Goal: Information Seeking & Learning: Learn about a topic

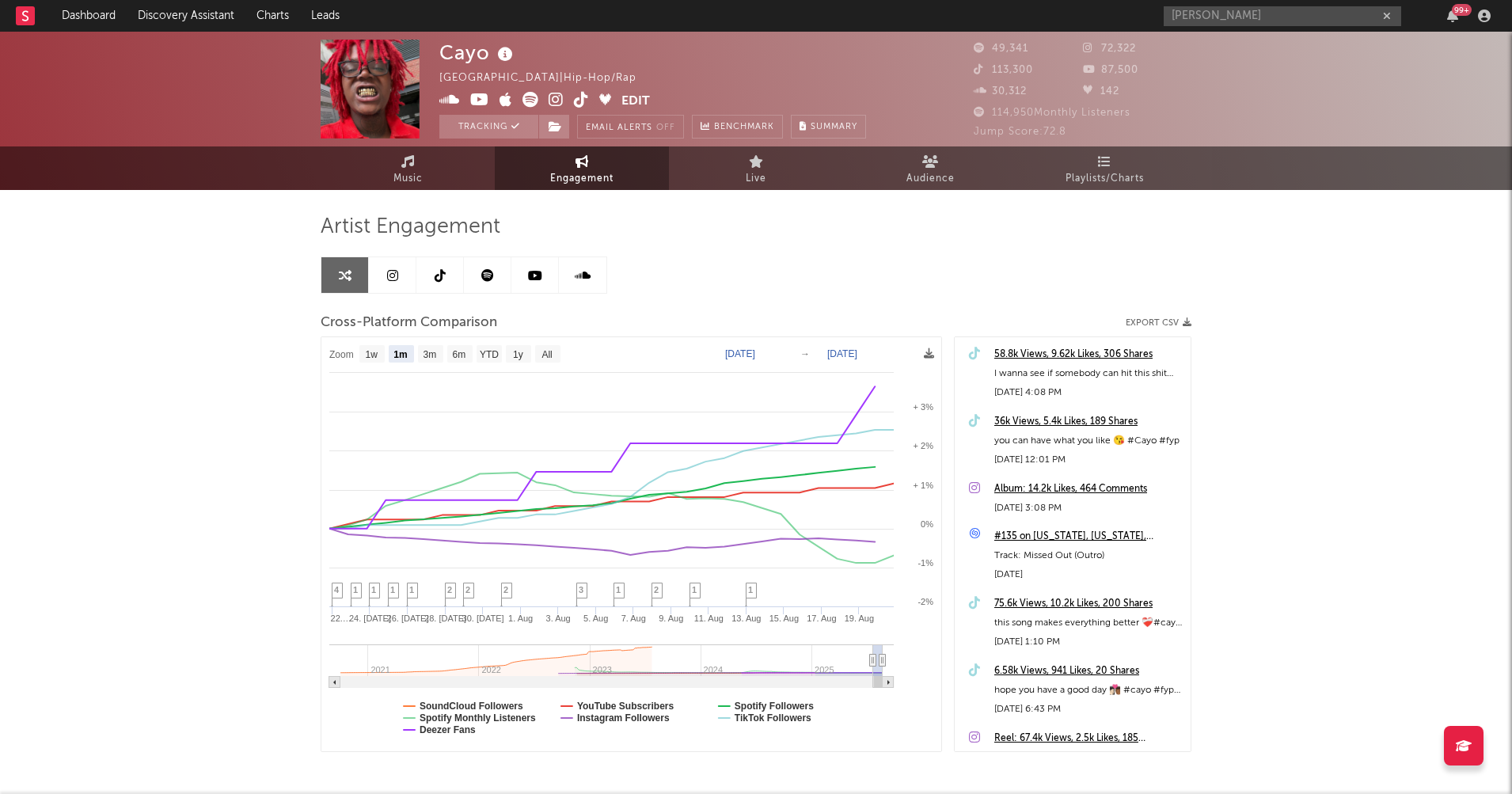
select select "1m"
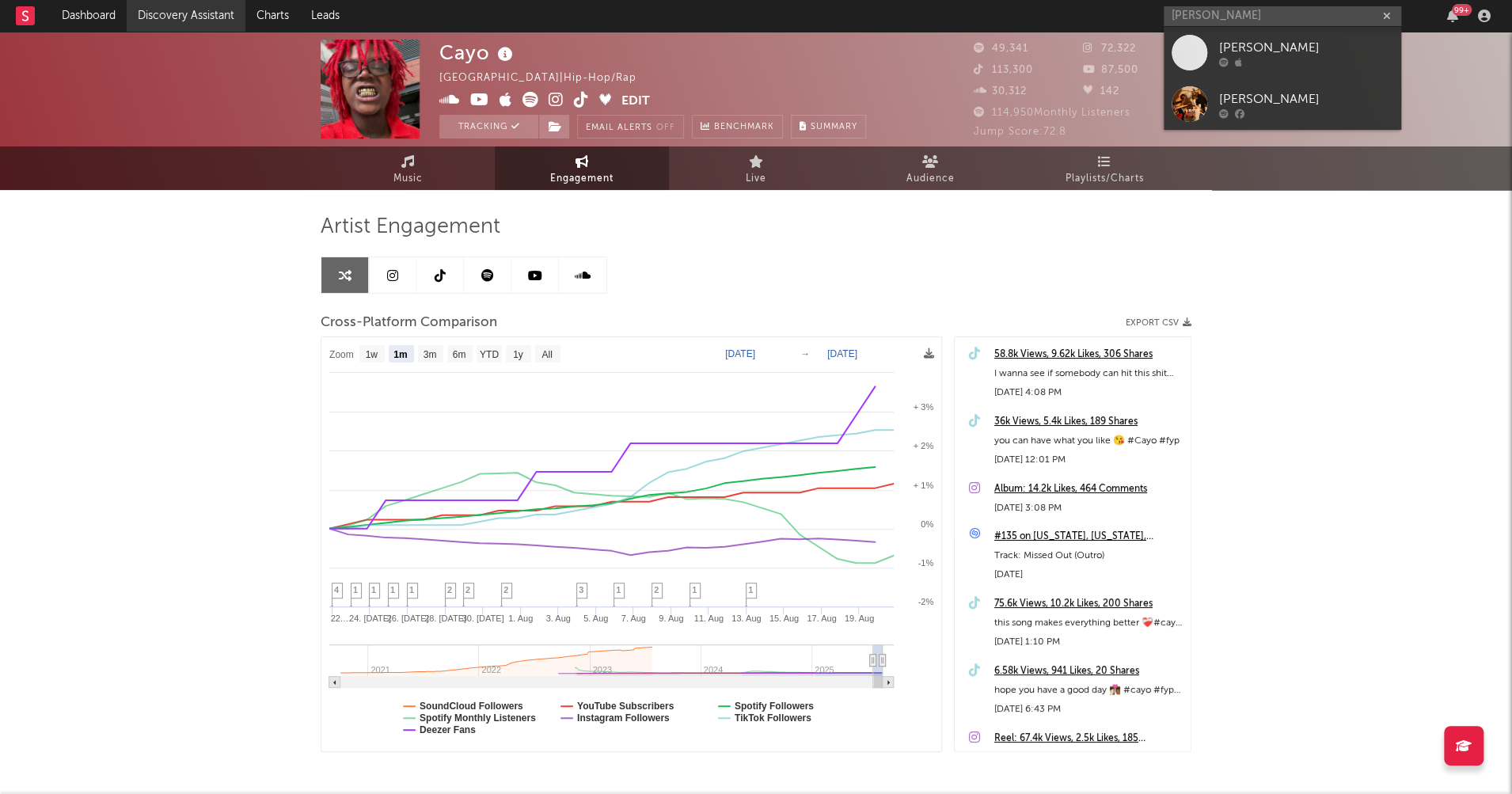
click at [192, 13] on link "Discovery Assistant" at bounding box center [186, 16] width 119 height 32
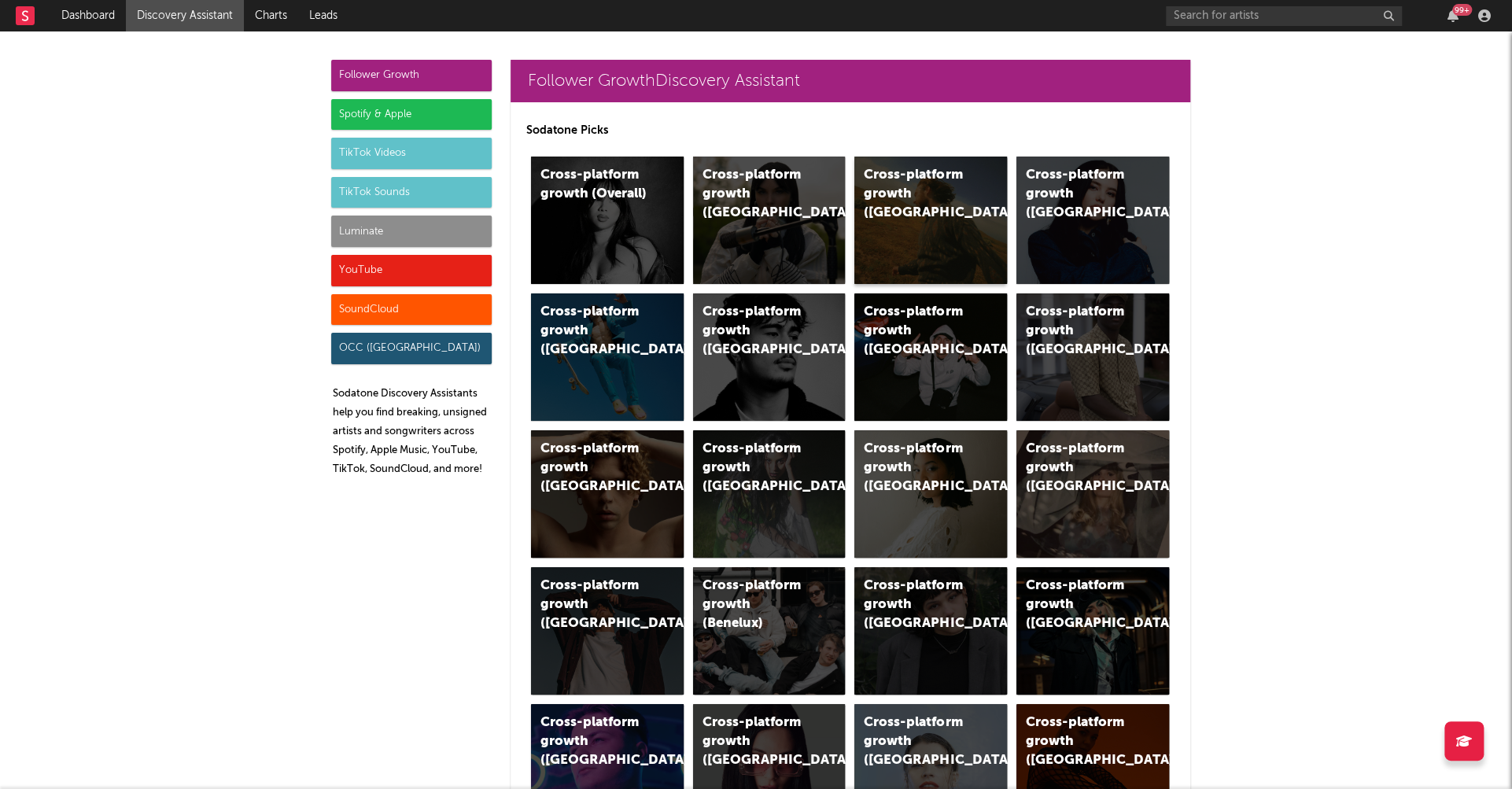
click at [879, 172] on div "Cross-platform growth (US)" at bounding box center [917, 195] width 107 height 57
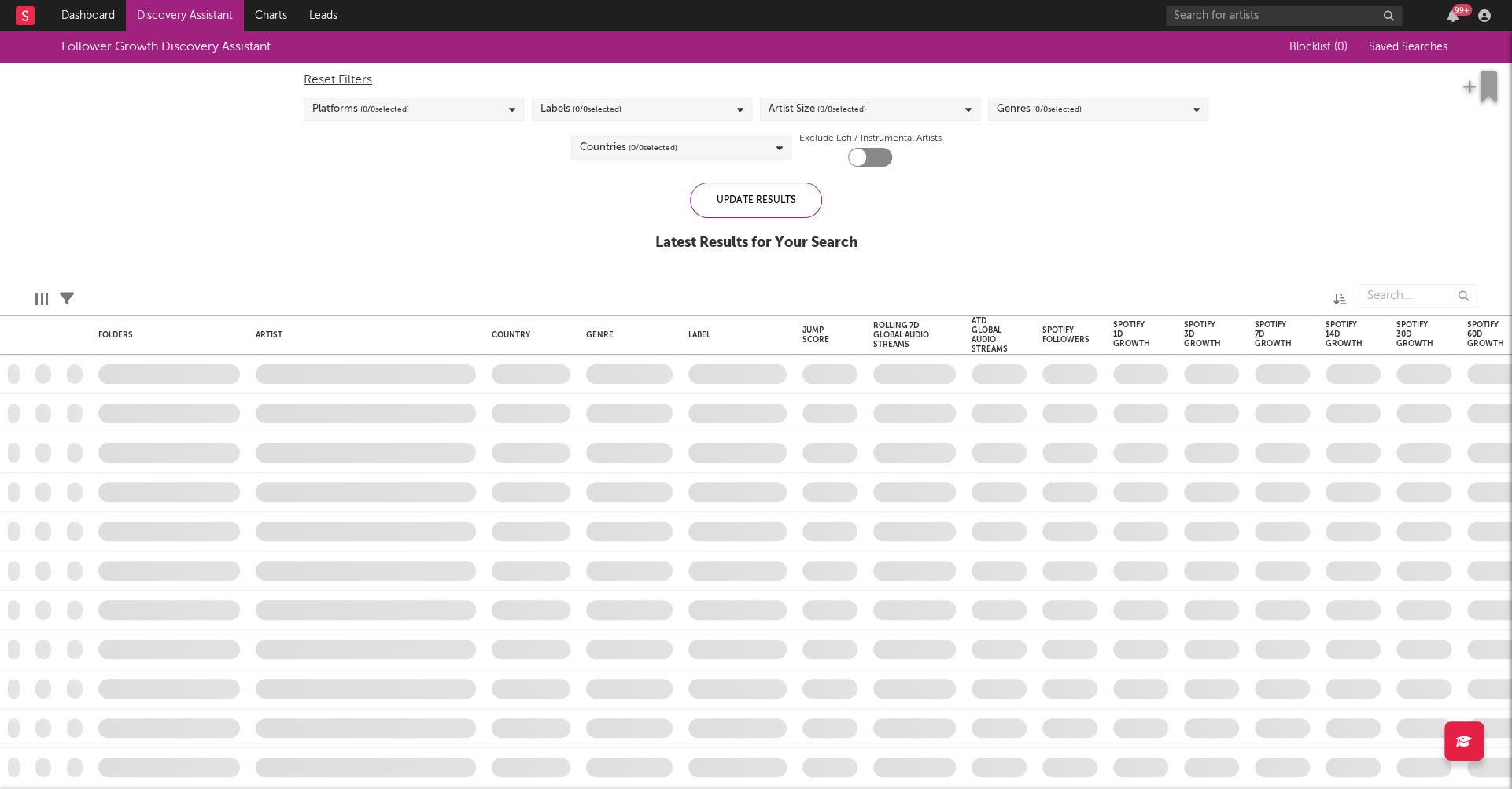
checkbox input "true"
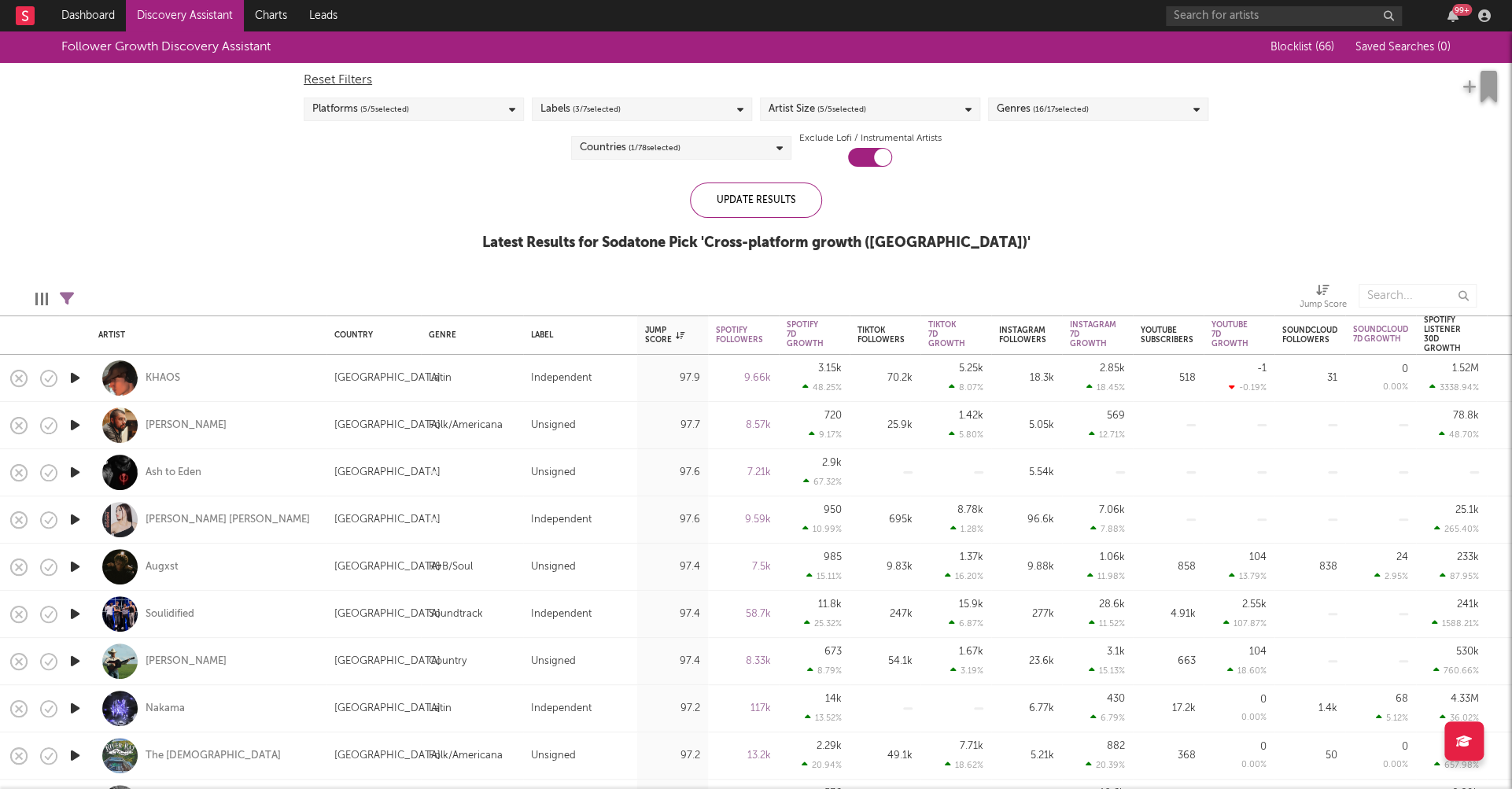
click at [894, 110] on div "Artist Size ( 5 / 5 selected)" at bounding box center [870, 109] width 220 height 24
click at [807, 282] on div "Enormous" at bounding box center [880, 286] width 183 height 19
click at [768, 282] on input "Enormous" at bounding box center [768, 286] width 0 height 19
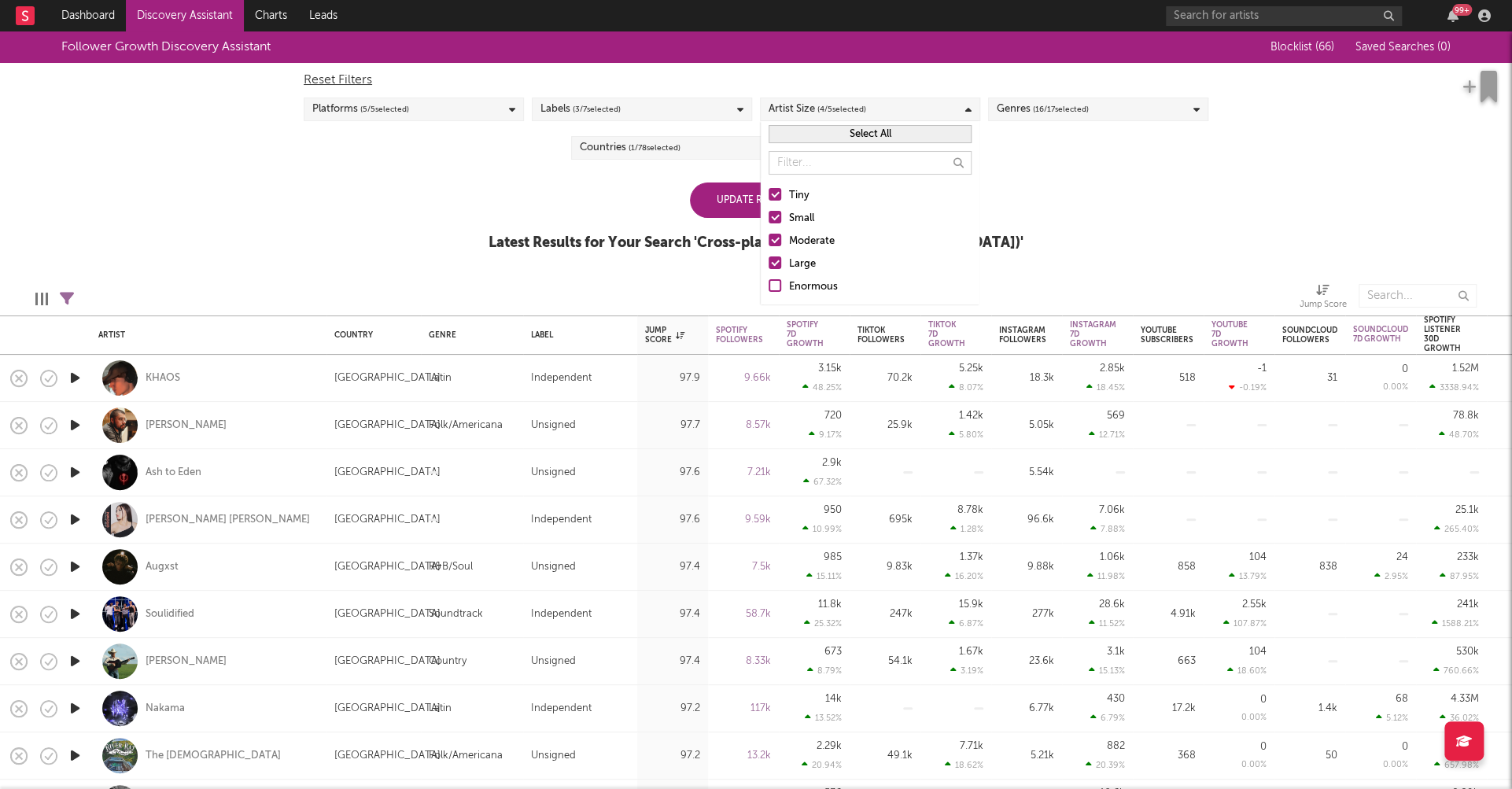
click at [806, 263] on div "Large" at bounding box center [880, 264] width 183 height 19
click at [768, 263] on input "Large" at bounding box center [768, 264] width 0 height 19
click at [813, 242] on div "Moderate" at bounding box center [880, 241] width 183 height 19
click at [768, 242] on input "Moderate" at bounding box center [768, 241] width 0 height 19
click at [803, 219] on div "Small" at bounding box center [880, 218] width 183 height 19
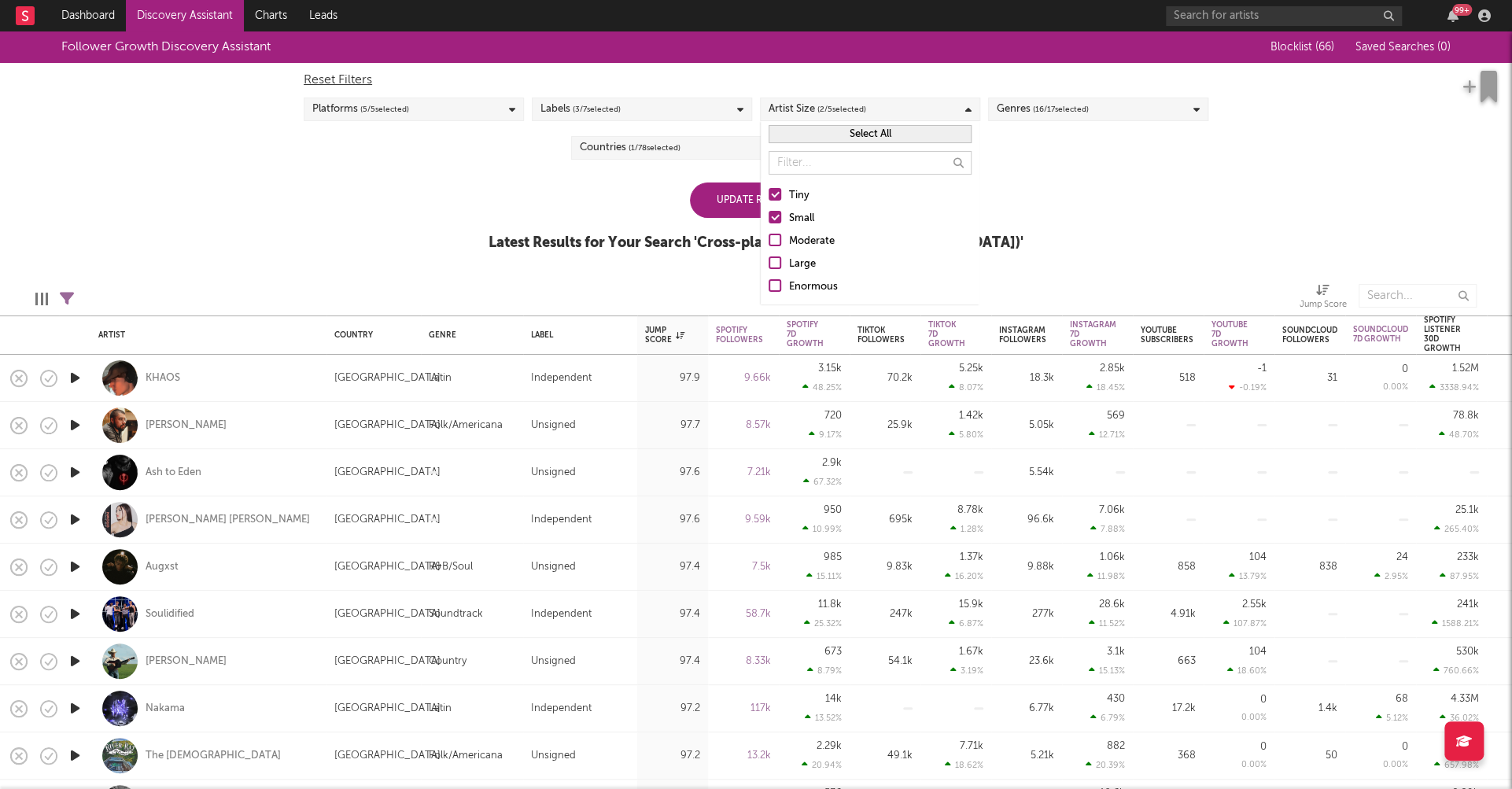
click at [768, 219] on input "Small" at bounding box center [768, 218] width 0 height 19
click at [514, 221] on div "Follower Growth Discovery Assistant Blocklist ( 66 ) Saved Searches ( 0 ) Reset…" at bounding box center [756, 150] width 1512 height 237
click at [713, 150] on div "Countries ( 1 / 78 selected)" at bounding box center [682, 148] width 220 height 24
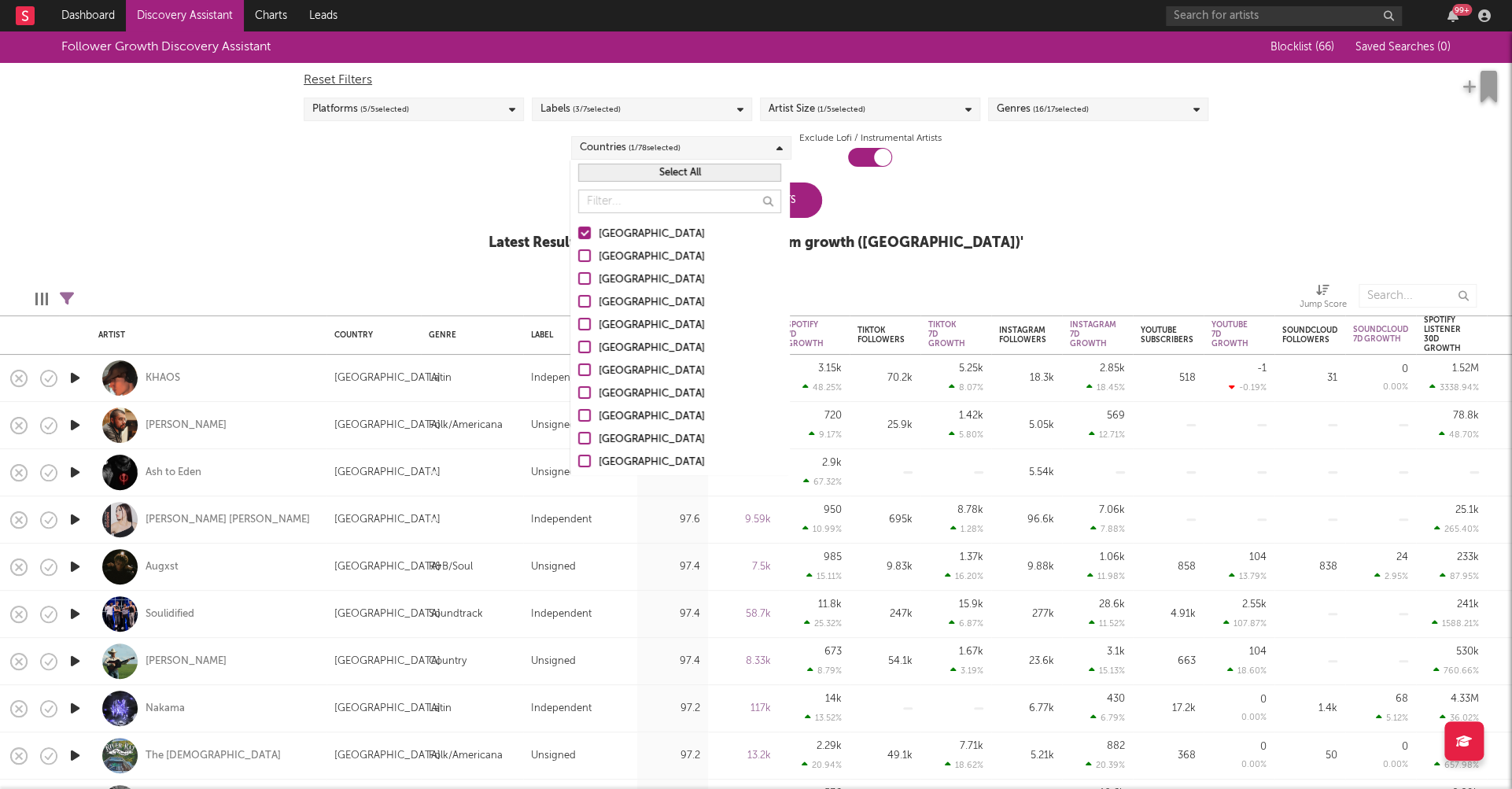
click at [630, 253] on div "[GEOGRAPHIC_DATA]" at bounding box center [691, 257] width 183 height 19
click at [578, 253] on input "[GEOGRAPHIC_DATA]" at bounding box center [578, 257] width 0 height 19
click at [629, 280] on div "Canada" at bounding box center [691, 279] width 183 height 19
click at [578, 280] on input "Canada" at bounding box center [578, 279] width 0 height 19
click at [631, 297] on div "[GEOGRAPHIC_DATA]" at bounding box center [691, 302] width 183 height 19
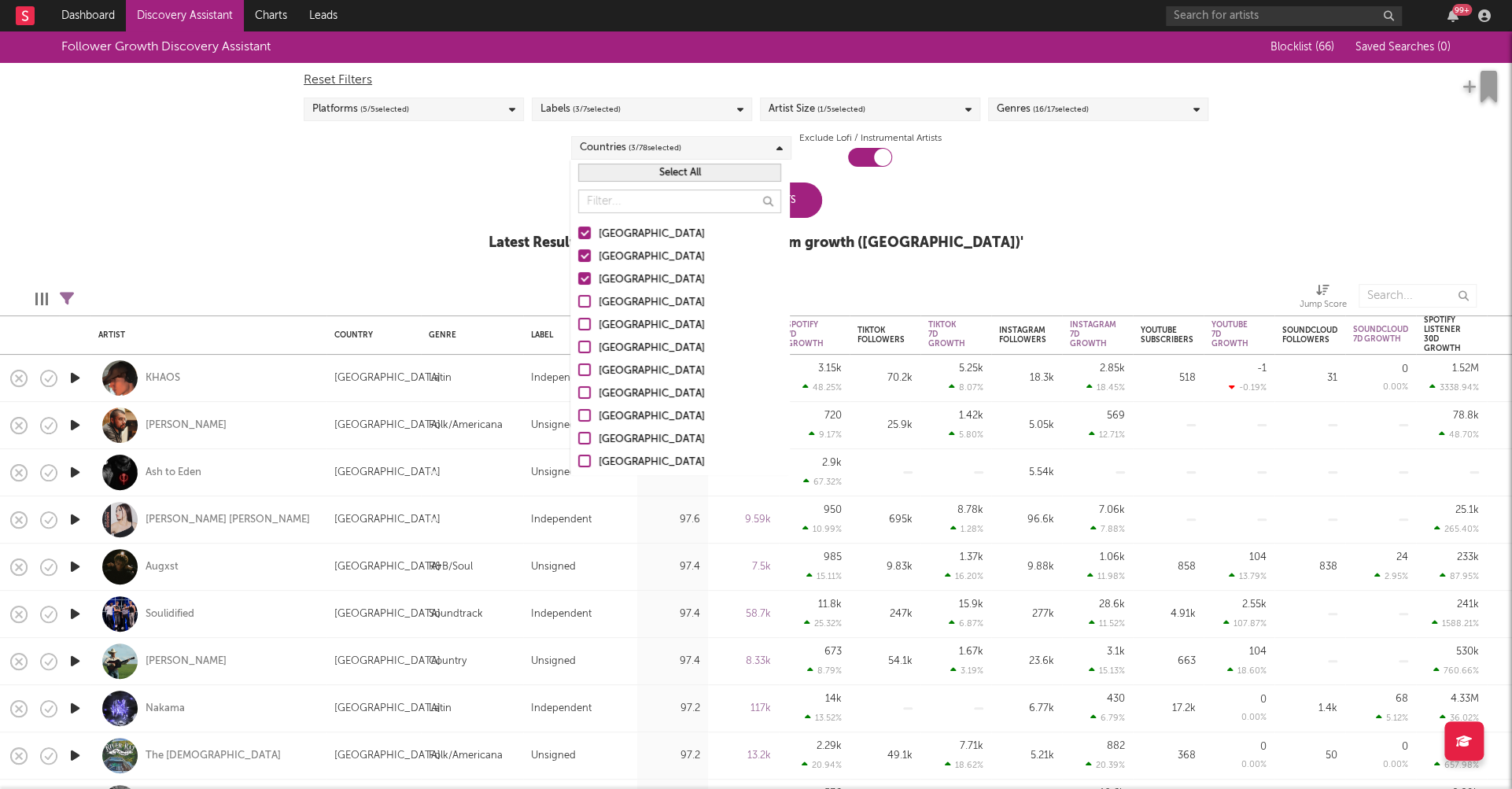
click at [578, 297] on input "[GEOGRAPHIC_DATA]" at bounding box center [578, 302] width 0 height 19
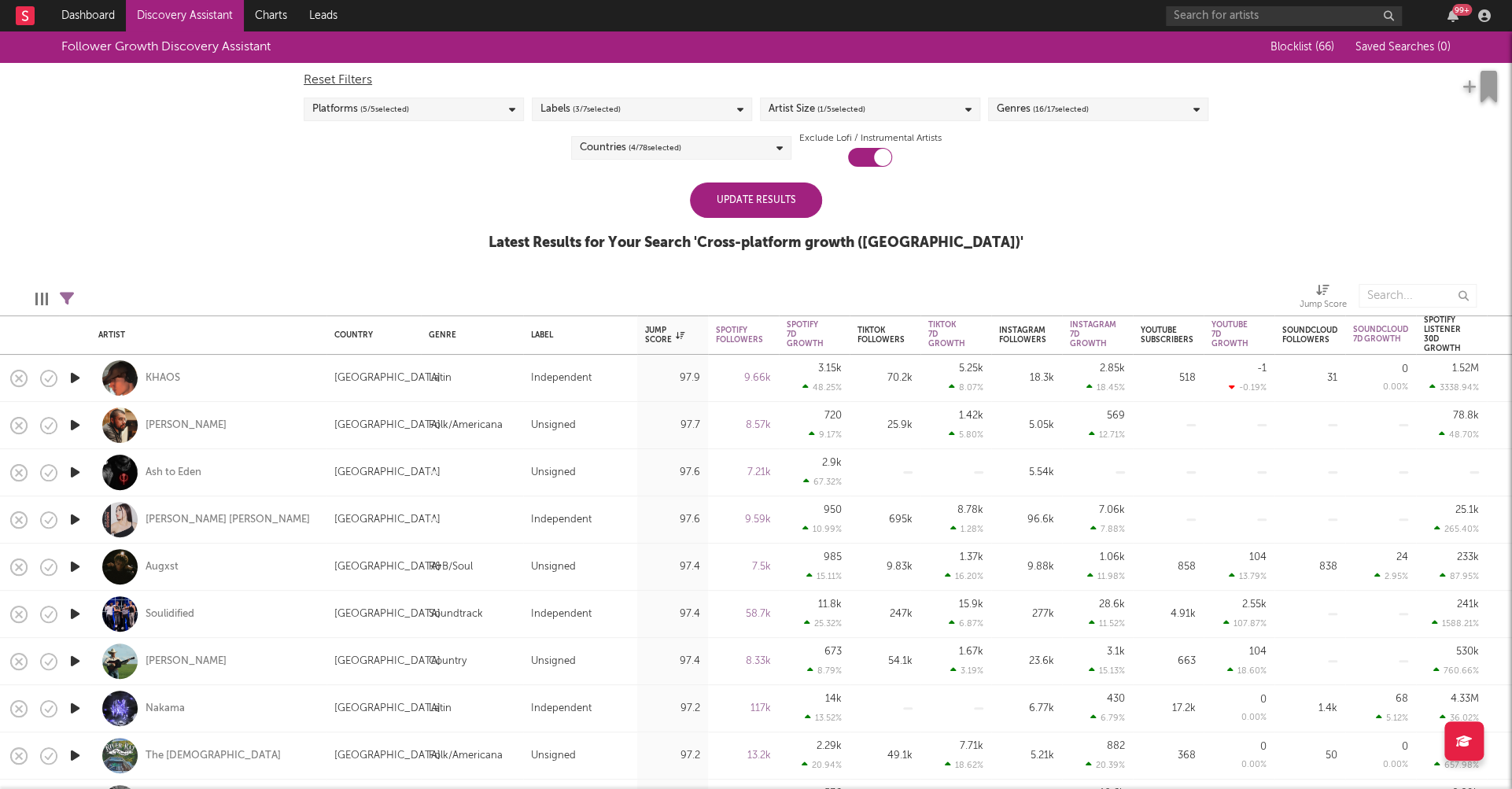
click at [1056, 217] on div "Follower Growth Discovery Assistant Blocklist ( 66 ) Saved Searches ( 0 ) Reset…" at bounding box center [756, 150] width 1512 height 237
click at [751, 199] on div "Update Results" at bounding box center [756, 201] width 132 height 35
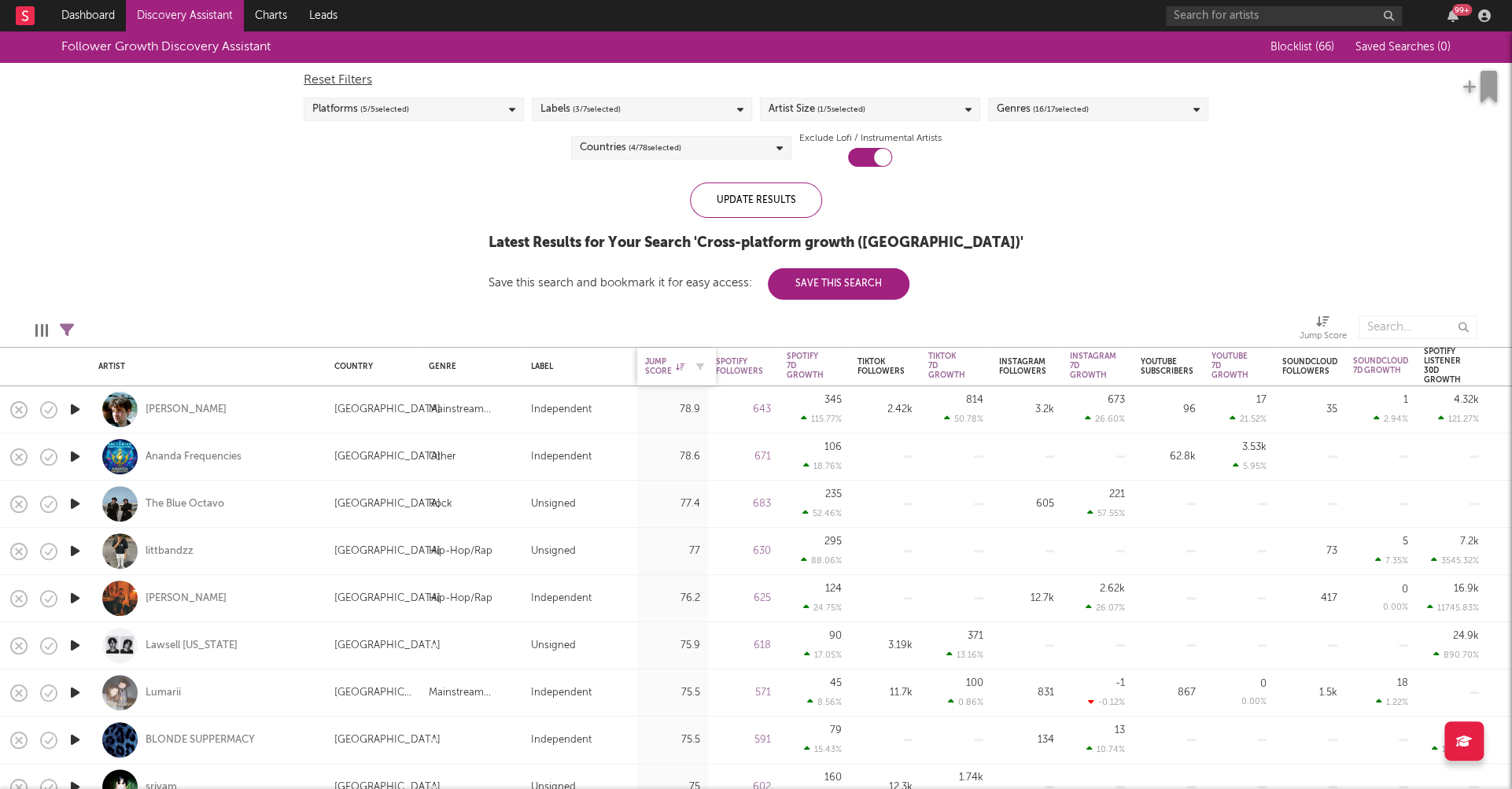
click at [654, 367] on div "Jump Score" at bounding box center [665, 366] width 39 height 19
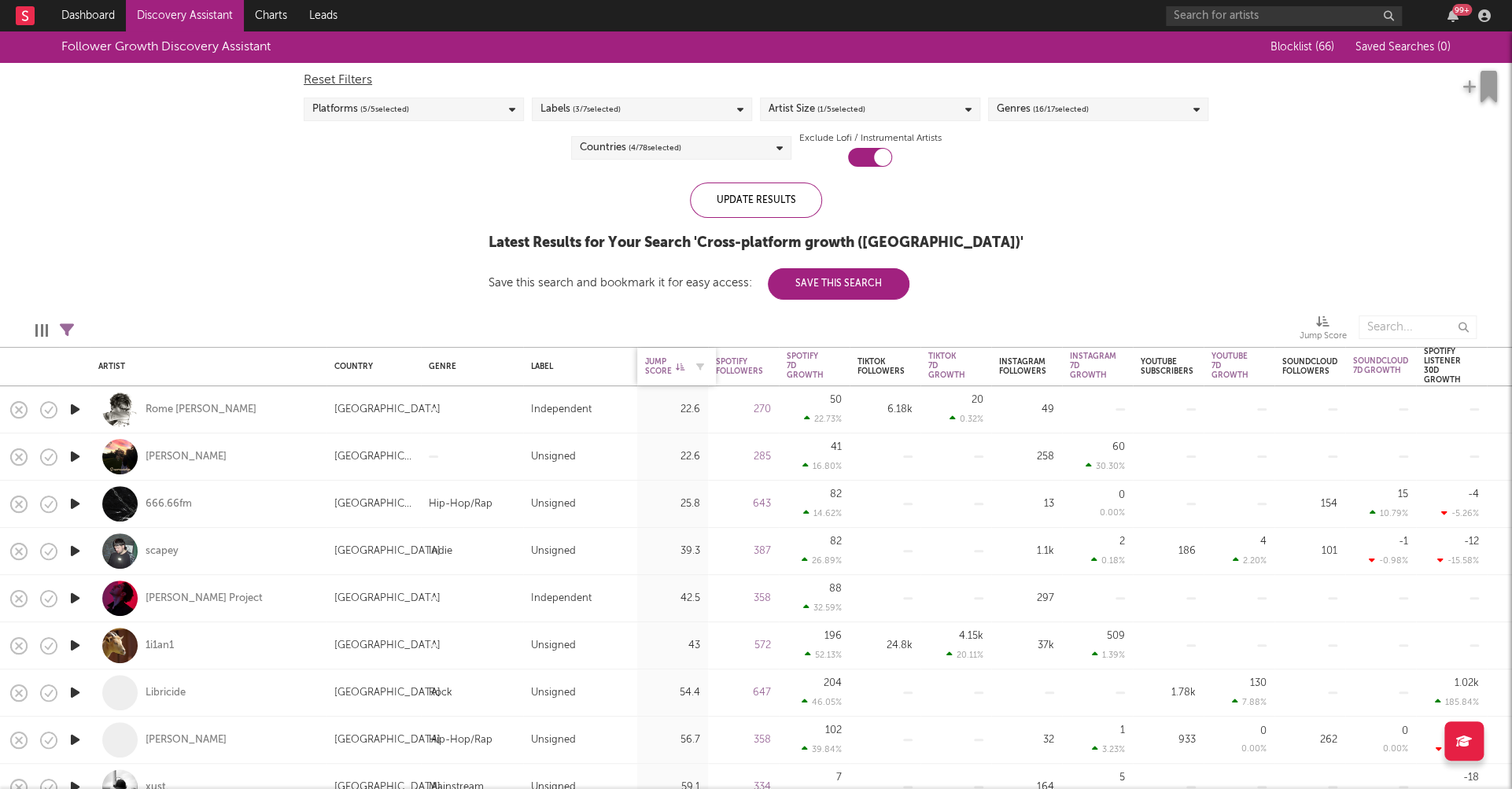
click at [652, 361] on div "Jump Score" at bounding box center [665, 366] width 39 height 19
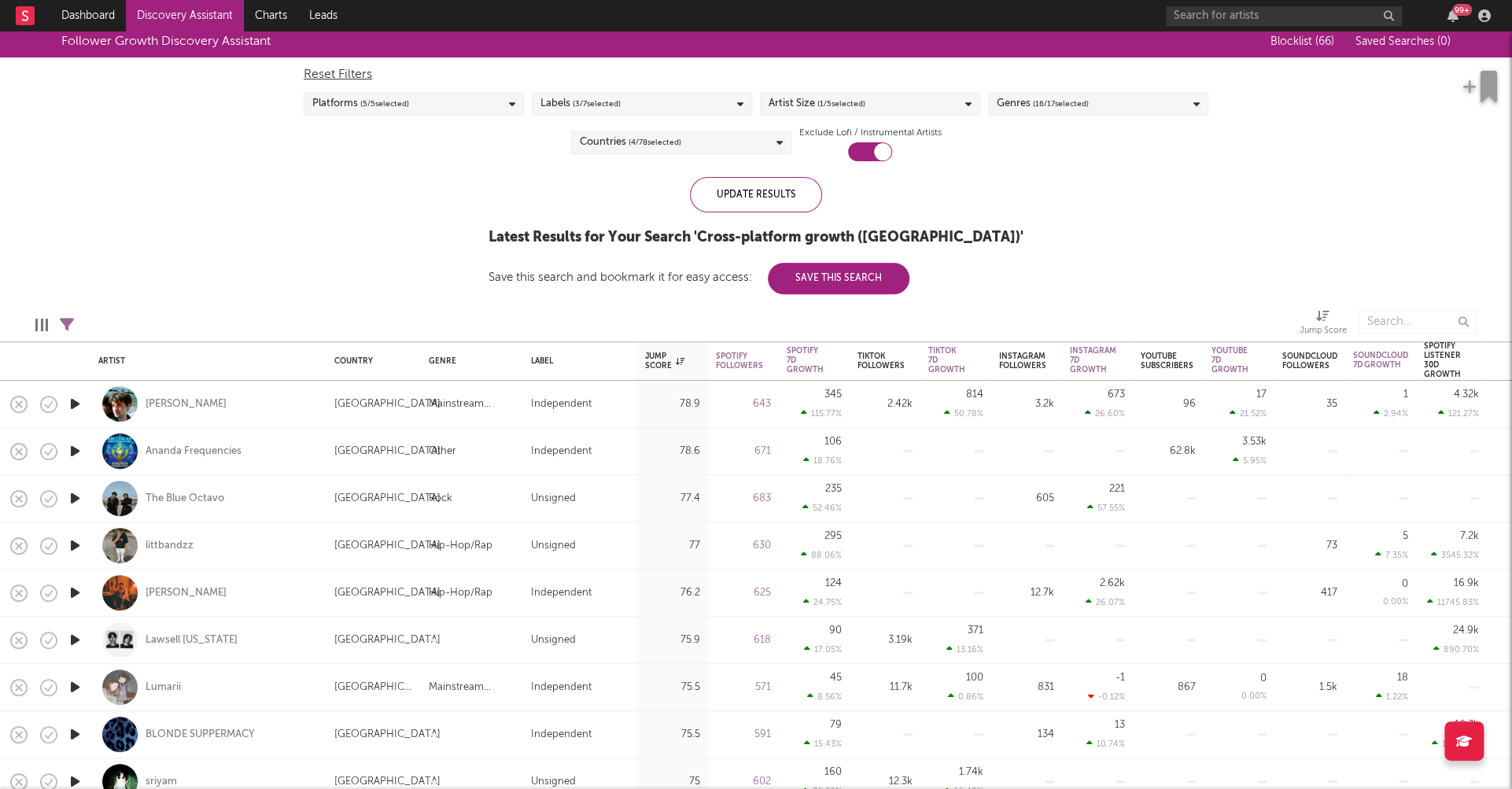
click at [79, 404] on icon "button" at bounding box center [75, 404] width 17 height 20
click at [77, 497] on icon "button" at bounding box center [75, 499] width 17 height 20
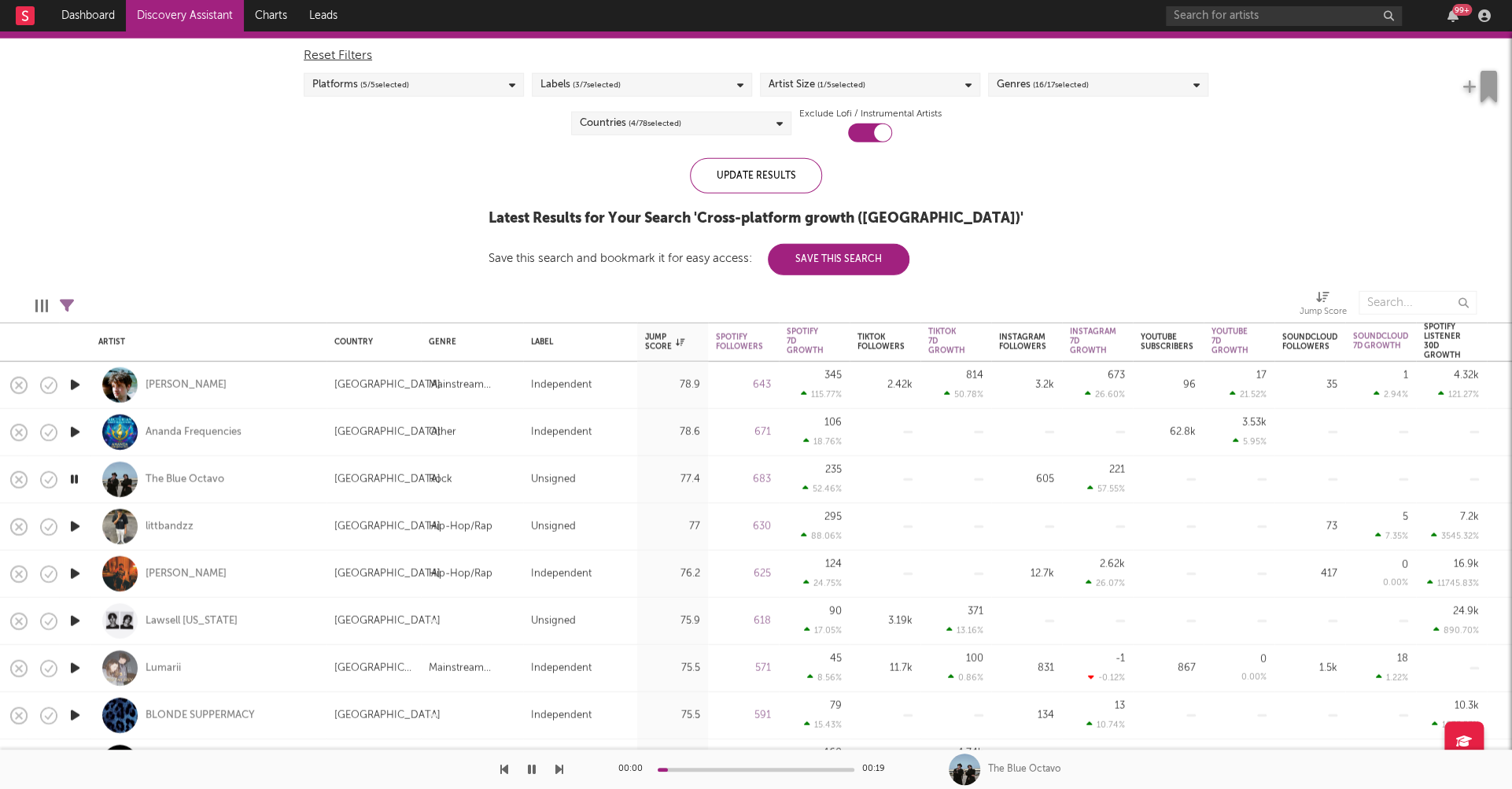
click at [77, 523] on icon "button" at bounding box center [75, 526] width 17 height 20
click at [73, 574] on icon "button" at bounding box center [75, 574] width 17 height 20
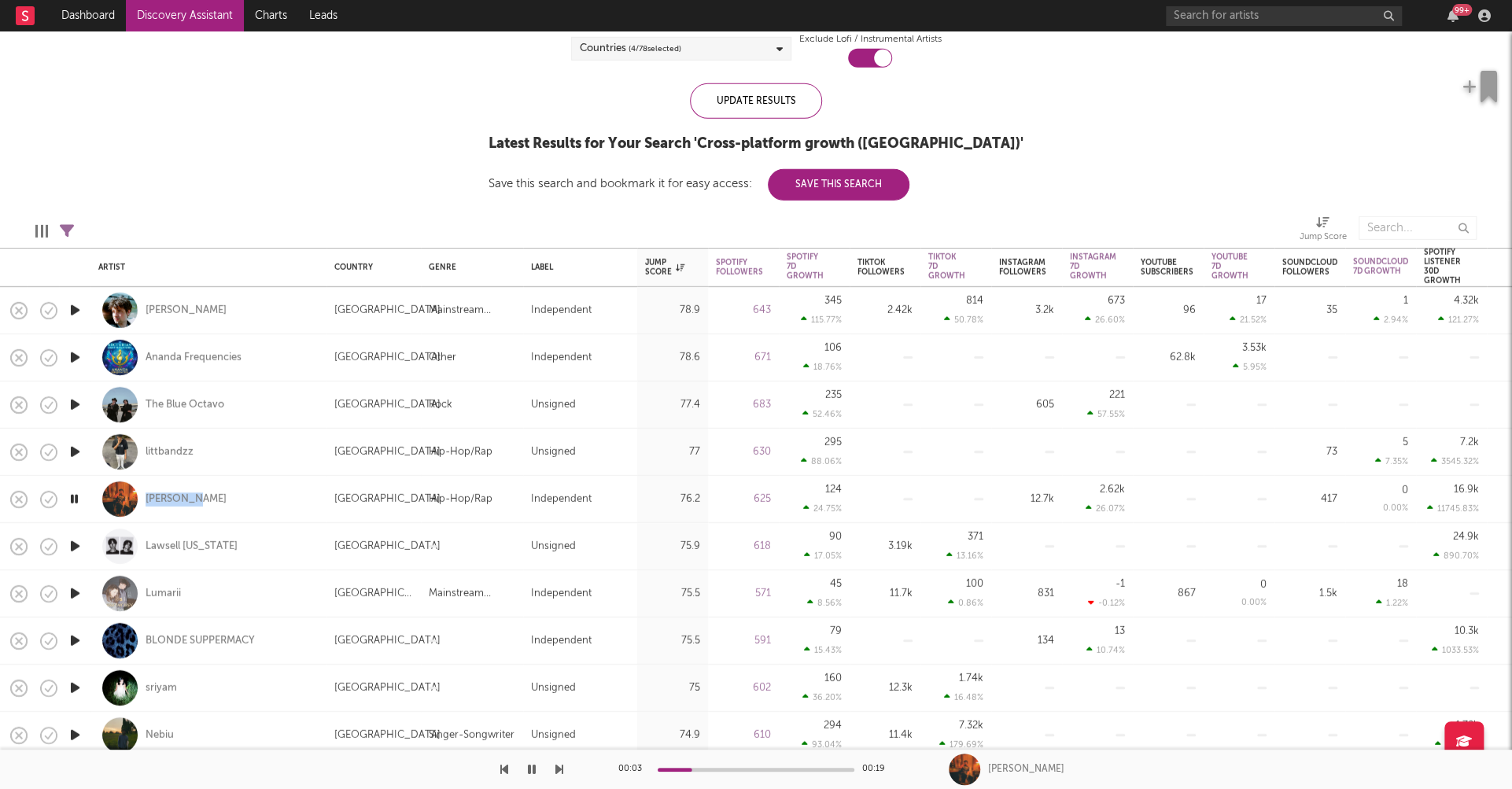
click at [73, 544] on icon "button" at bounding box center [75, 546] width 17 height 20
click at [75, 592] on icon "button" at bounding box center [75, 593] width 17 height 20
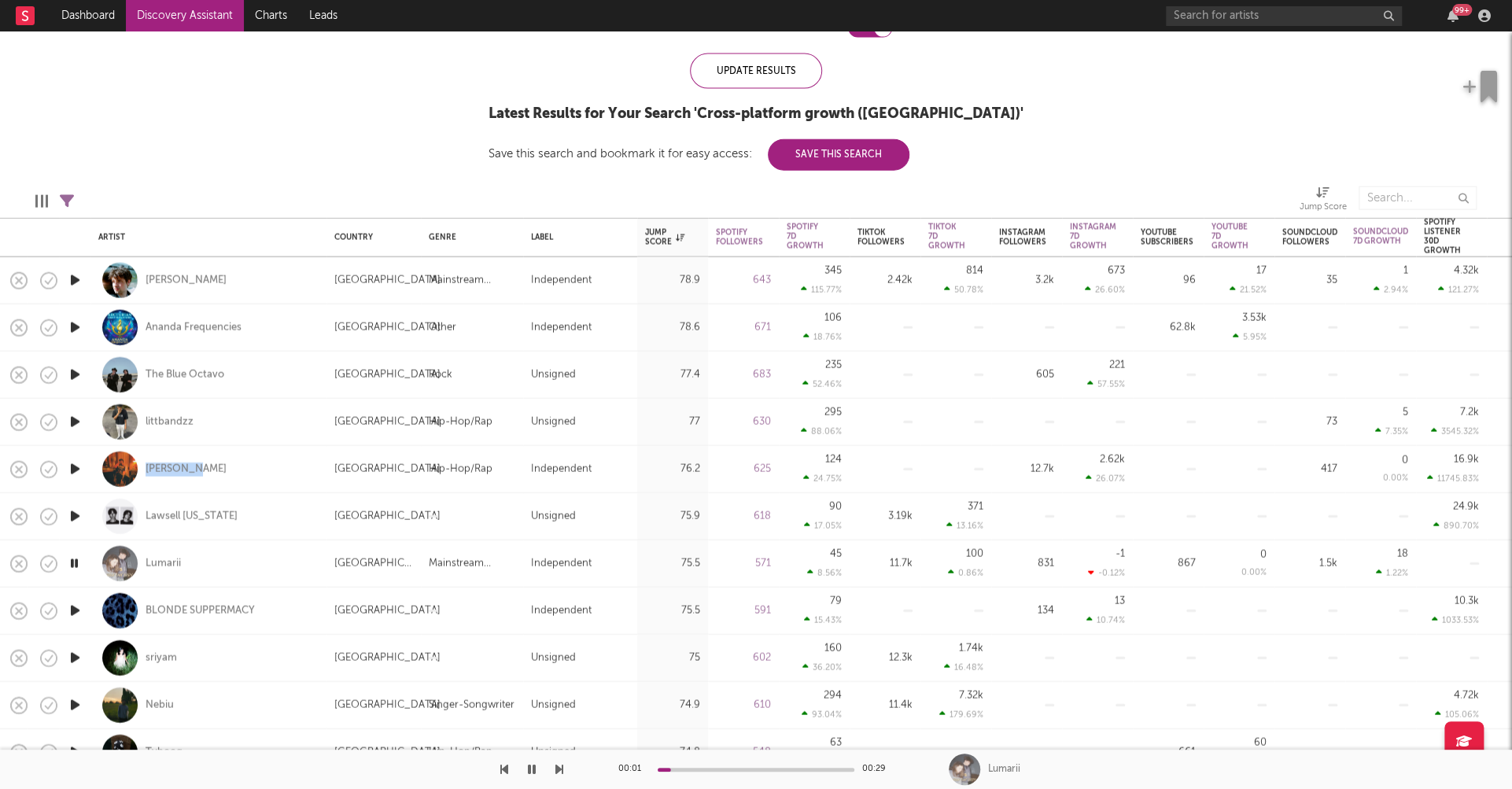
click at [74, 605] on icon "button" at bounding box center [75, 611] width 17 height 20
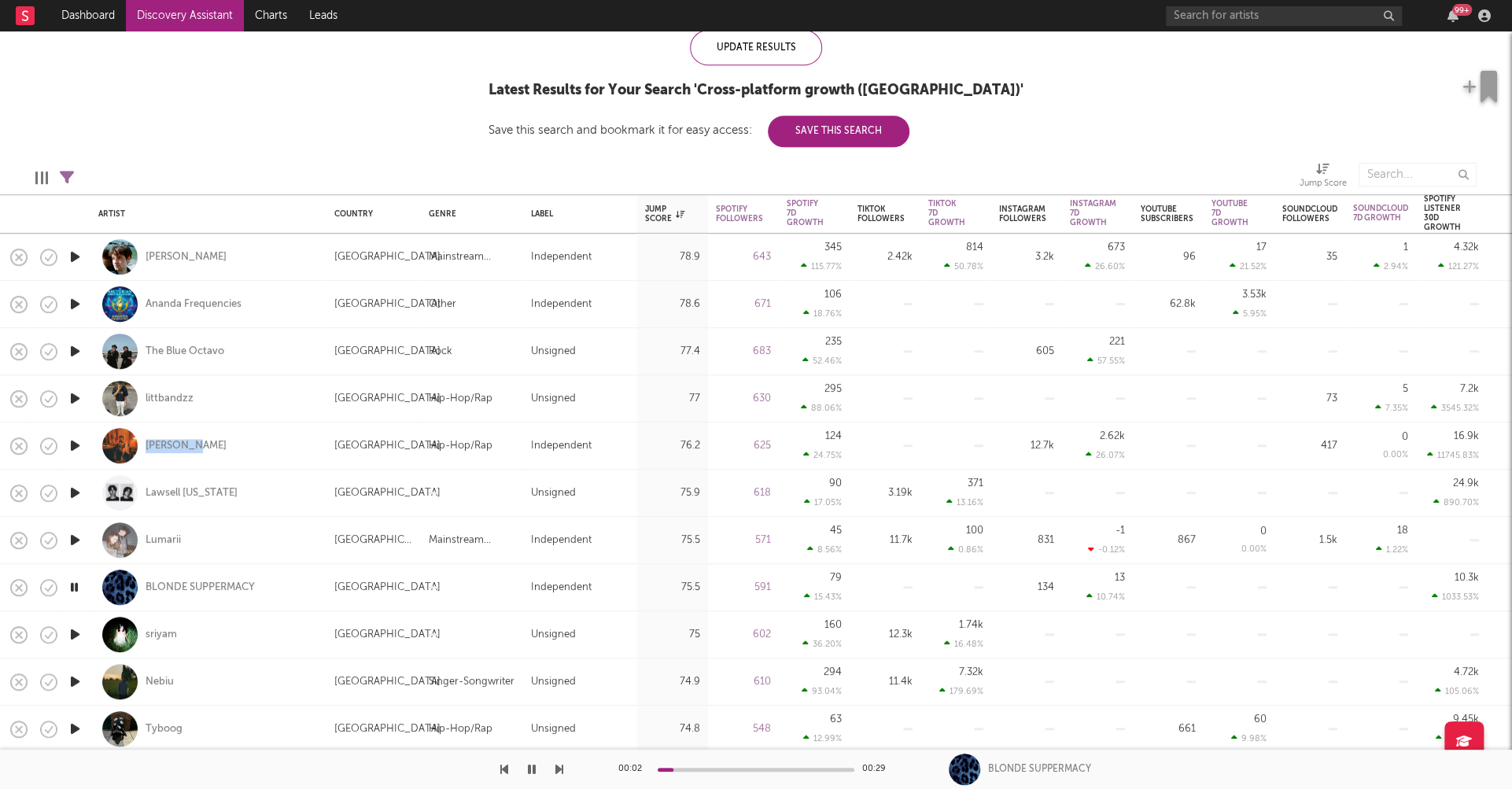
click at [77, 632] on icon "button" at bounding box center [75, 635] width 17 height 20
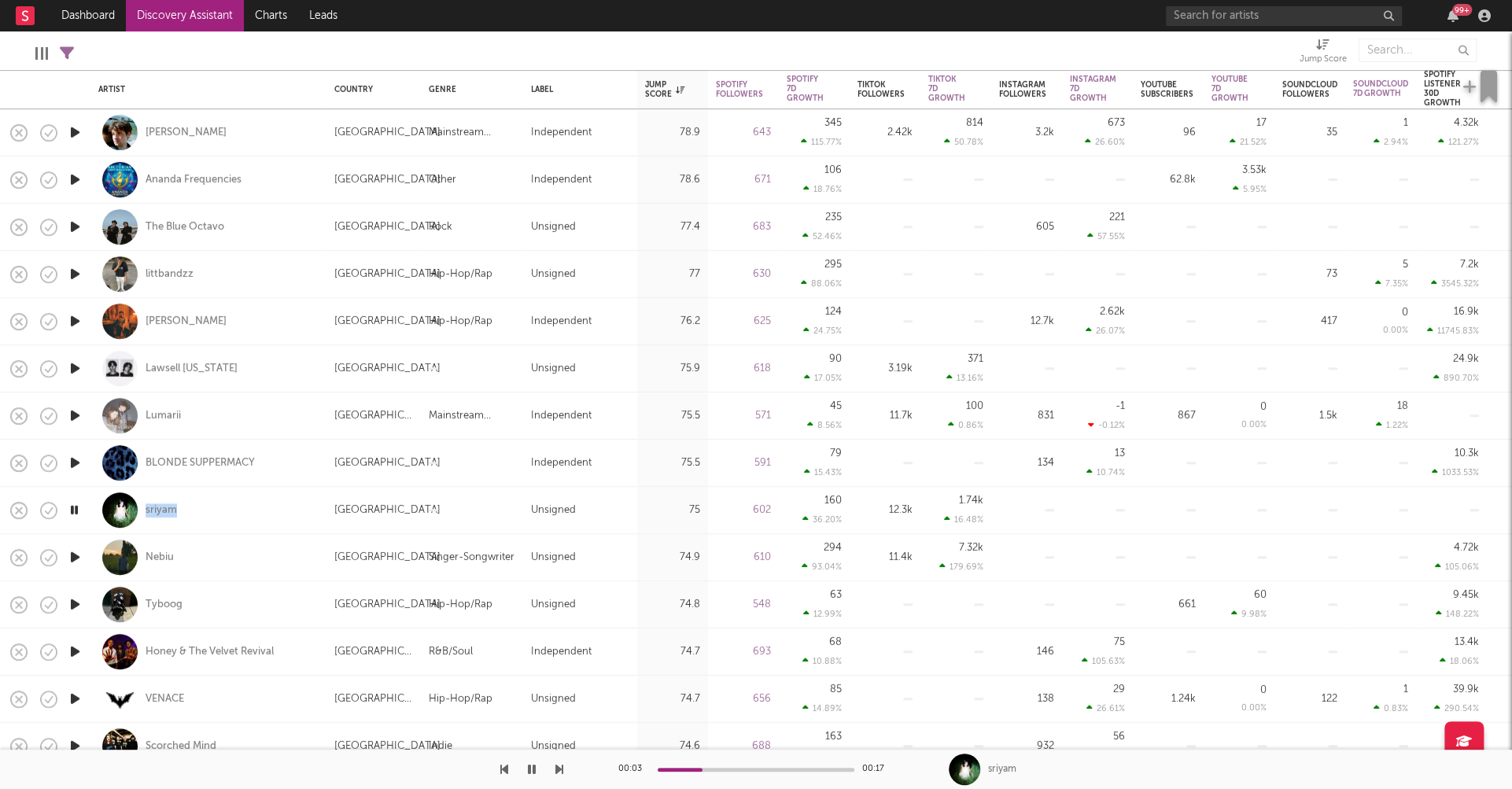
click at [76, 556] on icon "button" at bounding box center [75, 558] width 17 height 20
click at [74, 557] on icon "button" at bounding box center [74, 558] width 15 height 20
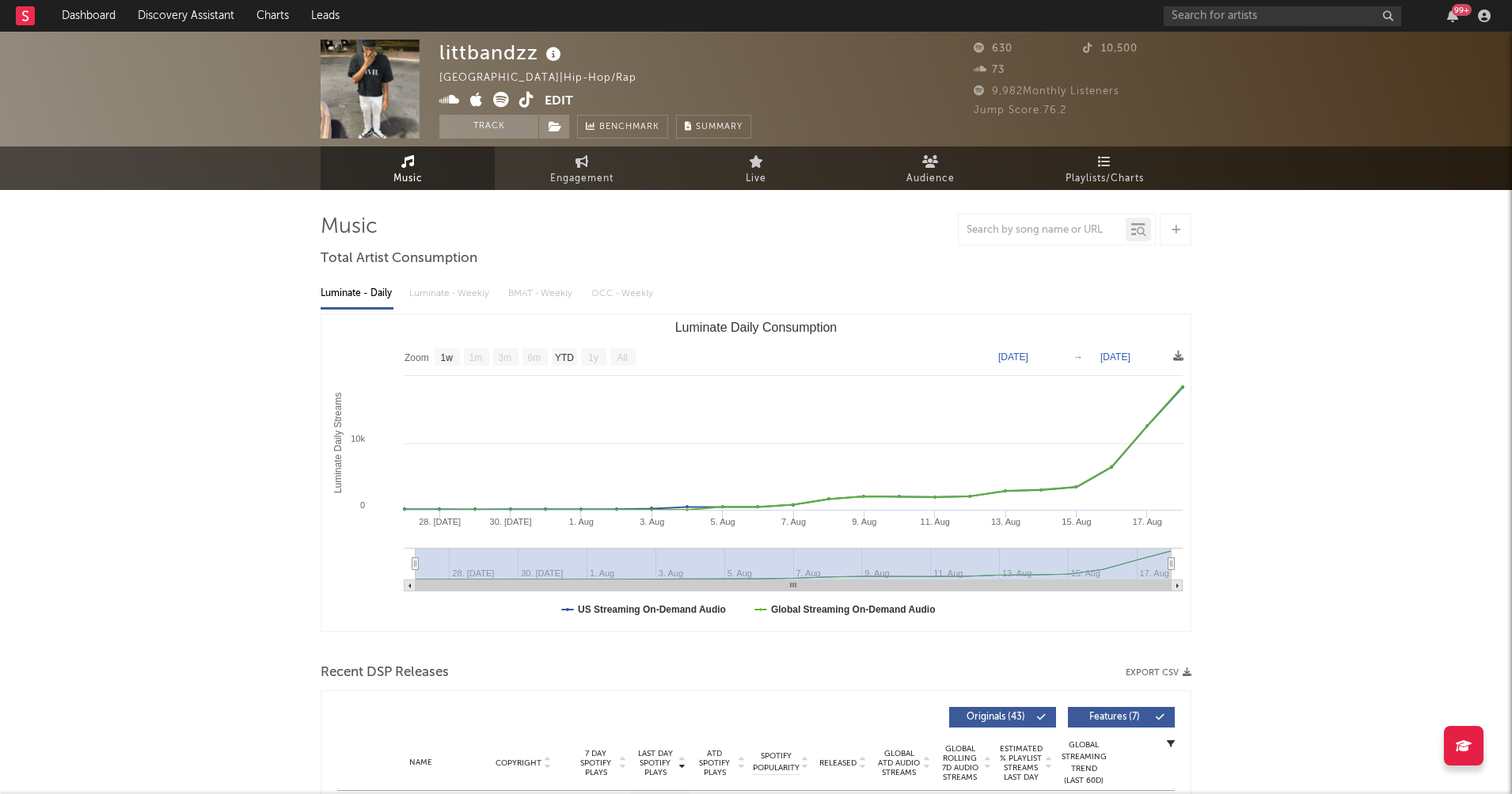
select select "1w"
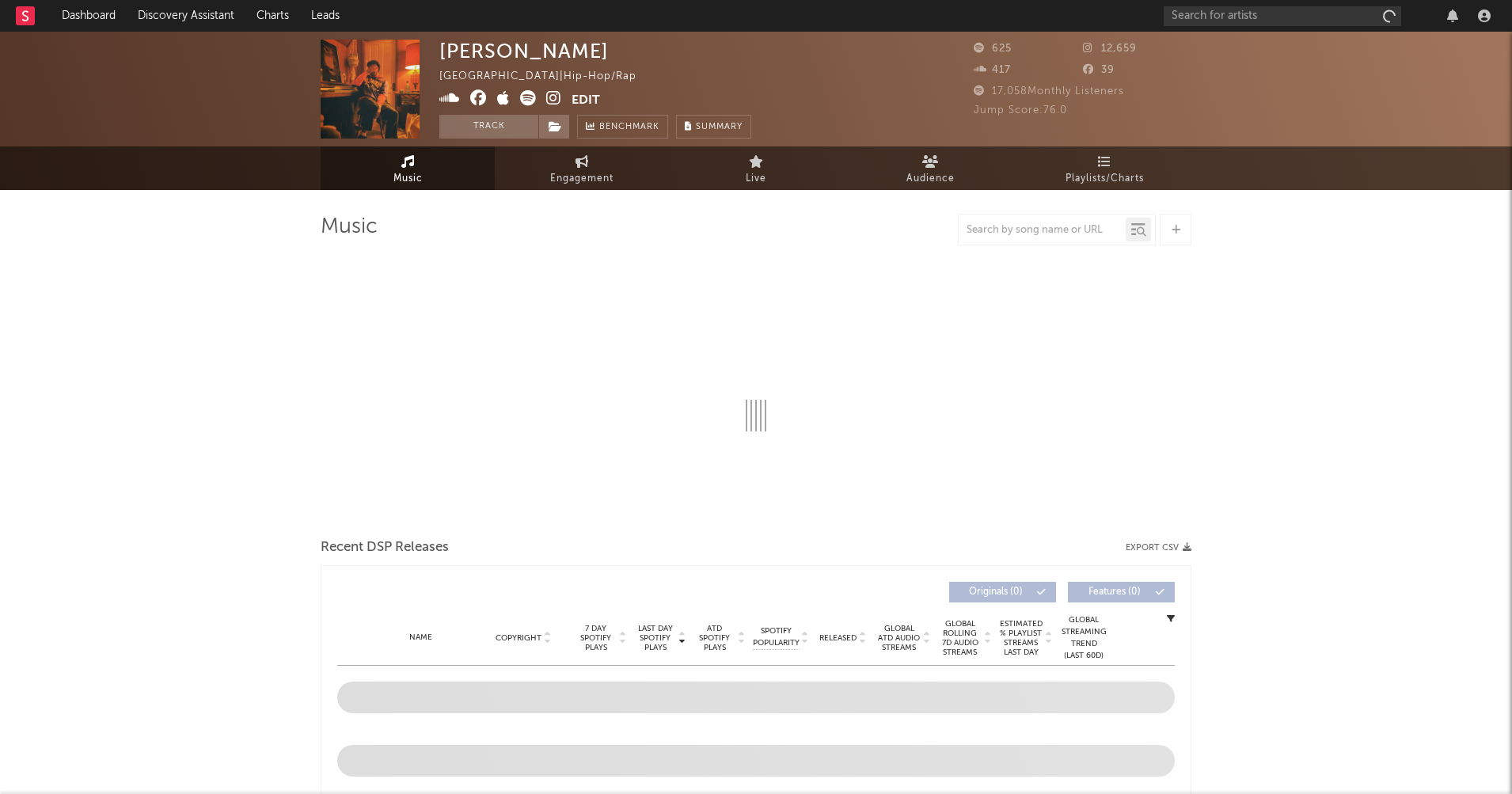
select select "1w"
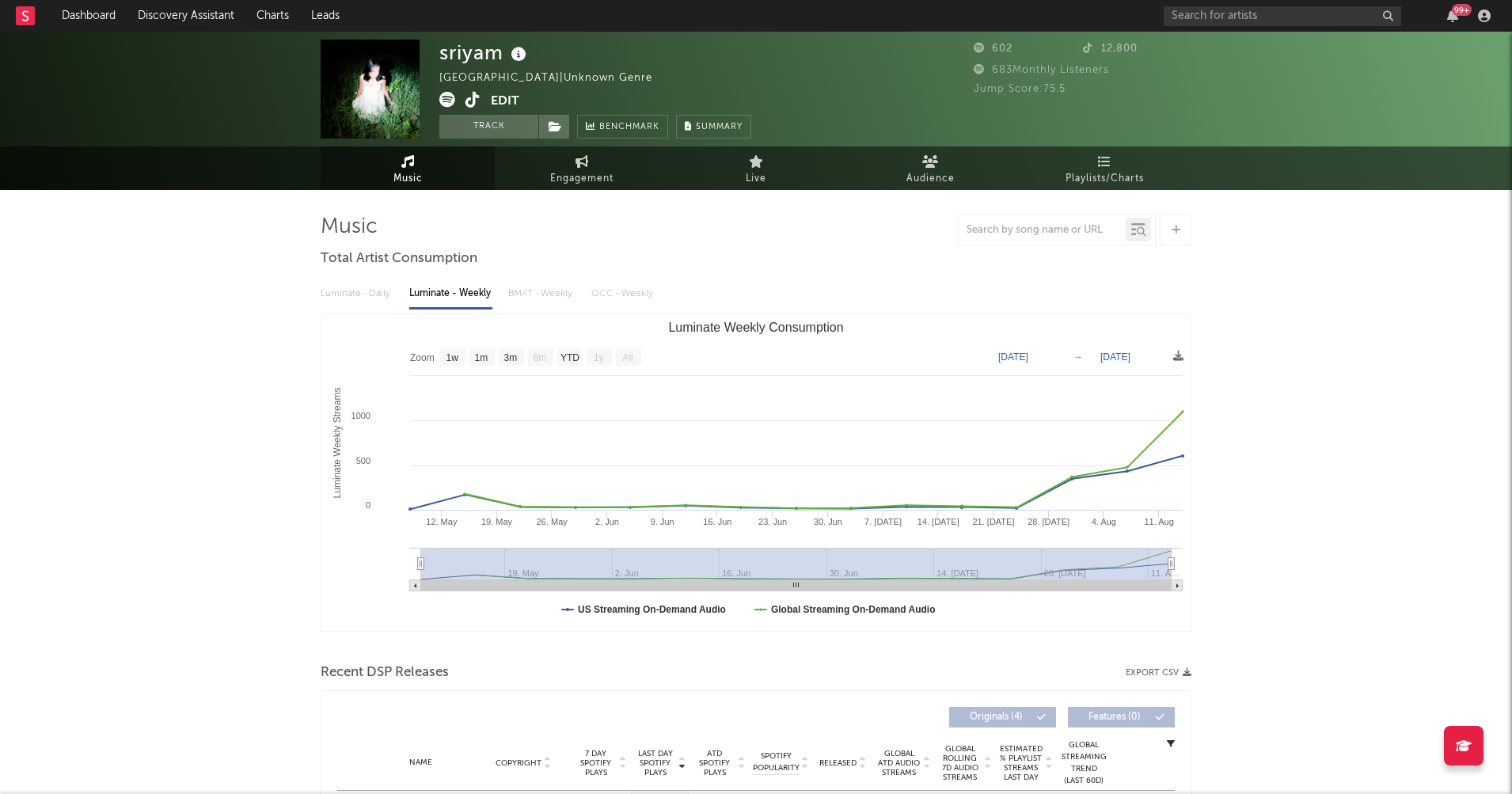
select select "1w"
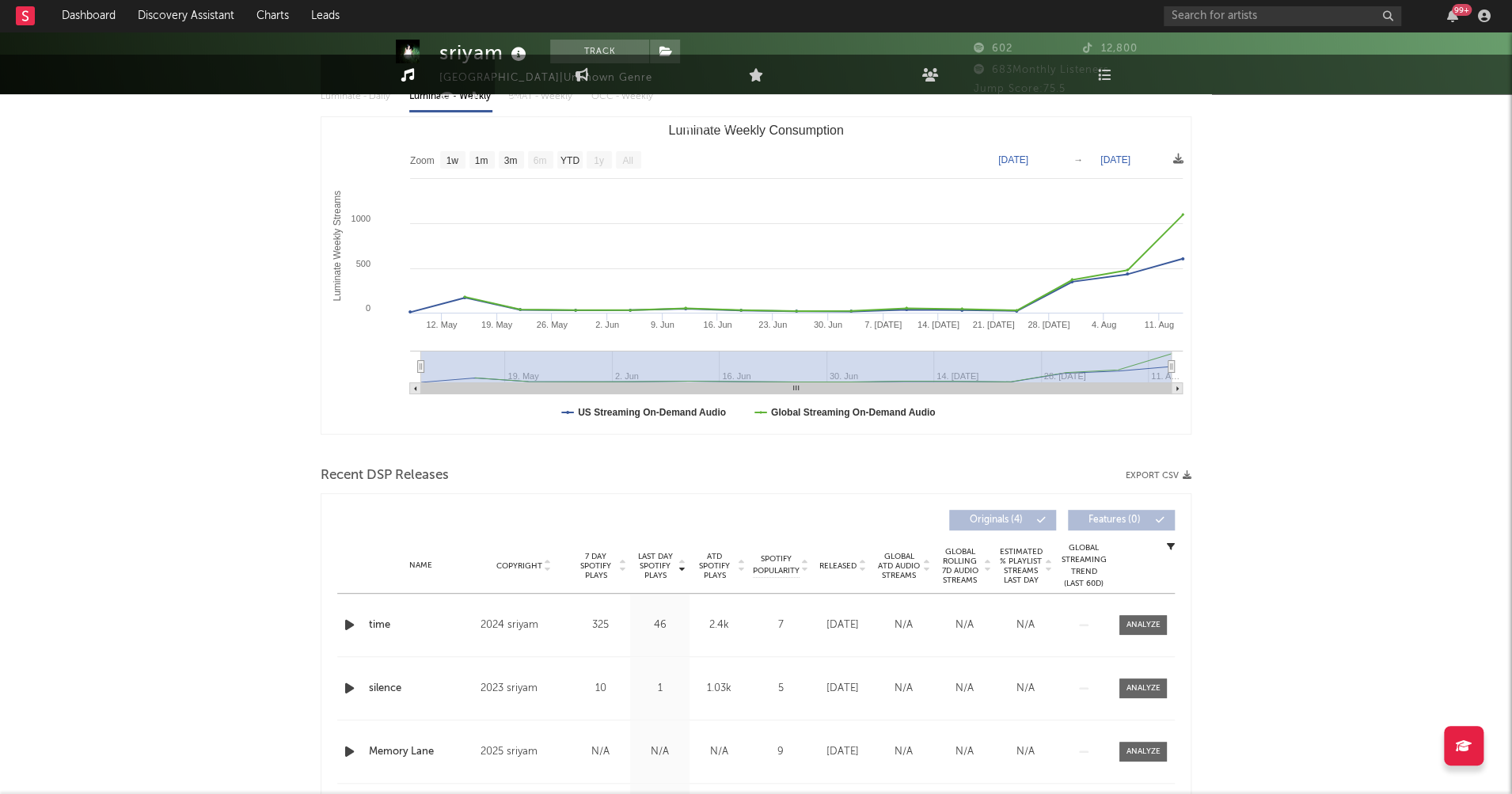
scroll to position [222, 0]
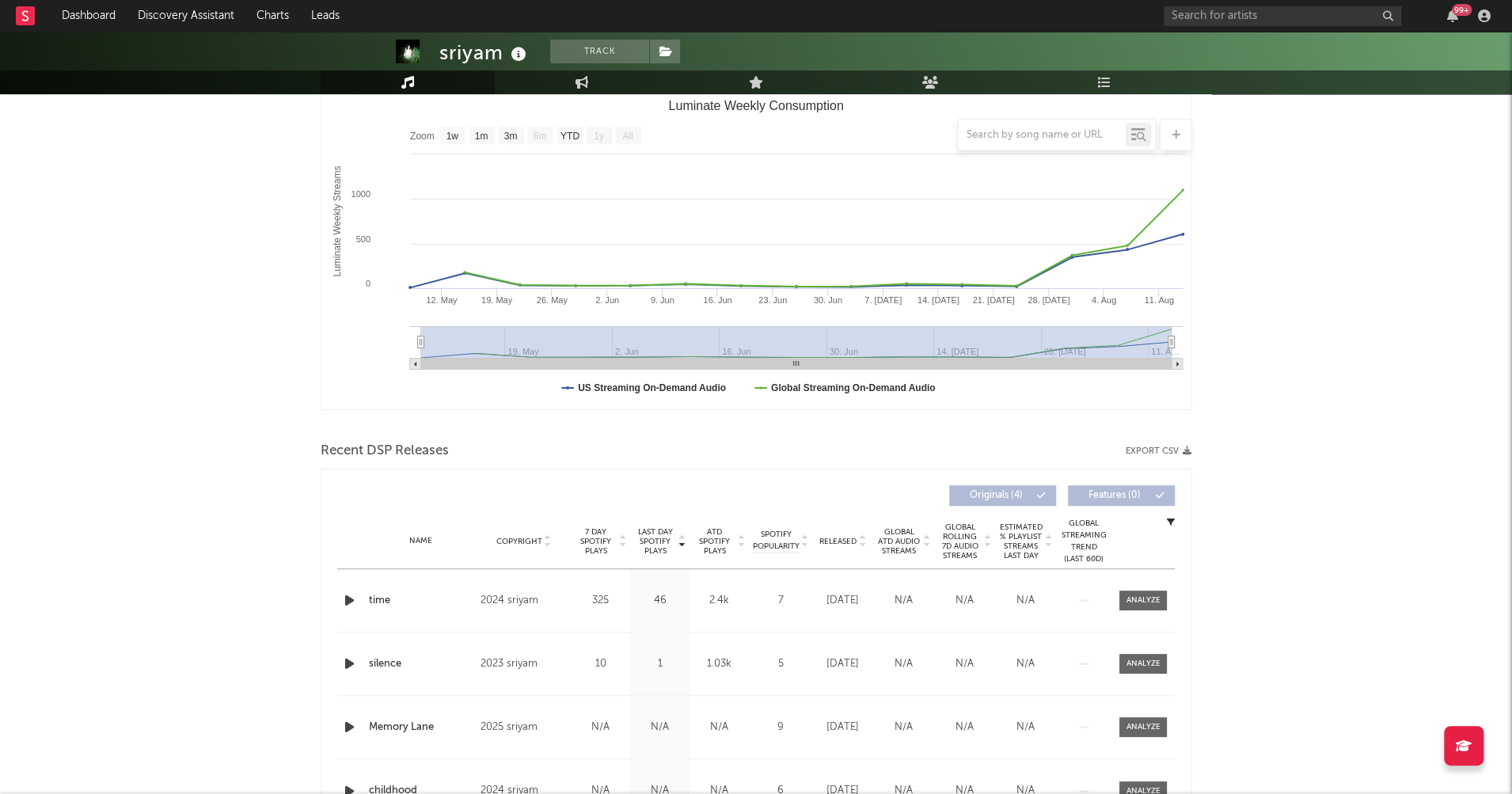
click at [353, 600] on icon "button" at bounding box center [350, 601] width 17 height 20
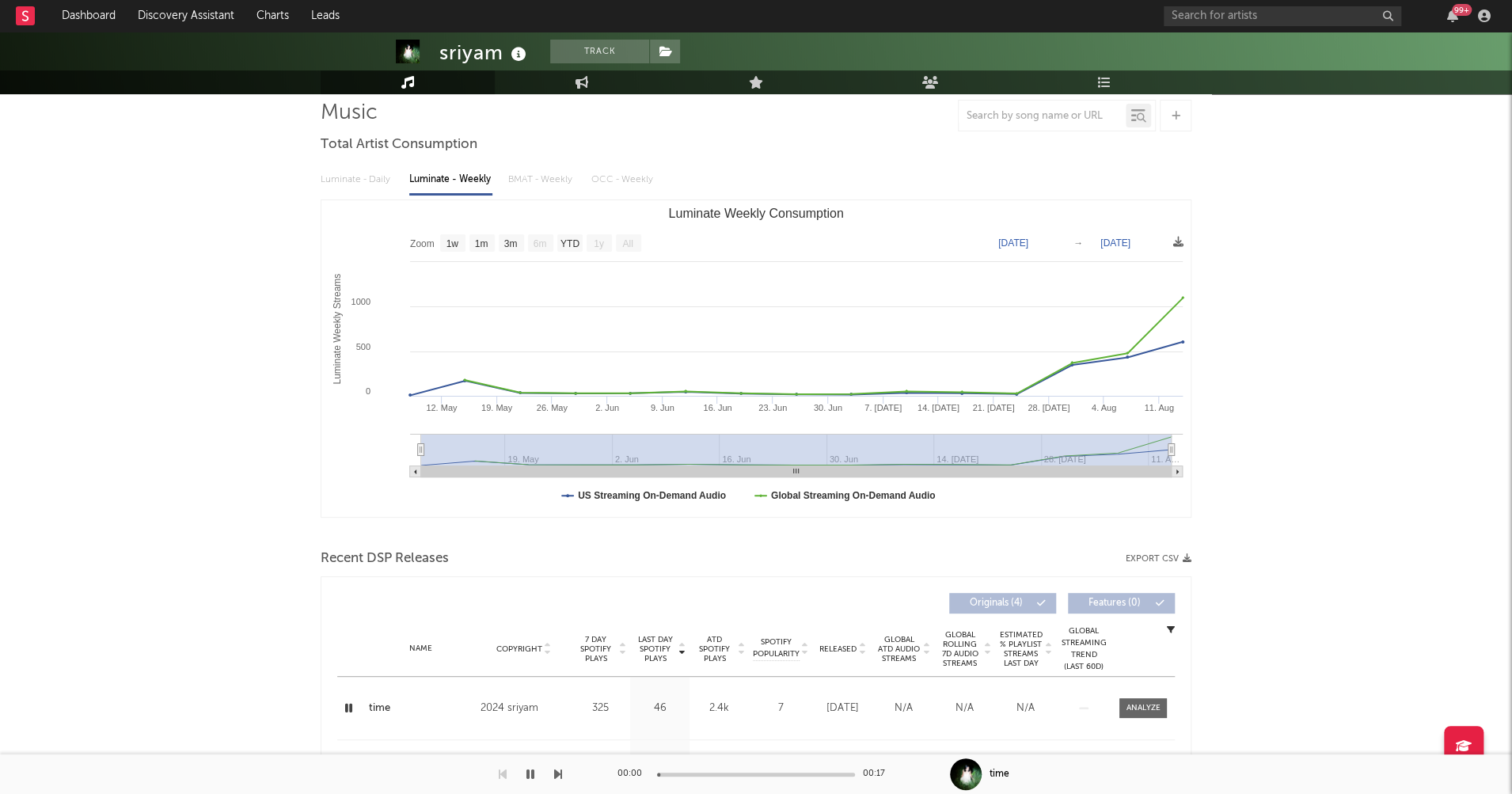
scroll to position [0, 0]
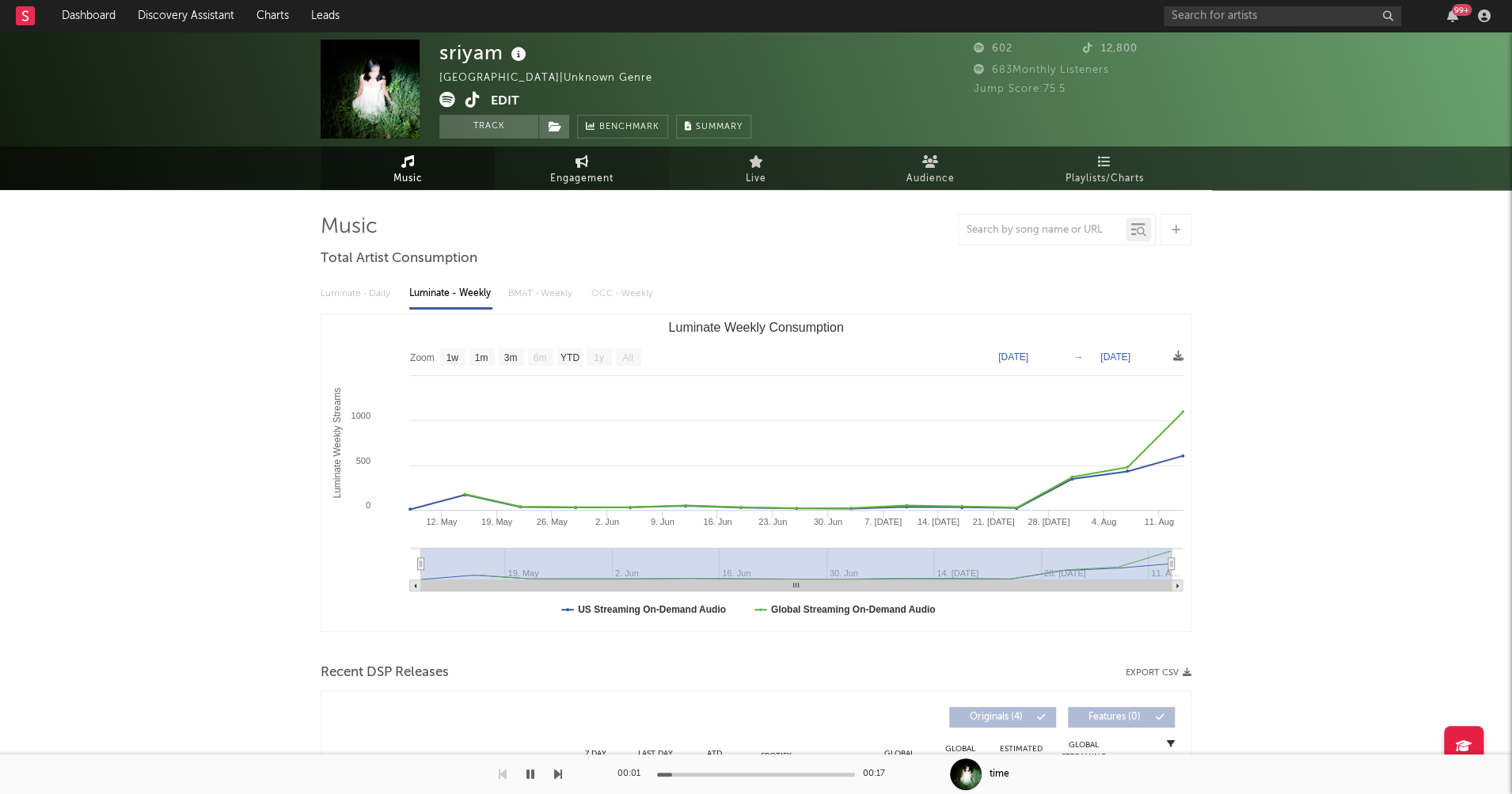
click at [591, 168] on link "Engagement" at bounding box center [582, 168] width 174 height 44
select select "1w"
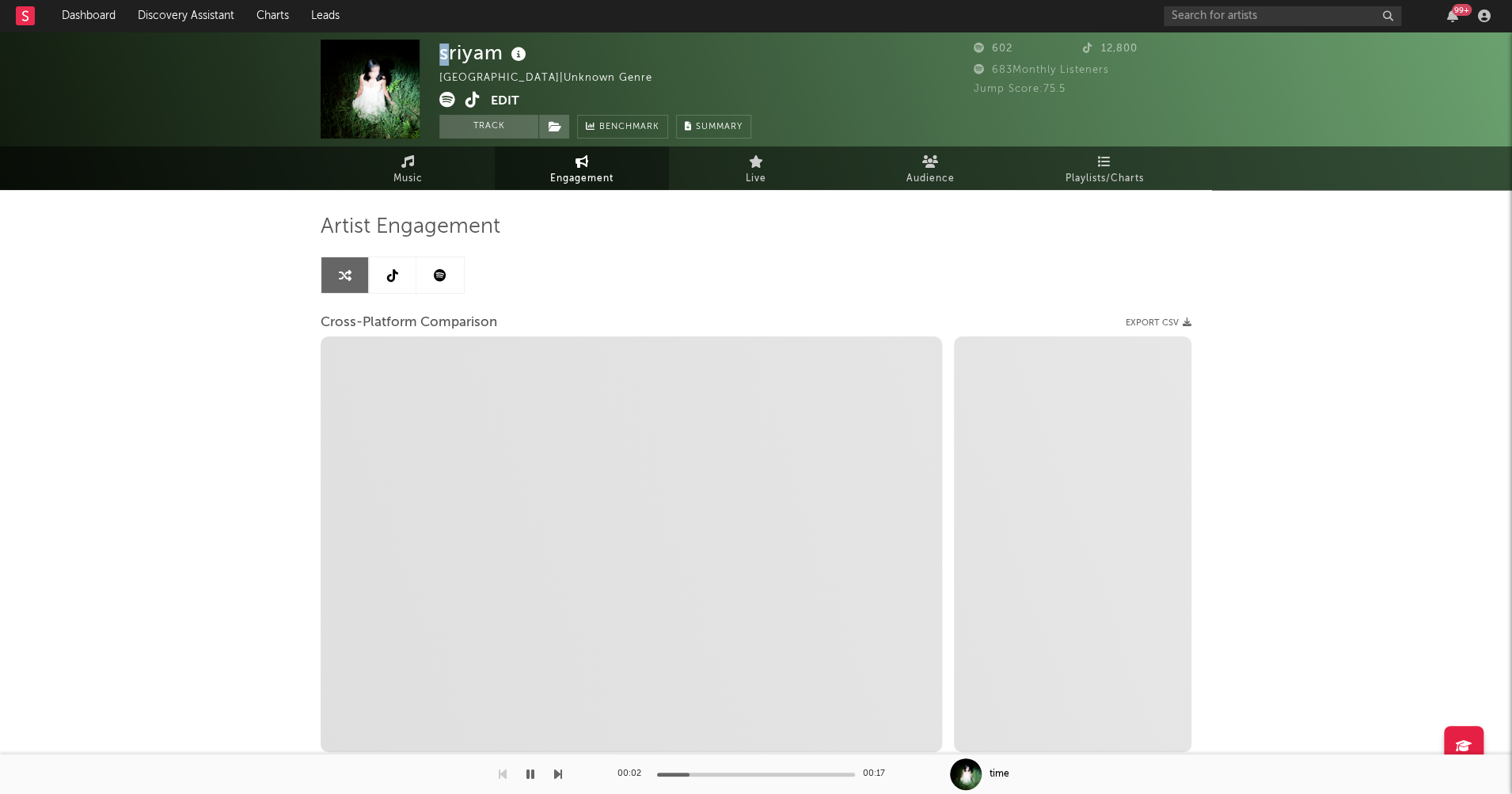
select select "1m"
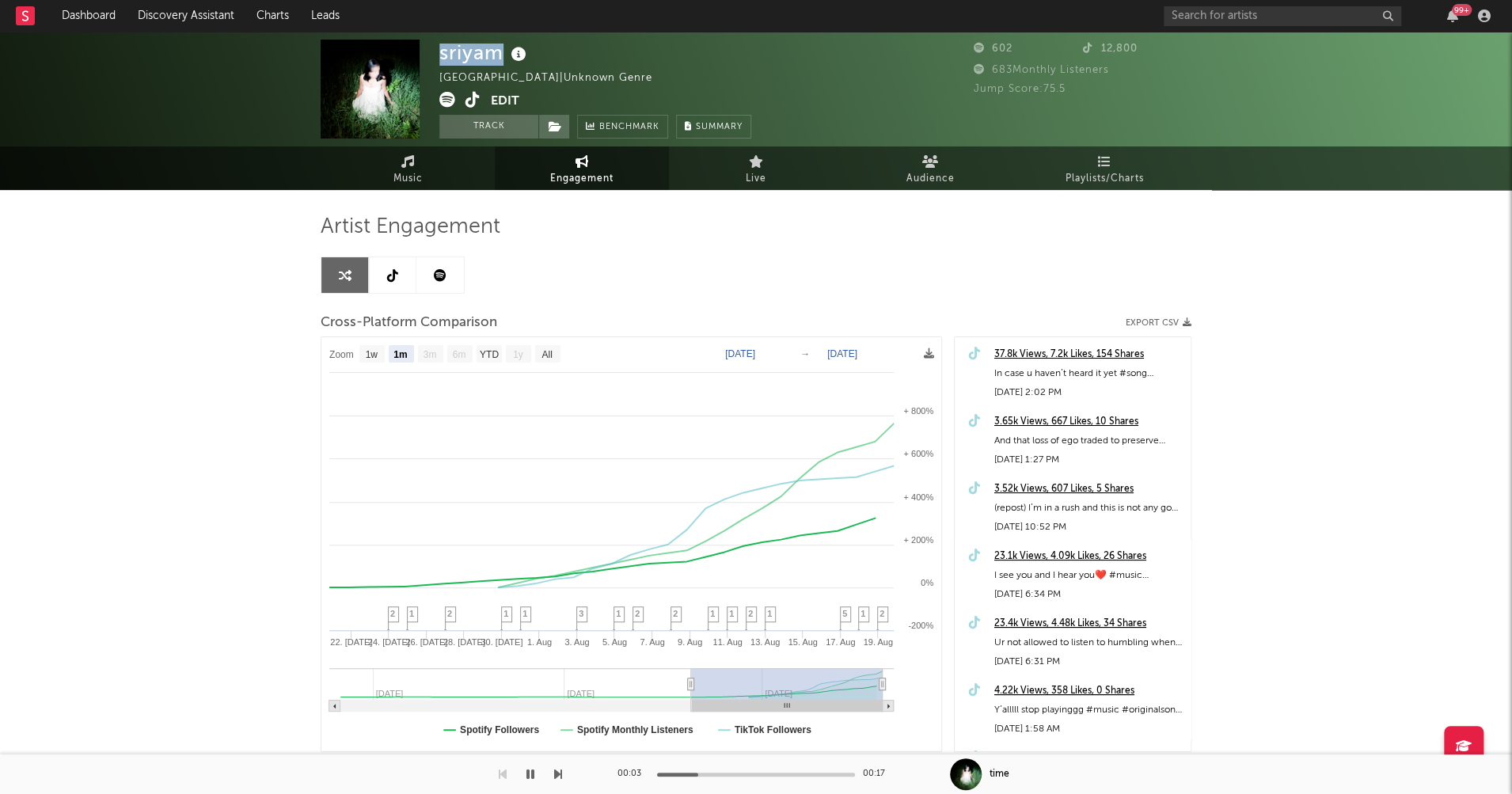
drag, startPoint x: 438, startPoint y: 55, endPoint x: 505, endPoint y: 52, distance: 67.1
click at [505, 52] on div "sriyam United States | Unknown Genre Edit Track Benchmark Summary 602 12,800 68…" at bounding box center [756, 89] width 1512 height 115
copy div "sriyam"
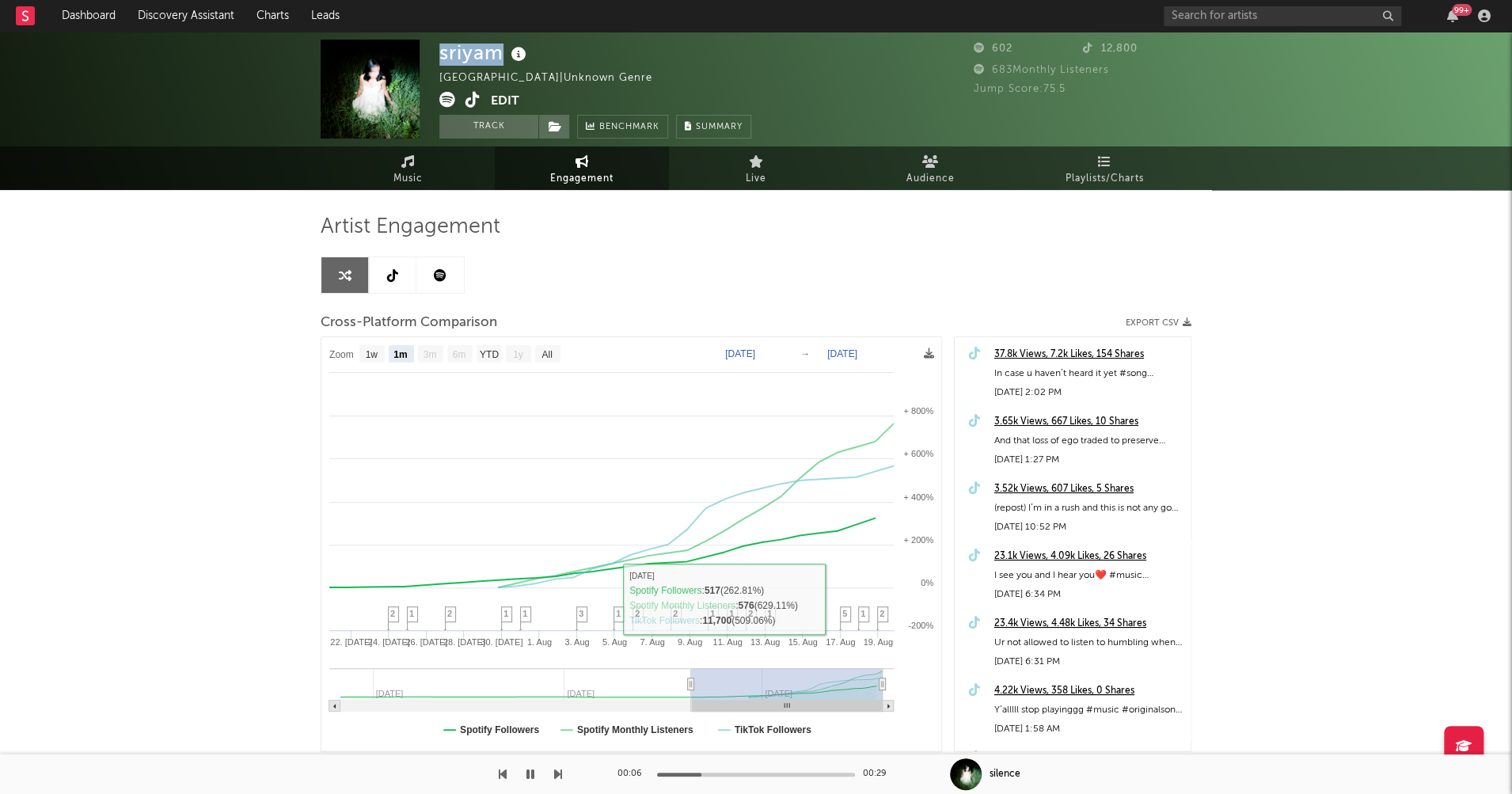
click at [532, 771] on icon "button" at bounding box center [531, 774] width 8 height 13
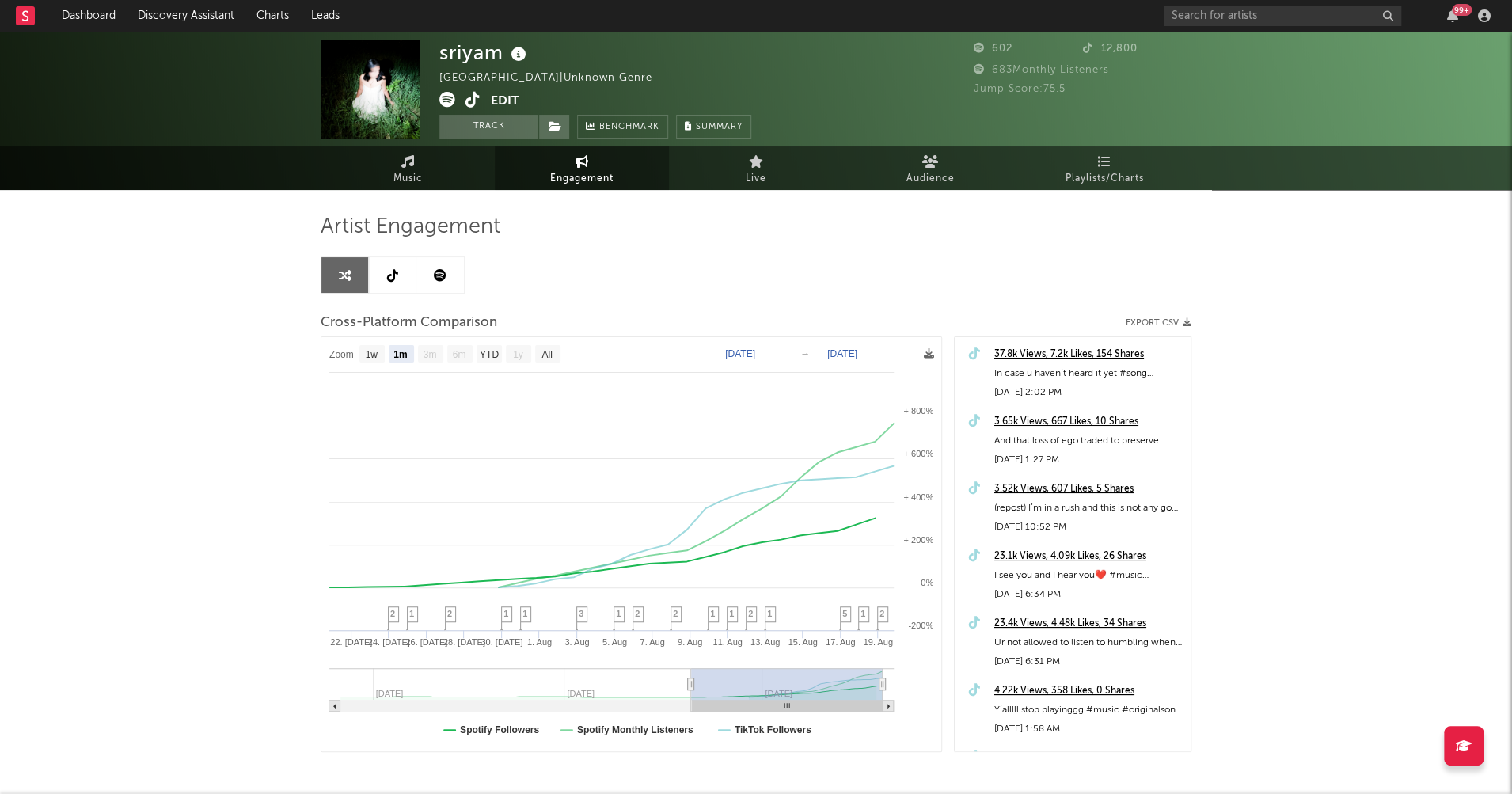
click at [1334, 371] on div "sriyam United States | Unknown Genre Edit Track Benchmark Summary 602 12,800 68…" at bounding box center [756, 447] width 1512 height 832
click at [471, 97] on icon at bounding box center [472, 100] width 15 height 16
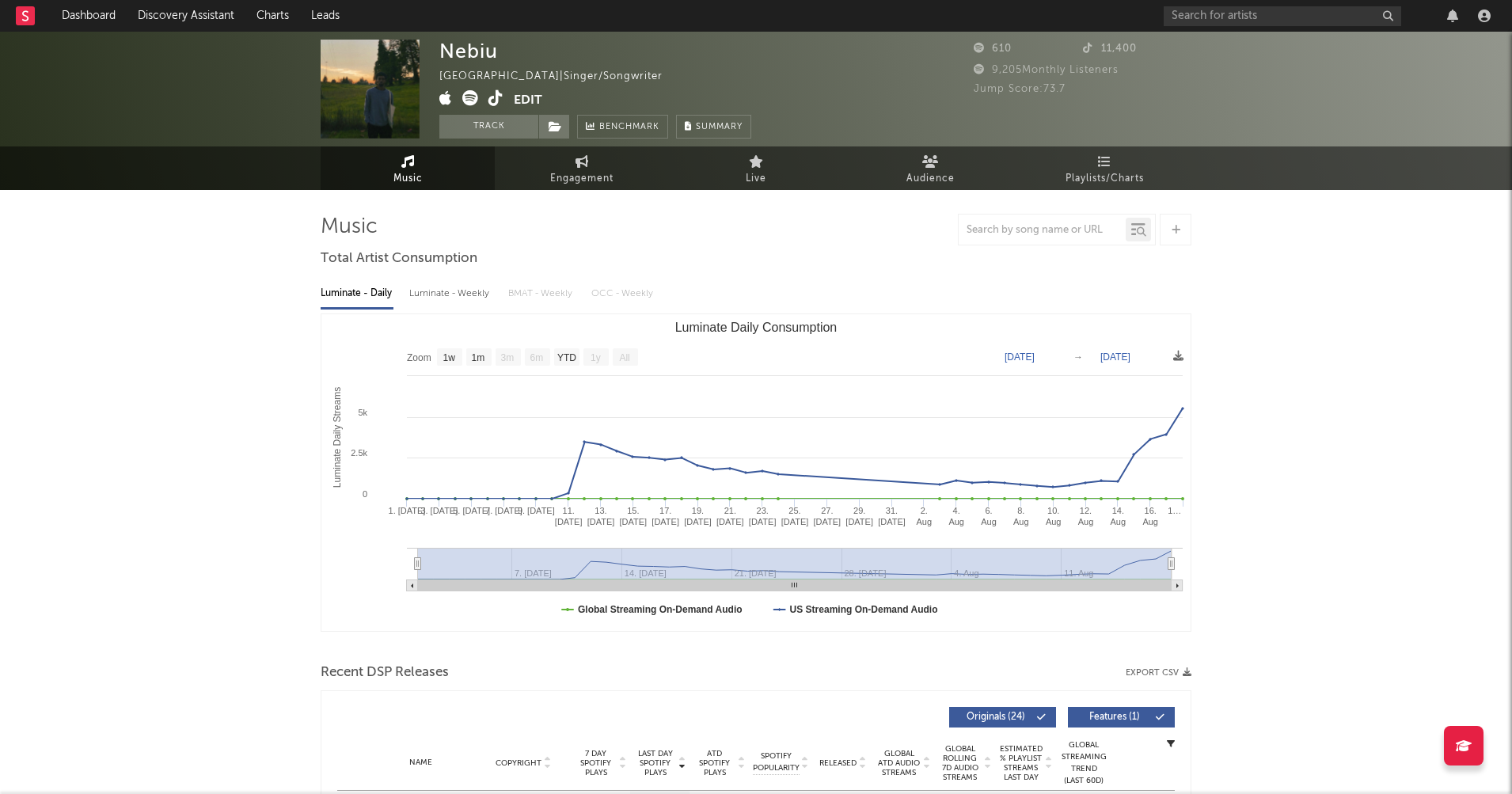
select select "1w"
click at [439, 294] on div "Luminate - Weekly" at bounding box center [451, 293] width 83 height 27
select select "1w"
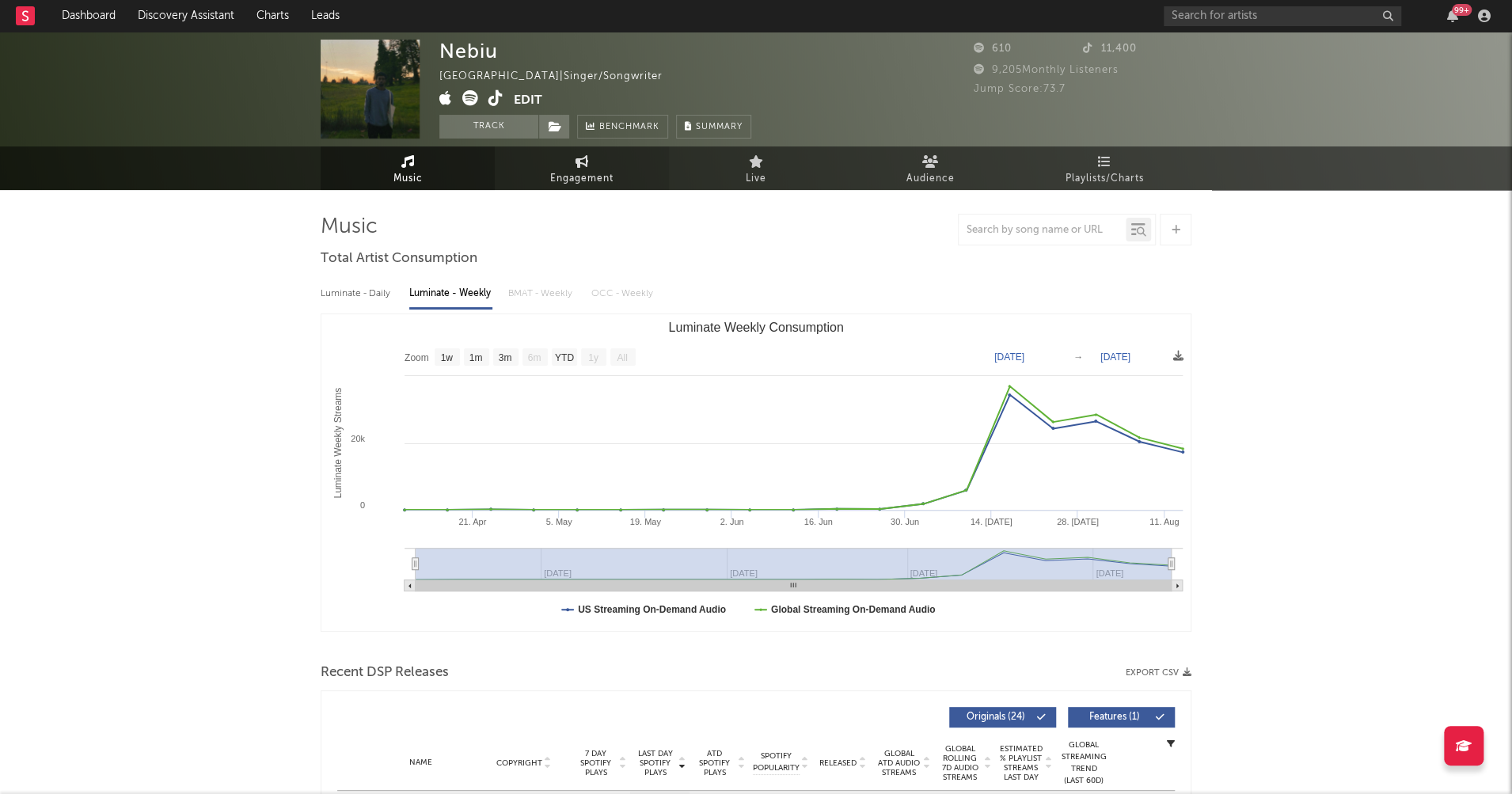
click at [584, 179] on span "Engagement" at bounding box center [582, 178] width 63 height 19
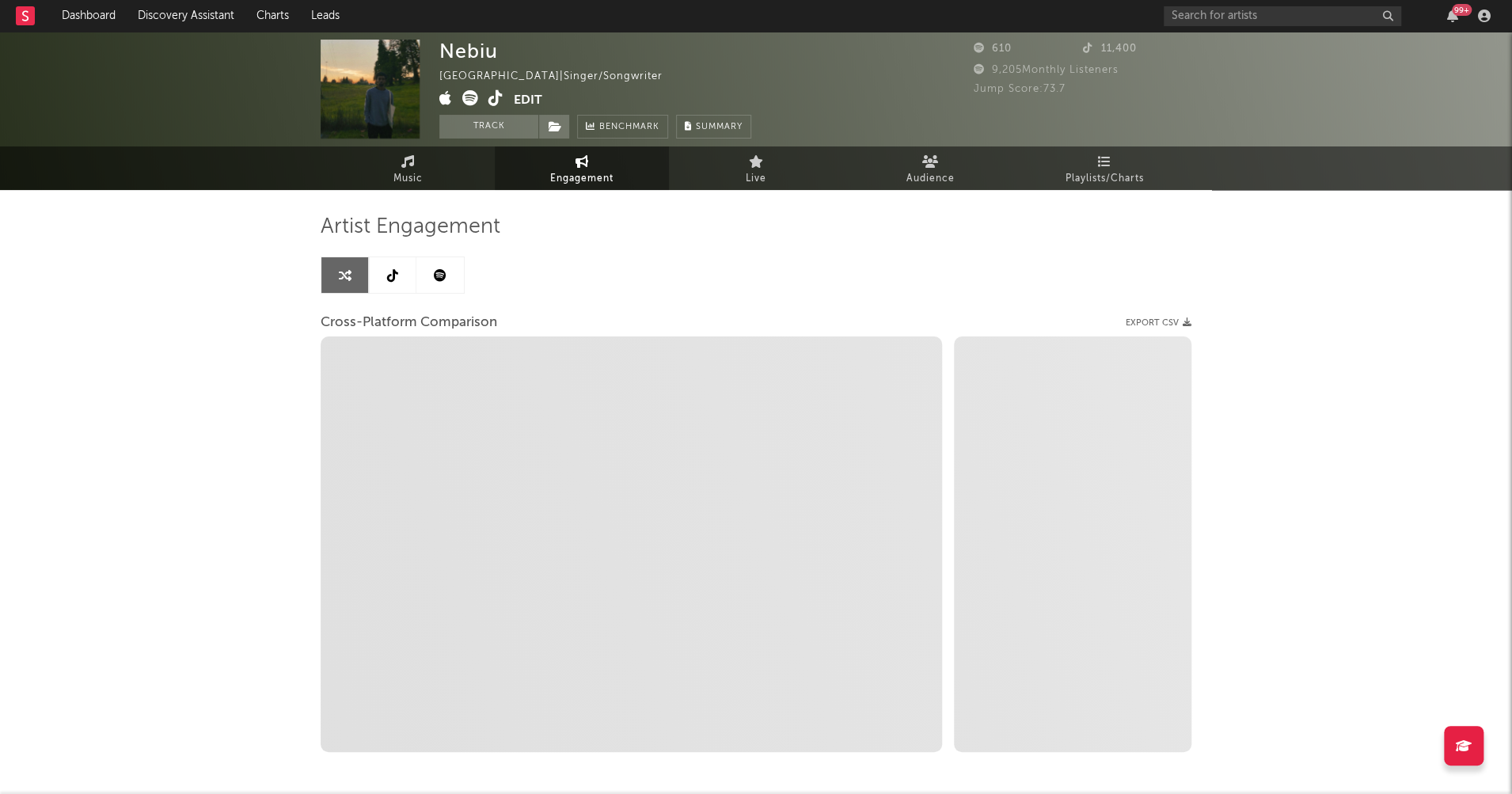
select select "1w"
select select "1m"
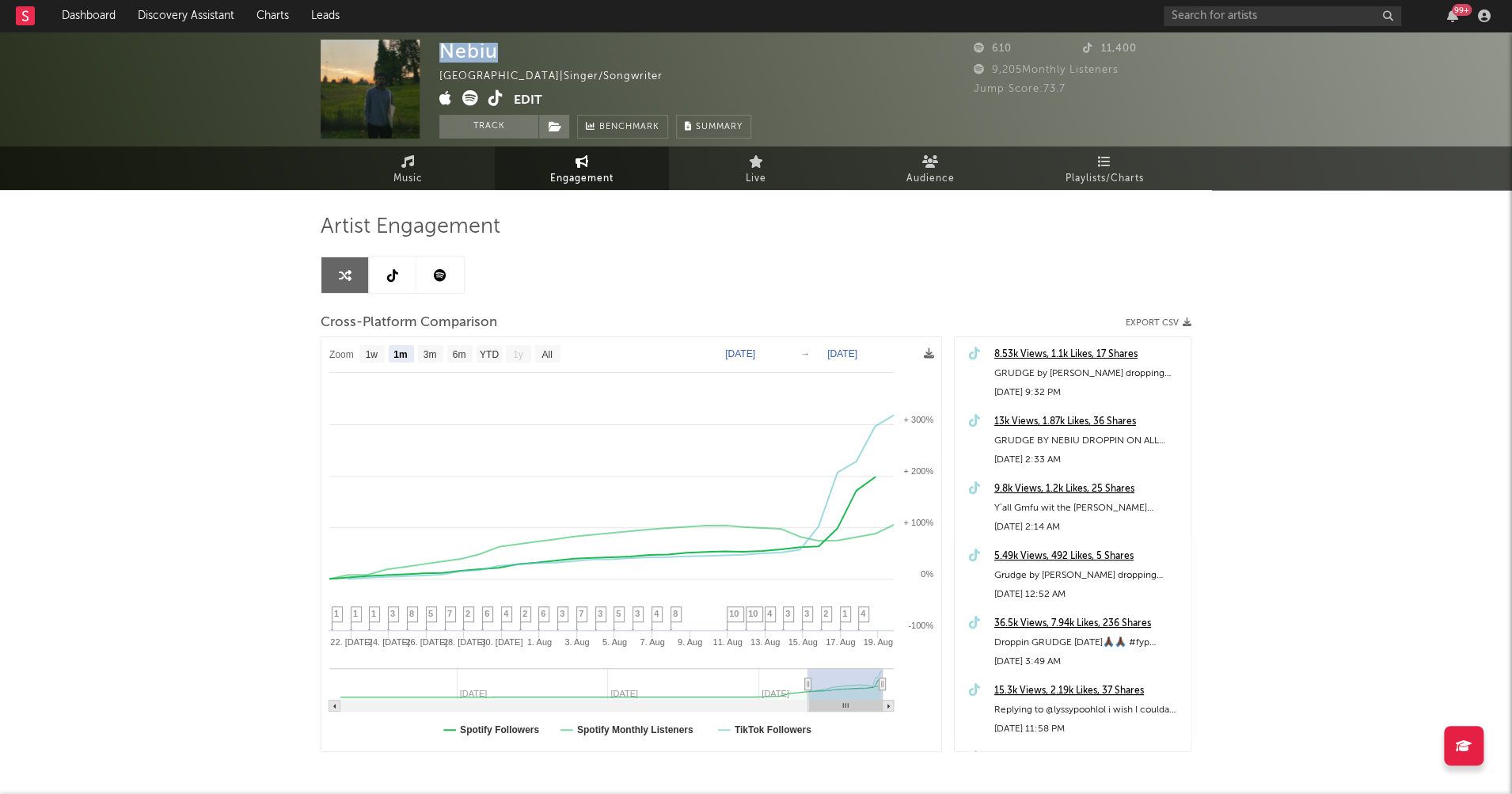
drag, startPoint x: 444, startPoint y: 53, endPoint x: 501, endPoint y: 53, distance: 57.0
click at [501, 53] on div "Nebiu United States | Singer/Songwriter Edit Track Benchmark Summary" at bounding box center [595, 89] width 312 height 99
copy div "Nebiu"
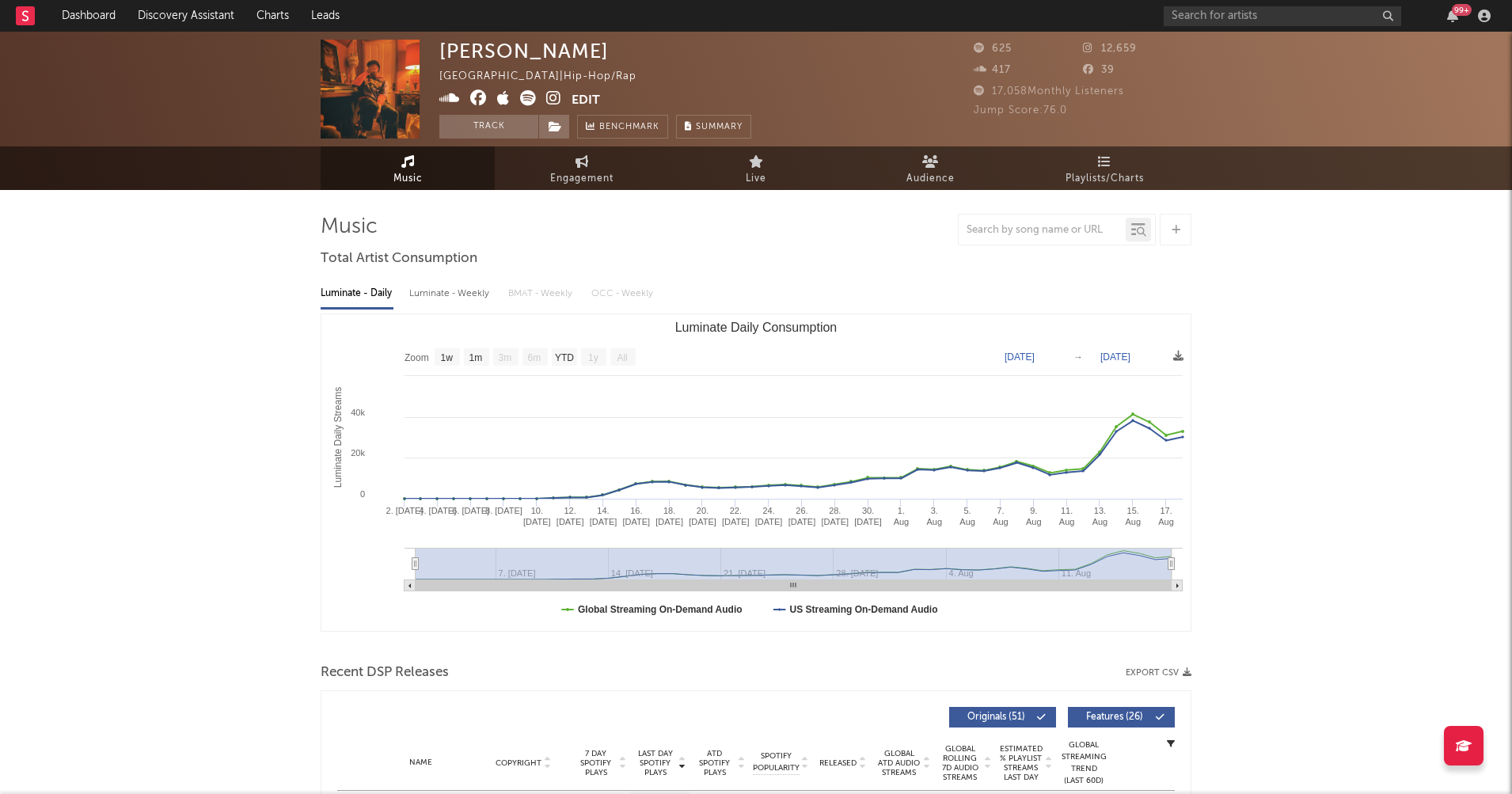
select select "1w"
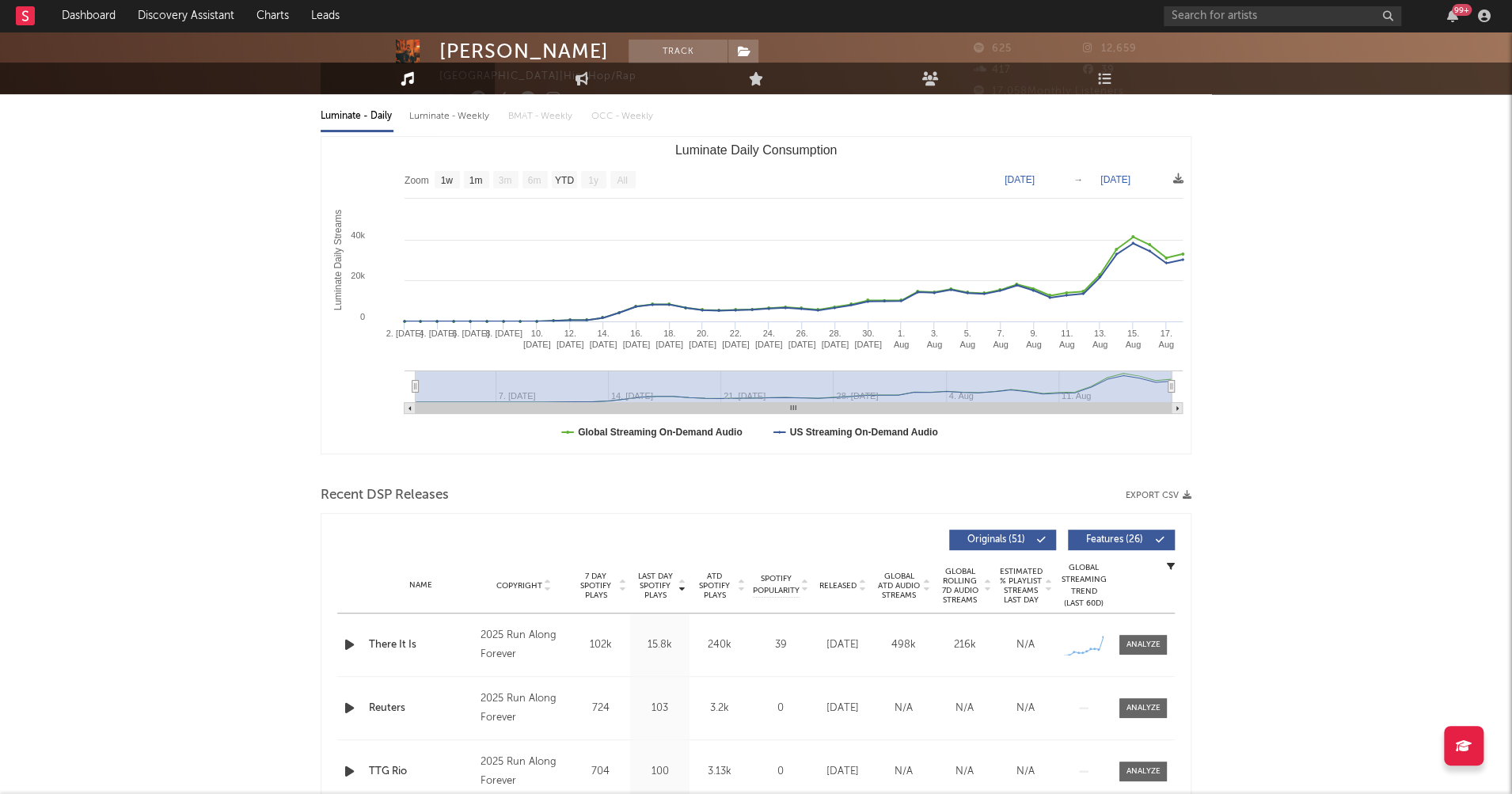
scroll to position [184, 0]
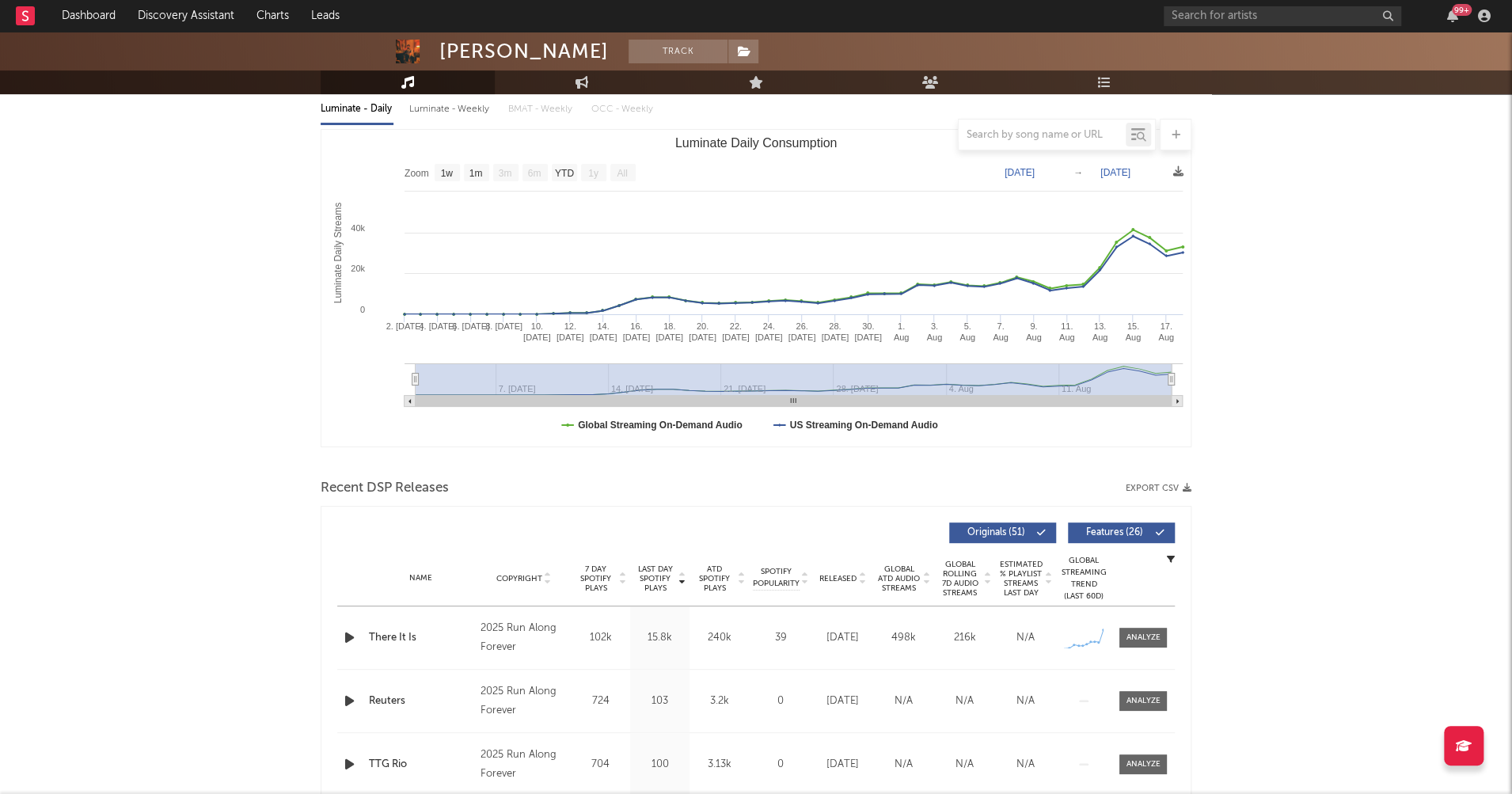
click at [350, 635] on icon "button" at bounding box center [350, 638] width 17 height 20
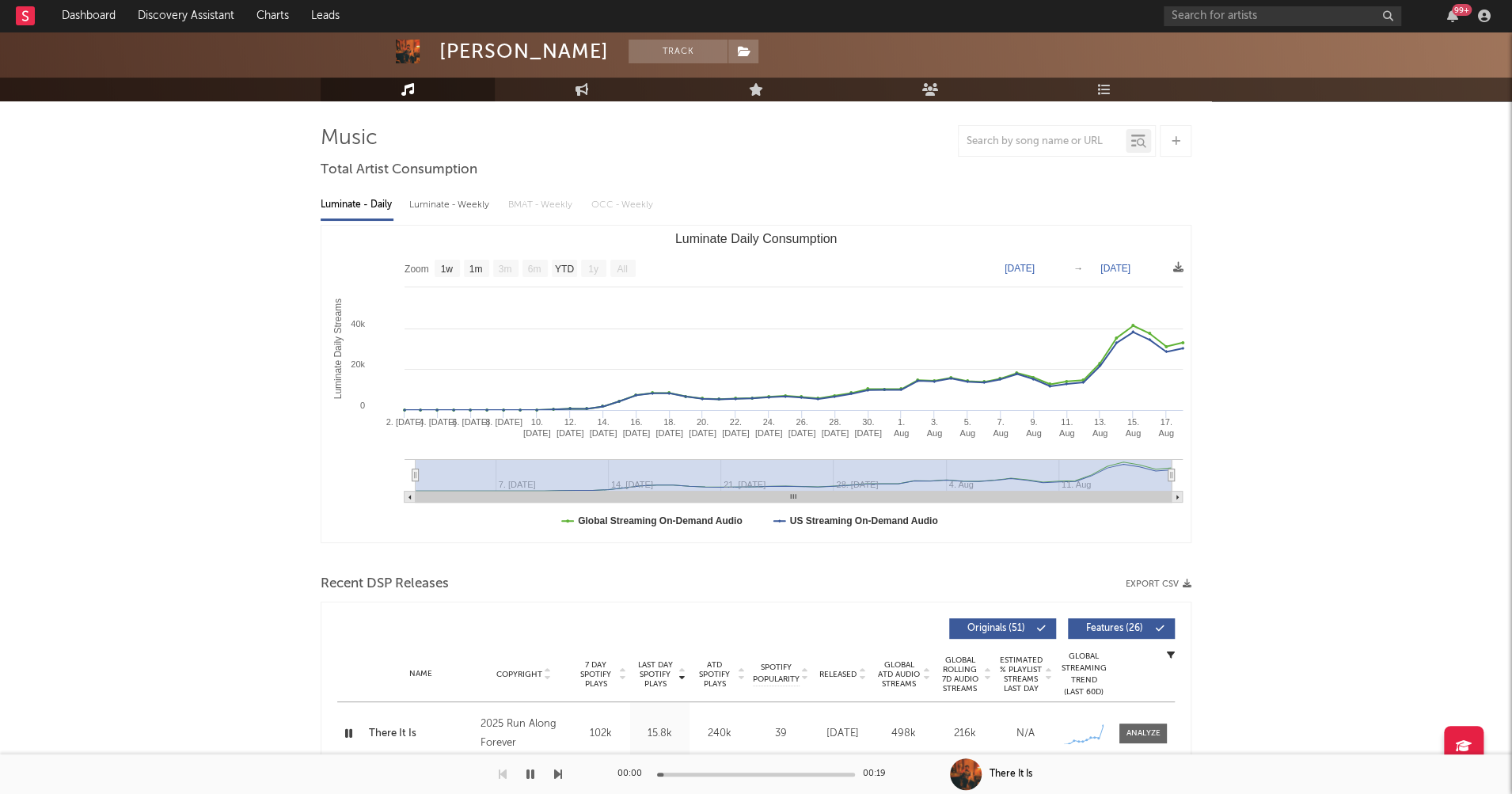
scroll to position [0, 0]
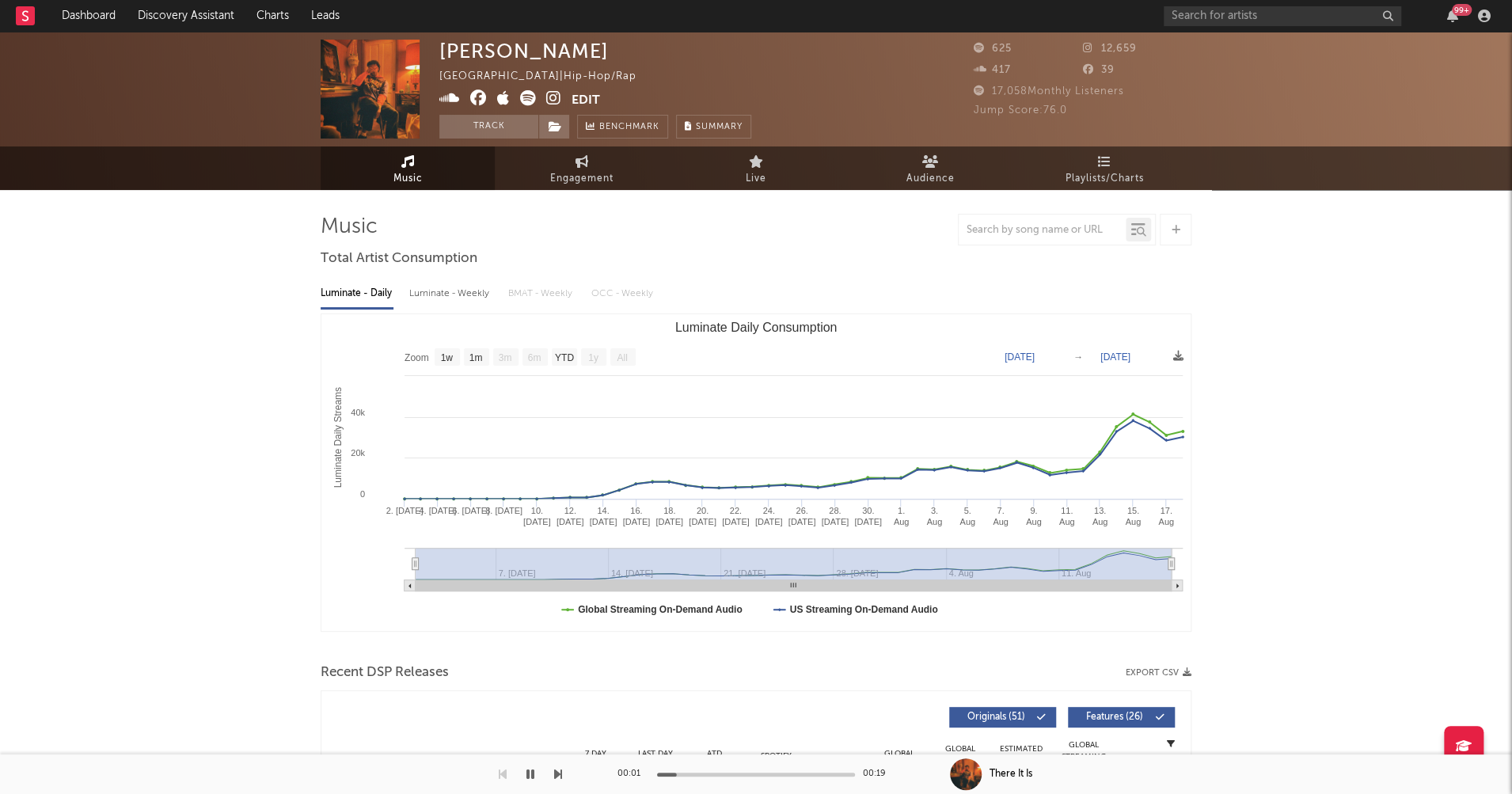
click at [437, 297] on div "Luminate - Weekly" at bounding box center [451, 293] width 83 height 27
select select "1w"
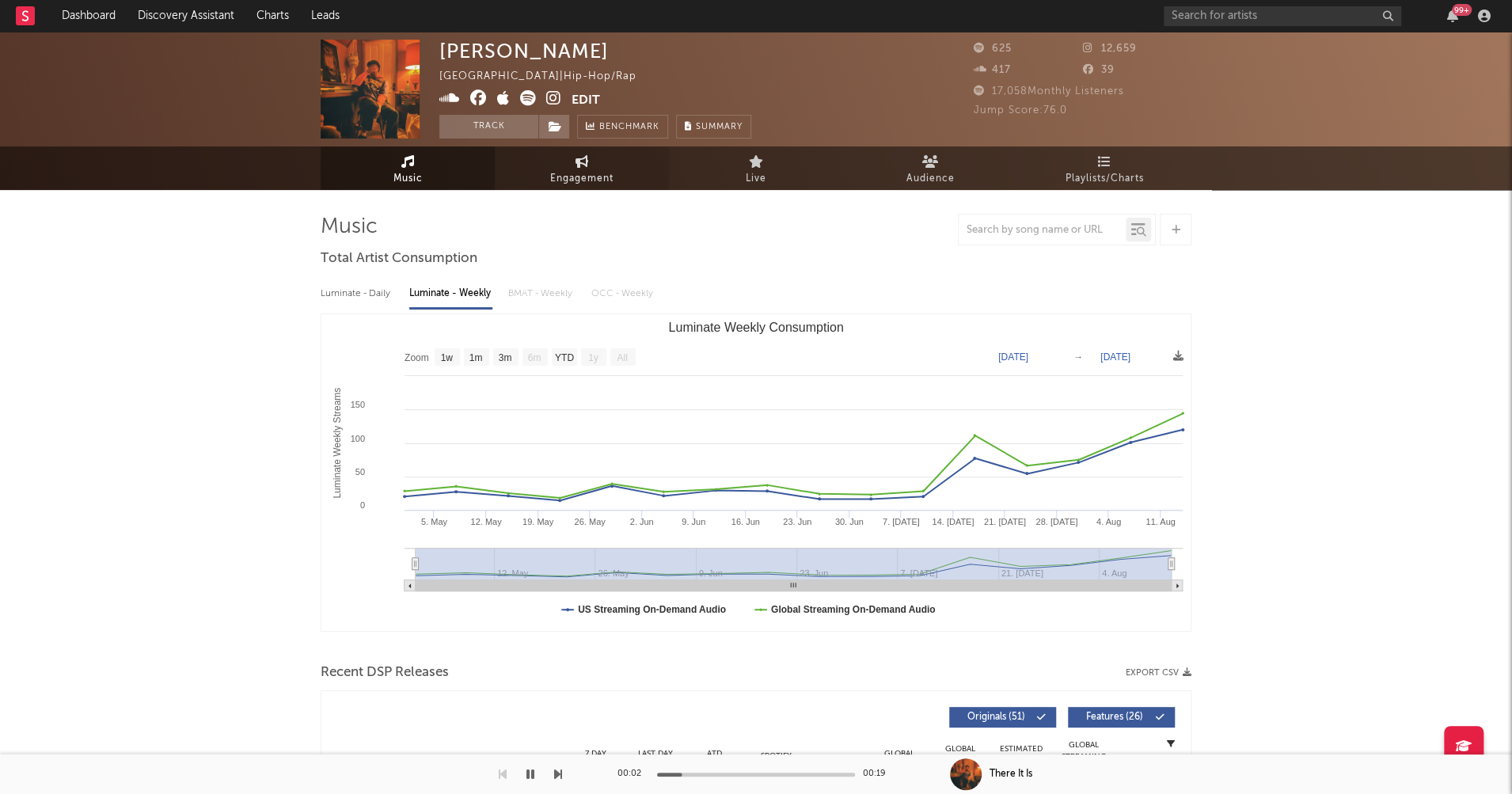
click at [580, 164] on icon at bounding box center [582, 161] width 14 height 13
select select "1w"
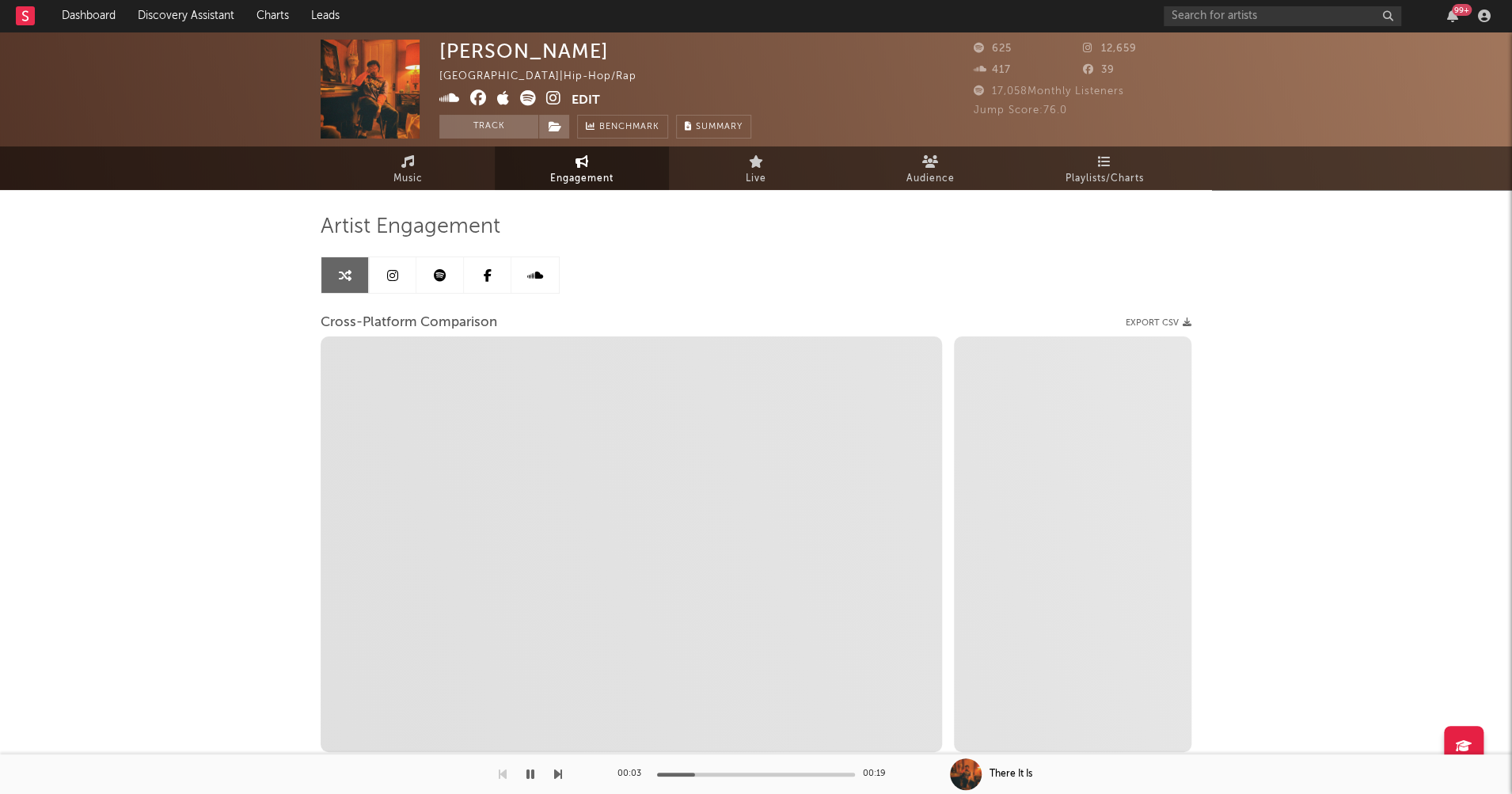
click at [558, 99] on icon at bounding box center [554, 98] width 15 height 16
select select "1m"
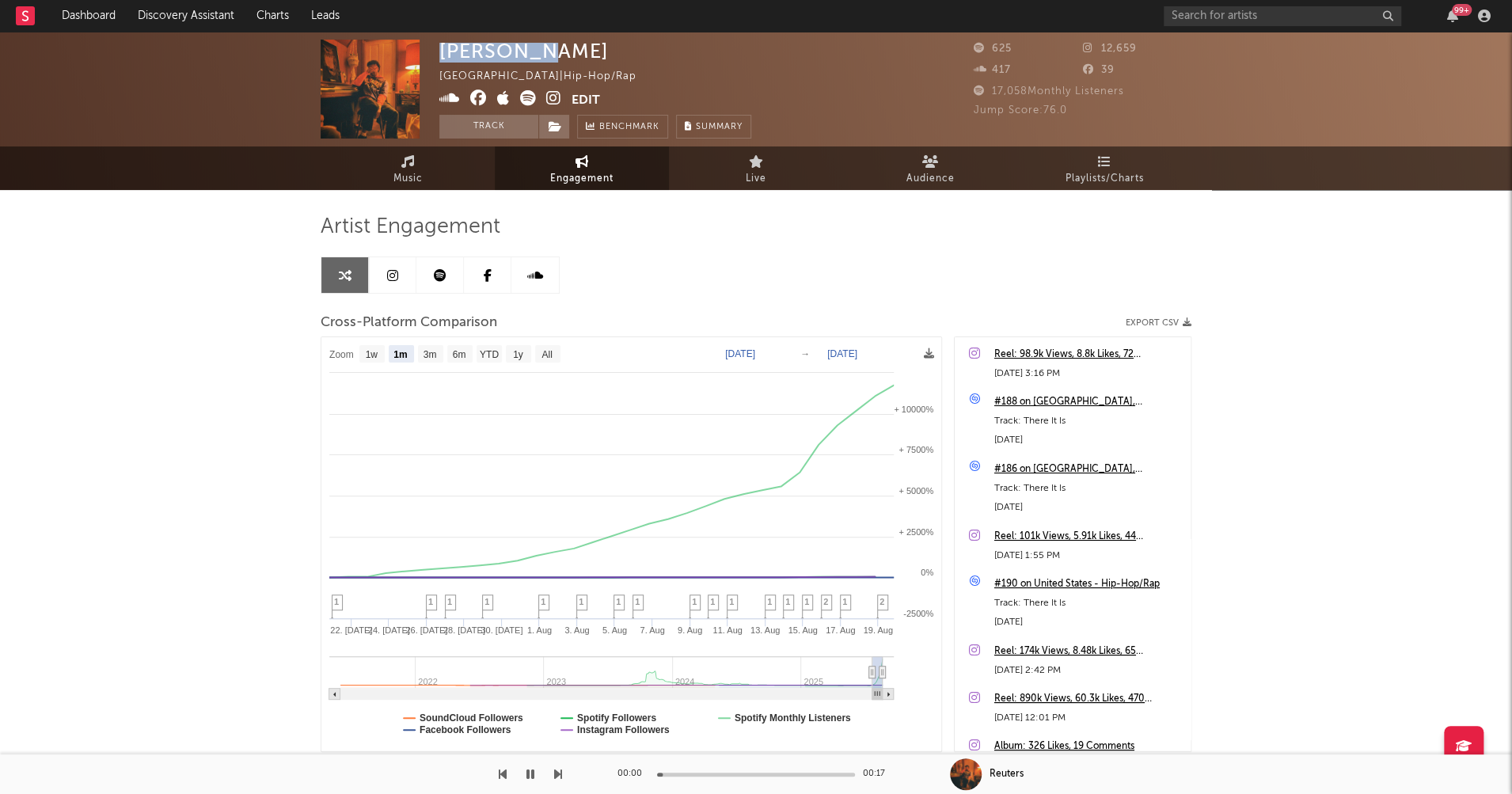
drag, startPoint x: 440, startPoint y: 50, endPoint x: 547, endPoint y: 52, distance: 107.0
click at [547, 52] on div "Sunny Lou United States | Hip-Hop/Rap Edit Track Benchmark Summary" at bounding box center [595, 89] width 312 height 99
copy div "Sunny Lou"
click at [401, 176] on span "Music" at bounding box center [408, 178] width 30 height 19
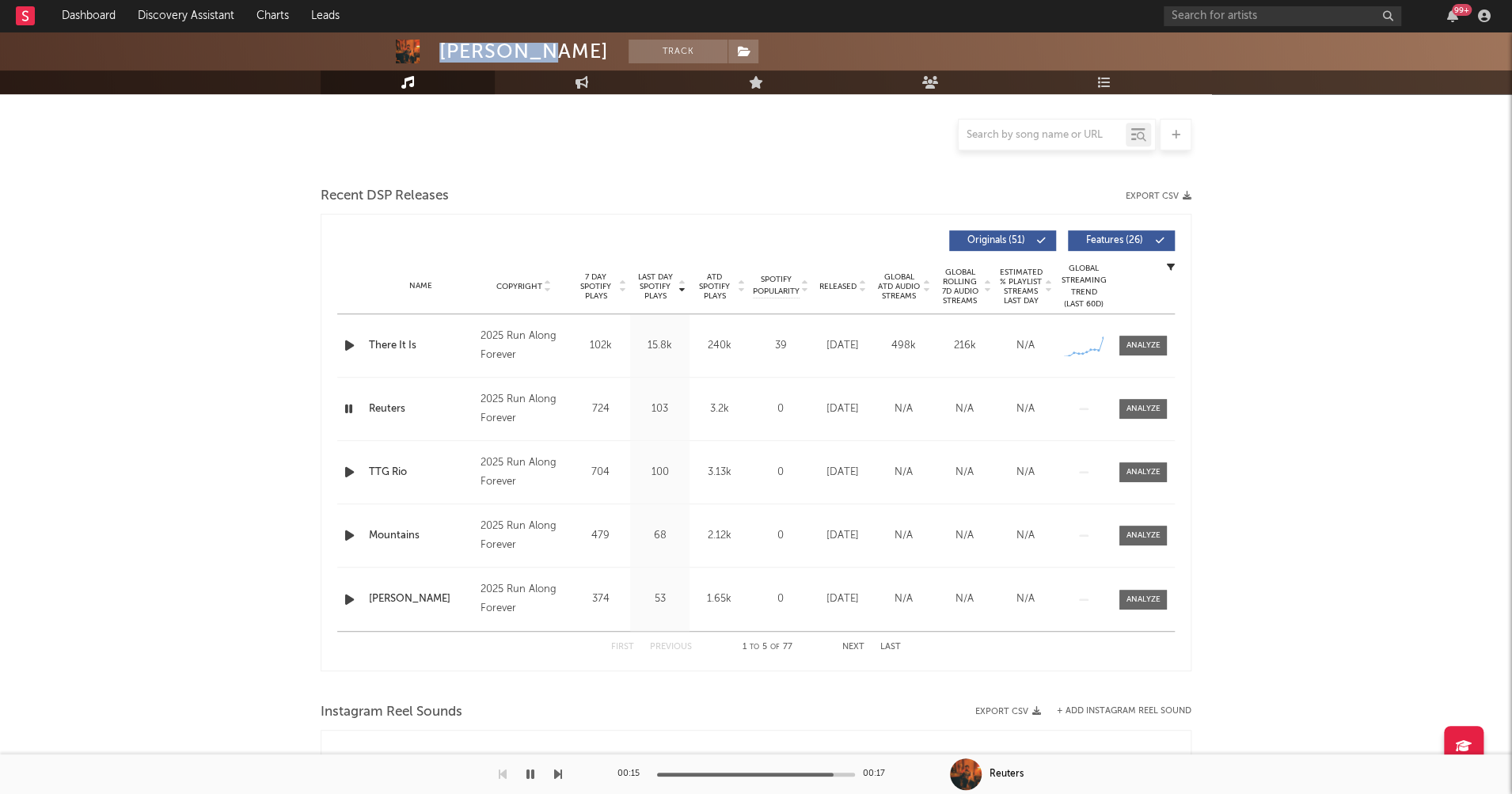
select select "1w"
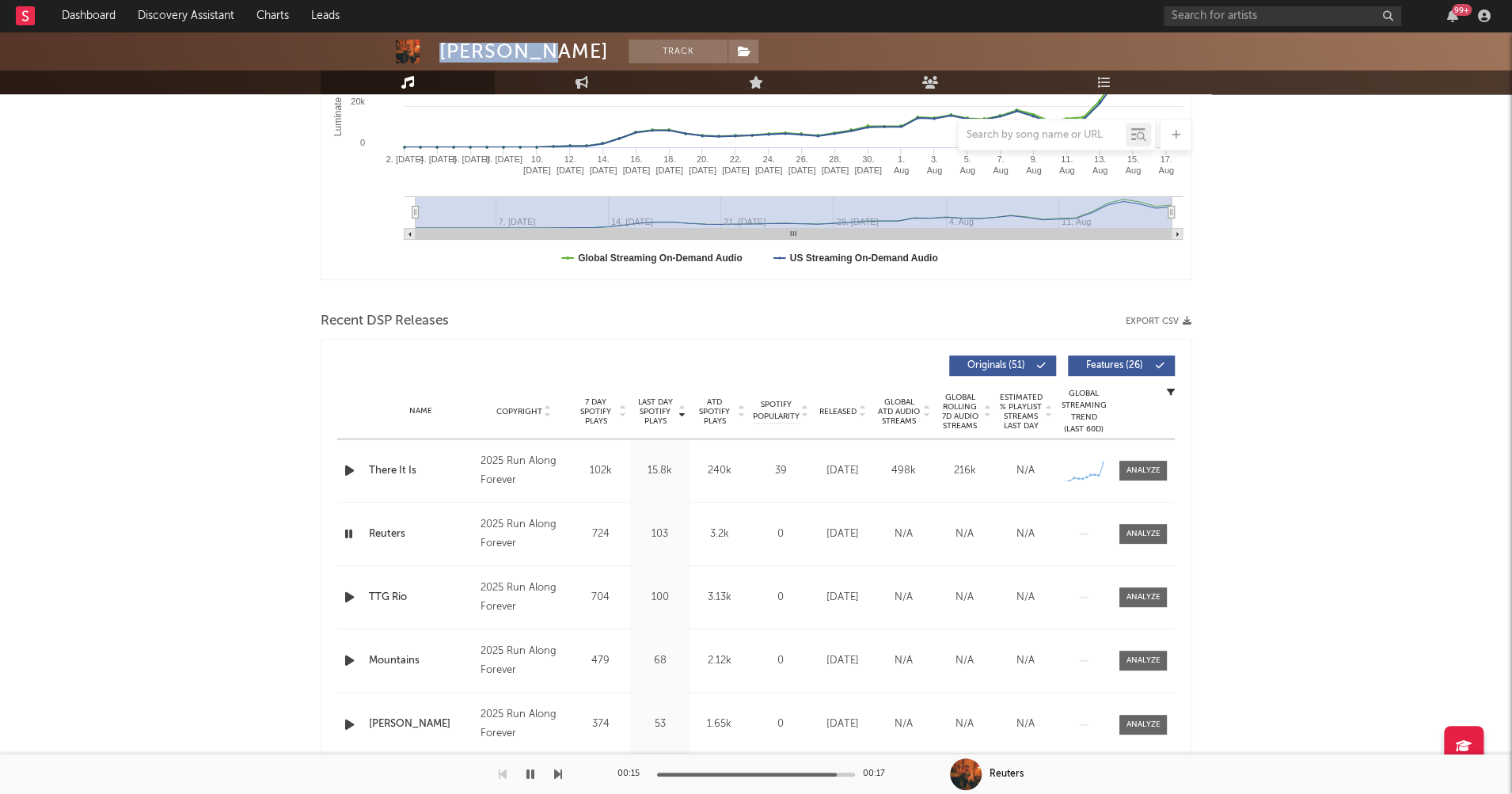
scroll to position [476, 0]
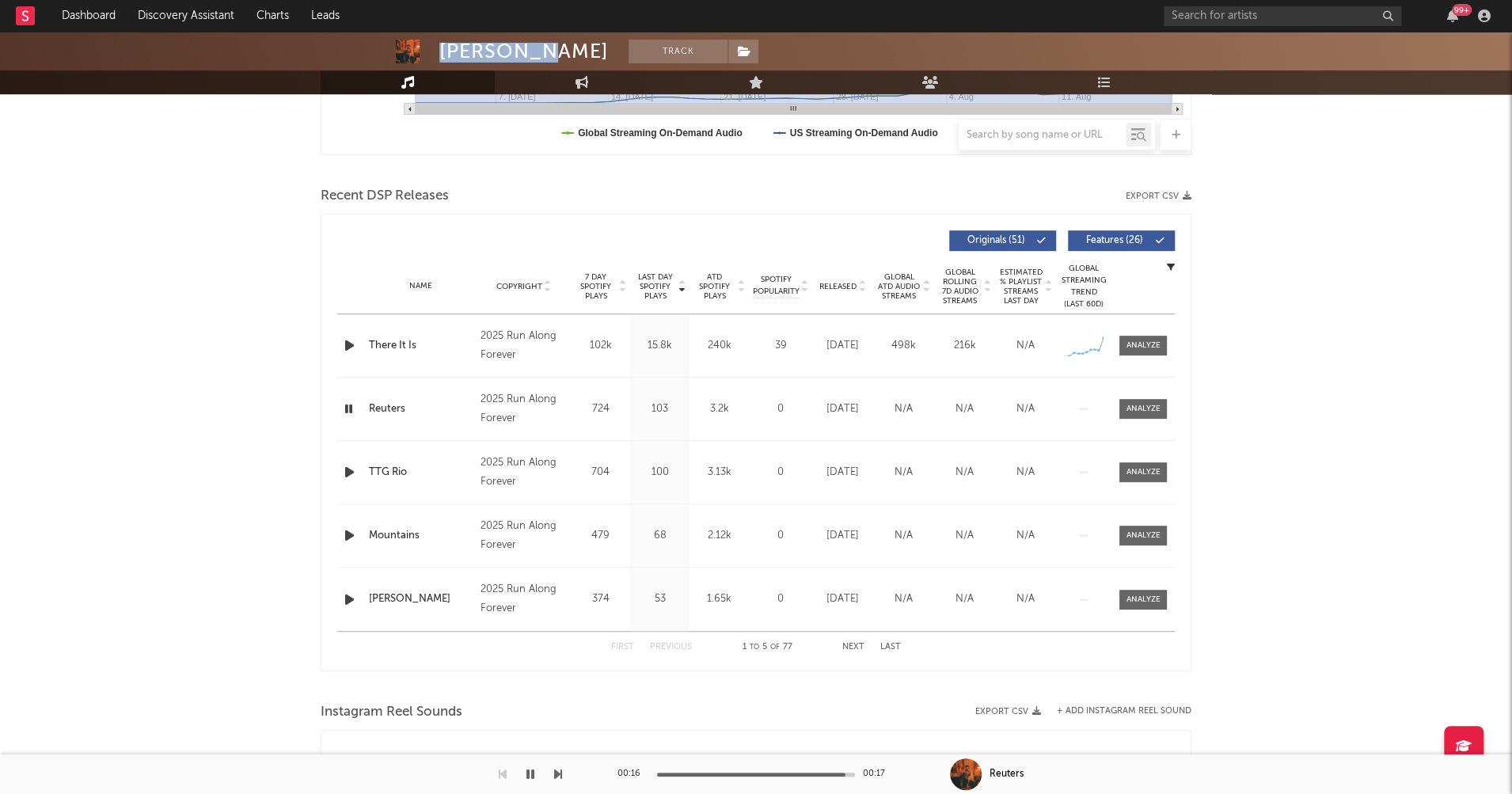
click at [348, 406] on icon "button" at bounding box center [349, 409] width 15 height 20
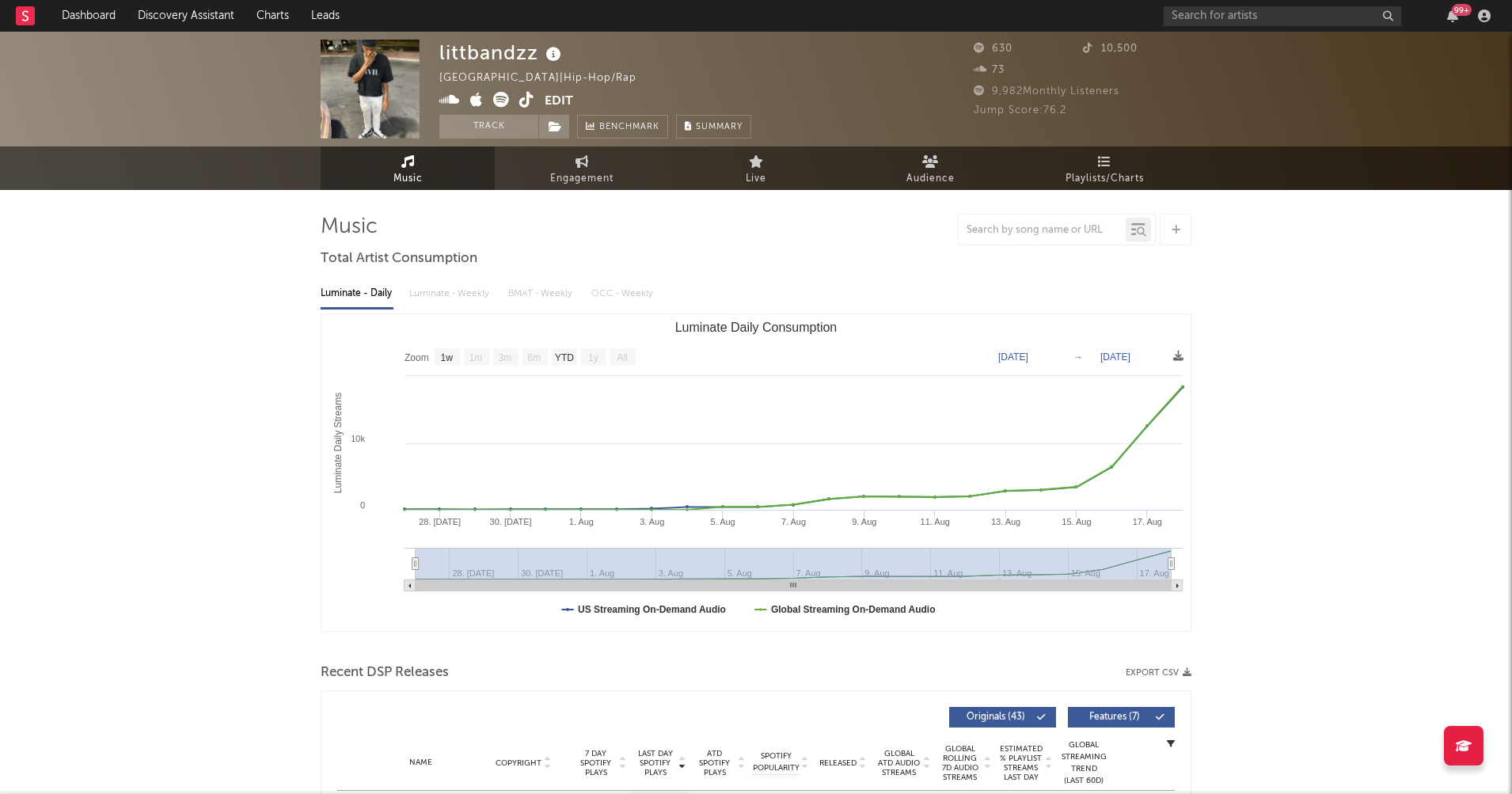
select select "1w"
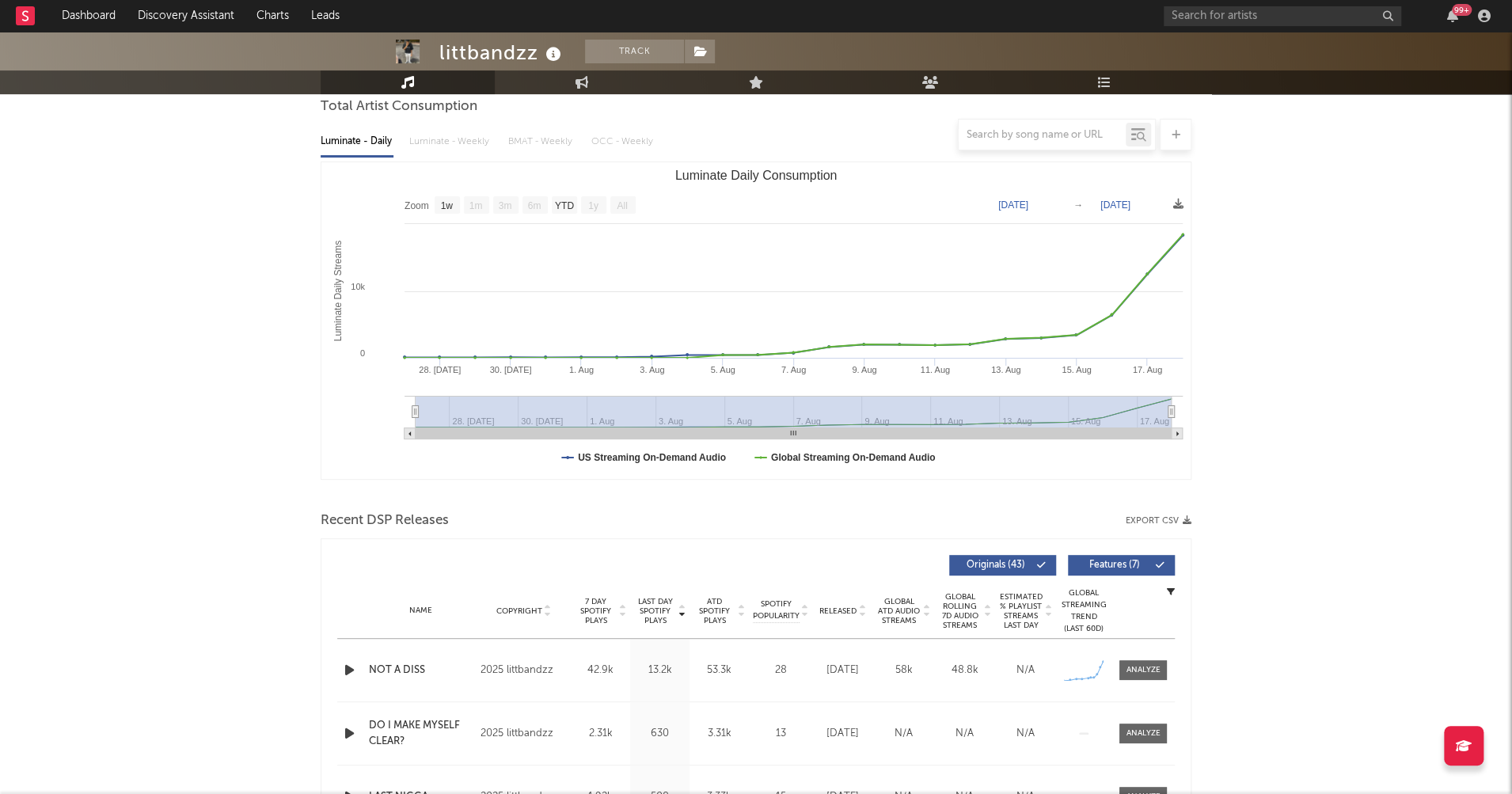
scroll to position [178, 0]
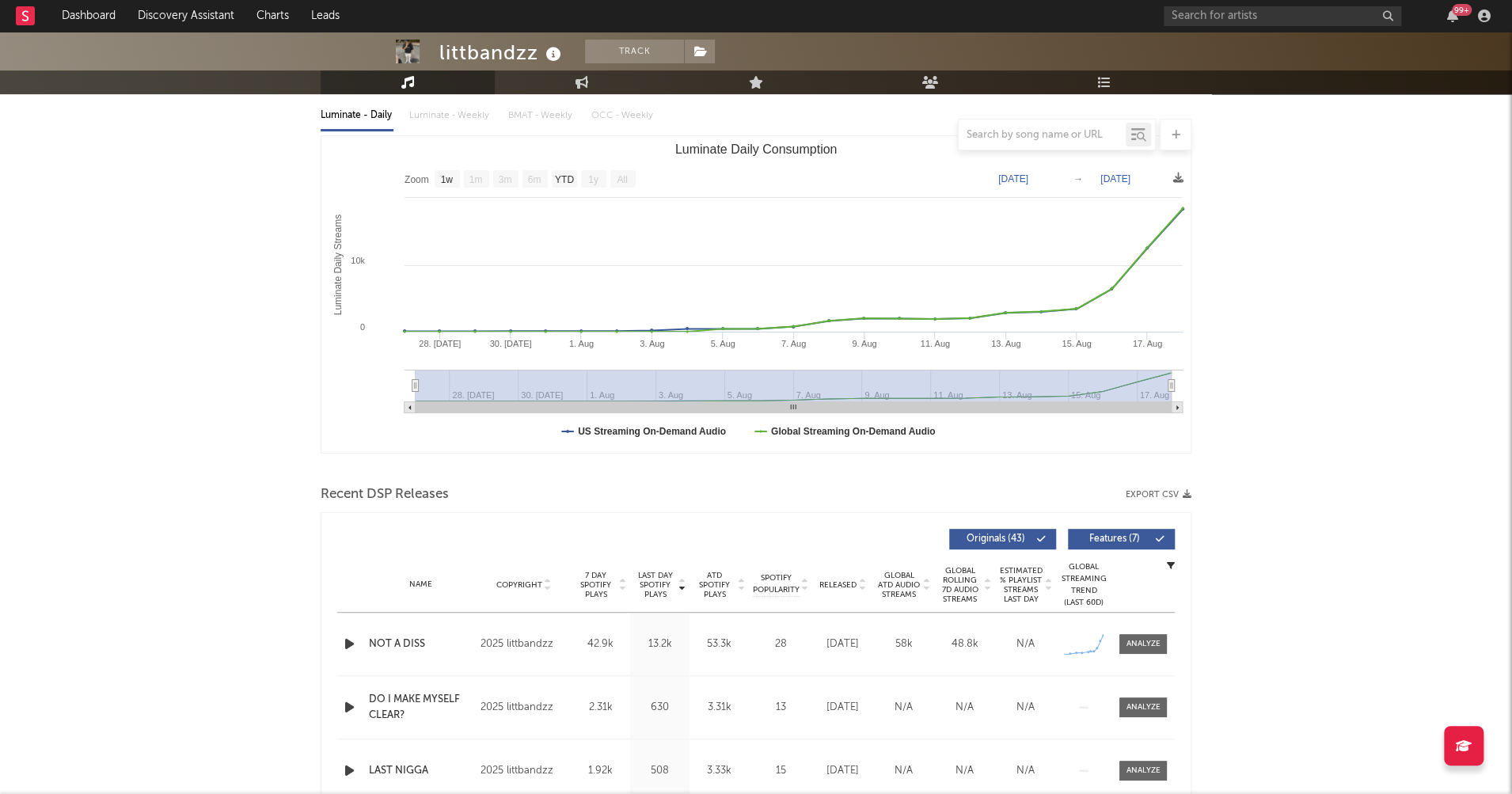
click at [343, 641] on icon "button" at bounding box center [350, 645] width 17 height 20
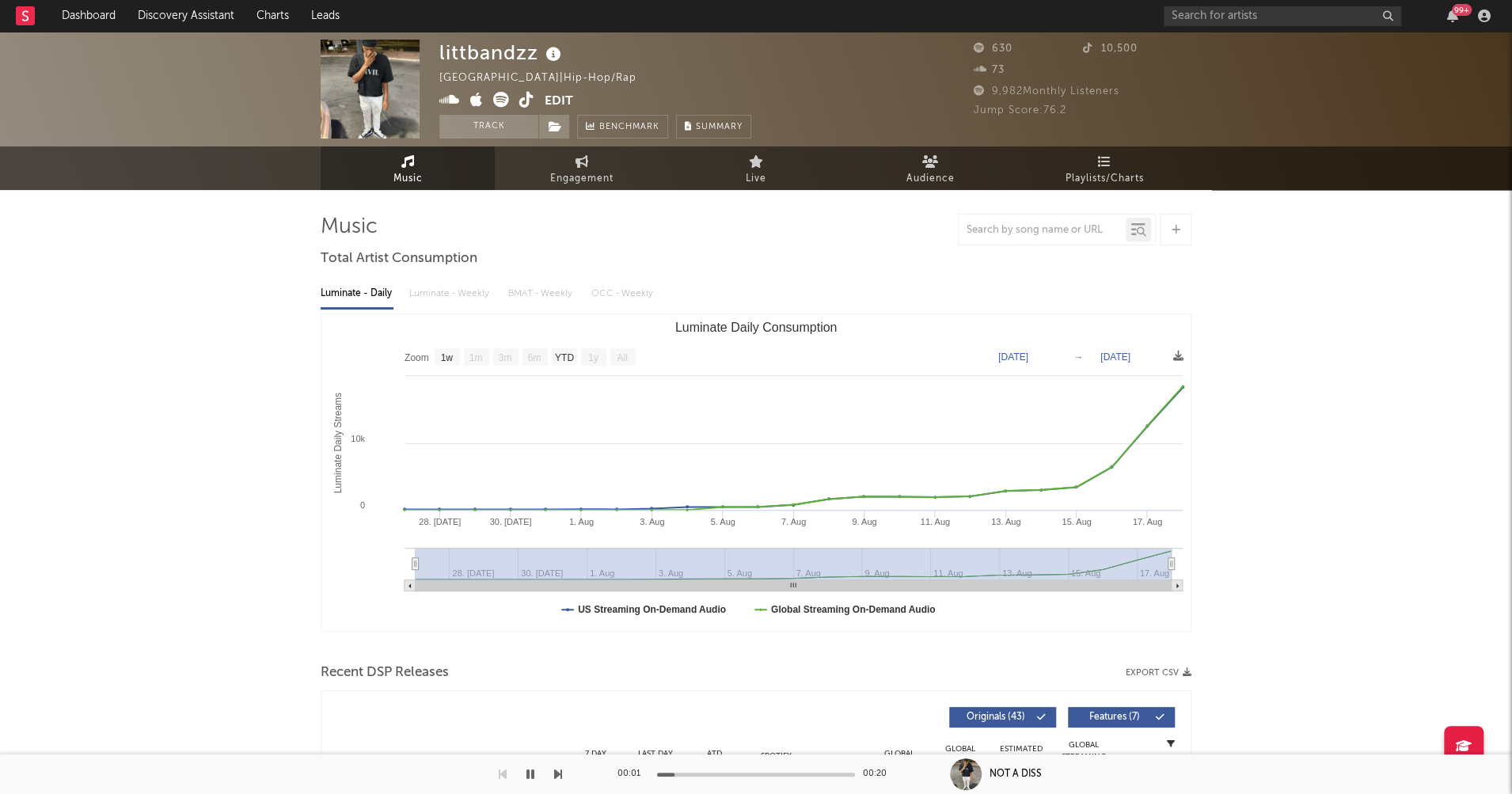
click at [454, 97] on icon at bounding box center [450, 100] width 21 height 16
drag, startPoint x: 441, startPoint y: 55, endPoint x: 534, endPoint y: 54, distance: 93.0
click at [534, 54] on div "littbandzz" at bounding box center [502, 52] width 126 height 26
copy div "littbandzz"
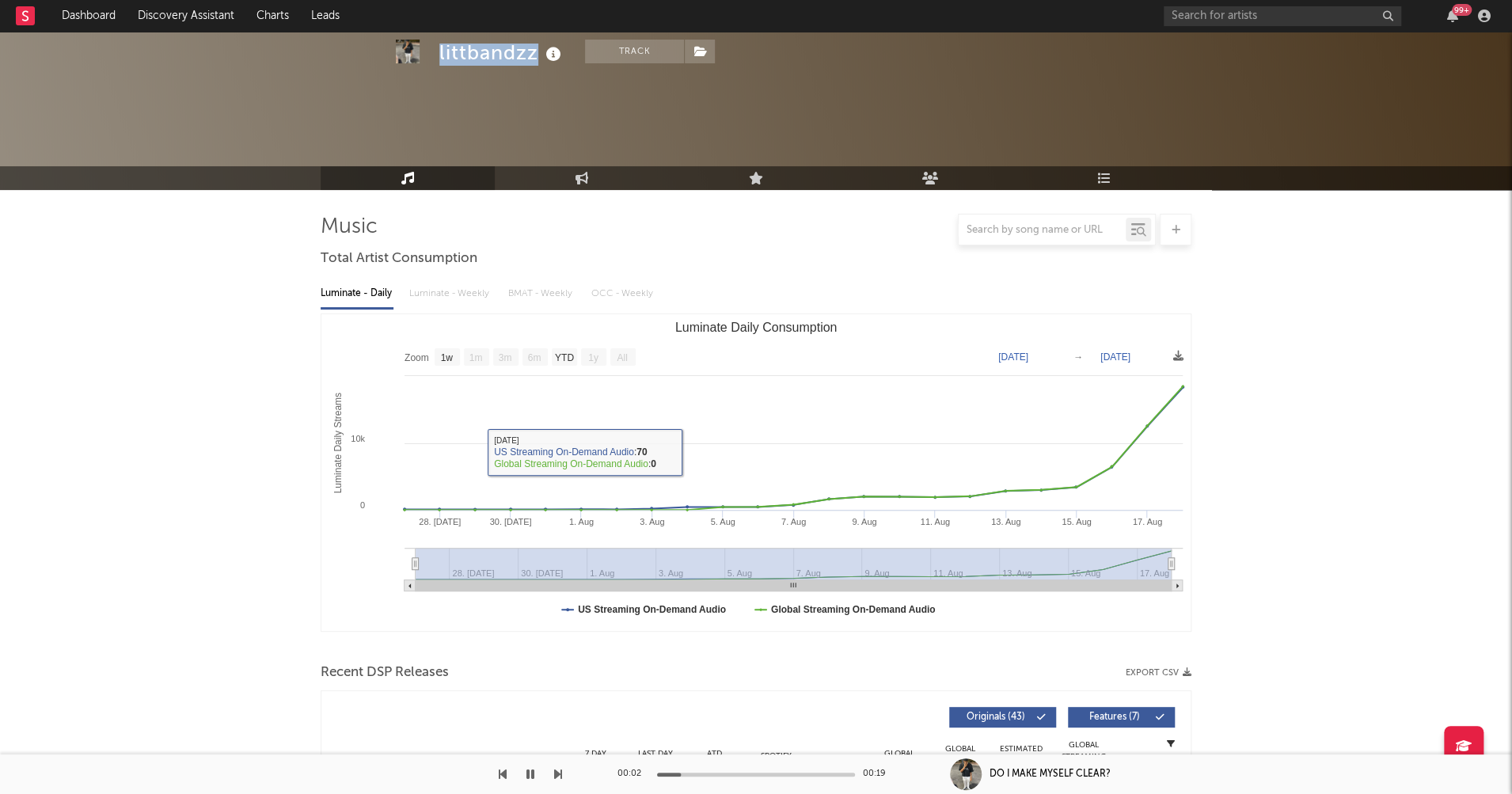
scroll to position [205, 0]
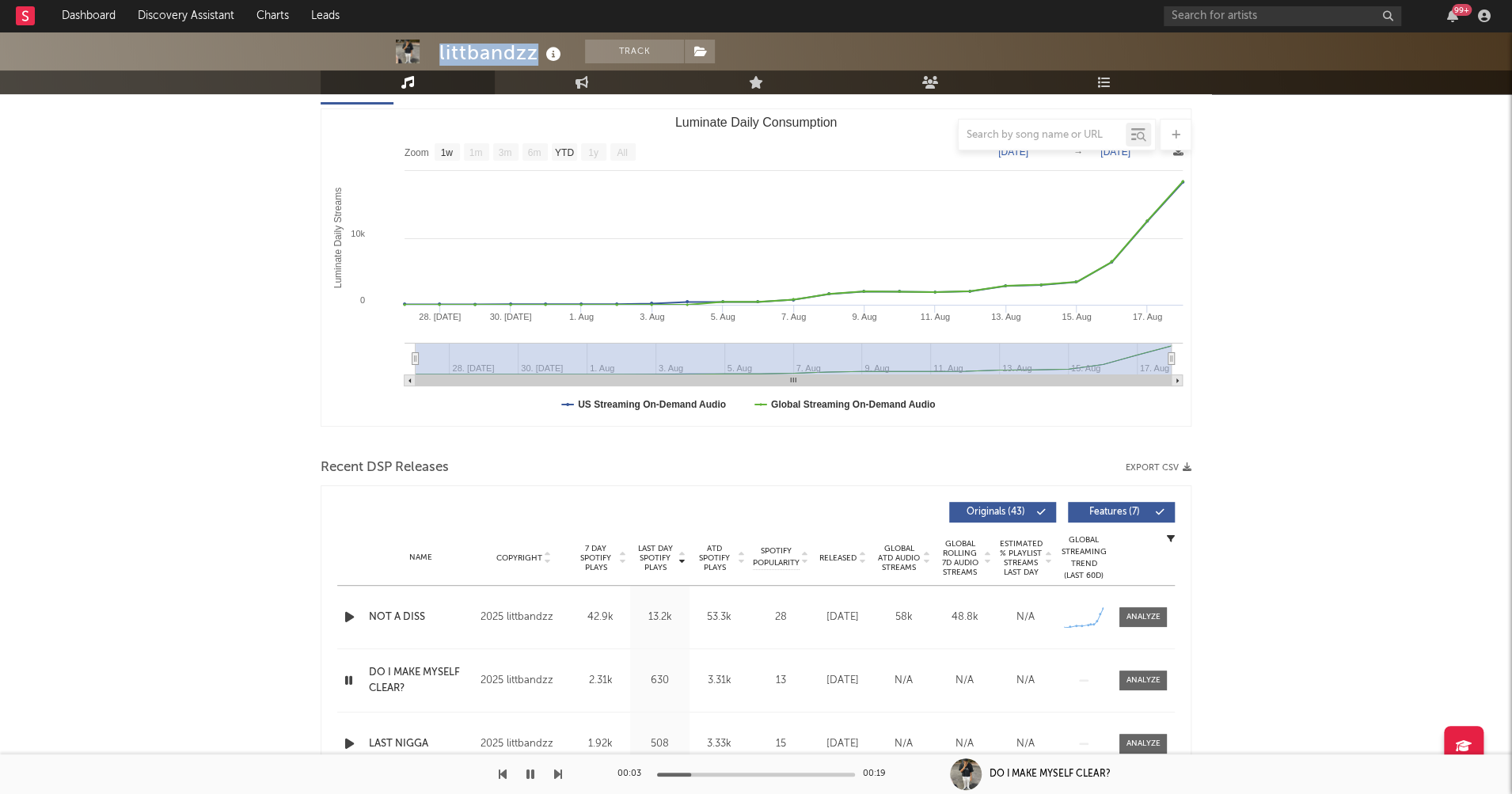
click at [346, 678] on icon "button" at bounding box center [349, 680] width 15 height 20
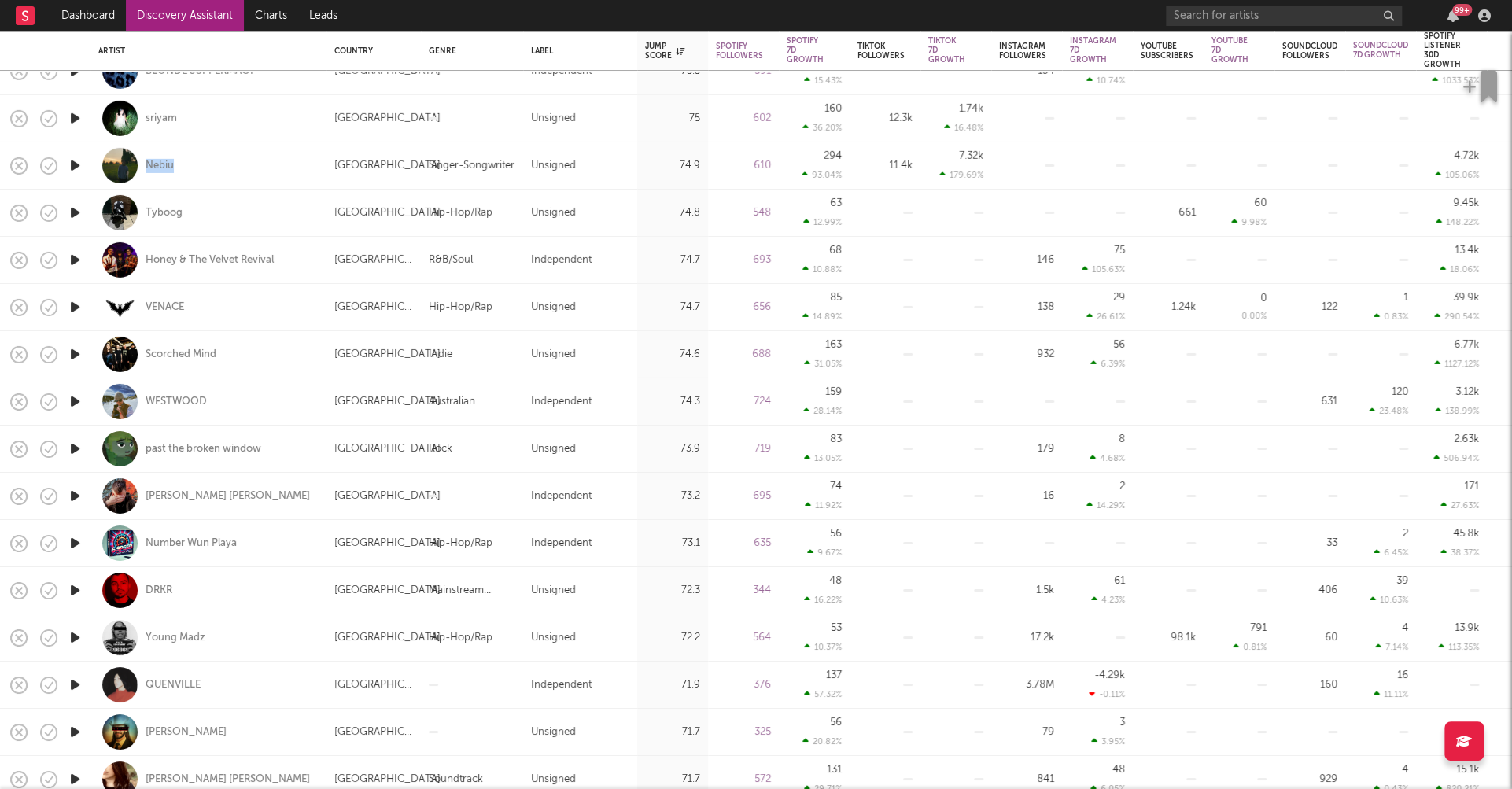
click at [74, 635] on icon "button" at bounding box center [75, 637] width 17 height 20
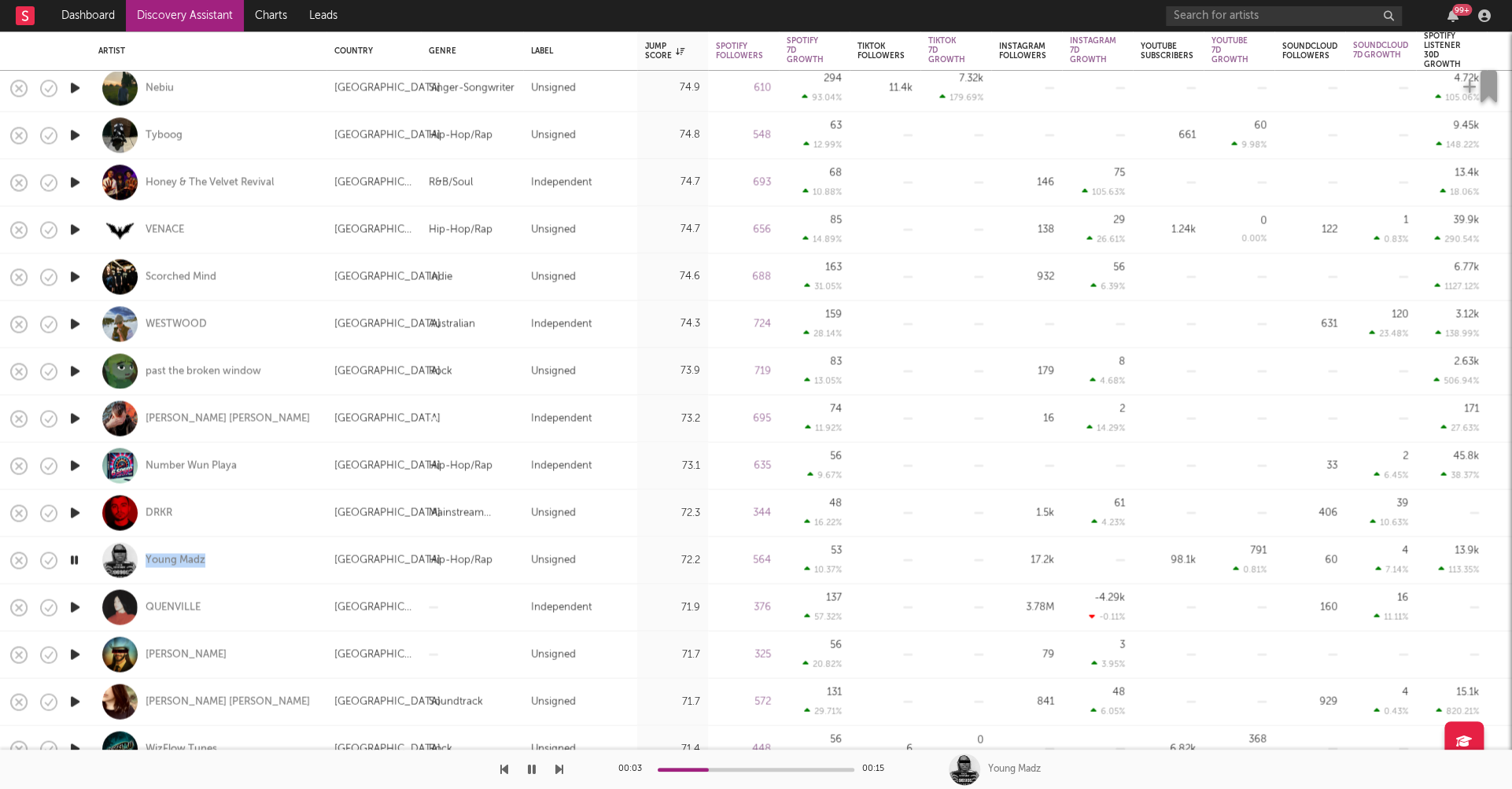
click at [75, 514] on icon "button" at bounding box center [75, 513] width 17 height 20
click at [76, 654] on icon "button" at bounding box center [75, 654] width 17 height 20
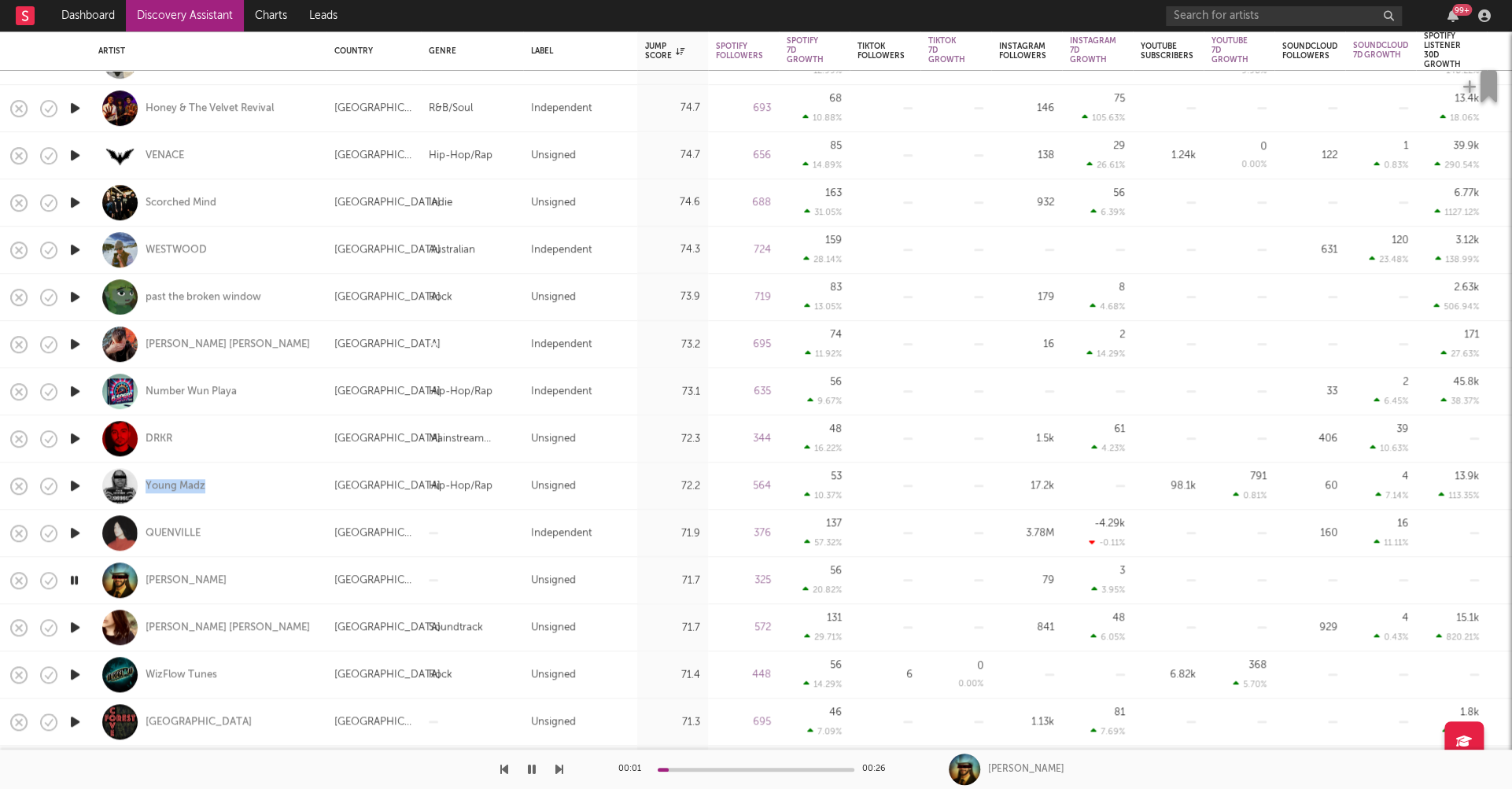
click at [73, 626] on icon "button" at bounding box center [75, 628] width 17 height 20
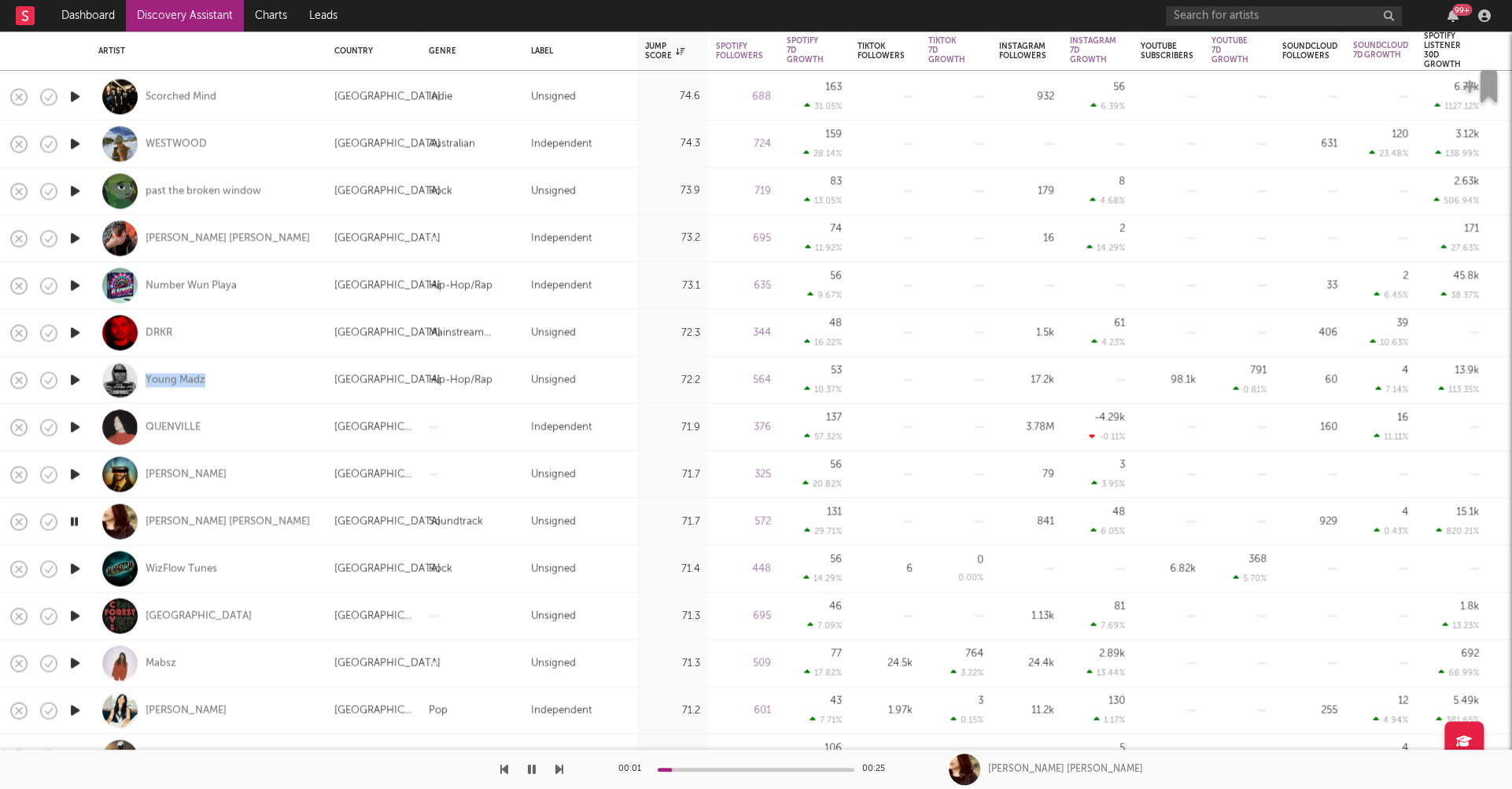
click at [77, 662] on icon "button" at bounding box center [75, 663] width 17 height 20
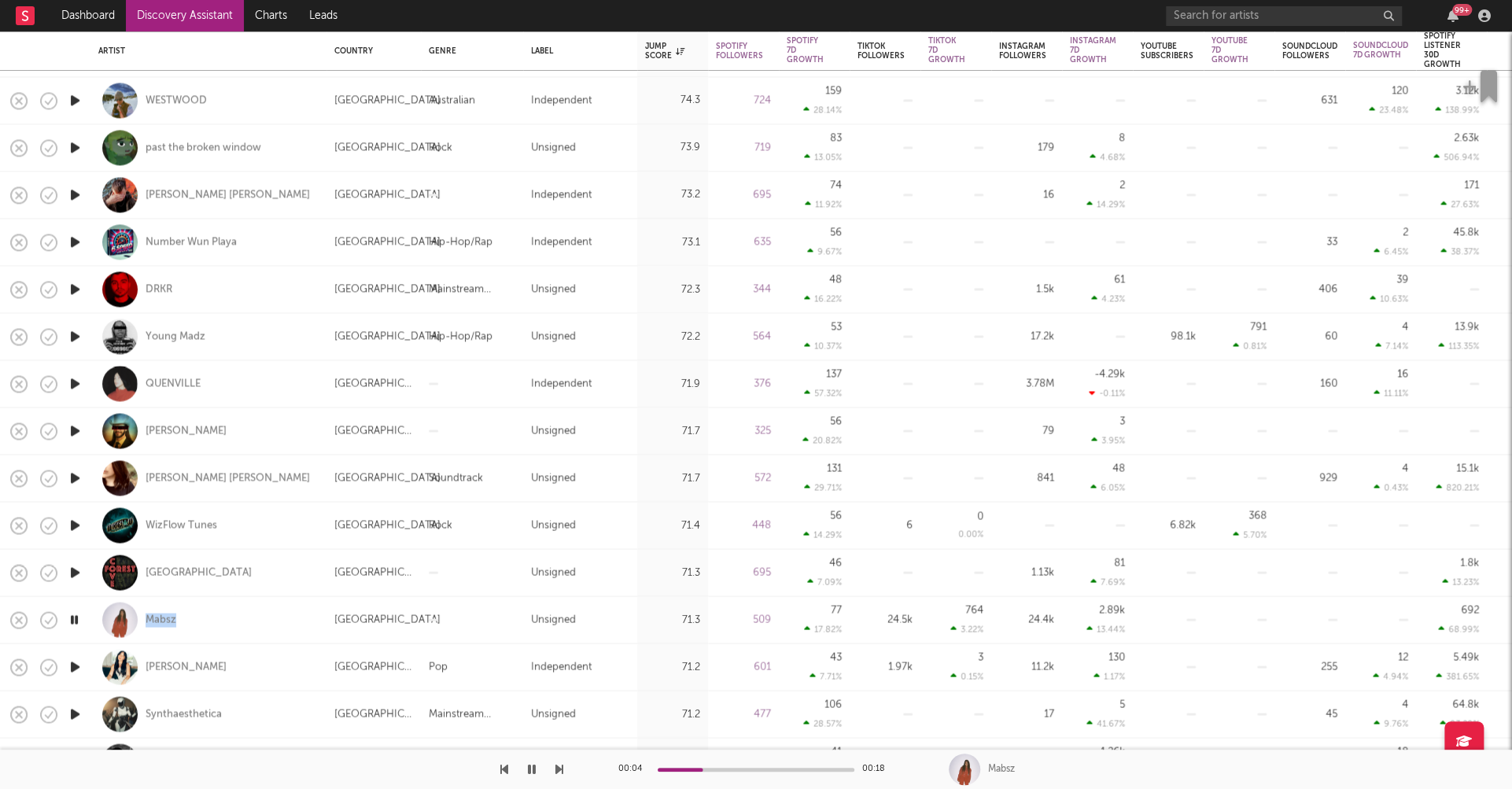
click at [78, 666] on icon "button" at bounding box center [75, 667] width 17 height 20
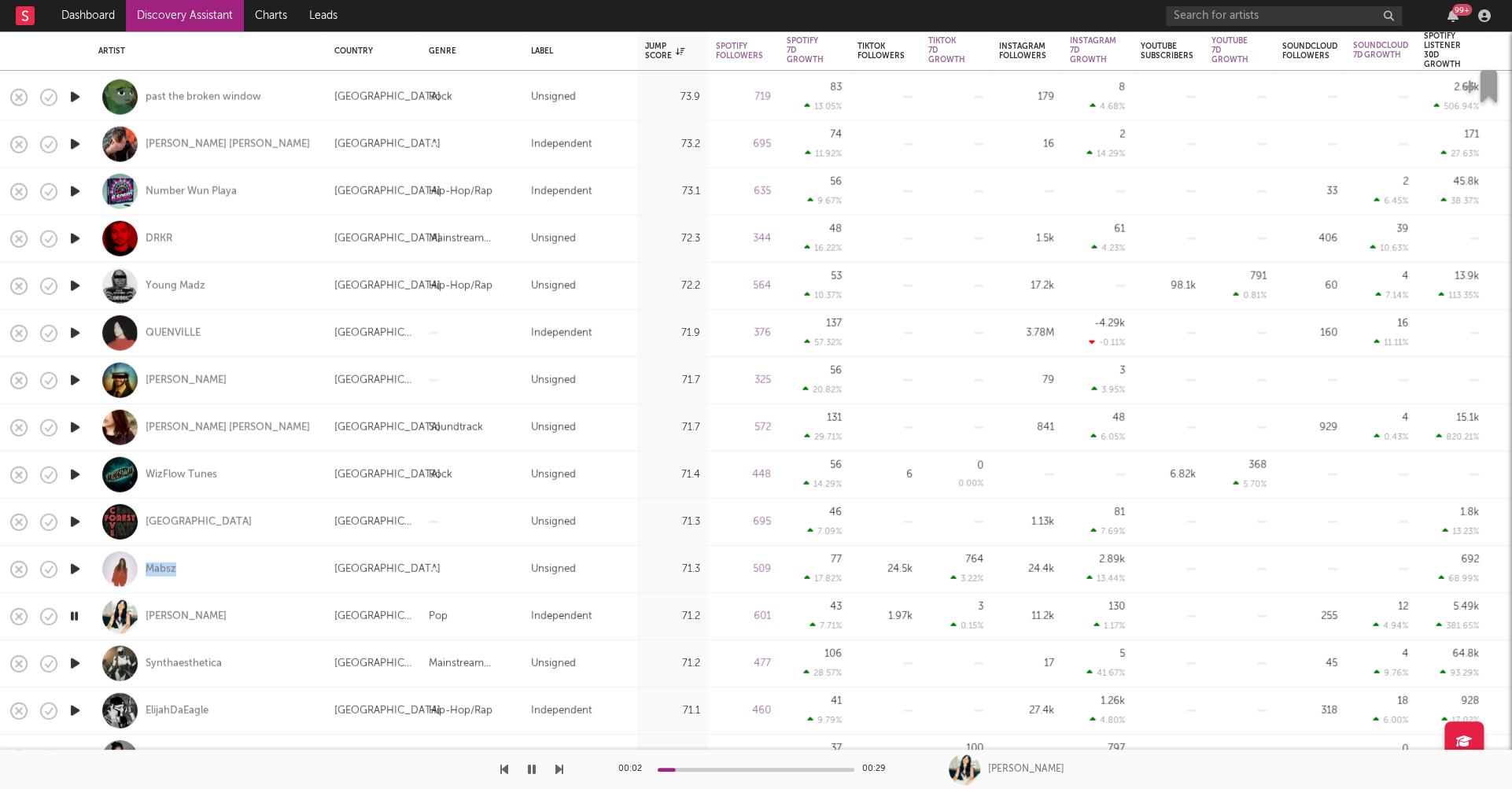
click at [74, 661] on icon "button" at bounding box center [75, 664] width 17 height 20
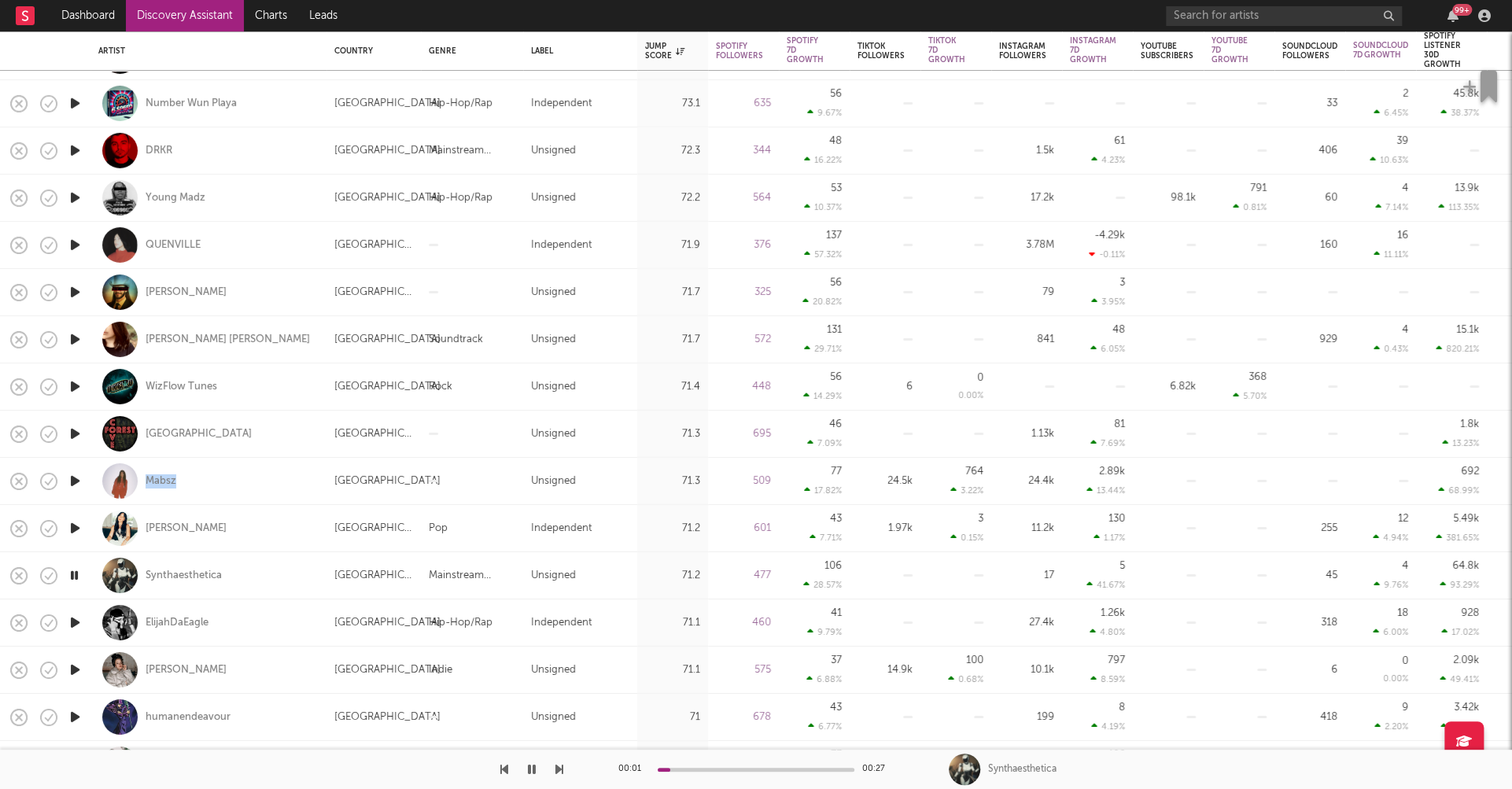
click at [75, 668] on icon "button" at bounding box center [75, 670] width 17 height 20
click at [75, 668] on icon "button" at bounding box center [74, 670] width 15 height 20
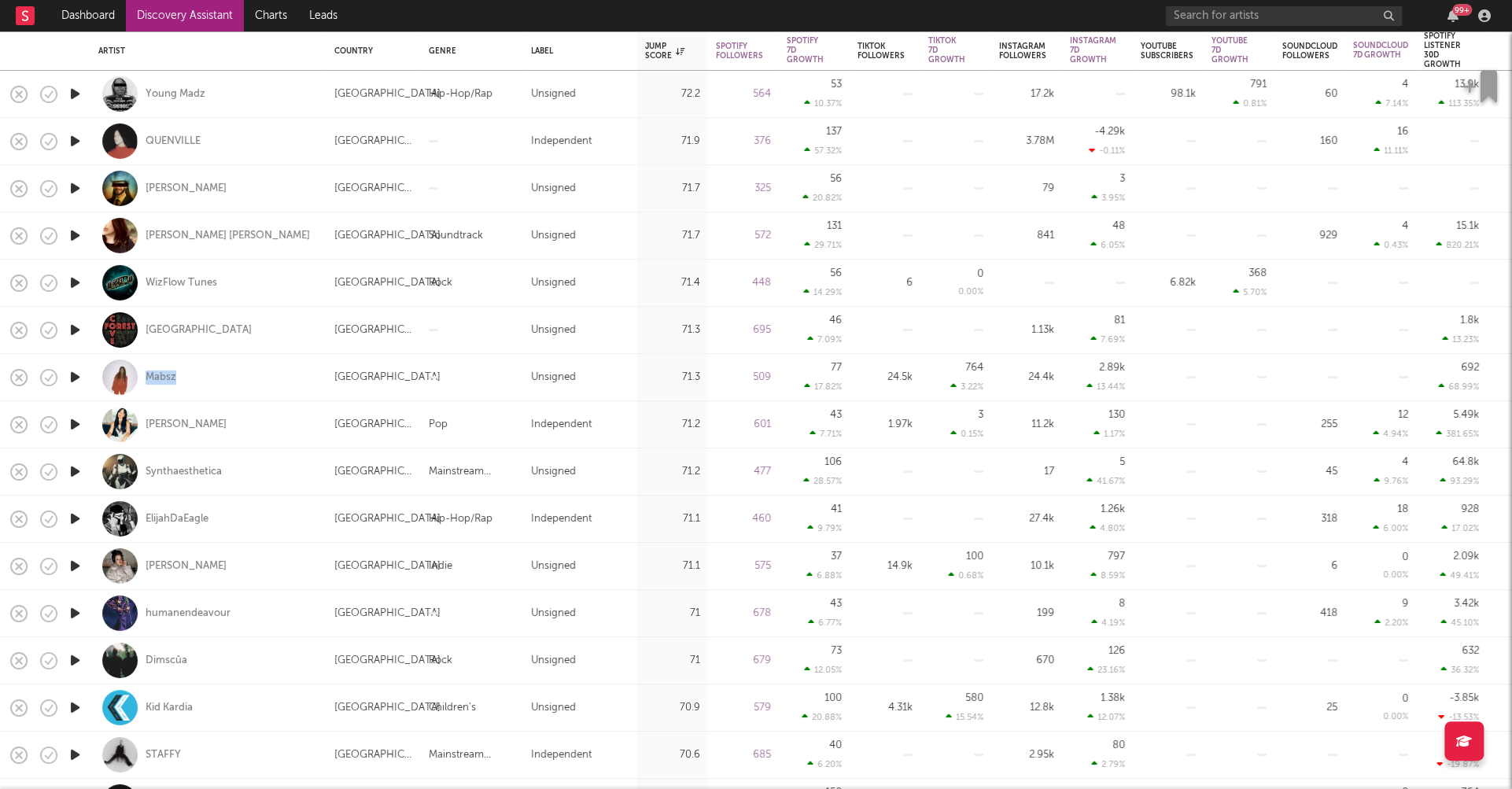
click at [73, 660] on icon "button" at bounding box center [75, 660] width 17 height 20
click at [73, 660] on icon "button" at bounding box center [74, 660] width 15 height 20
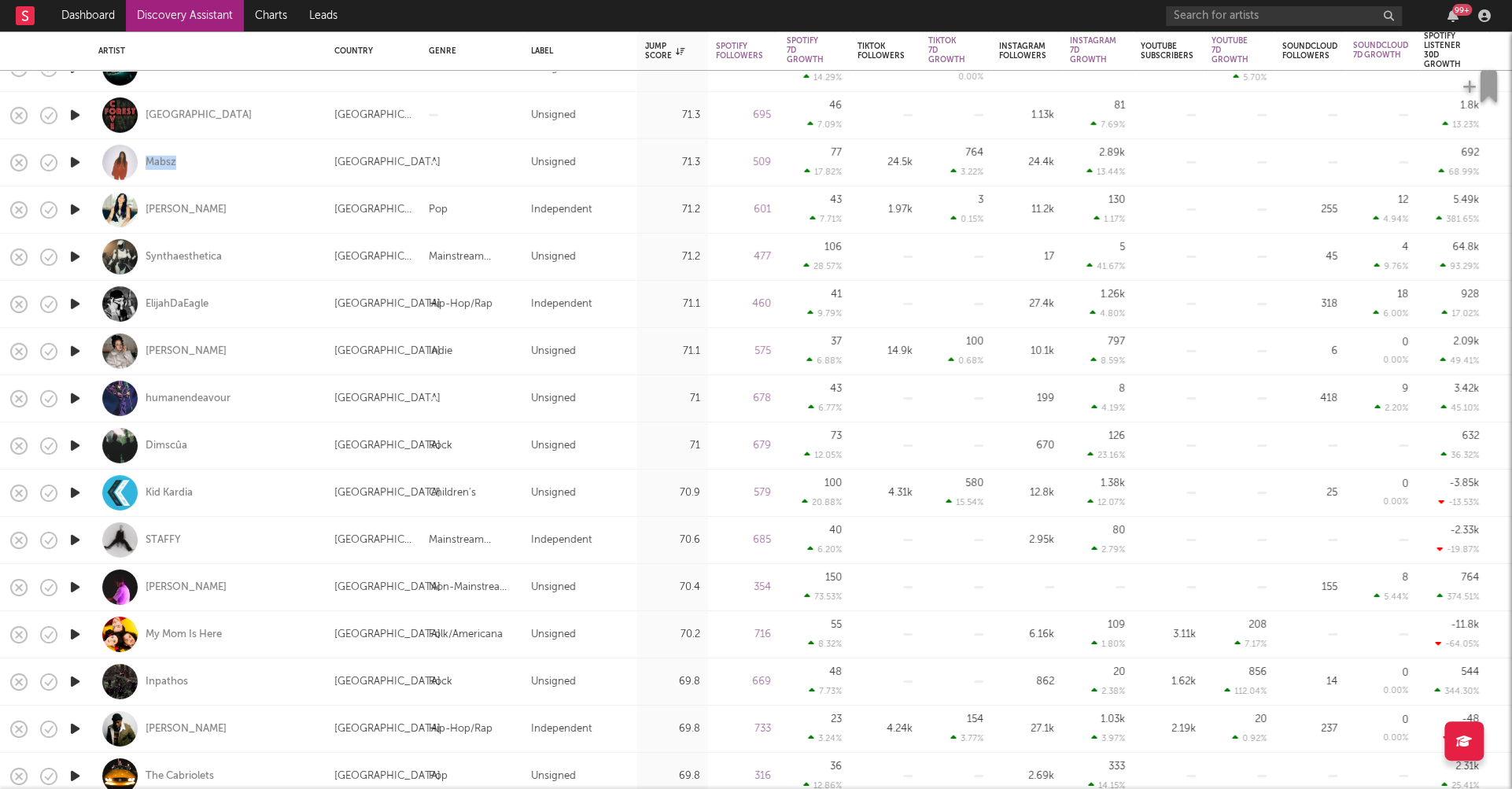
click at [74, 536] on icon "button" at bounding box center [75, 540] width 17 height 20
click at [74, 582] on icon "button" at bounding box center [75, 587] width 17 height 20
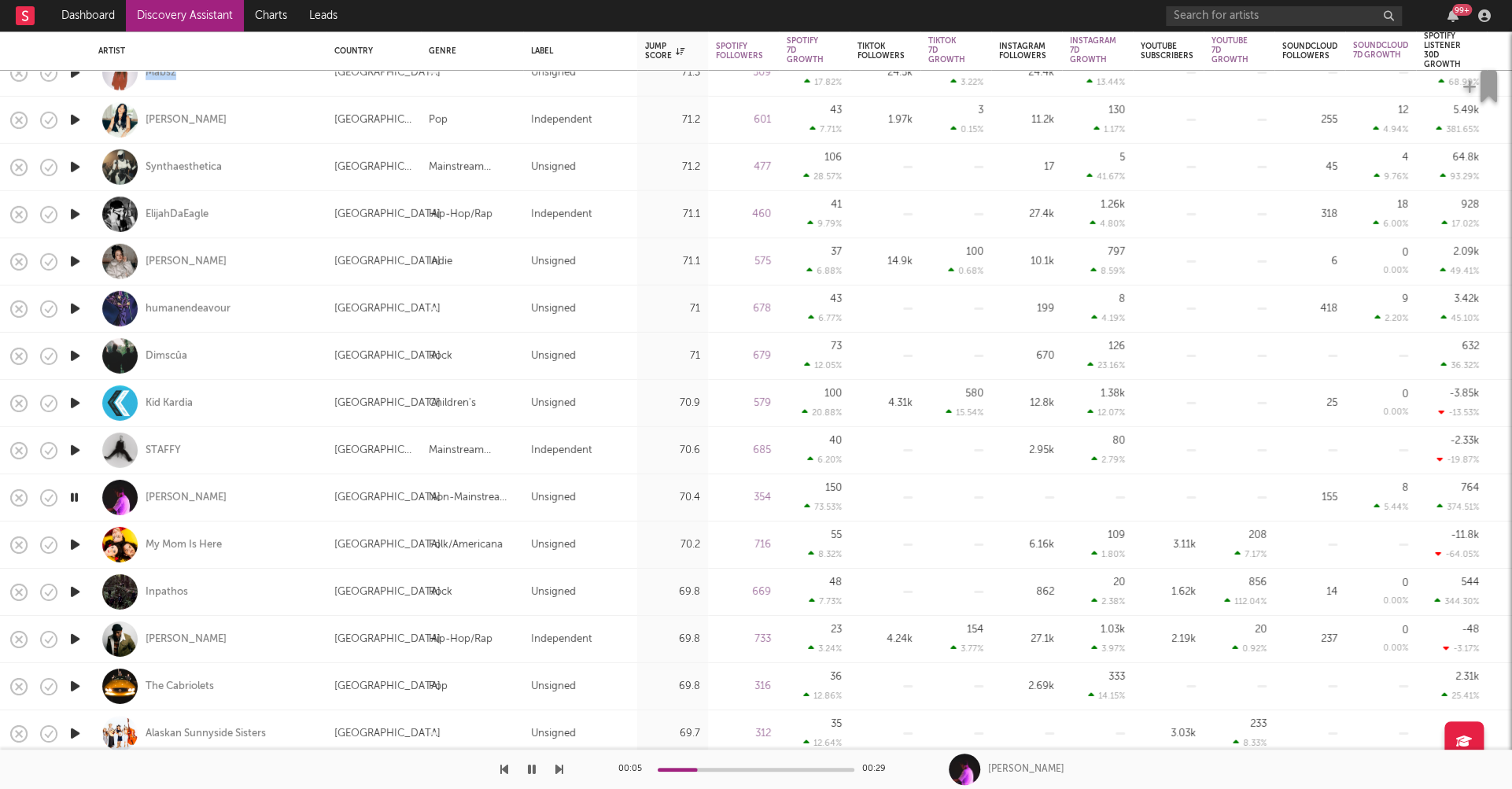
click at [75, 589] on icon "button" at bounding box center [75, 592] width 17 height 20
click at [77, 636] on icon "button" at bounding box center [75, 639] width 17 height 20
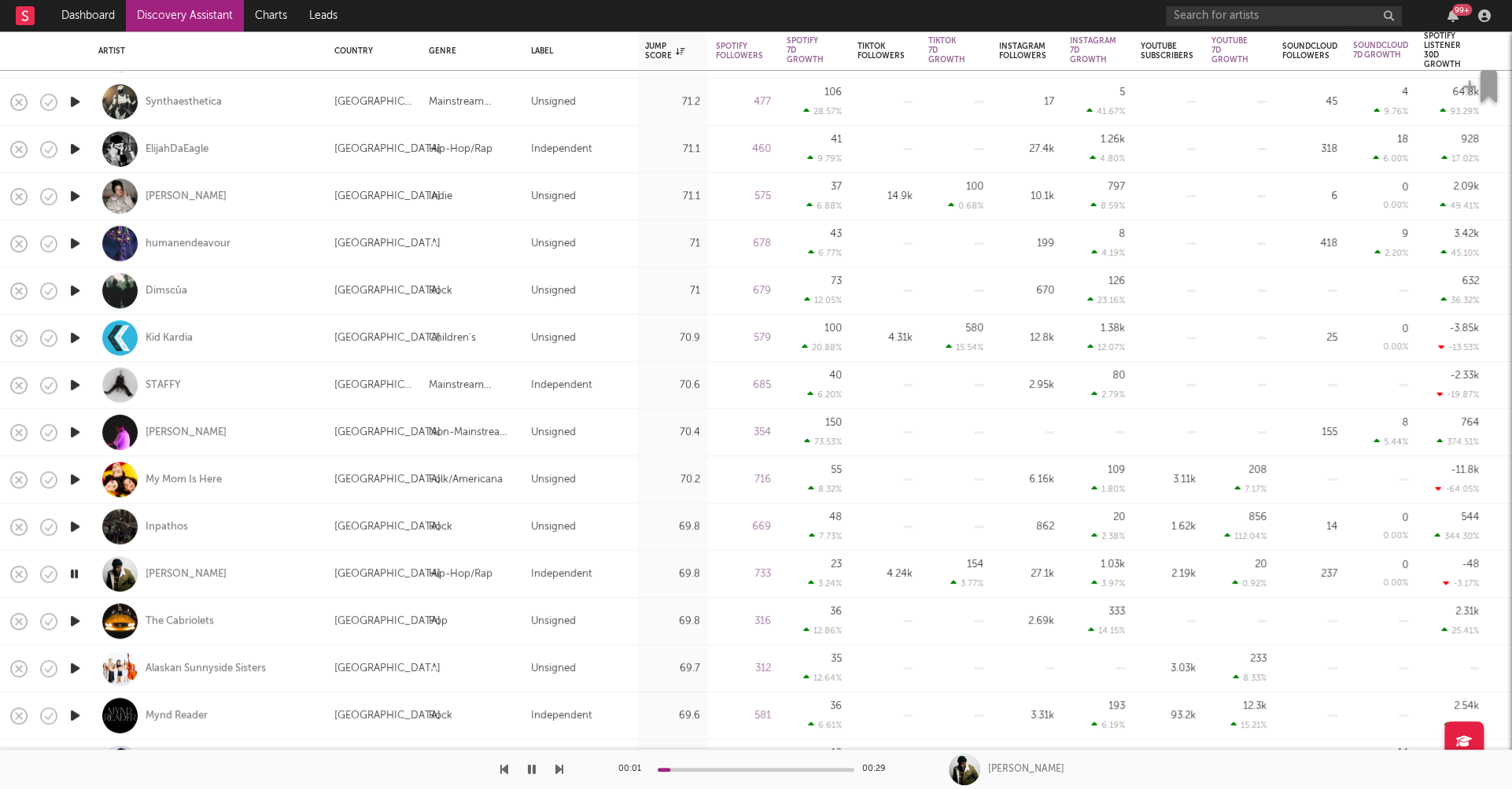
click at [76, 617] on icon "button" at bounding box center [75, 621] width 17 height 20
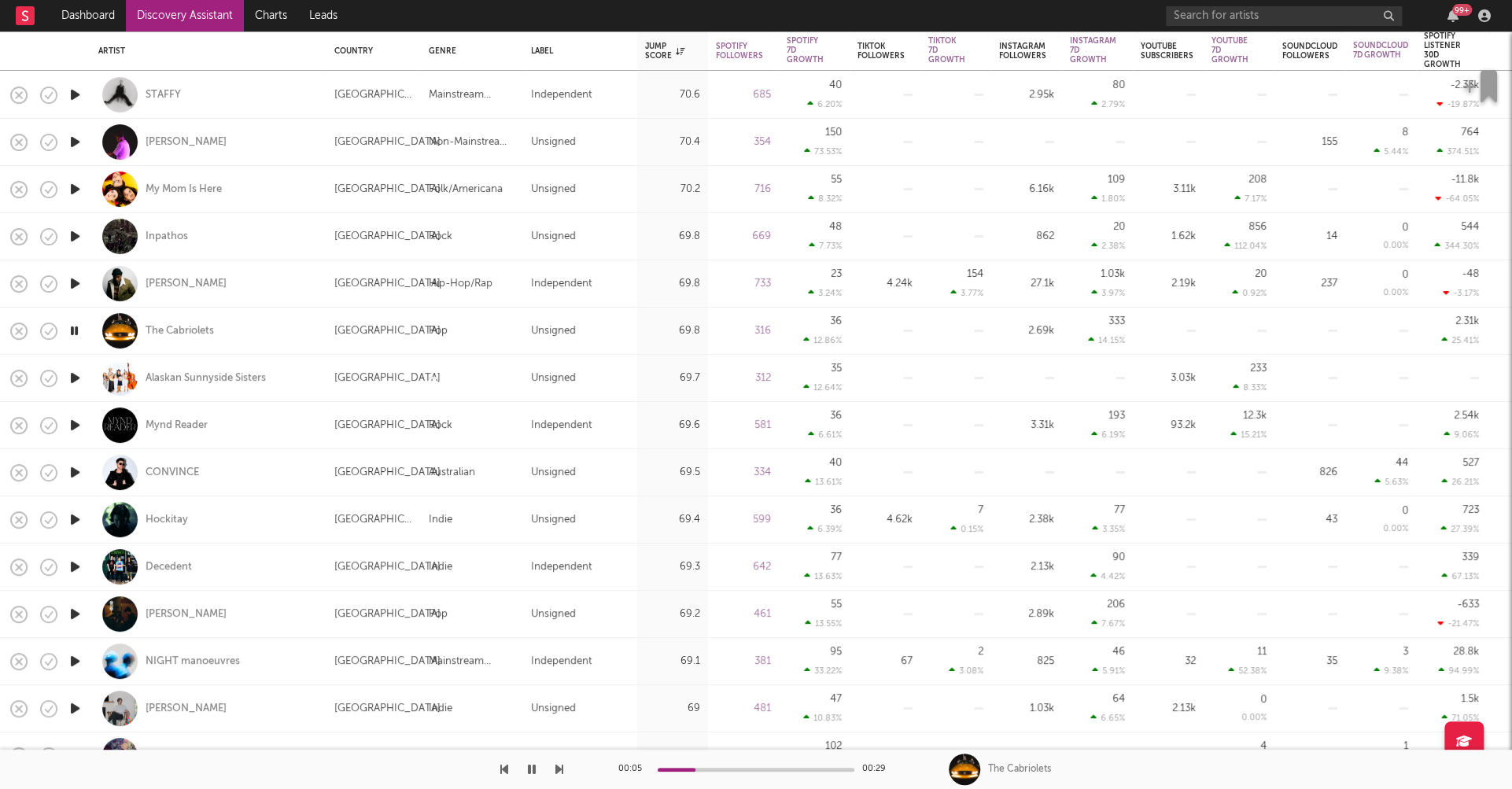
click at [73, 566] on icon "button" at bounding box center [75, 567] width 17 height 20
click at [74, 609] on icon "button" at bounding box center [75, 614] width 17 height 20
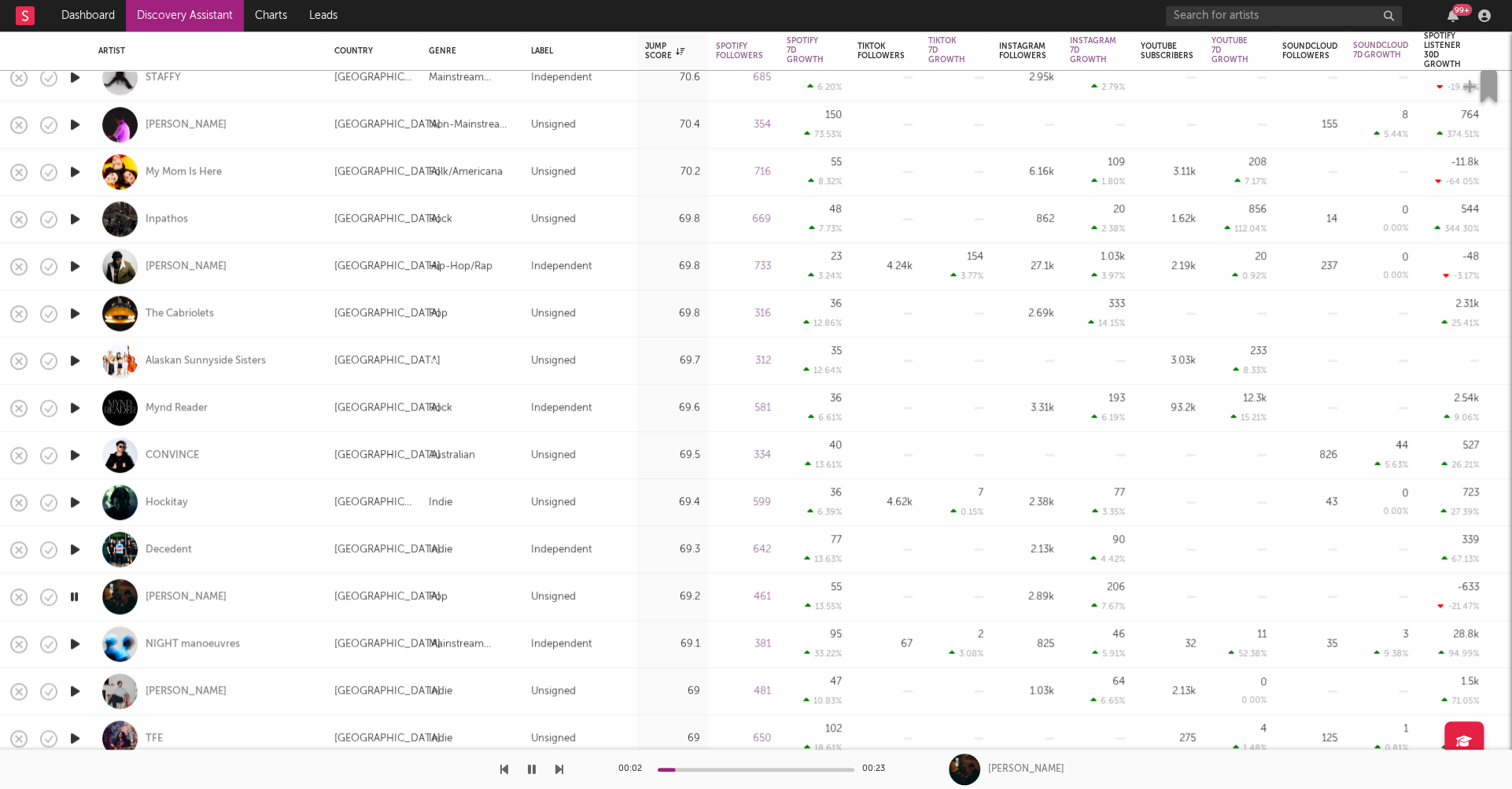
click at [75, 640] on icon "button" at bounding box center [75, 644] width 17 height 20
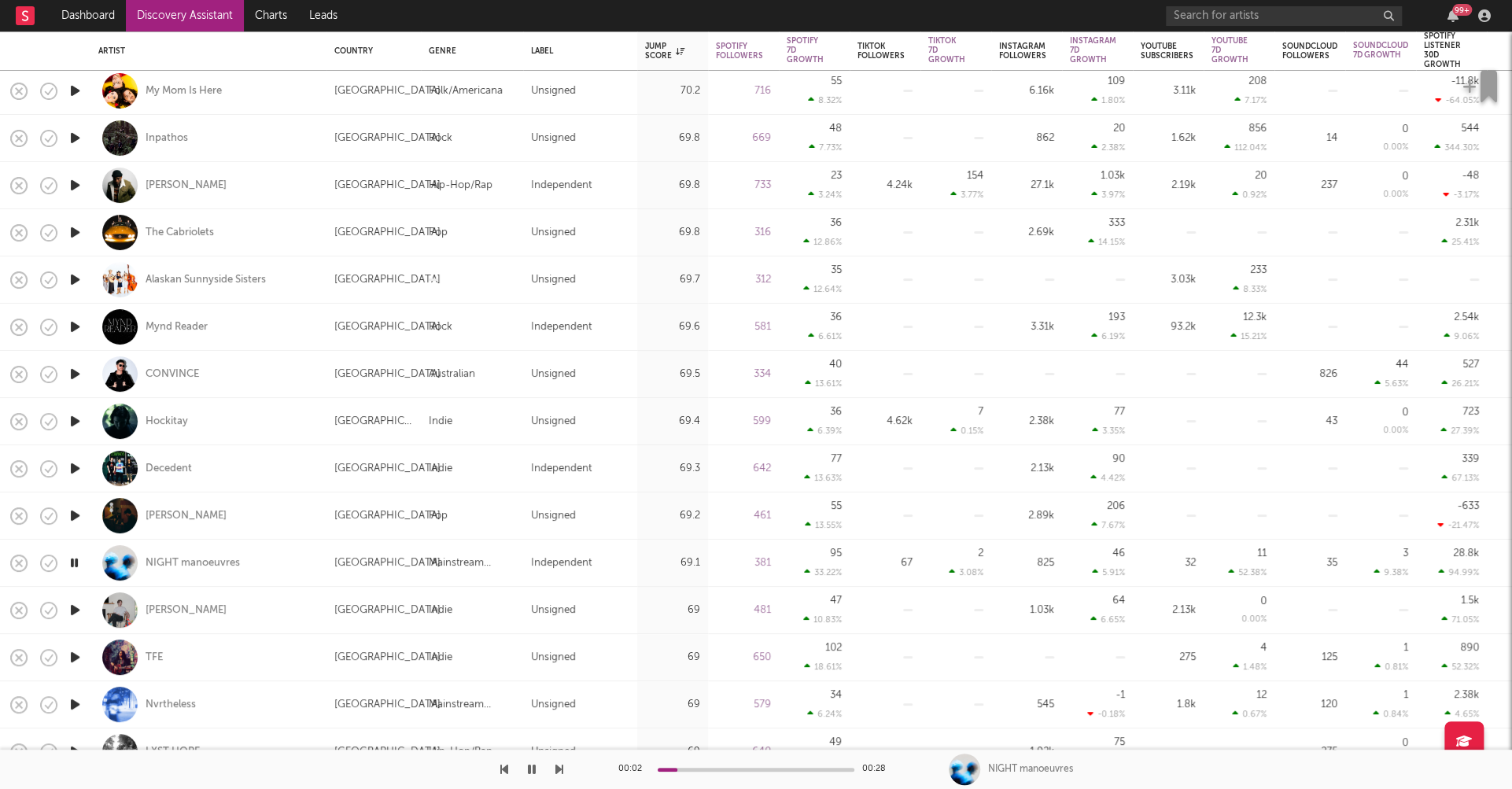
click at [72, 608] on icon "button" at bounding box center [75, 610] width 17 height 20
click at [74, 656] on icon "button" at bounding box center [75, 657] width 17 height 20
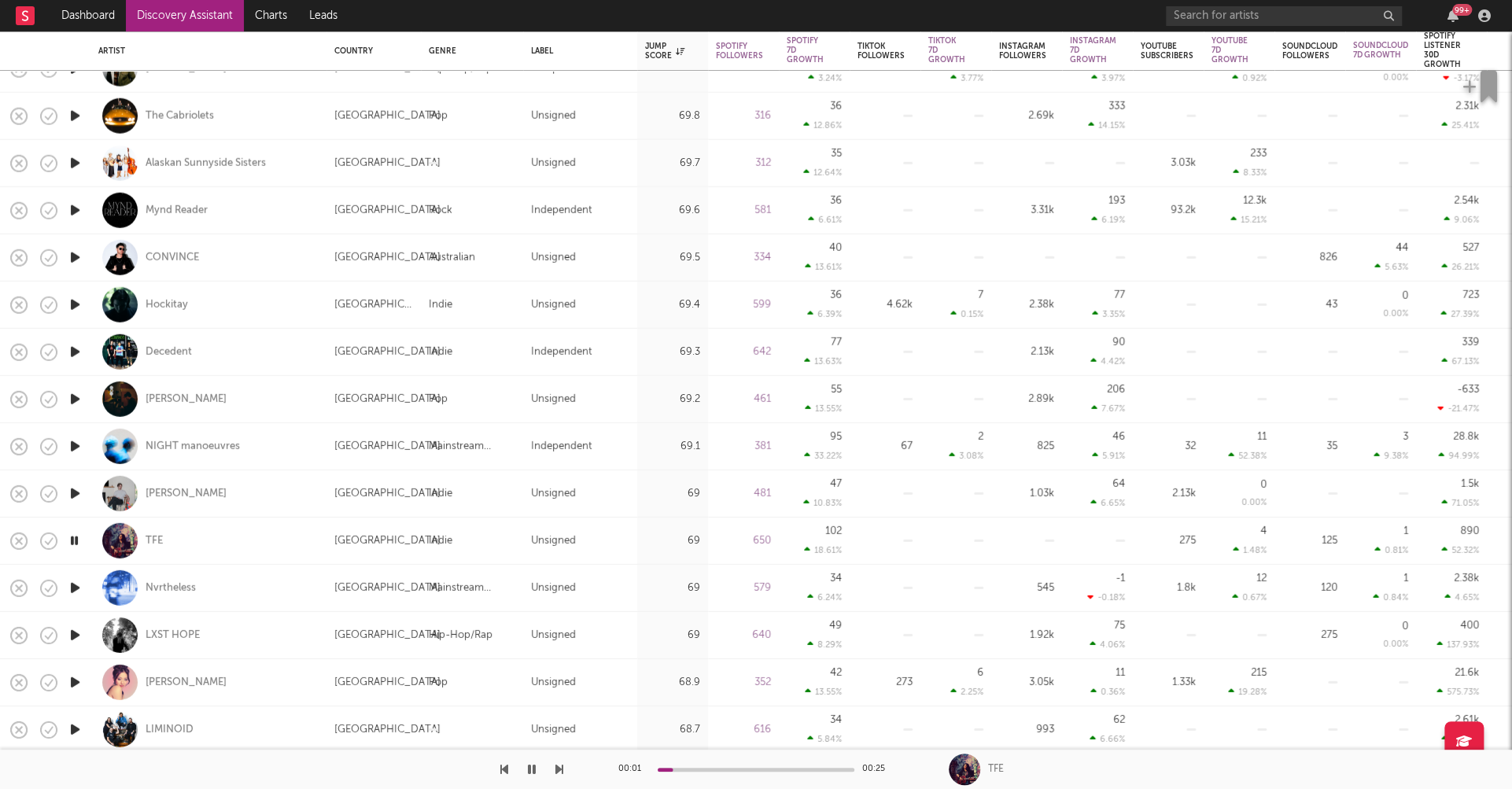
click at [77, 584] on icon "button" at bounding box center [75, 588] width 17 height 20
click at [74, 633] on icon "button" at bounding box center [75, 636] width 17 height 20
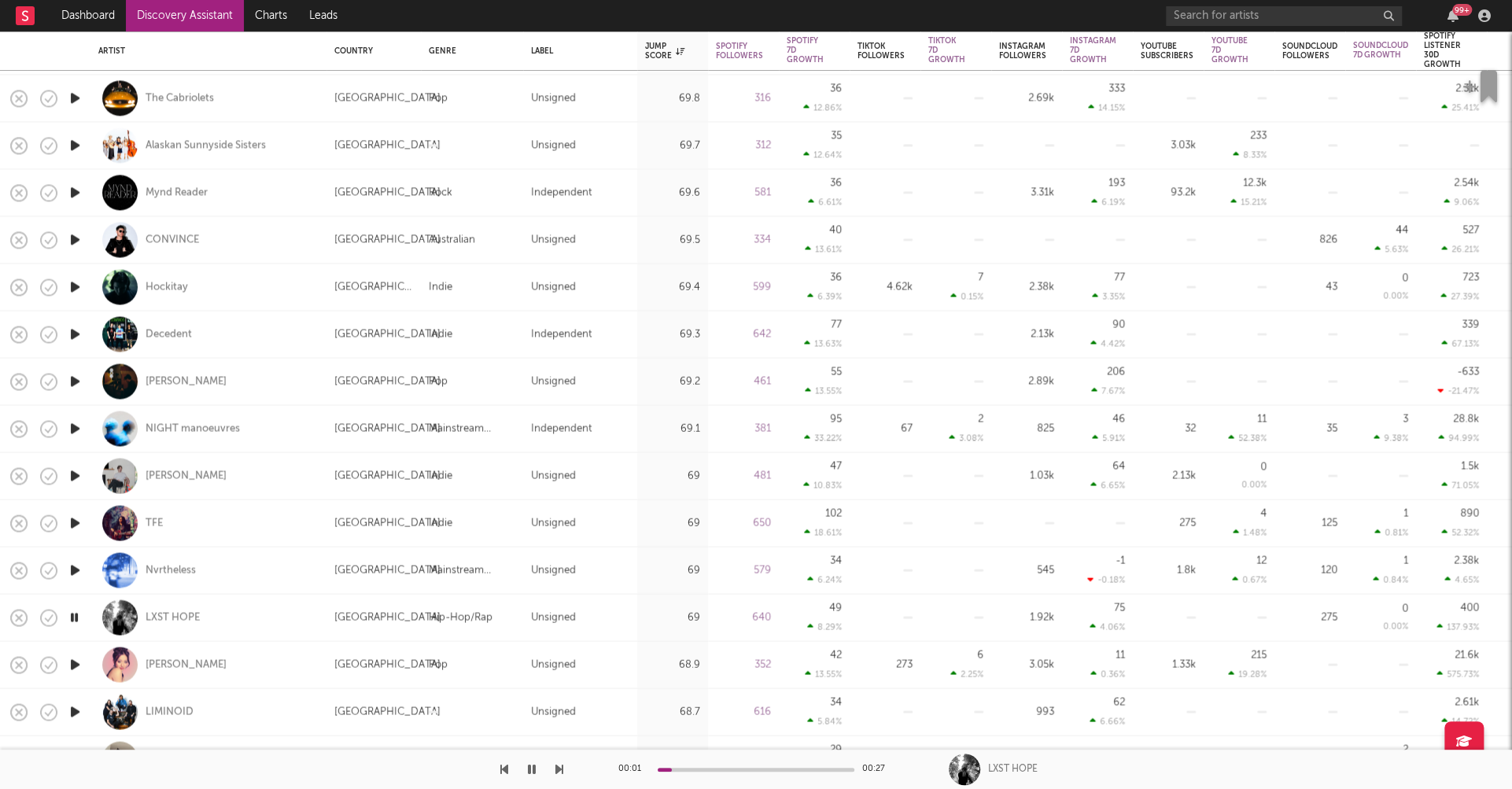
click at [75, 662] on icon "button" at bounding box center [75, 664] width 17 height 20
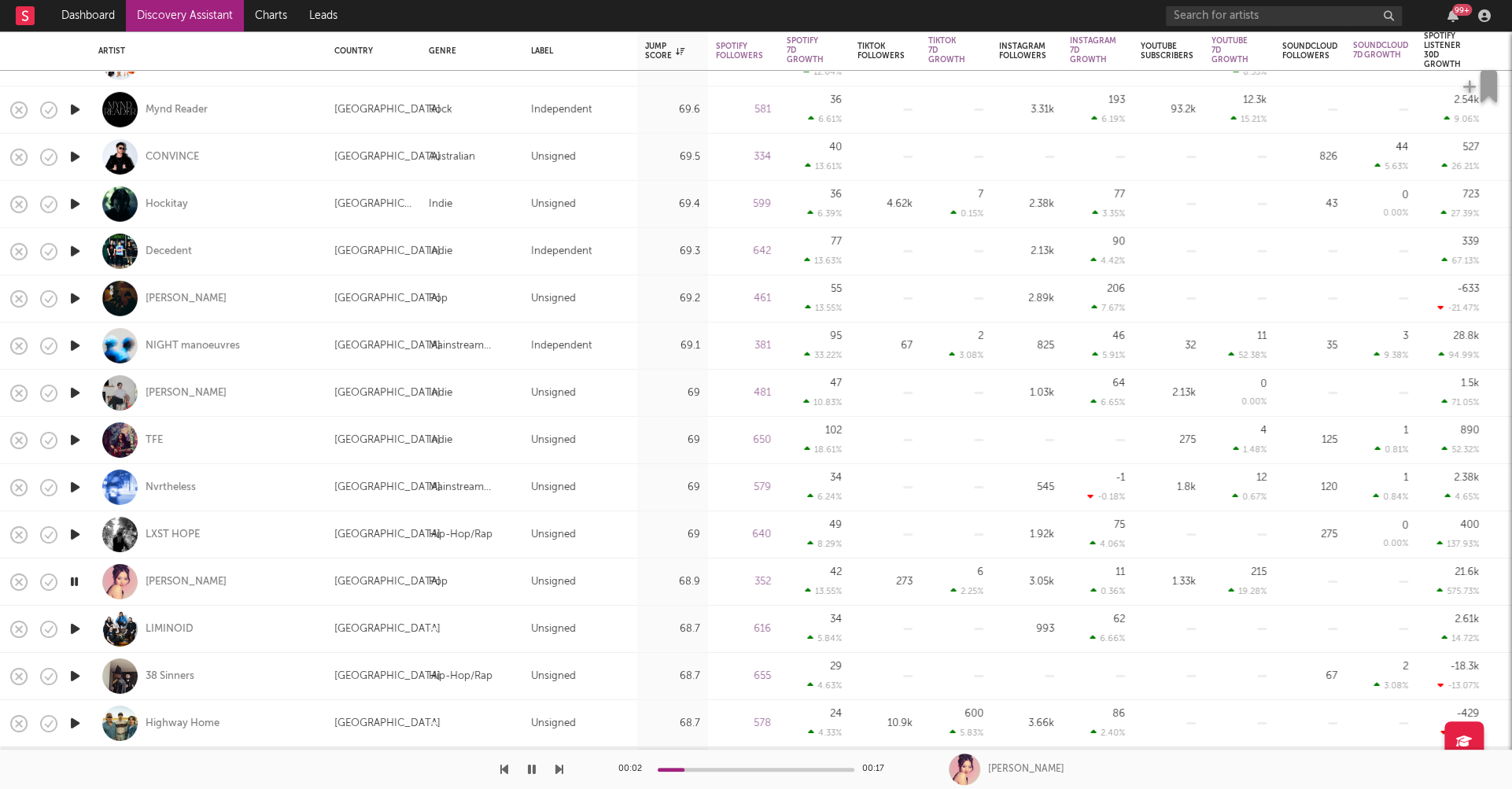
click at [73, 627] on icon "button" at bounding box center [75, 629] width 17 height 20
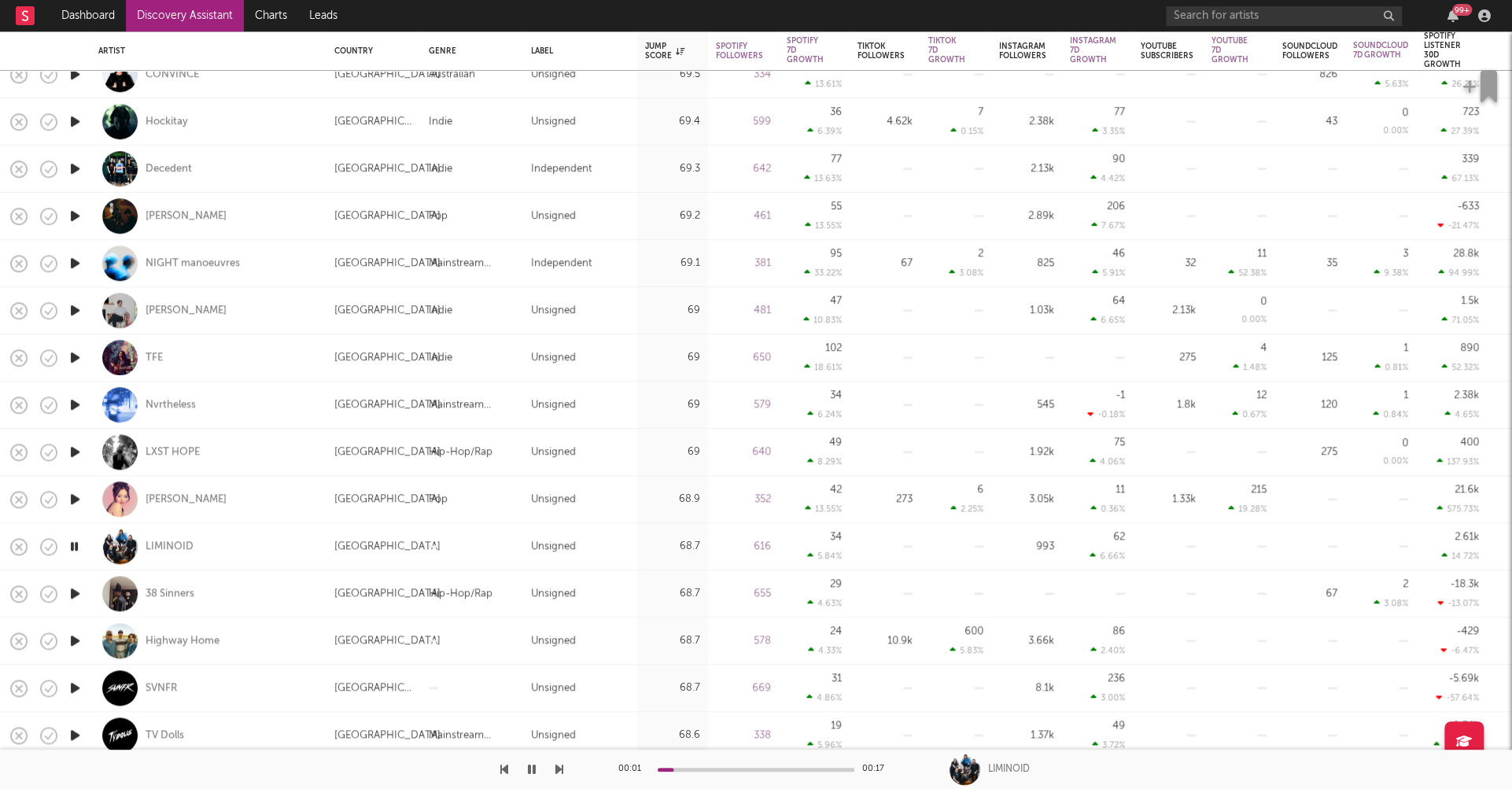
click at [77, 638] on icon "button" at bounding box center [75, 640] width 17 height 20
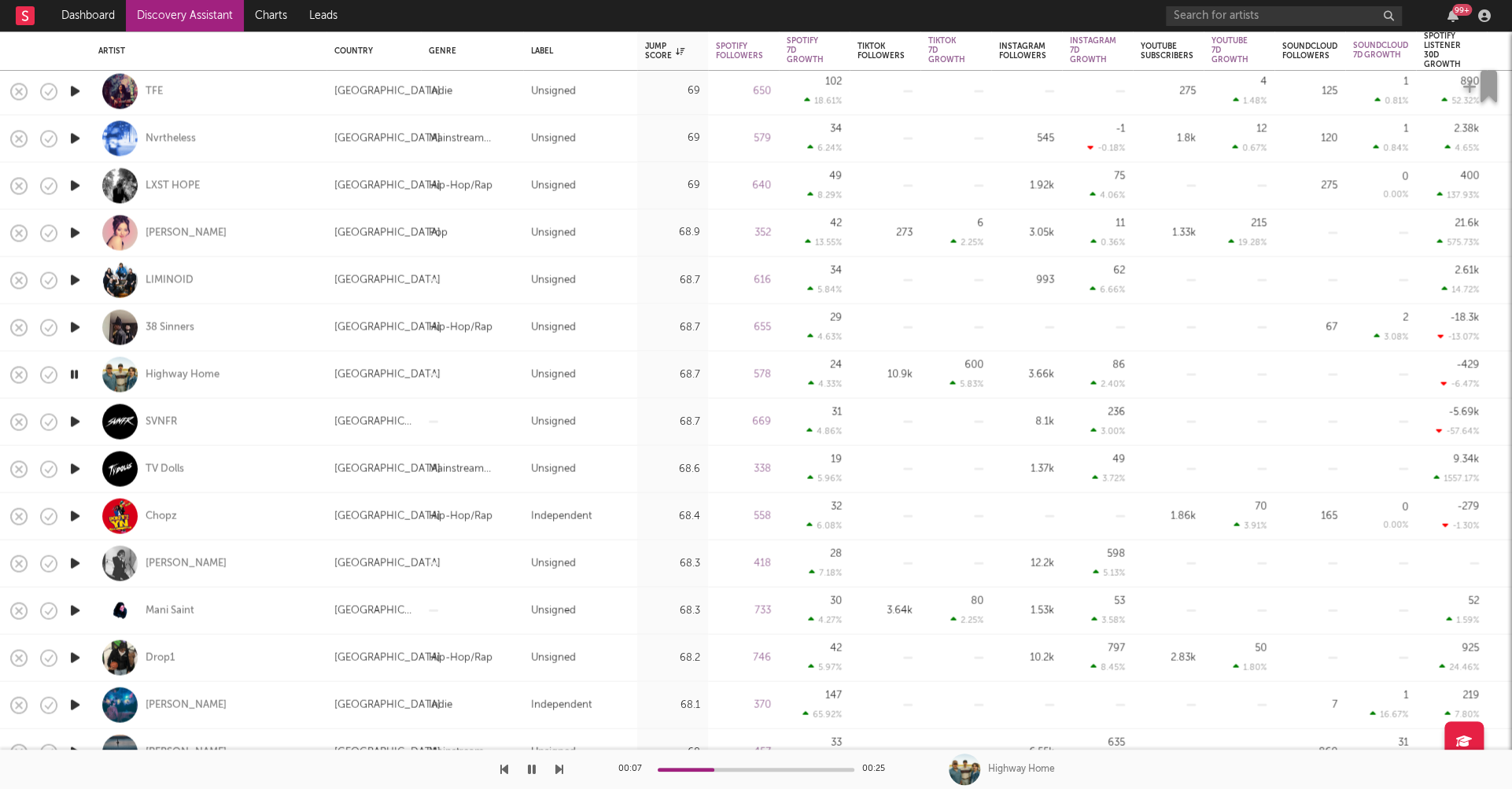
click at [75, 654] on icon "button" at bounding box center [75, 657] width 17 height 20
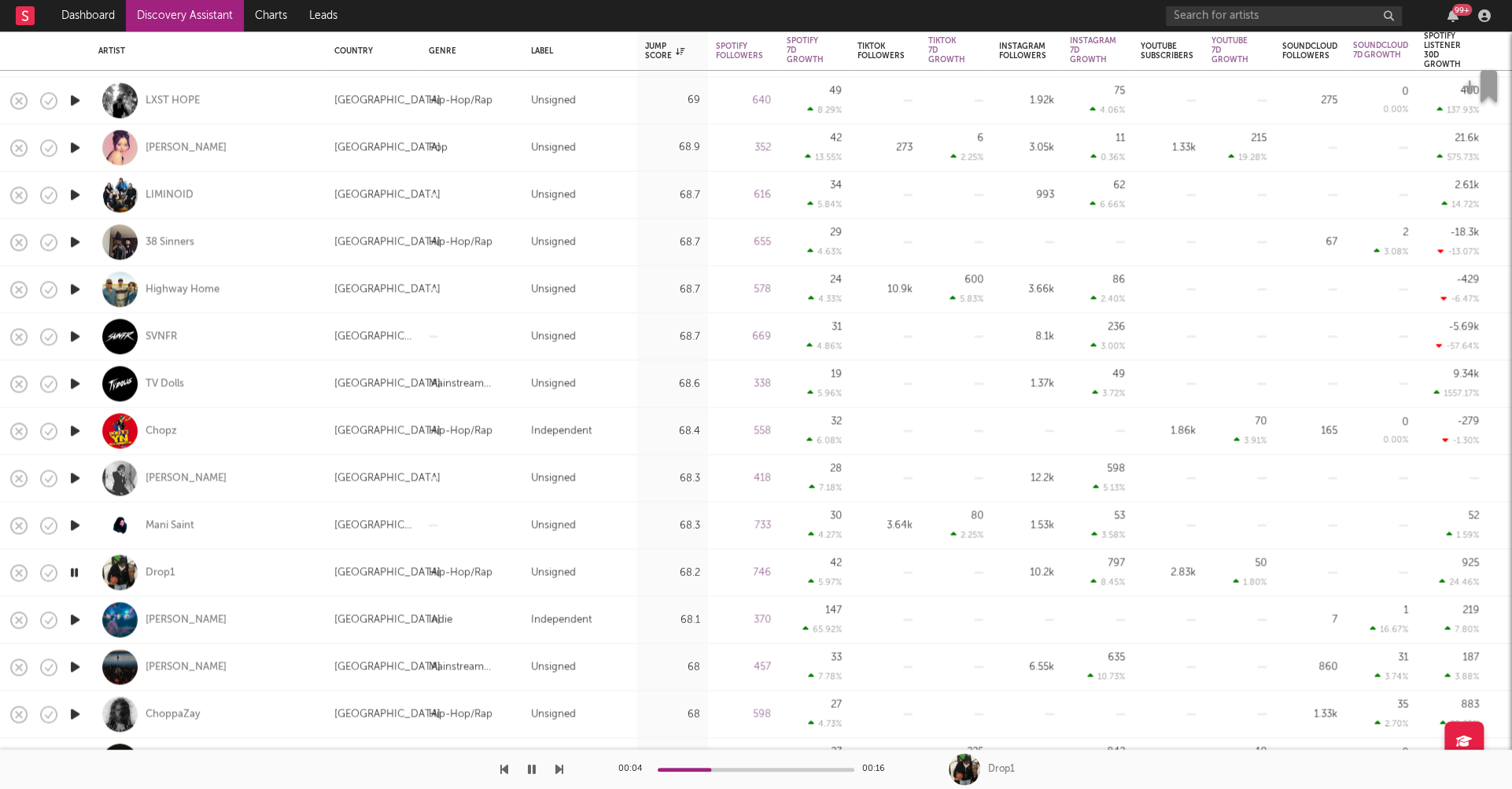
click at [77, 616] on icon "button" at bounding box center [75, 620] width 17 height 20
click at [76, 662] on icon "button" at bounding box center [75, 667] width 17 height 20
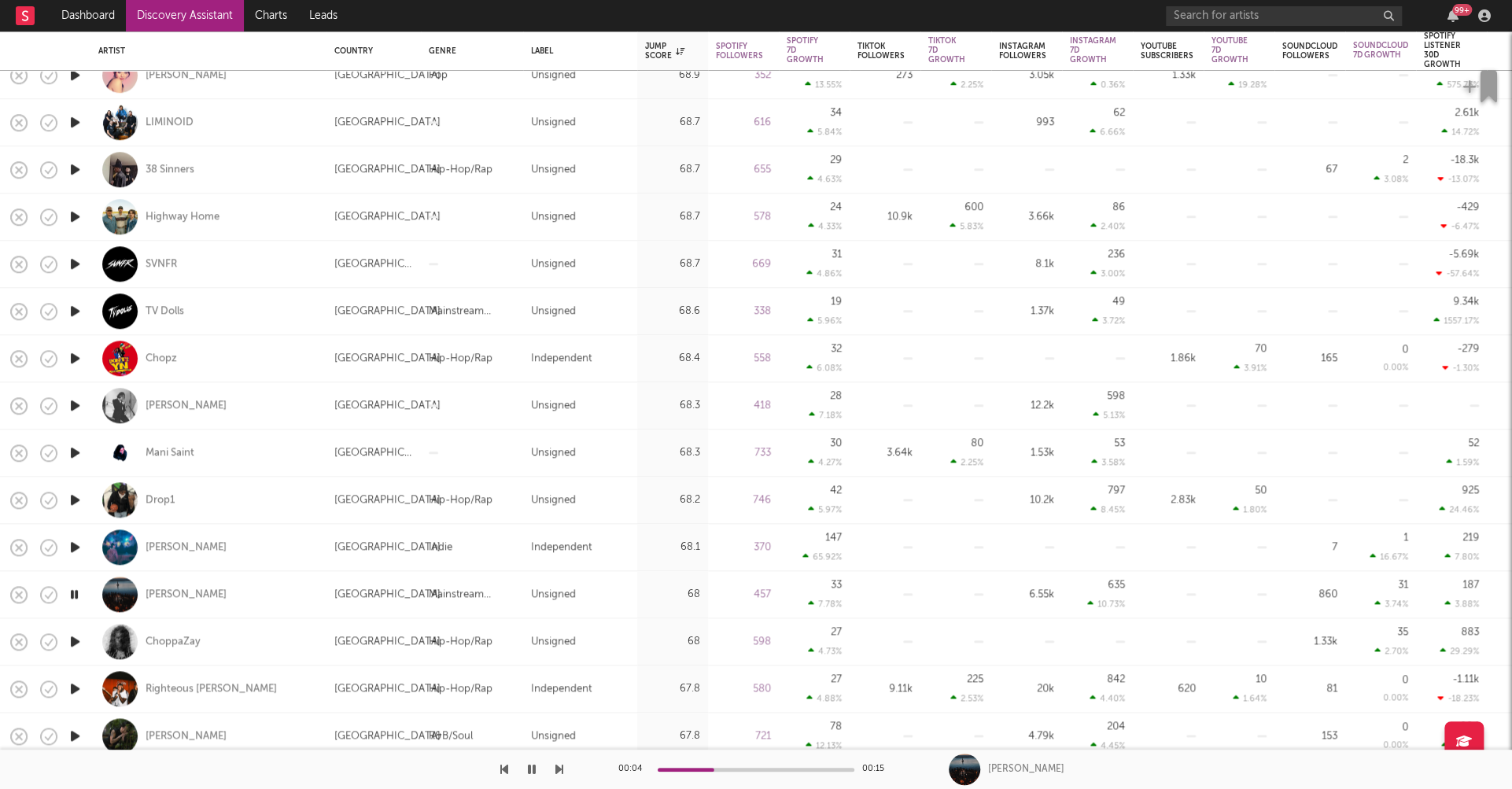
click at [76, 638] on icon "button" at bounding box center [75, 641] width 17 height 20
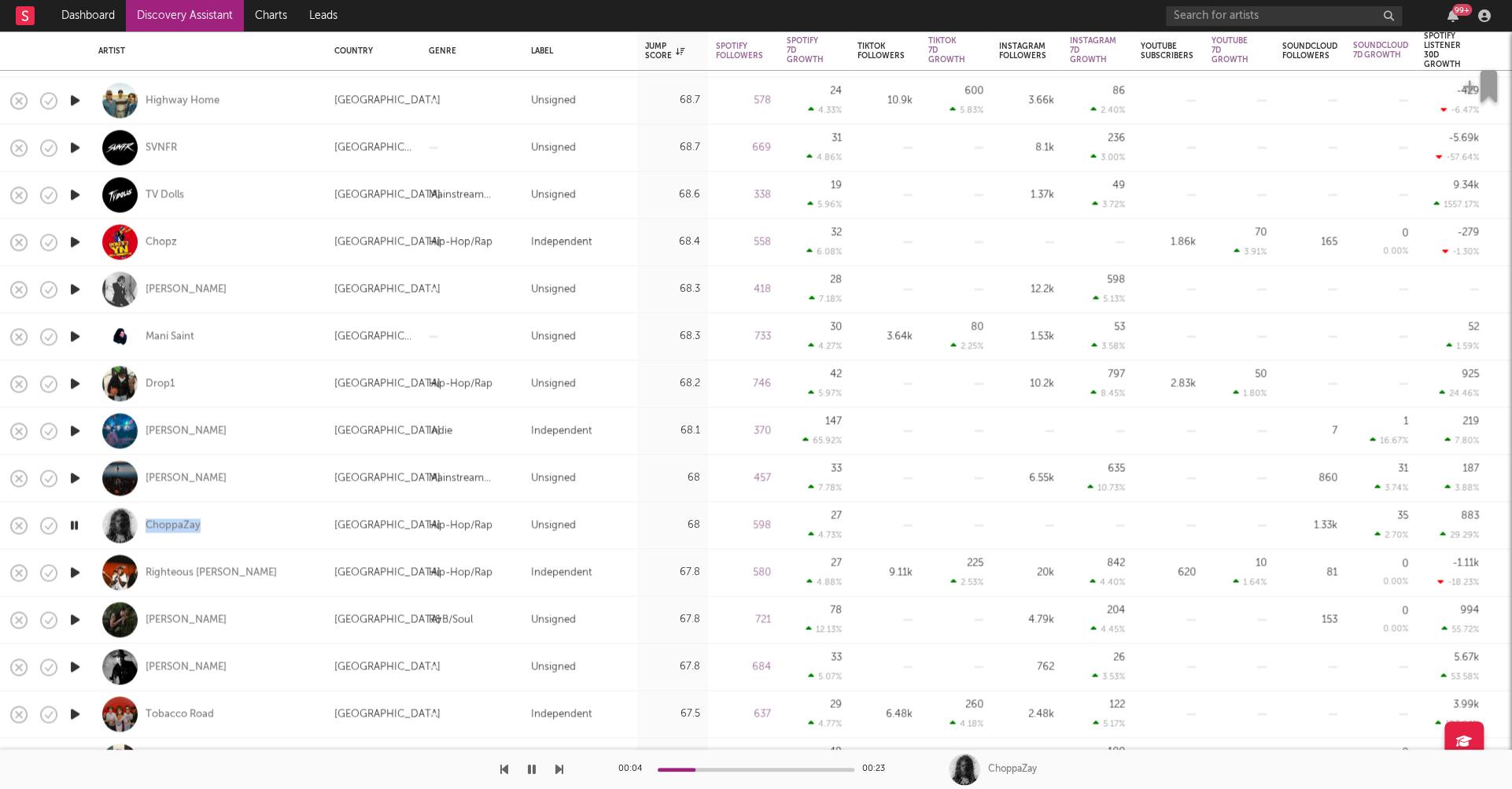
click at [75, 572] on icon "button" at bounding box center [75, 573] width 17 height 20
click at [71, 619] on icon "button" at bounding box center [75, 620] width 17 height 20
click at [74, 667] on icon "button" at bounding box center [75, 667] width 17 height 20
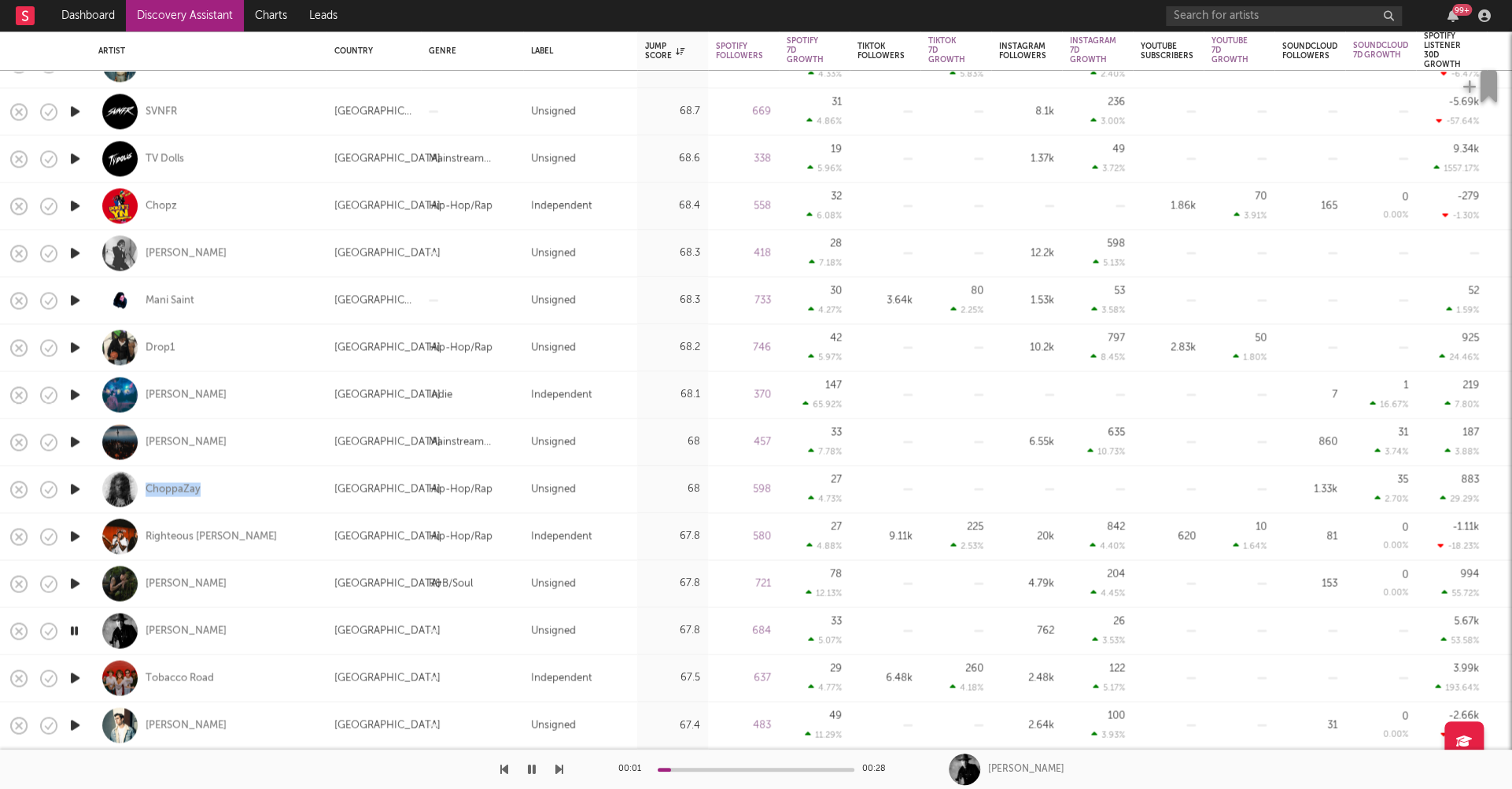
click at [77, 676] on icon "button" at bounding box center [75, 678] width 17 height 20
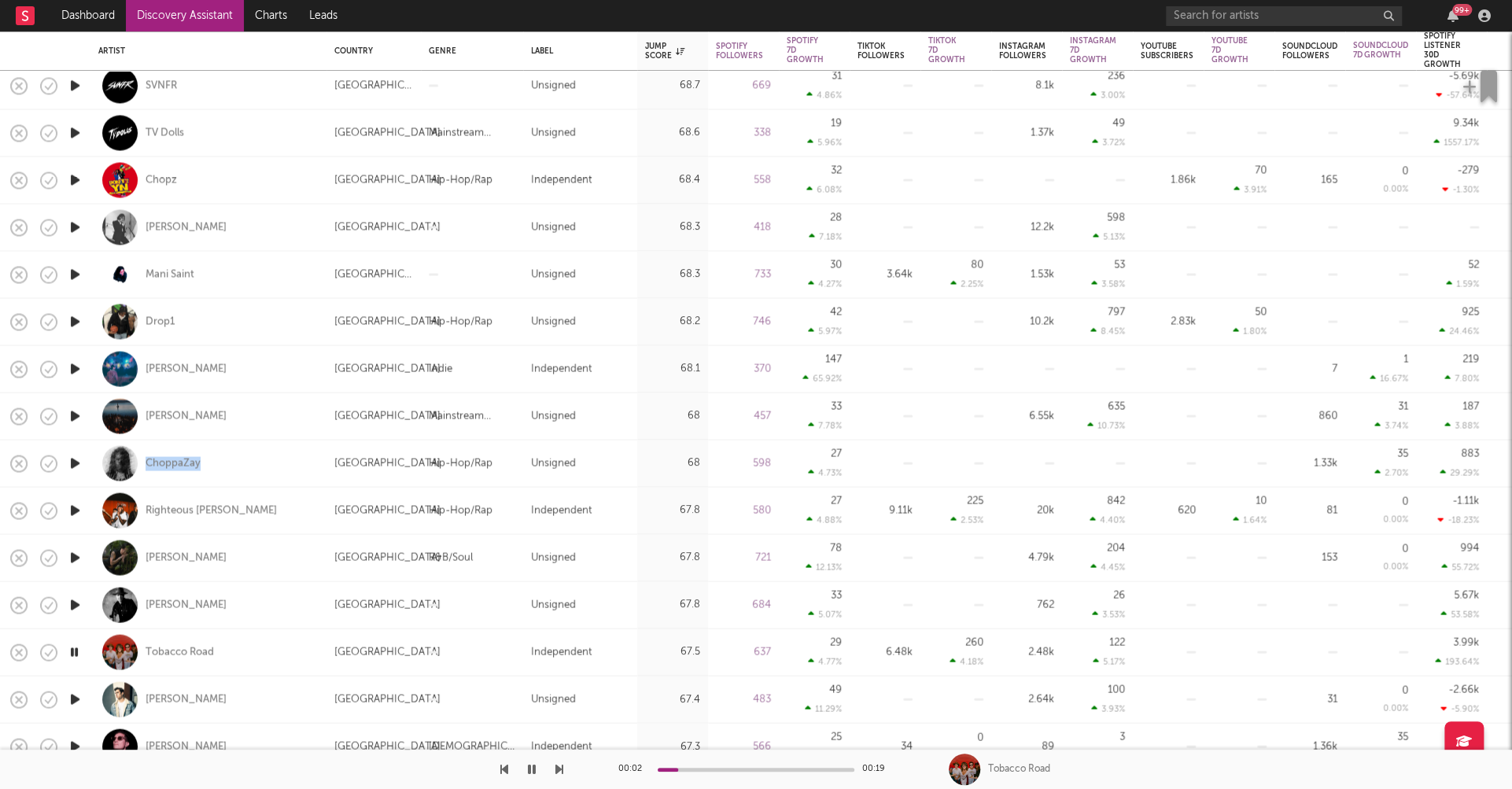
click at [79, 699] on icon "button" at bounding box center [75, 699] width 17 height 20
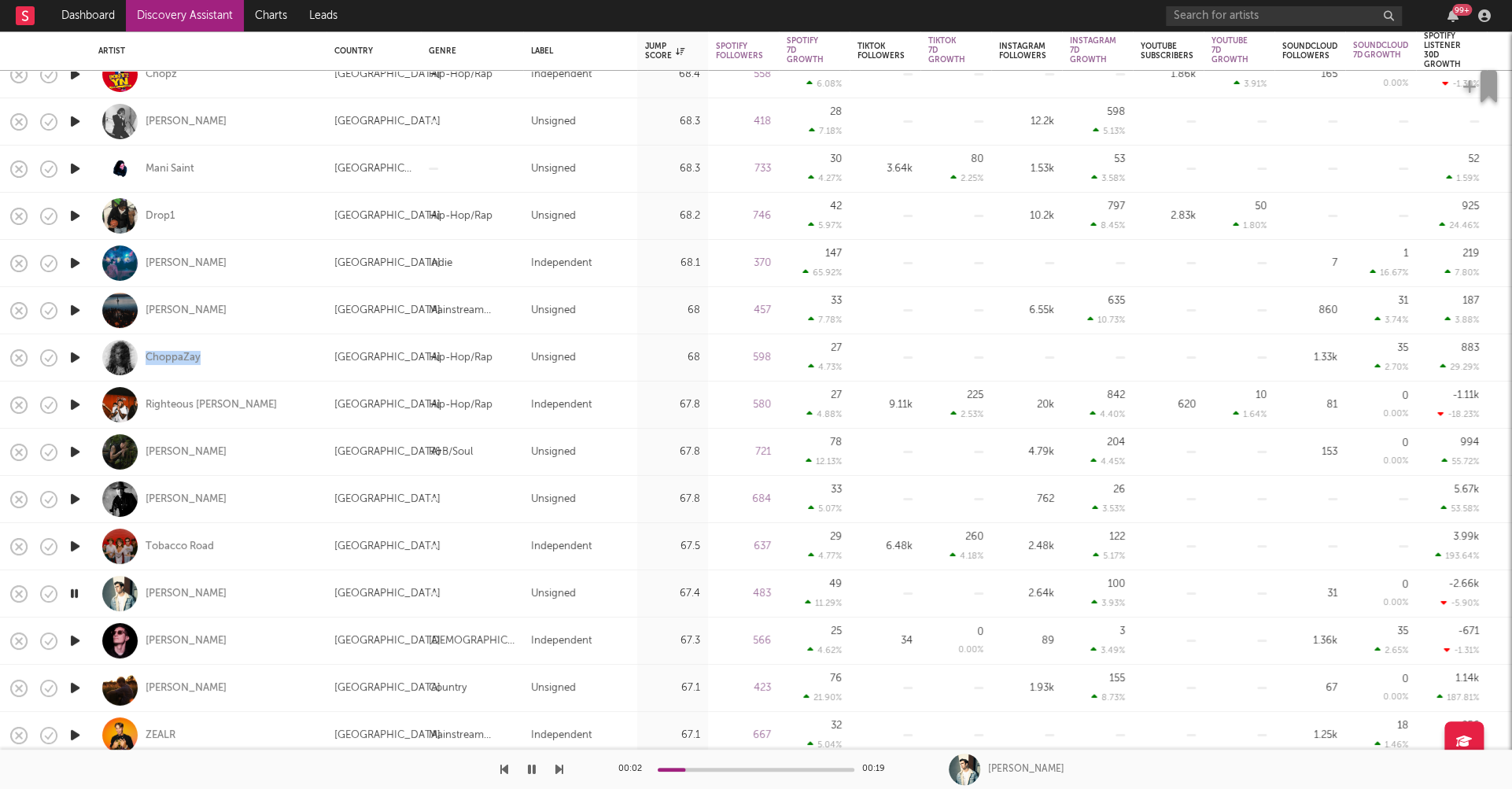
click at [73, 684] on icon "button" at bounding box center [75, 688] width 17 height 20
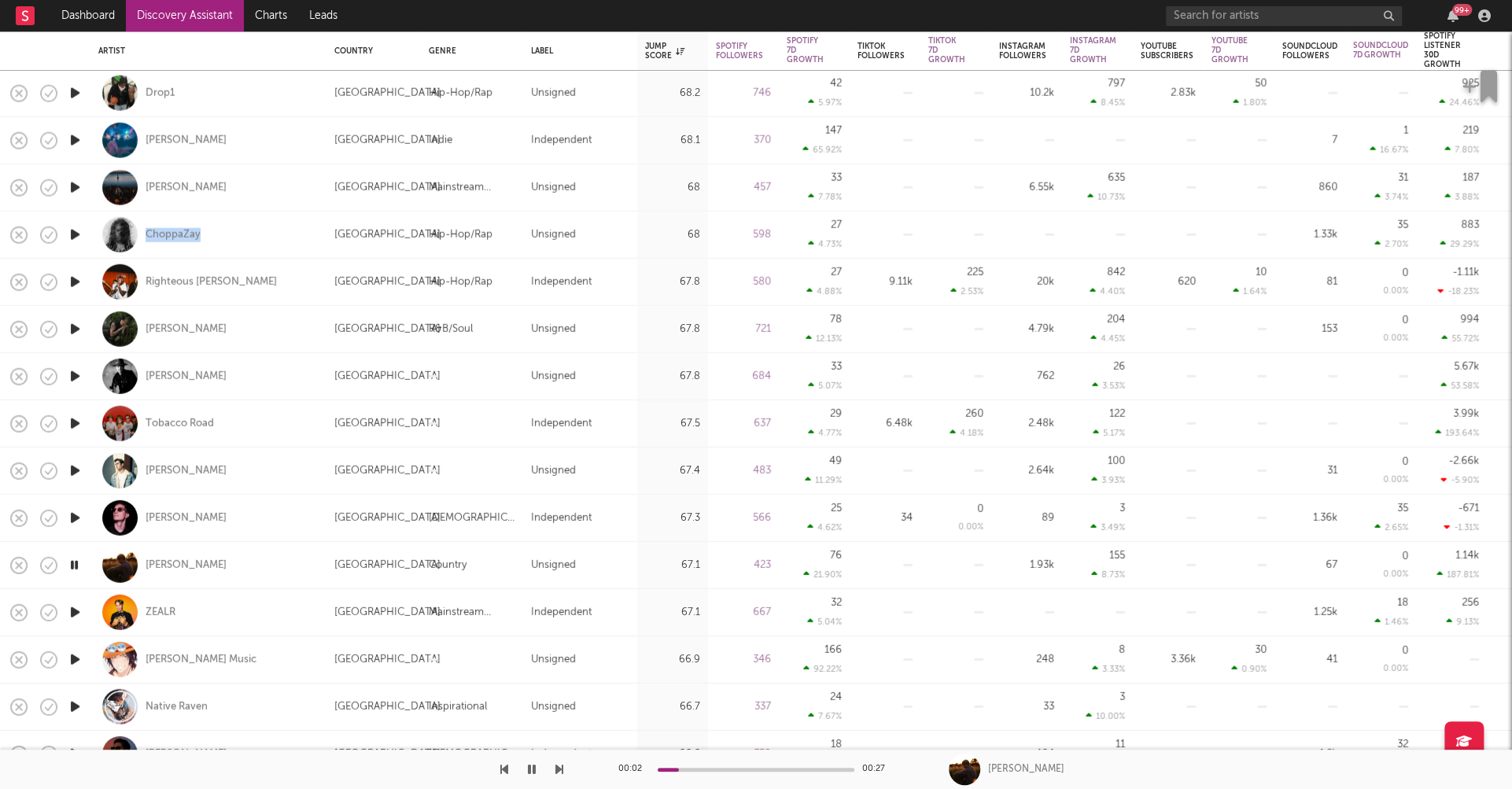
click at [77, 701] on icon "button" at bounding box center [75, 707] width 17 height 20
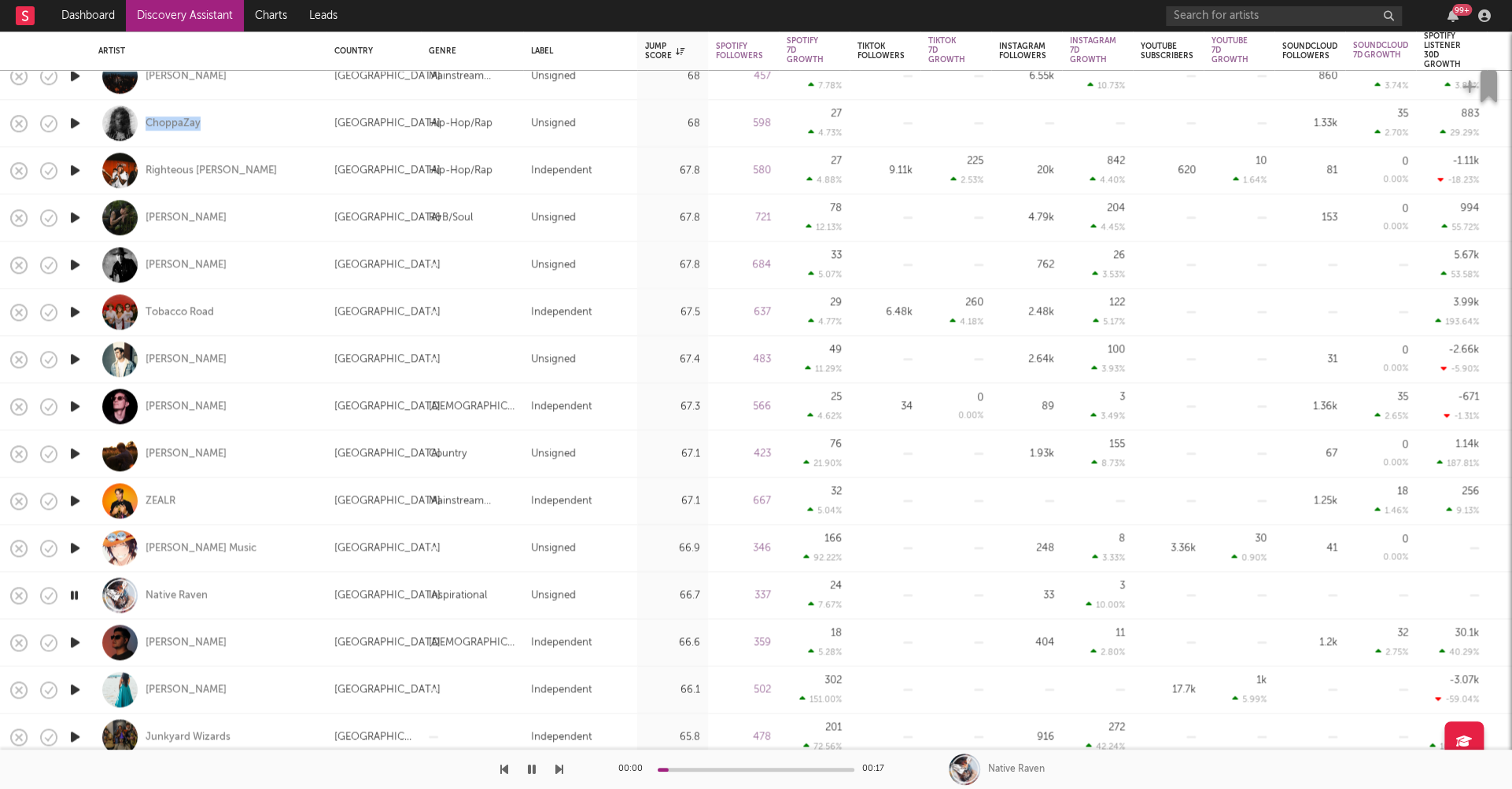
click at [77, 642] on icon "button" at bounding box center [75, 642] width 17 height 20
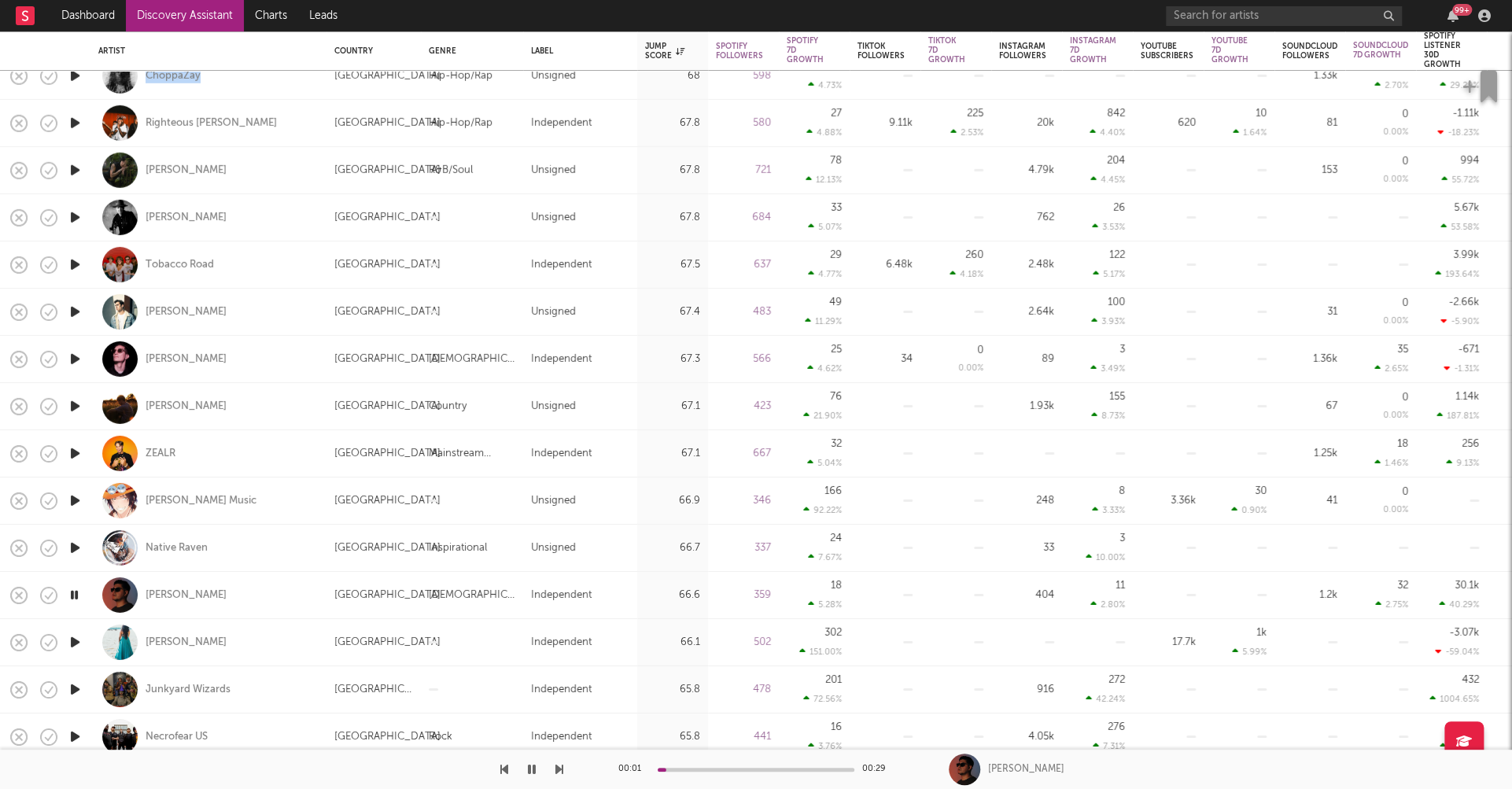
click at [71, 637] on icon "button" at bounding box center [75, 642] width 17 height 20
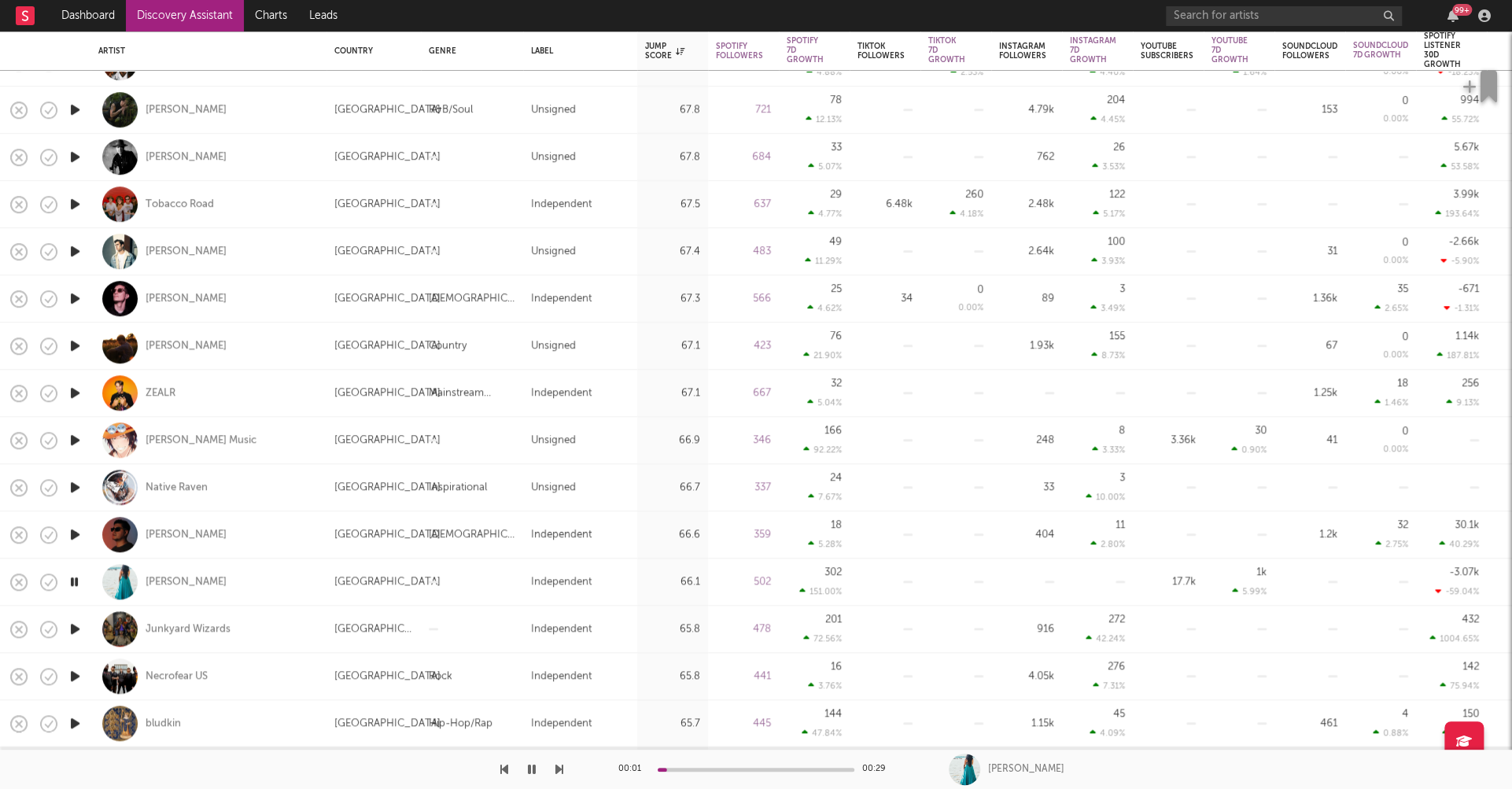
click at [77, 674] on icon "button" at bounding box center [75, 676] width 17 height 20
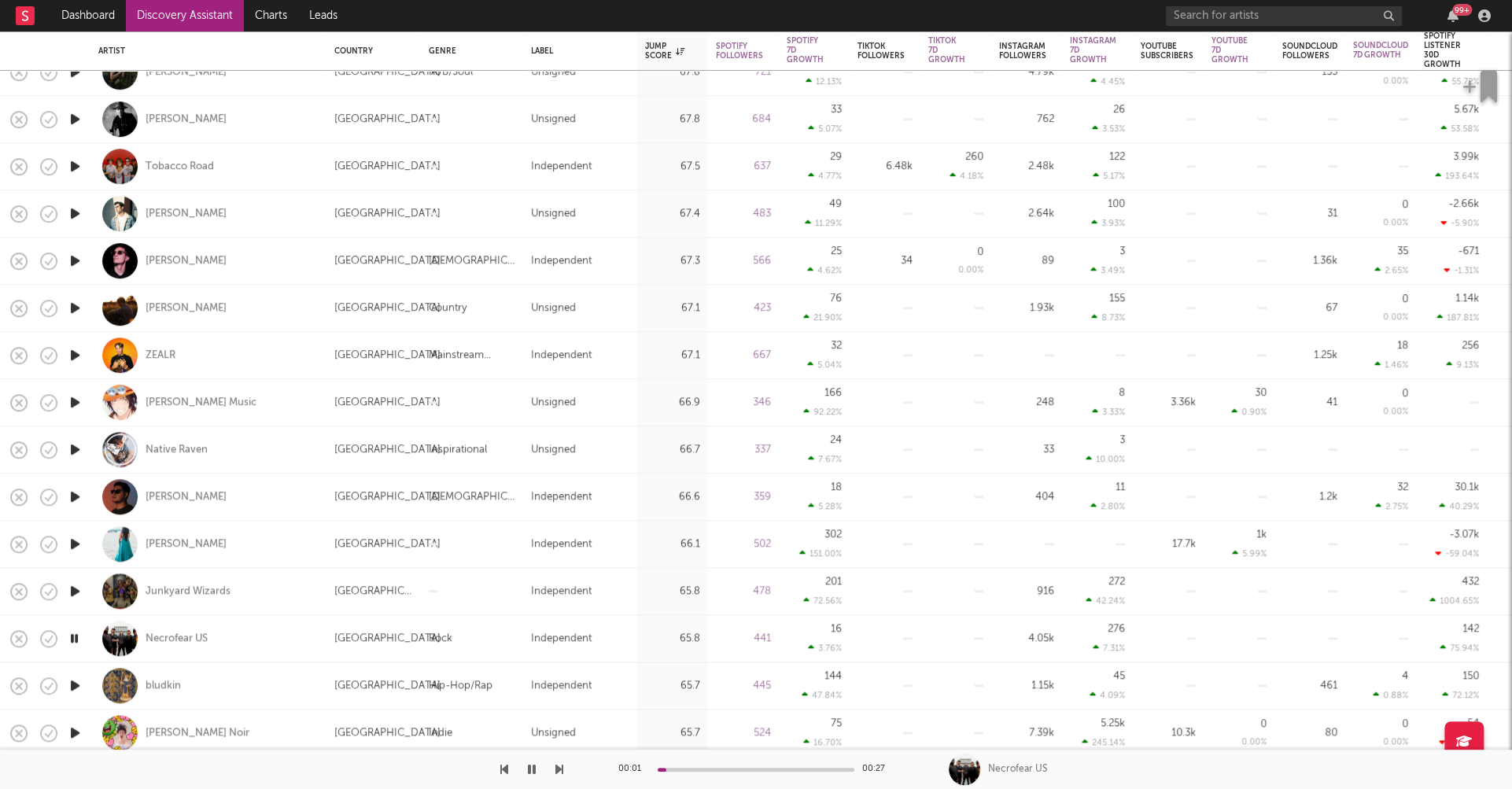
click at [75, 686] on icon "button" at bounding box center [75, 686] width 17 height 20
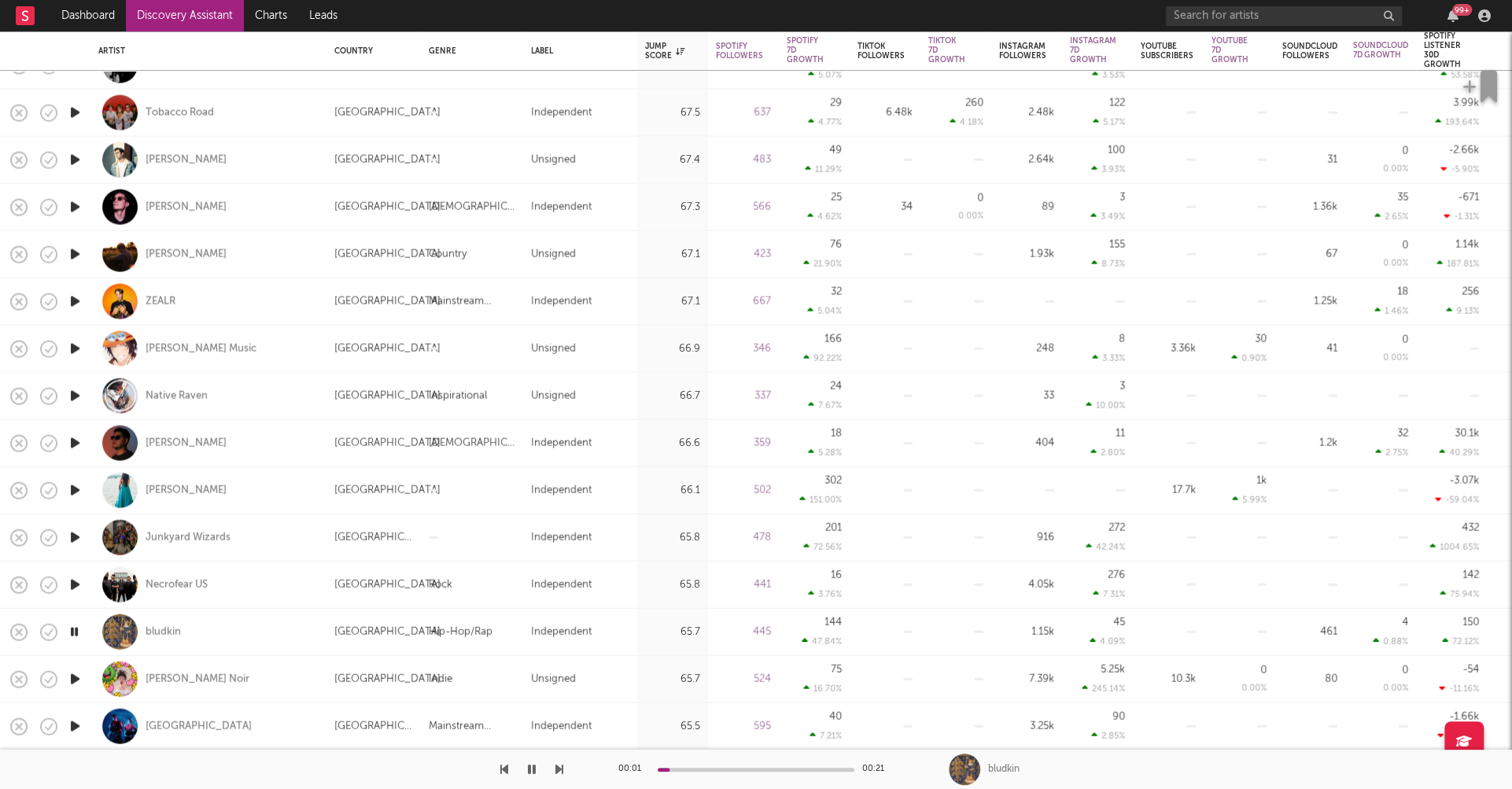
click at [75, 679] on icon "button" at bounding box center [75, 679] width 17 height 20
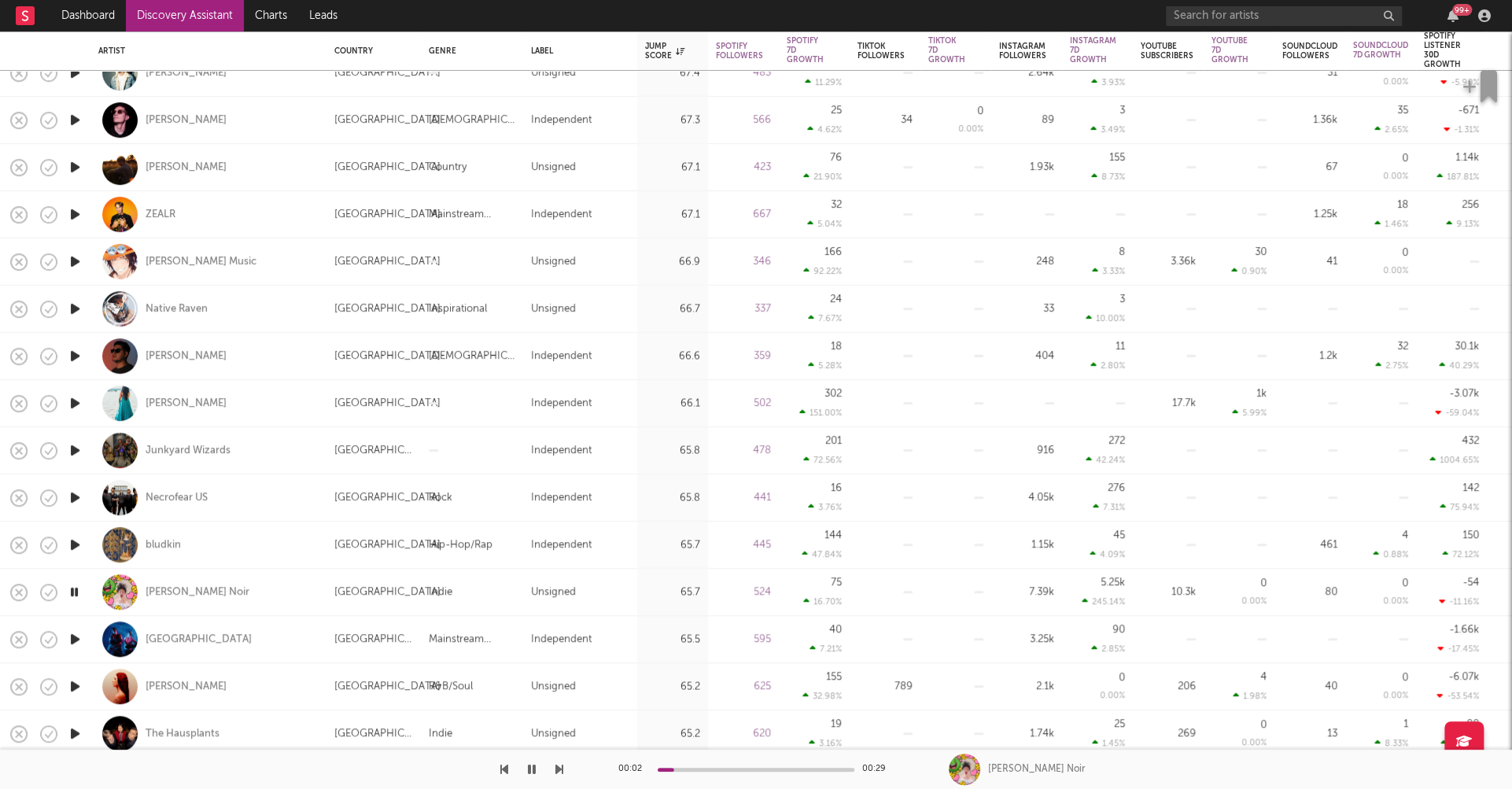
click at [77, 685] on icon "button" at bounding box center [75, 687] width 17 height 20
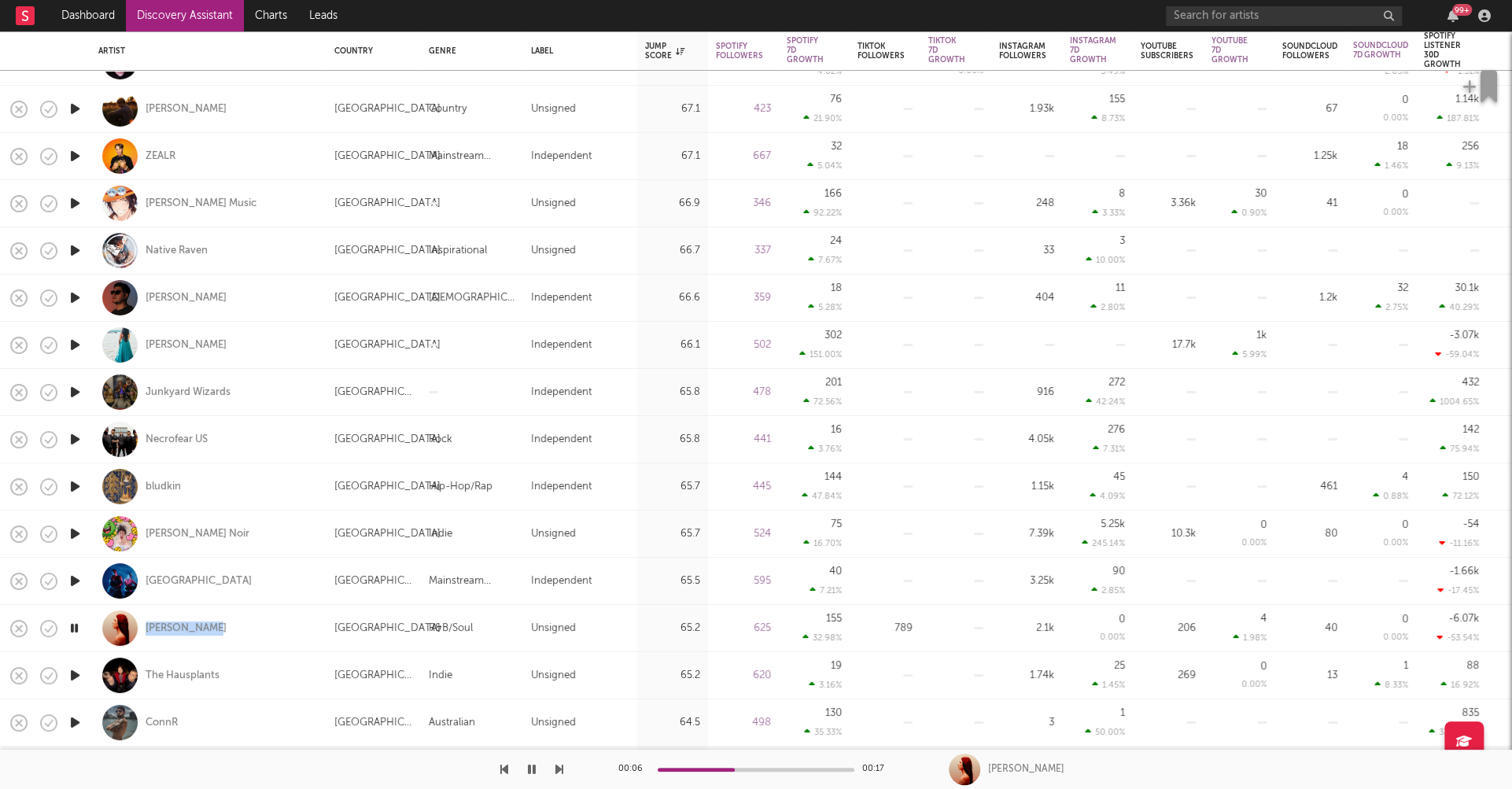
click at [70, 670] on icon "button" at bounding box center [75, 676] width 17 height 20
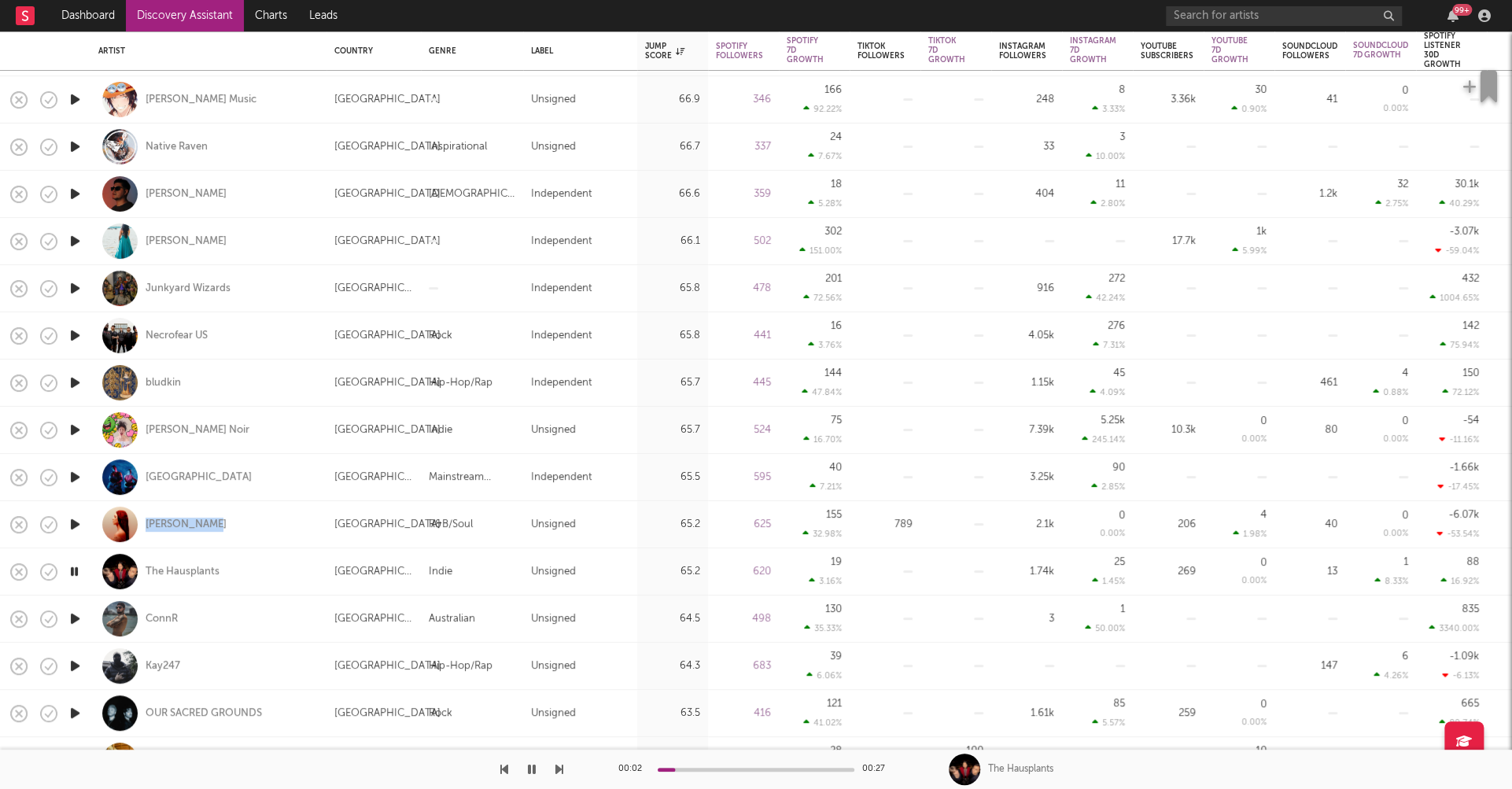
click at [78, 619] on icon "button" at bounding box center [75, 619] width 17 height 20
click at [75, 662] on icon "button" at bounding box center [75, 666] width 17 height 20
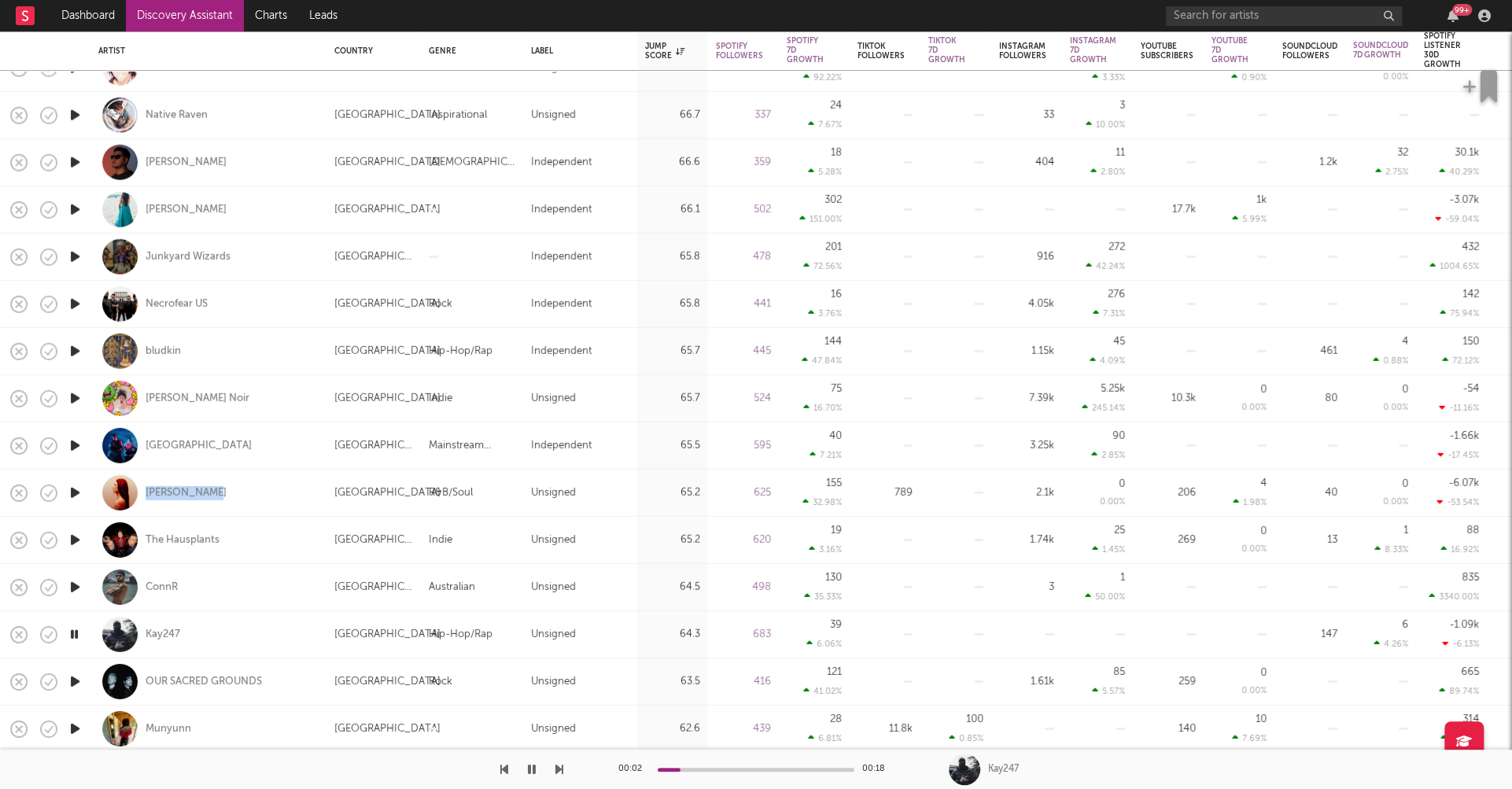
click at [73, 679] on icon "button" at bounding box center [75, 682] width 17 height 20
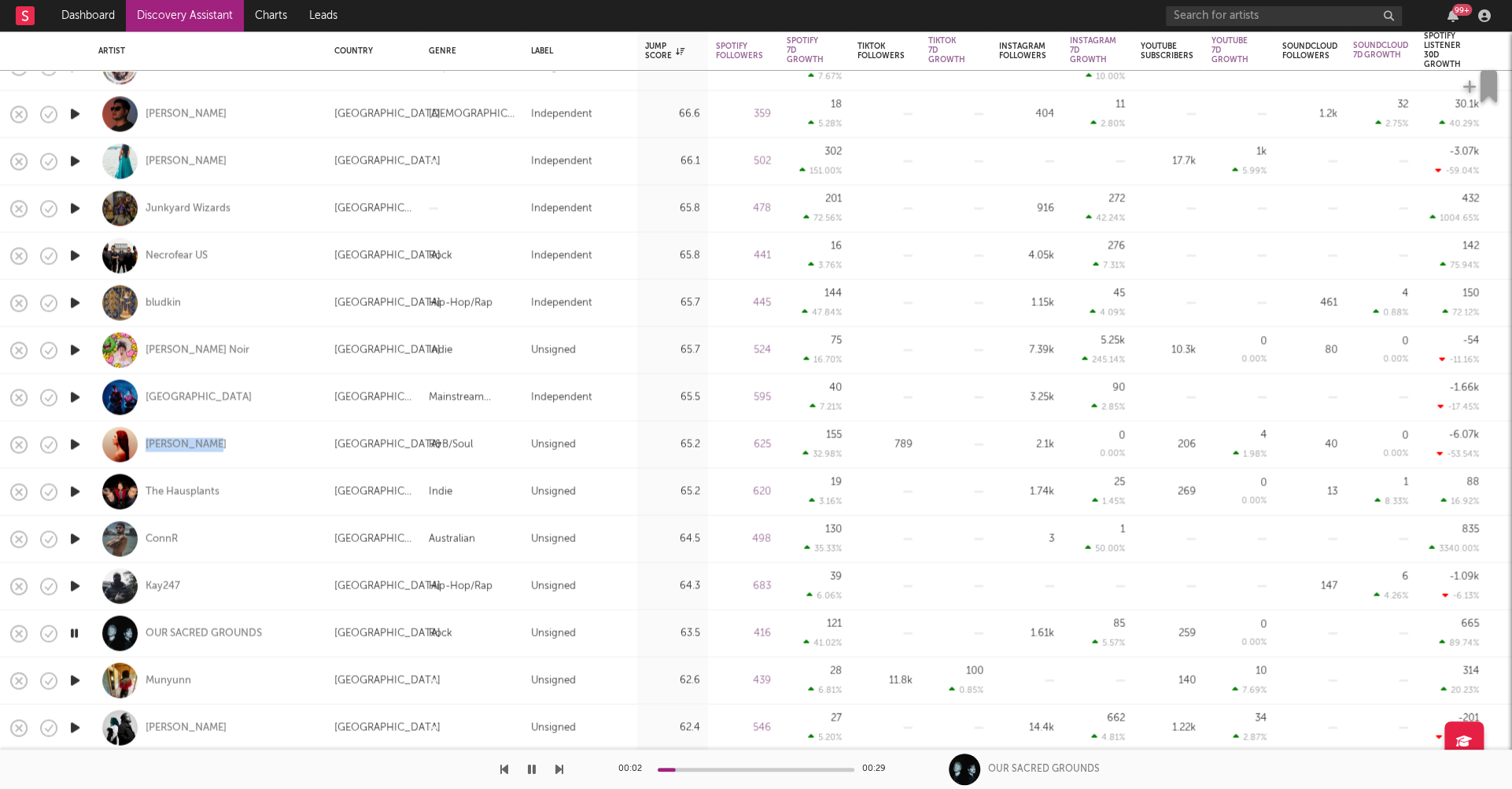
click at [76, 678] on icon "button" at bounding box center [75, 680] width 17 height 20
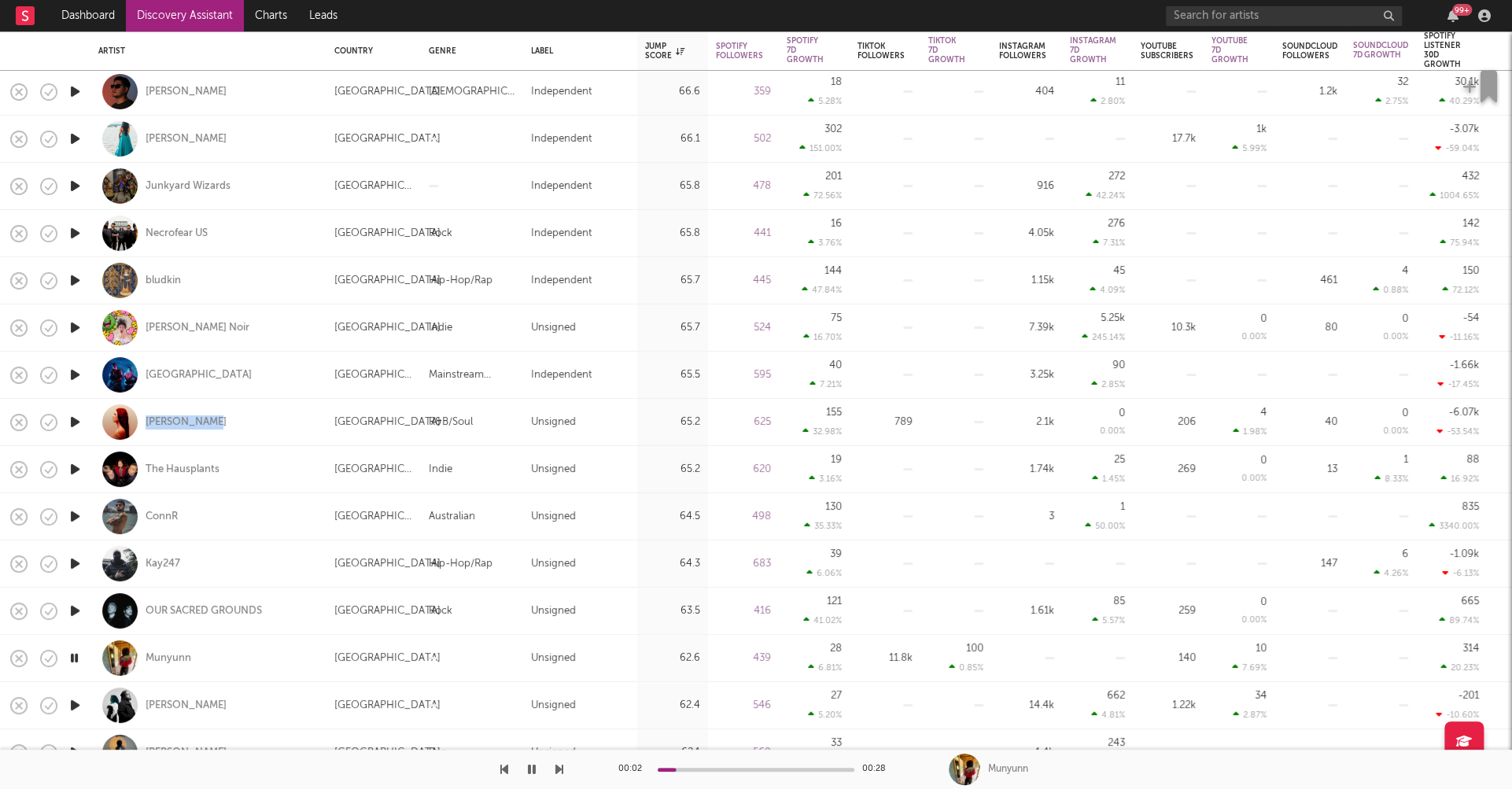
click at [76, 705] on icon "button" at bounding box center [75, 705] width 17 height 20
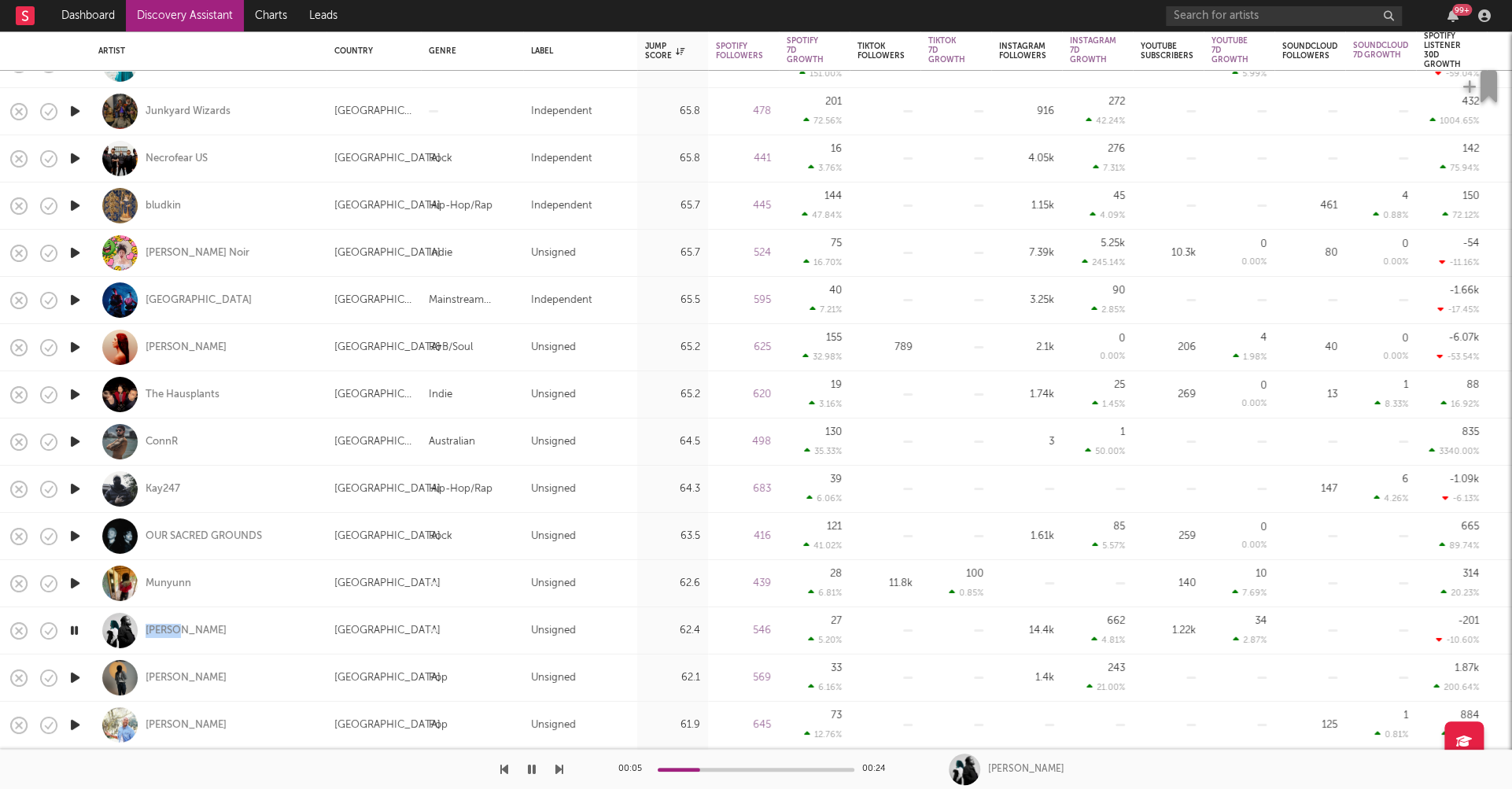
click at [77, 674] on icon "button" at bounding box center [75, 678] width 17 height 20
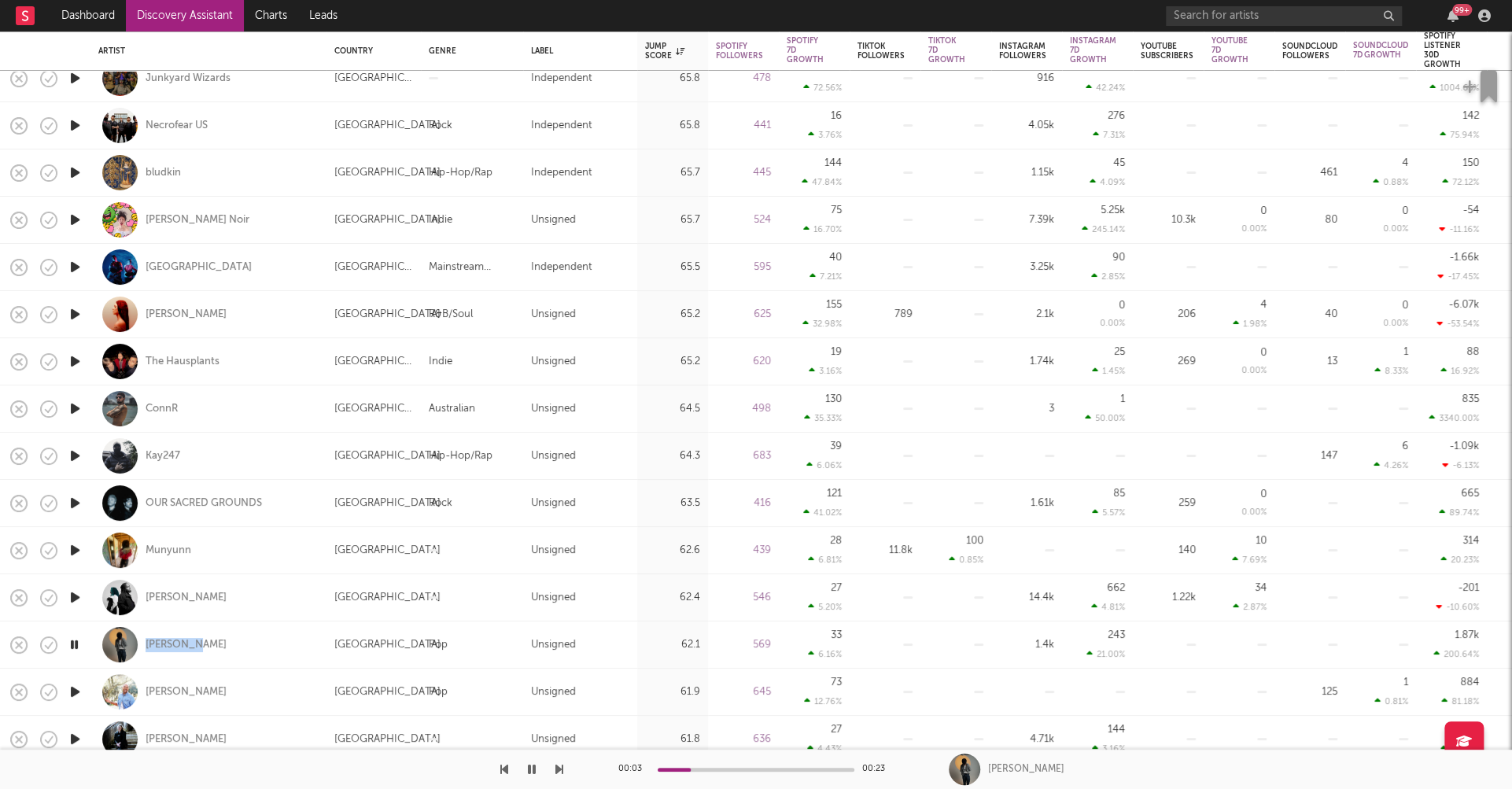
click at [73, 689] on icon "button" at bounding box center [75, 692] width 17 height 20
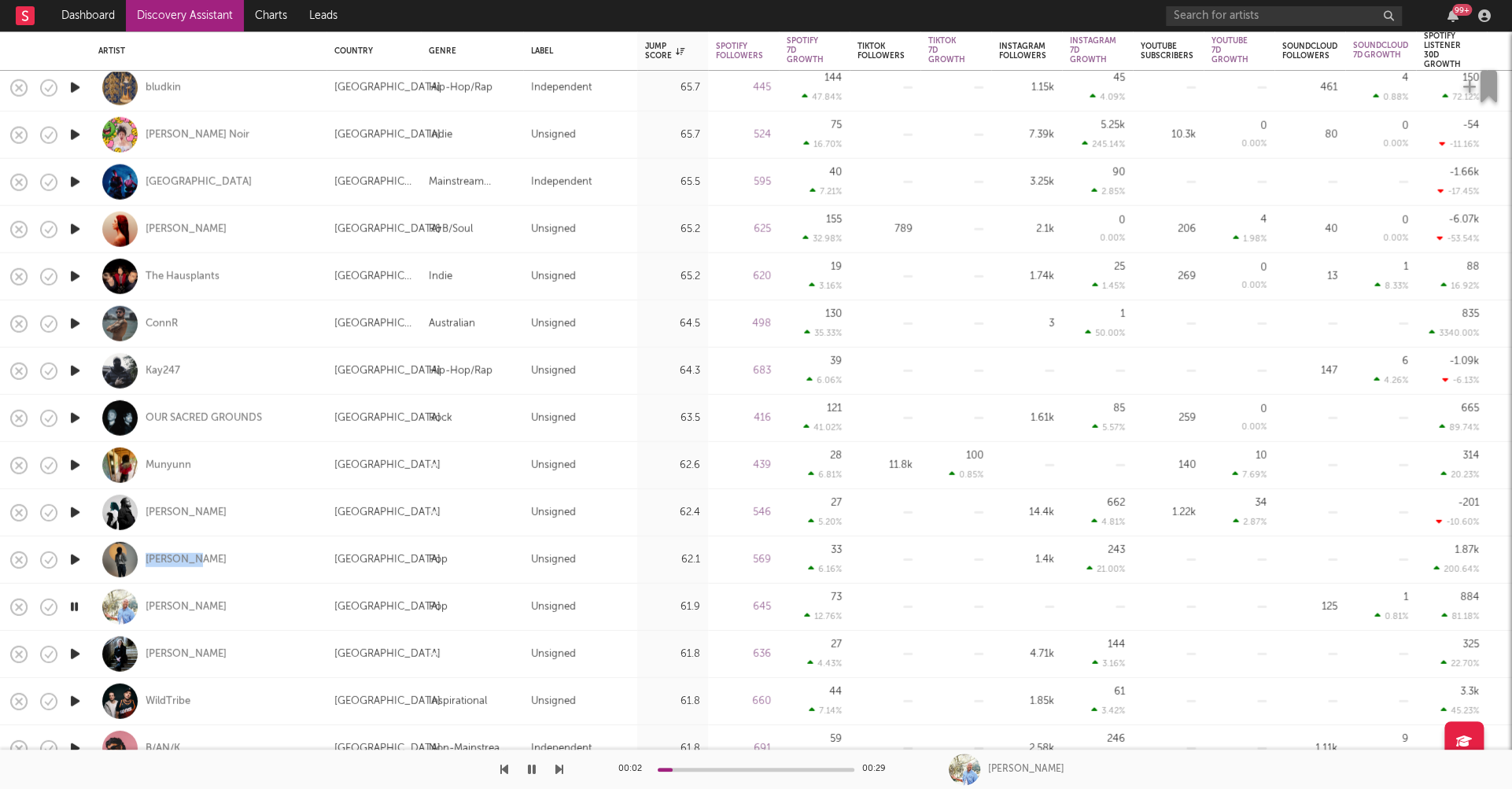
click at [74, 650] on icon "button" at bounding box center [75, 654] width 17 height 20
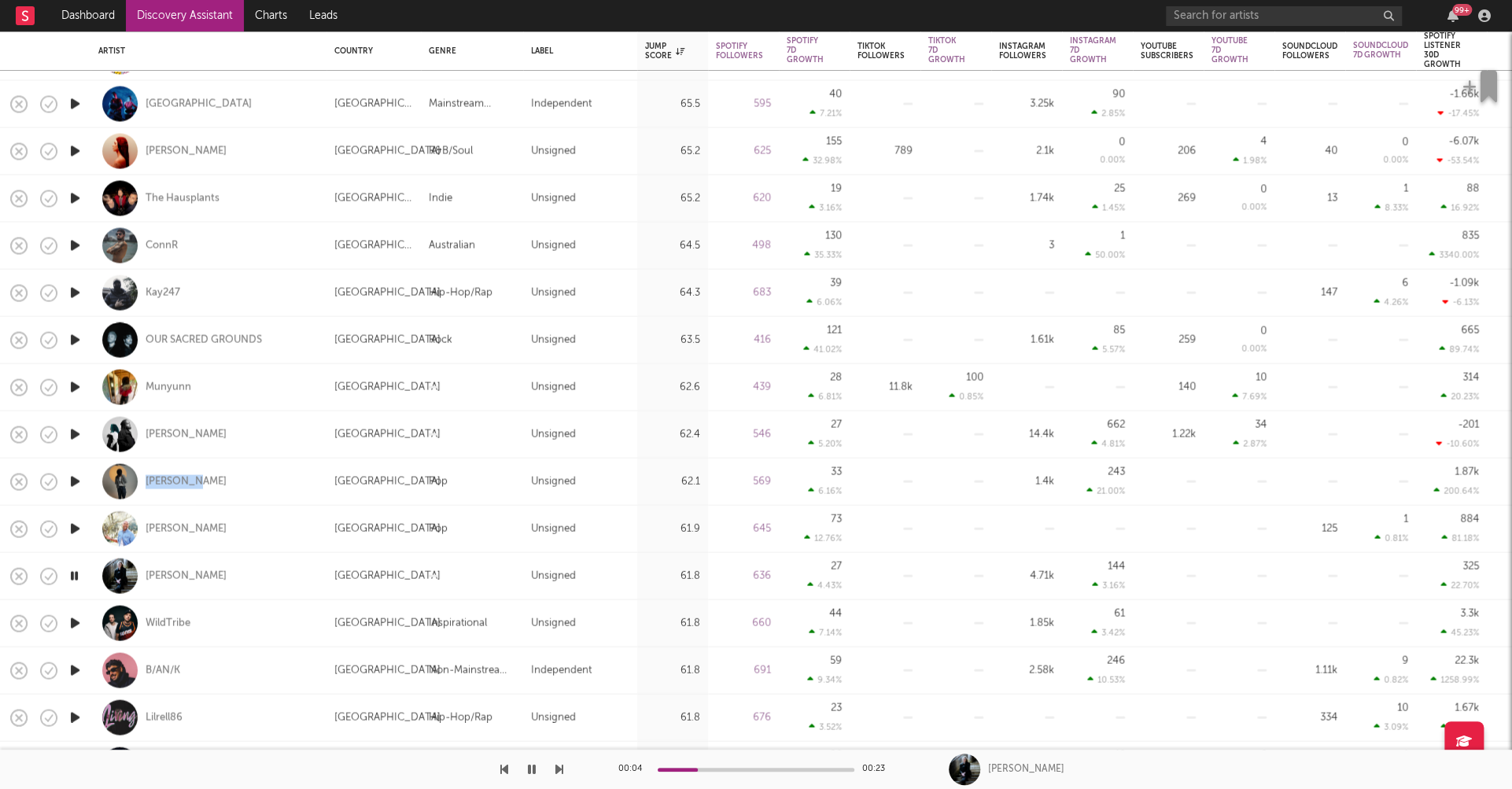
click at [76, 619] on icon "button" at bounding box center [75, 623] width 17 height 20
click at [75, 673] on icon "button" at bounding box center [75, 670] width 17 height 20
click at [71, 670] on icon "button" at bounding box center [74, 670] width 15 height 20
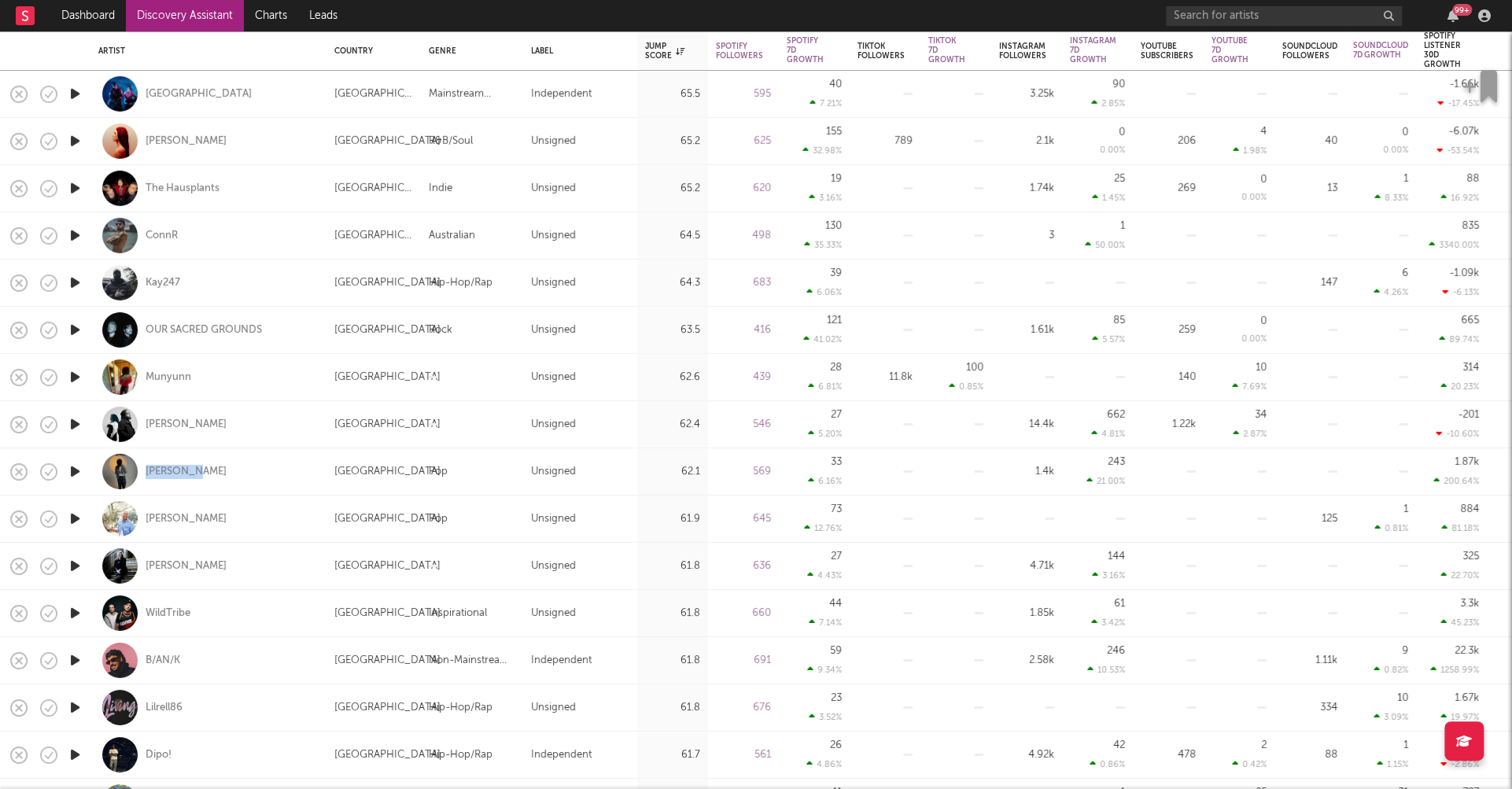
click at [76, 611] on icon "button" at bounding box center [75, 613] width 17 height 20
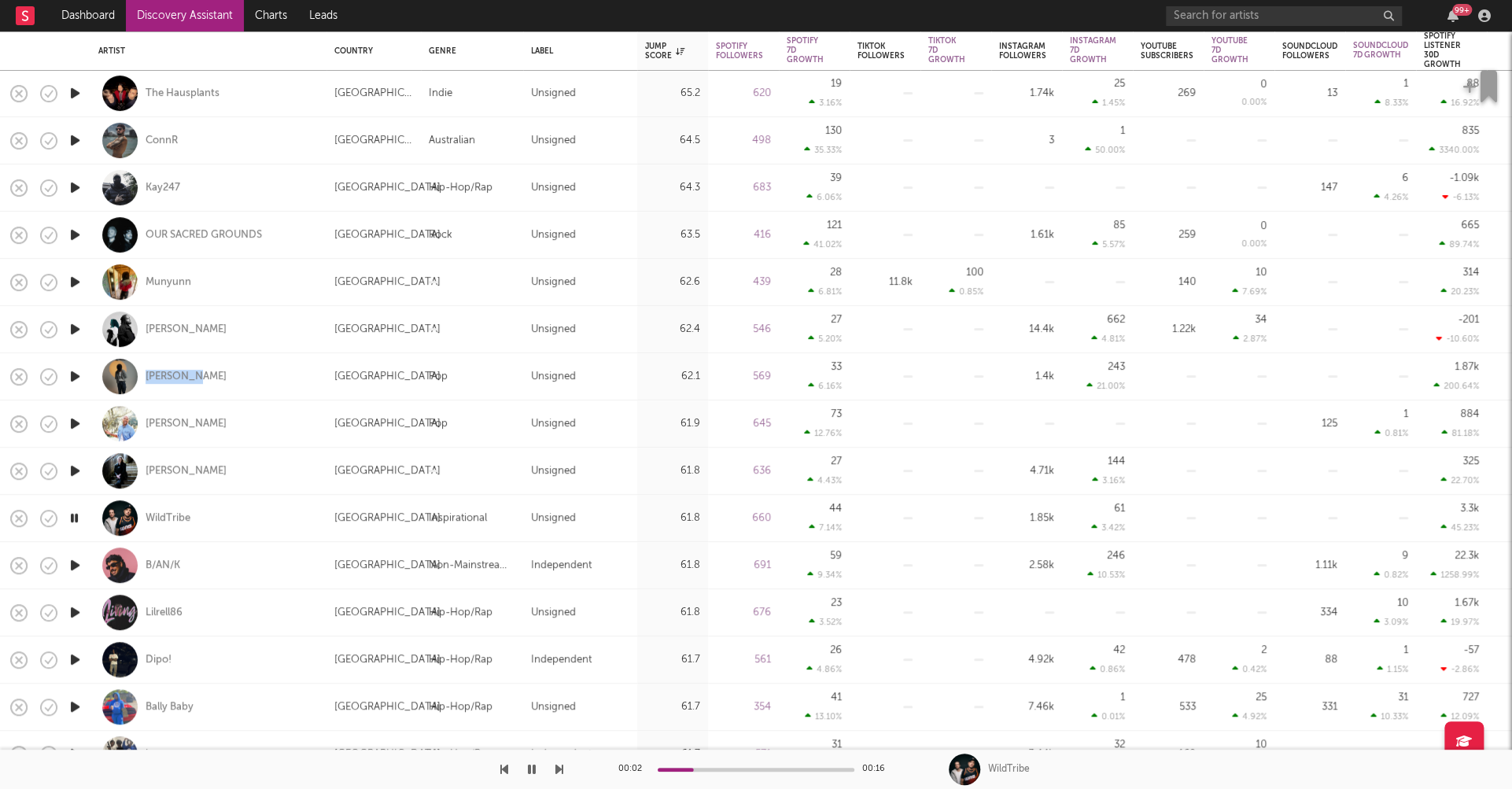
click at [77, 658] on icon "button" at bounding box center [75, 660] width 17 height 20
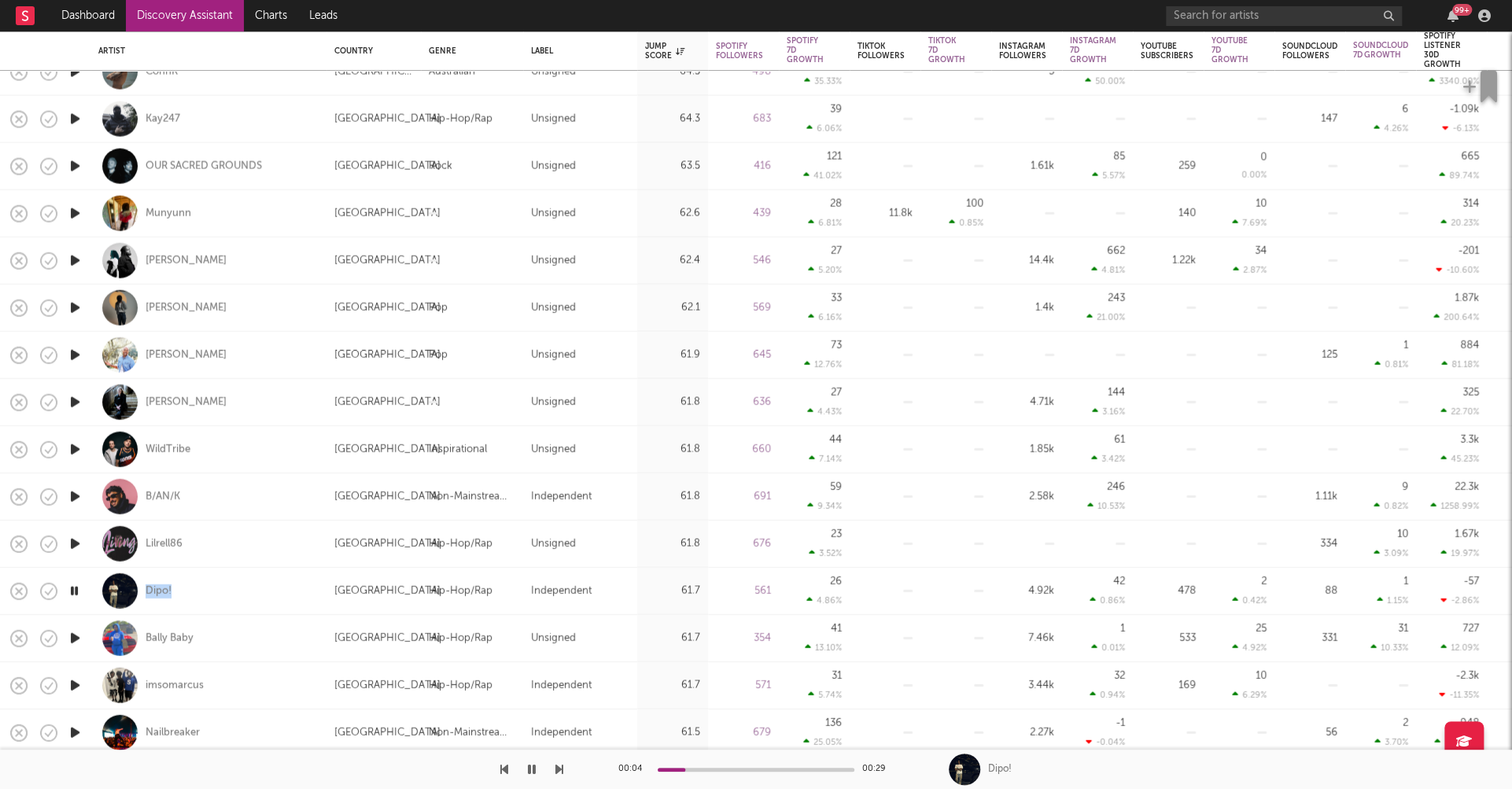
click at [76, 637] on icon "button" at bounding box center [75, 638] width 17 height 20
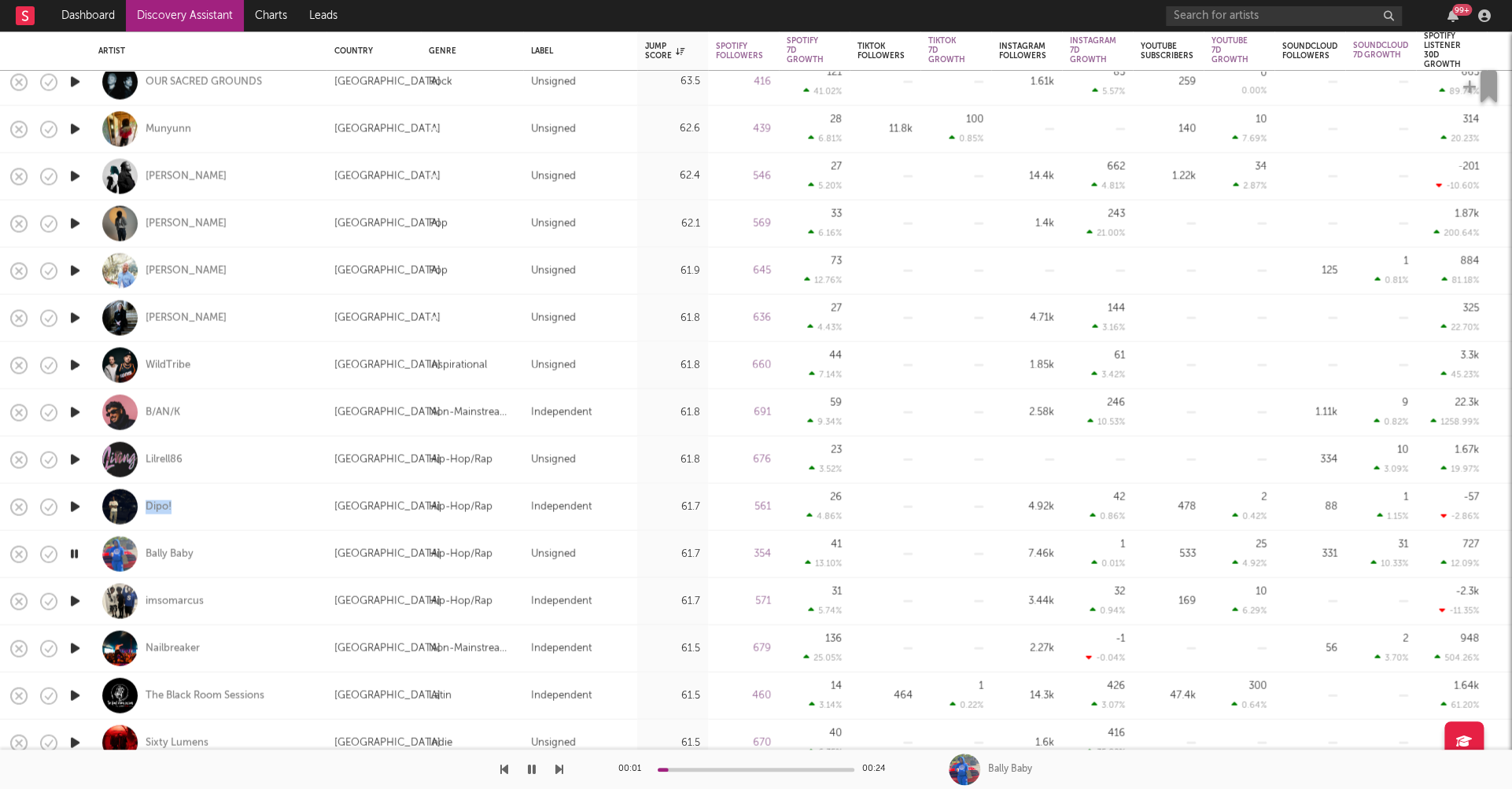
click at [76, 596] on icon "button" at bounding box center [75, 601] width 17 height 20
click at [75, 648] on icon "button" at bounding box center [75, 648] width 17 height 20
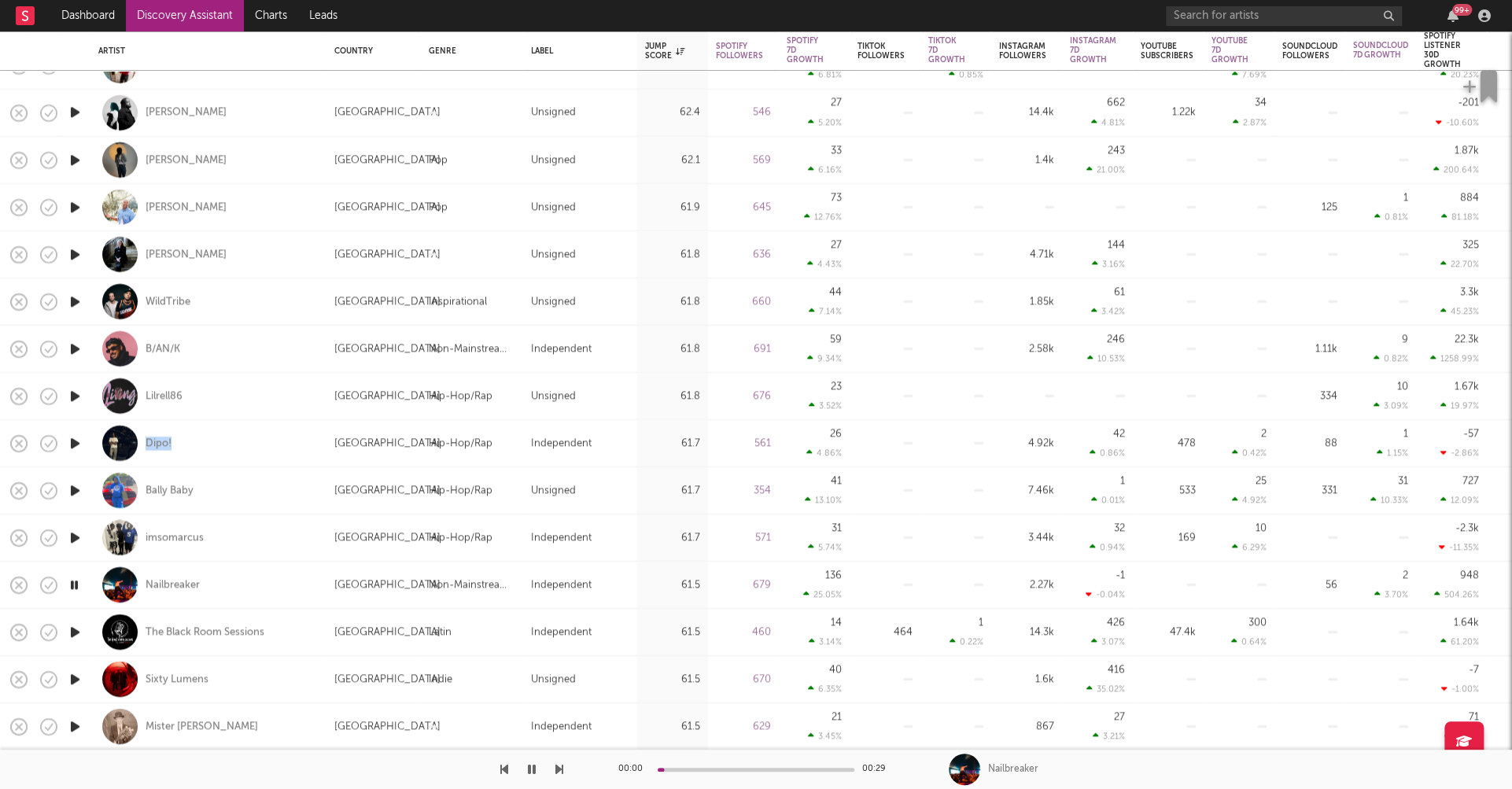
click at [75, 625] on icon "button" at bounding box center [75, 633] width 17 height 20
click at [76, 676] on icon "button" at bounding box center [75, 680] width 17 height 20
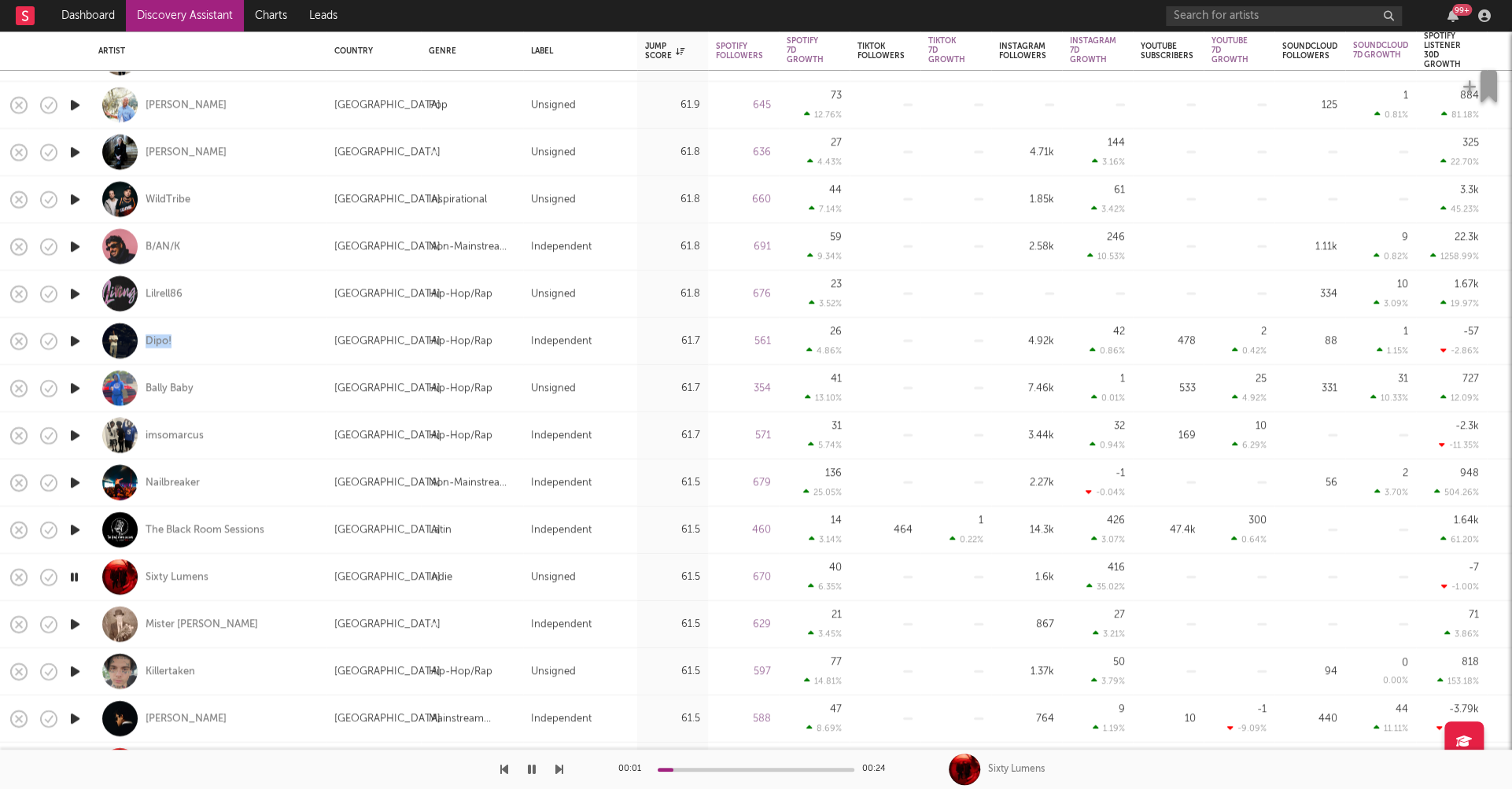
click at [75, 669] on icon "button" at bounding box center [75, 672] width 17 height 20
click at [72, 717] on icon "button" at bounding box center [75, 719] width 17 height 20
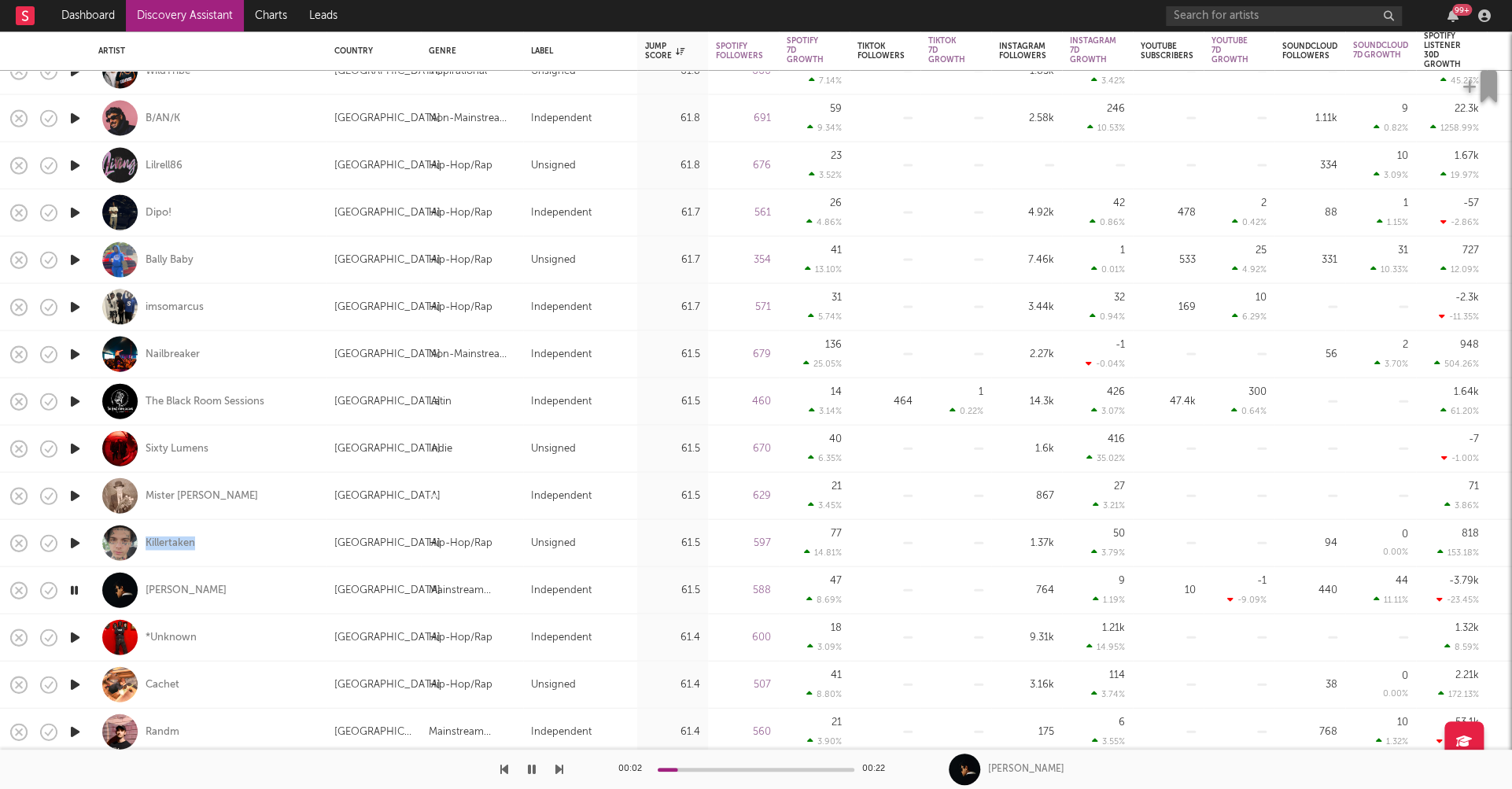
click at [77, 638] on icon "button" at bounding box center [75, 637] width 17 height 20
click at [73, 685] on icon "button" at bounding box center [75, 685] width 17 height 20
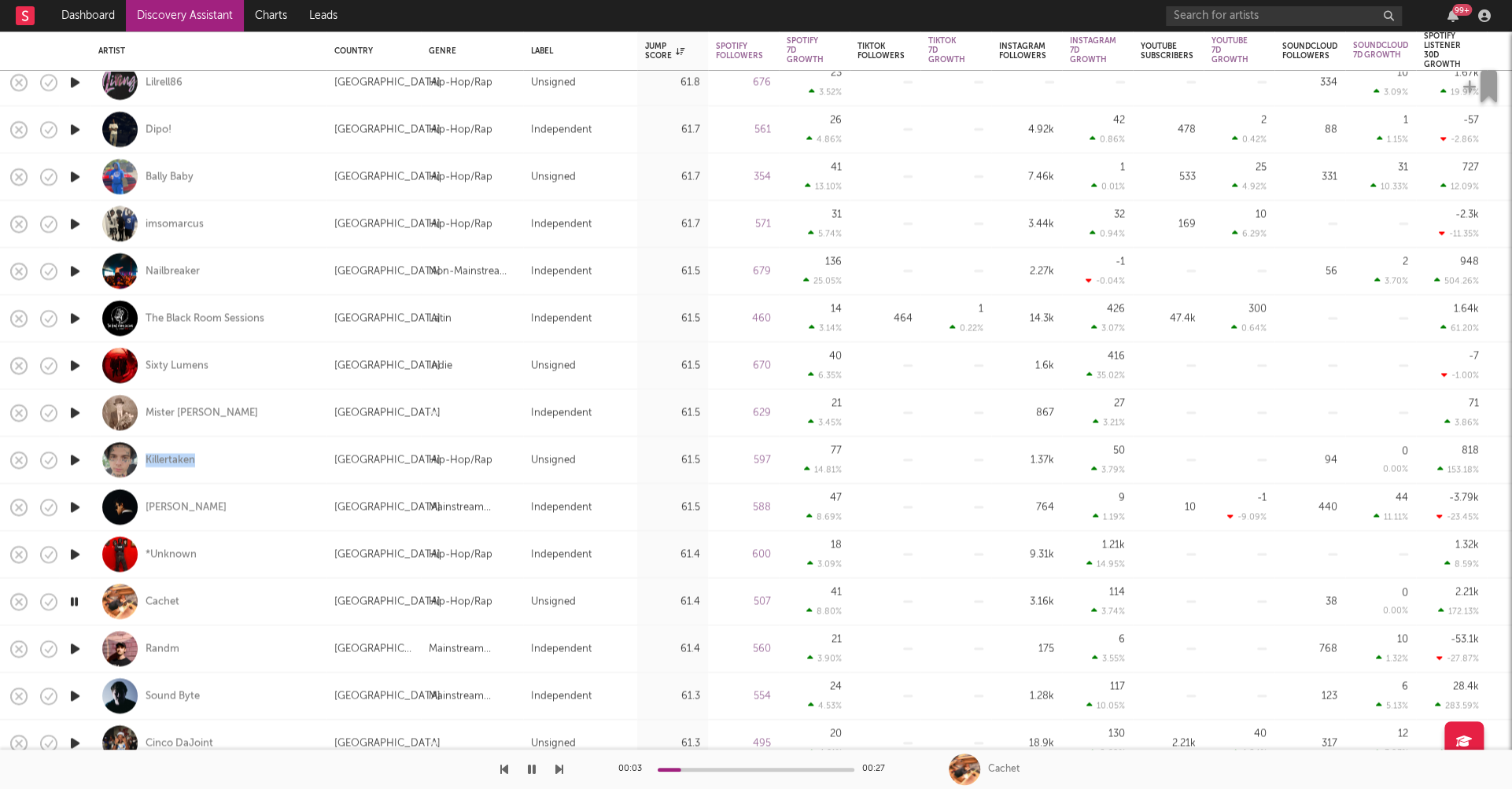
click at [77, 650] on icon "button" at bounding box center [75, 648] width 17 height 20
click at [78, 694] on icon "button" at bounding box center [75, 696] width 17 height 20
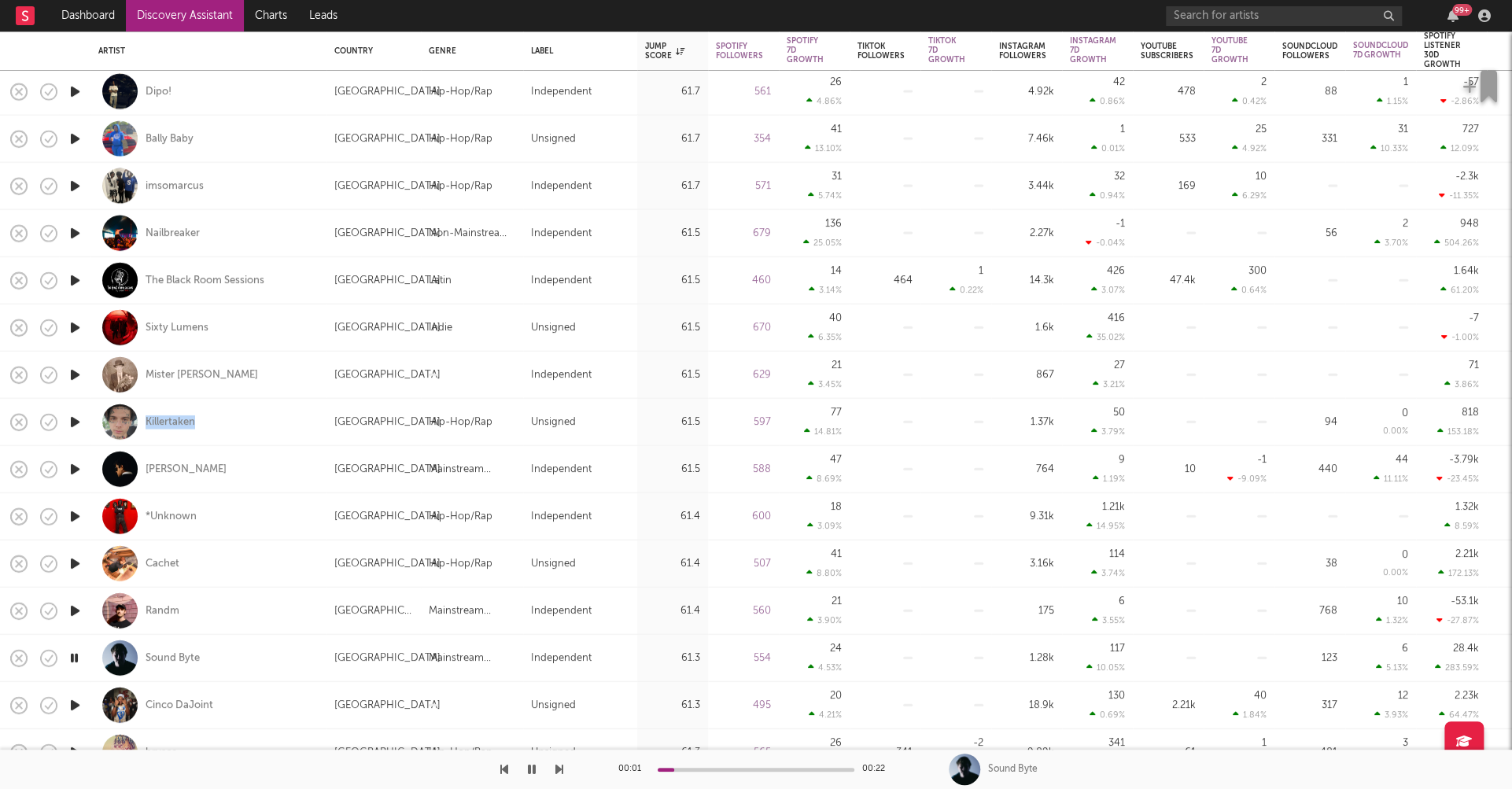
click at [77, 703] on icon "button" at bounding box center [75, 705] width 17 height 20
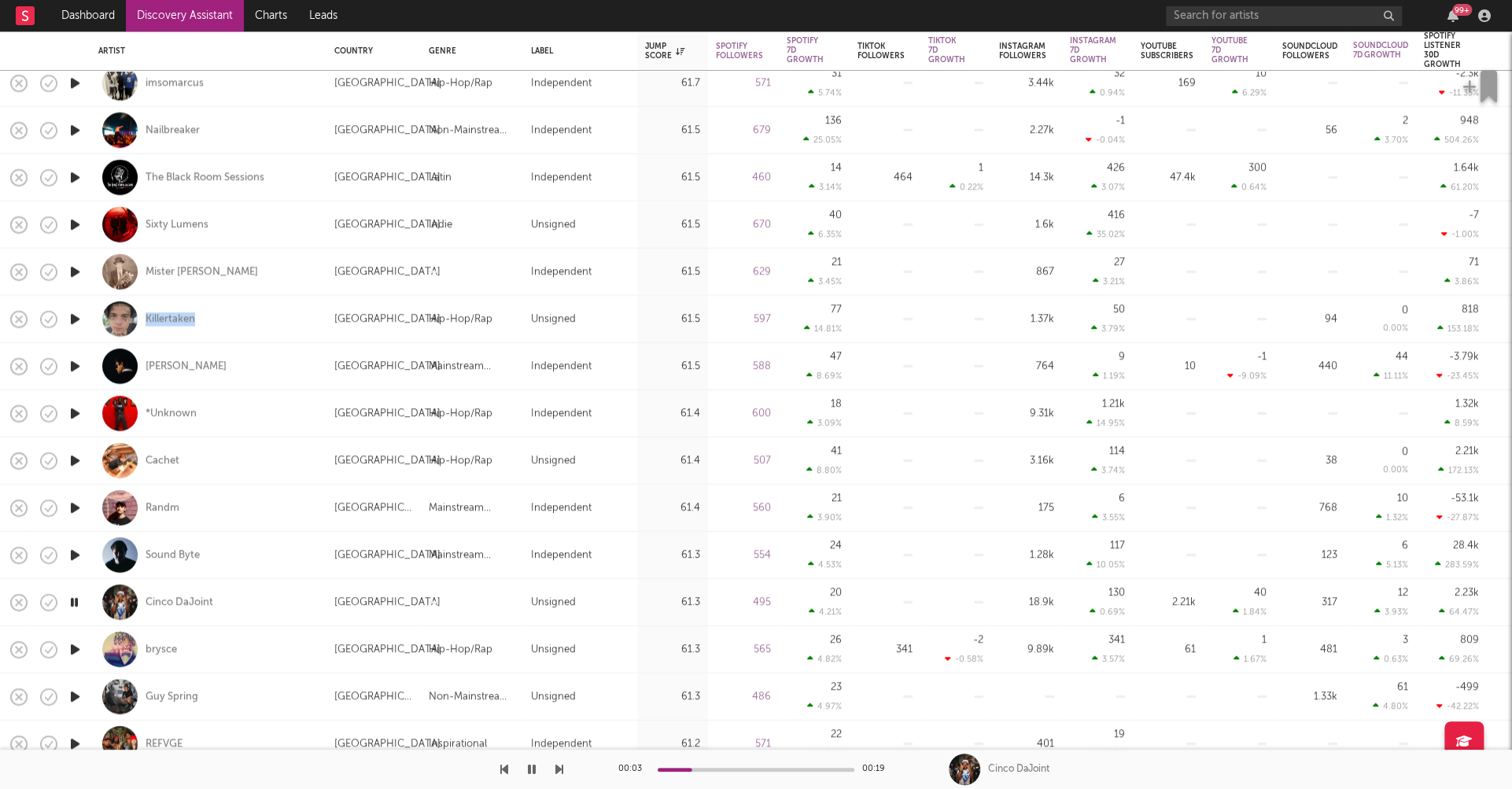
click at [76, 648] on icon "button" at bounding box center [75, 649] width 17 height 20
click at [79, 695] on icon "button" at bounding box center [75, 697] width 17 height 20
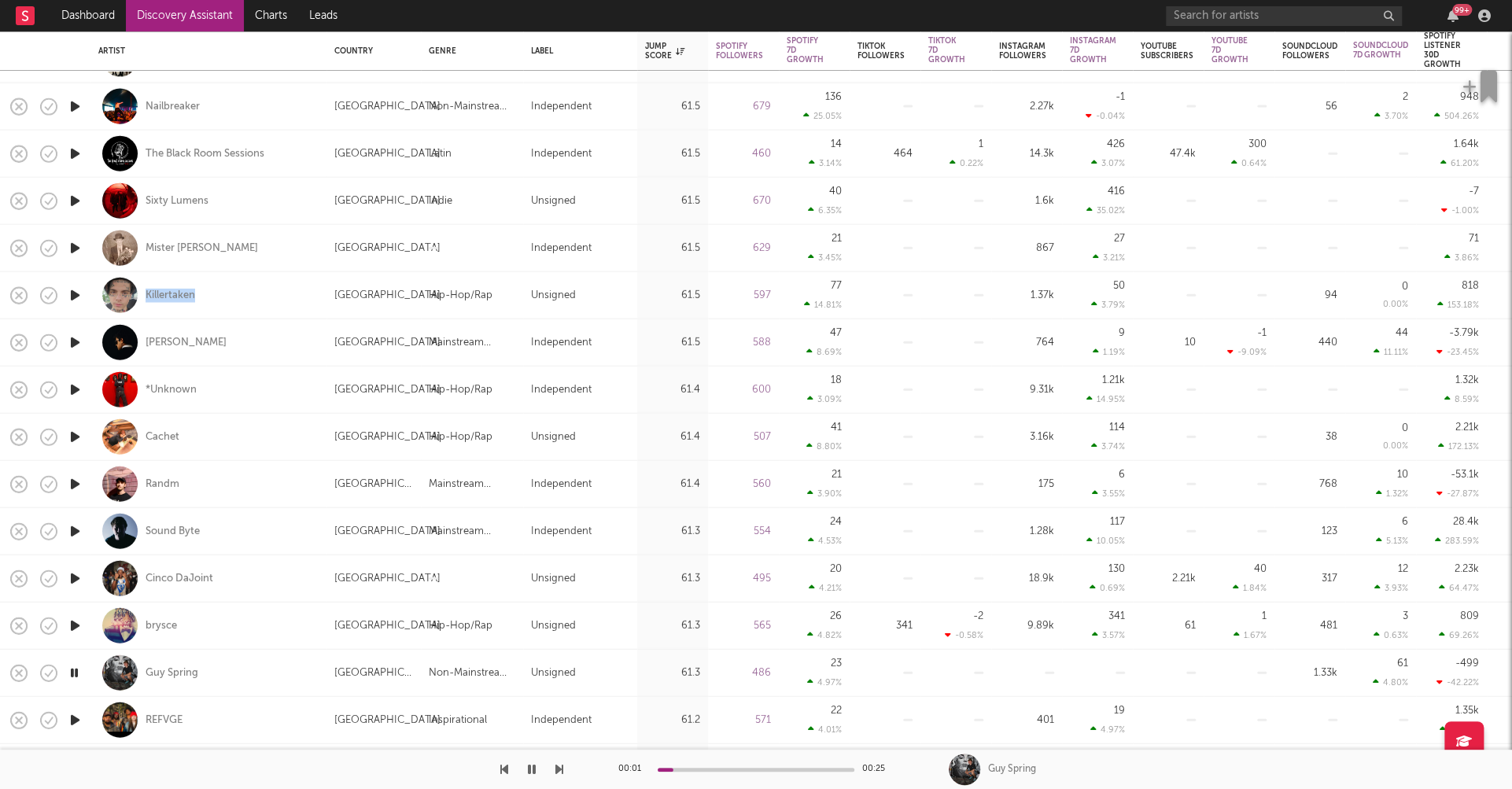
click at [74, 717] on icon "button" at bounding box center [75, 719] width 17 height 20
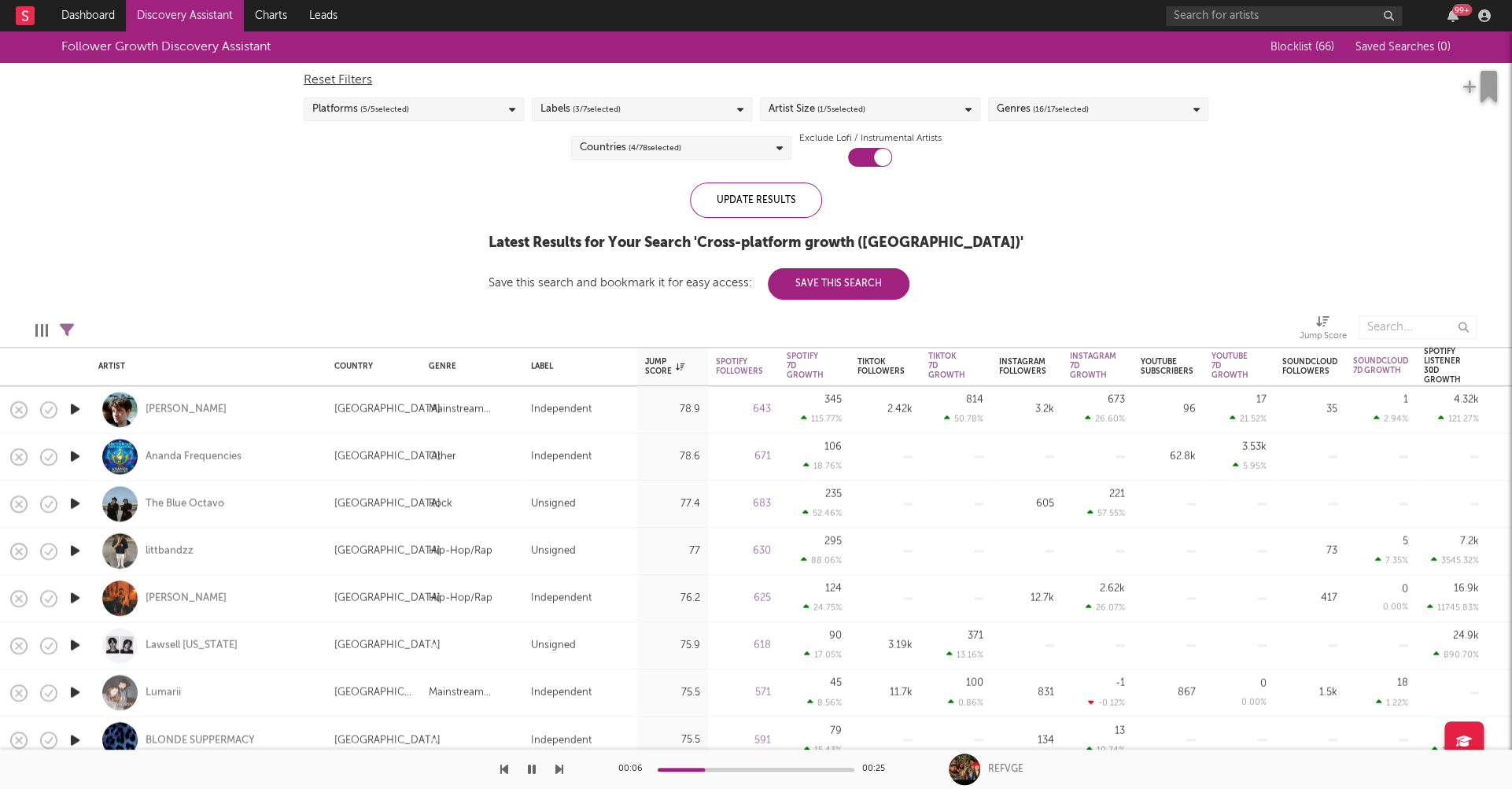
click at [734, 112] on div "Labels ( 3 / 7 selected)" at bounding box center [642, 109] width 220 height 24
click at [1113, 183] on div "Follower Growth Discovery Assistant Blocklist ( 66 ) Saved Searches ( 0 ) Reset…" at bounding box center [756, 165] width 1512 height 269
click at [921, 116] on div "Artist Size ( 1 / 5 selected)" at bounding box center [870, 109] width 220 height 24
click at [1109, 213] on div "Follower Growth Discovery Assistant Blocklist ( 66 ) Saved Searches ( 0 ) Reset…" at bounding box center [756, 165] width 1512 height 269
click at [779, 152] on icon at bounding box center [779, 149] width 6 height 10
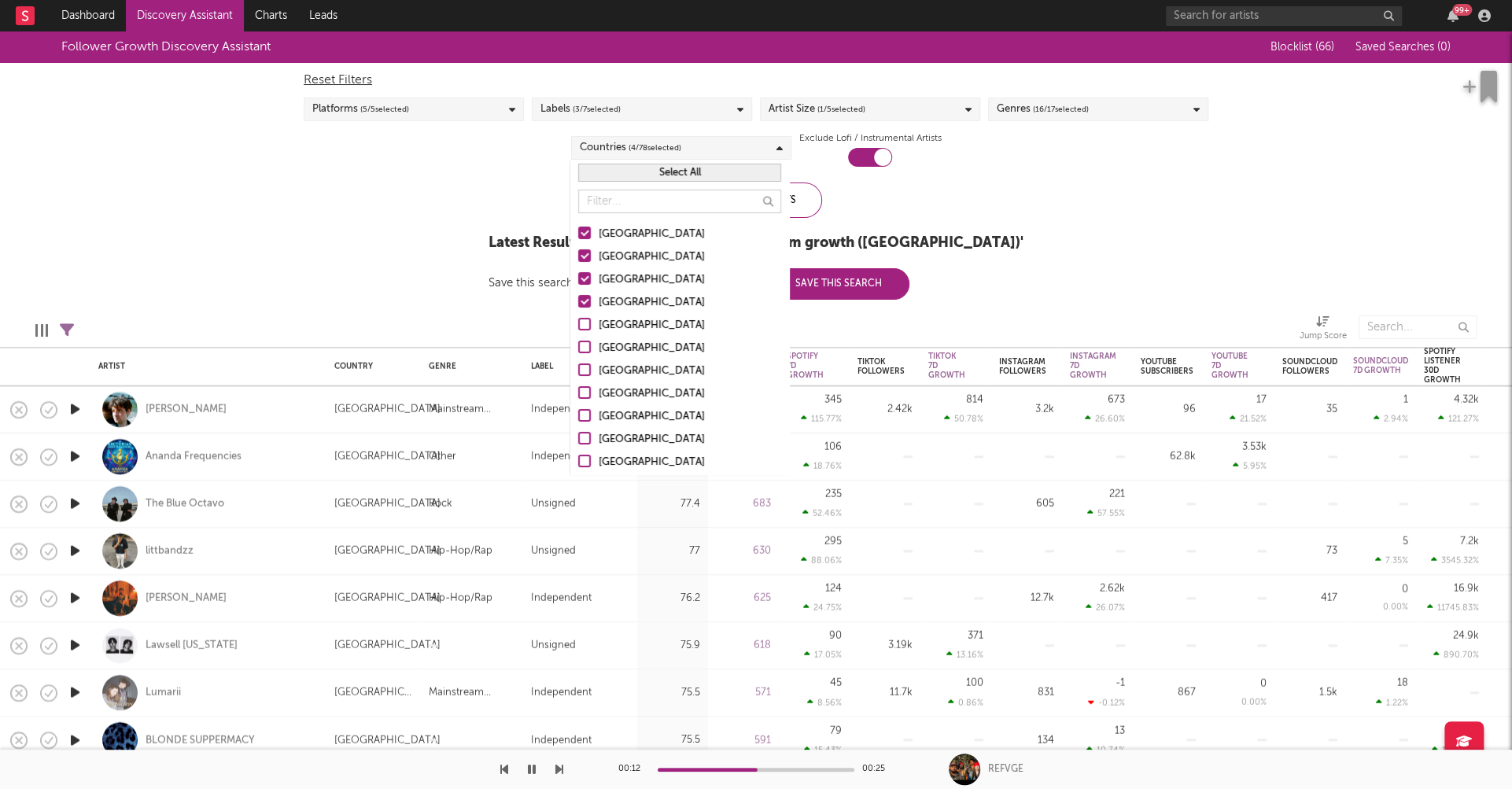
click at [673, 172] on button "Select All" at bounding box center [680, 172] width 203 height 18
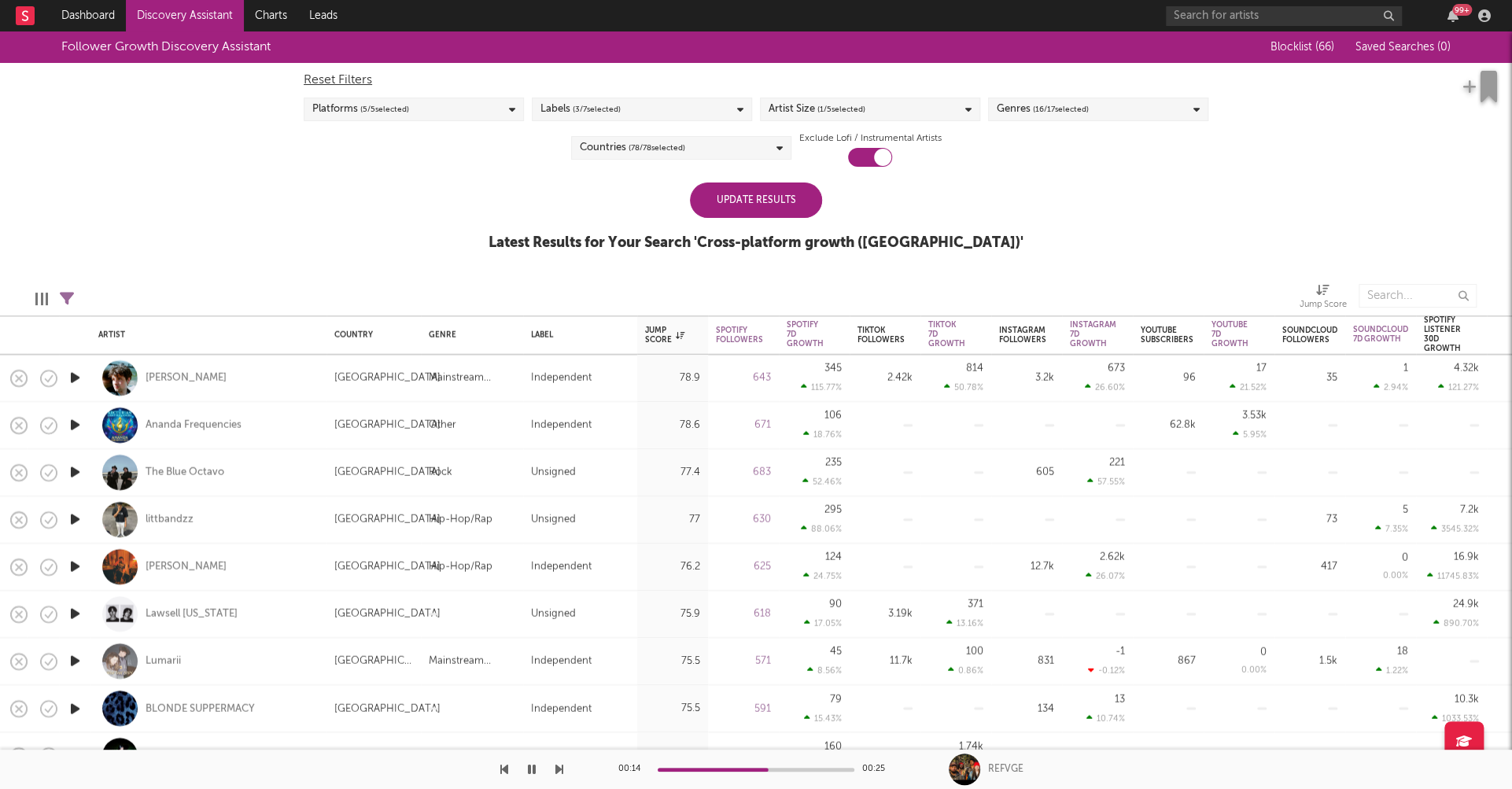
click at [964, 206] on div "Follower Growth Discovery Assistant Blocklist ( 66 ) Saved Searches ( 0 ) Reset…" at bounding box center [756, 150] width 1512 height 237
click at [751, 196] on div "Update Results" at bounding box center [756, 201] width 132 height 35
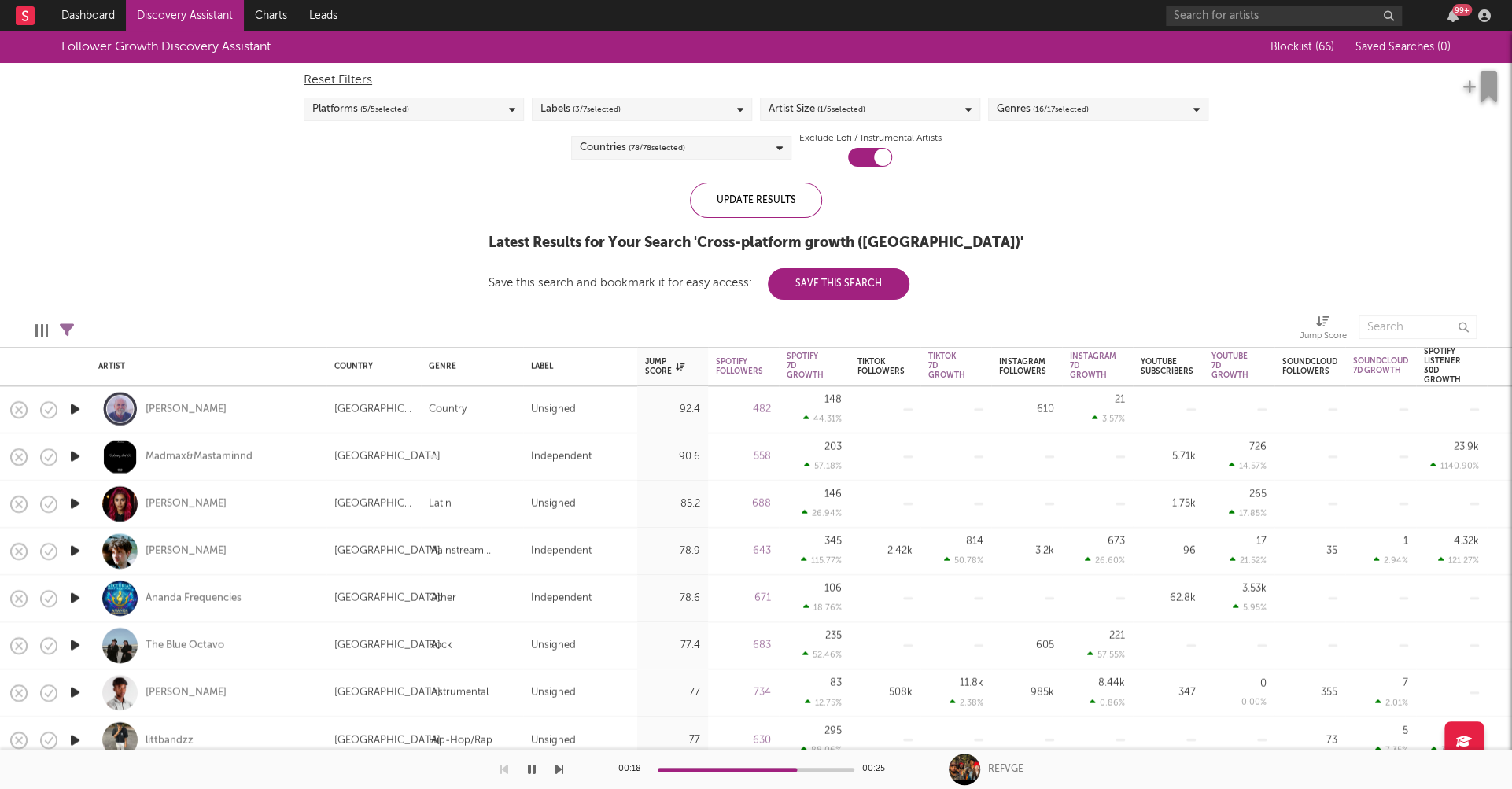
click at [74, 404] on icon "button" at bounding box center [75, 409] width 17 height 20
click at [76, 455] on icon "button" at bounding box center [75, 456] width 17 height 20
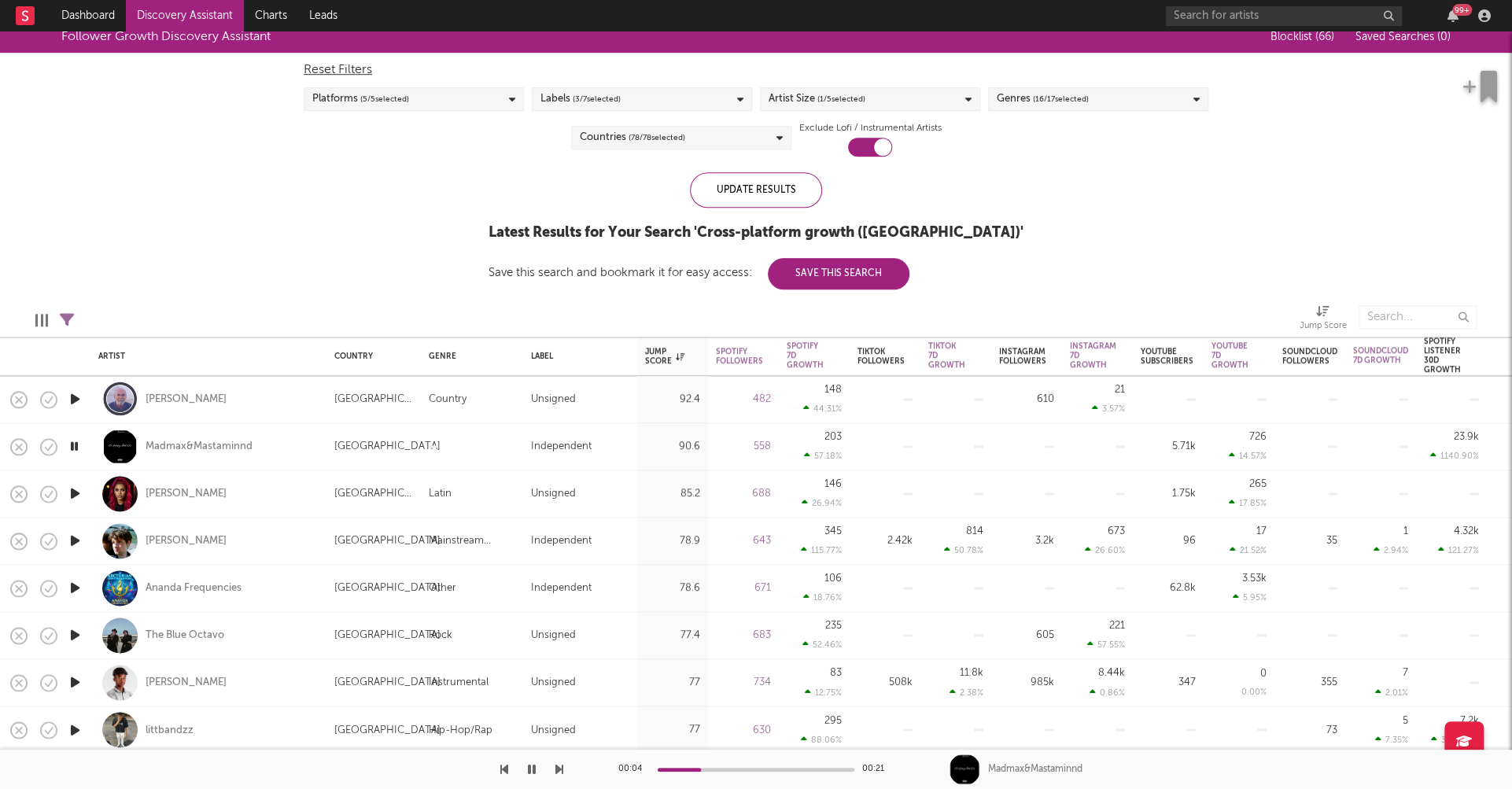
click at [74, 492] on icon "button" at bounding box center [75, 494] width 17 height 20
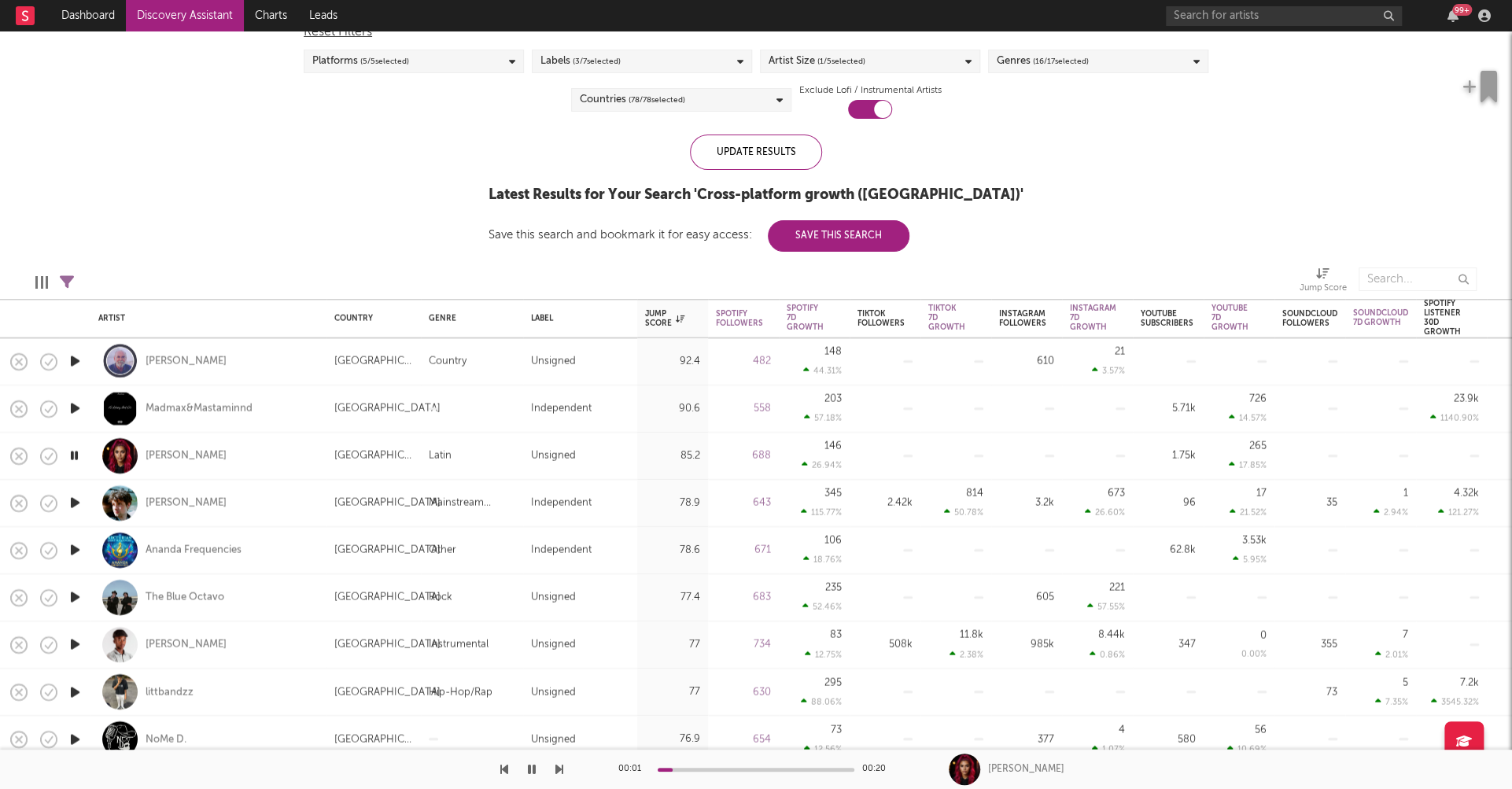
click at [78, 503] on icon "button" at bounding box center [75, 503] width 17 height 20
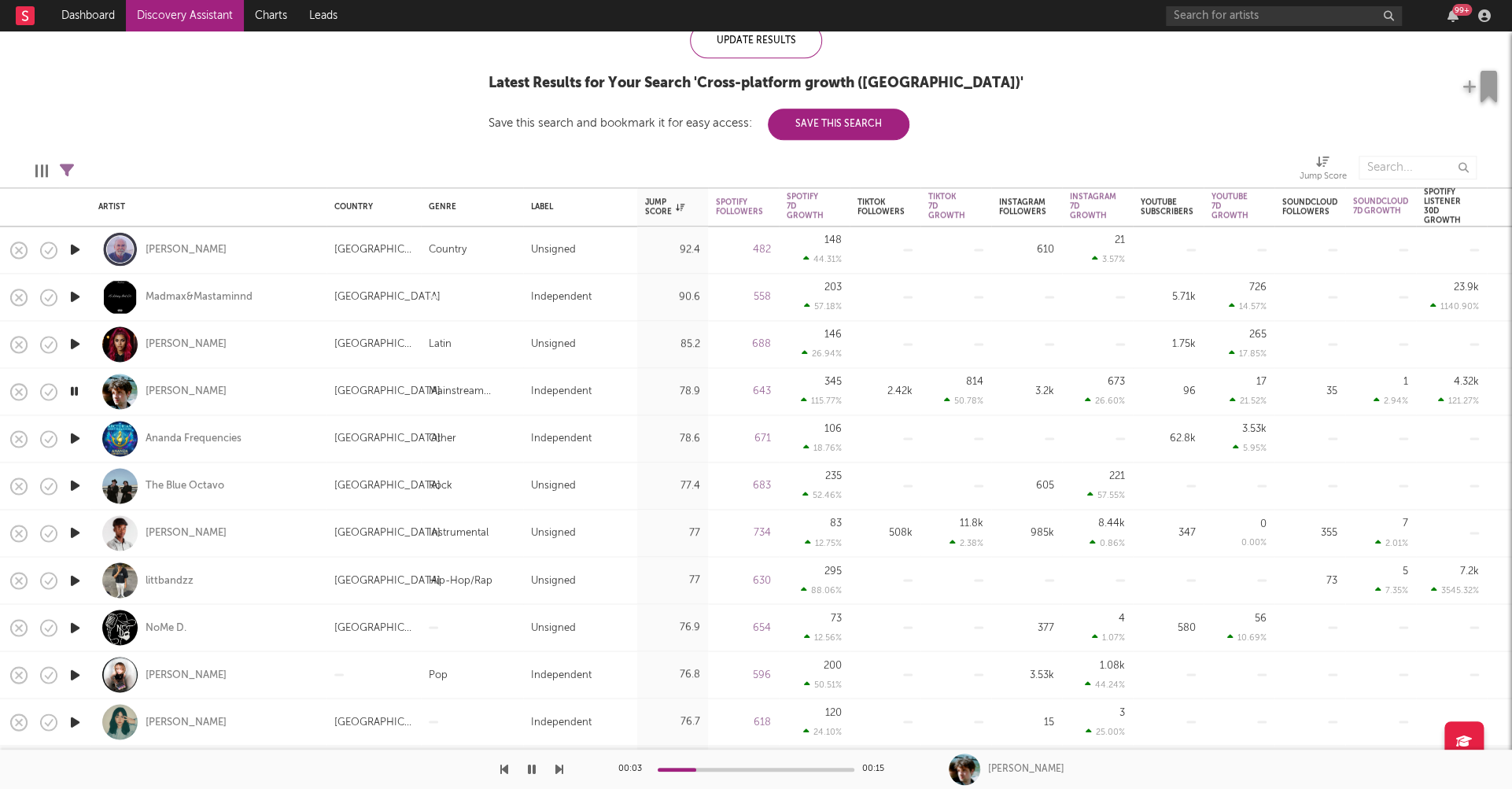
click at [74, 624] on icon "button" at bounding box center [75, 628] width 17 height 20
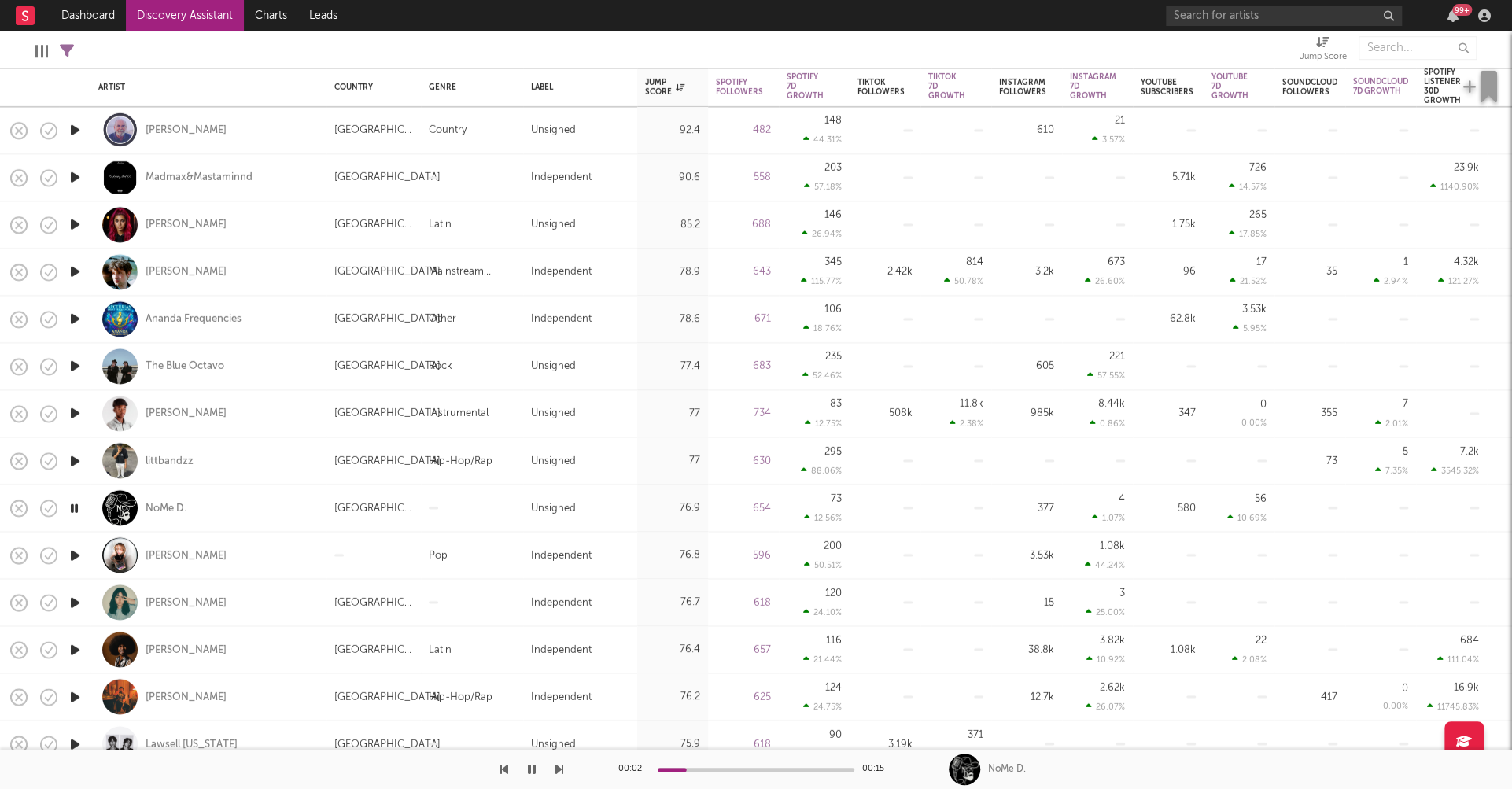
click at [81, 603] on icon "button" at bounding box center [75, 602] width 17 height 20
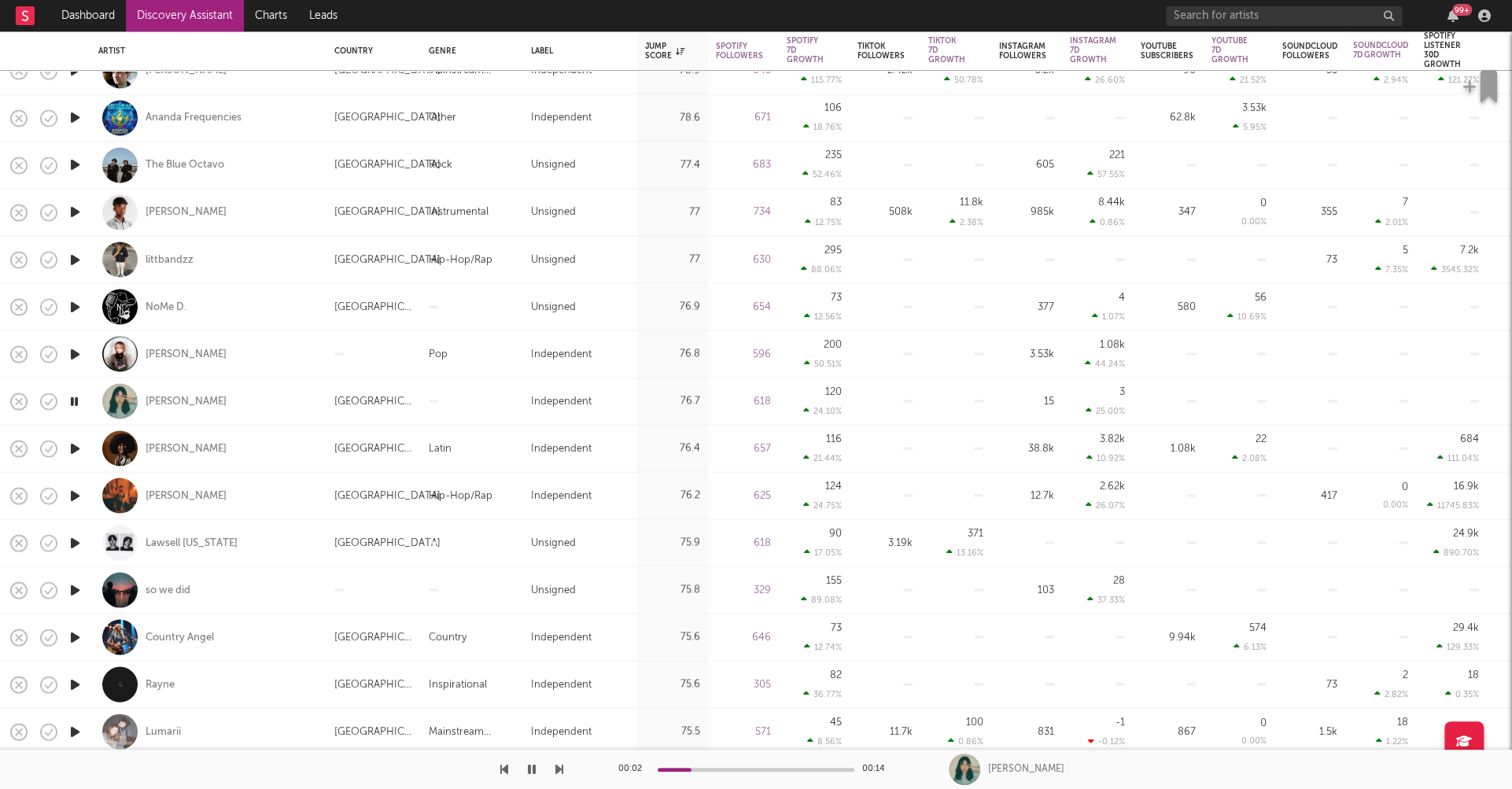
click at [73, 590] on icon "button" at bounding box center [75, 589] width 17 height 20
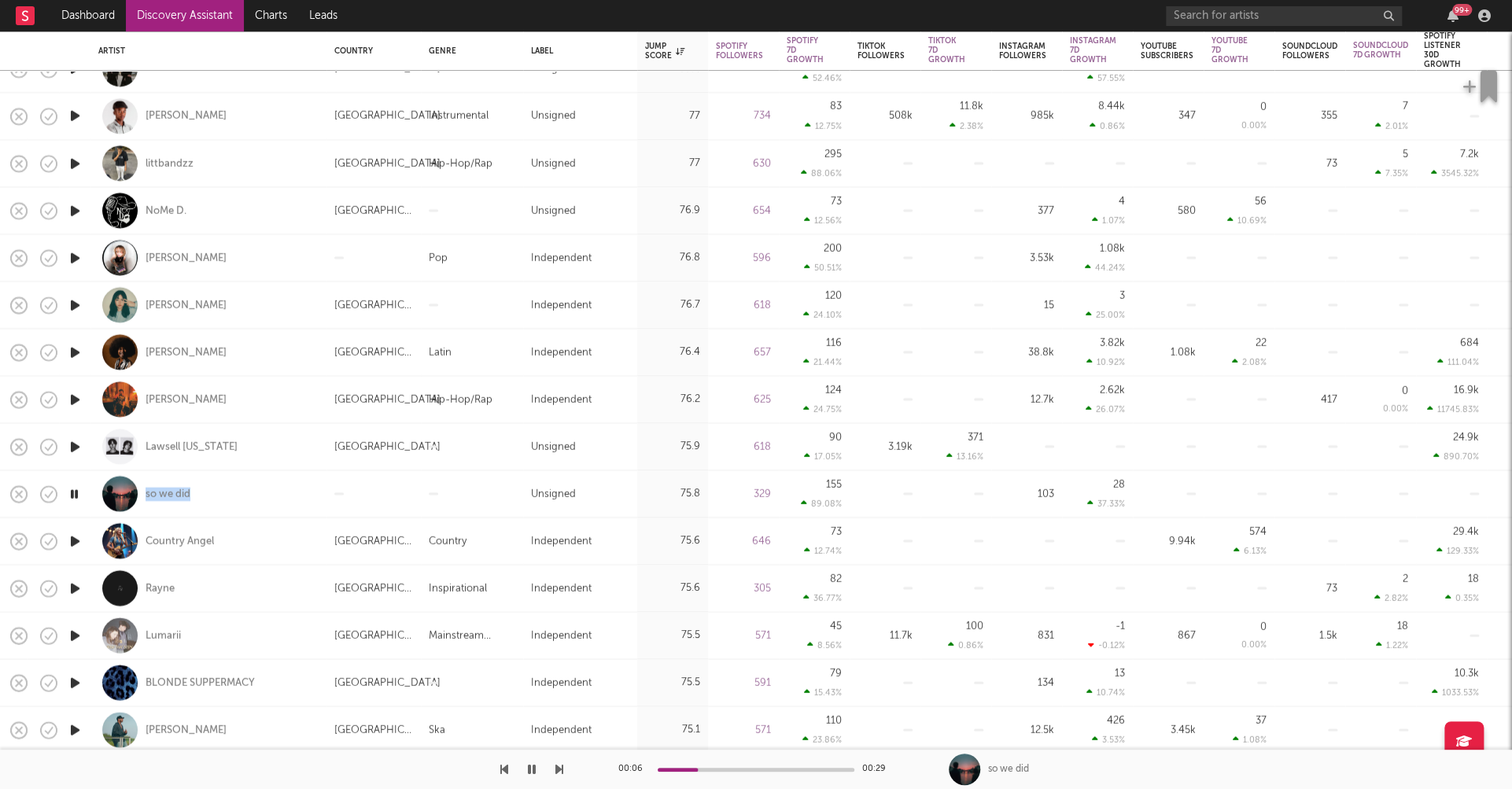
click at [77, 540] on icon "button" at bounding box center [75, 541] width 17 height 20
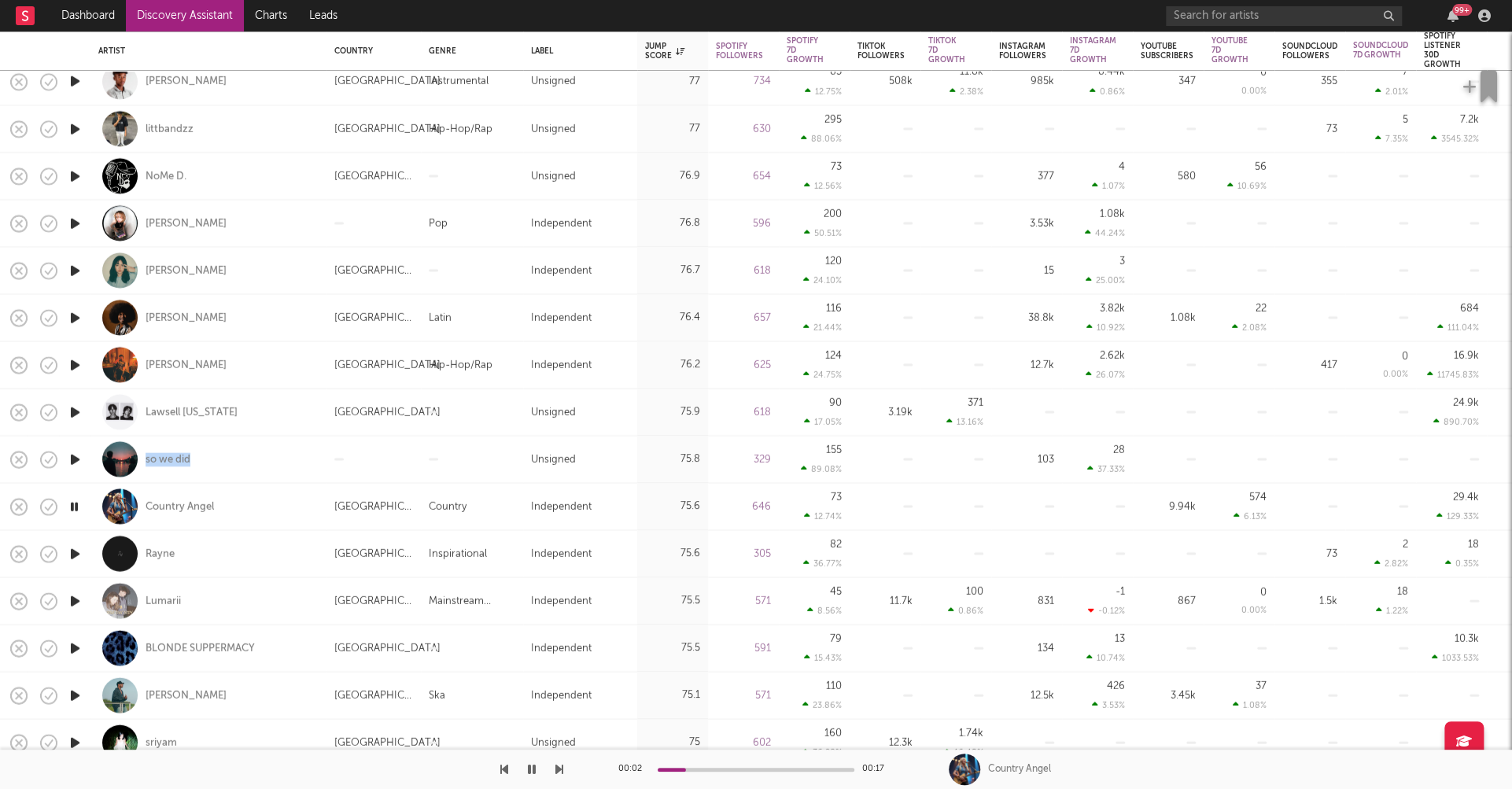
click at [76, 553] on icon "button" at bounding box center [75, 554] width 17 height 20
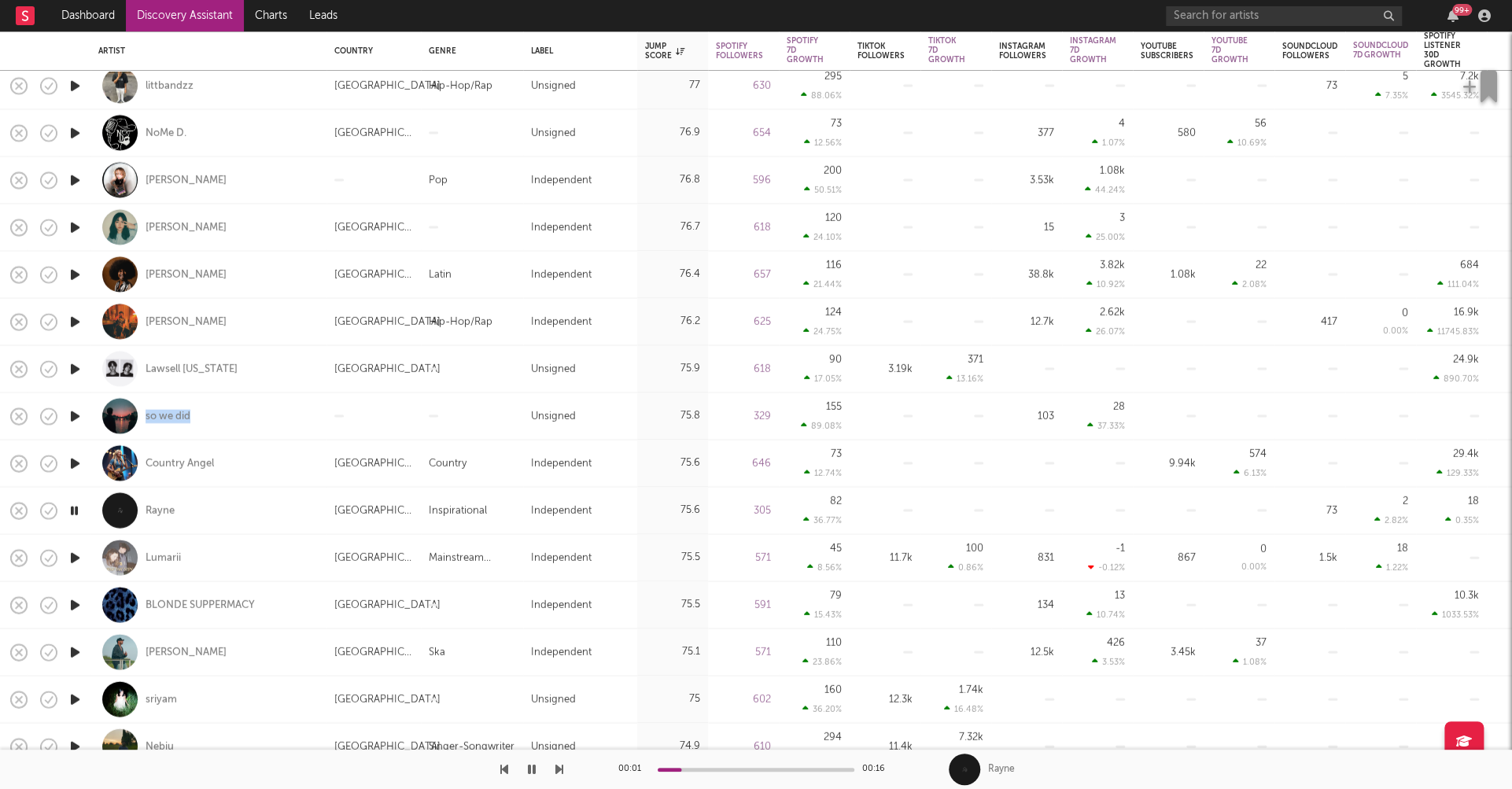
click at [75, 650] on icon "button" at bounding box center [75, 652] width 17 height 20
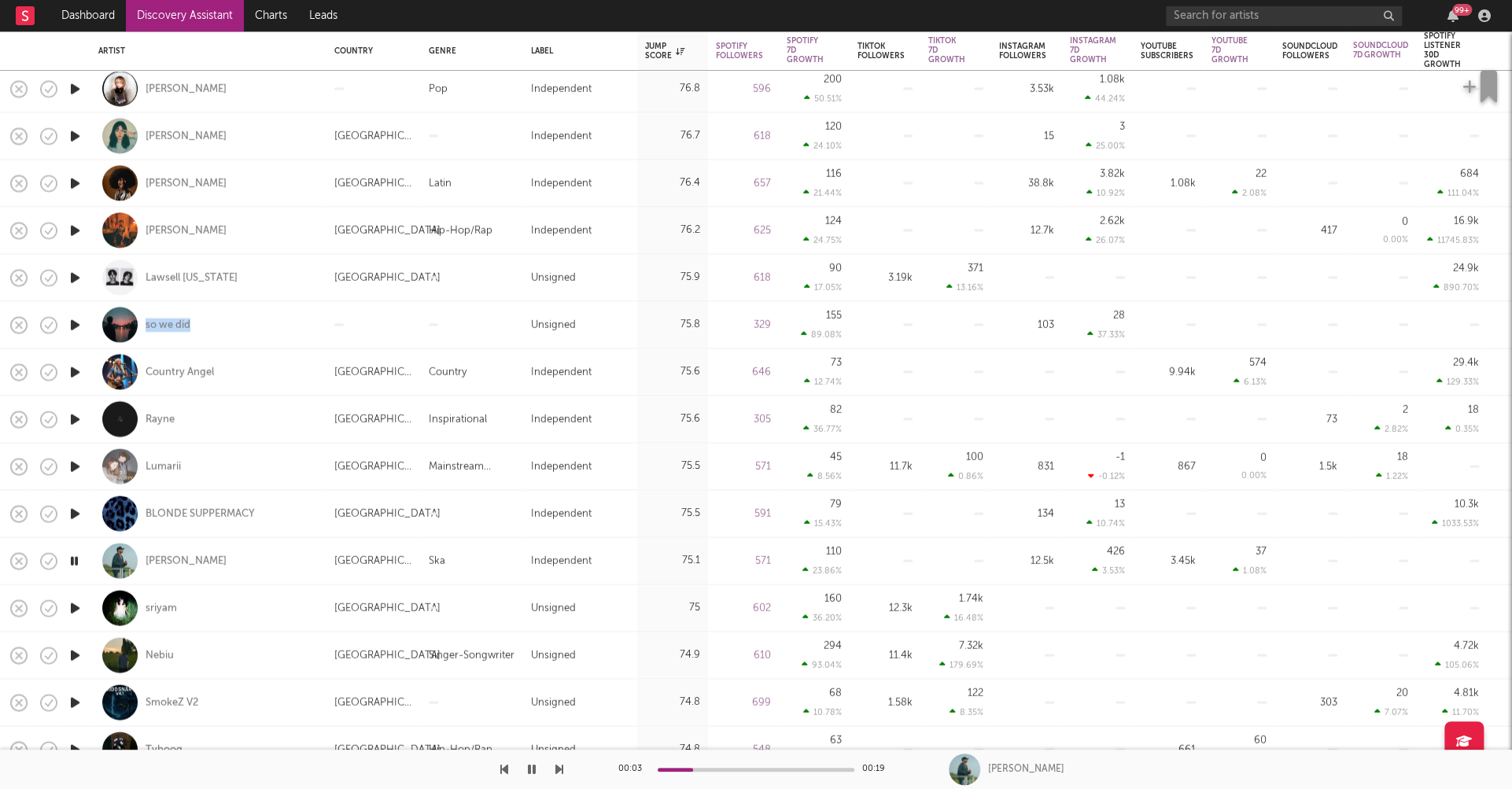
click at [76, 652] on icon "button" at bounding box center [75, 655] width 17 height 20
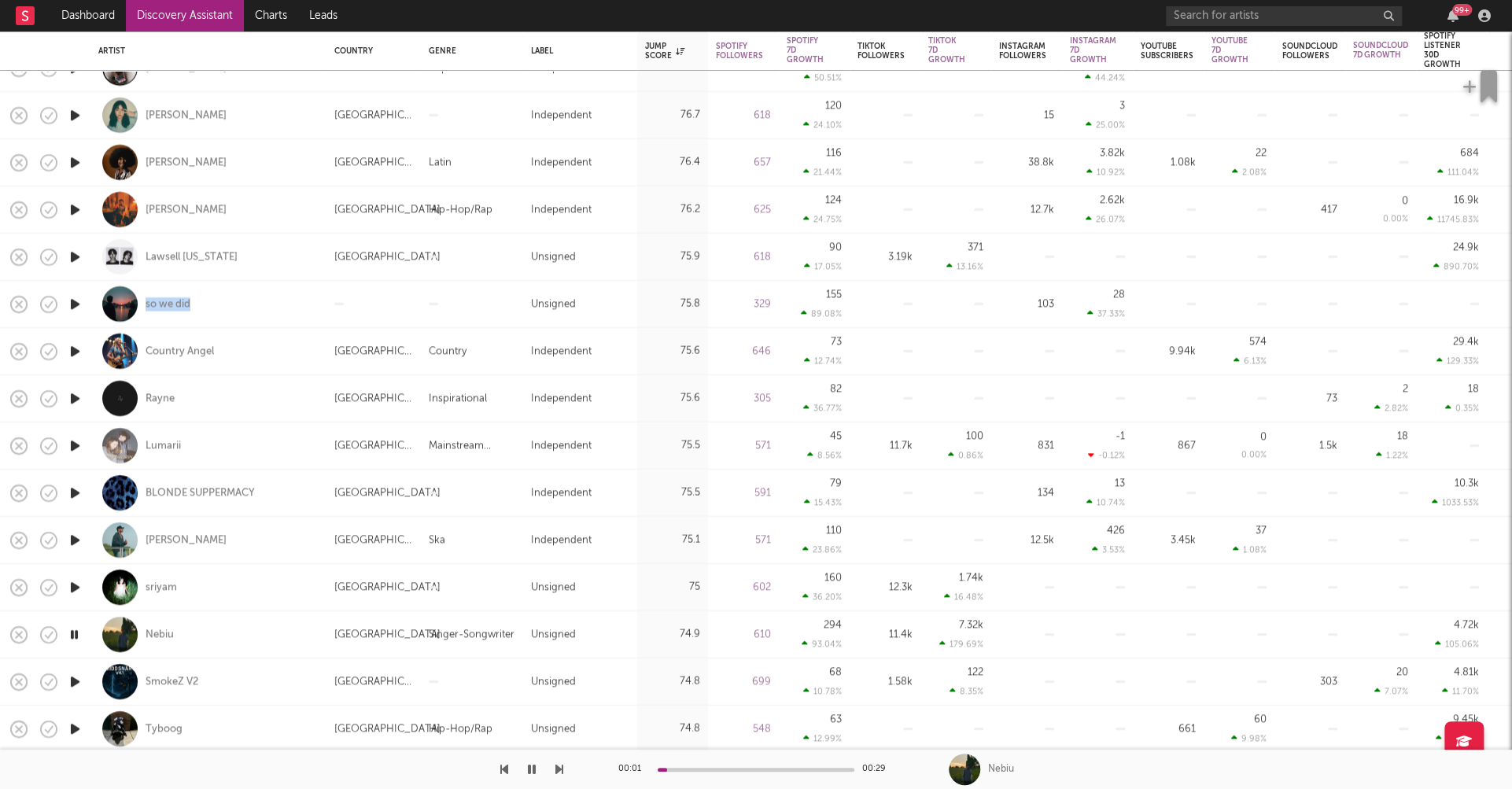
click at [75, 680] on icon "button" at bounding box center [75, 682] width 17 height 20
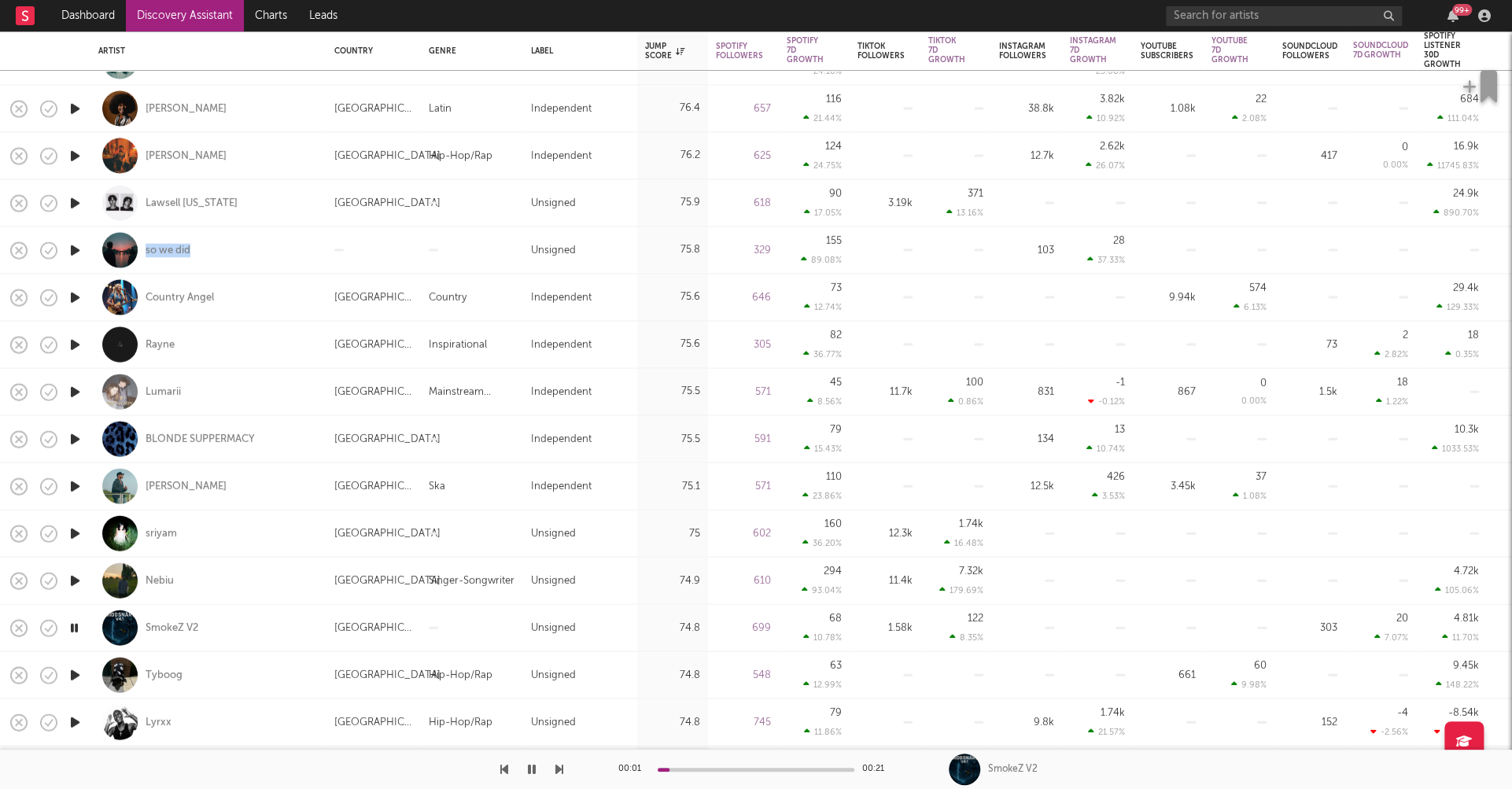
click at [76, 674] on icon "button" at bounding box center [75, 675] width 17 height 20
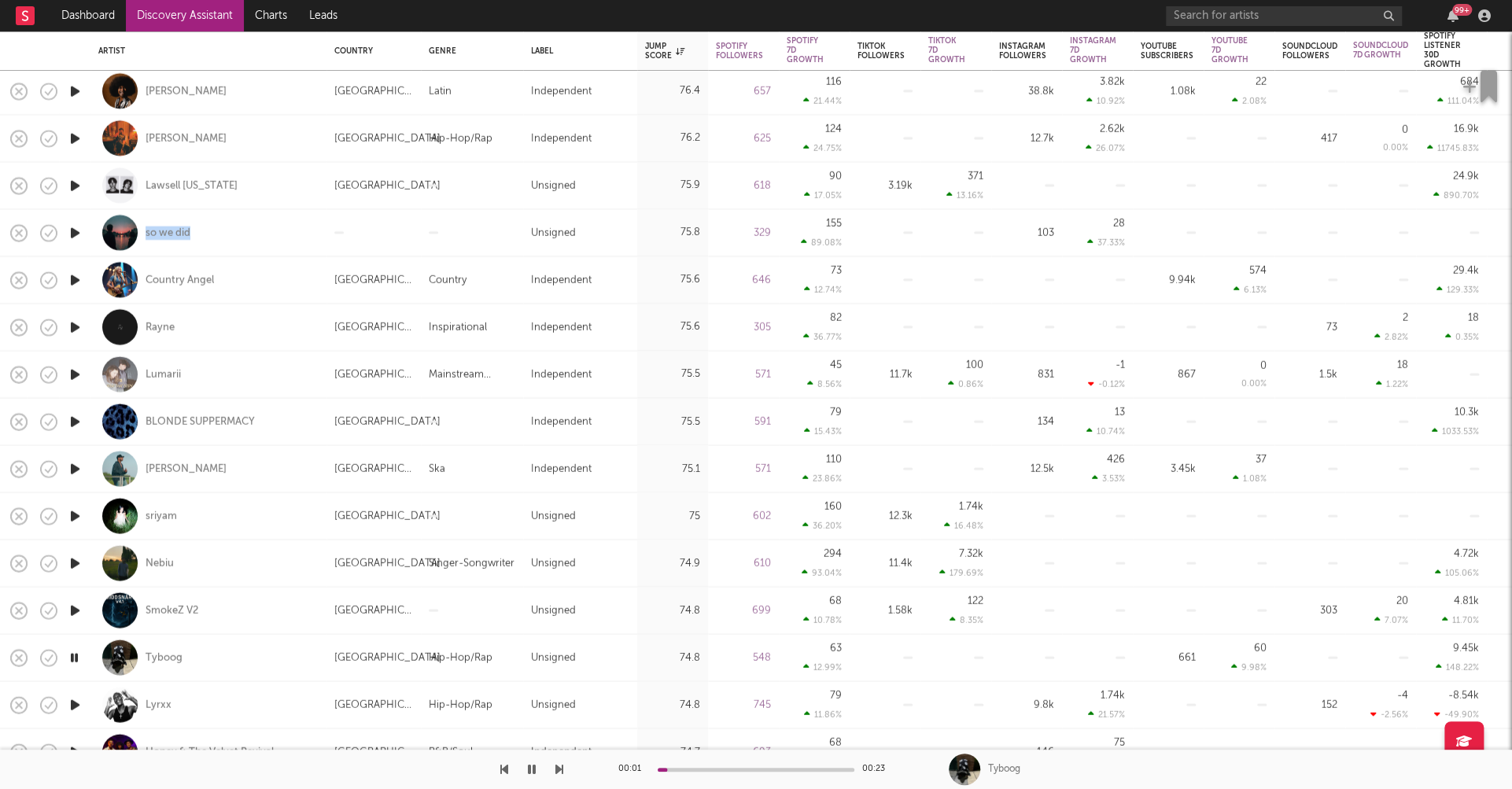
click at [78, 705] on icon "button" at bounding box center [75, 704] width 17 height 20
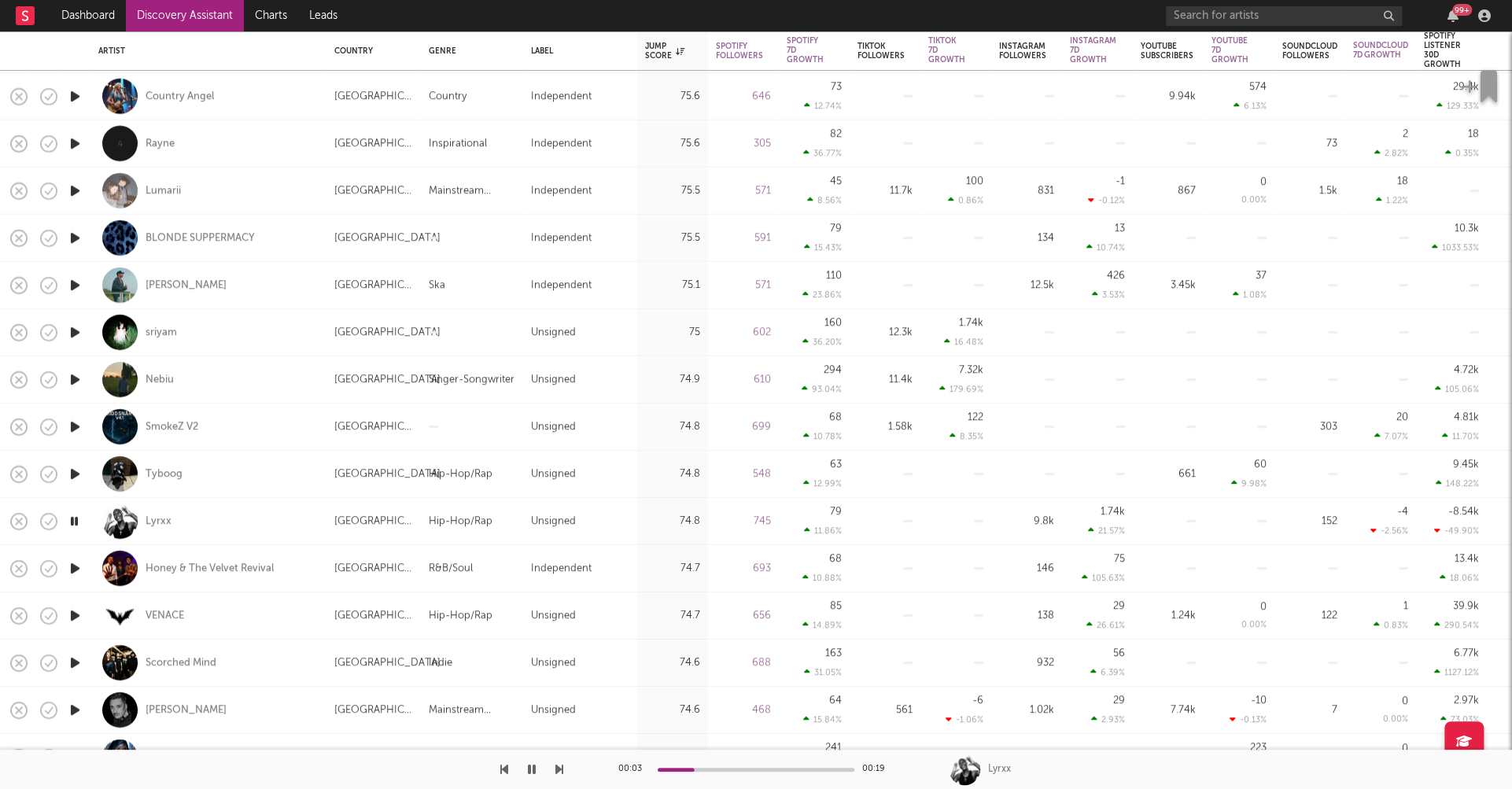
click at [78, 661] on icon "button" at bounding box center [75, 663] width 17 height 20
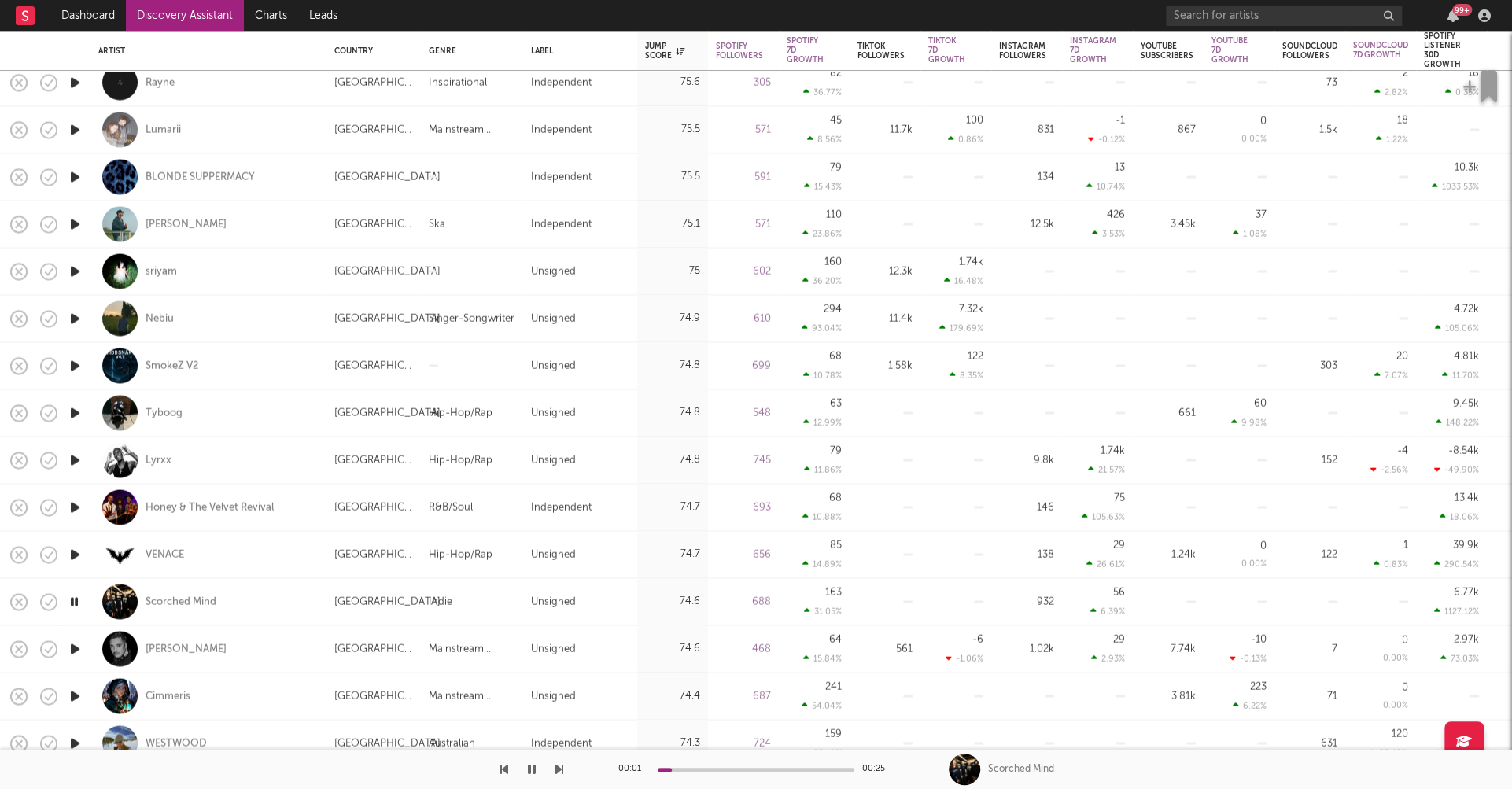
click at [74, 694] on icon "button" at bounding box center [75, 696] width 17 height 20
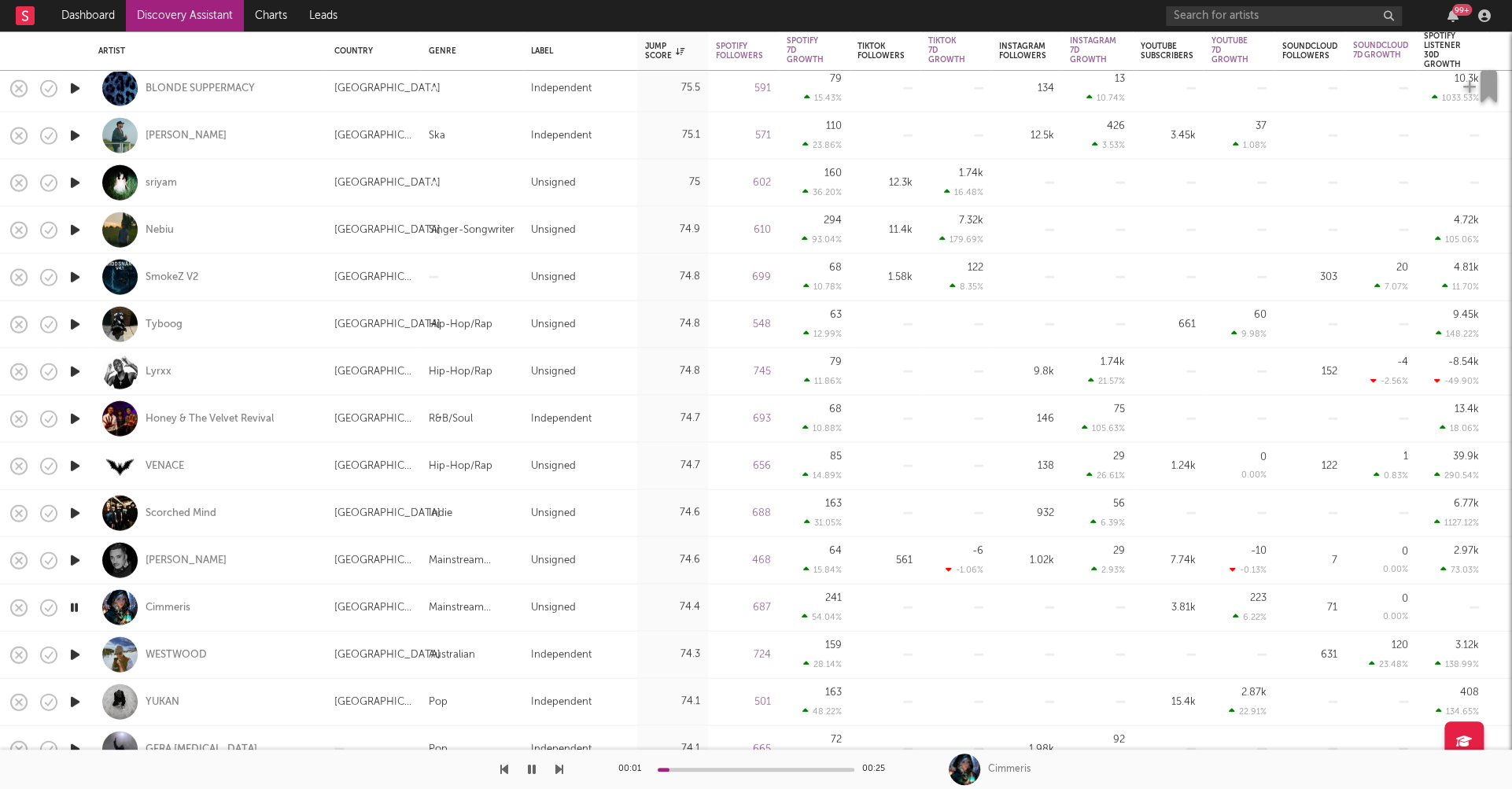
click at [77, 650] on icon "button" at bounding box center [75, 654] width 17 height 20
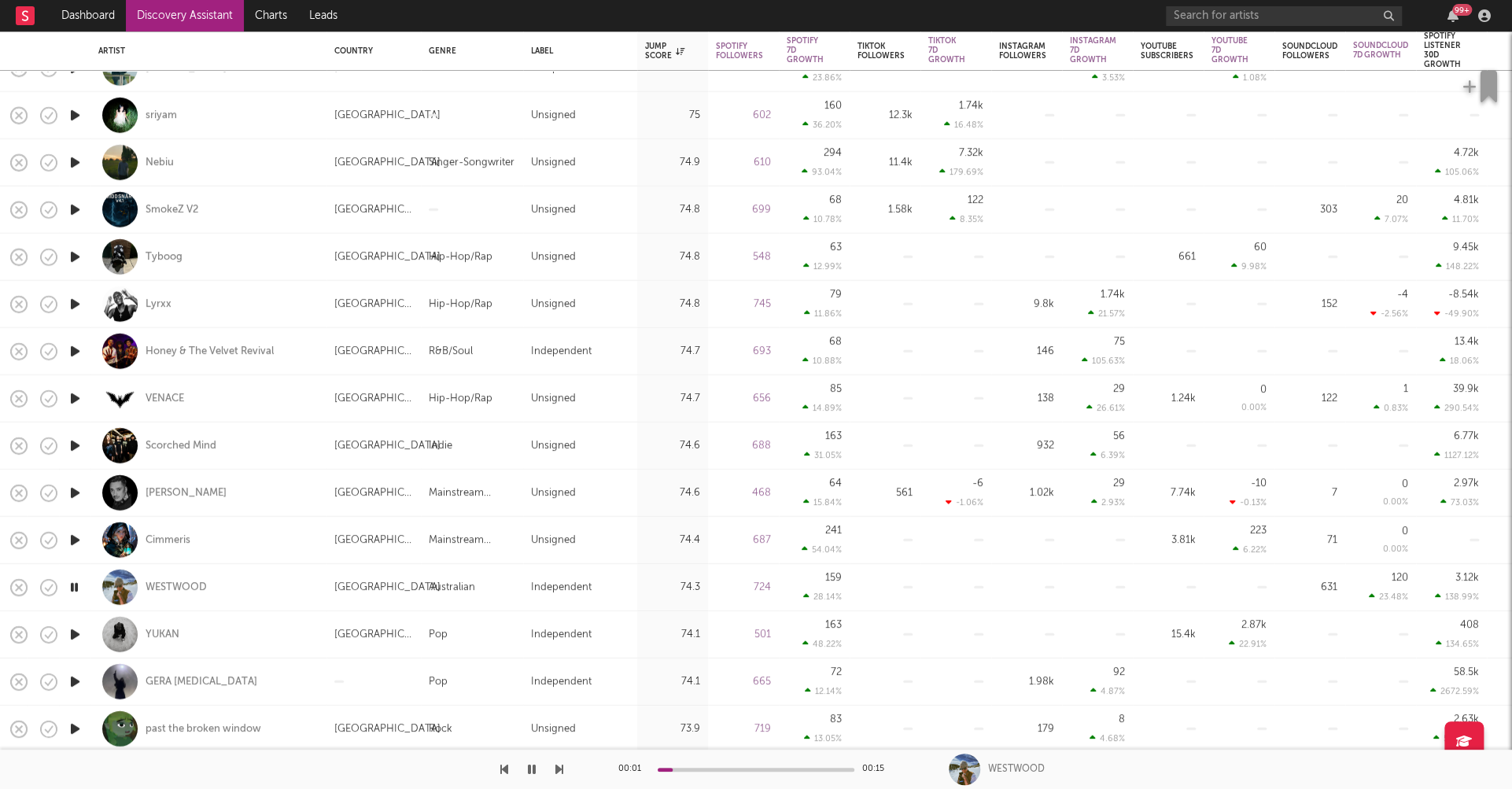
click at [77, 631] on icon "button" at bounding box center [75, 635] width 17 height 20
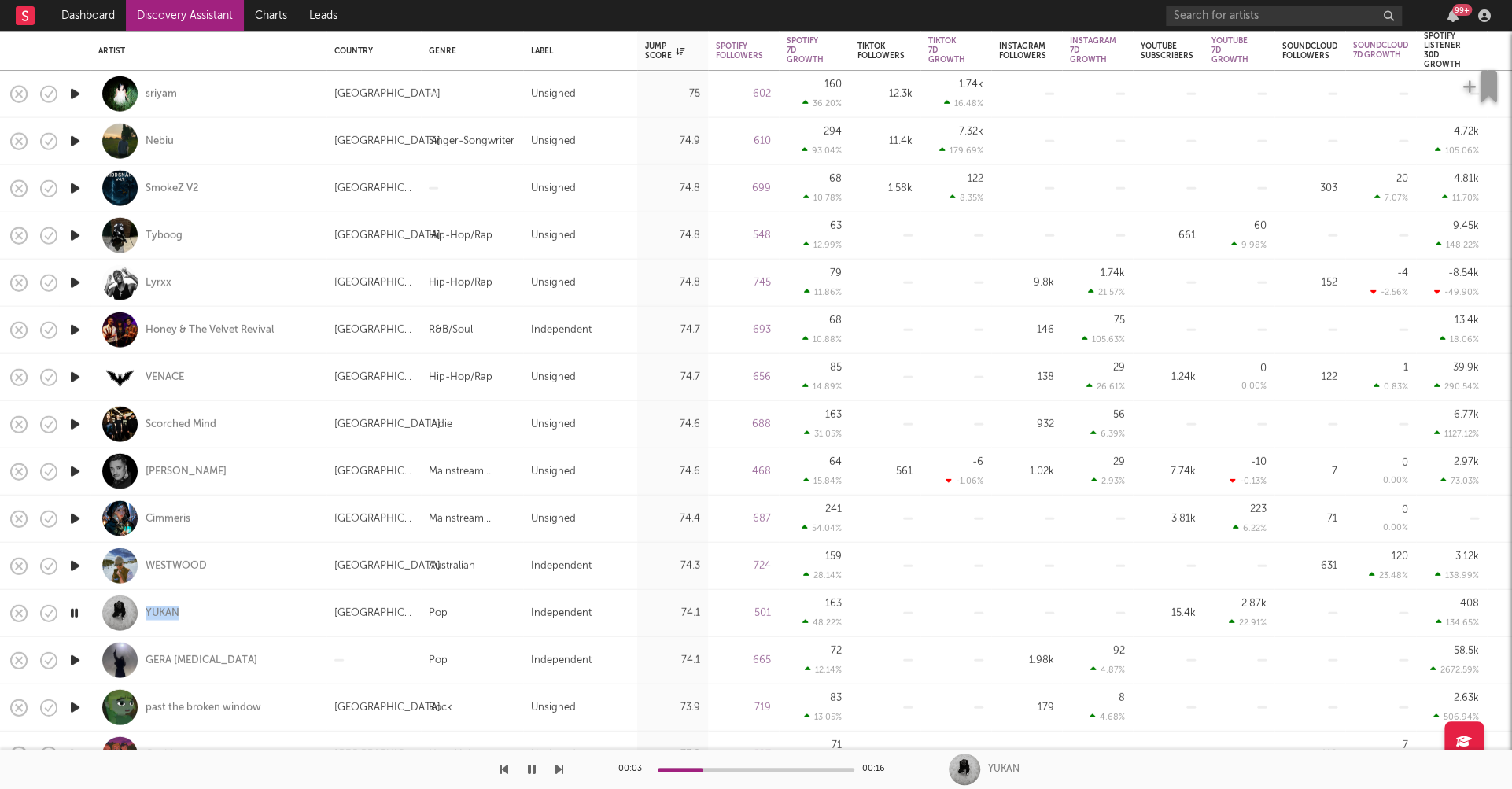
click at [73, 657] on icon "button" at bounding box center [75, 660] width 17 height 20
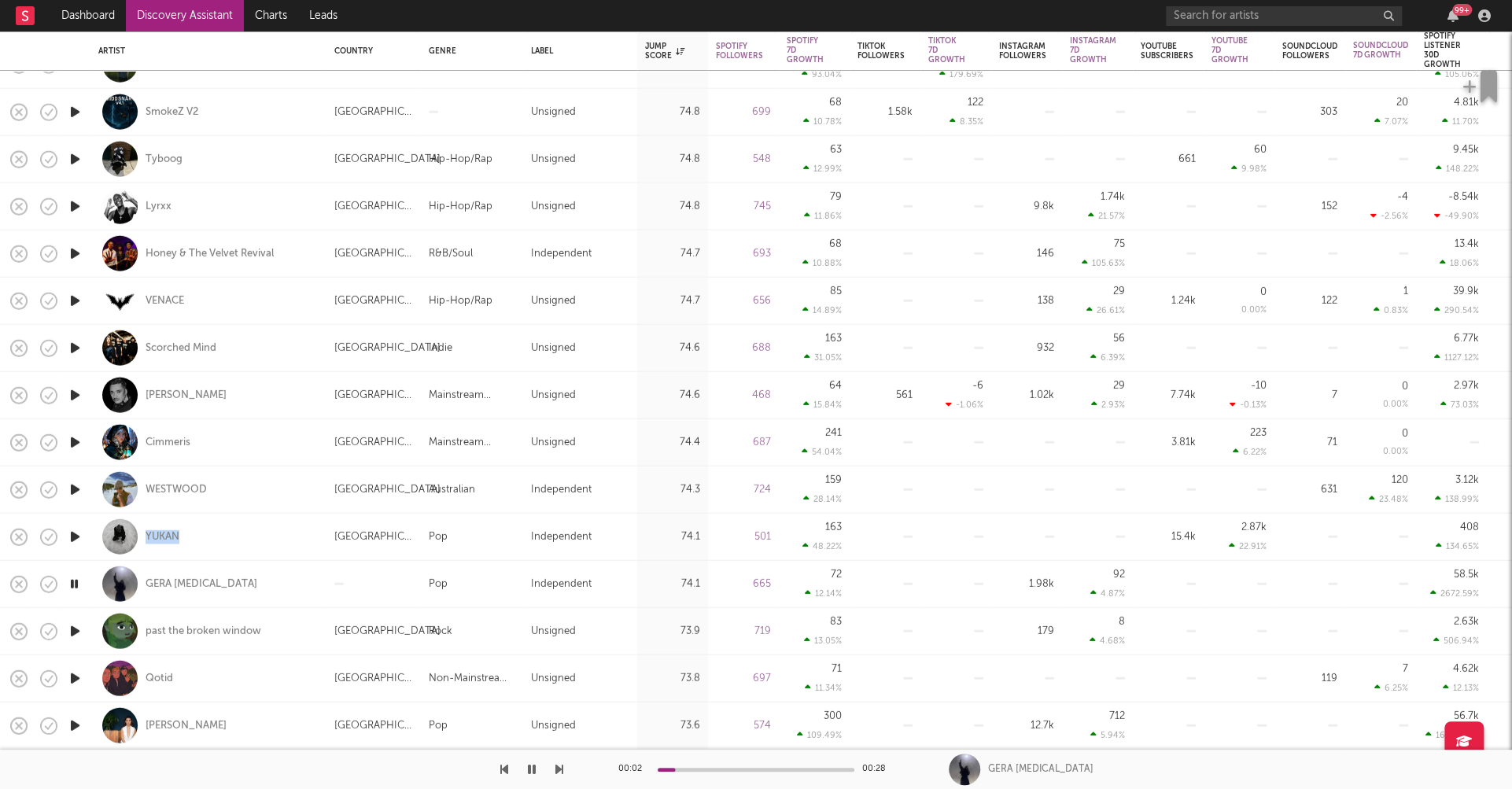
click at [75, 678] on icon "button" at bounding box center [75, 679] width 17 height 20
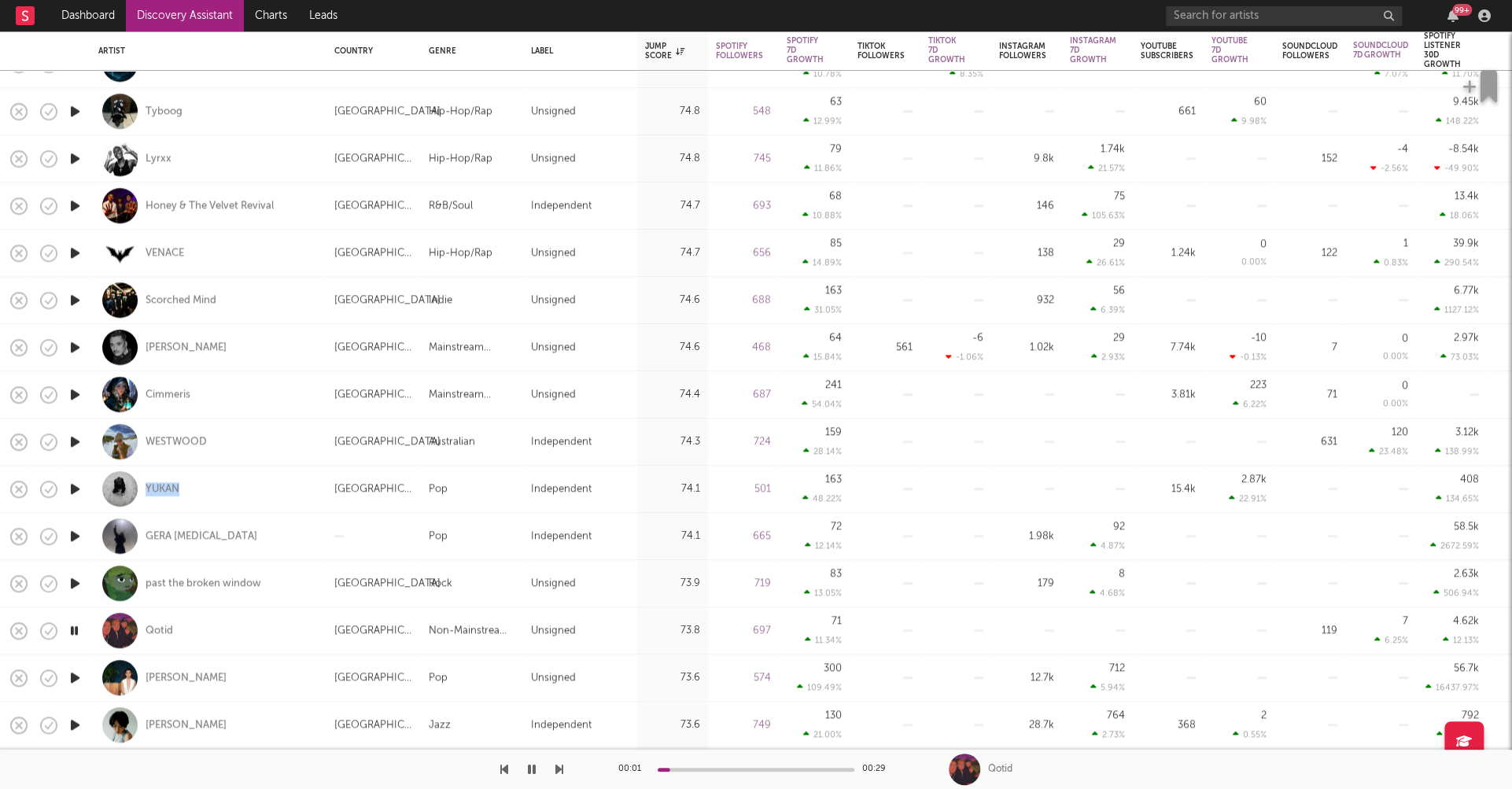
click at [77, 673] on icon "button" at bounding box center [75, 678] width 17 height 20
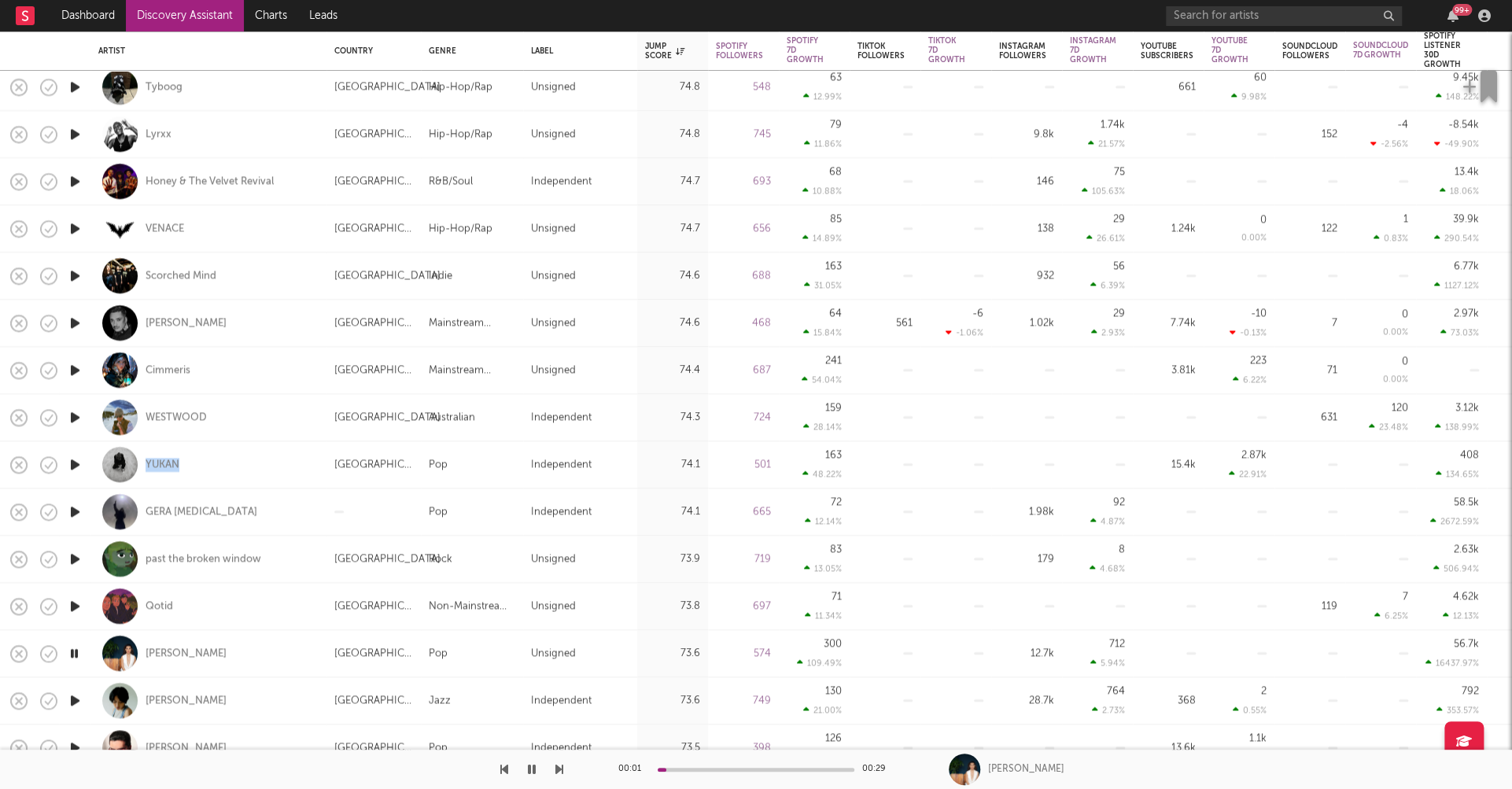
click at [74, 697] on icon "button" at bounding box center [75, 700] width 17 height 20
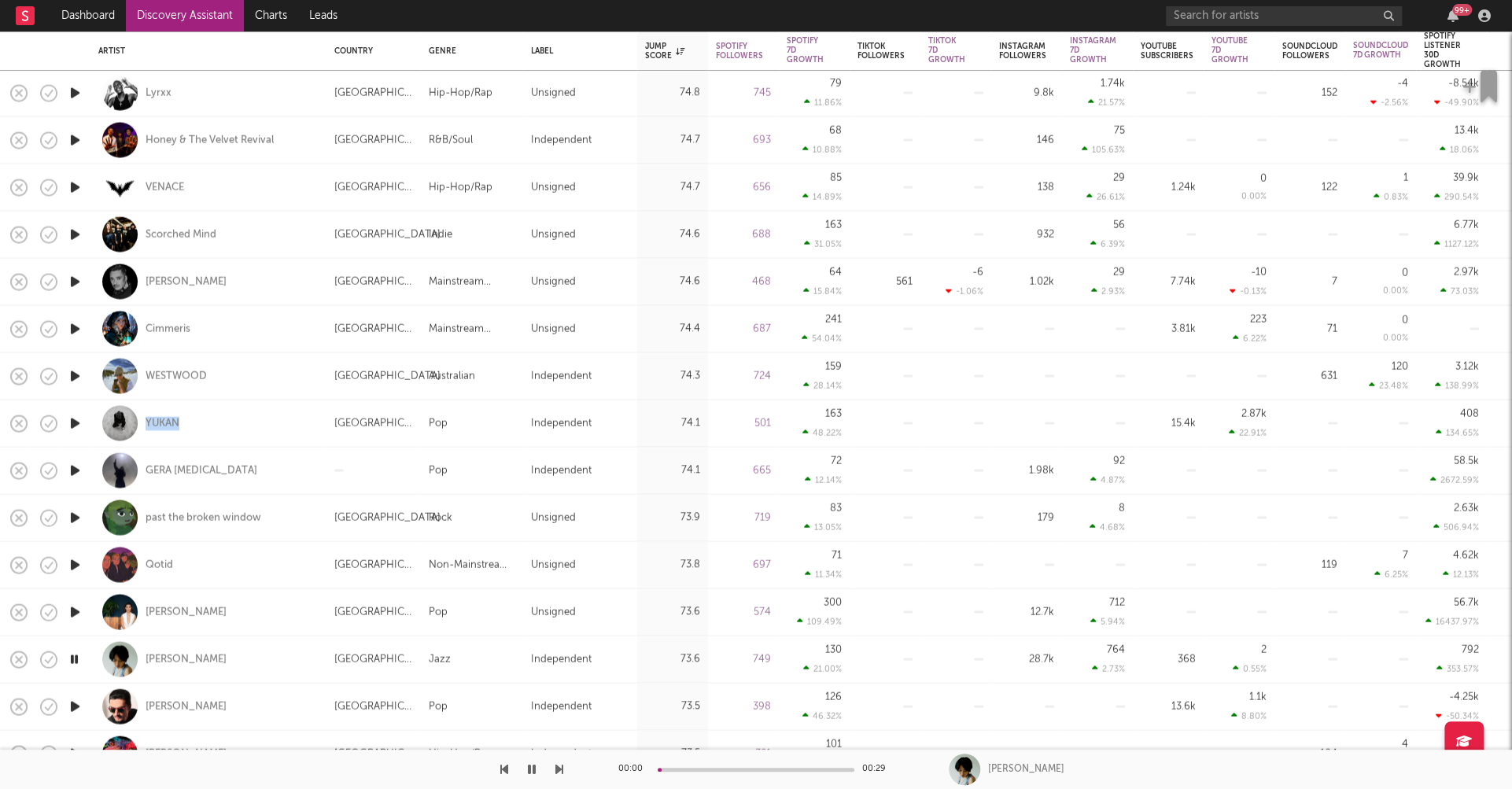
click at [74, 702] on icon "button" at bounding box center [75, 706] width 17 height 20
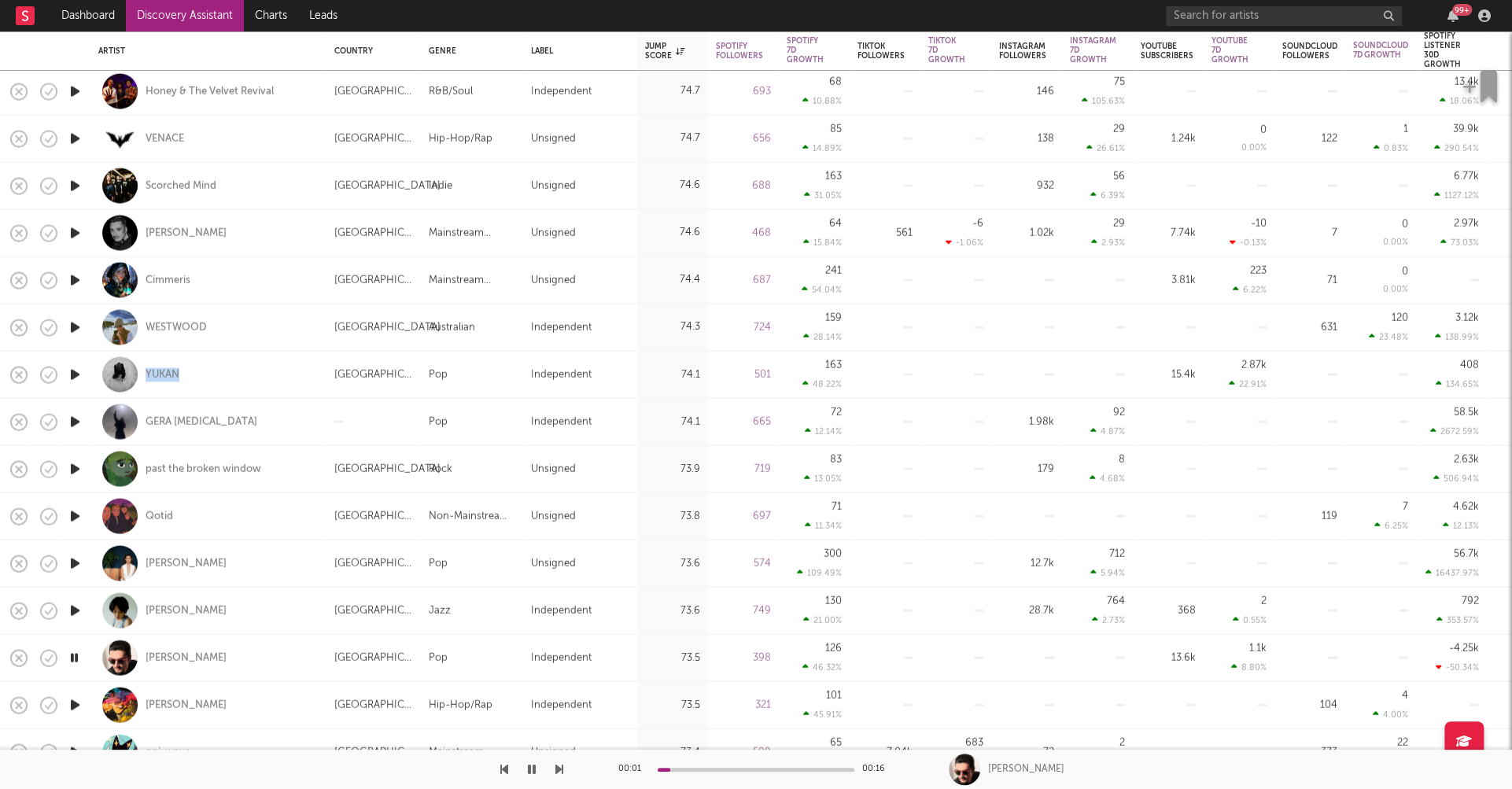
click at [74, 701] on icon "button" at bounding box center [75, 704] width 17 height 20
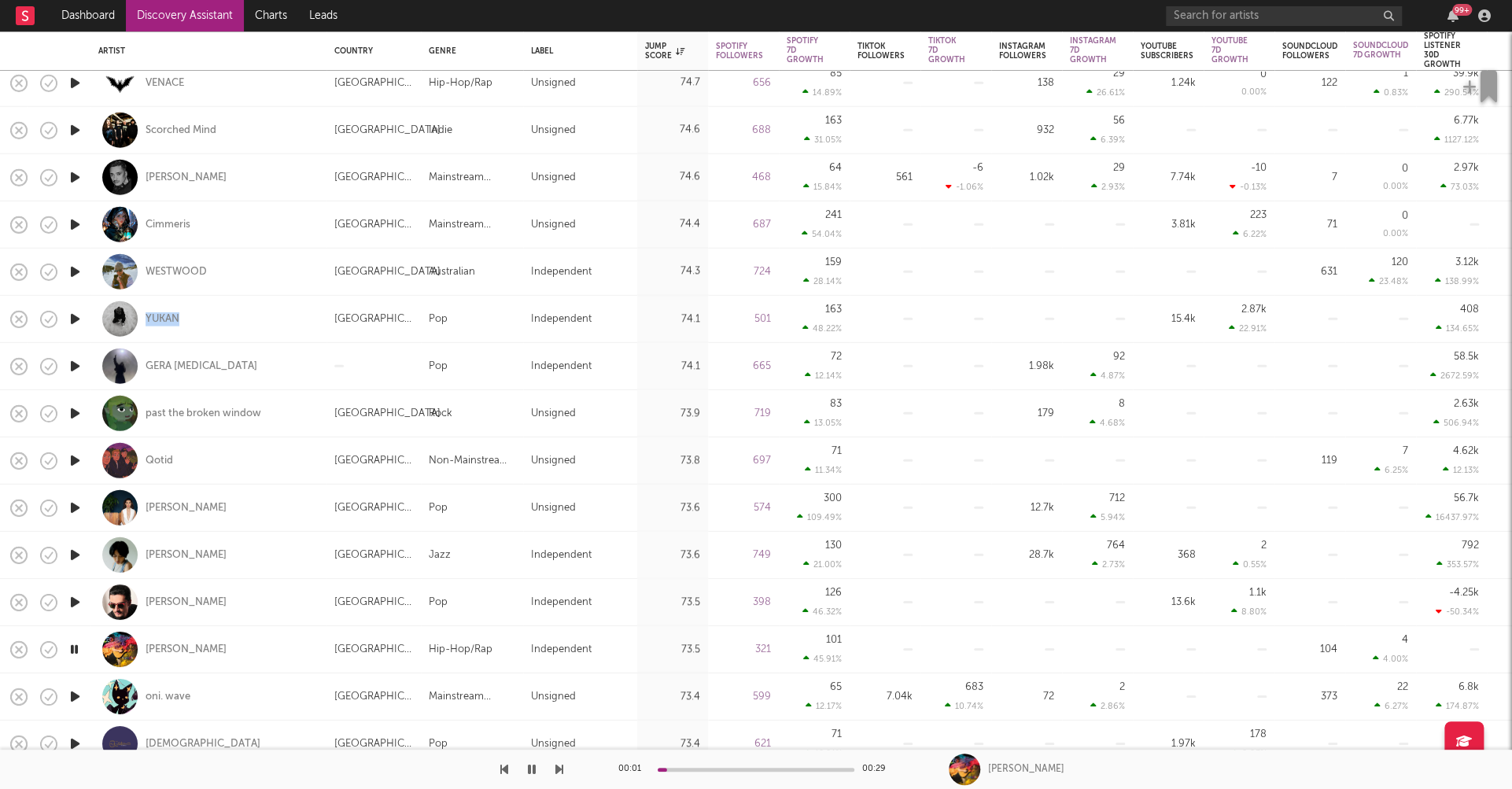
click at [76, 698] on icon "button" at bounding box center [75, 697] width 17 height 20
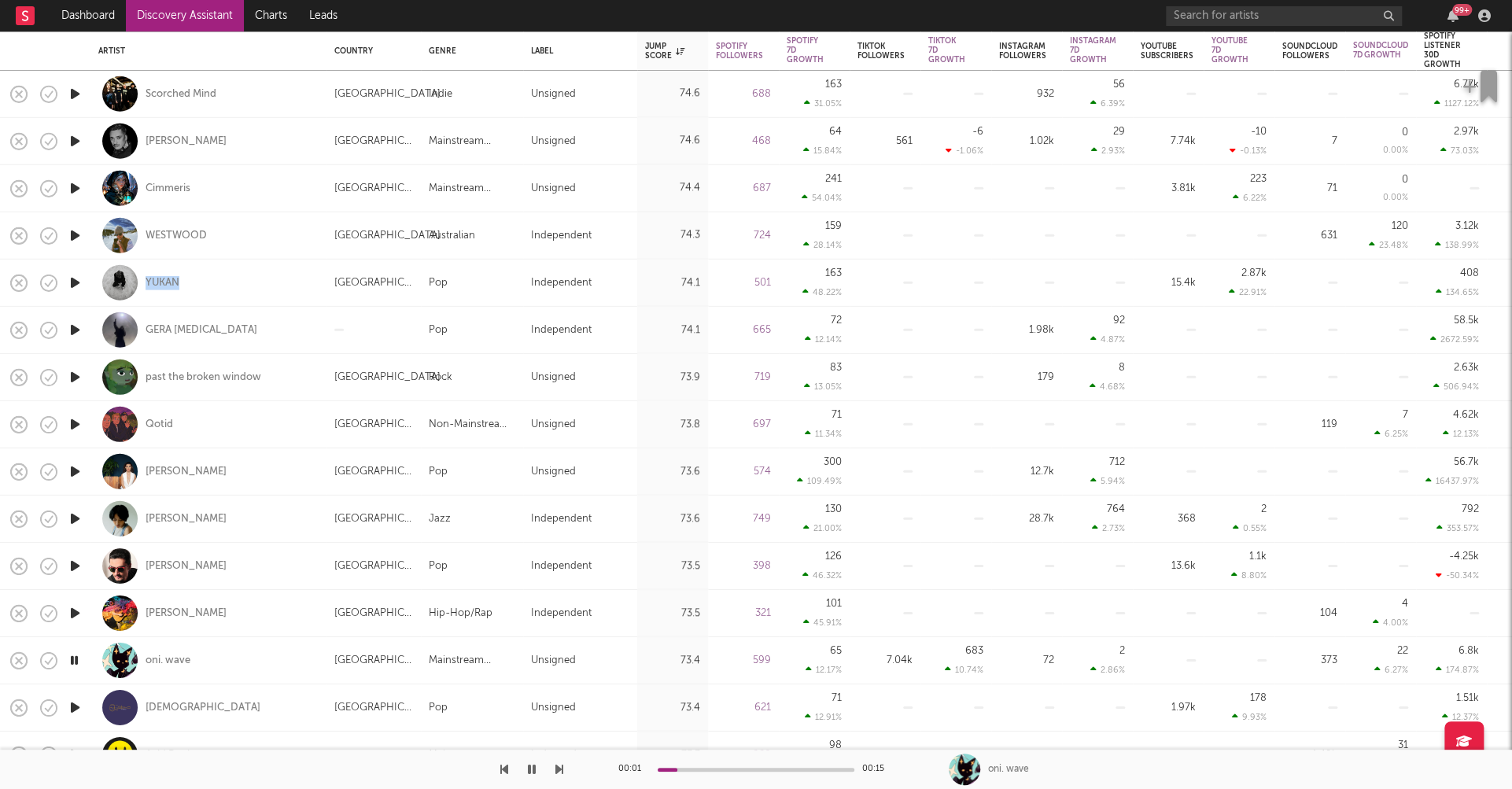
click at [76, 705] on icon "button" at bounding box center [75, 707] width 17 height 20
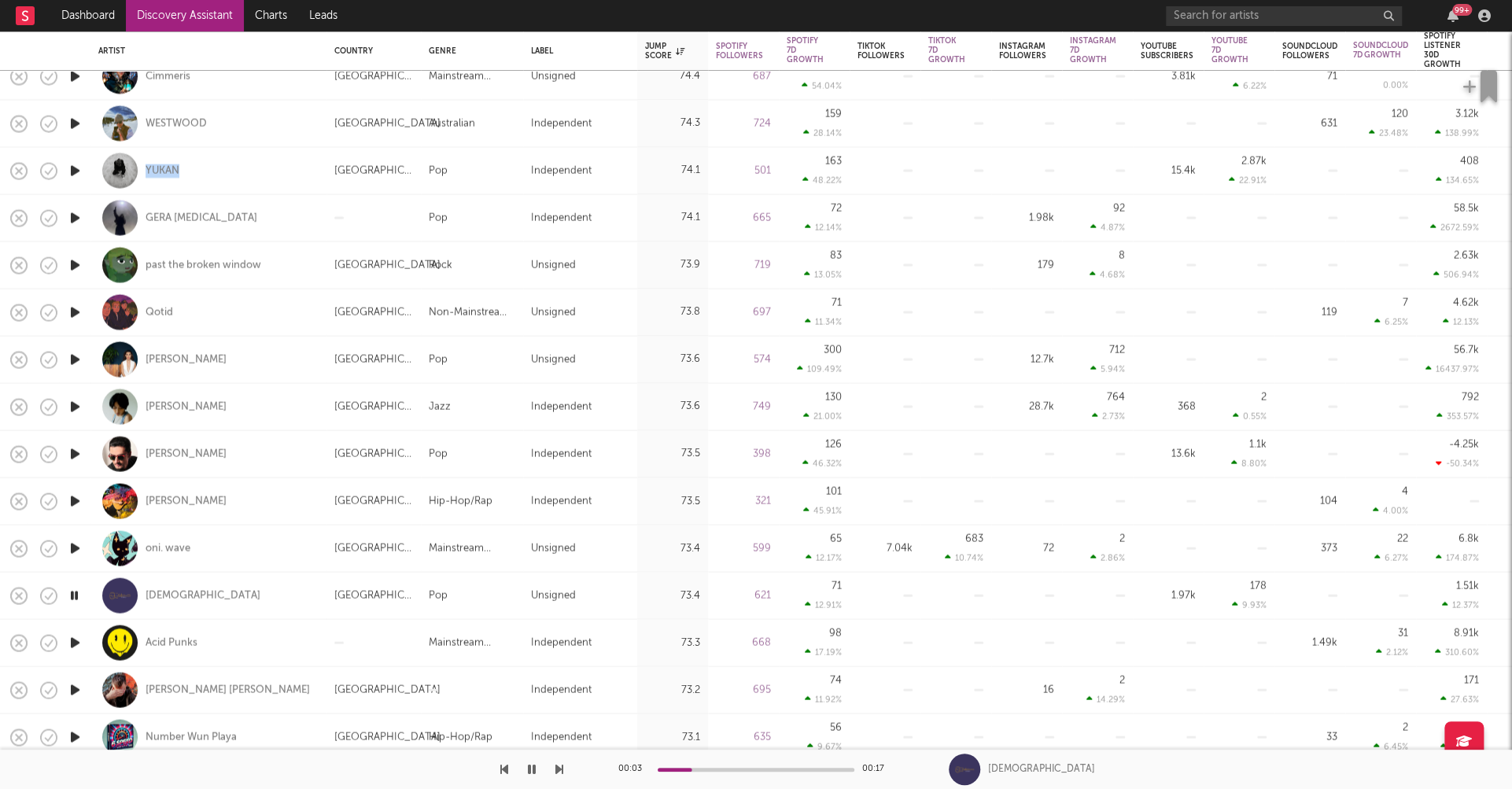
click at [75, 686] on icon "button" at bounding box center [75, 690] width 17 height 20
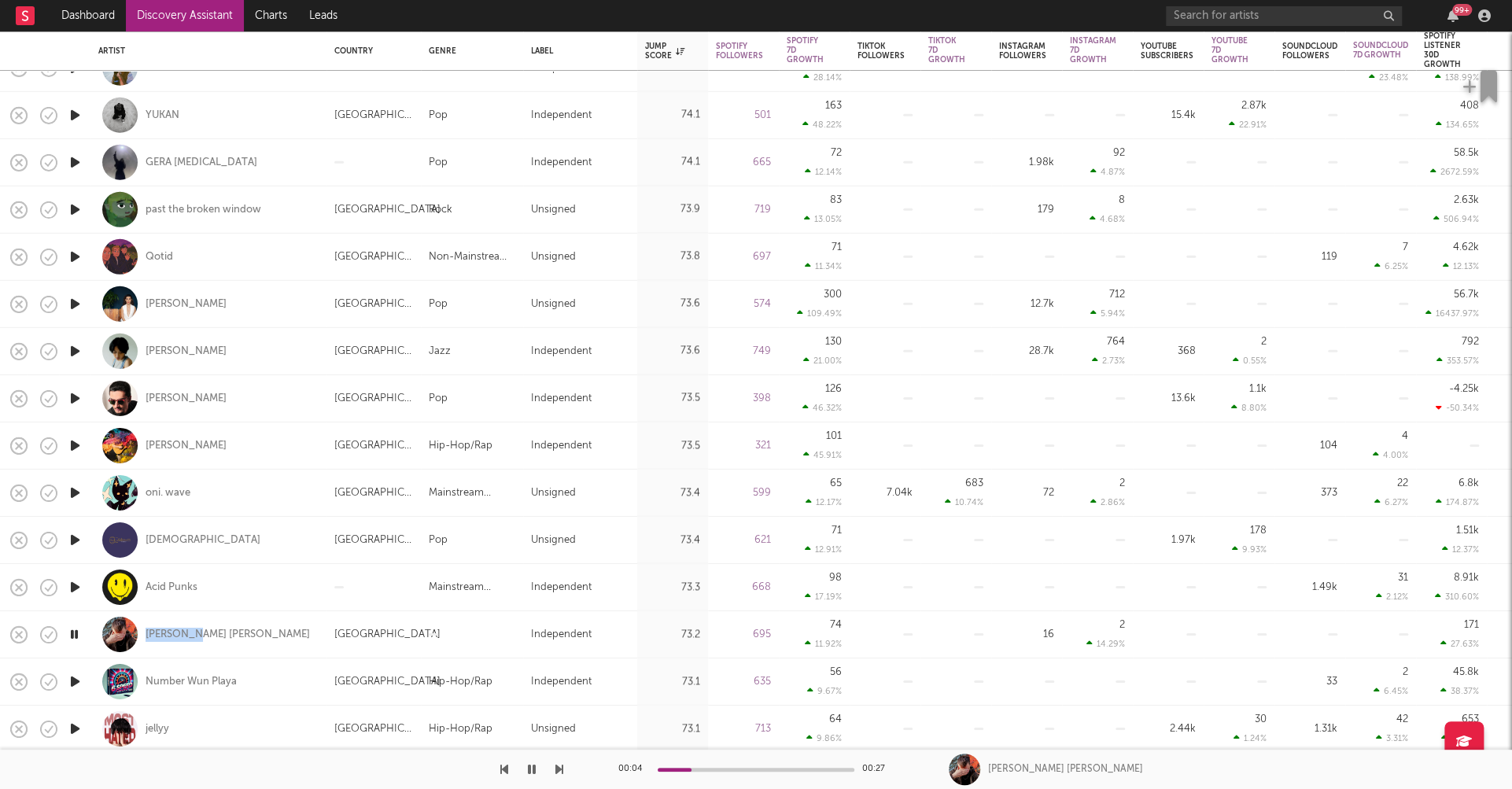
click at [74, 632] on icon "button" at bounding box center [74, 635] width 15 height 20
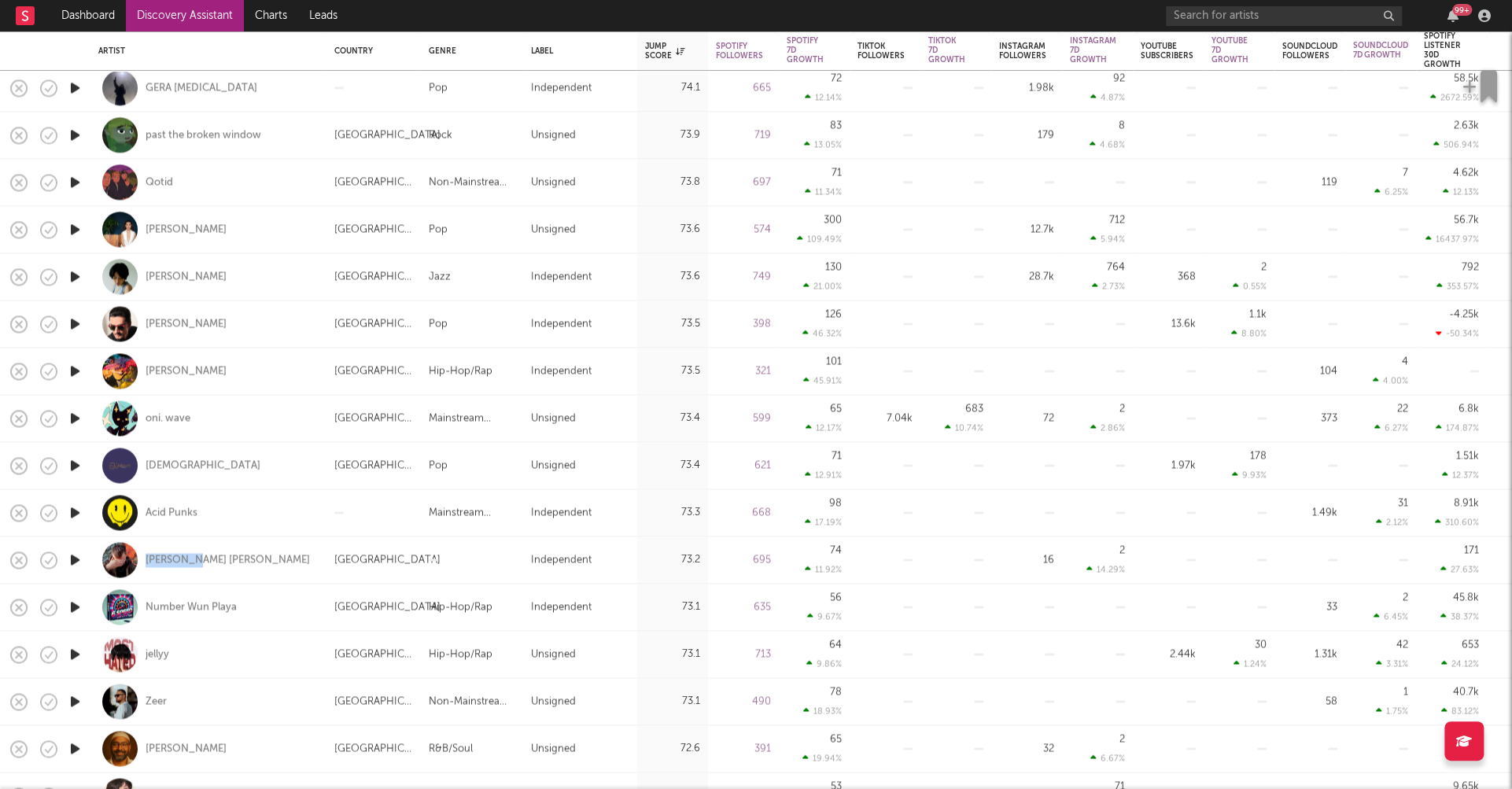
click at [78, 651] on icon "button" at bounding box center [75, 654] width 17 height 20
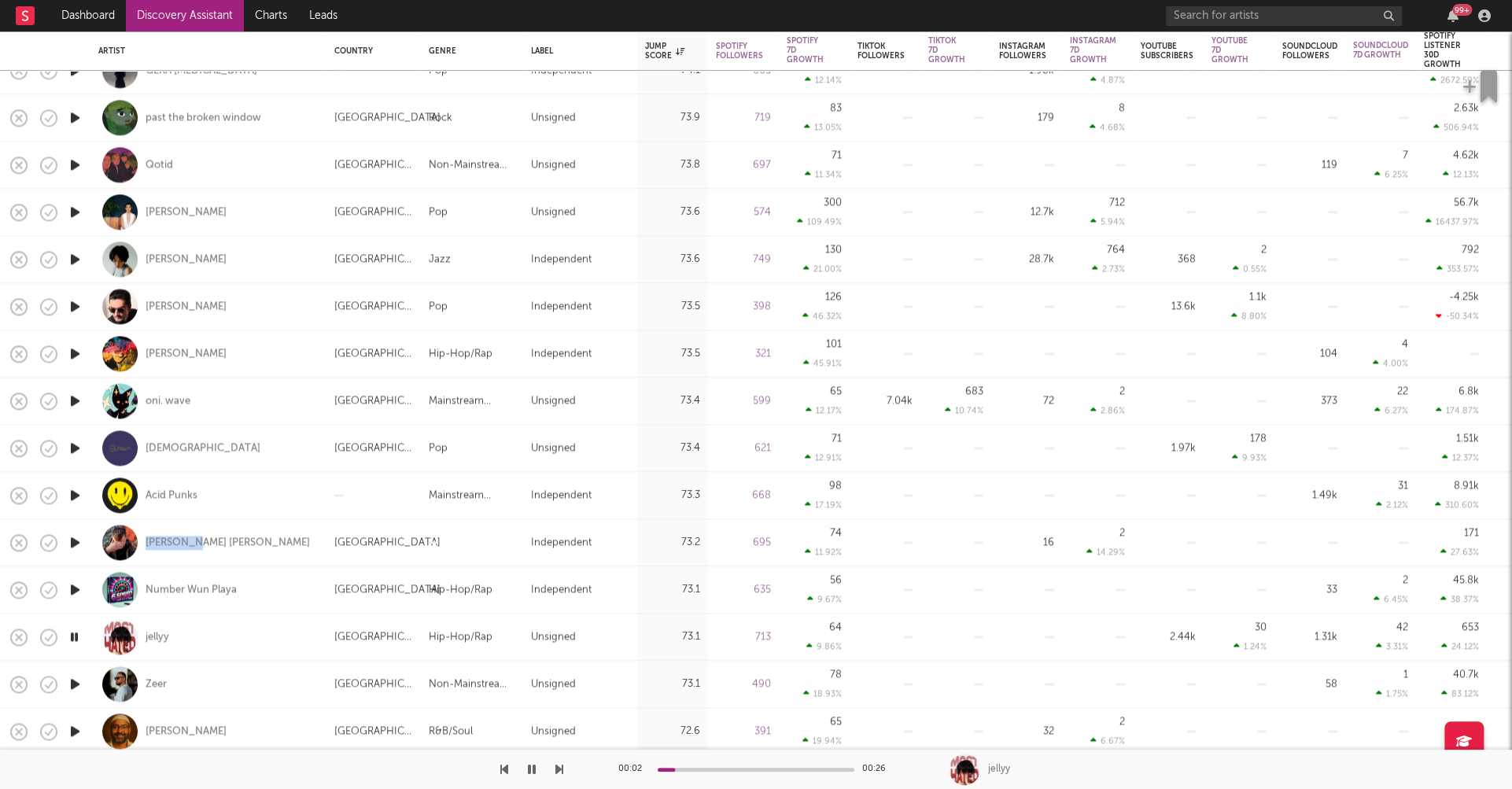
click at [77, 681] on icon "button" at bounding box center [75, 684] width 17 height 20
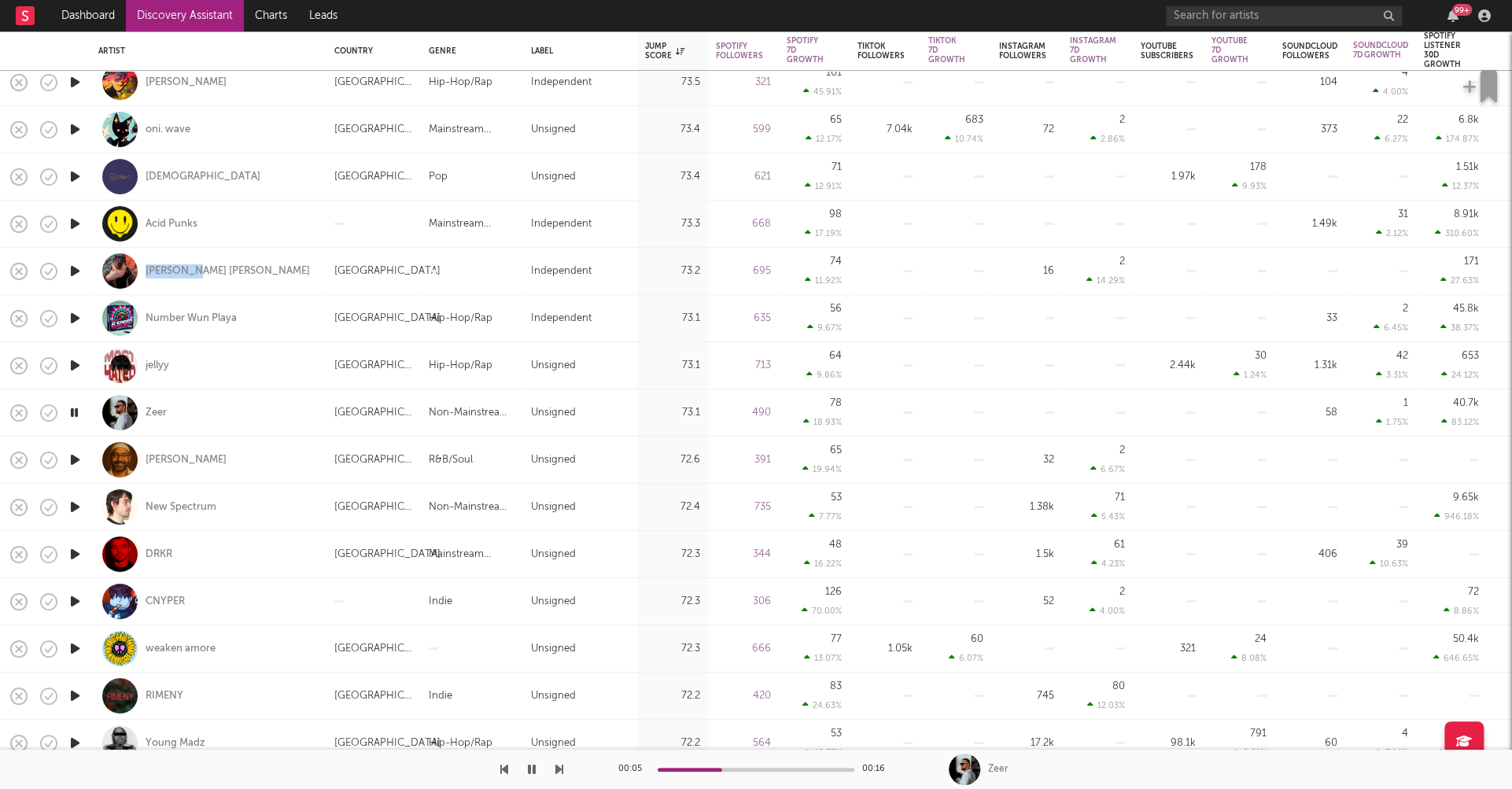
click at [71, 694] on icon "button" at bounding box center [75, 696] width 17 height 20
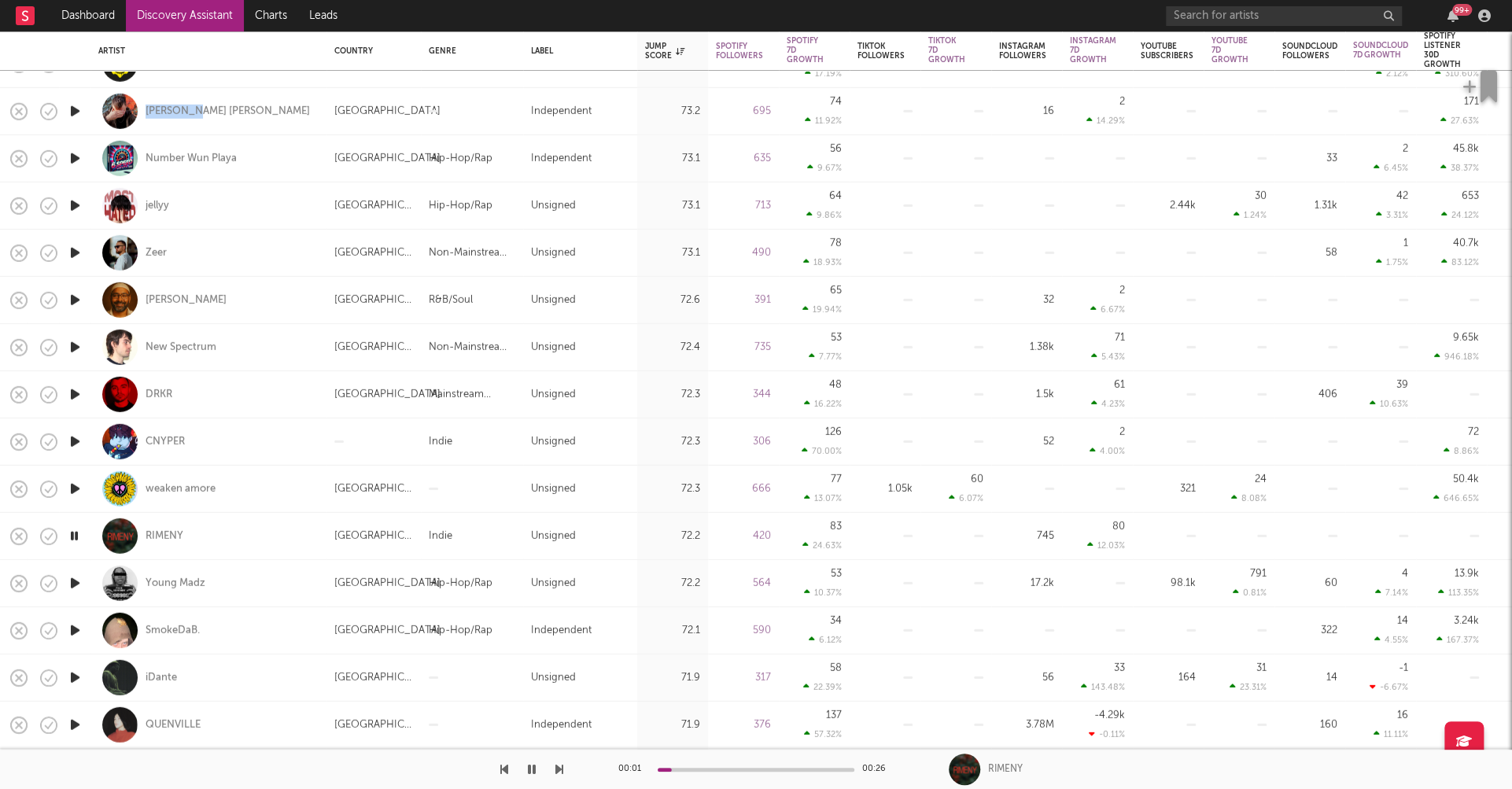
click at [77, 629] on icon "button" at bounding box center [75, 631] width 17 height 20
click at [74, 393] on icon "button" at bounding box center [75, 394] width 17 height 20
click at [77, 440] on icon "button" at bounding box center [75, 442] width 17 height 20
click at [81, 488] on icon "button" at bounding box center [75, 489] width 17 height 20
click at [73, 531] on icon "button" at bounding box center [75, 536] width 17 height 20
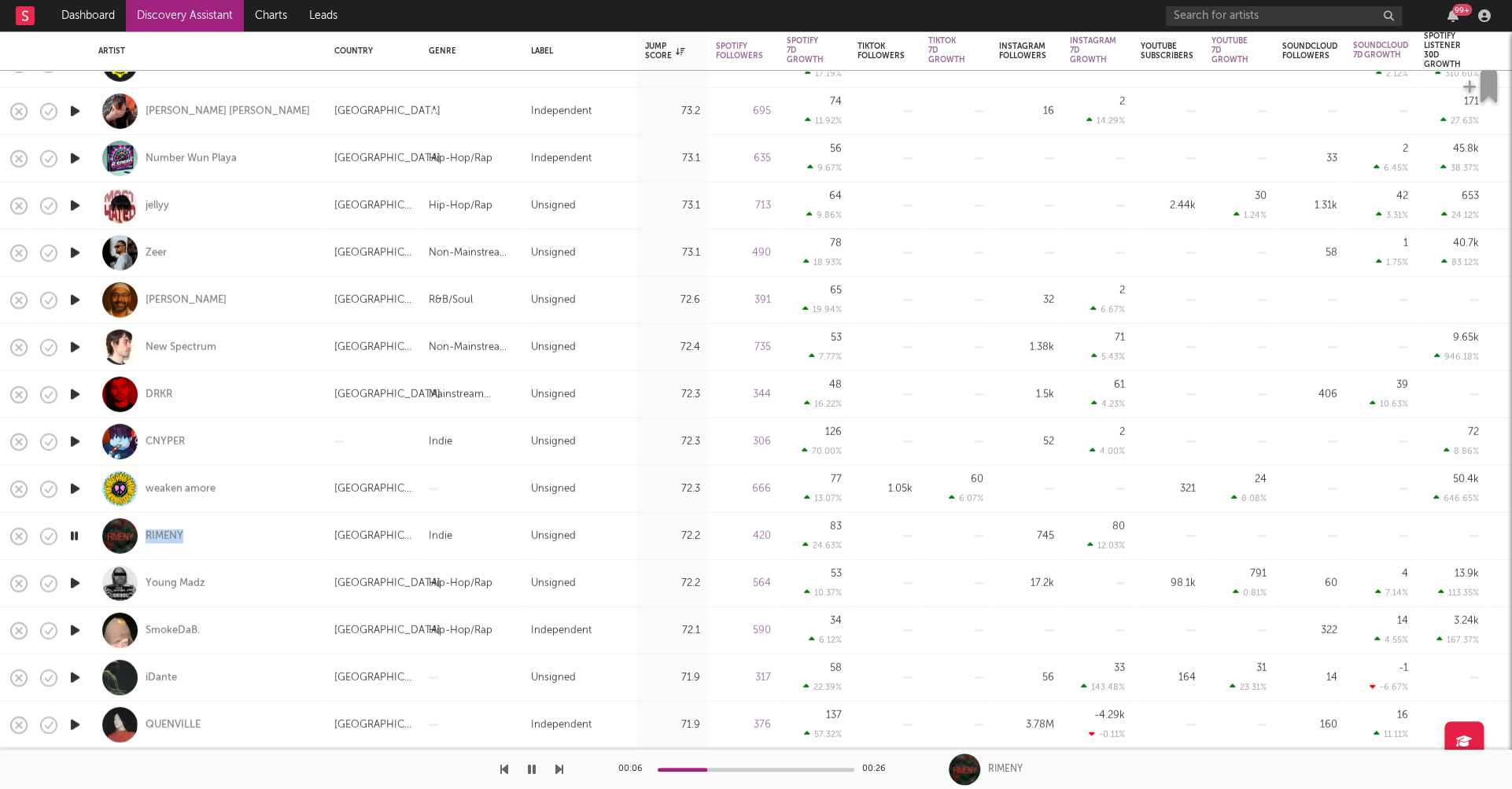
click at [75, 628] on icon "button" at bounding box center [75, 631] width 17 height 20
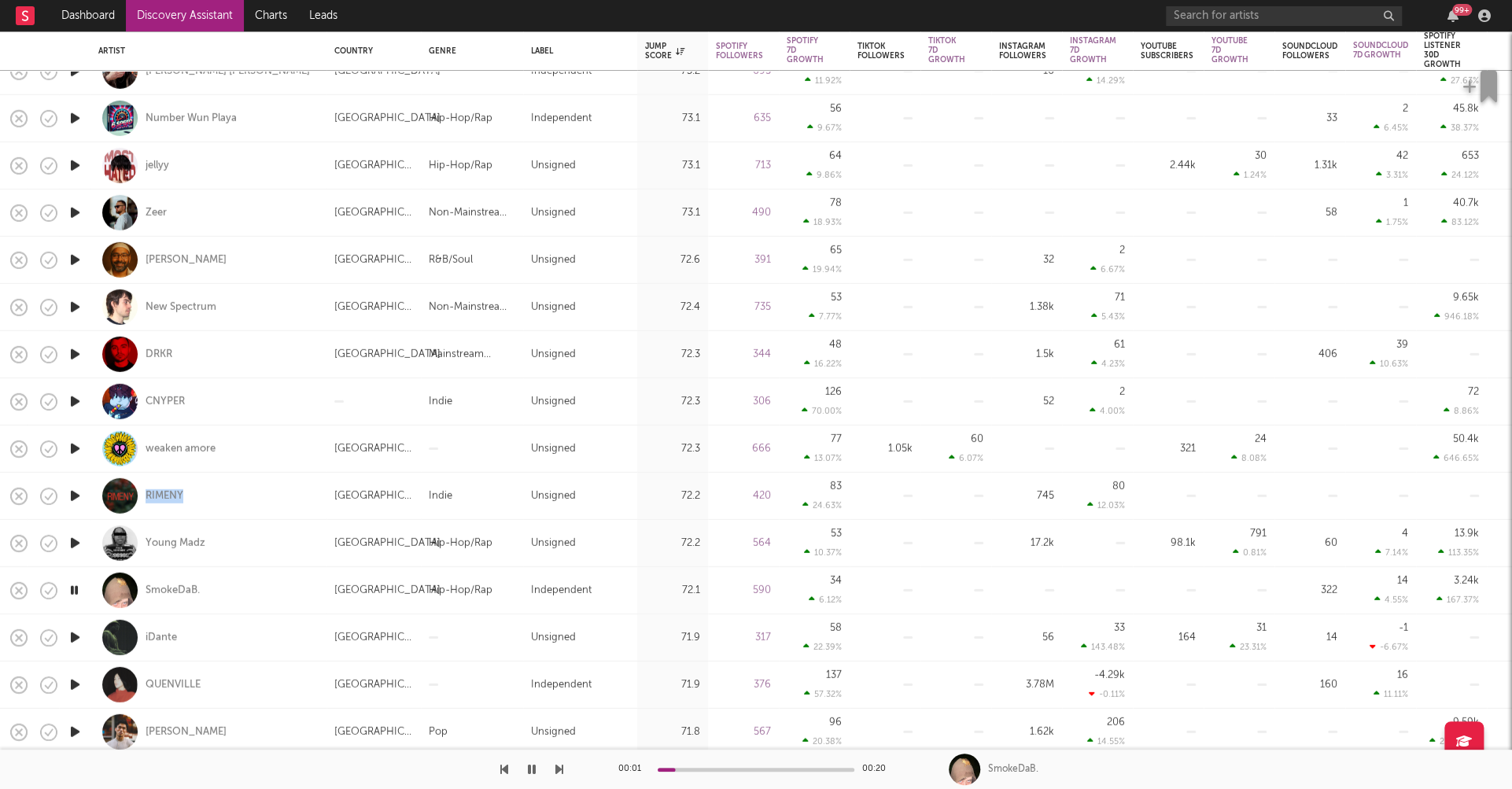
click at [75, 635] on icon "button" at bounding box center [75, 637] width 17 height 20
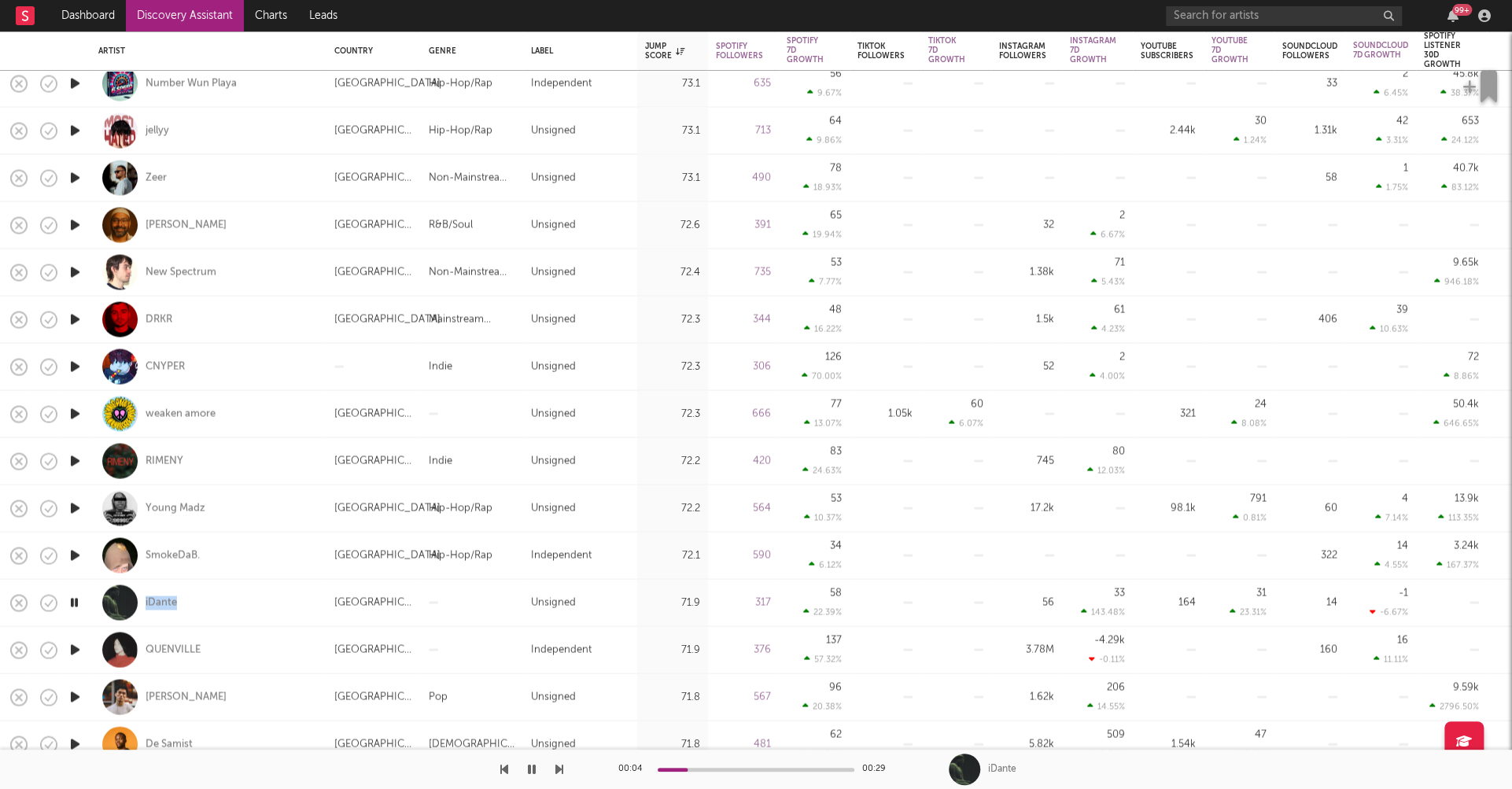
click at [73, 651] on icon "button" at bounding box center [75, 650] width 17 height 20
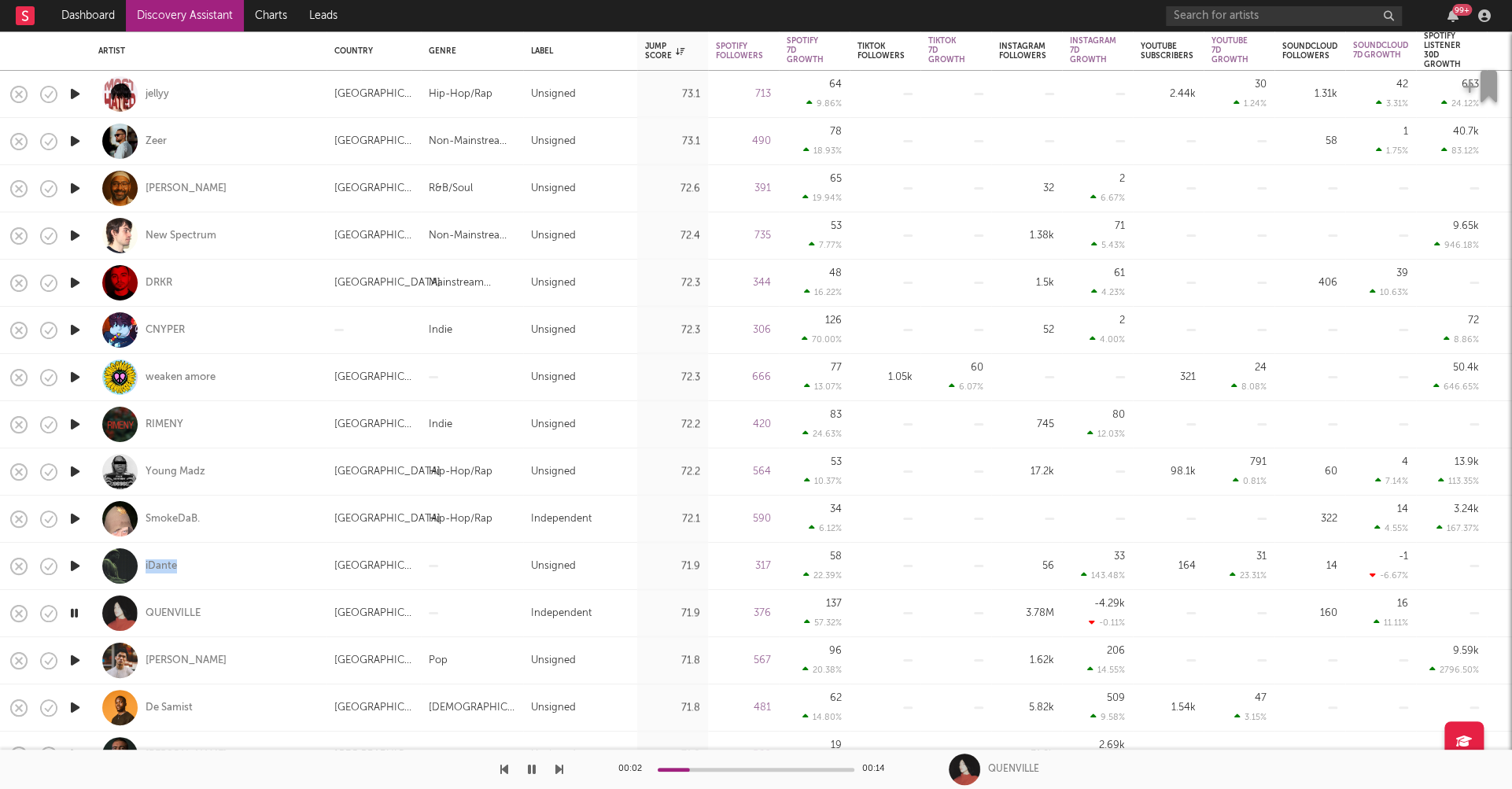
click at [75, 657] on icon "button" at bounding box center [75, 660] width 17 height 20
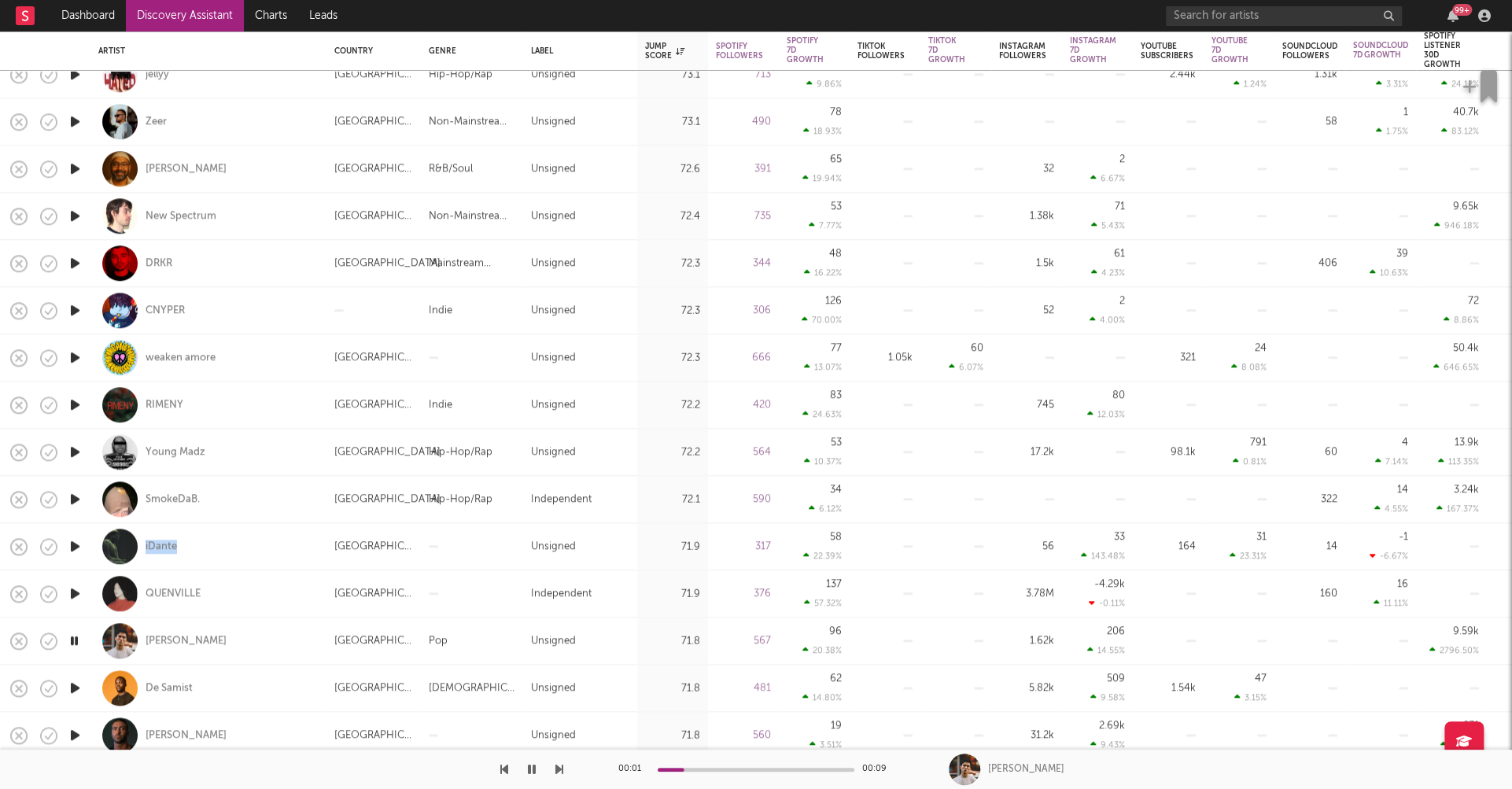
click at [72, 686] on icon "button" at bounding box center [75, 688] width 17 height 20
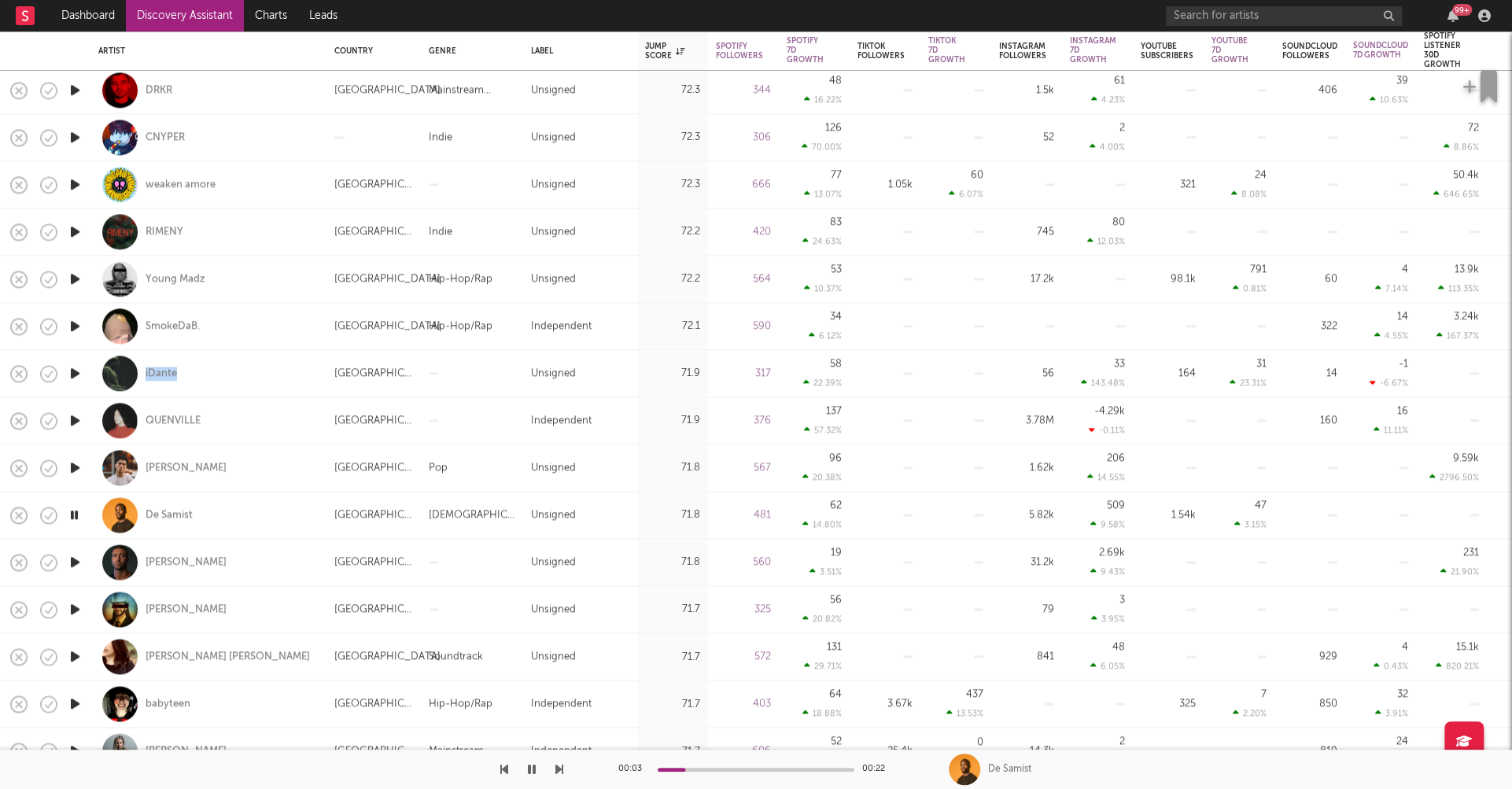
click at [76, 609] on icon "button" at bounding box center [75, 609] width 17 height 20
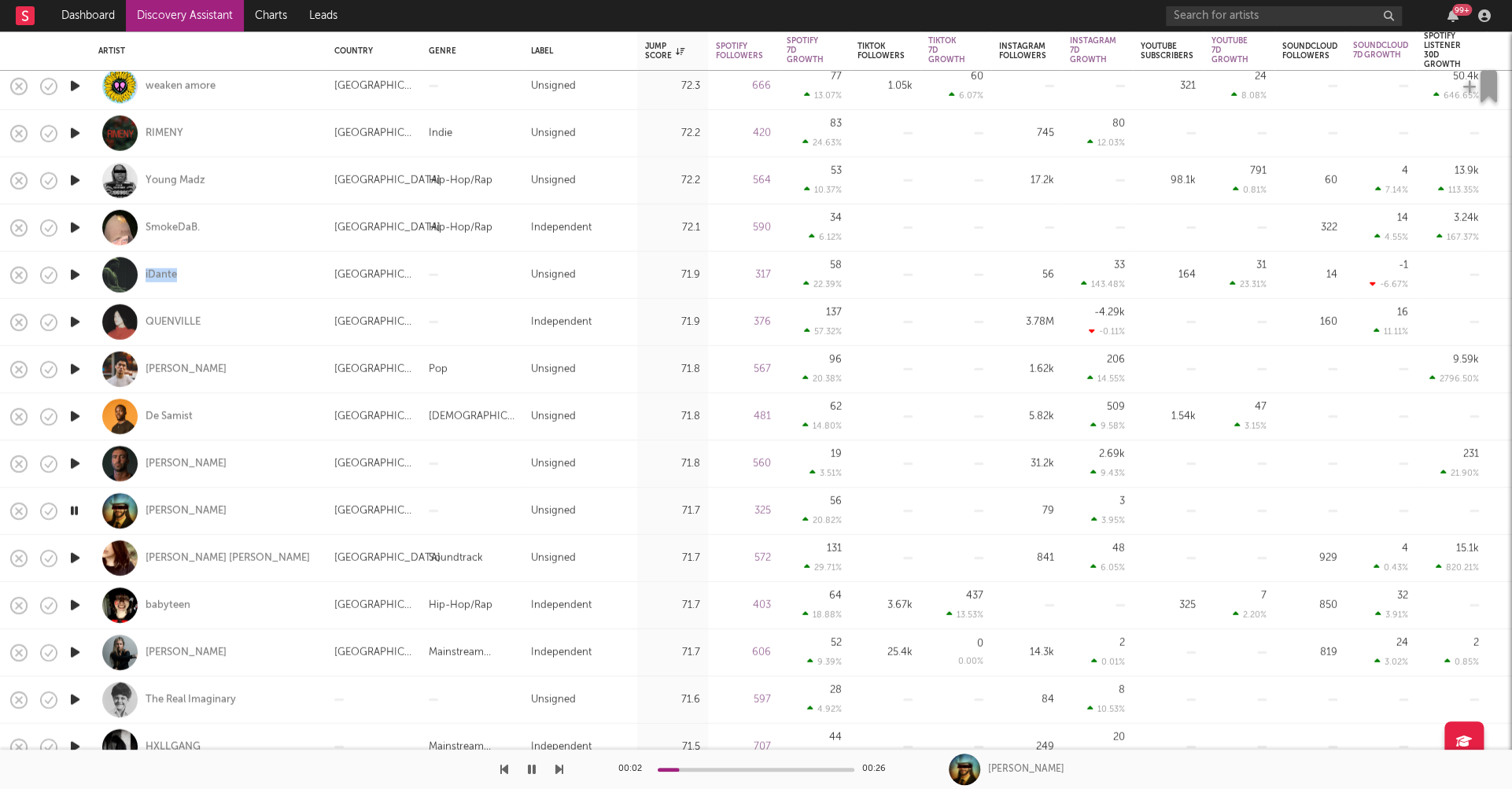
click at [76, 609] on icon "button" at bounding box center [75, 605] width 17 height 20
click at [73, 650] on icon "button" at bounding box center [75, 652] width 17 height 20
click at [75, 698] on icon "button" at bounding box center [75, 699] width 17 height 20
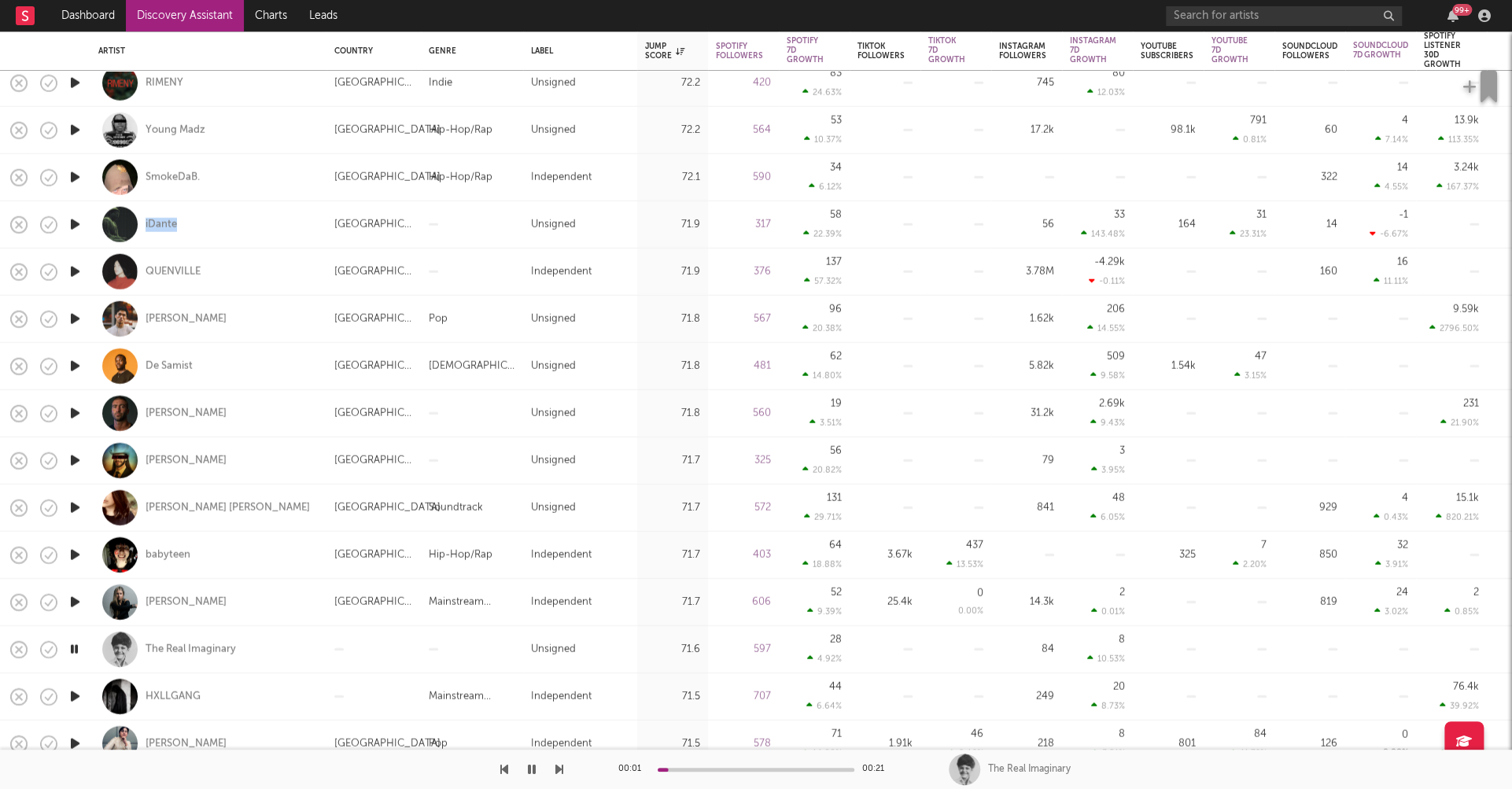
click at [74, 695] on icon "button" at bounding box center [75, 697] width 17 height 20
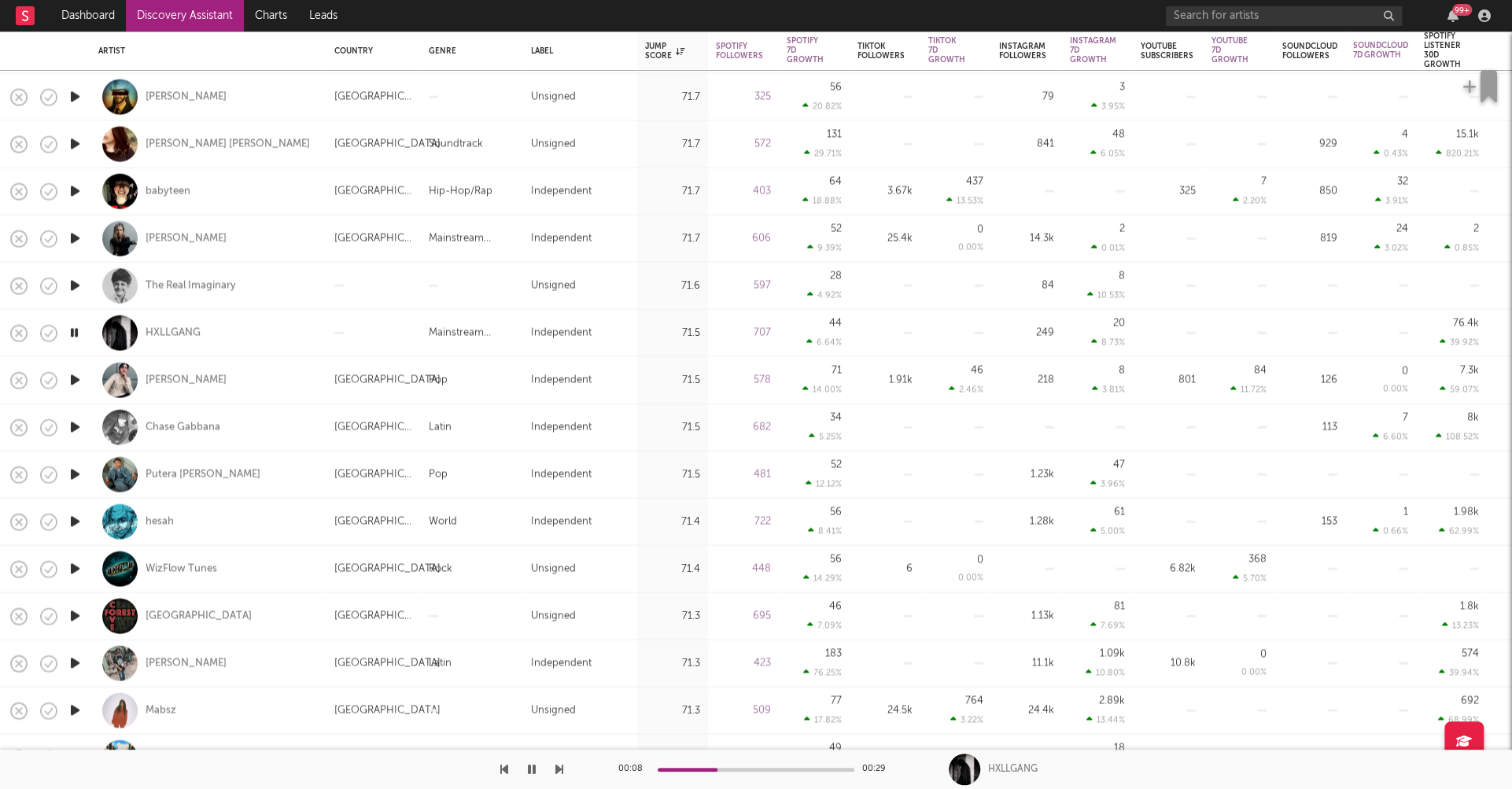
click at [73, 664] on icon "button" at bounding box center [75, 664] width 17 height 20
click at [73, 664] on icon "button" at bounding box center [74, 664] width 15 height 20
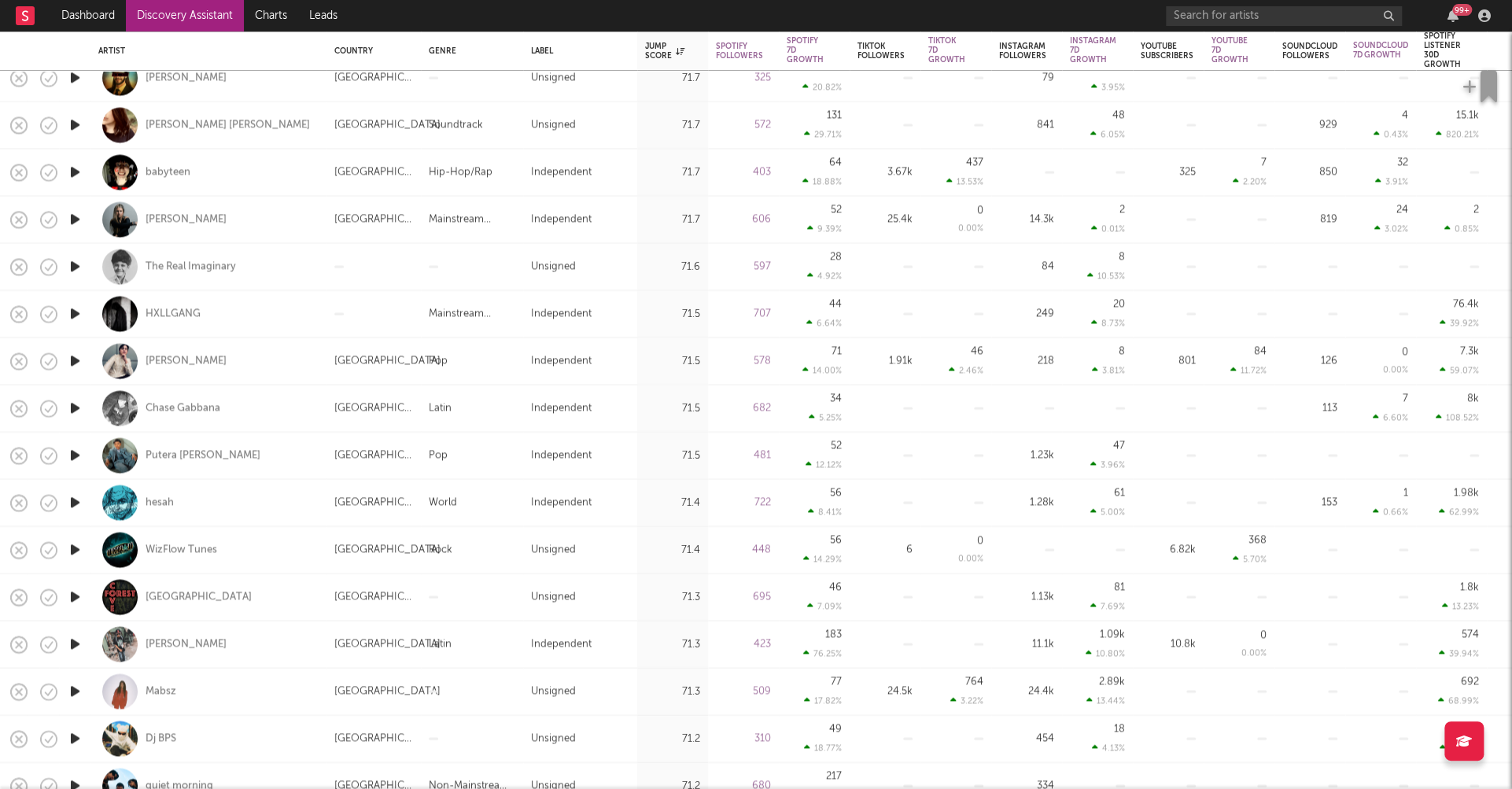
click at [72, 736] on icon "button" at bounding box center [75, 739] width 17 height 20
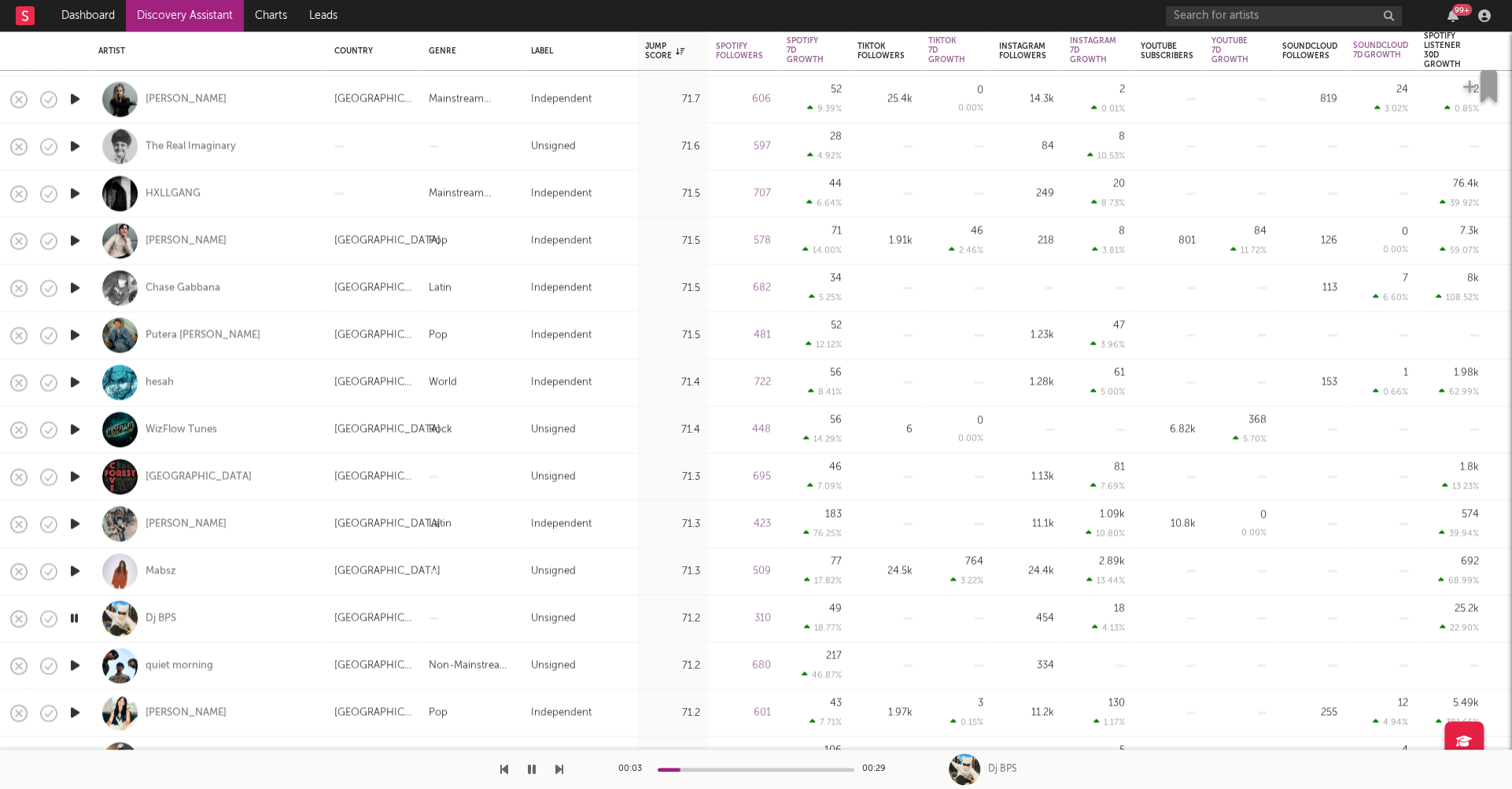
click at [77, 664] on icon "button" at bounding box center [75, 666] width 17 height 20
click at [77, 662] on icon "button" at bounding box center [74, 666] width 15 height 20
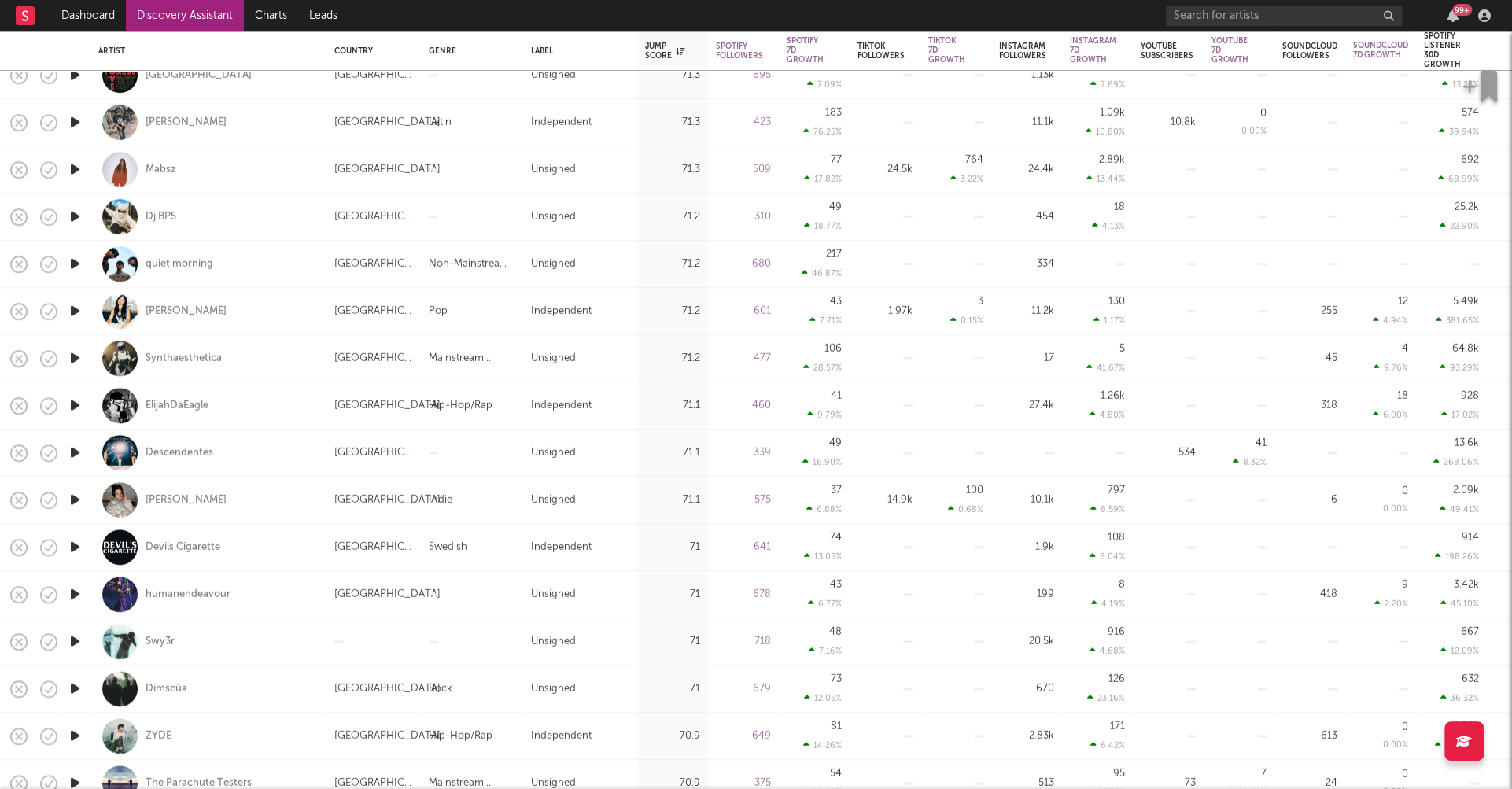
click at [77, 638] on icon "button" at bounding box center [75, 641] width 17 height 20
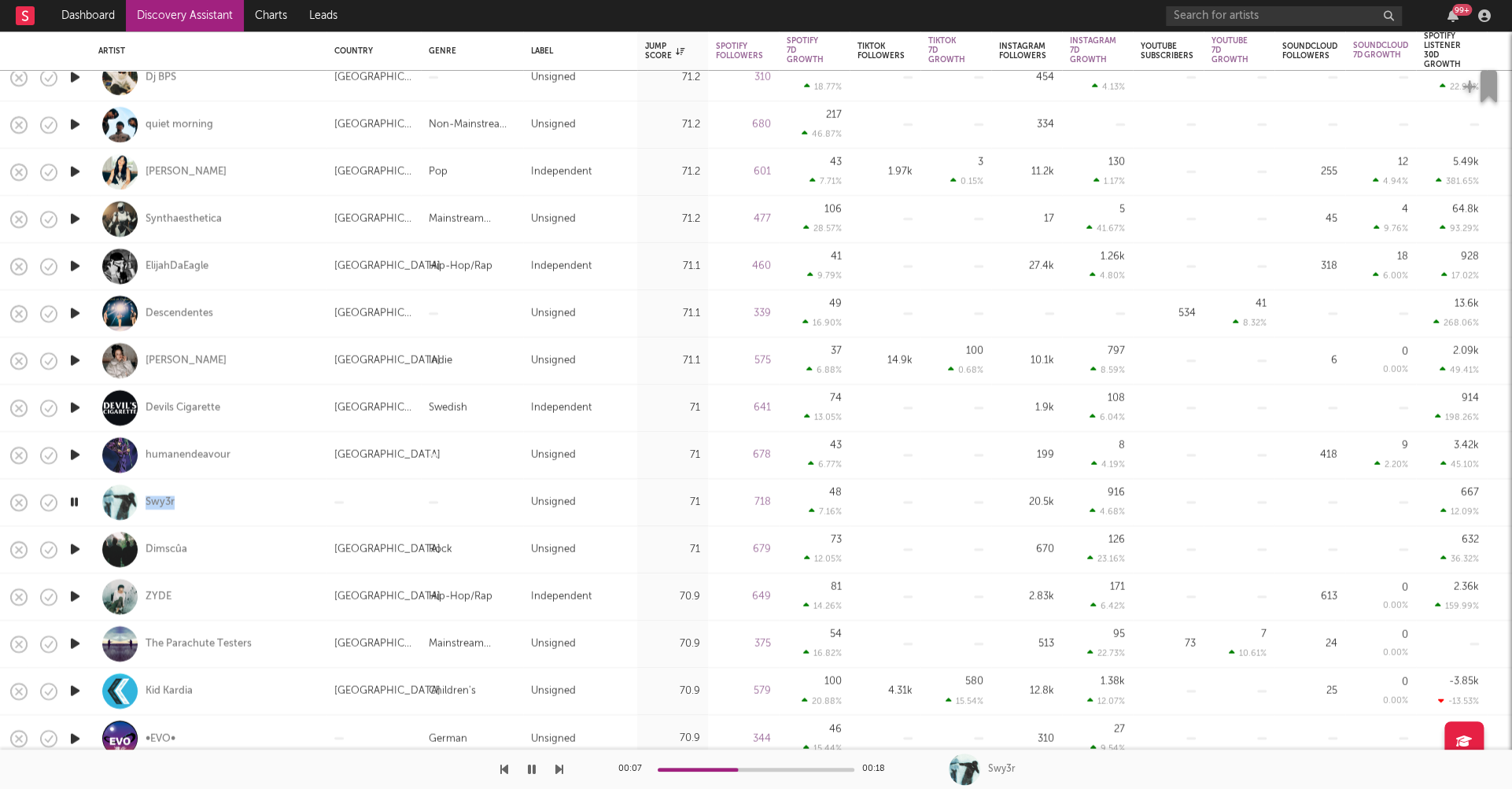
click at [76, 547] on icon "button" at bounding box center [75, 550] width 17 height 20
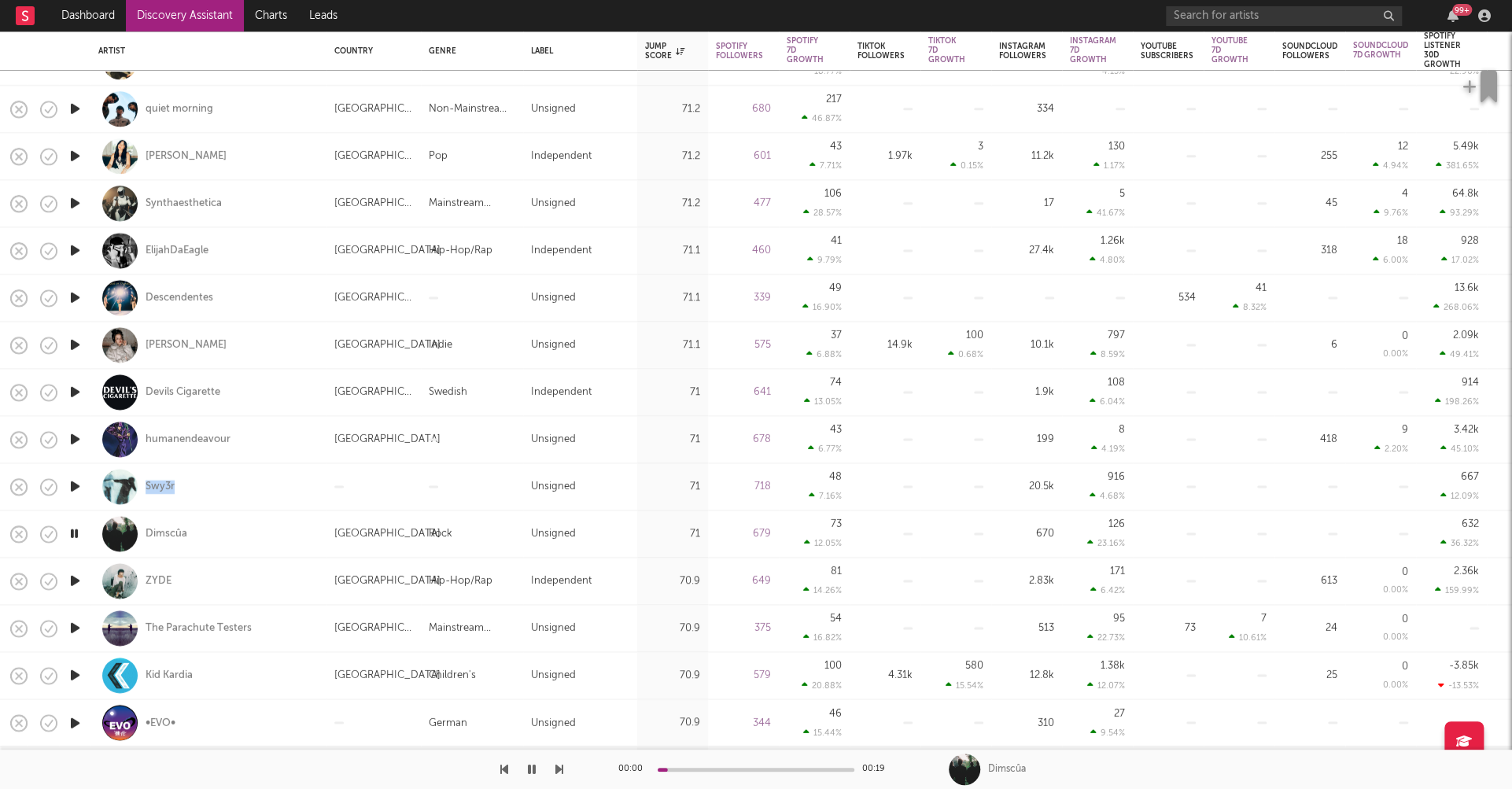
click at [73, 580] on icon "button" at bounding box center [75, 581] width 17 height 20
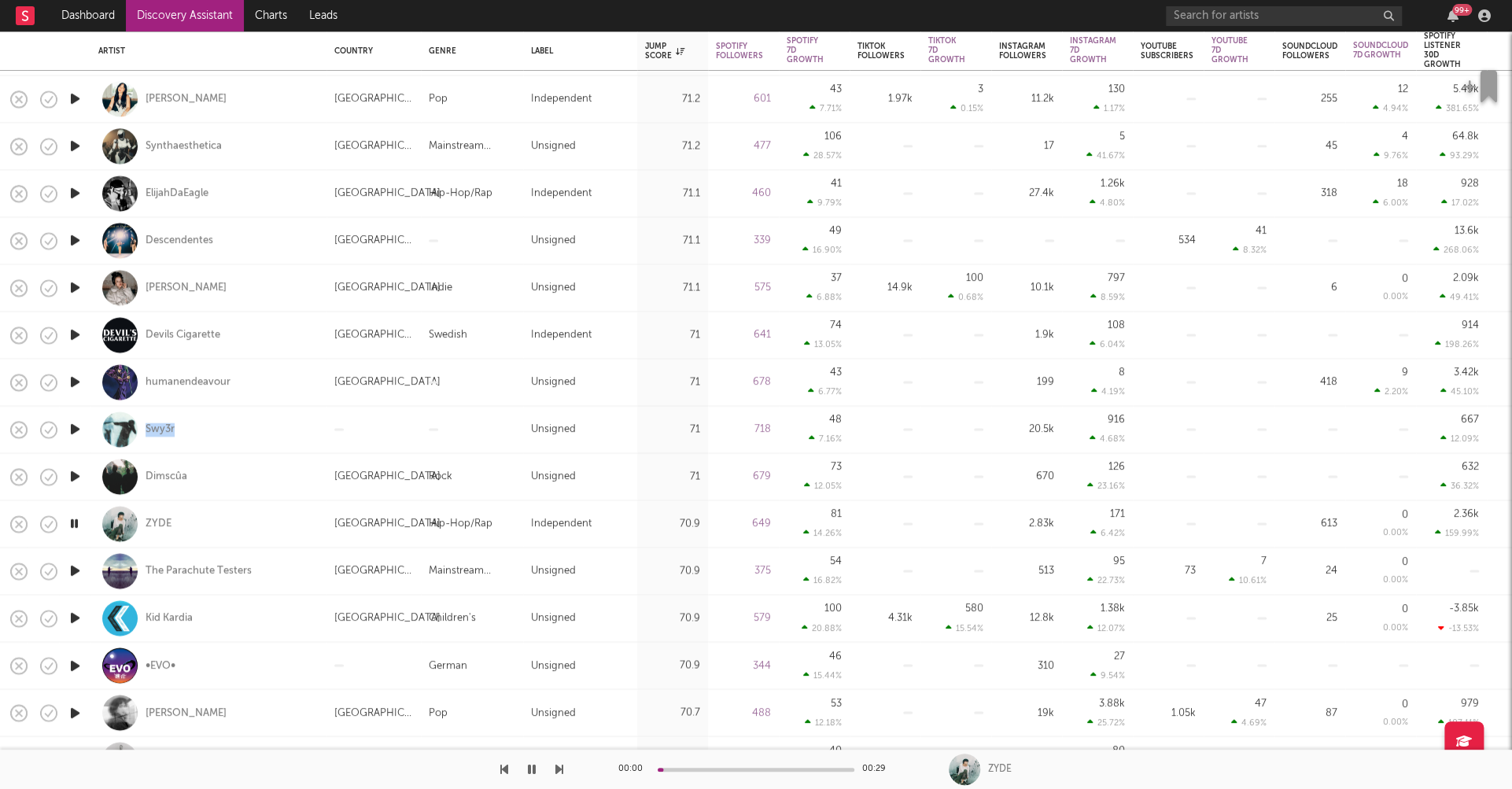
click at [75, 572] on icon "button" at bounding box center [75, 572] width 17 height 20
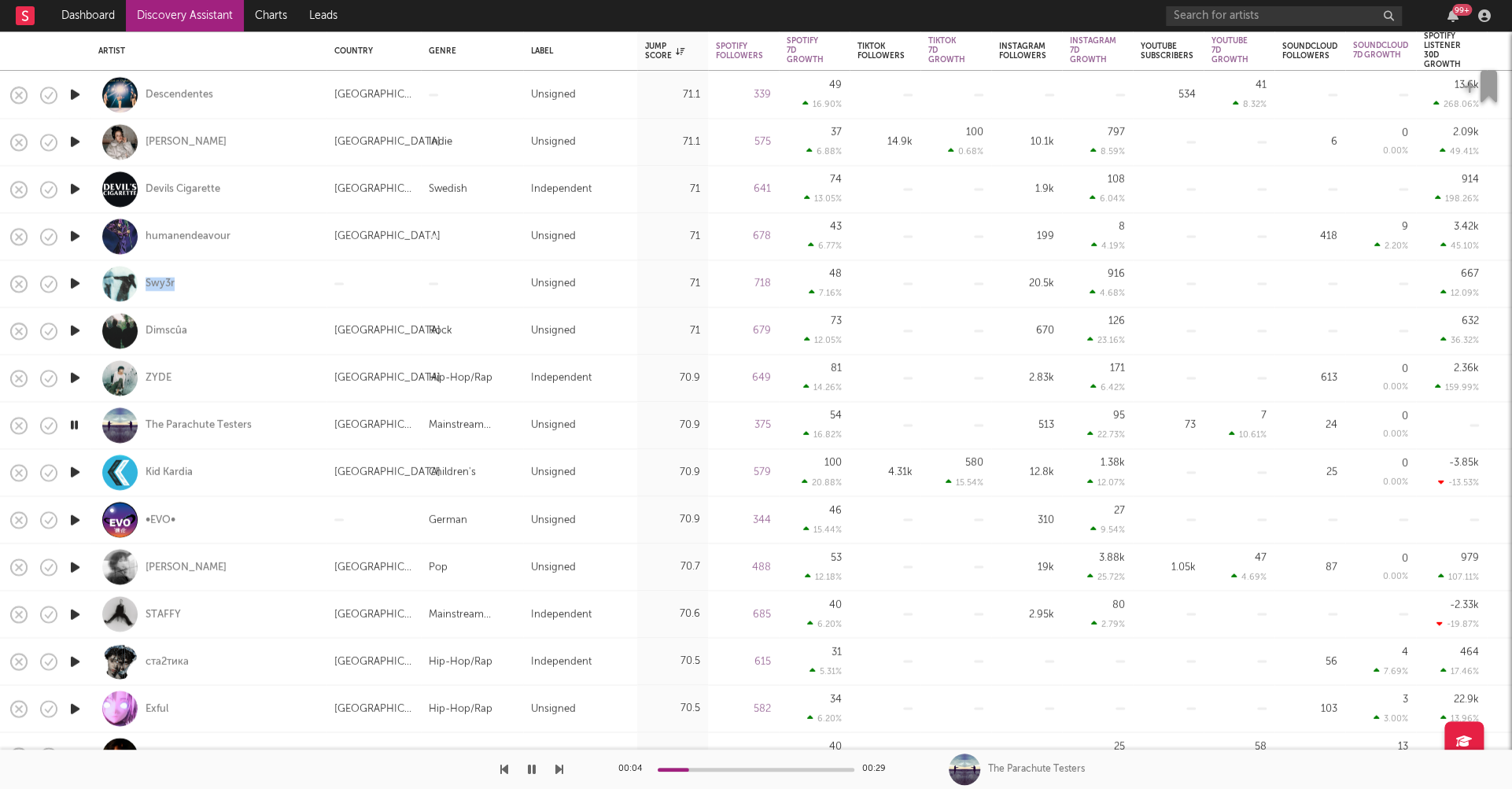
click at [76, 568] on icon "button" at bounding box center [75, 567] width 17 height 20
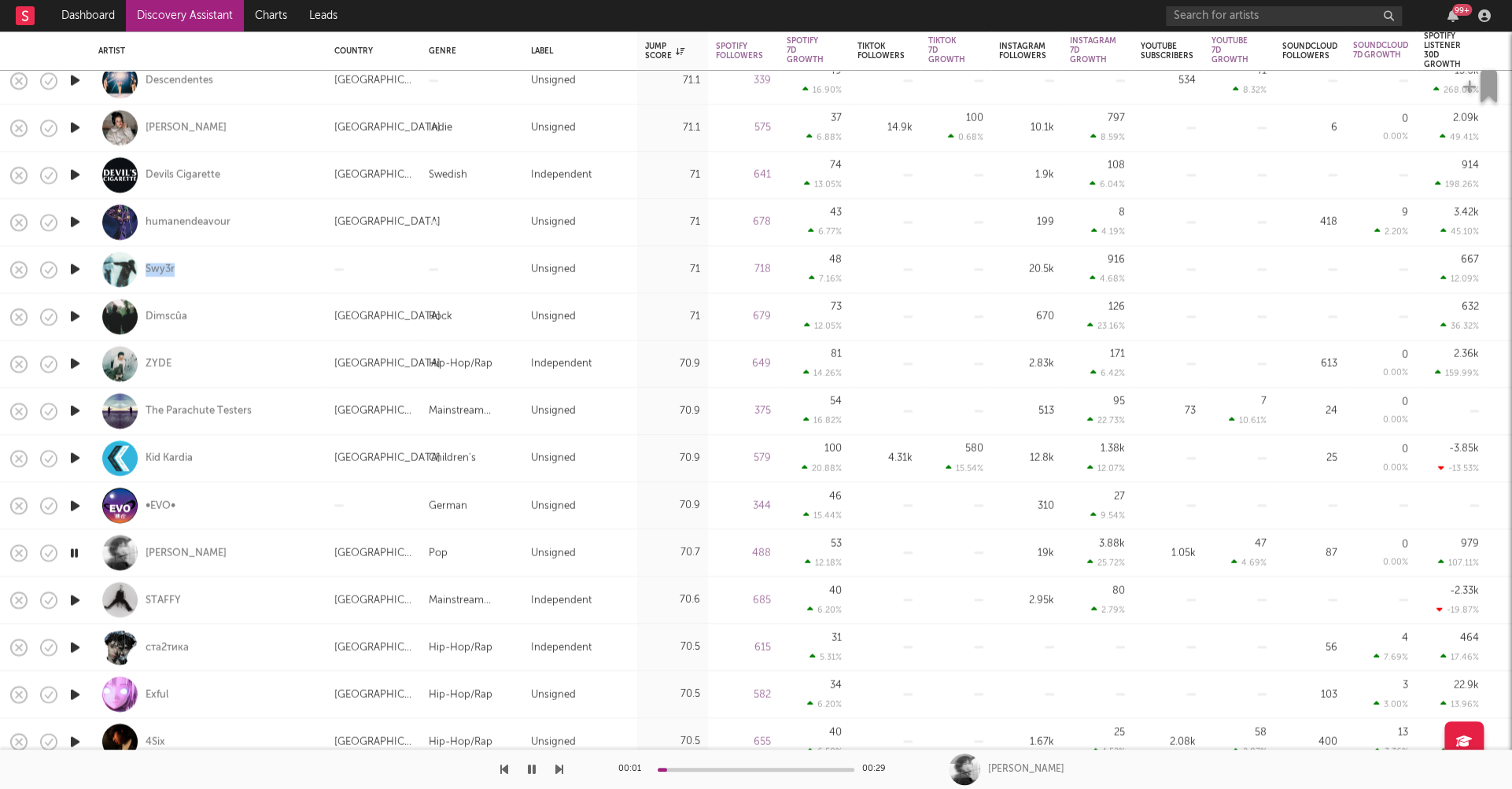
click at [73, 598] on icon "button" at bounding box center [75, 600] width 17 height 20
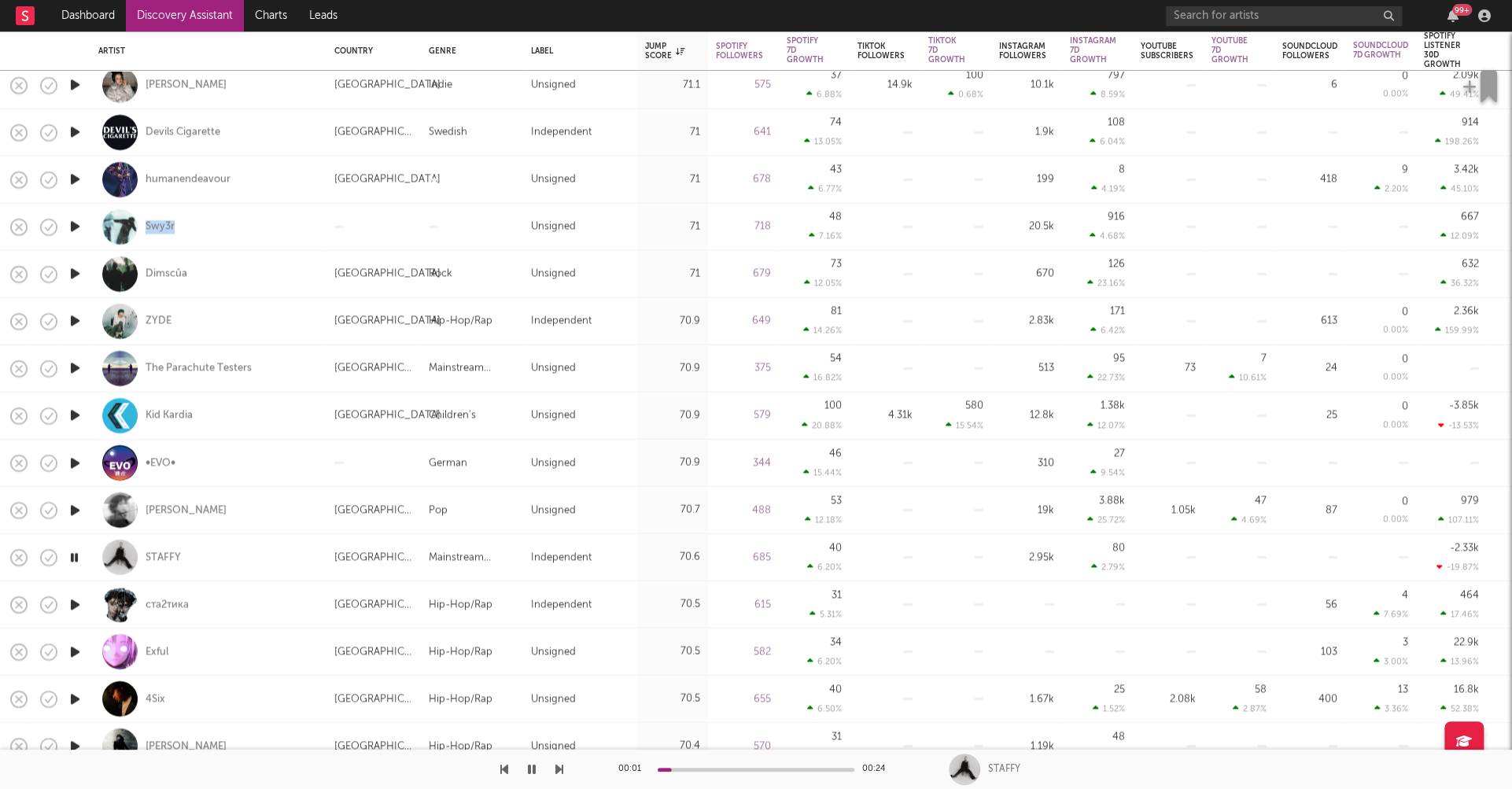
click at [73, 600] on icon "button" at bounding box center [75, 605] width 17 height 20
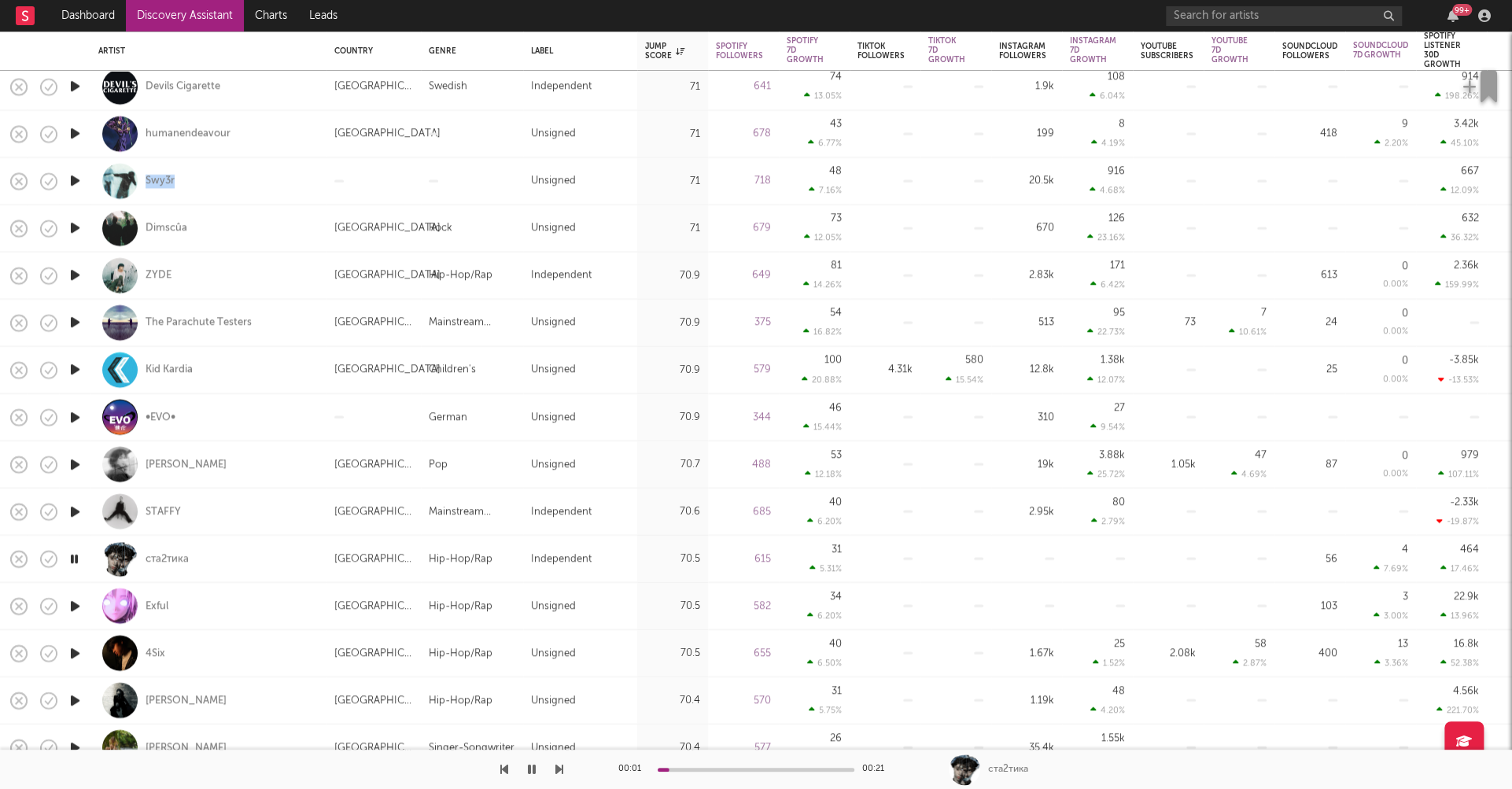
click at [77, 653] on icon "button" at bounding box center [75, 653] width 17 height 20
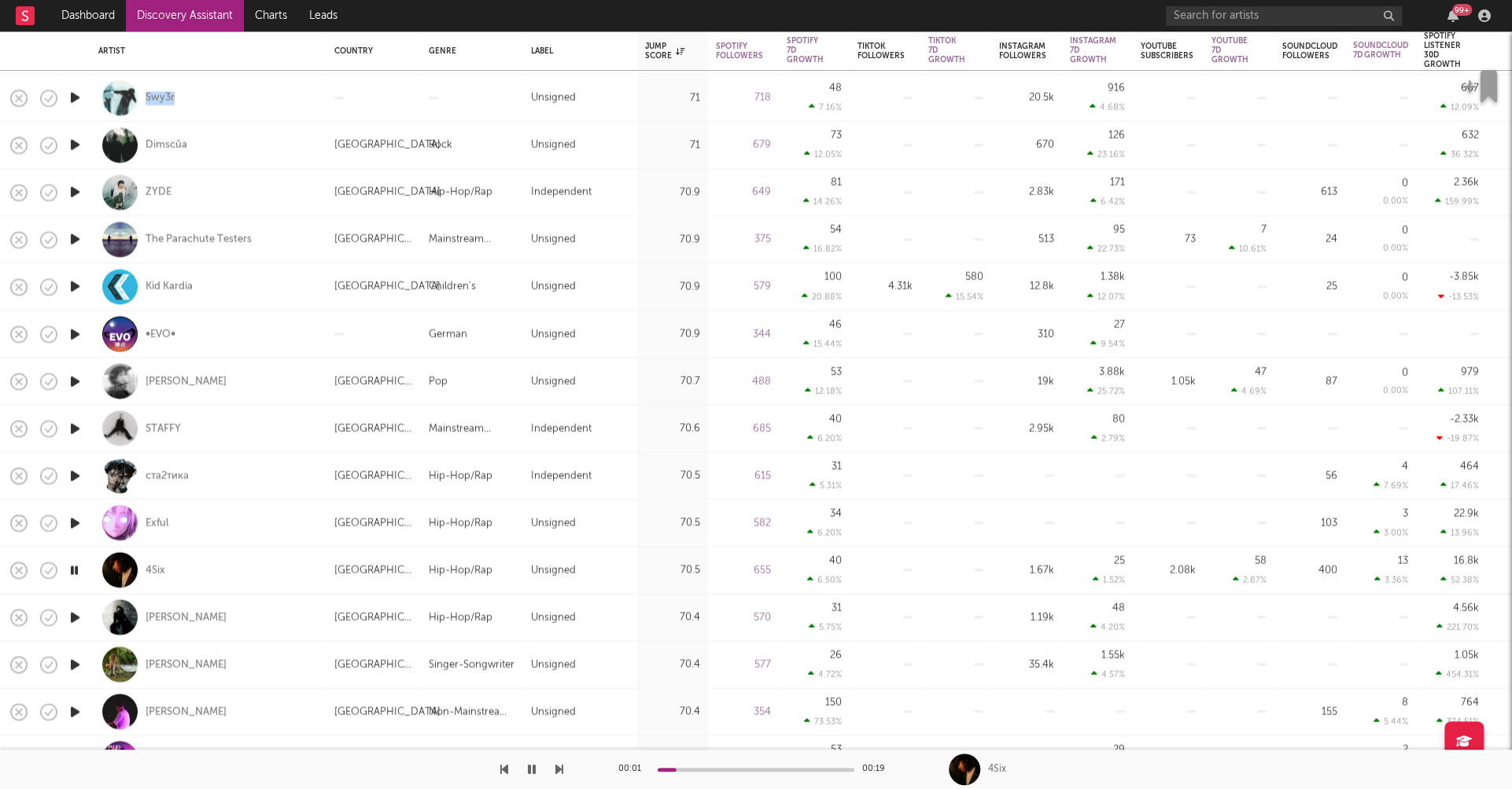
click at [73, 615] on icon "button" at bounding box center [75, 617] width 17 height 20
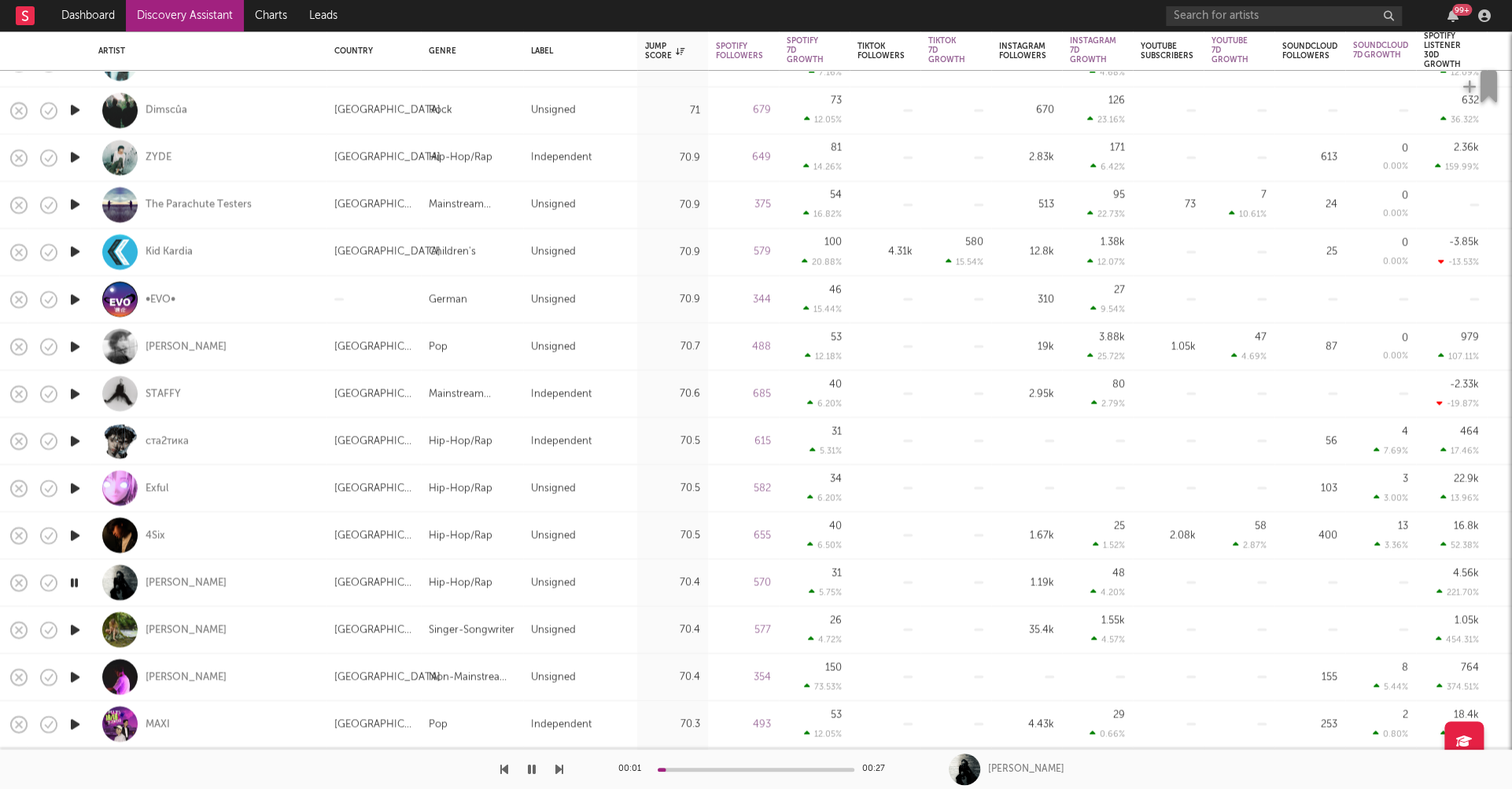
click at [77, 628] on icon "button" at bounding box center [75, 630] width 17 height 20
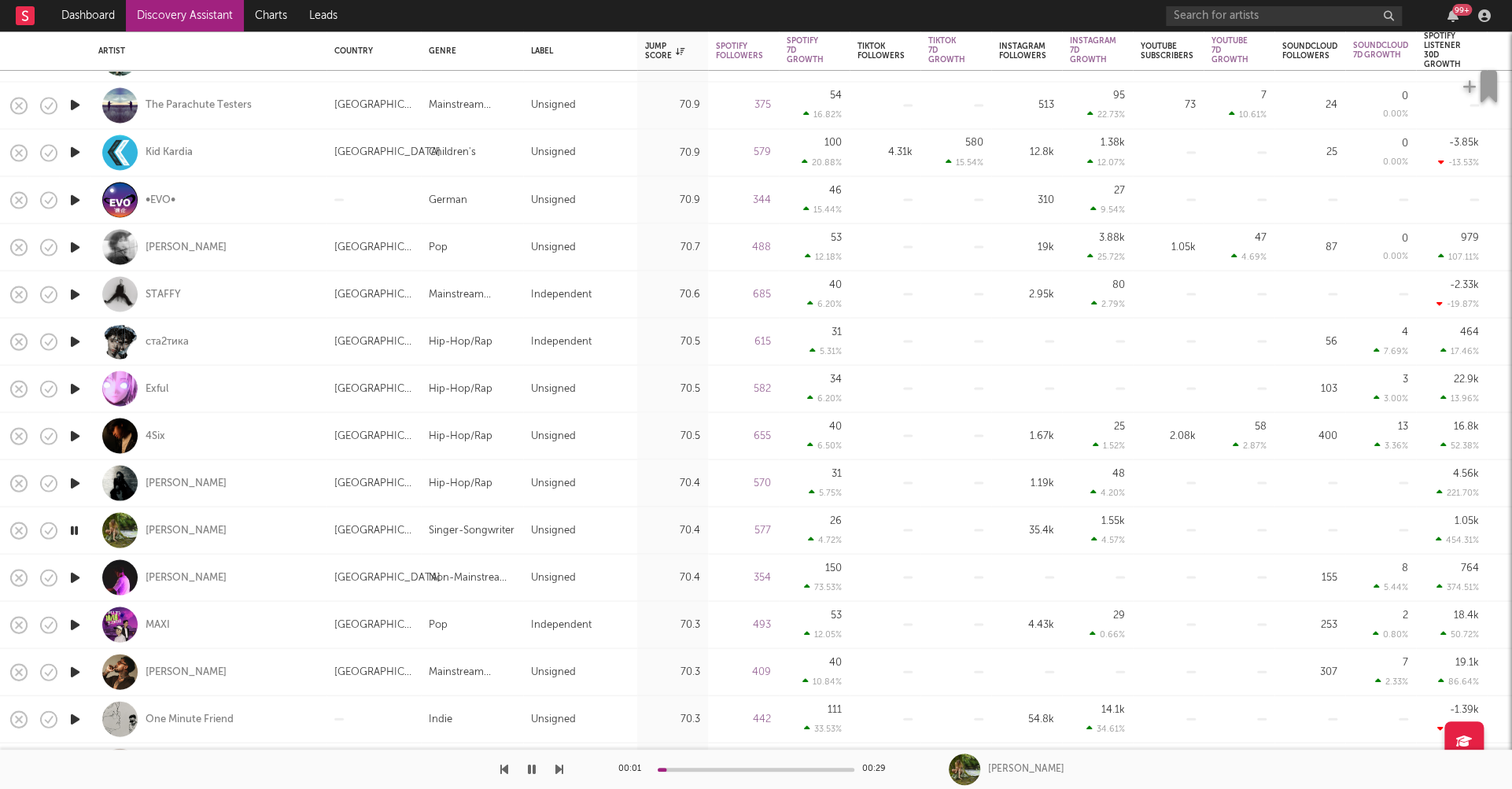
click at [73, 623] on icon "button" at bounding box center [75, 625] width 17 height 20
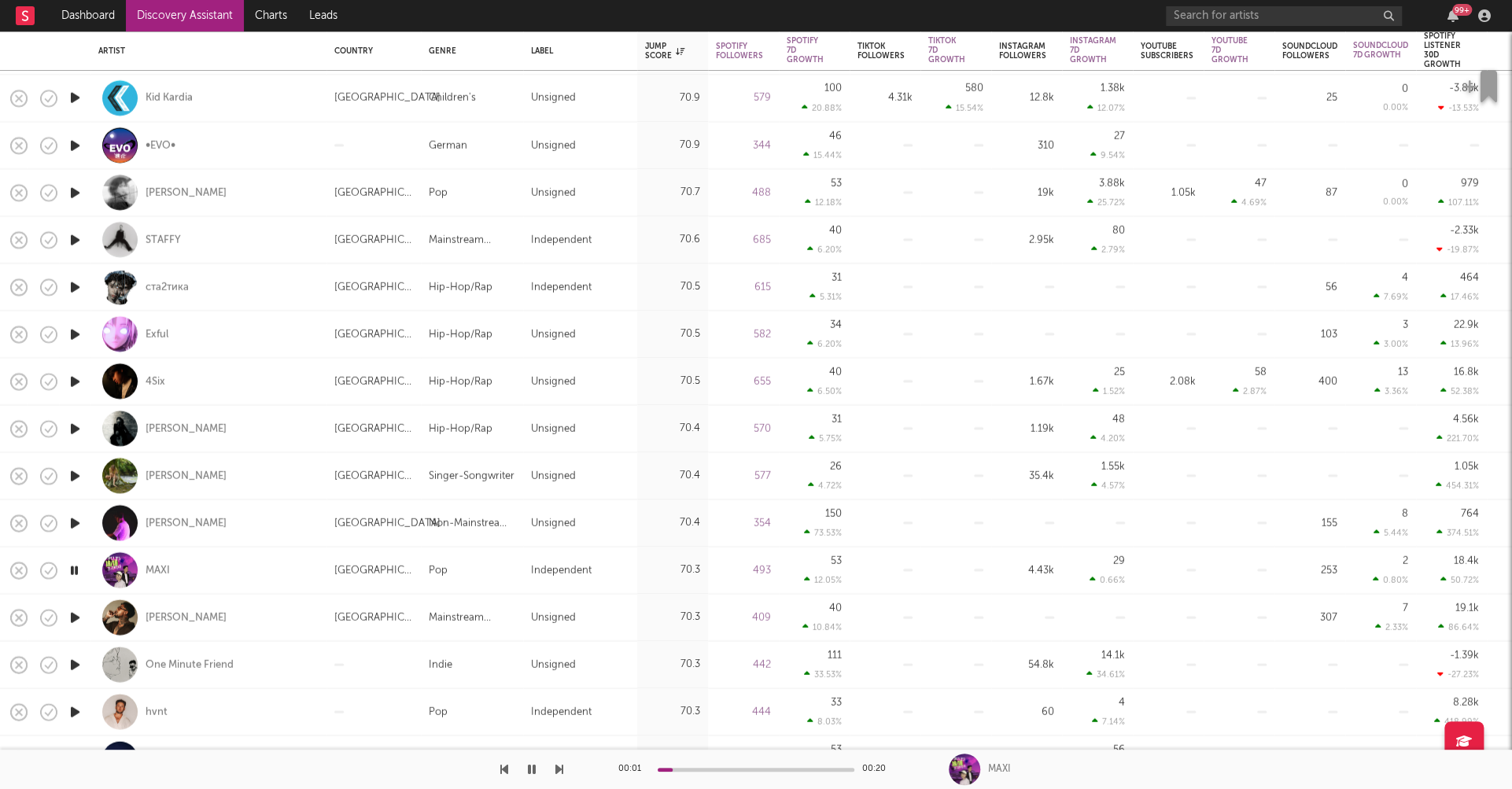
click at [75, 659] on icon "button" at bounding box center [75, 664] width 17 height 20
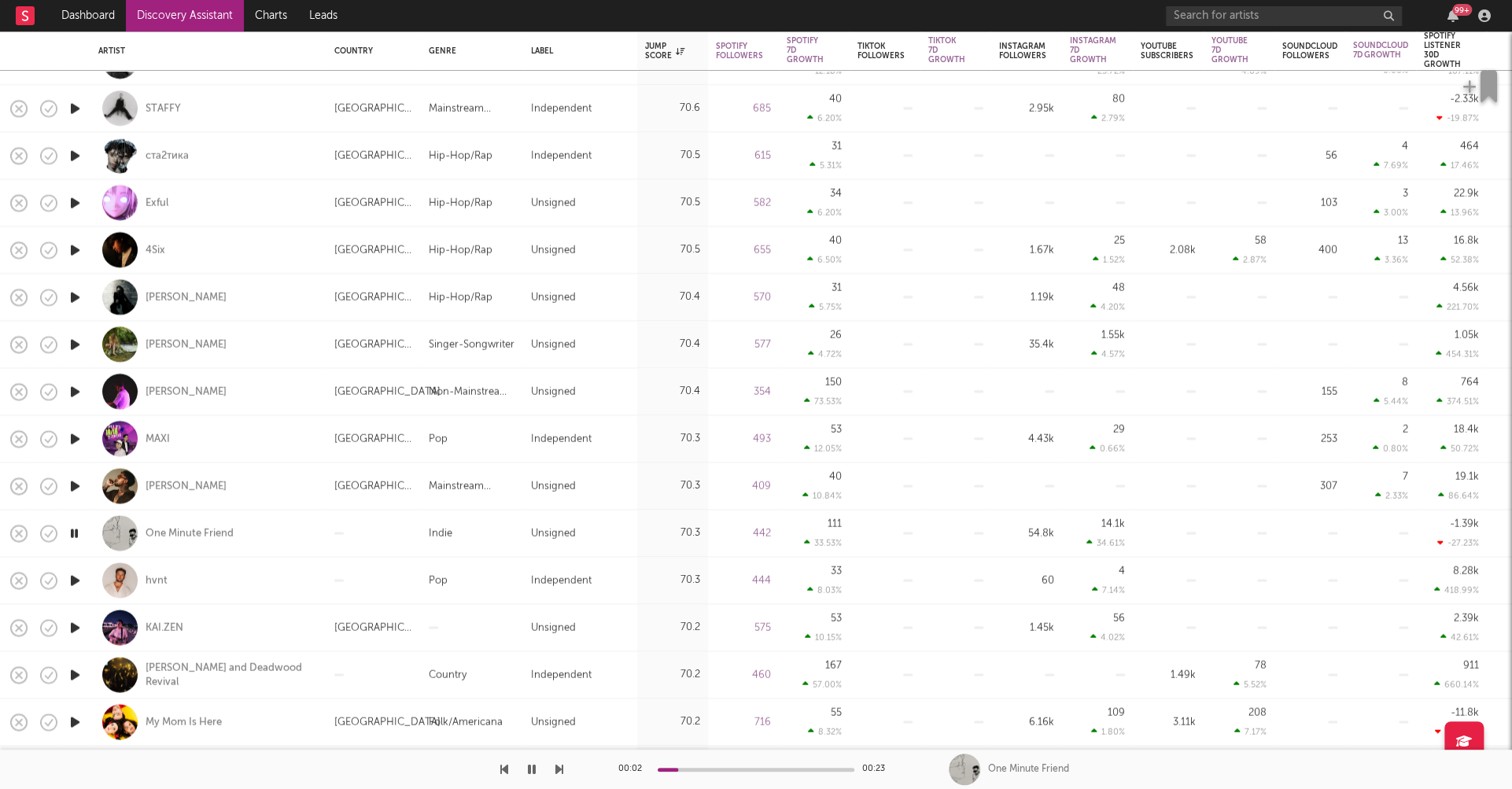
click at [73, 580] on icon "button" at bounding box center [75, 580] width 17 height 20
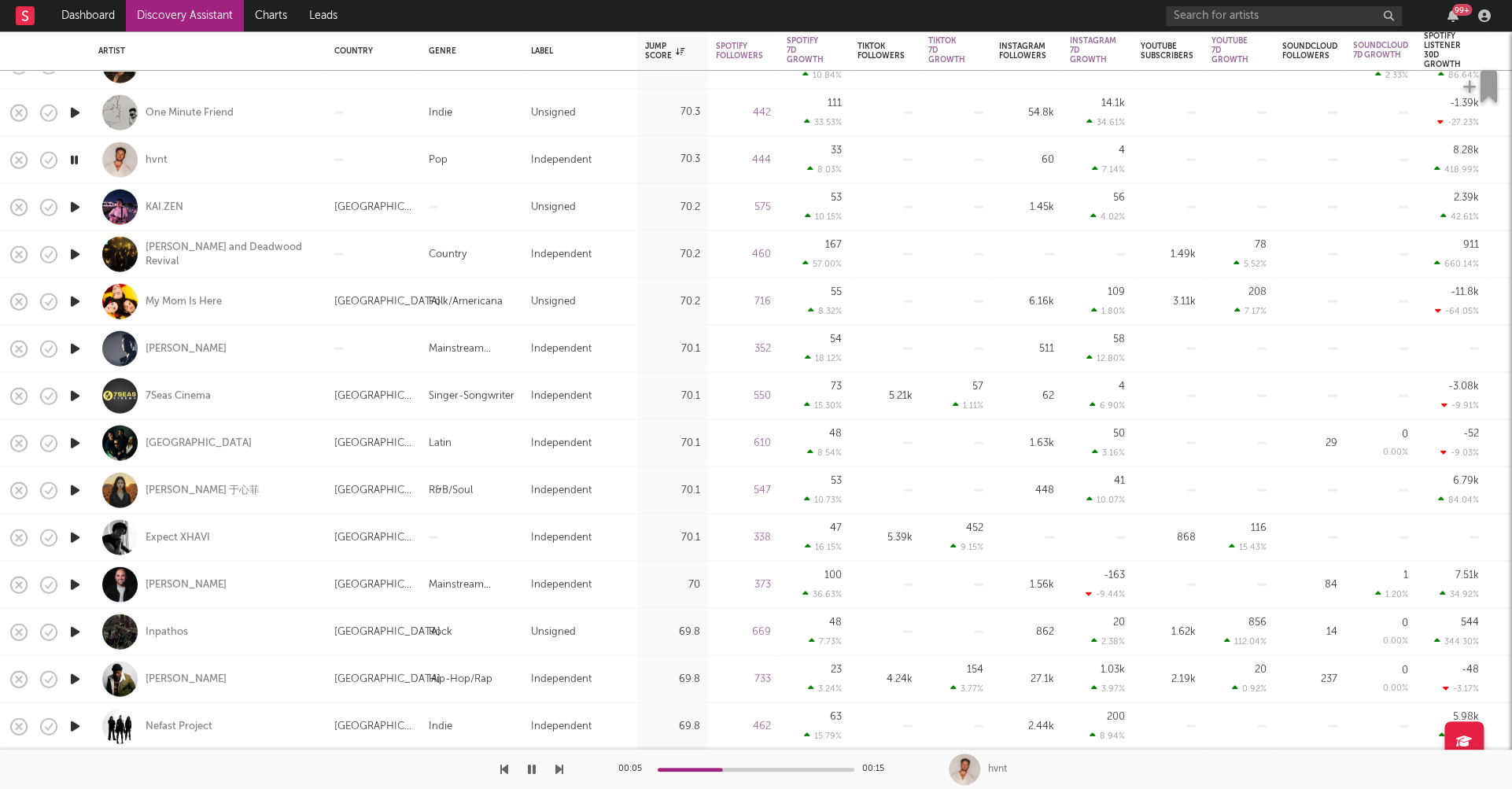
click at [75, 582] on icon "button" at bounding box center [75, 584] width 17 height 20
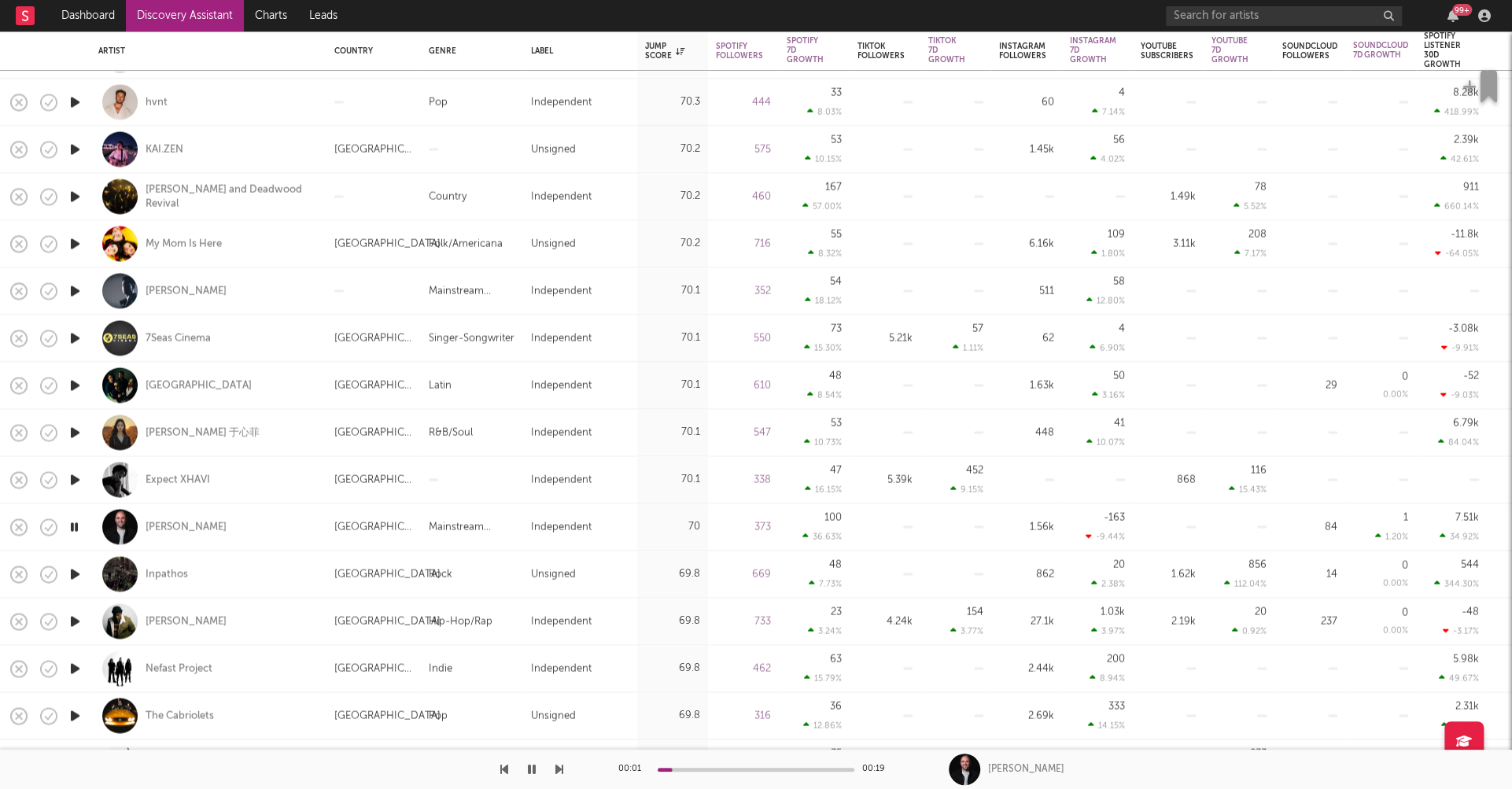
click at [80, 669] on icon "button" at bounding box center [75, 668] width 17 height 20
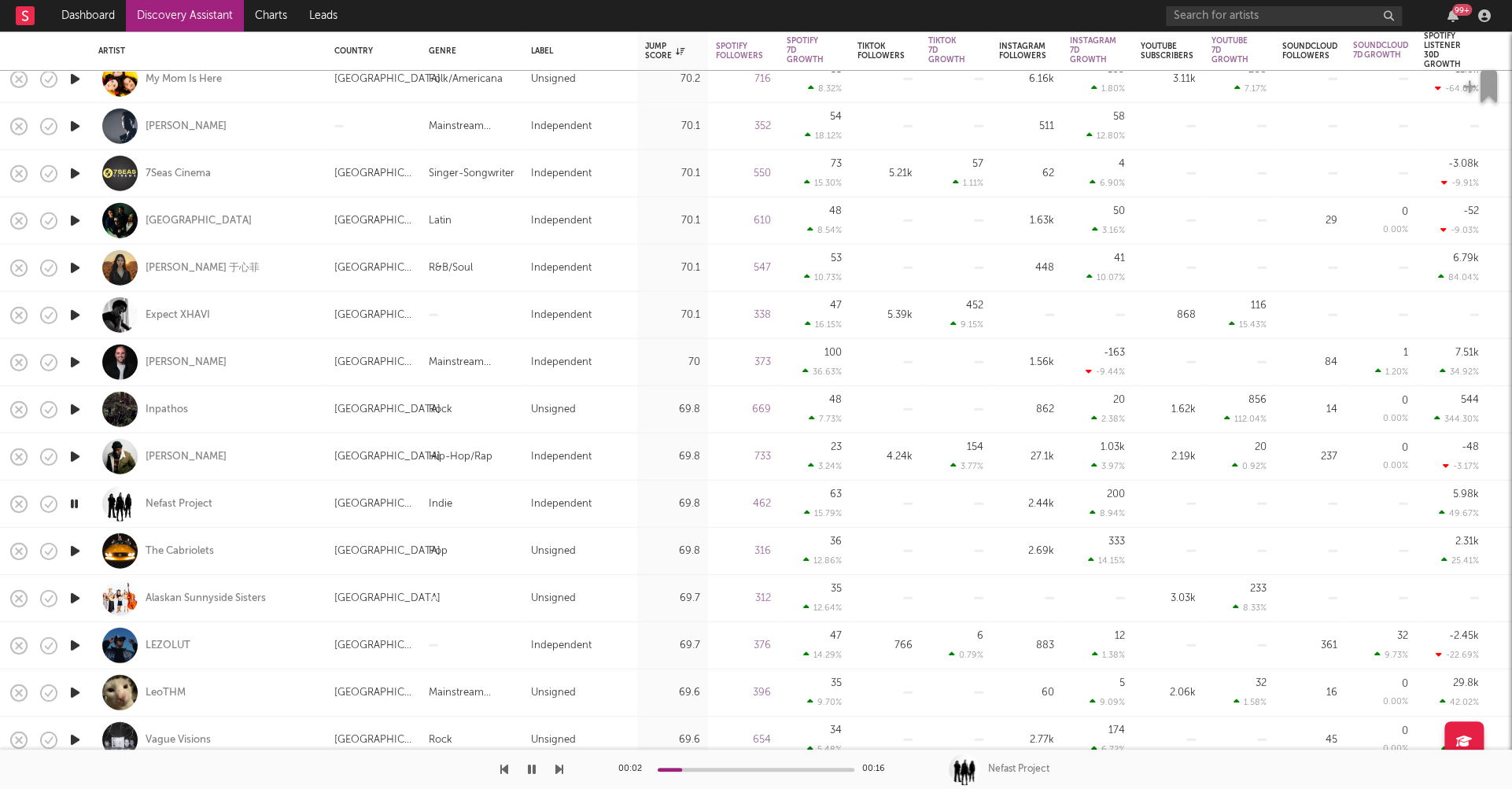
click at [76, 644] on icon "button" at bounding box center [75, 645] width 17 height 20
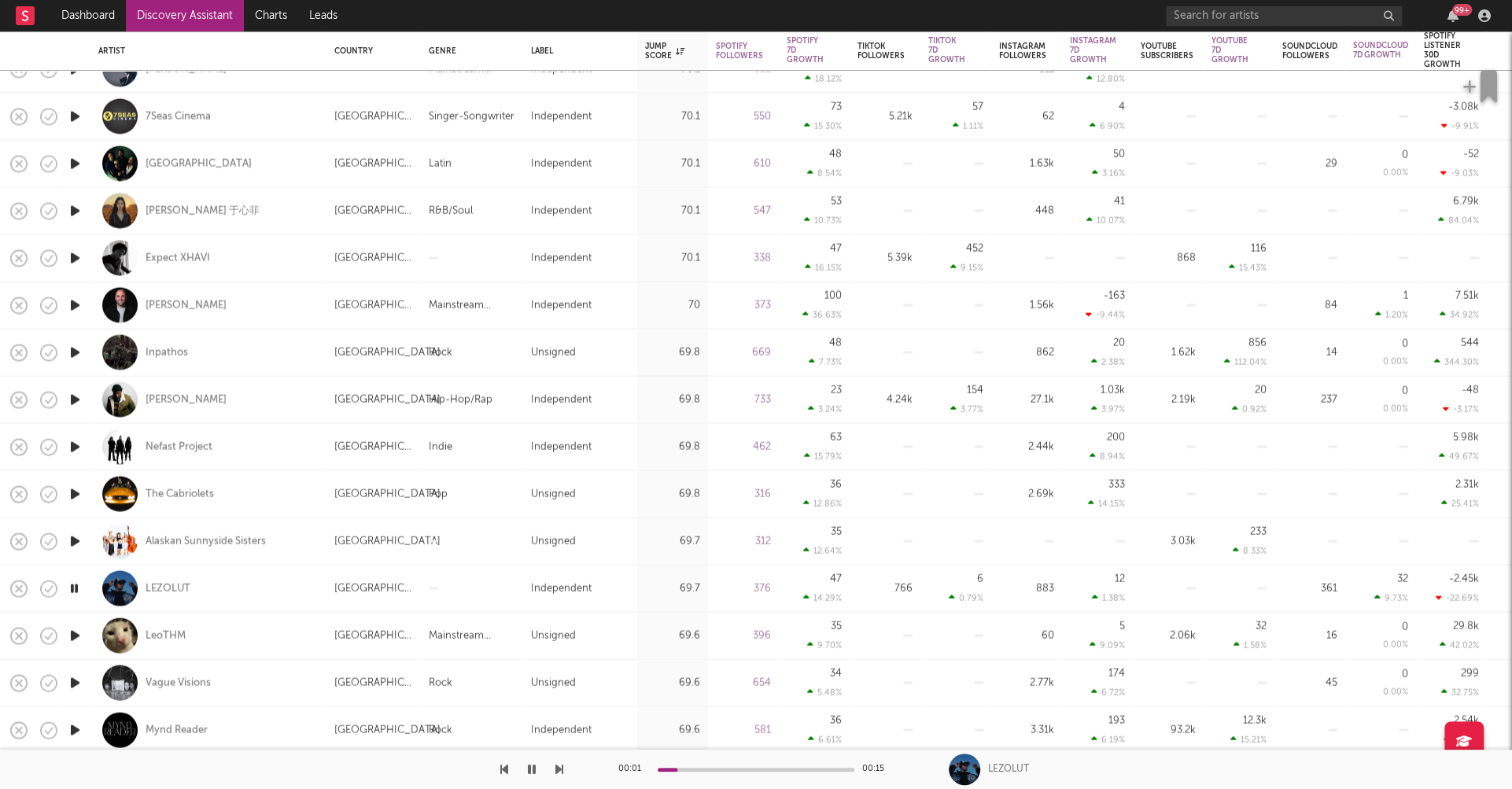
click at [71, 585] on icon "button" at bounding box center [74, 588] width 15 height 20
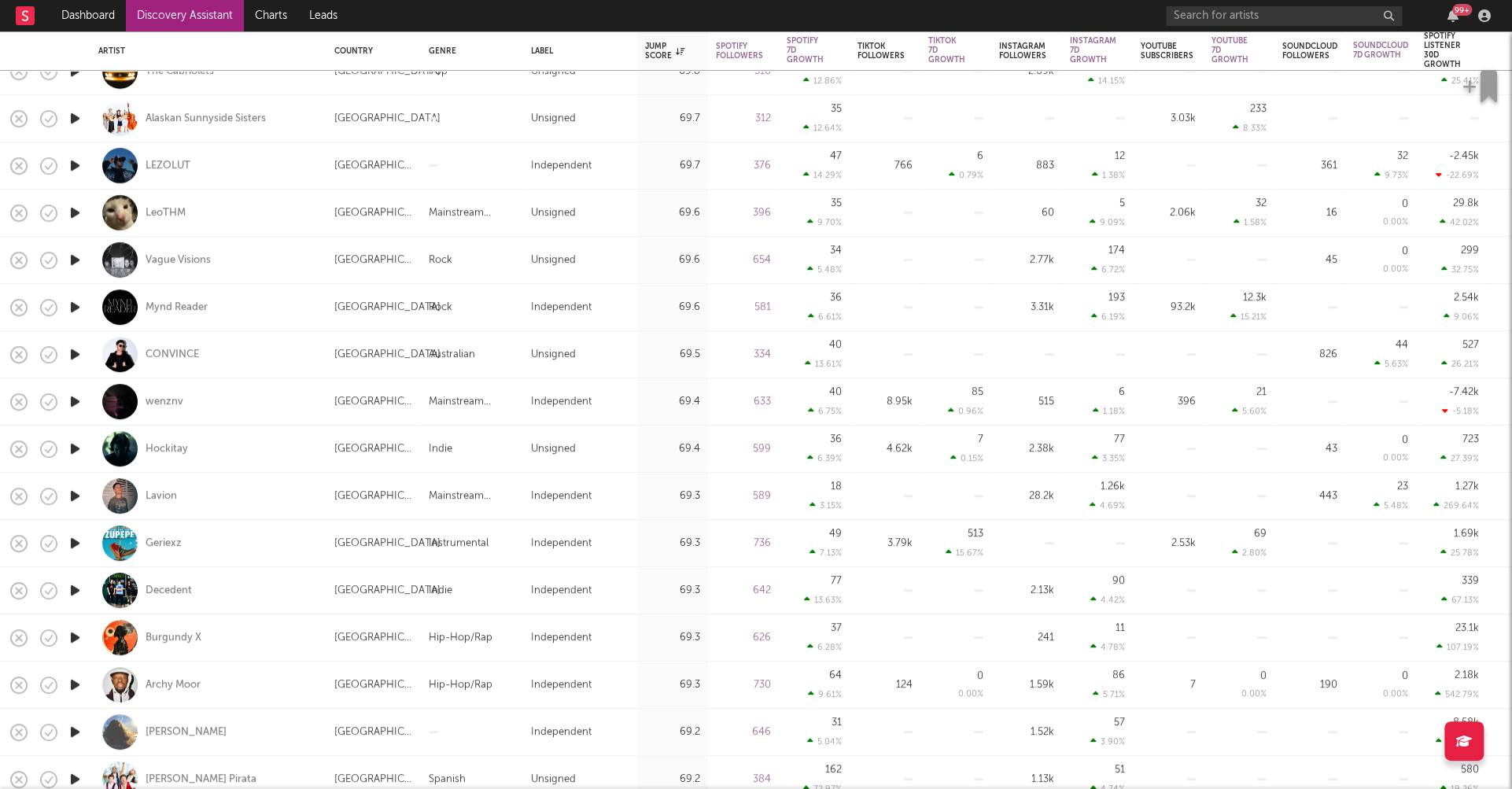
click at [77, 684] on icon "button" at bounding box center [75, 685] width 17 height 20
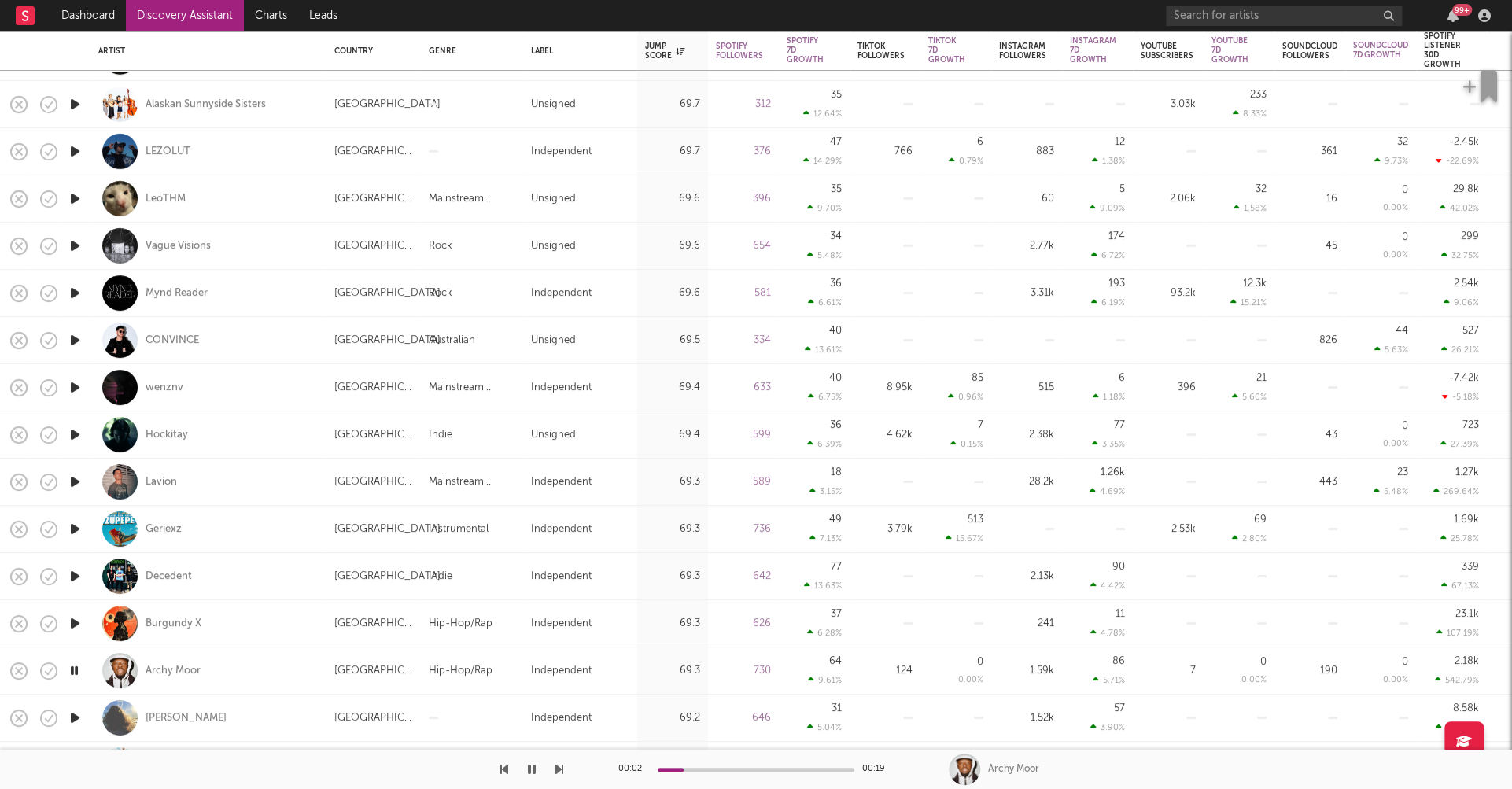
click at [73, 669] on icon "button" at bounding box center [74, 671] width 15 height 20
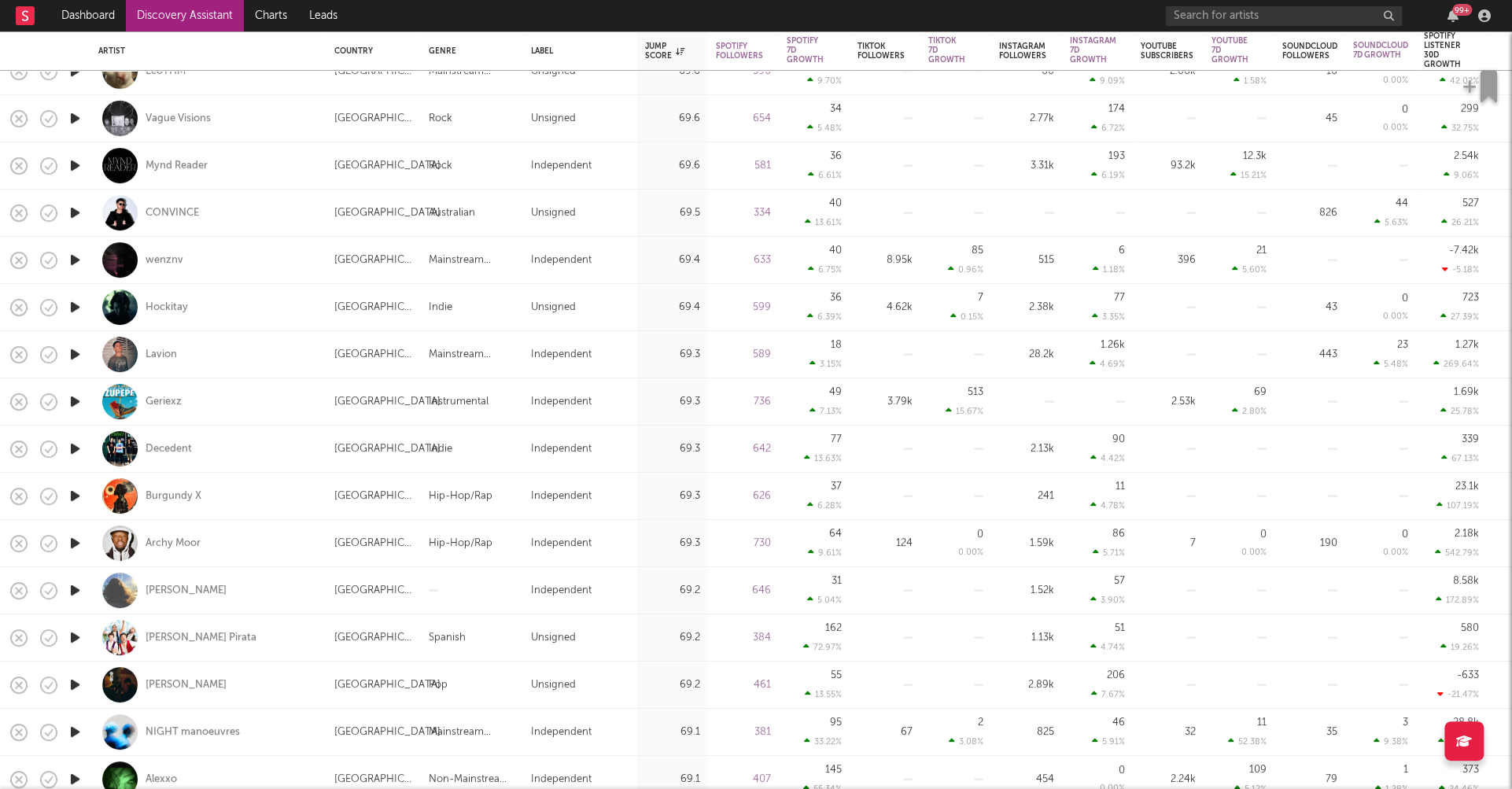
click at [75, 685] on icon "button" at bounding box center [75, 685] width 17 height 20
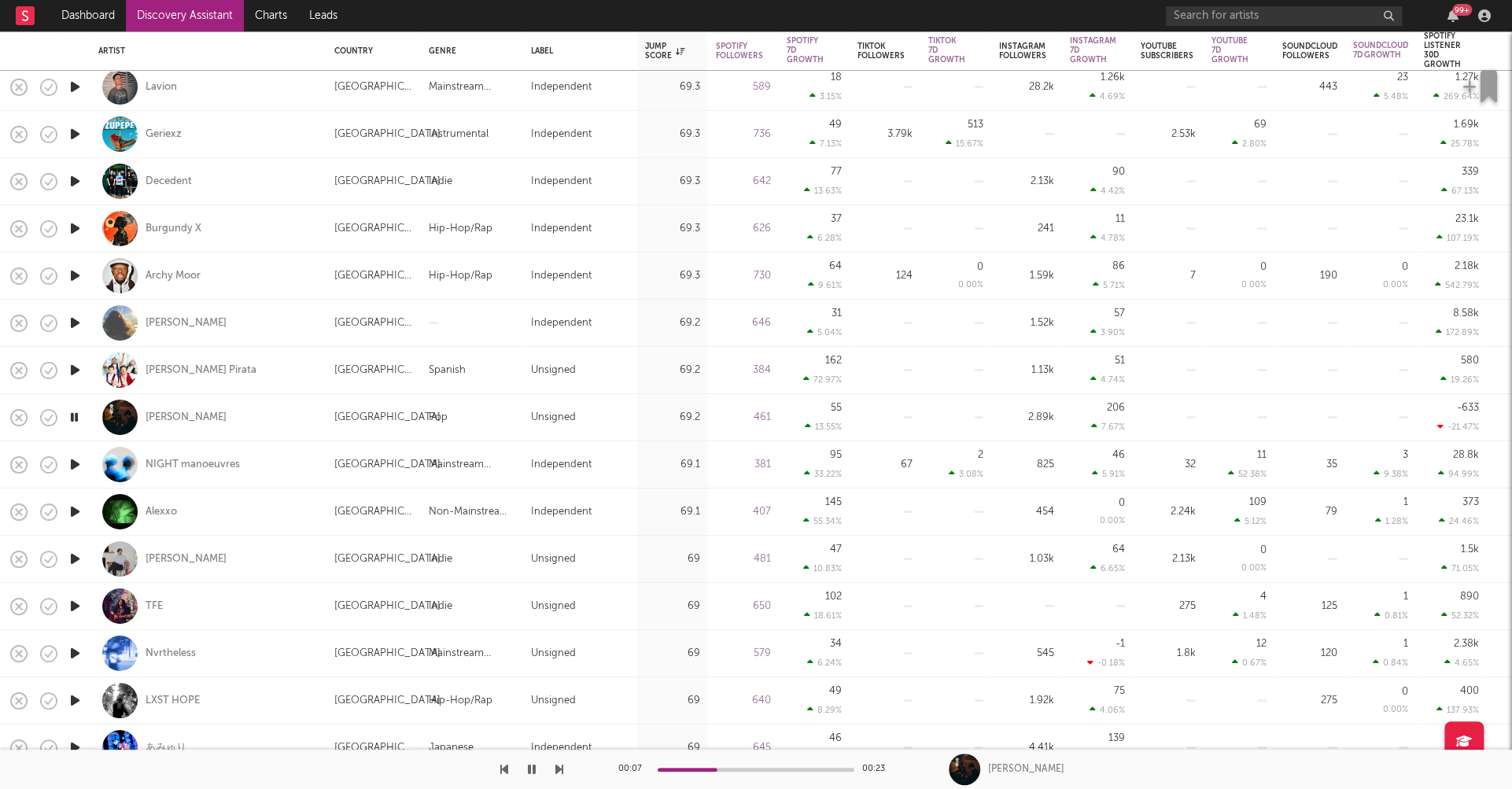
click at [76, 654] on icon "button" at bounding box center [75, 653] width 17 height 20
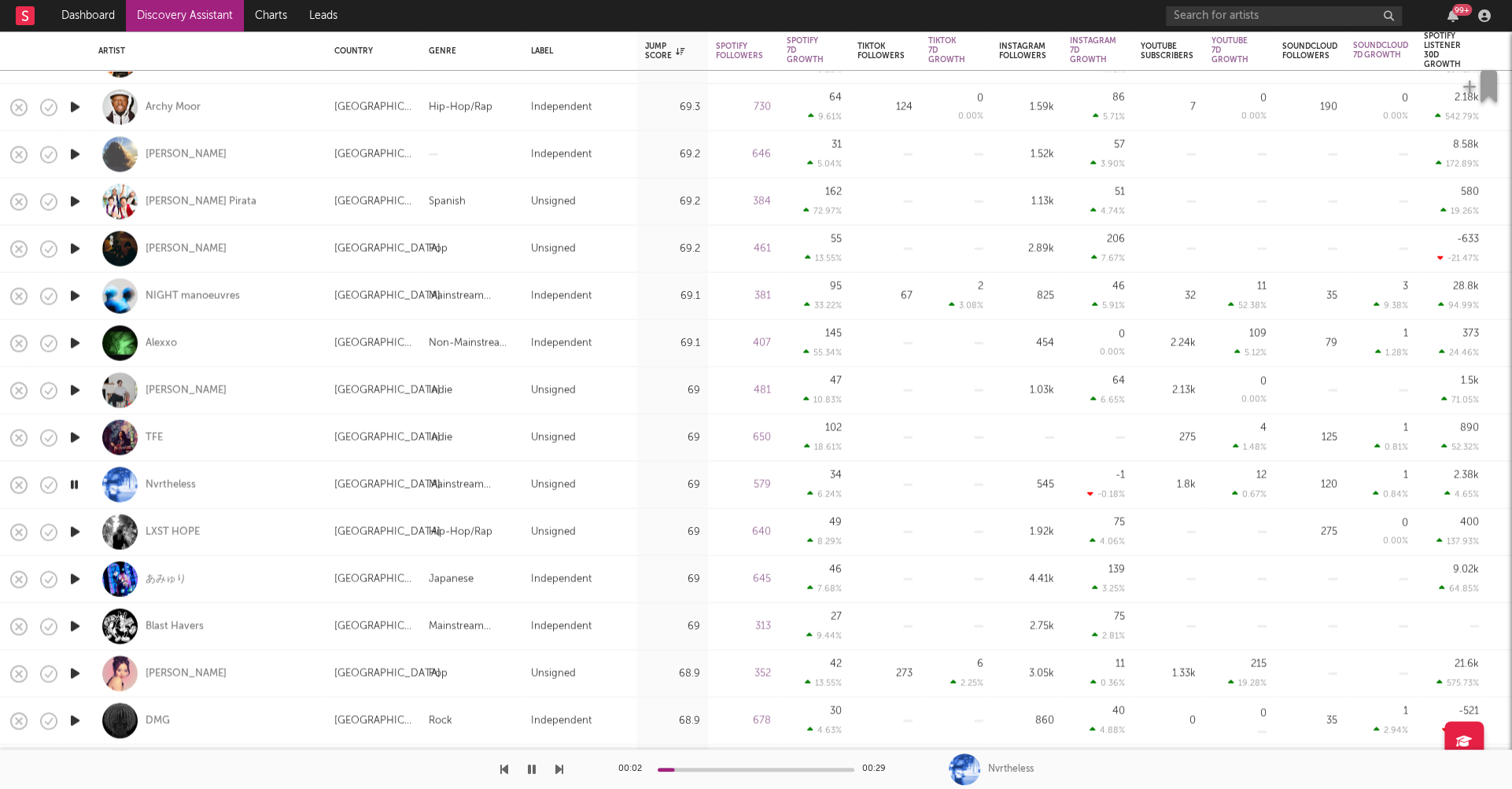
click at [75, 671] on icon "button" at bounding box center [75, 674] width 17 height 20
click at [76, 672] on icon "button" at bounding box center [74, 674] width 15 height 20
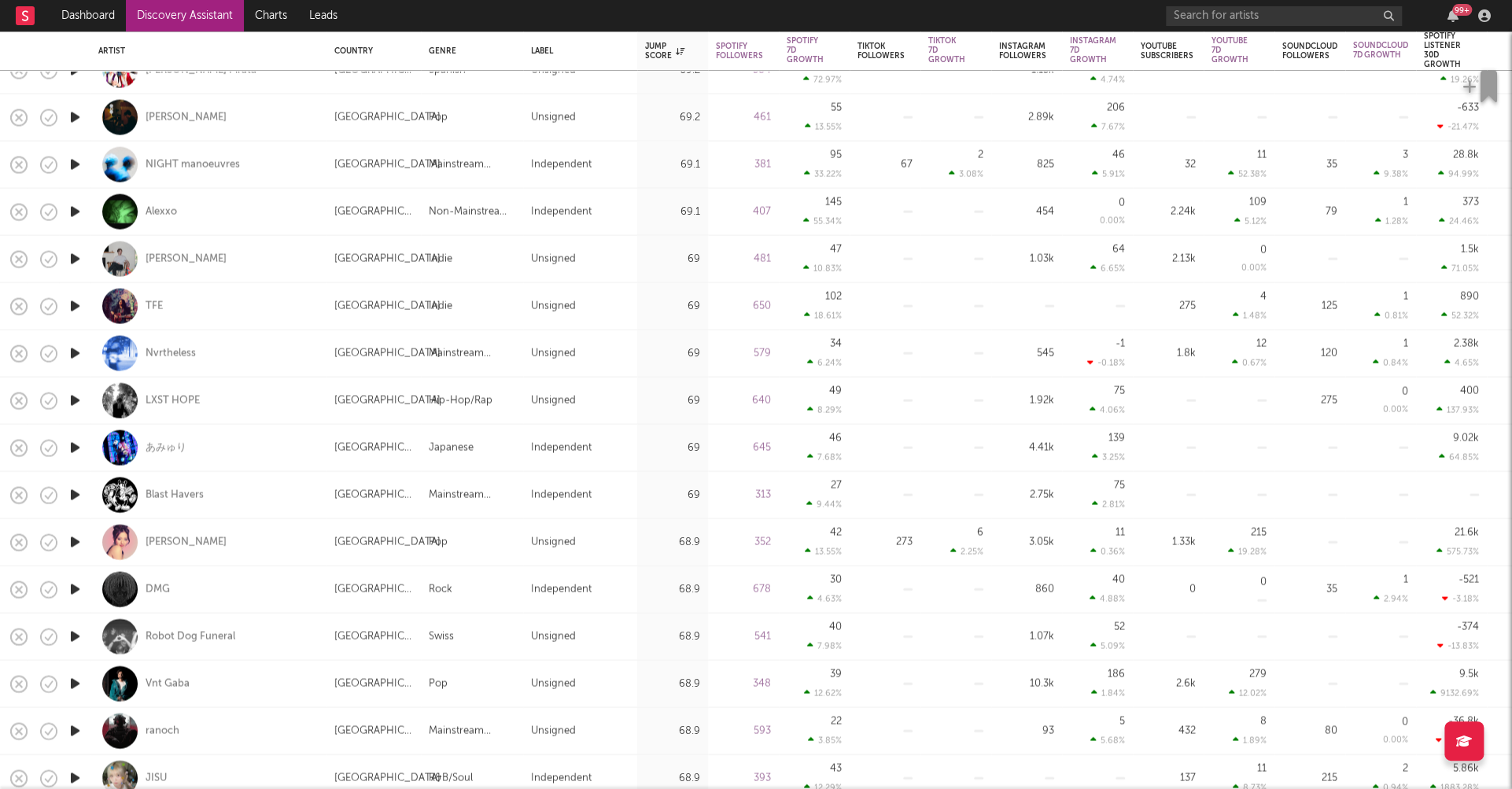
click at [73, 637] on icon "button" at bounding box center [75, 637] width 17 height 20
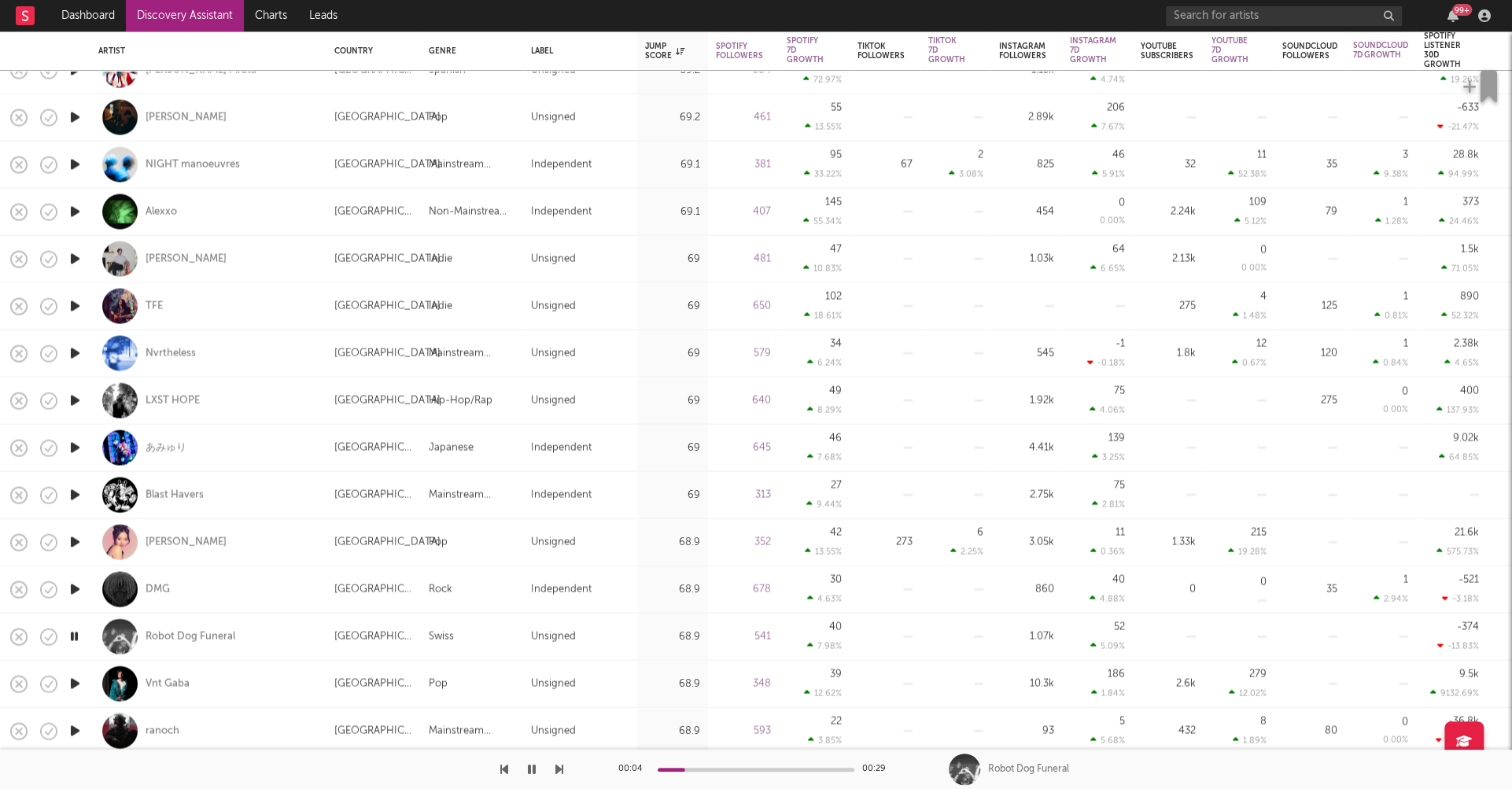
click at [73, 682] on icon "button" at bounding box center [75, 684] width 17 height 20
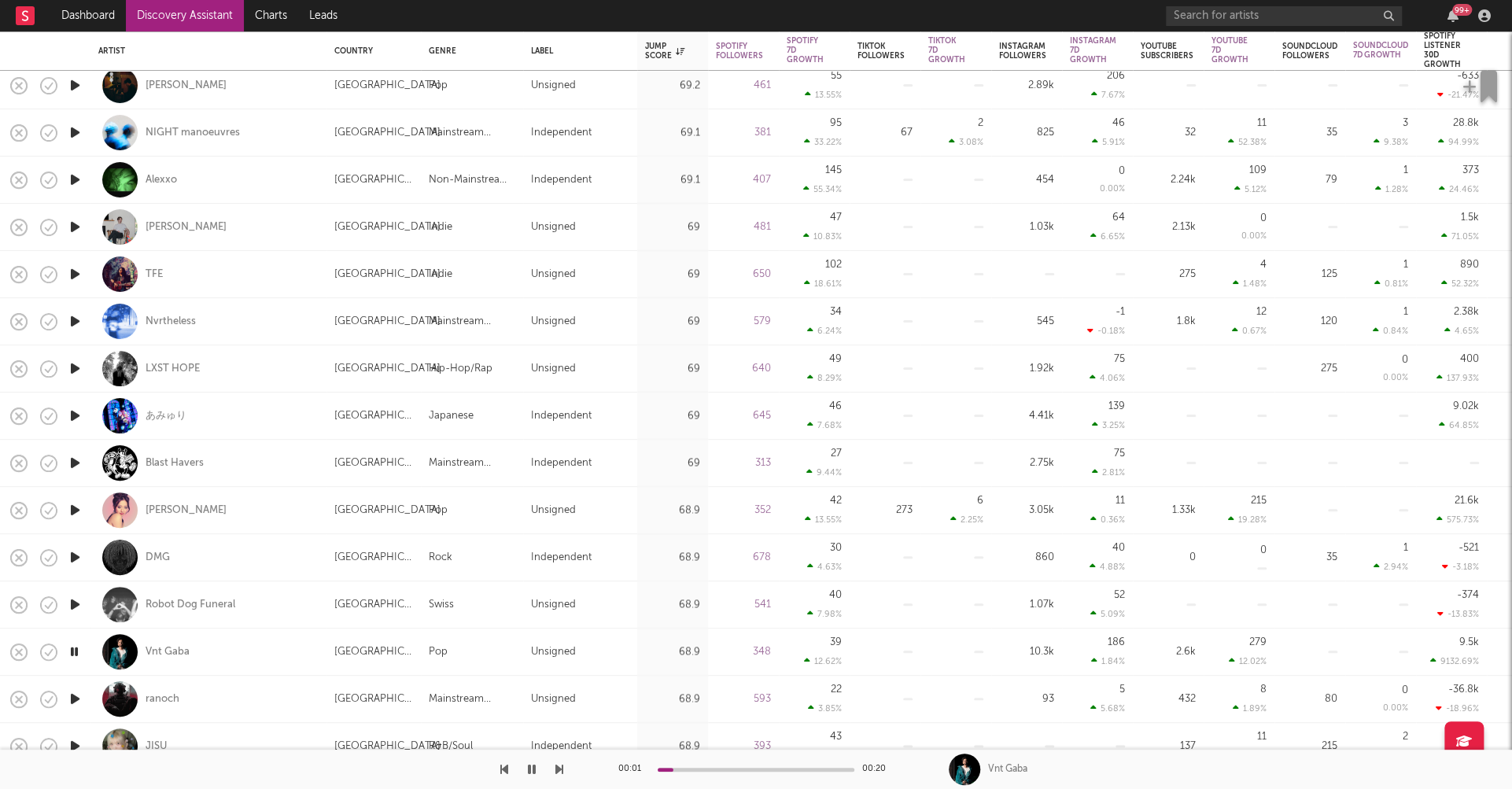
click at [73, 697] on icon "button" at bounding box center [75, 699] width 17 height 20
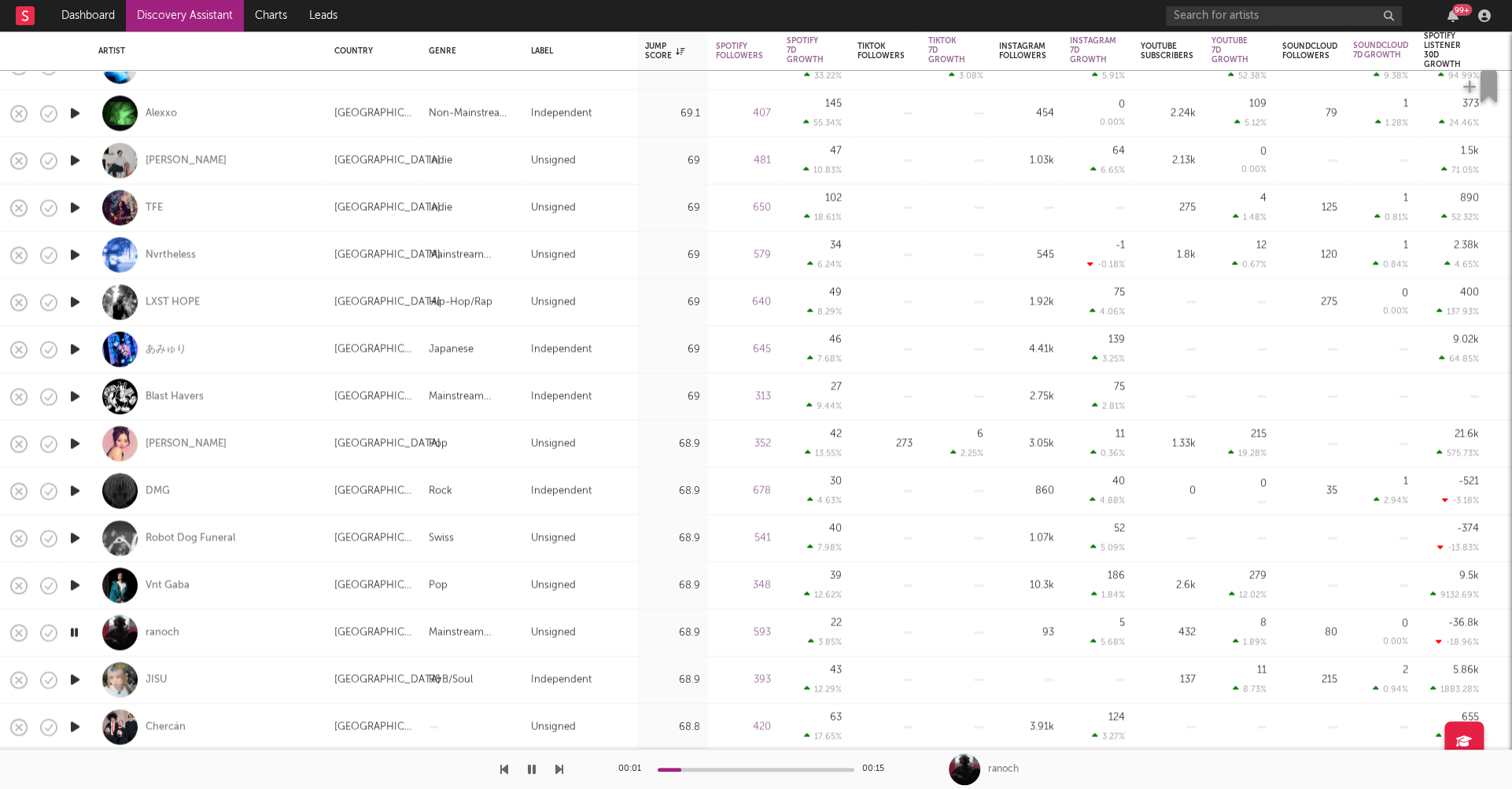
click at [71, 680] on icon "button" at bounding box center [75, 680] width 17 height 20
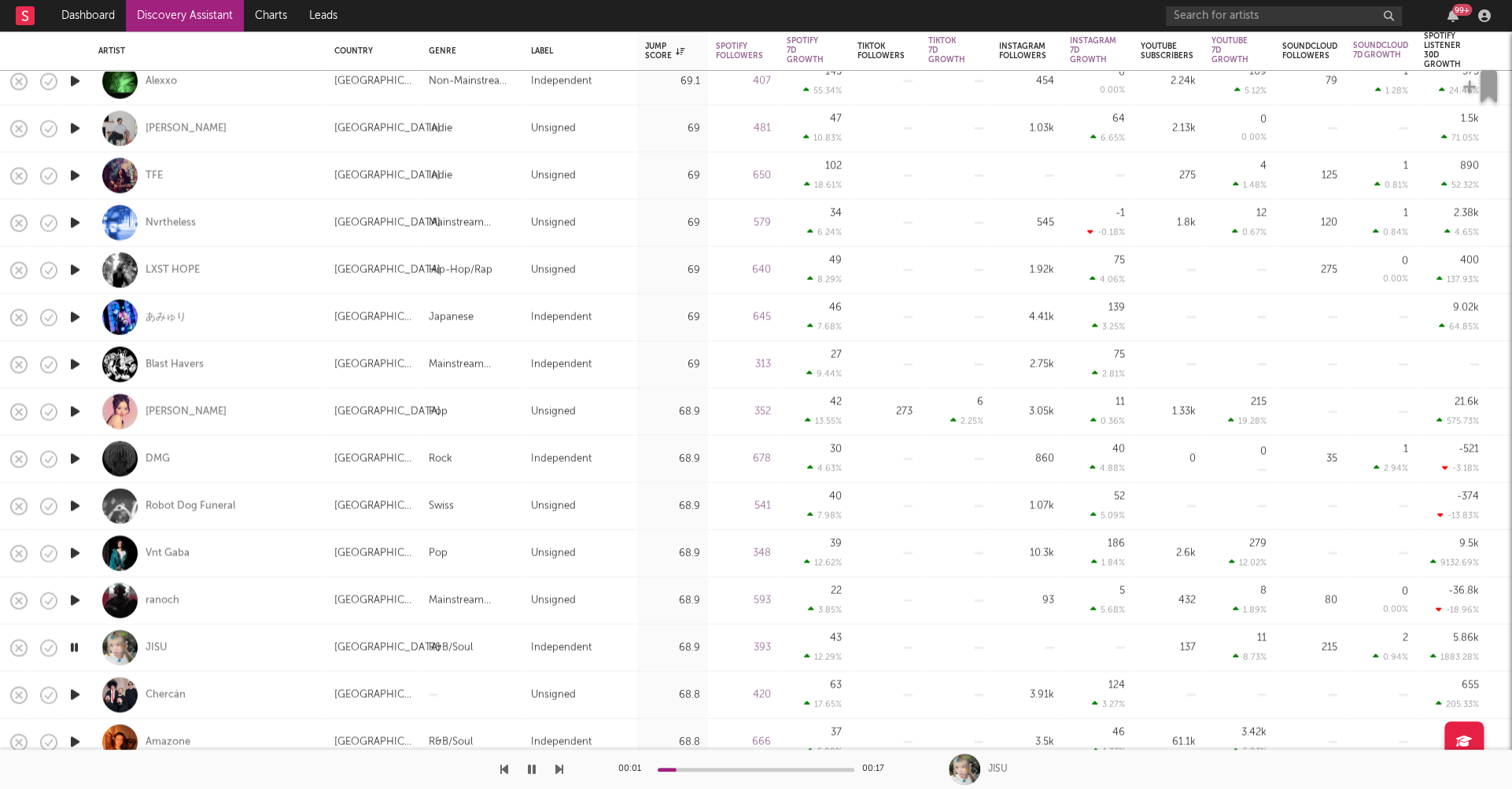
click at [75, 690] on icon "button" at bounding box center [75, 696] width 17 height 20
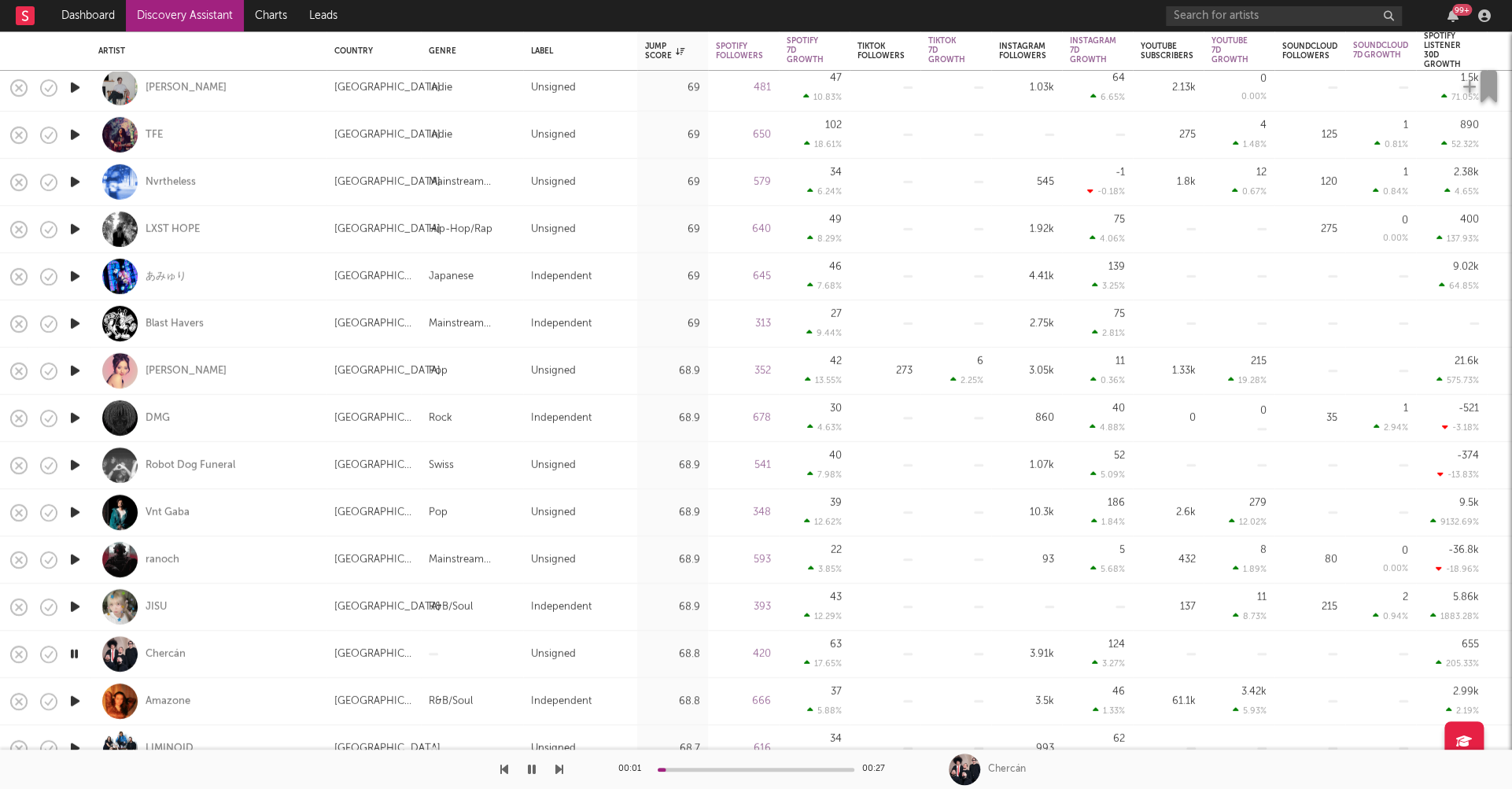
click at [75, 698] on icon "button" at bounding box center [75, 701] width 17 height 20
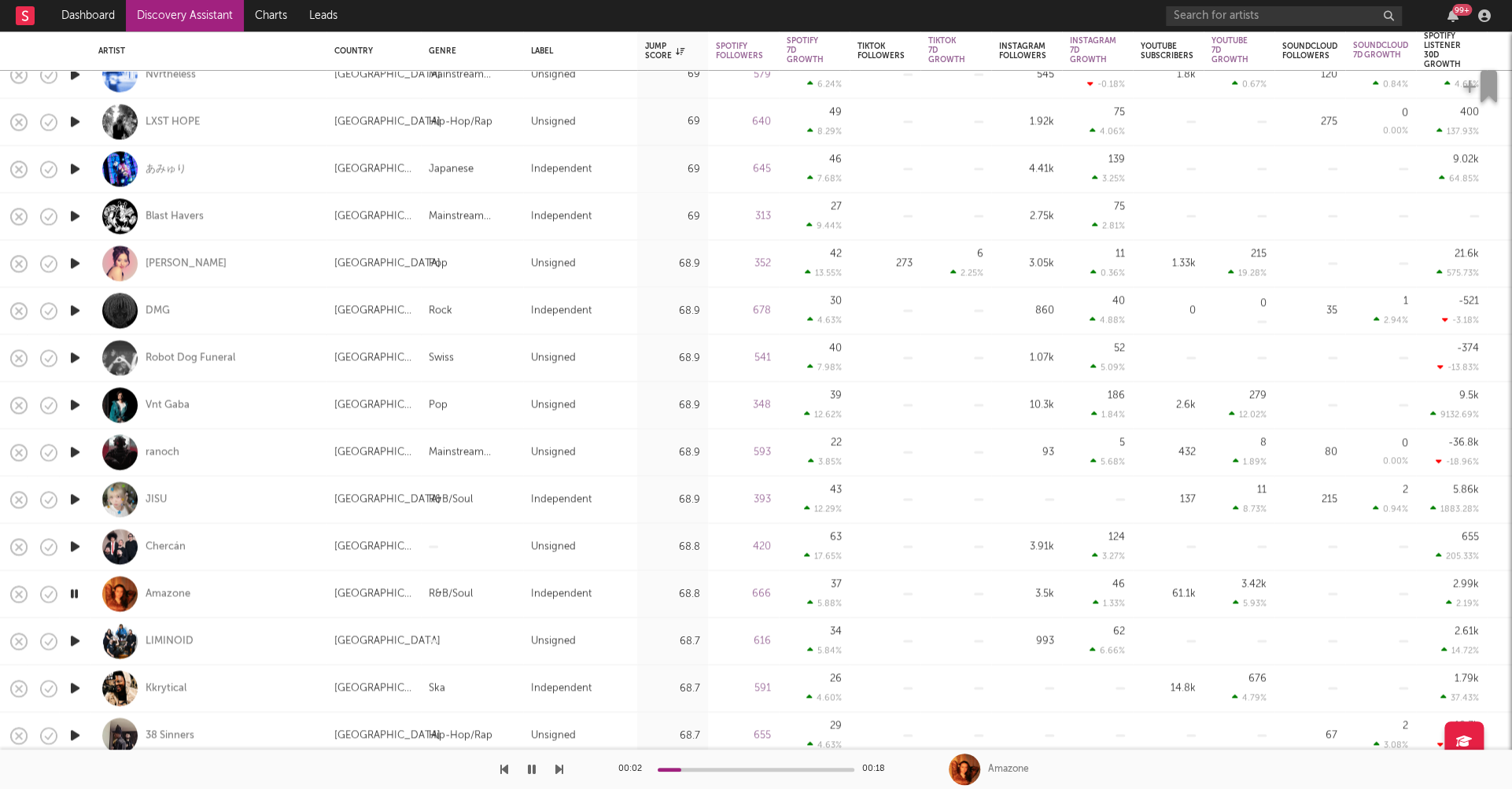
click at [75, 687] on icon "button" at bounding box center [75, 688] width 17 height 20
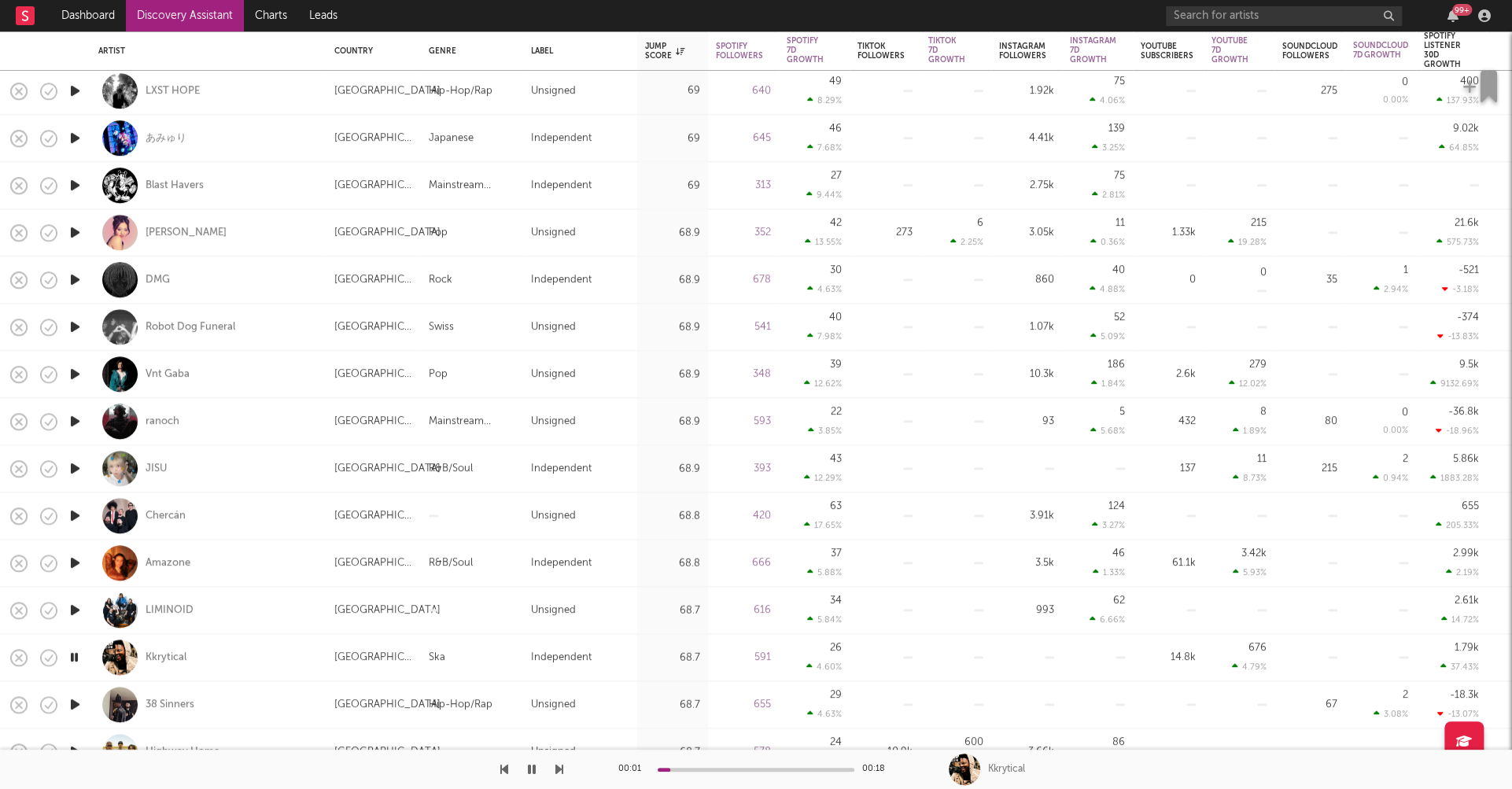
click at [73, 702] on icon "button" at bounding box center [75, 704] width 17 height 20
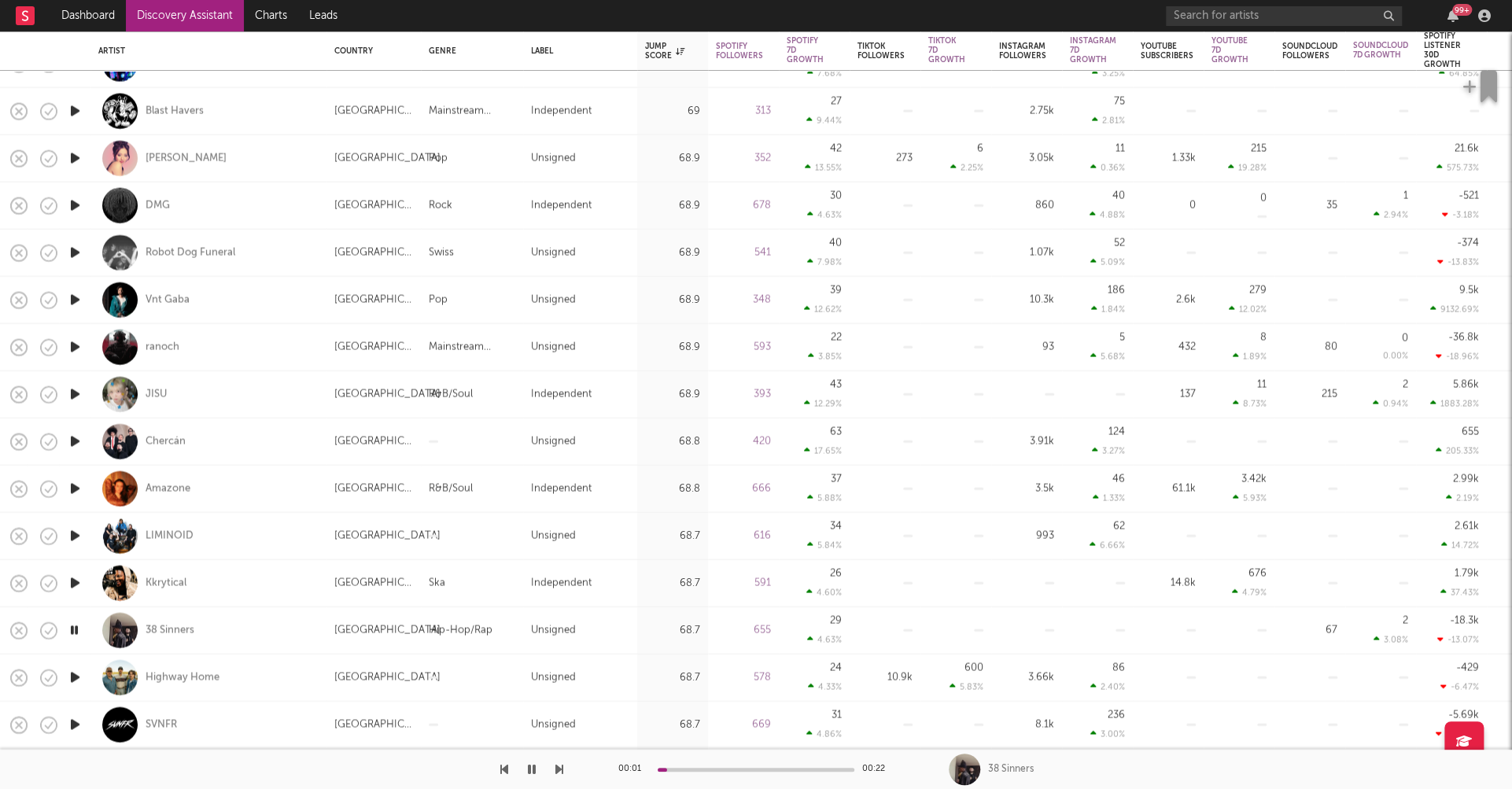
click at [74, 635] on icon "button" at bounding box center [74, 631] width 15 height 20
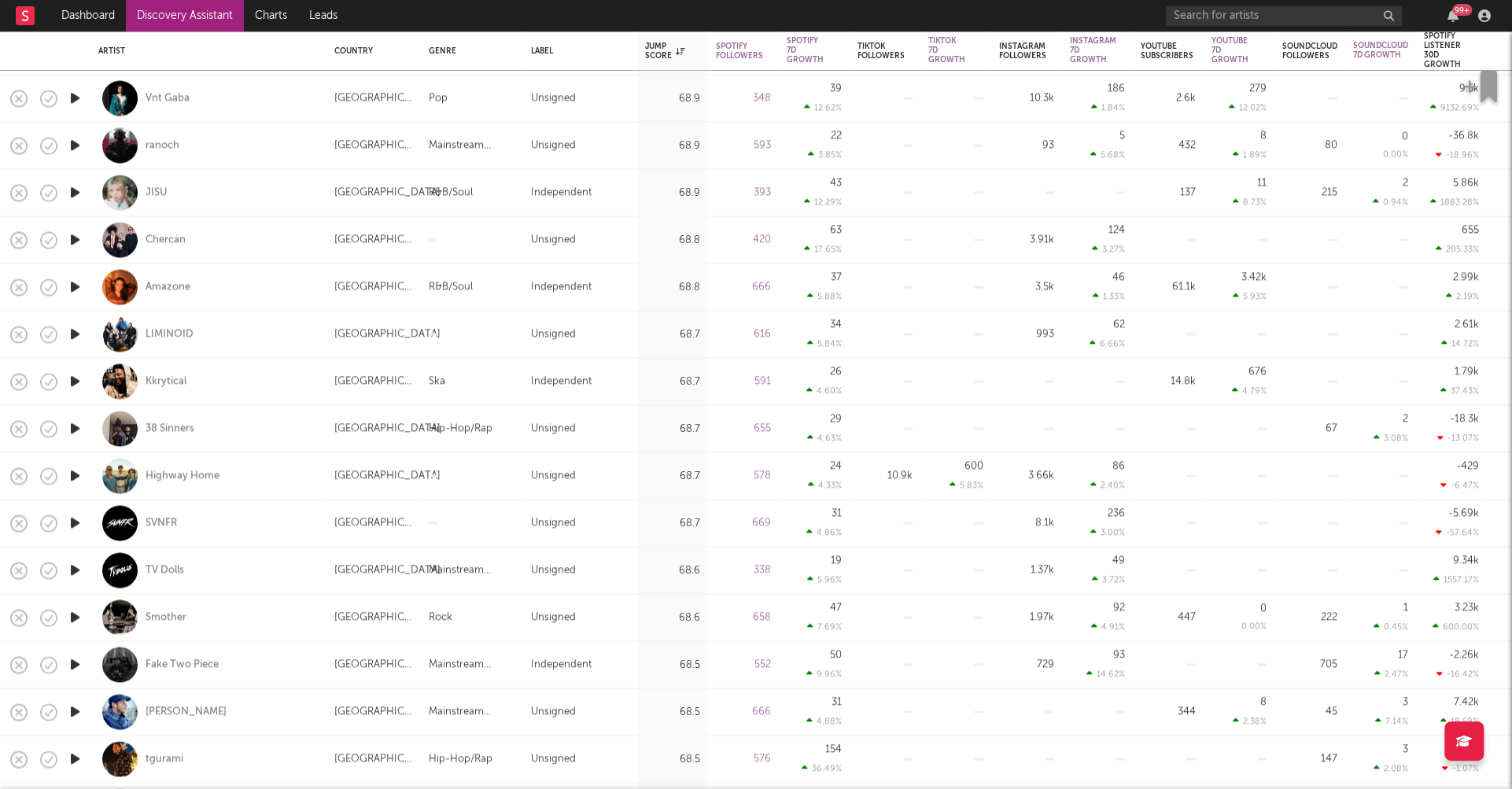
click at [75, 667] on icon "button" at bounding box center [75, 665] width 17 height 20
click at [74, 615] on icon "button" at bounding box center [75, 618] width 17 height 20
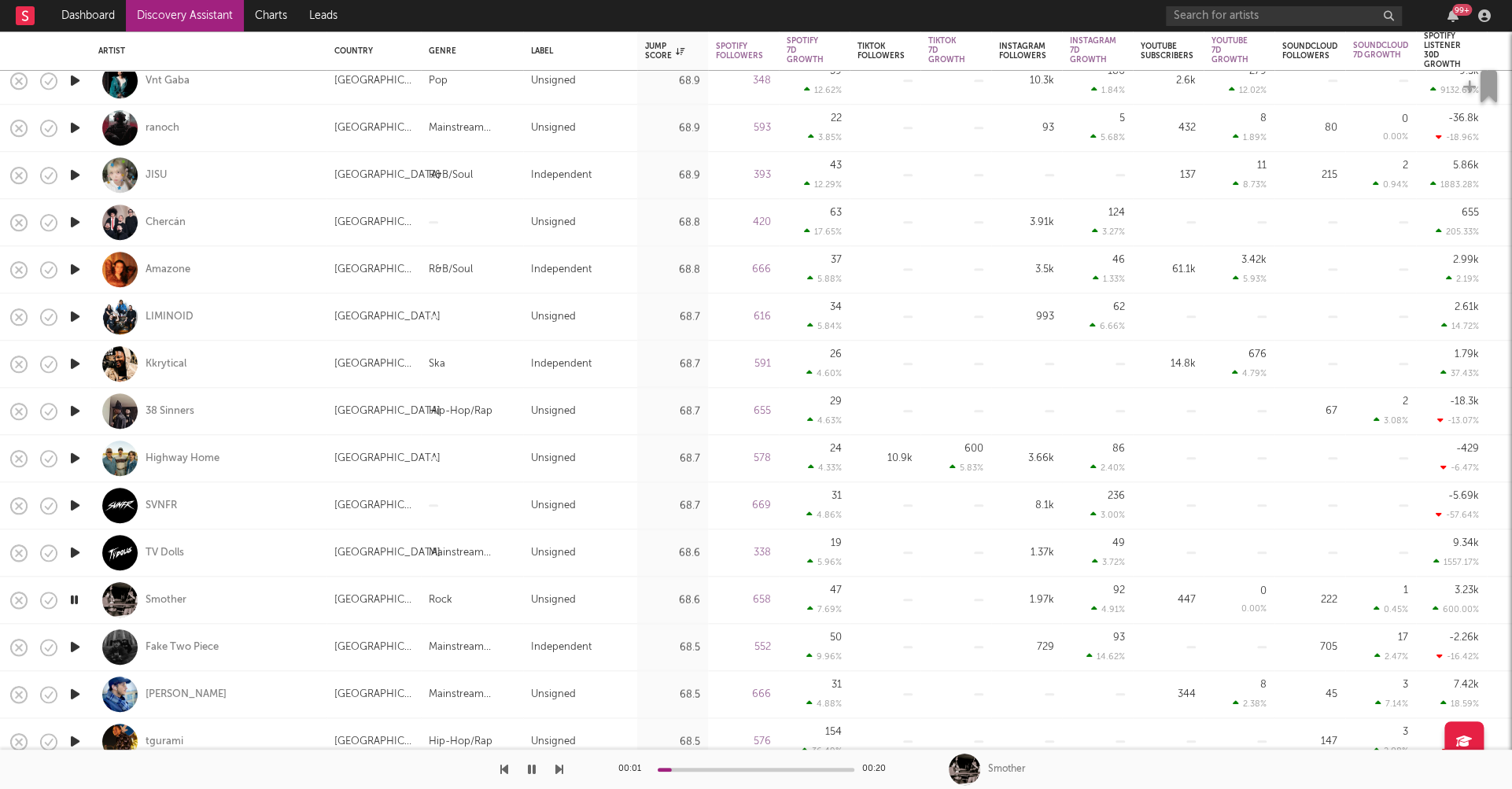
click at [74, 646] on icon "button" at bounding box center [75, 647] width 17 height 20
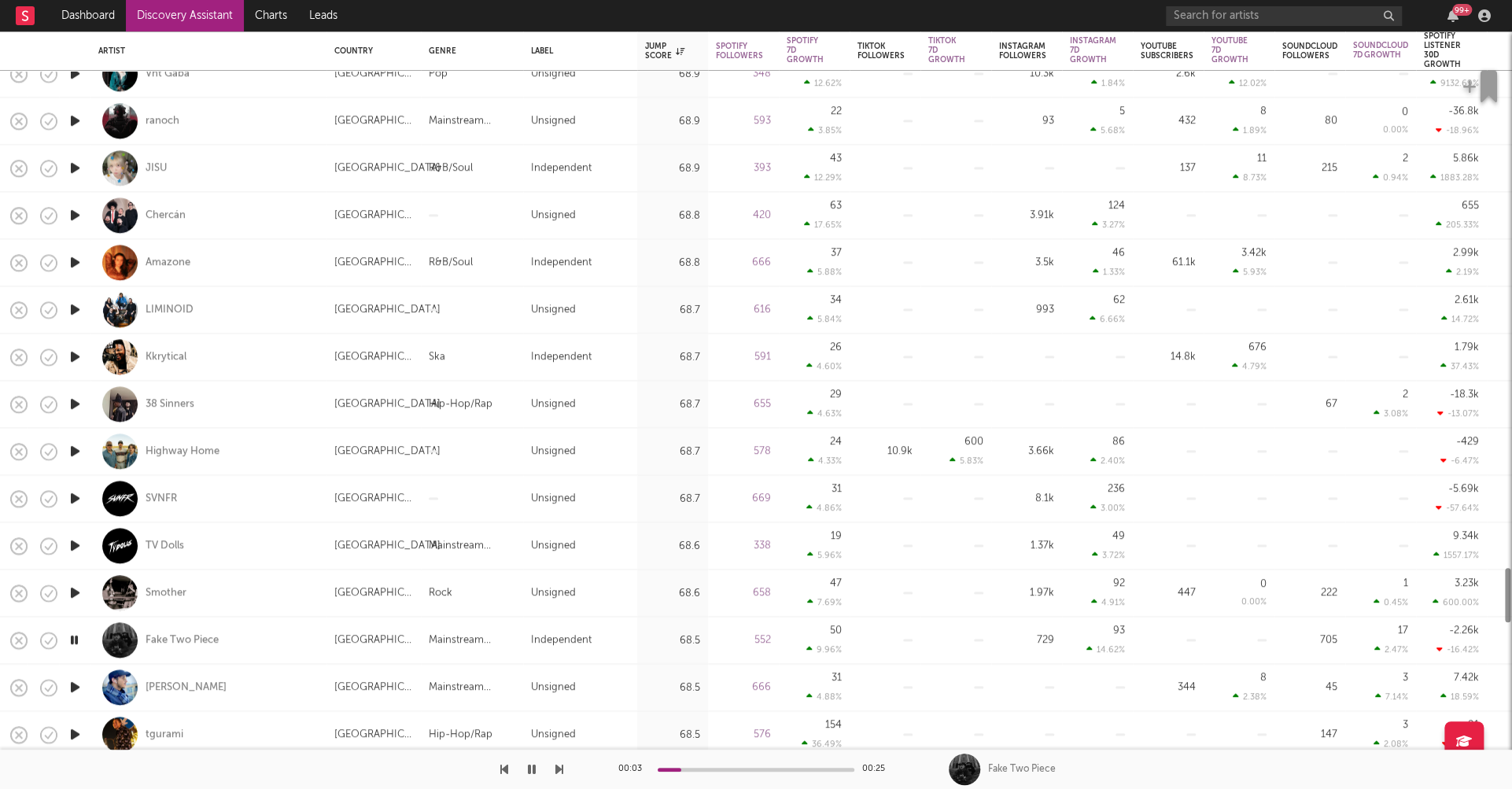
click at [74, 683] on icon "button" at bounding box center [75, 688] width 17 height 20
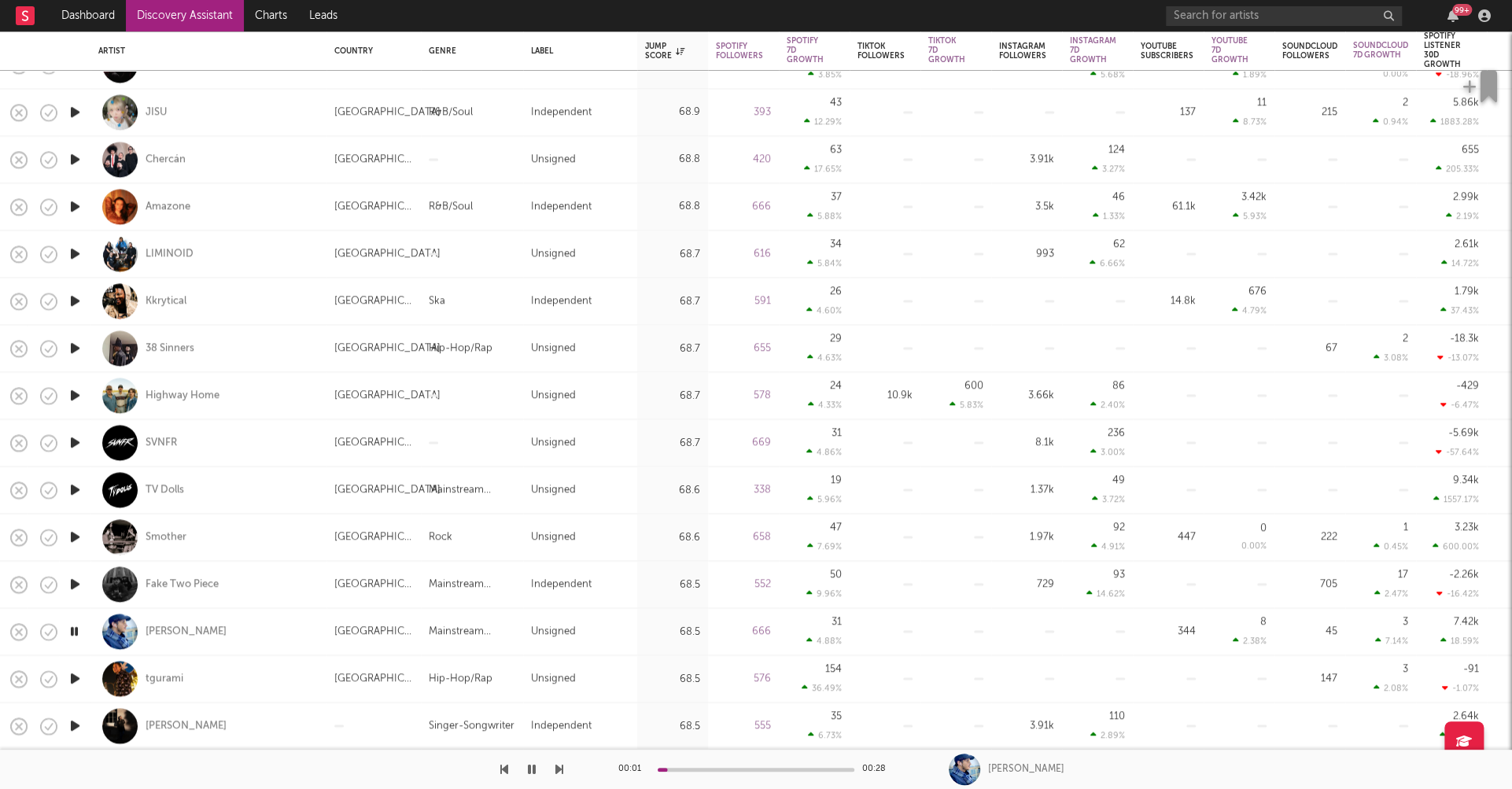
click at [73, 678] on icon "button" at bounding box center [75, 679] width 17 height 20
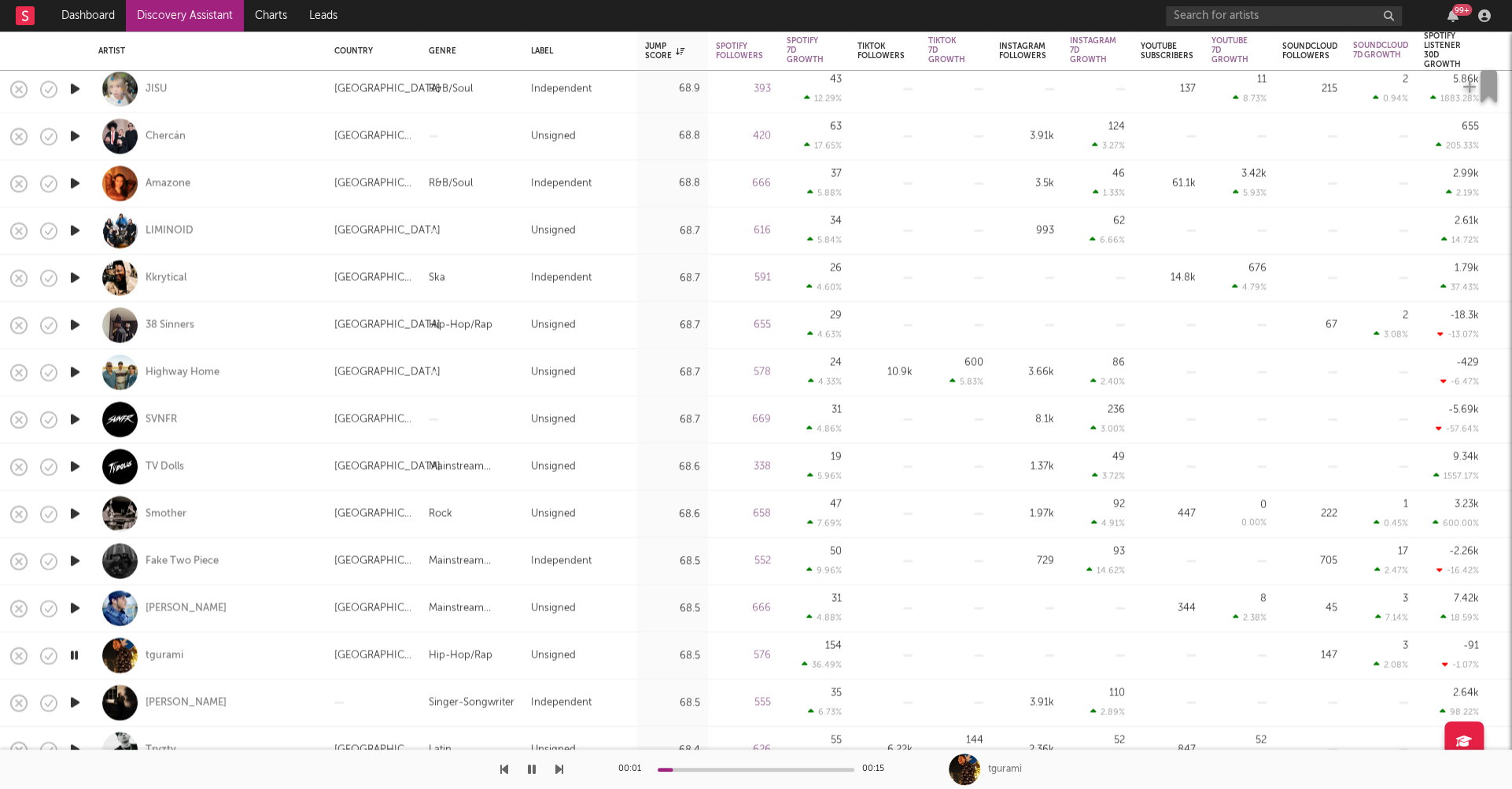
click at [75, 698] on icon "button" at bounding box center [75, 703] width 17 height 20
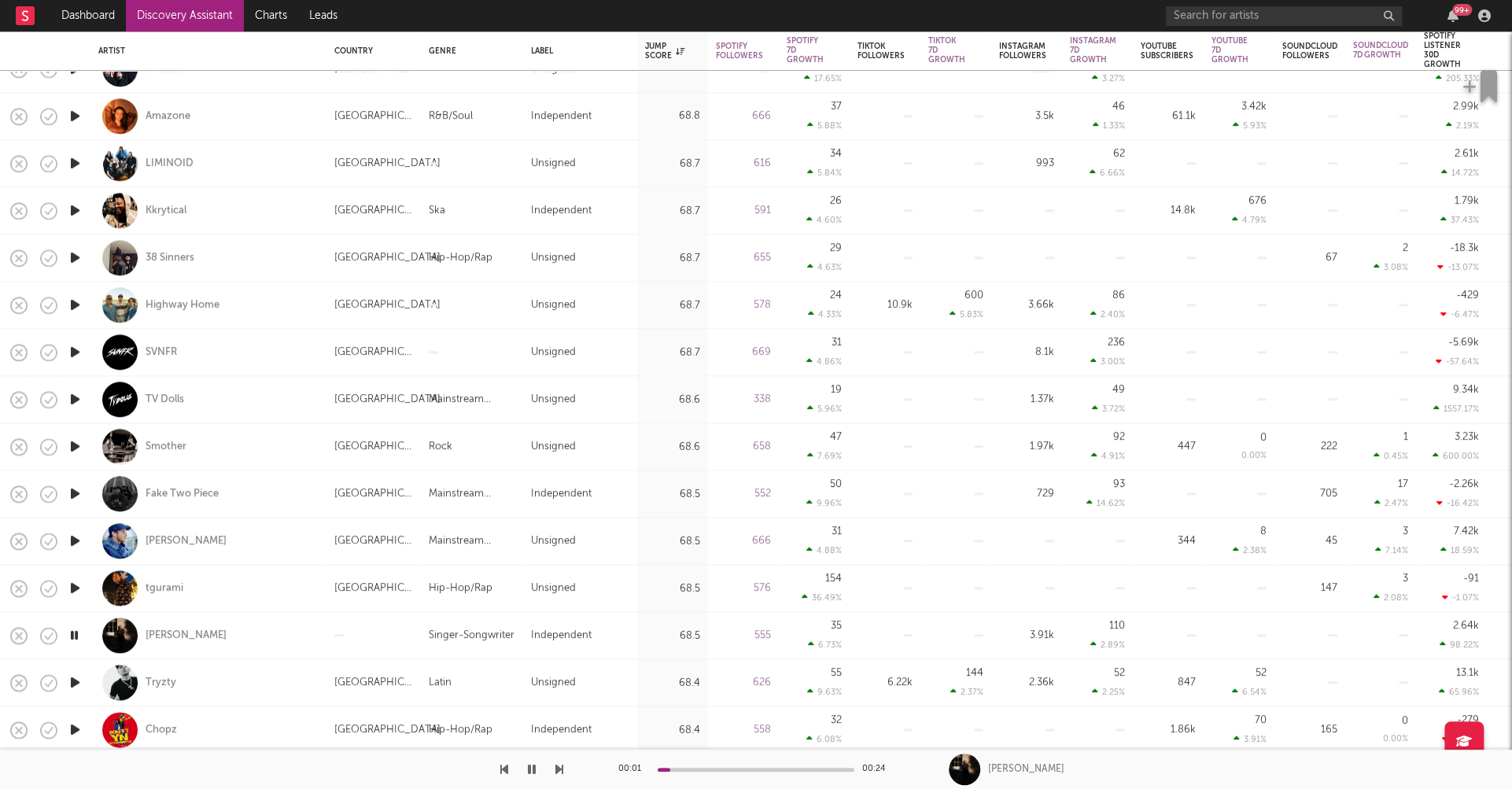
click at [74, 683] on icon "button" at bounding box center [75, 683] width 17 height 20
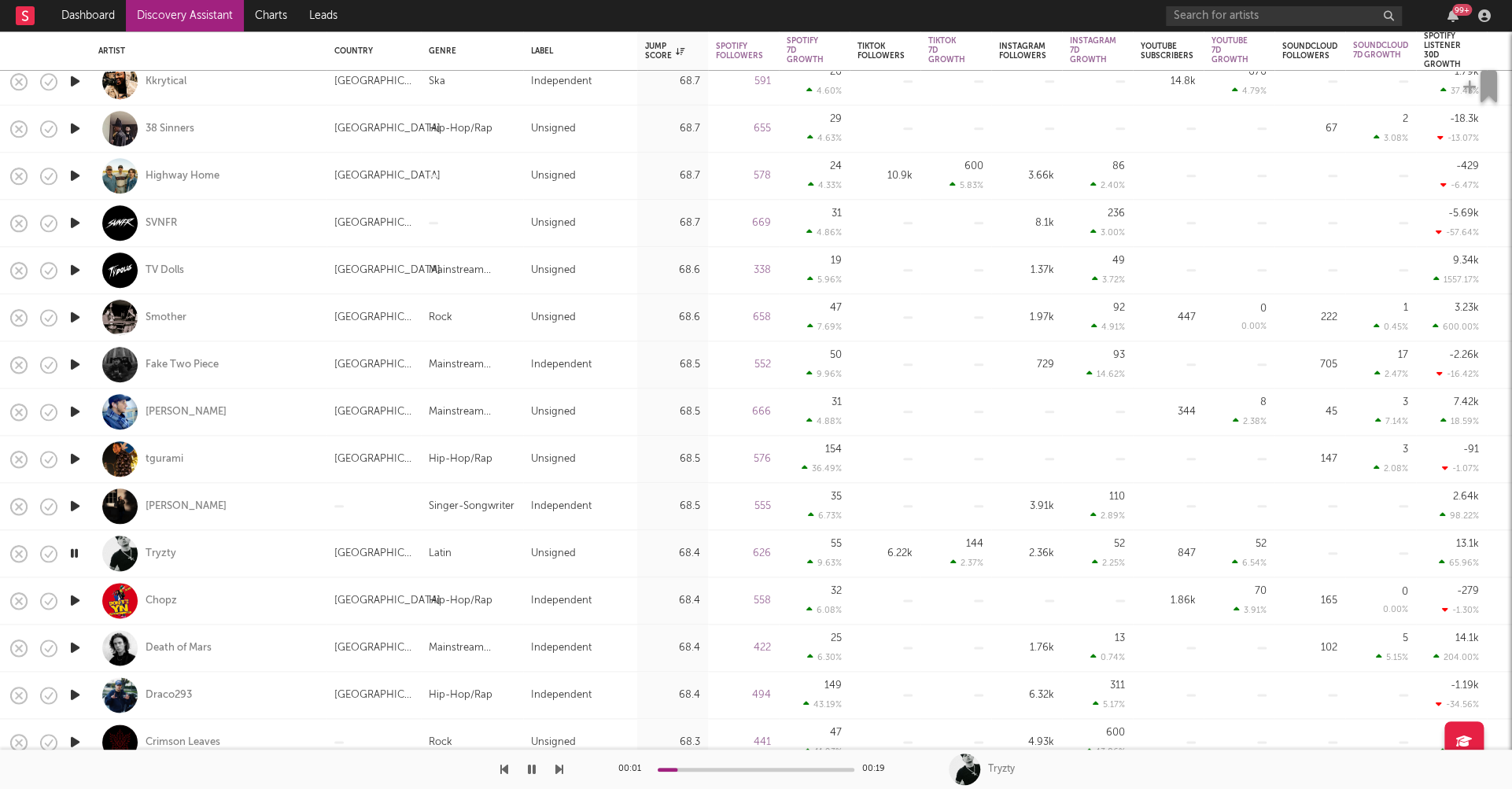
click at [77, 645] on icon "button" at bounding box center [75, 648] width 17 height 20
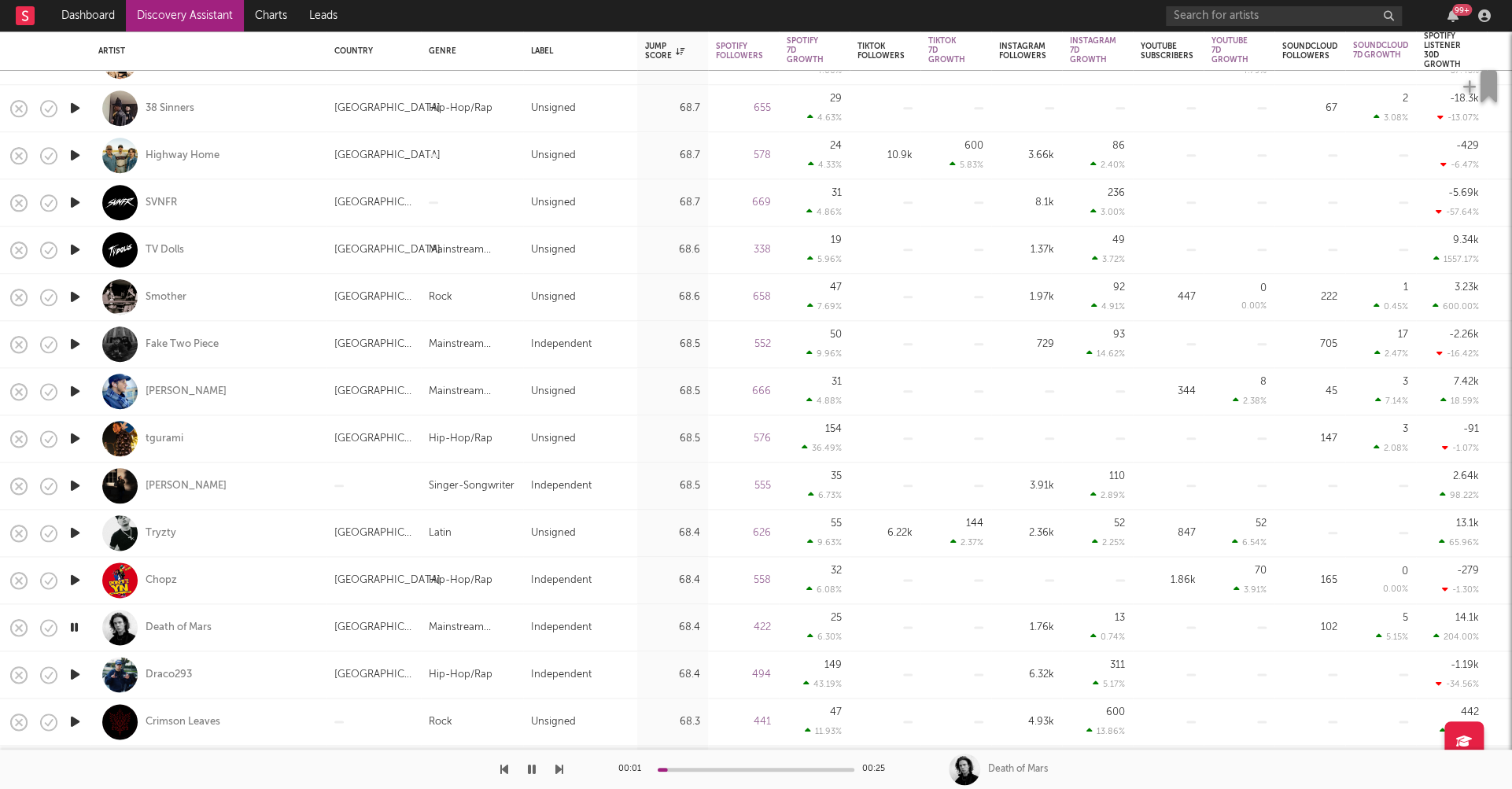
click at [72, 671] on icon "button" at bounding box center [75, 675] width 17 height 20
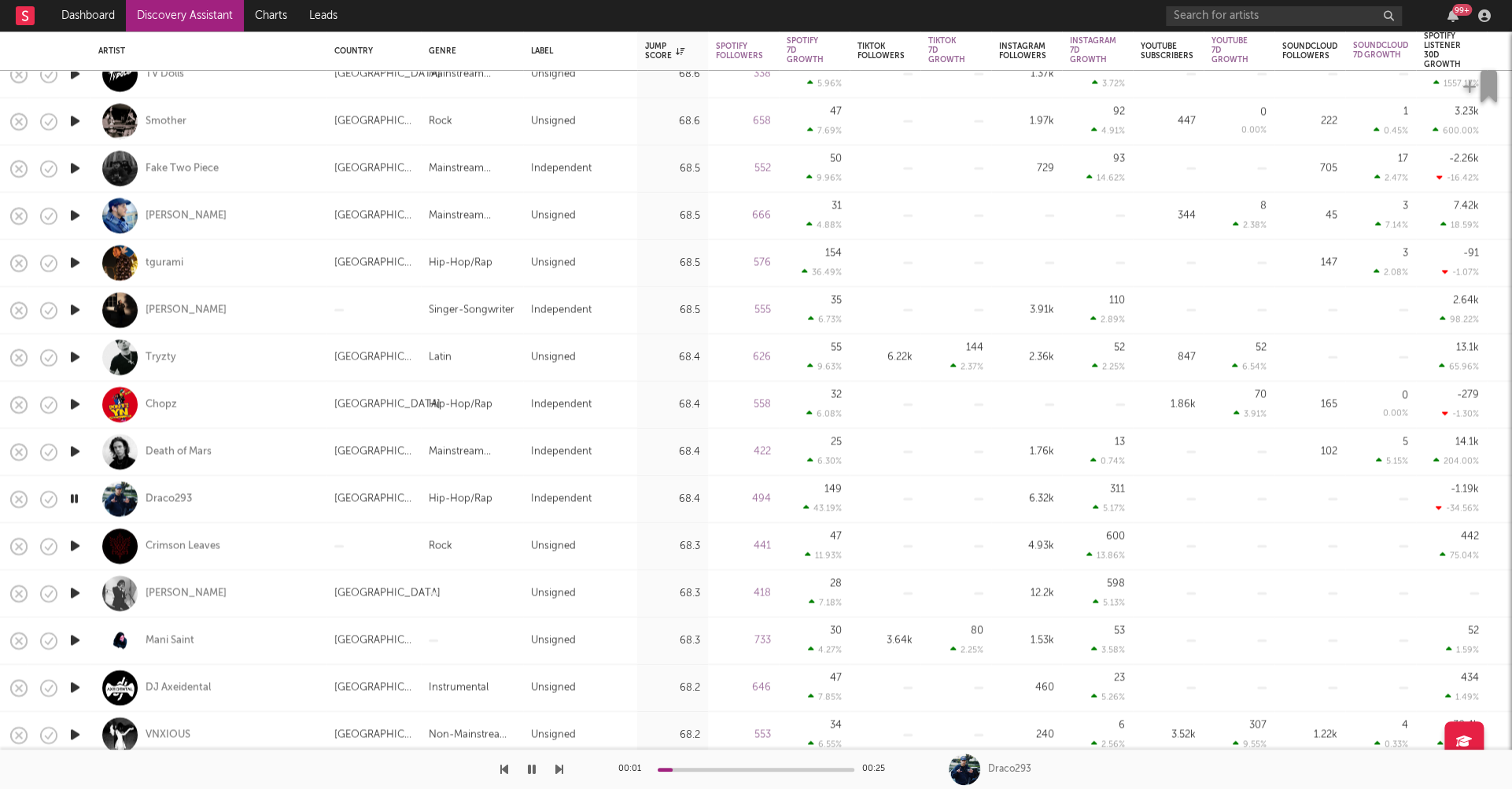
click at [77, 637] on icon "button" at bounding box center [75, 640] width 17 height 20
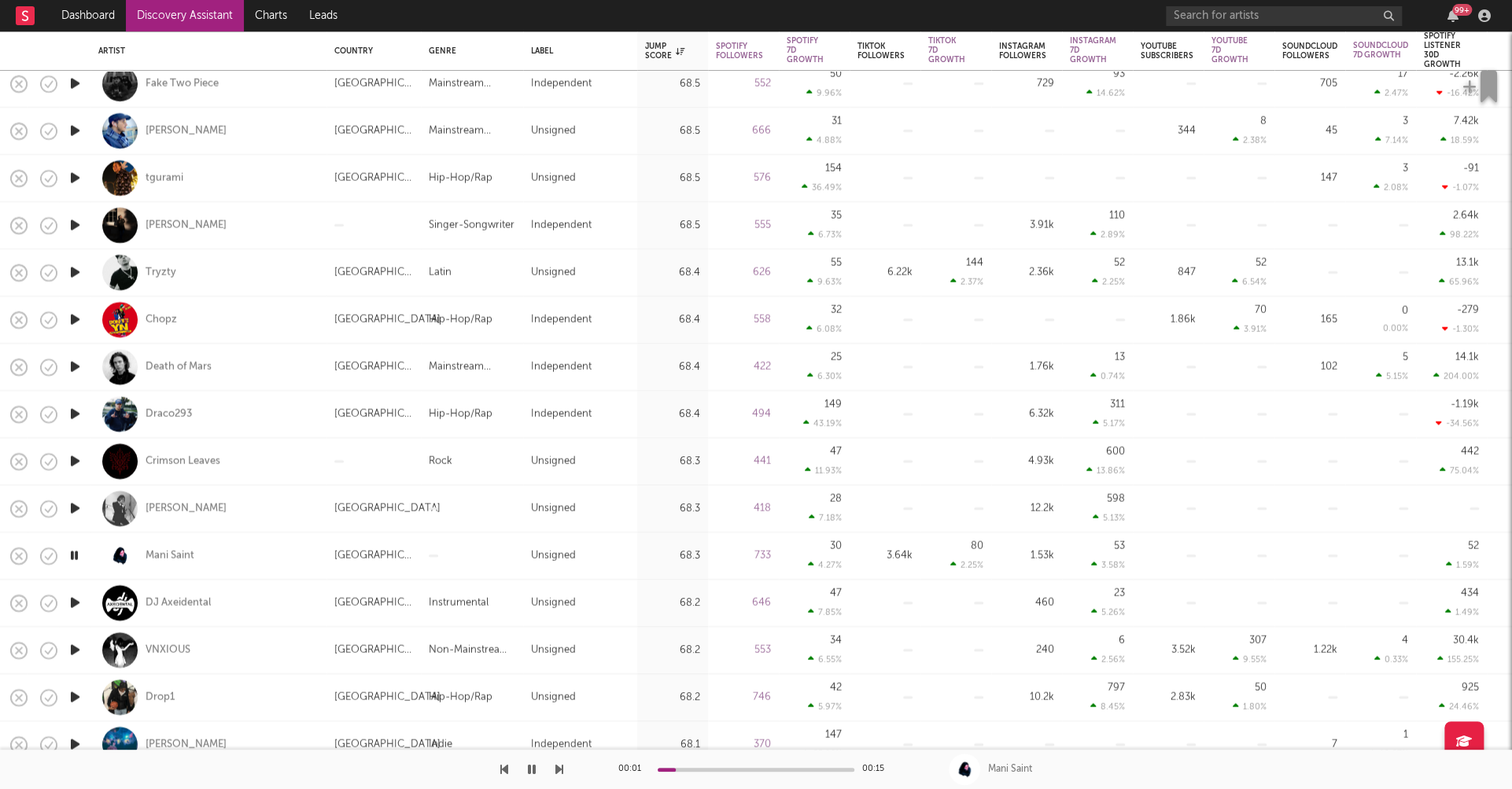
click at [74, 692] on icon "button" at bounding box center [75, 698] width 17 height 20
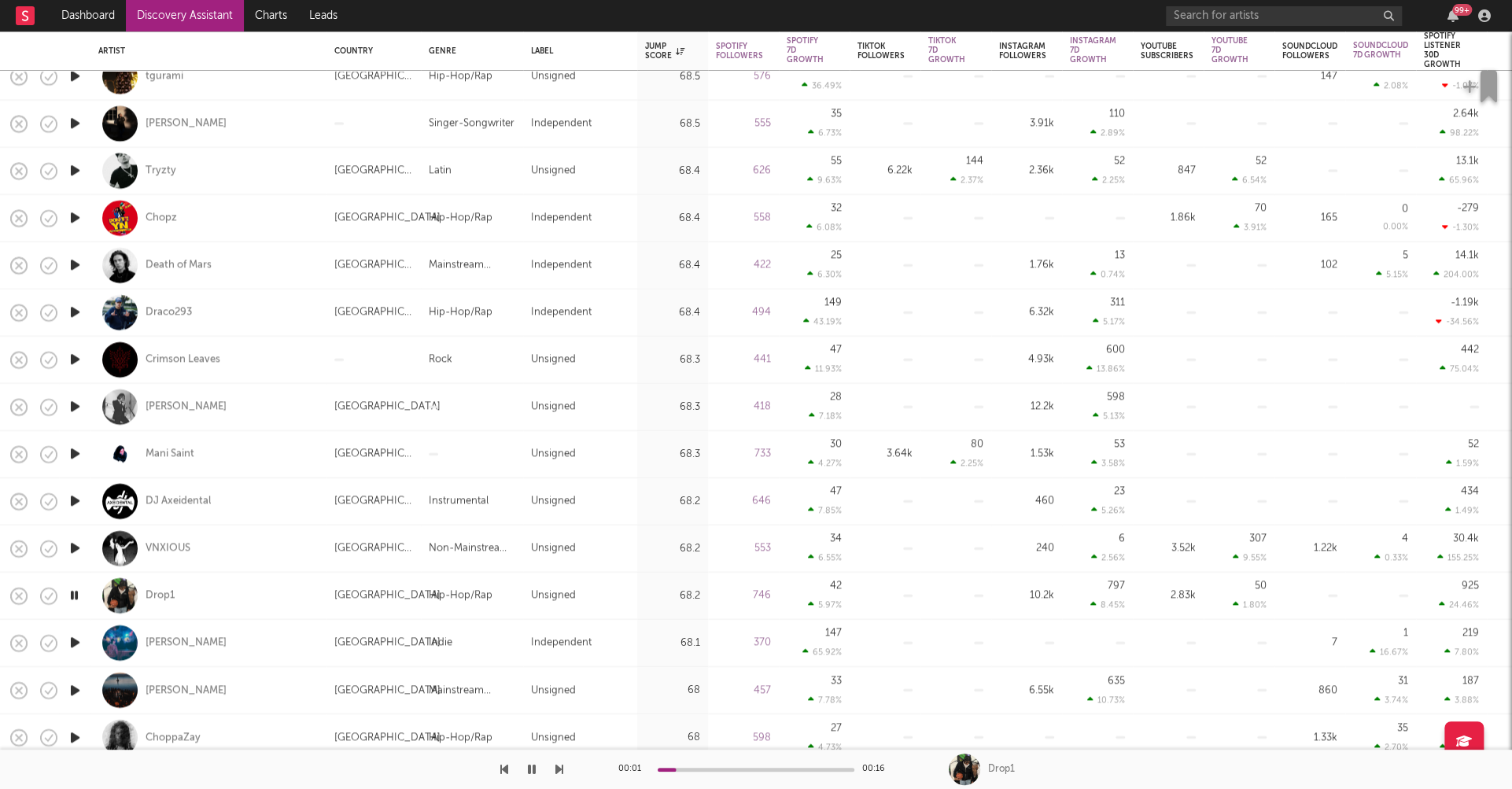
click at [75, 691] on icon "button" at bounding box center [75, 691] width 17 height 20
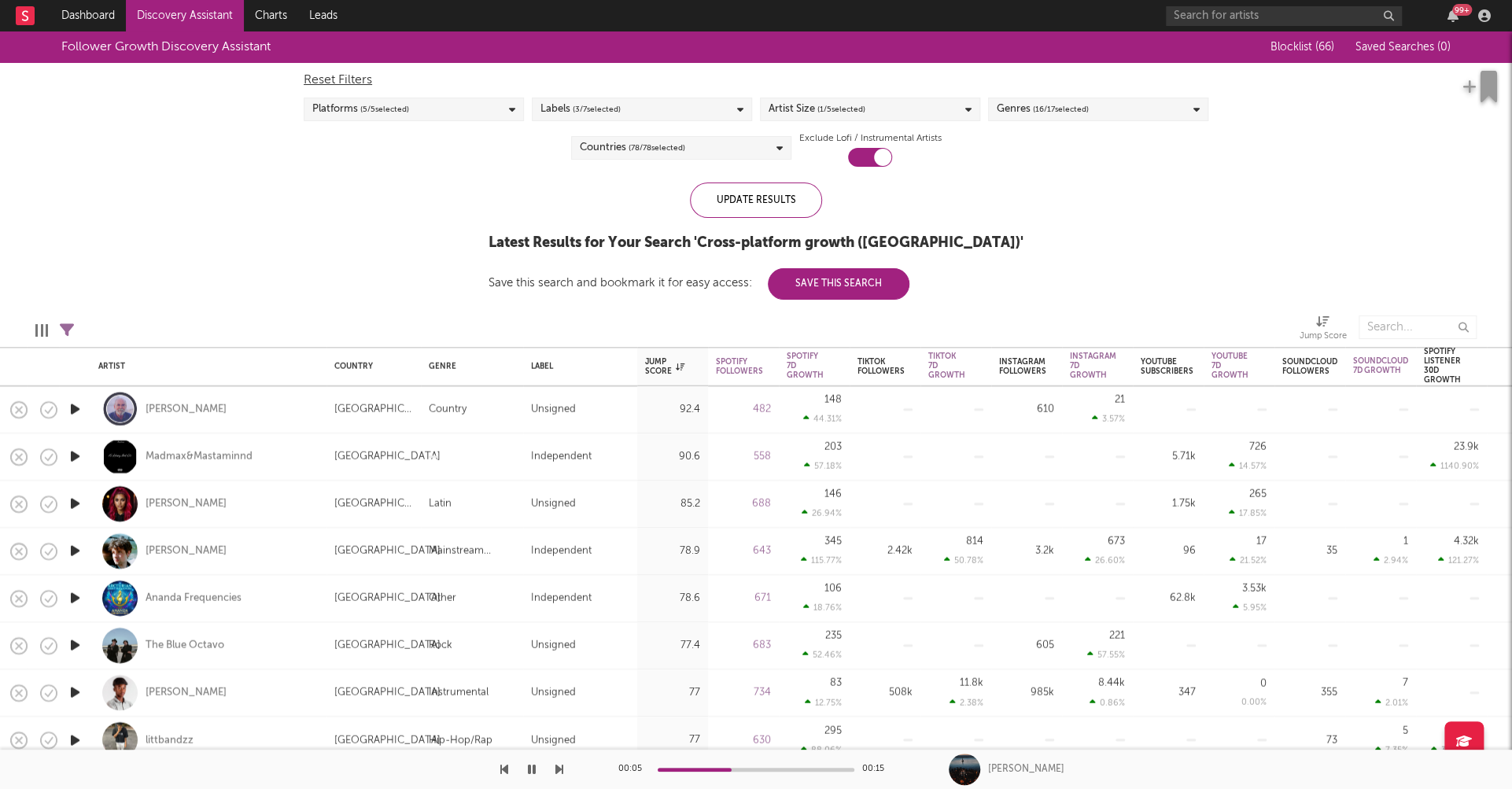
click at [1094, 234] on div "Follower Growth Discovery Assistant Blocklist ( 66 ) Saved Searches ( 0 ) Reset…" at bounding box center [756, 165] width 1512 height 269
click at [926, 119] on div "Artist Size ( 1 / 5 selected)" at bounding box center [870, 109] width 220 height 24
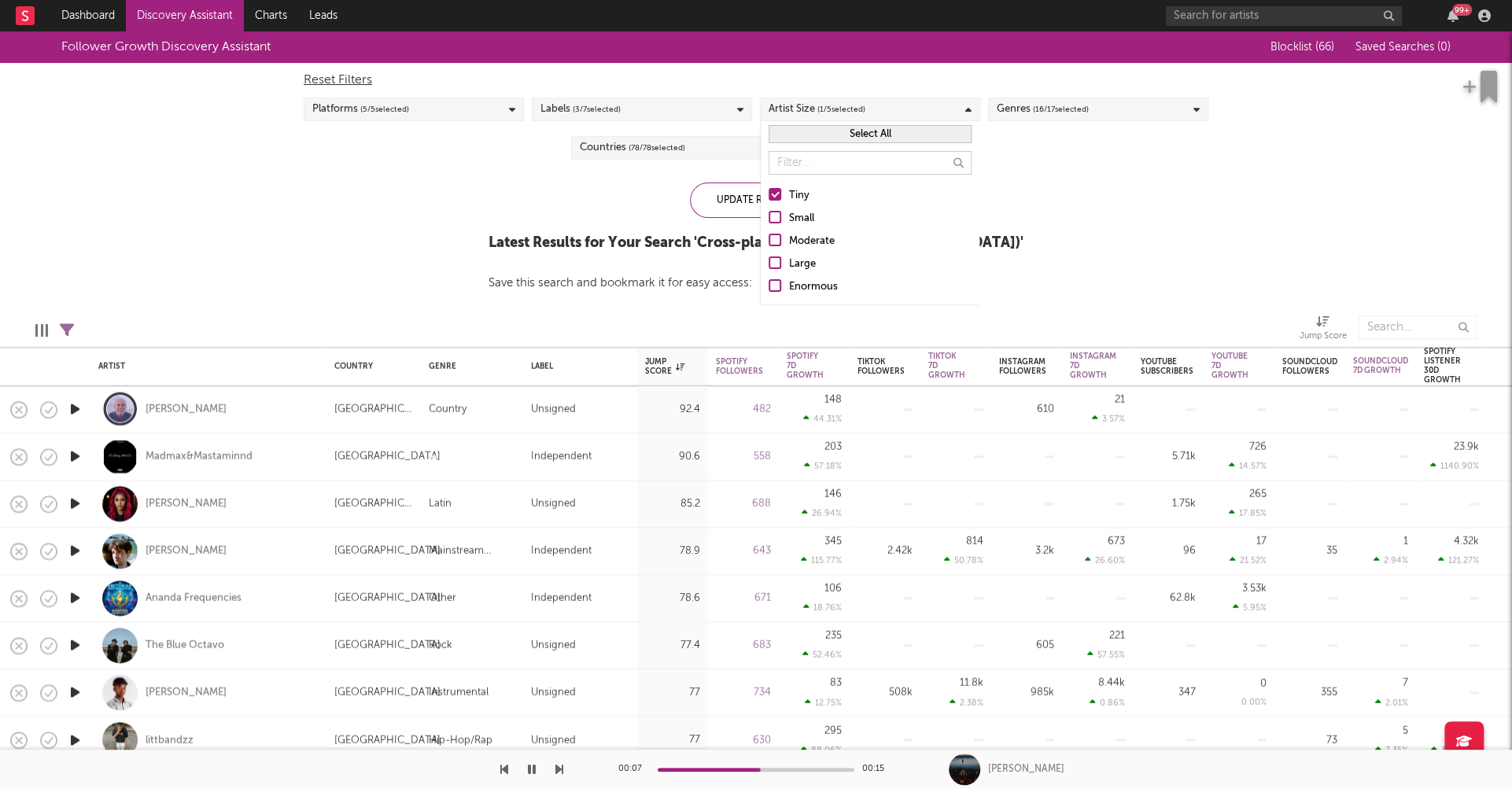
click at [803, 212] on div "Small" at bounding box center [880, 218] width 183 height 19
click at [768, 212] on input "Small" at bounding box center [768, 218] width 0 height 19
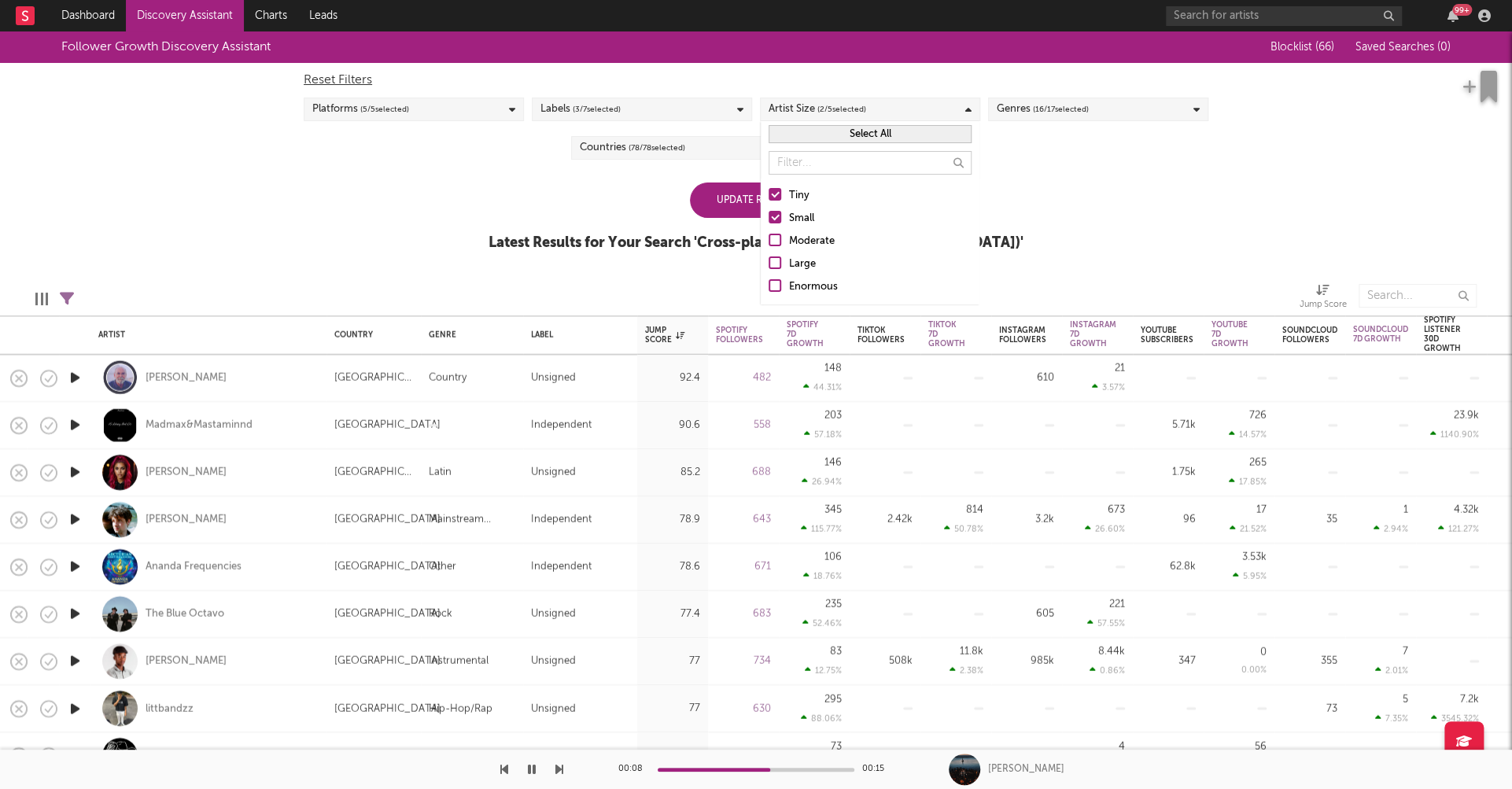
click at [800, 198] on div "Tiny" at bounding box center [880, 196] width 183 height 19
click at [768, 198] on input "Tiny" at bounding box center [768, 196] width 0 height 19
click at [1069, 206] on div "Follower Growth Discovery Assistant Blocklist ( 66 ) Saved Searches ( 0 ) Reset…" at bounding box center [756, 150] width 1512 height 237
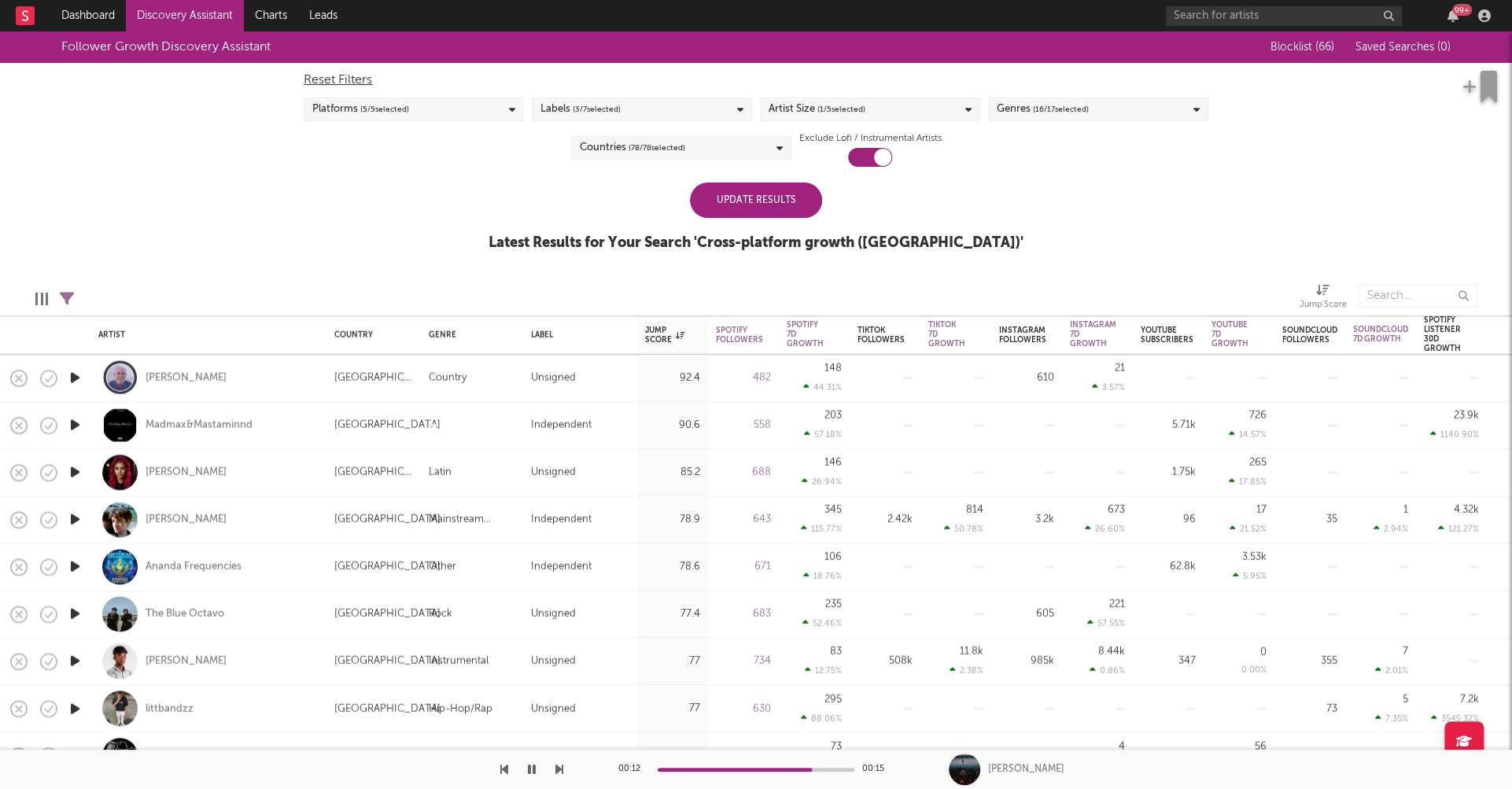
click at [751, 194] on div "Update Results" at bounding box center [756, 201] width 132 height 35
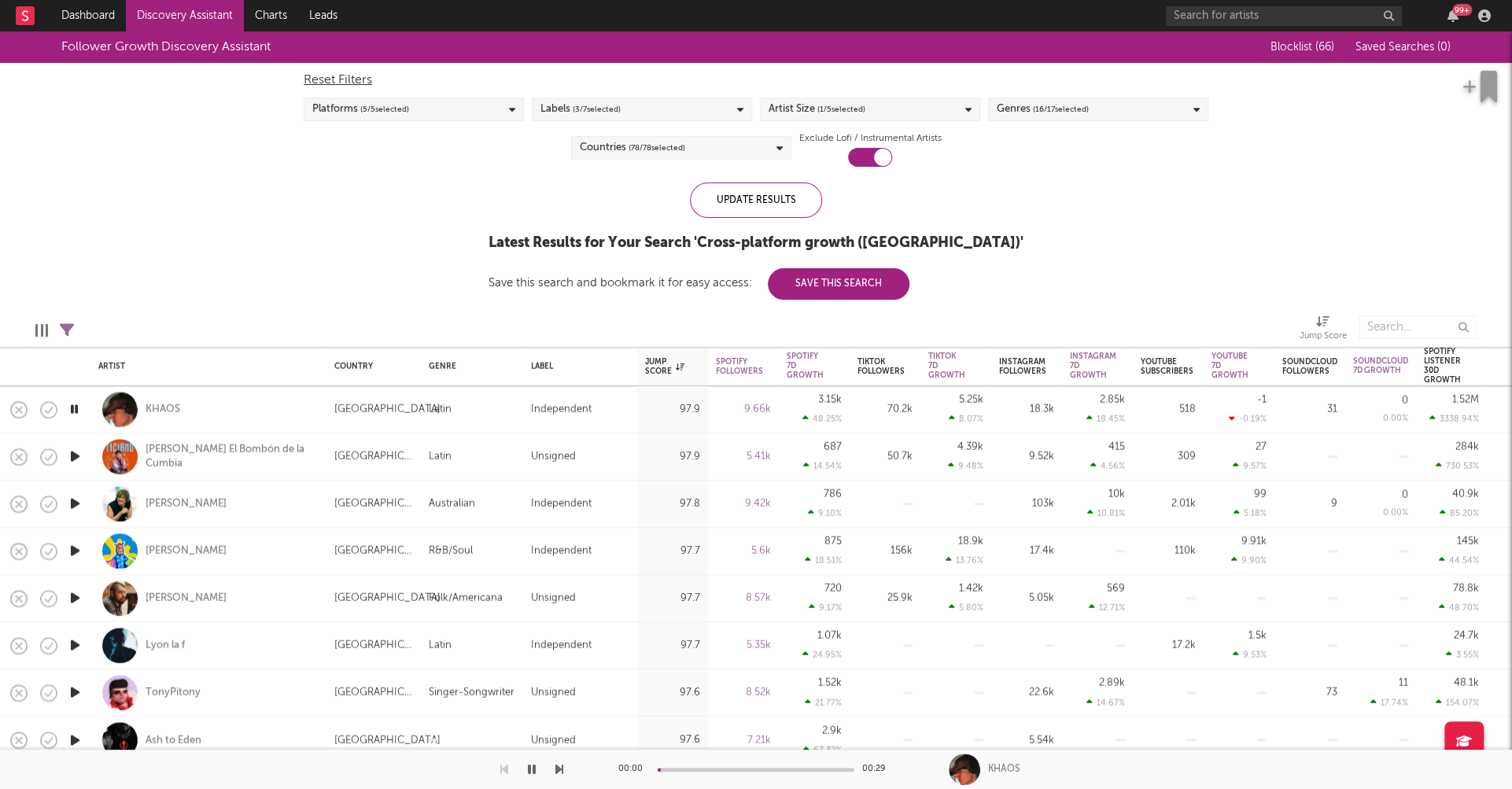
click at [674, 153] on span "( 78 / 78 selected)" at bounding box center [657, 148] width 57 height 19
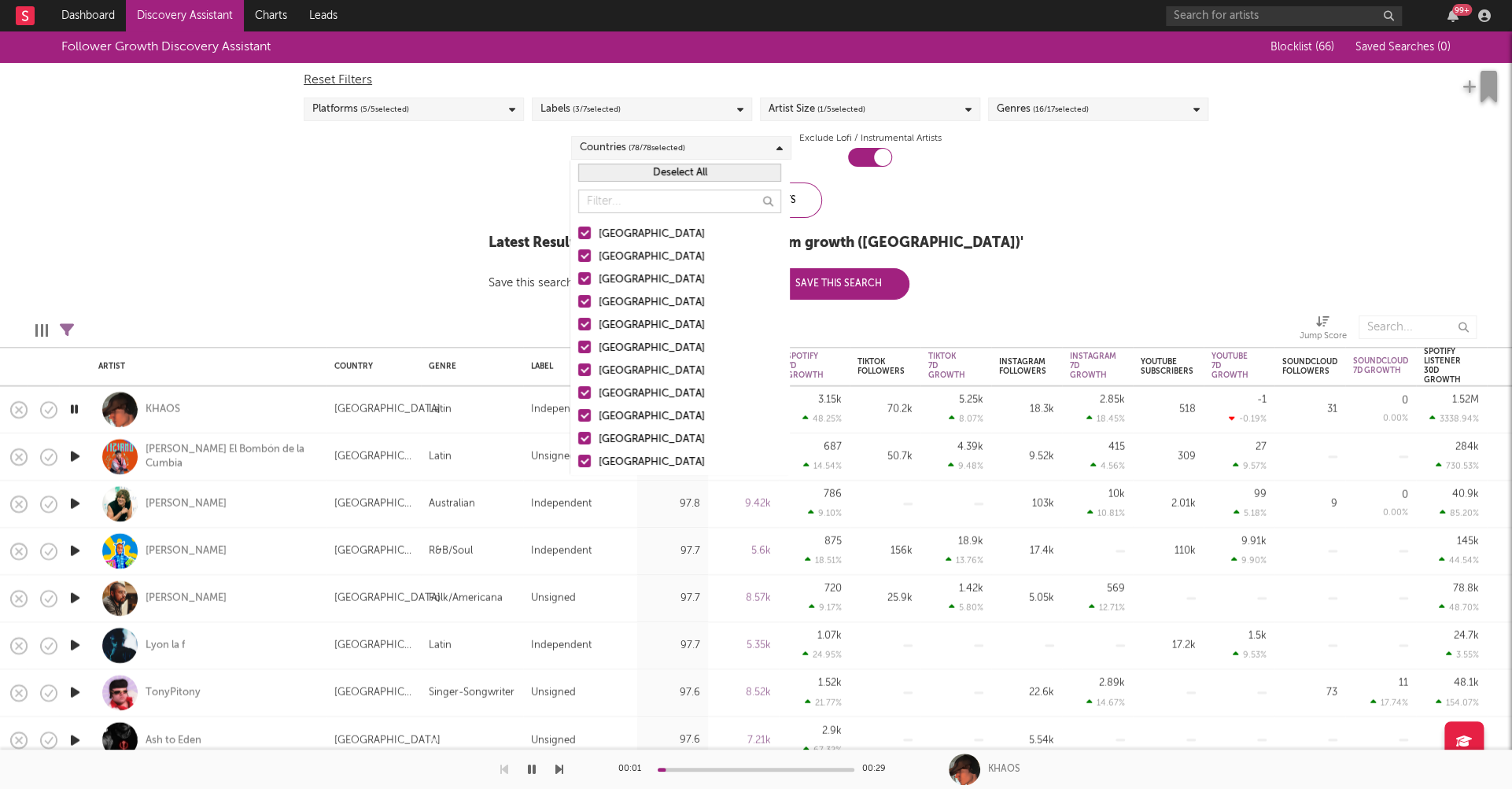
click at [680, 169] on button "Deselect All" at bounding box center [680, 172] width 203 height 18
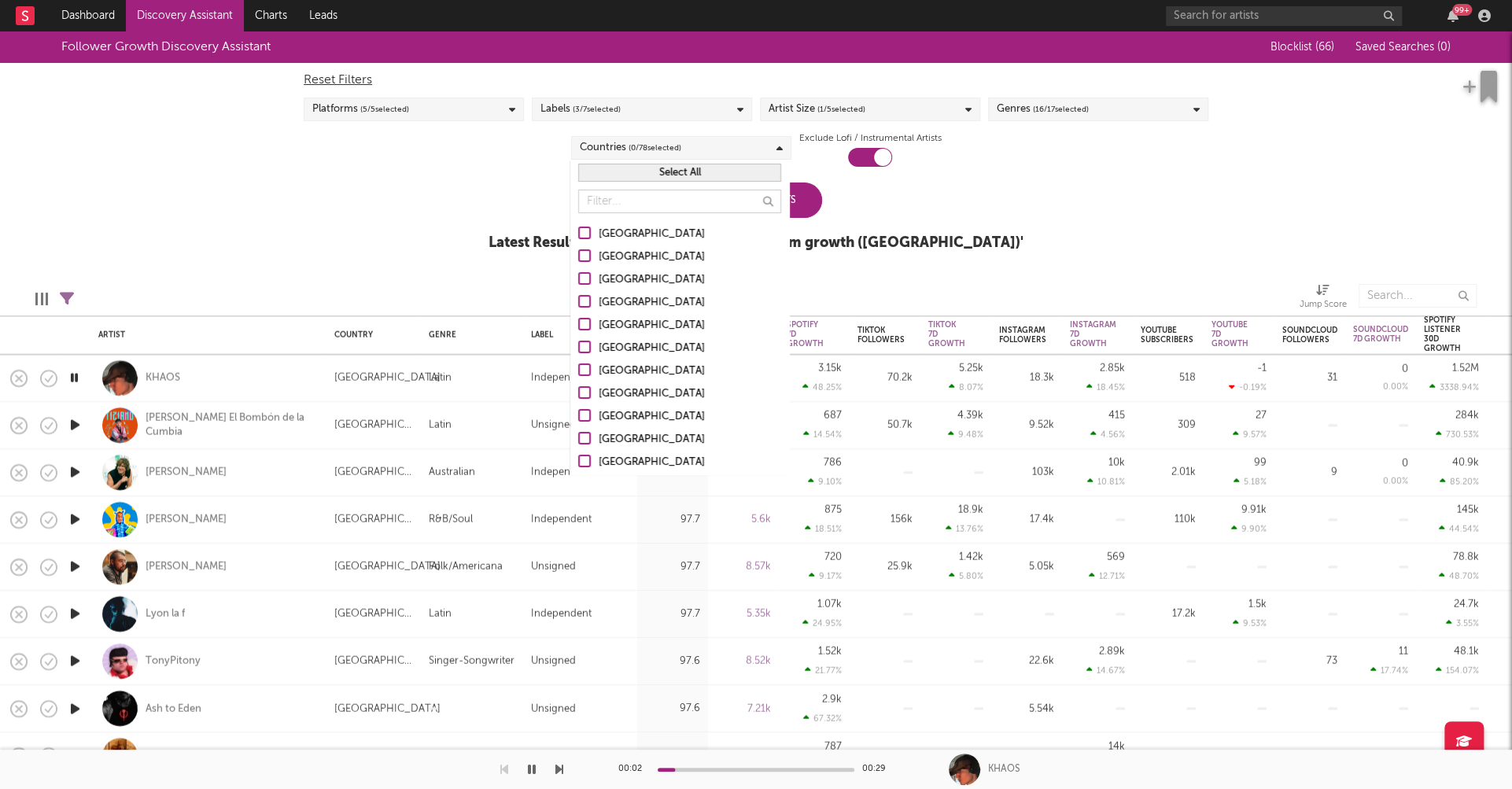
click at [631, 229] on div "[GEOGRAPHIC_DATA]" at bounding box center [691, 234] width 183 height 19
click at [578, 229] on input "[GEOGRAPHIC_DATA]" at bounding box center [578, 234] width 0 height 19
click at [623, 257] on div "Australia" at bounding box center [691, 257] width 183 height 19
click at [578, 257] on input "Australia" at bounding box center [578, 257] width 0 height 19
drag, startPoint x: 612, startPoint y: 276, endPoint x: 615, endPoint y: 296, distance: 20.2
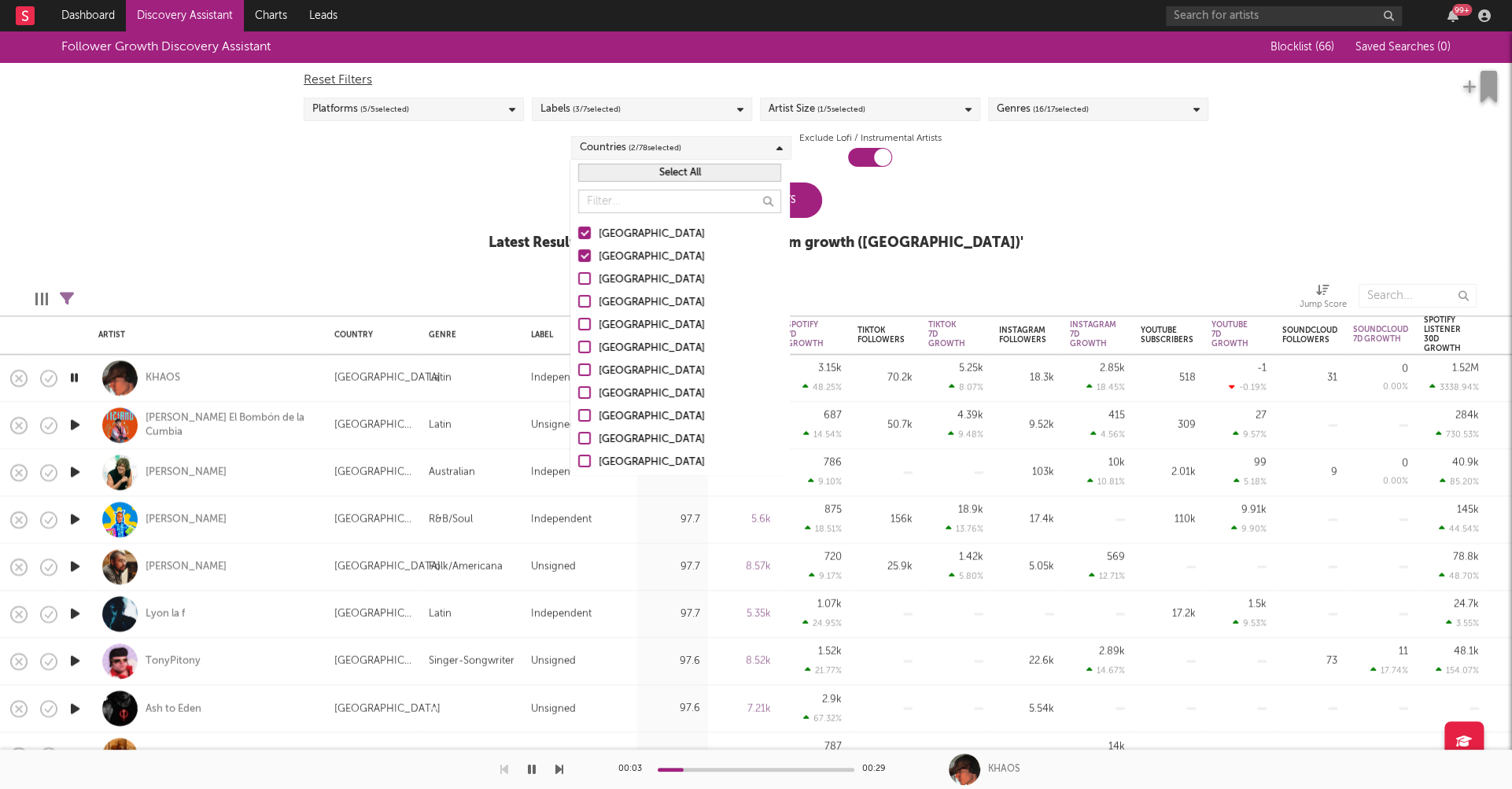
click at [612, 277] on div "Canada" at bounding box center [691, 279] width 183 height 19
click at [578, 277] on input "Canada" at bounding box center [578, 279] width 0 height 19
click at [615, 298] on div "United Kingdom" at bounding box center [691, 302] width 183 height 19
click at [578, 298] on input "United Kingdom" at bounding box center [578, 302] width 0 height 19
click at [802, 207] on div "Update Results" at bounding box center [756, 201] width 132 height 35
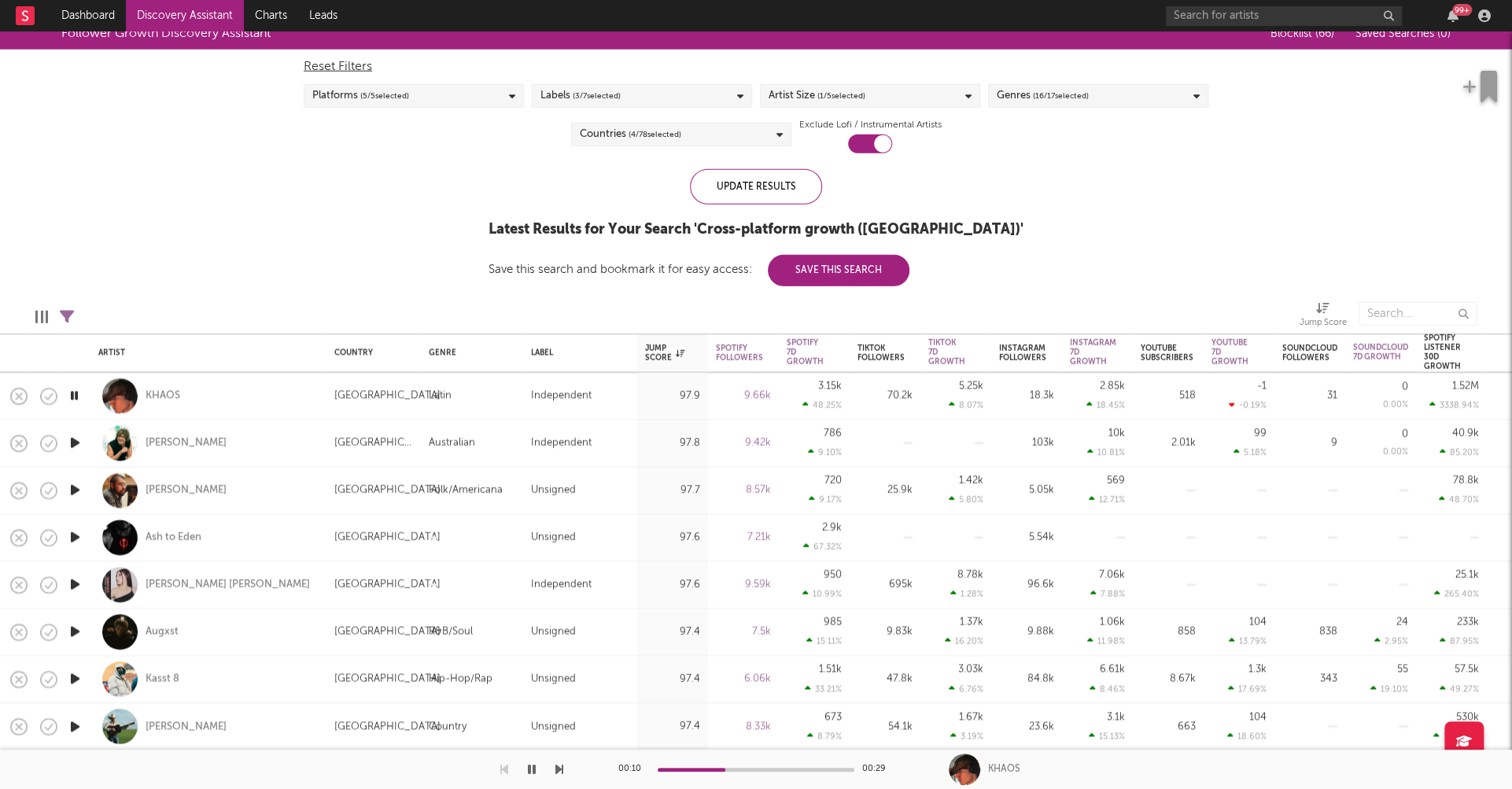
click at [73, 535] on icon "button" at bounding box center [75, 538] width 17 height 20
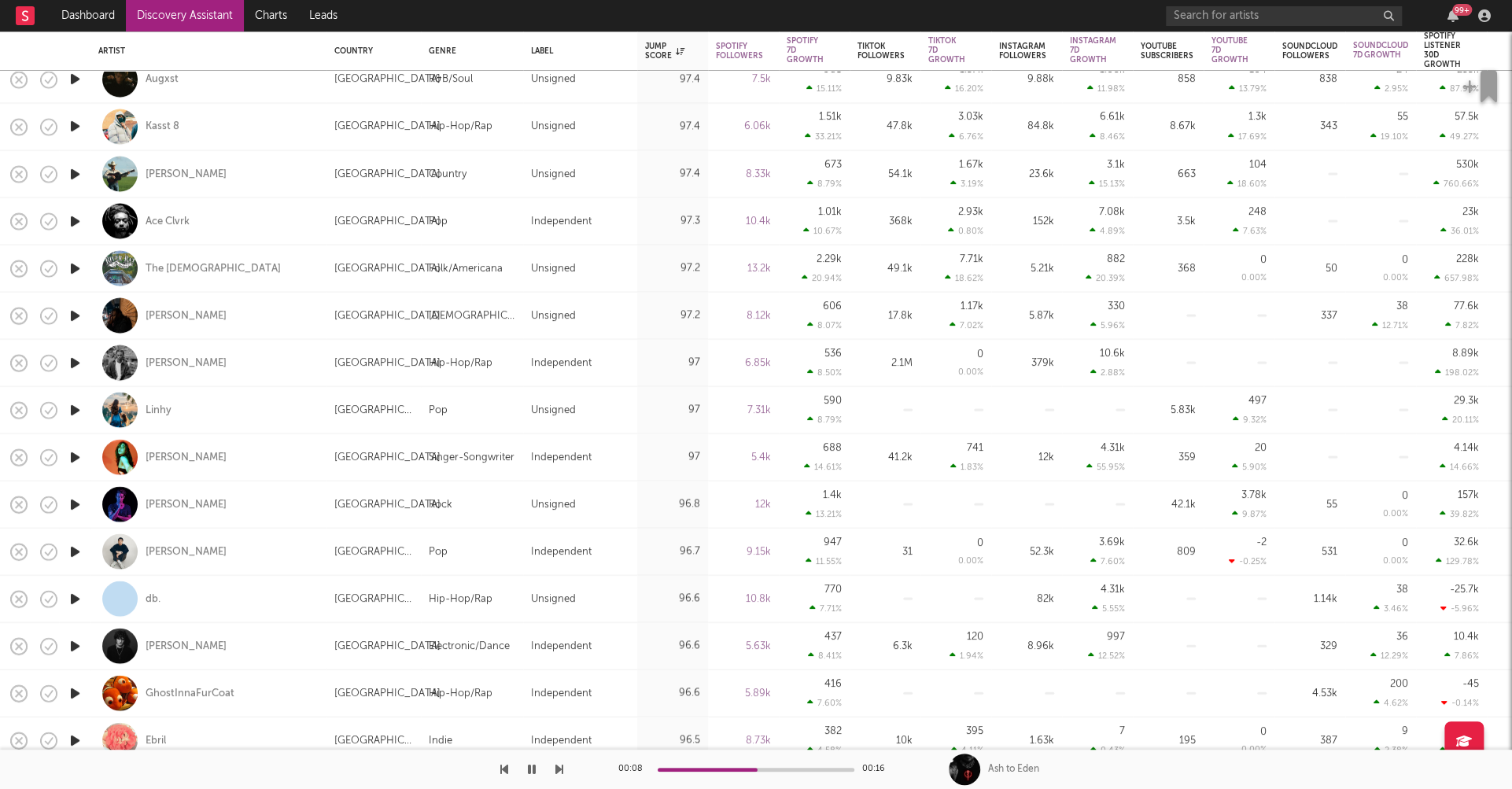
click at [71, 549] on icon "button" at bounding box center [75, 552] width 17 height 20
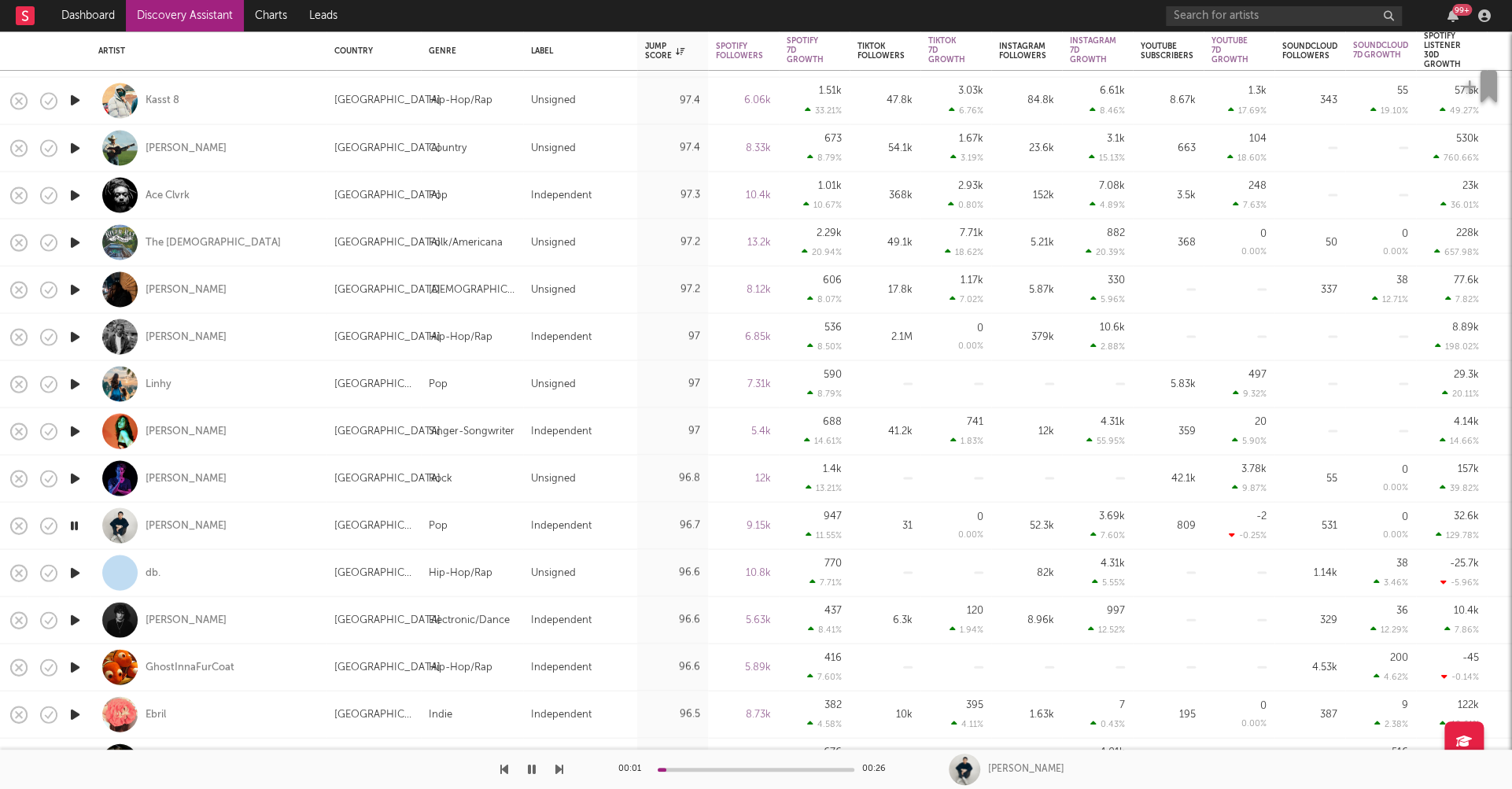
click at [77, 571] on icon "button" at bounding box center [75, 574] width 17 height 20
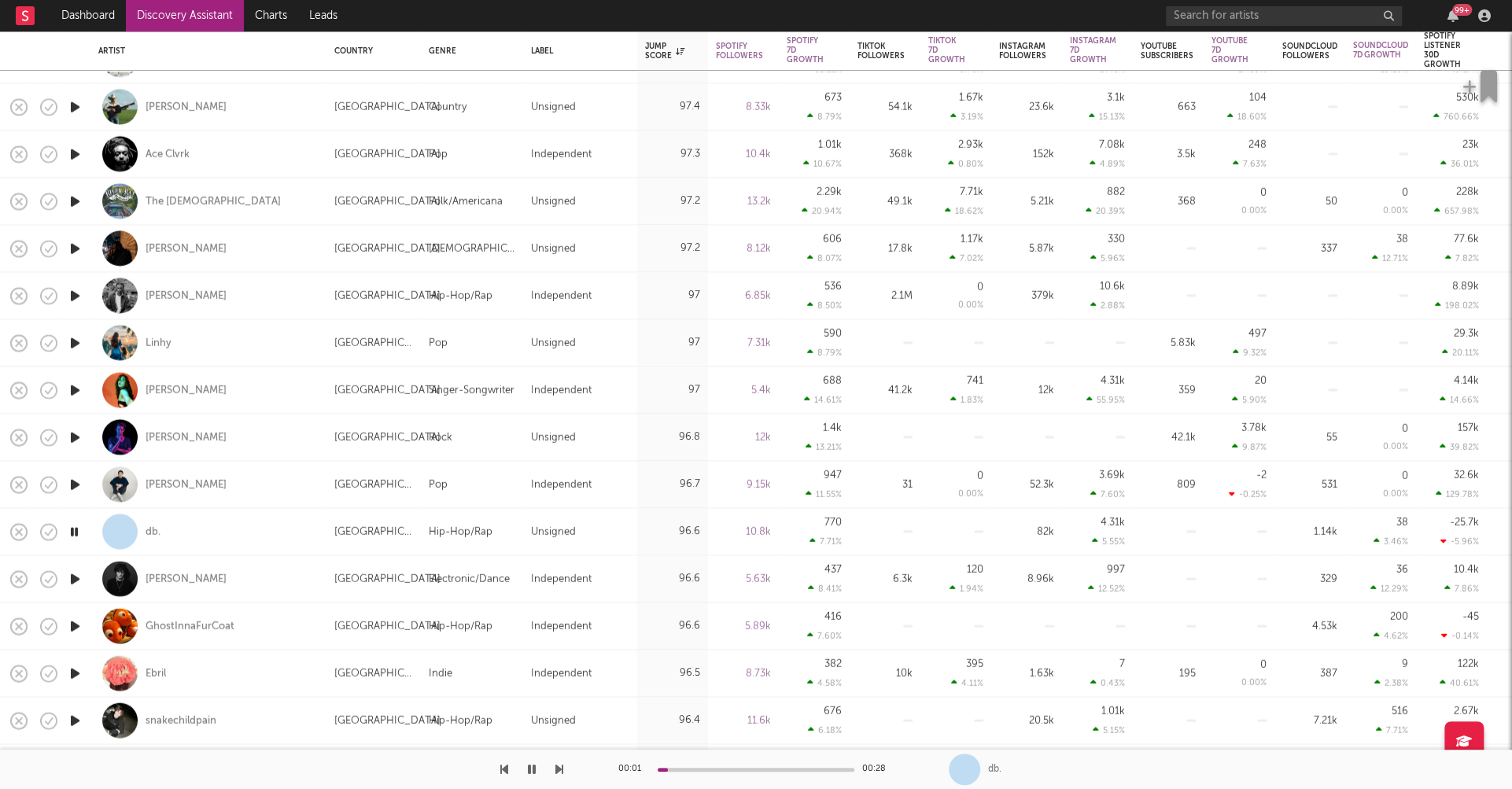
click at [77, 576] on icon "button" at bounding box center [75, 578] width 17 height 20
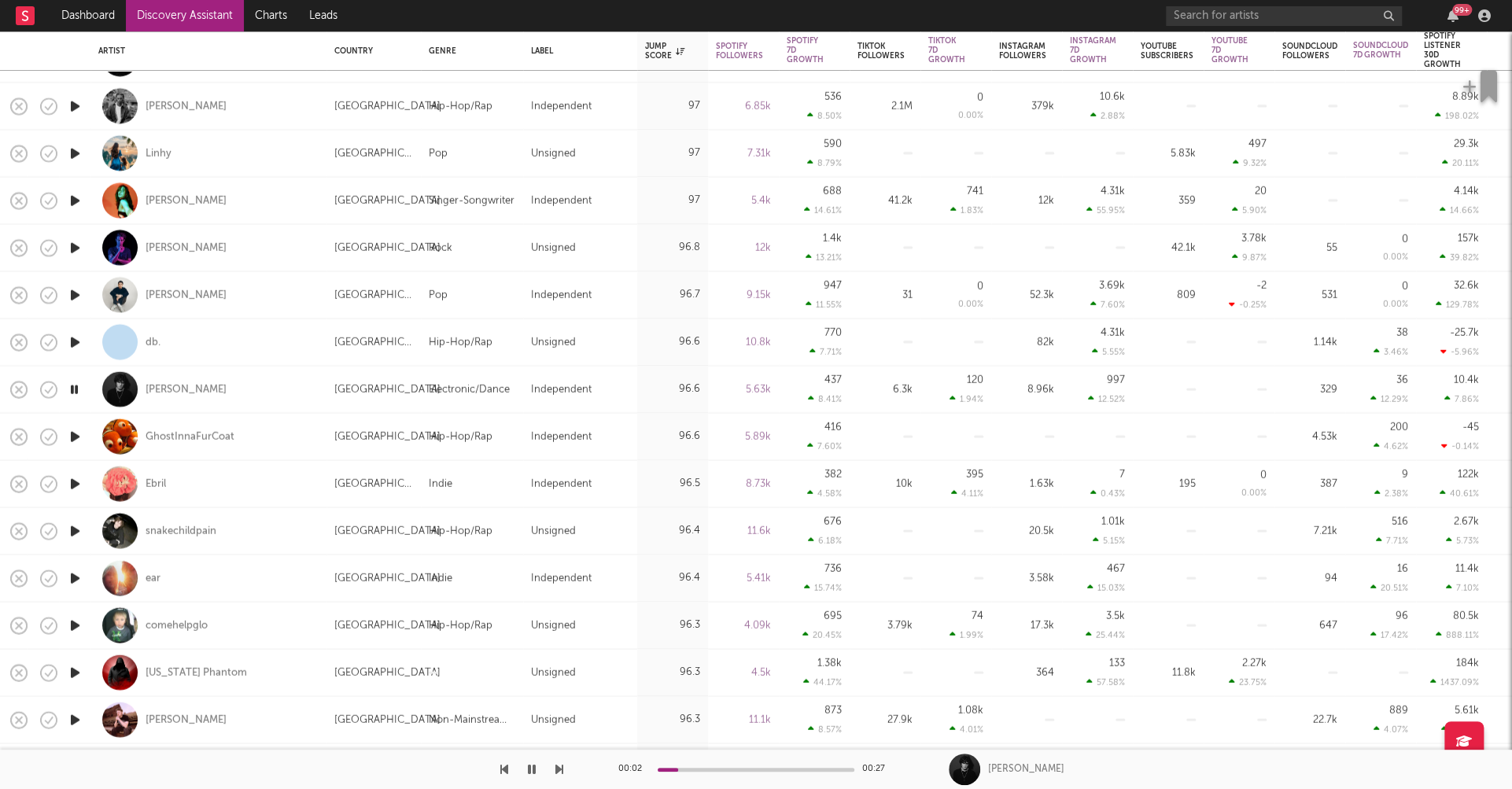
click at [78, 577] on icon "button" at bounding box center [75, 577] width 17 height 20
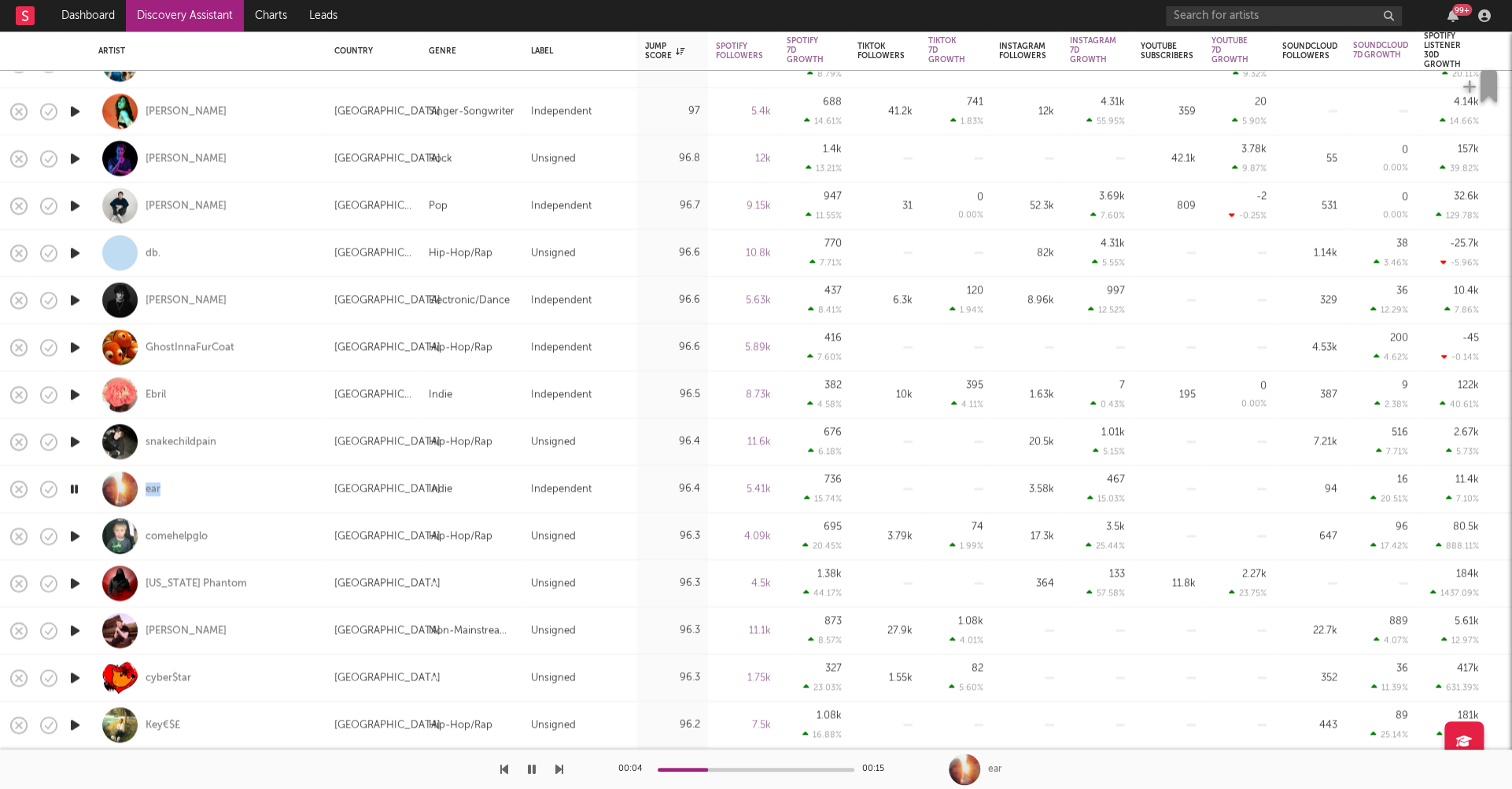
click at [72, 581] on icon "button" at bounding box center [75, 583] width 17 height 20
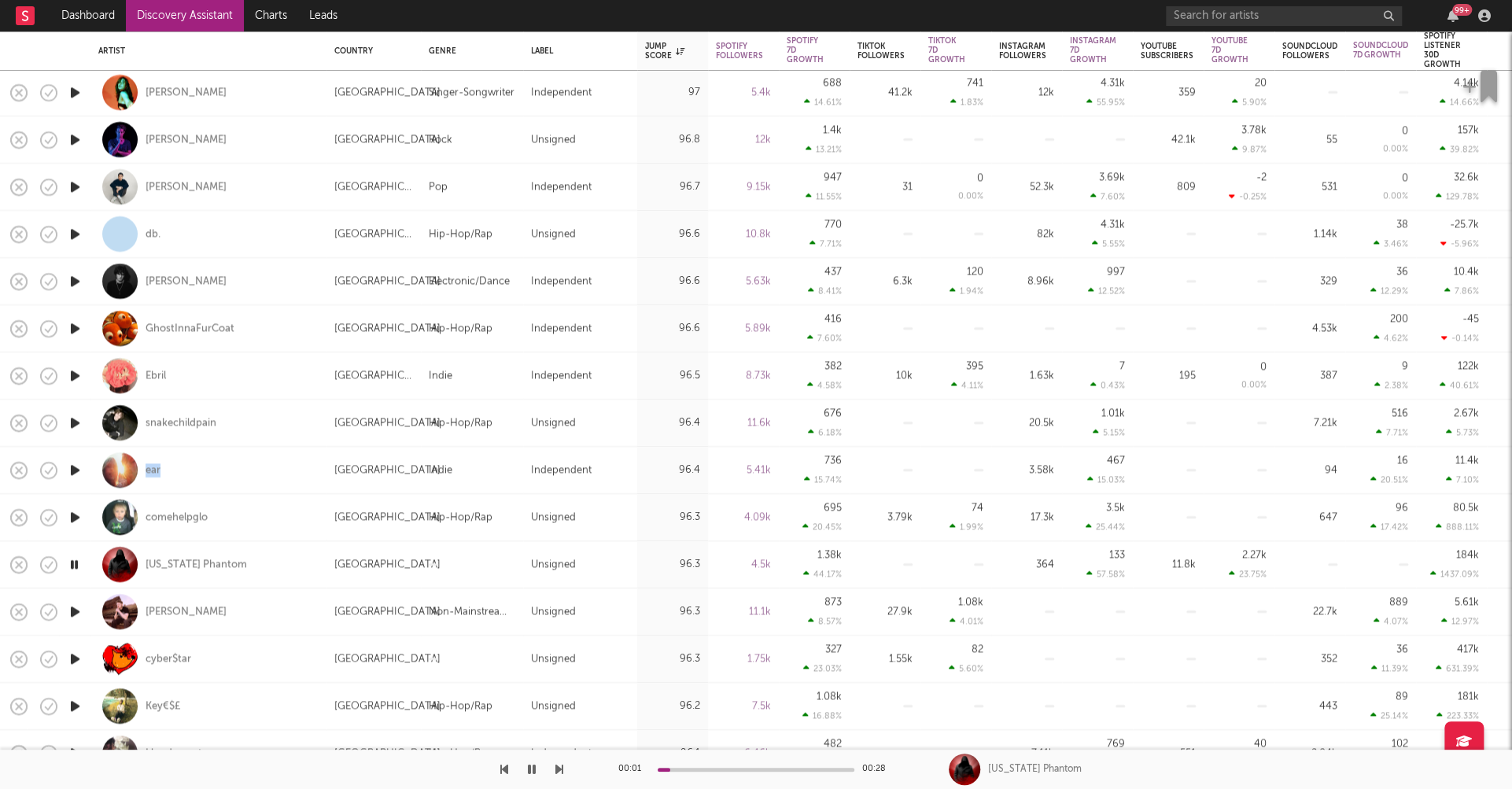
click at [77, 607] on icon "button" at bounding box center [75, 612] width 17 height 20
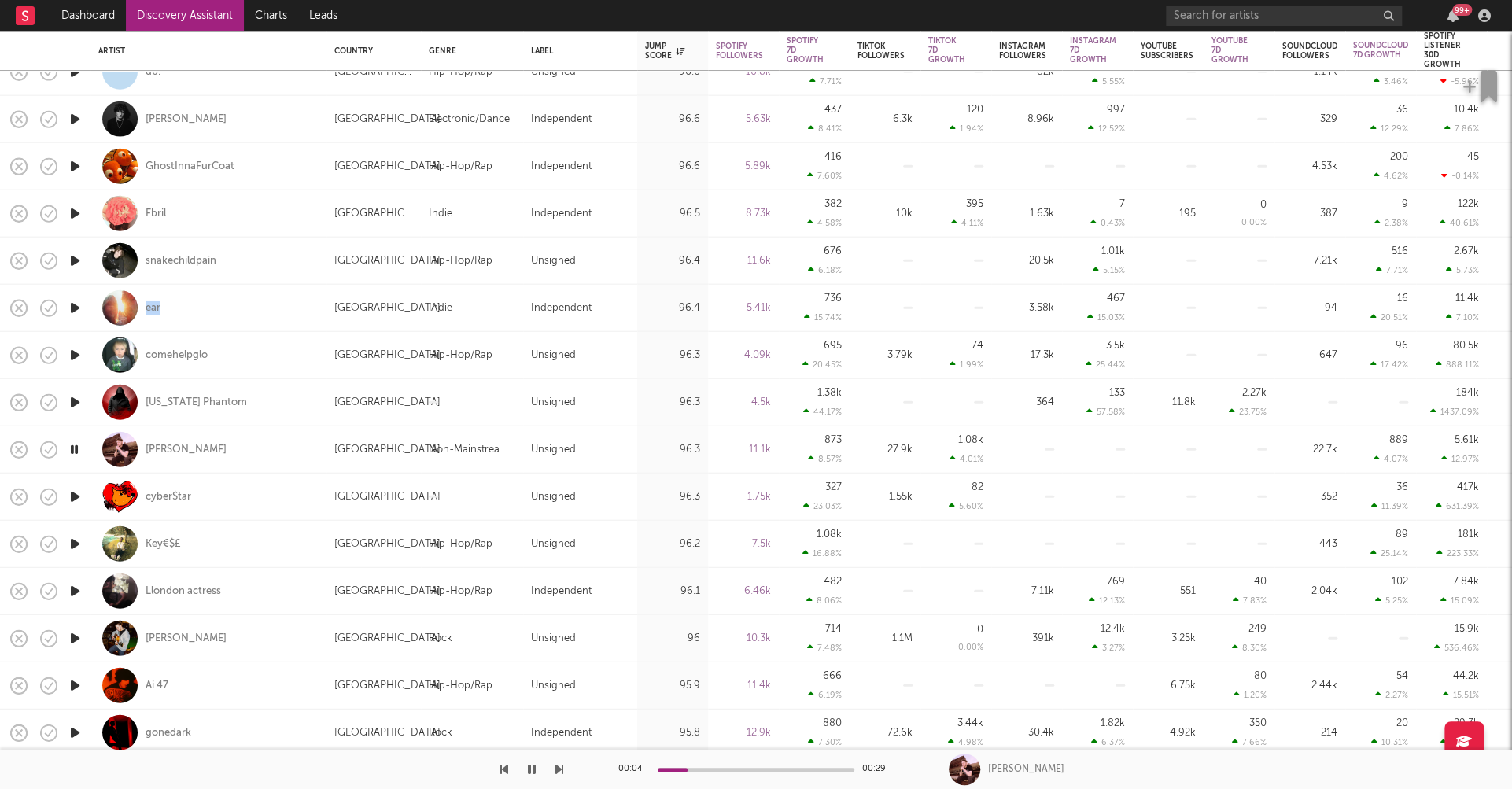
click at [75, 636] on icon "button" at bounding box center [75, 638] width 17 height 20
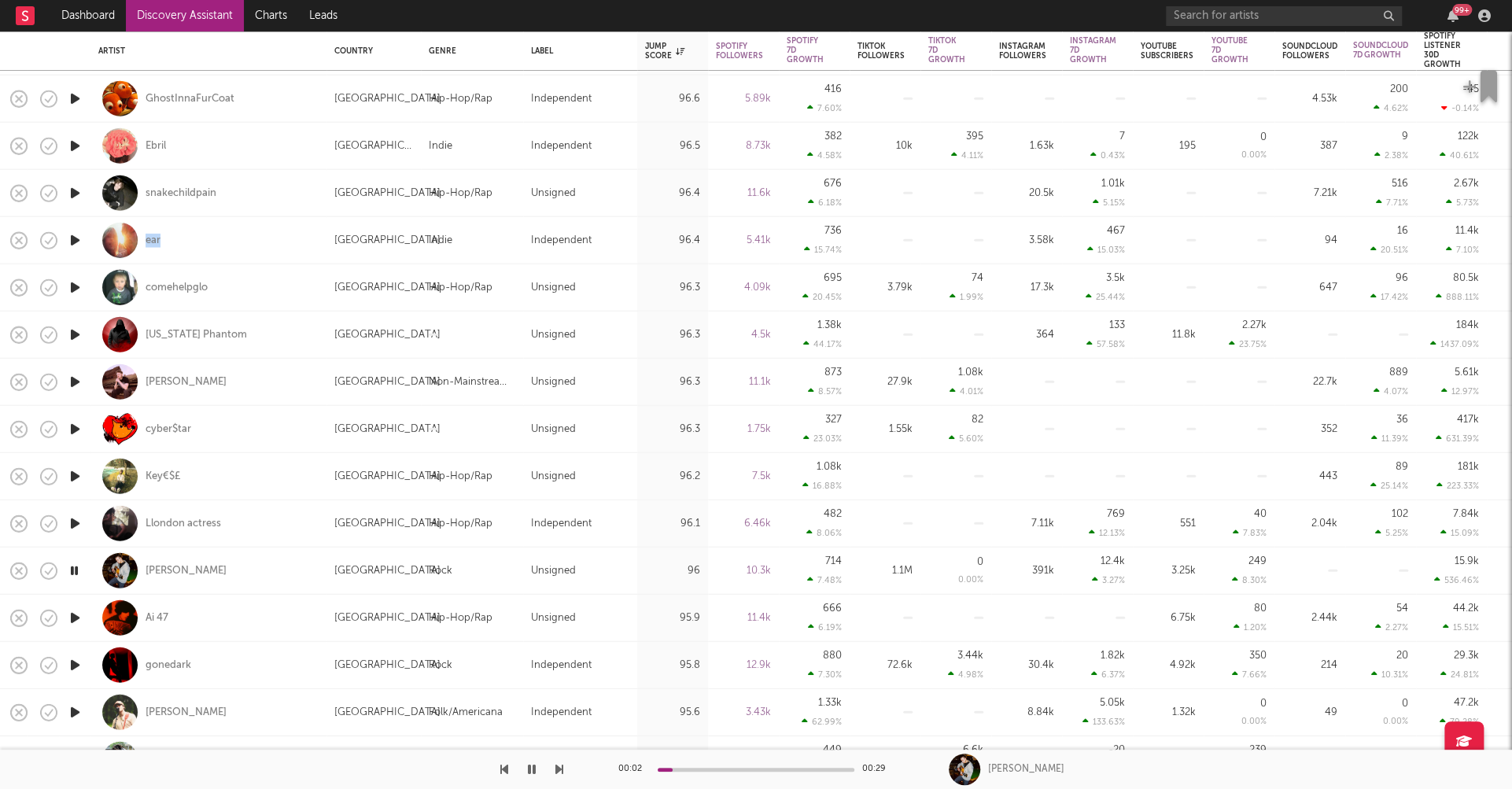
click at [73, 662] on icon "button" at bounding box center [75, 665] width 17 height 20
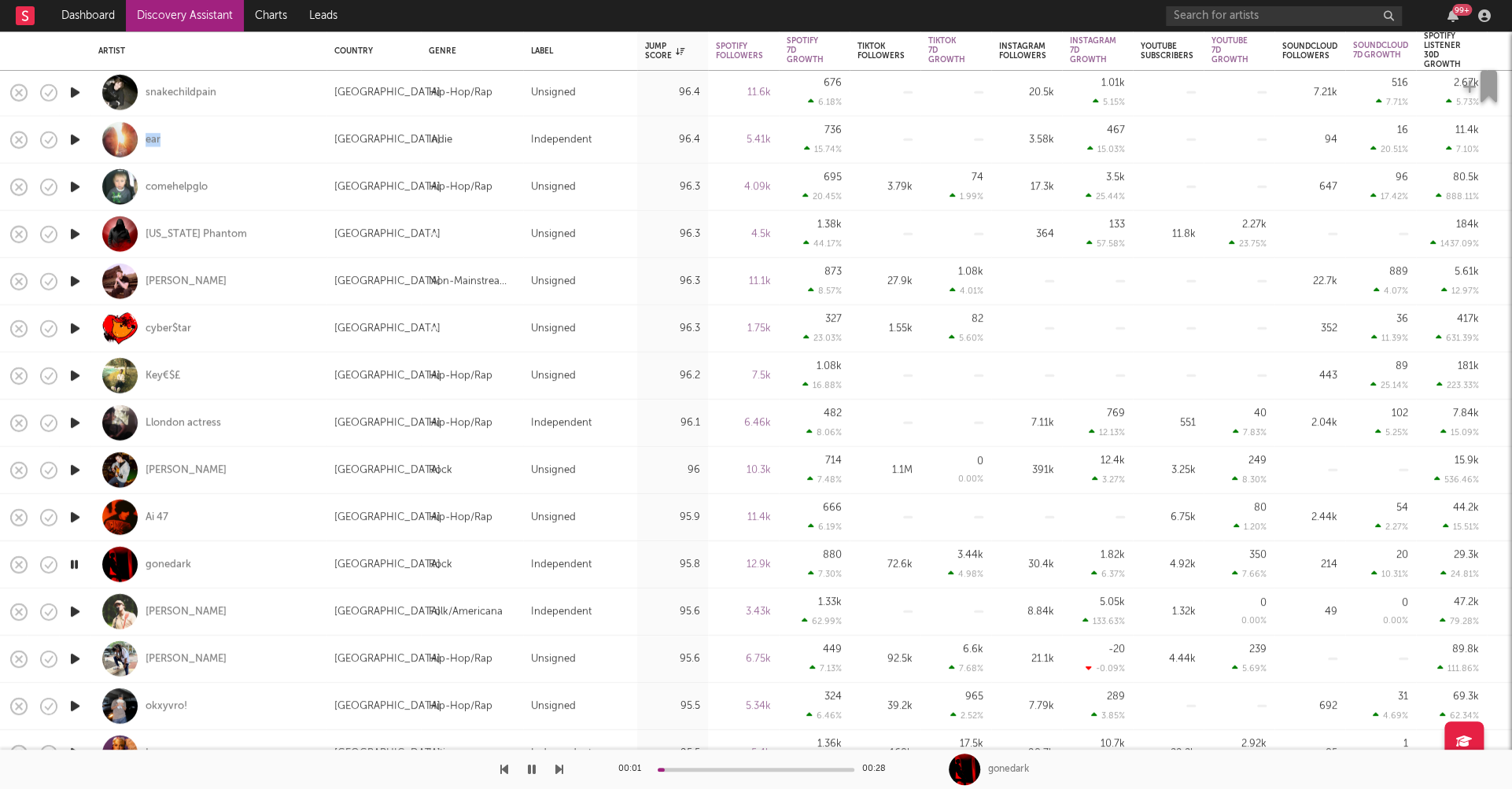
click at [75, 610] on icon "button" at bounding box center [75, 612] width 17 height 20
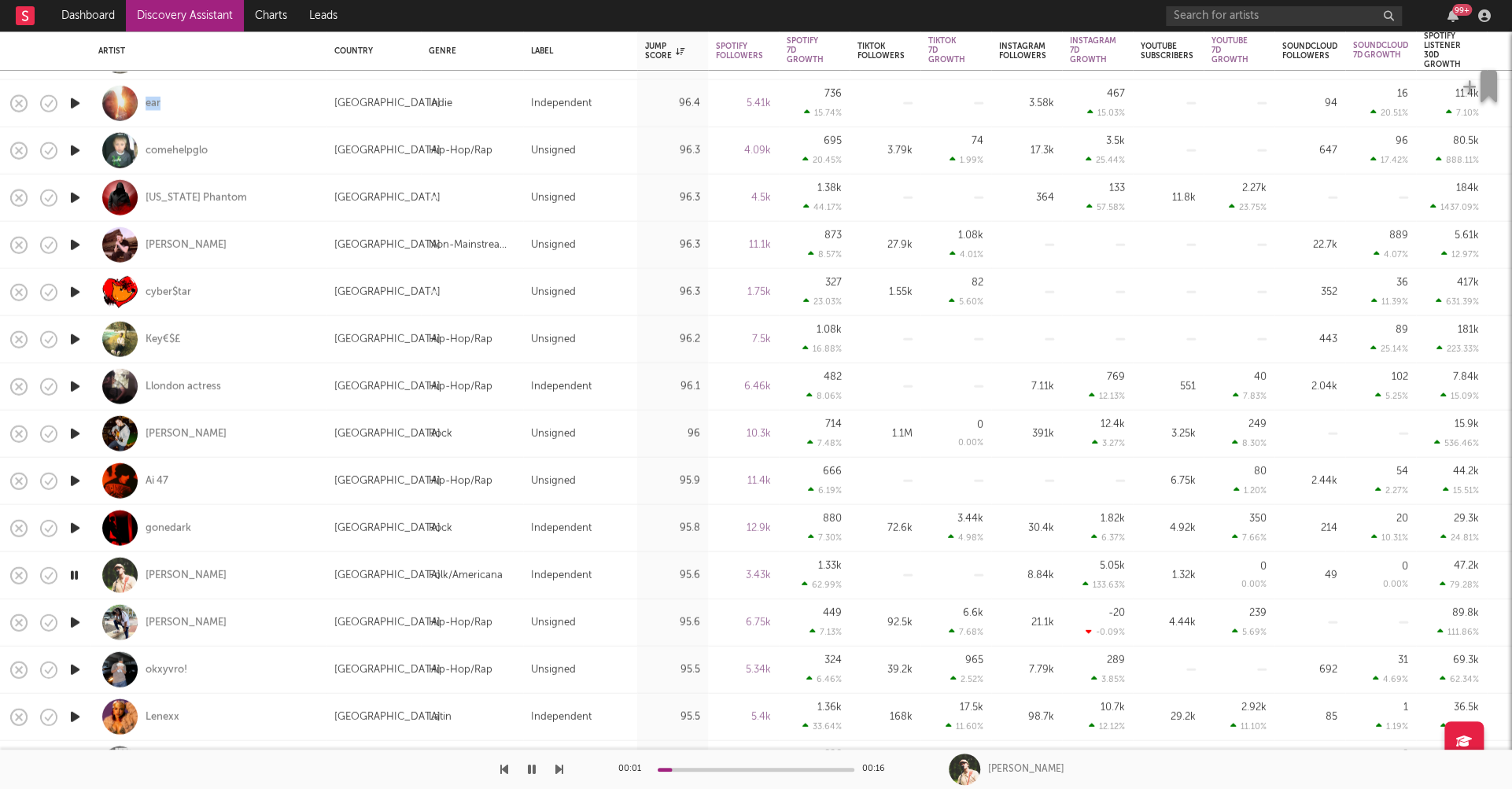
click at [76, 623] on icon "button" at bounding box center [75, 622] width 17 height 20
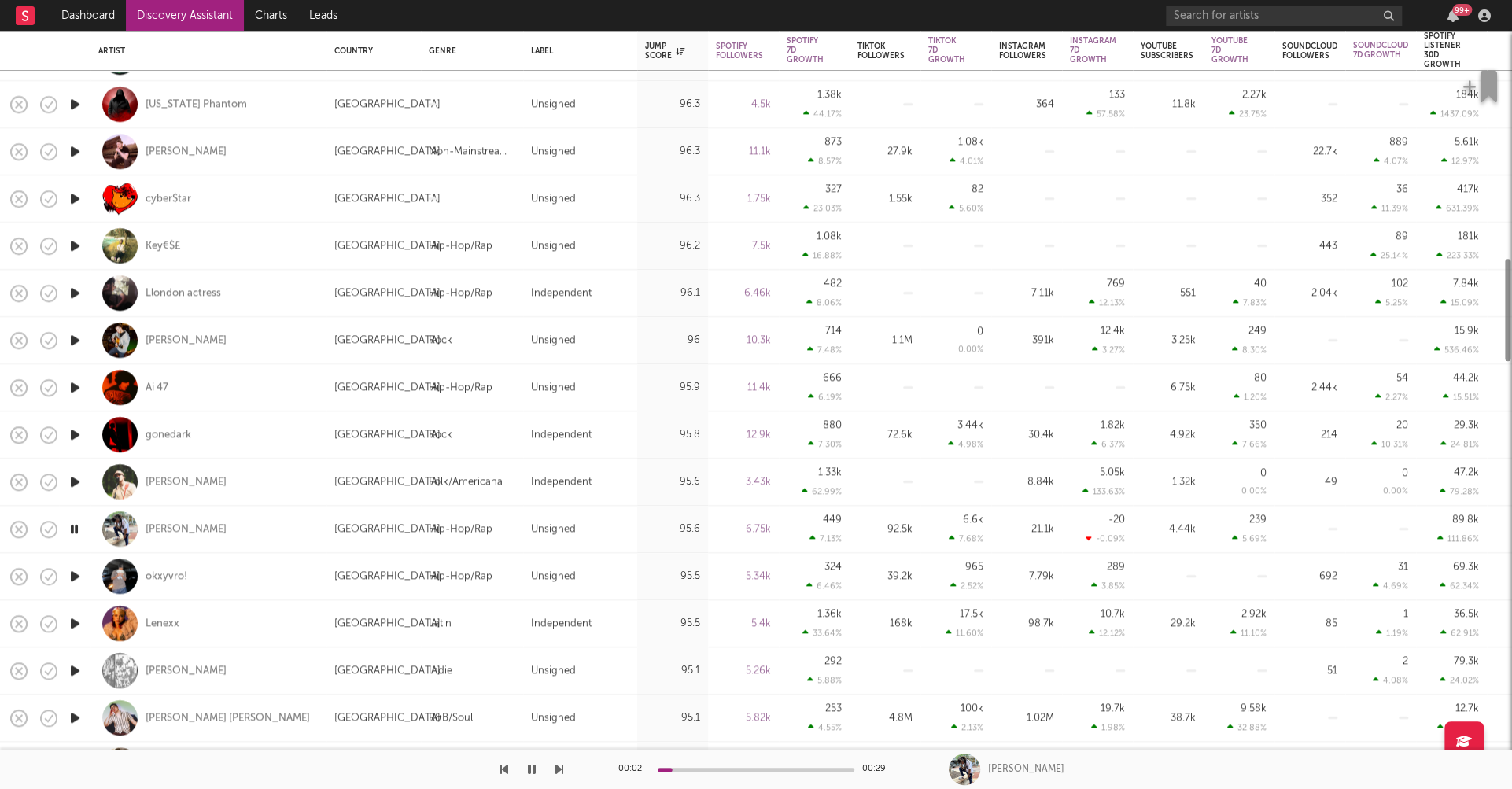
click at [77, 623] on icon "button" at bounding box center [75, 624] width 17 height 20
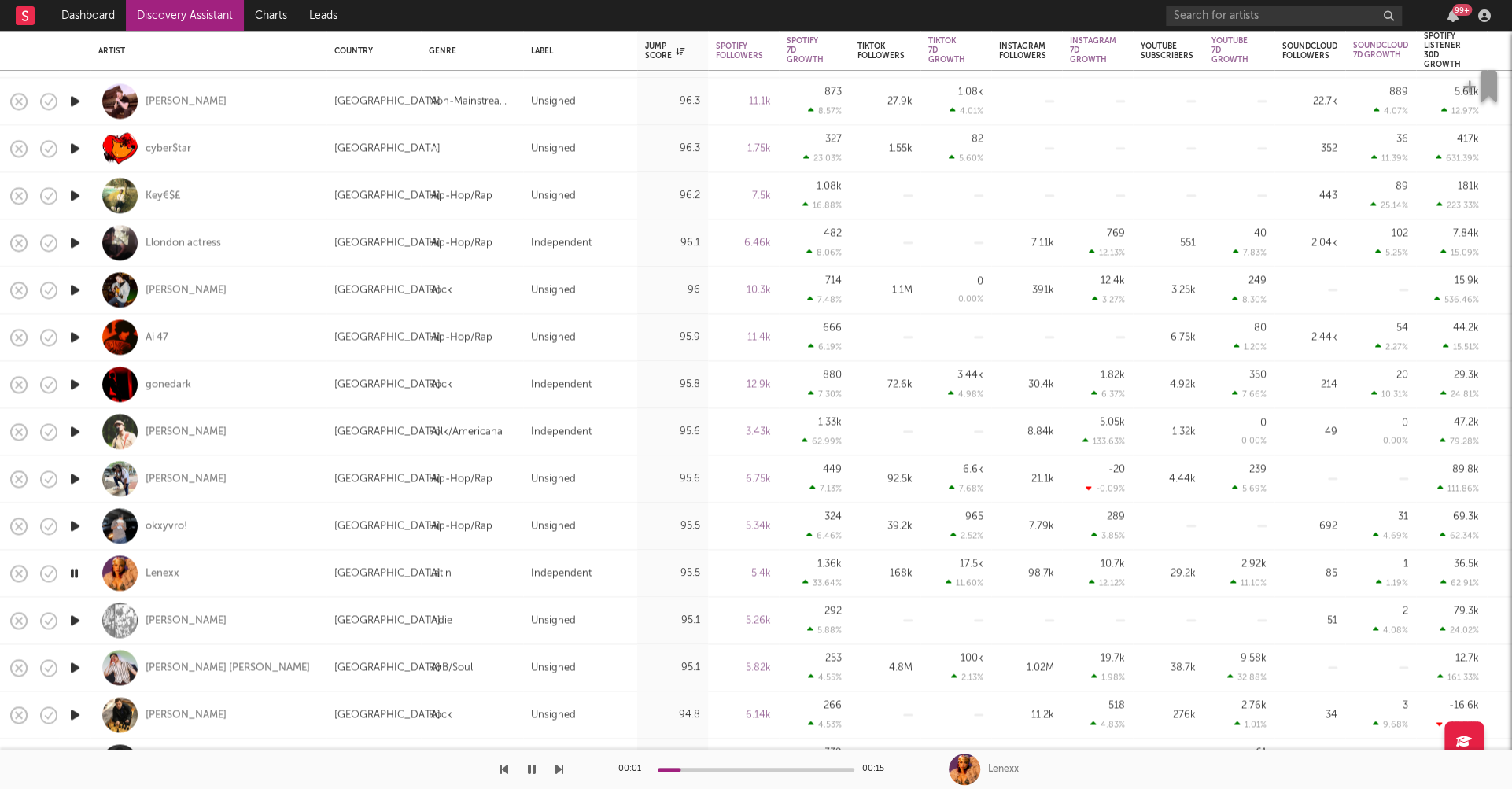
click at [75, 618] on icon "button" at bounding box center [75, 621] width 17 height 20
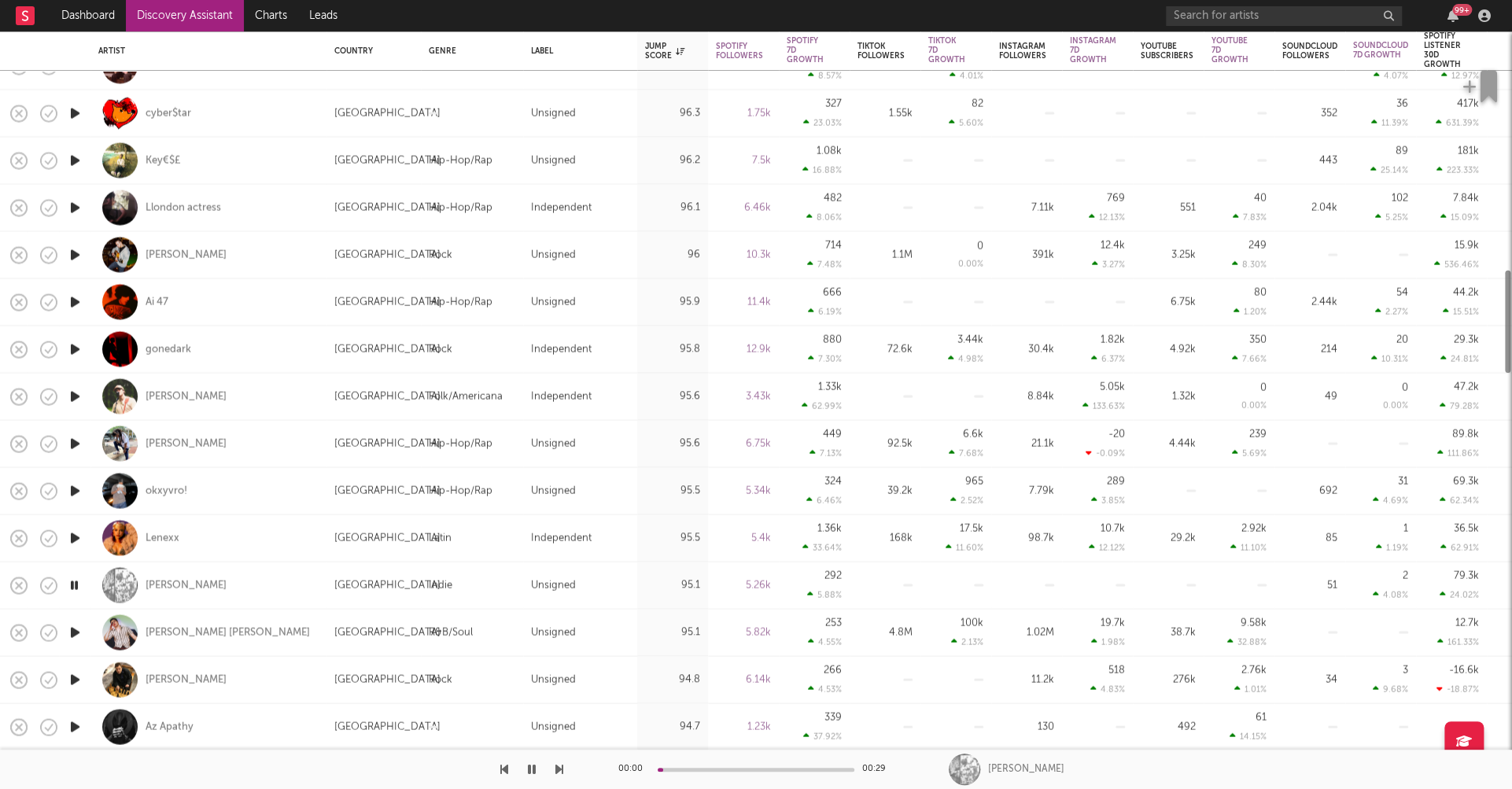
click at [75, 635] on icon "button" at bounding box center [75, 633] width 17 height 20
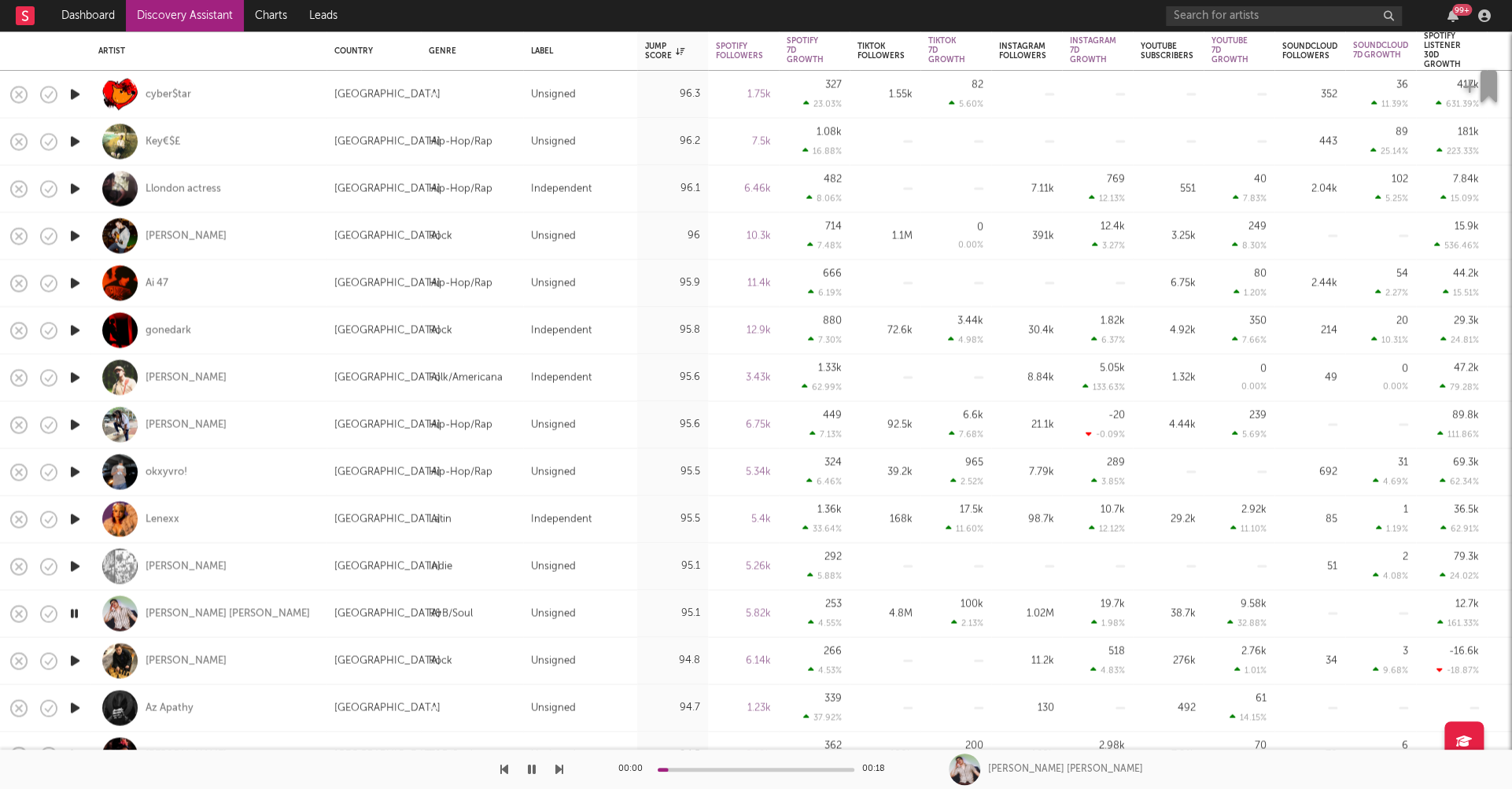
click at [73, 658] on icon "button" at bounding box center [75, 660] width 17 height 20
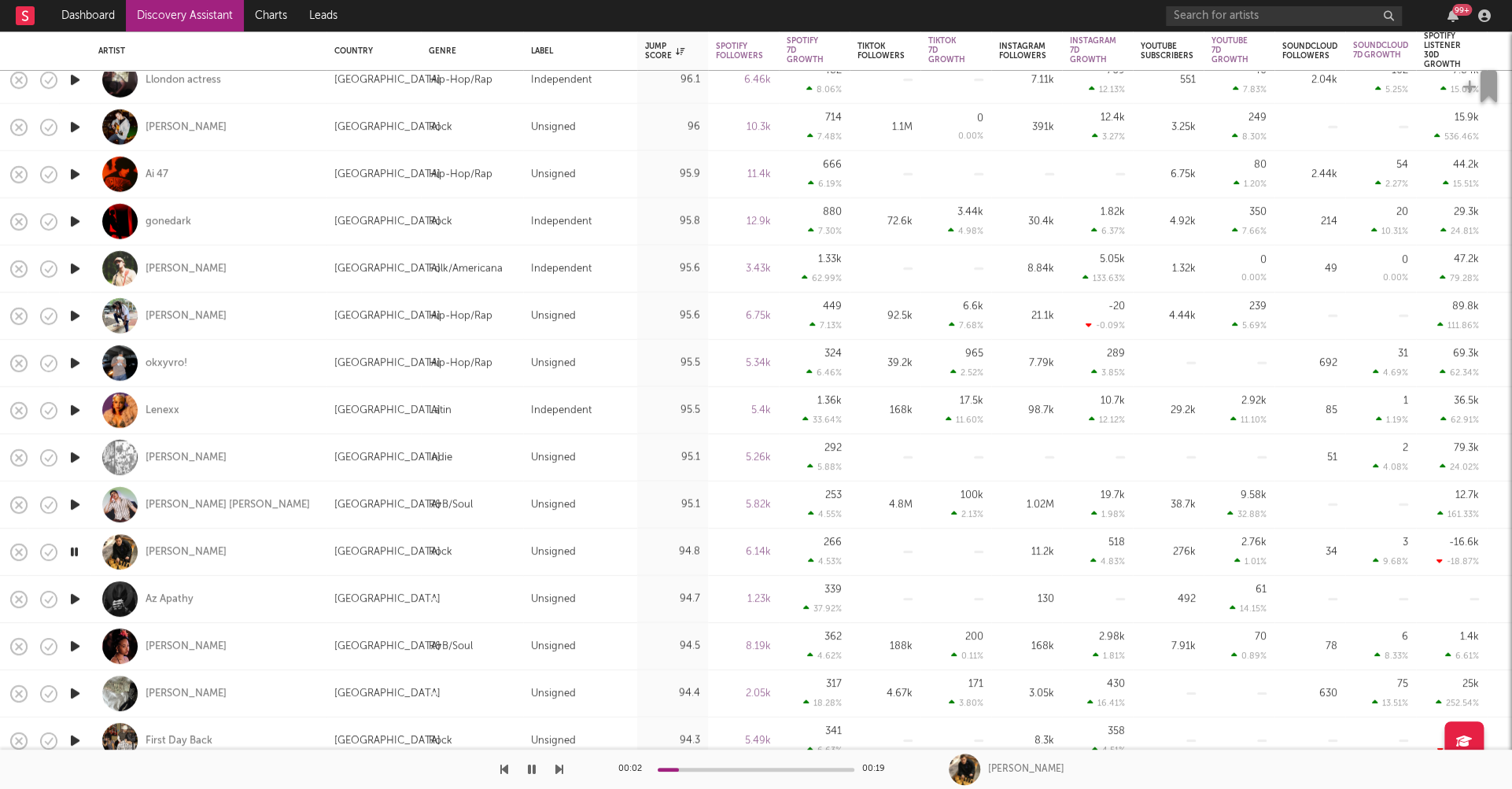
click at [75, 598] on icon "button" at bounding box center [75, 599] width 17 height 20
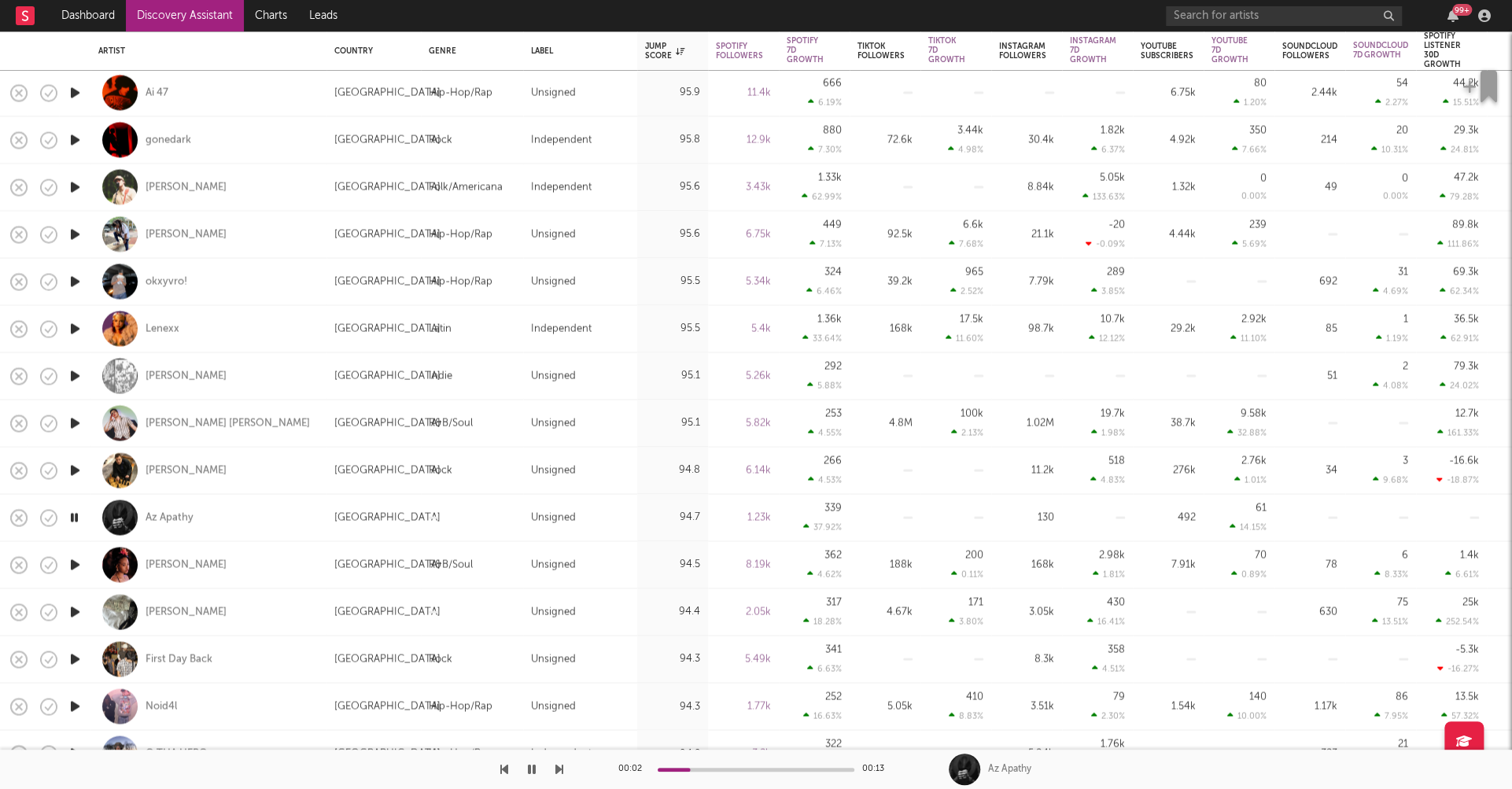
click at [74, 611] on icon "button" at bounding box center [75, 612] width 17 height 20
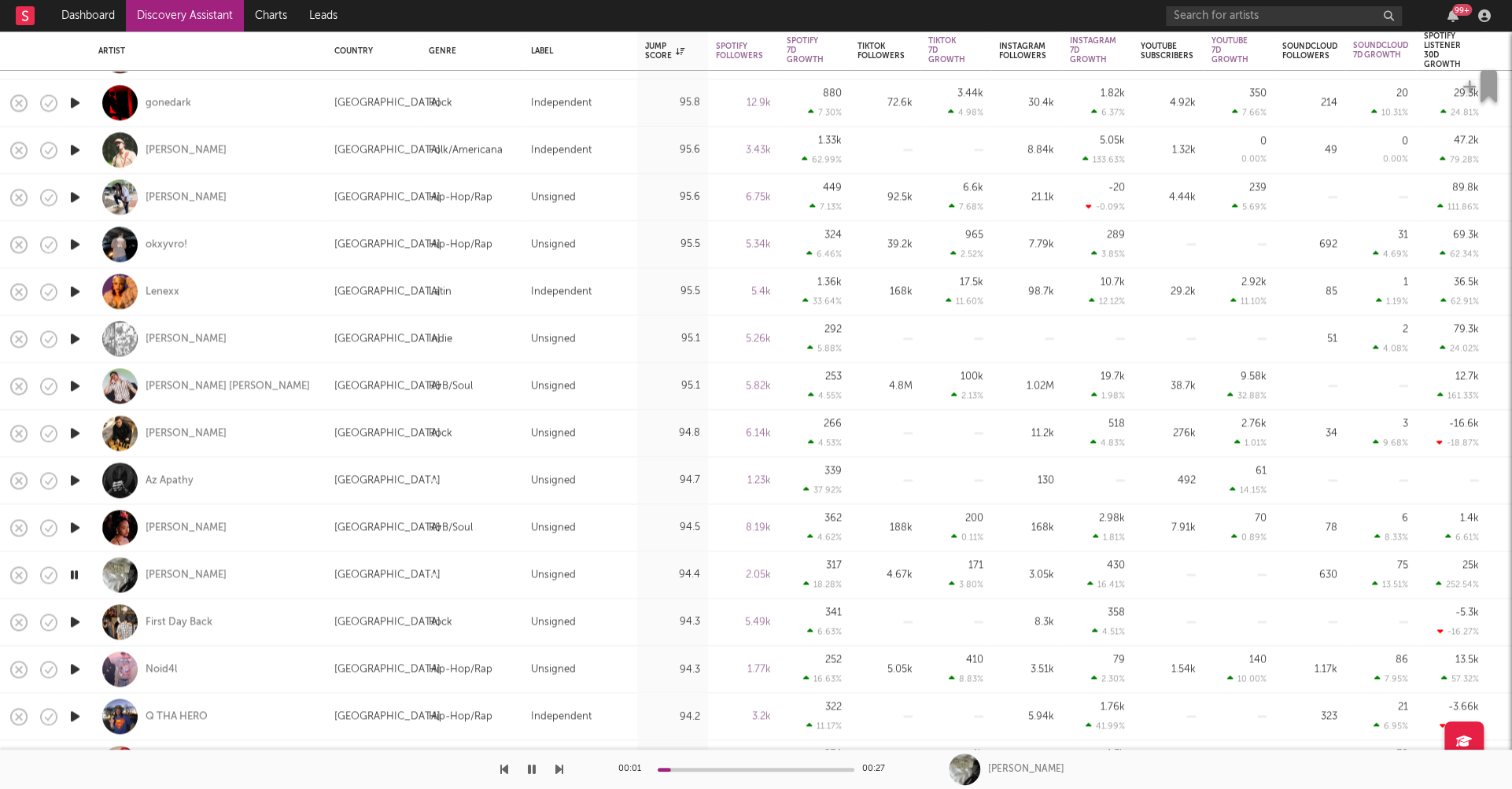
click at [73, 623] on icon "button" at bounding box center [75, 622] width 17 height 20
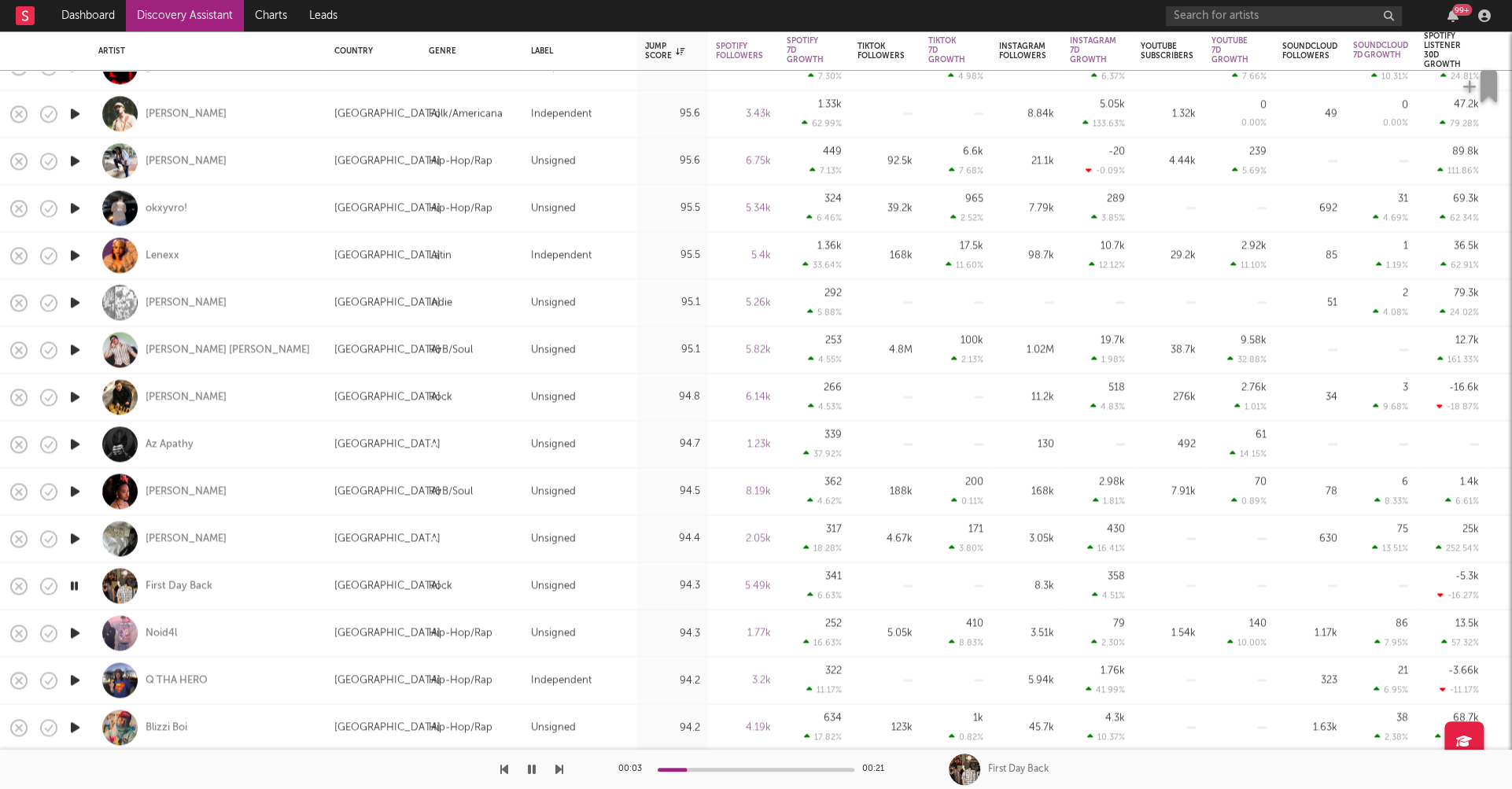
click at [76, 631] on icon "button" at bounding box center [75, 633] width 17 height 20
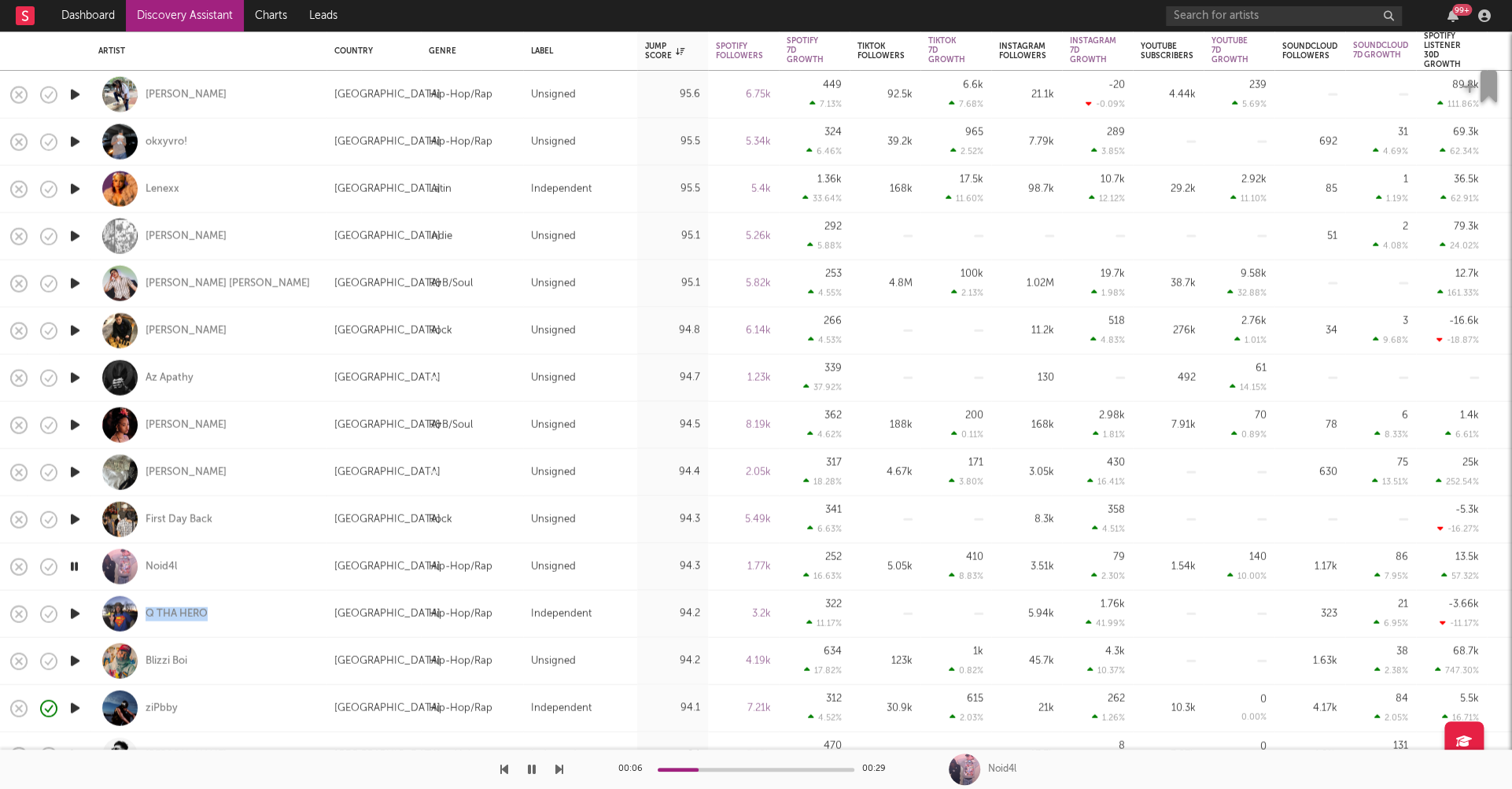
click at [75, 658] on icon "button" at bounding box center [75, 660] width 17 height 20
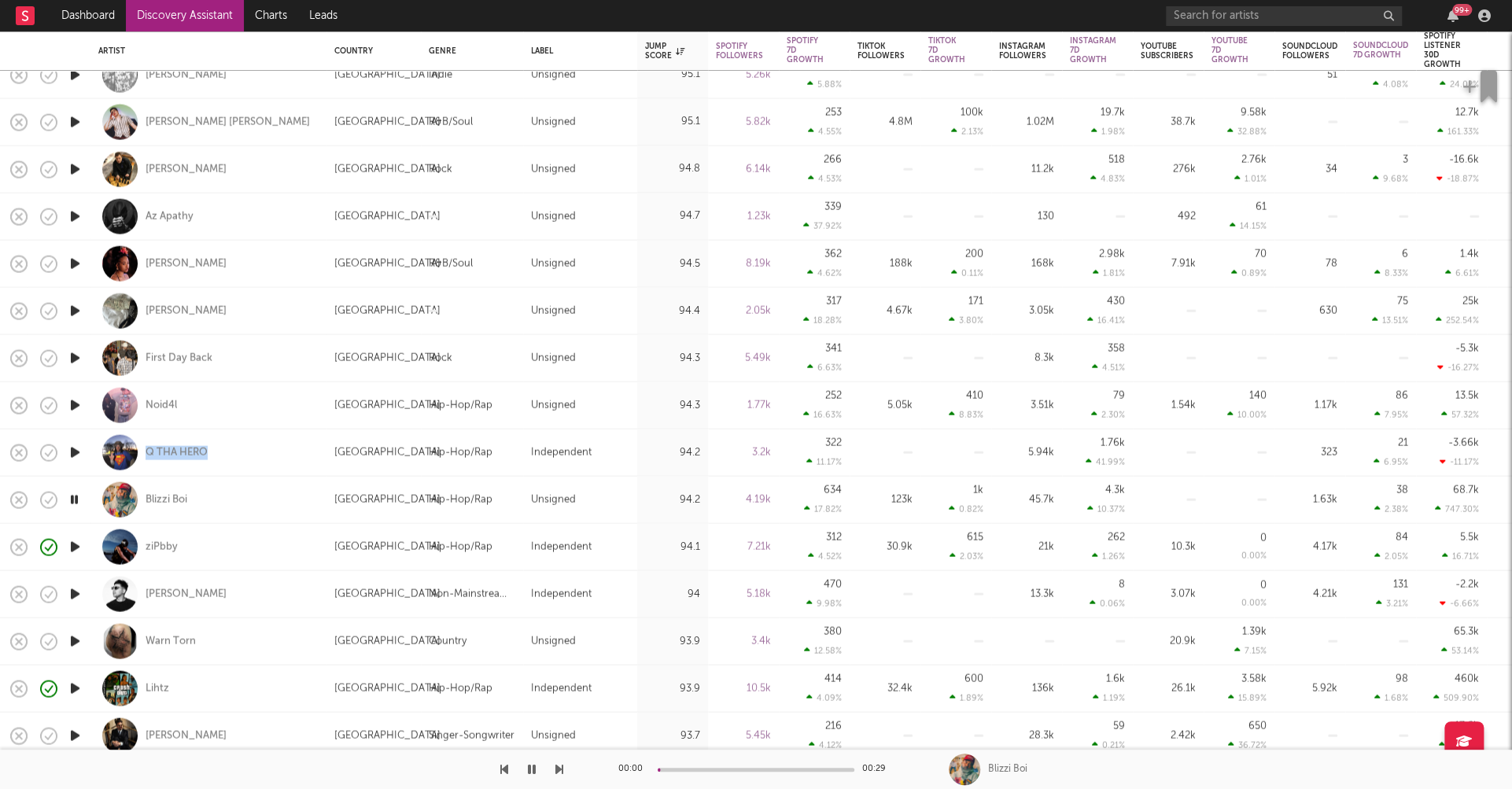
click at [78, 639] on icon "button" at bounding box center [75, 640] width 17 height 20
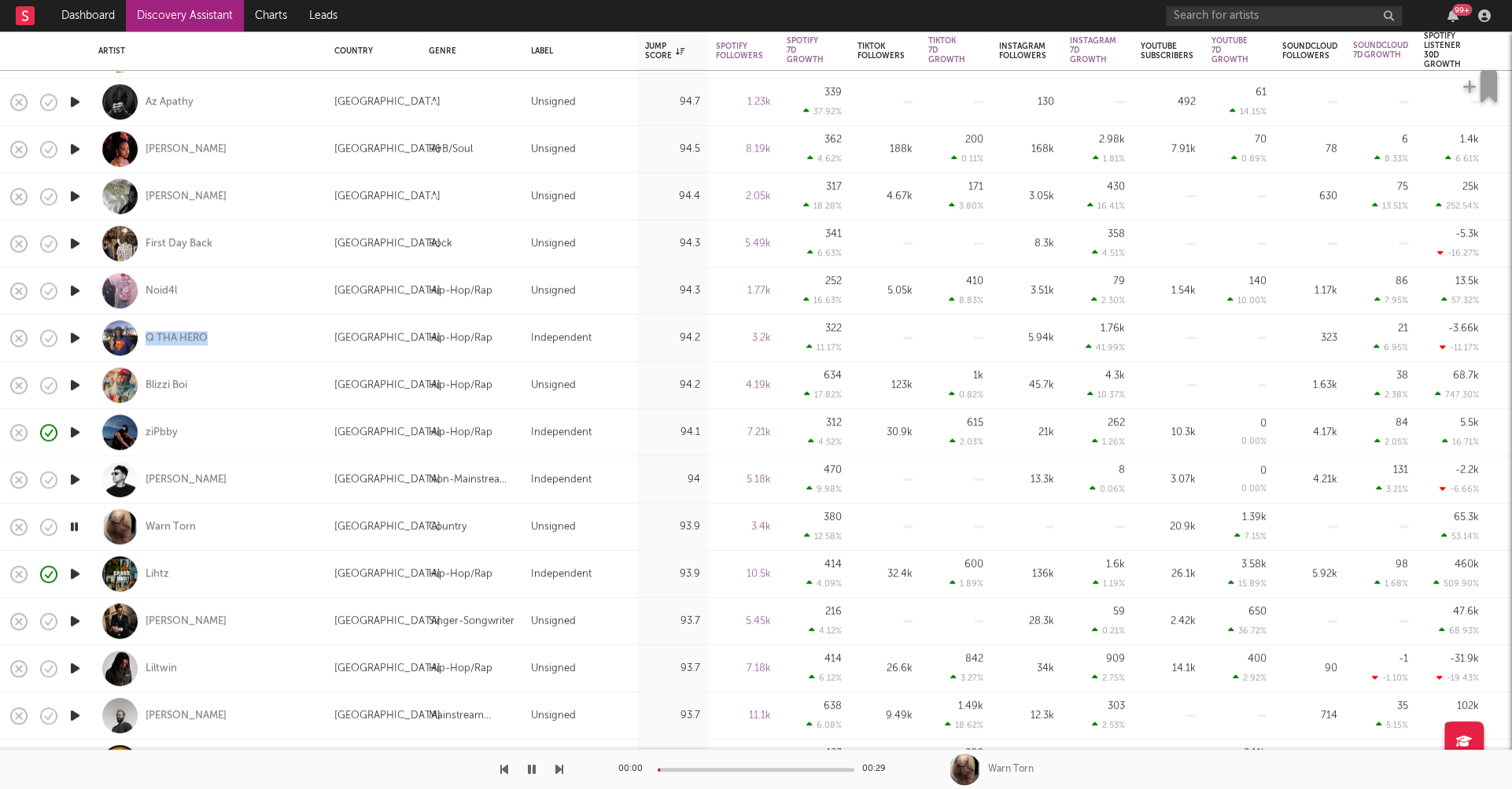
click at [76, 619] on icon "button" at bounding box center [75, 621] width 17 height 20
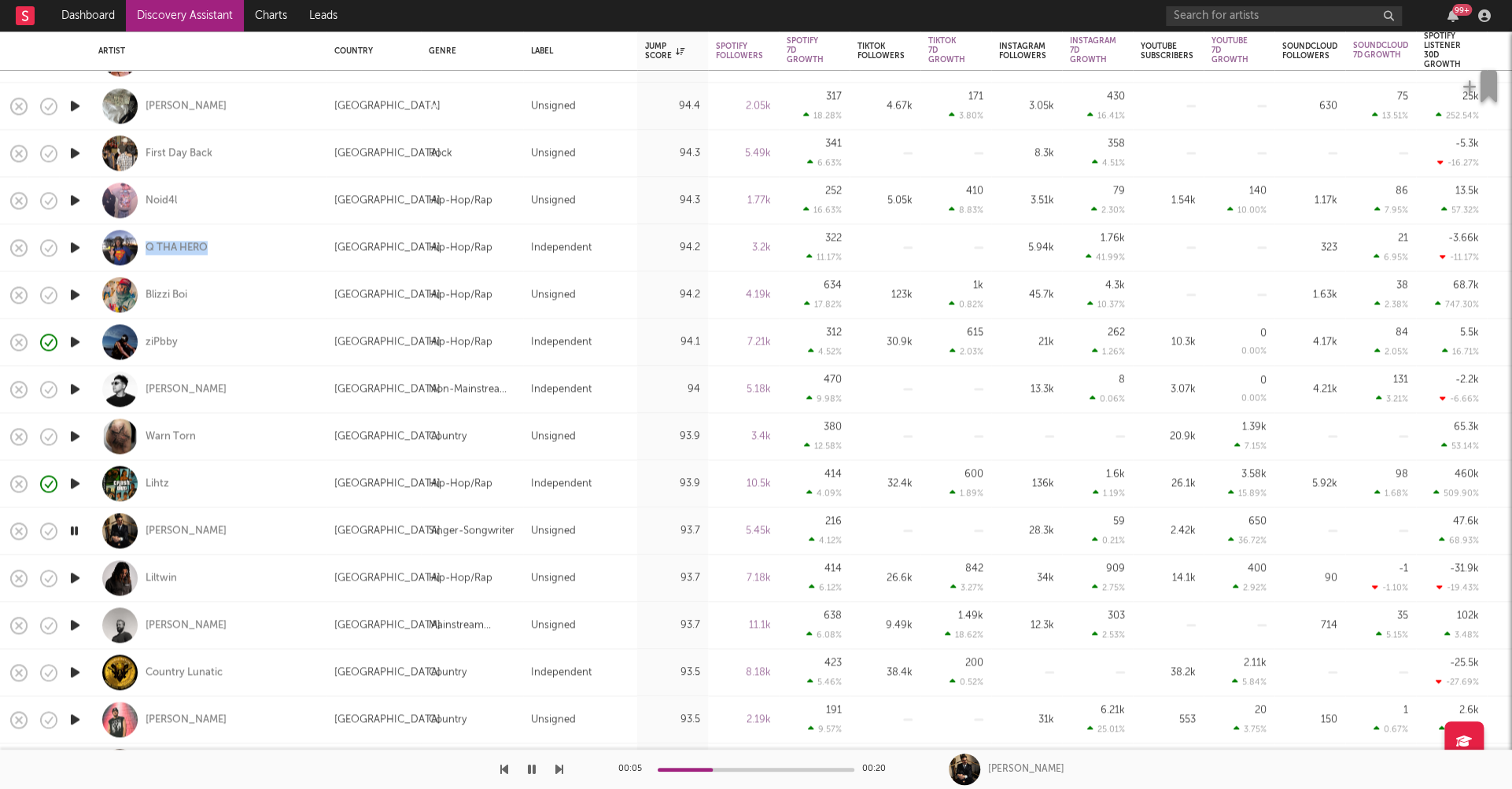
click at [78, 577] on icon "button" at bounding box center [75, 577] width 17 height 20
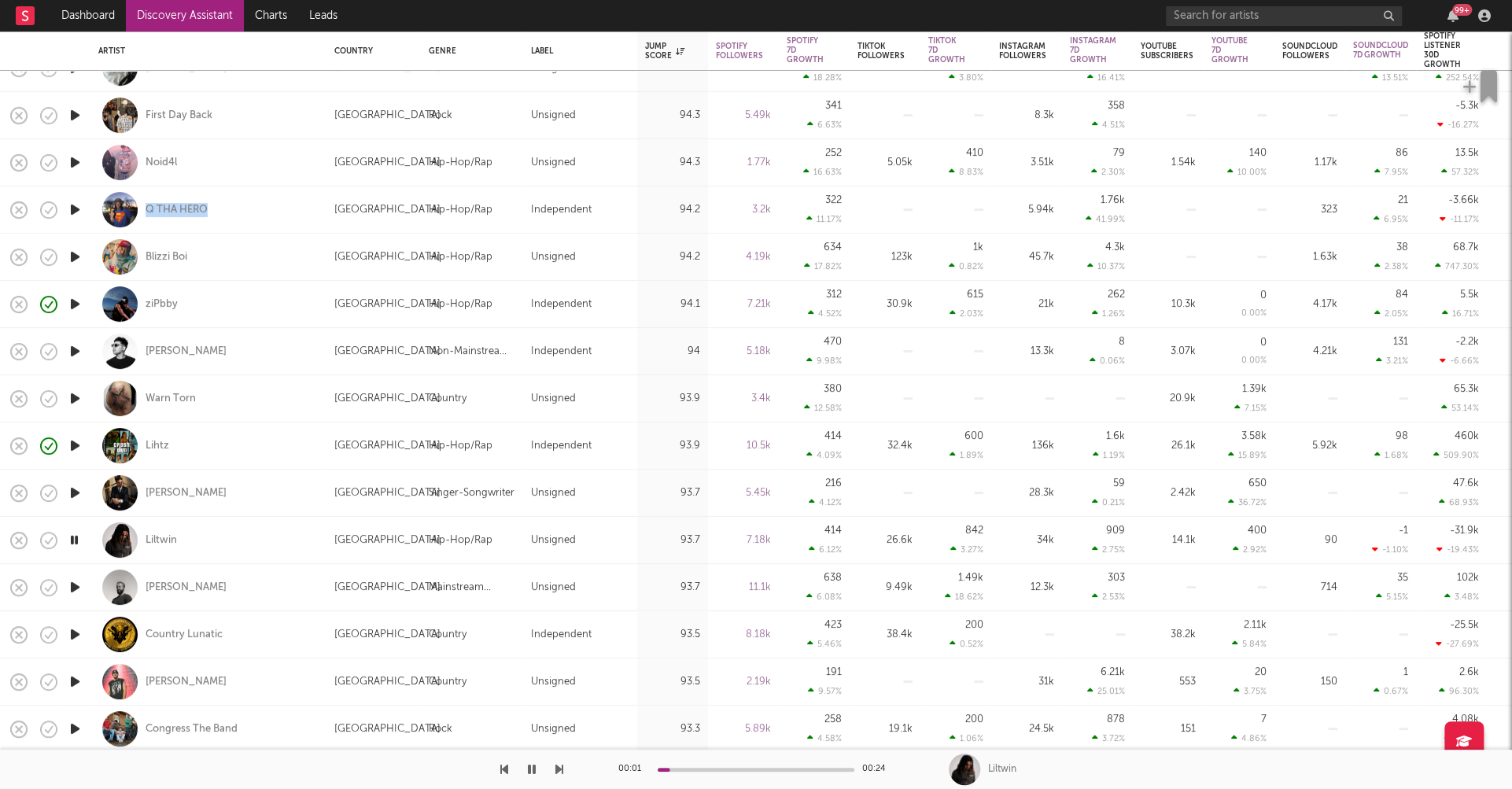
click at [73, 680] on icon "button" at bounding box center [75, 682] width 17 height 20
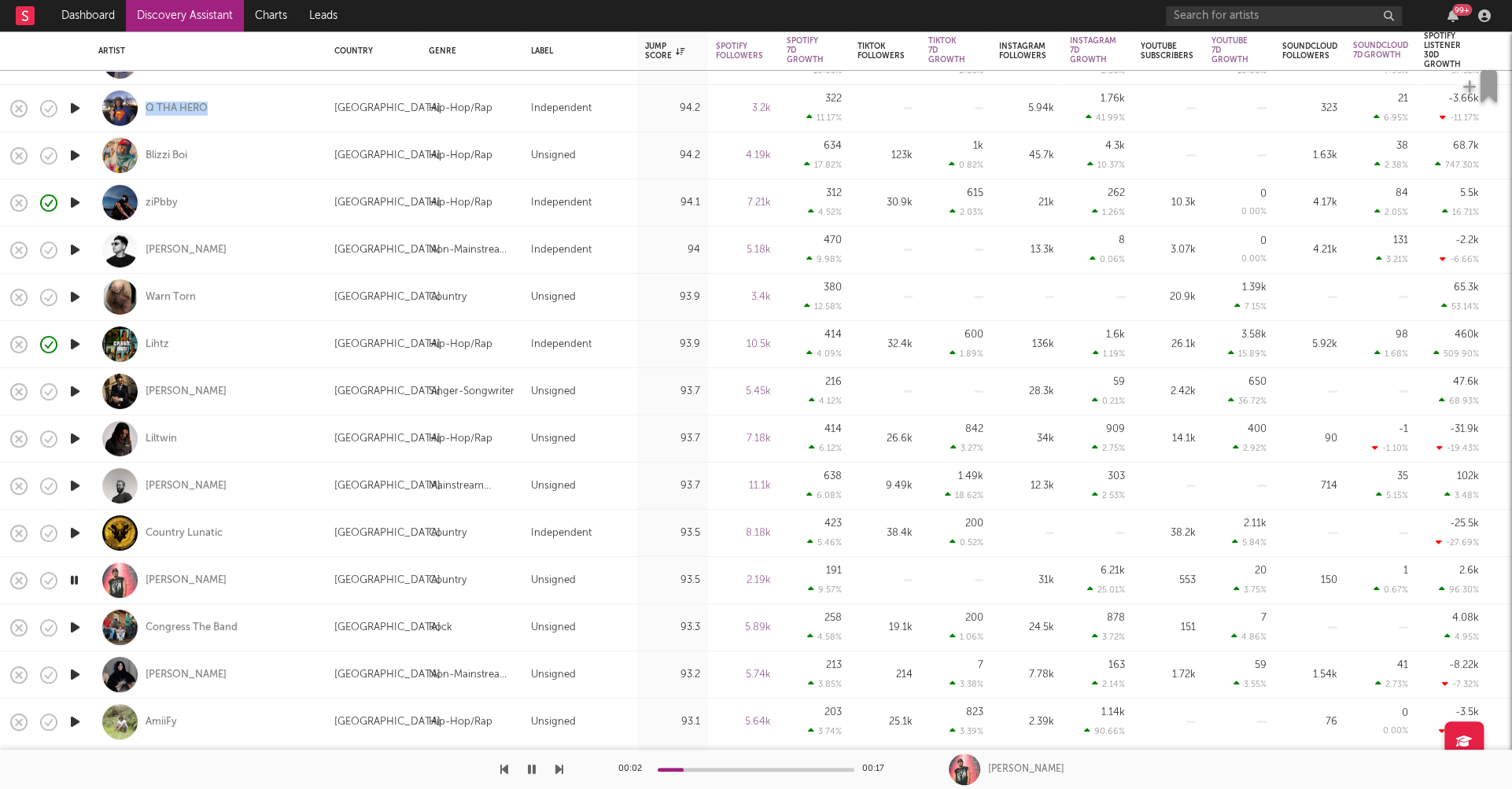
click at [72, 674] on icon "button" at bounding box center [75, 675] width 17 height 20
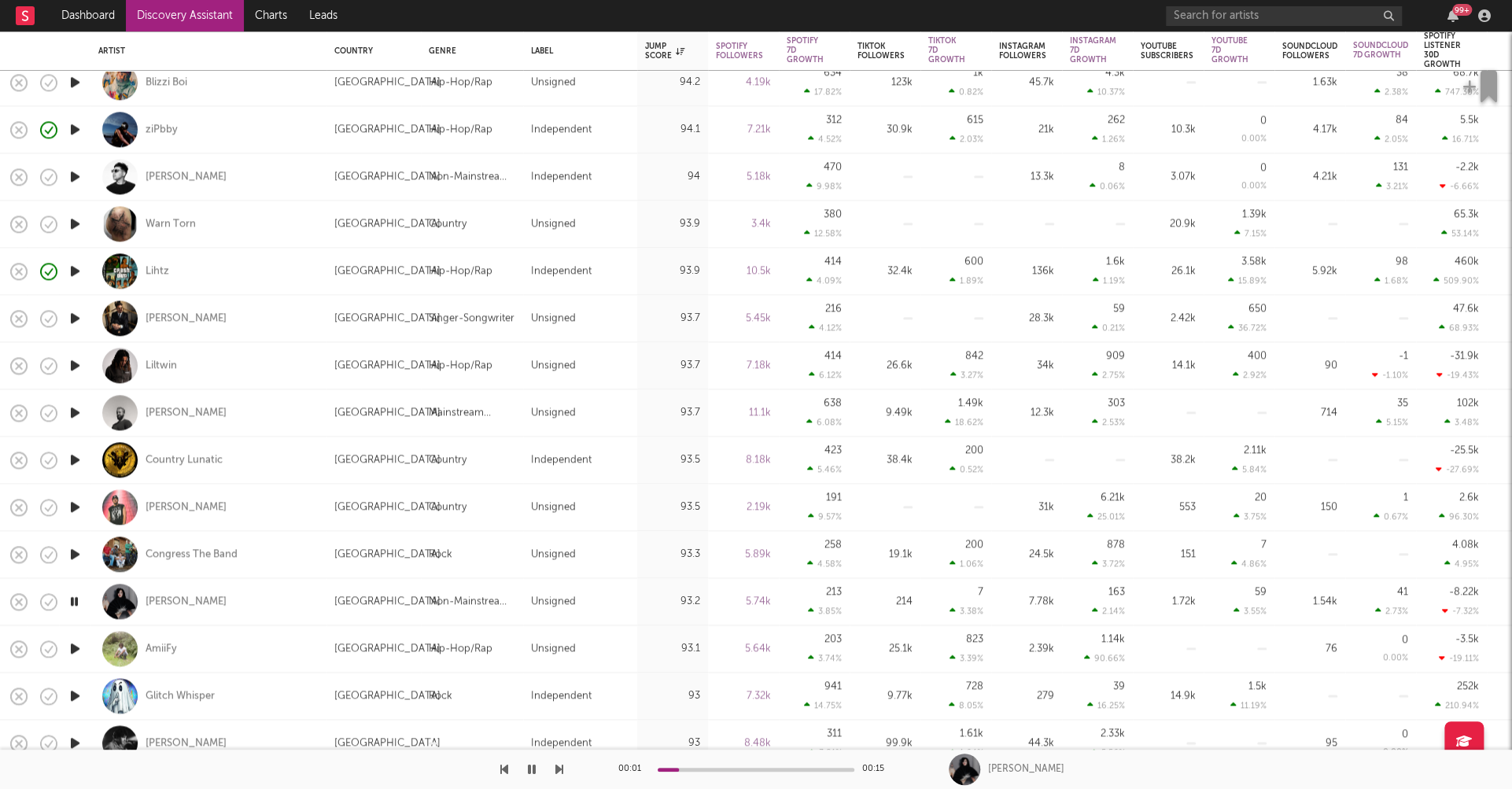
click at [73, 646] on icon "button" at bounding box center [75, 648] width 17 height 20
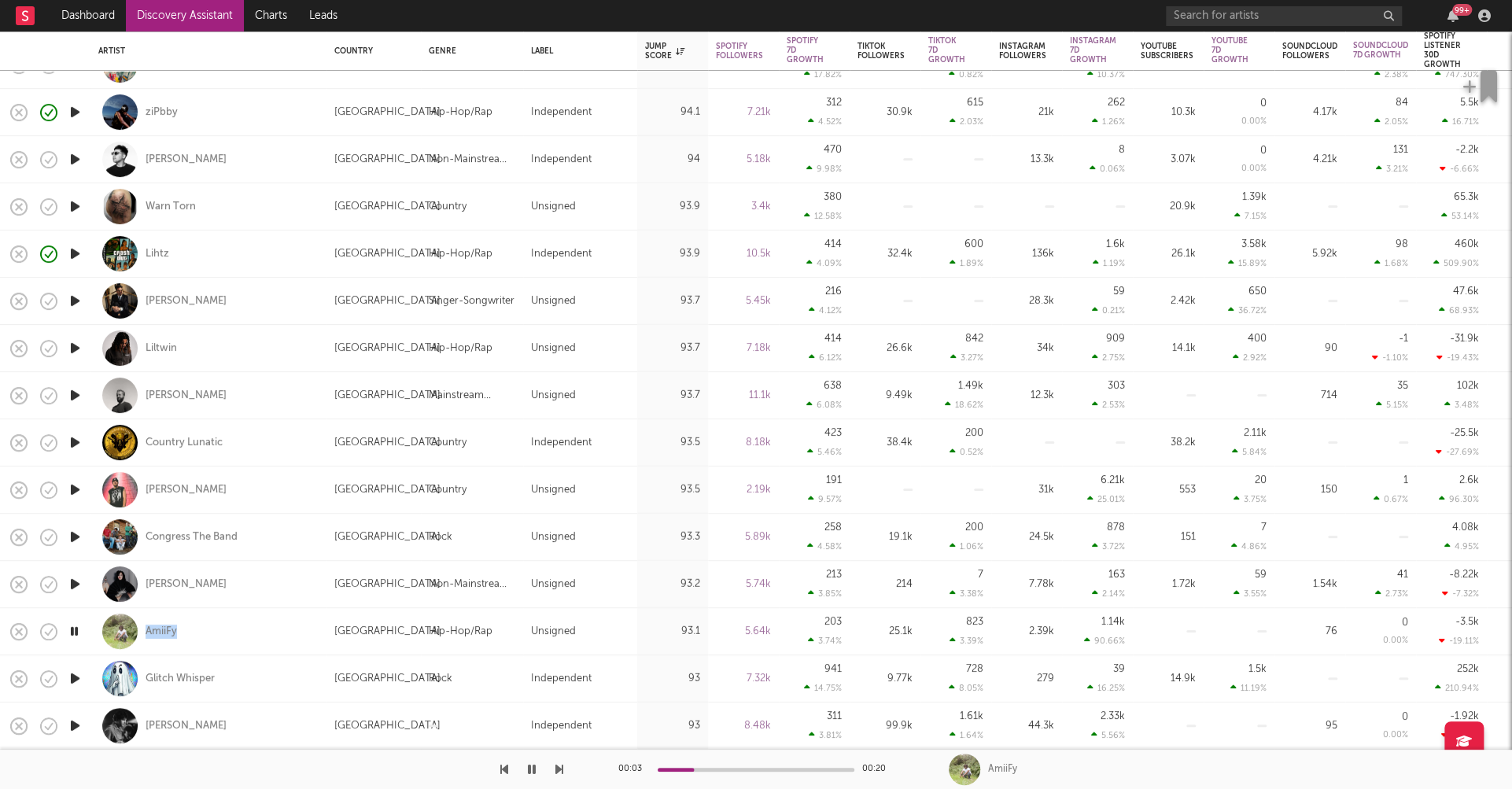
click at [71, 678] on icon "button" at bounding box center [75, 679] width 17 height 20
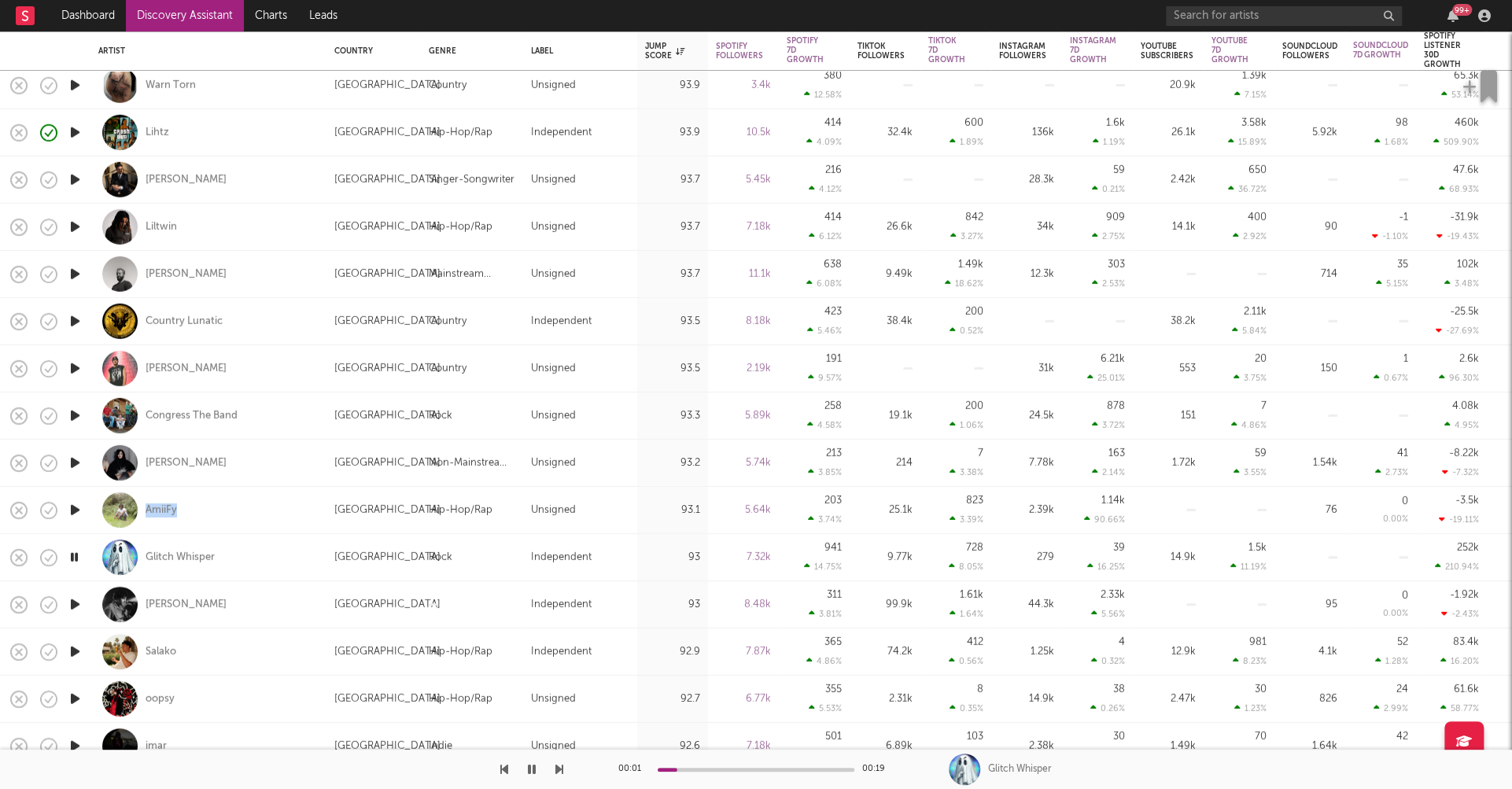
click at [75, 651] on icon "button" at bounding box center [75, 652] width 17 height 20
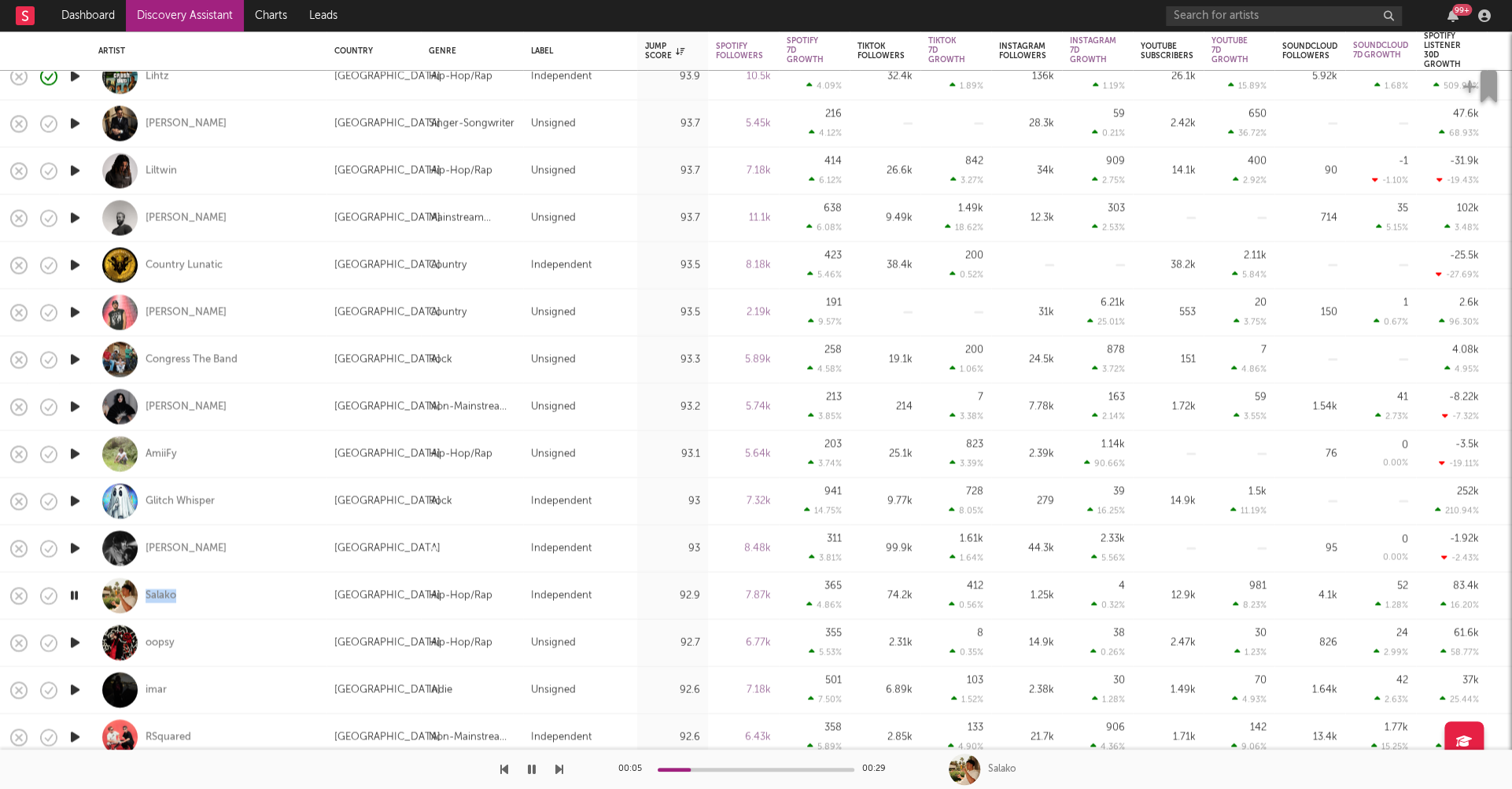
click at [73, 687] on icon "button" at bounding box center [75, 691] width 17 height 20
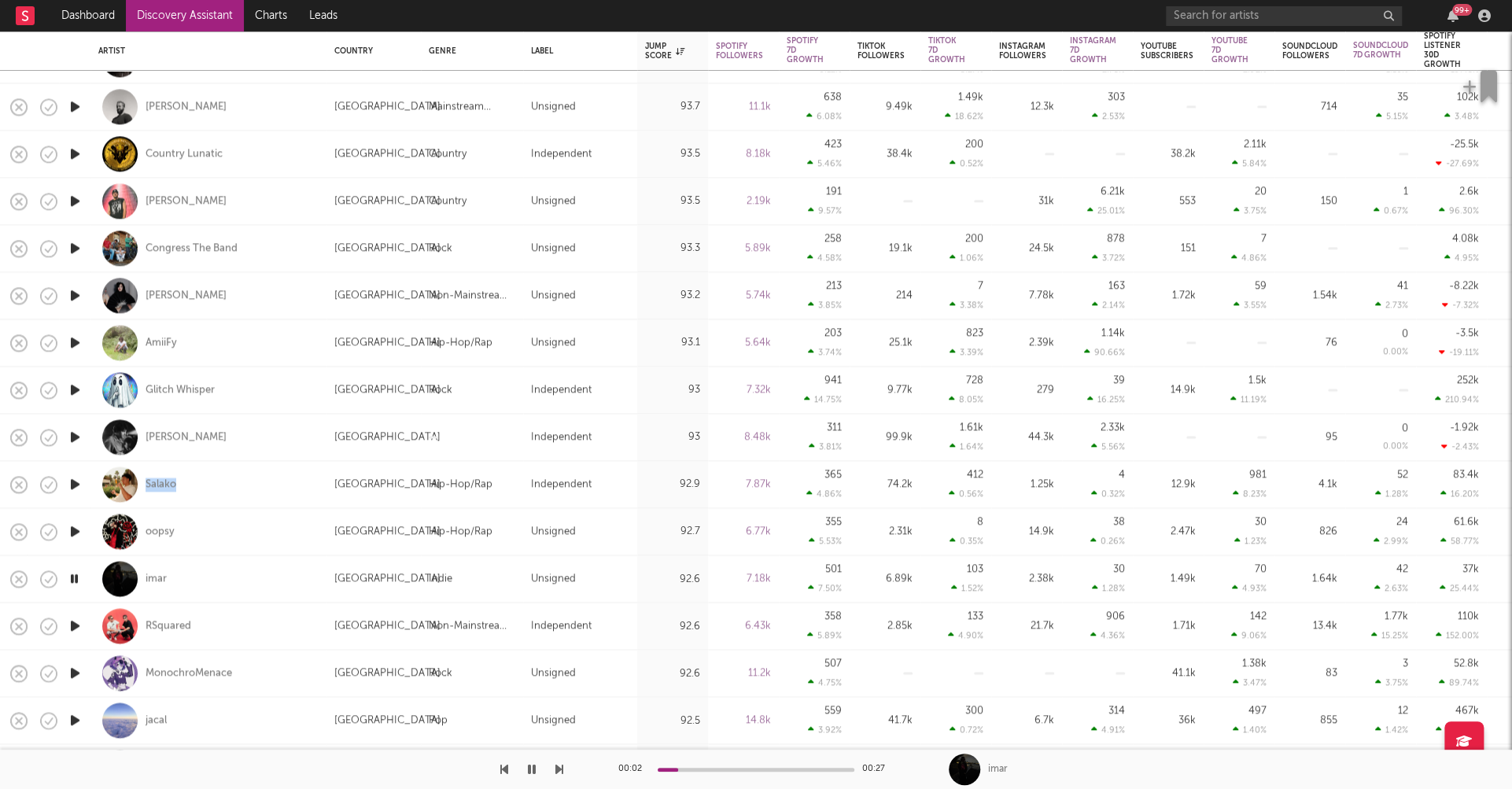
click at [78, 672] on icon "button" at bounding box center [75, 673] width 17 height 20
click at [74, 623] on icon "button" at bounding box center [75, 626] width 17 height 20
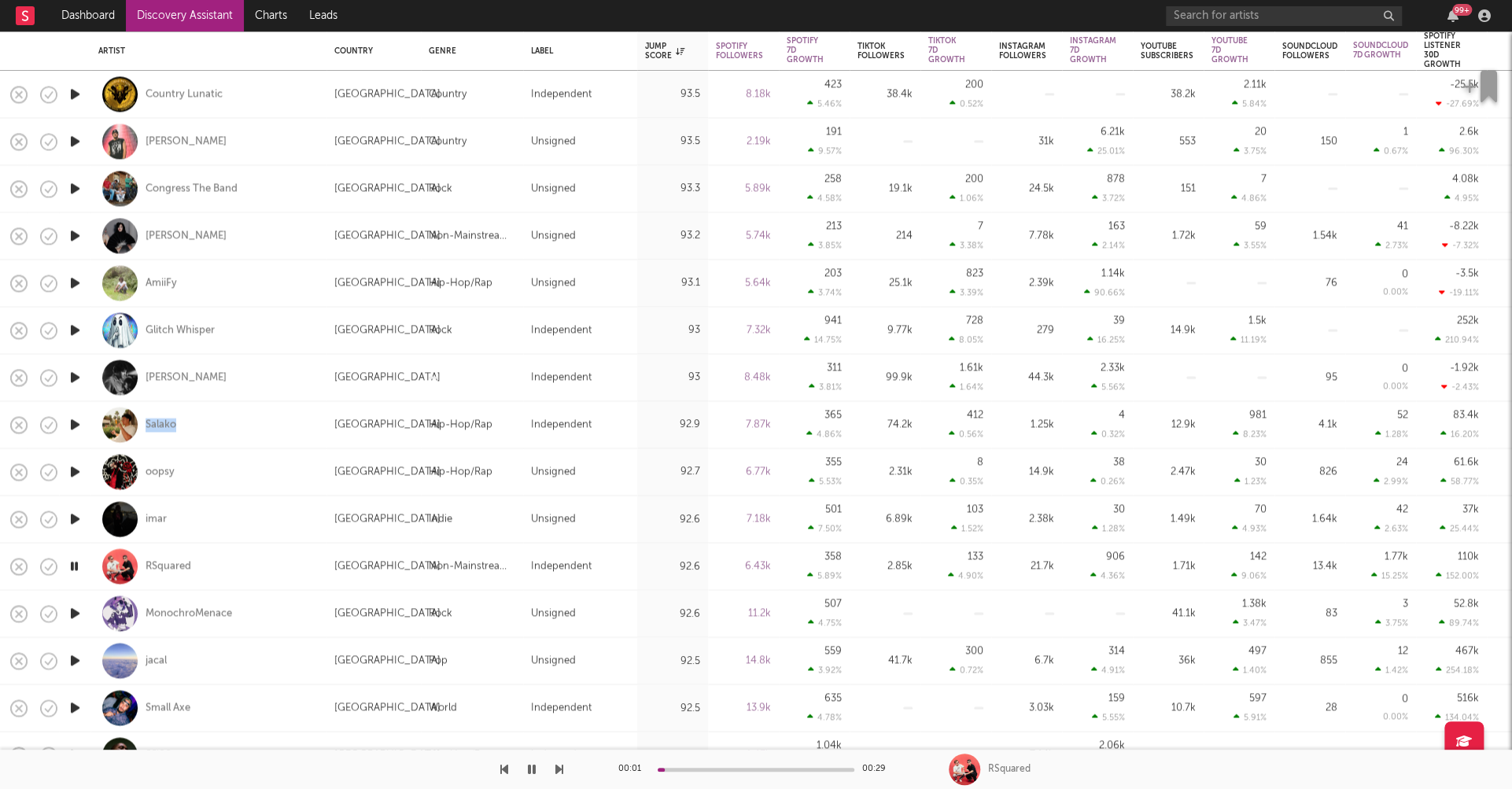
click at [77, 662] on icon "button" at bounding box center [75, 660] width 17 height 20
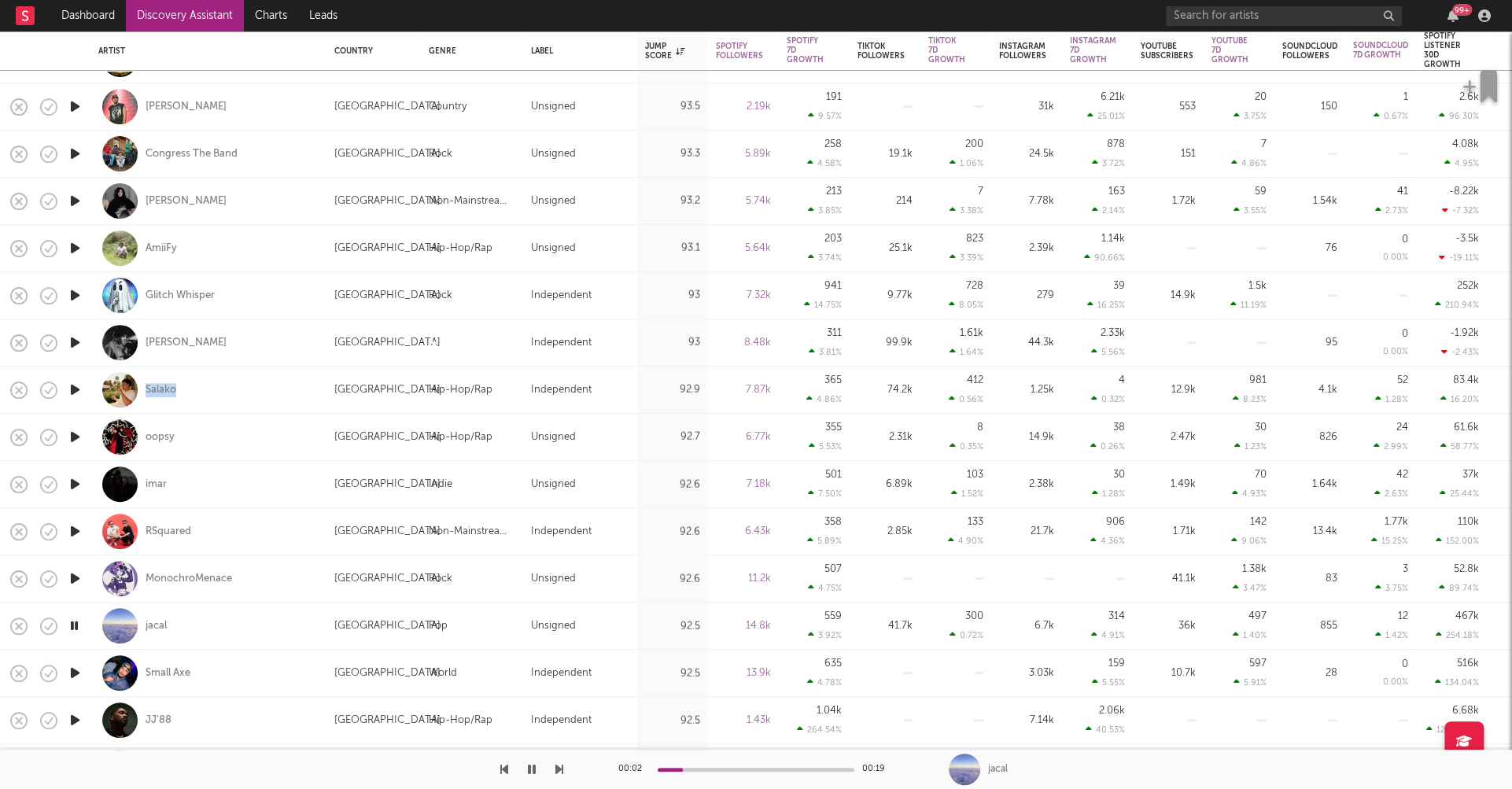
click at [76, 671] on icon "button" at bounding box center [75, 673] width 17 height 20
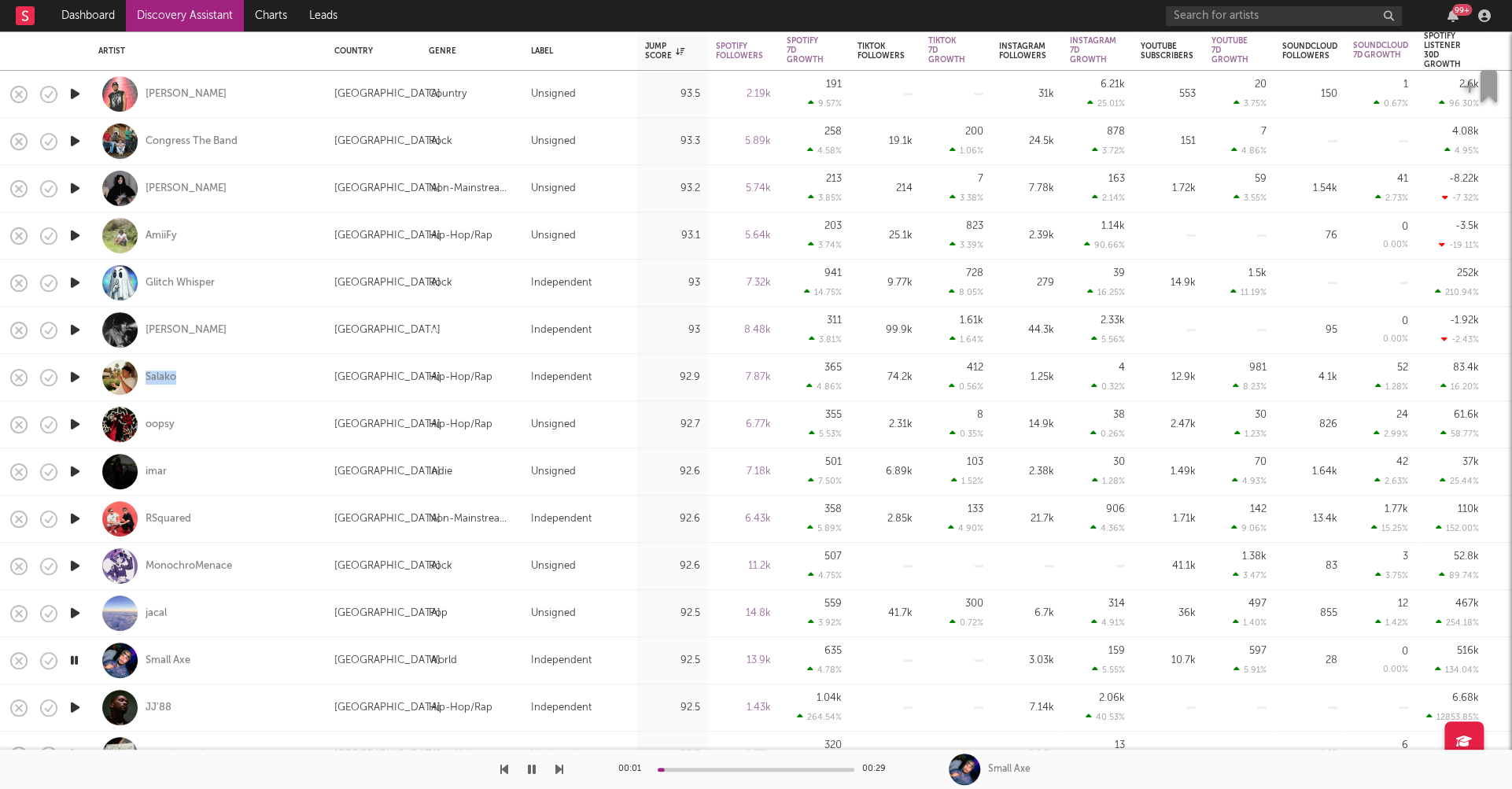
click at [77, 705] on icon "button" at bounding box center [75, 707] width 17 height 20
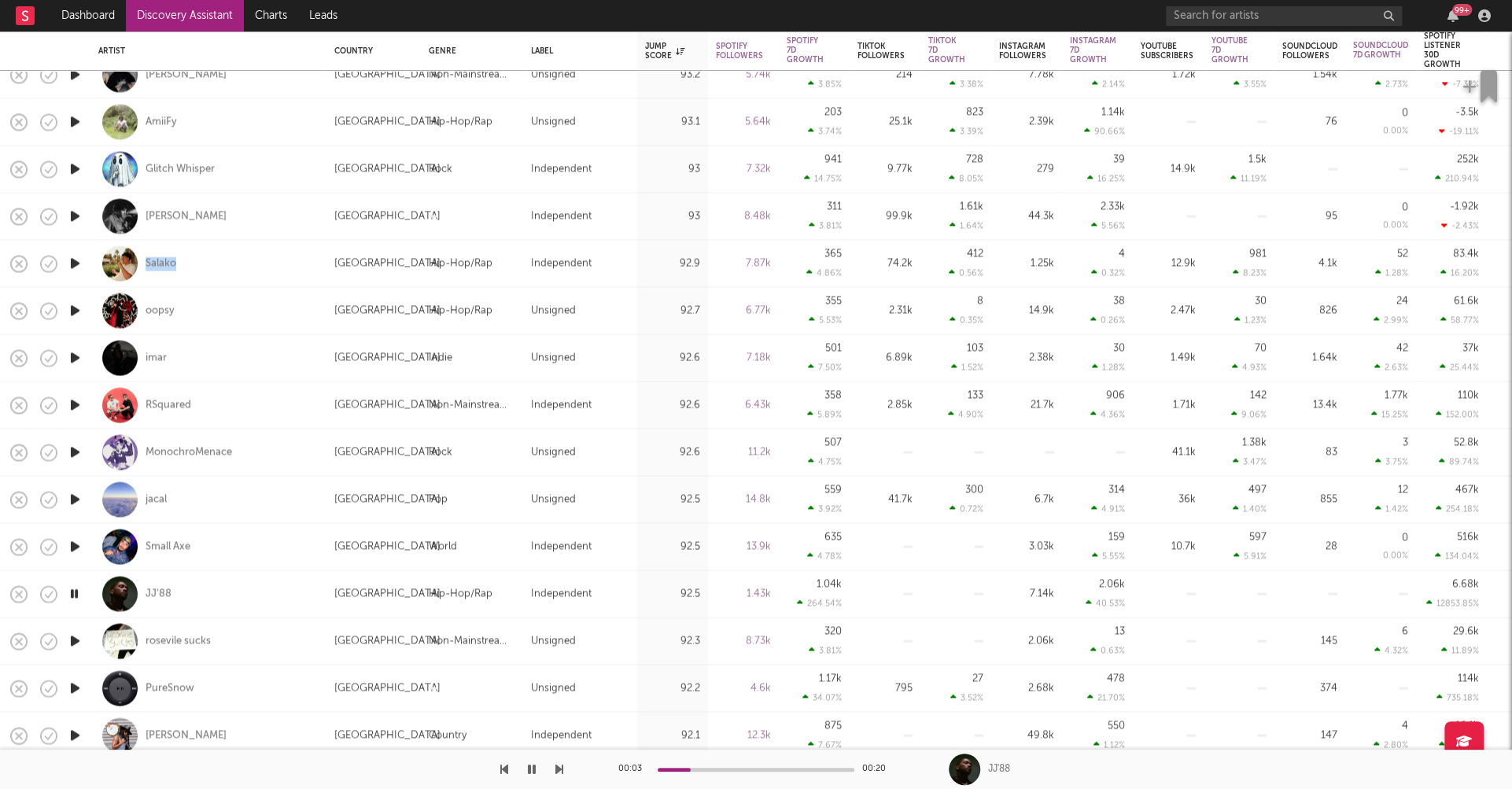
click at [75, 638] on icon "button" at bounding box center [75, 641] width 17 height 20
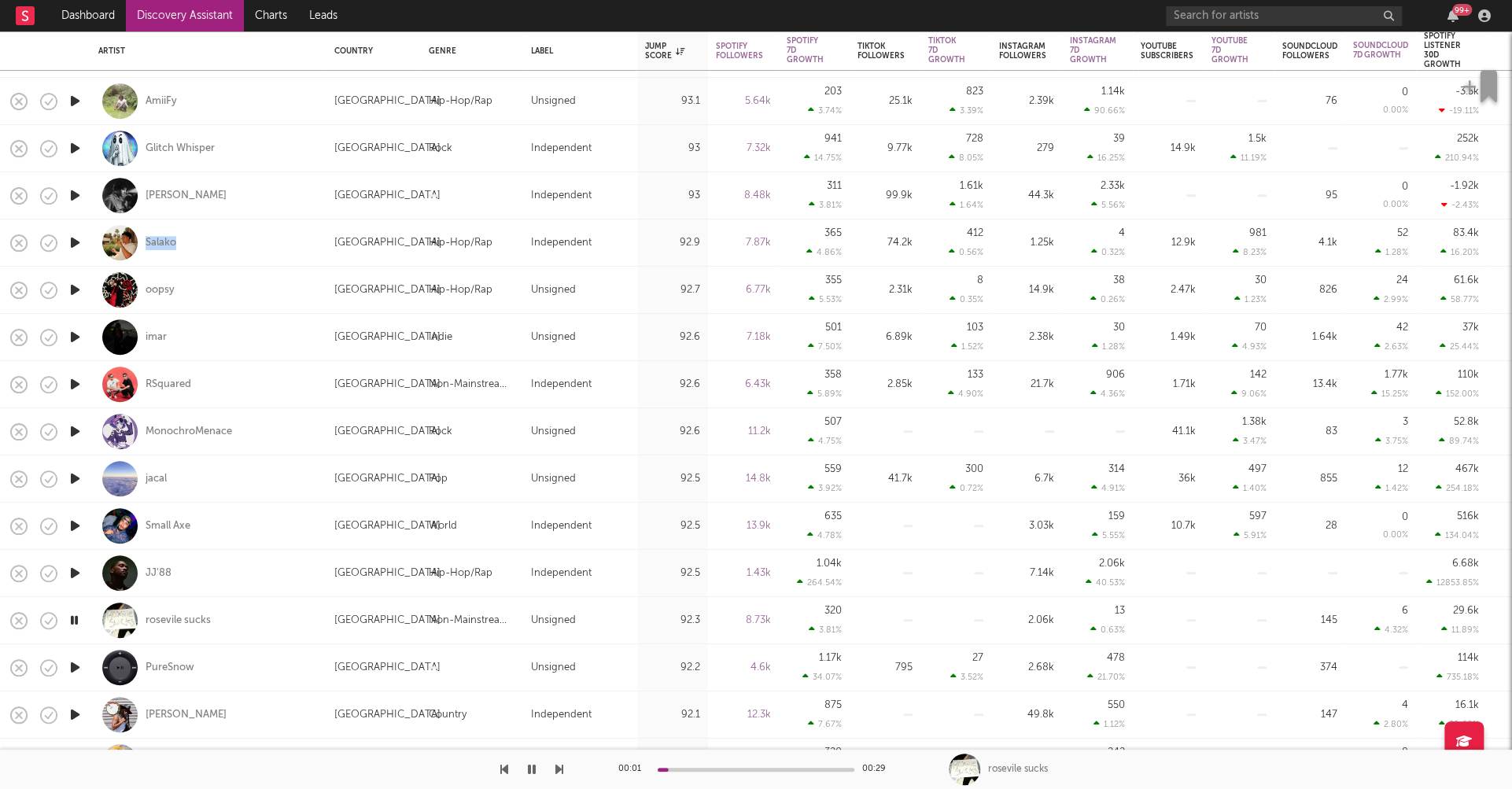
click at [77, 664] on icon "button" at bounding box center [75, 668] width 17 height 20
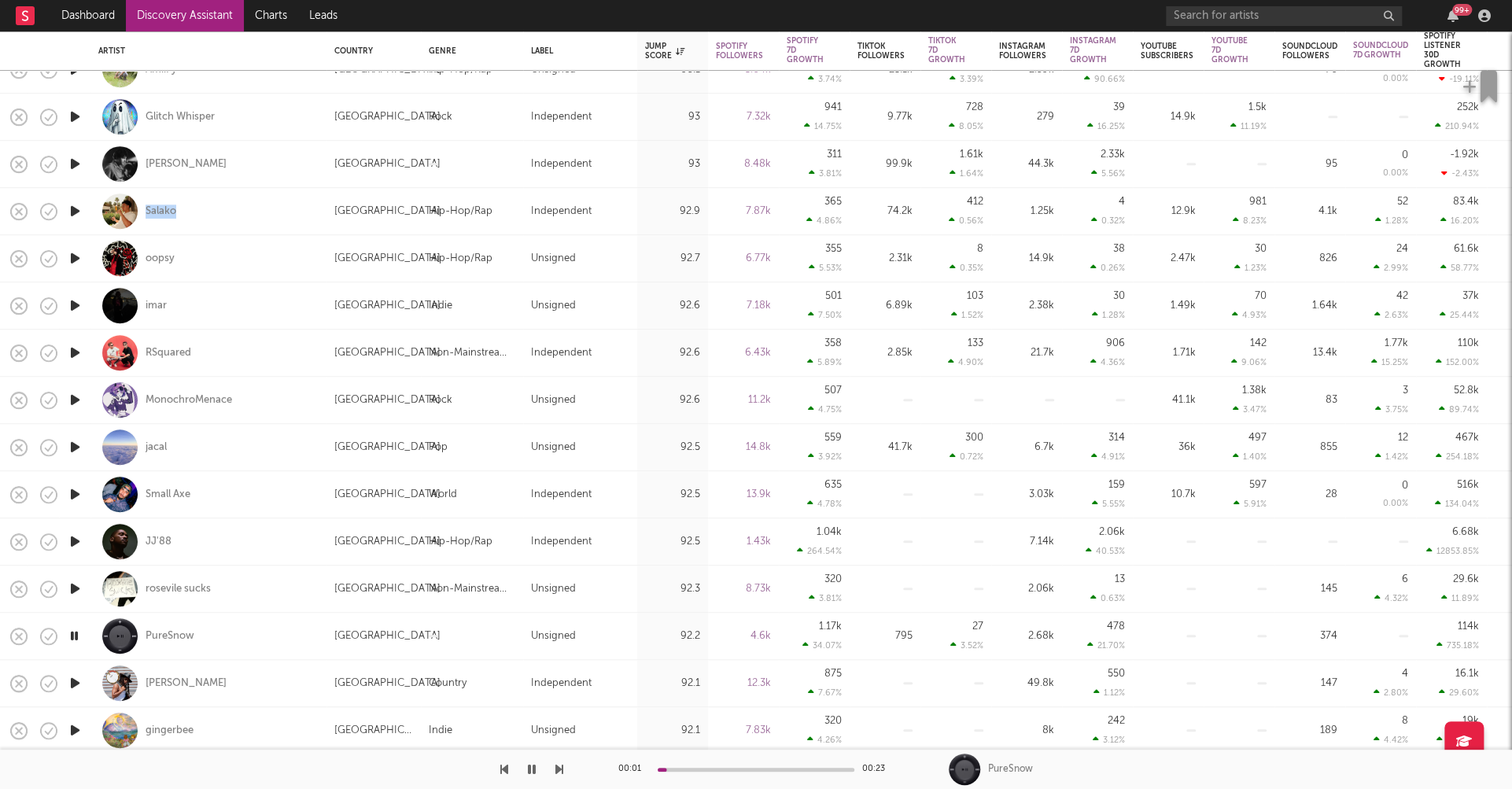
click at [77, 683] on icon "button" at bounding box center [75, 684] width 17 height 20
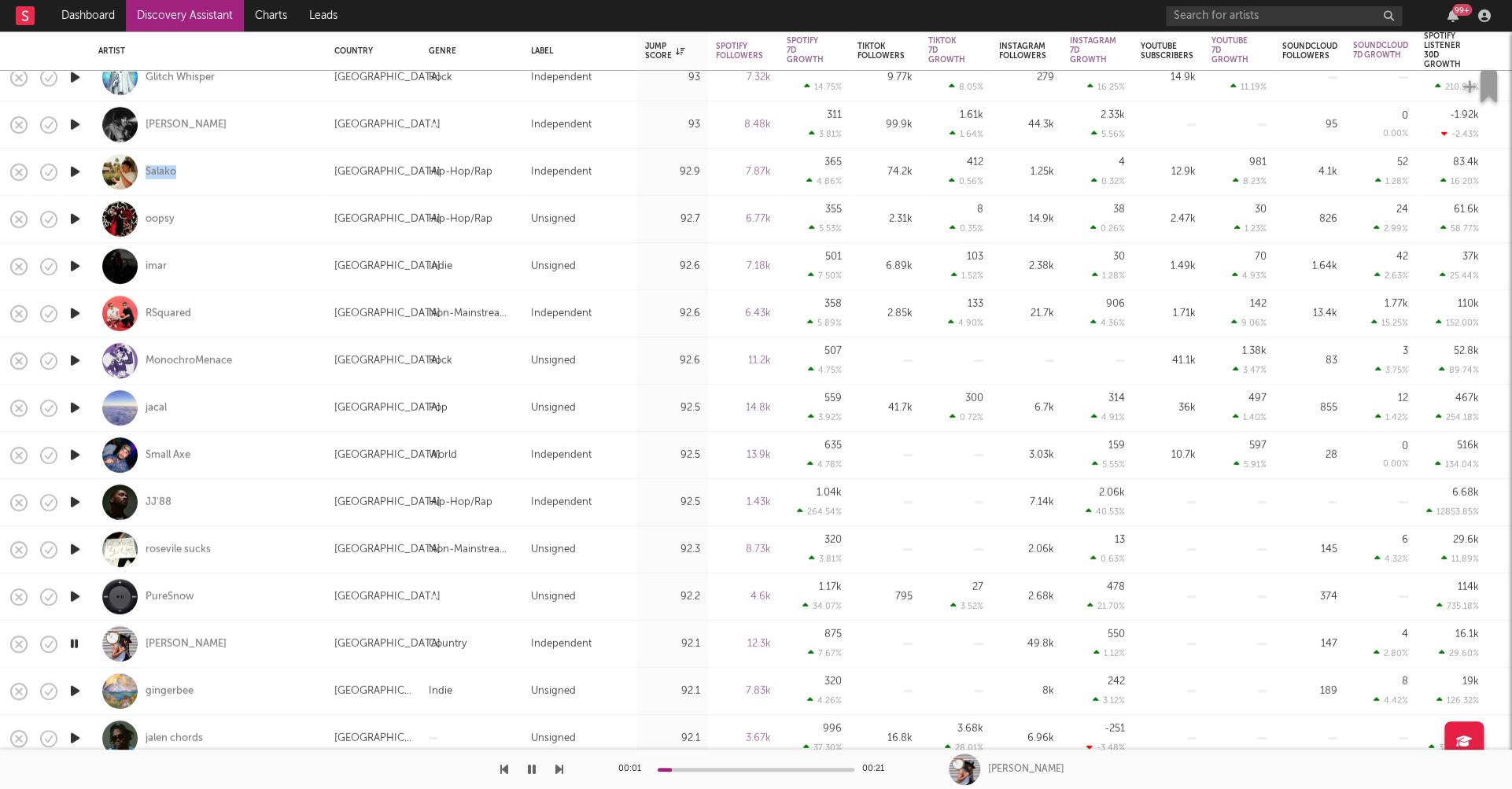
click at [71, 688] on icon "button" at bounding box center [75, 692] width 17 height 20
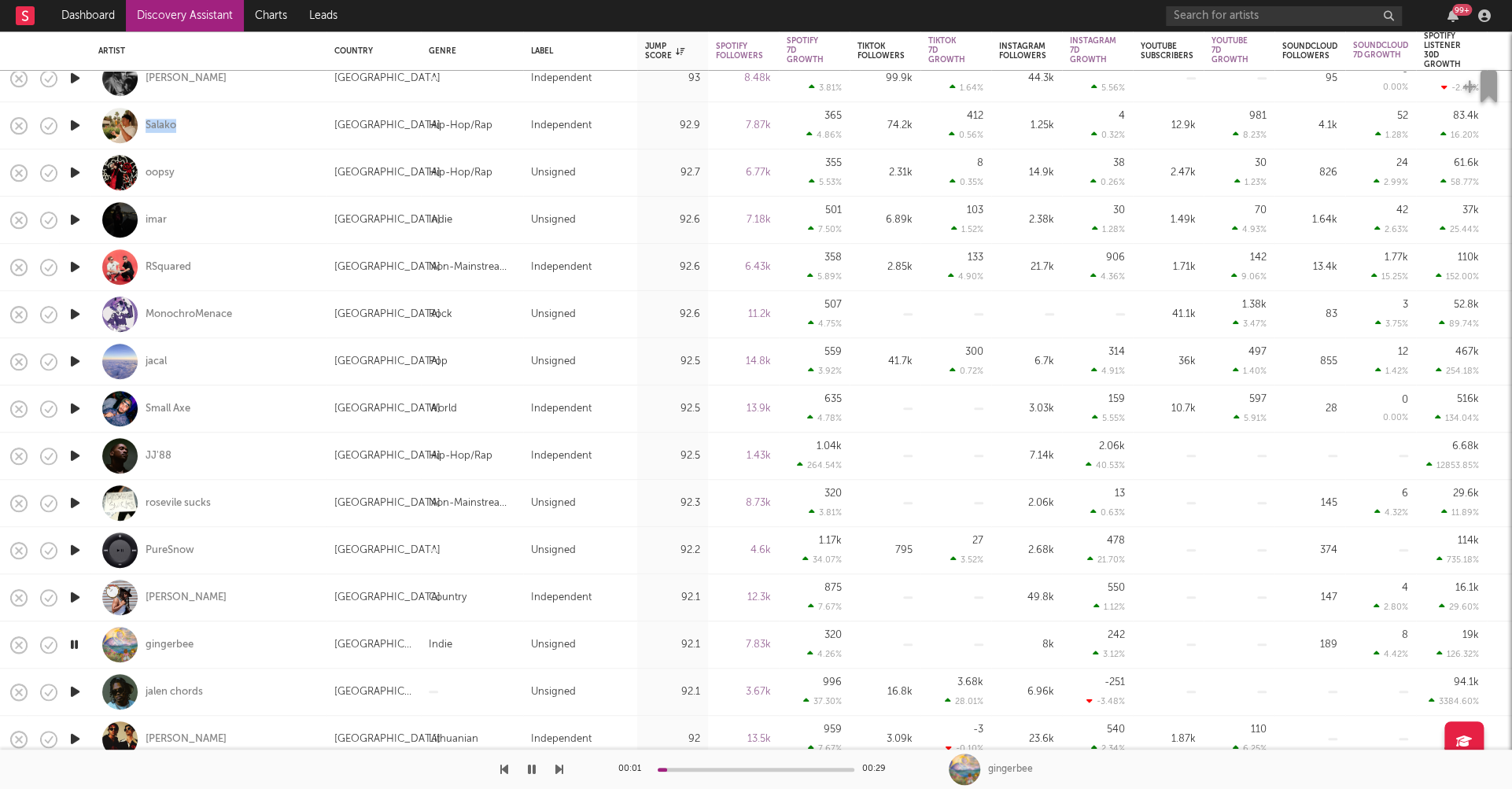
click at [76, 689] on icon "button" at bounding box center [75, 692] width 17 height 20
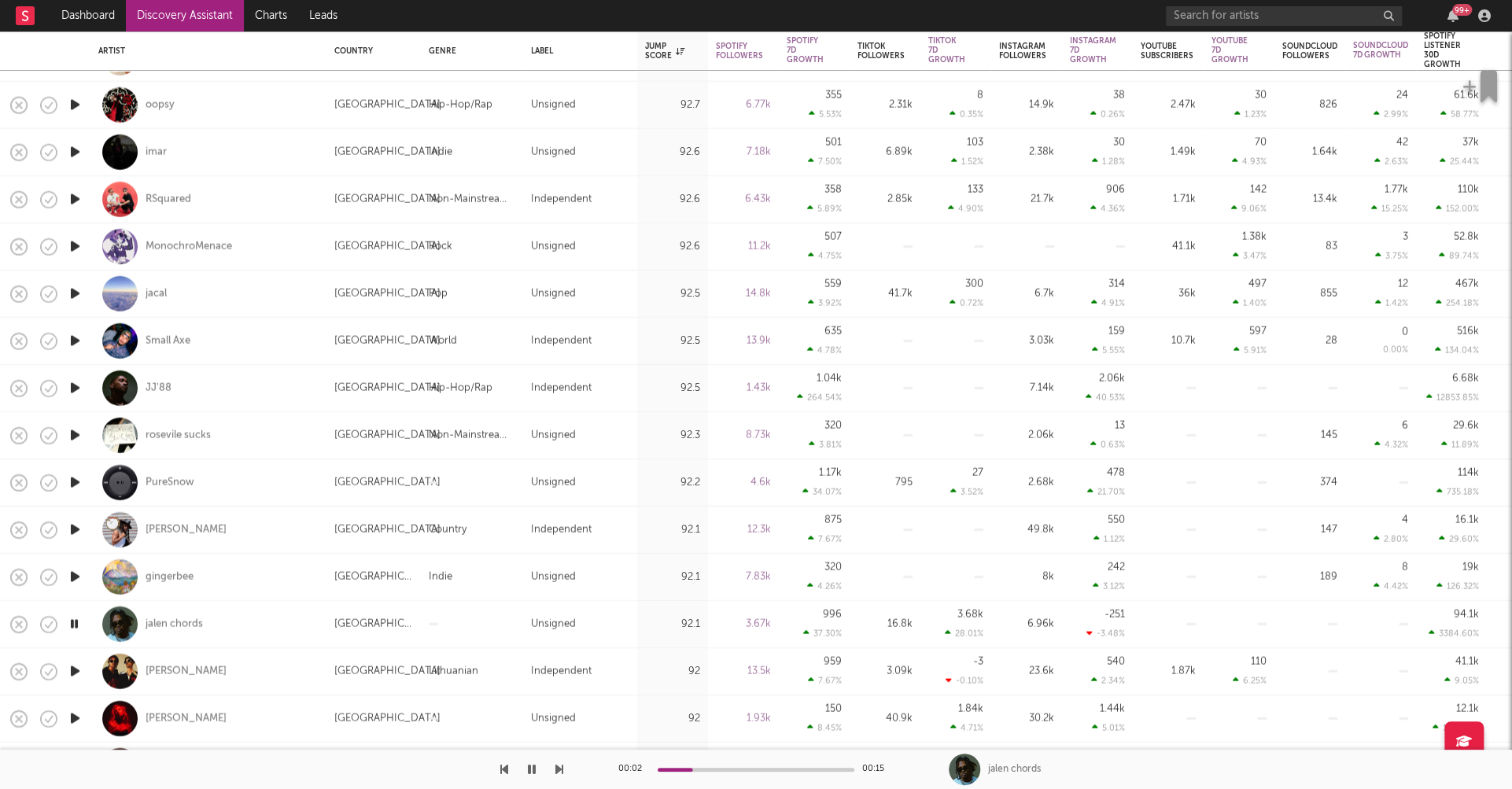
click at [73, 671] on icon "button" at bounding box center [75, 672] width 17 height 20
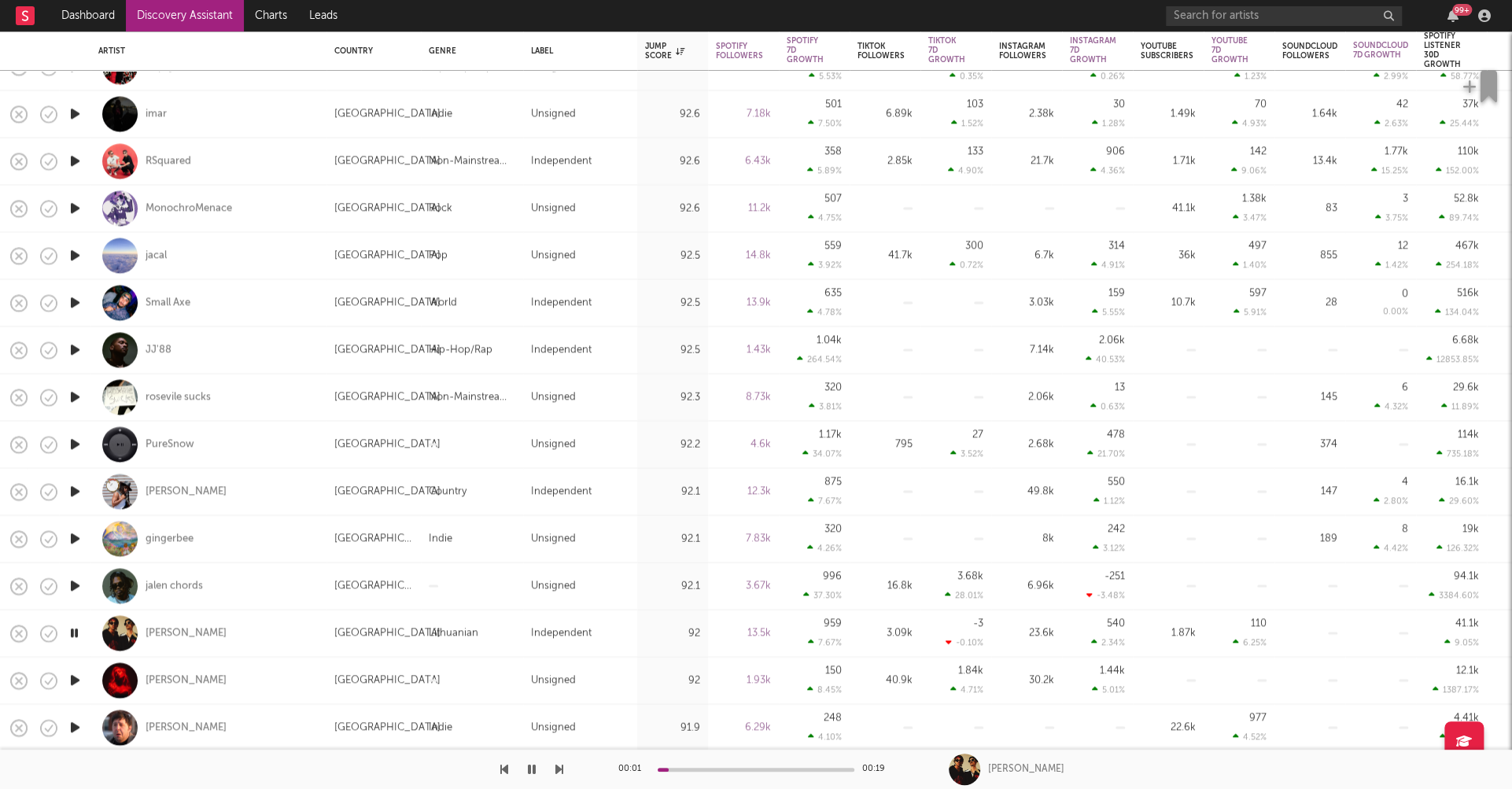
click at [76, 677] on icon "button" at bounding box center [75, 680] width 17 height 20
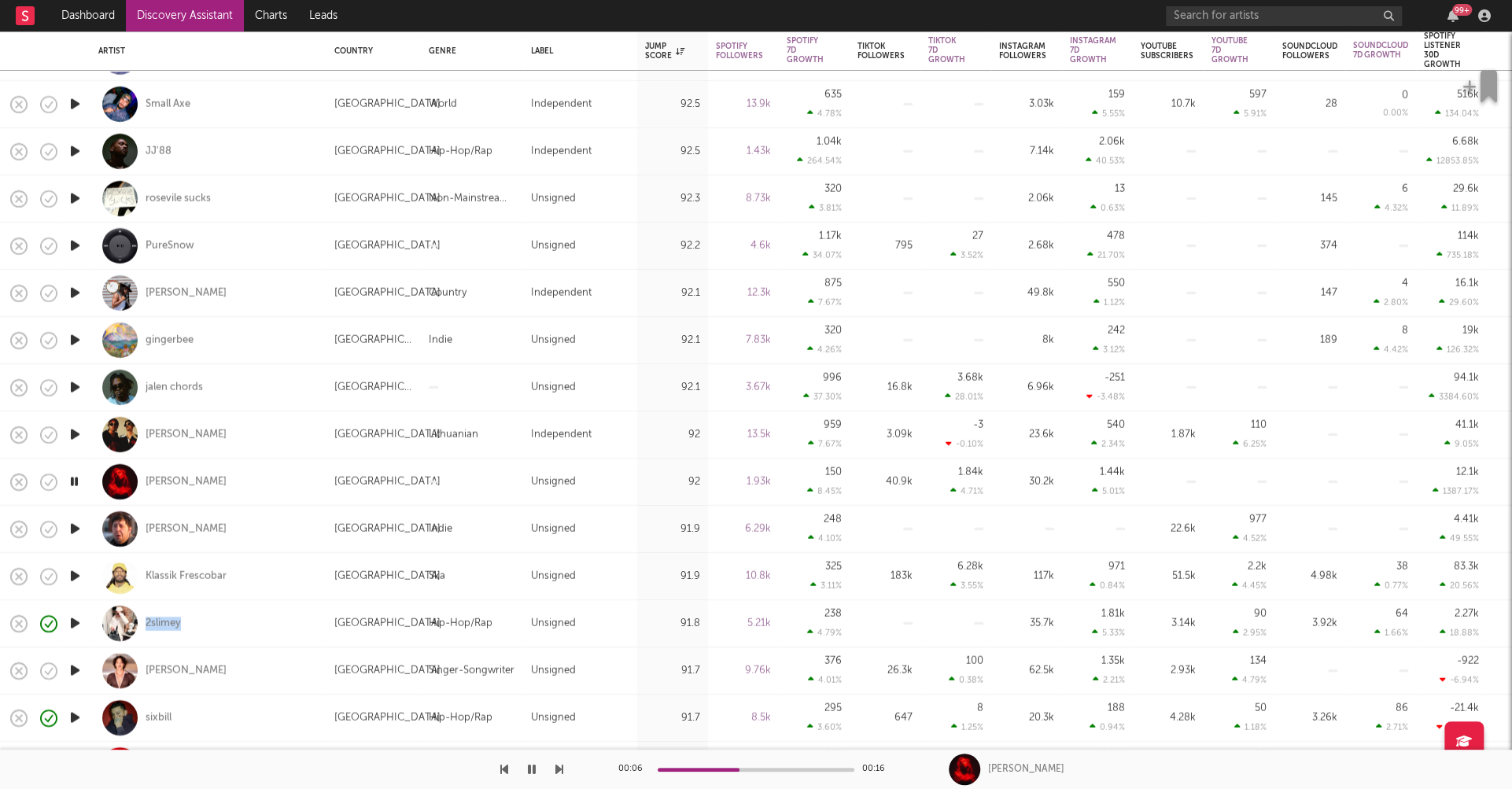
click at [76, 575] on icon "button" at bounding box center [75, 577] width 17 height 20
click at [76, 575] on icon "button" at bounding box center [74, 577] width 15 height 20
click at [74, 672] on icon "button" at bounding box center [75, 671] width 17 height 20
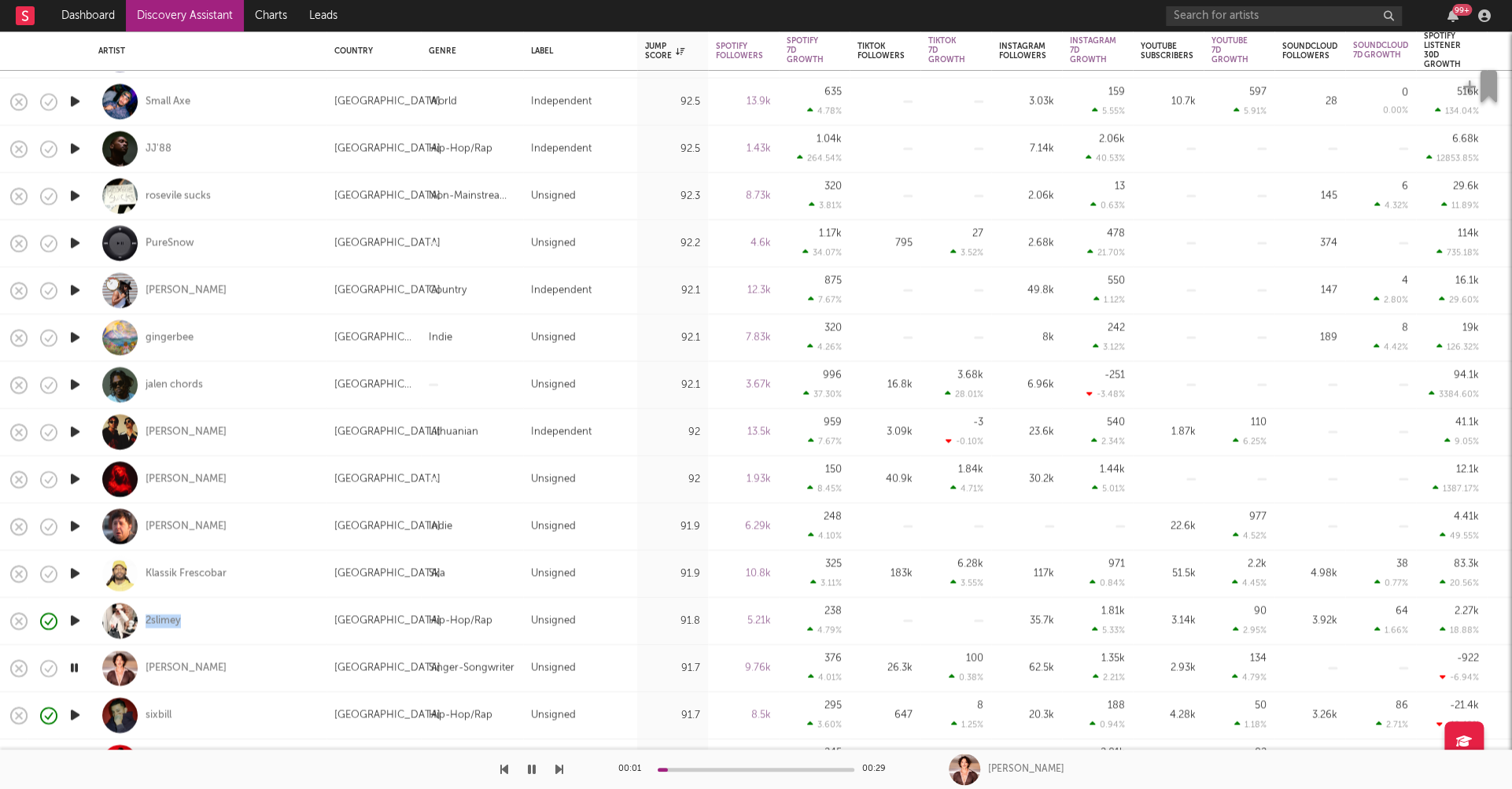
click at [74, 669] on icon "button" at bounding box center [74, 668] width 15 height 20
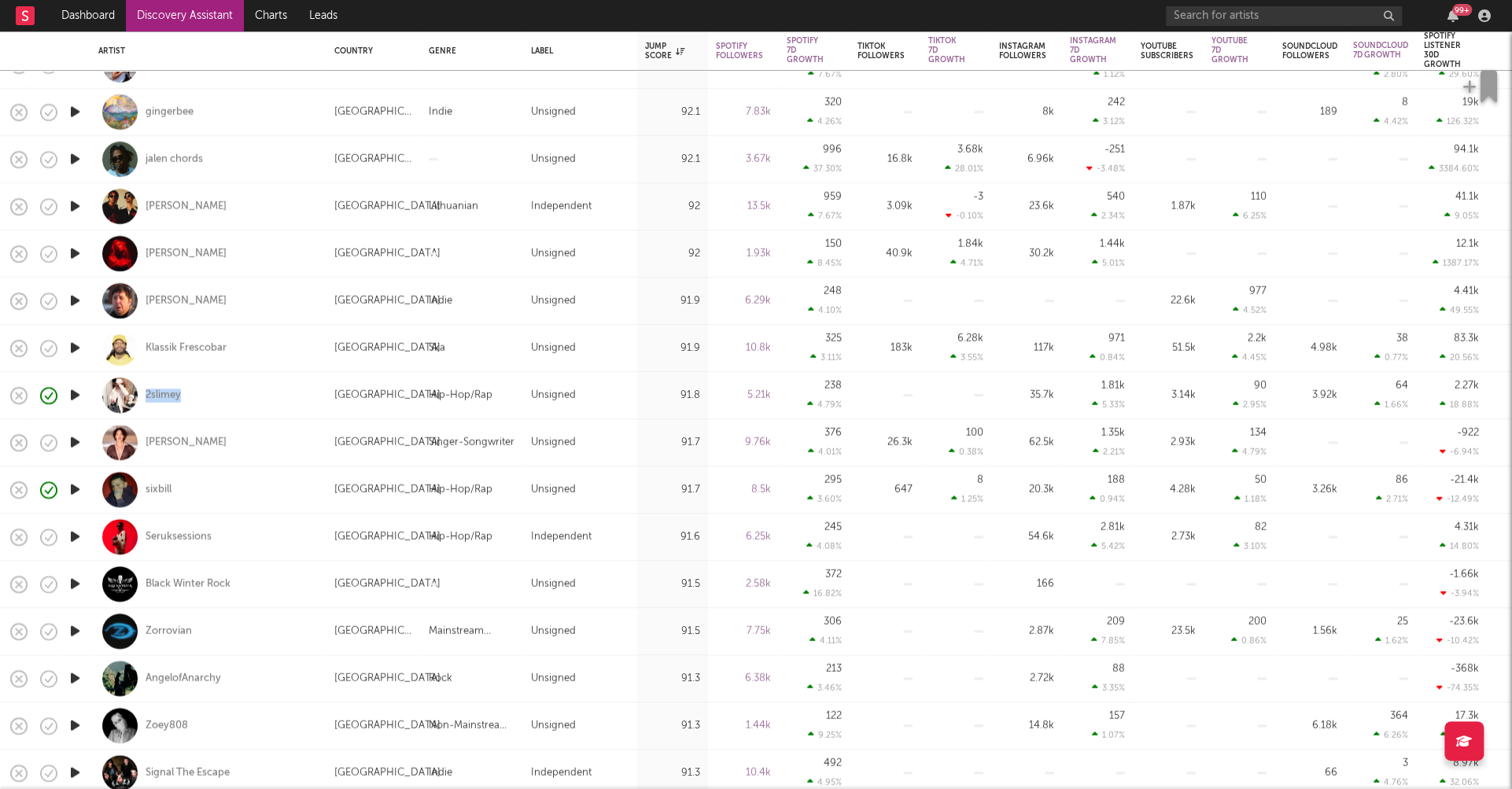
click at [76, 583] on icon "button" at bounding box center [75, 584] width 17 height 20
click at [75, 629] on icon "button" at bounding box center [75, 632] width 17 height 20
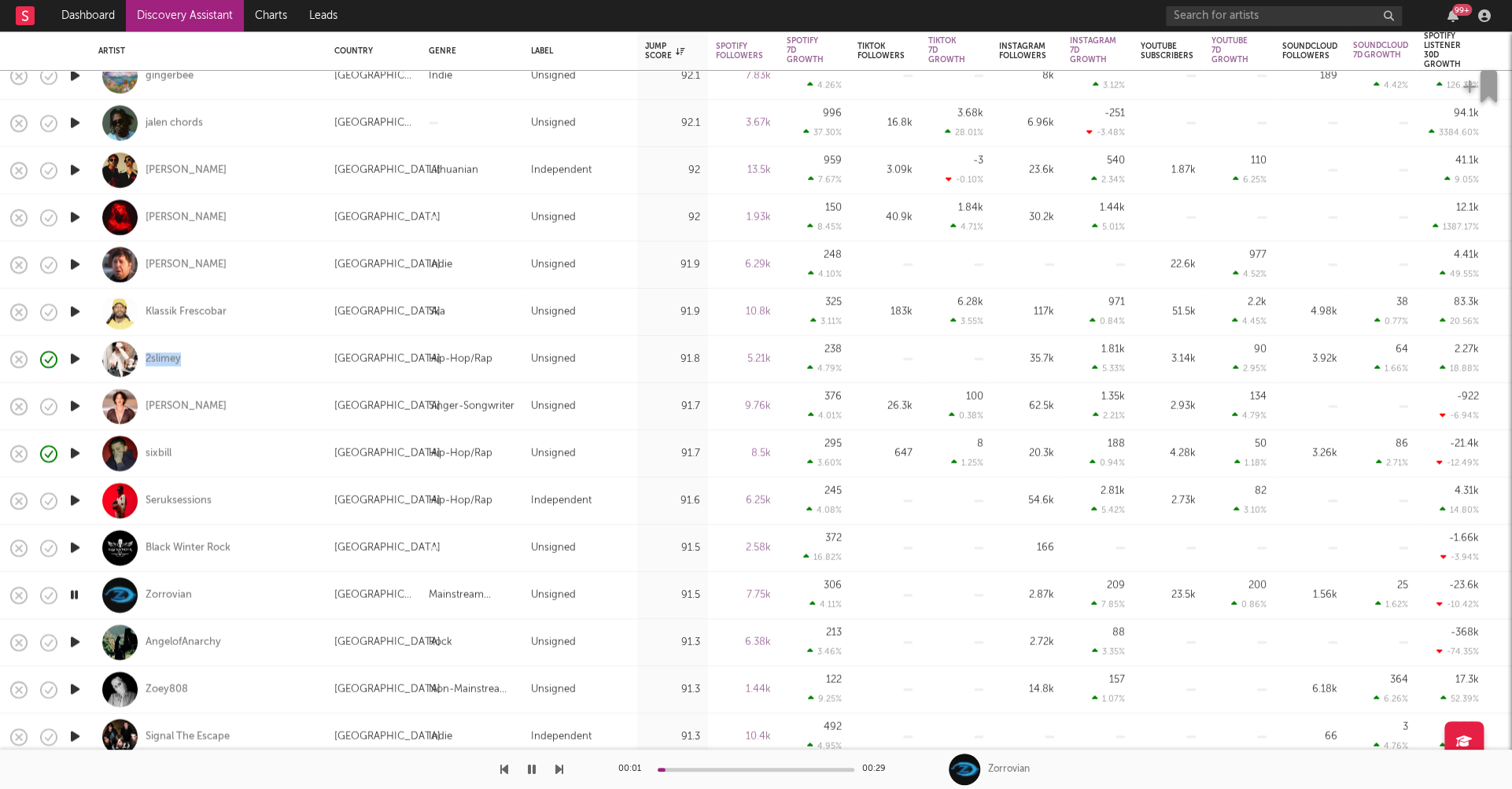
click at [73, 642] on icon "button" at bounding box center [75, 642] width 17 height 20
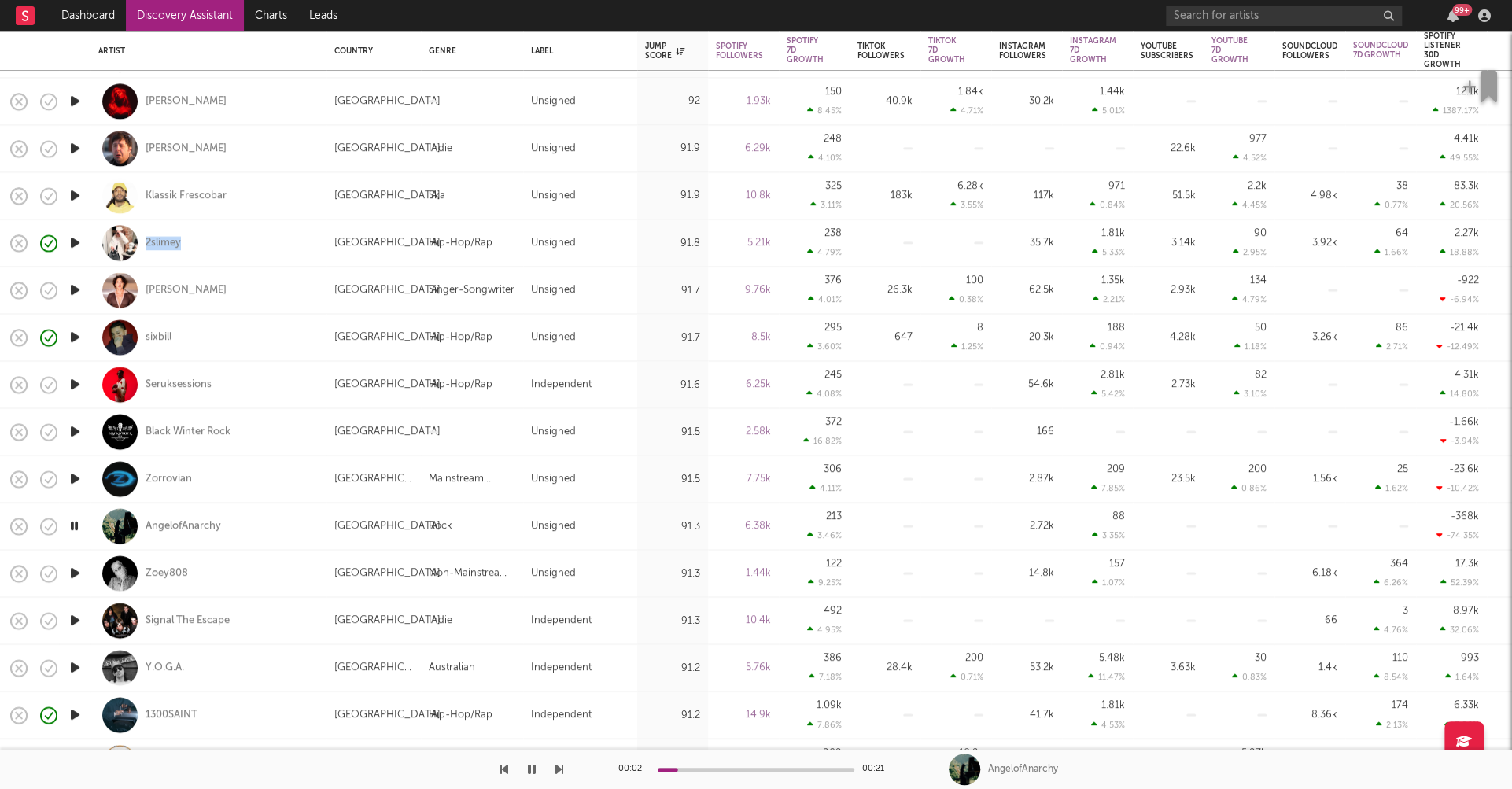
click at [77, 574] on icon "button" at bounding box center [75, 574] width 17 height 20
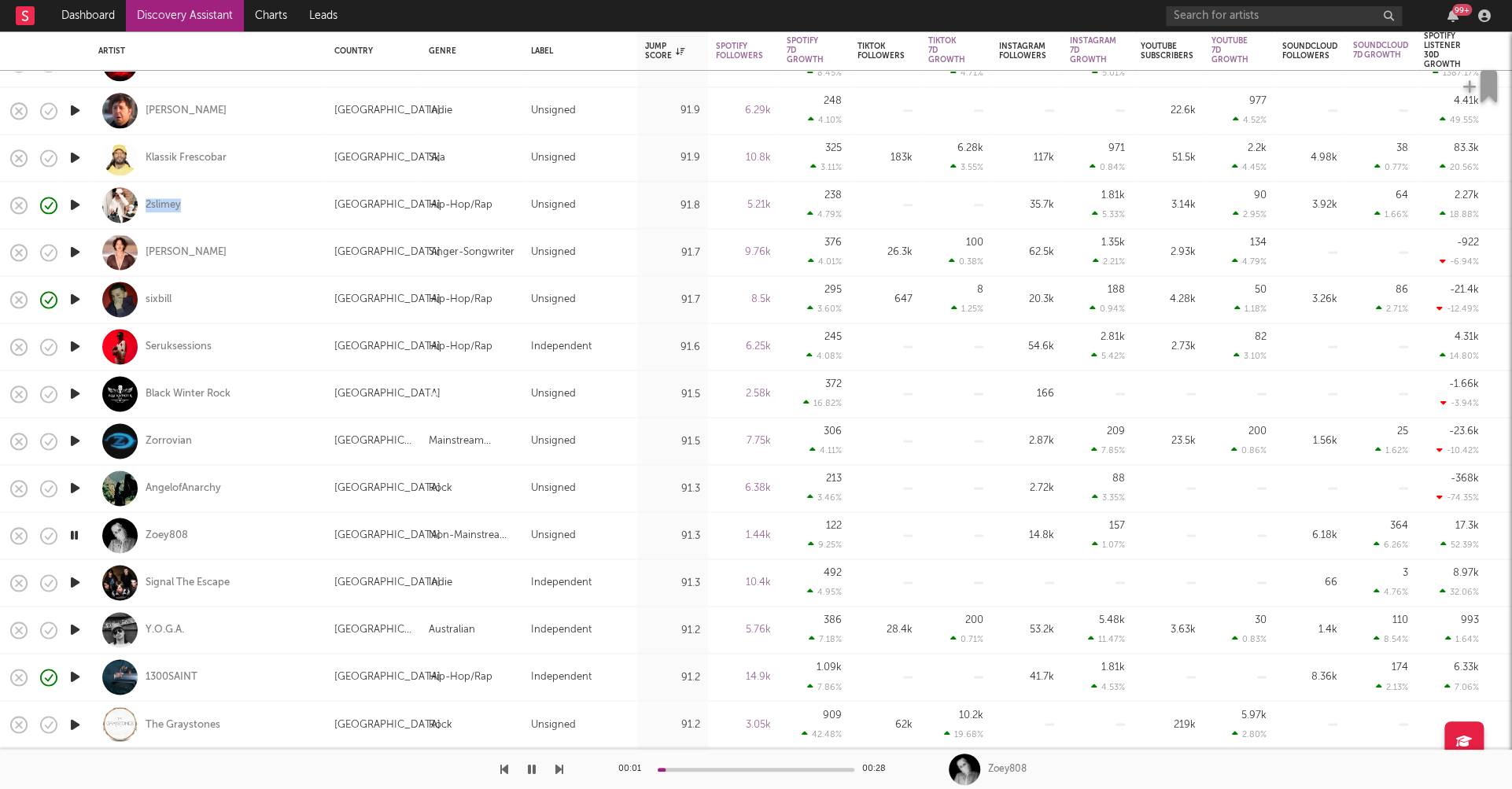
click at [73, 581] on icon "button" at bounding box center [75, 582] width 17 height 20
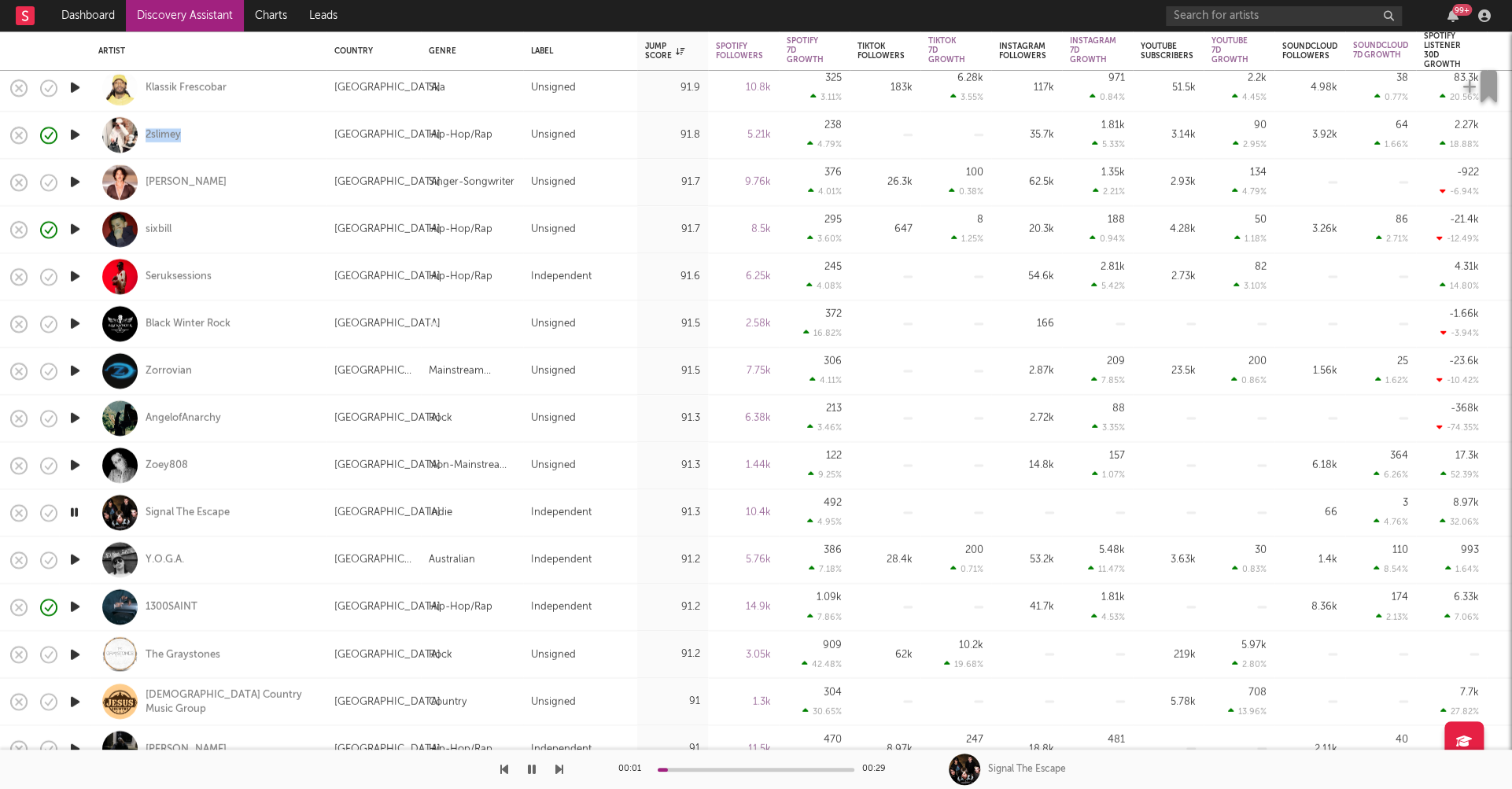
click at [74, 559] on icon "button" at bounding box center [75, 560] width 17 height 20
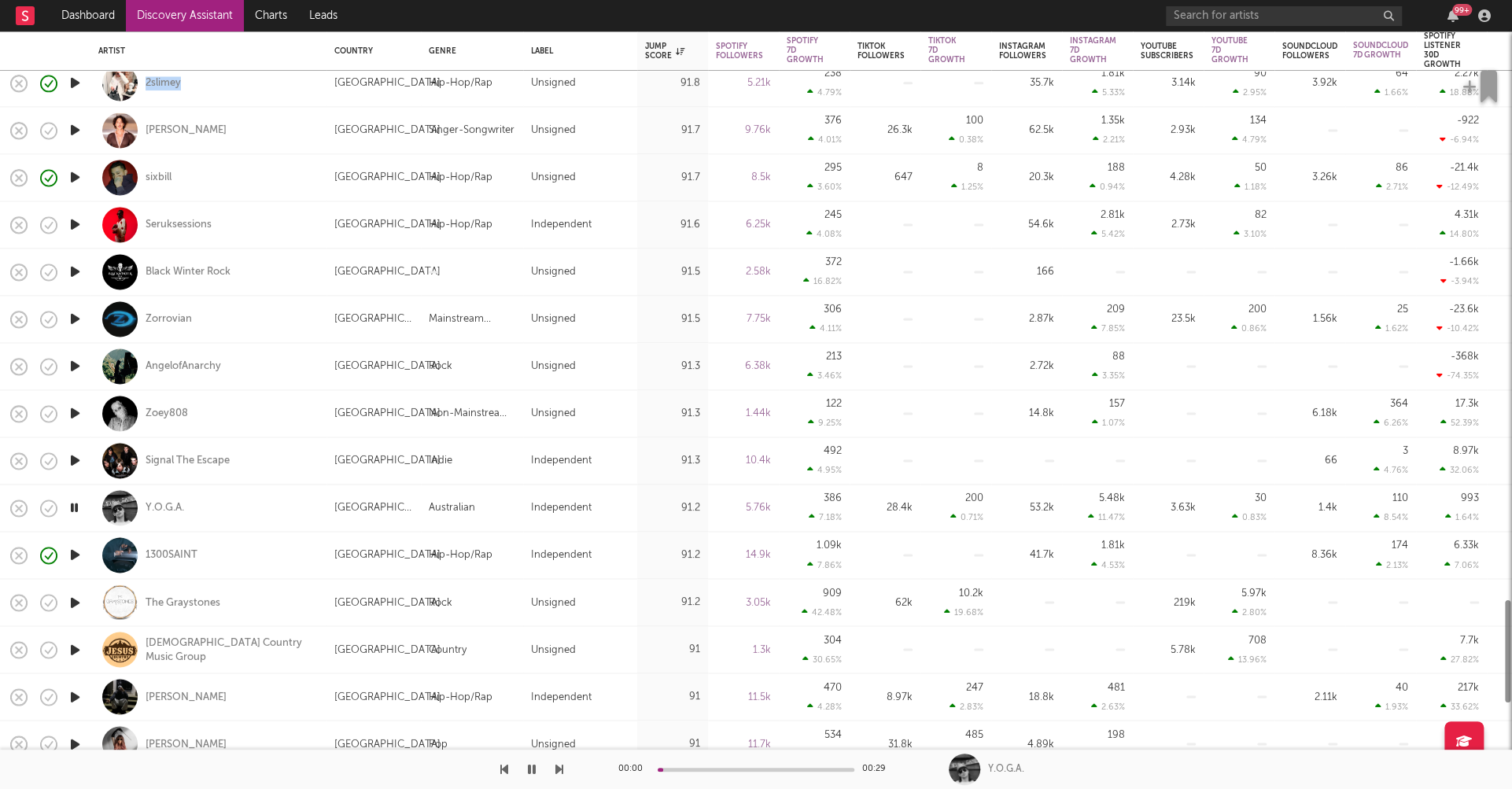
click at [75, 604] on icon "button" at bounding box center [75, 602] width 17 height 20
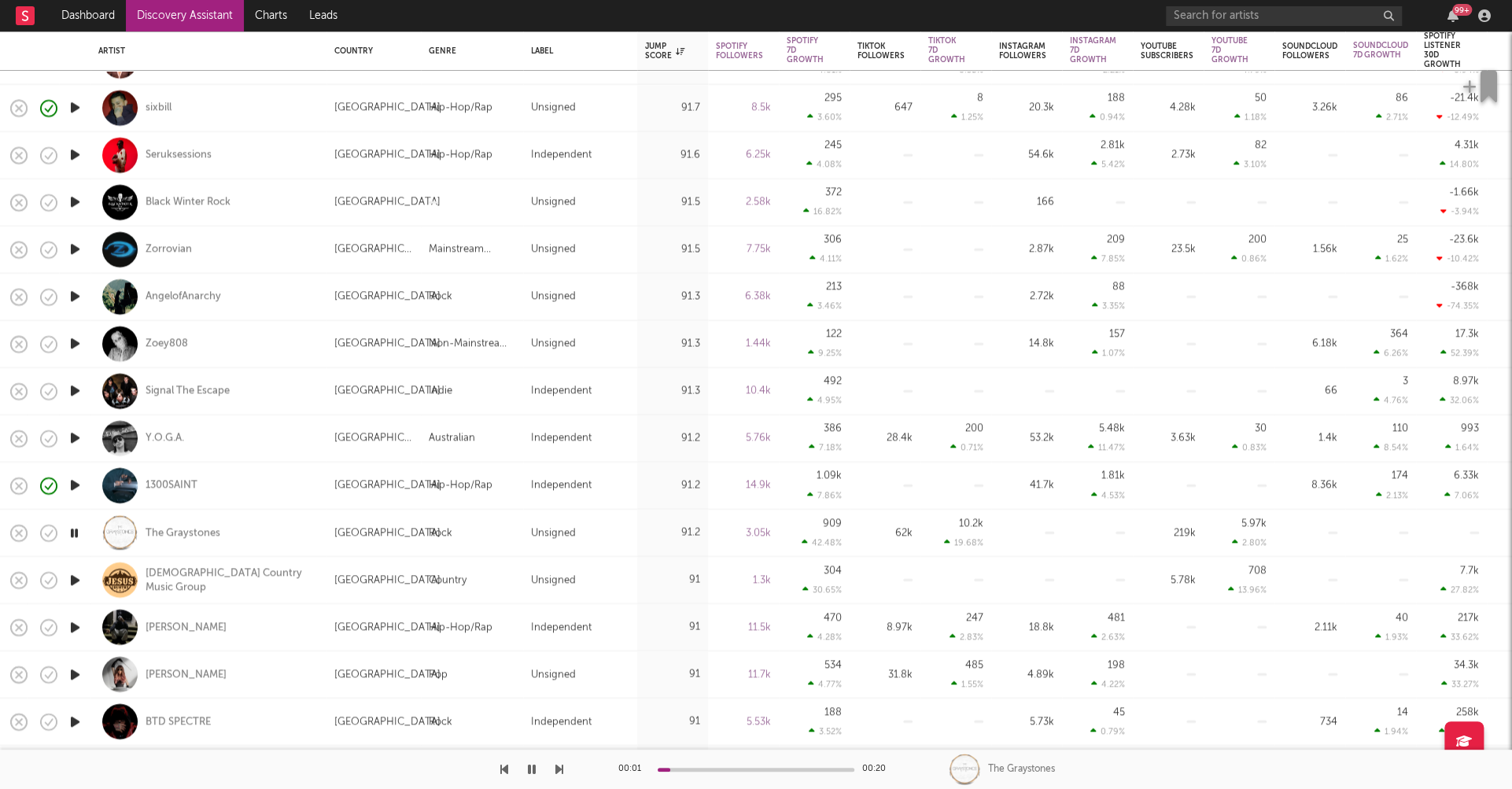
click at [76, 582] on icon "button" at bounding box center [75, 580] width 17 height 20
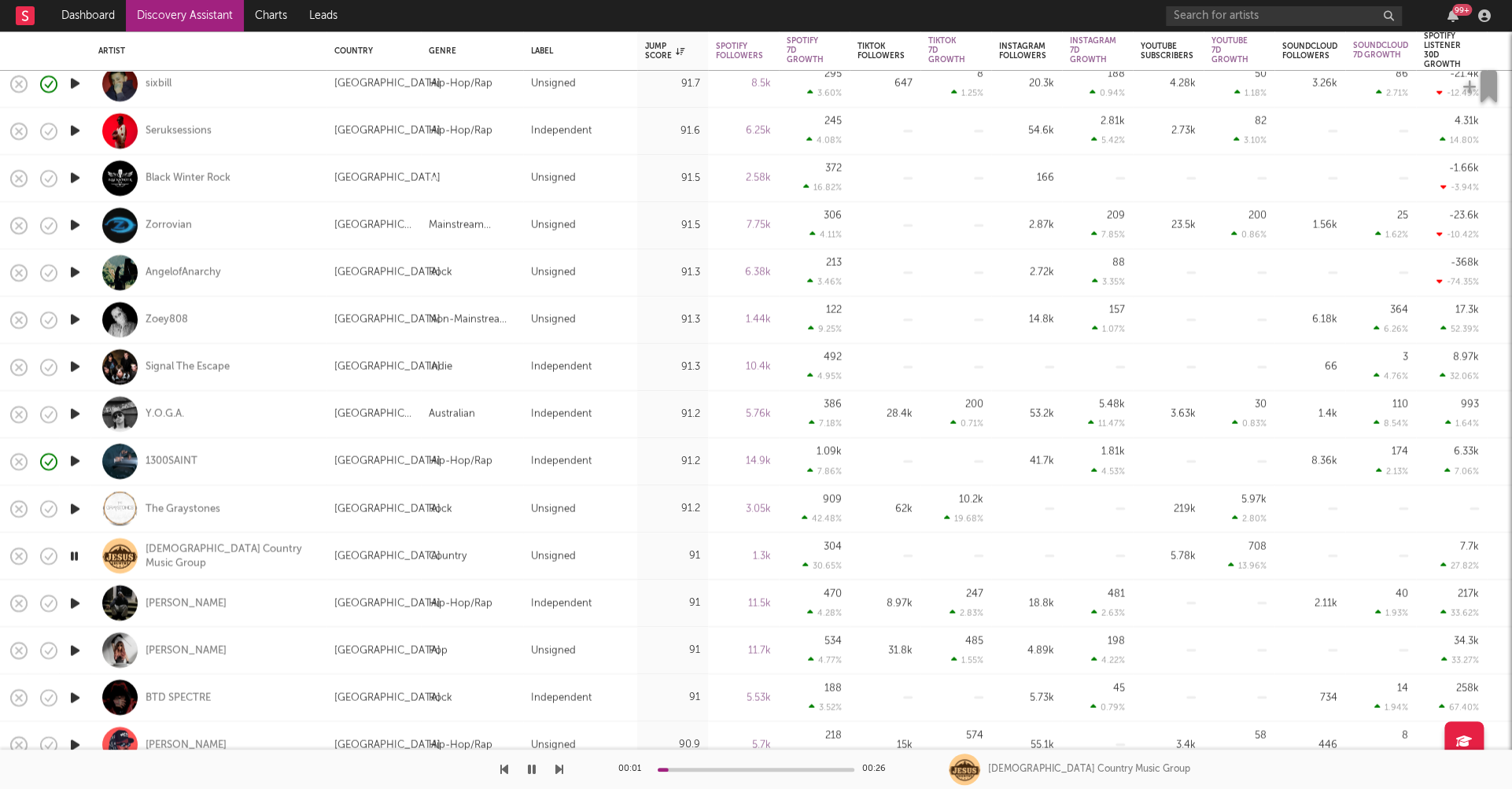
click at [75, 600] on icon "button" at bounding box center [75, 603] width 17 height 20
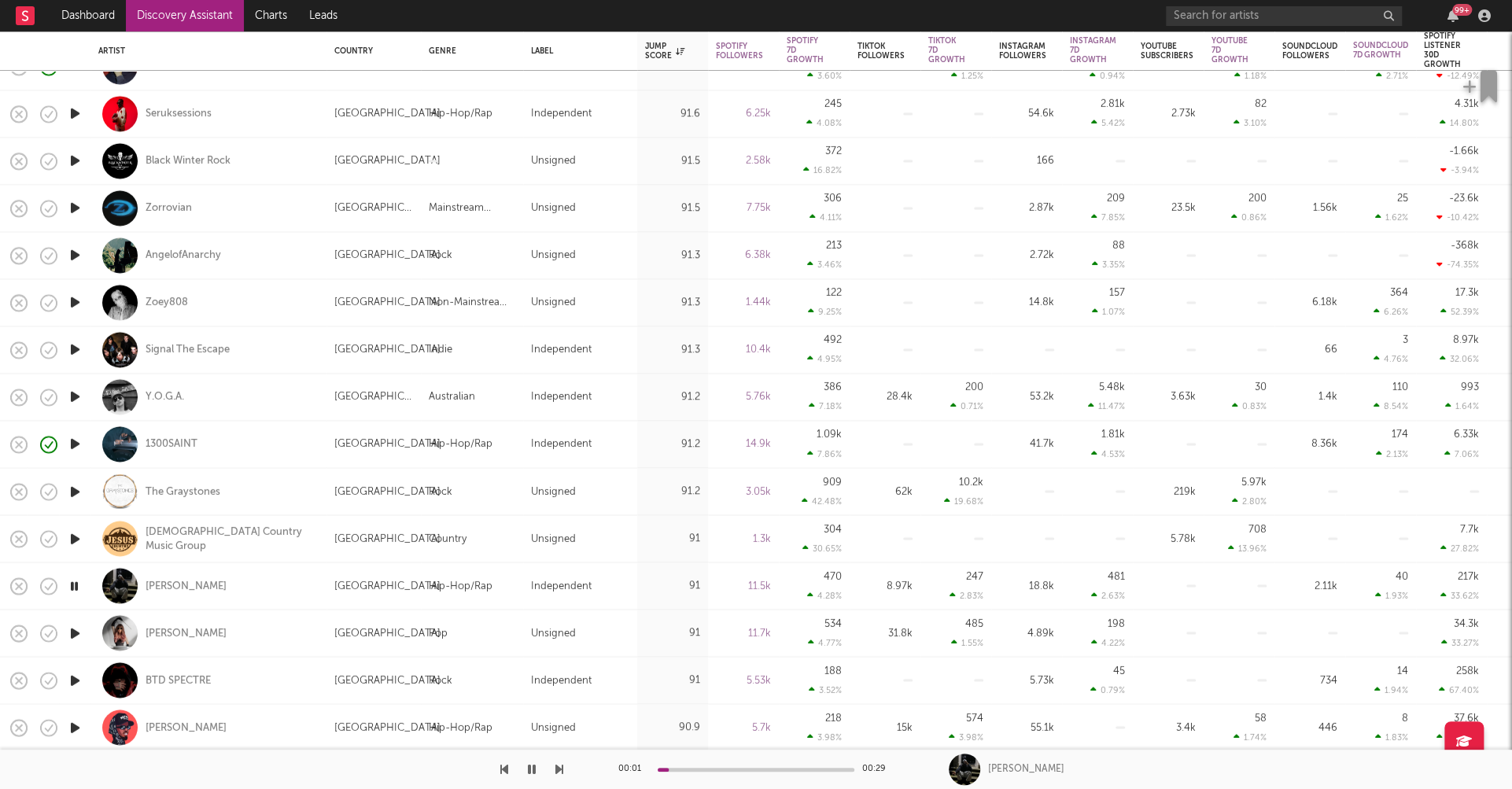
click at [76, 630] on icon "button" at bounding box center [75, 633] width 17 height 20
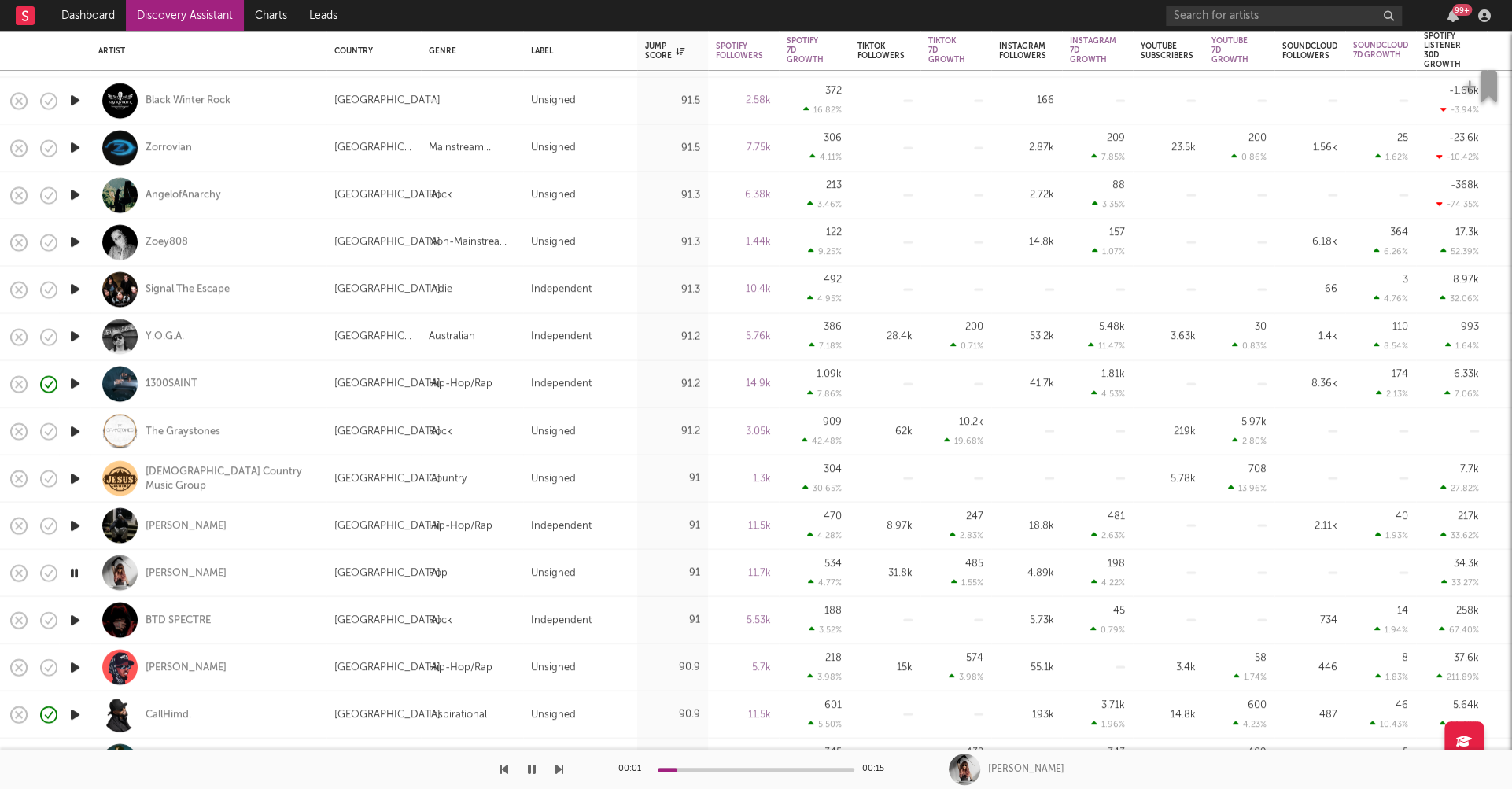
click at [75, 622] on icon "button" at bounding box center [75, 621] width 17 height 20
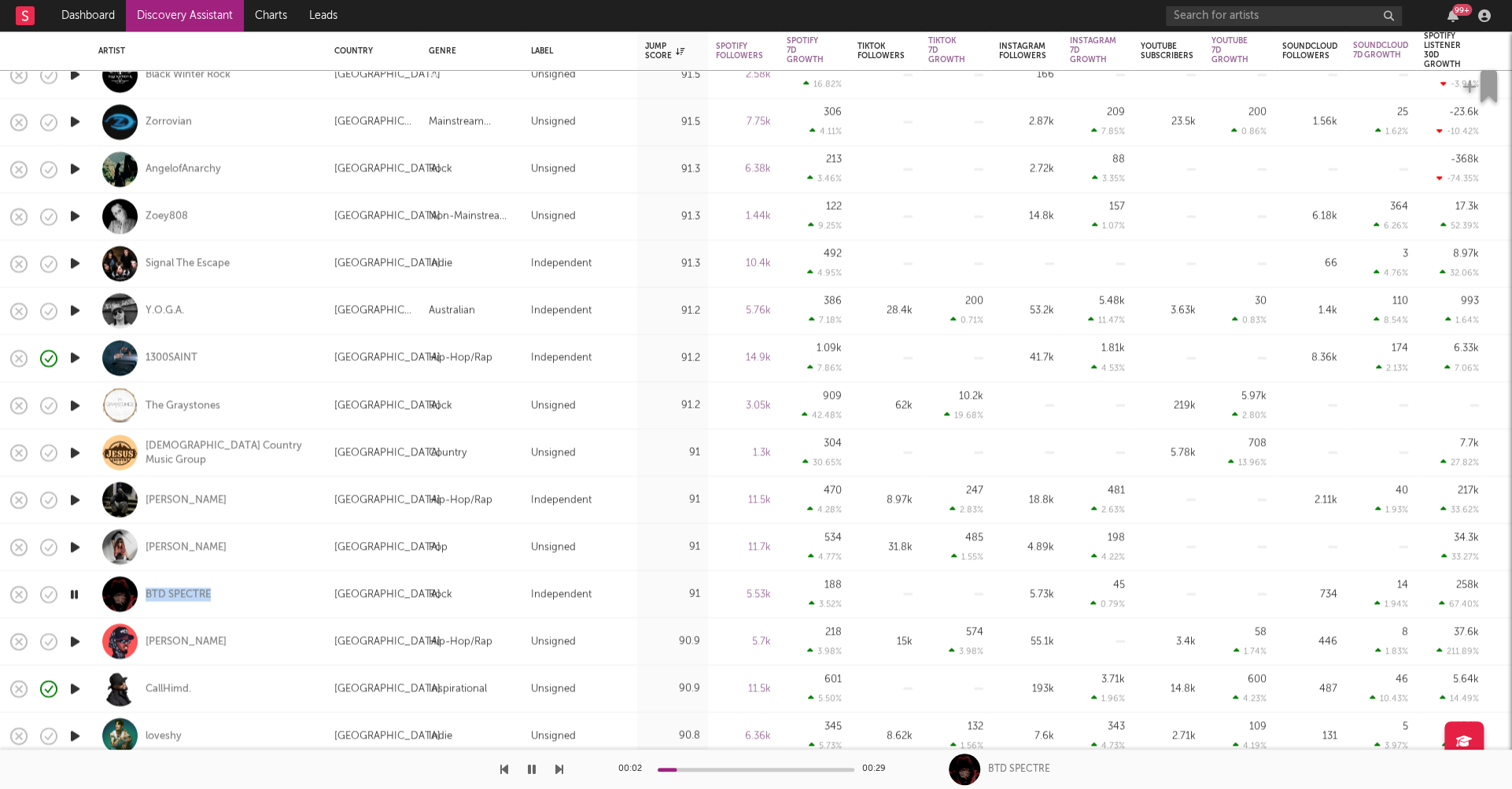
click at [74, 594] on icon "button" at bounding box center [74, 594] width 15 height 20
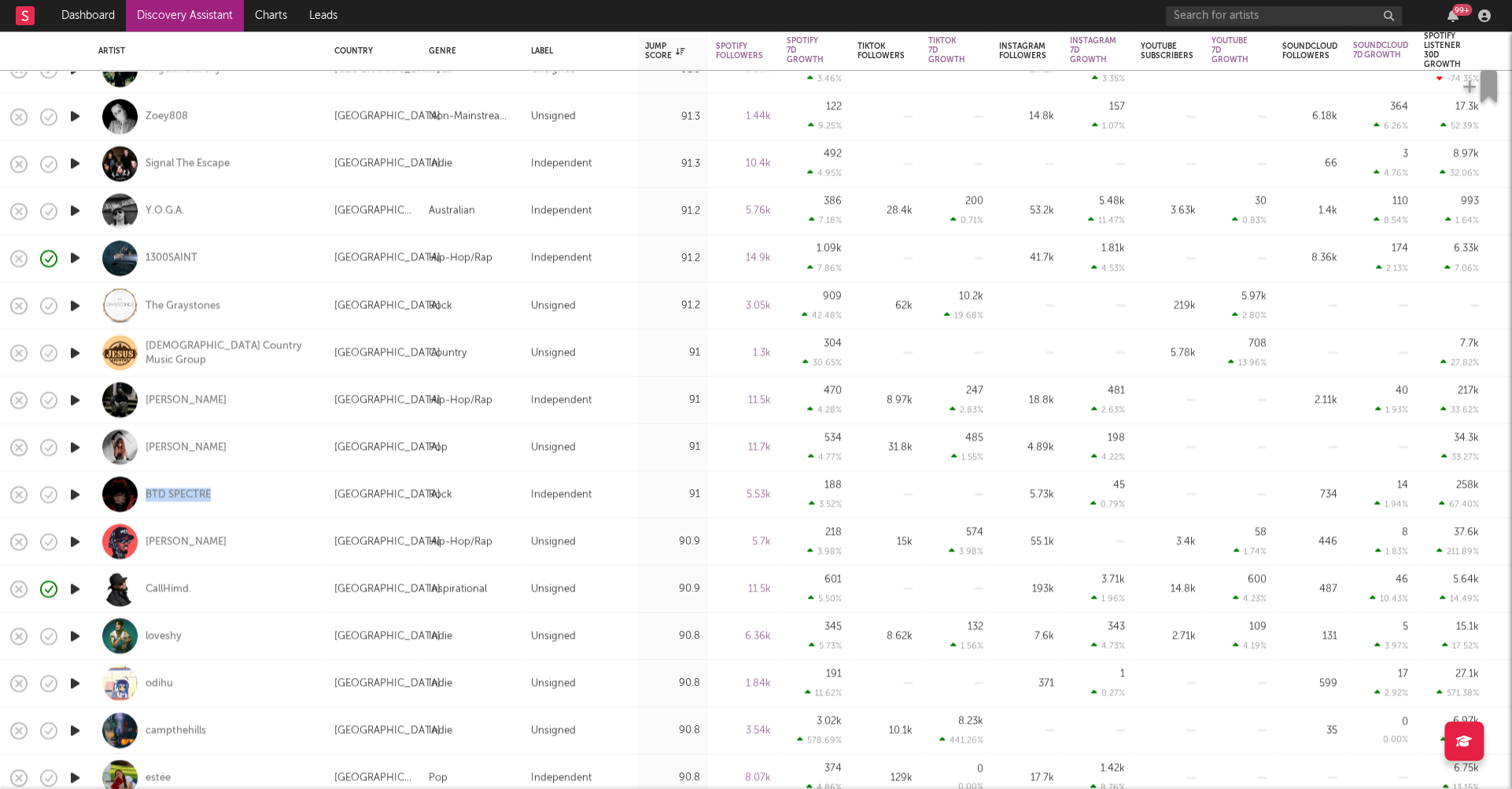
click at [74, 632] on icon "button" at bounding box center [75, 637] width 17 height 20
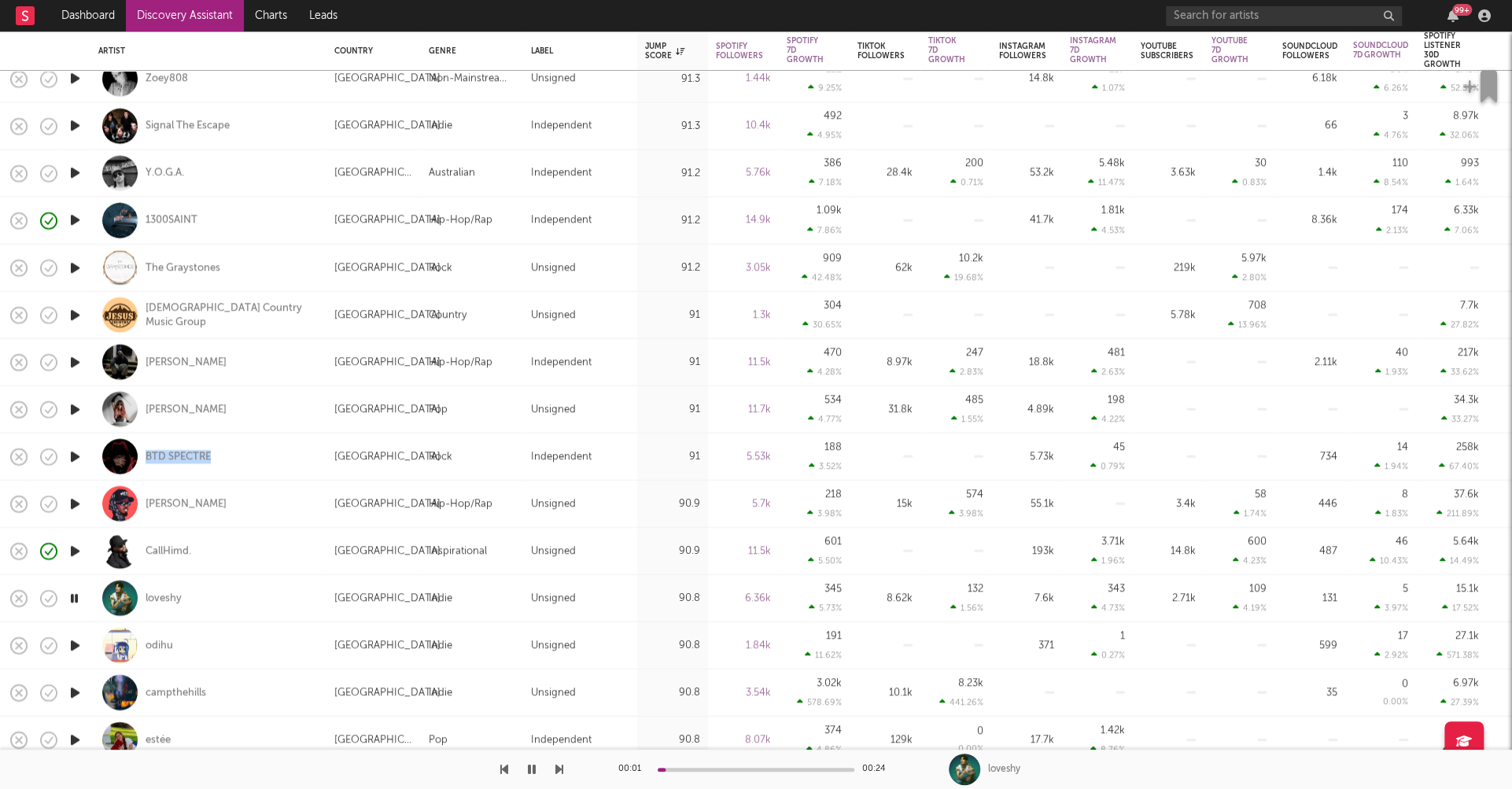
click at [72, 646] on icon "button" at bounding box center [75, 645] width 17 height 20
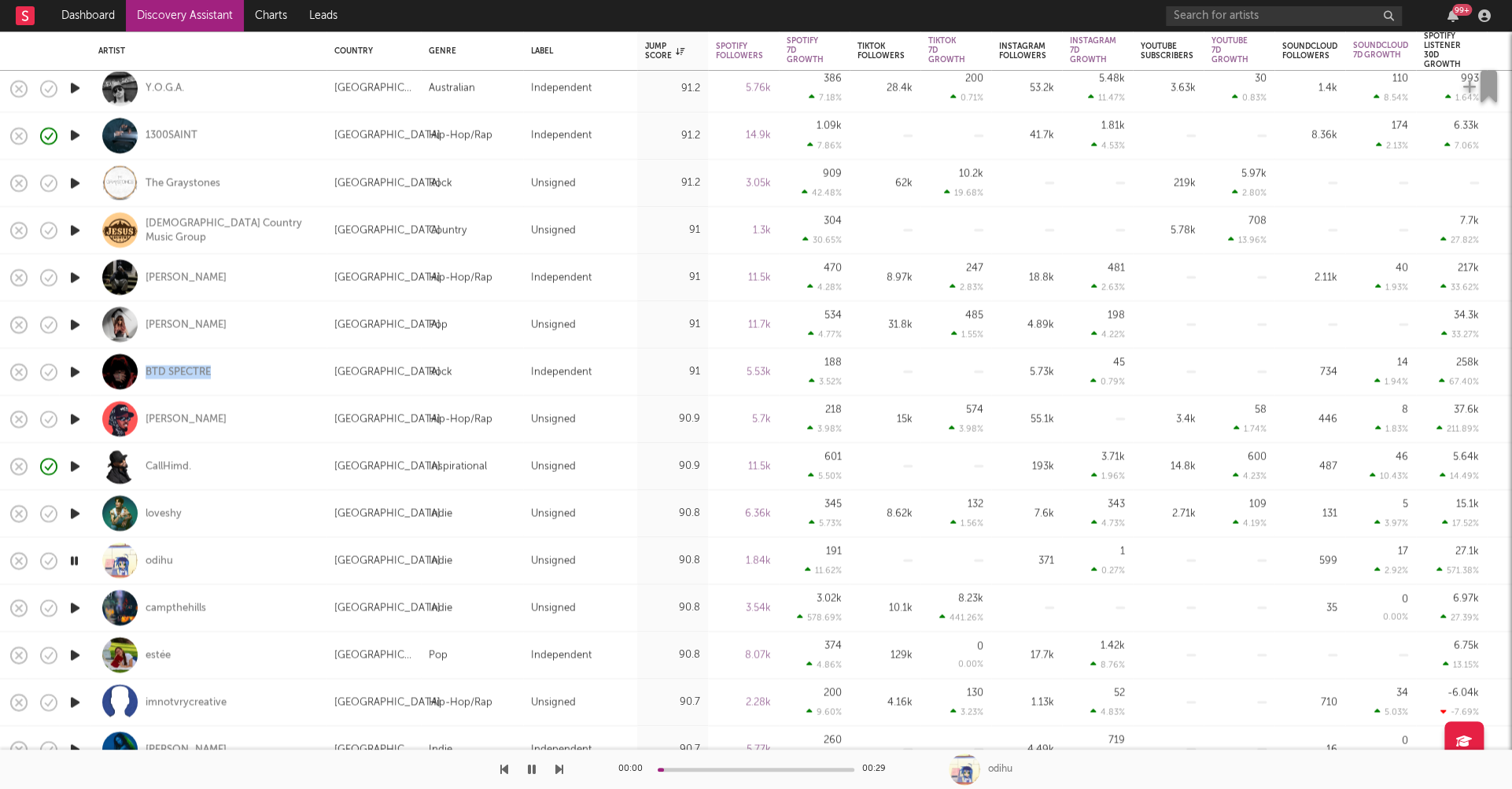
click at [73, 610] on icon "button" at bounding box center [75, 608] width 17 height 20
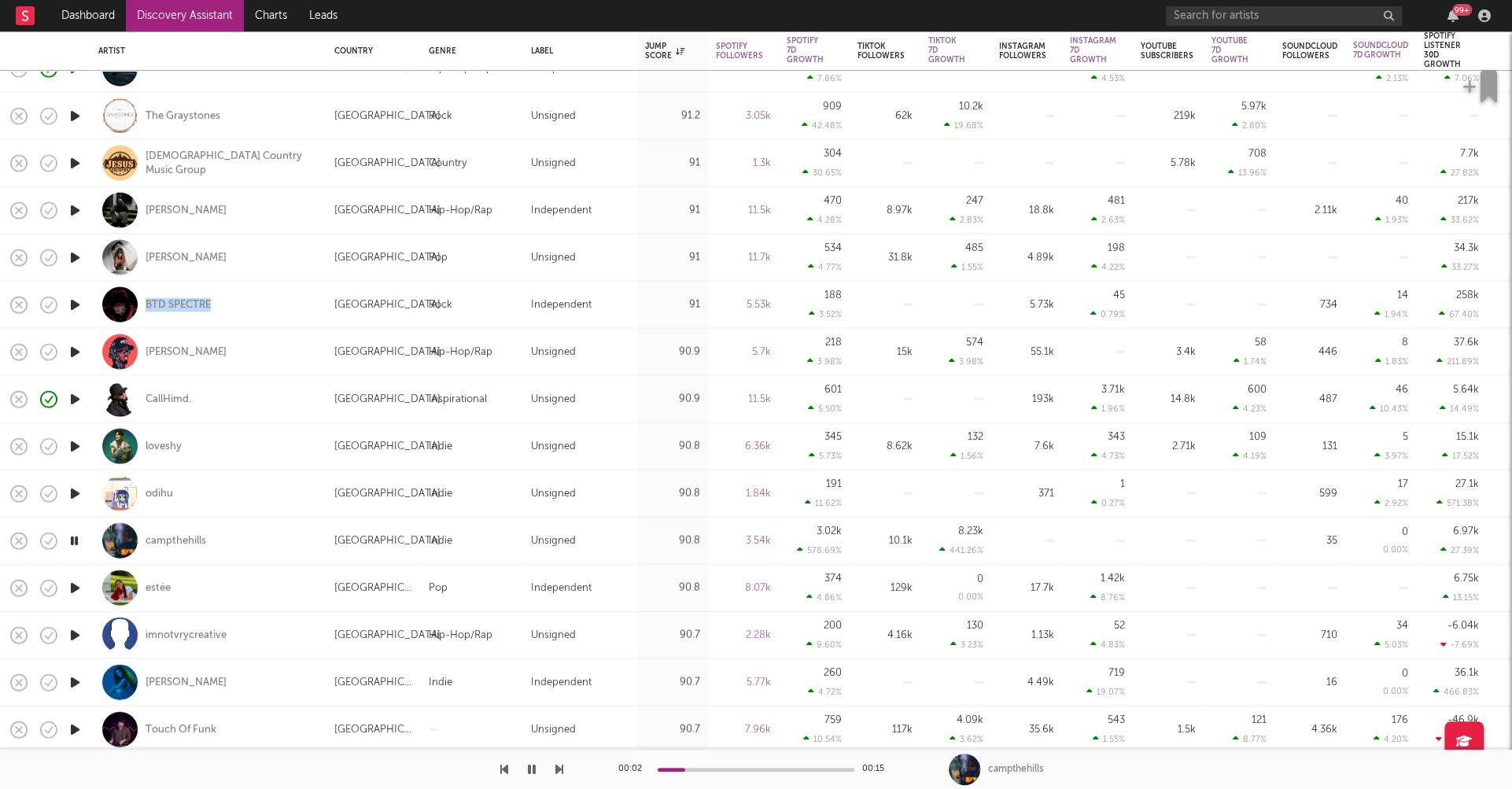
click at [73, 587] on icon "button" at bounding box center [75, 588] width 17 height 20
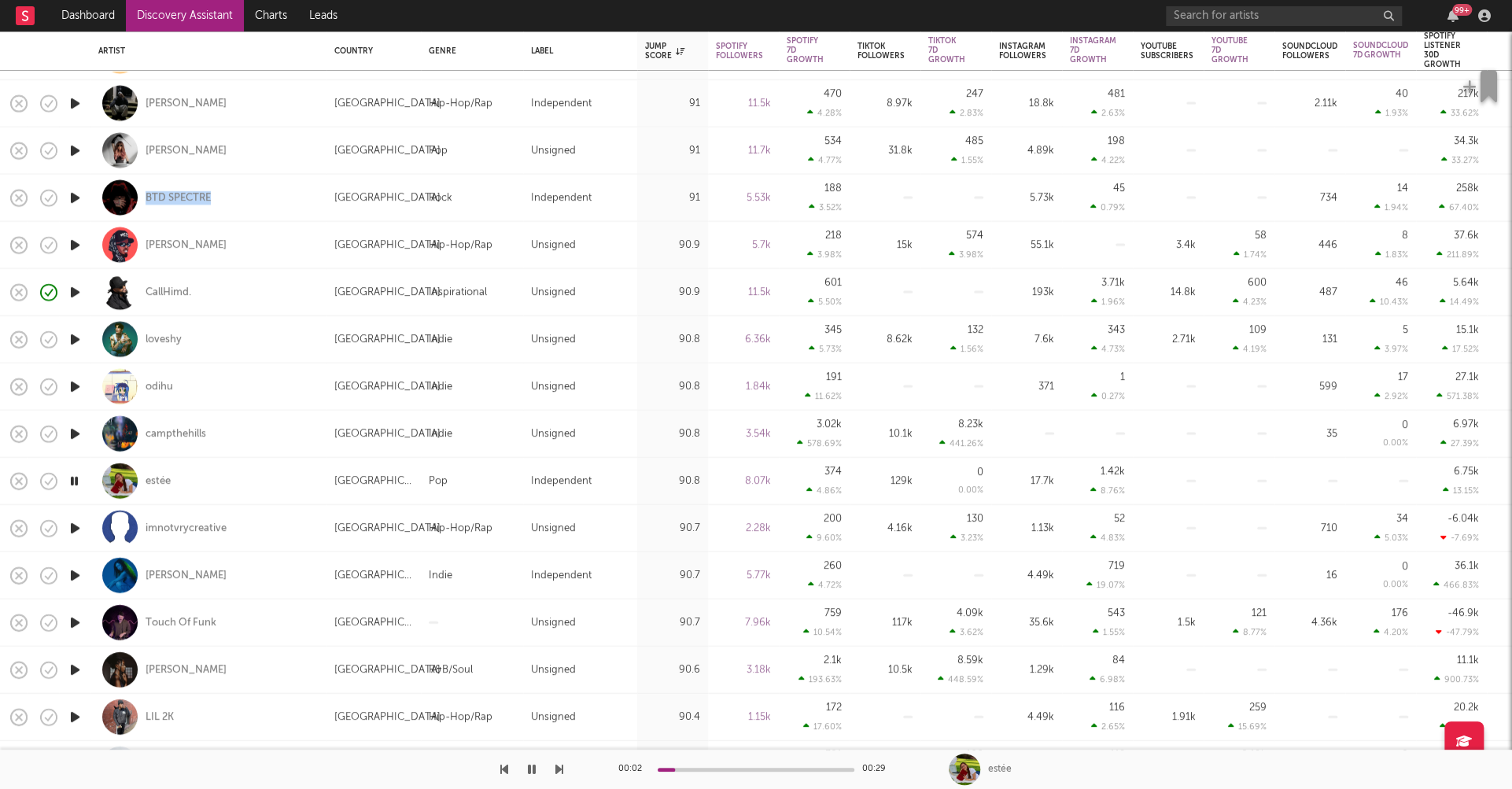
click at [76, 574] on icon "button" at bounding box center [75, 576] width 17 height 20
click at [76, 620] on icon "button" at bounding box center [75, 623] width 17 height 20
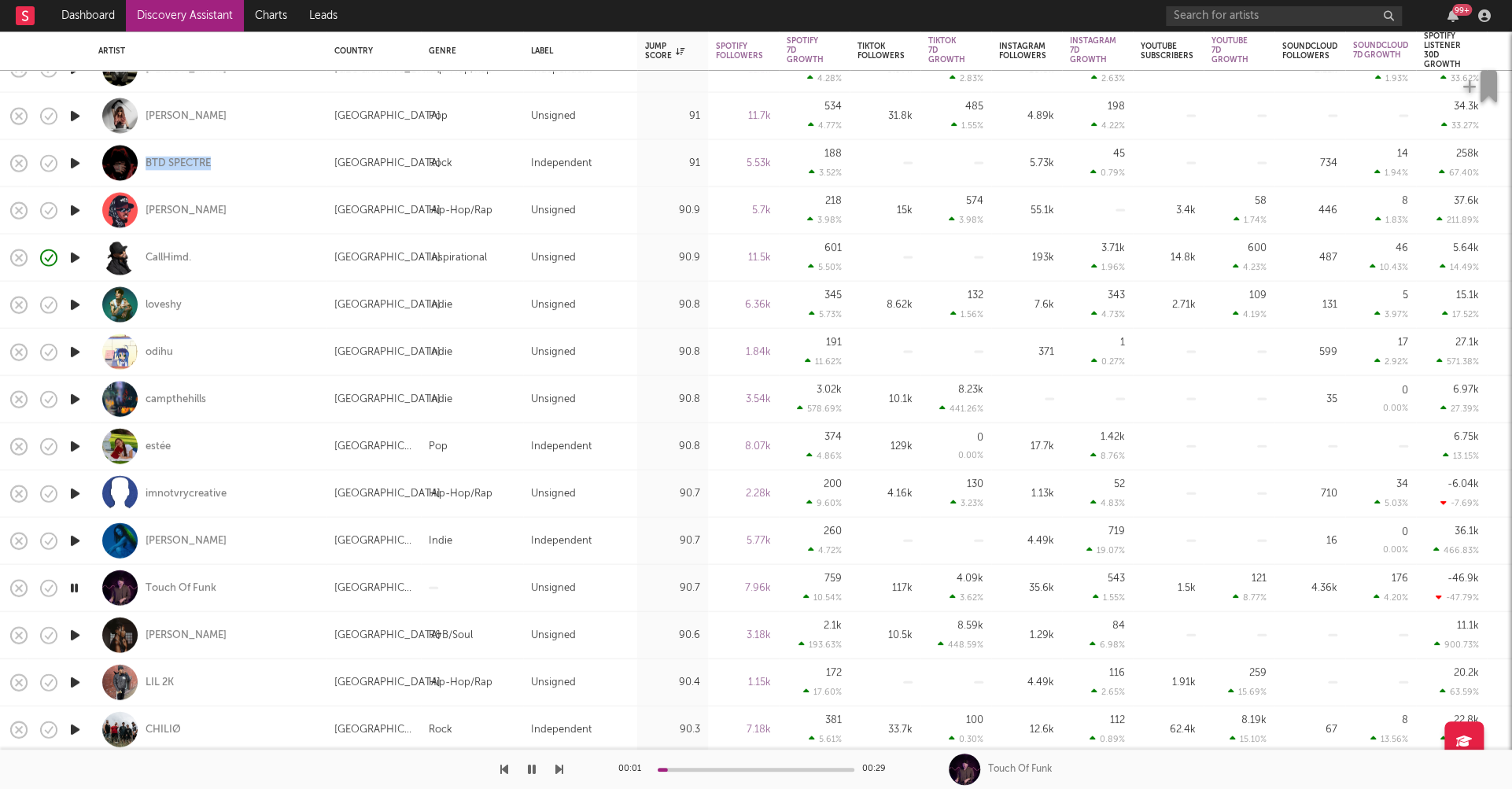
click at [73, 637] on icon "button" at bounding box center [75, 636] width 17 height 20
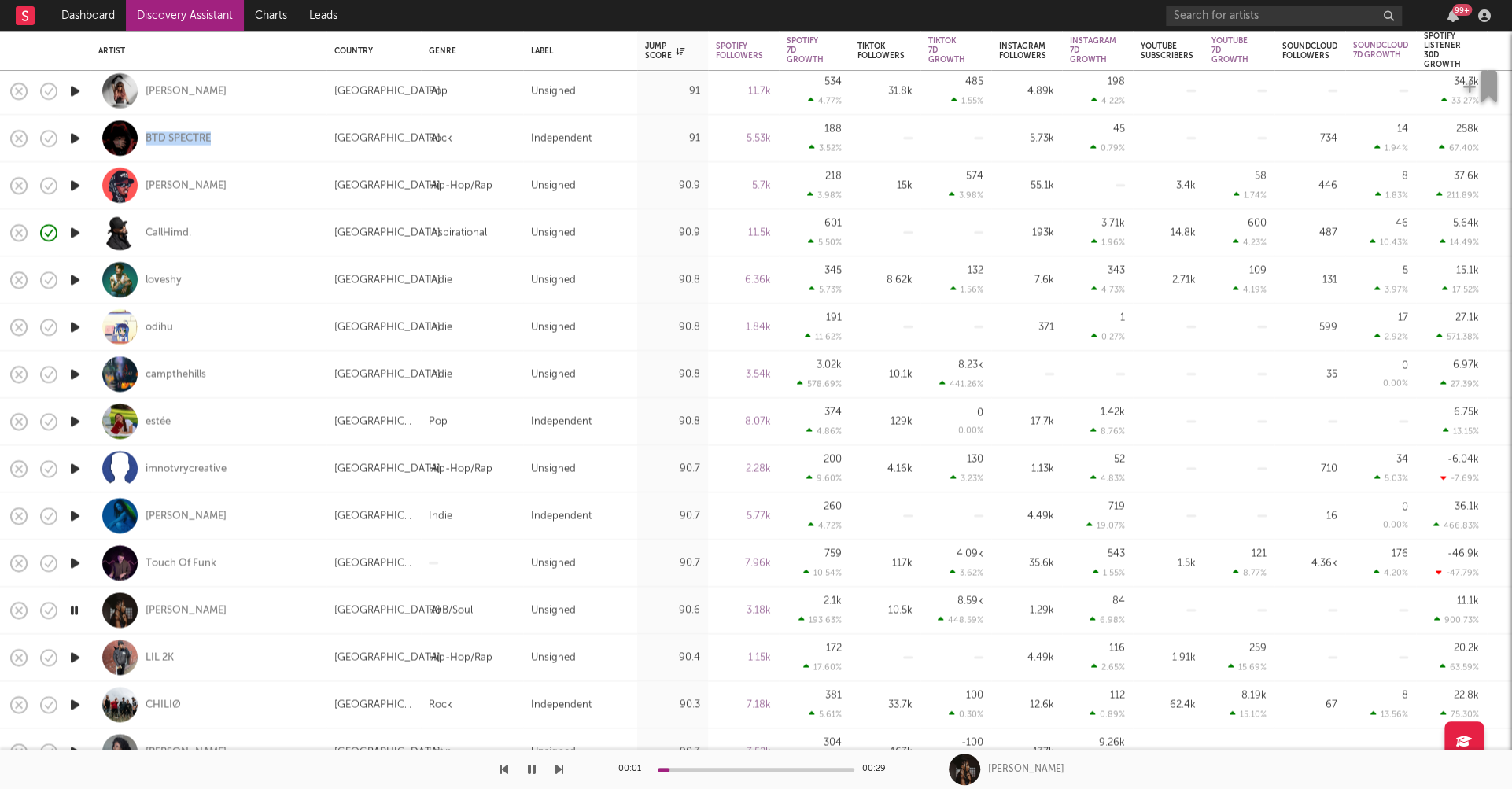
click at [75, 658] on icon "button" at bounding box center [75, 657] width 17 height 20
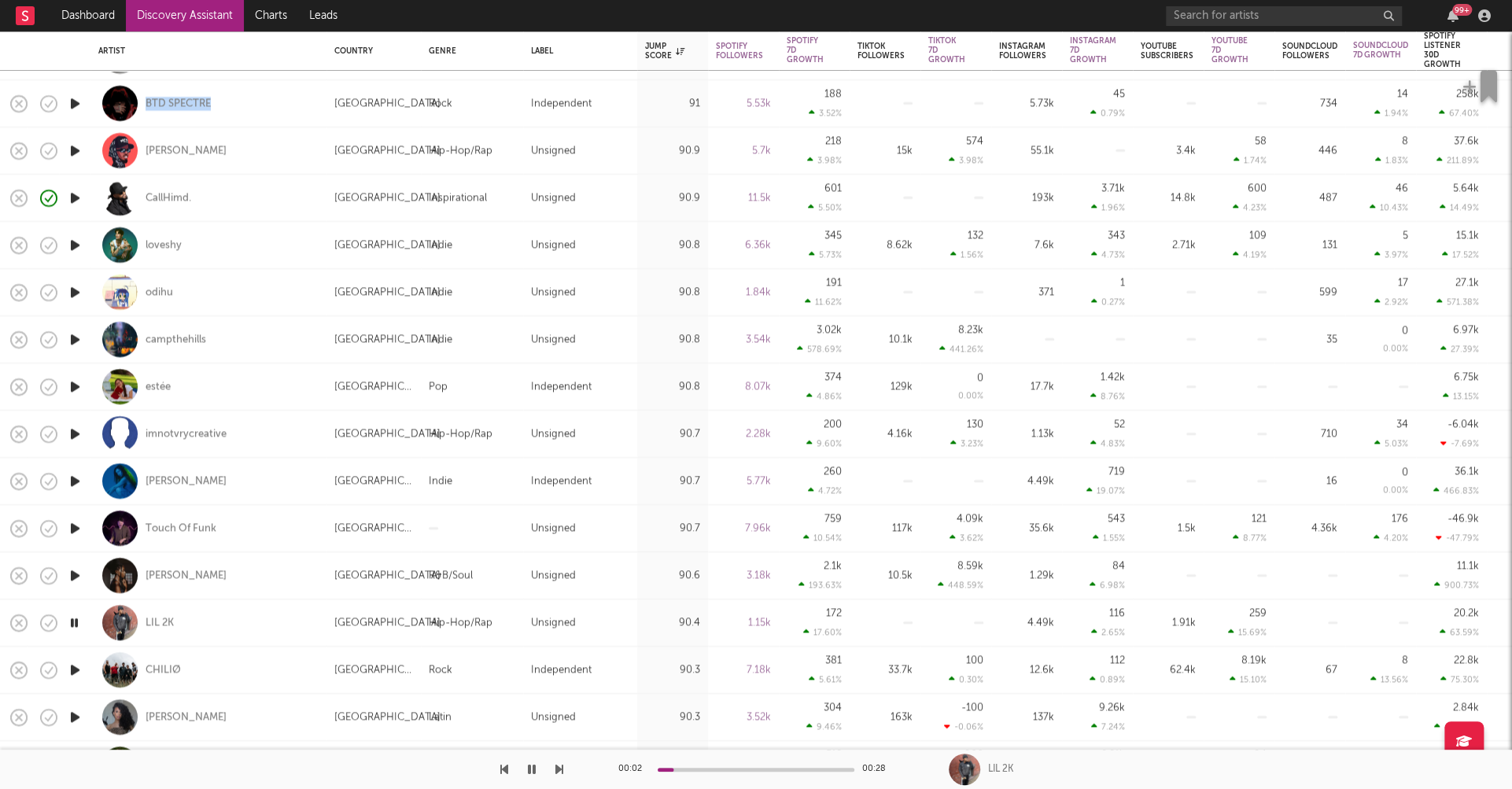
click at [73, 666] on icon "button" at bounding box center [75, 670] width 17 height 20
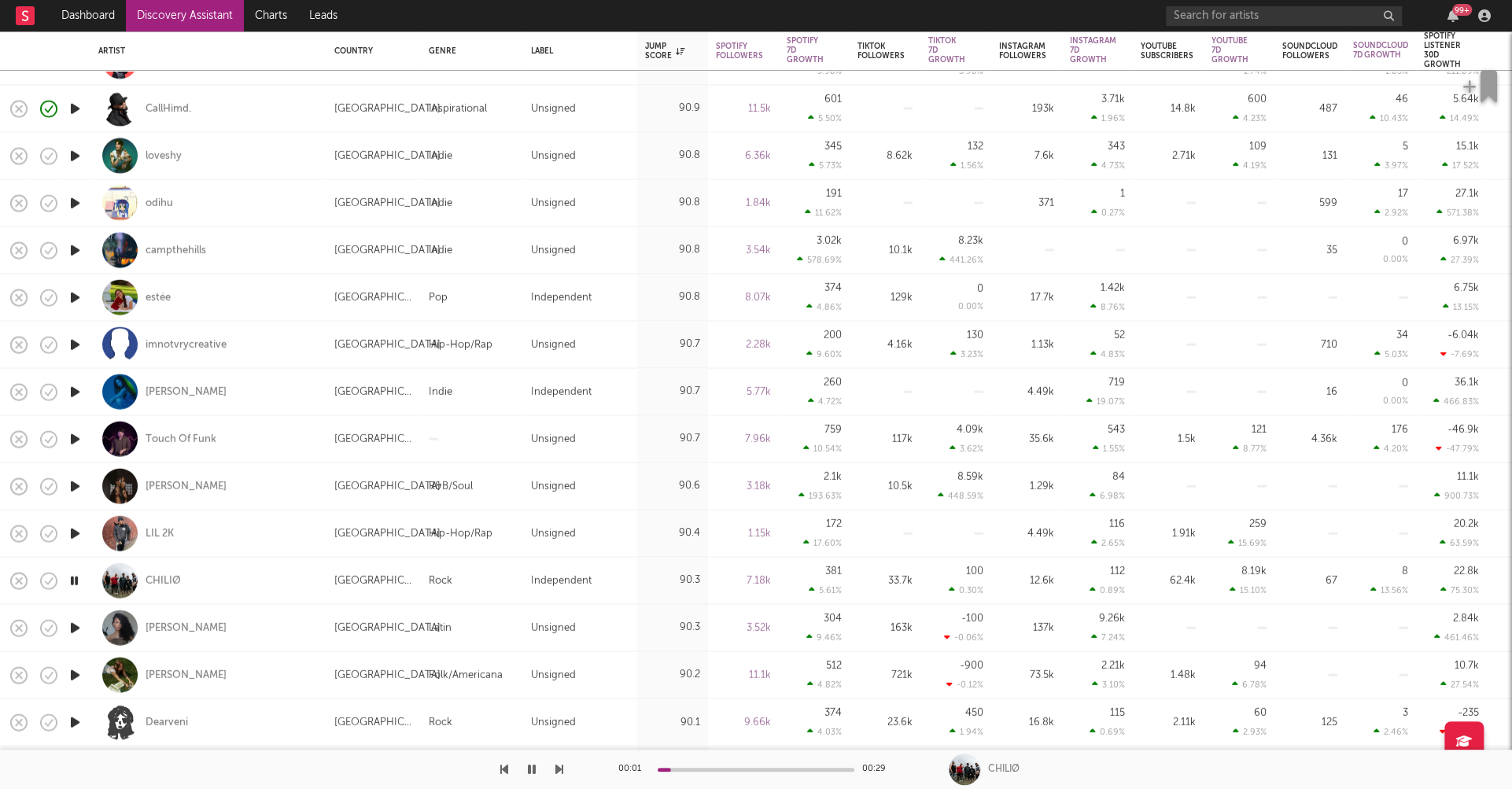
click at [74, 581] on icon "button" at bounding box center [74, 580] width 15 height 20
click at [72, 627] on icon "button" at bounding box center [75, 628] width 17 height 20
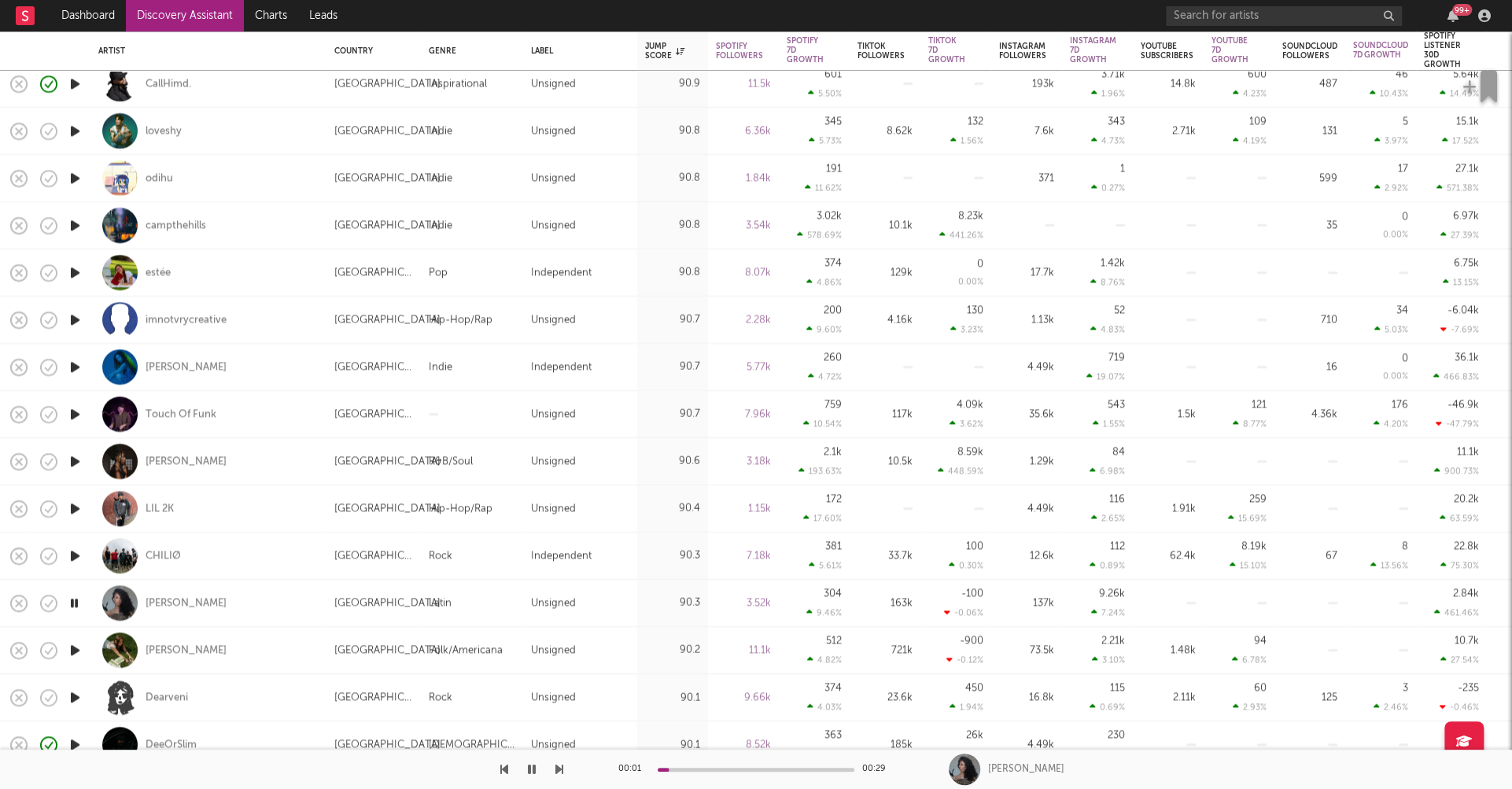
click at [76, 646] on icon "button" at bounding box center [75, 650] width 17 height 20
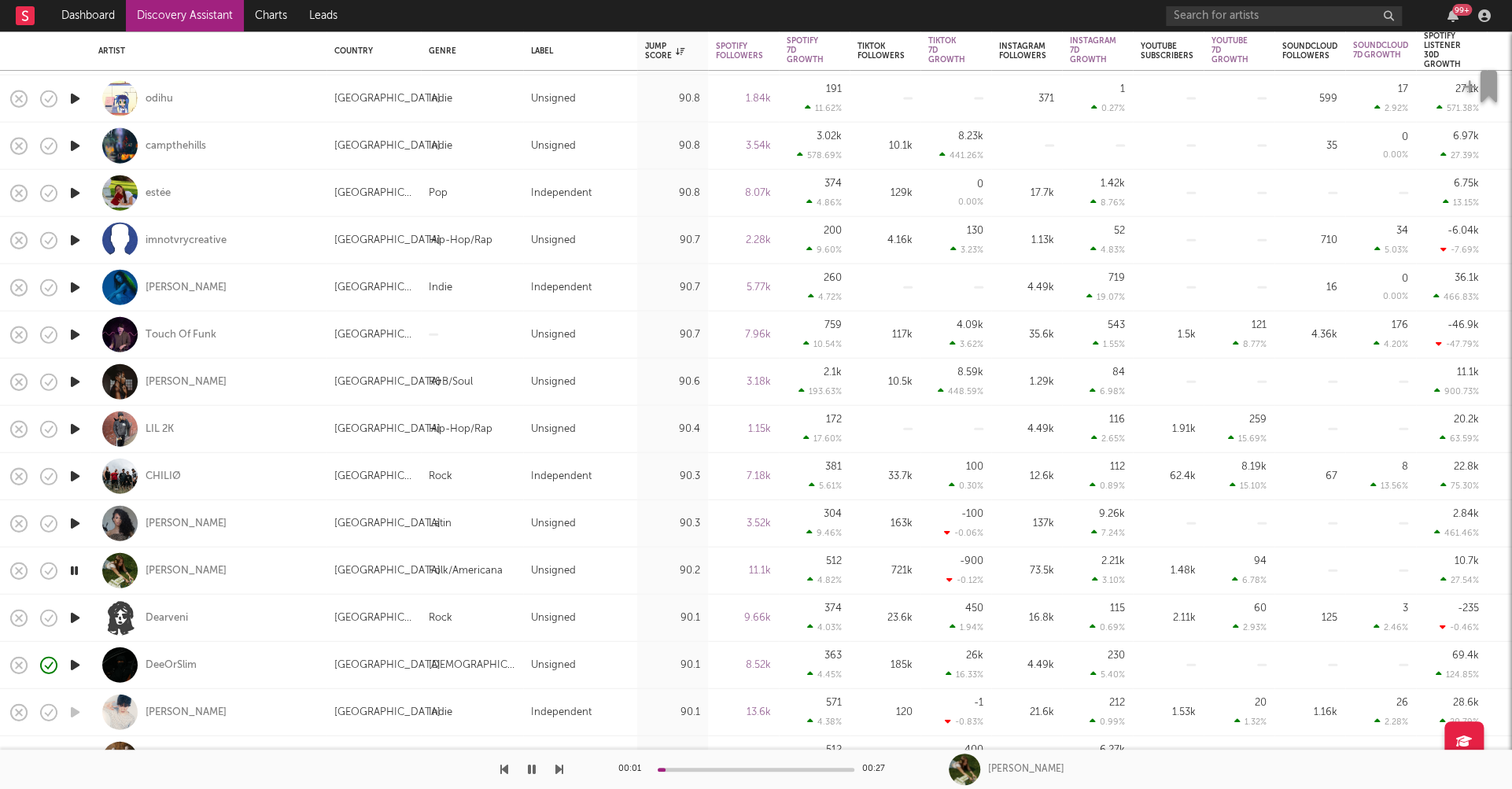
click at [77, 616] on icon "button" at bounding box center [75, 618] width 17 height 20
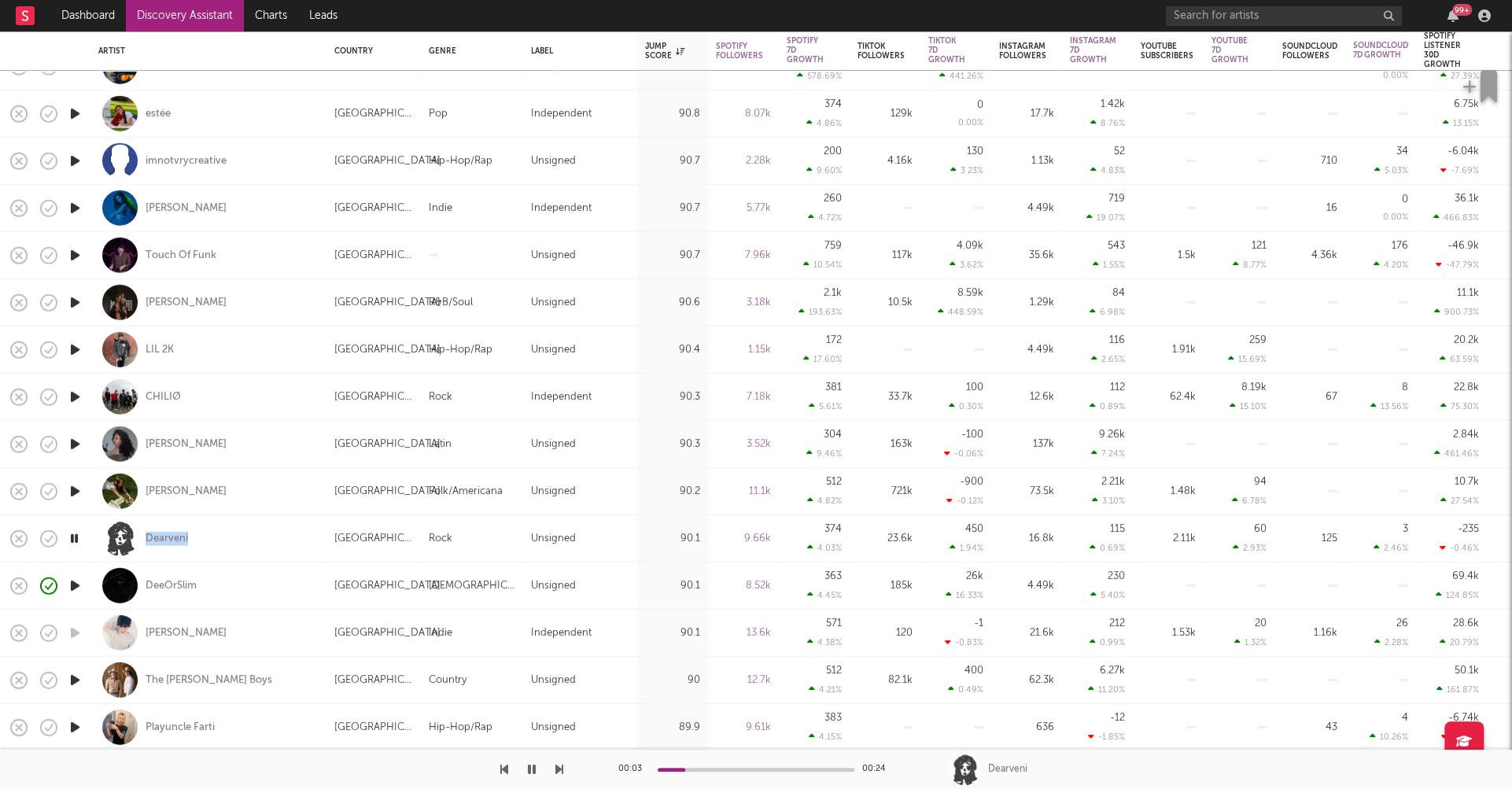
drag, startPoint x: 74, startPoint y: 678, endPoint x: 79, endPoint y: 656, distance: 22.6
click at [74, 678] on icon "button" at bounding box center [75, 680] width 17 height 20
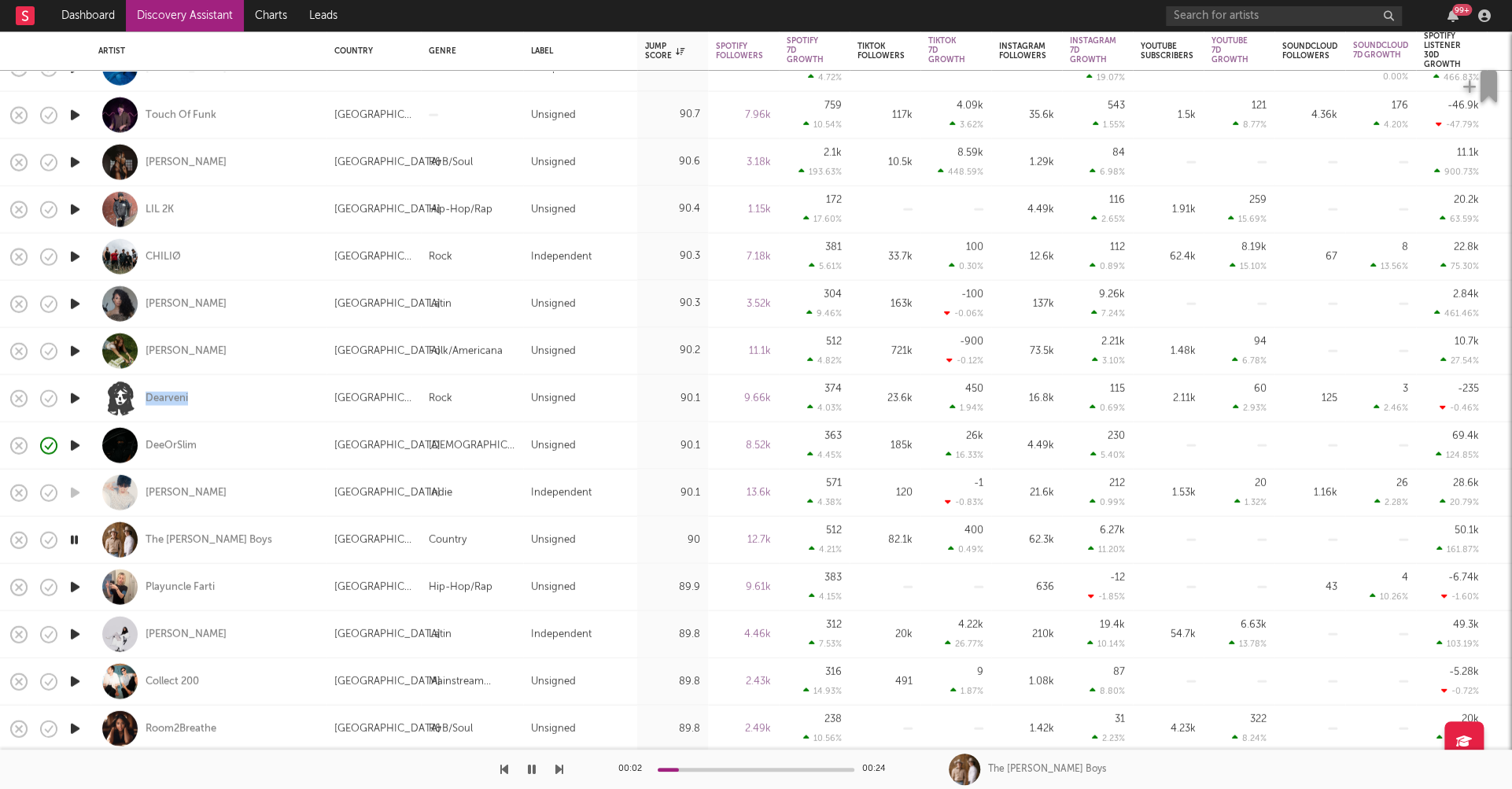
click at [77, 634] on icon "button" at bounding box center [75, 634] width 17 height 20
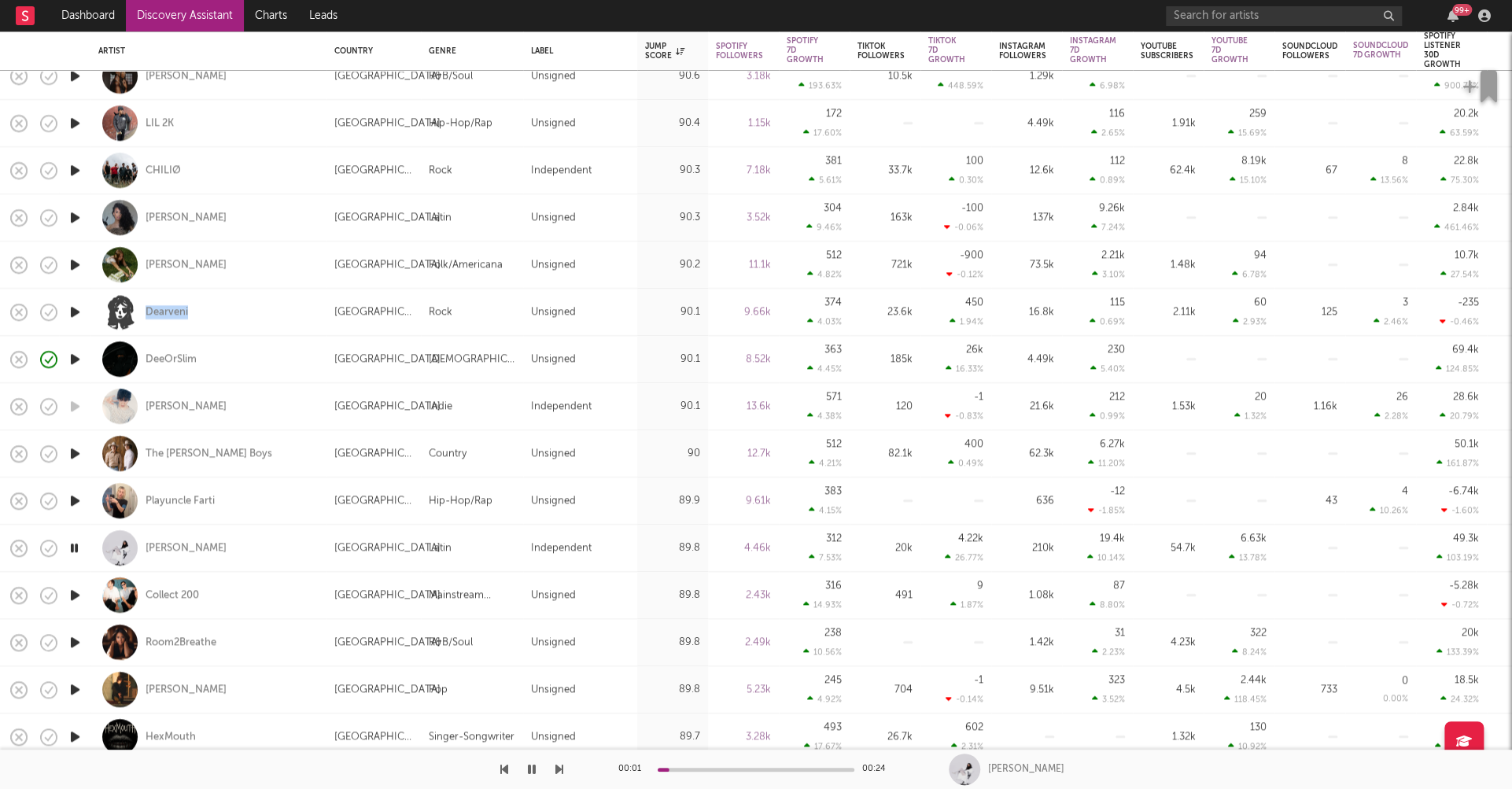
click at [75, 595] on icon "button" at bounding box center [75, 595] width 17 height 20
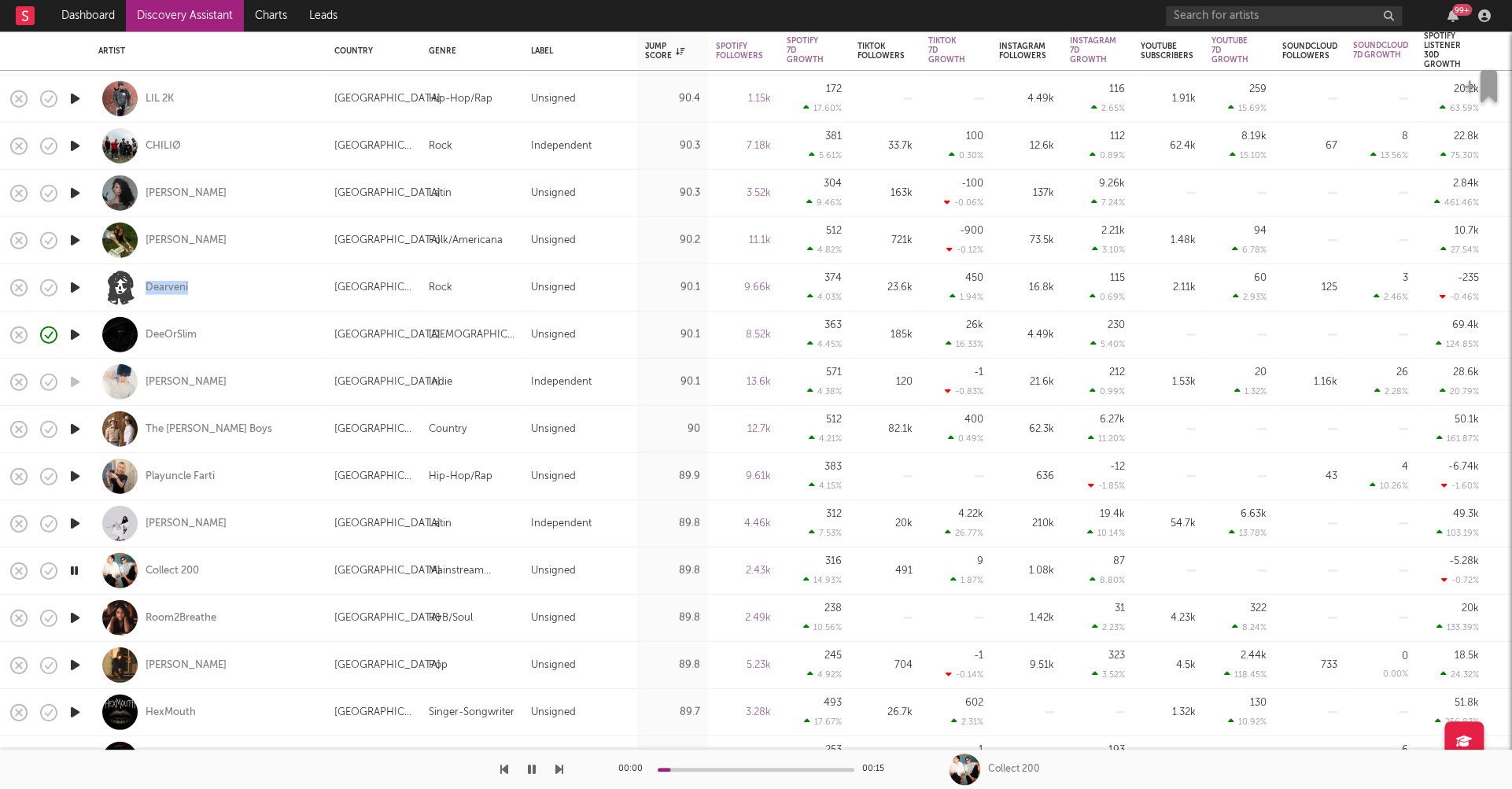
click at [76, 662] on icon "button" at bounding box center [75, 665] width 17 height 20
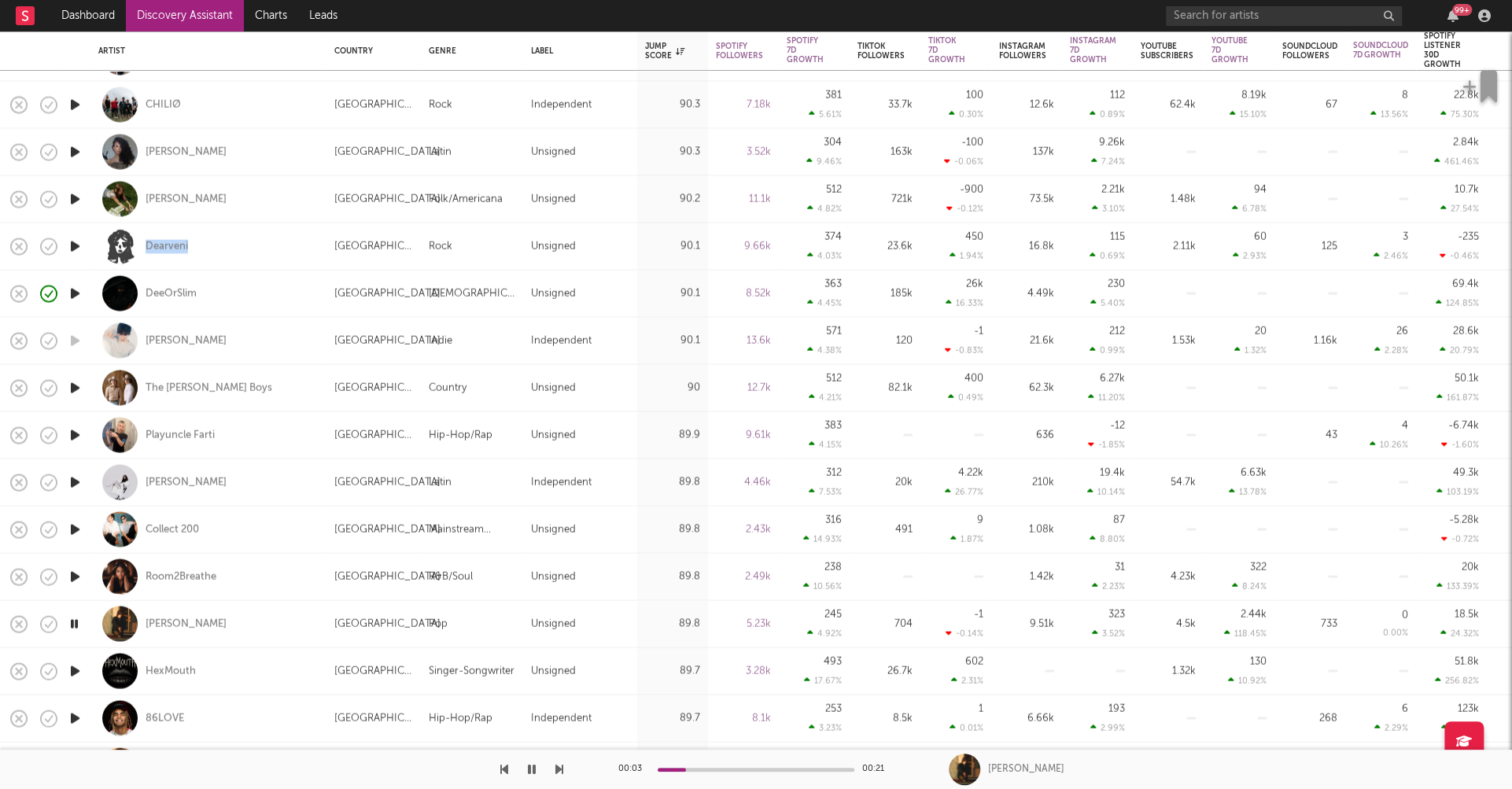
click at [74, 669] on icon "button" at bounding box center [75, 671] width 17 height 20
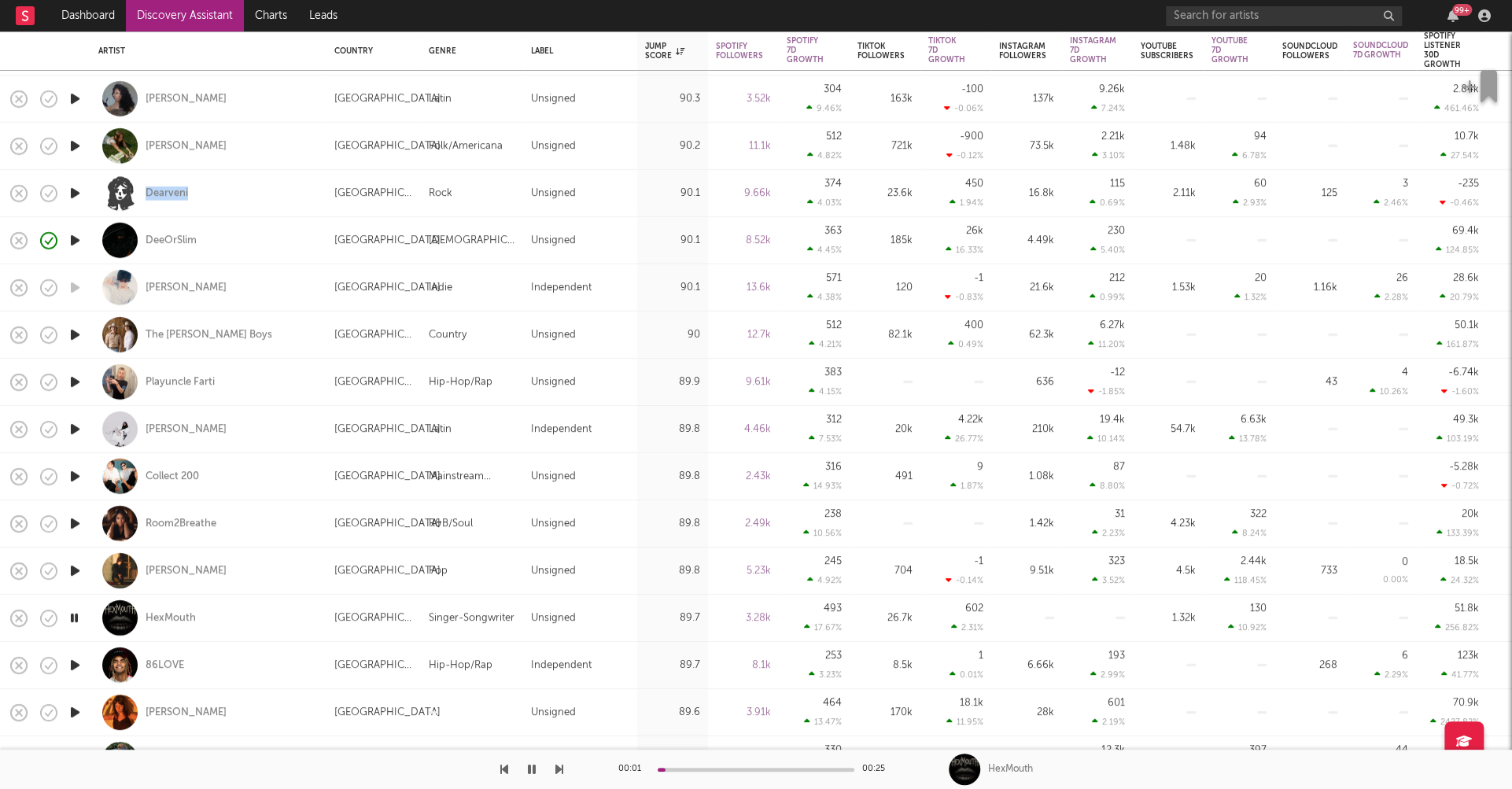
click at [74, 665] on icon "button" at bounding box center [75, 665] width 17 height 20
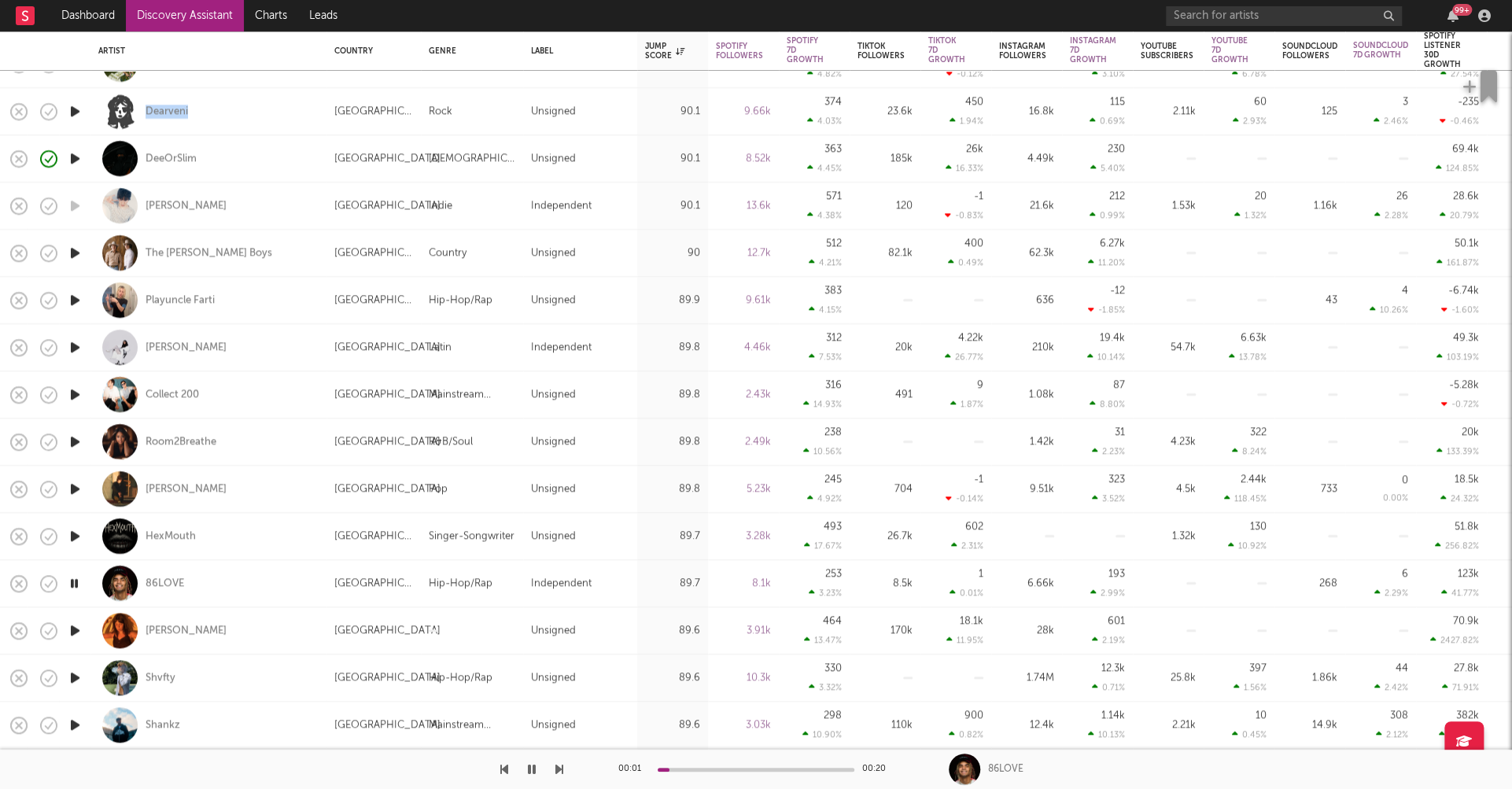
click at [74, 629] on icon "button" at bounding box center [75, 631] width 17 height 20
click at [77, 583] on icon "button" at bounding box center [75, 583] width 17 height 20
click at [78, 722] on icon "button" at bounding box center [75, 725] width 17 height 20
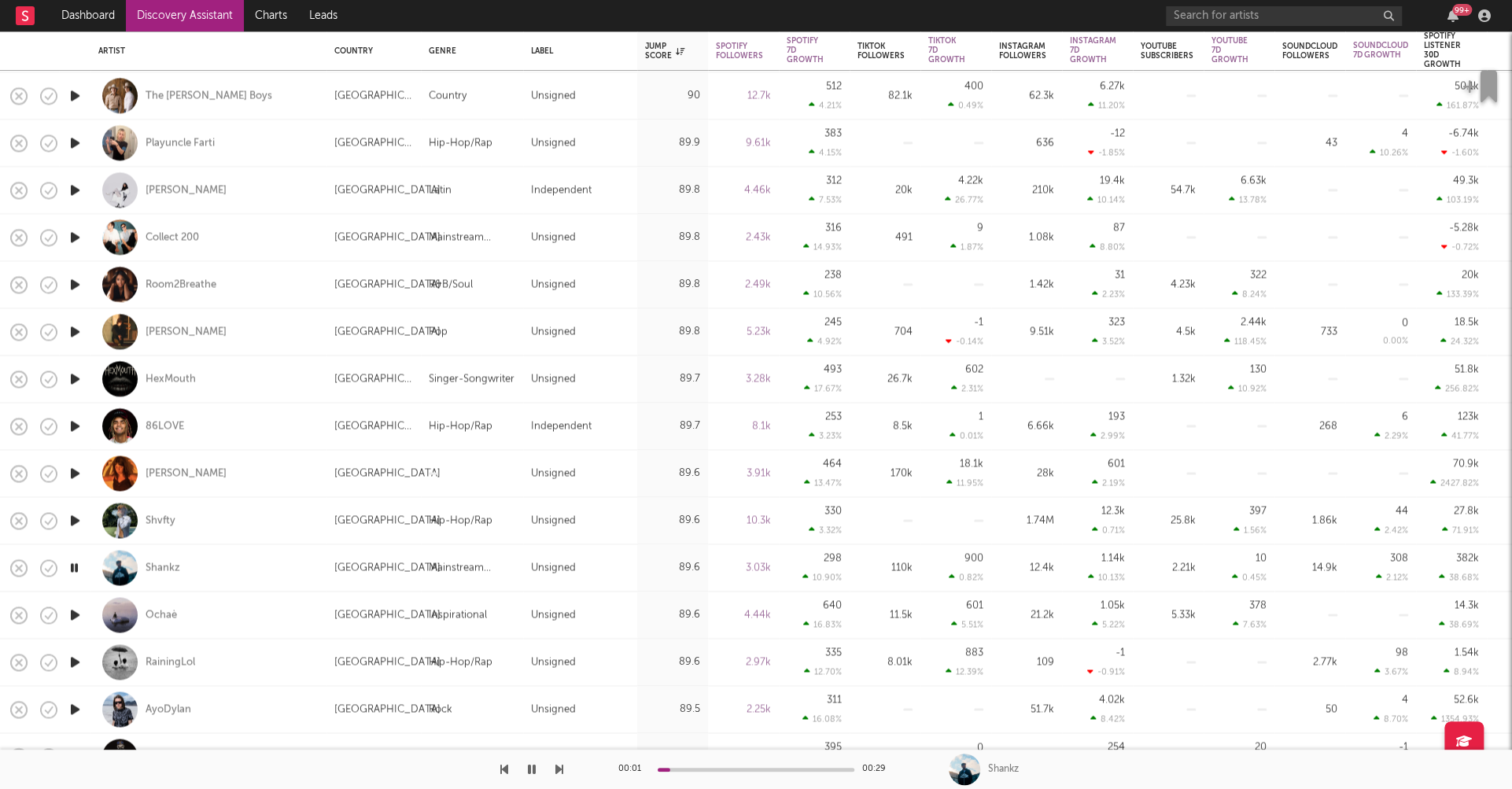
click at [73, 612] on icon "button" at bounding box center [75, 615] width 17 height 20
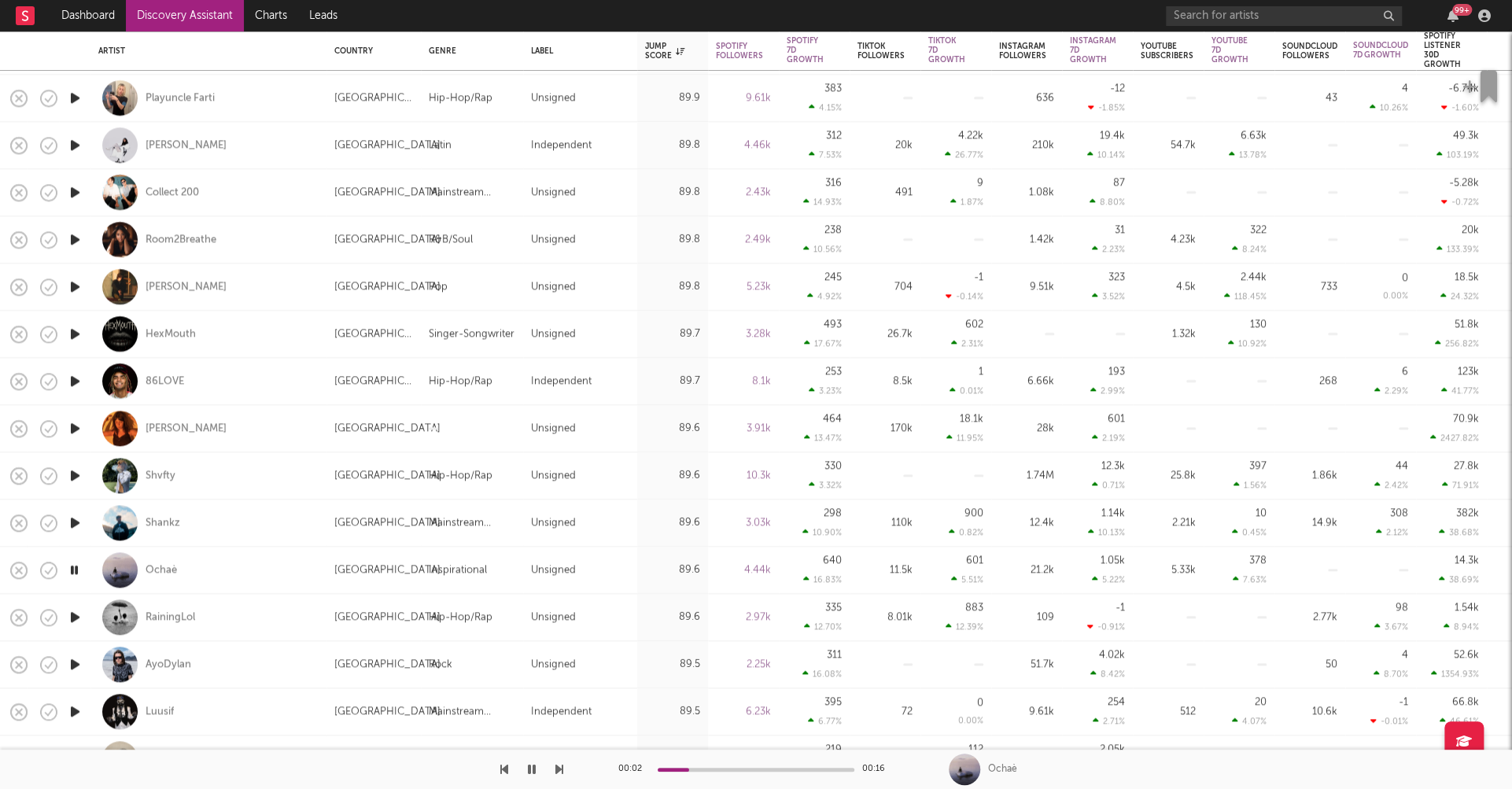
click at [73, 616] on icon "button" at bounding box center [75, 617] width 17 height 20
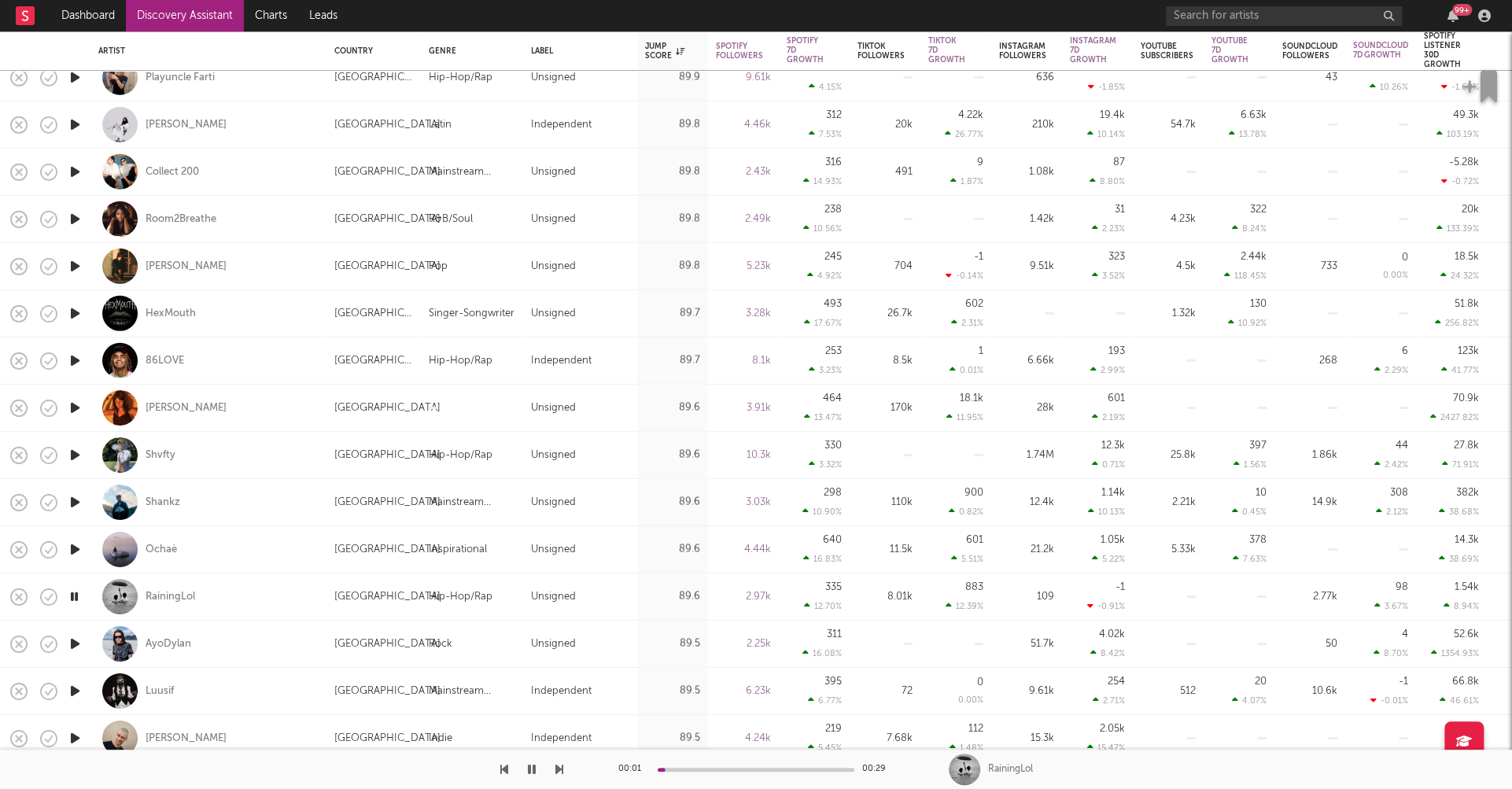
click at [77, 643] on icon "button" at bounding box center [75, 644] width 17 height 20
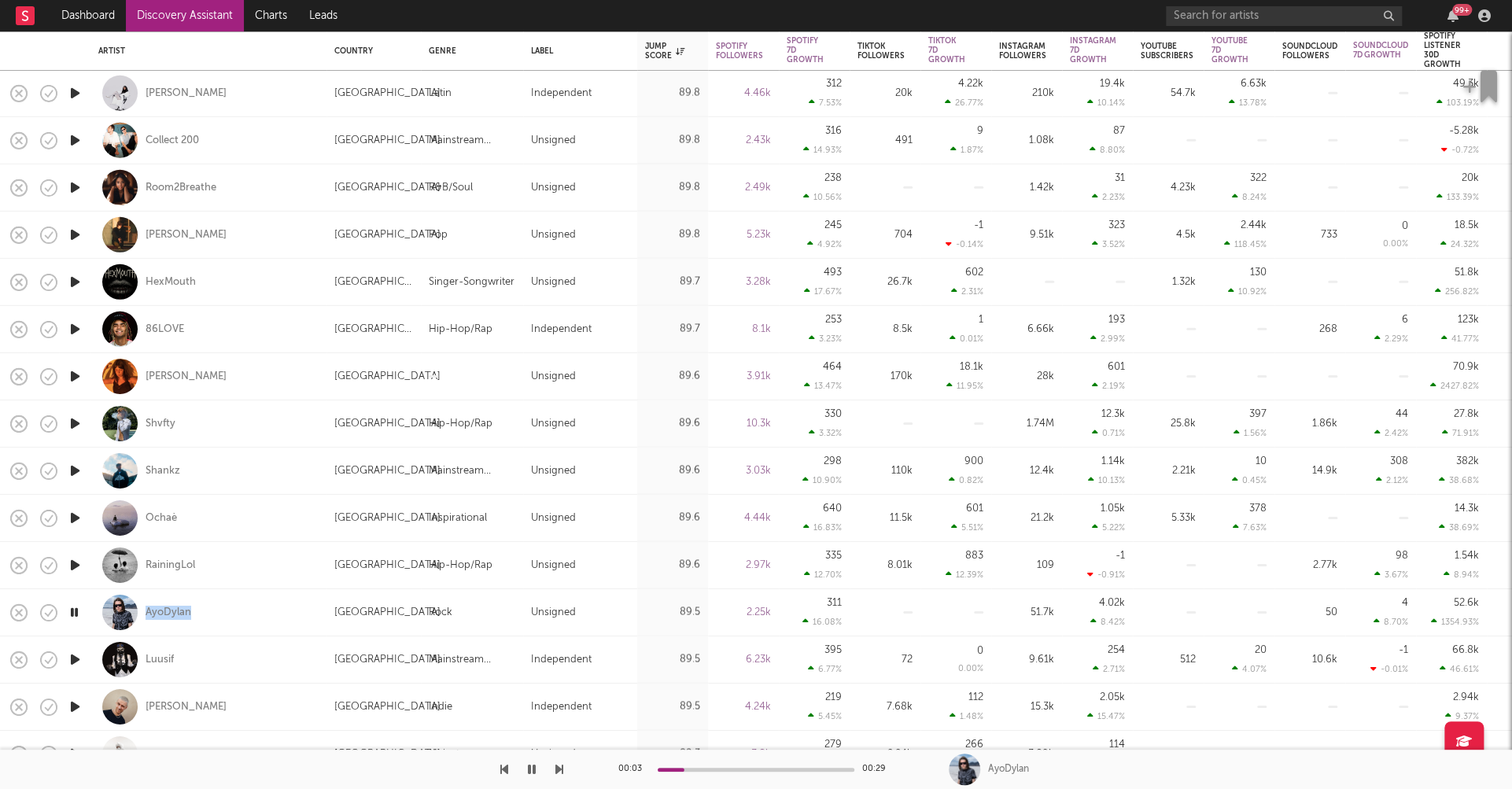
click at [77, 657] on icon "button" at bounding box center [75, 660] width 17 height 20
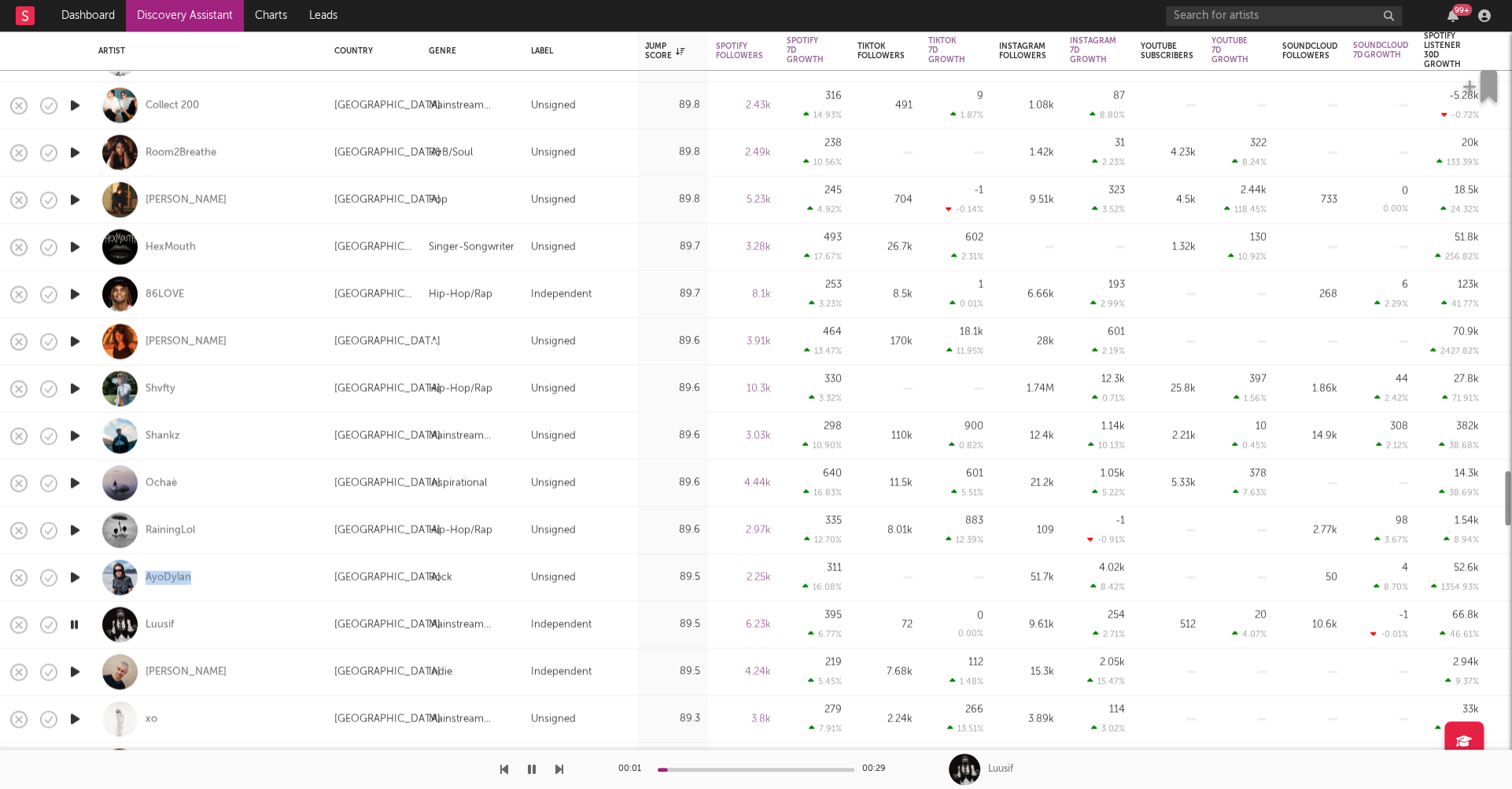
click at [72, 626] on icon "button" at bounding box center [74, 625] width 15 height 20
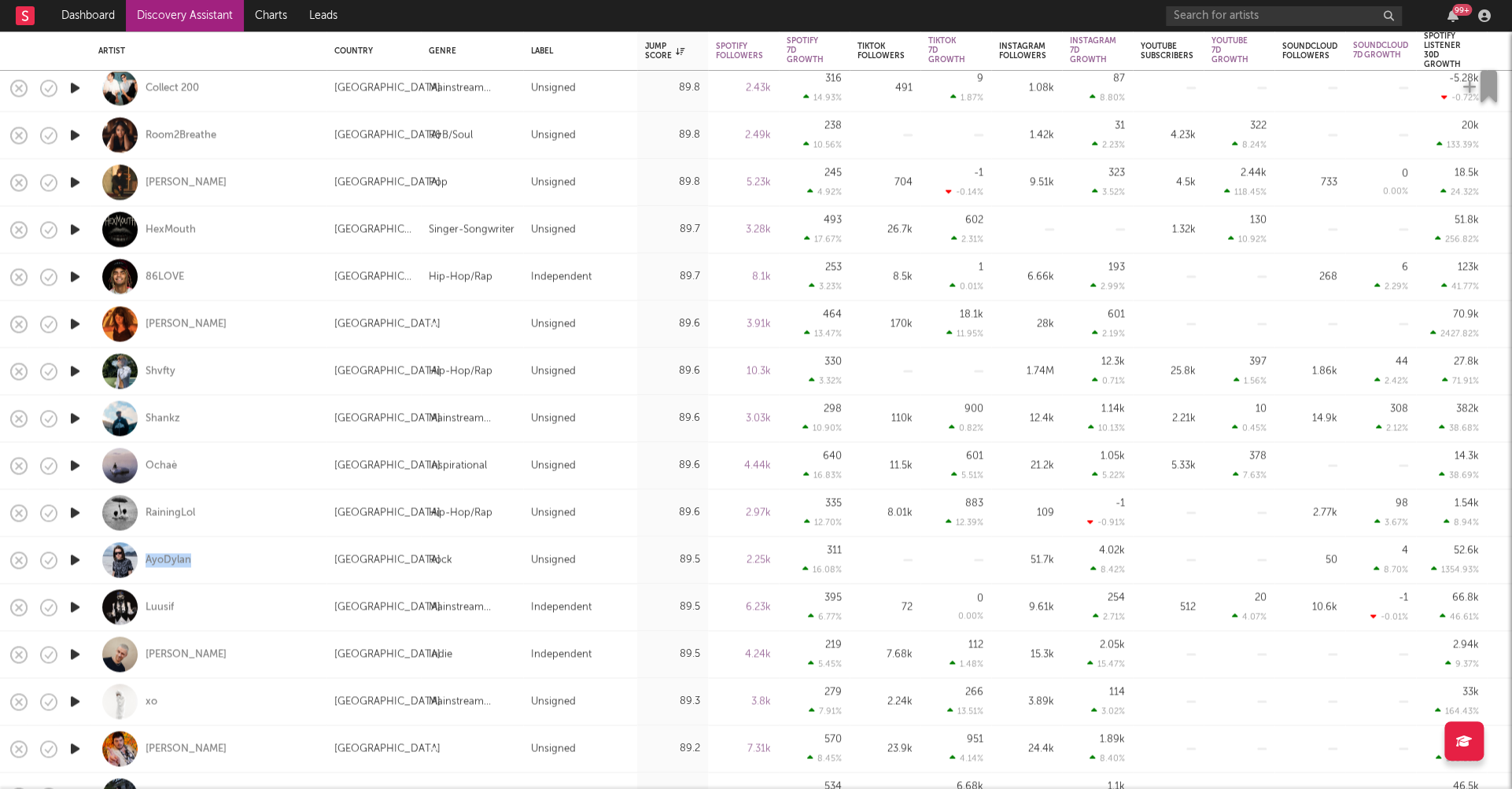
click at [78, 654] on icon "button" at bounding box center [75, 654] width 17 height 20
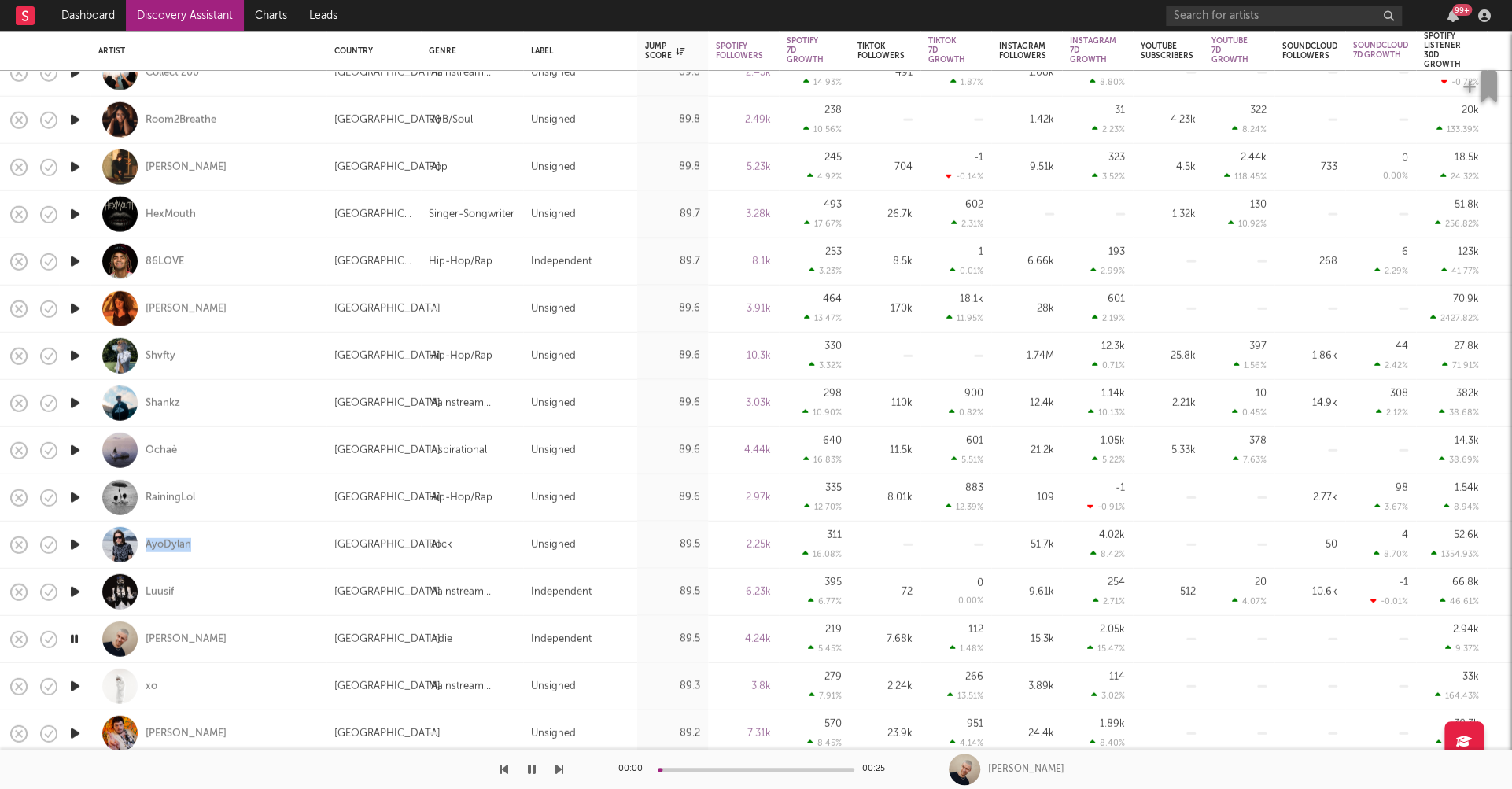
click at [75, 678] on icon "button" at bounding box center [75, 687] width 17 height 20
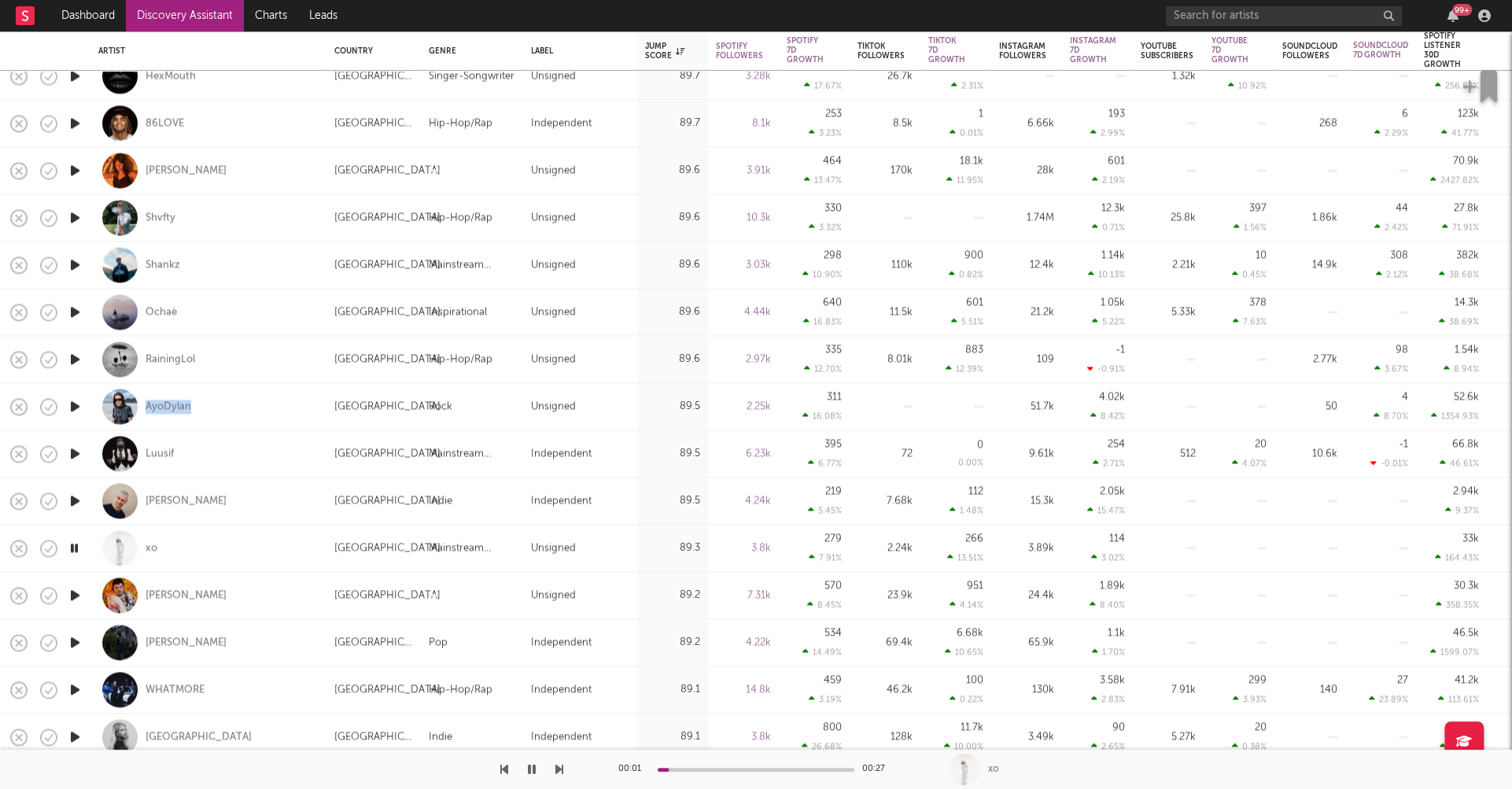
click at [75, 643] on icon "button" at bounding box center [75, 642] width 17 height 20
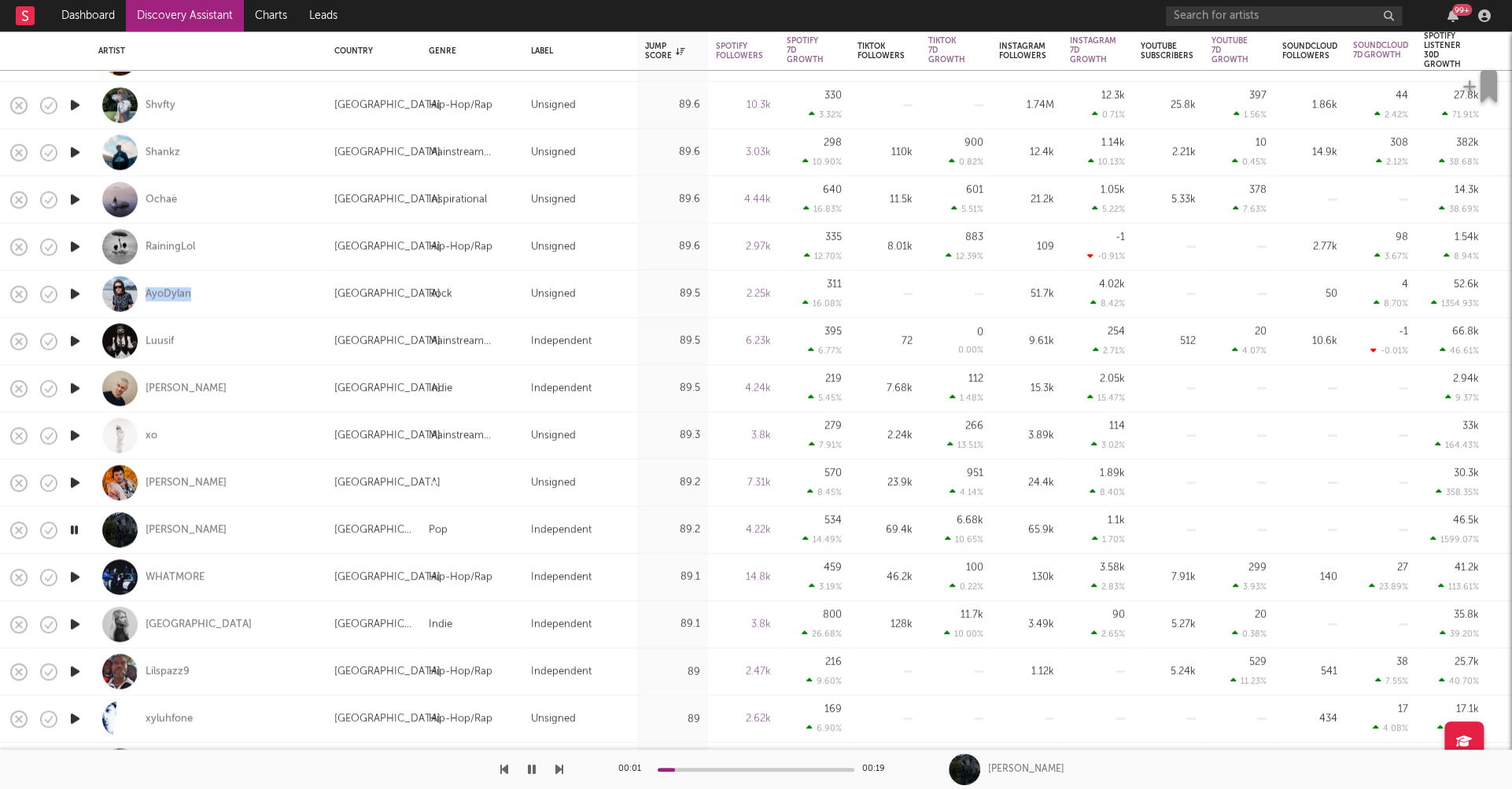
click at [75, 623] on icon "button" at bounding box center [75, 625] width 17 height 20
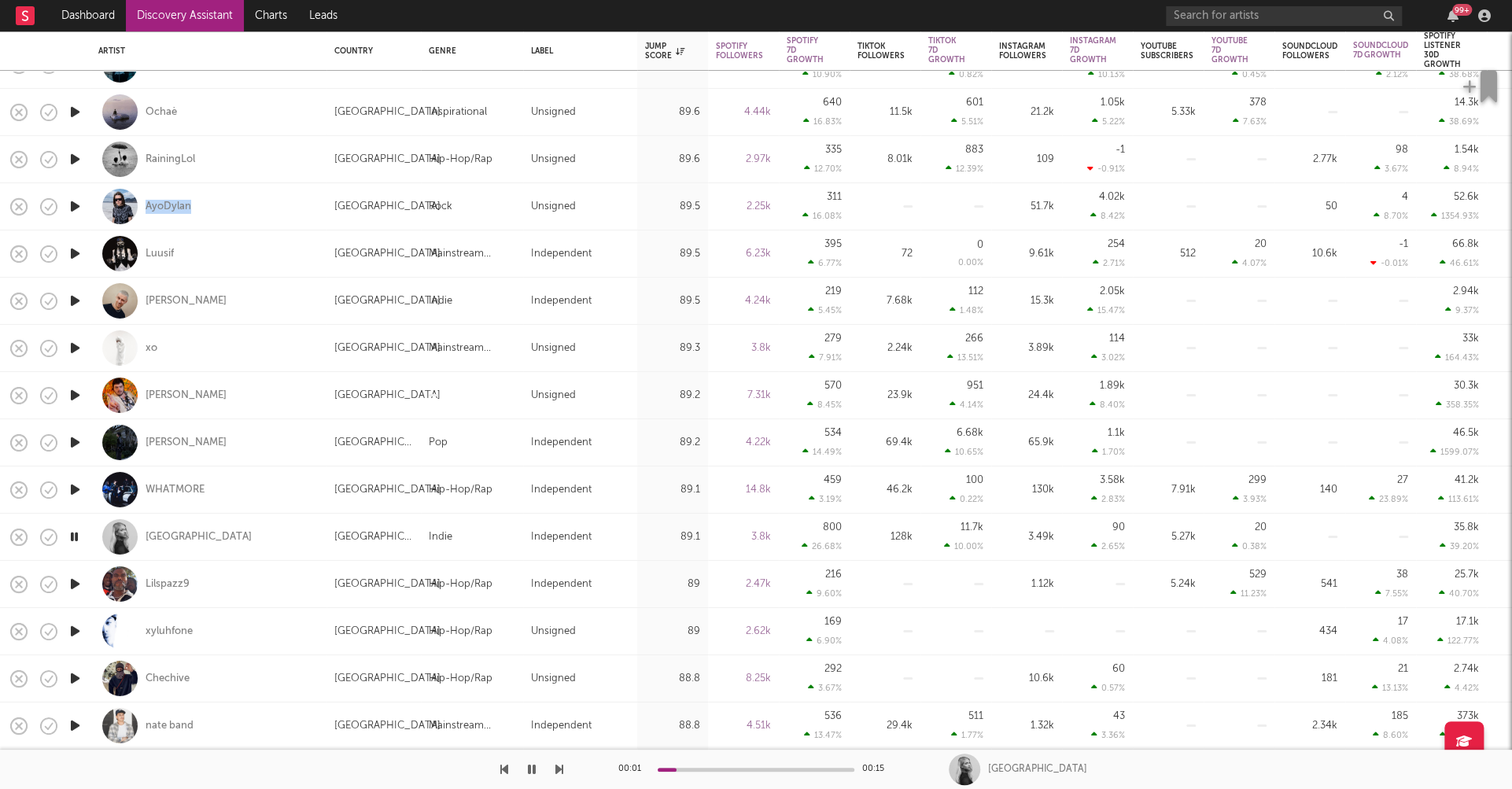
click at [74, 629] on icon "button" at bounding box center [75, 632] width 17 height 20
click at [74, 629] on icon "button" at bounding box center [74, 632] width 15 height 20
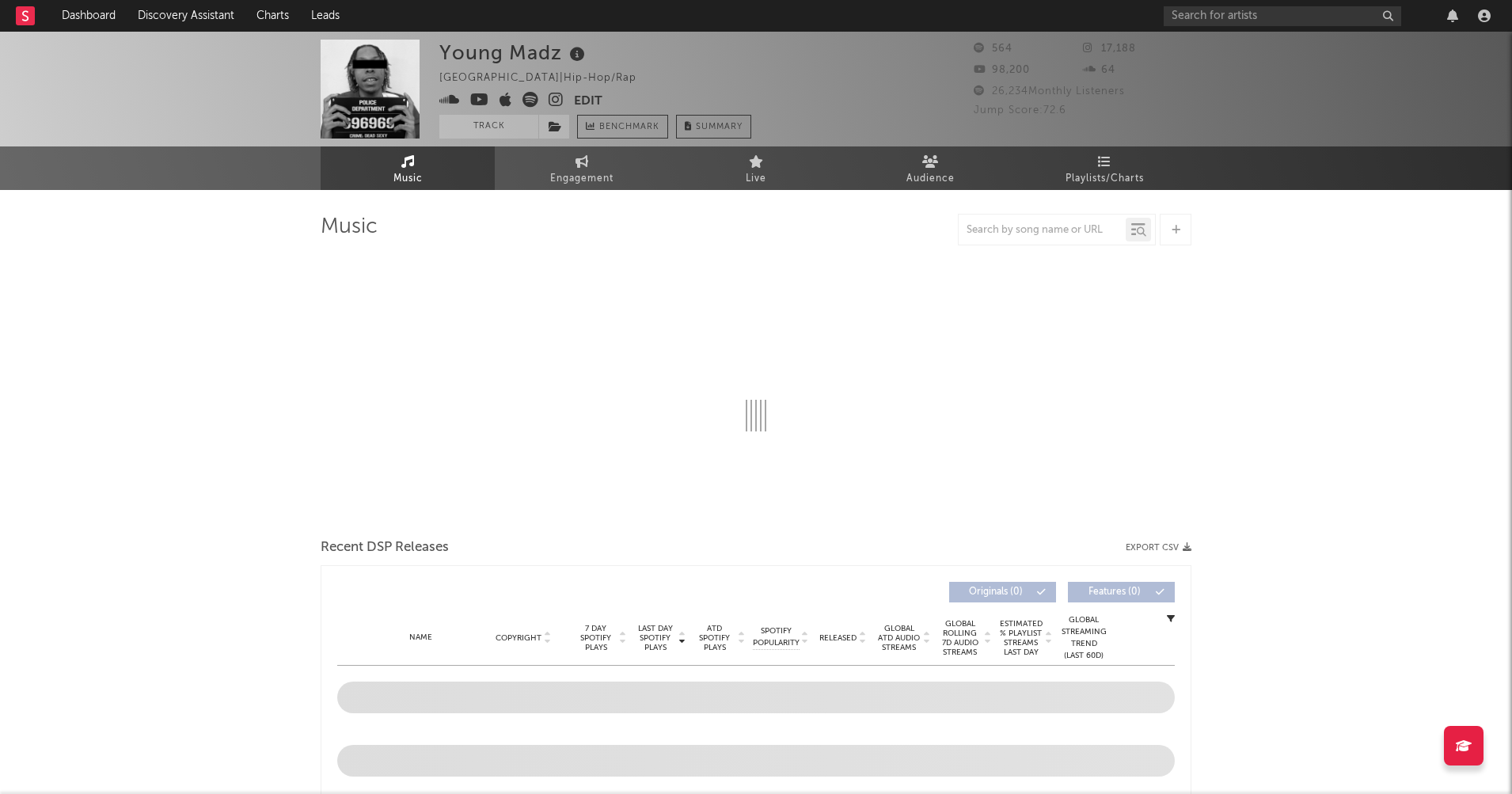
select select "1w"
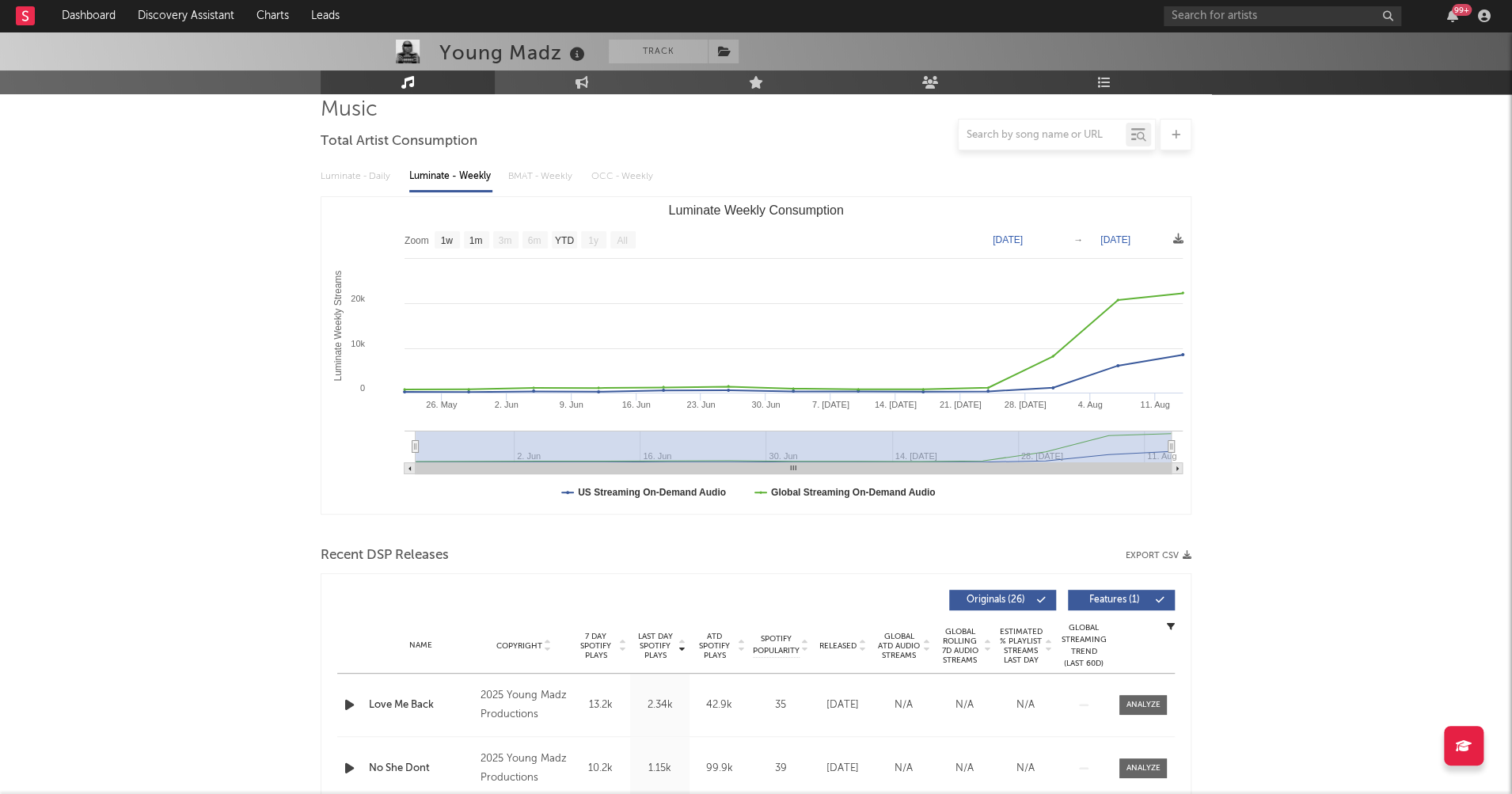
scroll to position [203, 0]
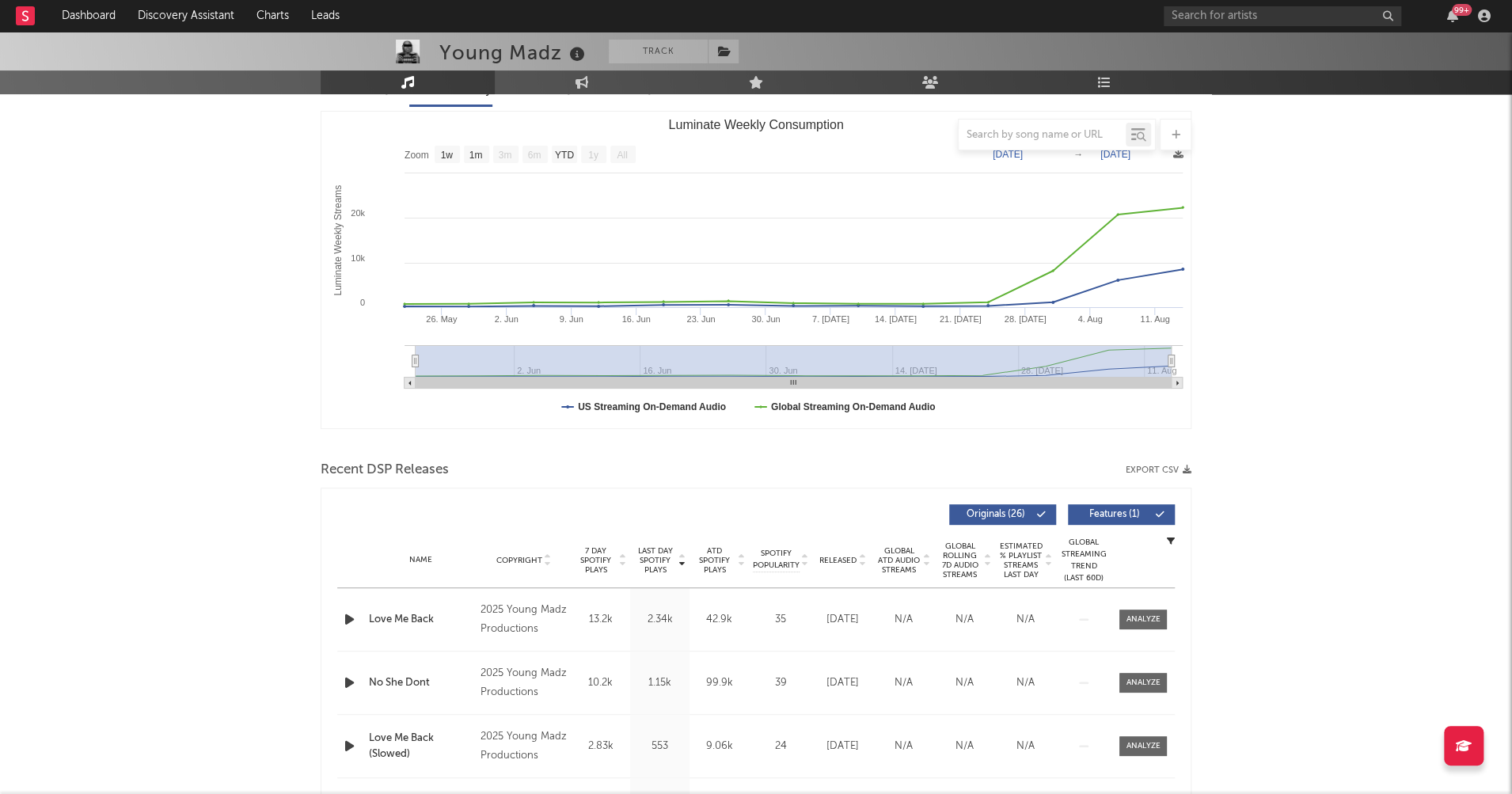
click at [352, 618] on icon "button" at bounding box center [350, 620] width 17 height 20
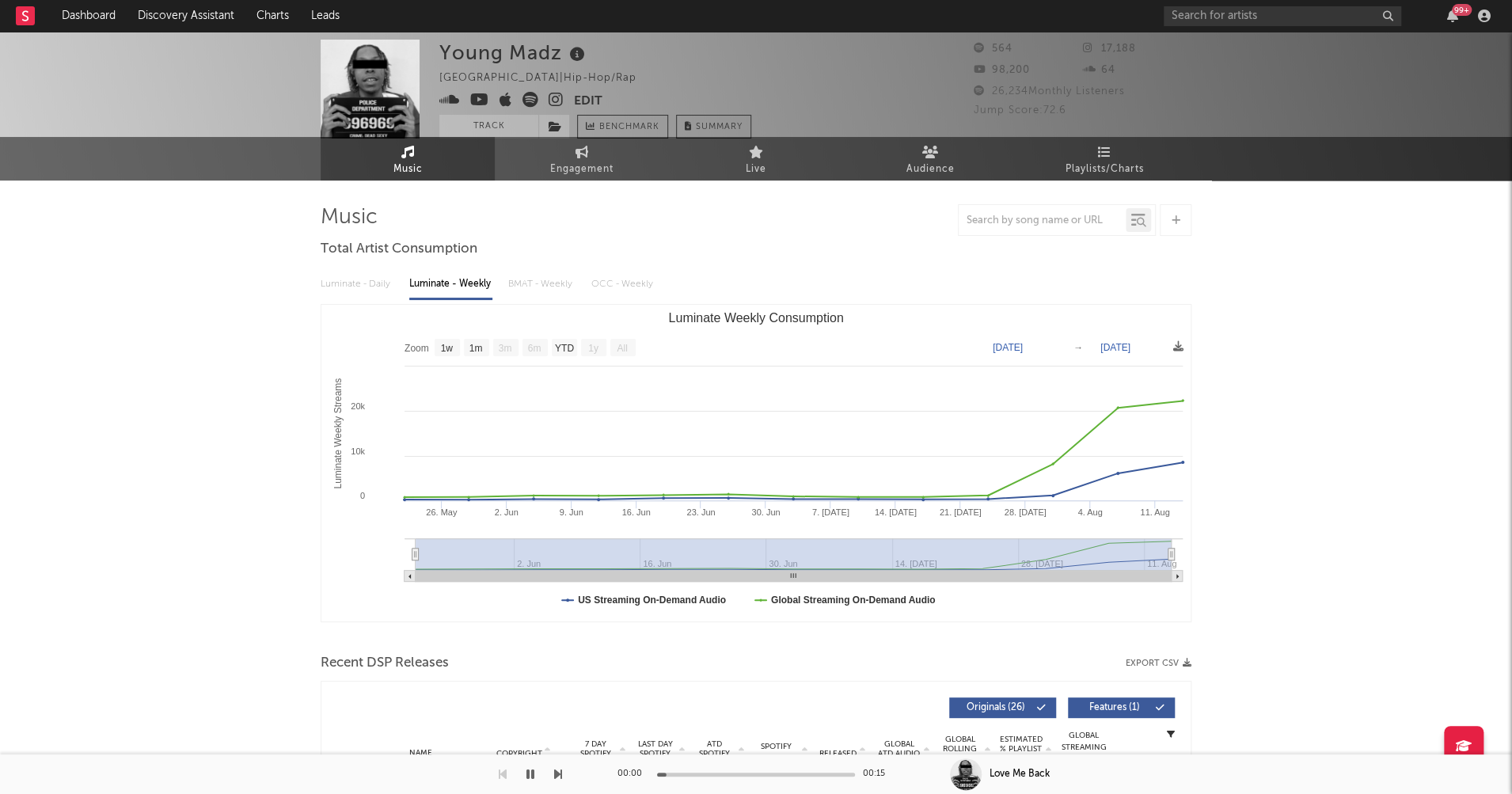
scroll to position [0, 0]
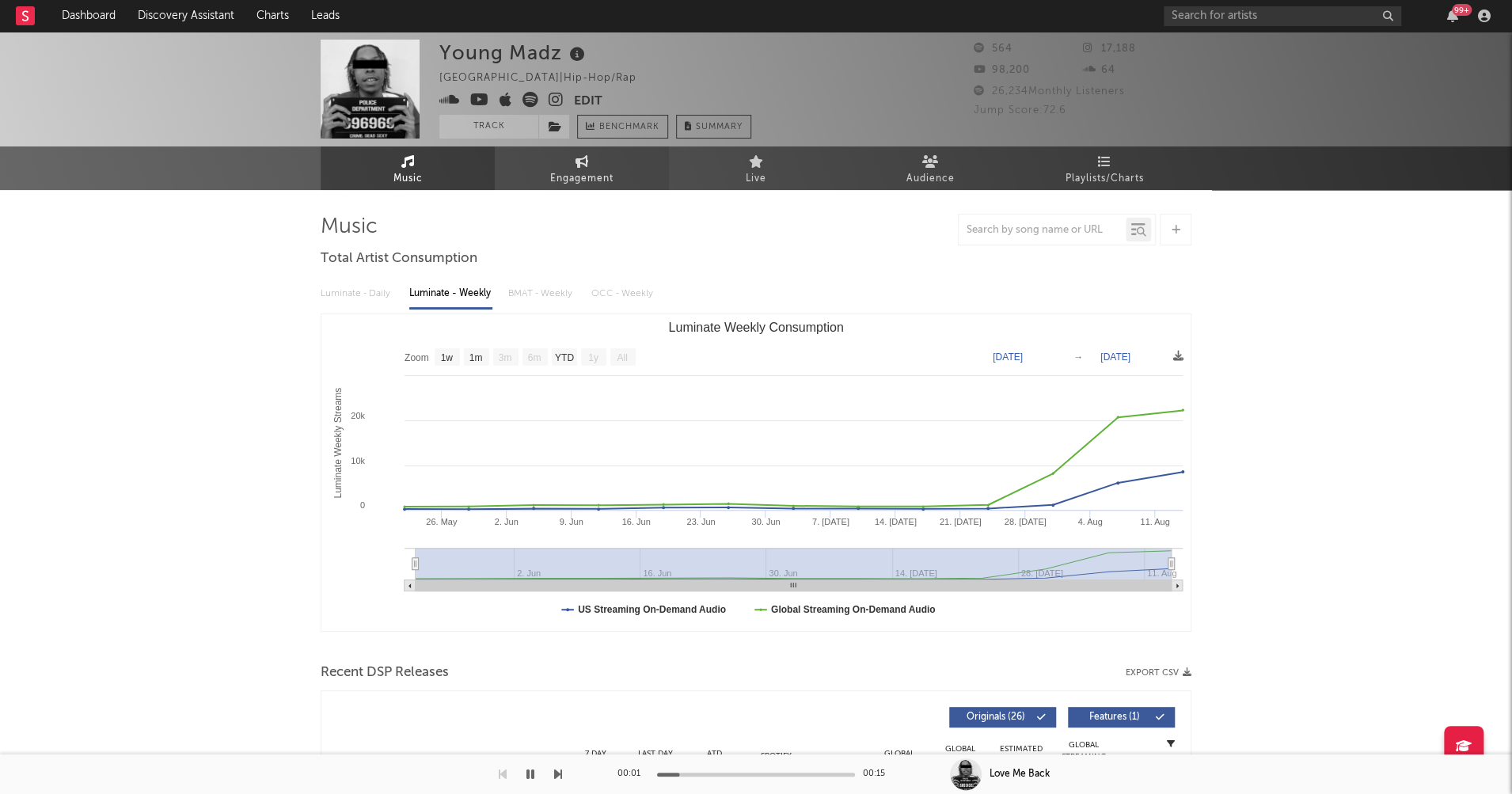
click at [593, 167] on link "Engagement" at bounding box center [582, 168] width 174 height 44
select select "1w"
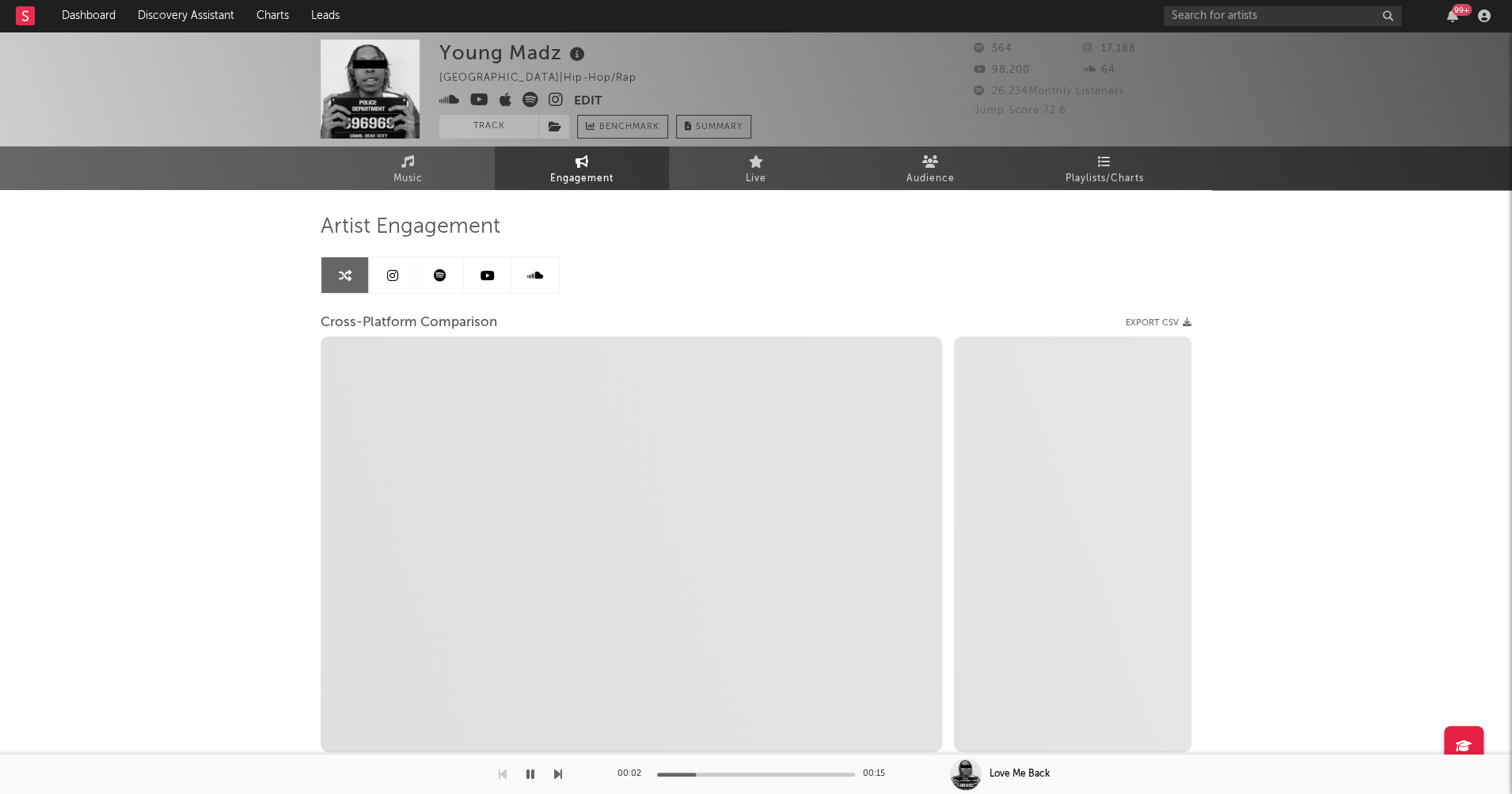
click at [552, 97] on icon at bounding box center [555, 100] width 15 height 16
select select "1m"
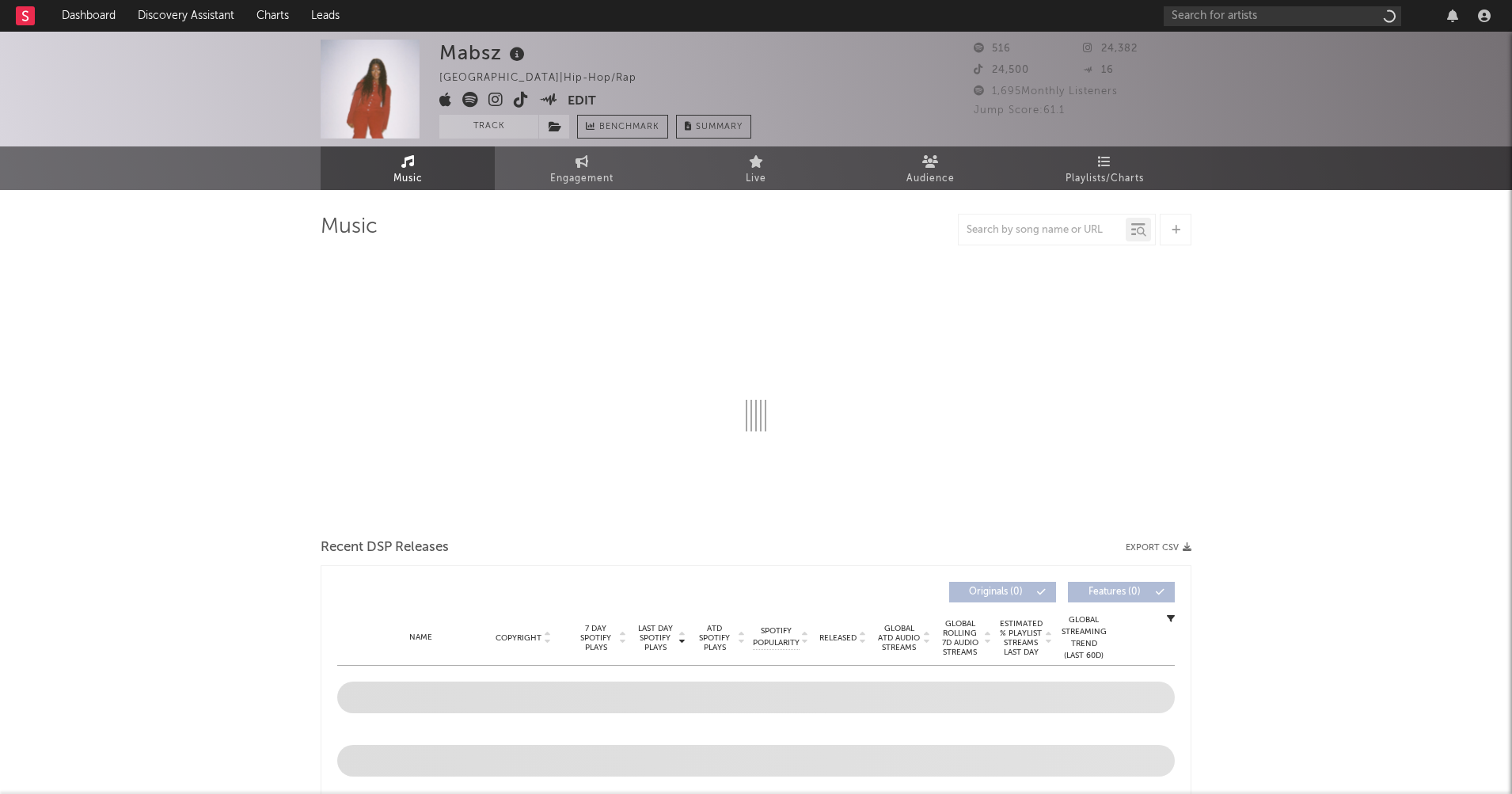
select select "1w"
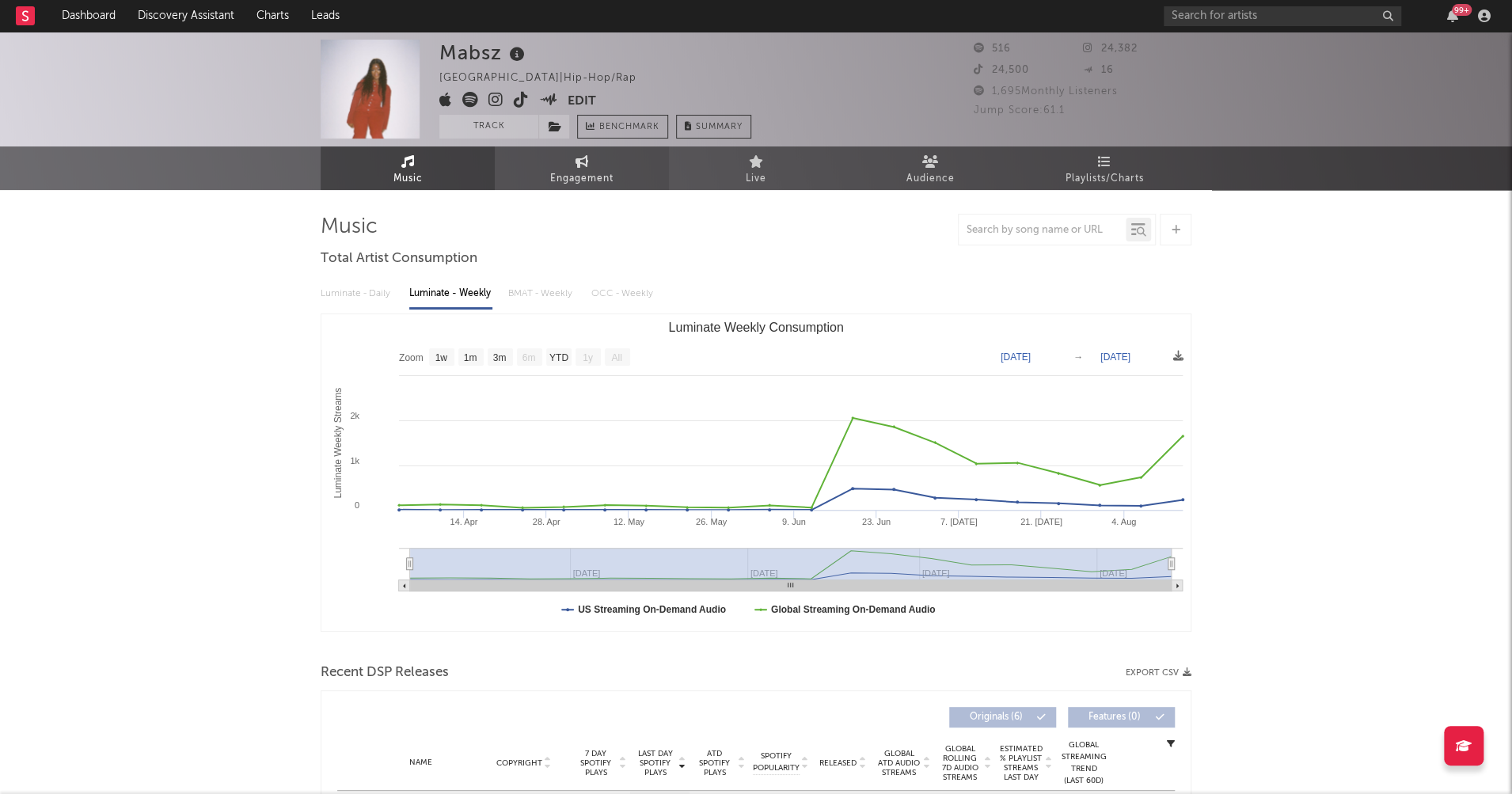
click at [567, 185] on span "Engagement" at bounding box center [582, 178] width 63 height 19
select select "1w"
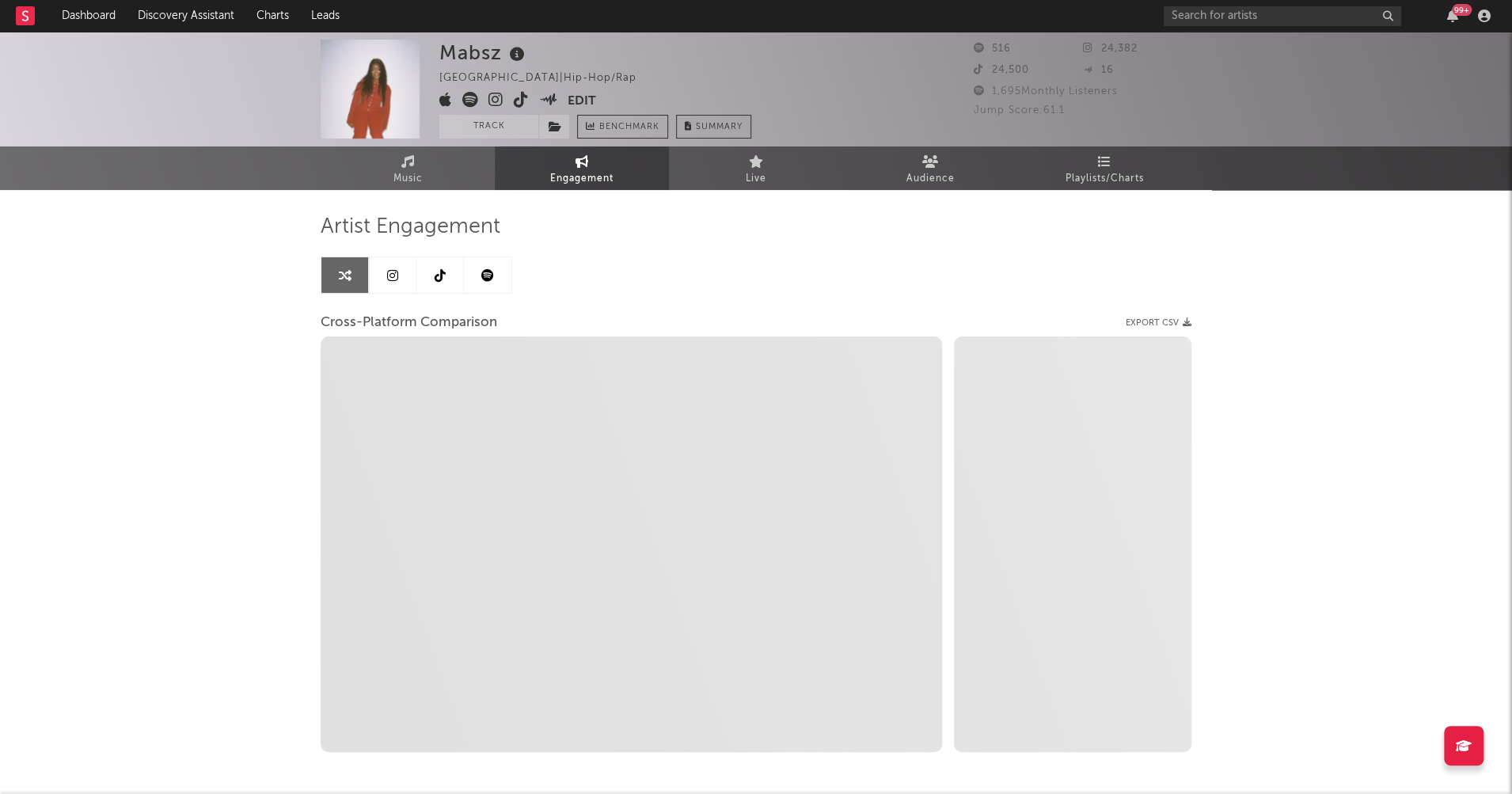
click at [497, 97] on icon at bounding box center [495, 100] width 15 height 16
select select "1m"
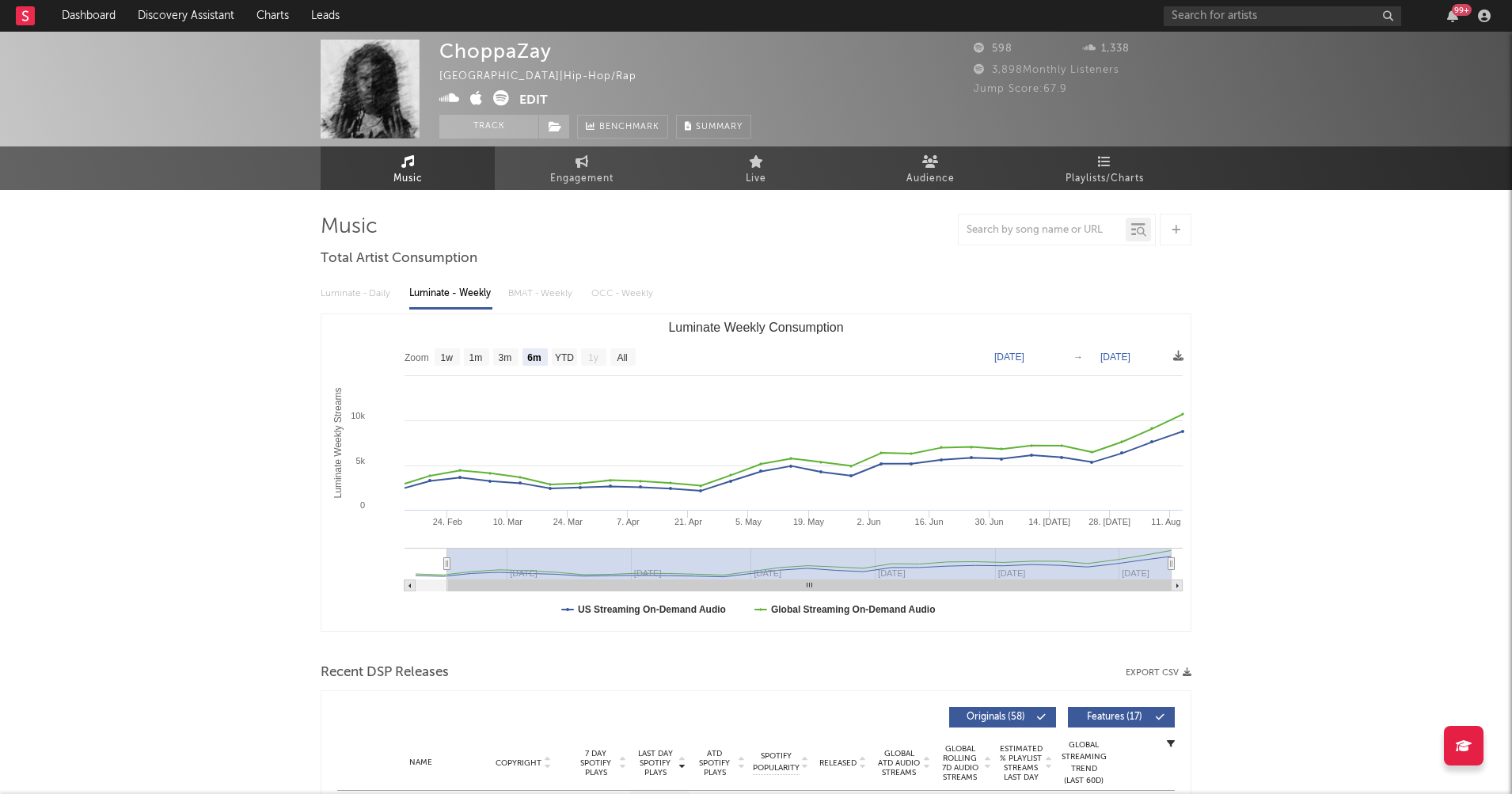
select select "6m"
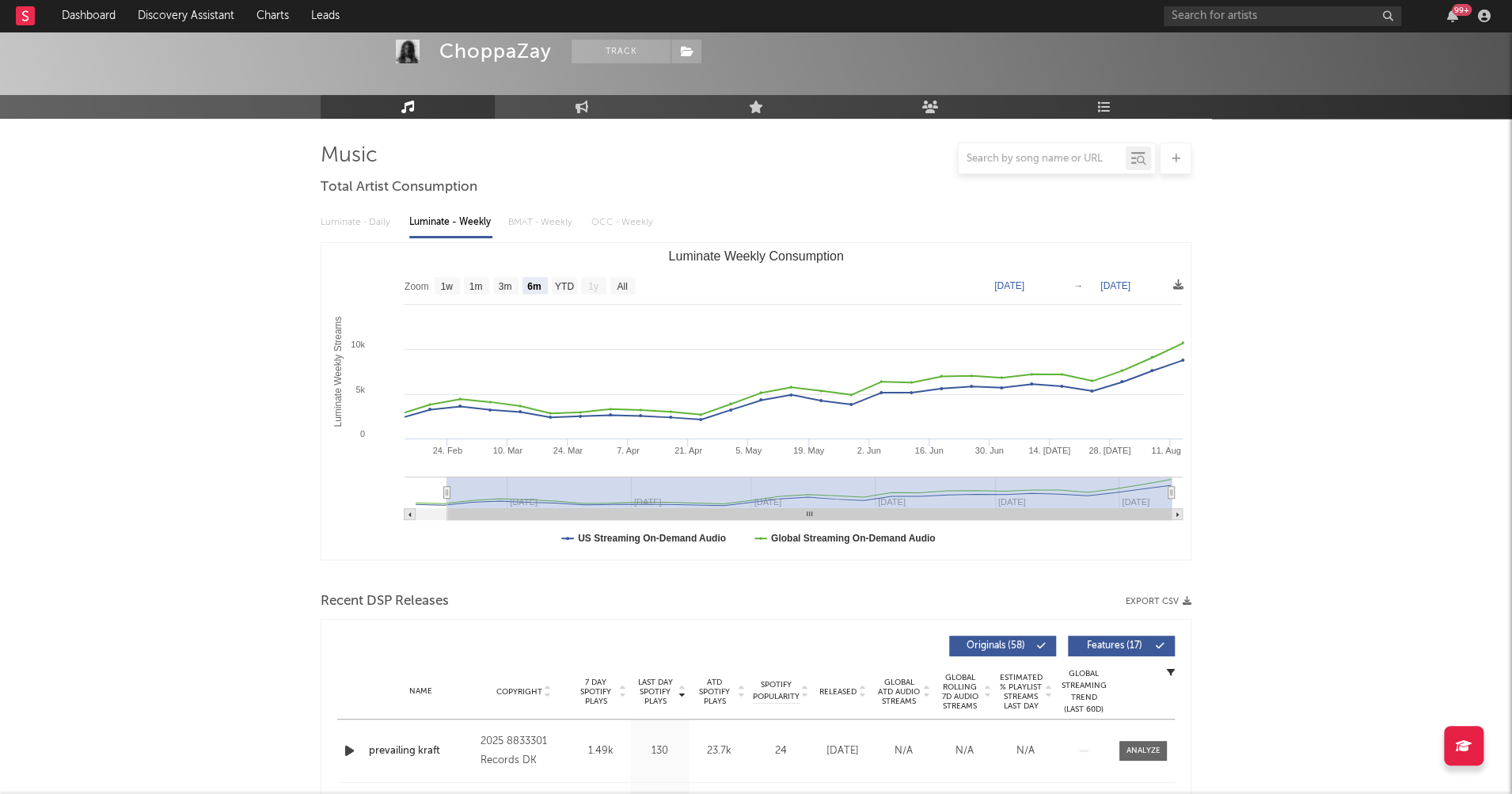
scroll to position [269, 0]
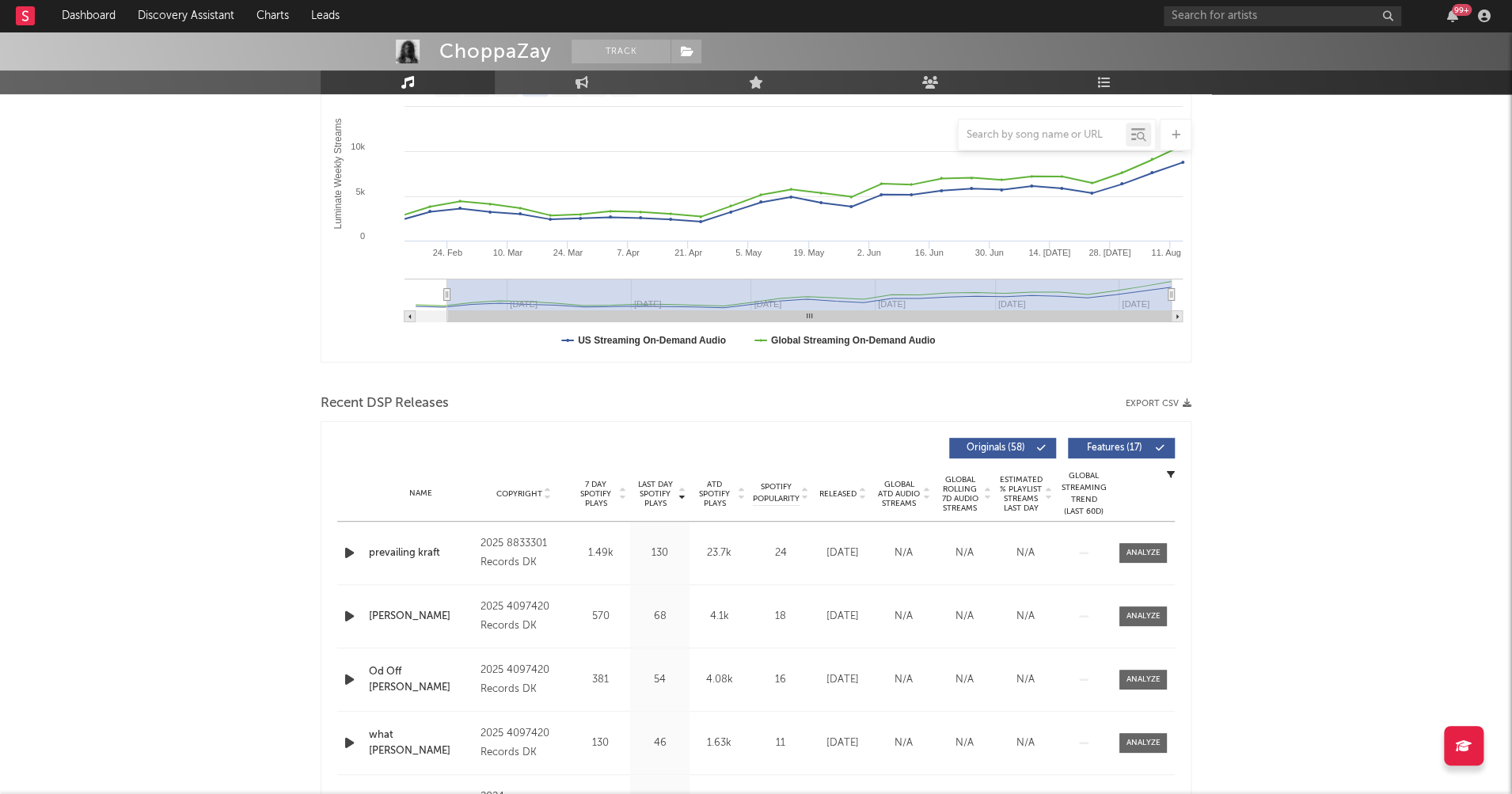
click at [343, 551] on icon "button" at bounding box center [350, 553] width 17 height 20
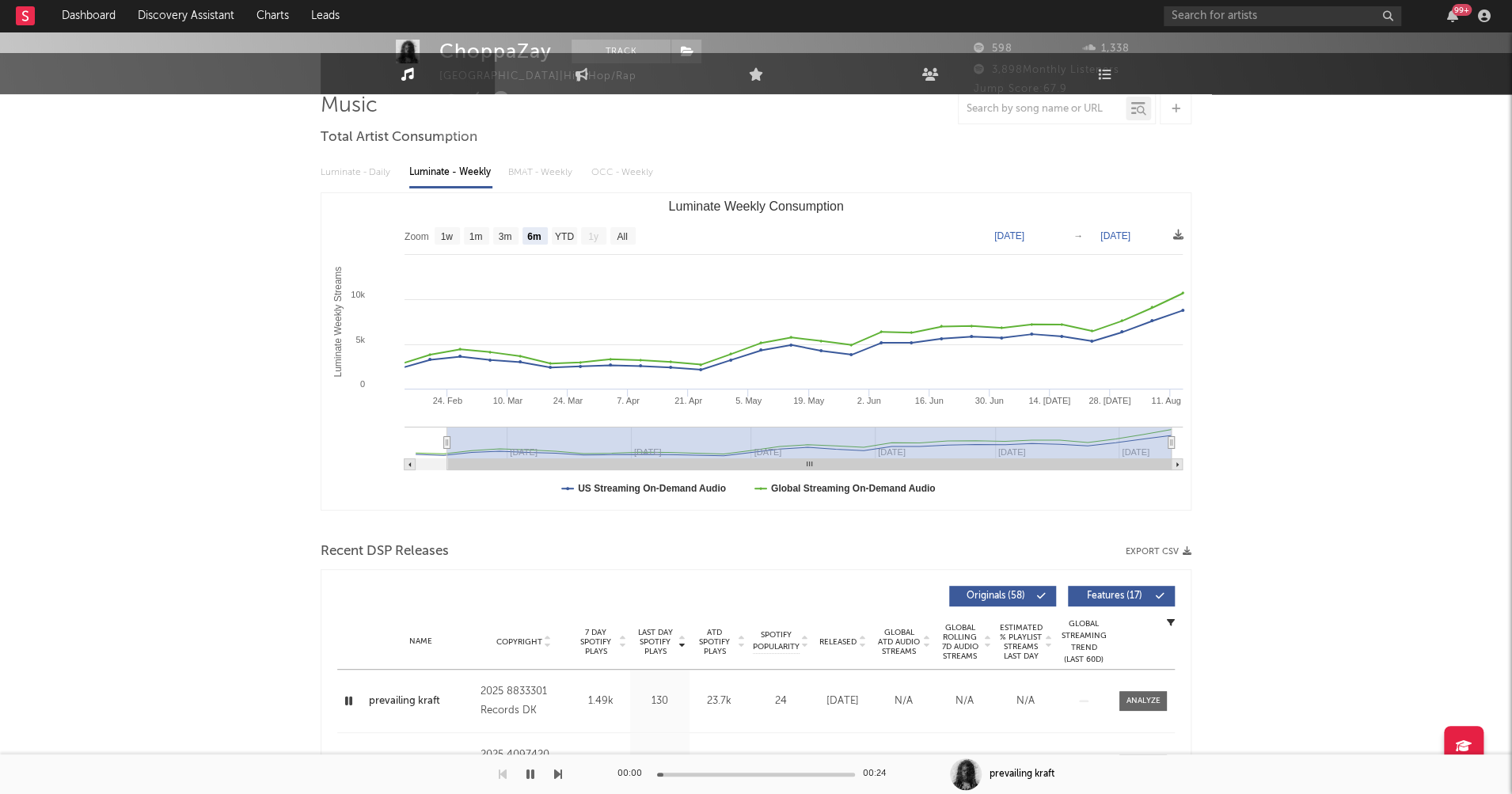
scroll to position [0, 0]
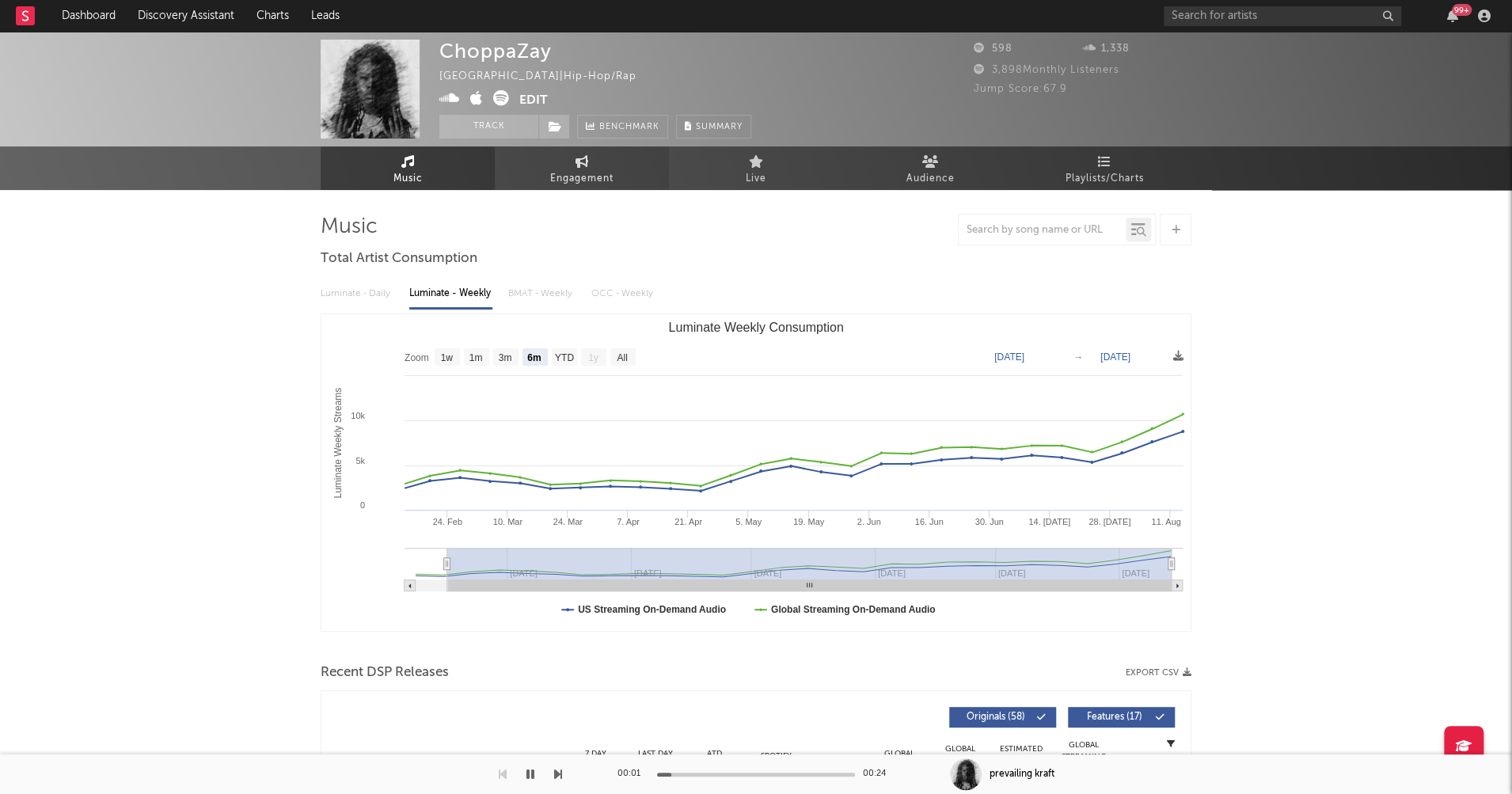
click at [578, 176] on span "Engagement" at bounding box center [582, 178] width 63 height 19
select select "1w"
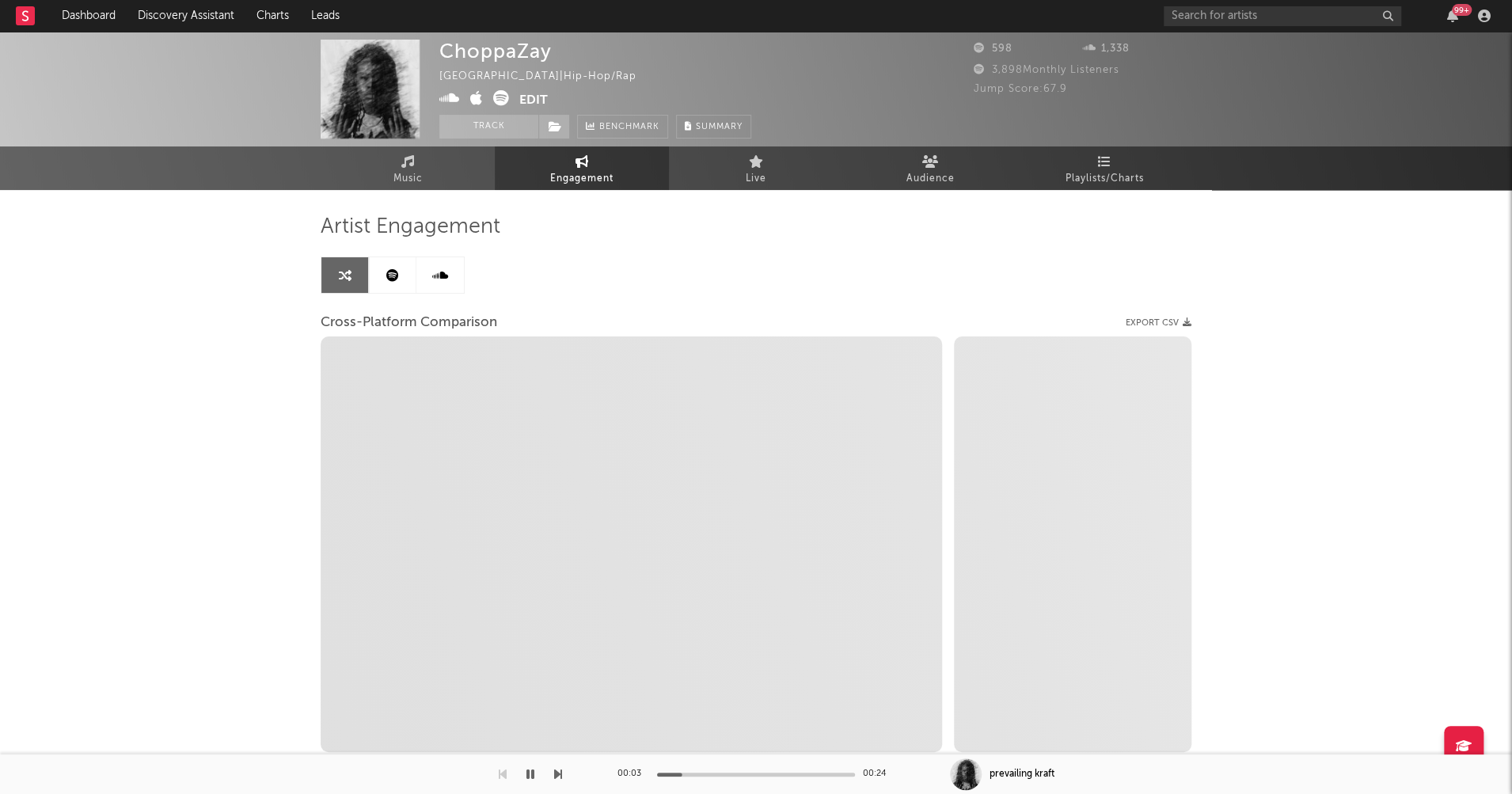
click at [453, 99] on icon at bounding box center [450, 98] width 21 height 16
select select "1m"
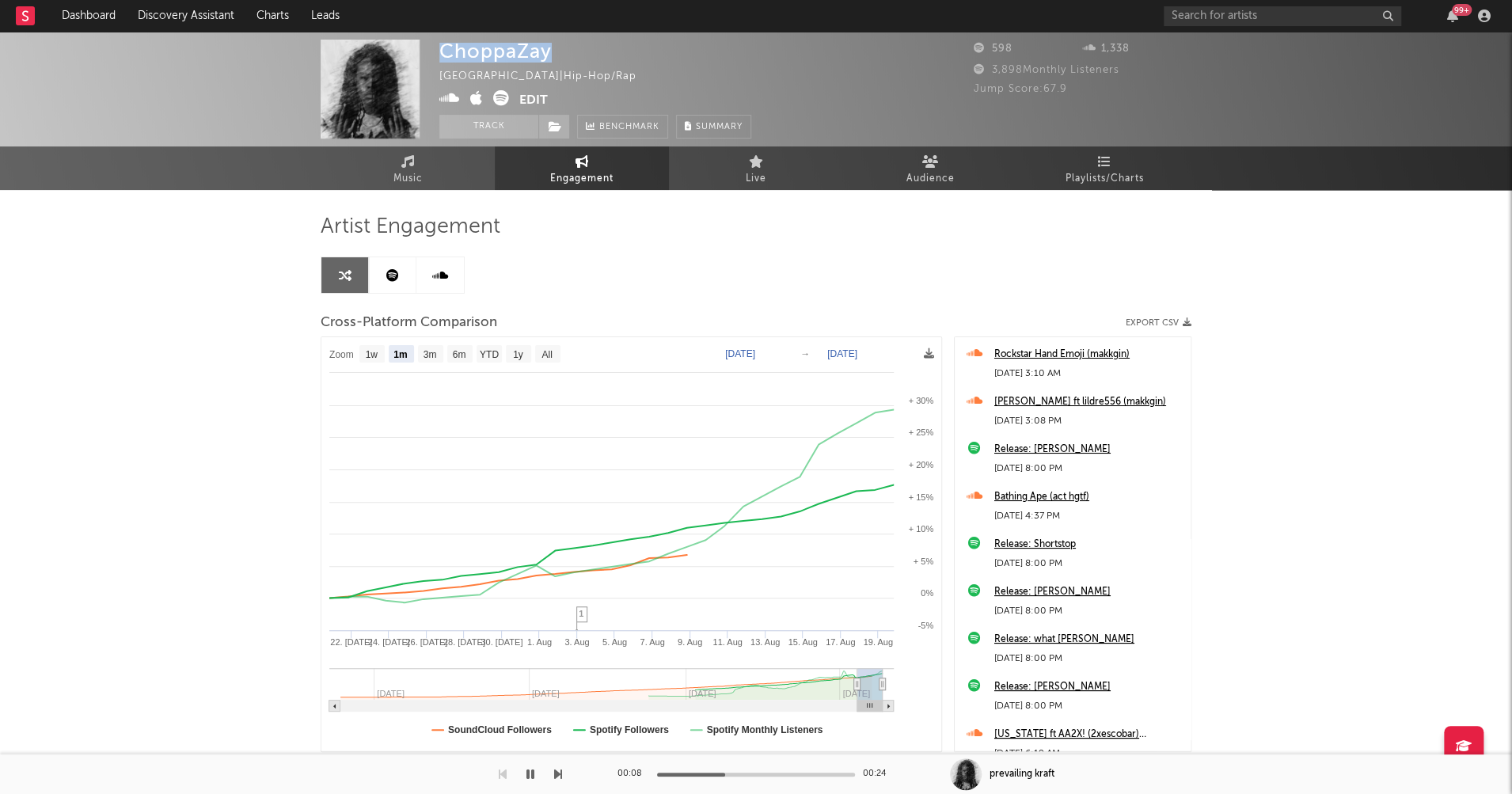
drag, startPoint x: 442, startPoint y: 50, endPoint x: 547, endPoint y: 50, distance: 105.0
click at [547, 50] on div "ChoppaZay" at bounding box center [496, 50] width 113 height 23
copy div "ChoppaZay"
click at [529, 771] on icon "button" at bounding box center [531, 774] width 8 height 13
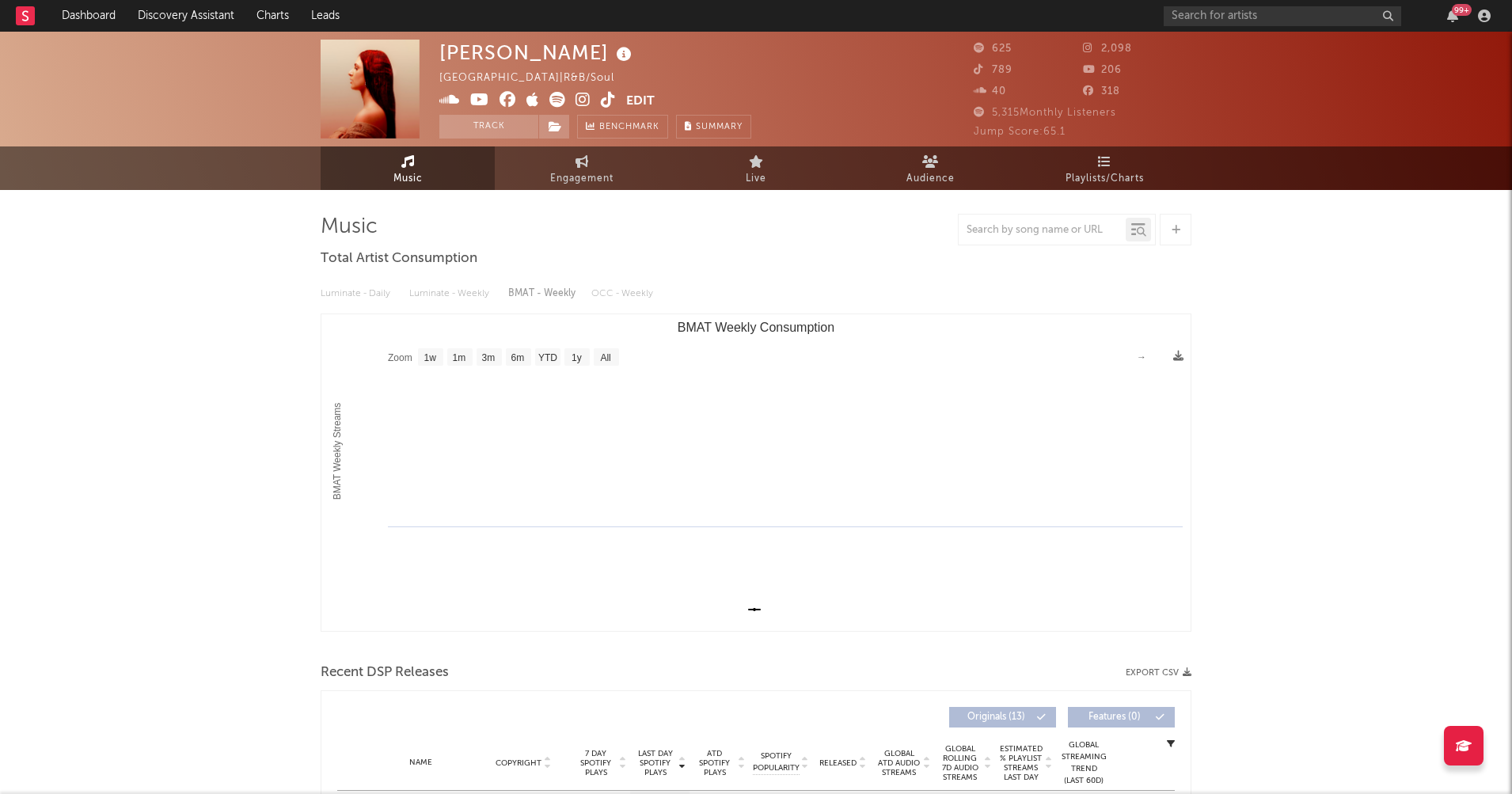
select select "1w"
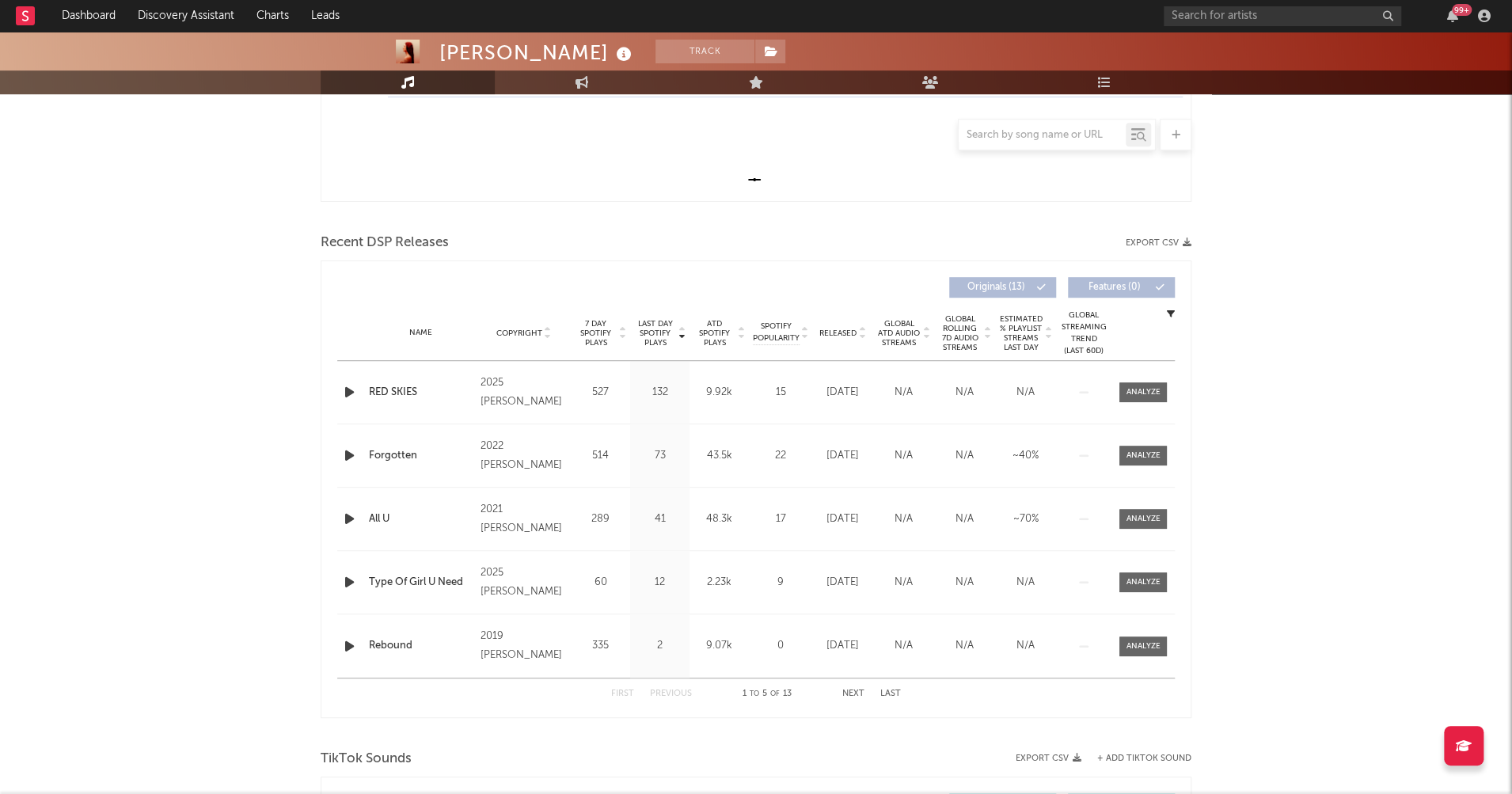
click at [357, 396] on div at bounding box center [352, 392] width 20 height 20
click at [353, 393] on icon "button" at bounding box center [350, 392] width 17 height 20
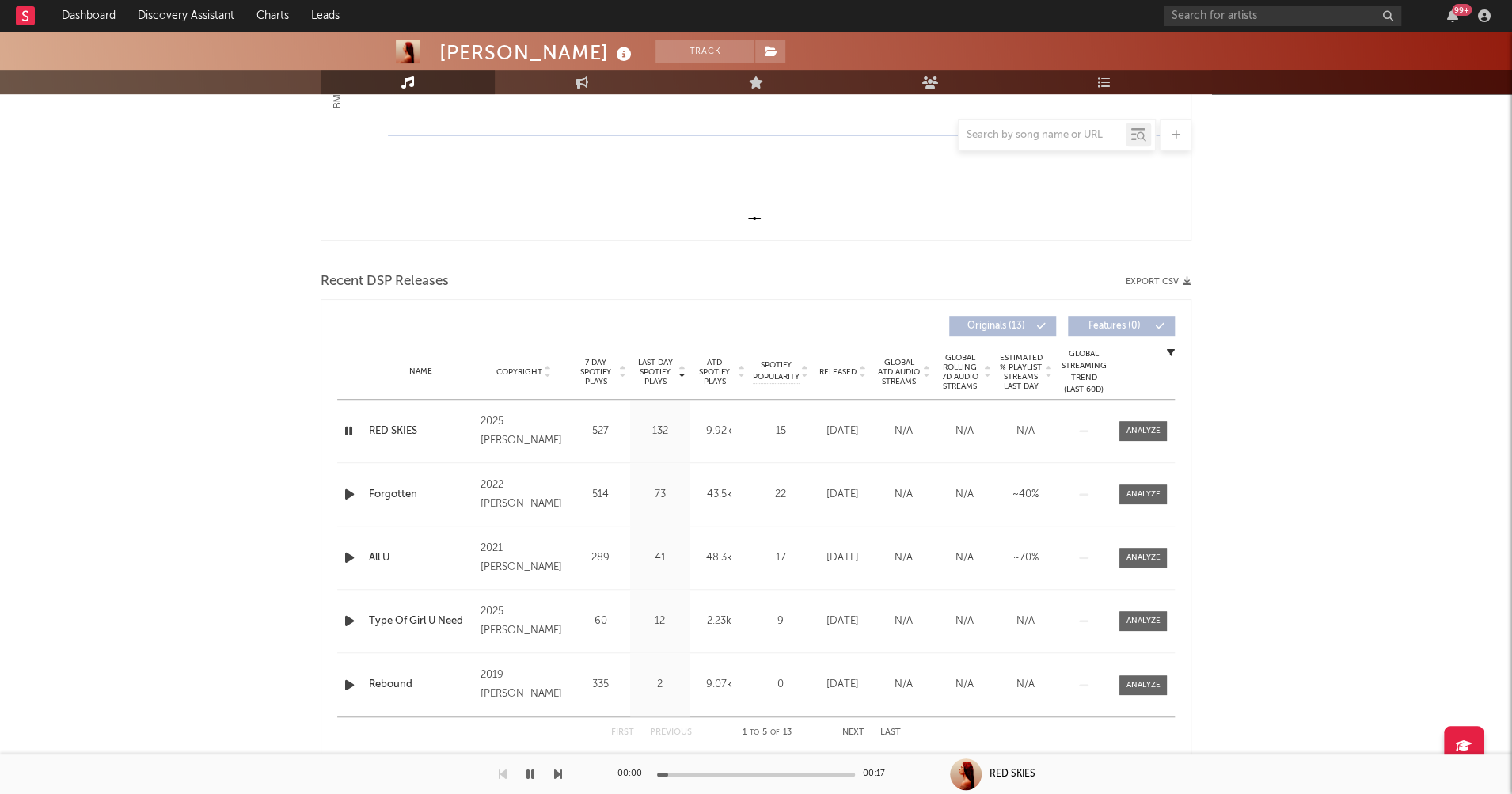
scroll to position [0, 0]
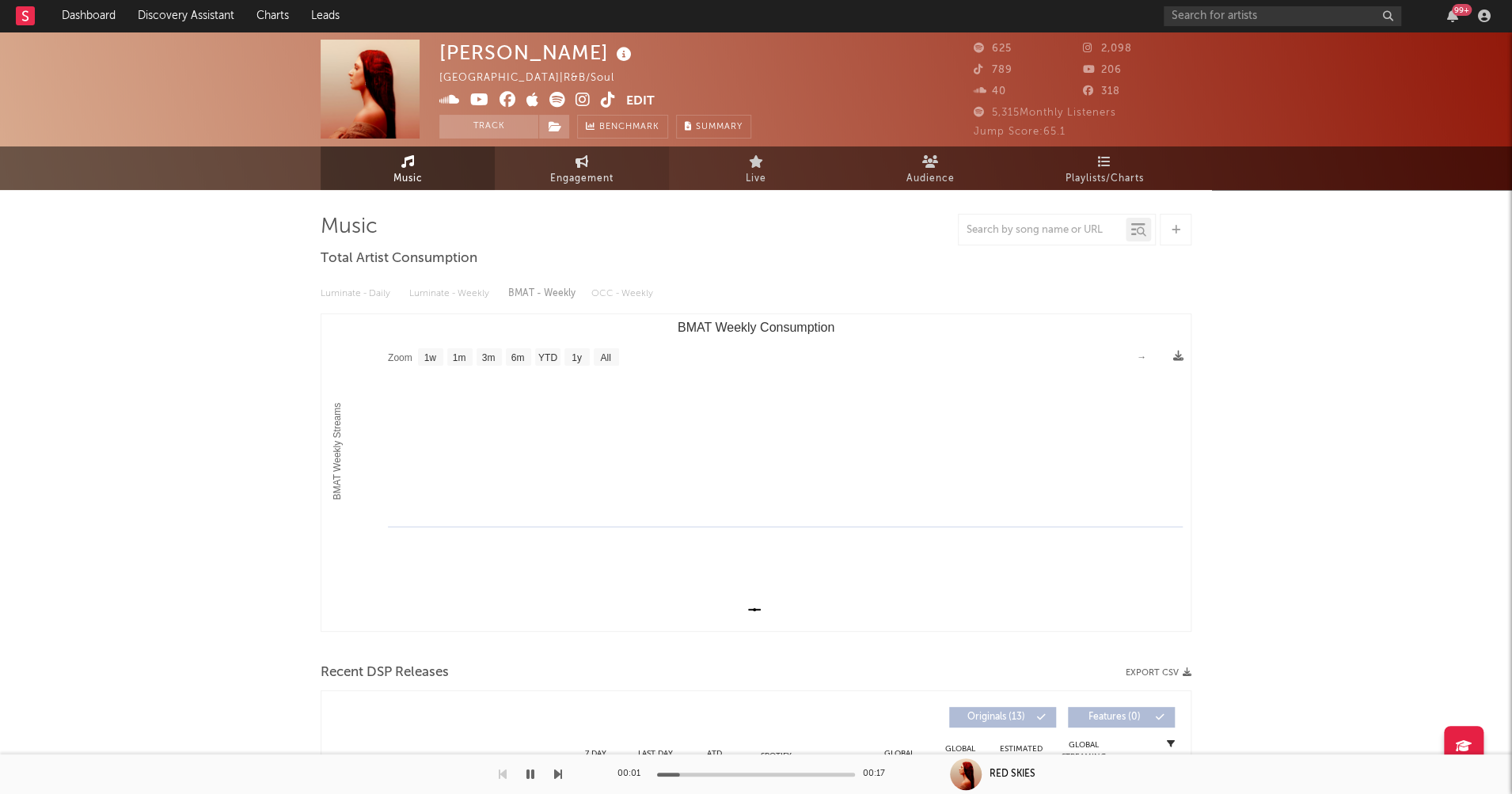
click at [559, 179] on span "Engagement" at bounding box center [582, 178] width 63 height 19
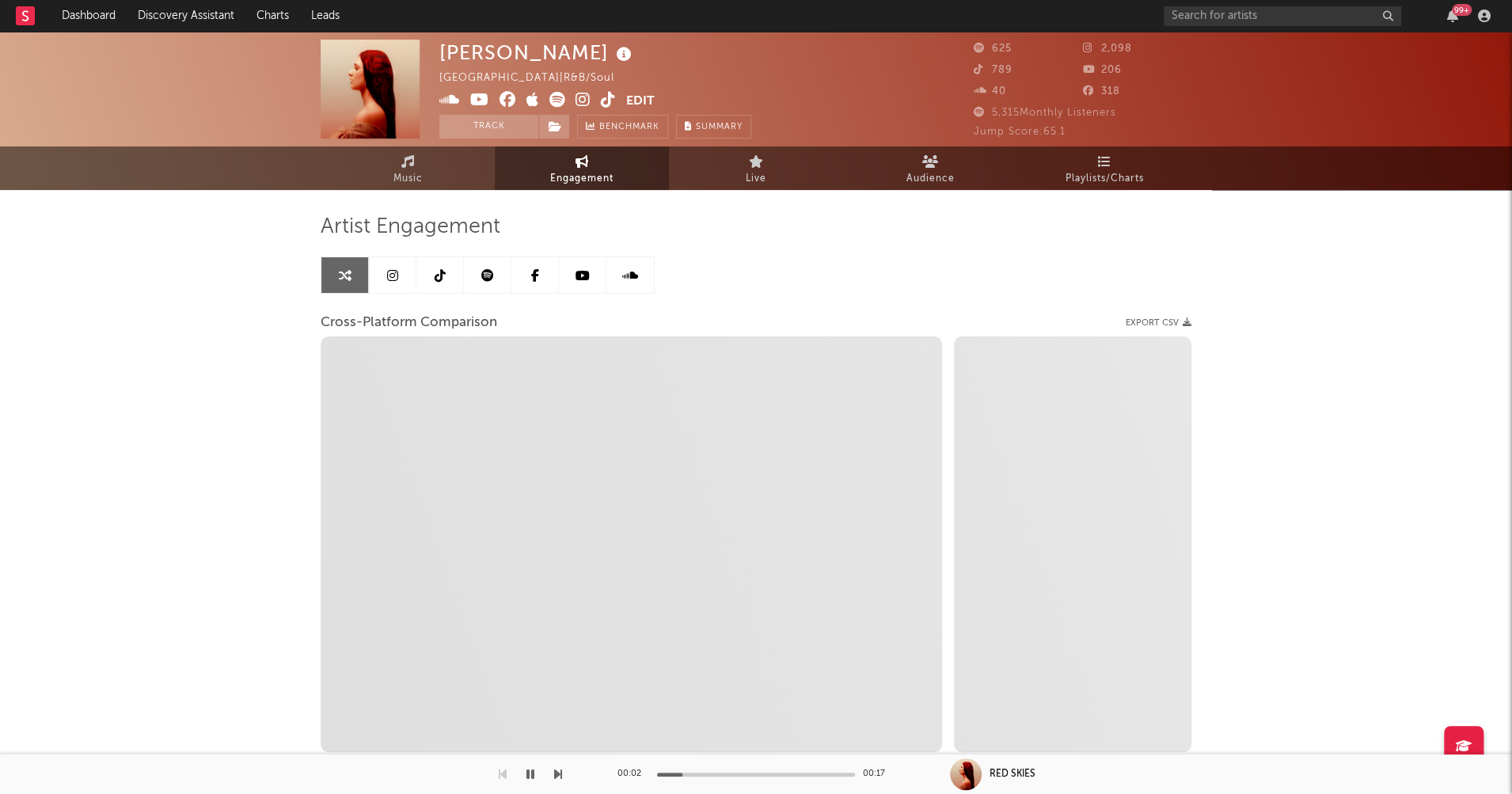
select select "1w"
click at [581, 97] on icon at bounding box center [582, 100] width 15 height 16
select select "1m"
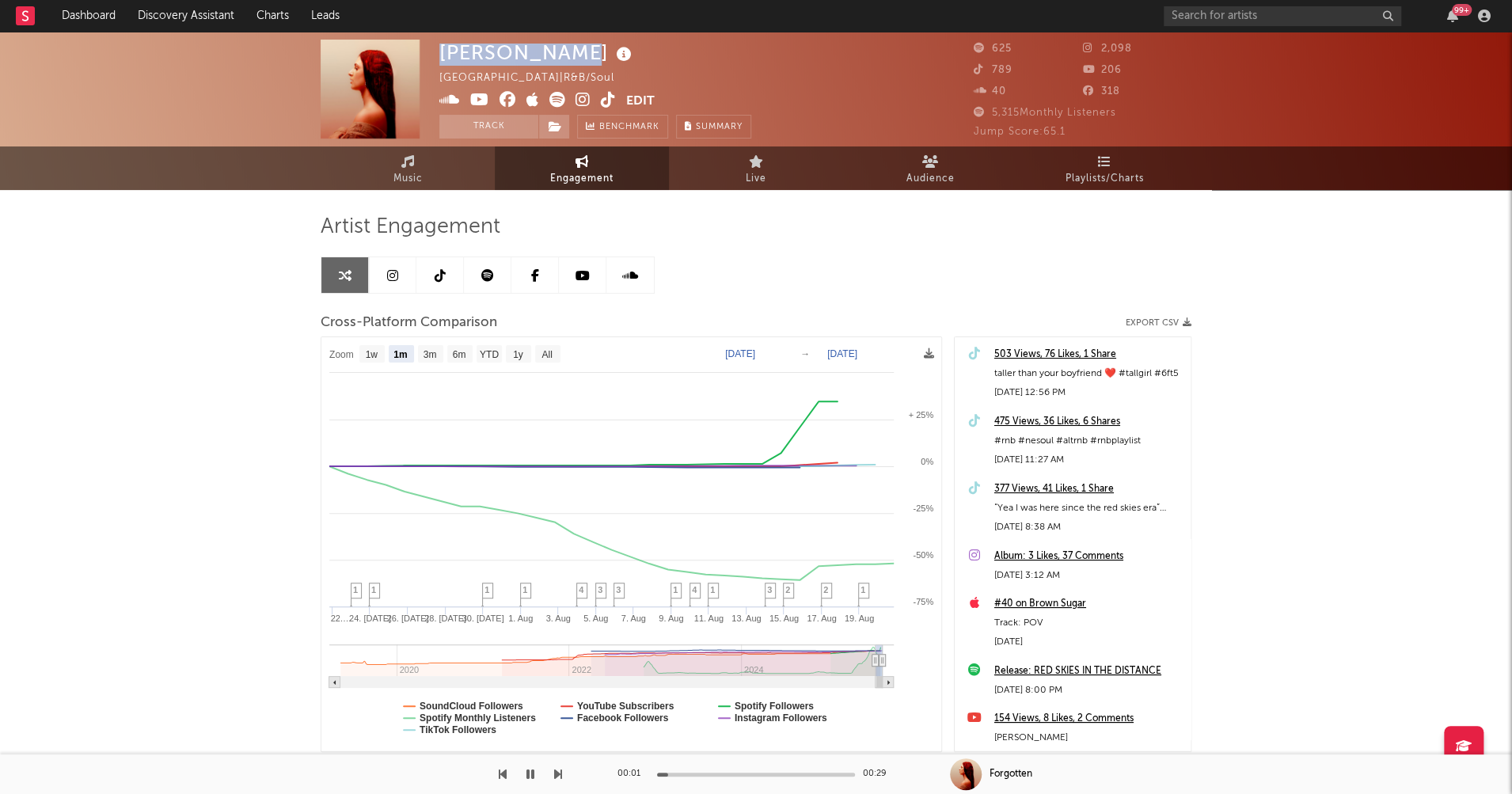
drag, startPoint x: 447, startPoint y: 52, endPoint x: 565, endPoint y: 51, distance: 118.0
click at [565, 51] on div "Elle Massimo" at bounding box center [538, 52] width 196 height 26
copy div "Elle Massimo"
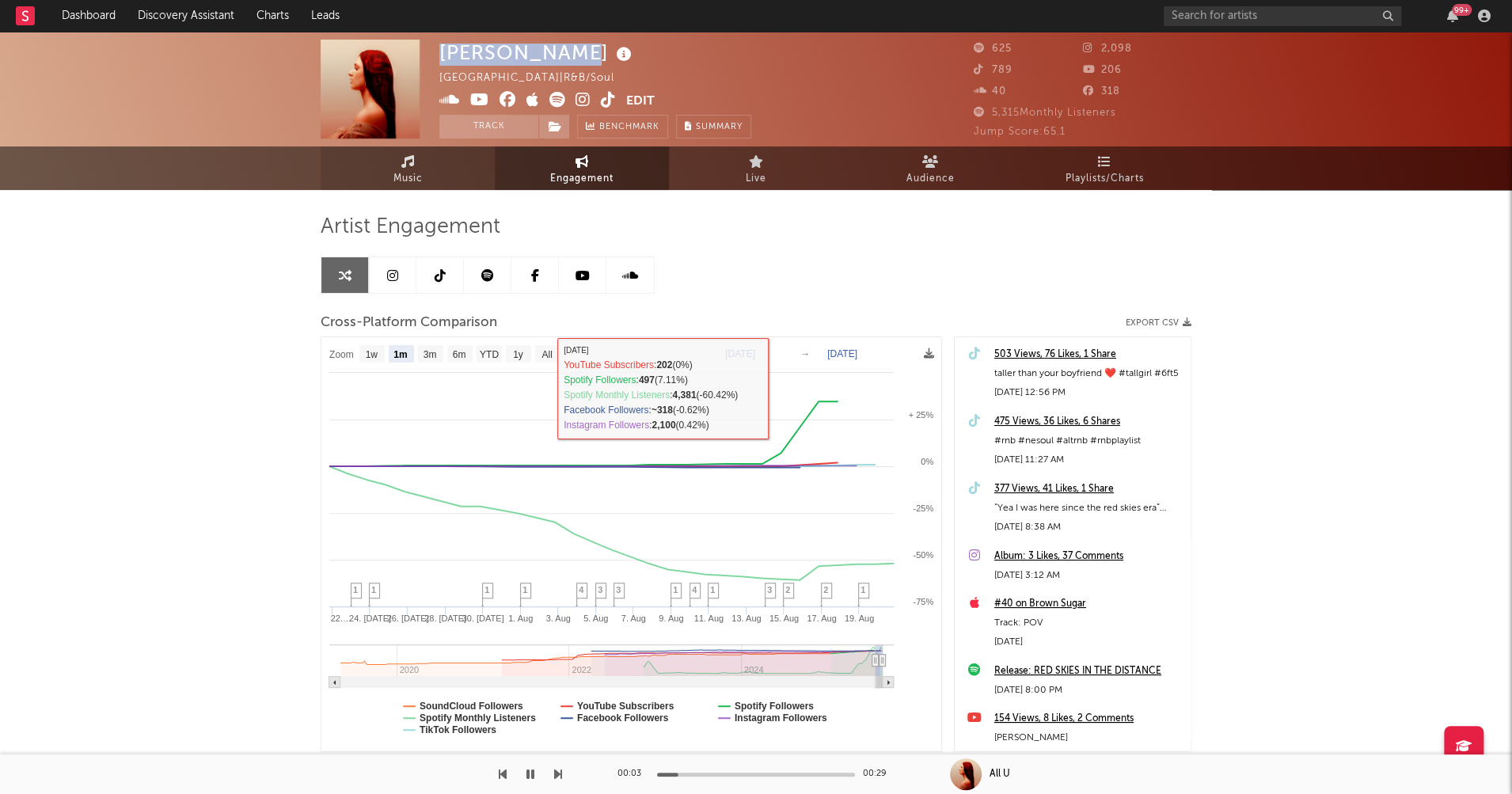
click at [418, 181] on span "Music" at bounding box center [408, 178] width 30 height 19
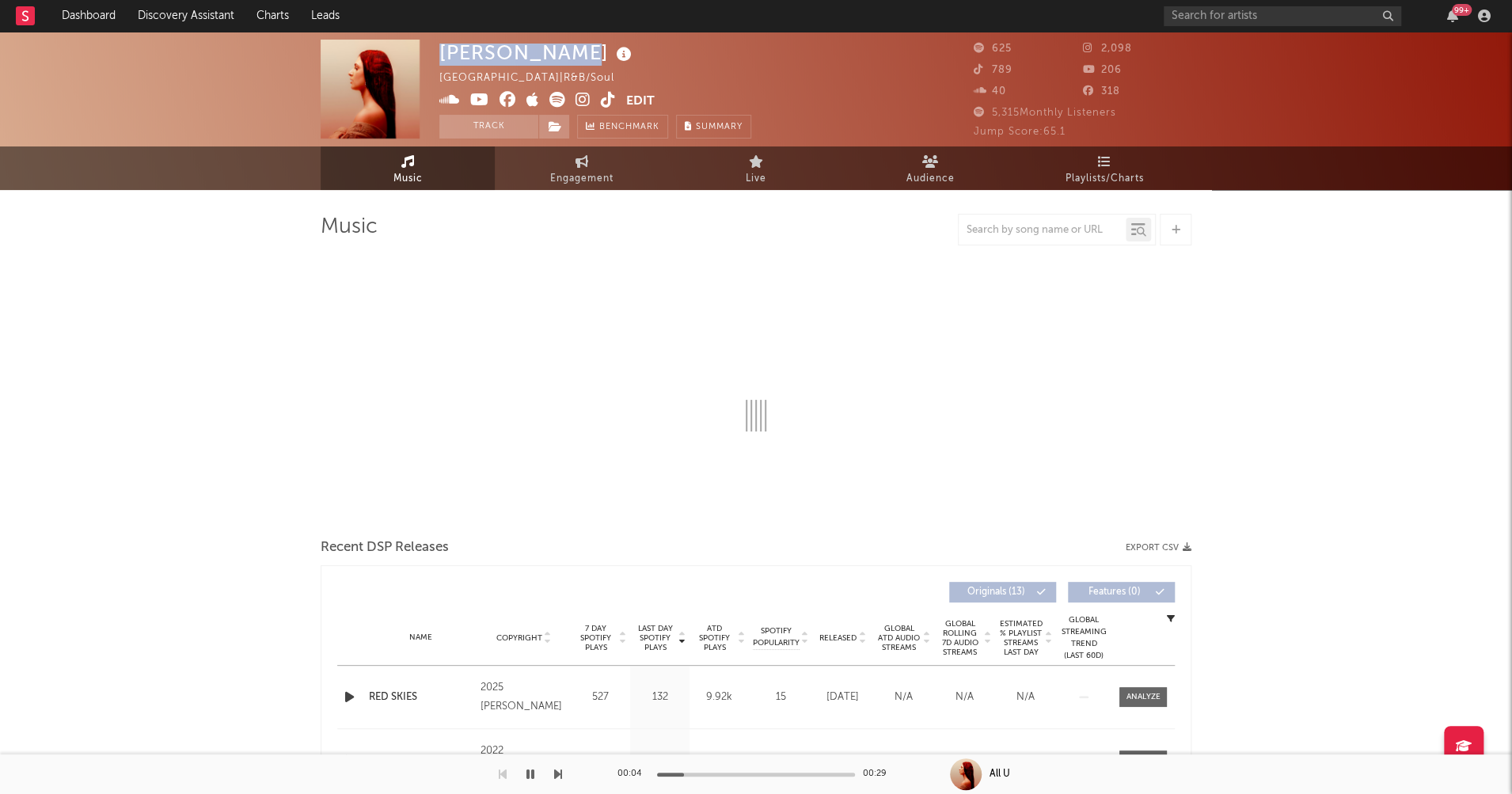
select select "1w"
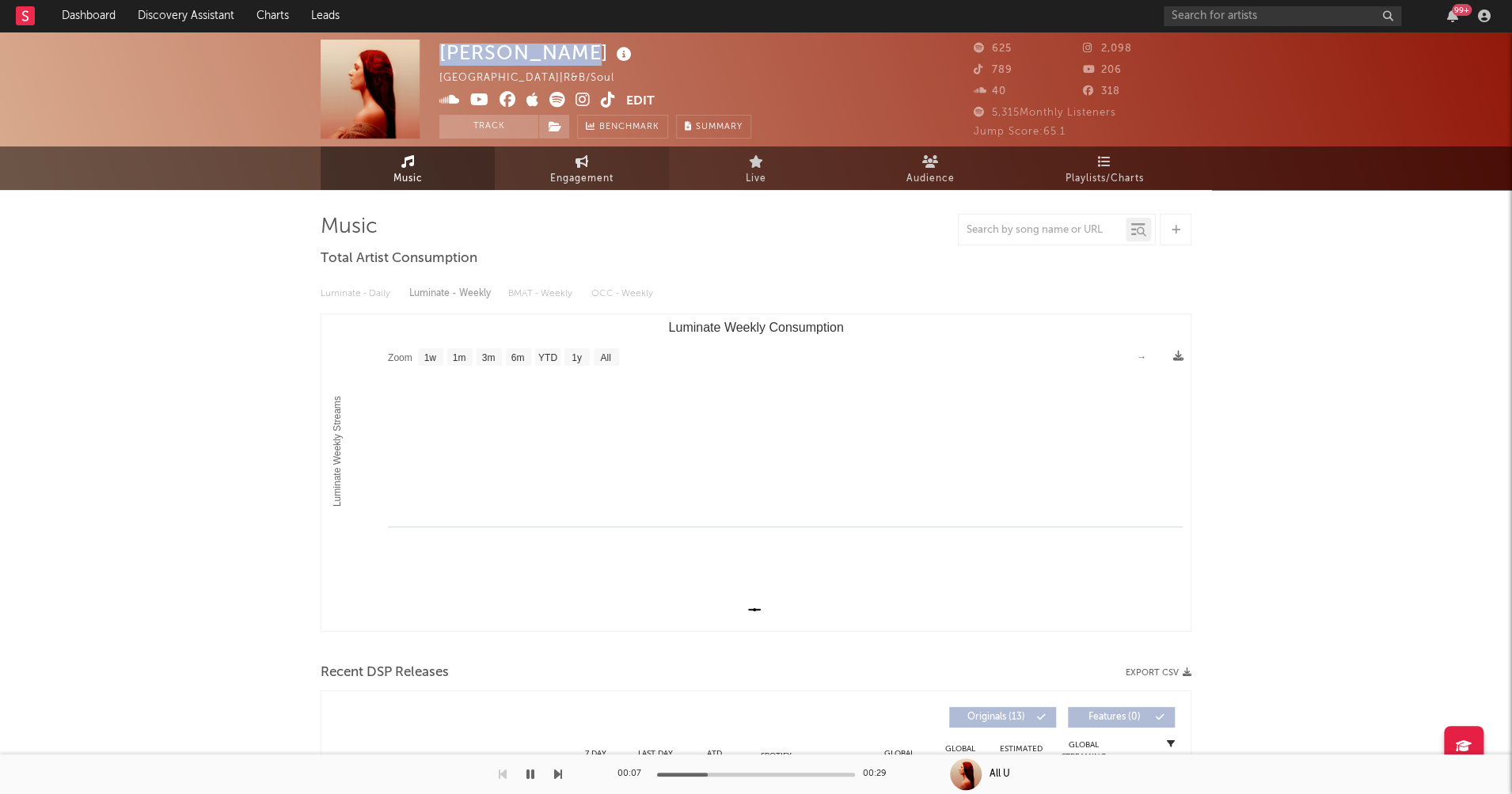
click at [572, 179] on span "Engagement" at bounding box center [582, 178] width 63 height 19
select select "1w"
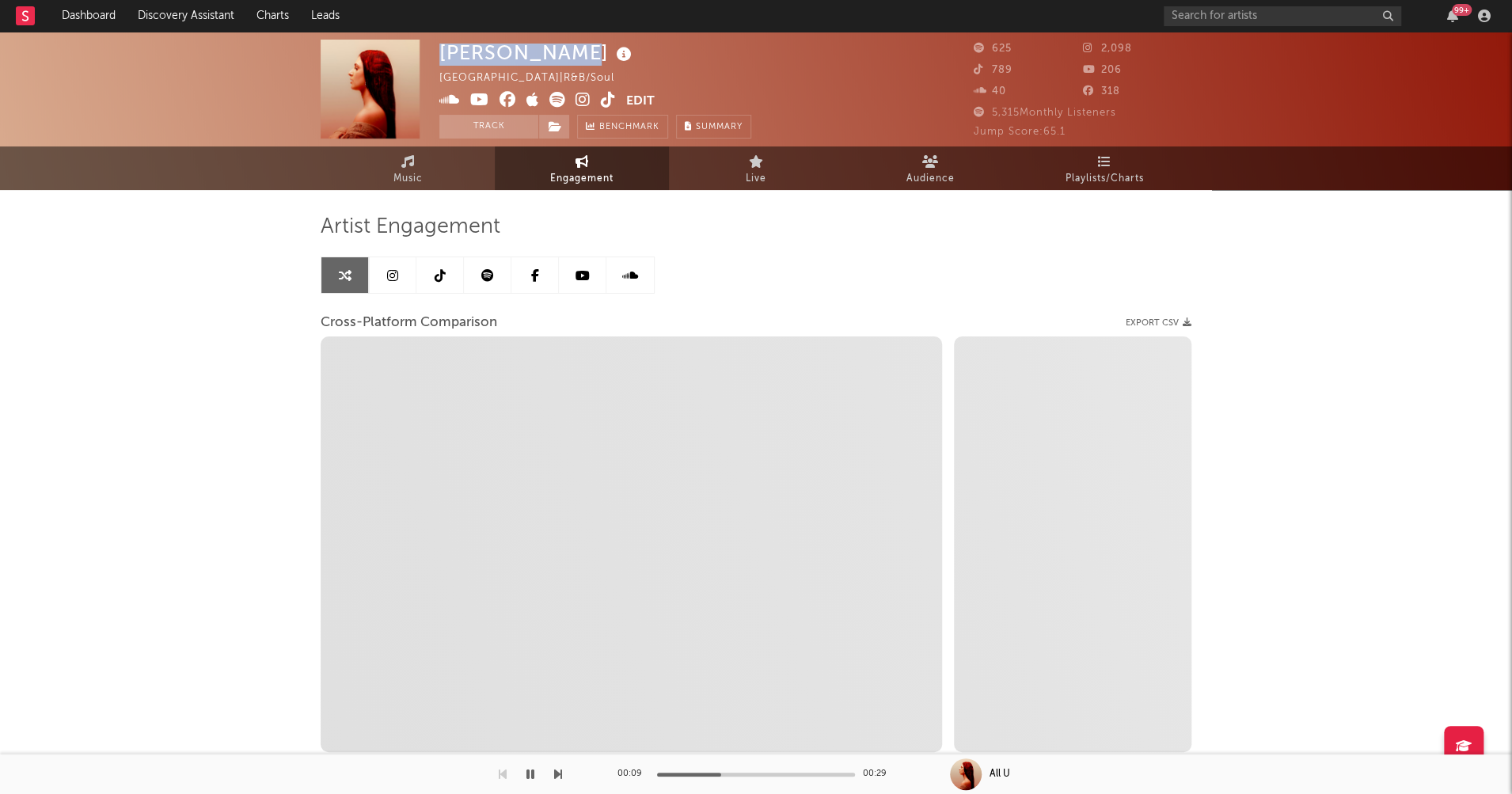
select select "1m"
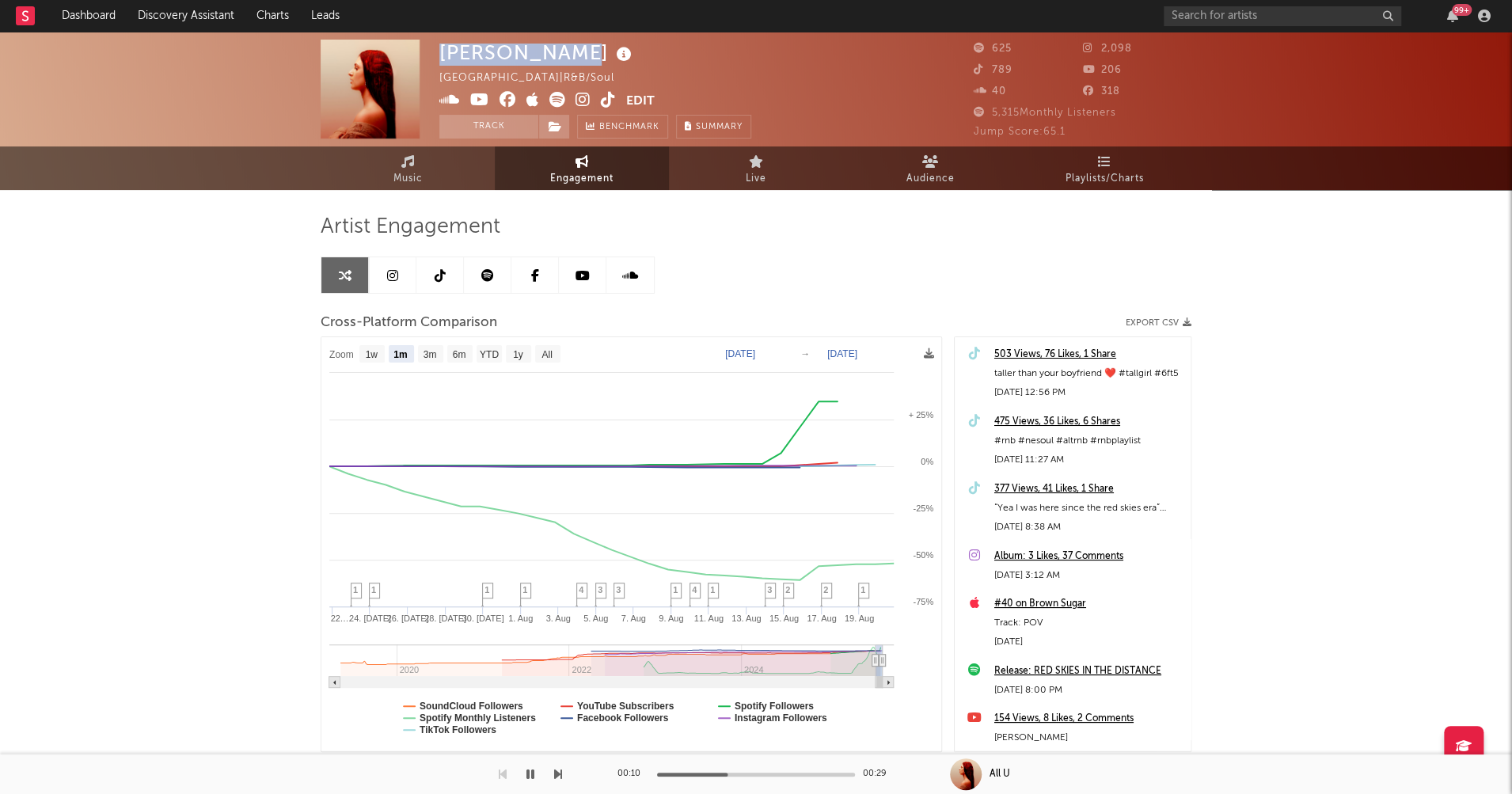
click at [534, 775] on button "button" at bounding box center [531, 774] width 16 height 40
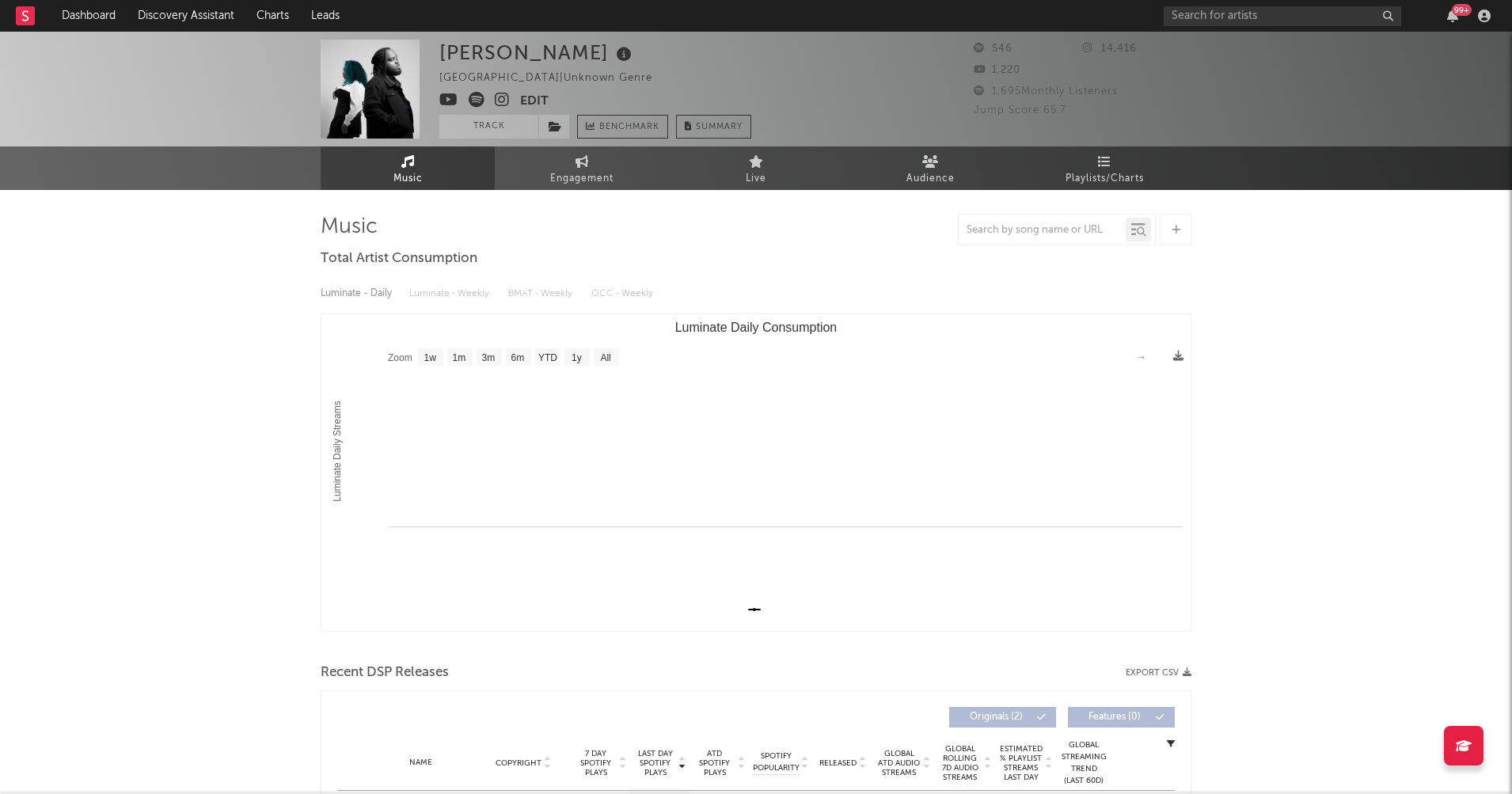
select select "1w"
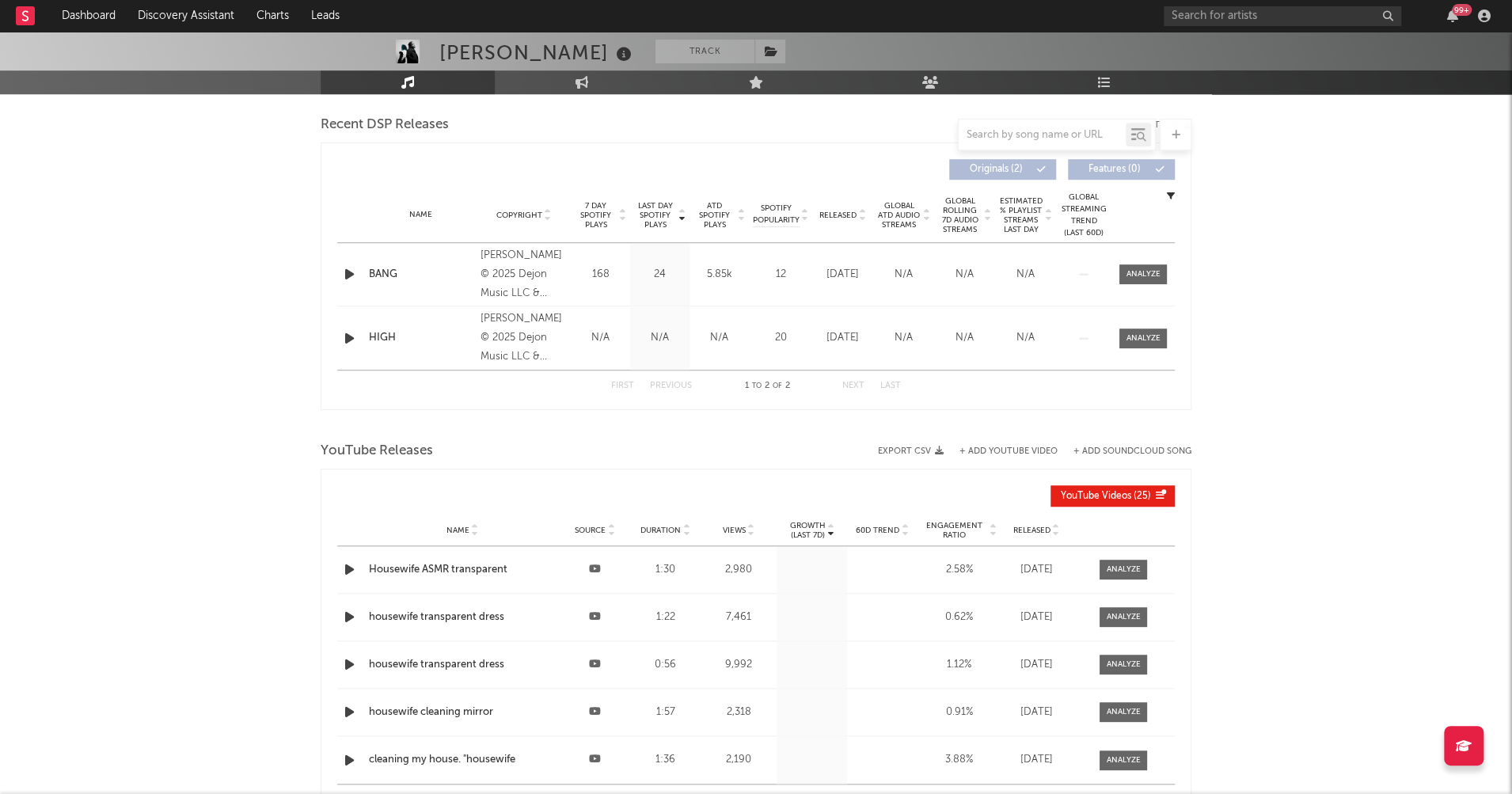
scroll to position [570, 0]
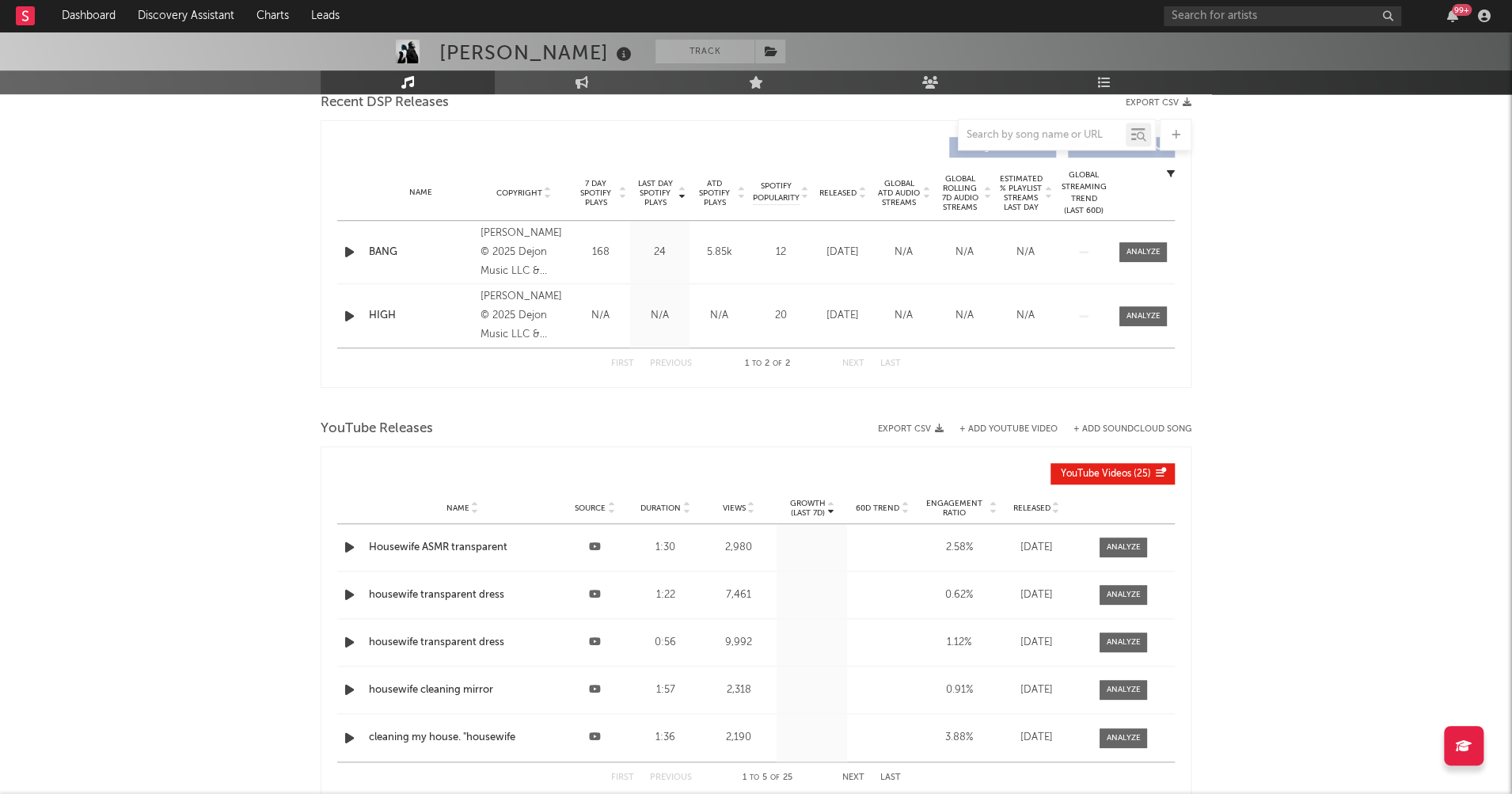
click at [343, 250] on icon "button" at bounding box center [350, 252] width 17 height 20
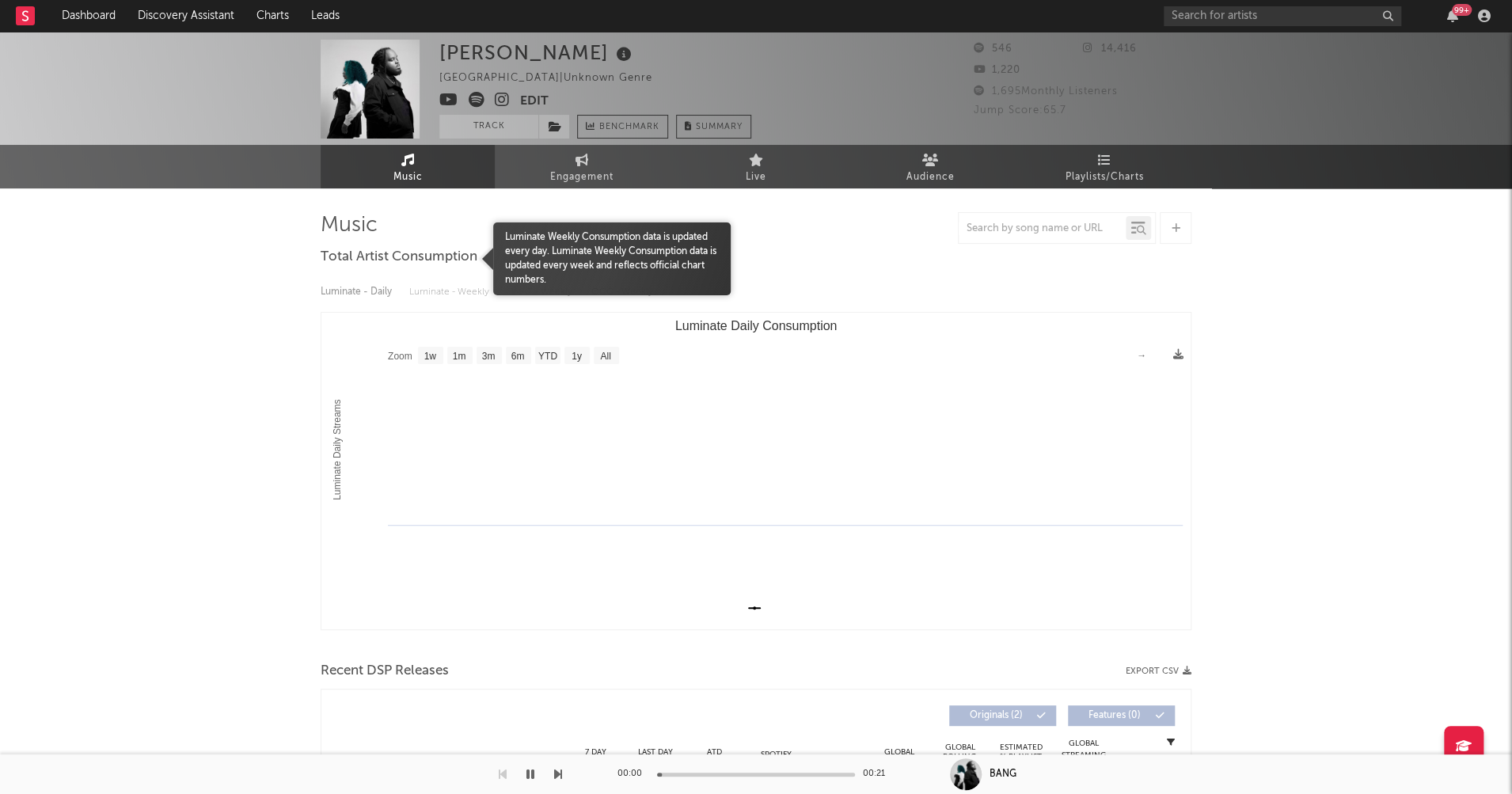
scroll to position [0, 0]
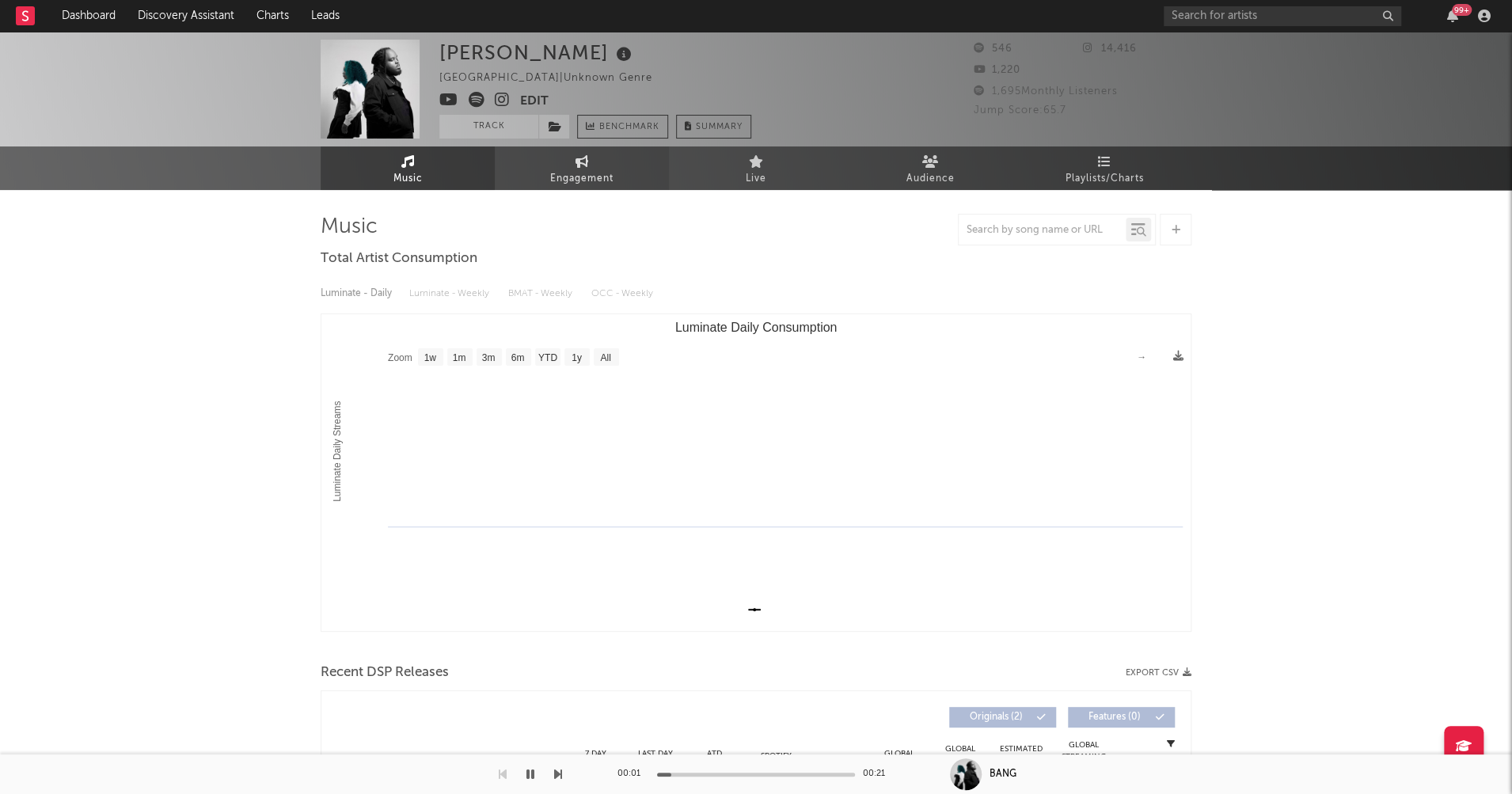
click at [587, 177] on span "Engagement" at bounding box center [582, 178] width 63 height 19
select select "1w"
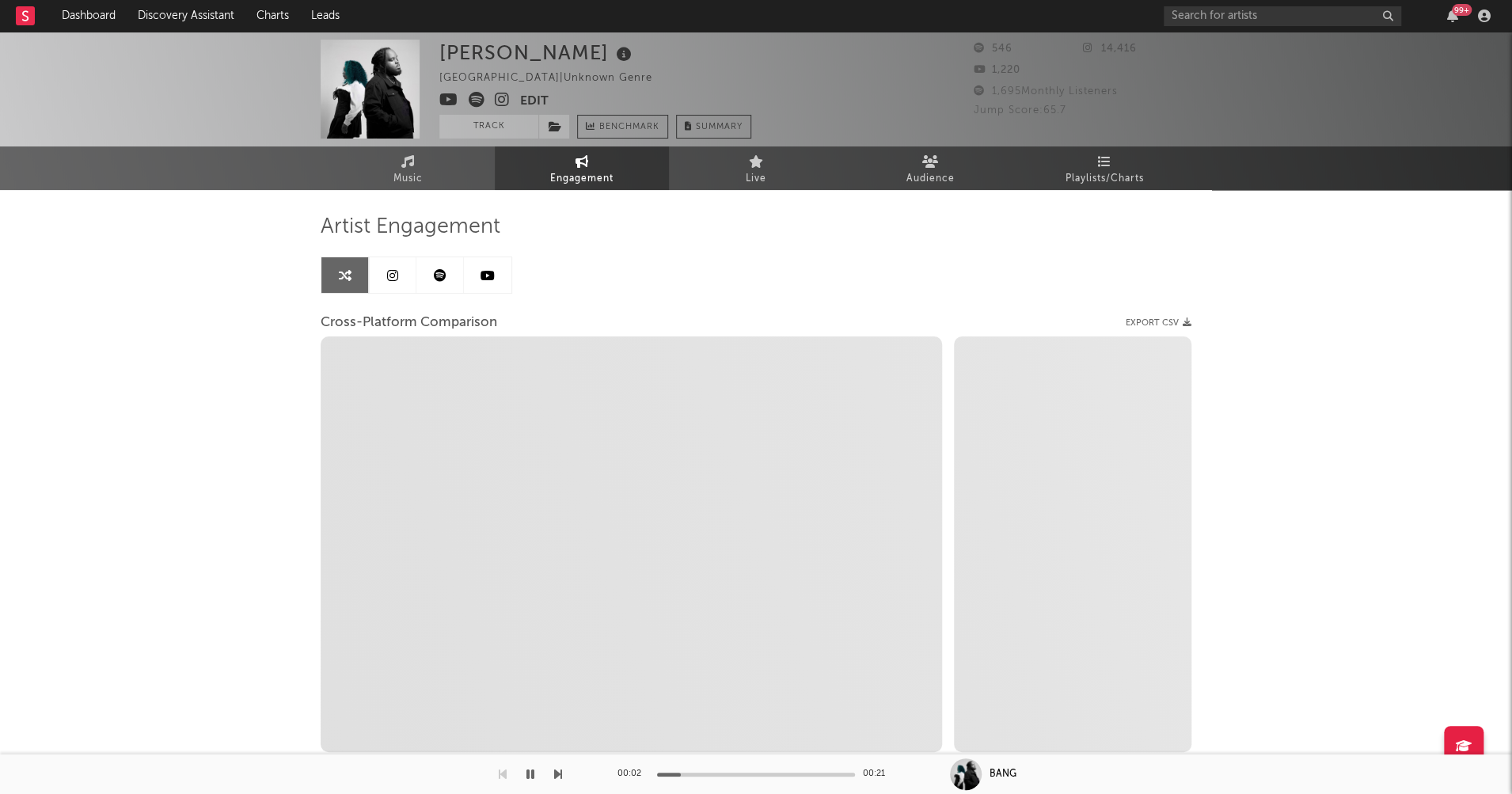
click at [500, 98] on icon at bounding box center [502, 100] width 15 height 16
select select "1m"
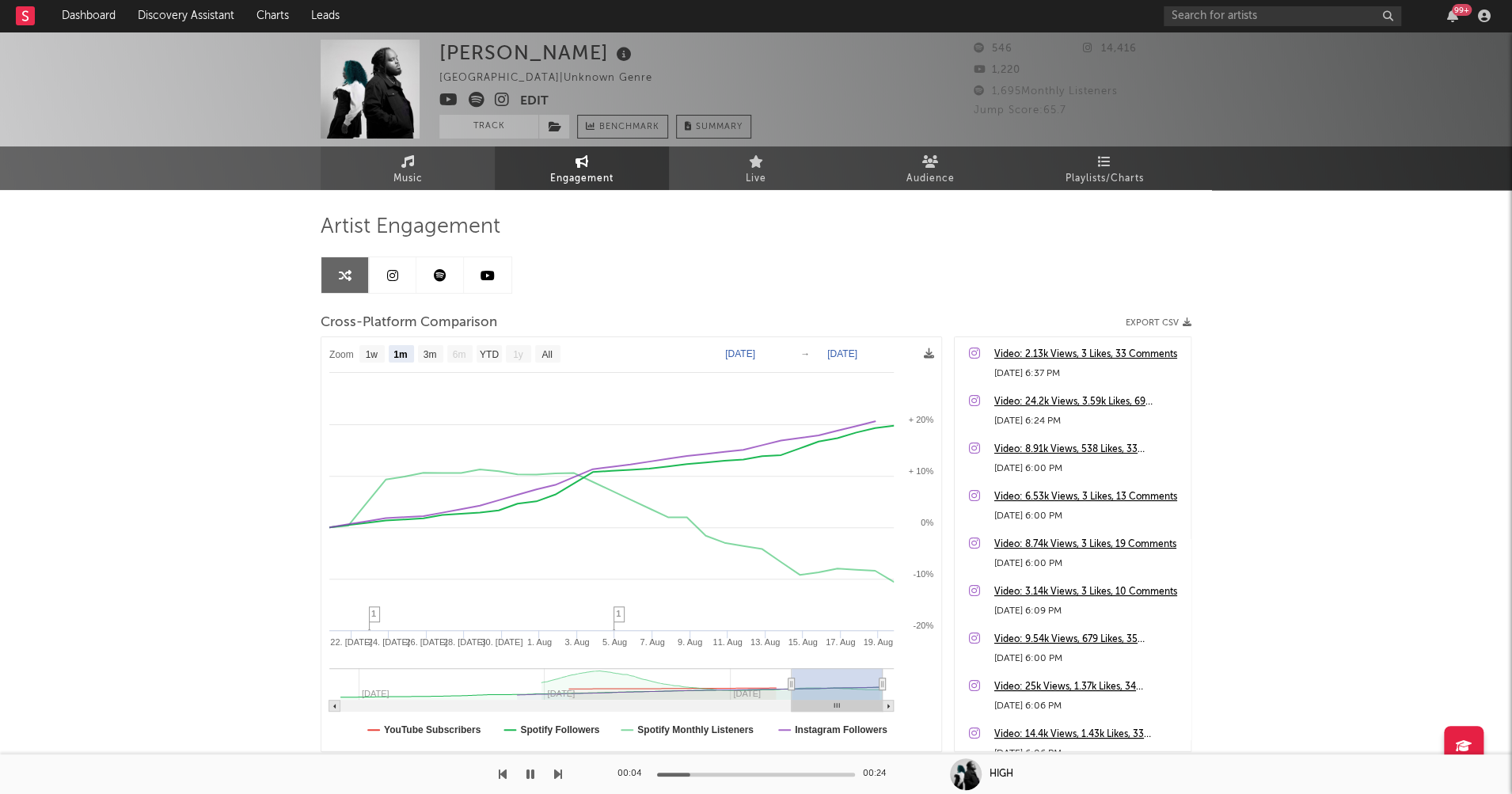
click at [414, 179] on span "Music" at bounding box center [408, 178] width 30 height 19
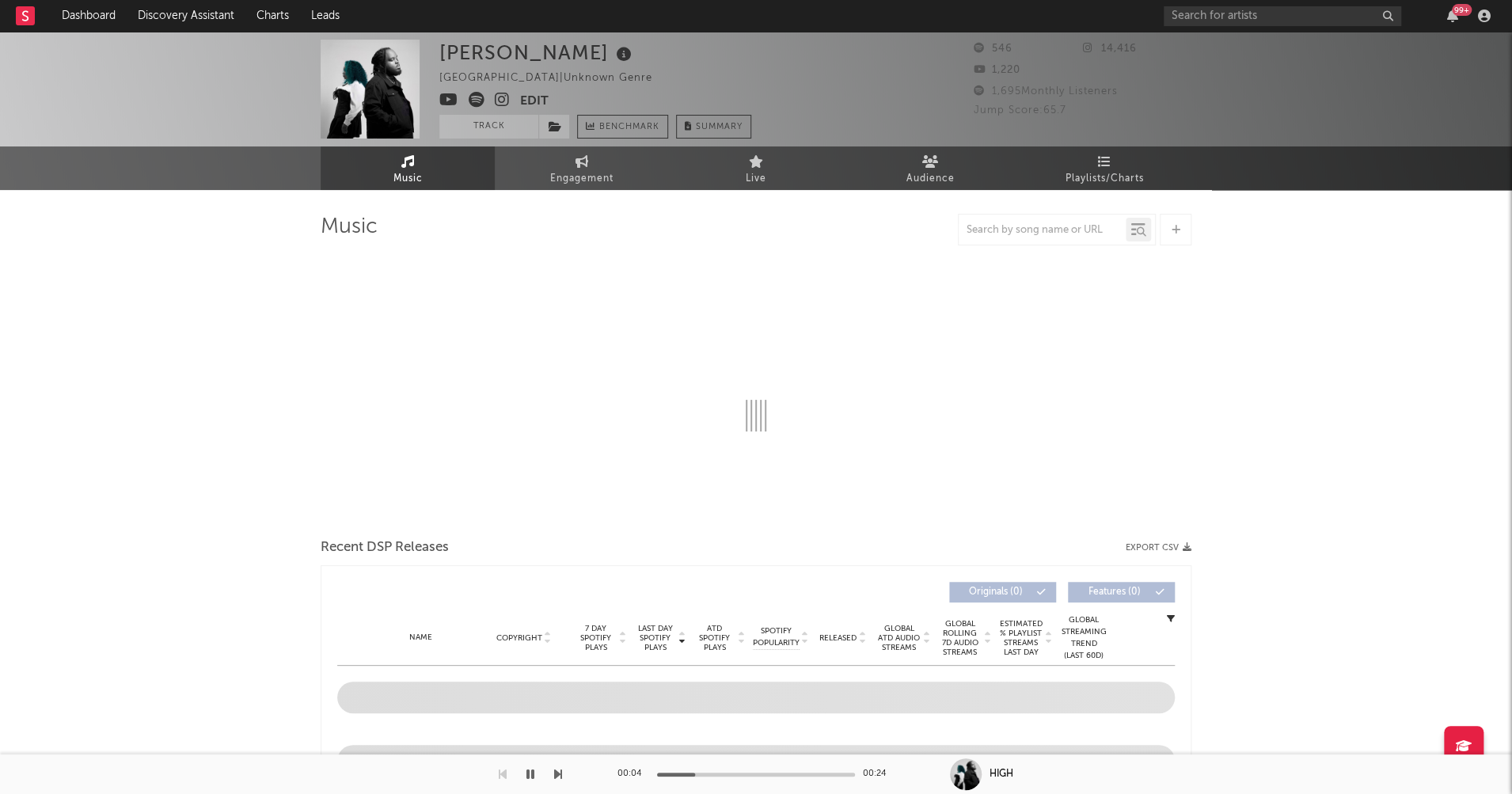
select select "1w"
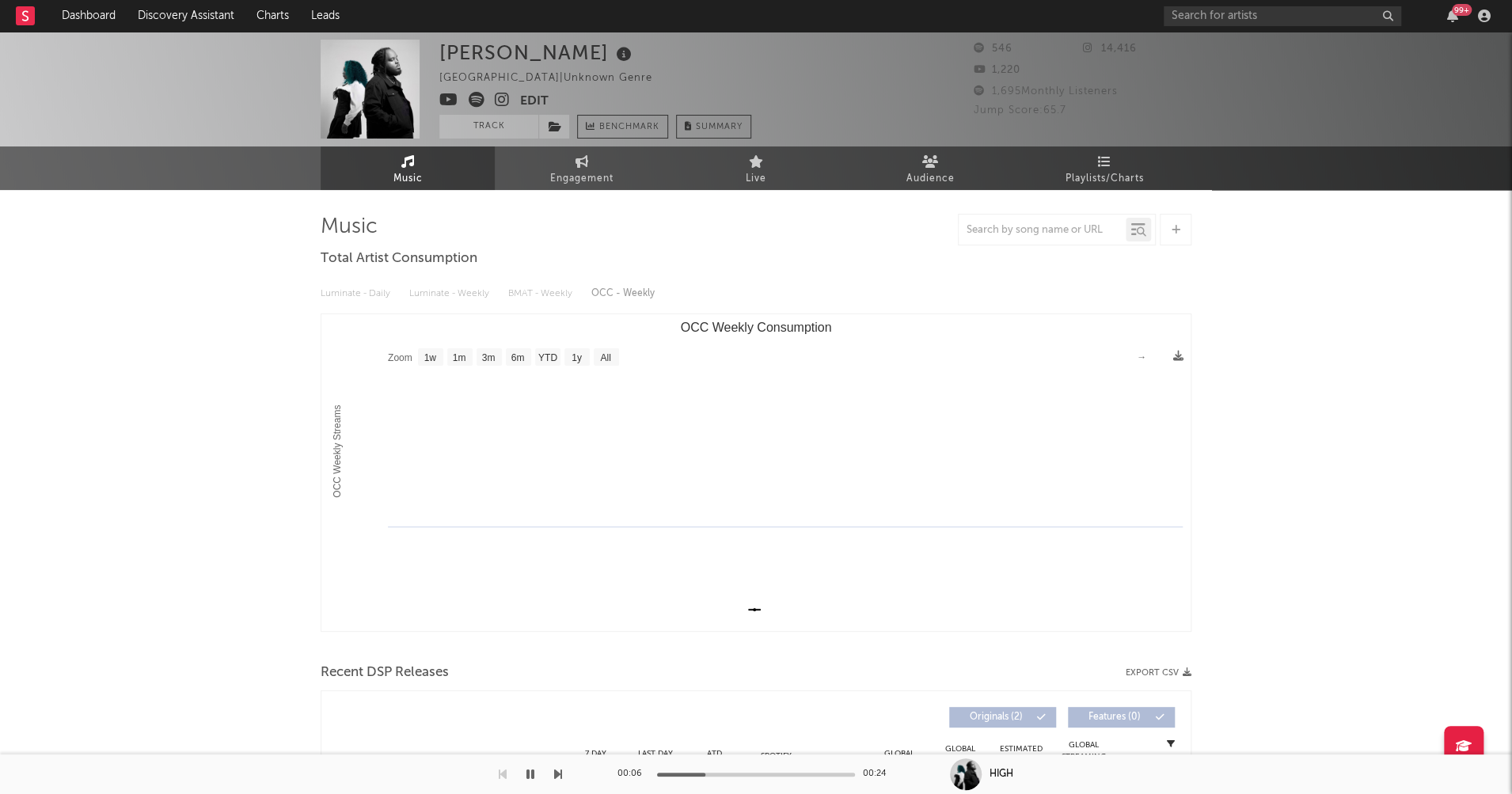
click at [530, 770] on icon "button" at bounding box center [531, 774] width 8 height 13
drag, startPoint x: 441, startPoint y: 53, endPoint x: 501, endPoint y: 50, distance: 60.1
click at [501, 50] on div "SALLIE" at bounding box center [538, 52] width 196 height 26
copy div "SALLIE"
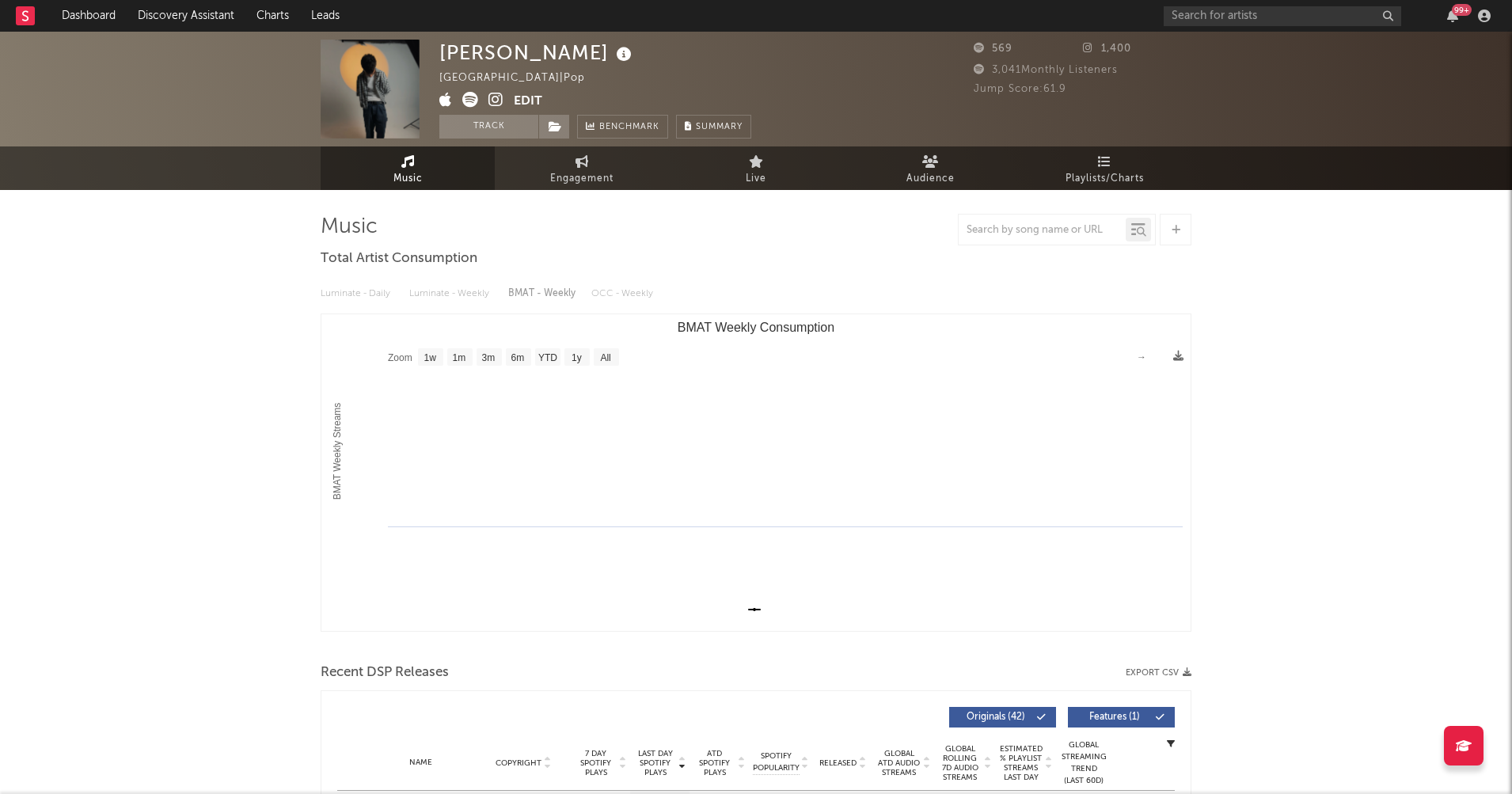
select select "1w"
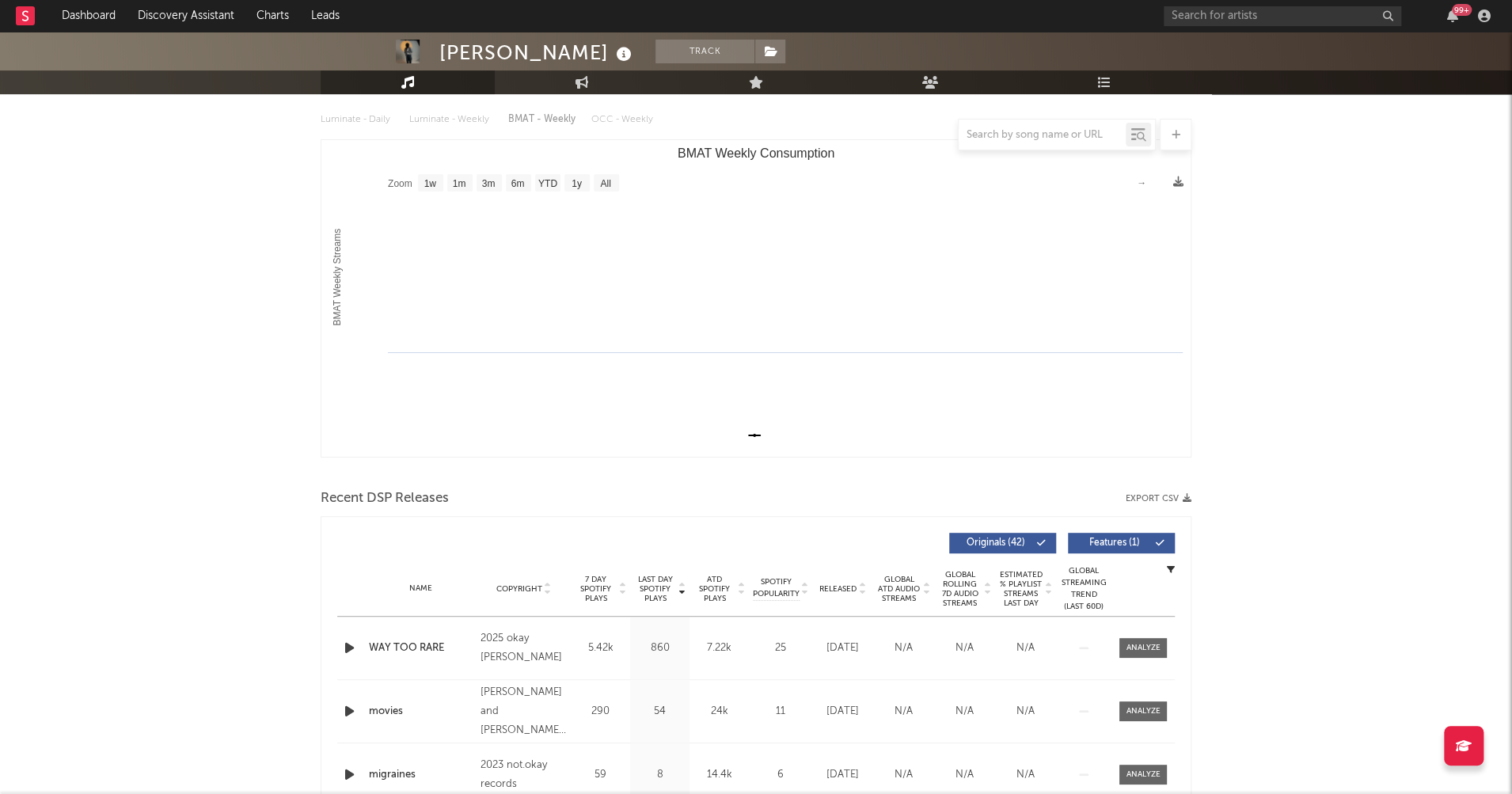
scroll to position [174, 0]
click at [351, 648] on icon "button" at bounding box center [350, 648] width 17 height 20
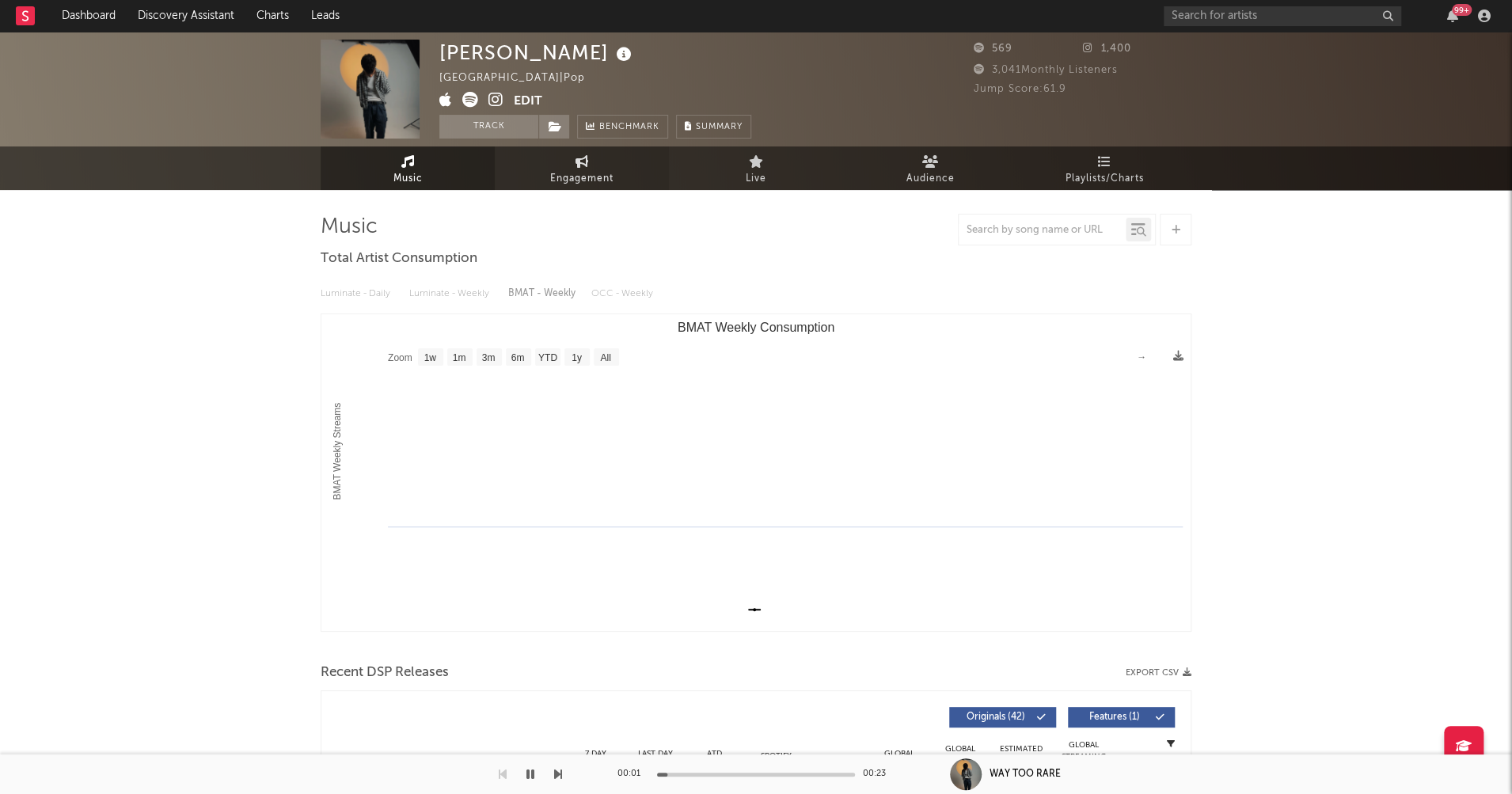
click at [595, 168] on link "Engagement" at bounding box center [582, 168] width 174 height 44
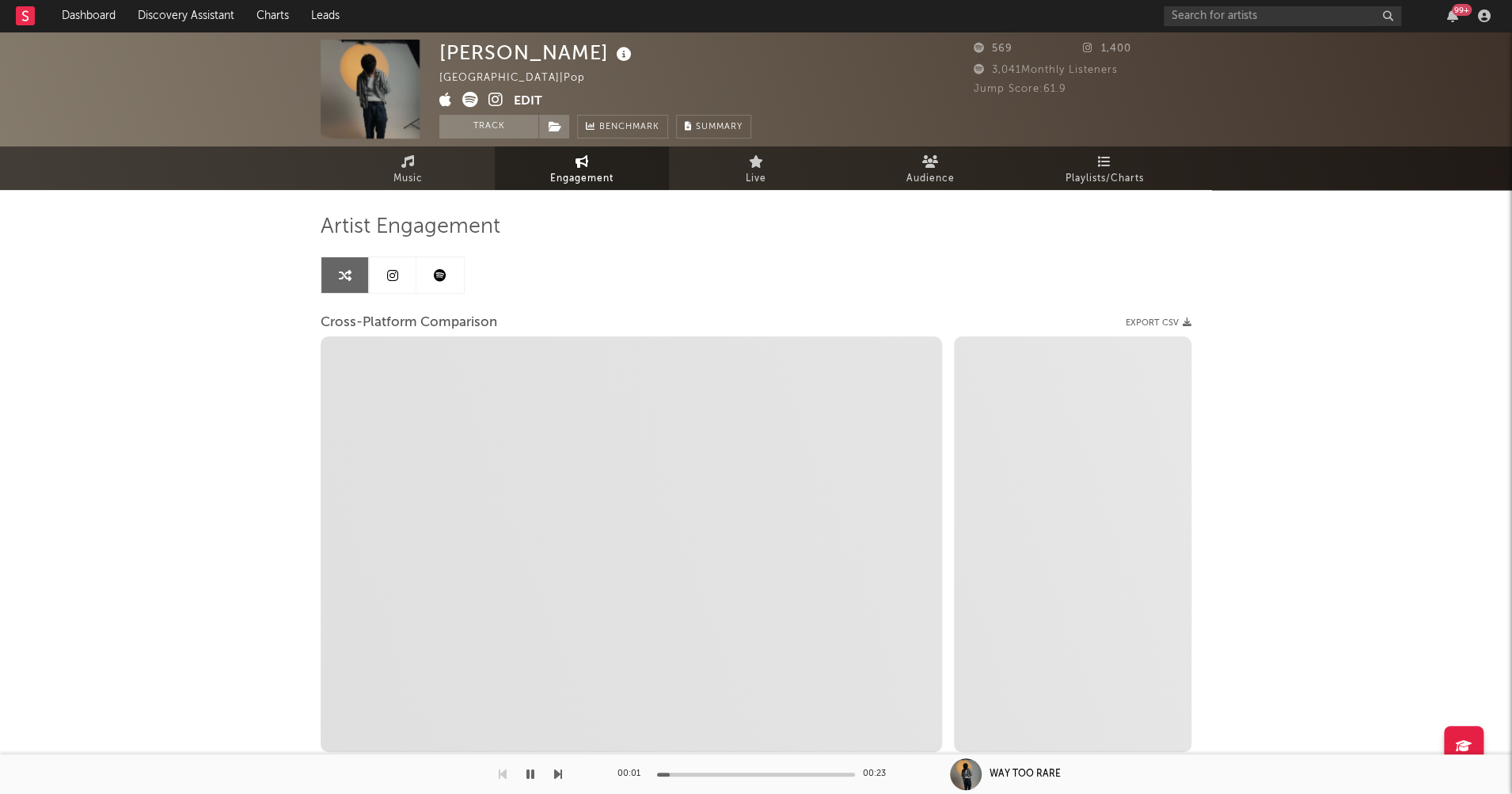
select select "1w"
click at [496, 101] on icon at bounding box center [495, 100] width 15 height 16
select select "1m"
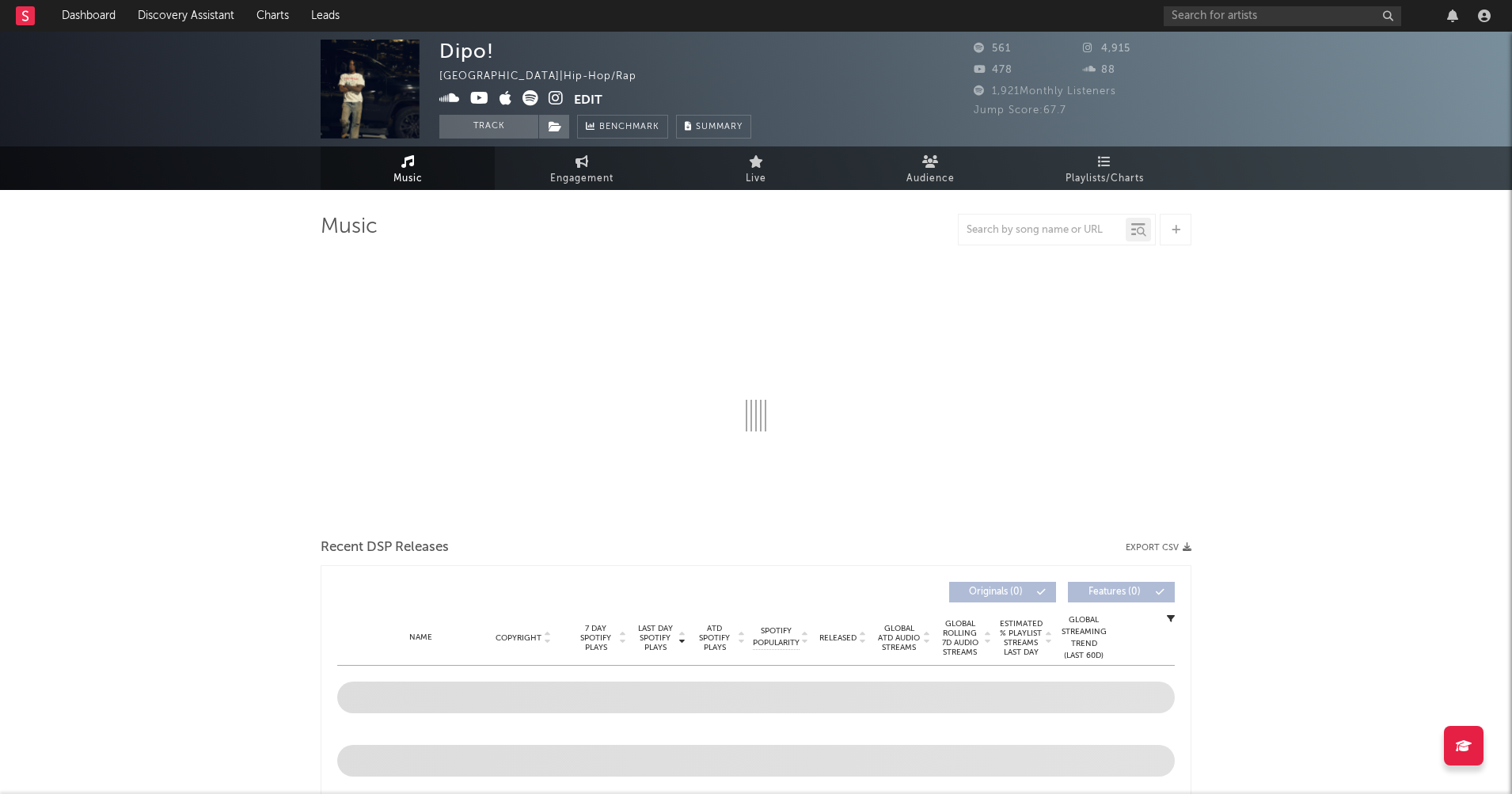
select select "1w"
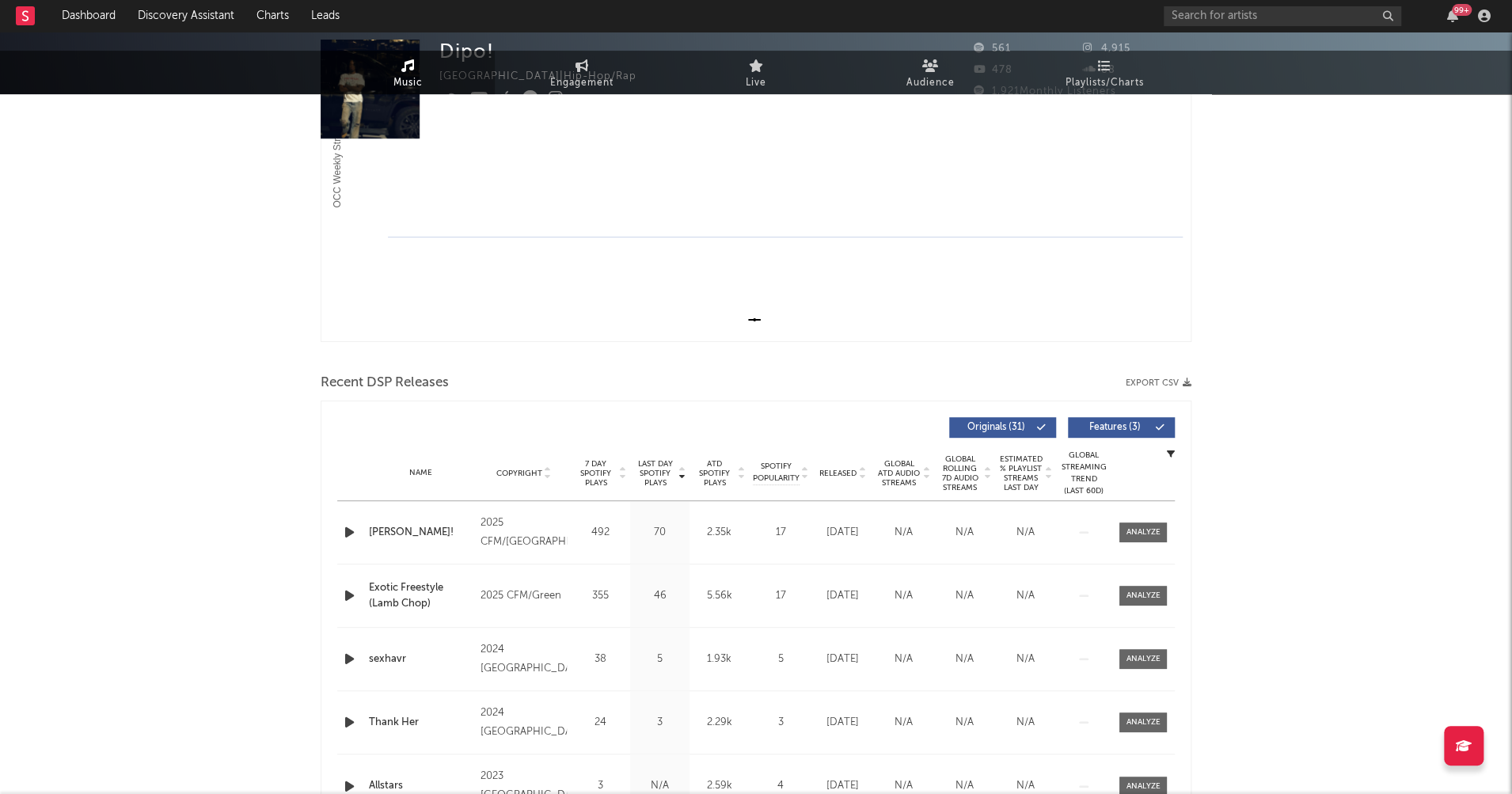
scroll to position [370, 0]
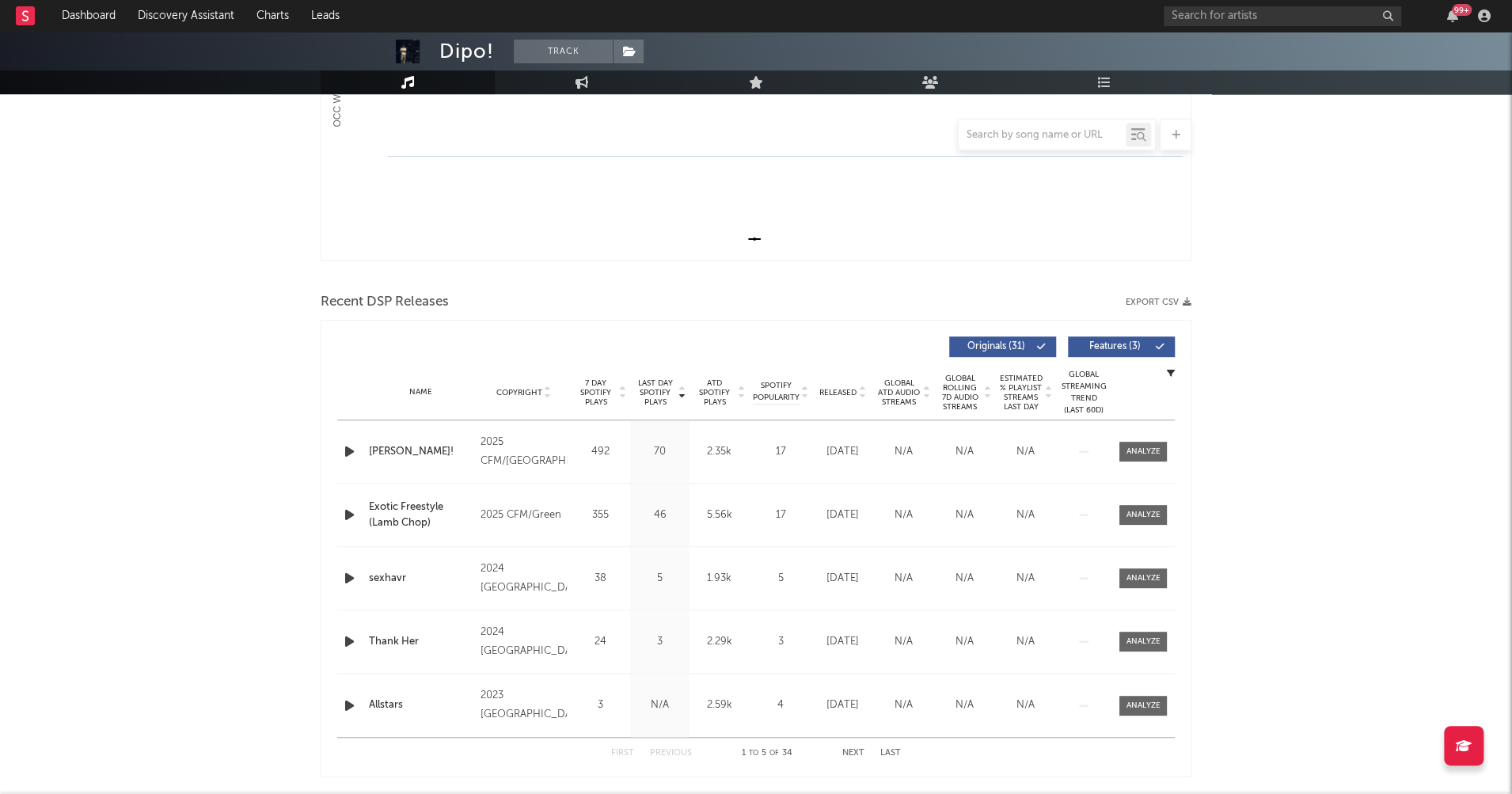
click at [348, 452] on icon "button" at bounding box center [350, 451] width 17 height 20
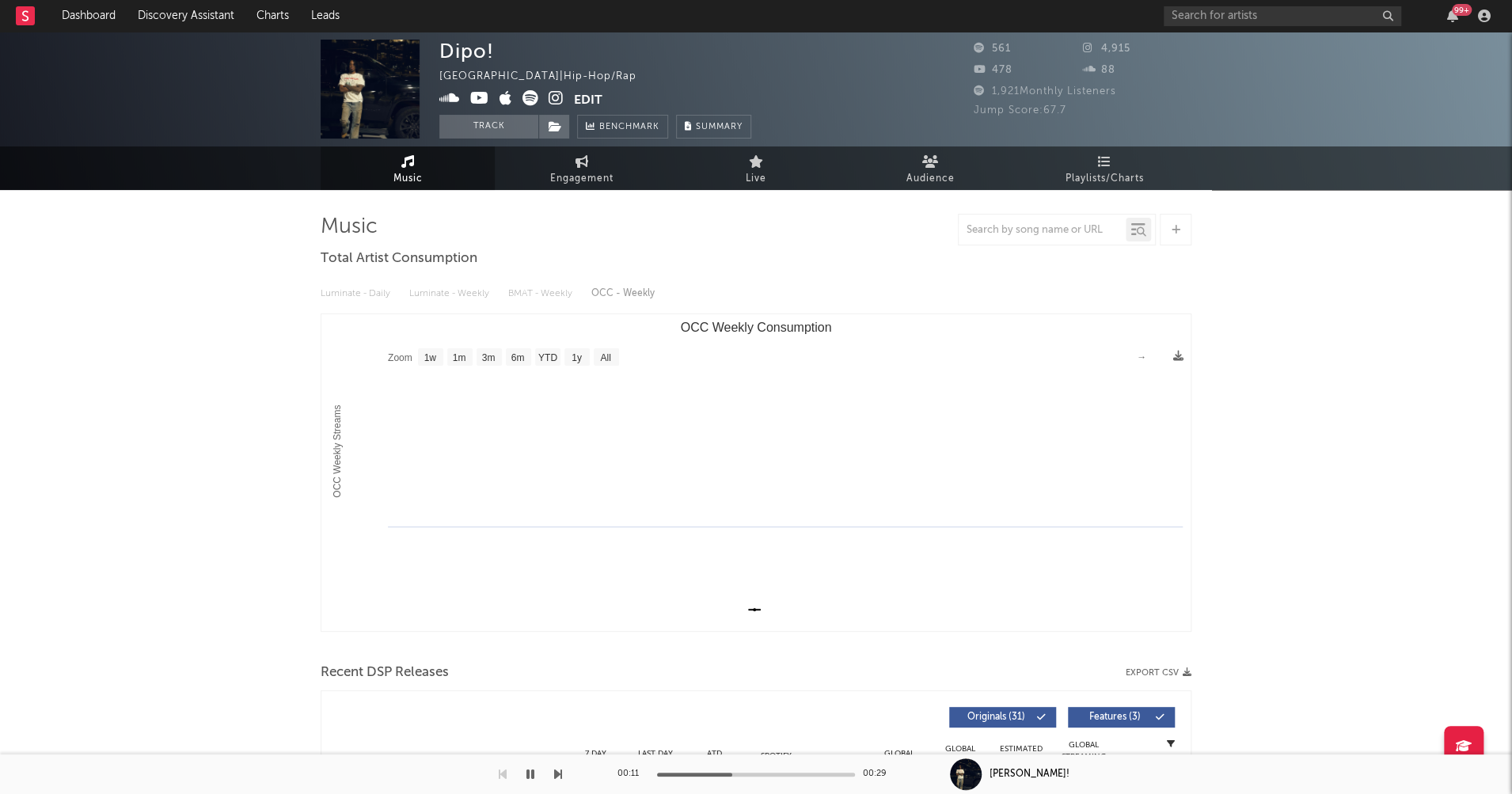
click at [554, 96] on icon at bounding box center [555, 98] width 15 height 16
drag, startPoint x: 446, startPoint y: 50, endPoint x: 492, endPoint y: 50, distance: 46.0
click at [492, 50] on div "Dipo!" at bounding box center [466, 50] width 54 height 23
copy div "Dipo!"
click at [599, 174] on span "Engagement" at bounding box center [582, 178] width 63 height 19
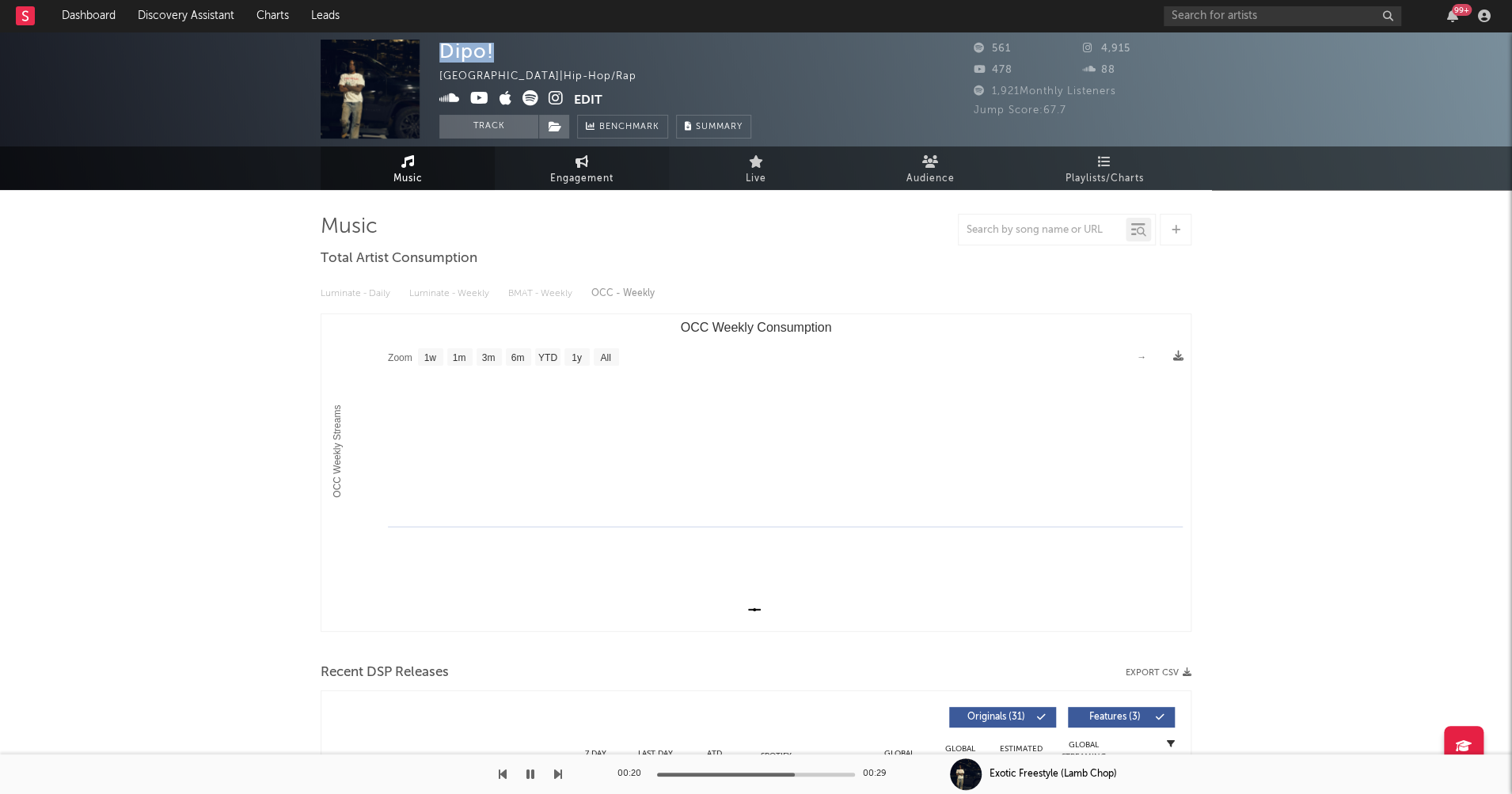
select select "1w"
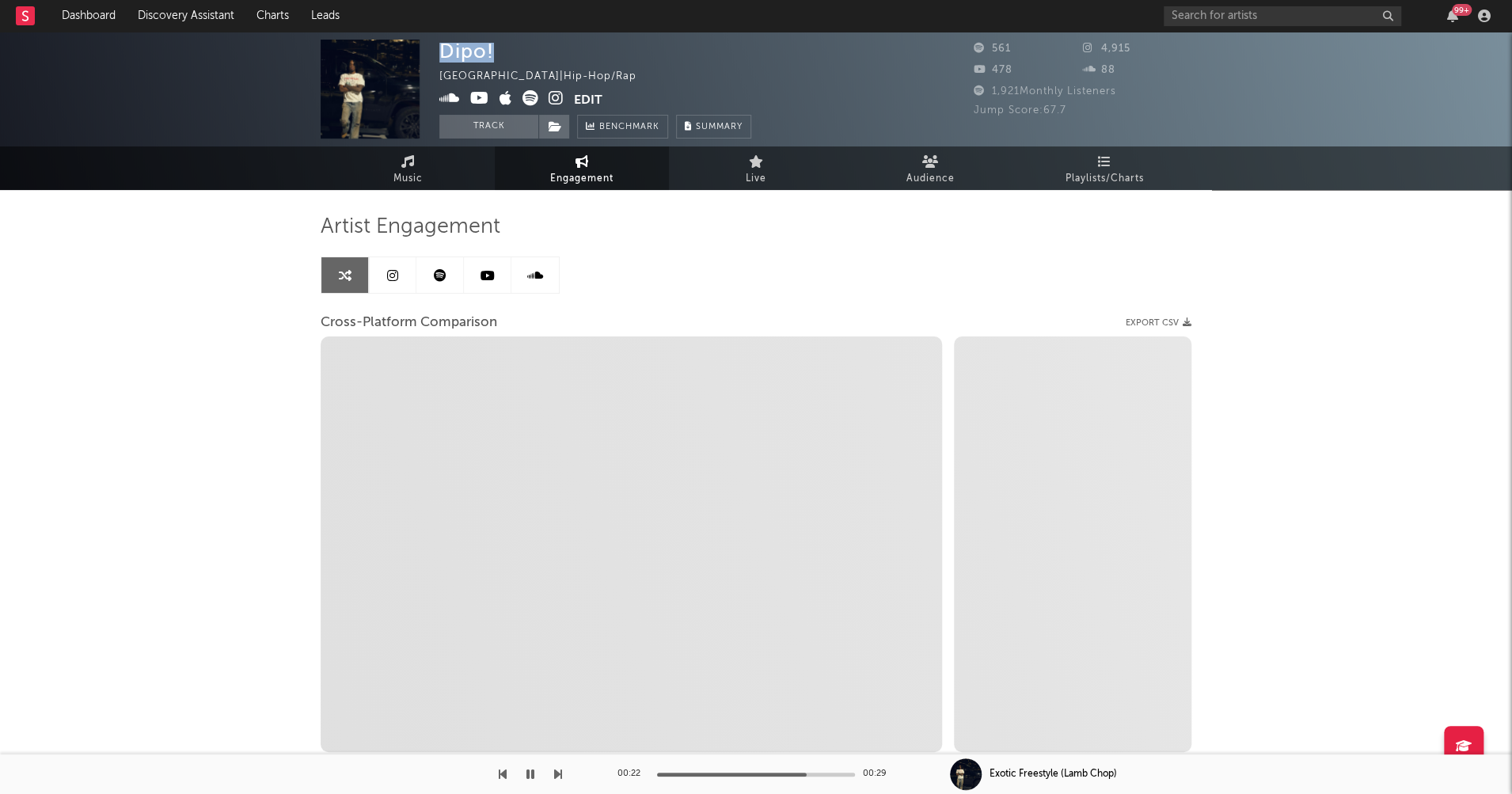
select select "1m"
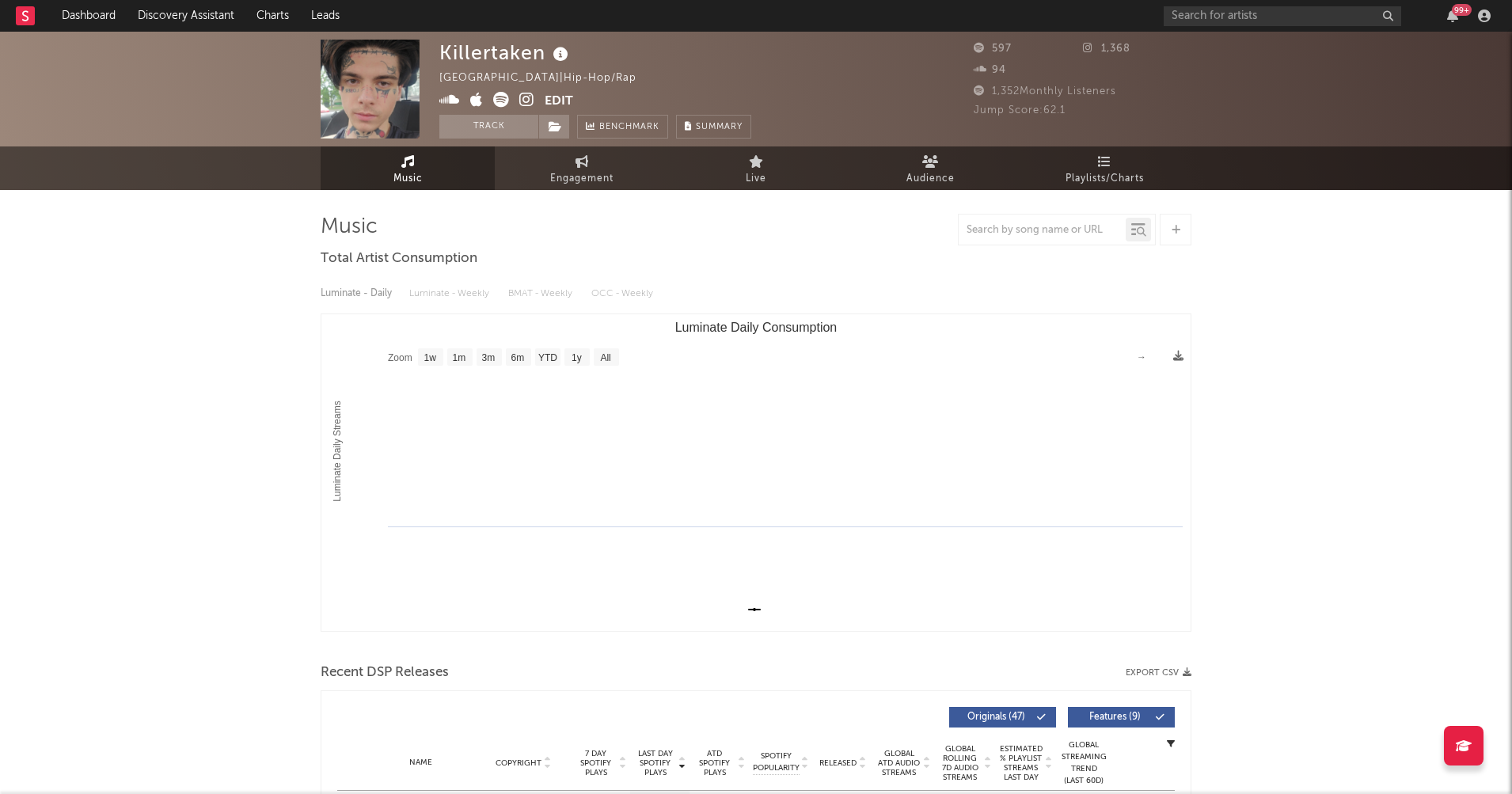
select select "1w"
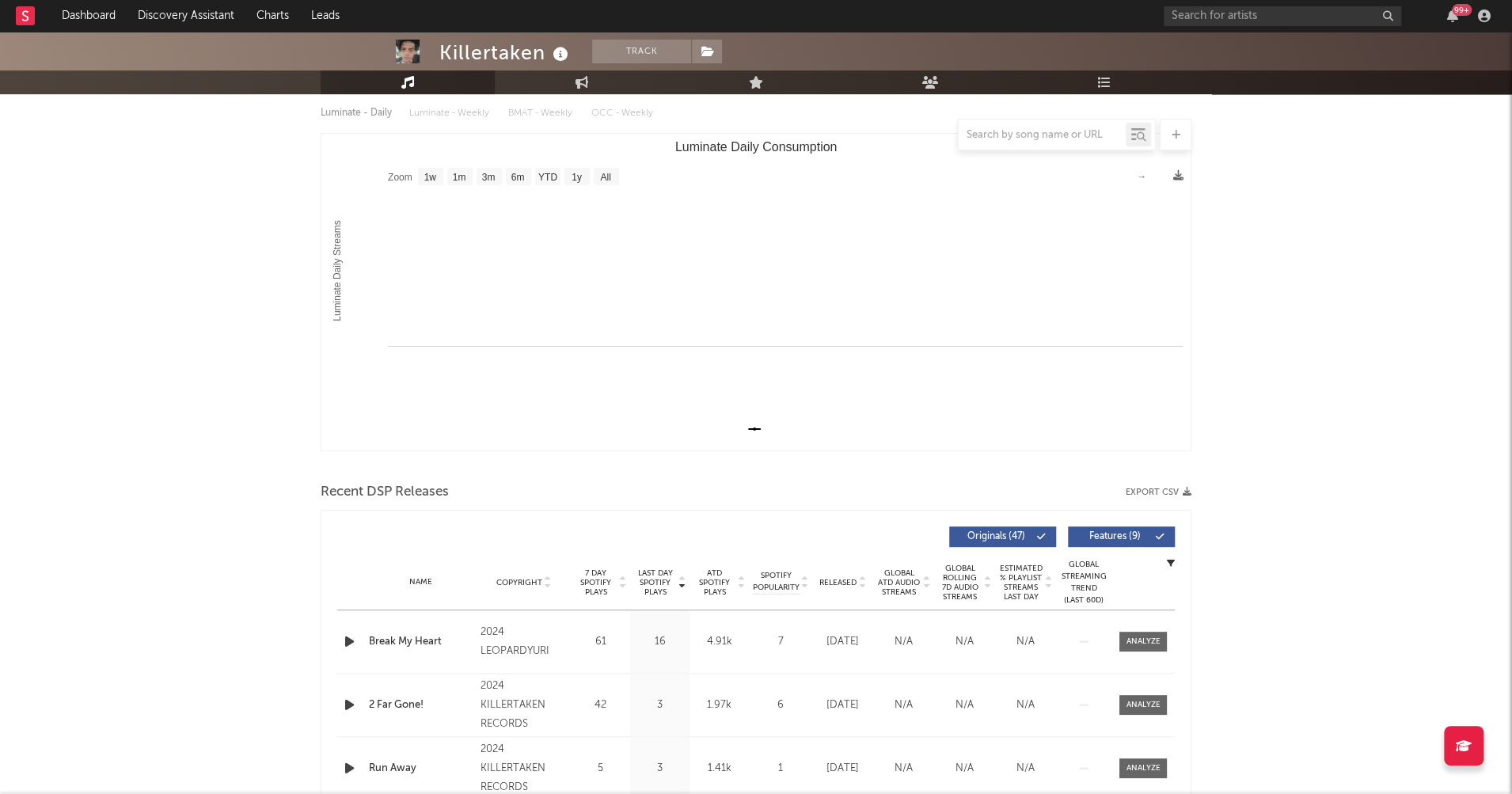
scroll to position [183, 0]
click at [350, 639] on icon "button" at bounding box center [350, 640] width 17 height 20
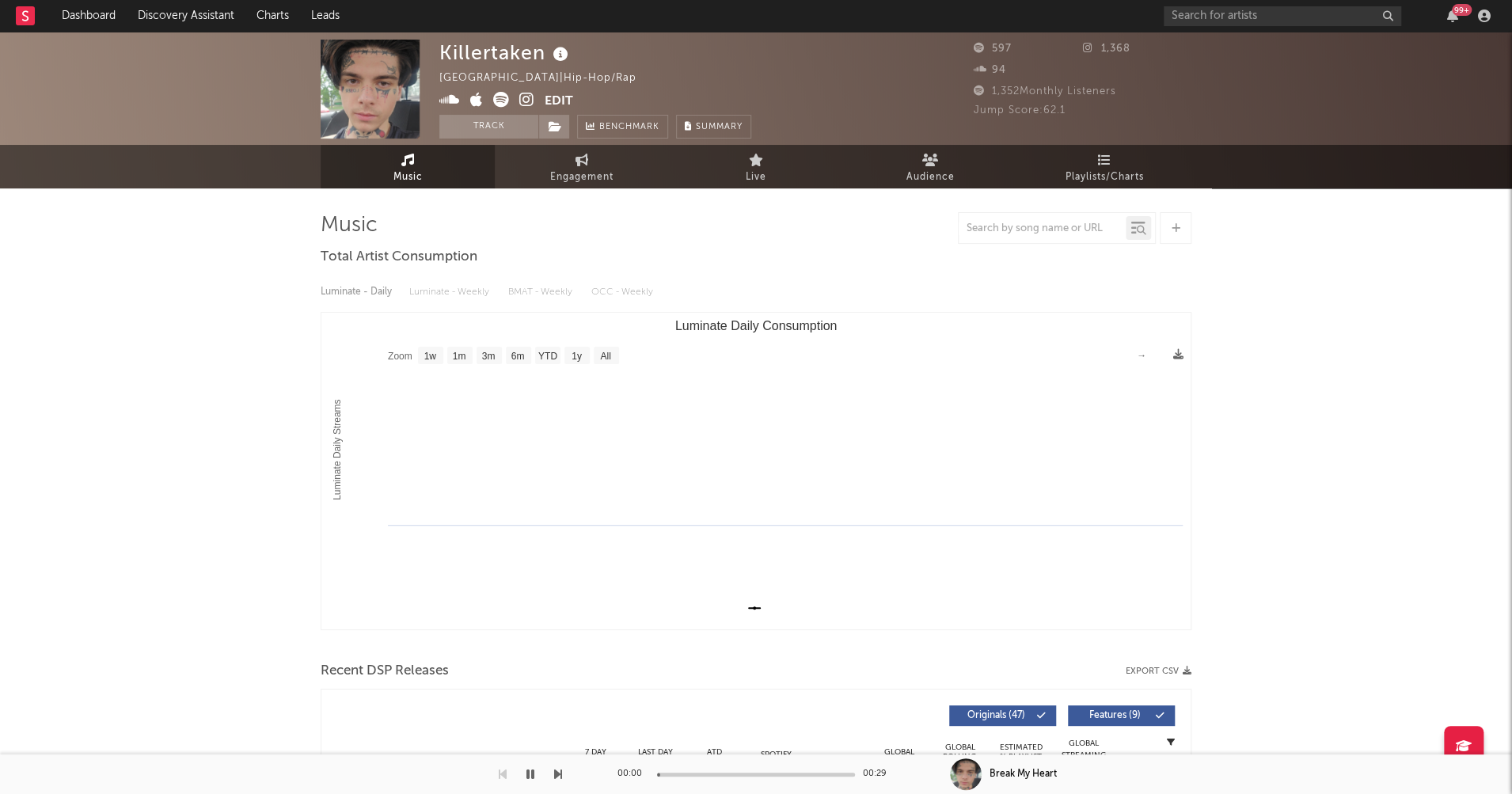
scroll to position [0, 0]
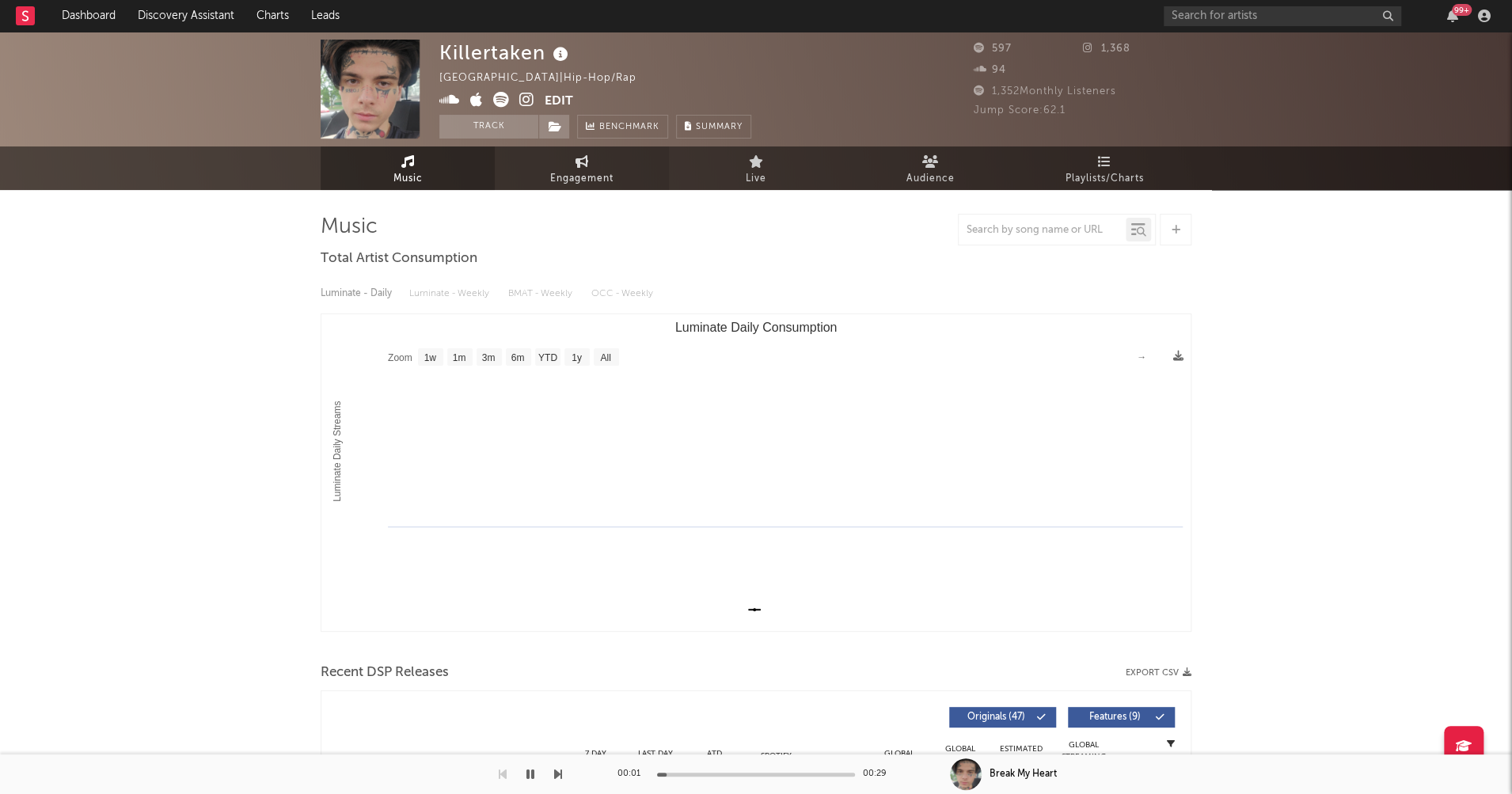
click at [567, 175] on span "Engagement" at bounding box center [582, 178] width 63 height 19
select select "1w"
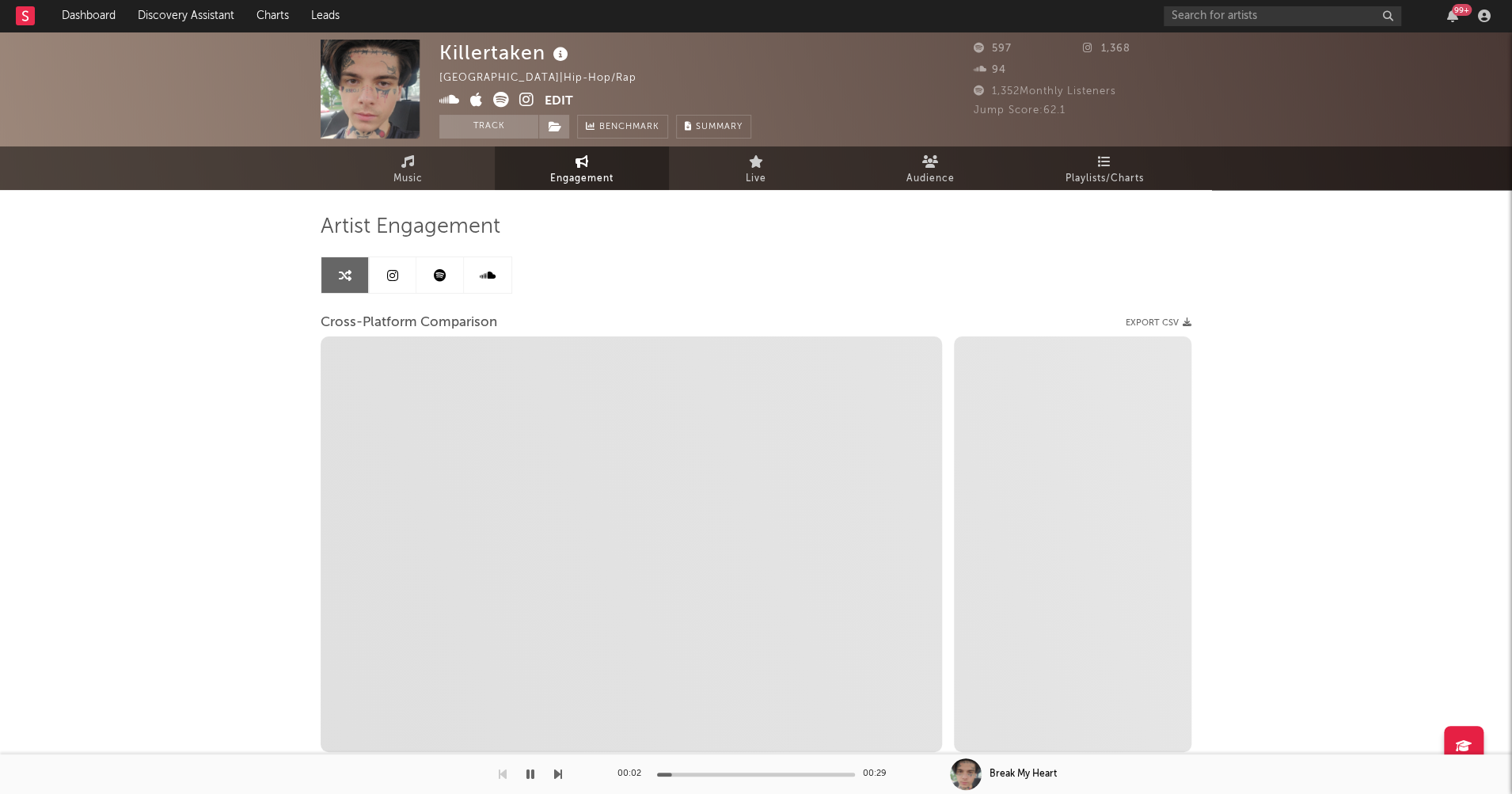
click at [525, 99] on icon at bounding box center [527, 100] width 15 height 16
select select "1m"
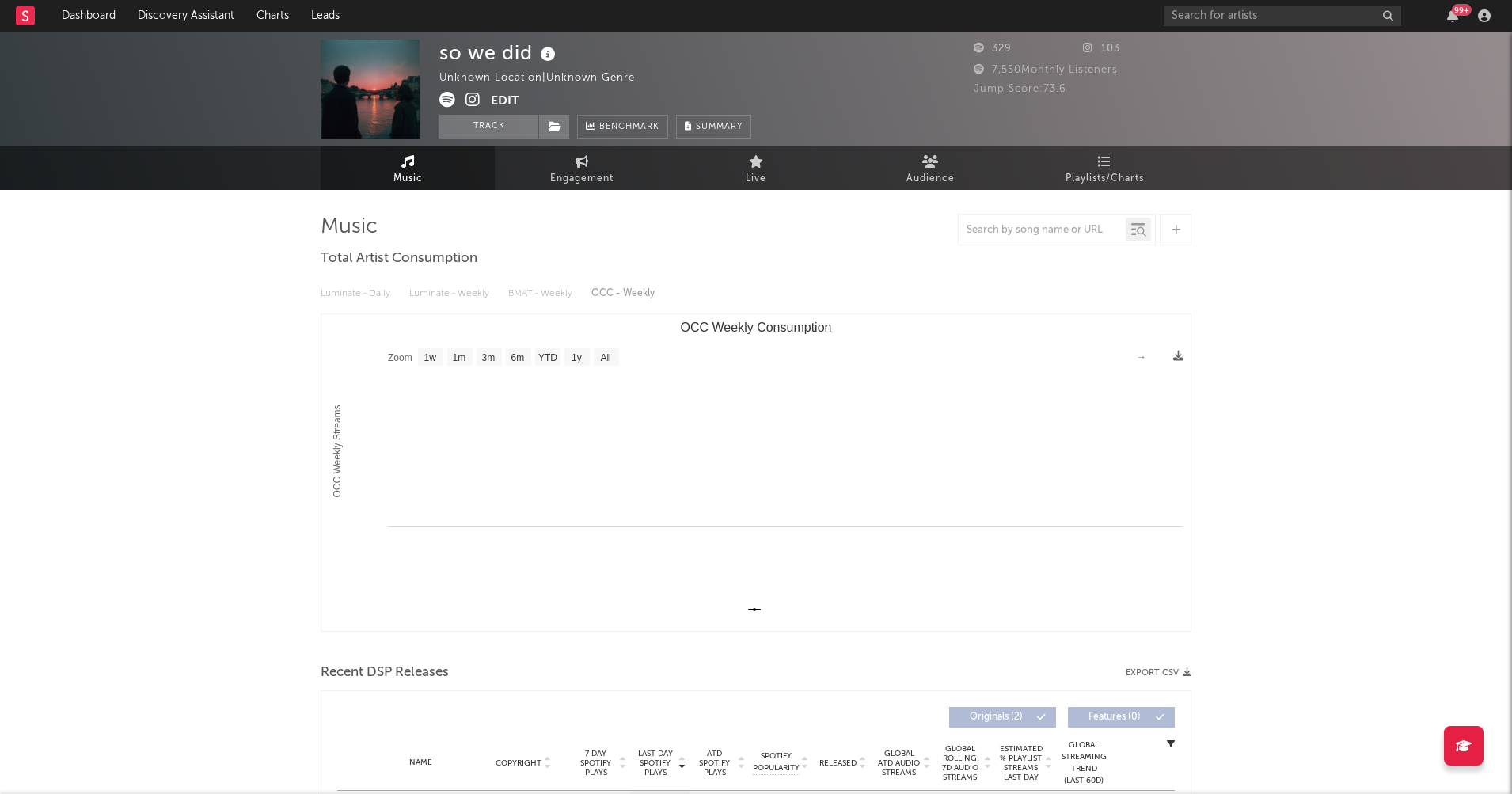
select select "1w"
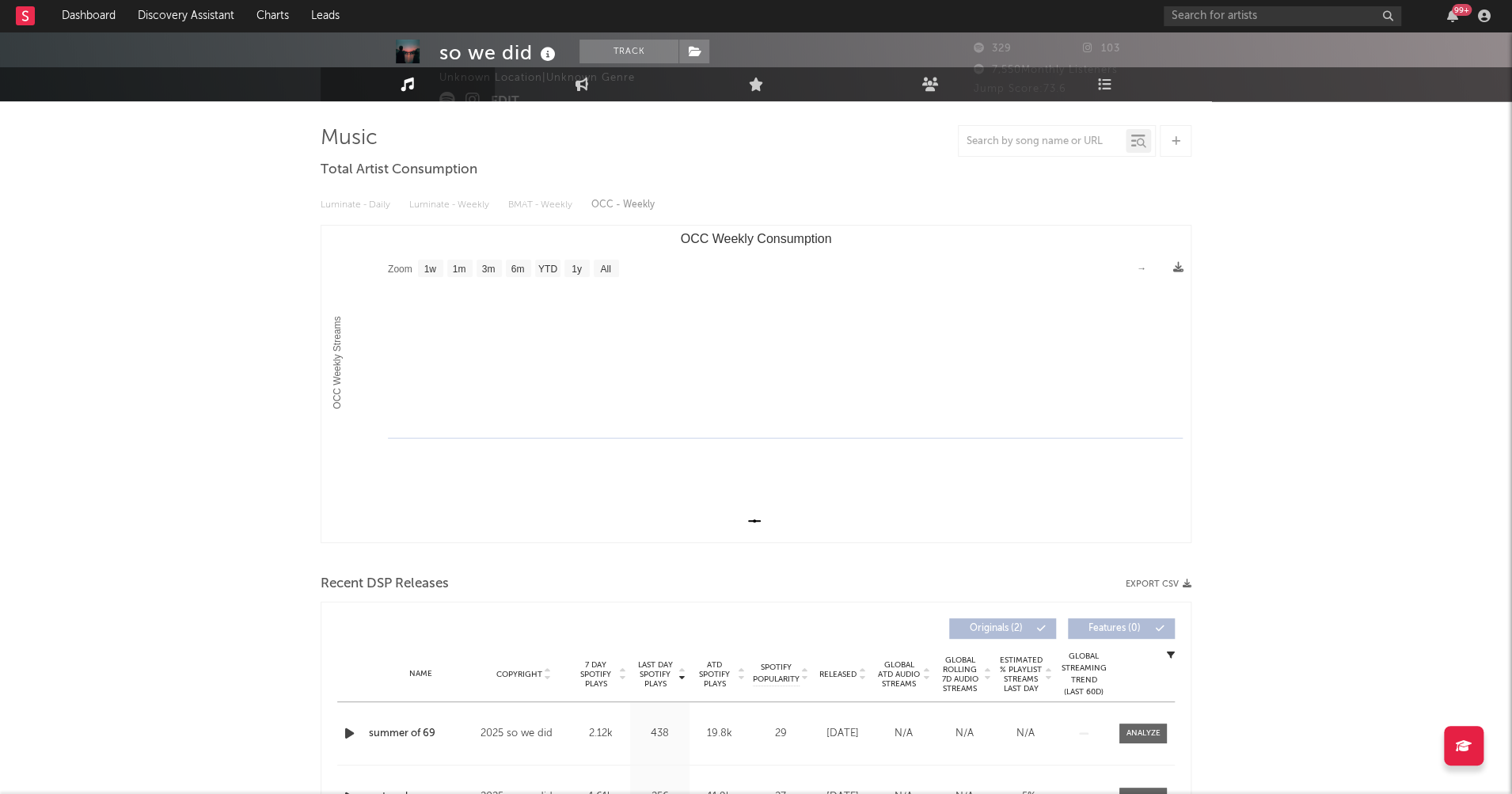
scroll to position [394, 0]
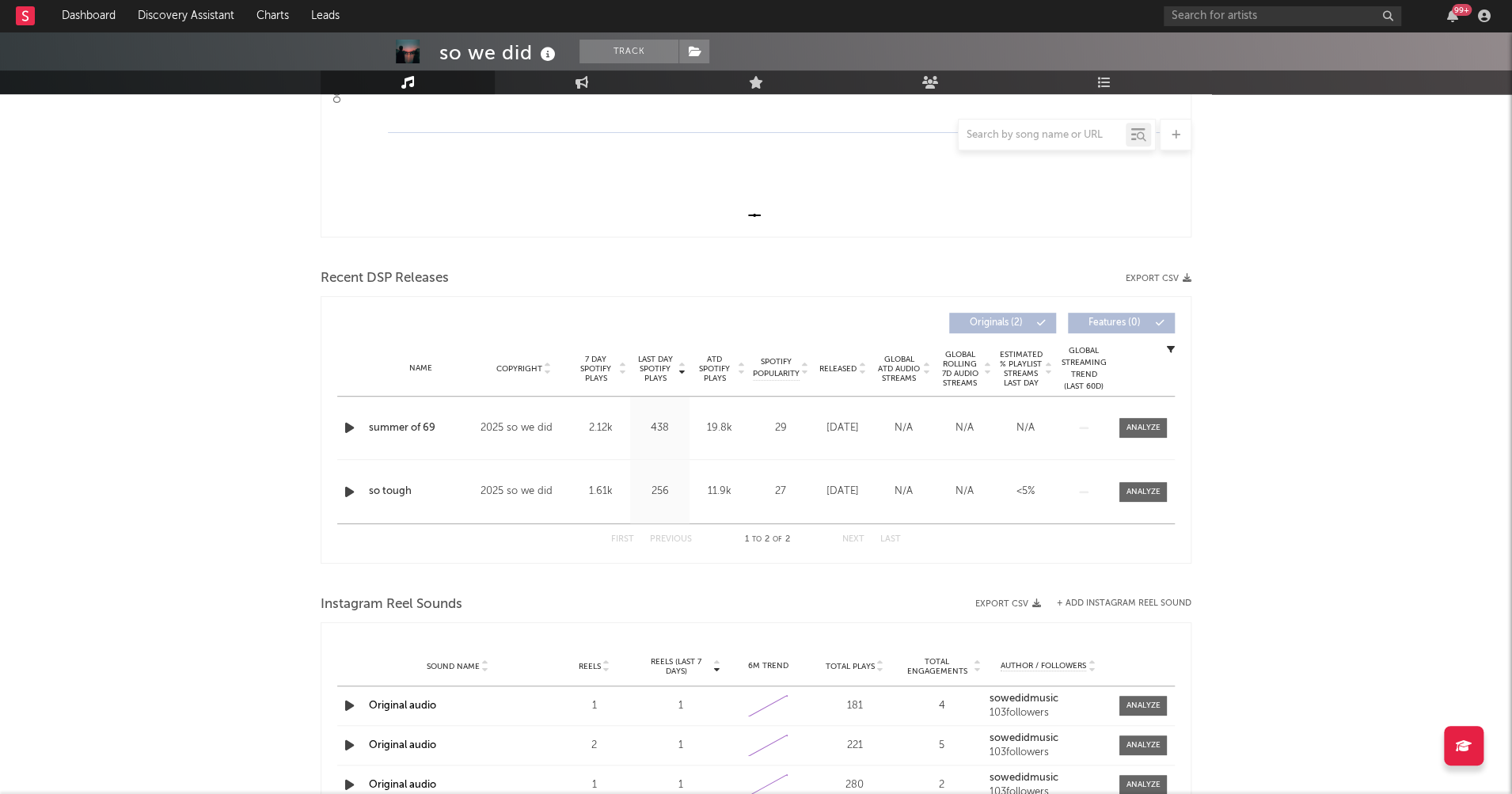
click at [342, 426] on icon "button" at bounding box center [350, 428] width 17 height 20
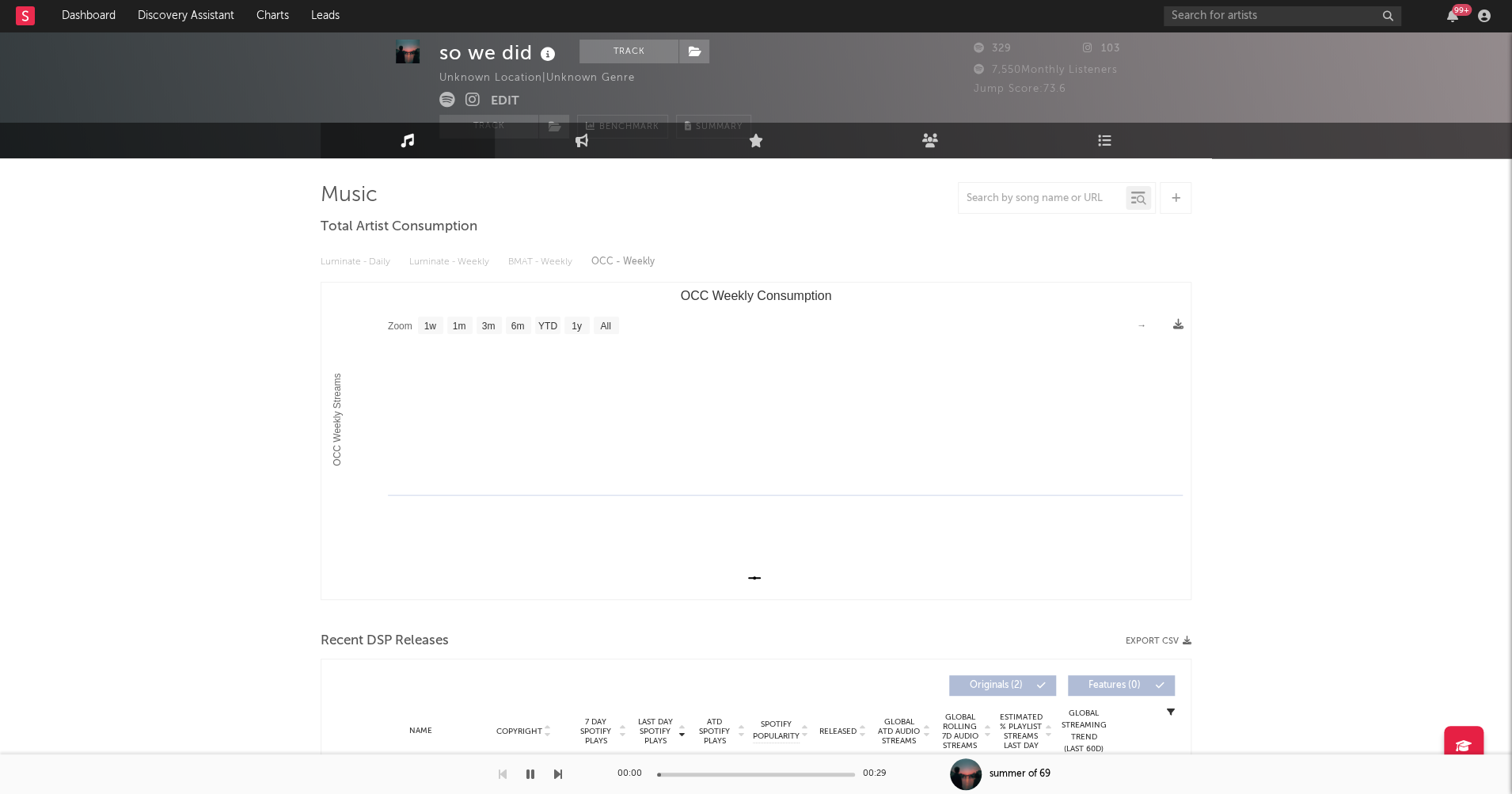
scroll to position [0, 0]
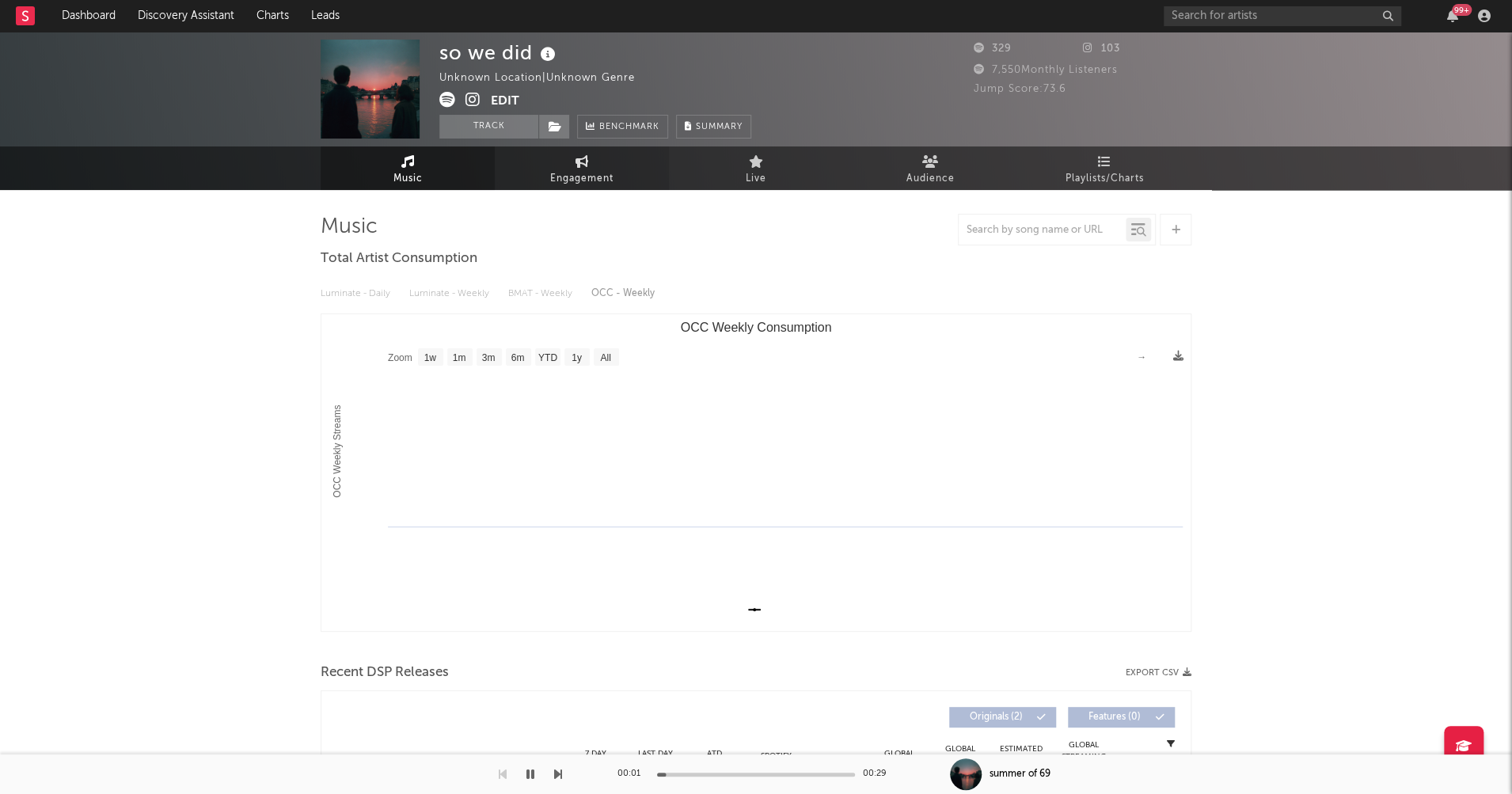
click at [561, 175] on span "Engagement" at bounding box center [582, 178] width 63 height 19
select select "1w"
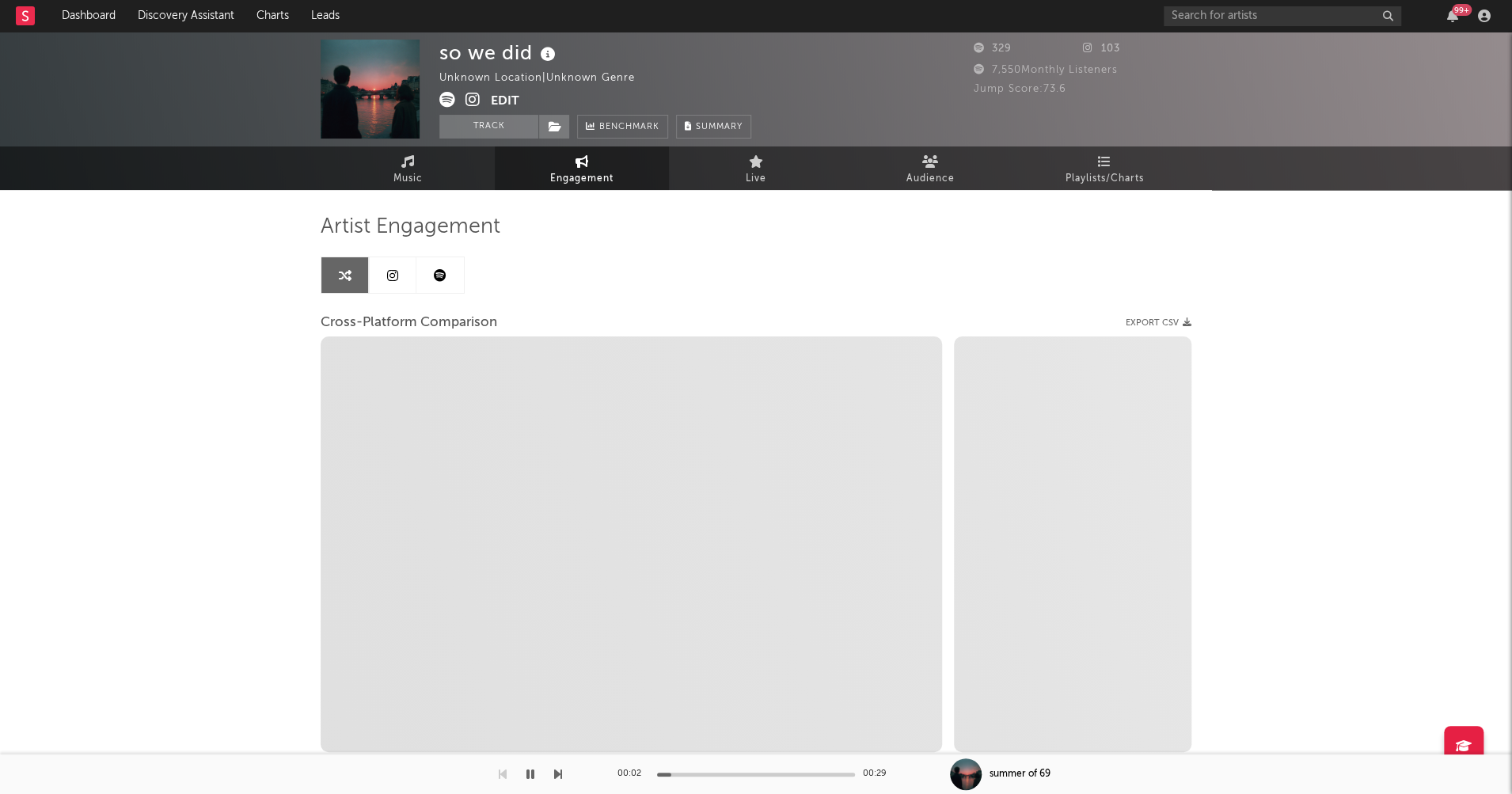
select select "1m"
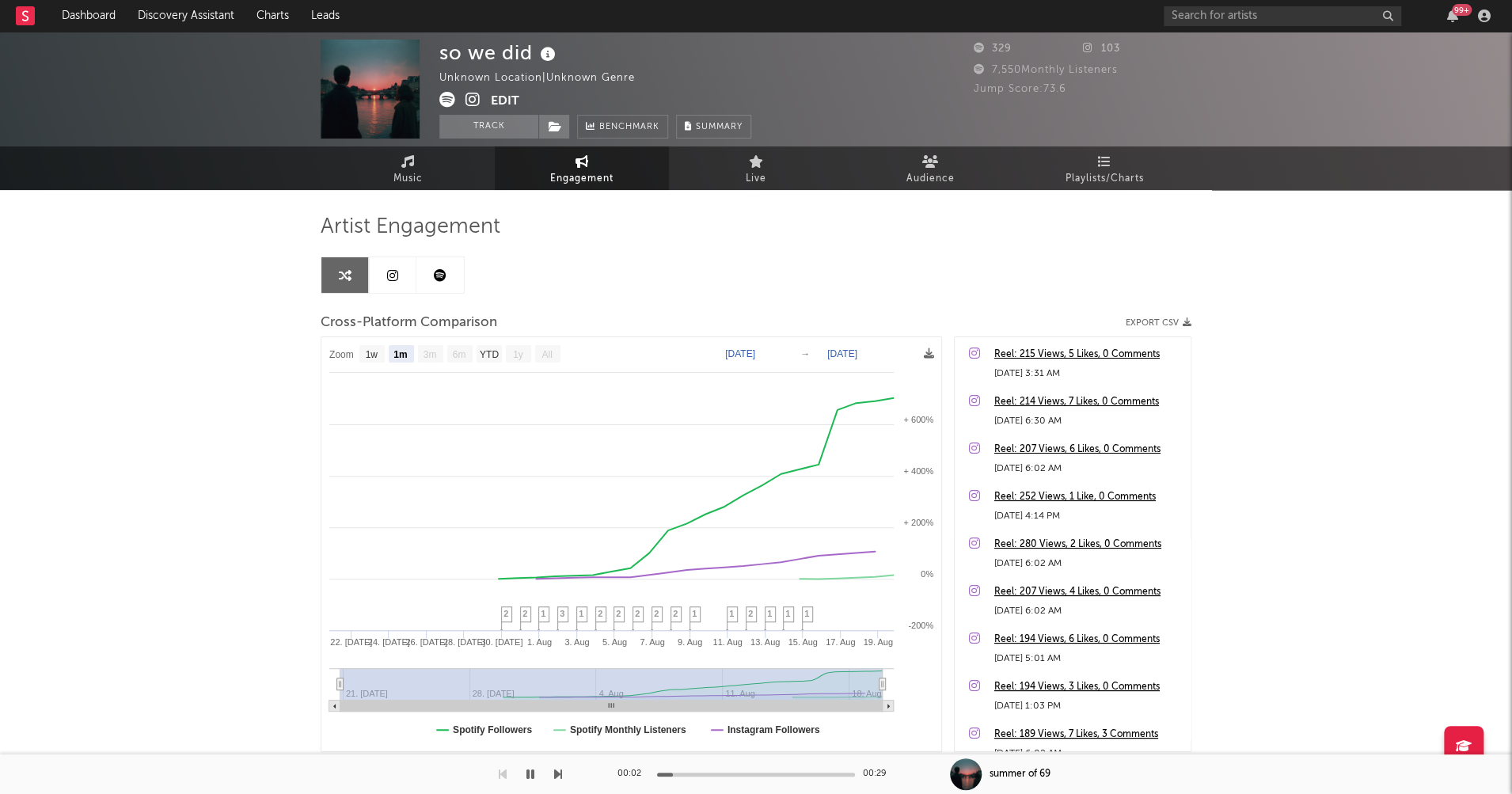
click at [468, 96] on icon at bounding box center [472, 100] width 15 height 16
click at [530, 773] on icon "button" at bounding box center [531, 774] width 8 height 13
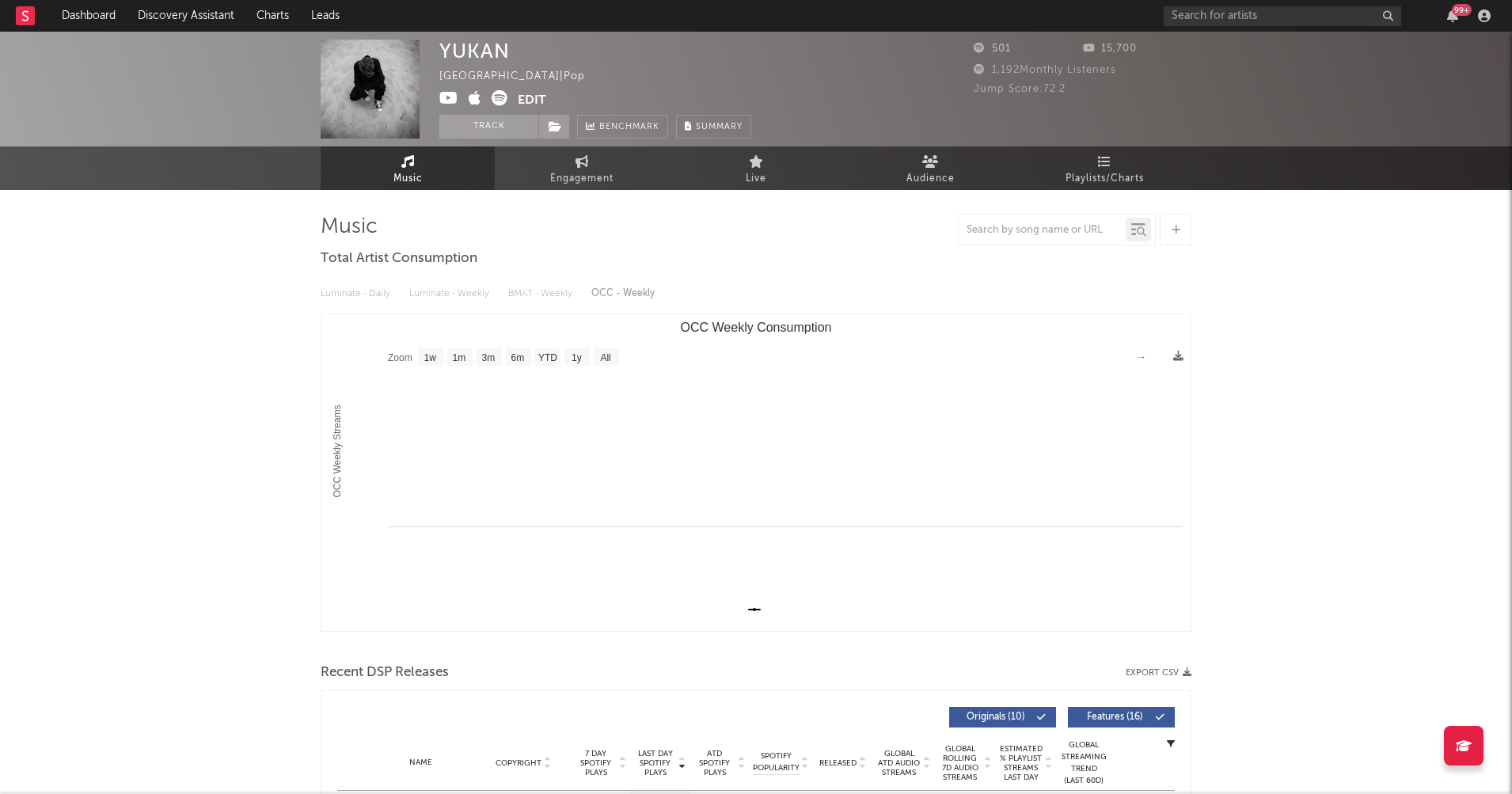
select select "1w"
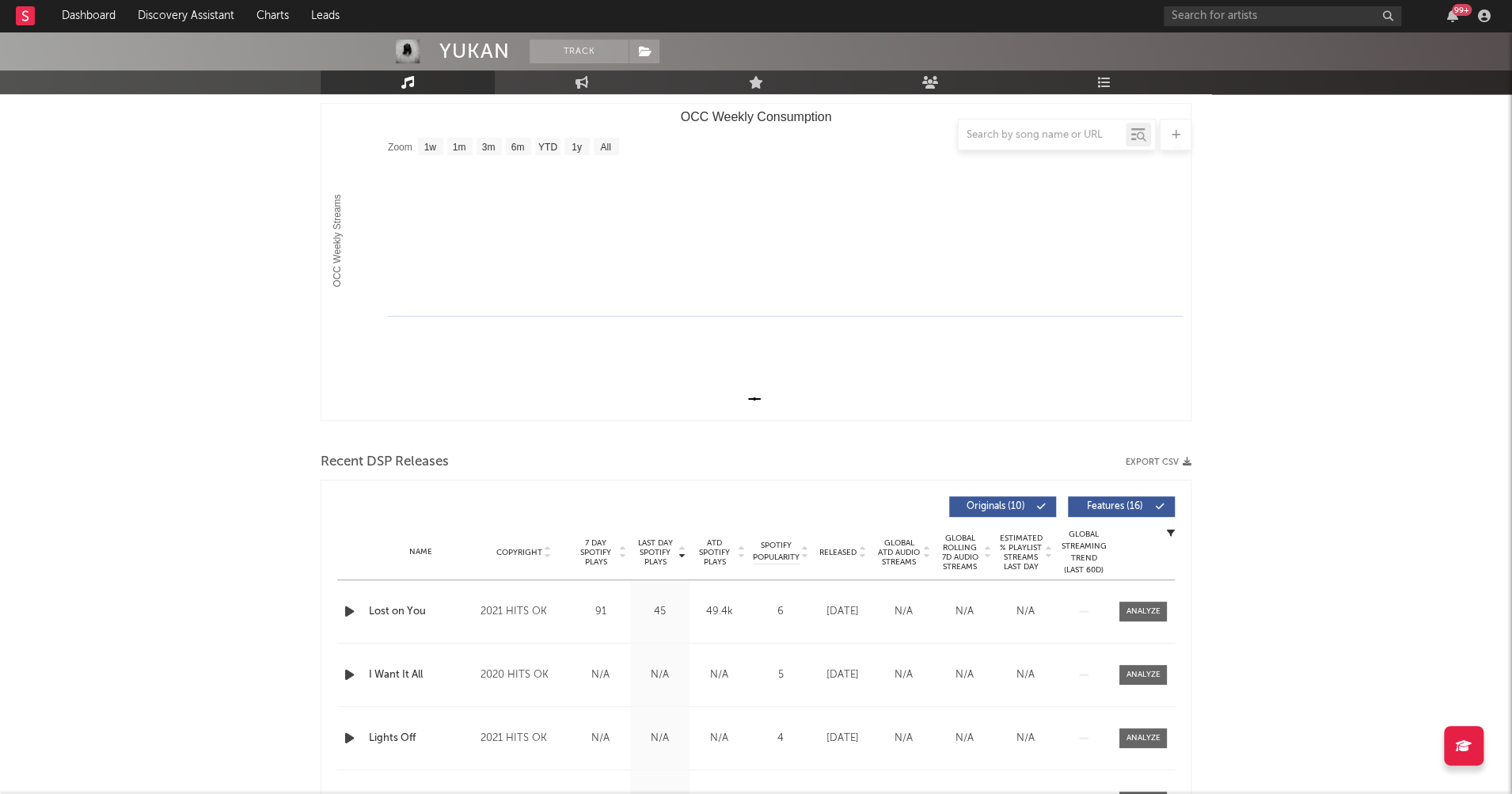
scroll to position [238, 0]
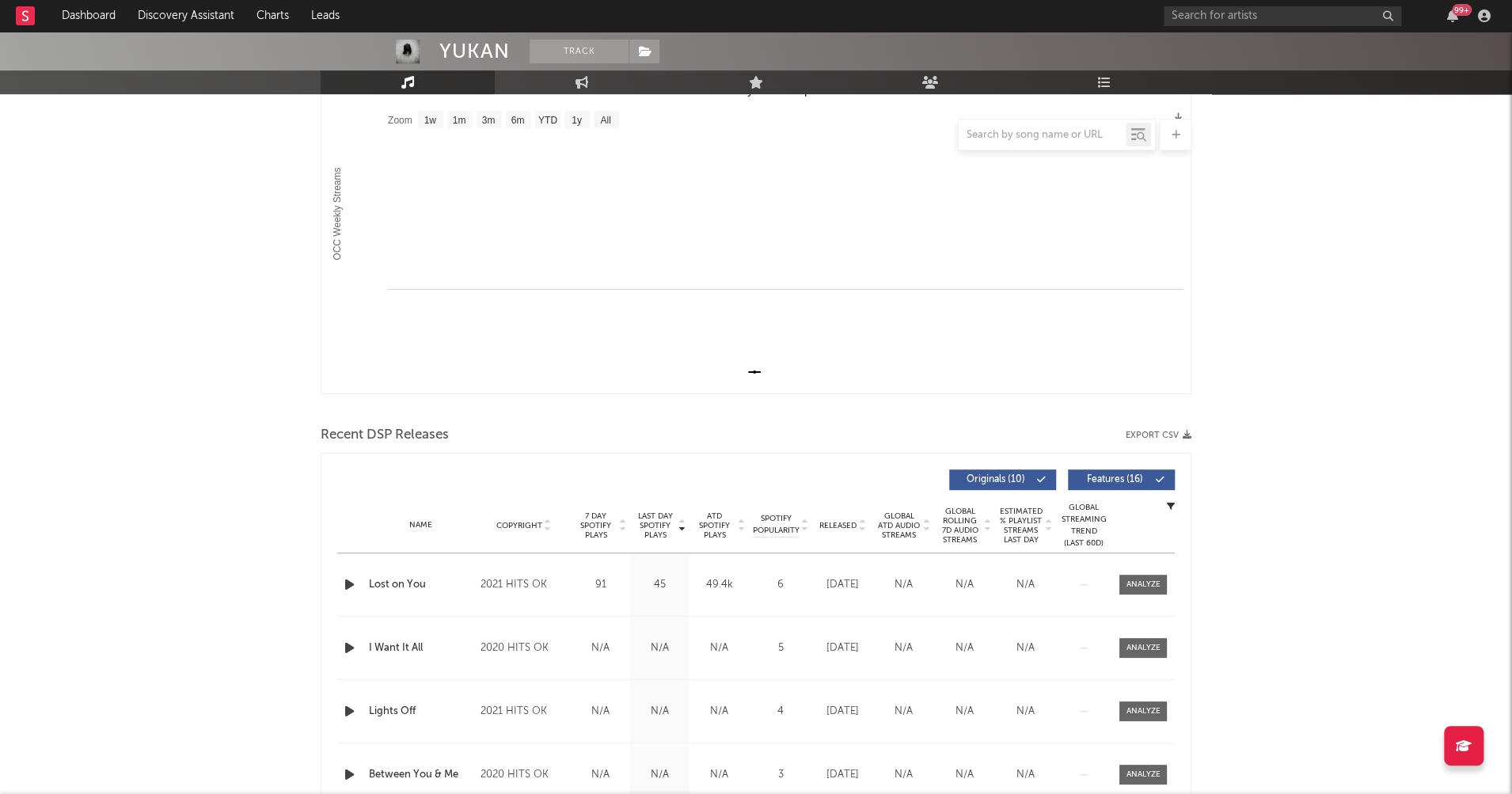
click at [349, 582] on icon "button" at bounding box center [350, 585] width 17 height 20
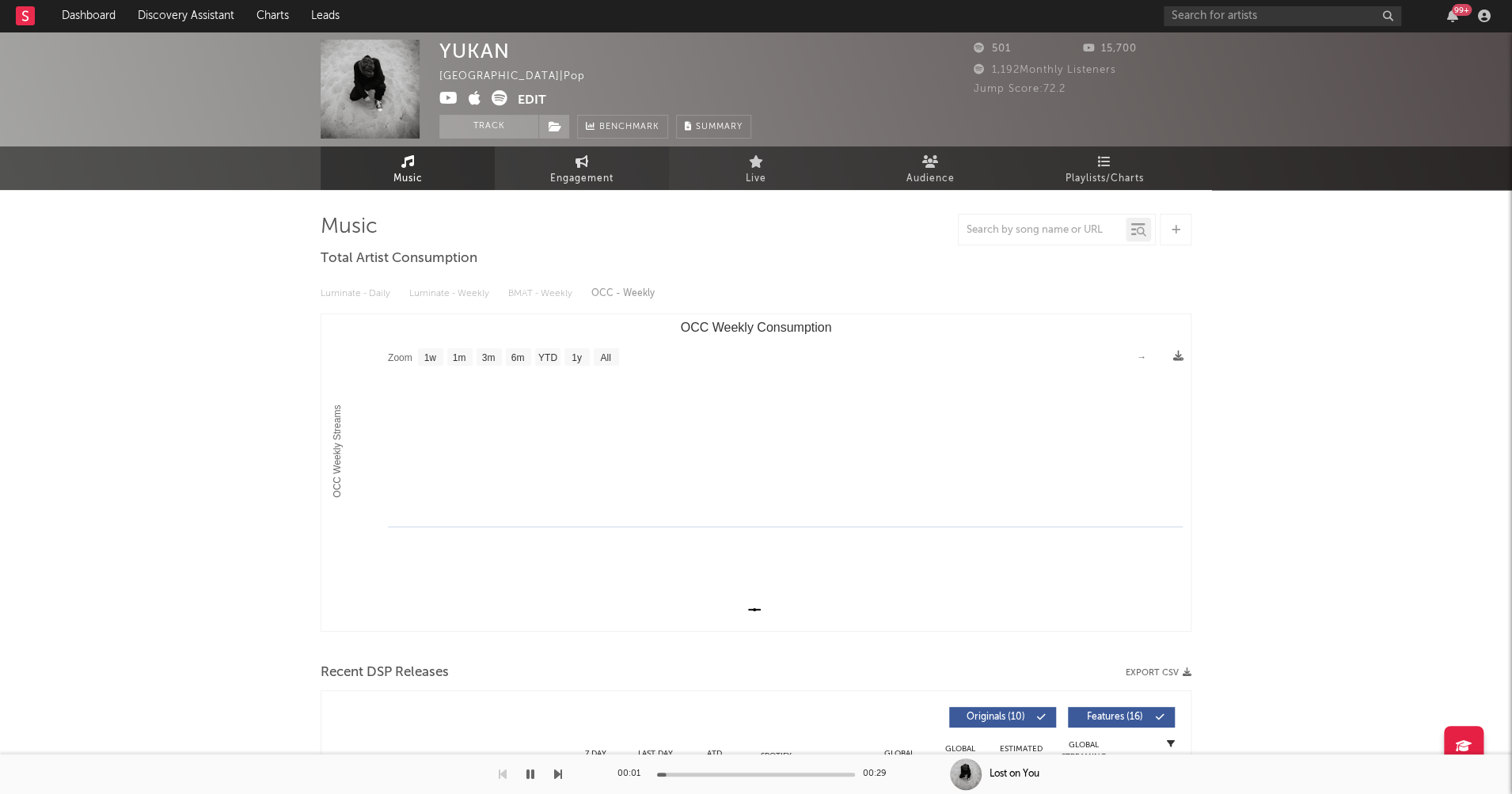
click at [563, 180] on span "Engagement" at bounding box center [582, 178] width 63 height 19
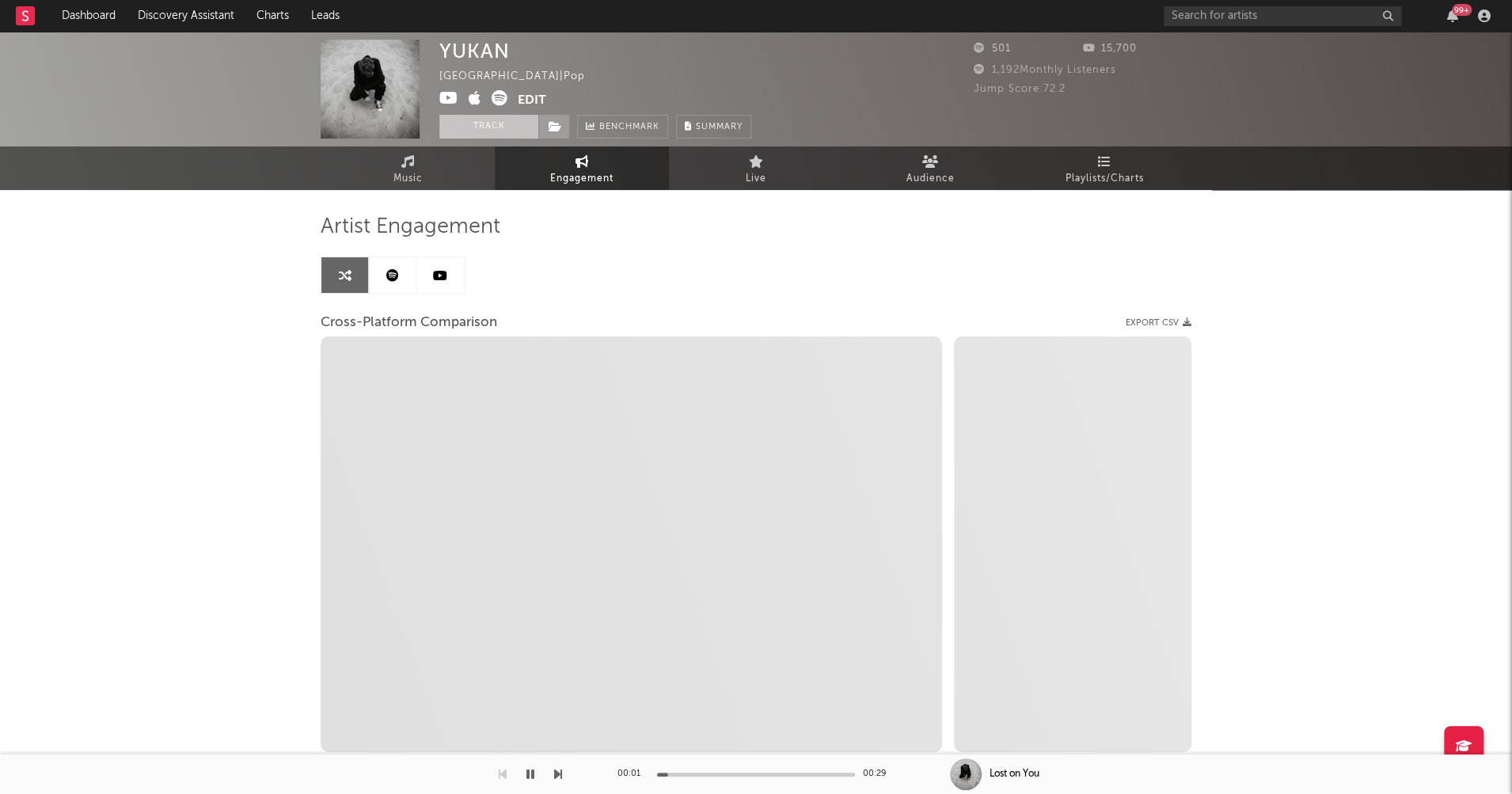
select select "1w"
select select "1m"
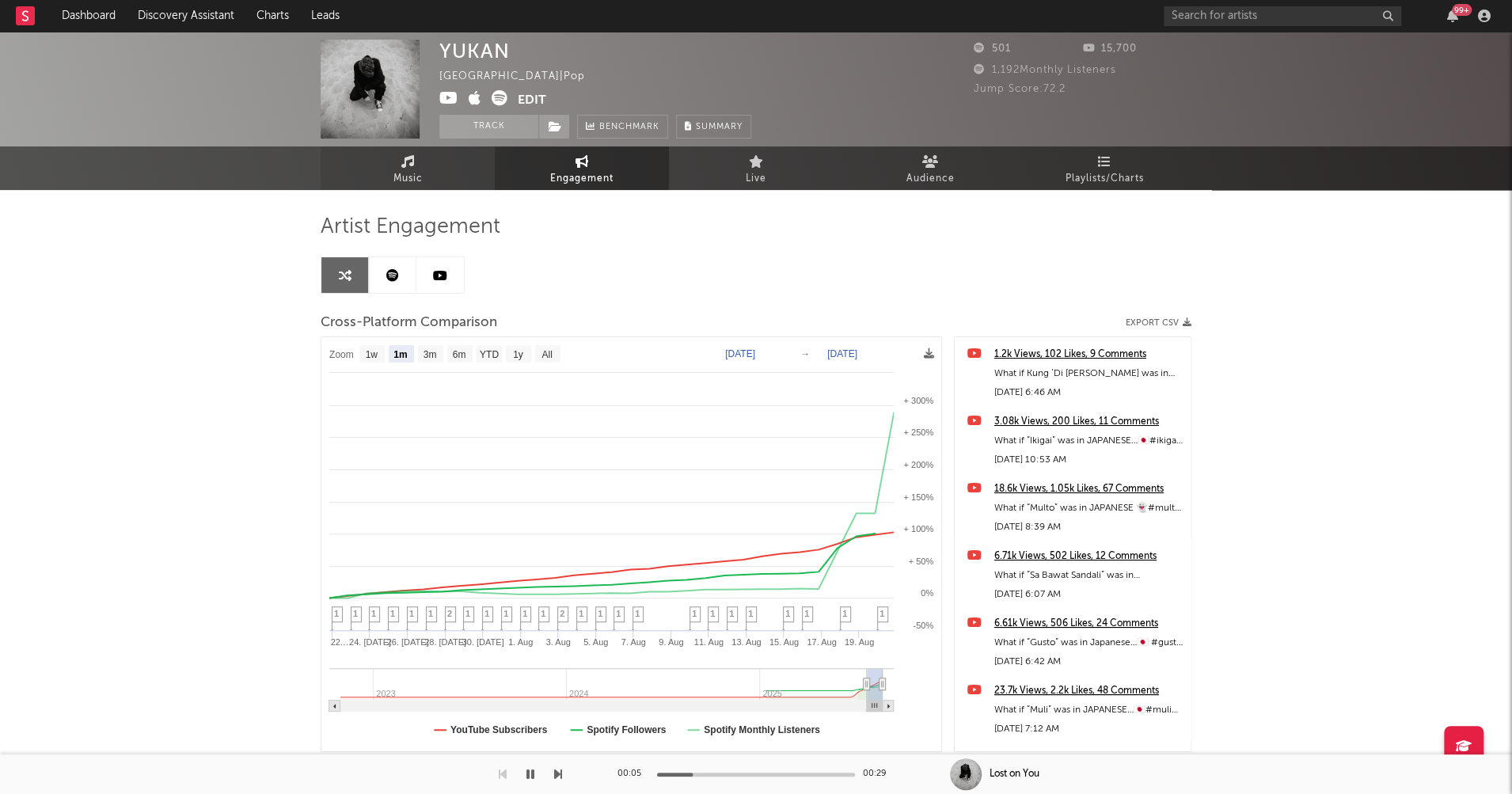
click at [405, 172] on span "Music" at bounding box center [408, 178] width 30 height 19
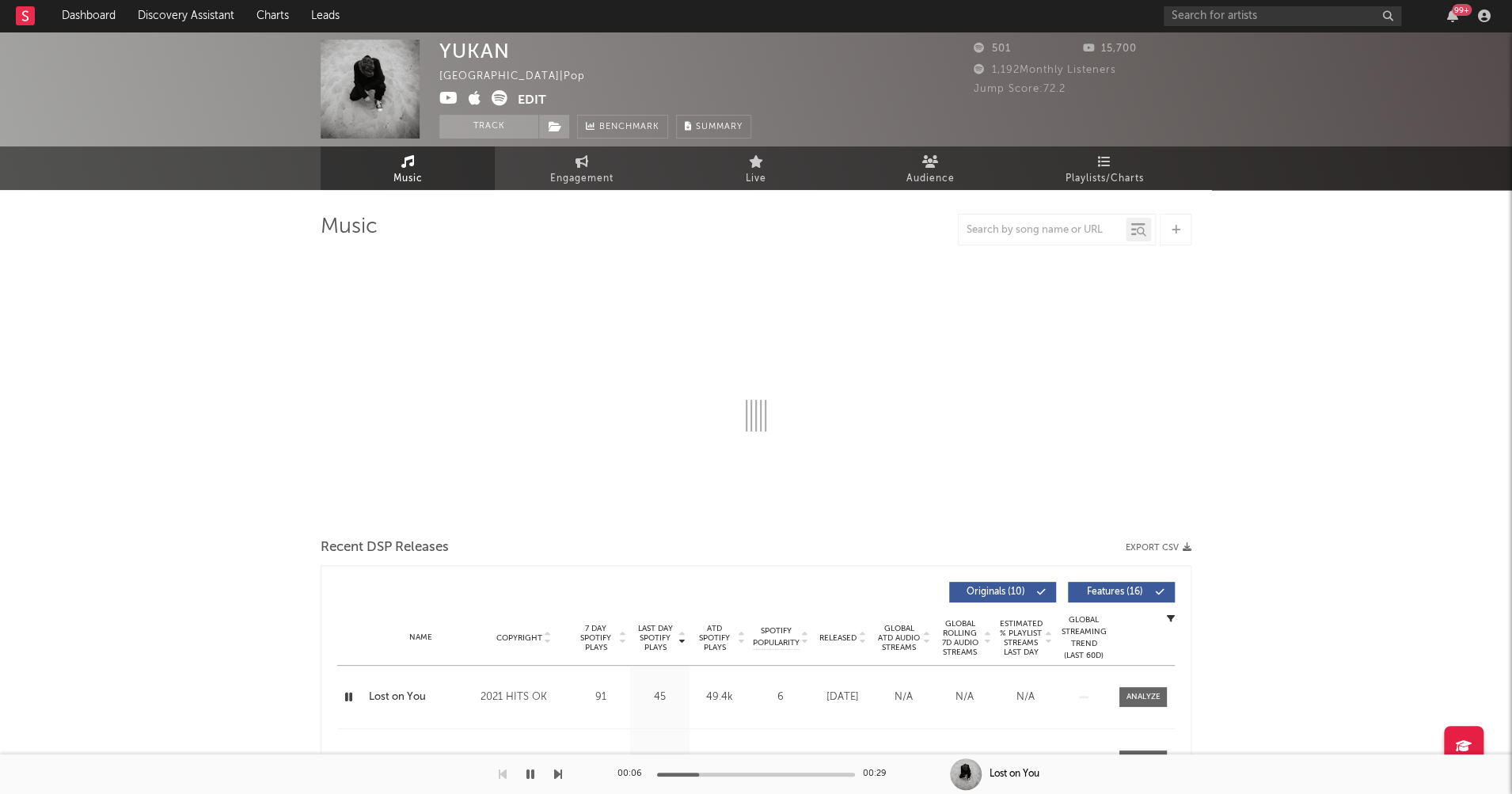
select select "1w"
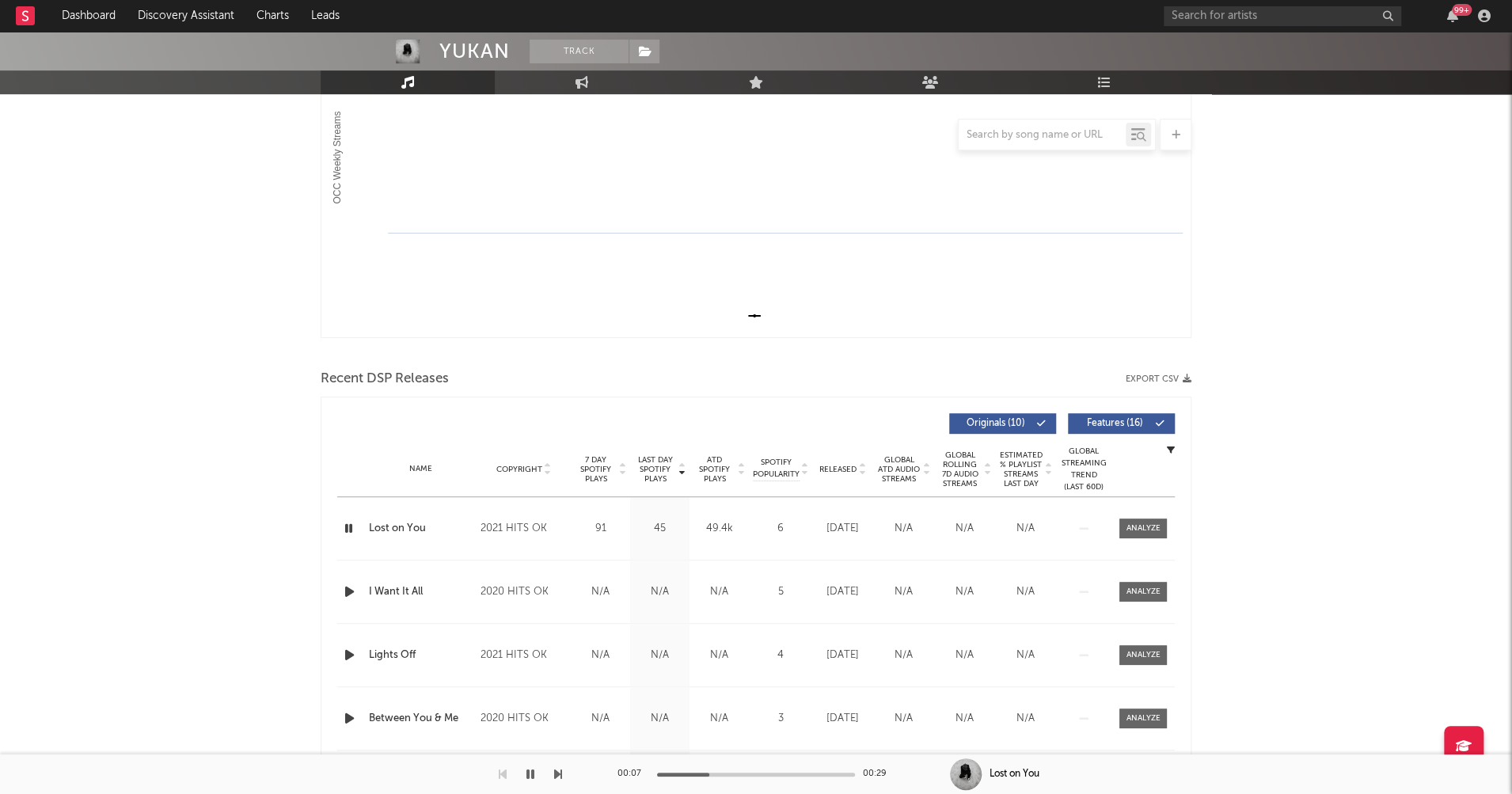
scroll to position [399, 0]
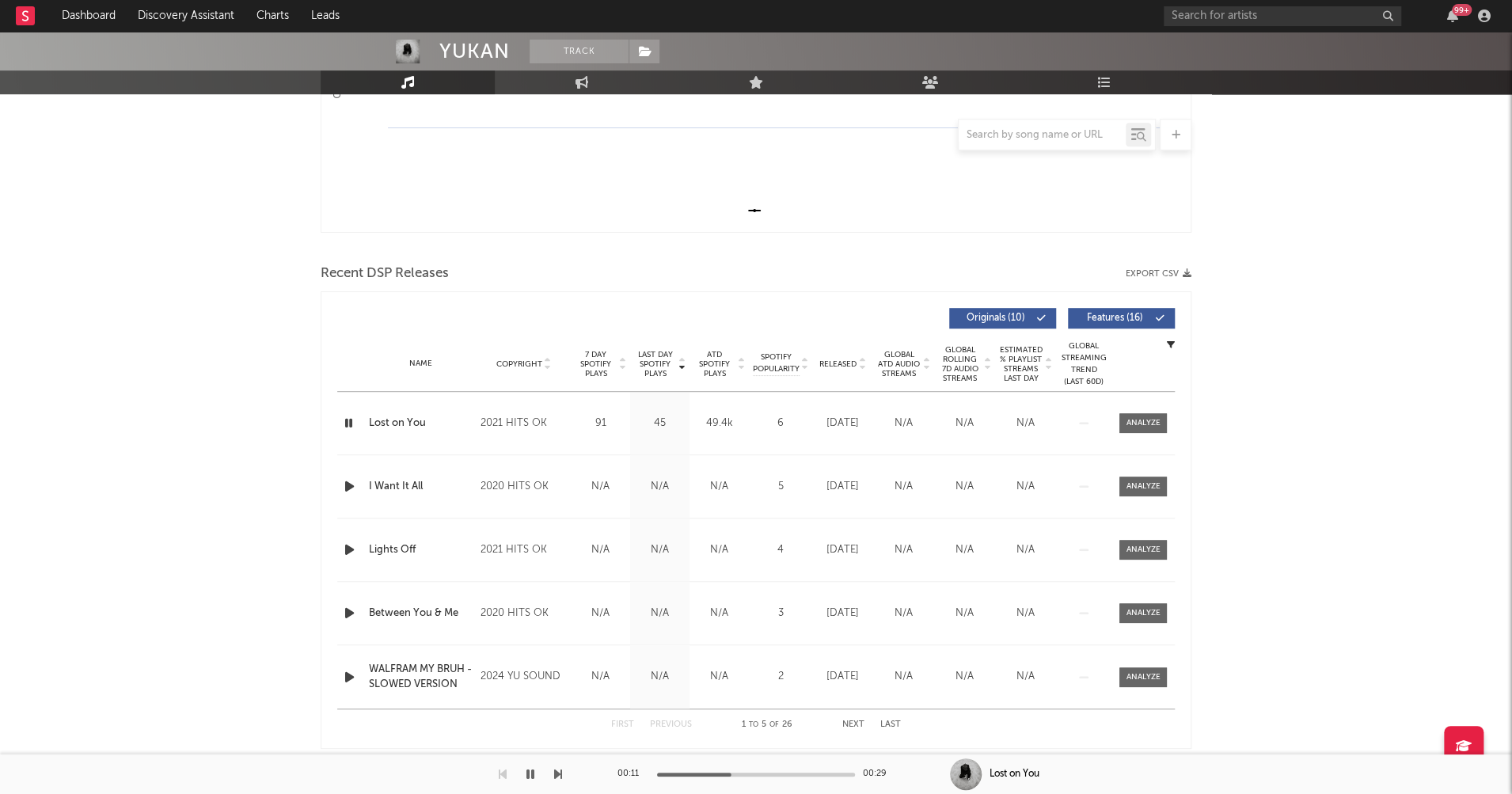
click at [523, 363] on span "Copyright" at bounding box center [519, 364] width 46 height 10
click at [352, 473] on div "Name WALFRAM MY BRUH Copyright 2024 YU SOUND Label YU SOUND Album Names WALFRAM…" at bounding box center [756, 486] width 838 height 62
click at [349, 482] on icon "button" at bounding box center [350, 486] width 17 height 20
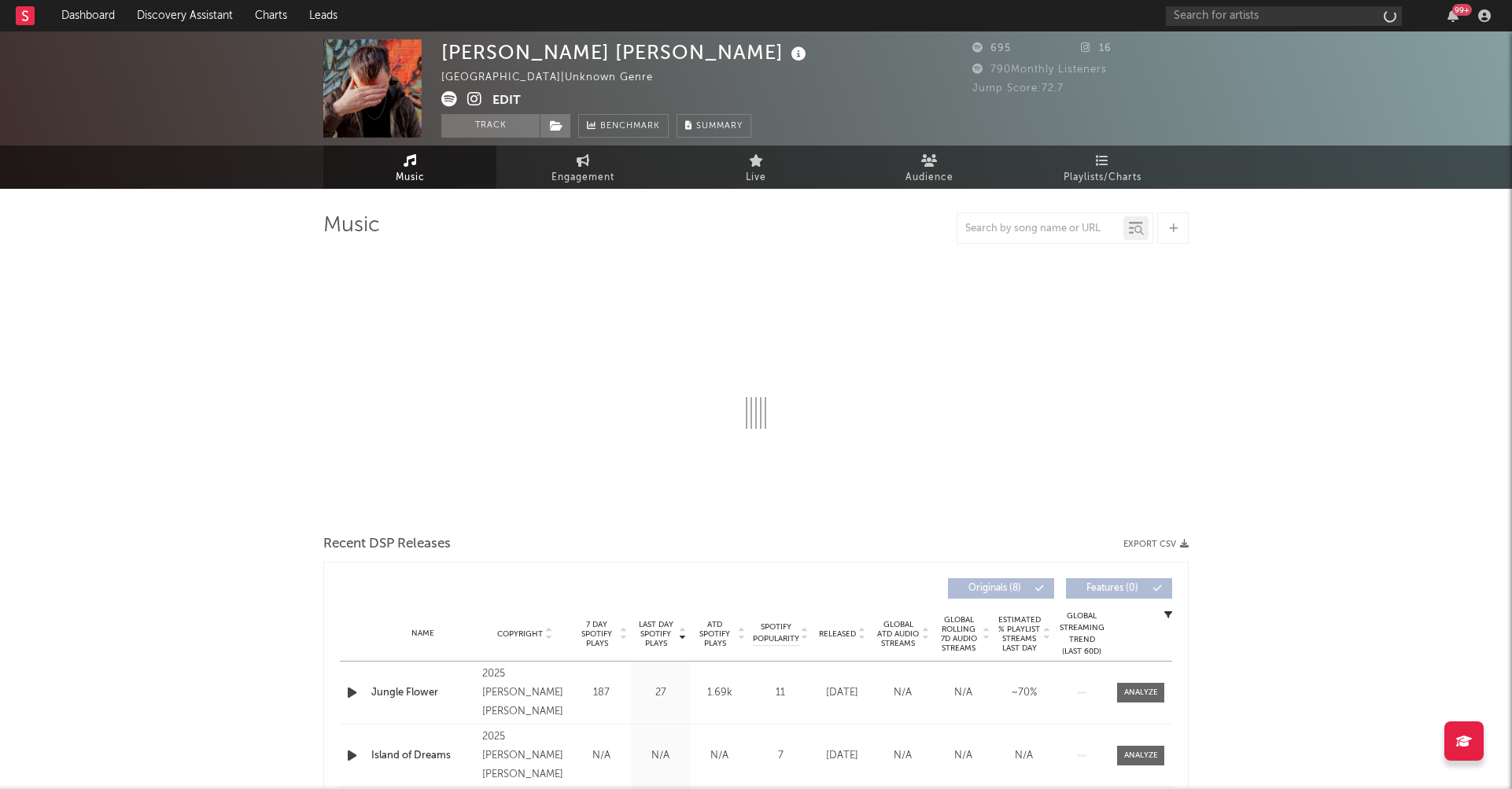
select select "1w"
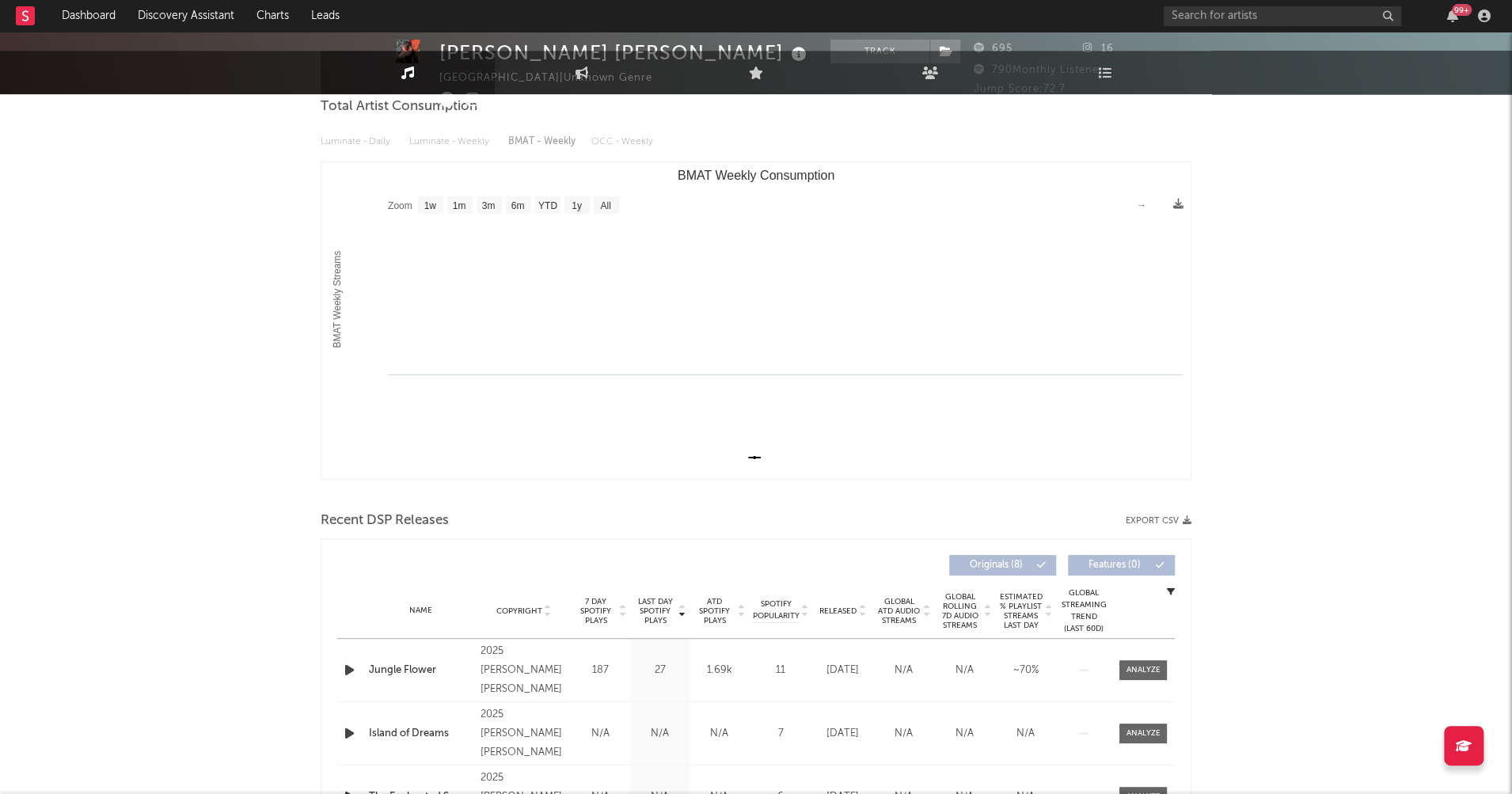
scroll to position [190, 0]
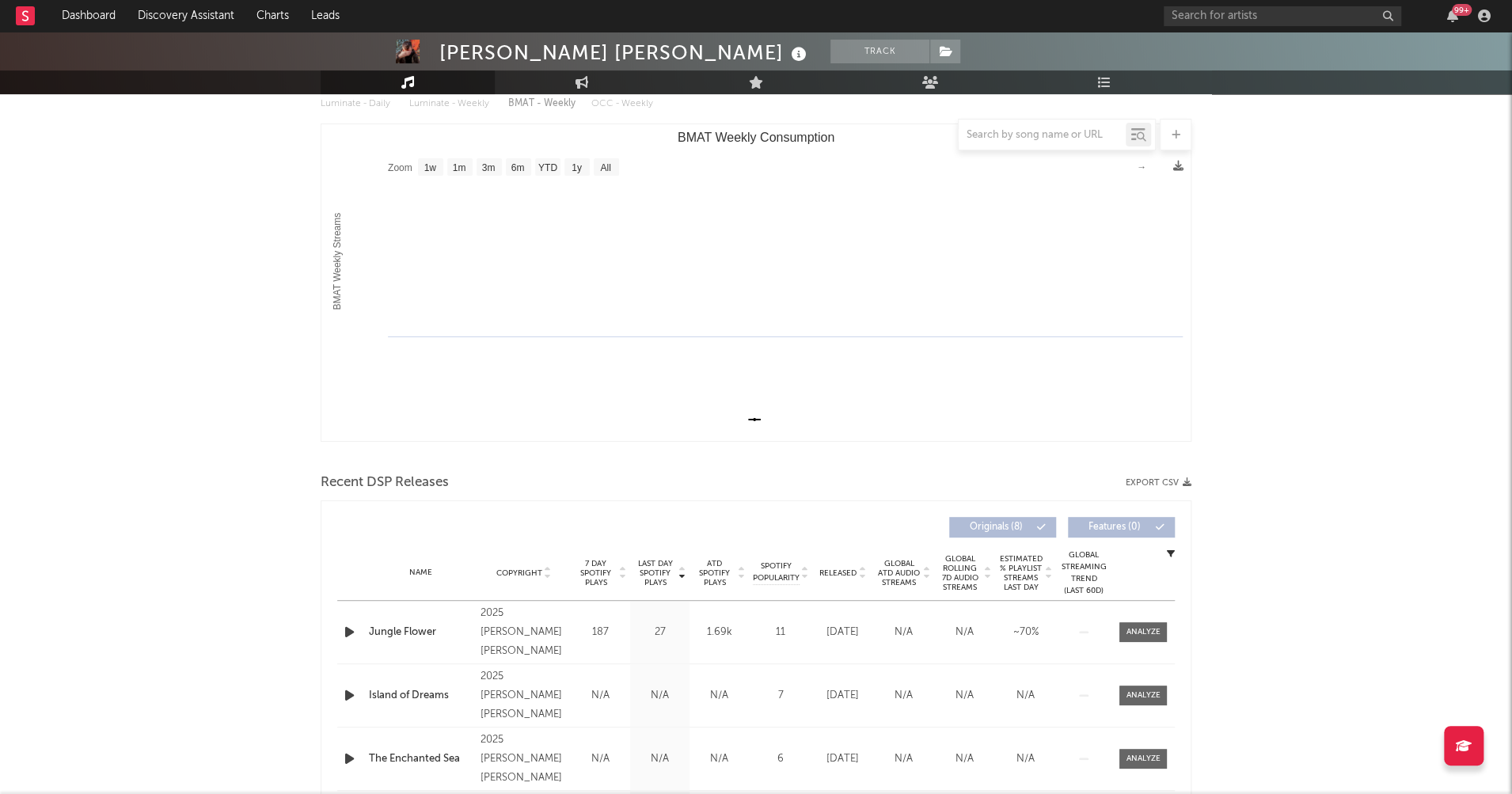
click at [349, 635] on icon "button" at bounding box center [350, 633] width 17 height 20
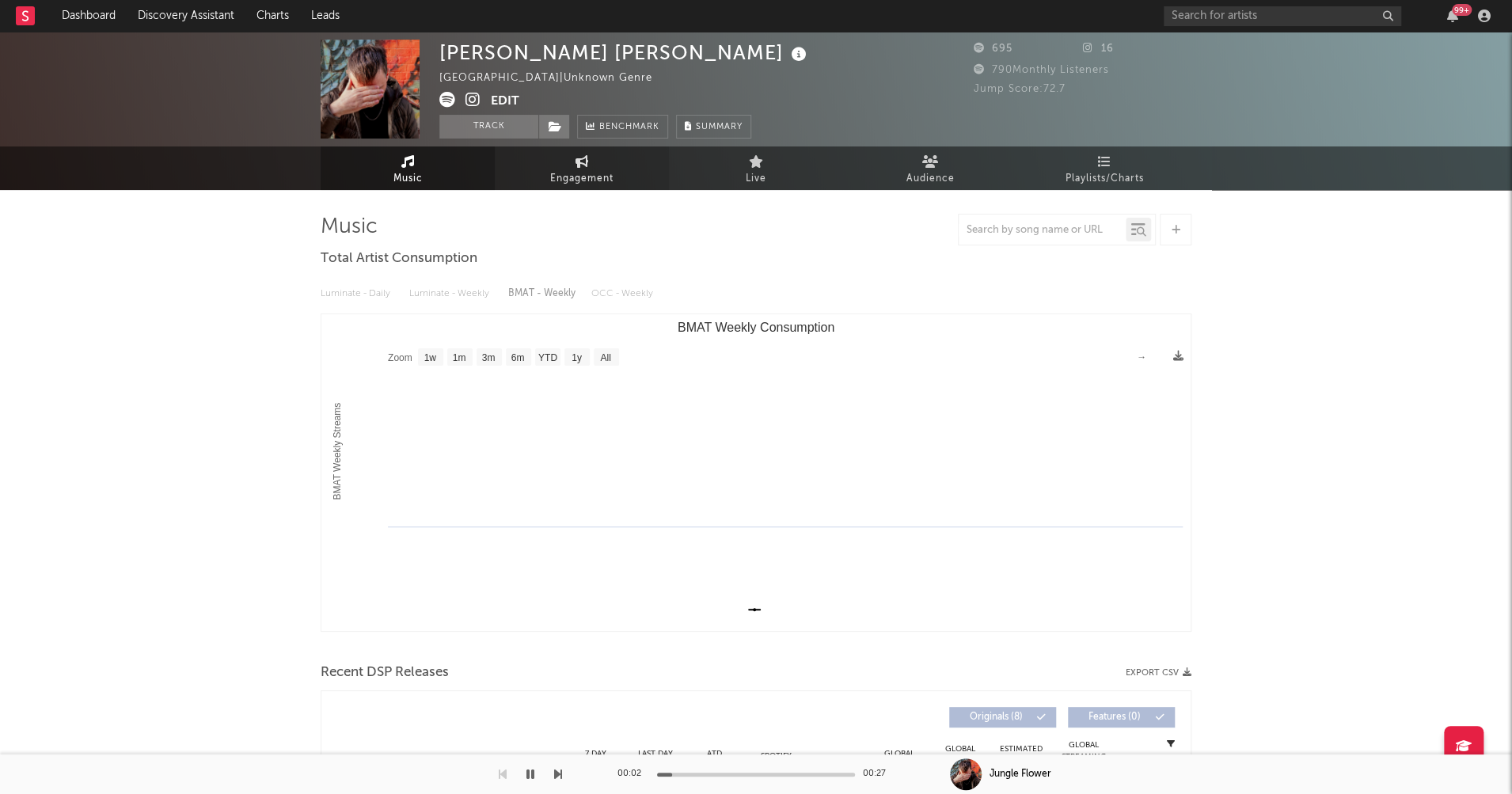
click at [583, 169] on span "Engagement" at bounding box center [582, 178] width 63 height 19
select select "1w"
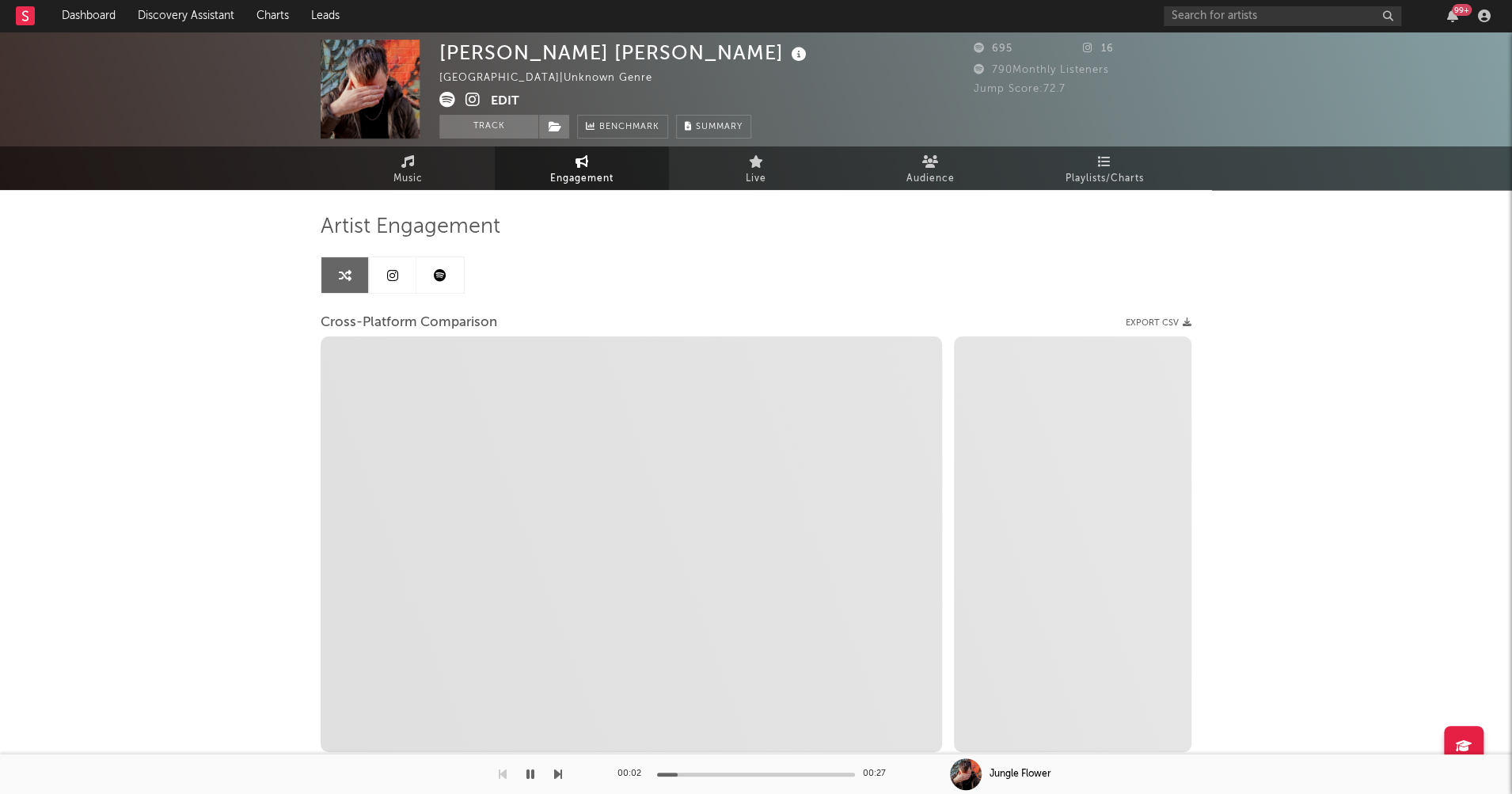
click at [469, 98] on icon at bounding box center [472, 100] width 15 height 16
select select "1m"
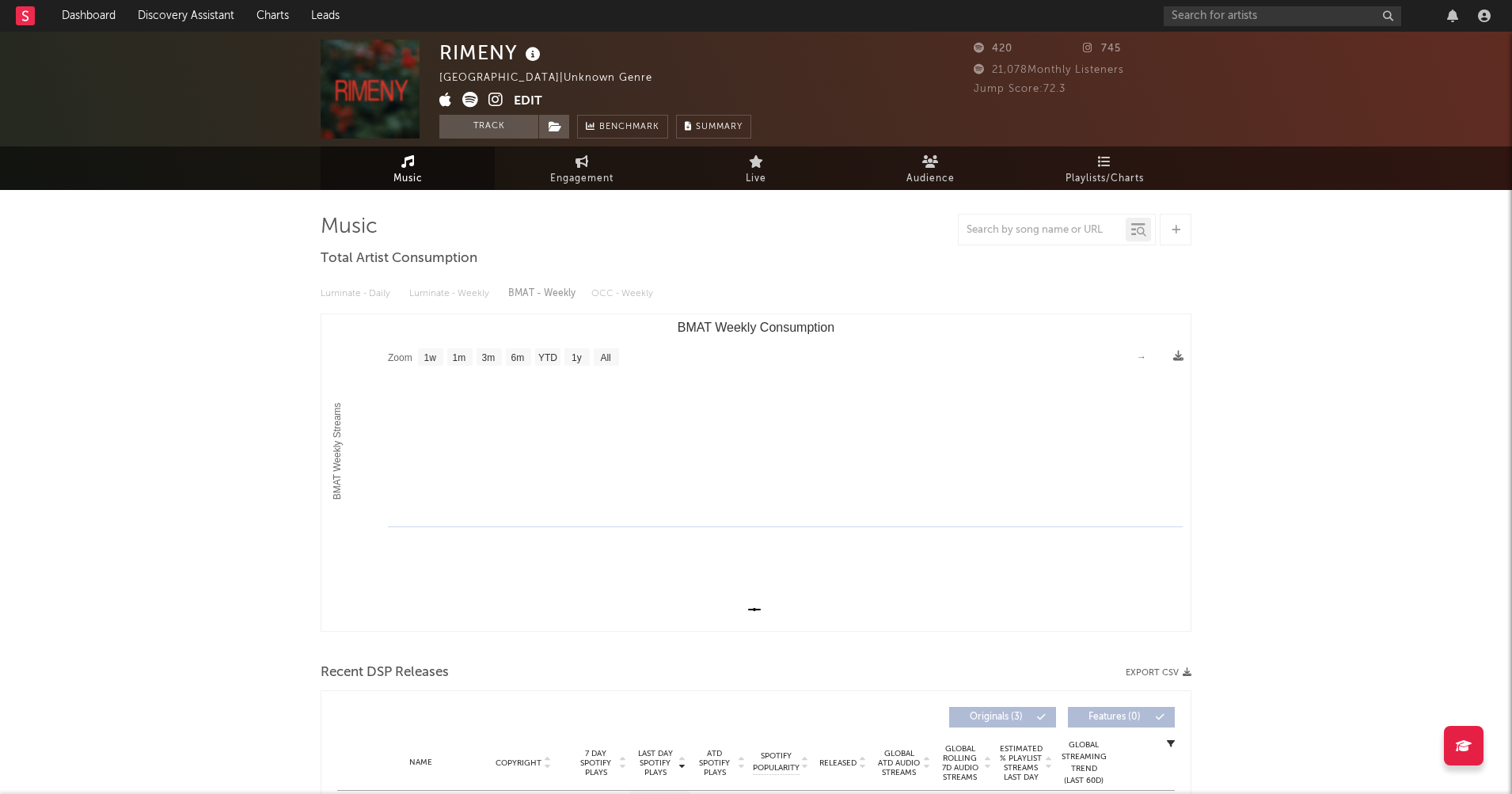
select select "1w"
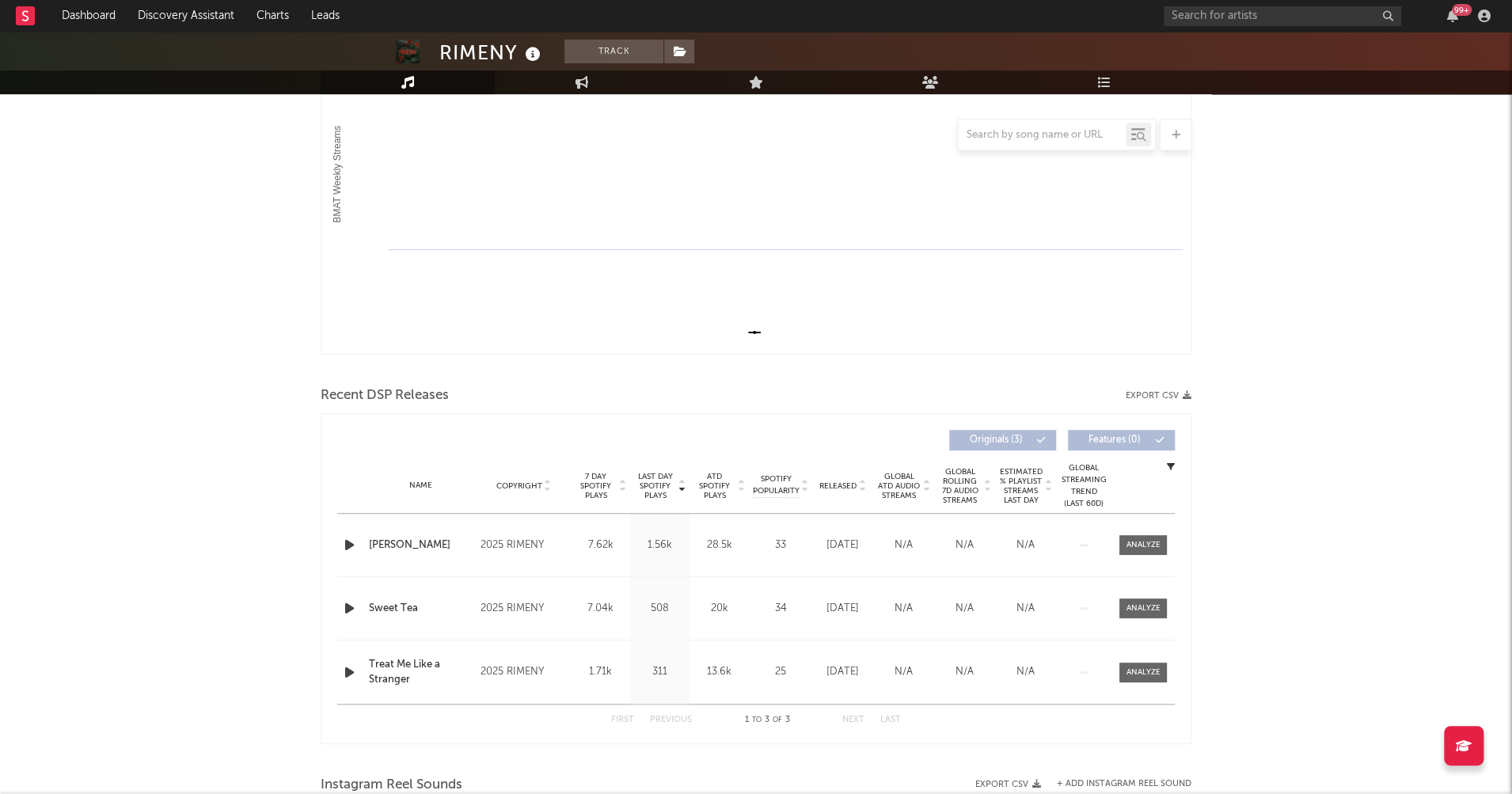
scroll to position [278, 0]
click at [352, 547] on icon "button" at bounding box center [350, 544] width 17 height 20
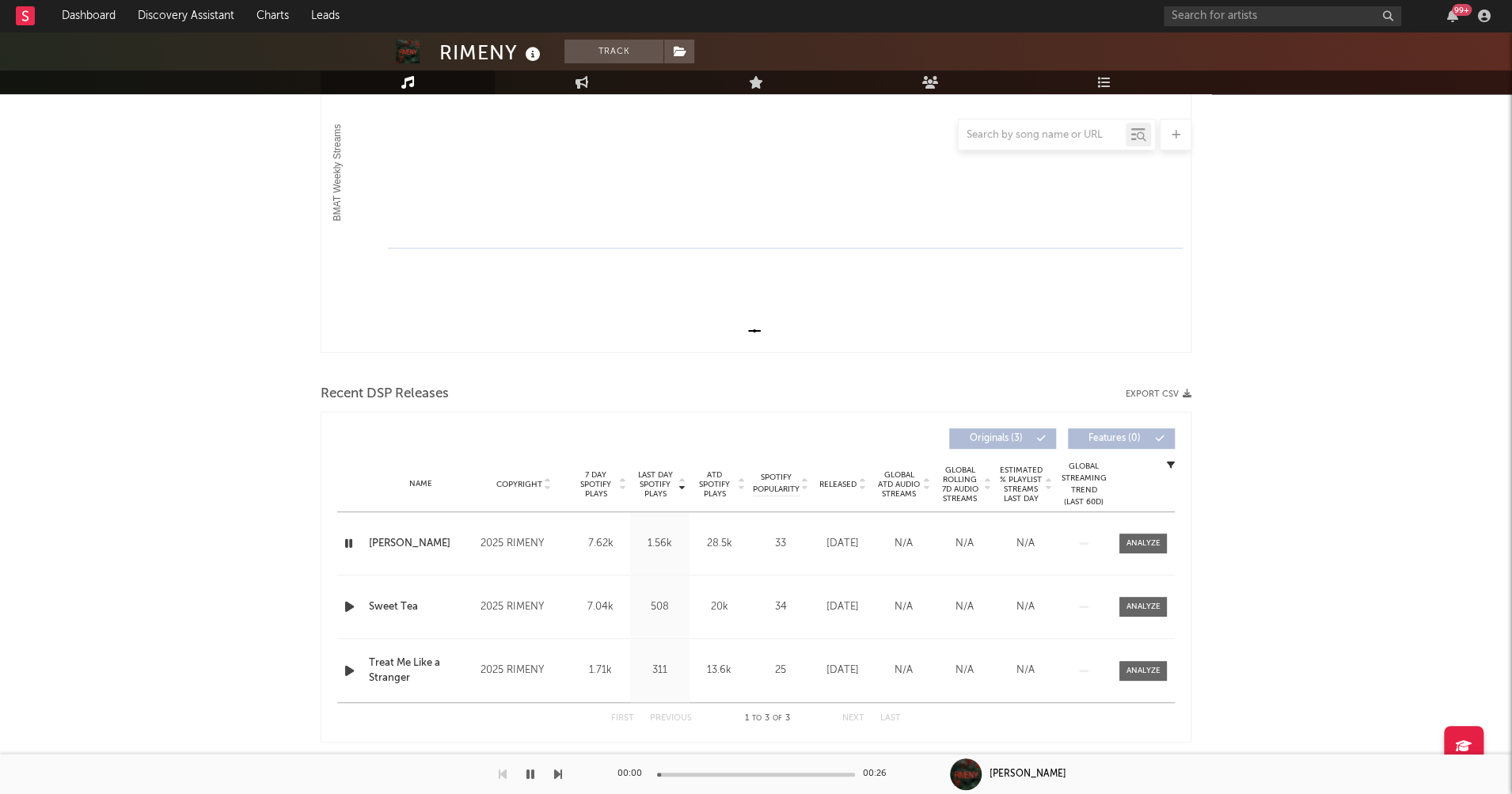
scroll to position [0, 0]
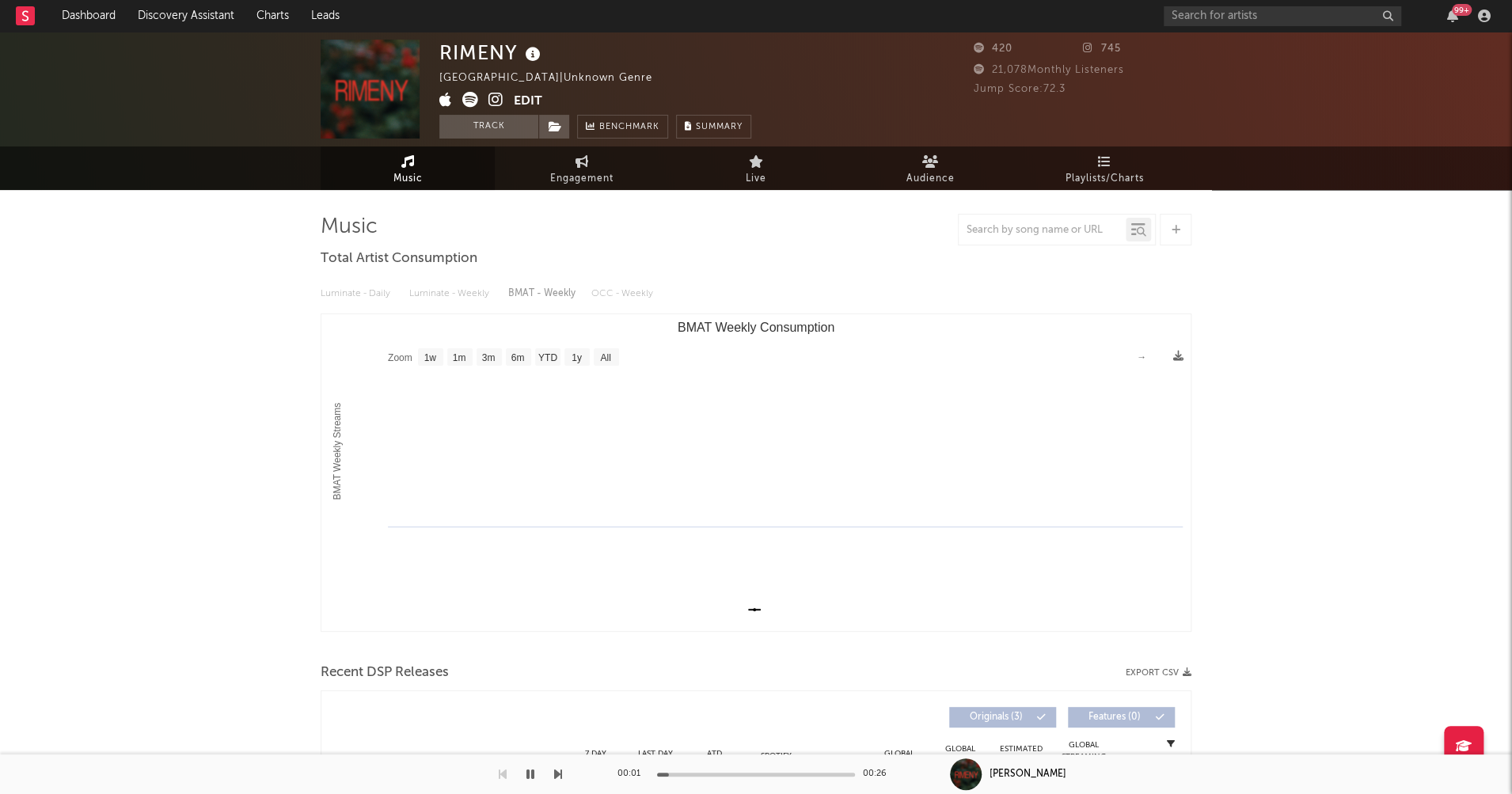
click at [497, 105] on icon at bounding box center [495, 100] width 15 height 16
drag, startPoint x: 441, startPoint y: 50, endPoint x: 513, endPoint y: 50, distance: 72.0
click at [513, 50] on div "RIMENY" at bounding box center [492, 52] width 105 height 26
copy div "RIMENY"
click at [561, 176] on span "Engagement" at bounding box center [582, 178] width 63 height 19
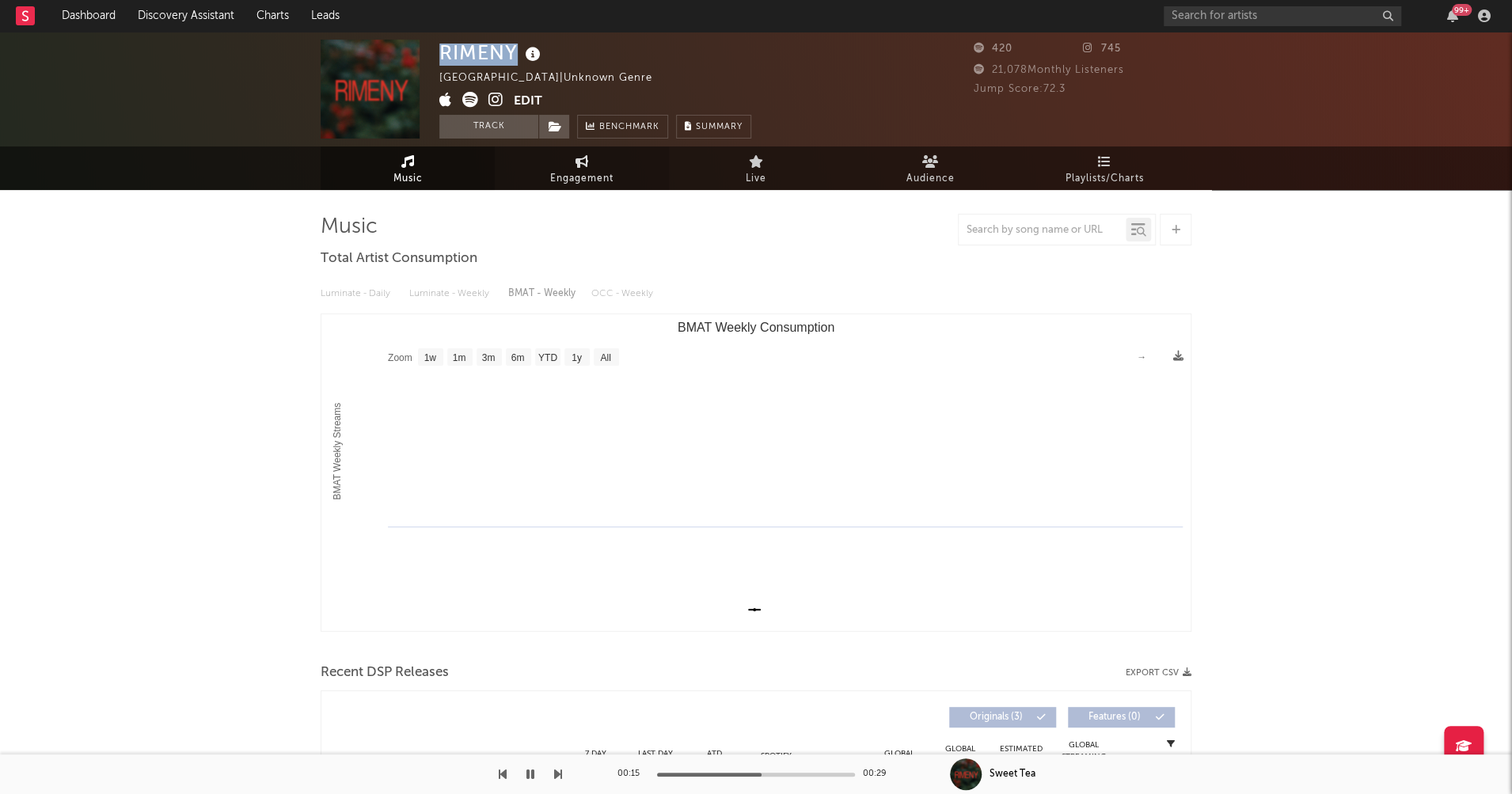
select select "1w"
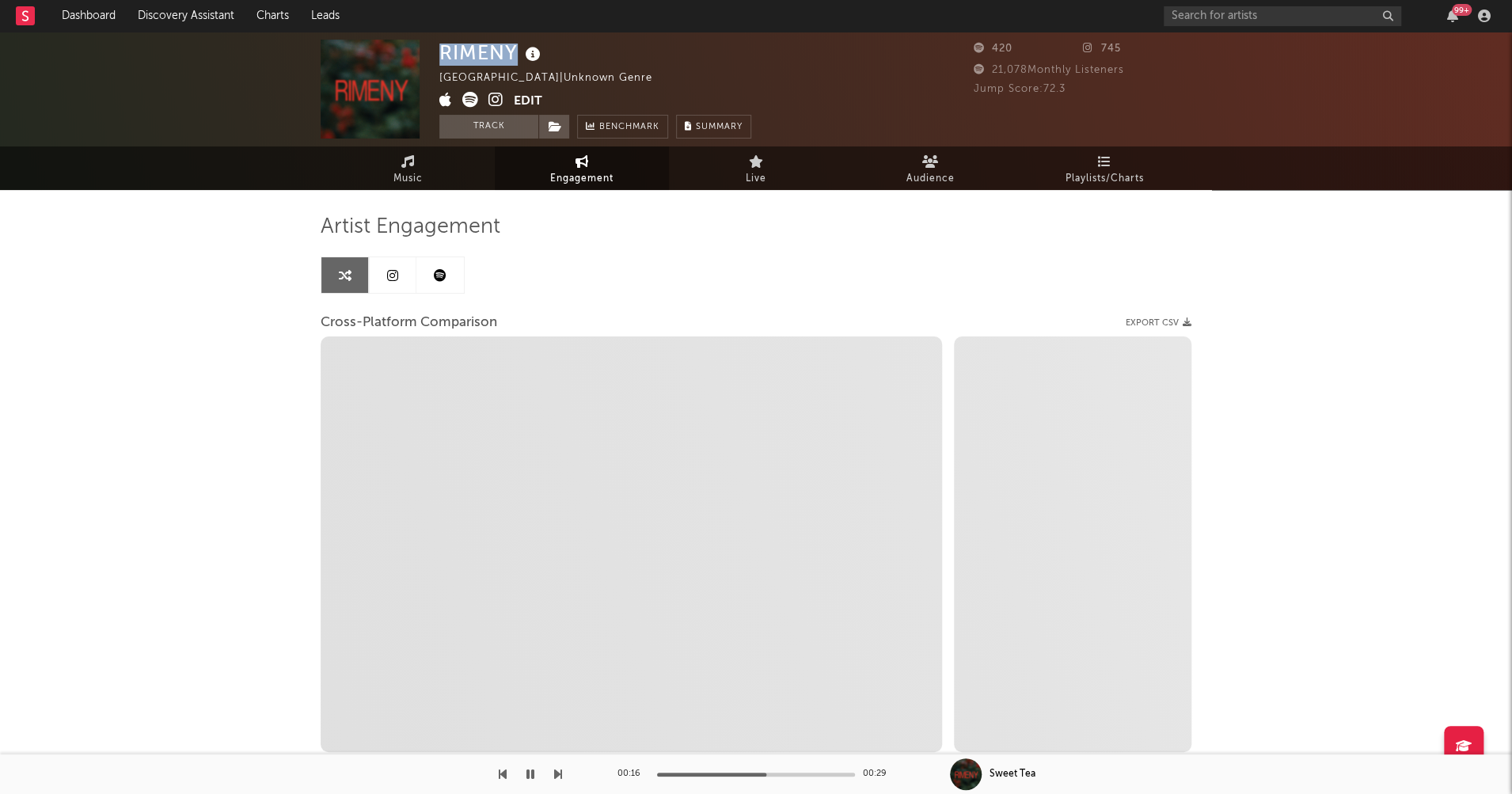
select select "1m"
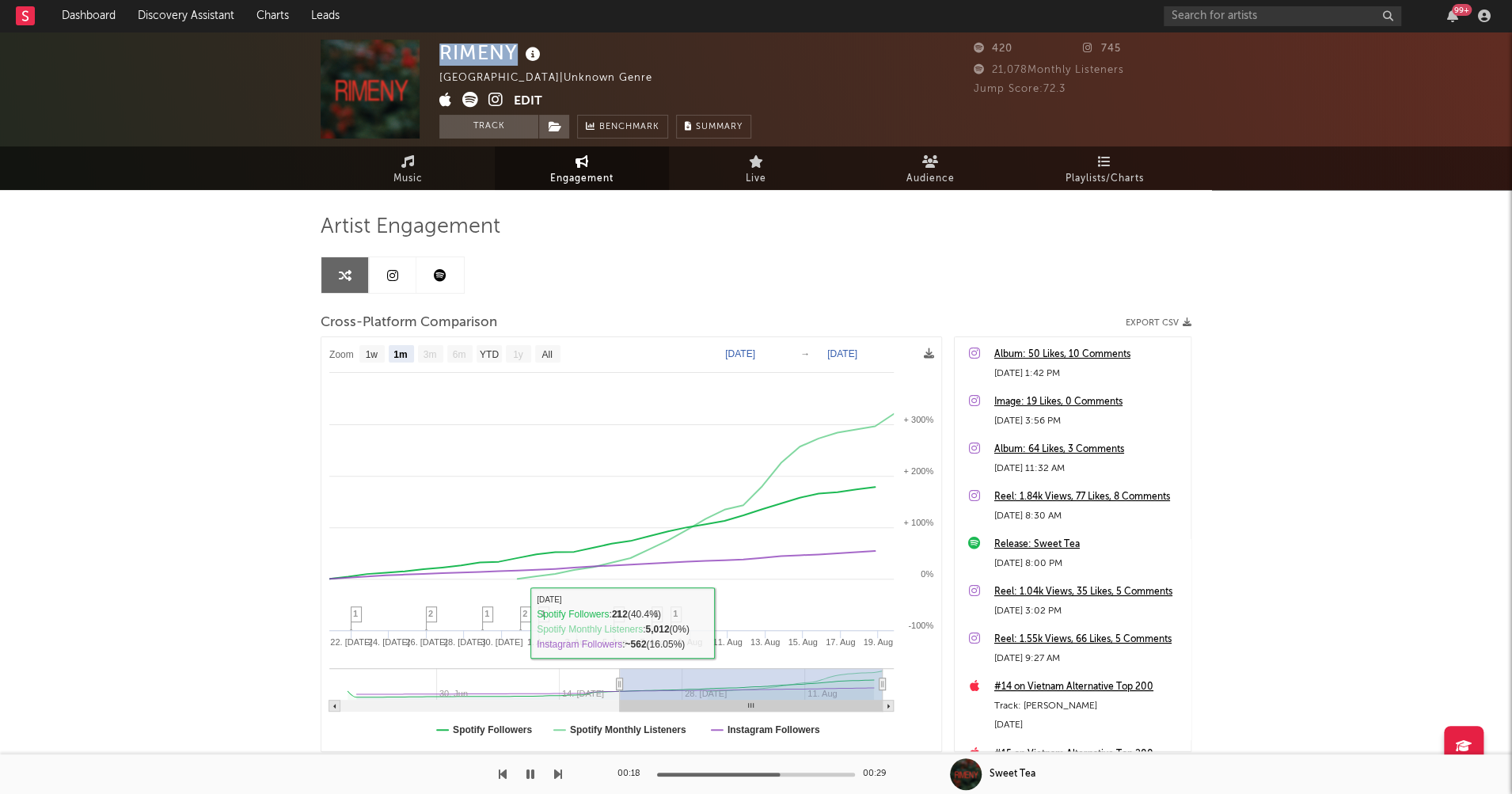
click at [534, 775] on icon "button" at bounding box center [531, 774] width 8 height 13
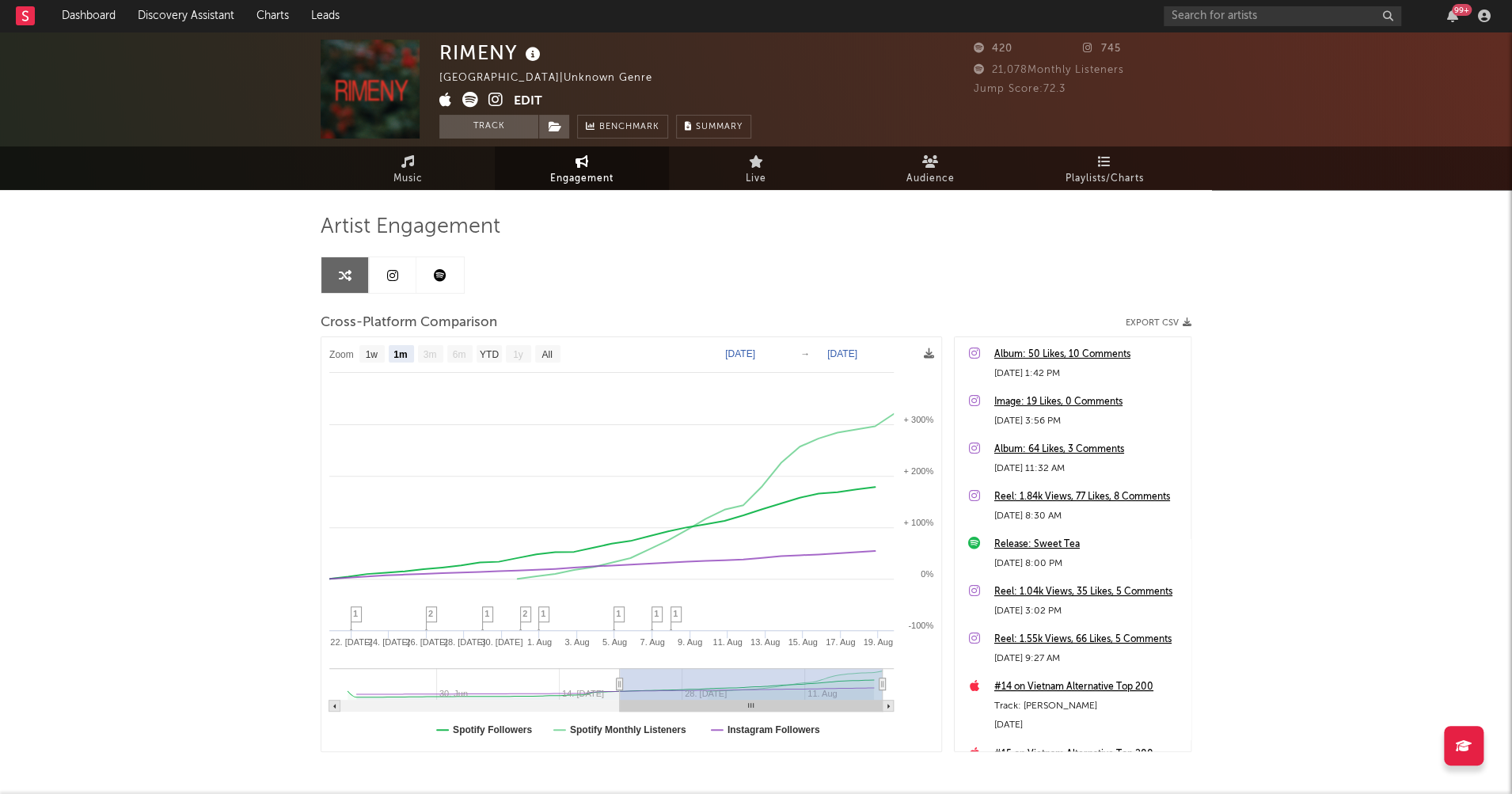
click at [460, 59] on div "RIMENY" at bounding box center [492, 52] width 105 height 26
drag, startPoint x: 444, startPoint y: 53, endPoint x: 513, endPoint y: 51, distance: 69.0
click at [513, 51] on div "RIMENY" at bounding box center [492, 52] width 105 height 26
copy div "RIMENY"
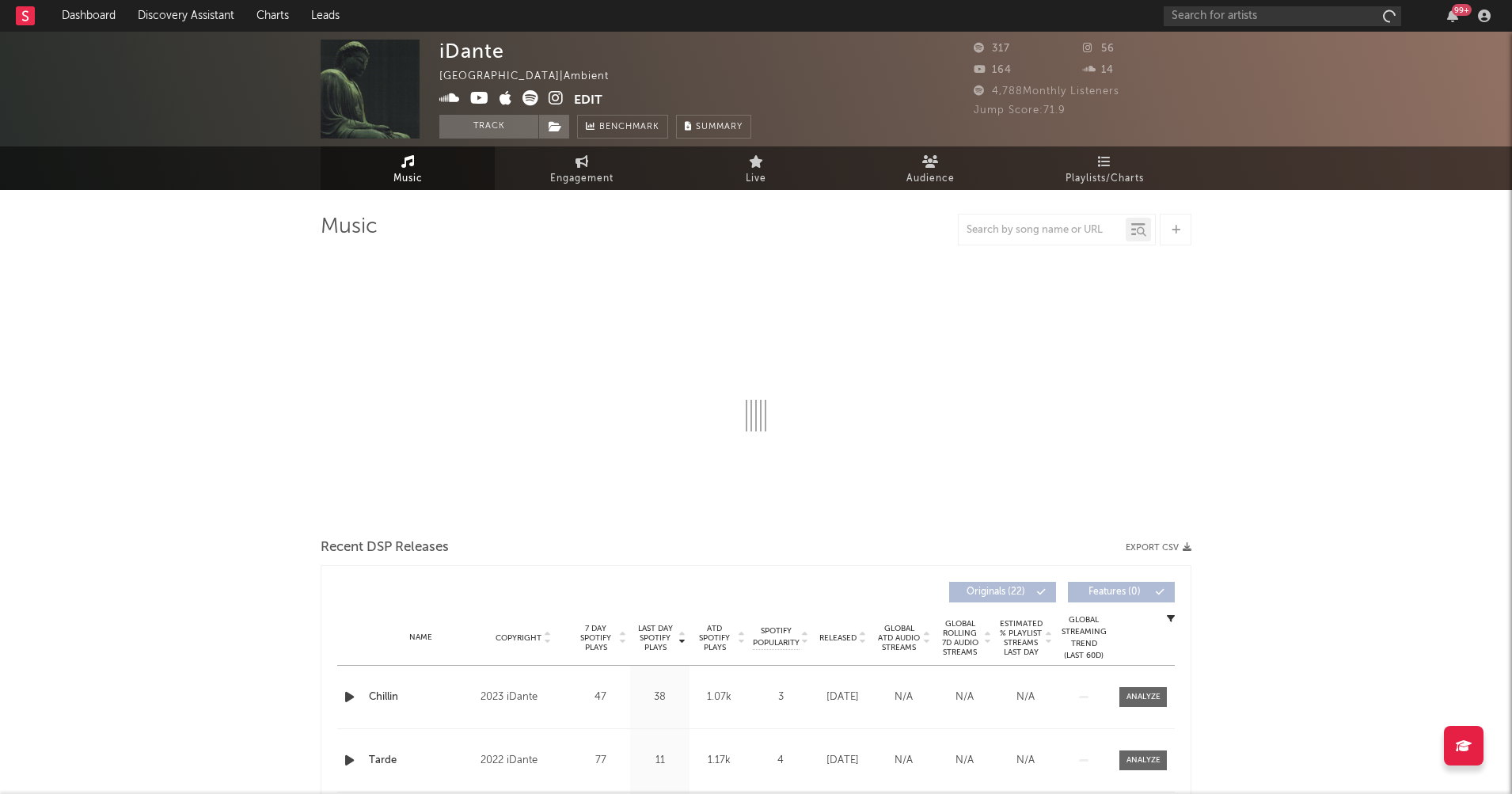
select select "1w"
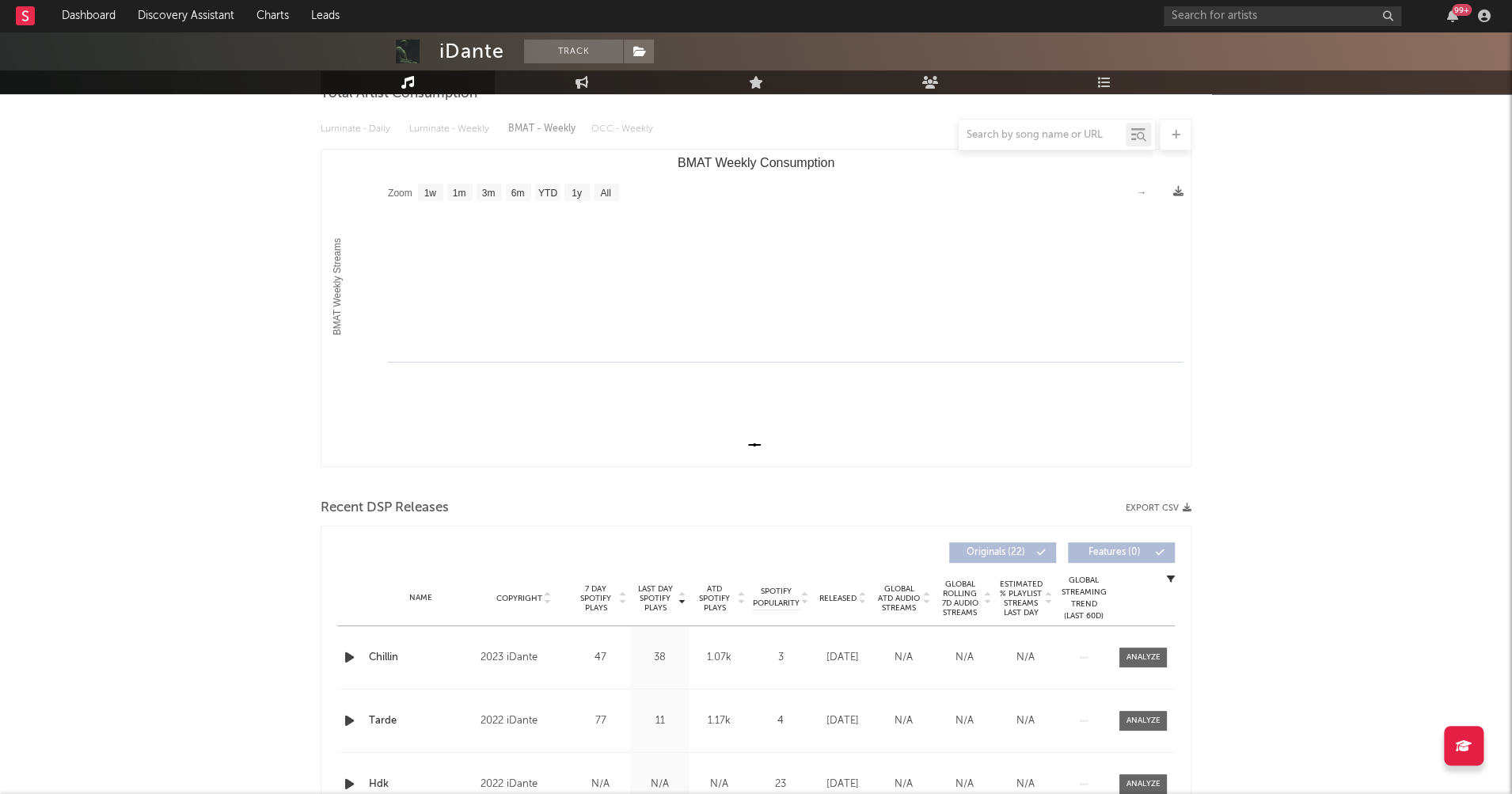
scroll to position [188, 0]
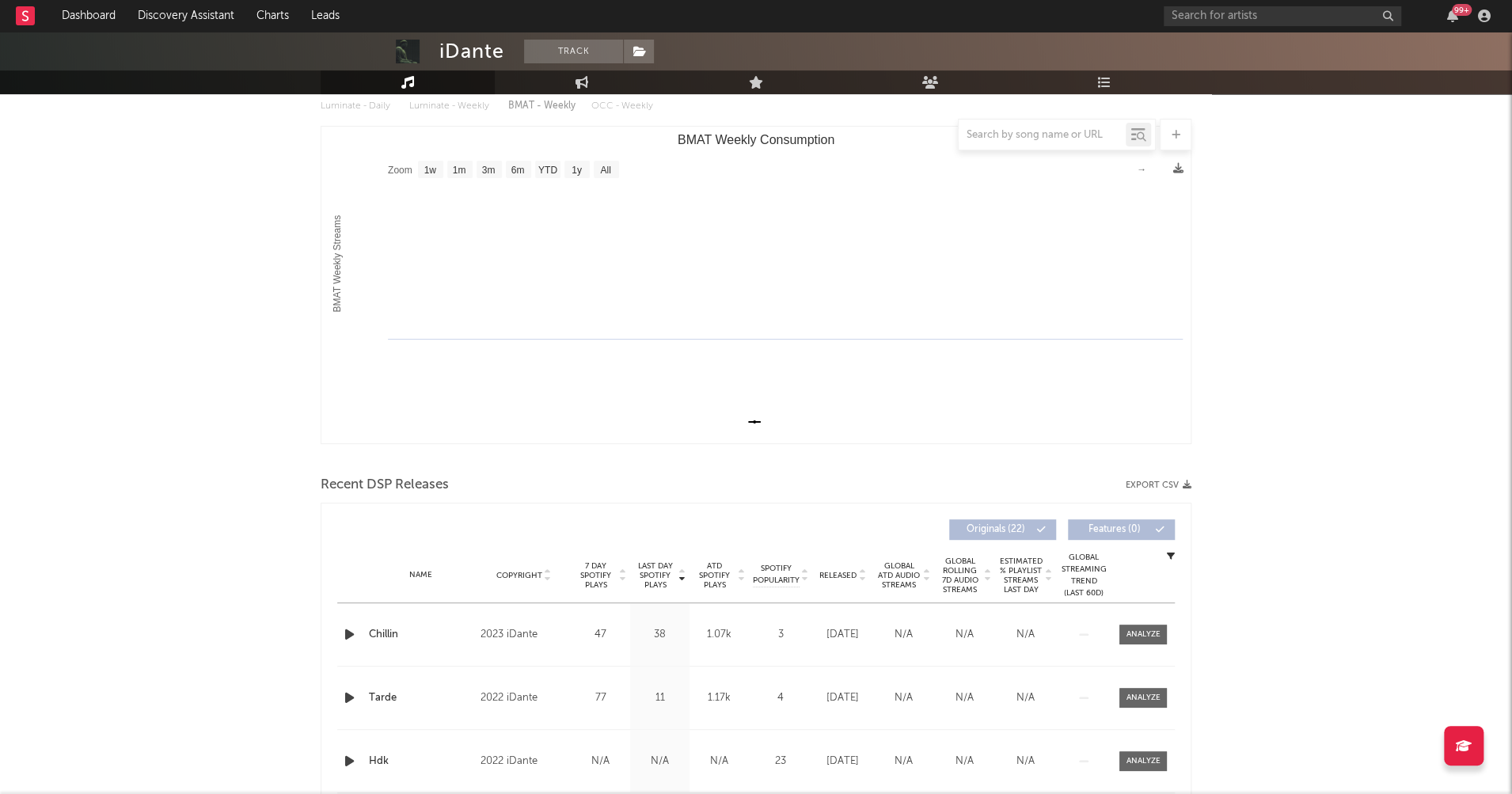
click at [346, 632] on icon "button" at bounding box center [350, 635] width 17 height 20
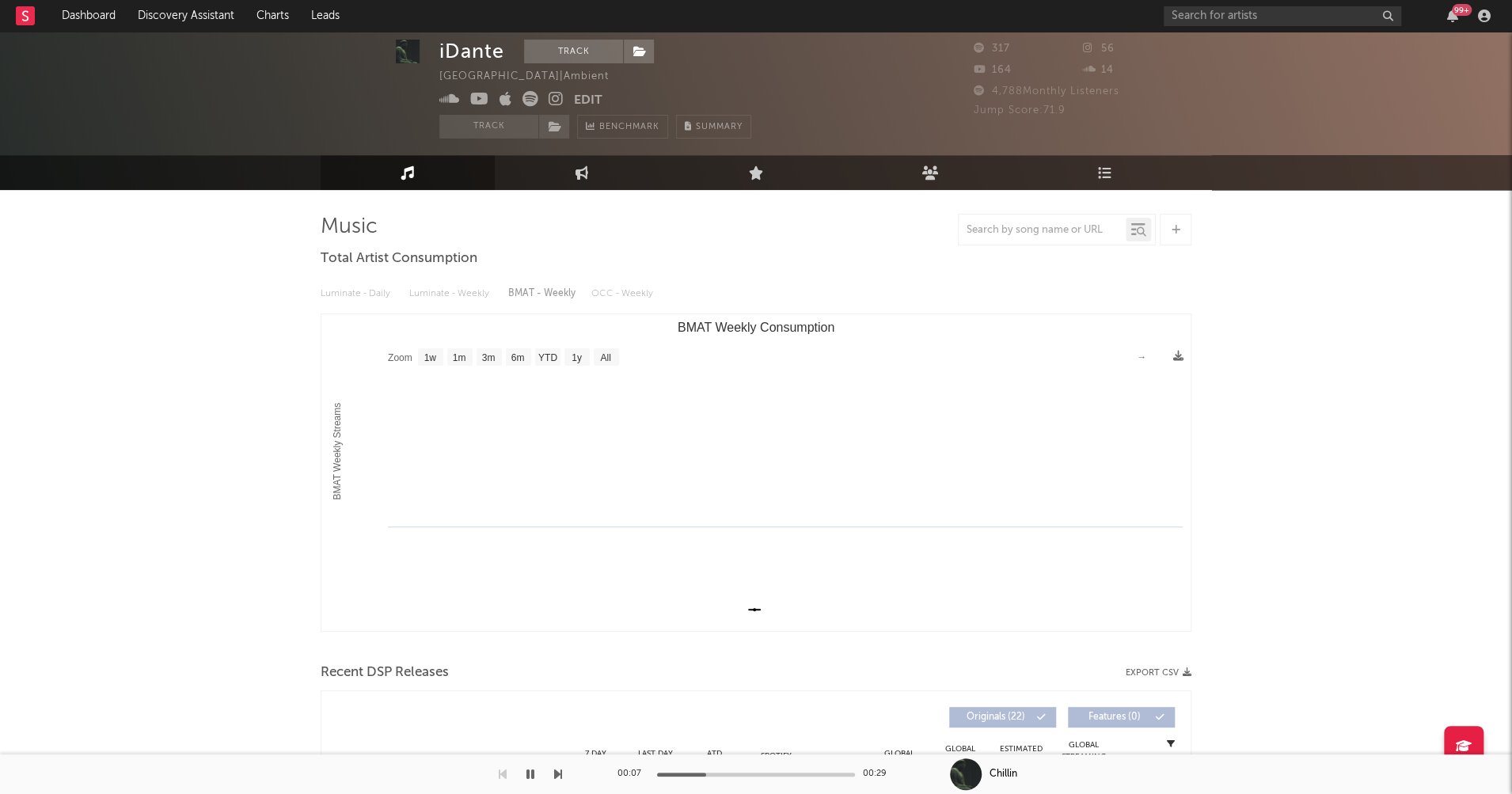
scroll to position [0, 0]
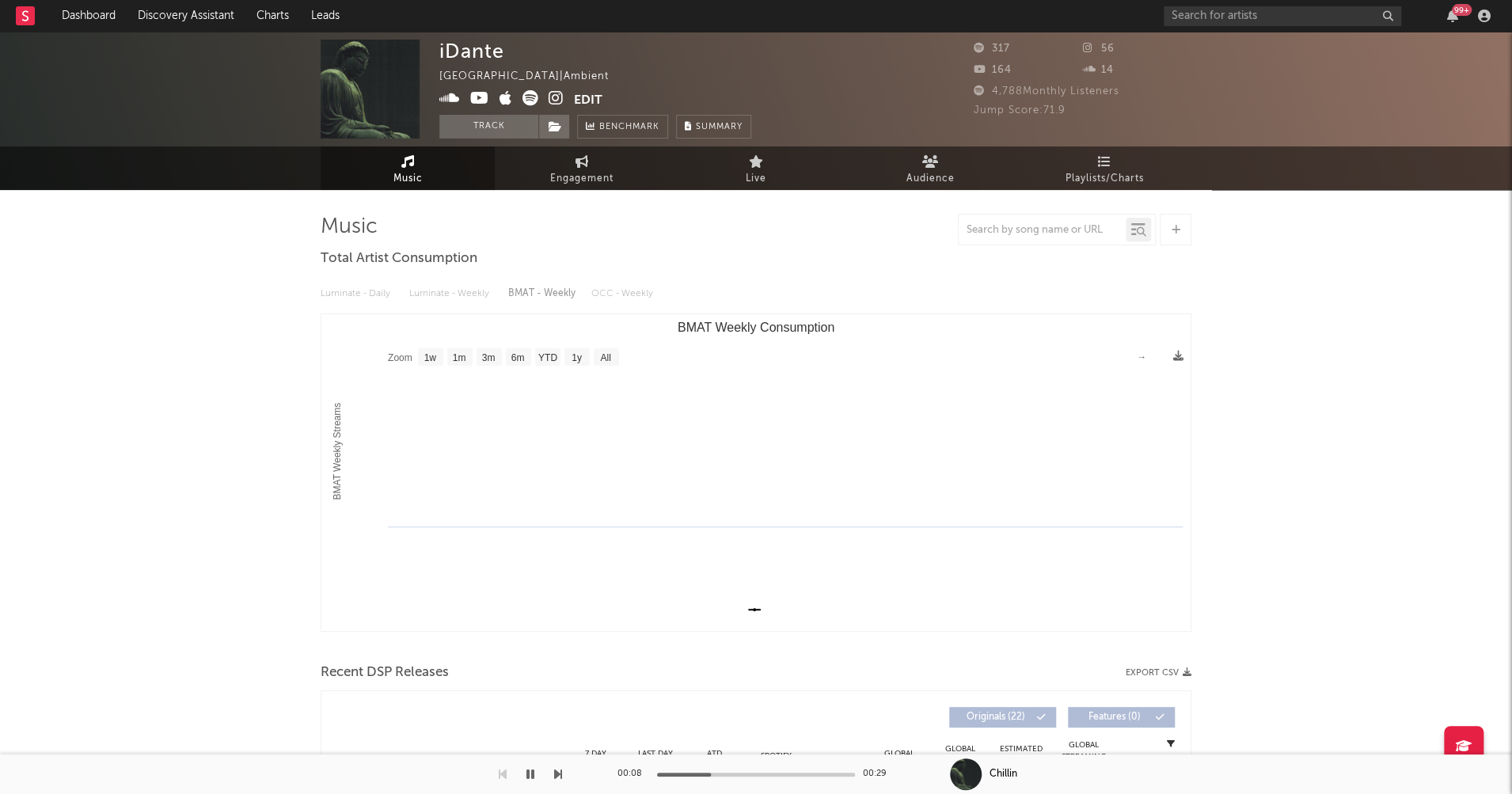
click at [558, 97] on icon at bounding box center [555, 98] width 15 height 16
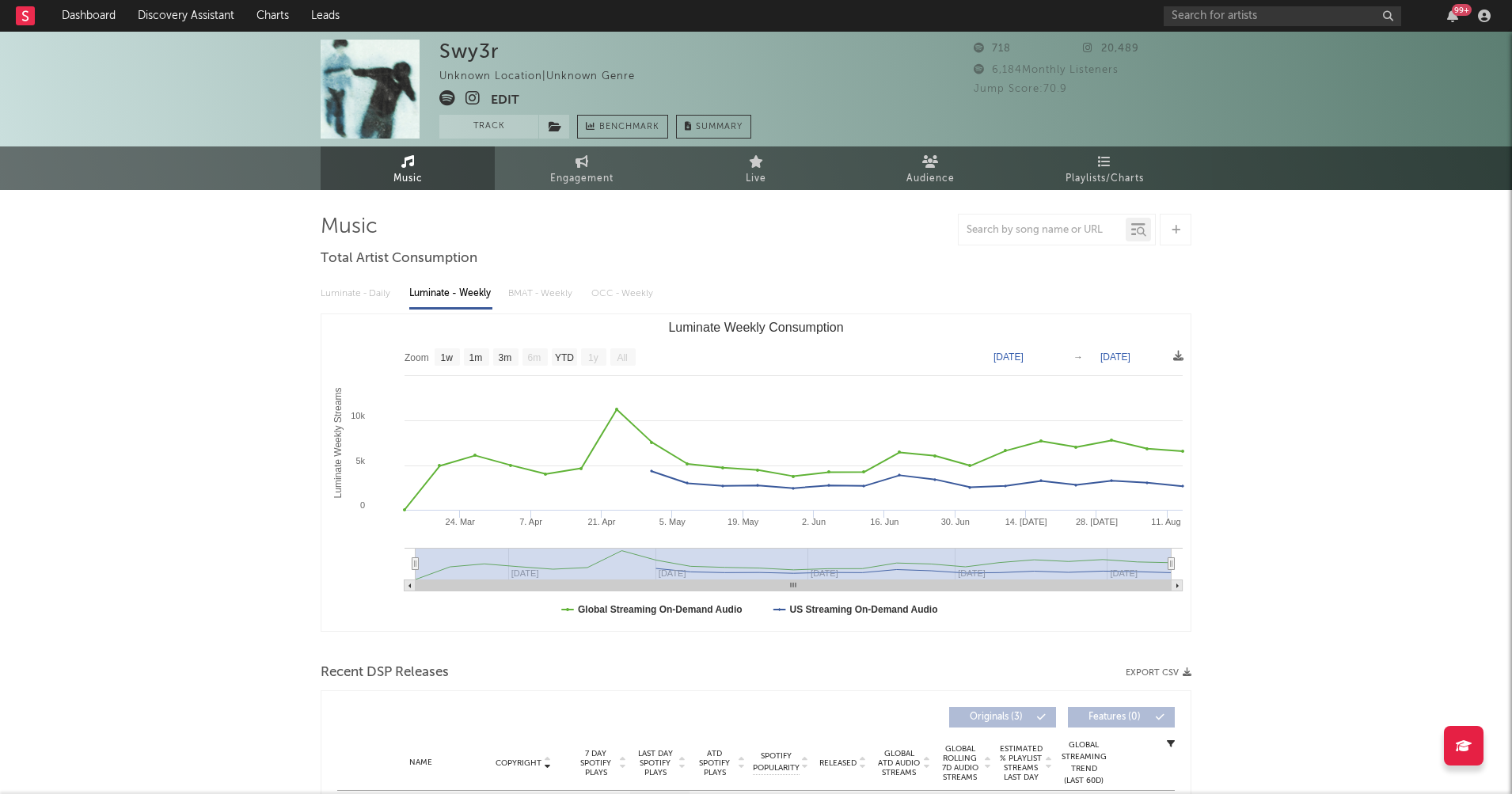
select select "1w"
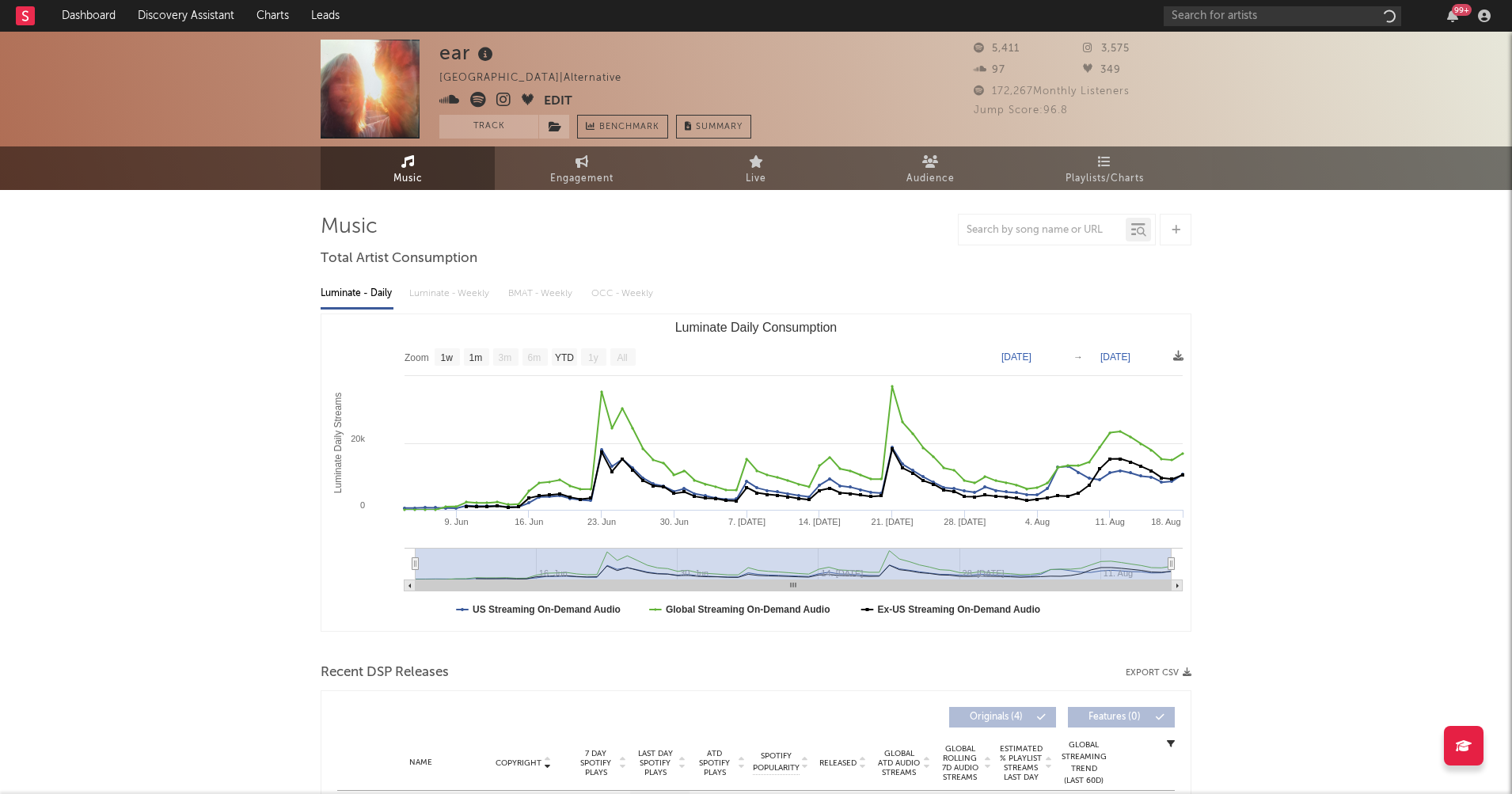
select select "1w"
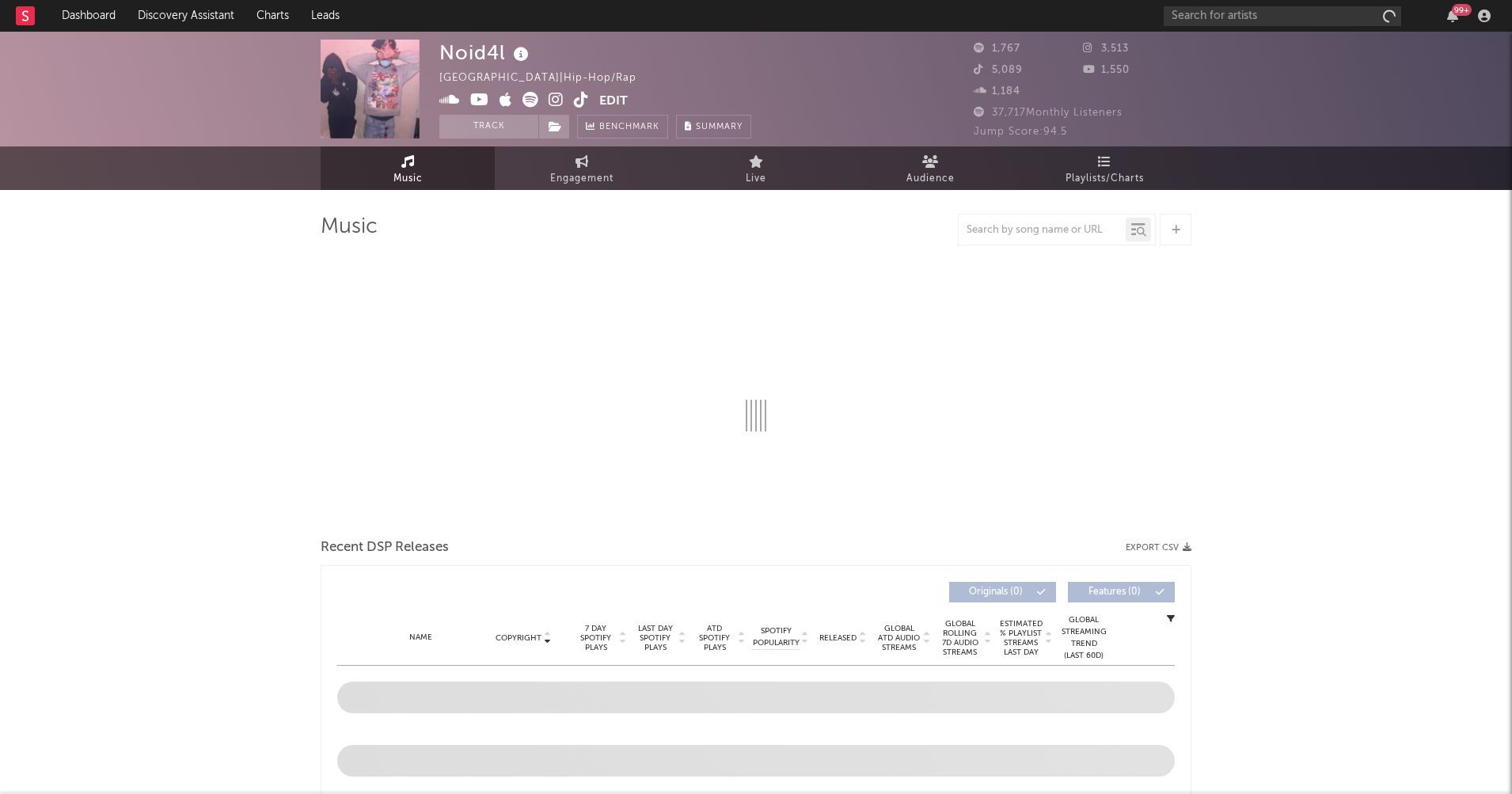
select select "6m"
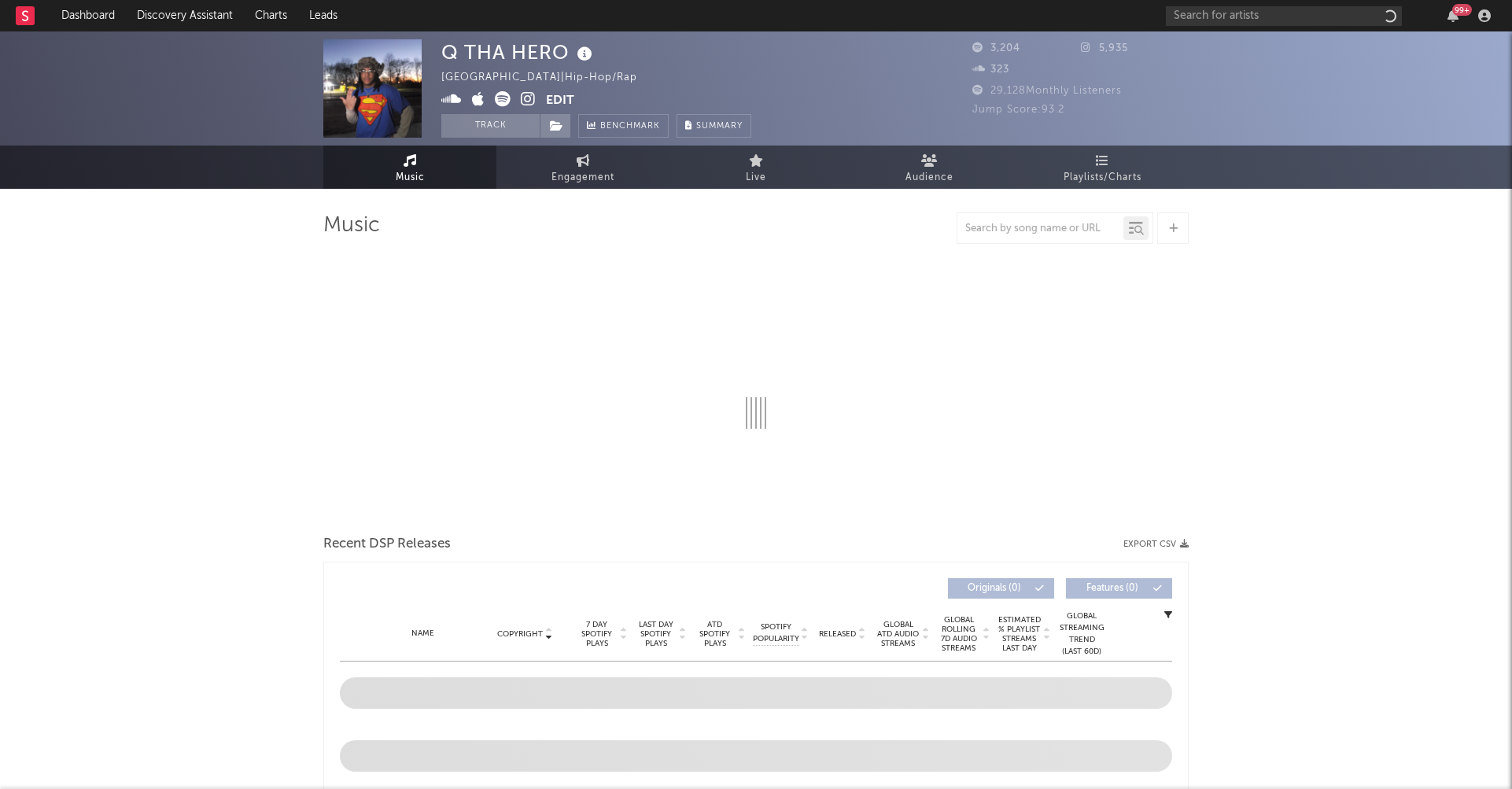
select select "1w"
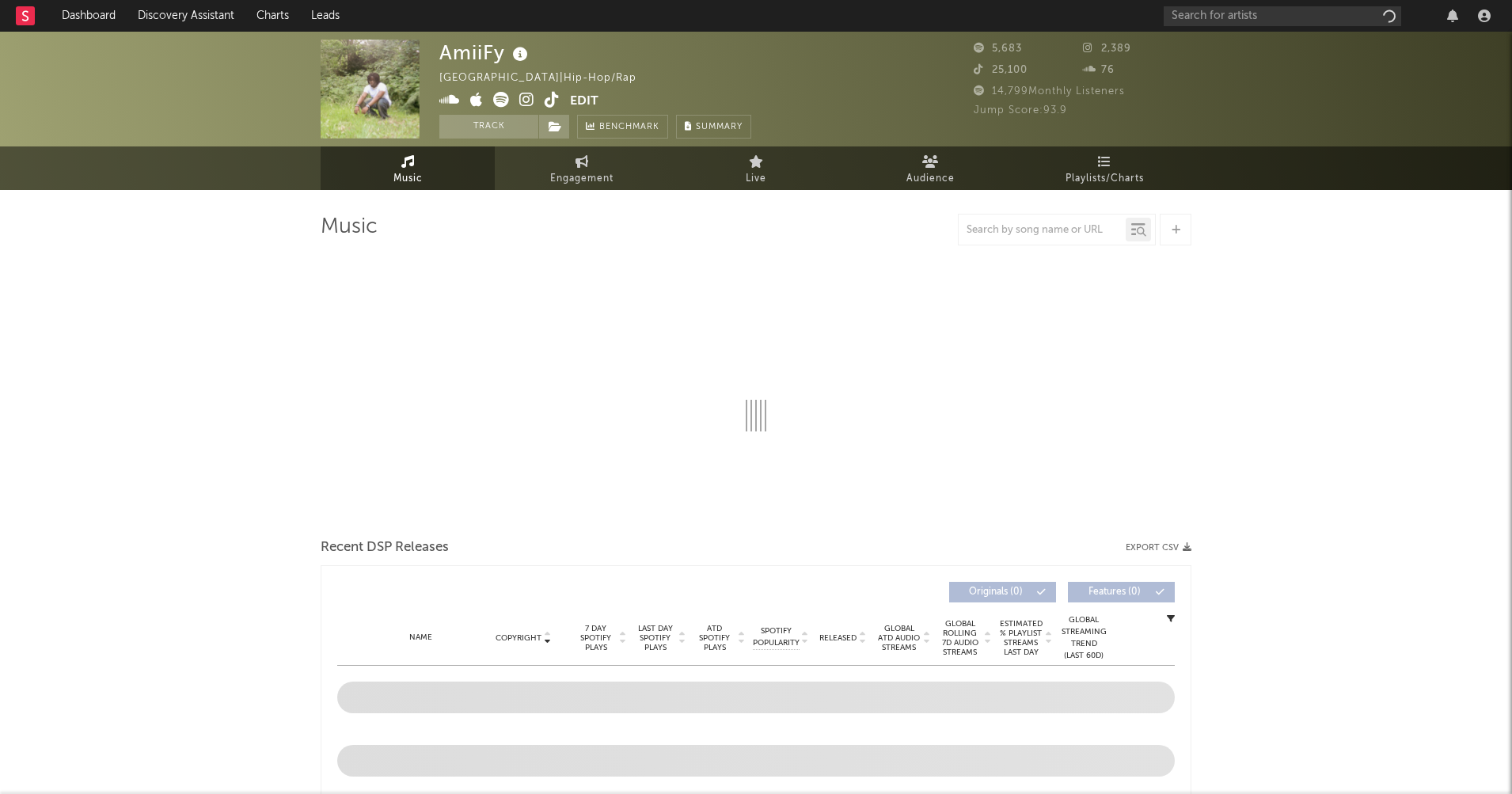
select select "6m"
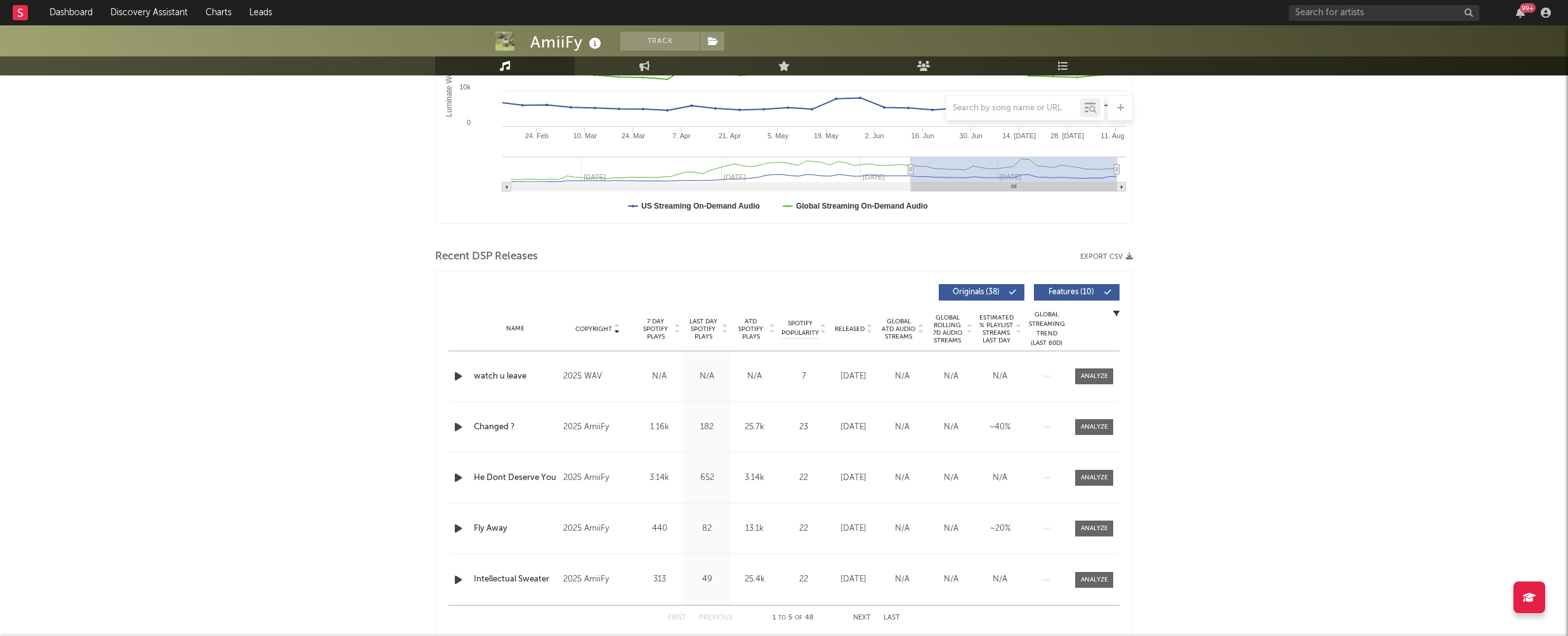
scroll to position [286, 0]
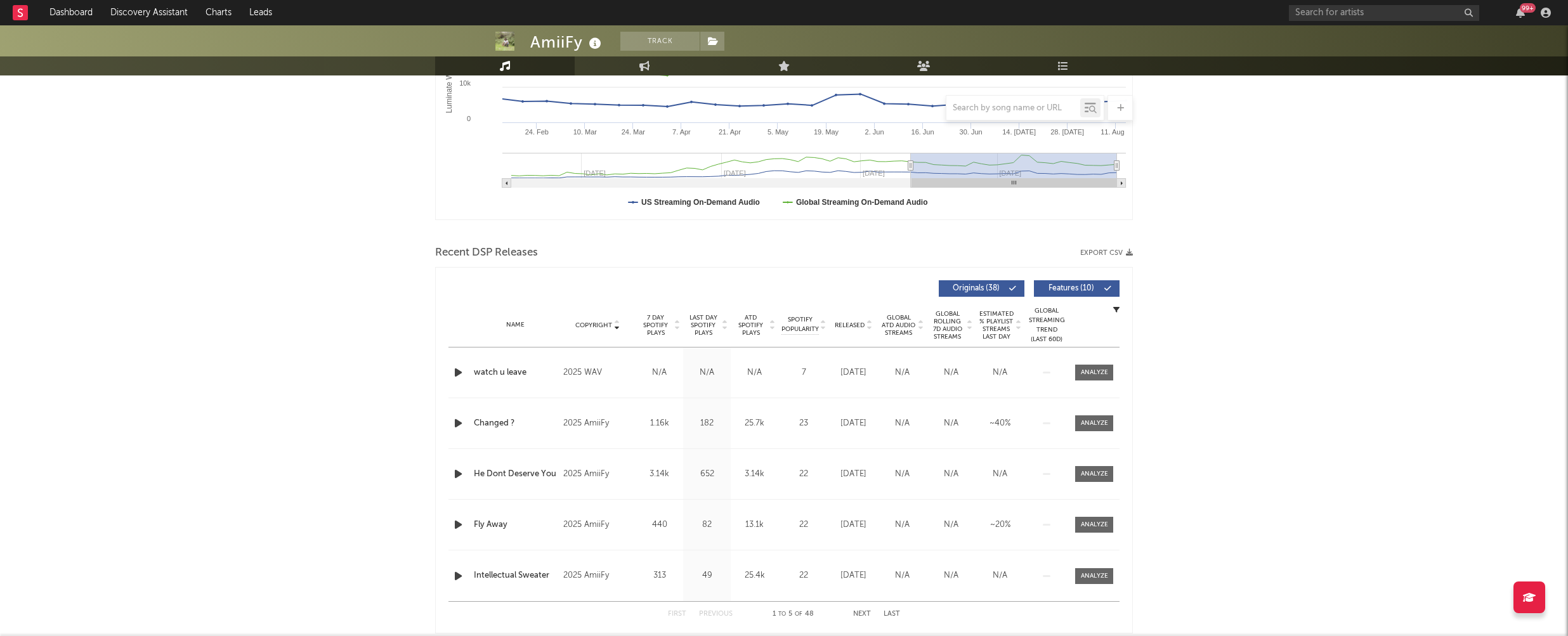
click at [465, 368] on div at bounding box center [459, 373] width 16 height 16
click at [456, 372] on icon "button" at bounding box center [458, 373] width 13 height 16
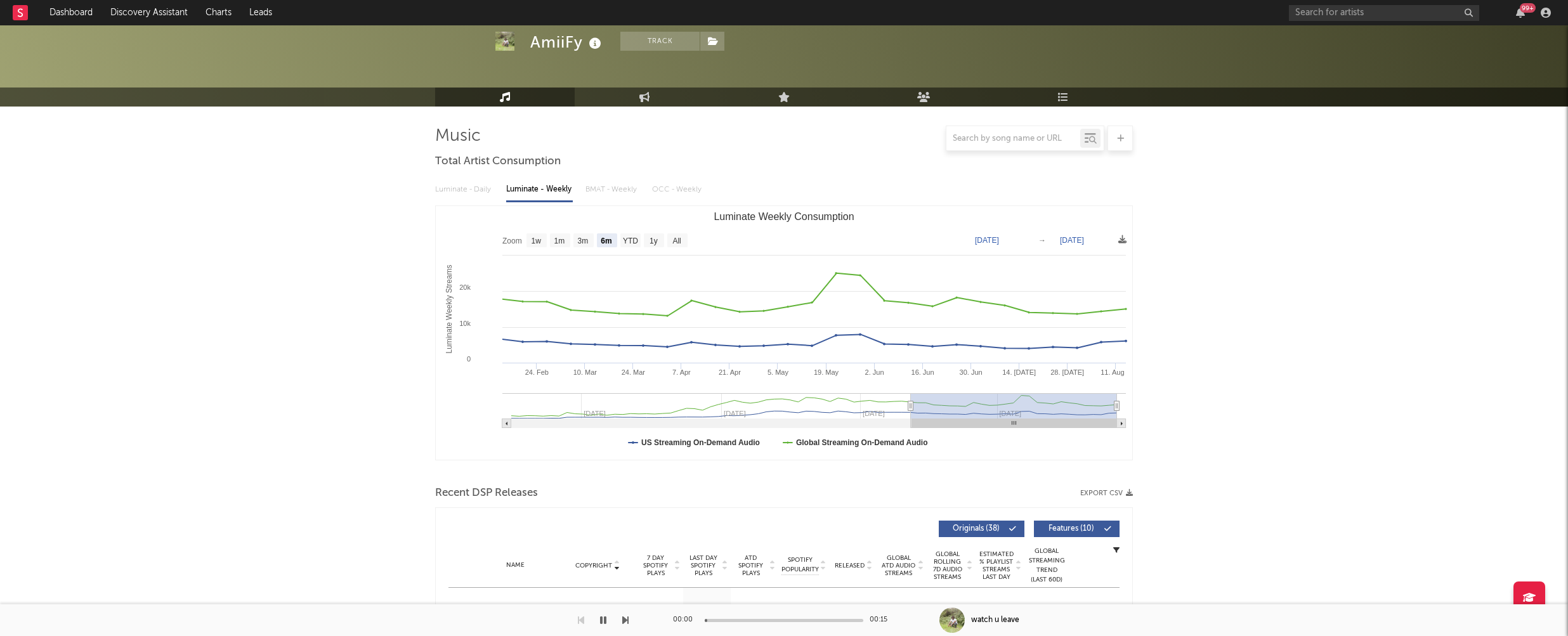
scroll to position [0, 0]
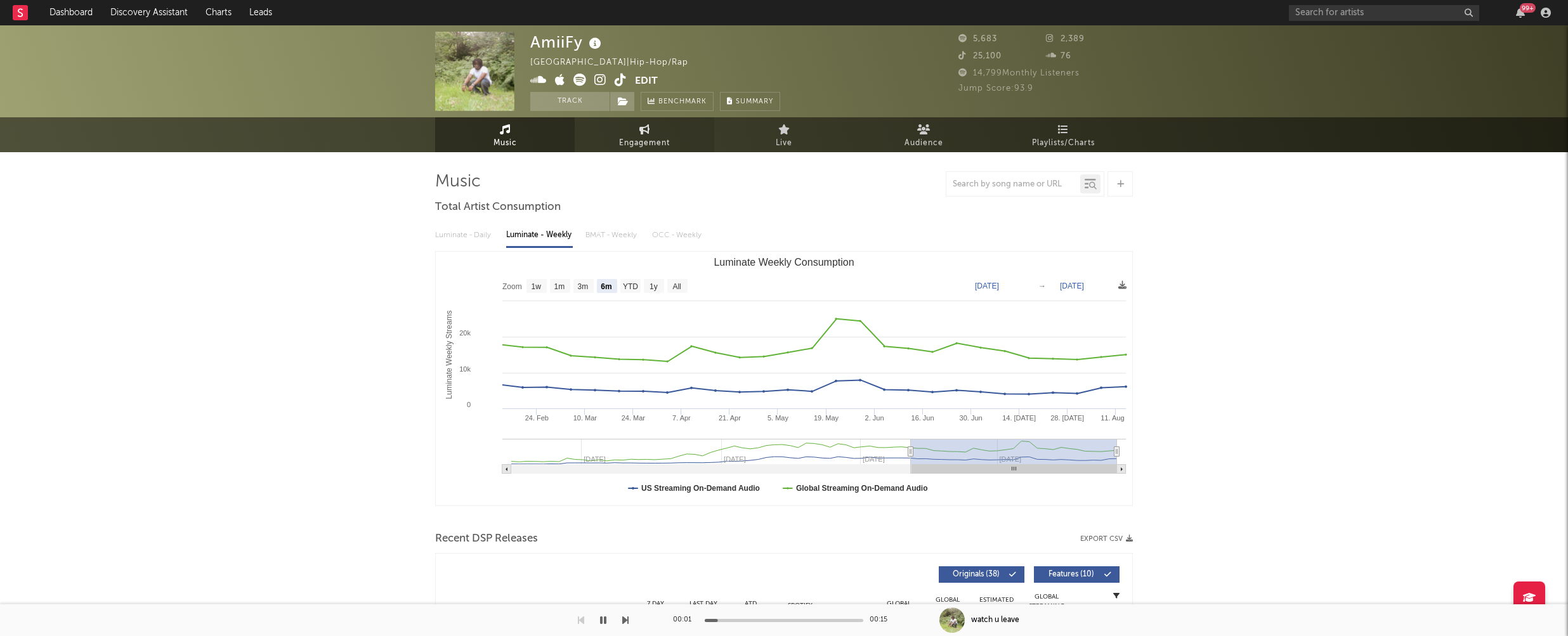
click at [623, 151] on link "Engagement" at bounding box center [645, 135] width 140 height 35
select select "1w"
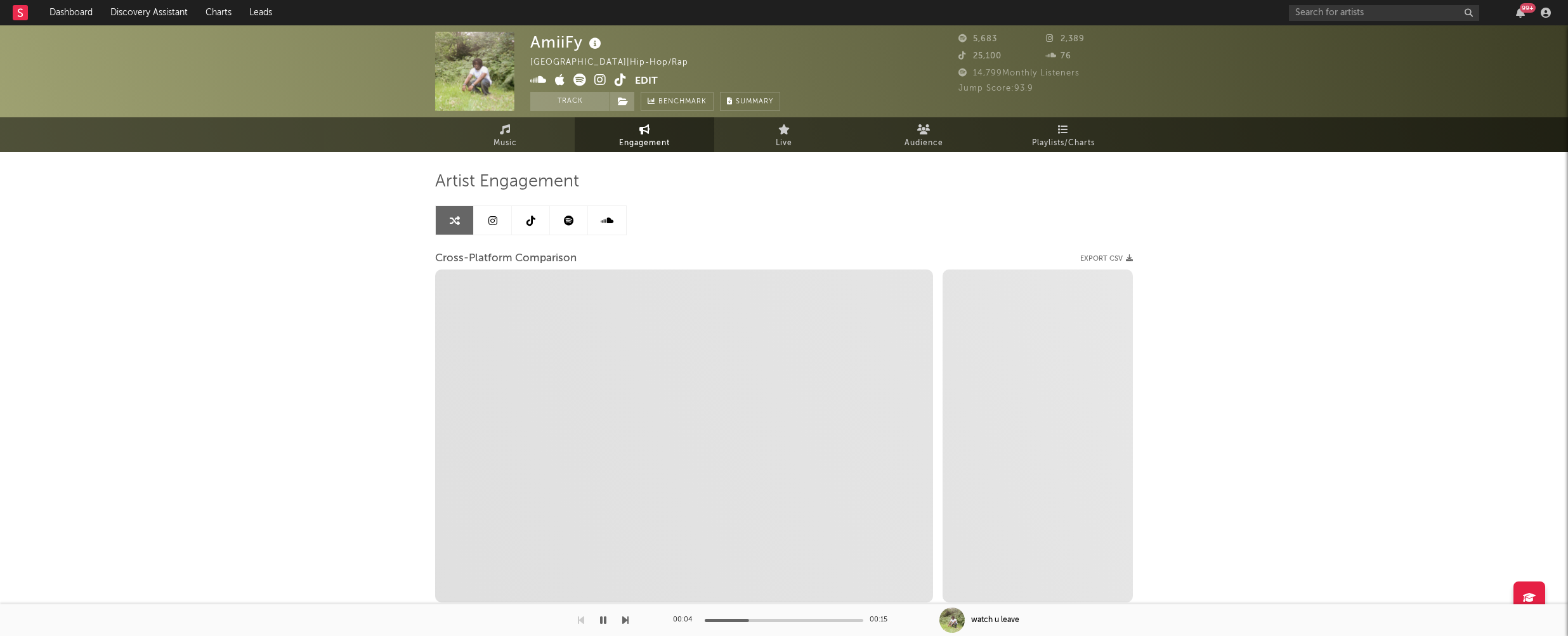
click at [597, 79] on icon at bounding box center [600, 80] width 12 height 13
select select "1m"
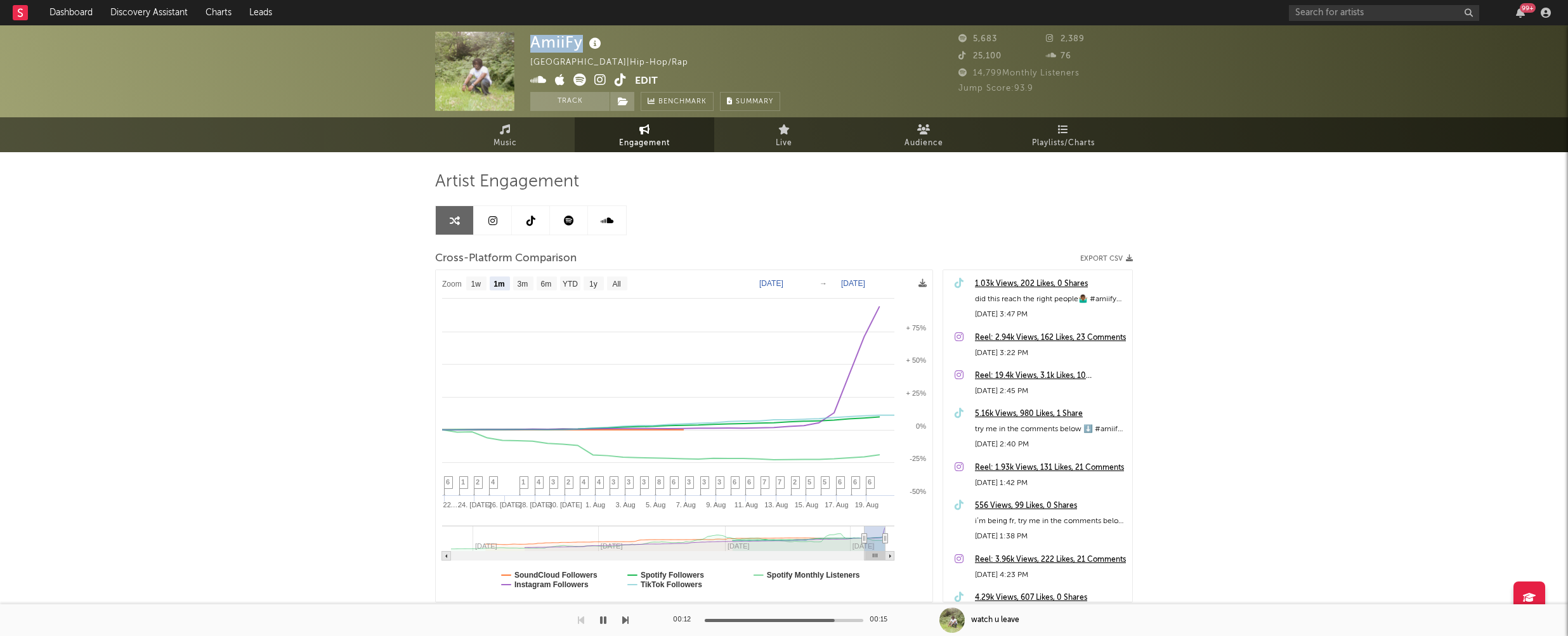
drag, startPoint x: 531, startPoint y: 42, endPoint x: 579, endPoint y: 42, distance: 48.0
click at [579, 42] on div "AmiiFy" at bounding box center [568, 42] width 75 height 21
copy div "AmiiFy"
click at [606, 619] on icon "button" at bounding box center [603, 620] width 6 height 10
click at [535, 44] on div "AmiiFy" at bounding box center [568, 42] width 75 height 21
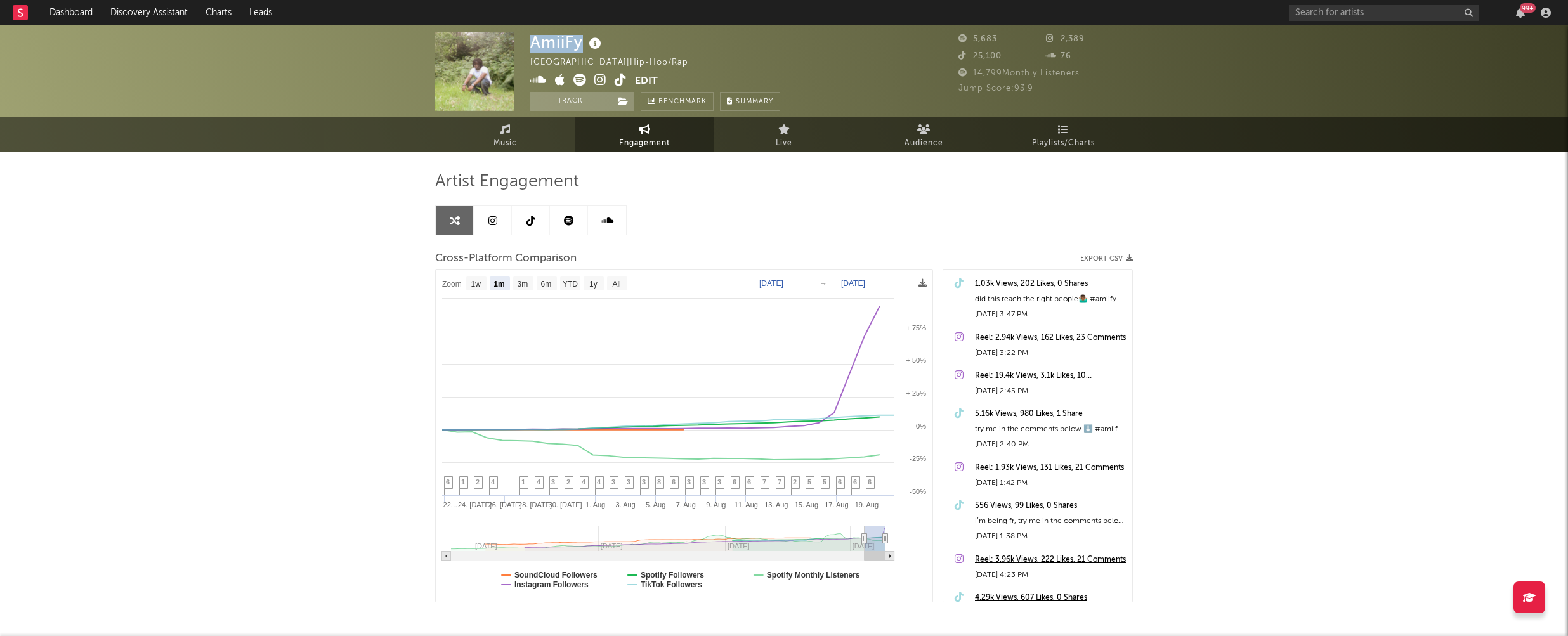
drag, startPoint x: 532, startPoint y: 43, endPoint x: 580, endPoint y: 46, distance: 48.1
click at [580, 46] on div "AmiiFy" at bounding box center [568, 42] width 75 height 21
copy div "AmiiFy"
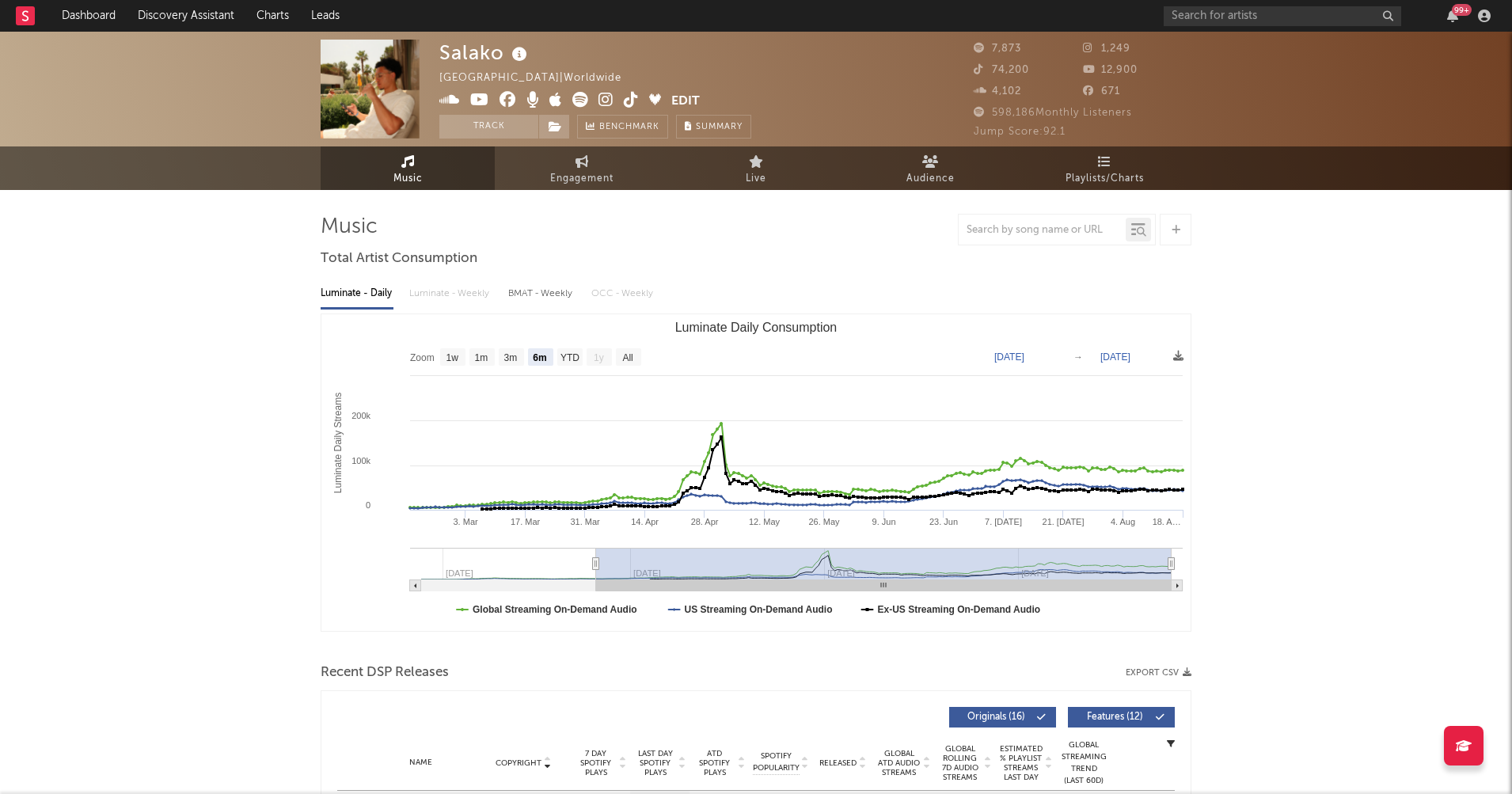
select select "6m"
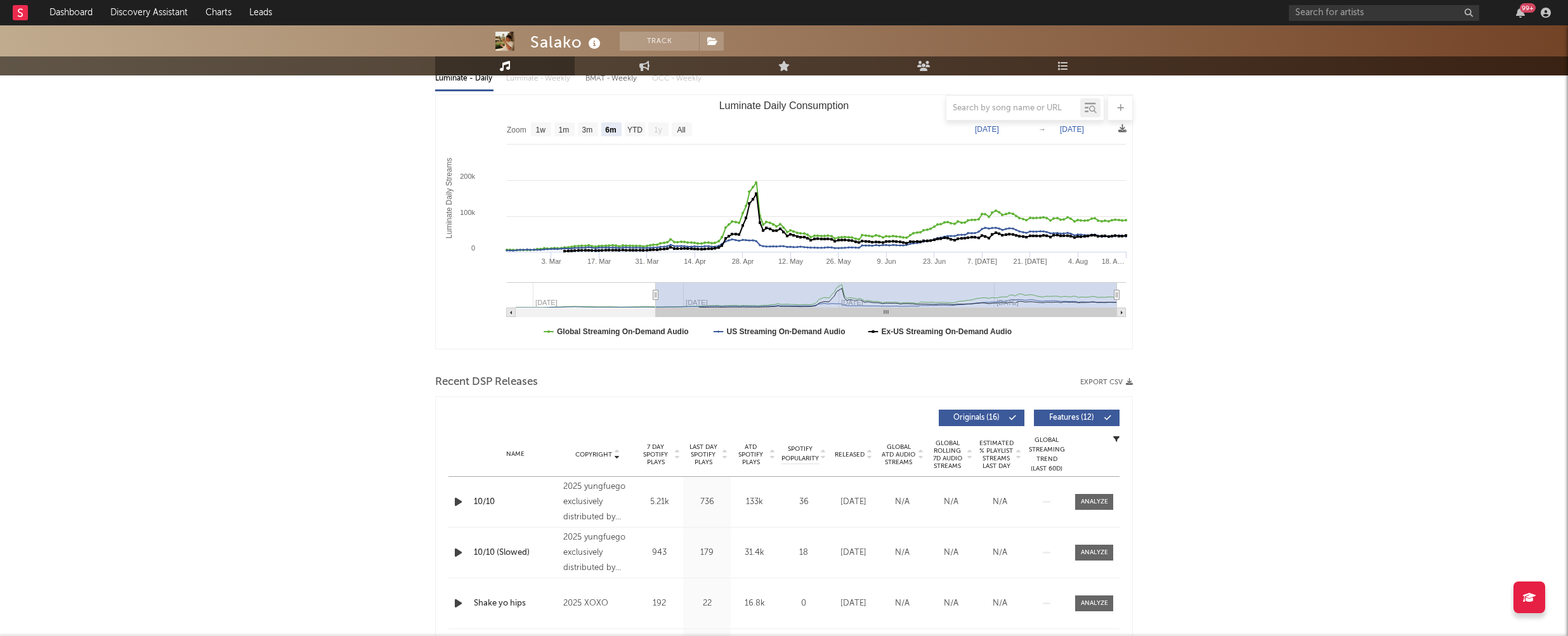
scroll to position [167, 0]
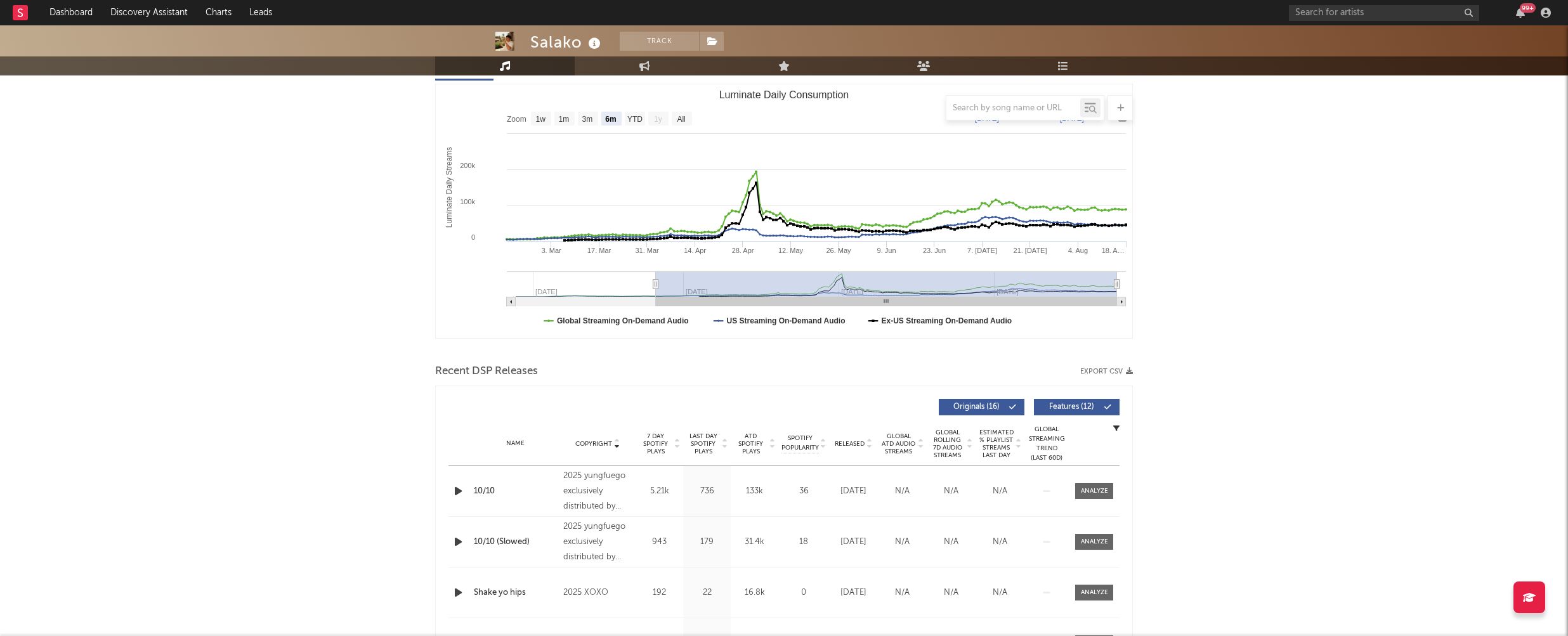
click at [457, 490] on icon "button" at bounding box center [458, 491] width 13 height 16
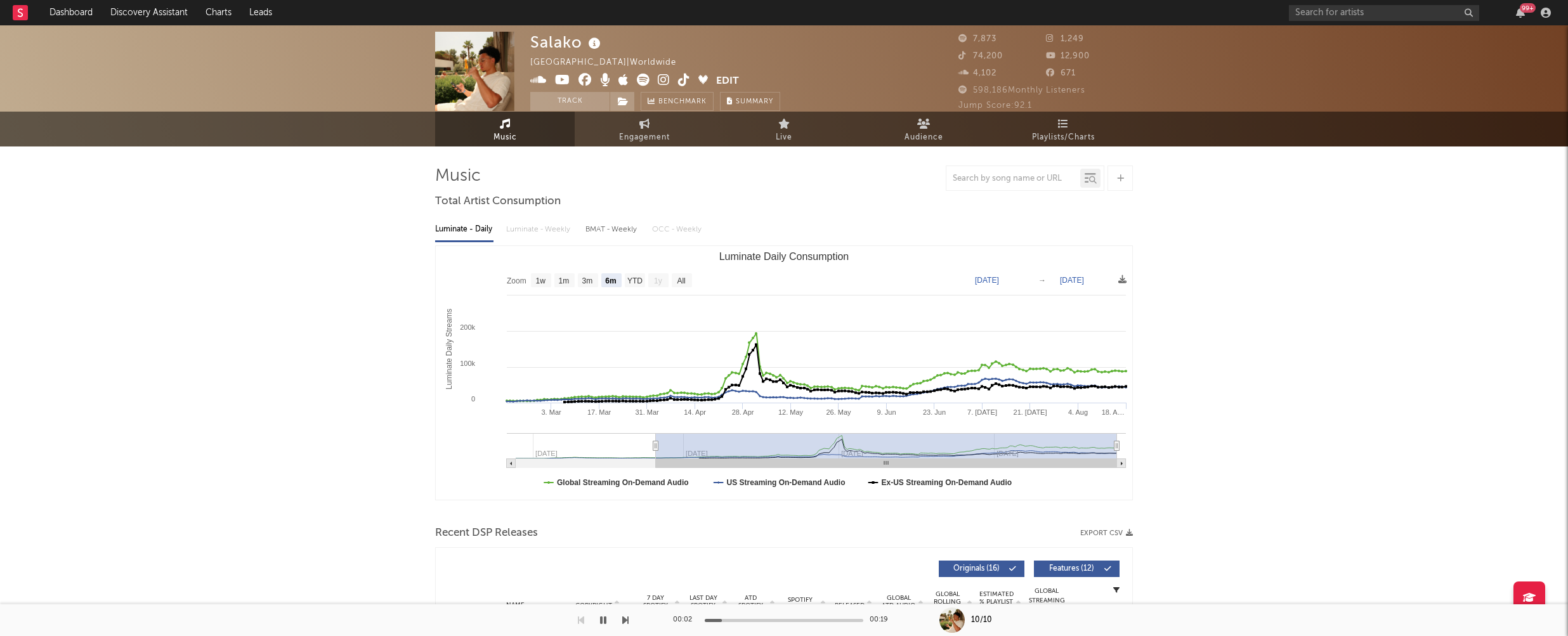
scroll to position [0, 0]
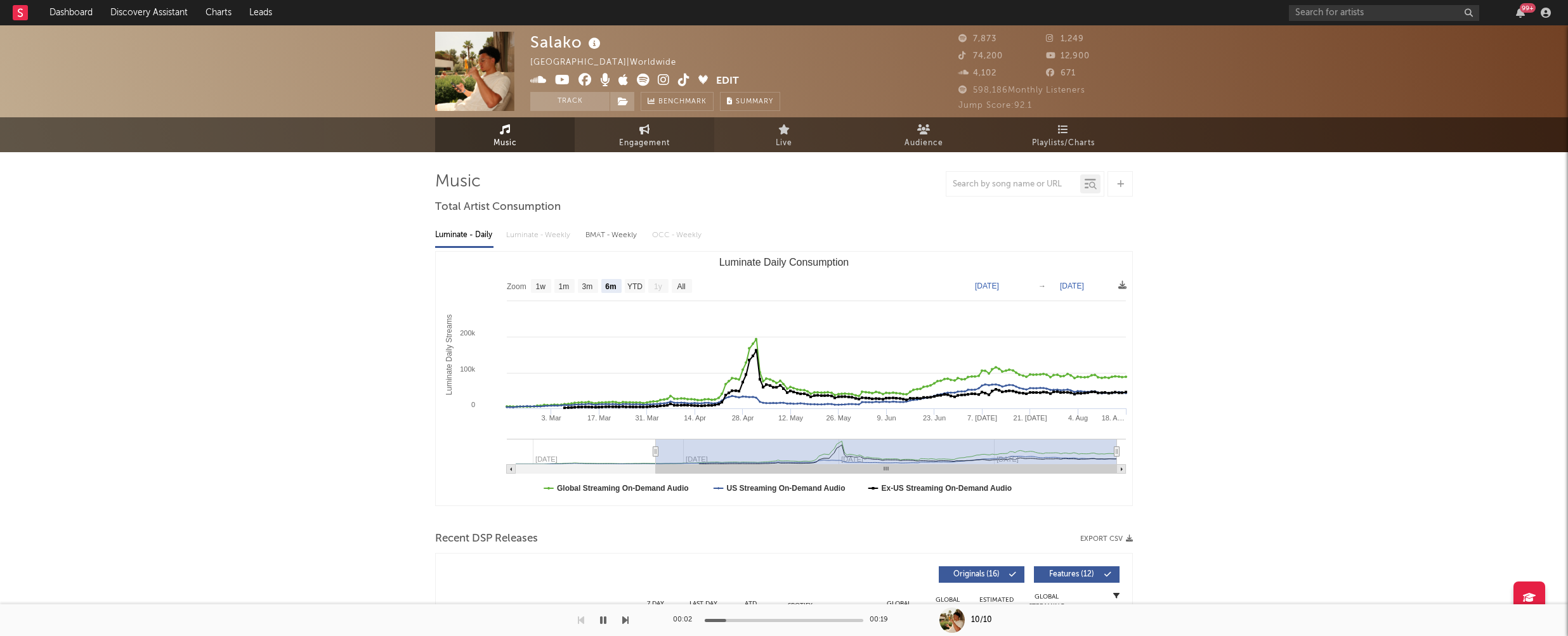
click at [636, 132] on link "Engagement" at bounding box center [645, 135] width 140 height 35
select select "1w"
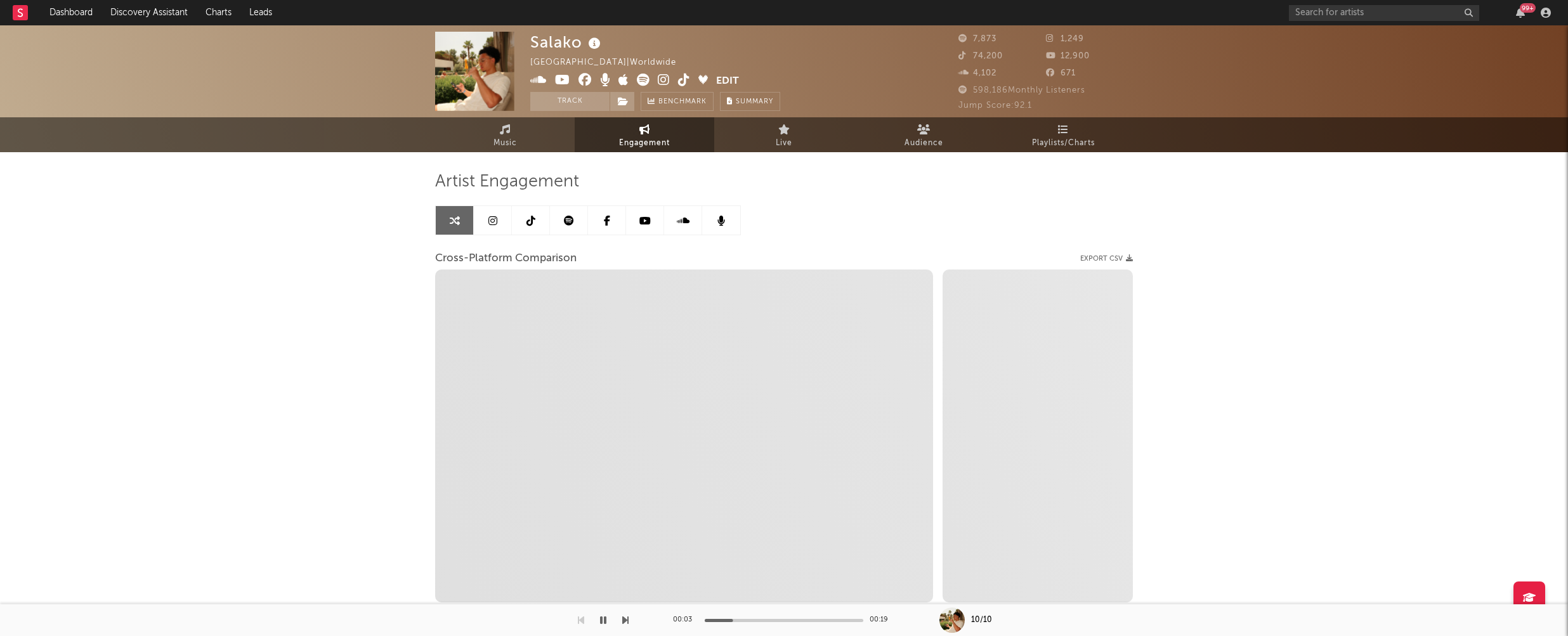
click at [662, 81] on icon at bounding box center [663, 80] width 12 height 13
select select "1m"
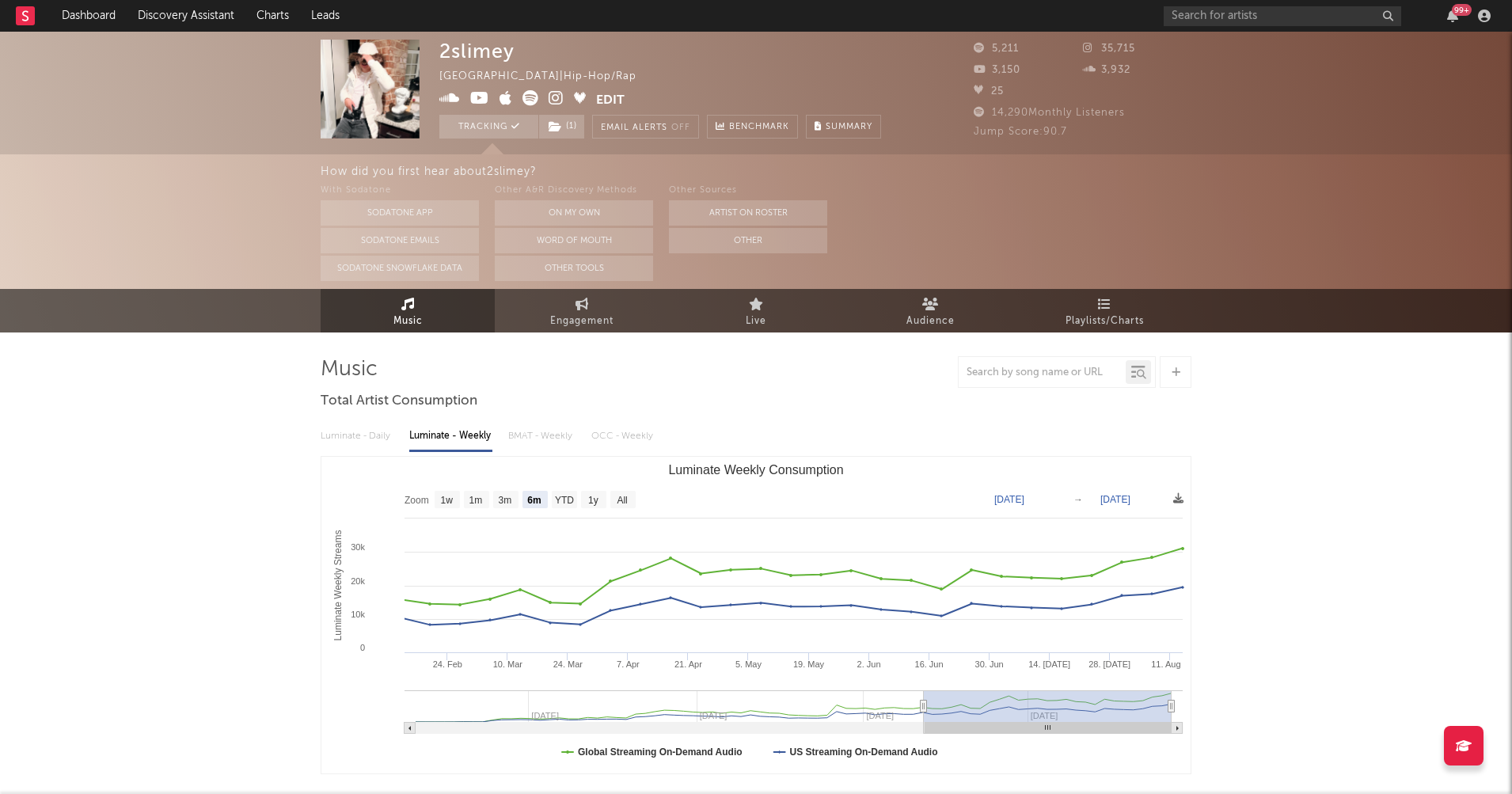
select select "6m"
click at [565, 320] on span "Engagement" at bounding box center [582, 321] width 63 height 19
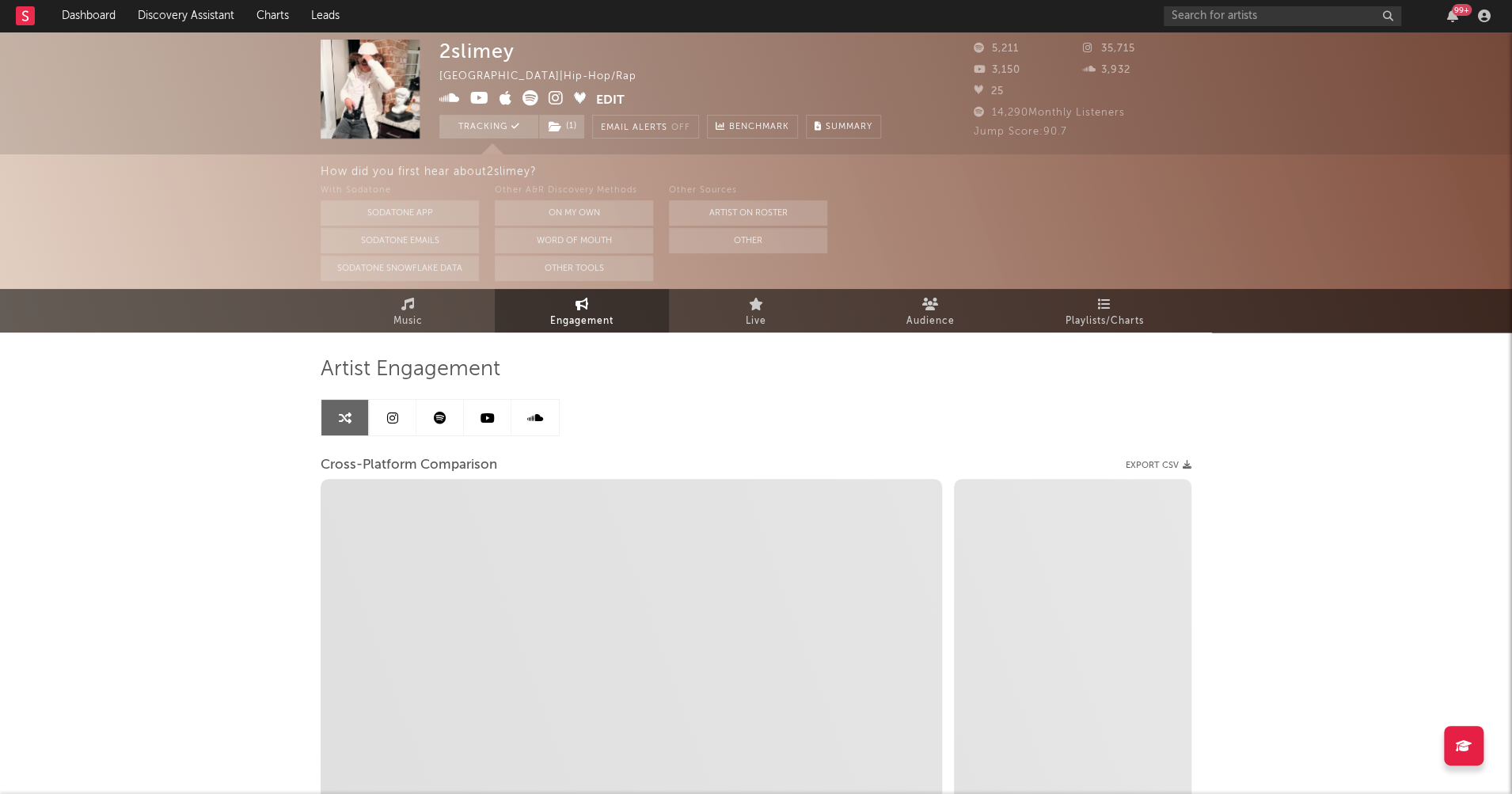
select select "1w"
select select "1m"
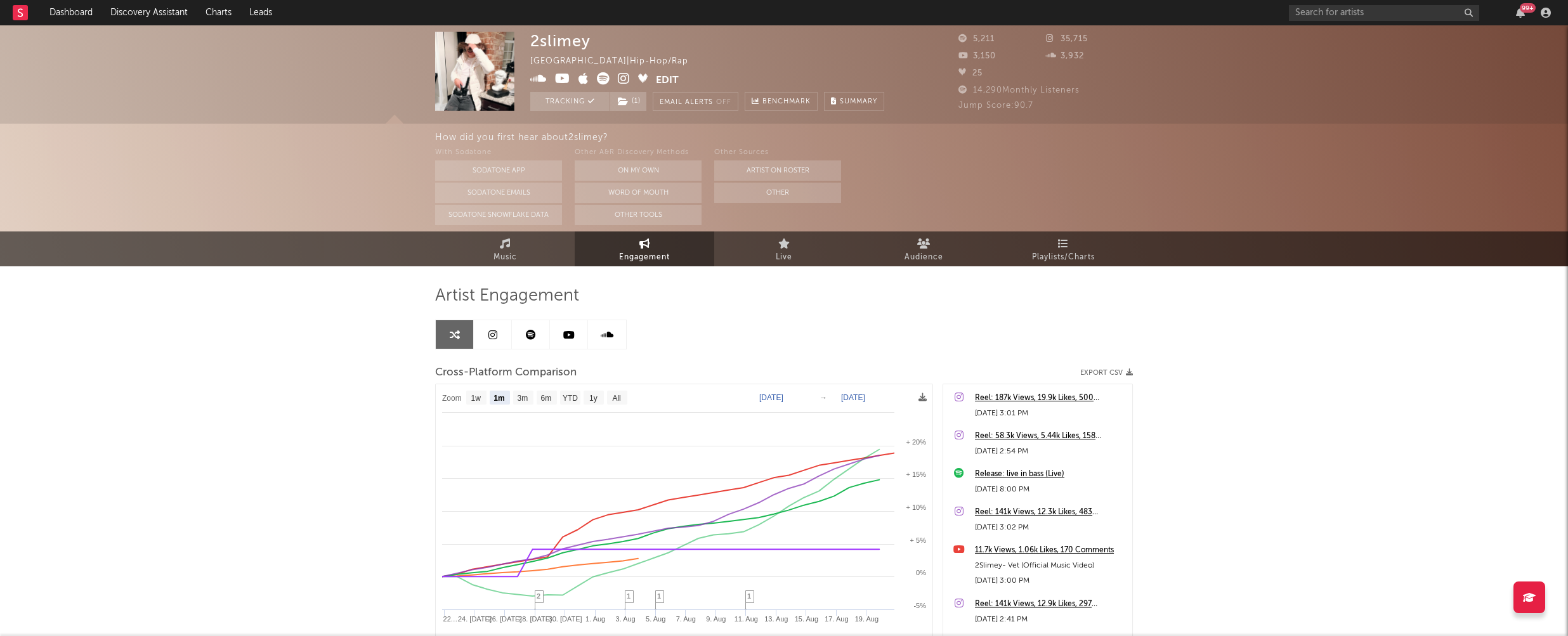
click at [623, 75] on icon at bounding box center [623, 79] width 12 height 13
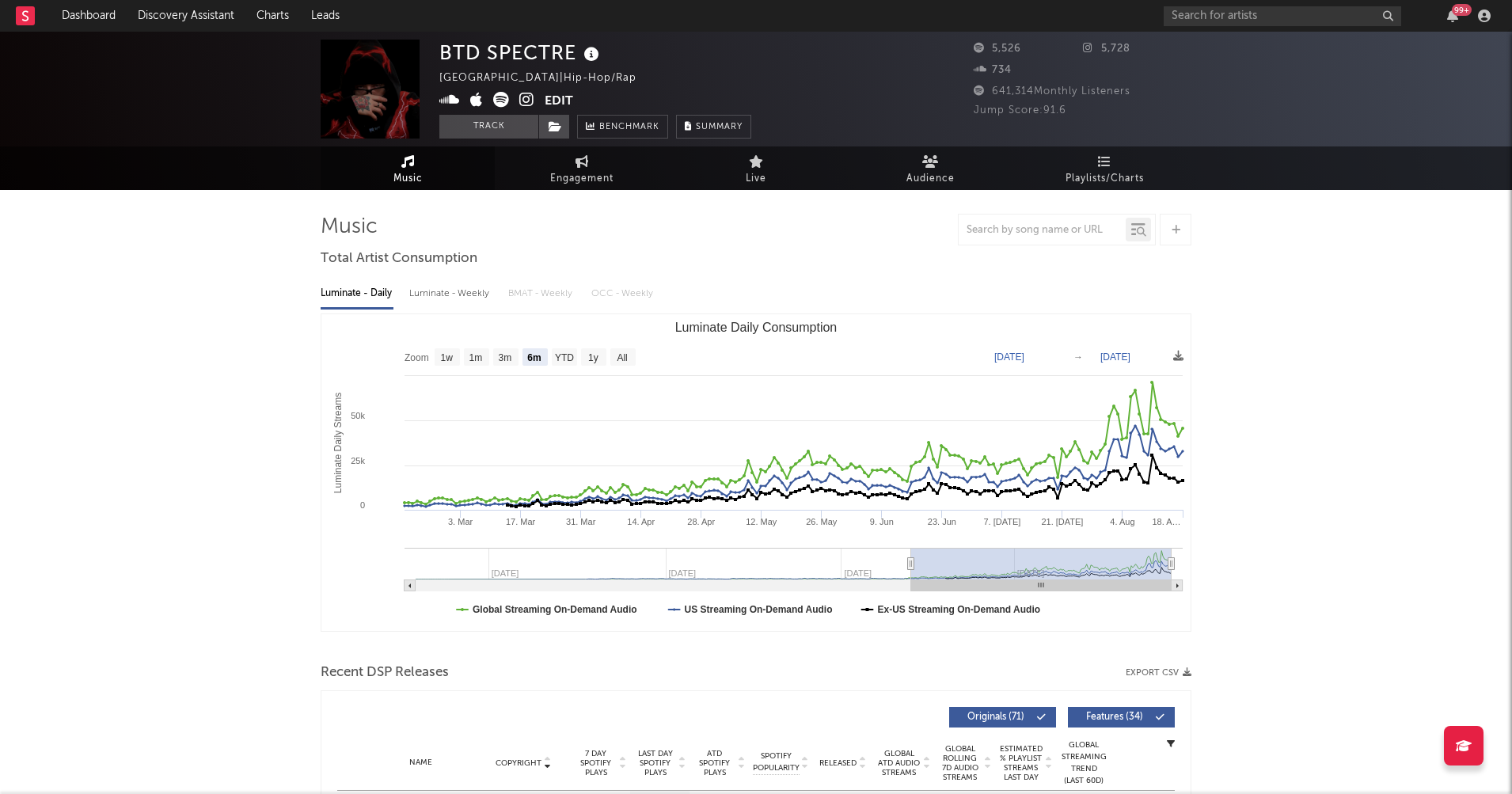
select select "6m"
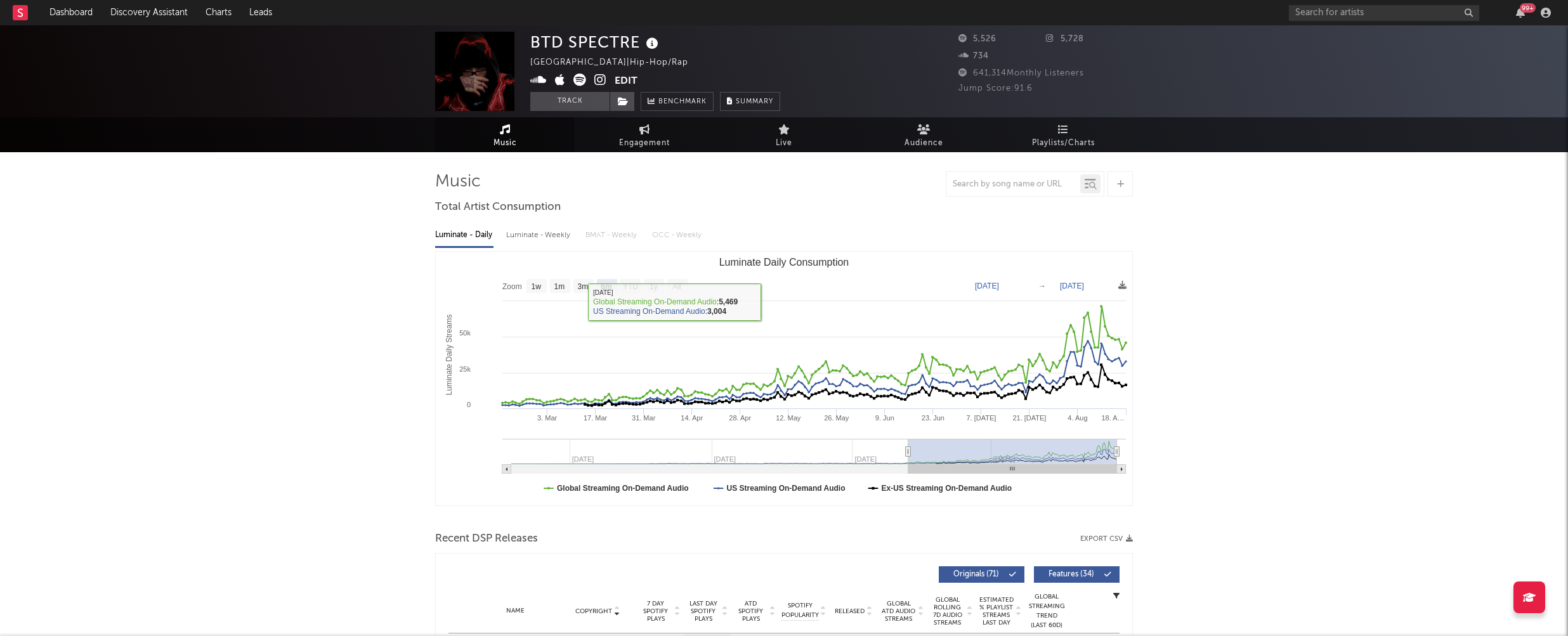
click at [534, 229] on div "Luminate - Weekly" at bounding box center [539, 235] width 67 height 21
select select "6m"
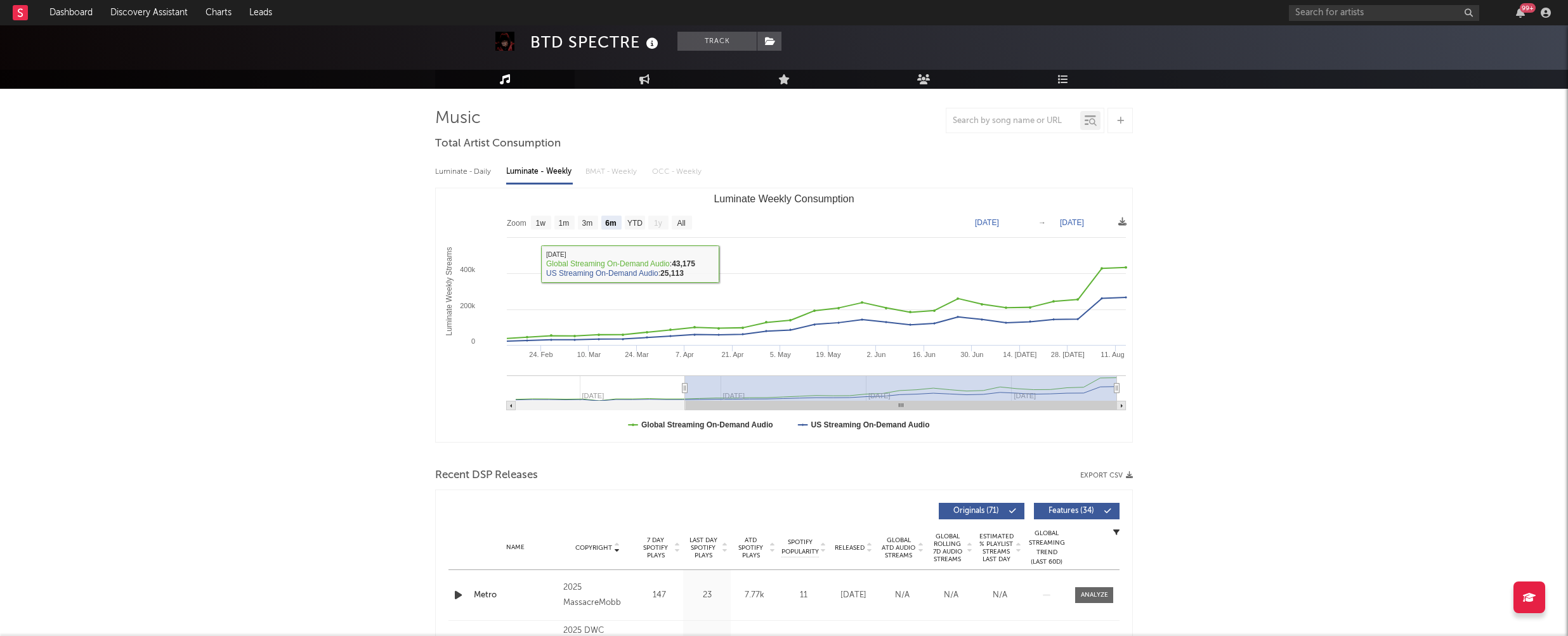
scroll to position [210, 0]
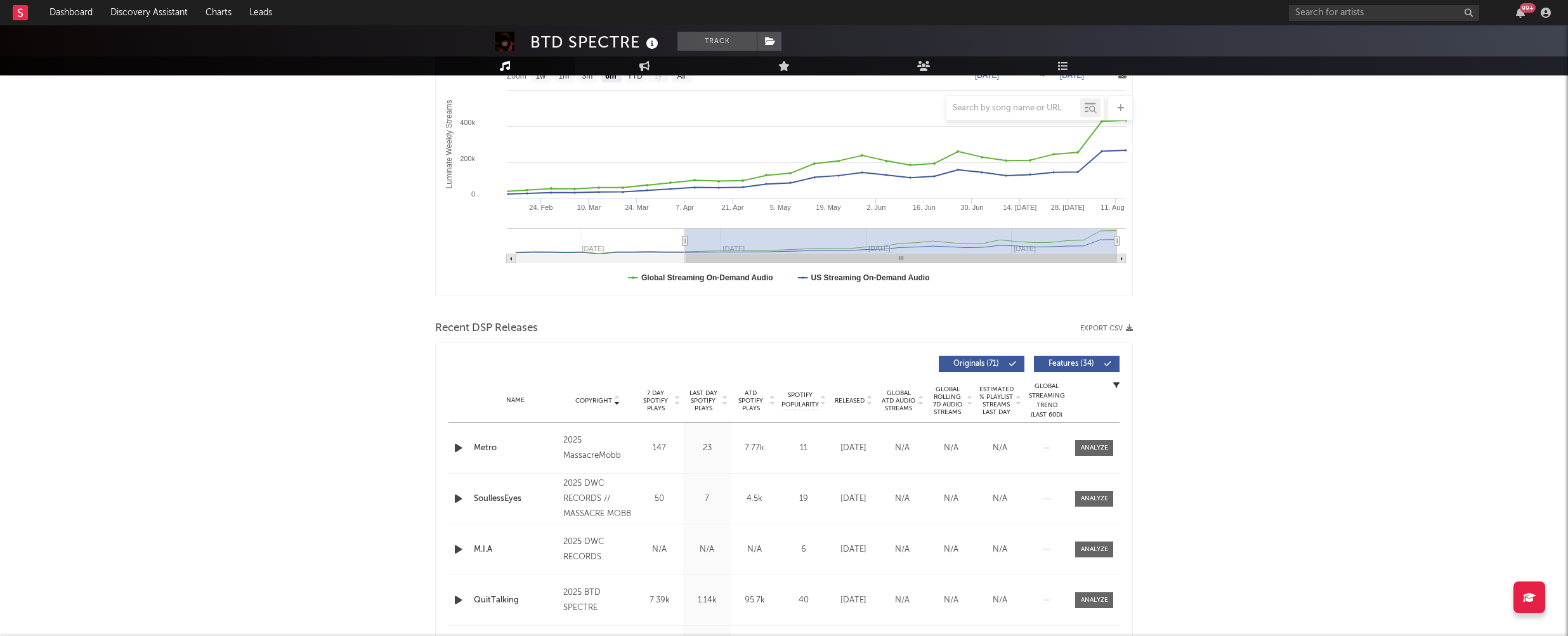
click at [456, 446] on icon "button" at bounding box center [458, 448] width 13 height 16
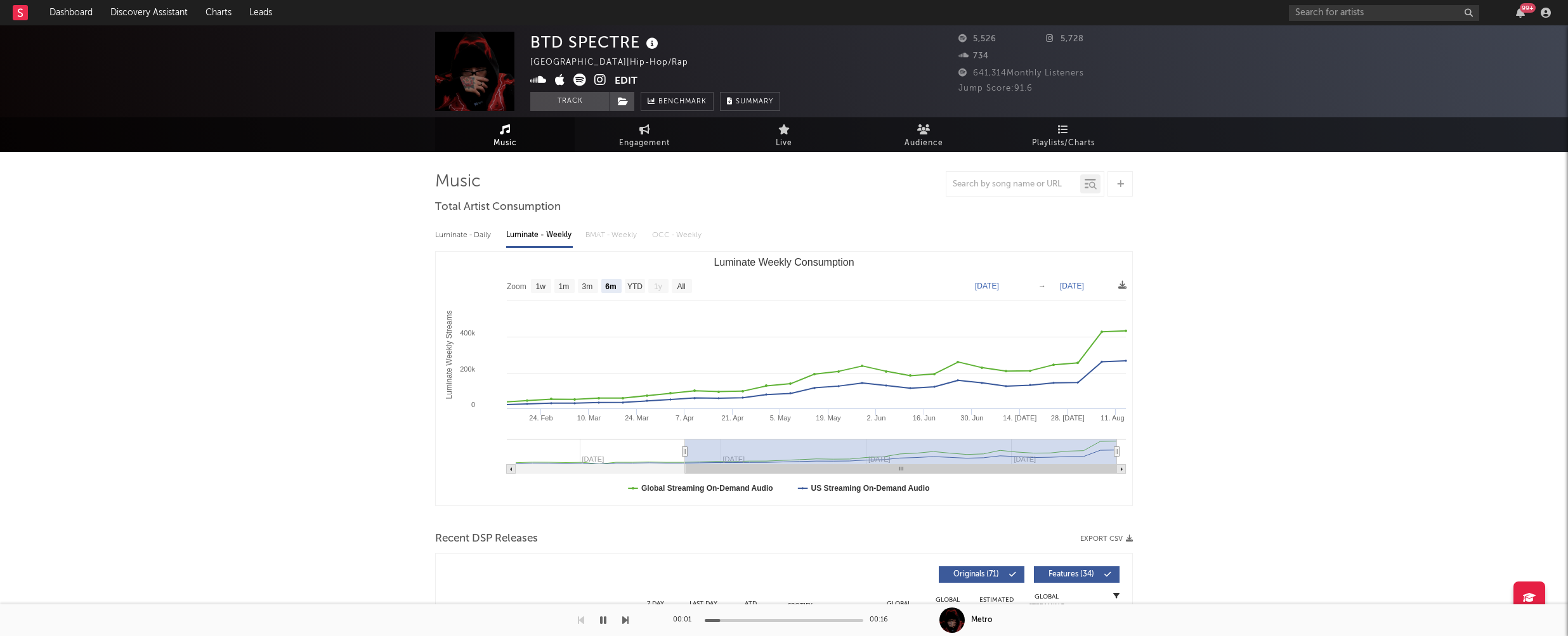
click at [603, 81] on icon at bounding box center [600, 80] width 12 height 13
click at [605, 618] on icon "button" at bounding box center [603, 620] width 6 height 10
drag, startPoint x: 533, startPoint y: 40, endPoint x: 638, endPoint y: 40, distance: 105.0
click at [638, 40] on div "BTD SPECTRE" at bounding box center [596, 42] width 132 height 21
copy div "BTD SPECTRE"
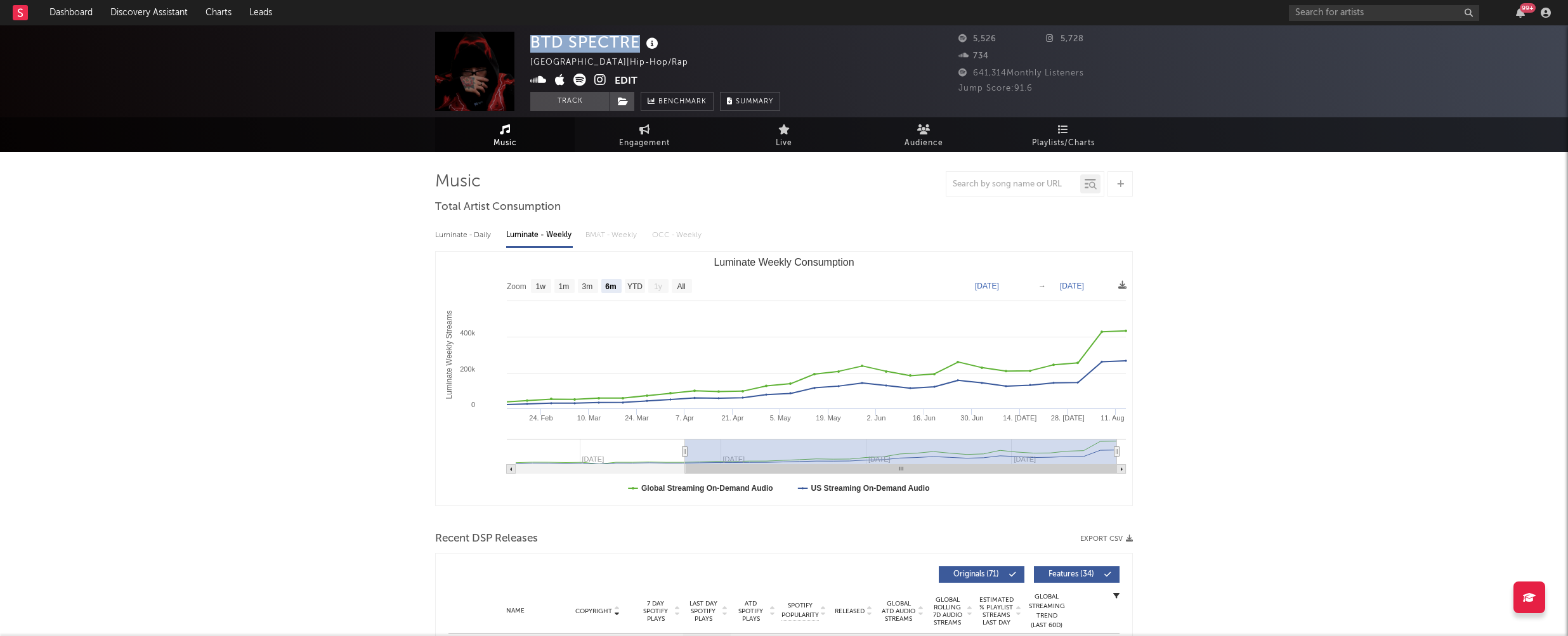
click at [552, 47] on div "BTD SPECTRE" at bounding box center [596, 42] width 132 height 21
drag, startPoint x: 531, startPoint y: 40, endPoint x: 635, endPoint y: 44, distance: 104.1
click at [635, 44] on div "BTD SPECTRE" at bounding box center [596, 42] width 132 height 21
copy div "BTD SPECTRE"
click at [504, 141] on span "Music" at bounding box center [505, 143] width 24 height 15
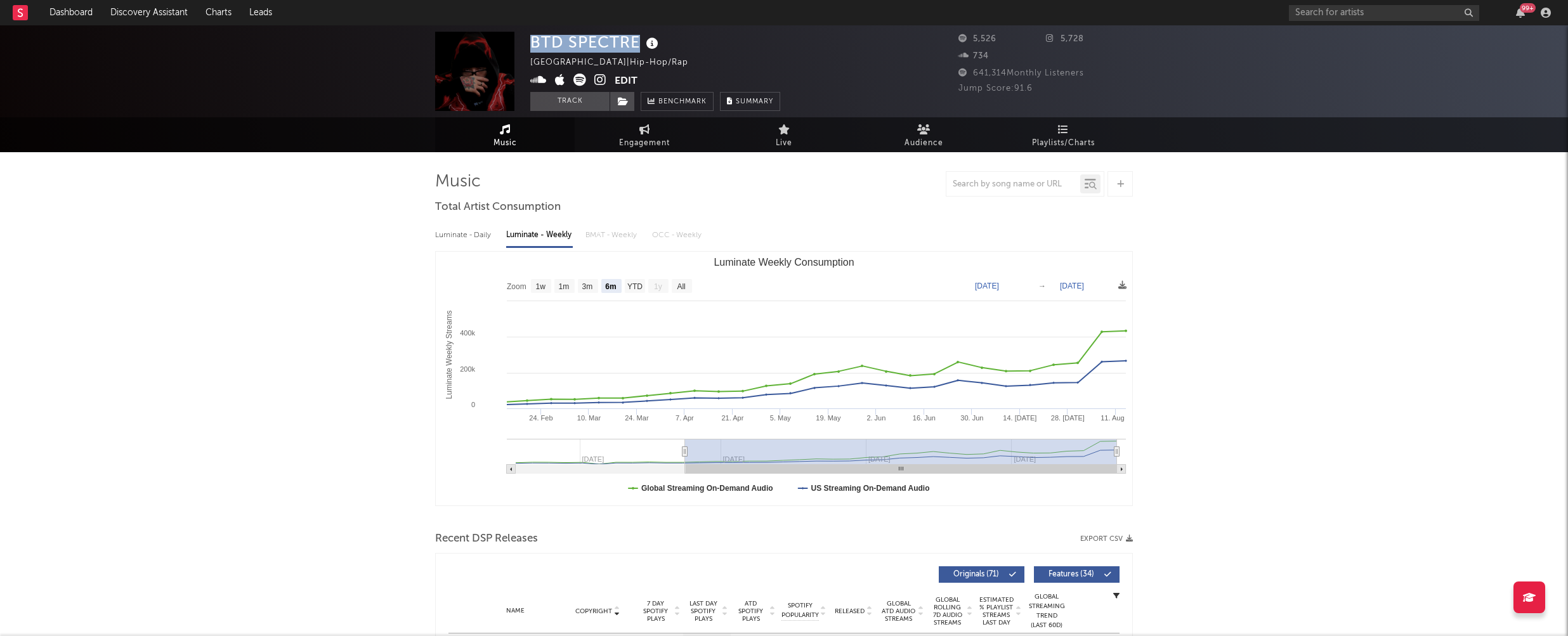
click at [599, 81] on icon at bounding box center [600, 80] width 12 height 13
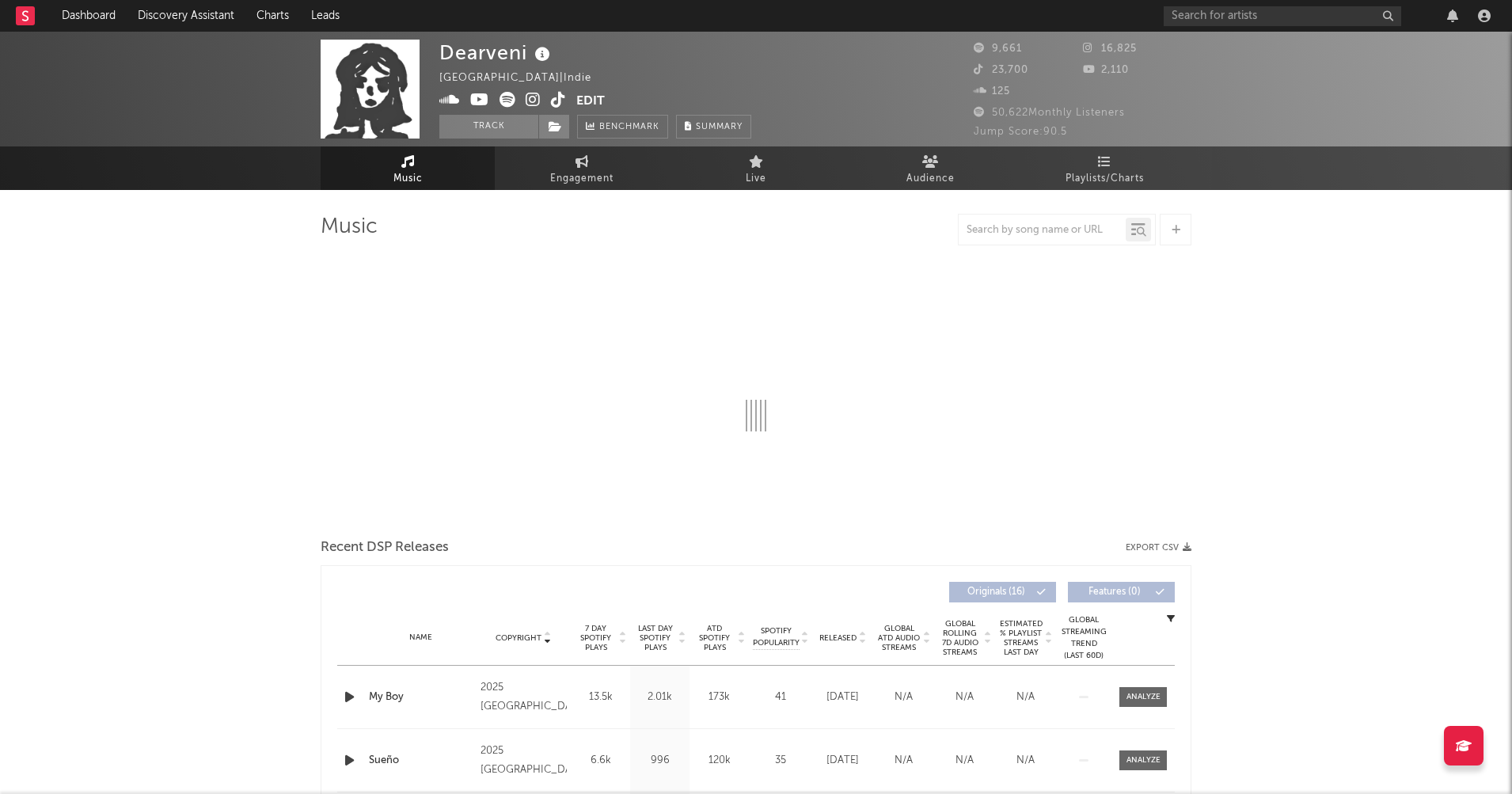
select select "1w"
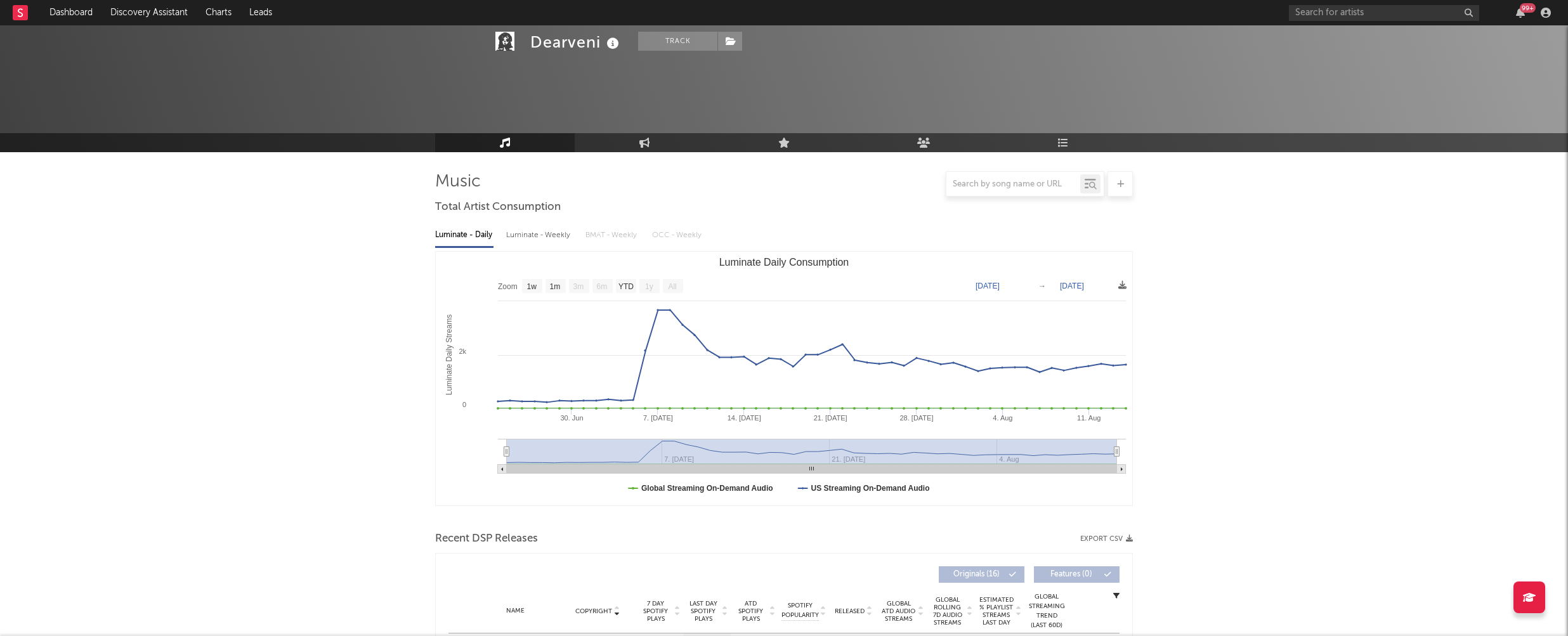
scroll to position [286, 0]
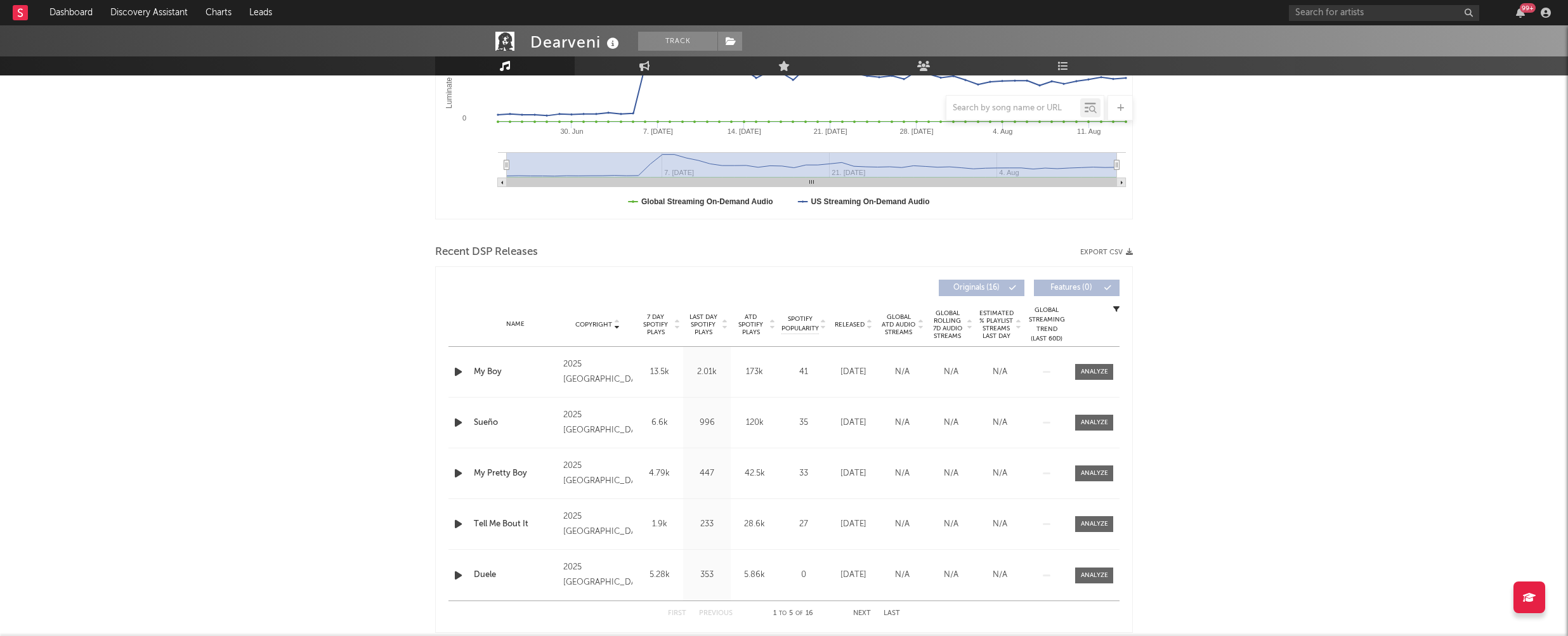
click at [455, 375] on icon "button" at bounding box center [458, 372] width 13 height 16
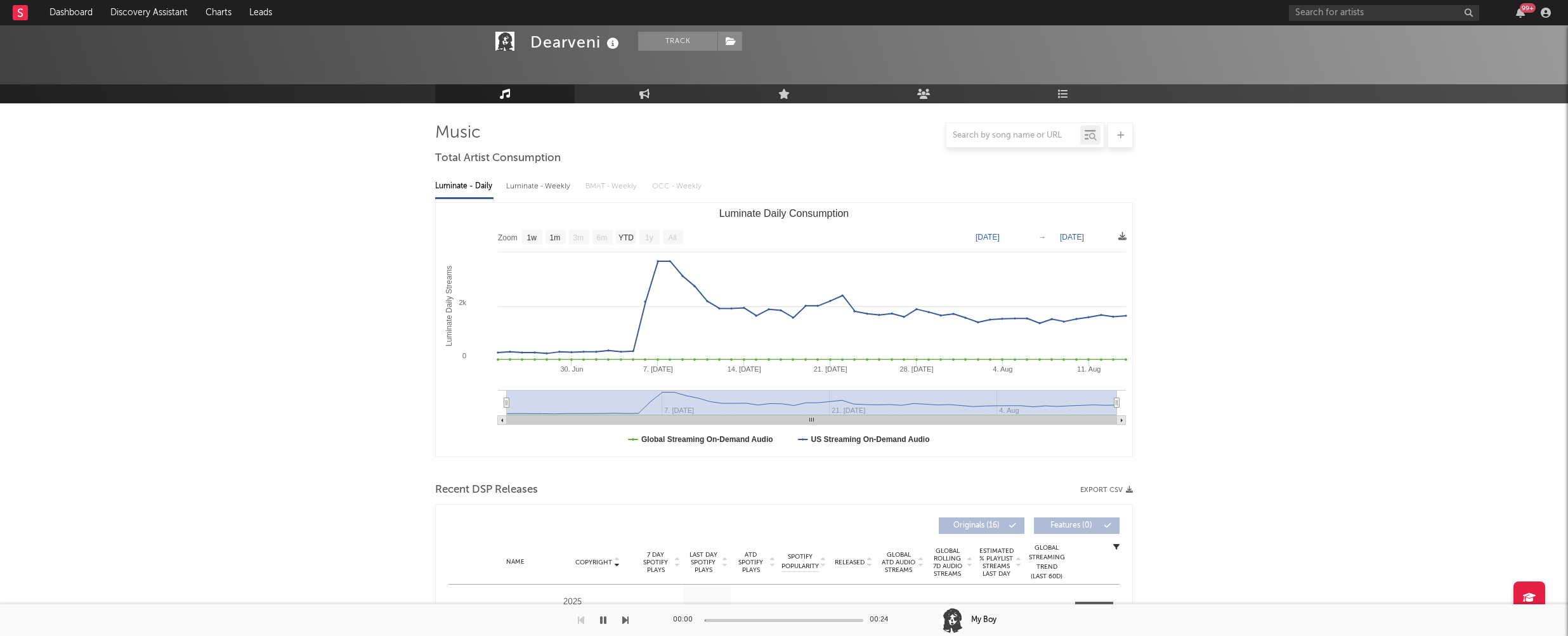
scroll to position [0, 0]
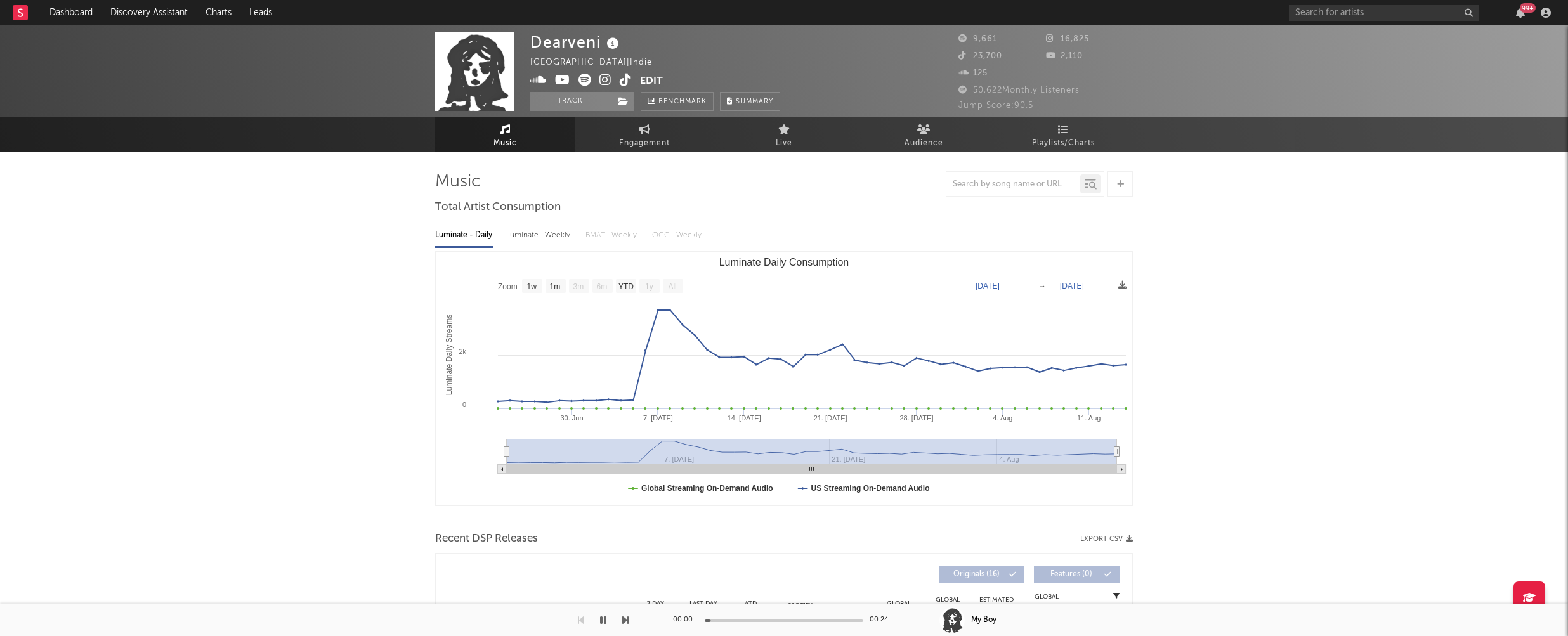
click at [546, 236] on div "Luminate - Weekly" at bounding box center [539, 235] width 67 height 21
select select "6m"
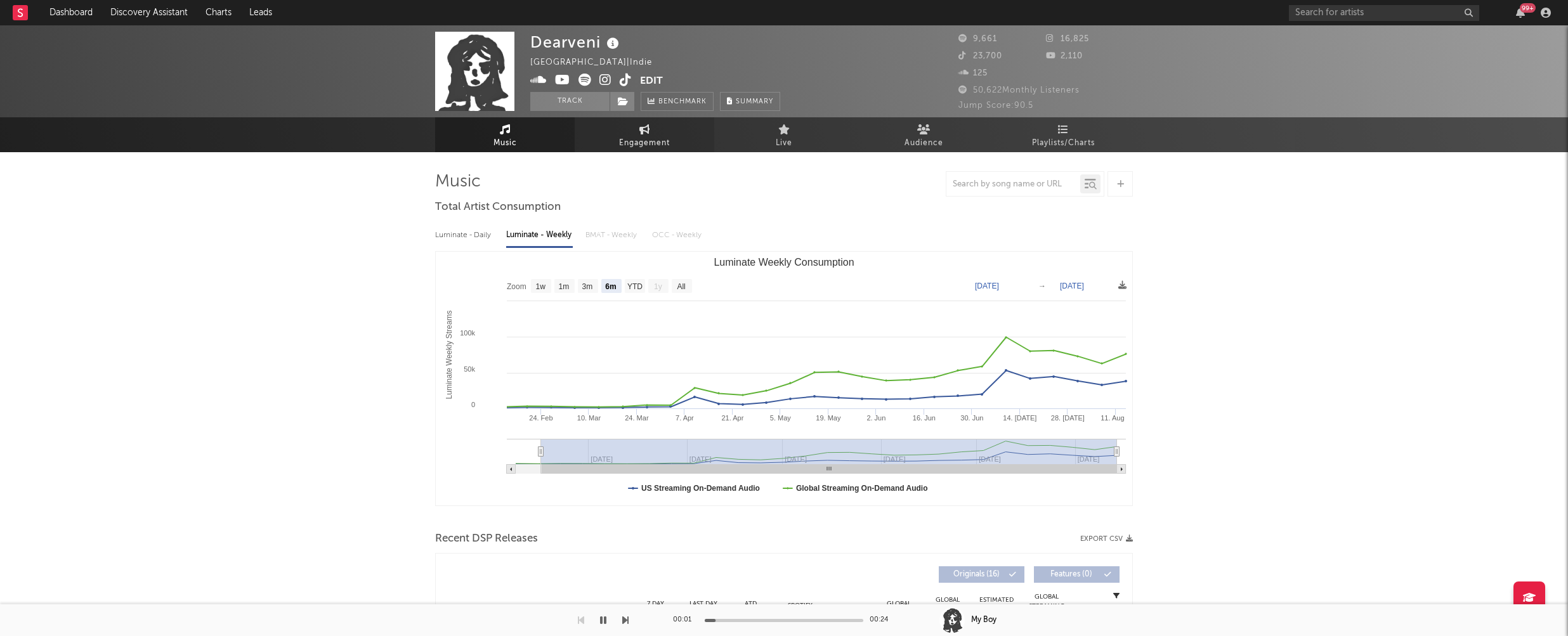
click at [641, 141] on span "Engagement" at bounding box center [644, 143] width 51 height 15
select select "1w"
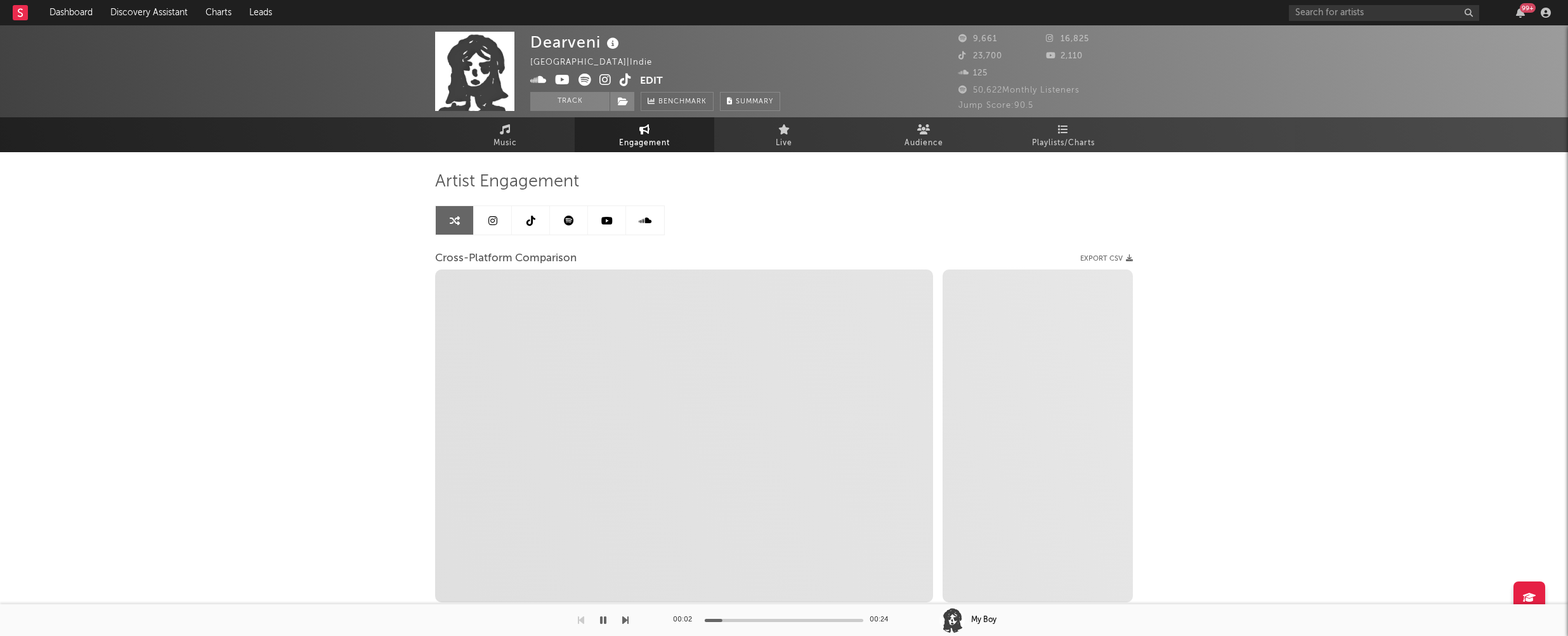
click at [607, 79] on icon at bounding box center [605, 80] width 12 height 13
select select "1m"
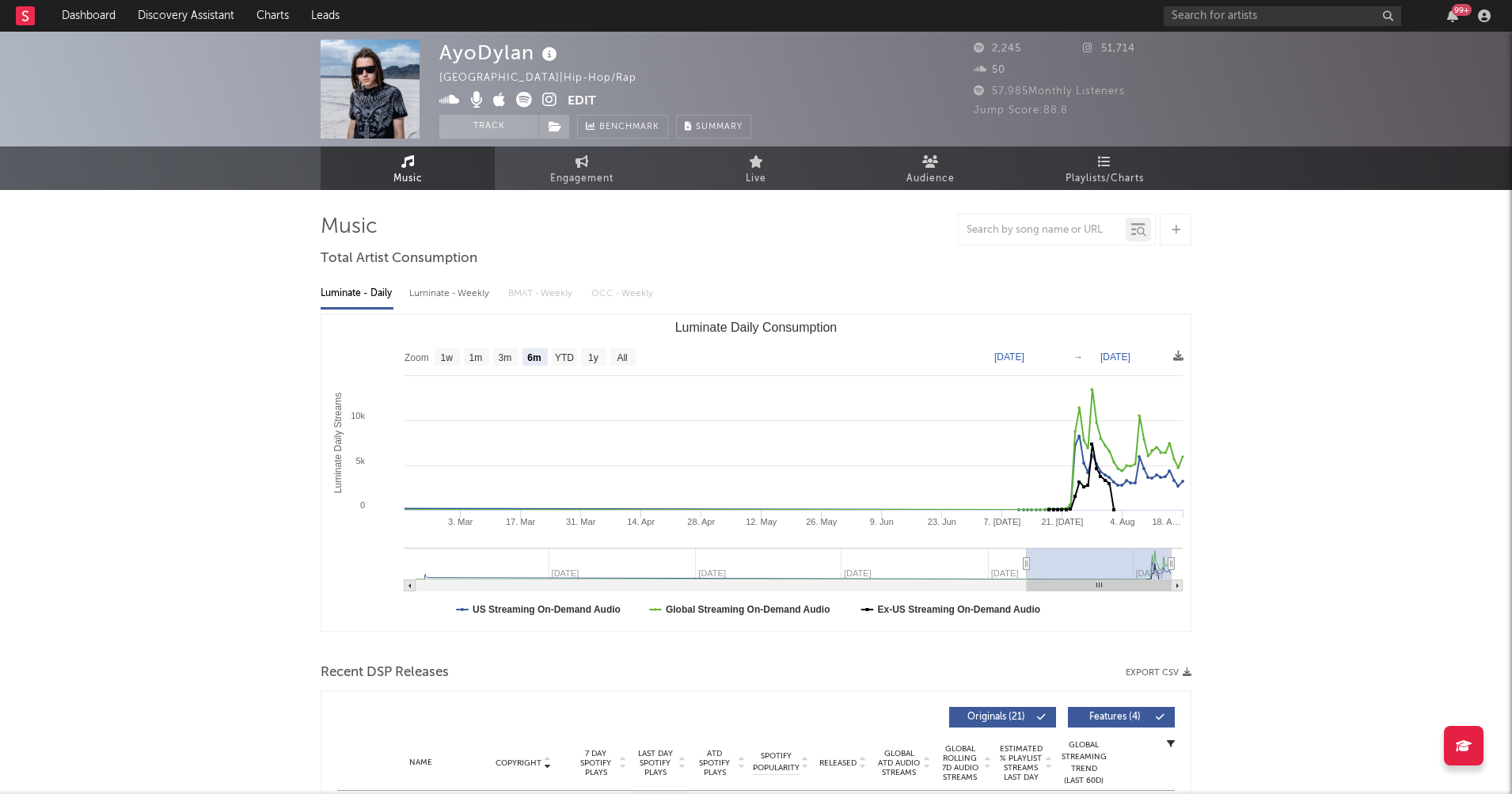
select select "6m"
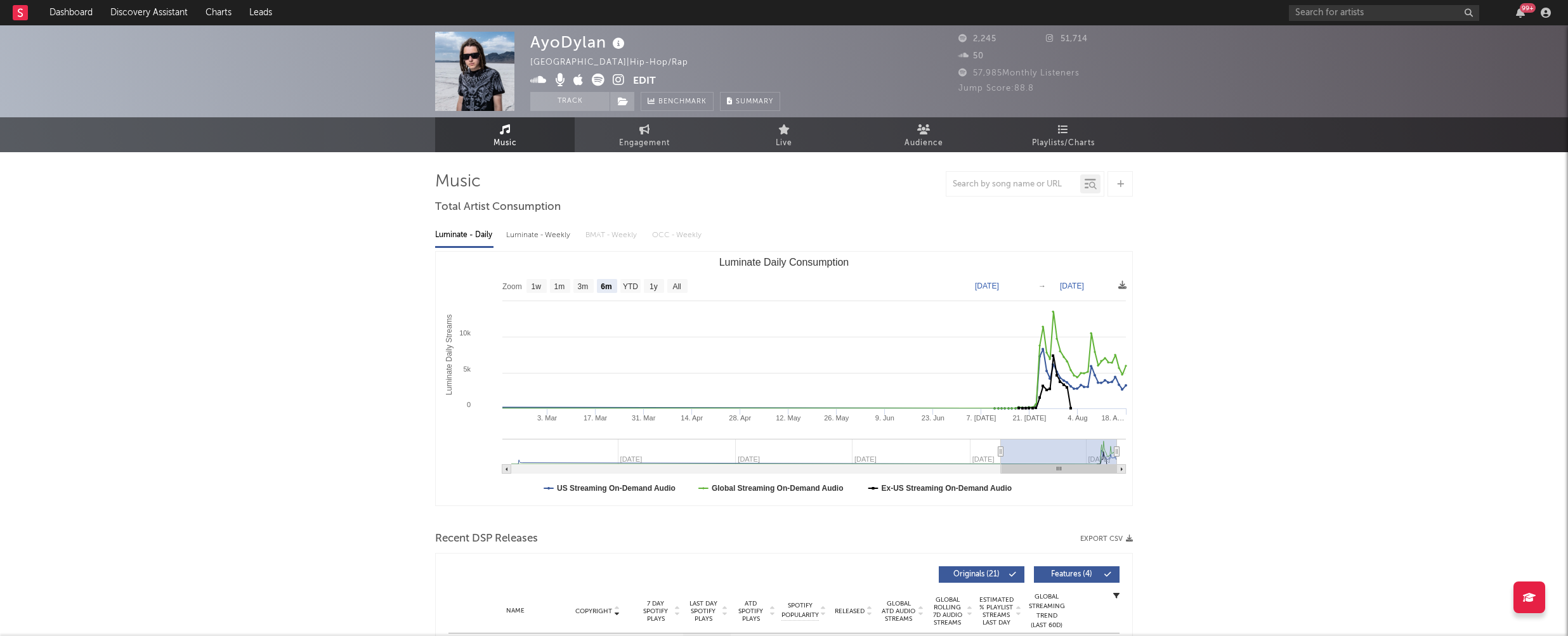
drag, startPoint x: 505, startPoint y: 236, endPoint x: 519, endPoint y: 236, distance: 14.0
click at [506, 236] on div "Luminate - Weekly" at bounding box center [539, 235] width 67 height 21
select select "1w"
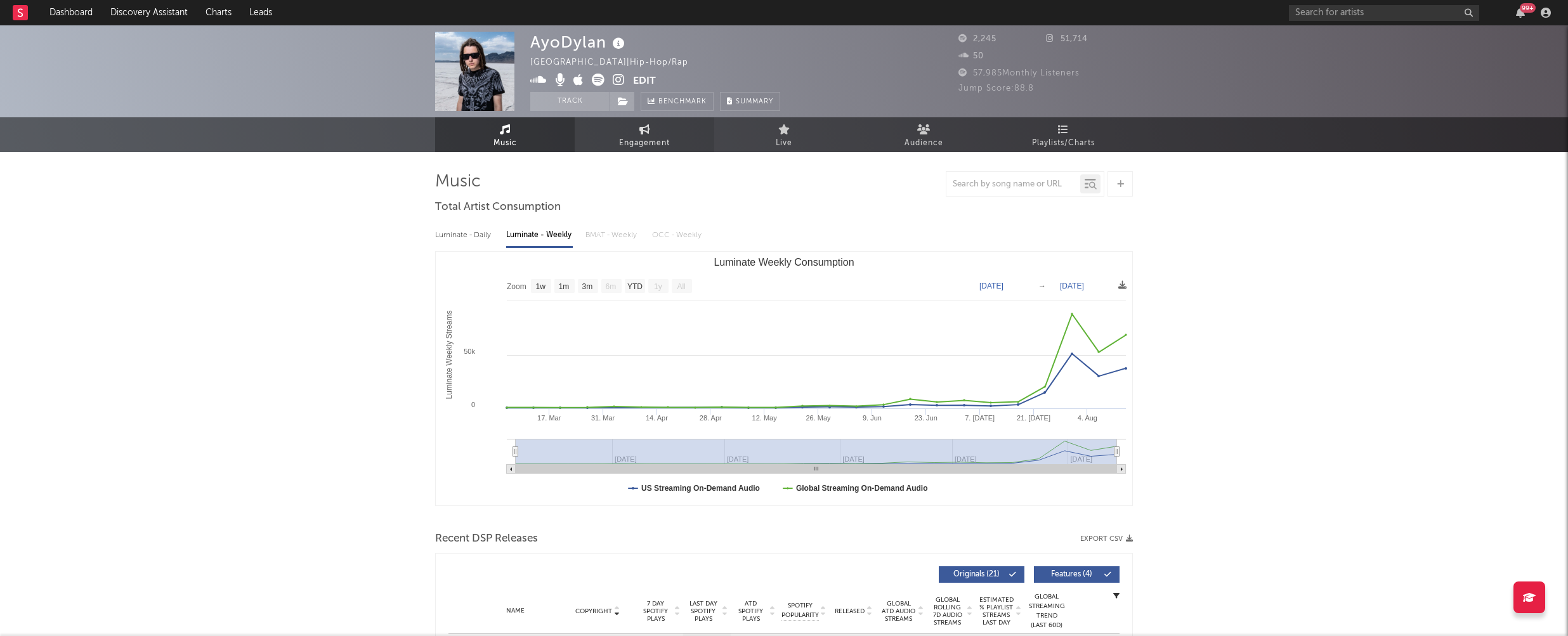
click at [622, 133] on link "Engagement" at bounding box center [645, 135] width 140 height 35
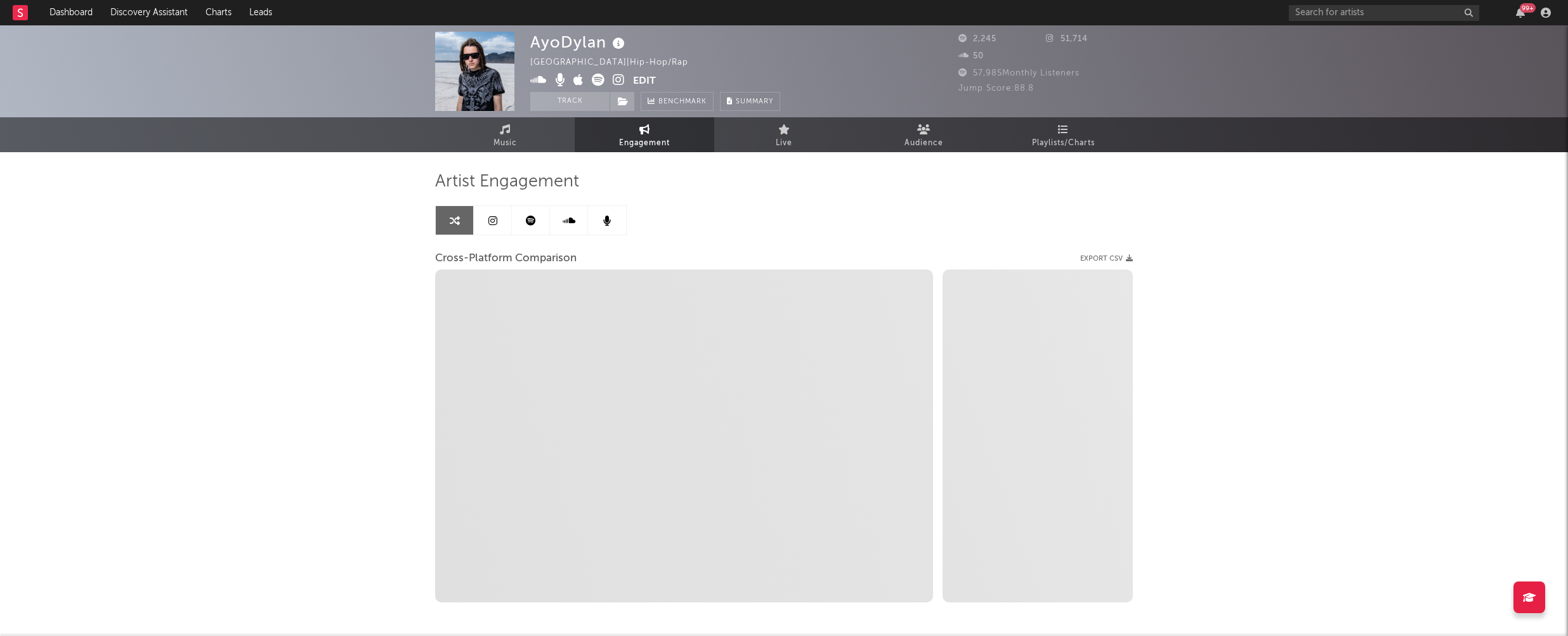
select select "1w"
click at [619, 77] on icon at bounding box center [618, 80] width 12 height 13
select select "1m"
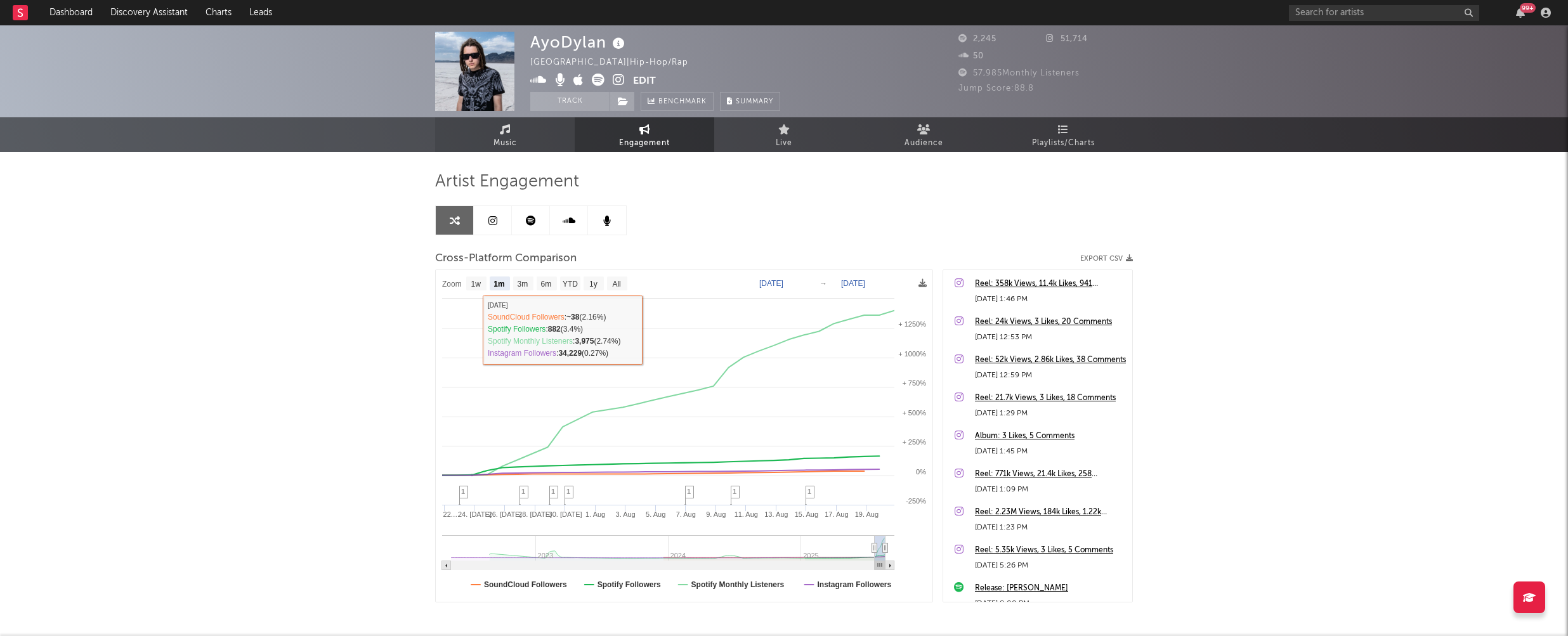
click at [502, 132] on icon at bounding box center [505, 129] width 11 height 10
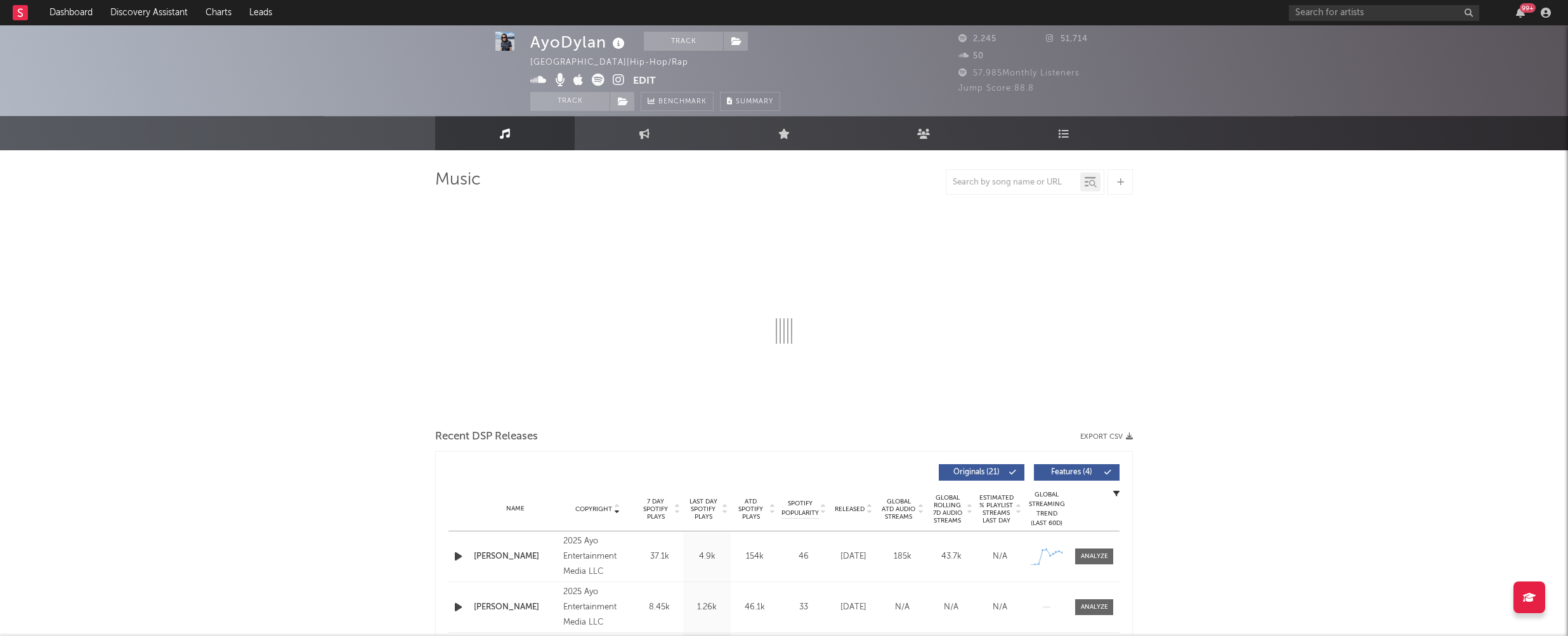
select select "6m"
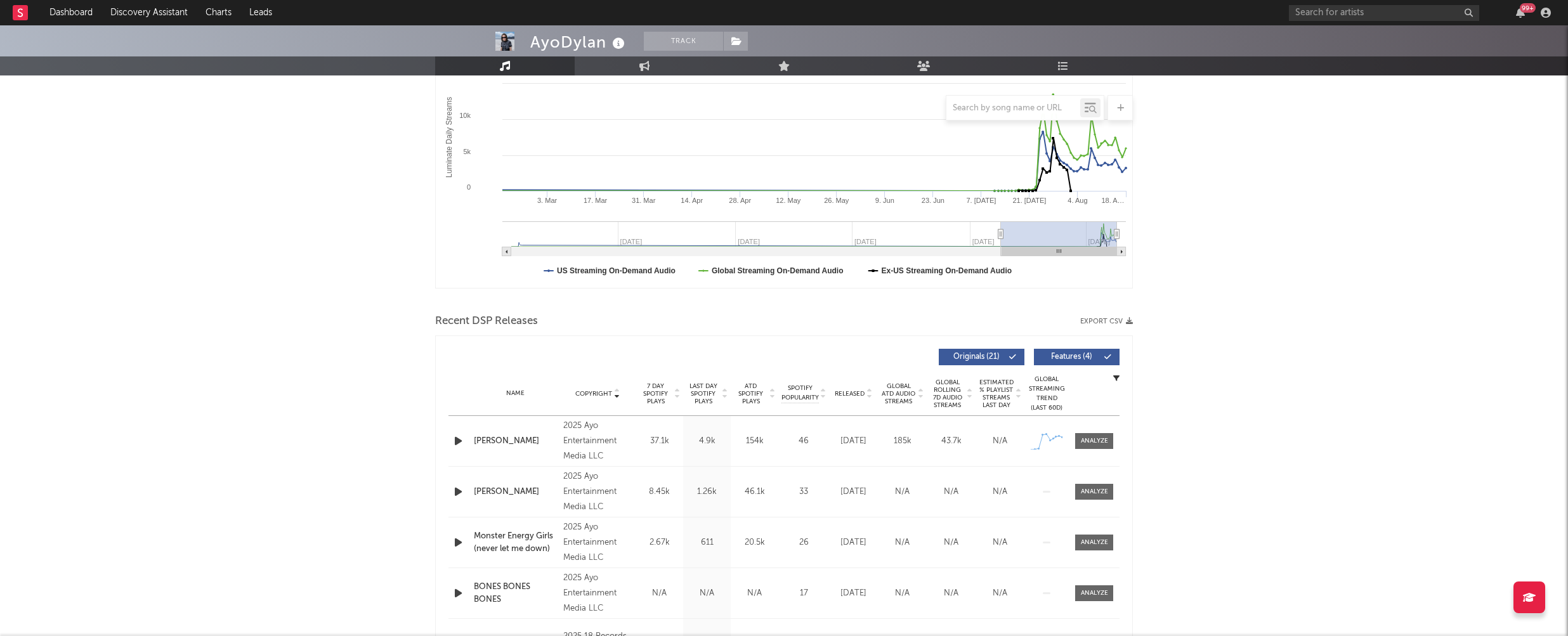
scroll to position [229, 0]
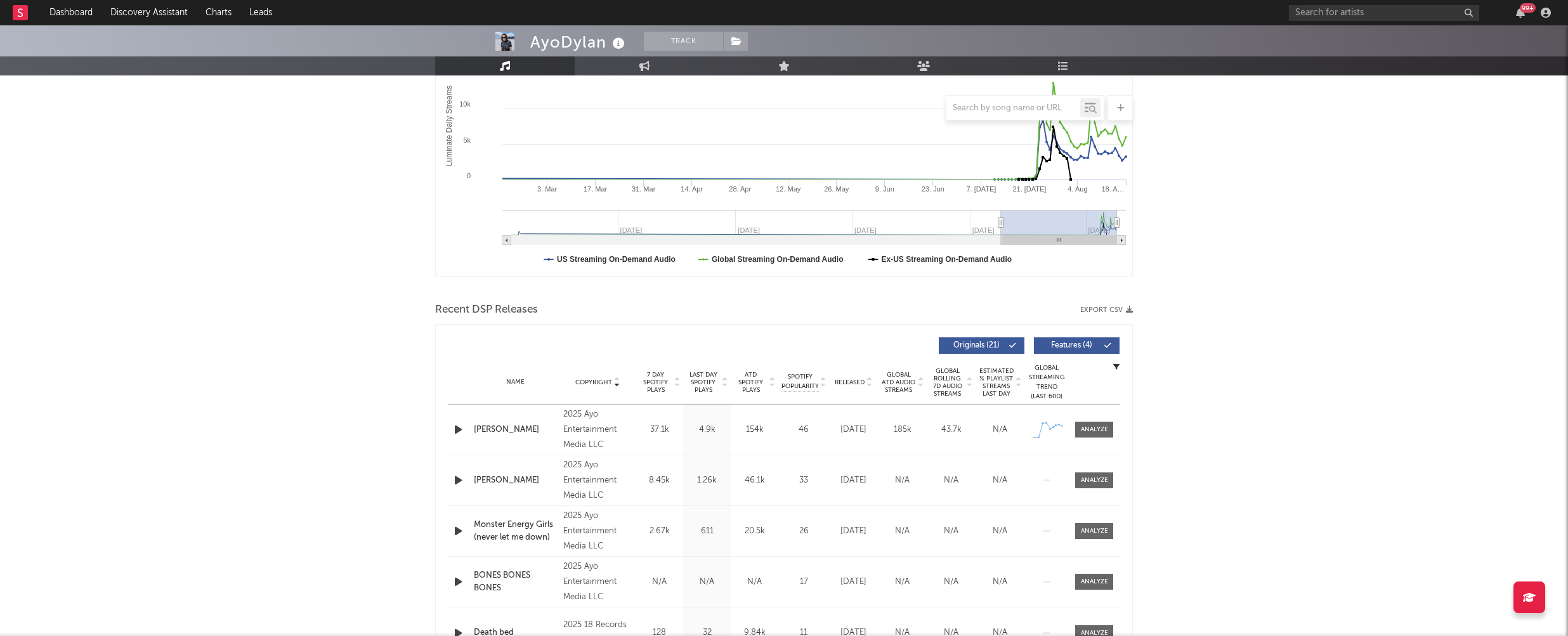
click at [454, 427] on icon "button" at bounding box center [458, 430] width 13 height 16
click at [770, 621] on div at bounding box center [784, 620] width 159 height 3
click at [457, 480] on icon "button" at bounding box center [458, 481] width 13 height 16
click at [758, 619] on div at bounding box center [784, 620] width 159 height 3
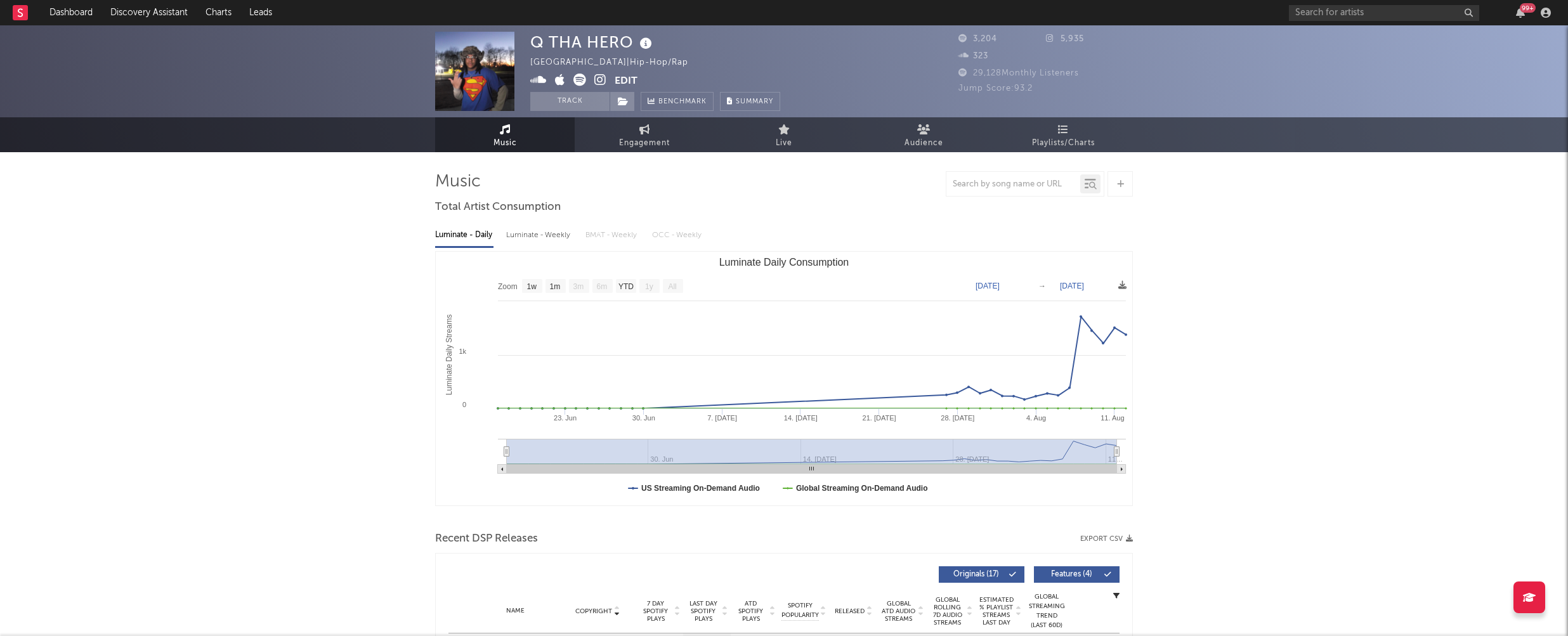
select select "1w"
click at [523, 239] on div "Luminate - Weekly" at bounding box center [539, 235] width 67 height 21
select select "1w"
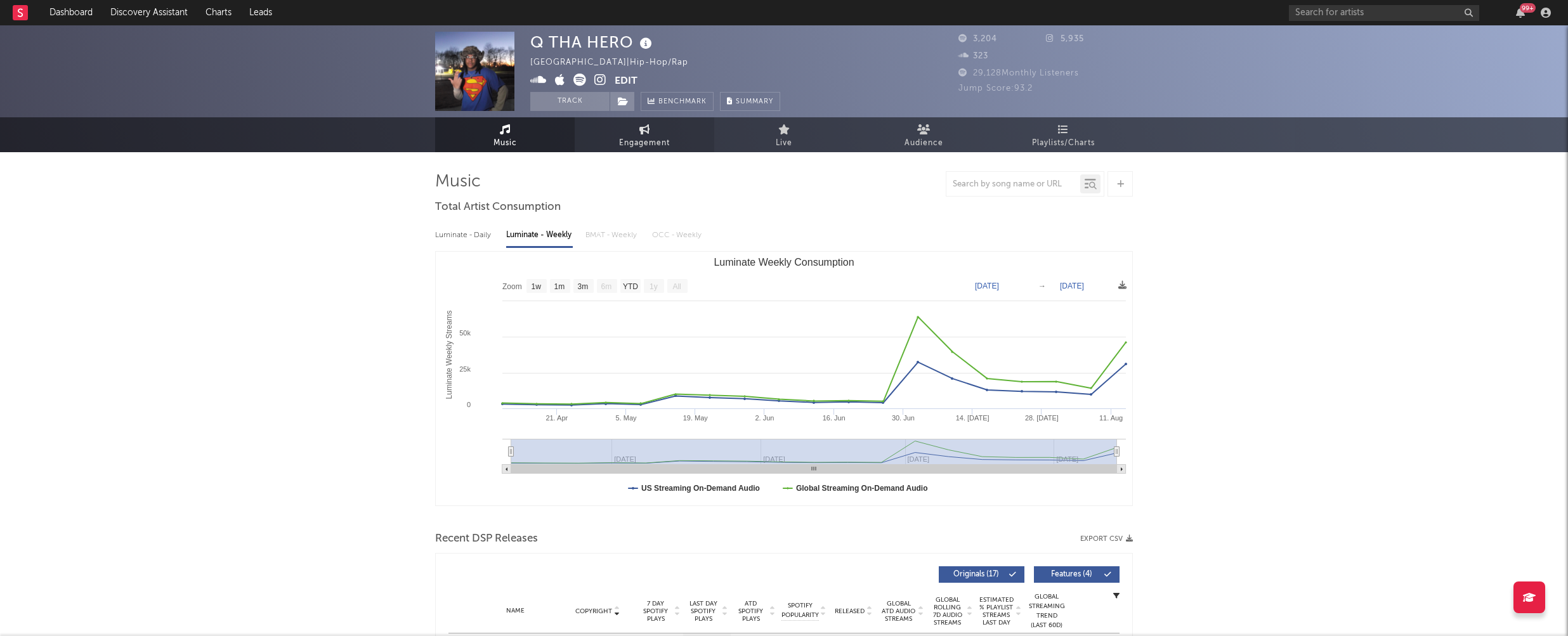
click at [641, 136] on span "Engagement" at bounding box center [644, 143] width 51 height 15
select select "1w"
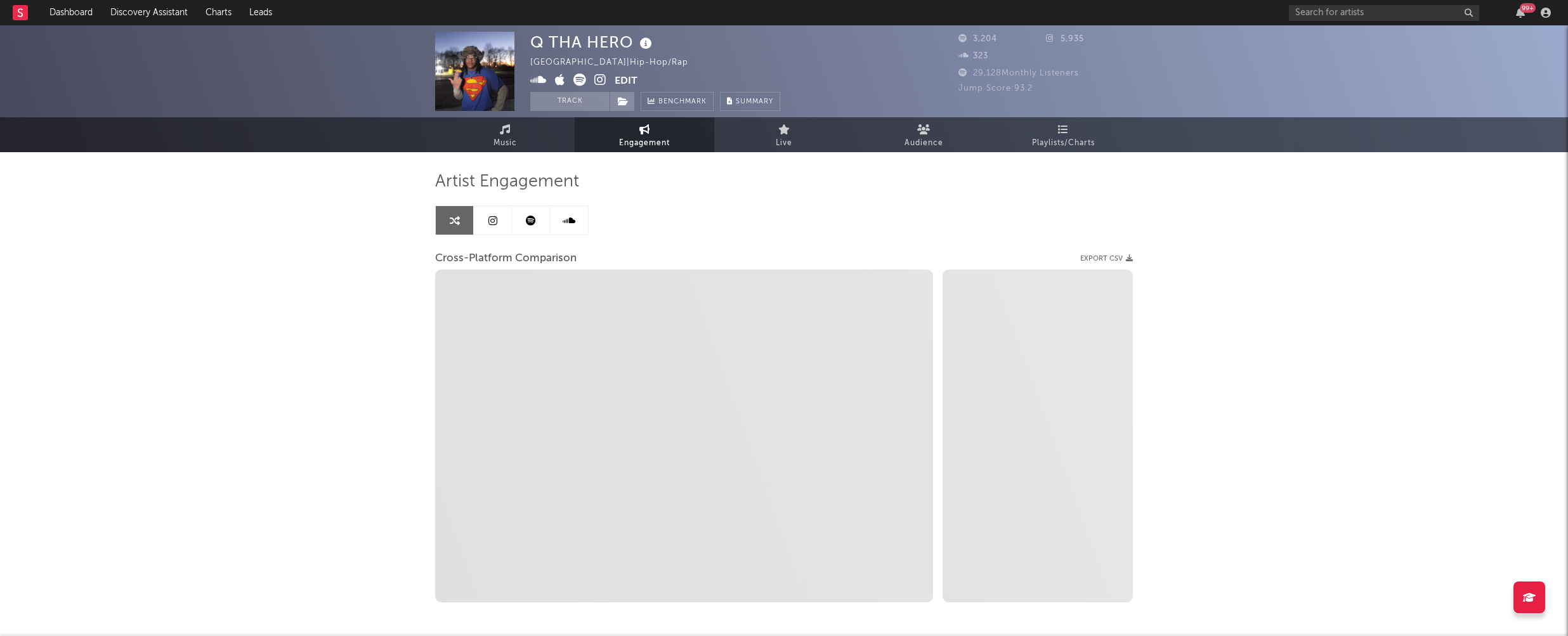
click at [601, 77] on icon at bounding box center [600, 80] width 12 height 13
select select "1m"
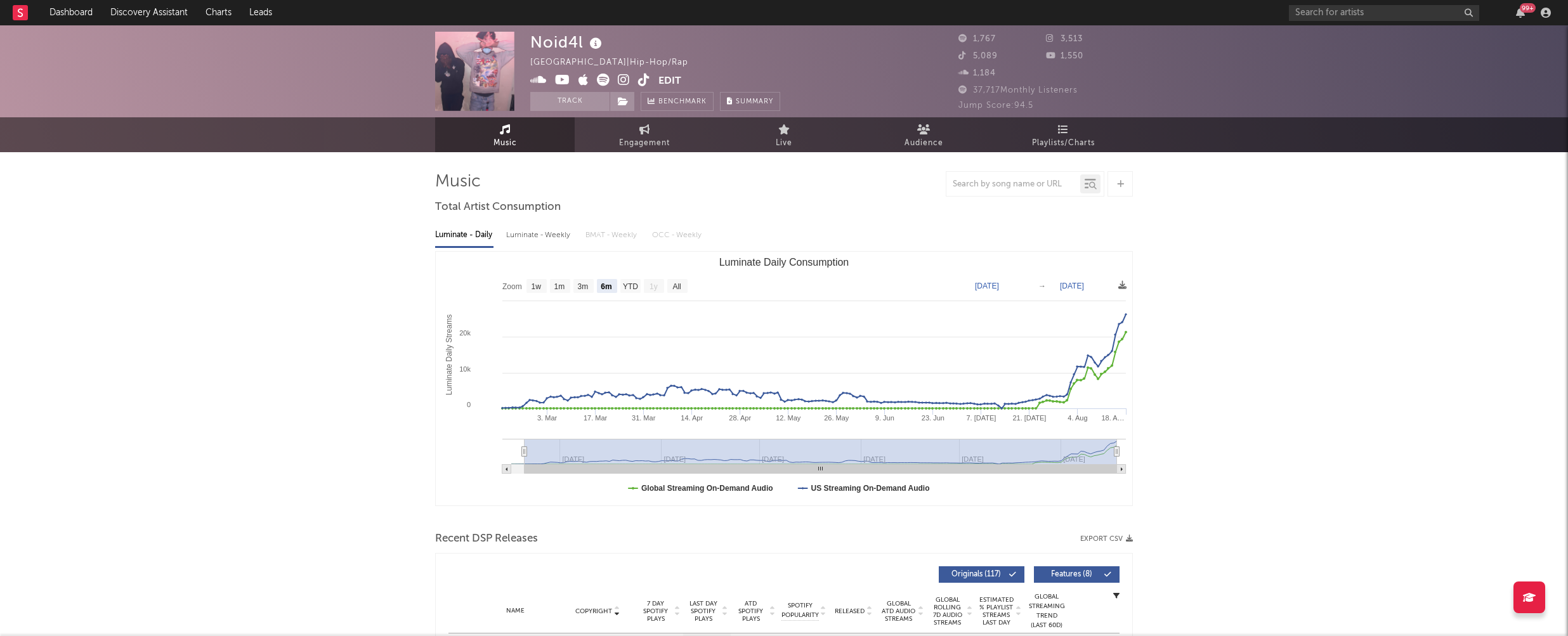
select select "6m"
click at [525, 232] on div "Luminate - Weekly" at bounding box center [539, 235] width 67 height 21
select select "6m"
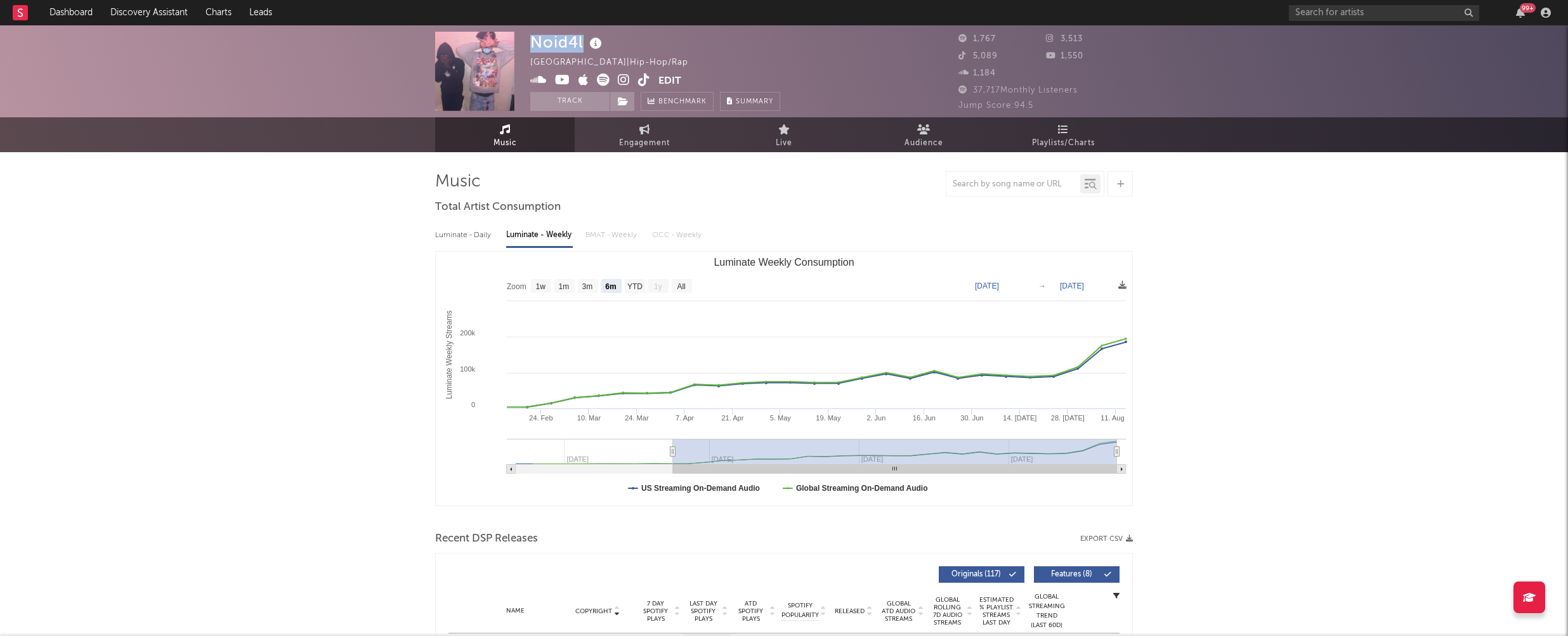
drag, startPoint x: 533, startPoint y: 42, endPoint x: 581, endPoint y: 40, distance: 48.0
click at [581, 40] on div "Noid4l" at bounding box center [568, 42] width 75 height 21
copy div "Noid4l"
click at [559, 78] on icon at bounding box center [562, 80] width 15 height 13
click at [536, 81] on icon at bounding box center [539, 80] width 17 height 13
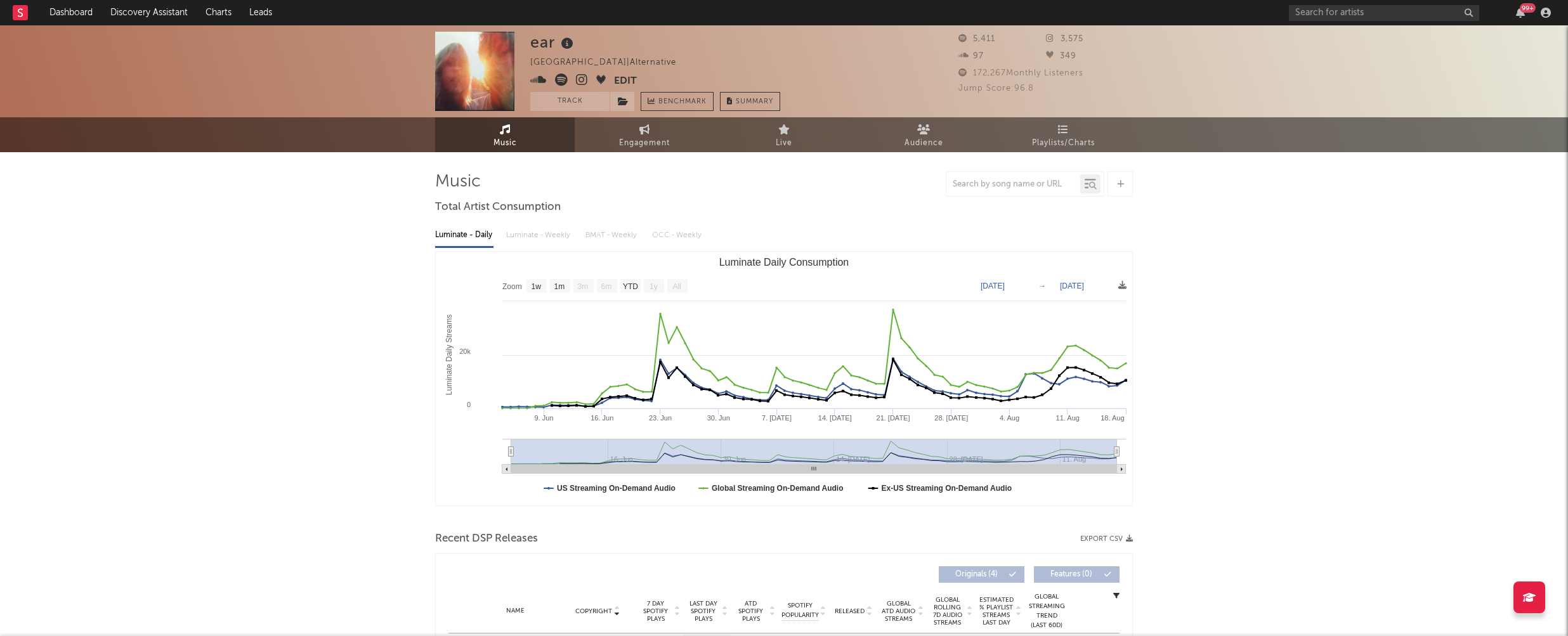
select select "1w"
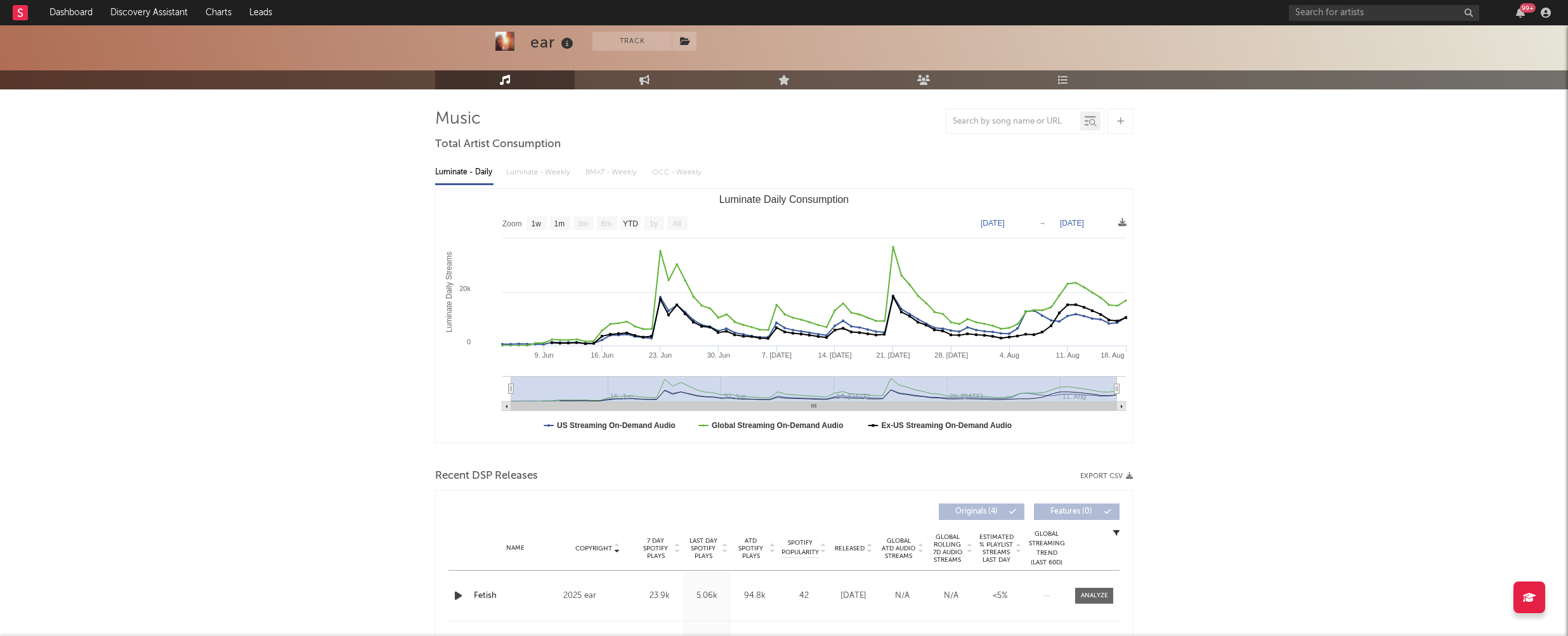
scroll to position [63, 0]
click at [458, 592] on icon "button" at bounding box center [458, 596] width 13 height 16
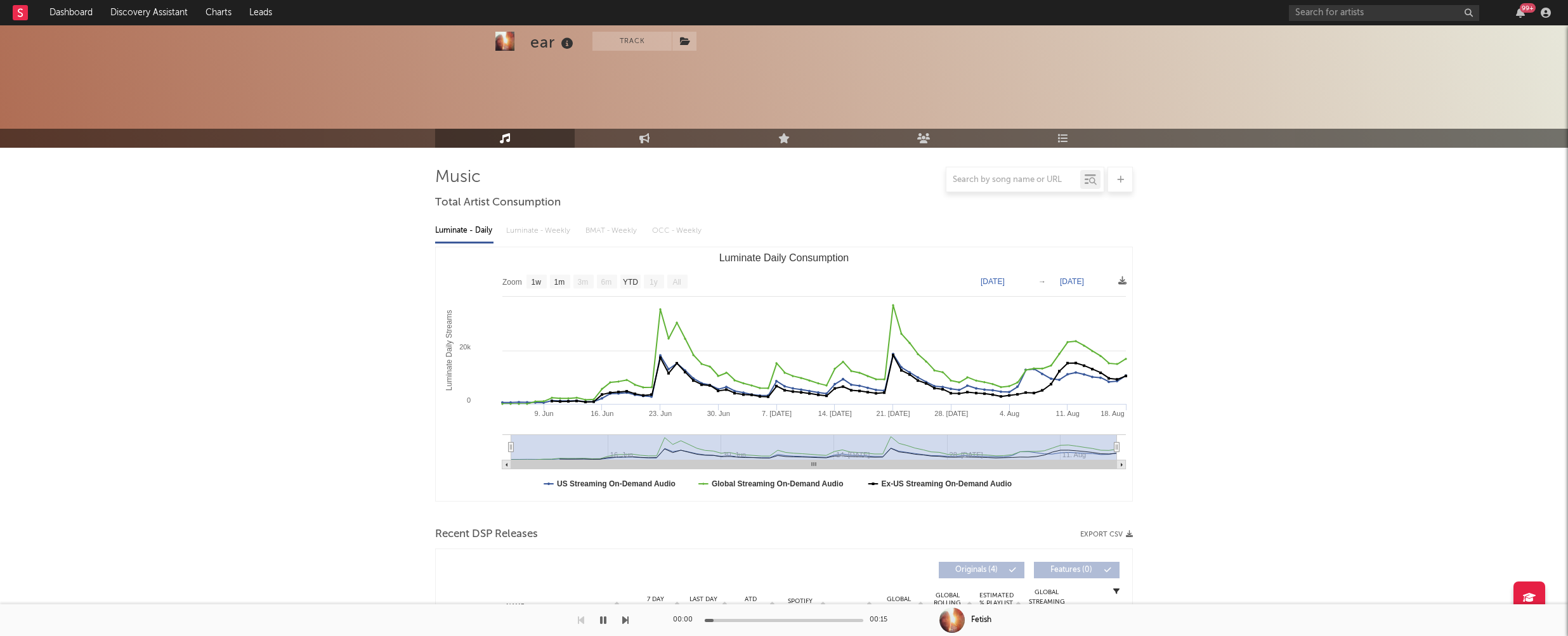
scroll to position [0, 0]
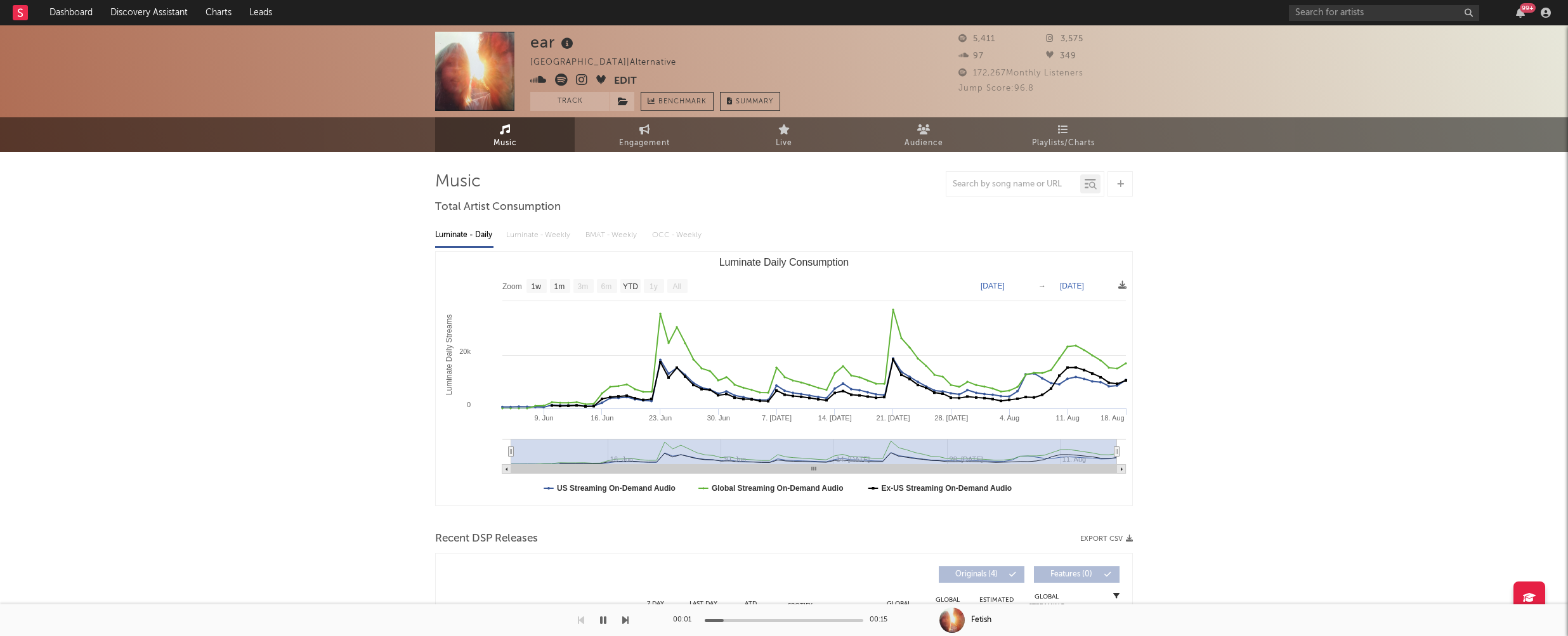
click at [554, 232] on div "Luminate - Daily Luminate - Weekly BMAT - Weekly OCC - Weekly" at bounding box center [784, 235] width 698 height 21
click at [640, 135] on link "Engagement" at bounding box center [645, 135] width 140 height 35
select select "1w"
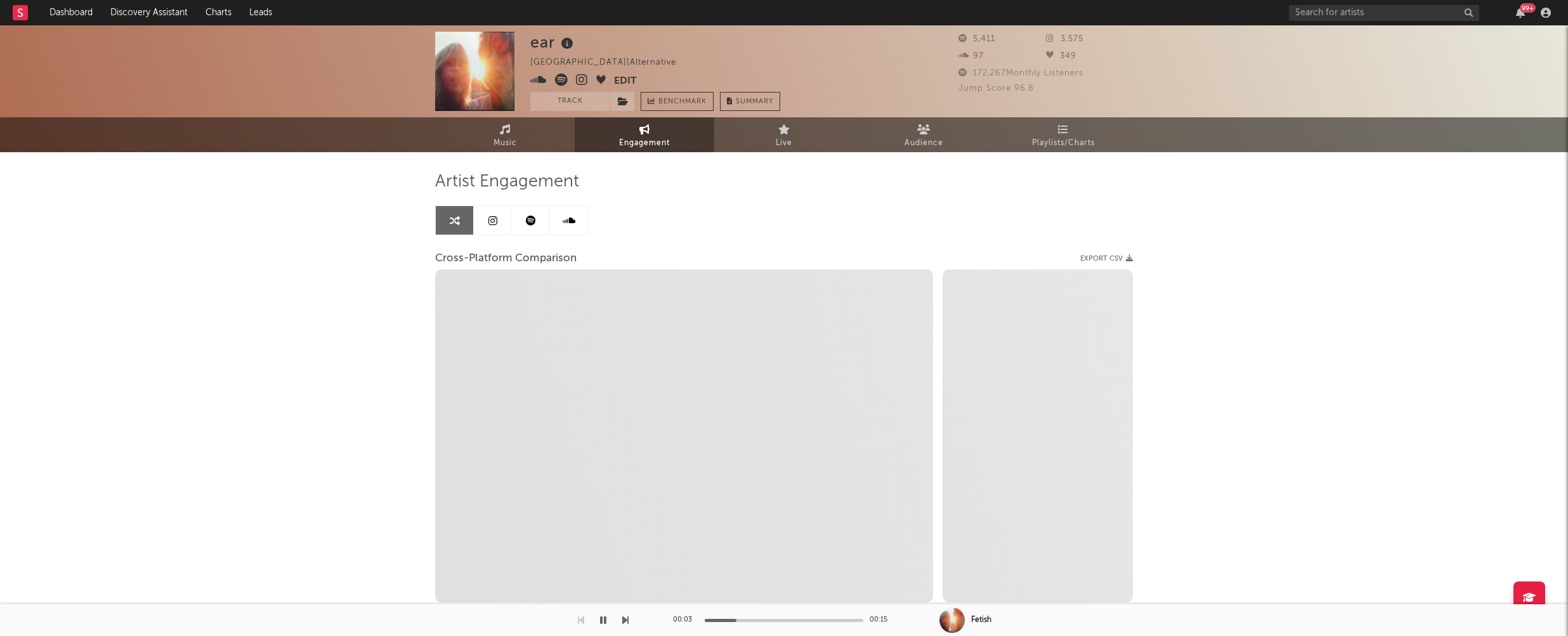
click at [581, 81] on icon at bounding box center [581, 80] width 12 height 13
select select "1m"
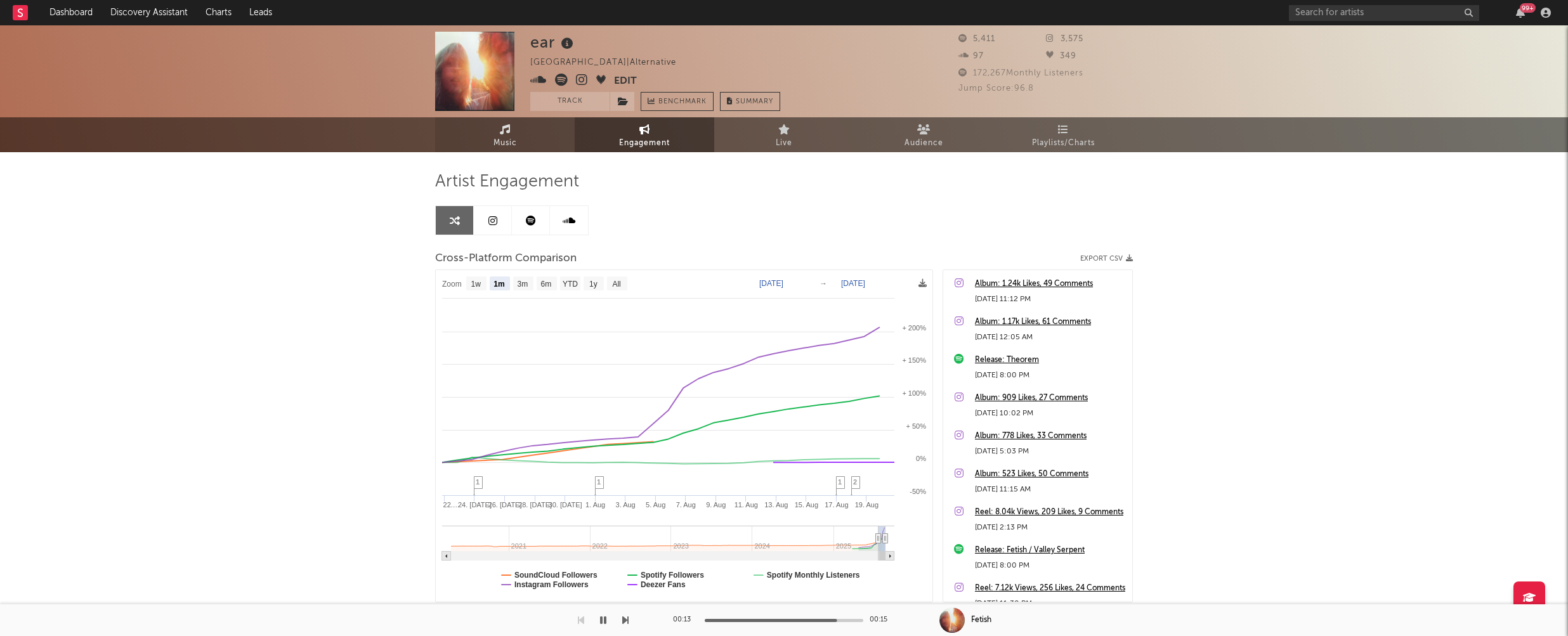
click at [505, 141] on span "Music" at bounding box center [505, 143] width 24 height 15
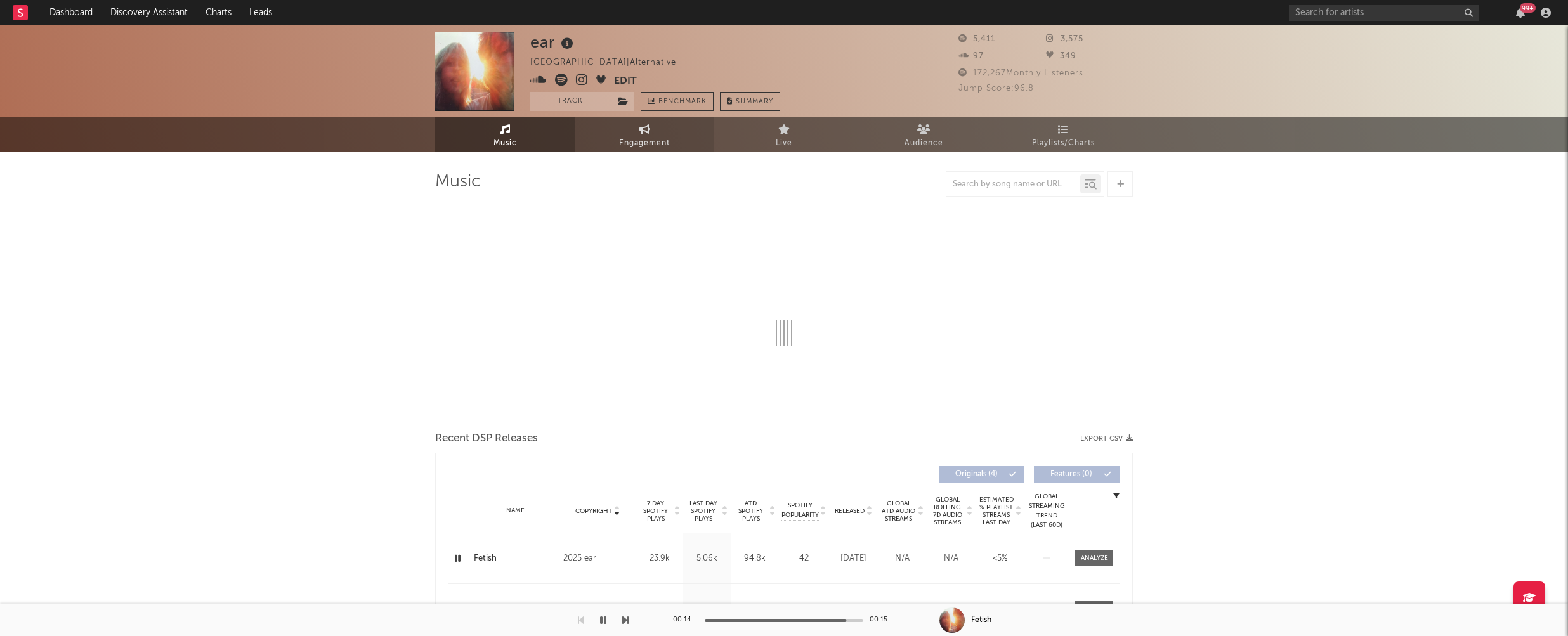
select select "1w"
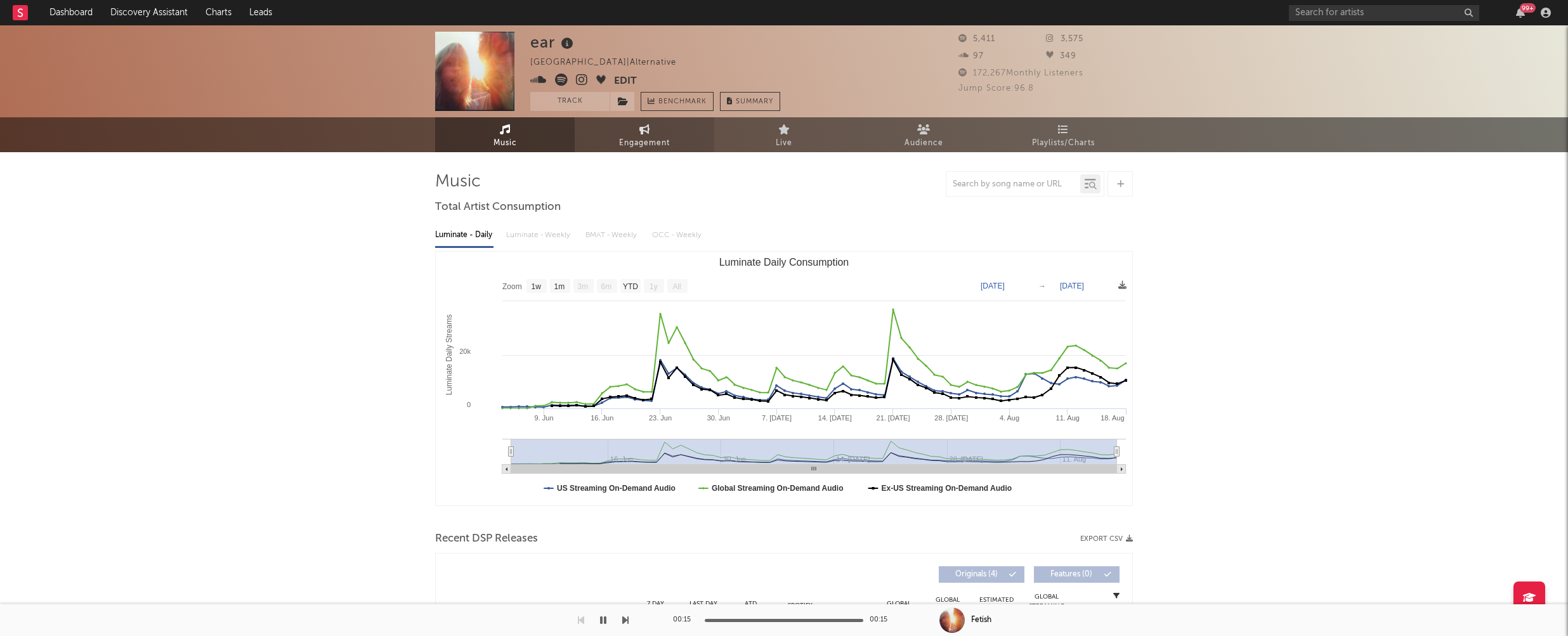
click at [657, 146] on span "Engagement" at bounding box center [644, 143] width 51 height 15
select select "1w"
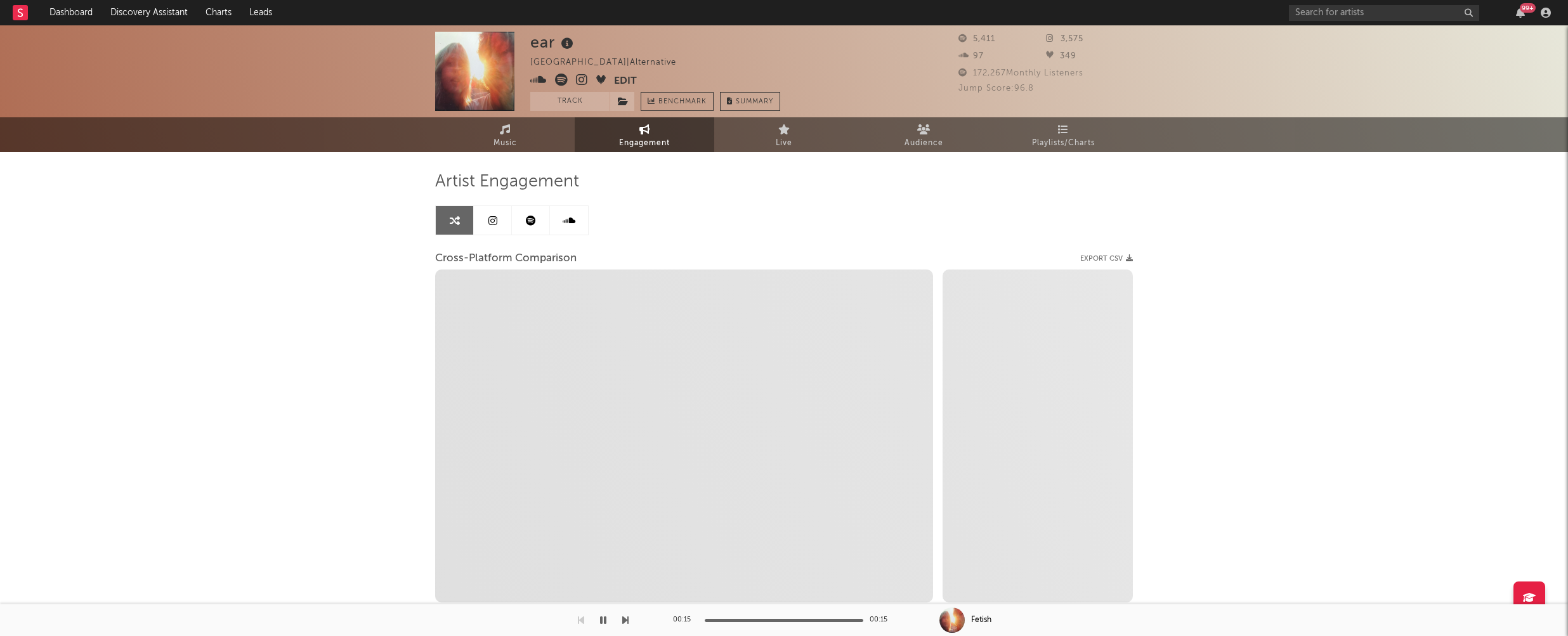
select select "1m"
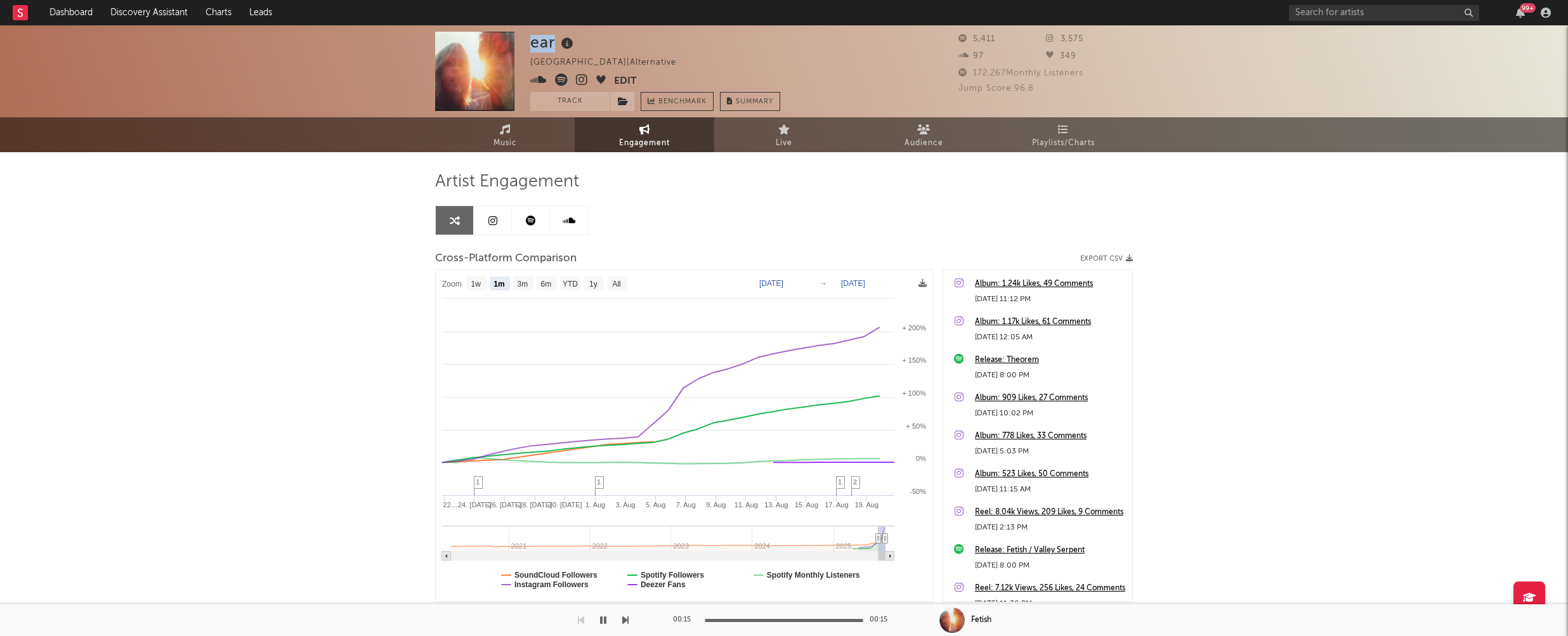
drag, startPoint x: 533, startPoint y: 42, endPoint x: 554, endPoint y: 42, distance: 21.0
click at [554, 42] on div "ear" at bounding box center [554, 42] width 46 height 21
copy div "ear"
click at [535, 79] on icon at bounding box center [539, 80] width 17 height 13
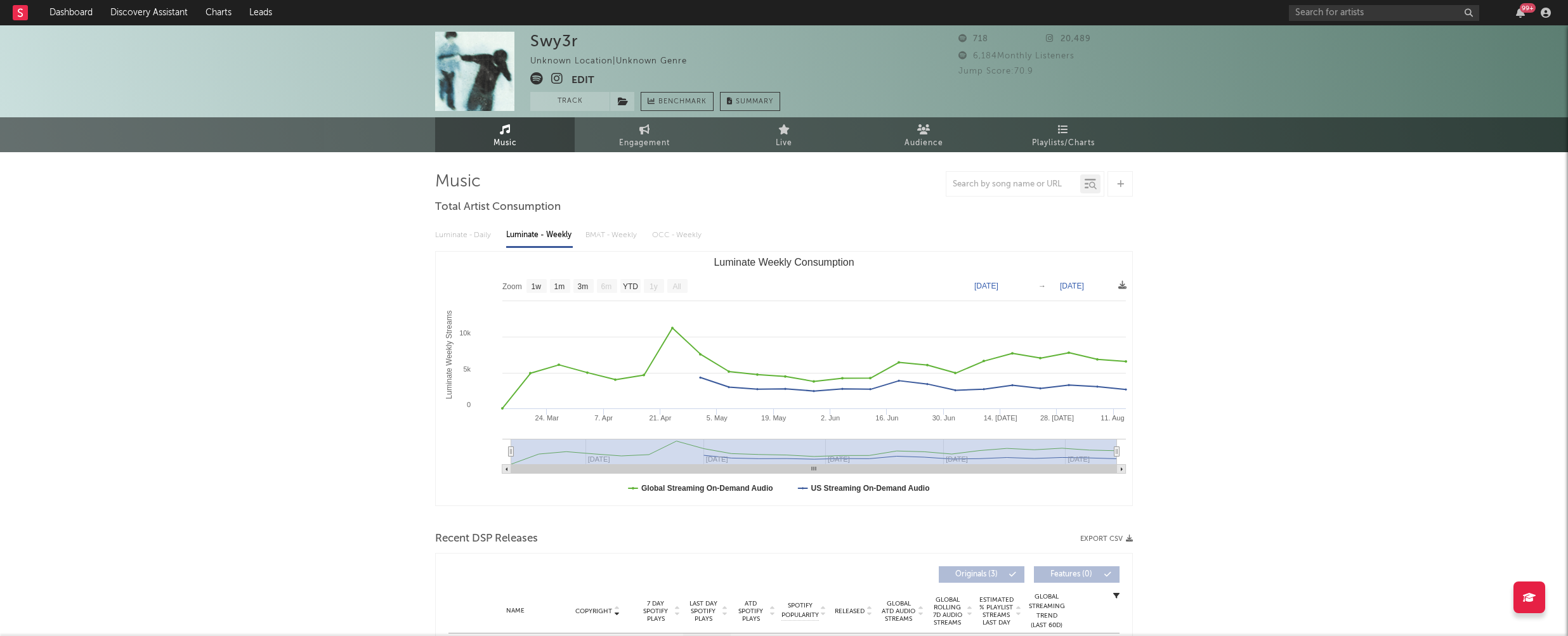
select select "1w"
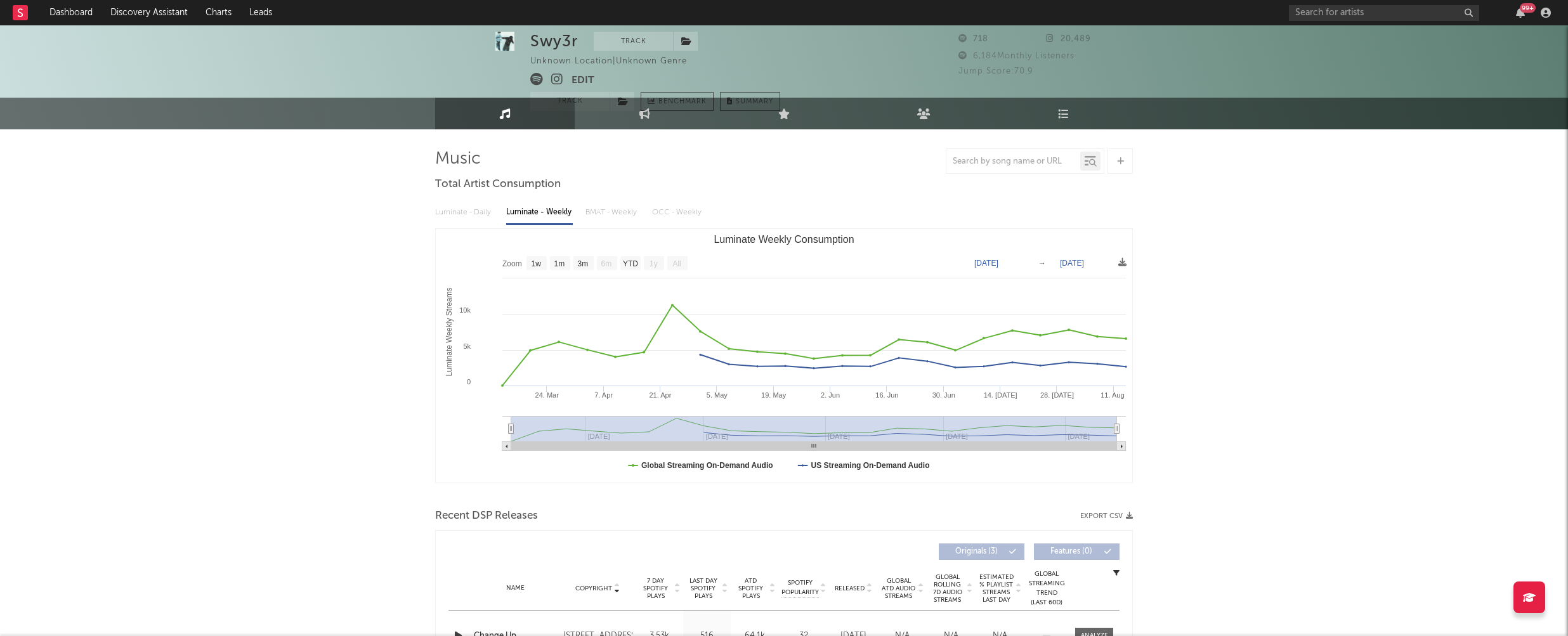
scroll to position [167, 0]
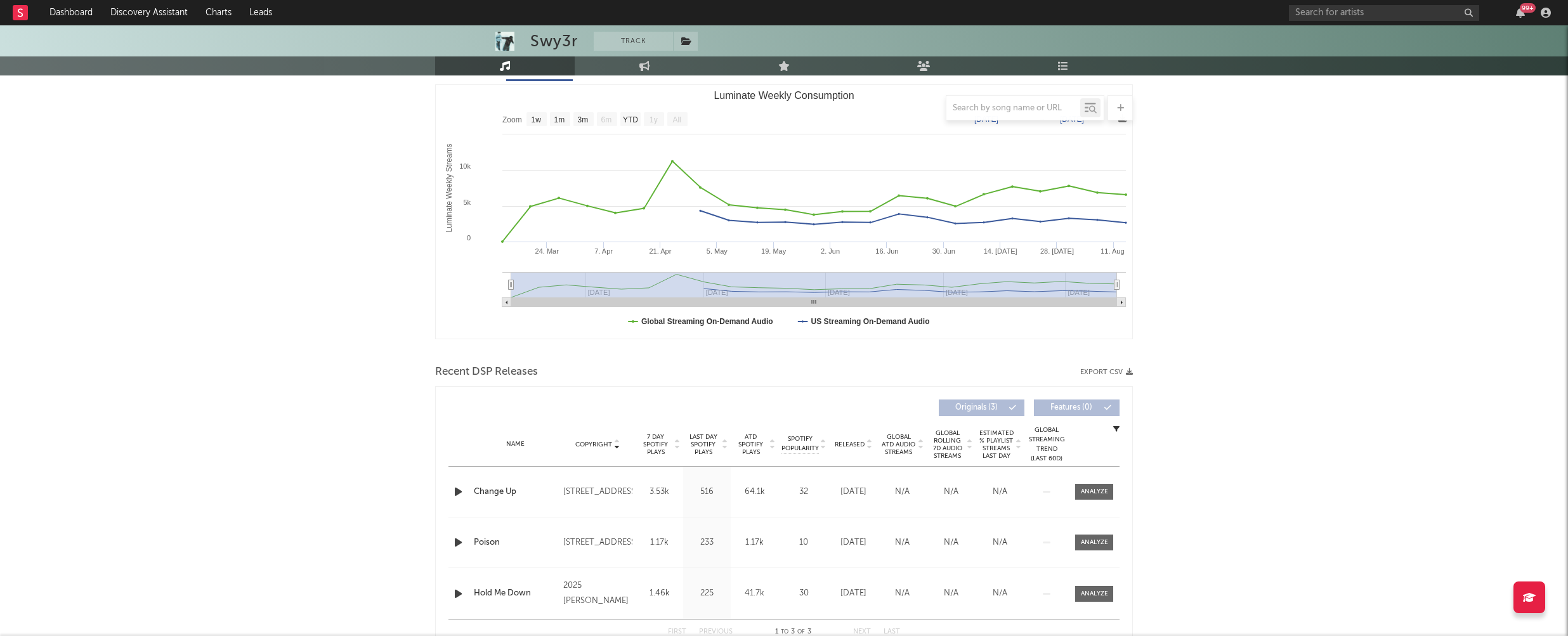
click at [455, 489] on icon "button" at bounding box center [458, 492] width 13 height 16
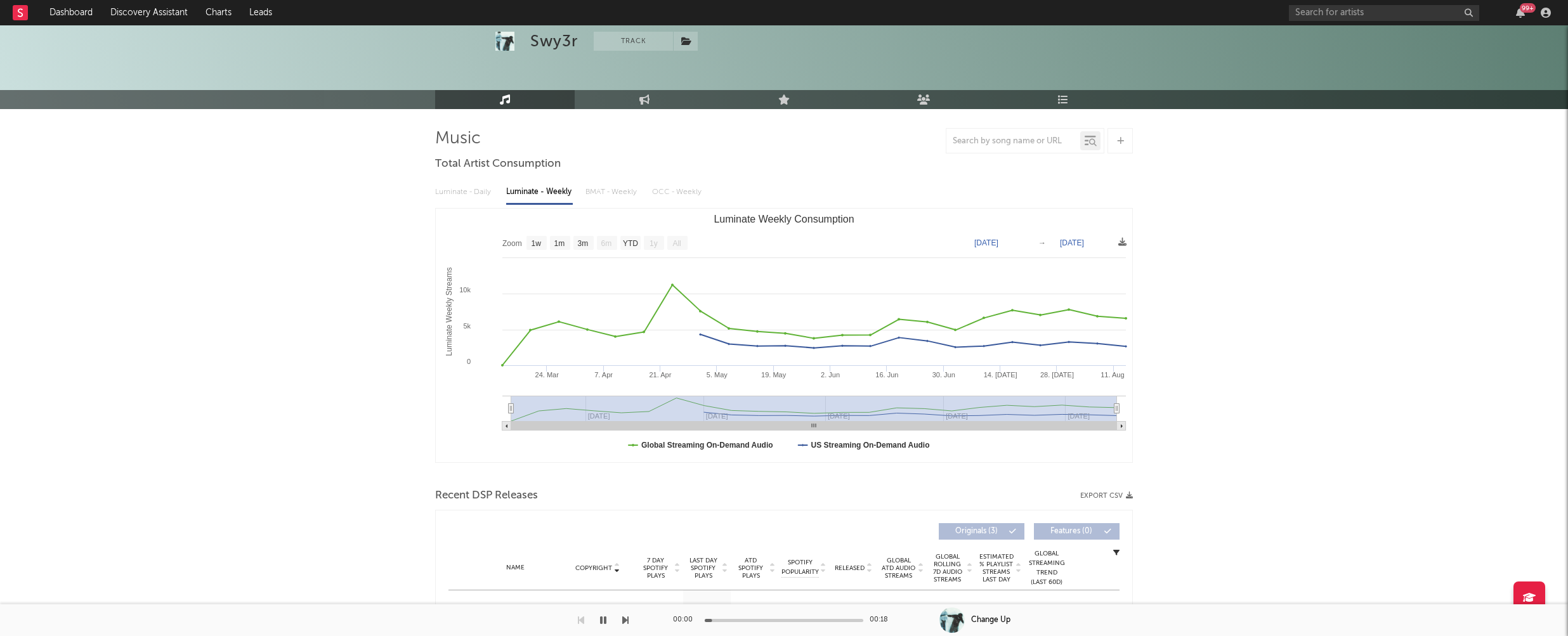
scroll to position [0, 0]
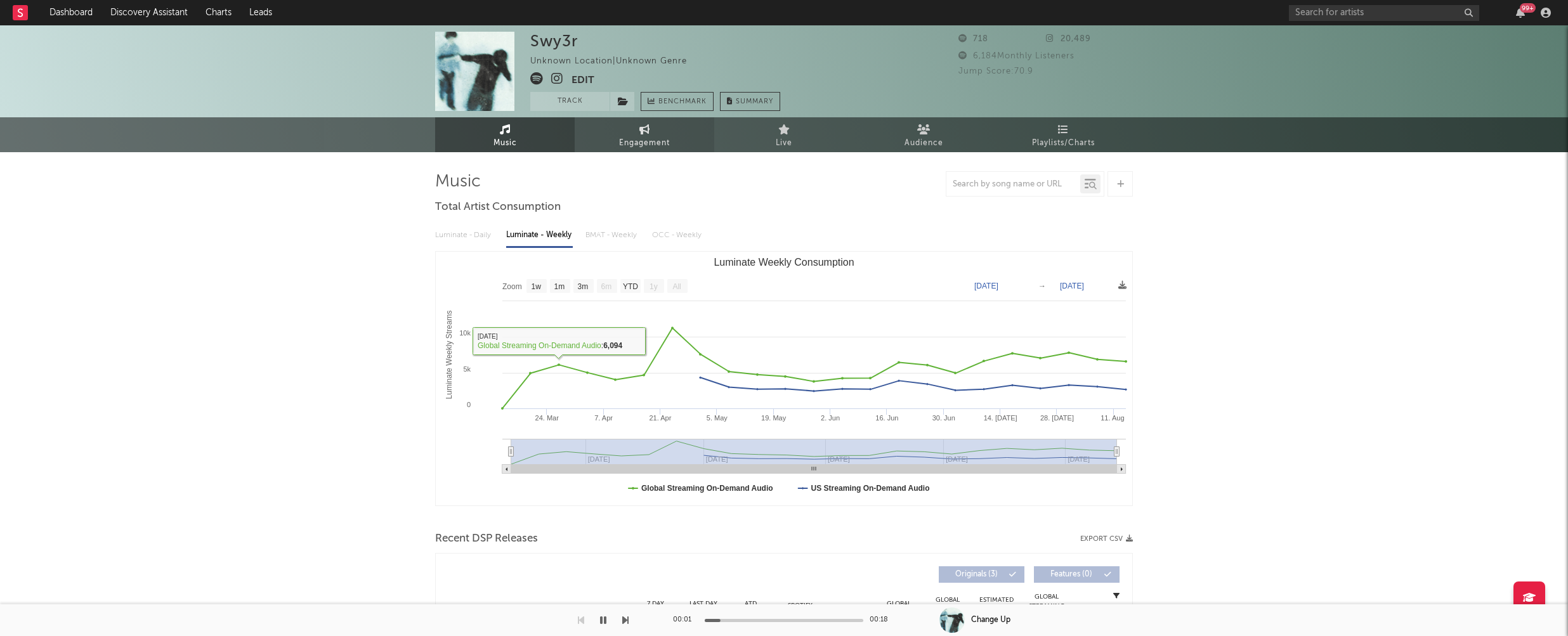
click at [645, 149] on span "Engagement" at bounding box center [644, 143] width 51 height 15
select select "1w"
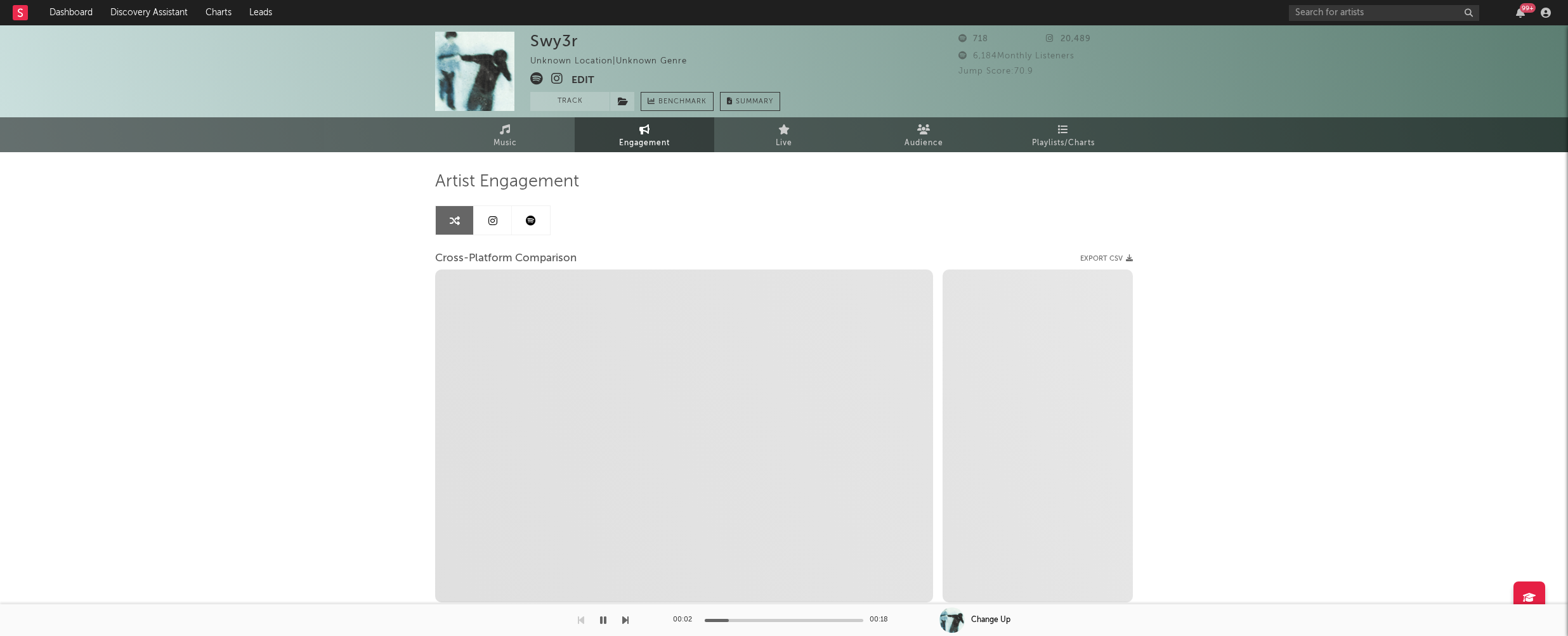
click at [553, 78] on icon at bounding box center [557, 79] width 12 height 13
select select "1m"
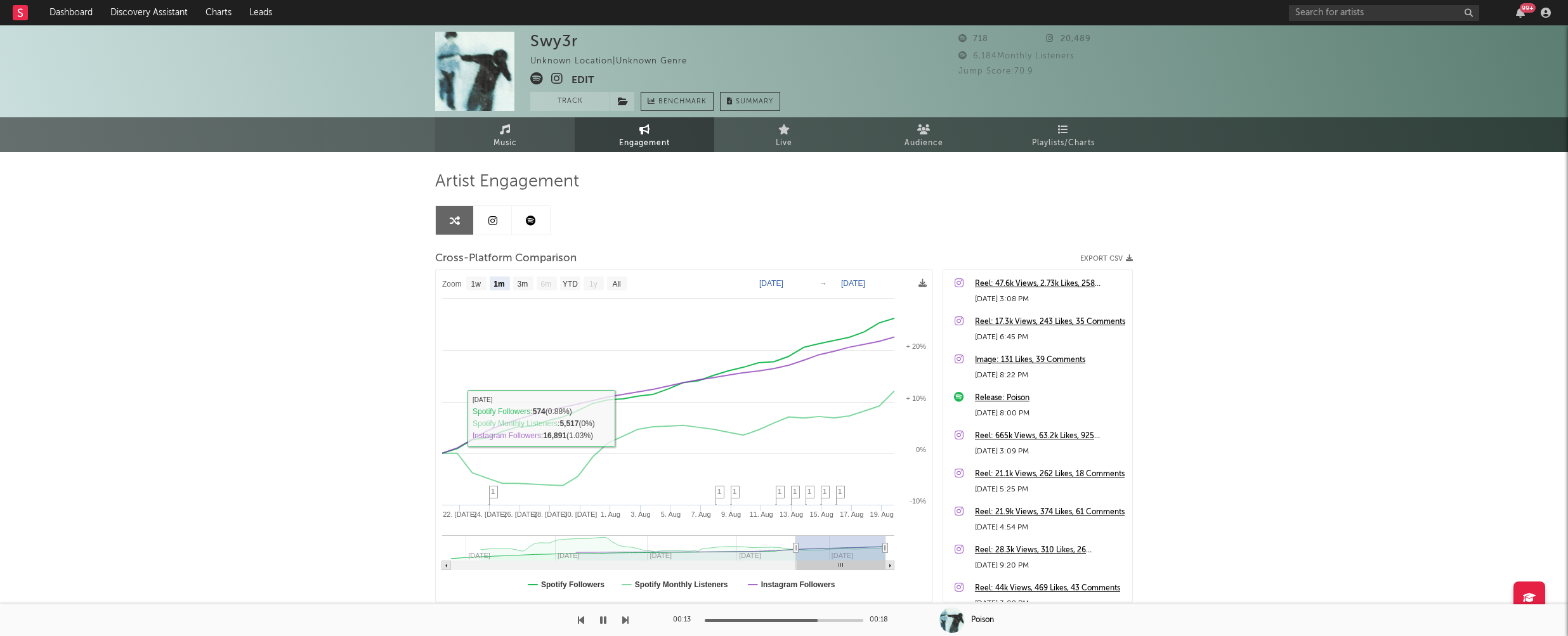
click at [508, 144] on span "Music" at bounding box center [505, 143] width 24 height 15
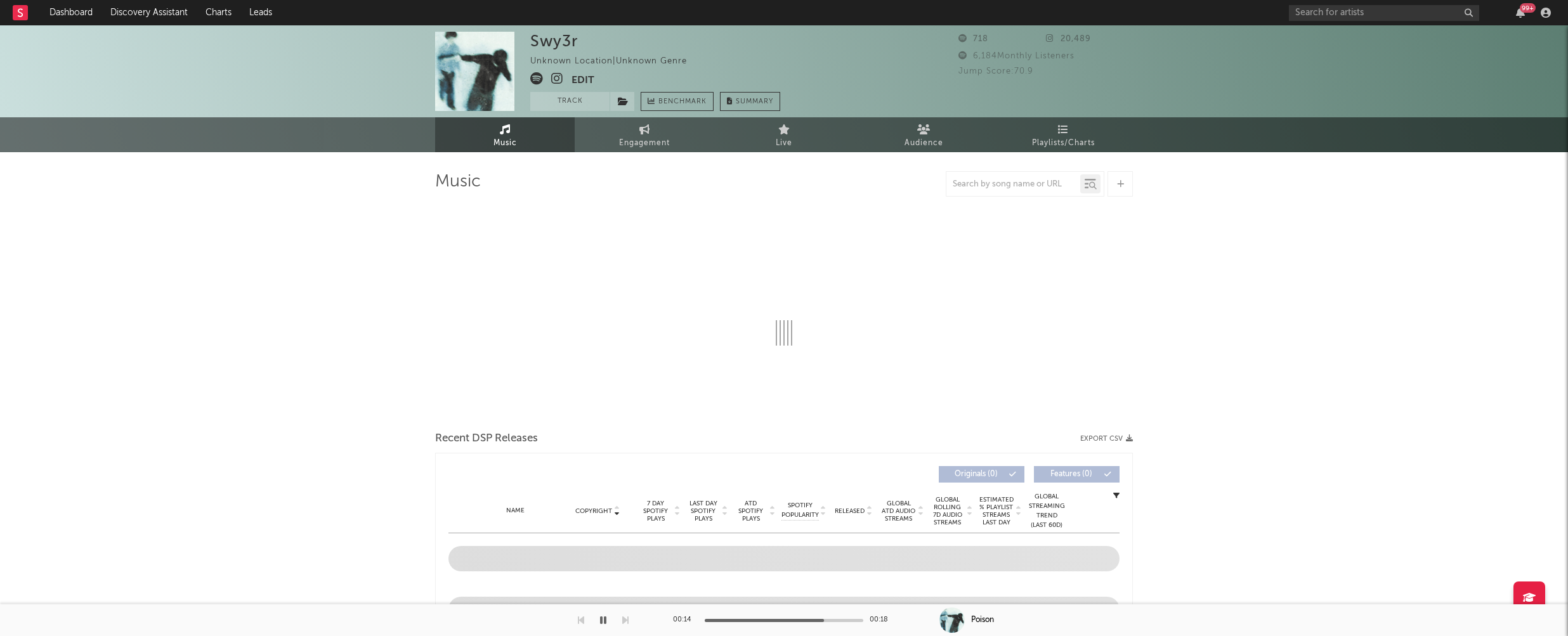
select select "1w"
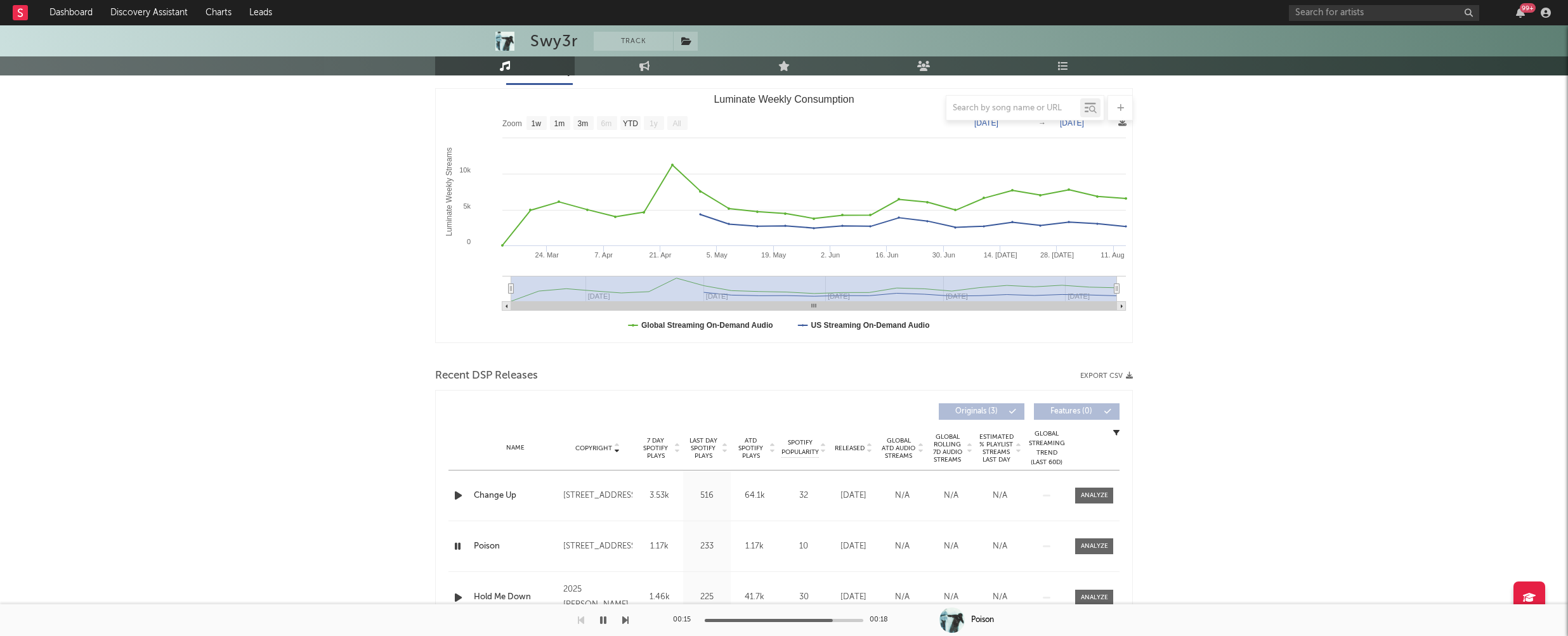
scroll to position [165, 0]
click at [454, 544] on icon "button" at bounding box center [457, 545] width 12 height 16
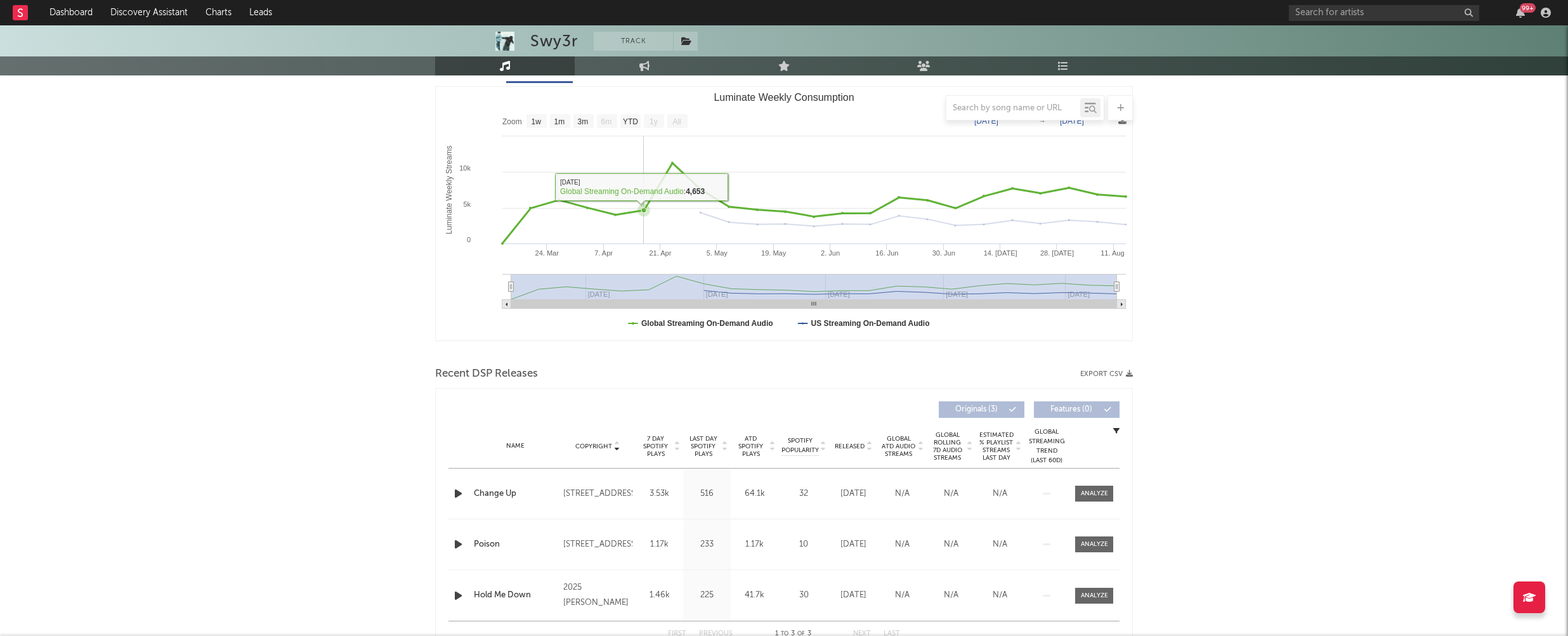
scroll to position [0, 0]
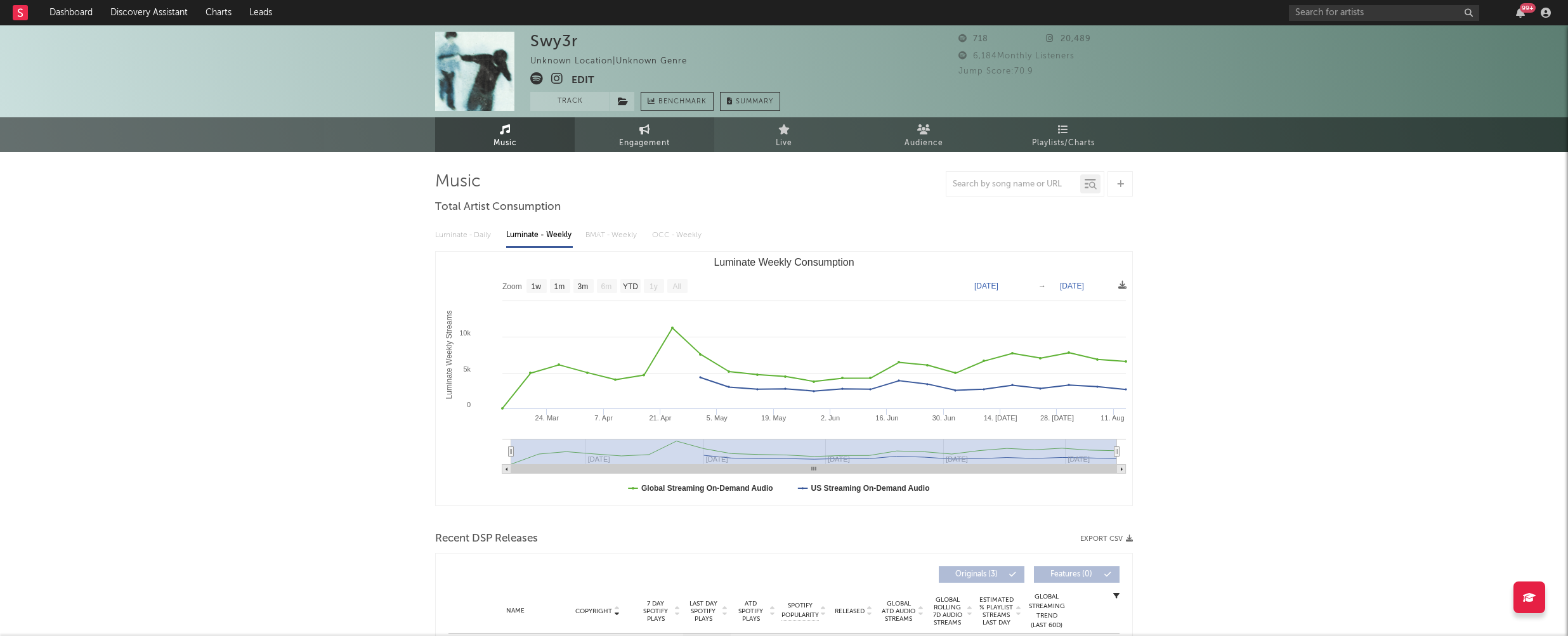
click at [623, 149] on span "Engagement" at bounding box center [644, 143] width 51 height 15
select select "1w"
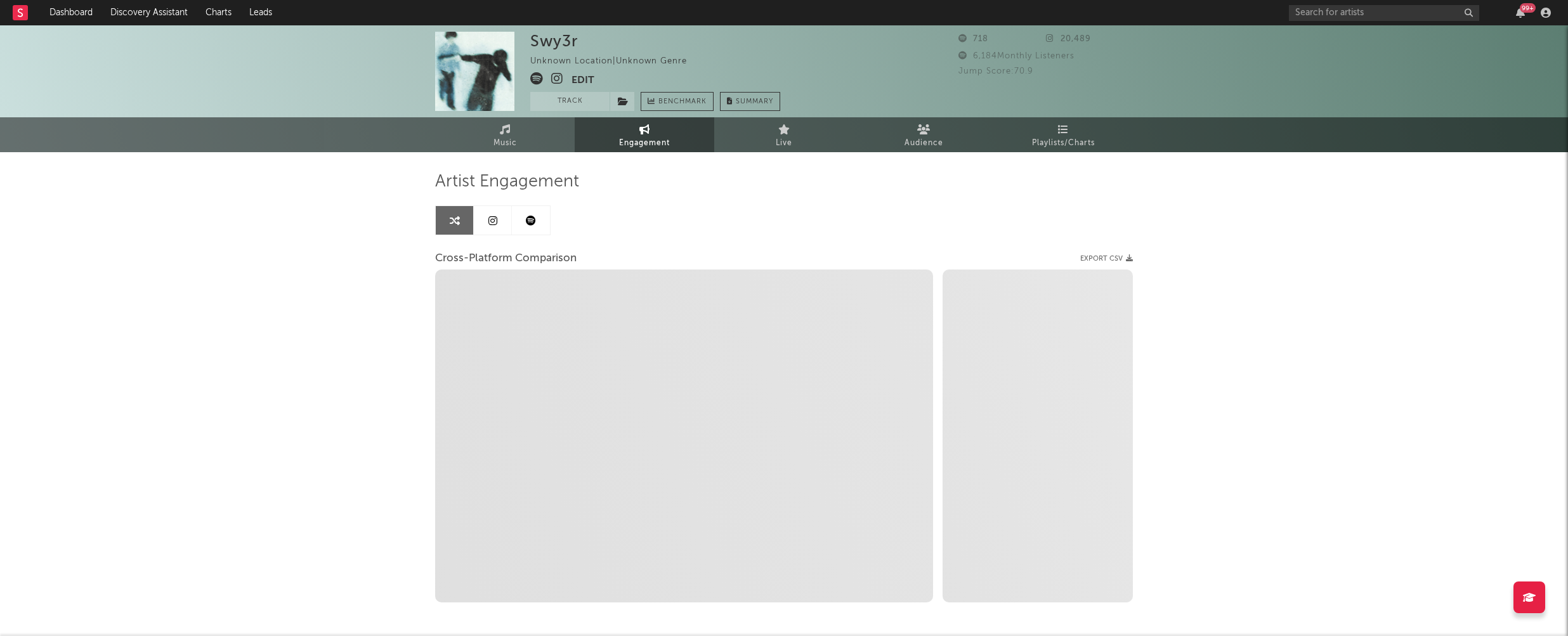
select select "1m"
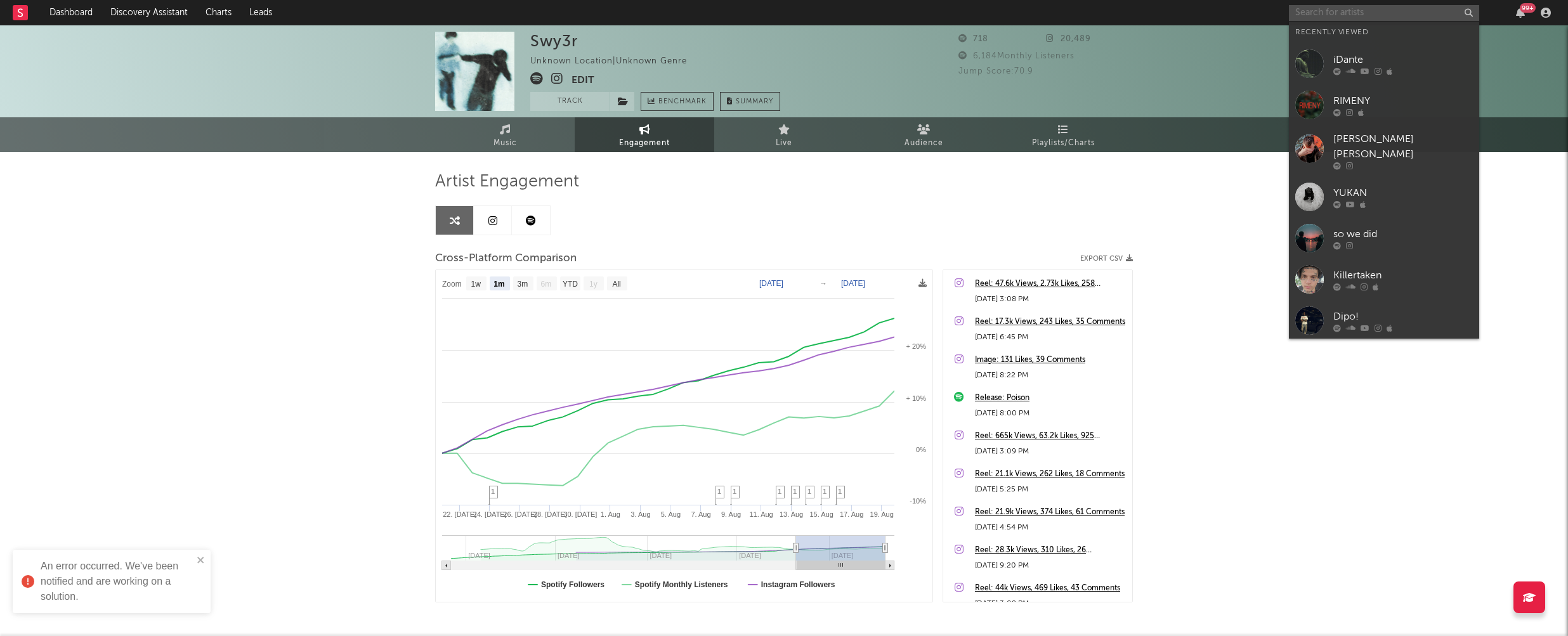
click at [1339, 13] on input "text" at bounding box center [1384, 13] width 190 height 16
paste input "Datkid"
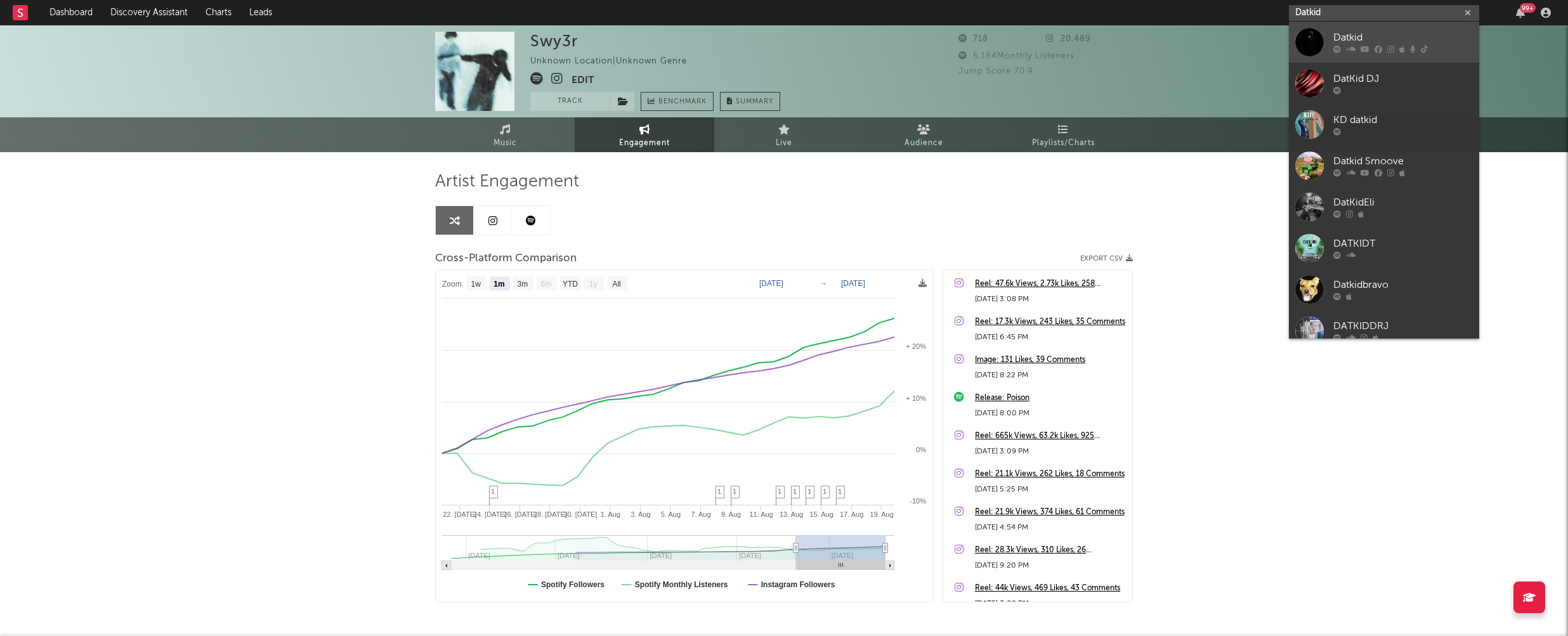
type input "Datkid"
click at [1365, 33] on div "Datkid" at bounding box center [1403, 37] width 140 height 15
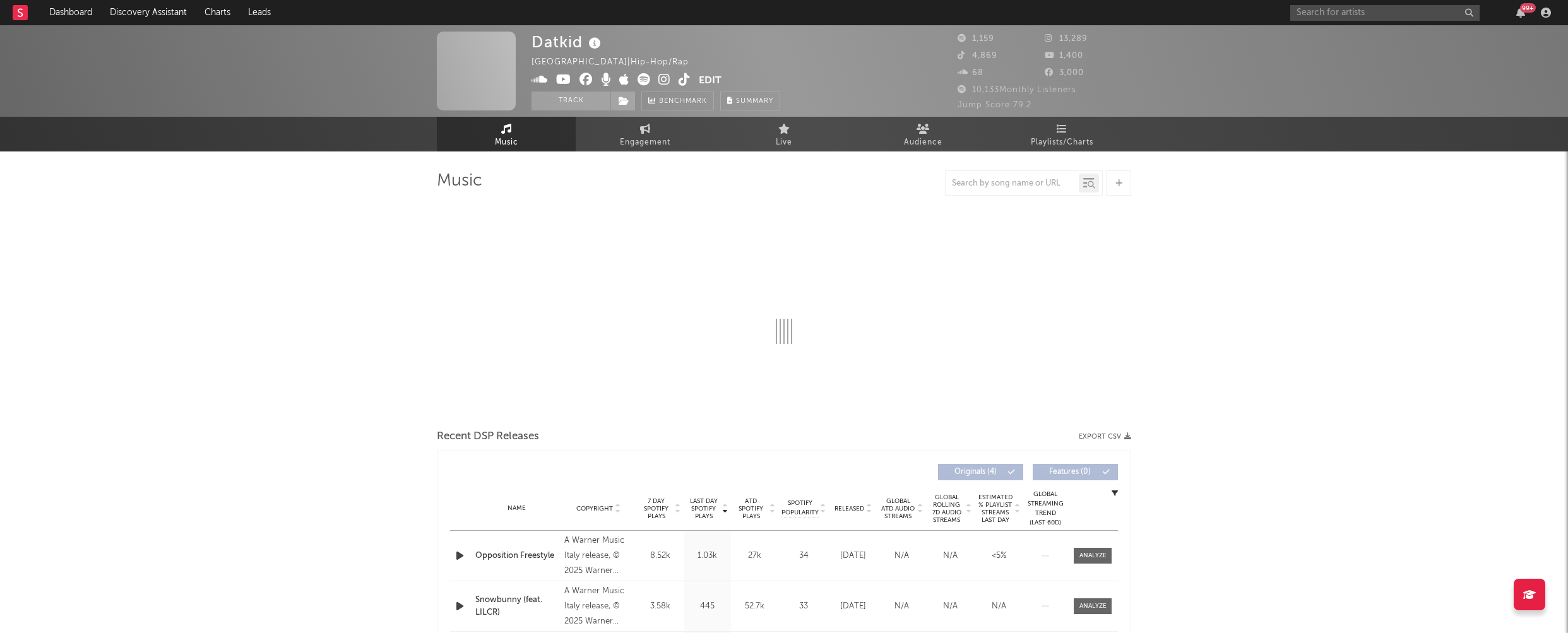
select select "6m"
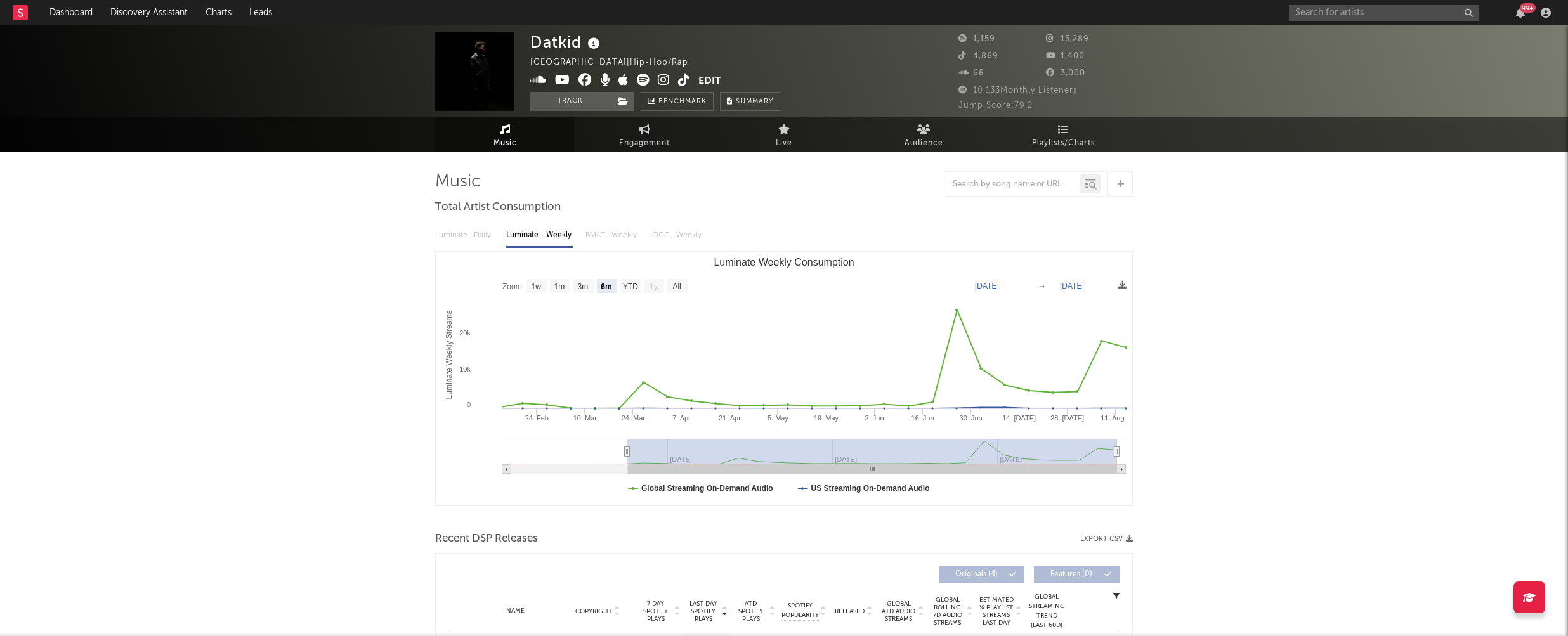
click at [642, 133] on icon at bounding box center [645, 129] width 11 height 10
select select "1w"
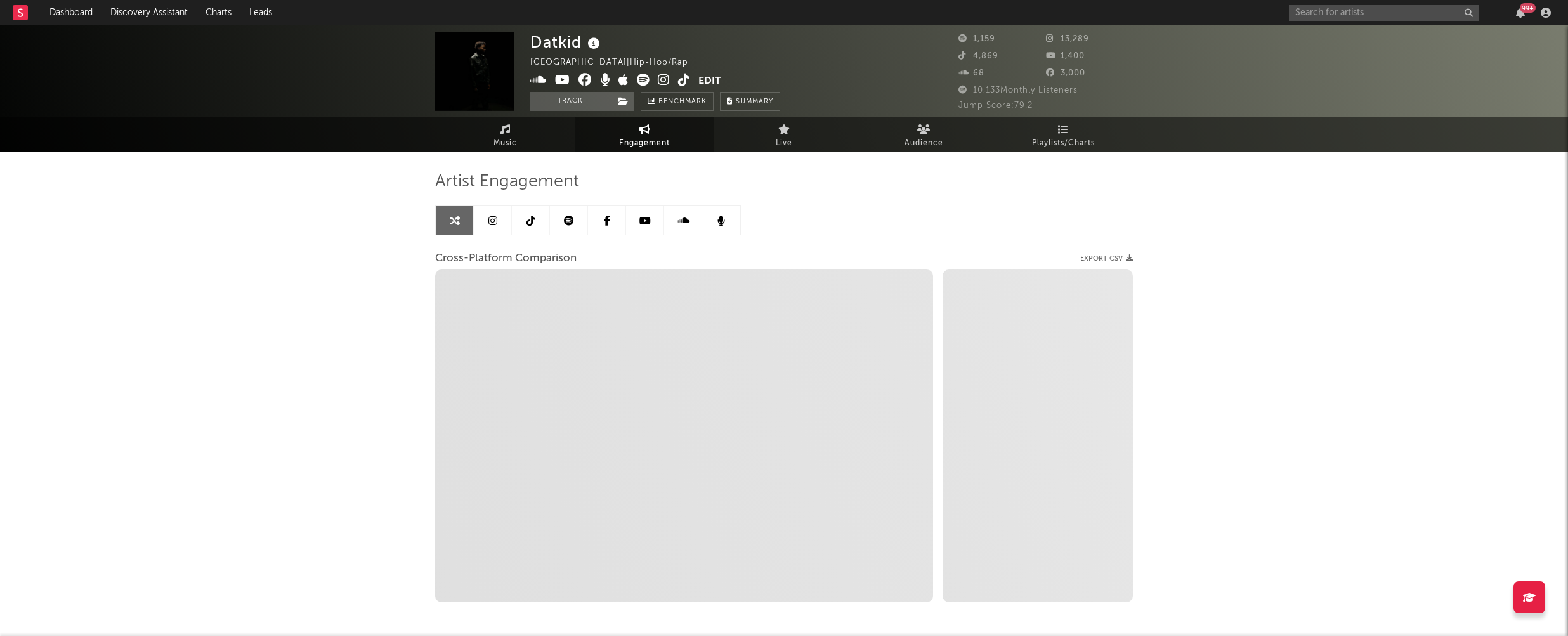
click at [662, 82] on icon at bounding box center [663, 80] width 12 height 13
select select "1m"
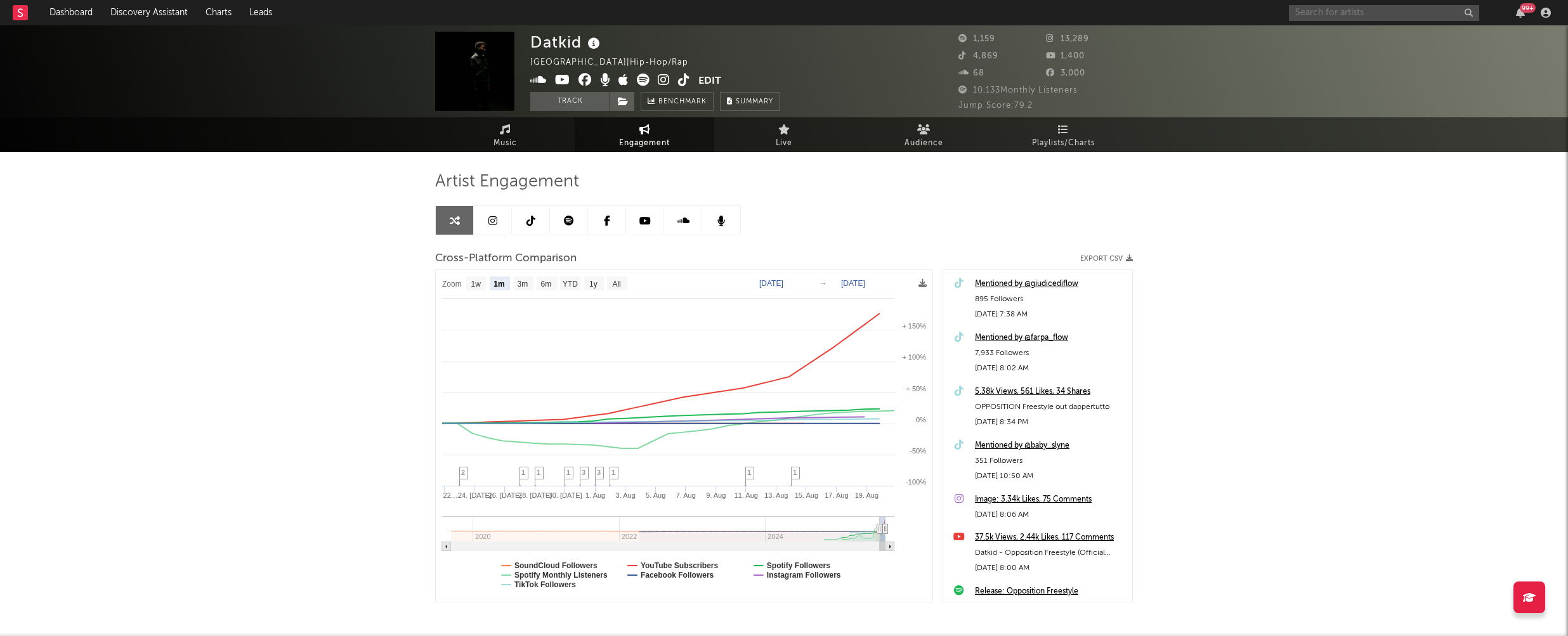
click at [1320, 7] on input "text" at bounding box center [1384, 13] width 190 height 16
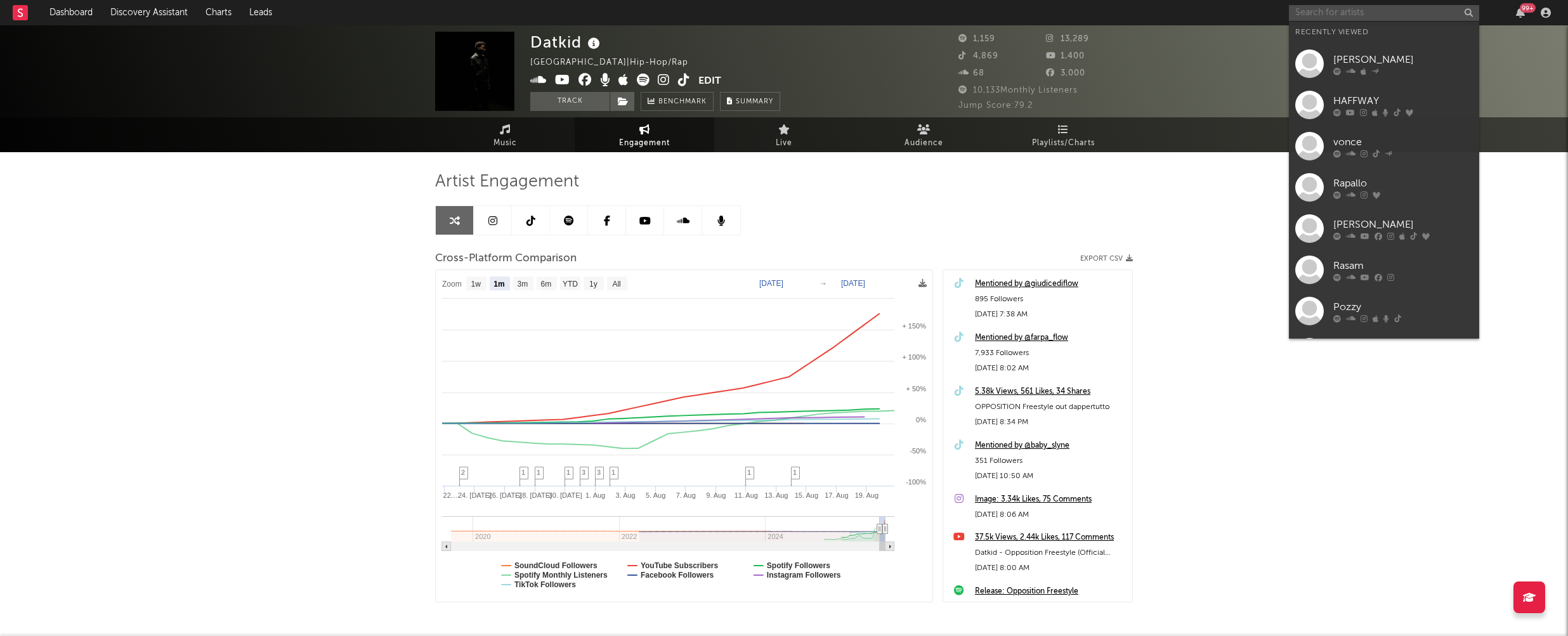
paste input "https://www.youtube.com/watch?v=MdV79wLTfFs&list=RDMdV79wLTfFs&start_radio=1"
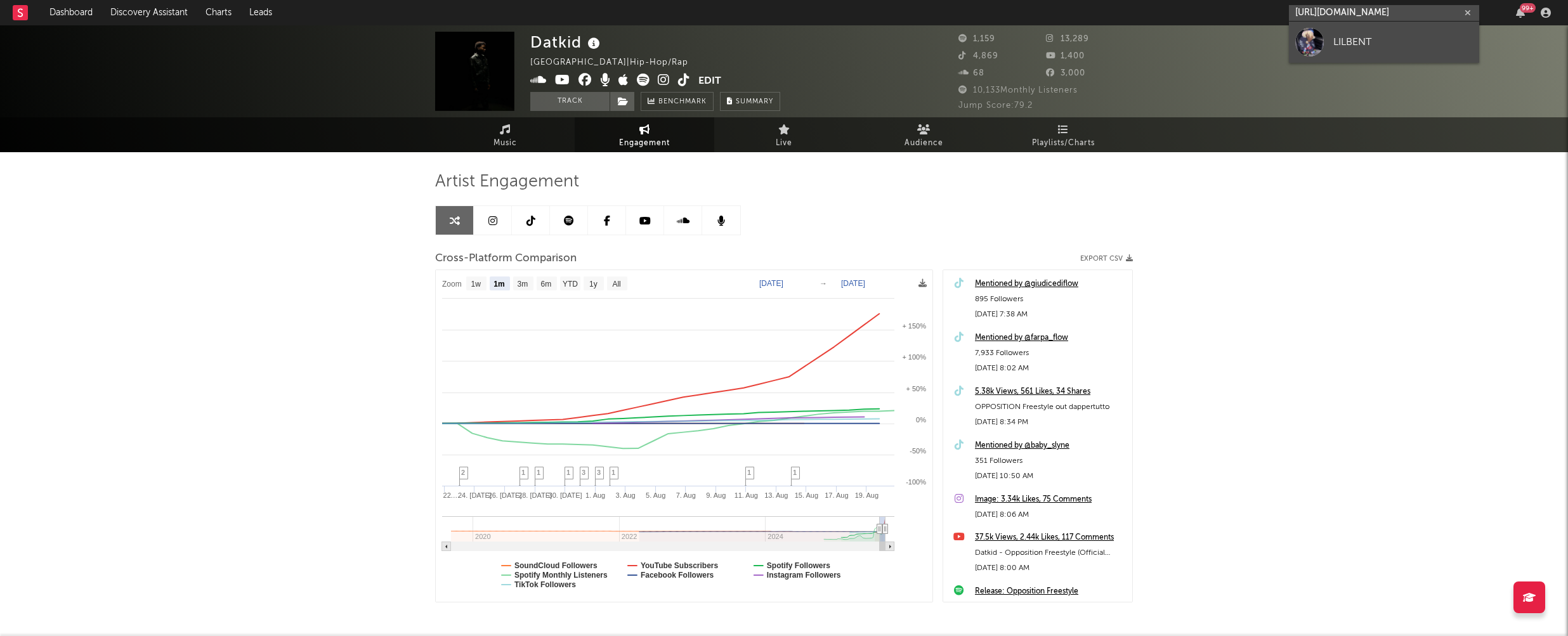
type input "https://www.youtube.com/watch?v=MdV79wLTfFs&list=RDMdV79wLTfFs&start_radio=1"
click at [1371, 42] on div "LILBENT" at bounding box center [1403, 41] width 140 height 15
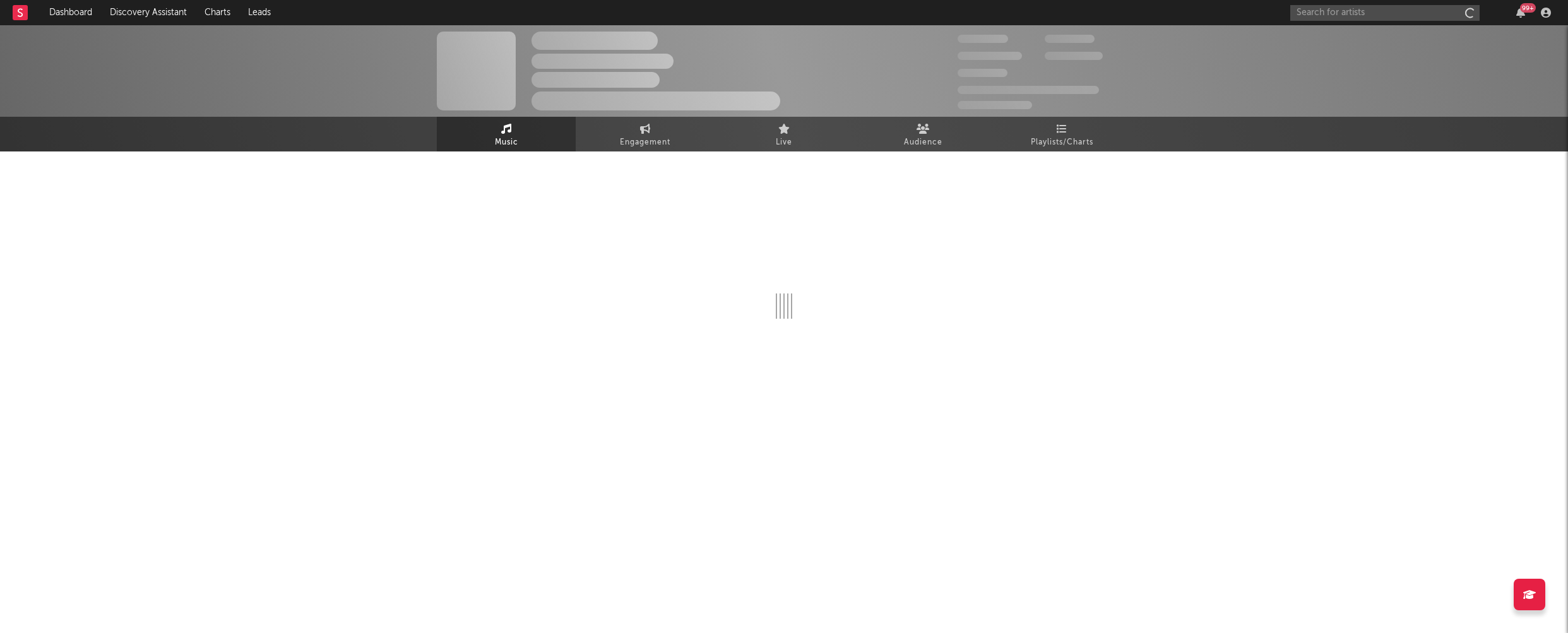
select select "1w"
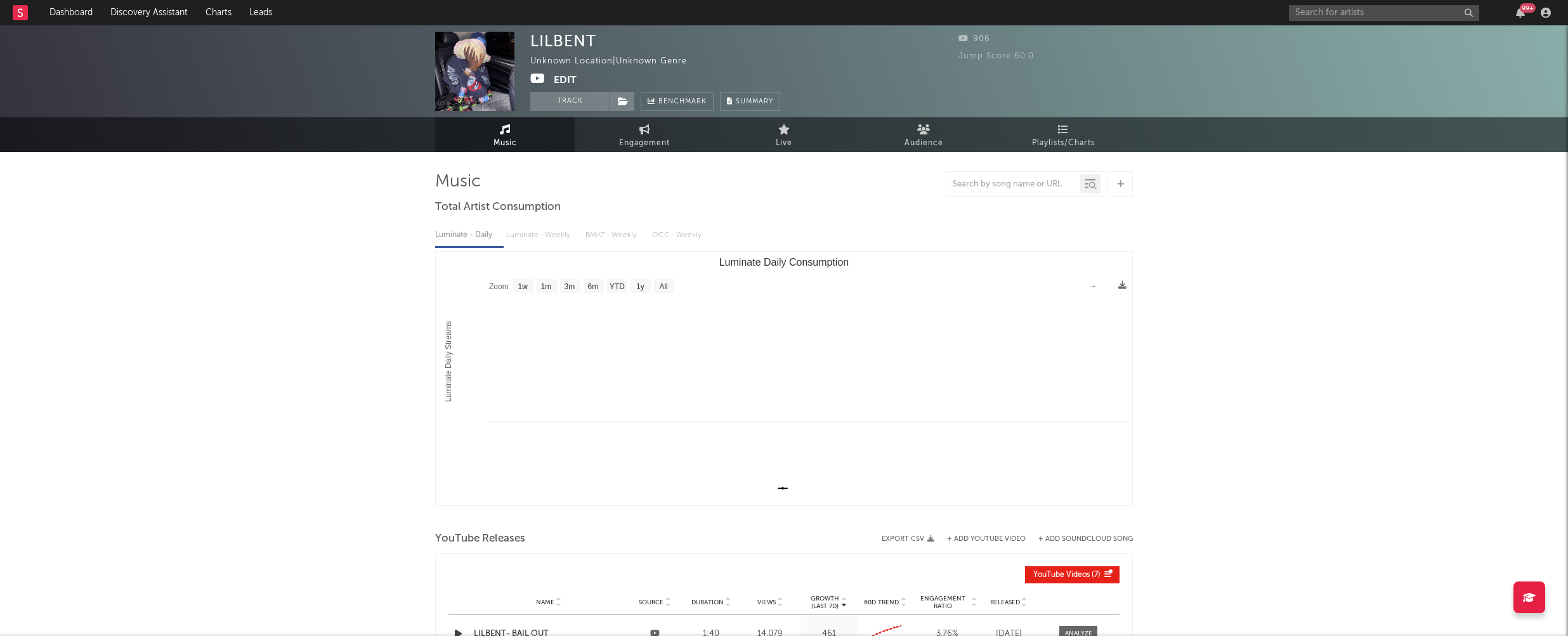
click at [638, 154] on div "Music Total Artist Consumption Luminate - Daily Luminate - Weekly BMAT - Weekly…" at bounding box center [784, 523] width 698 height 742
click at [643, 148] on span "Engagement" at bounding box center [644, 143] width 51 height 15
select select "1w"
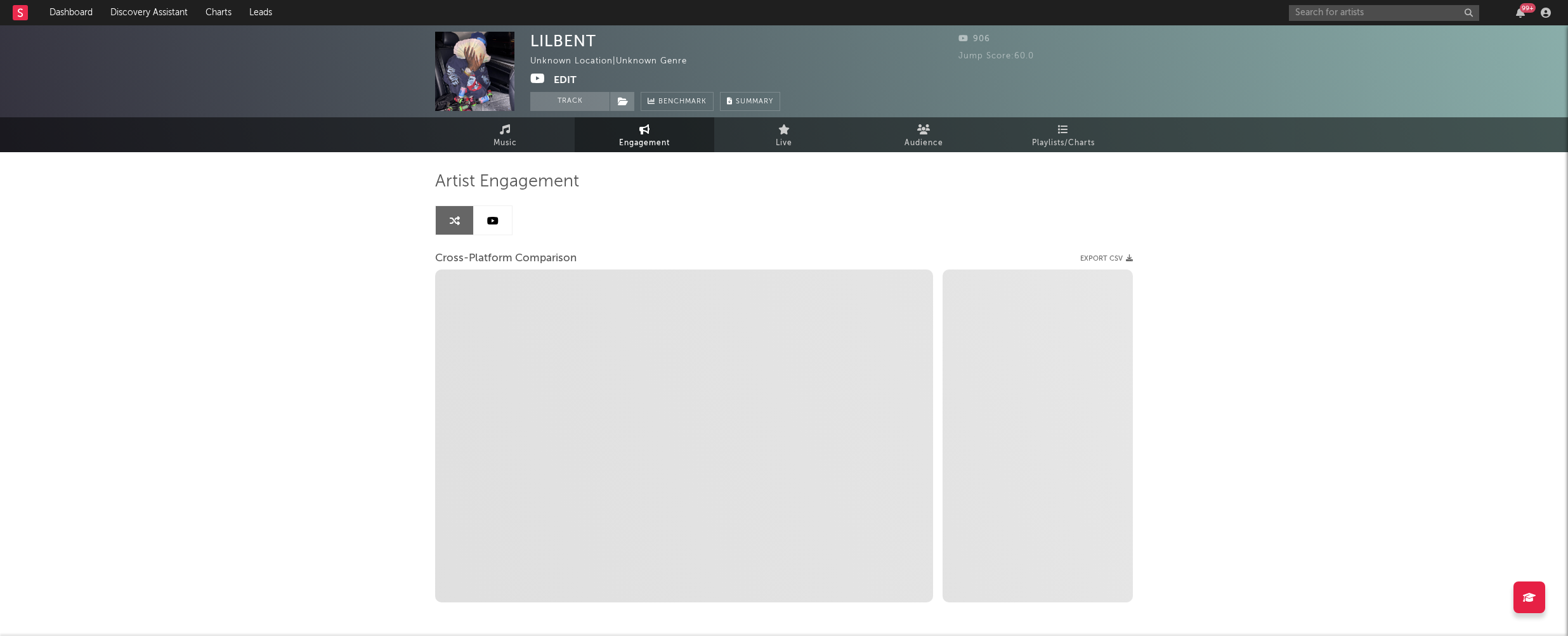
select select "1m"
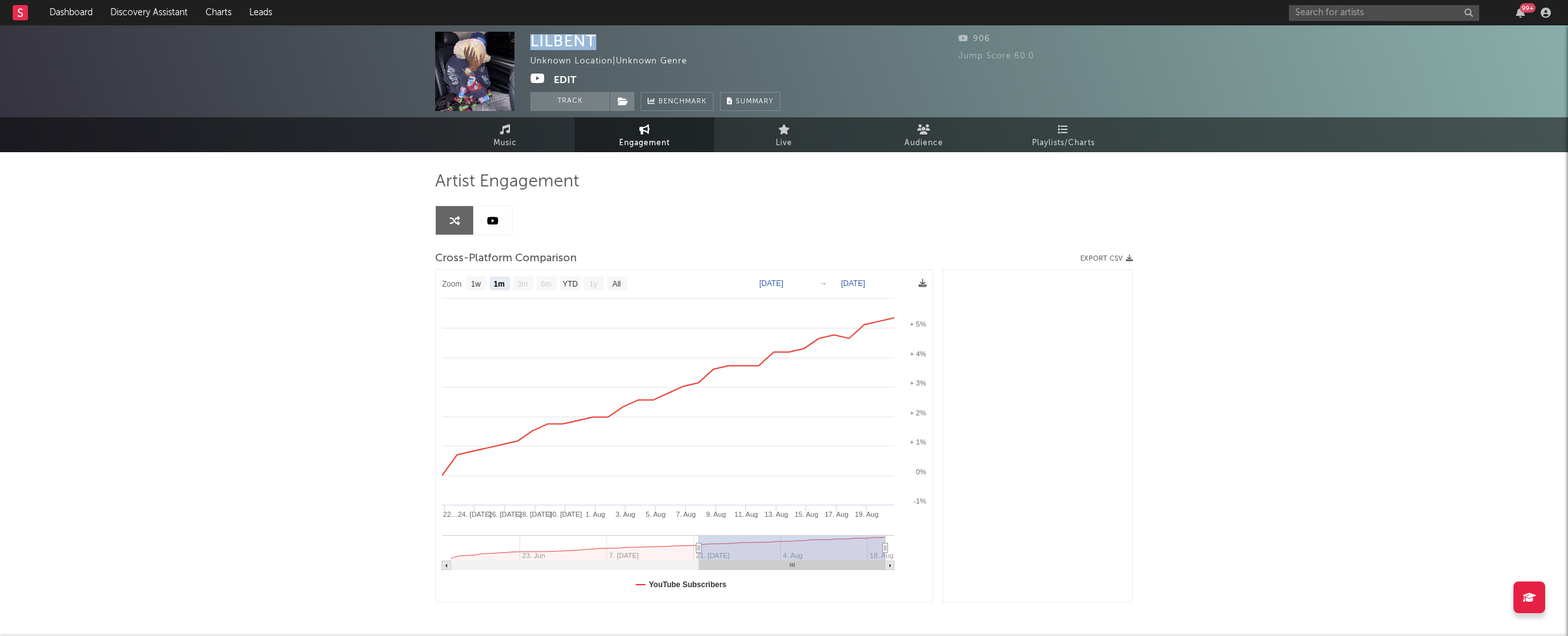
drag, startPoint x: 532, startPoint y: 45, endPoint x: 600, endPoint y: 38, distance: 68.4
click at [600, 38] on div "LILBENT Unknown Location | Unknown Genre Edit Track Benchmark Summary" at bounding box center [655, 71] width 250 height 79
copy div "LILBENT"
click at [1326, 8] on input "text" at bounding box center [1384, 13] width 190 height 16
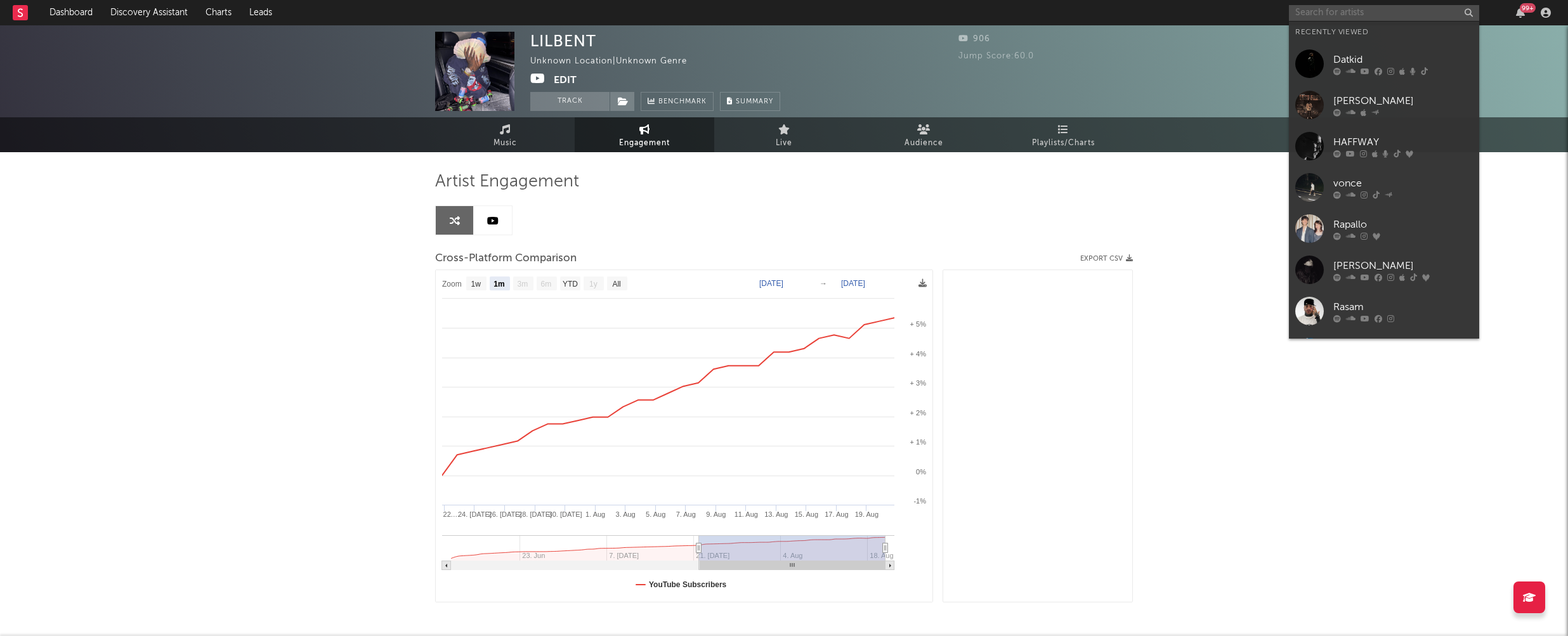
paste input "LILBENT"
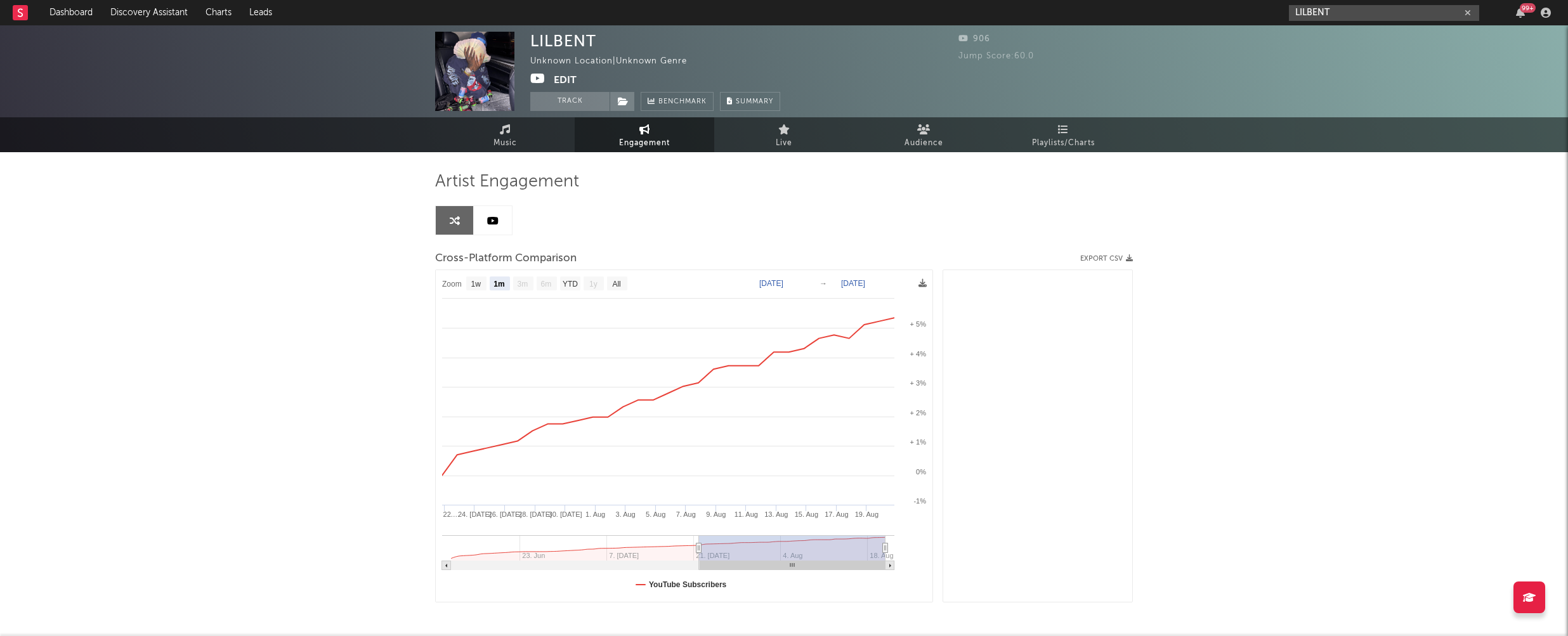
type input "LILBENT"
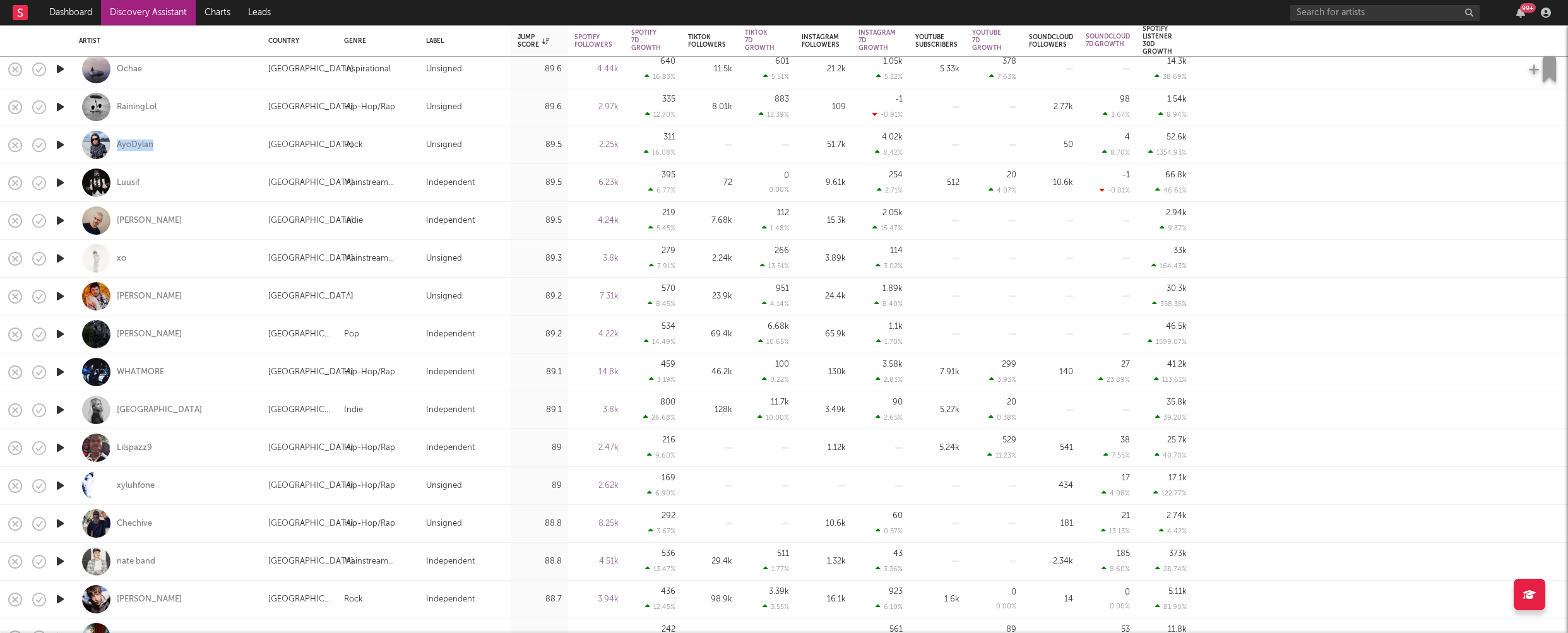
click at [58, 407] on icon "button" at bounding box center [60, 410] width 13 height 16
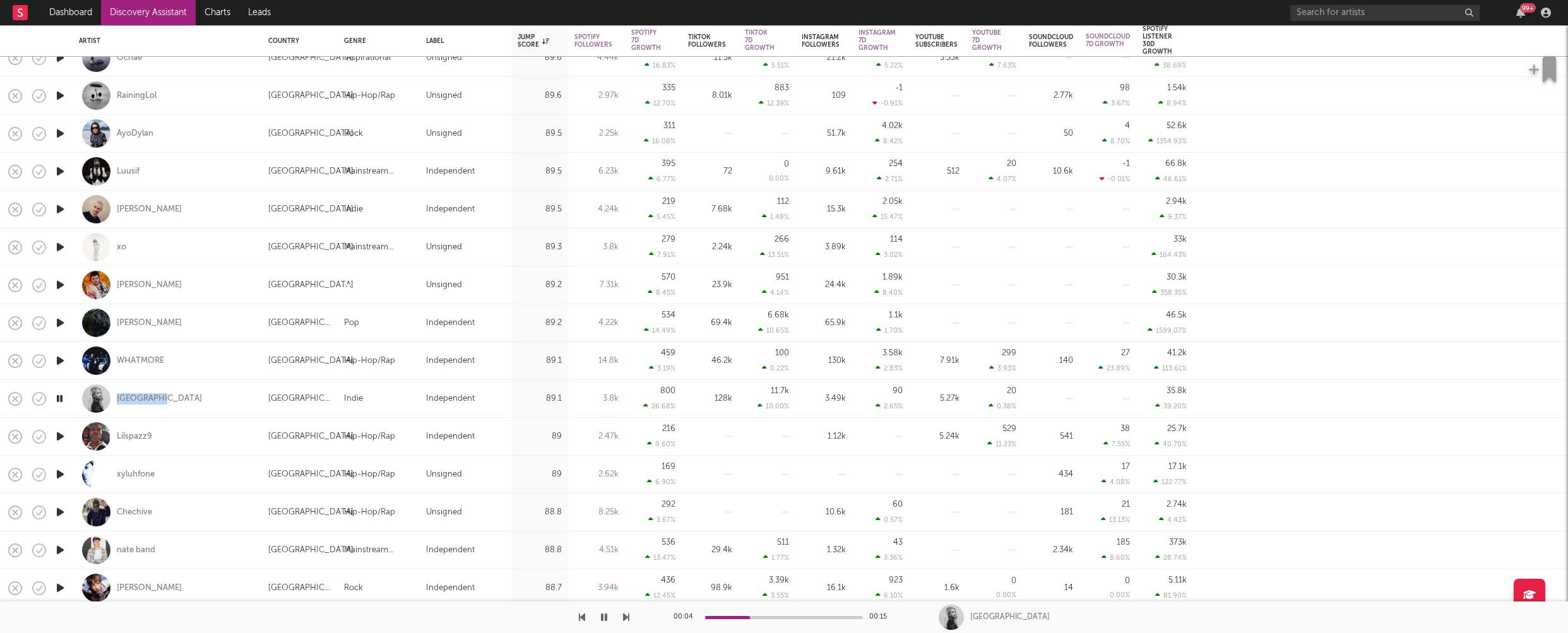
click at [58, 474] on icon "button" at bounding box center [60, 474] width 13 height 16
click at [62, 508] on icon "button" at bounding box center [60, 511] width 13 height 16
click at [62, 548] on icon "button" at bounding box center [60, 549] width 13 height 16
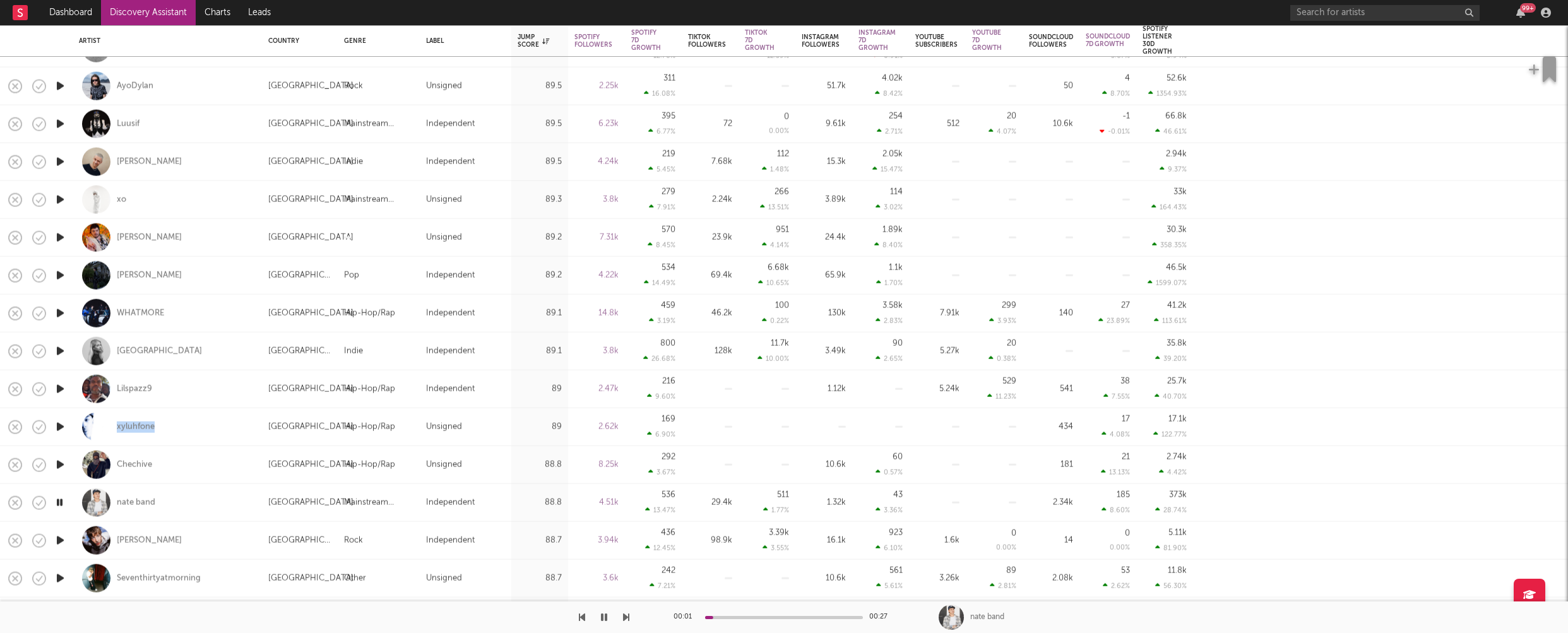
click at [61, 541] on icon "button" at bounding box center [60, 541] width 13 height 16
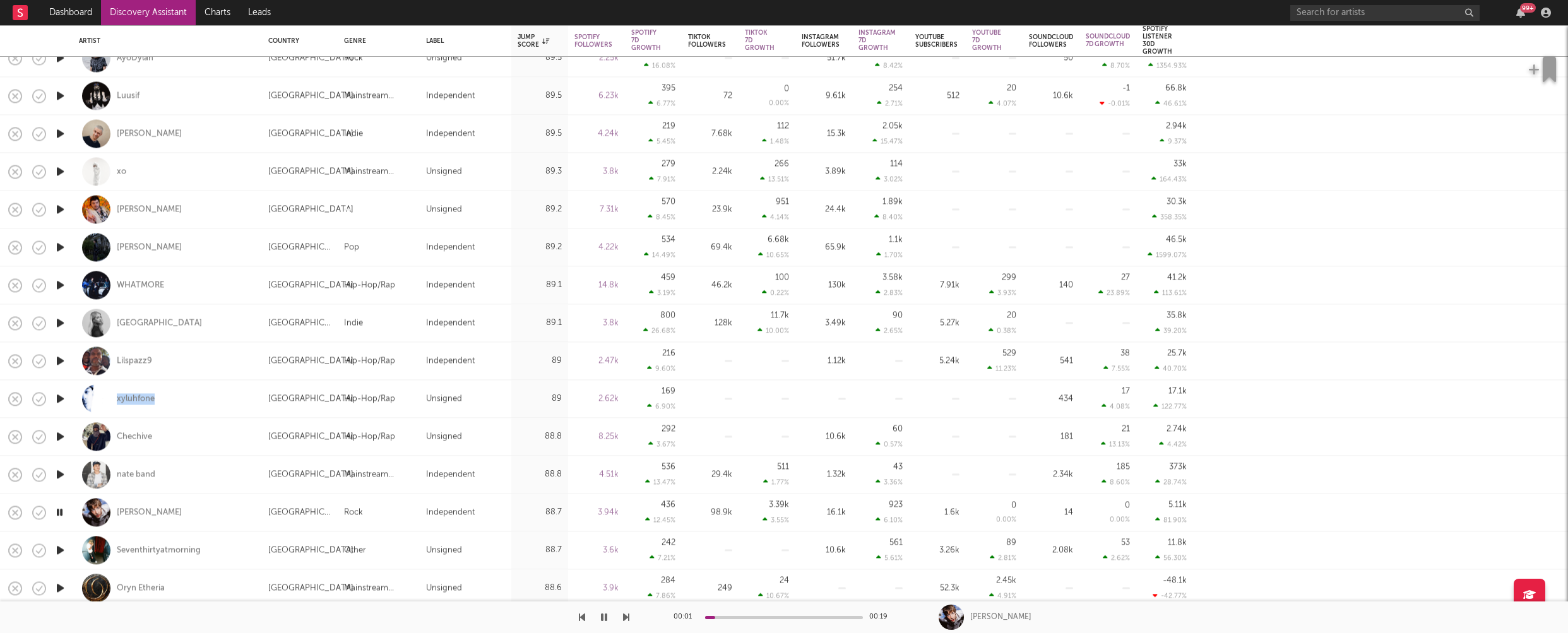
click at [62, 549] on icon "button" at bounding box center [60, 550] width 13 height 16
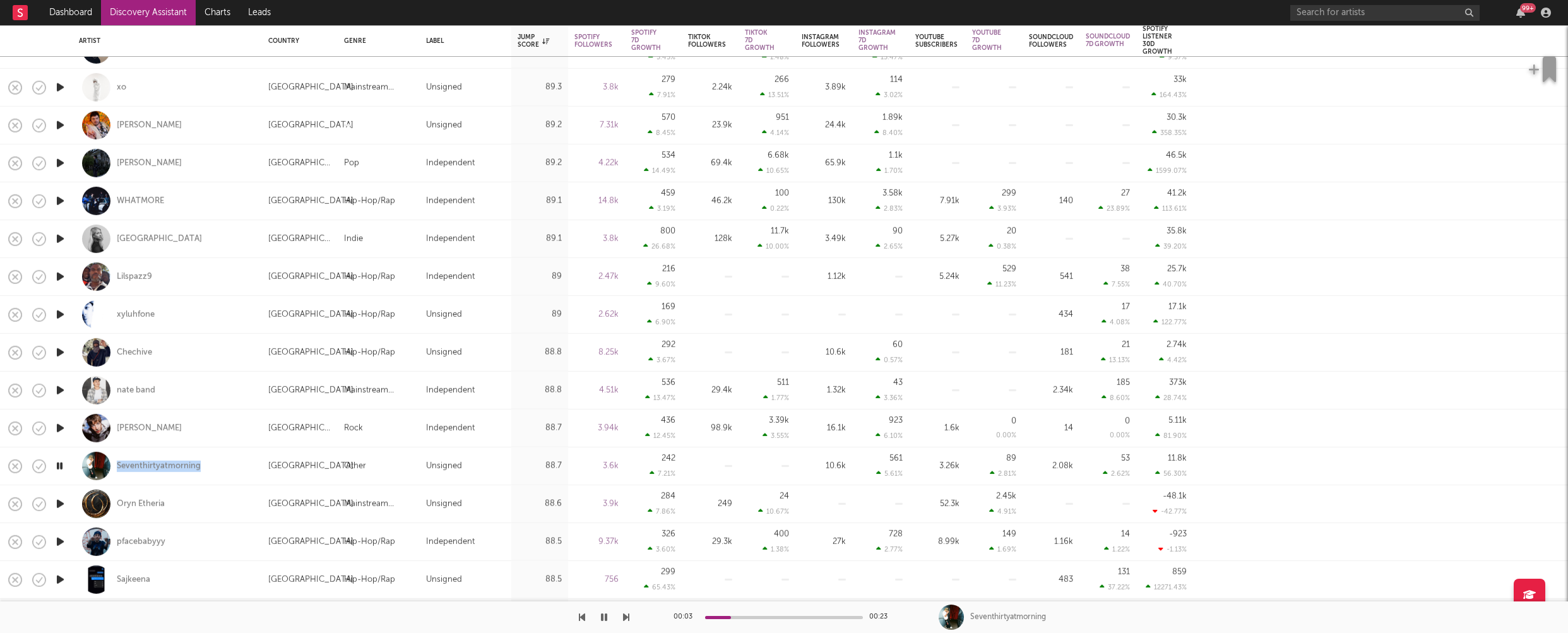
click at [63, 501] on icon "button" at bounding box center [60, 504] width 13 height 16
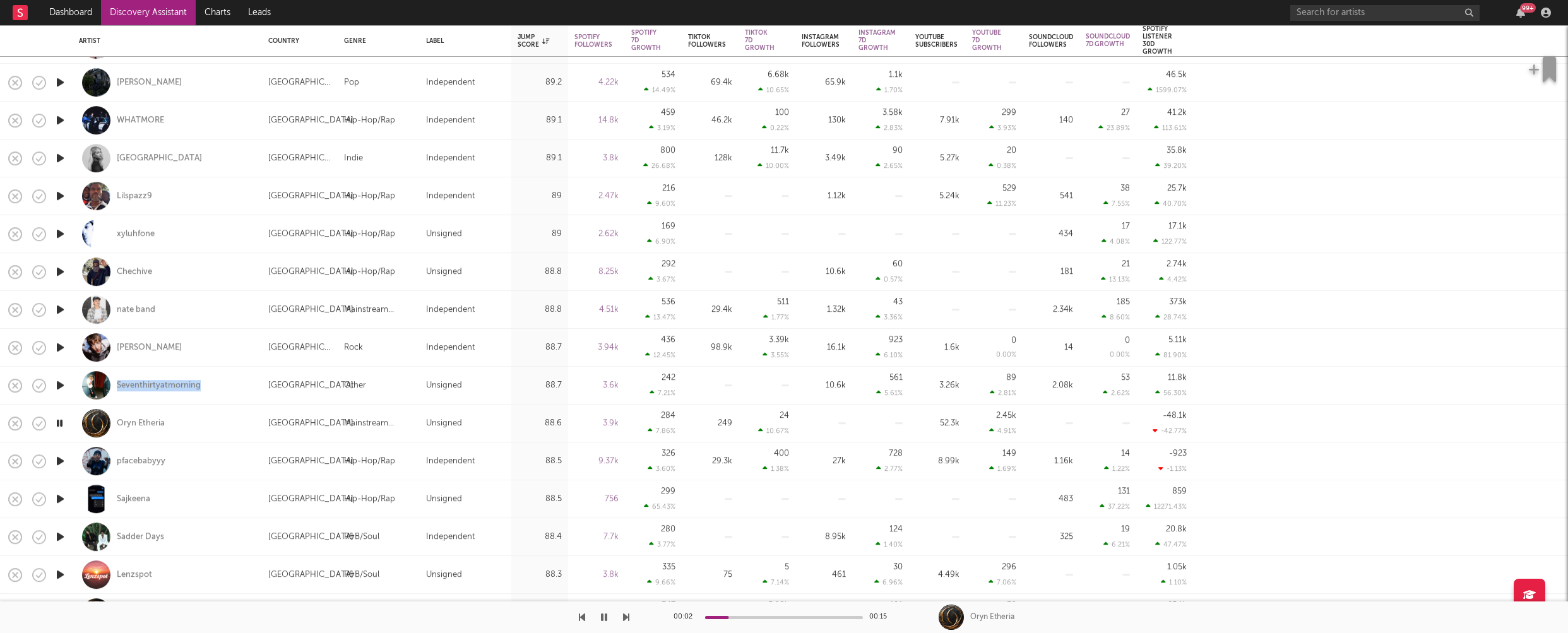
click at [61, 497] on icon "button" at bounding box center [60, 499] width 13 height 16
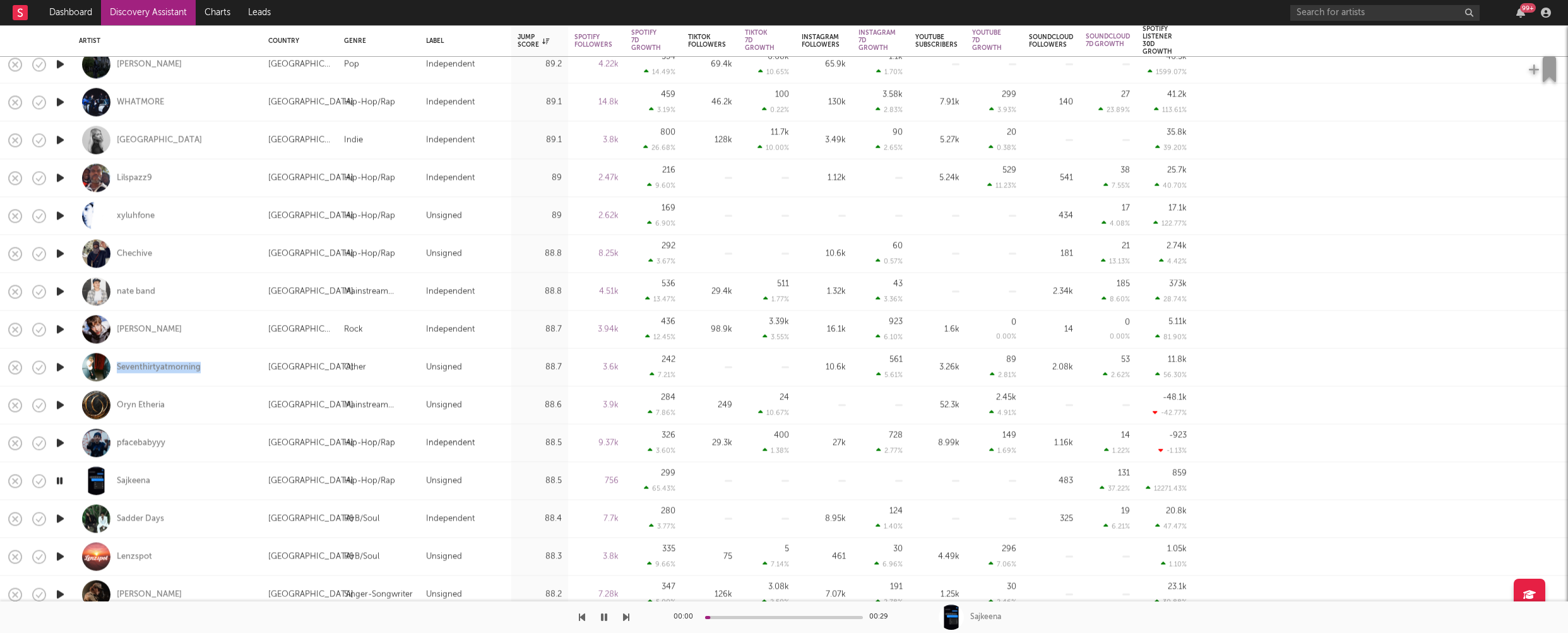
click at [58, 519] on icon "button" at bounding box center [60, 519] width 13 height 16
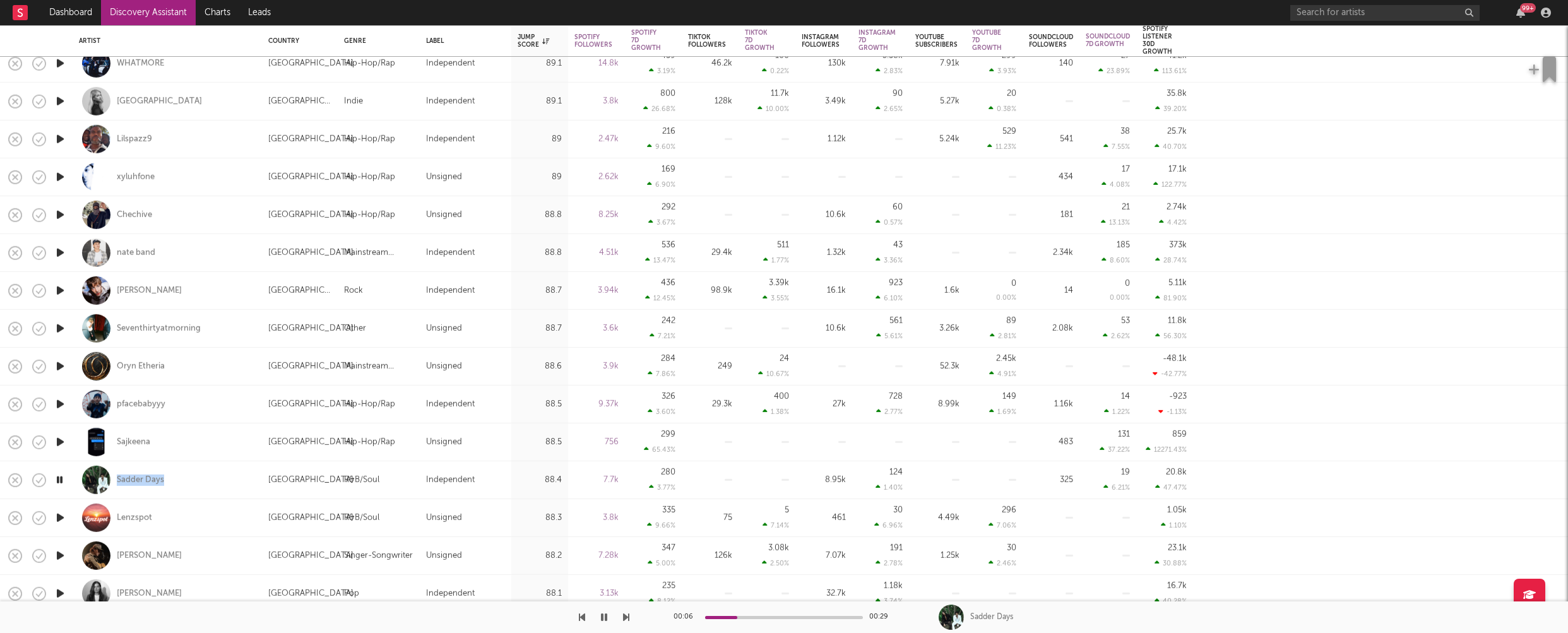
click at [60, 517] on icon "button" at bounding box center [60, 518] width 13 height 16
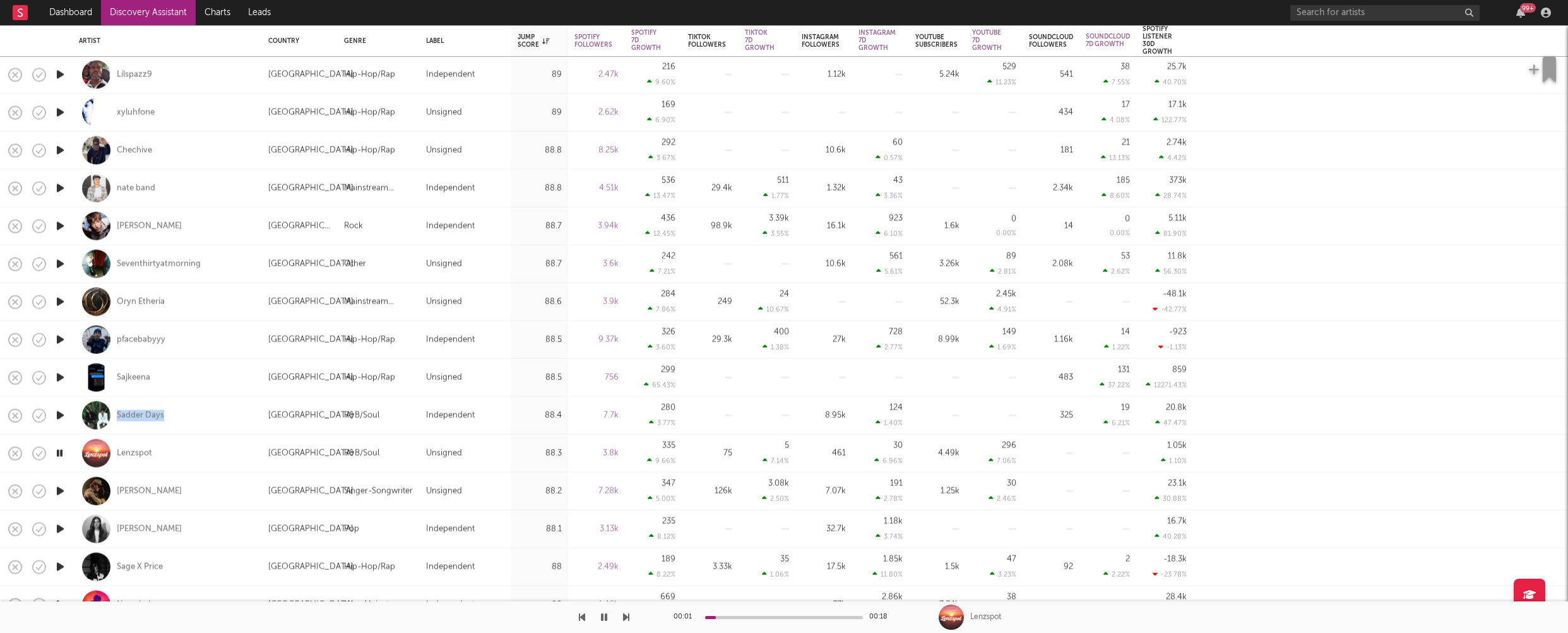
click at [62, 487] on icon "button" at bounding box center [60, 492] width 13 height 16
click at [62, 528] on icon "button" at bounding box center [60, 530] width 13 height 16
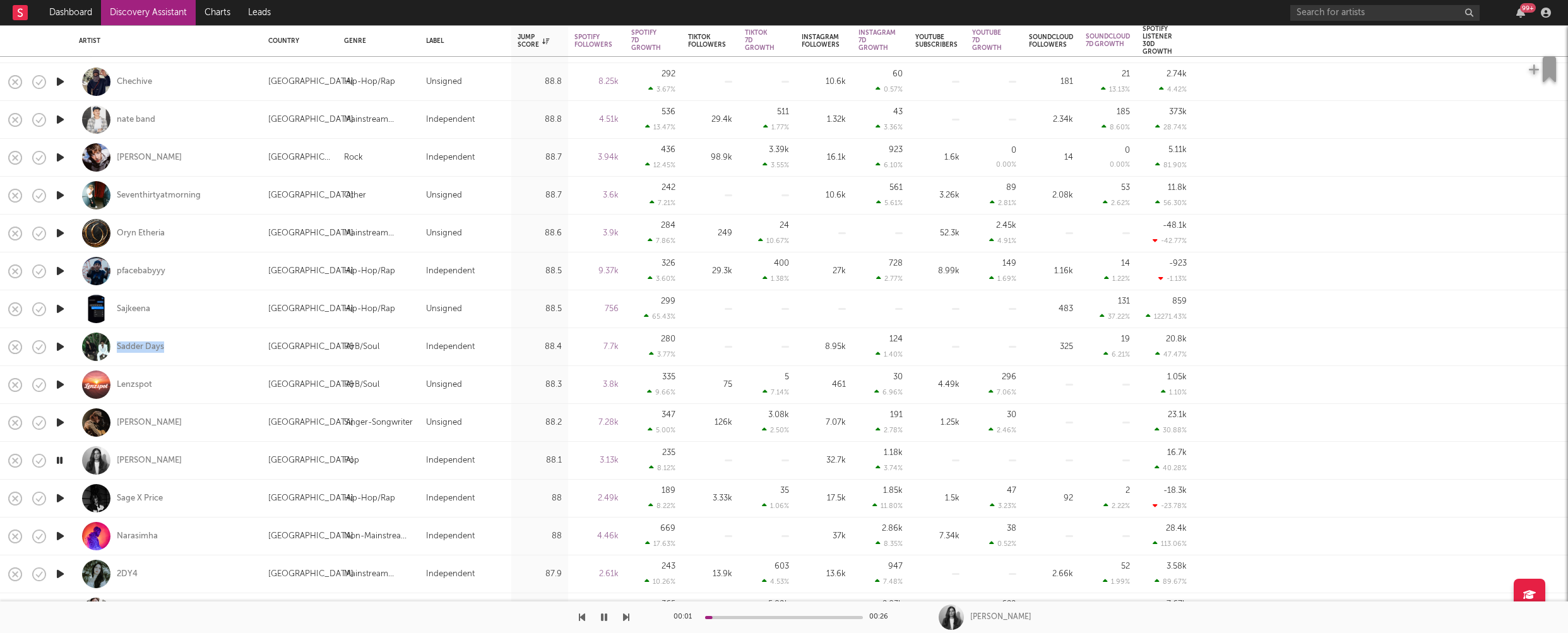
click at [59, 536] on icon "button" at bounding box center [60, 536] width 13 height 16
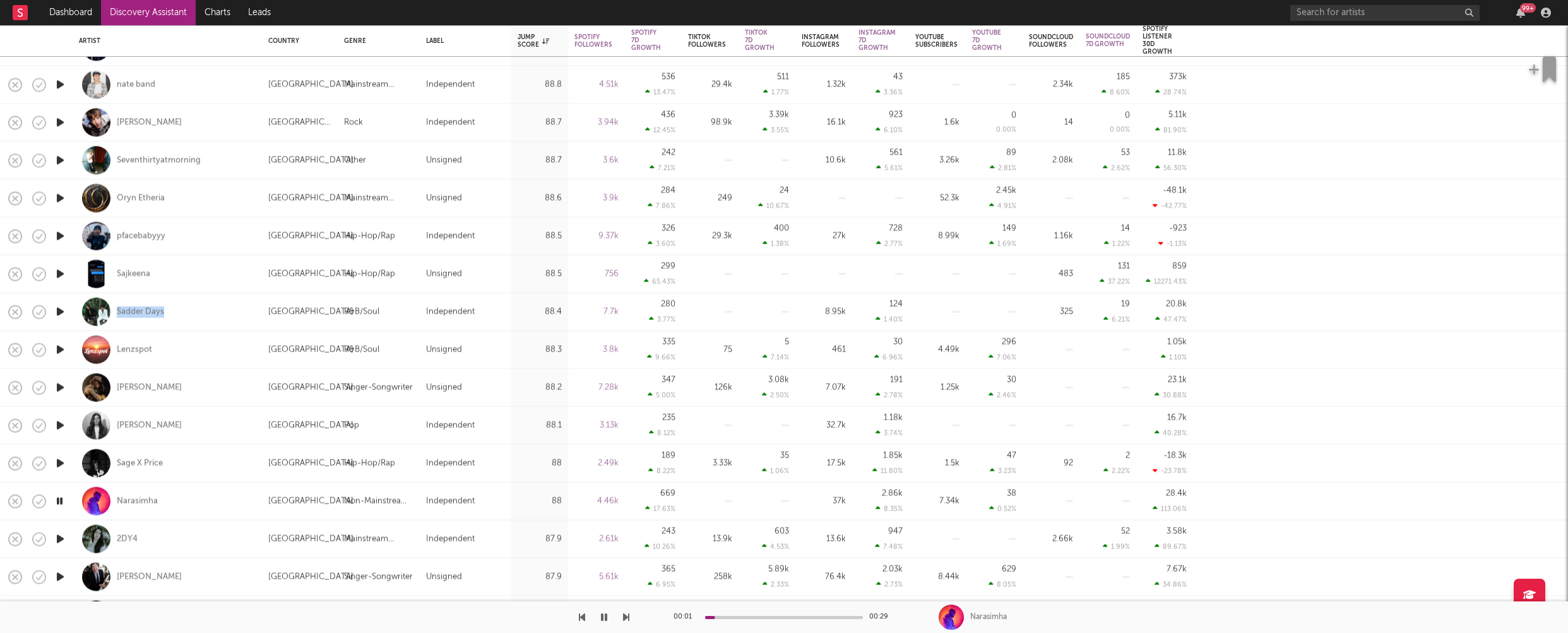
click at [61, 537] on icon "button" at bounding box center [60, 539] width 13 height 16
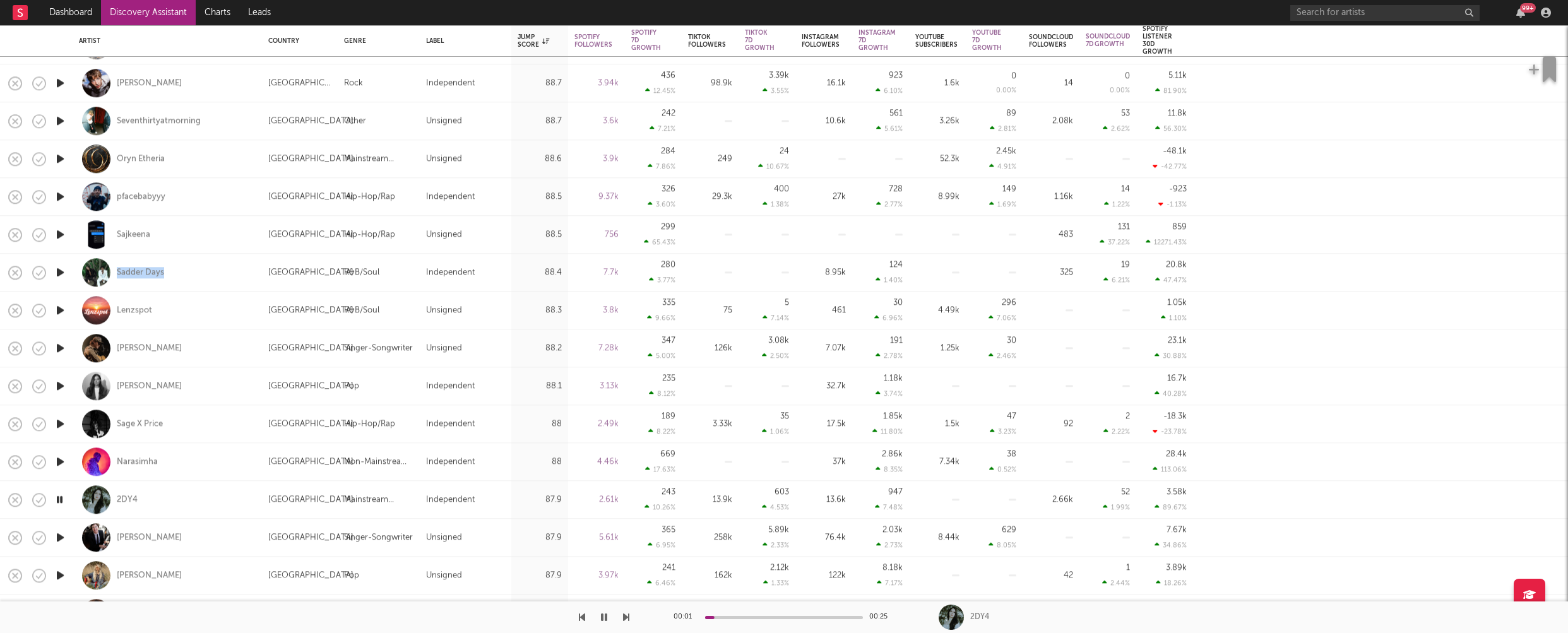
click at [61, 537] on icon "button" at bounding box center [60, 537] width 13 height 16
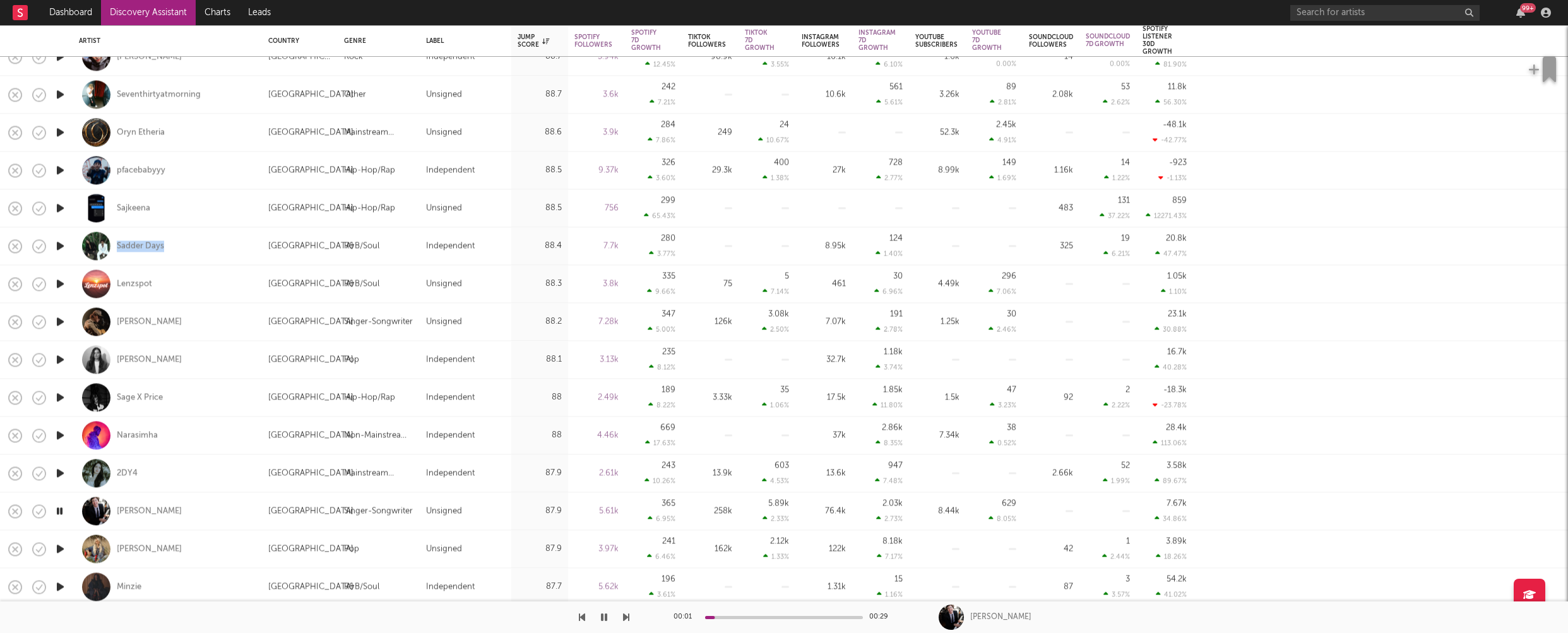
click at [59, 547] on icon "button" at bounding box center [60, 549] width 13 height 16
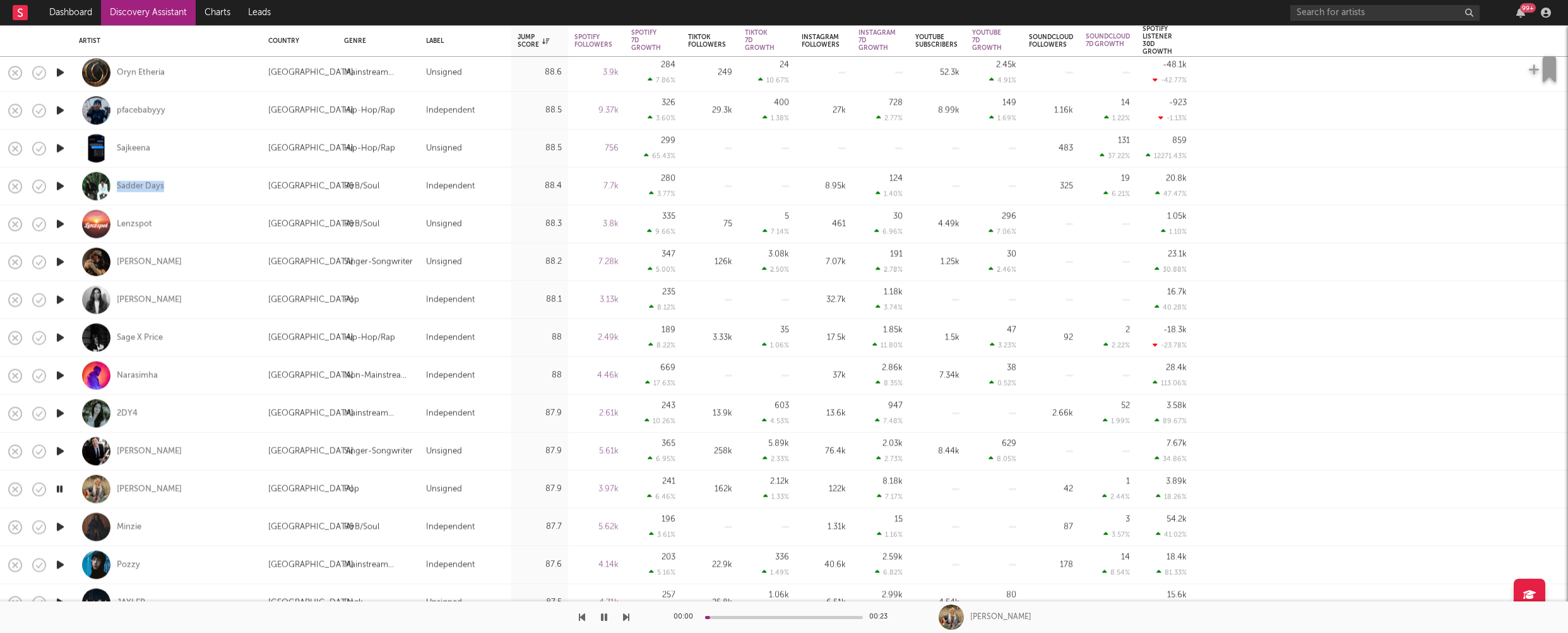
click at [61, 523] on icon "button" at bounding box center [60, 526] width 13 height 16
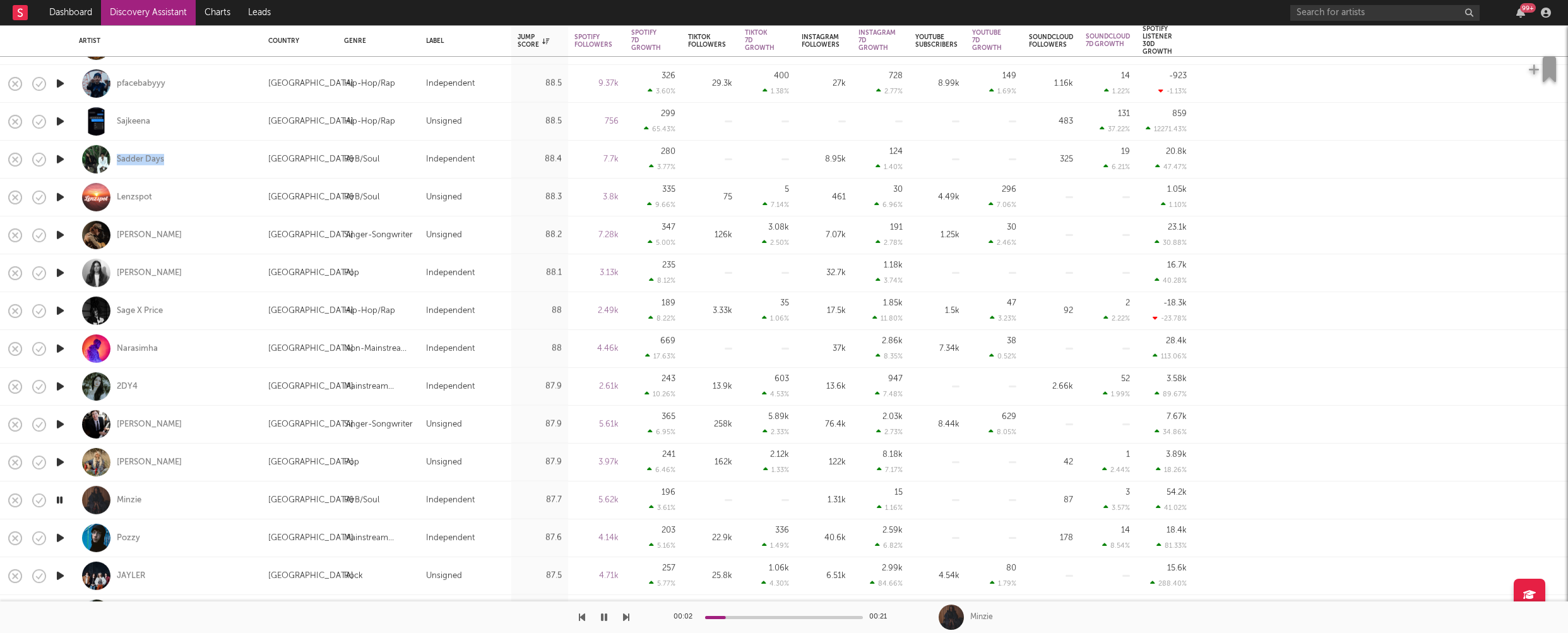
click at [60, 534] on icon "button" at bounding box center [60, 538] width 13 height 16
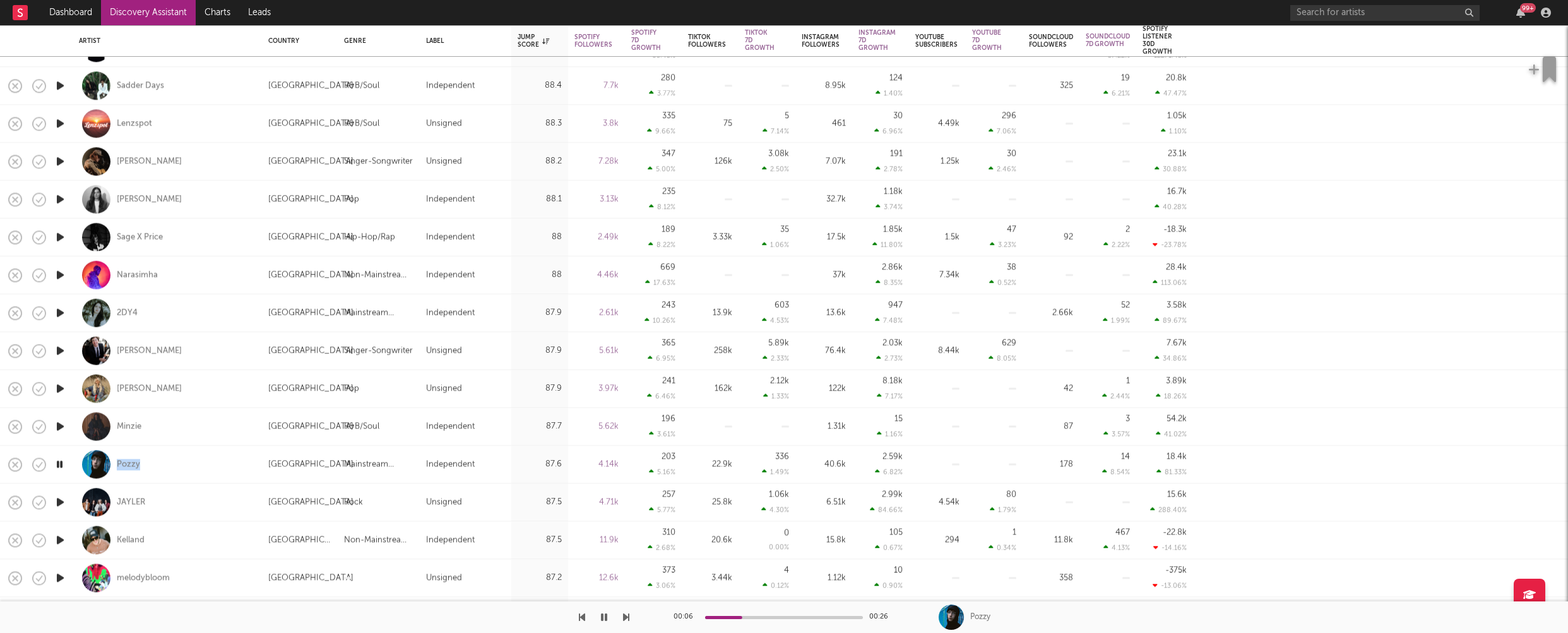
click at [60, 500] on icon "button" at bounding box center [60, 502] width 13 height 16
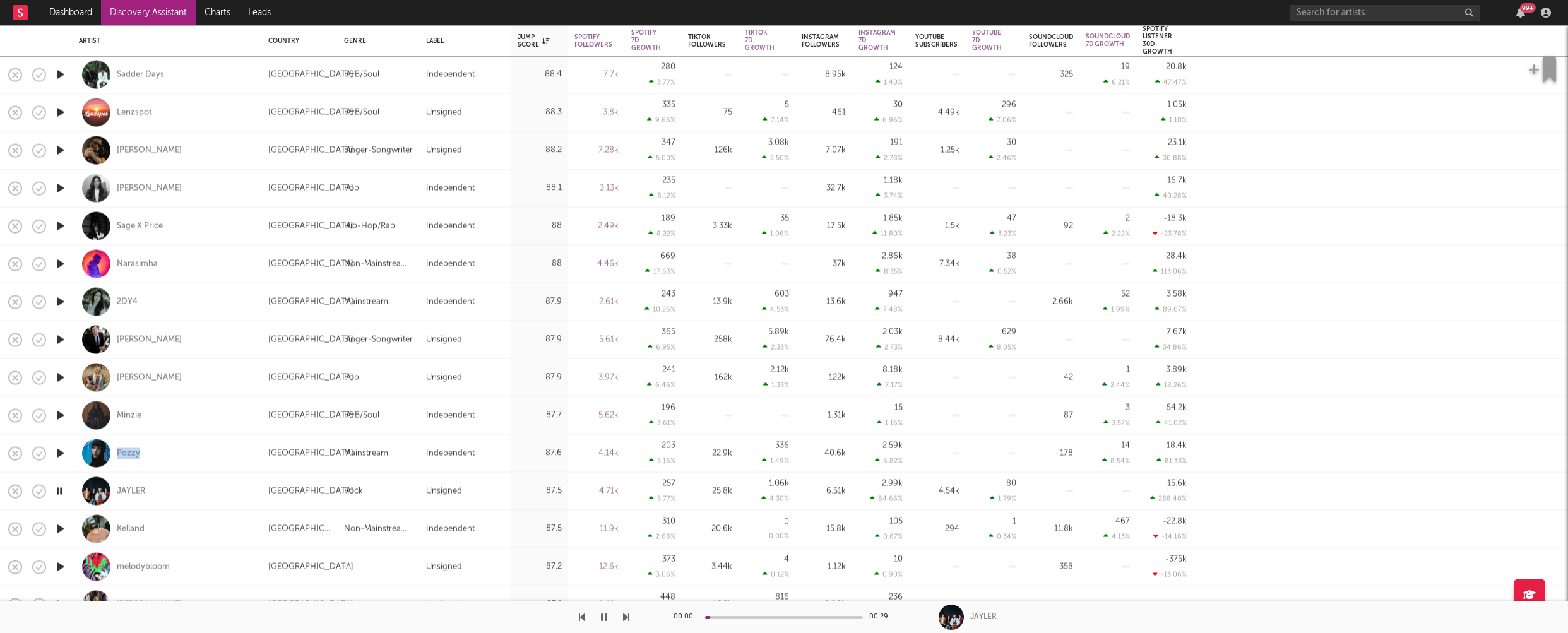
click at [58, 530] on icon "button" at bounding box center [60, 530] width 13 height 16
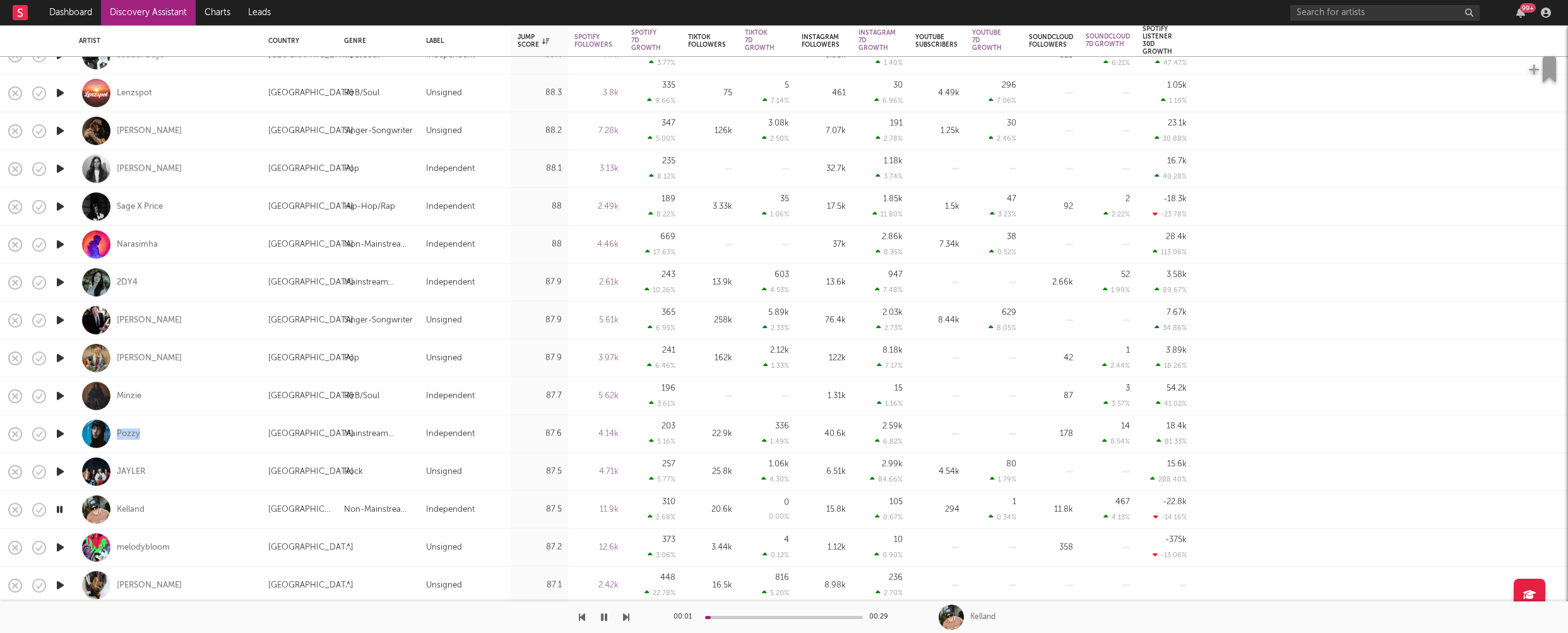
click at [59, 544] on icon "button" at bounding box center [60, 548] width 13 height 16
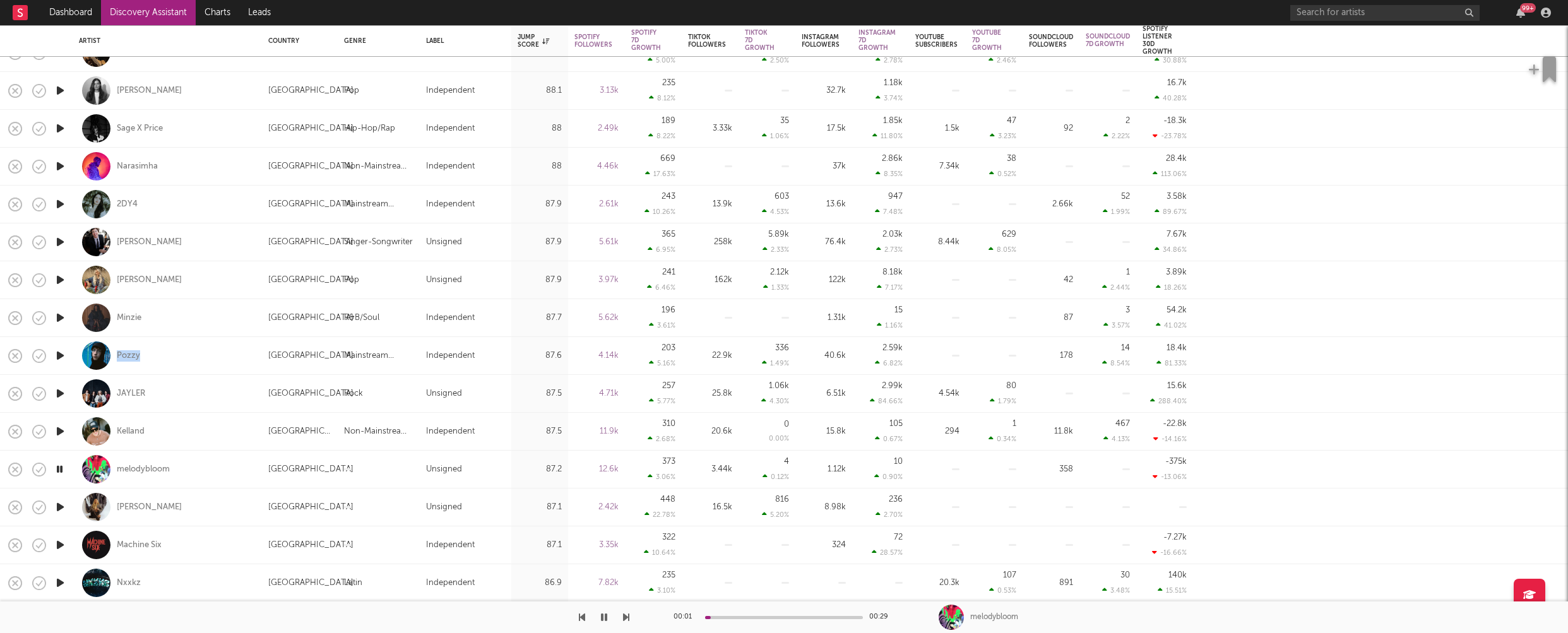
click at [62, 504] on icon "button" at bounding box center [60, 508] width 13 height 16
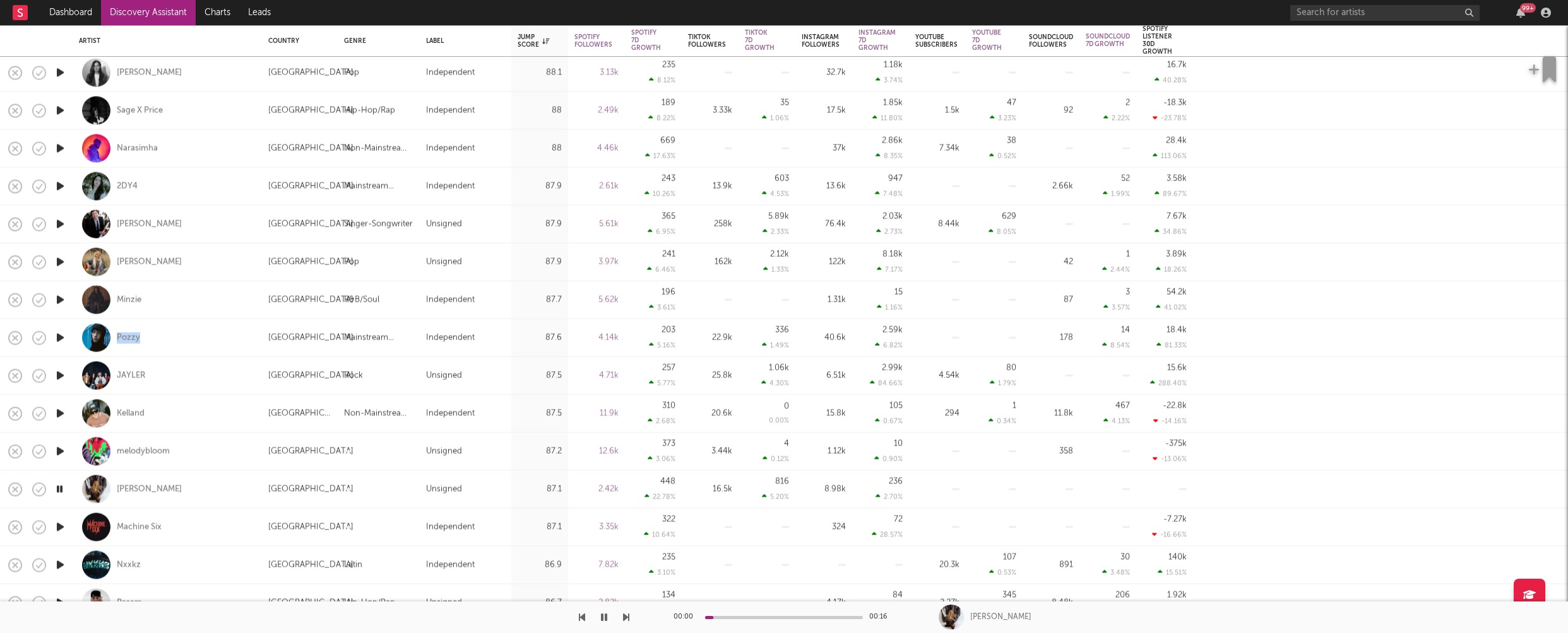
click at [59, 525] on icon "button" at bounding box center [60, 526] width 13 height 16
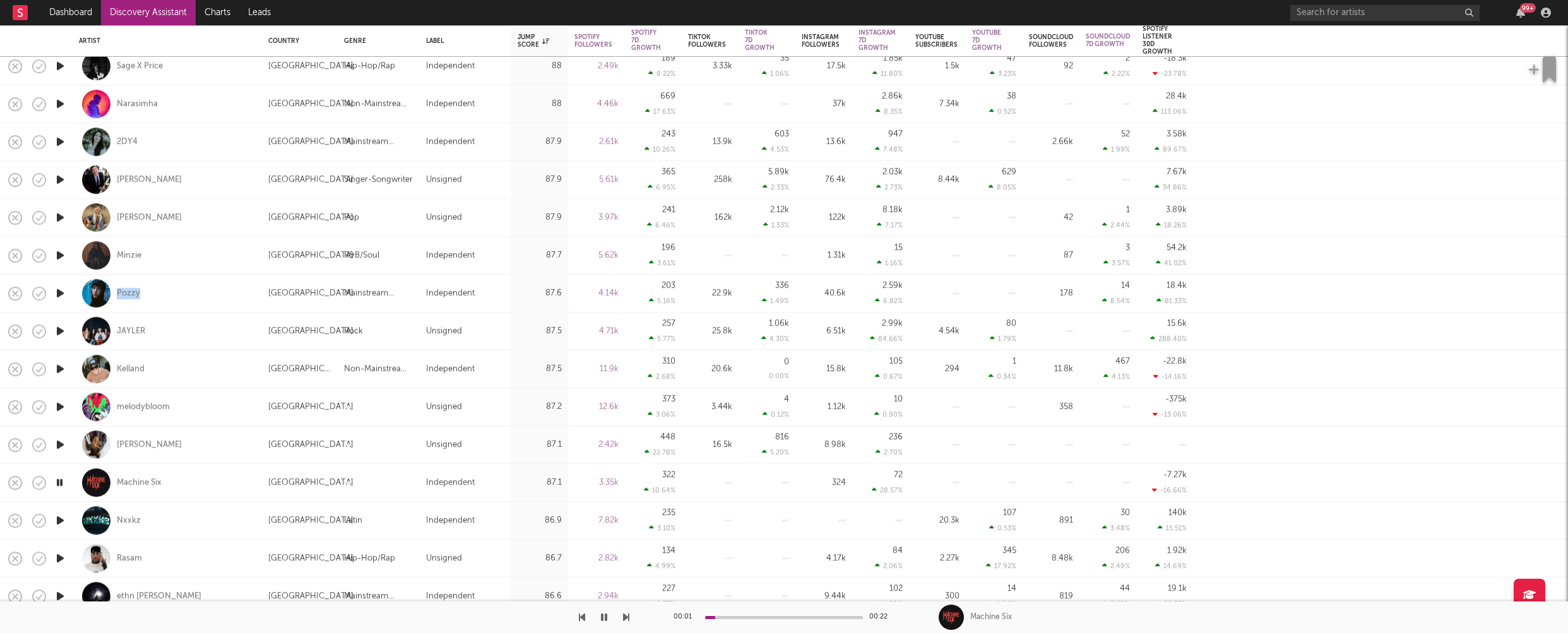
click at [62, 520] on icon "button" at bounding box center [60, 520] width 13 height 16
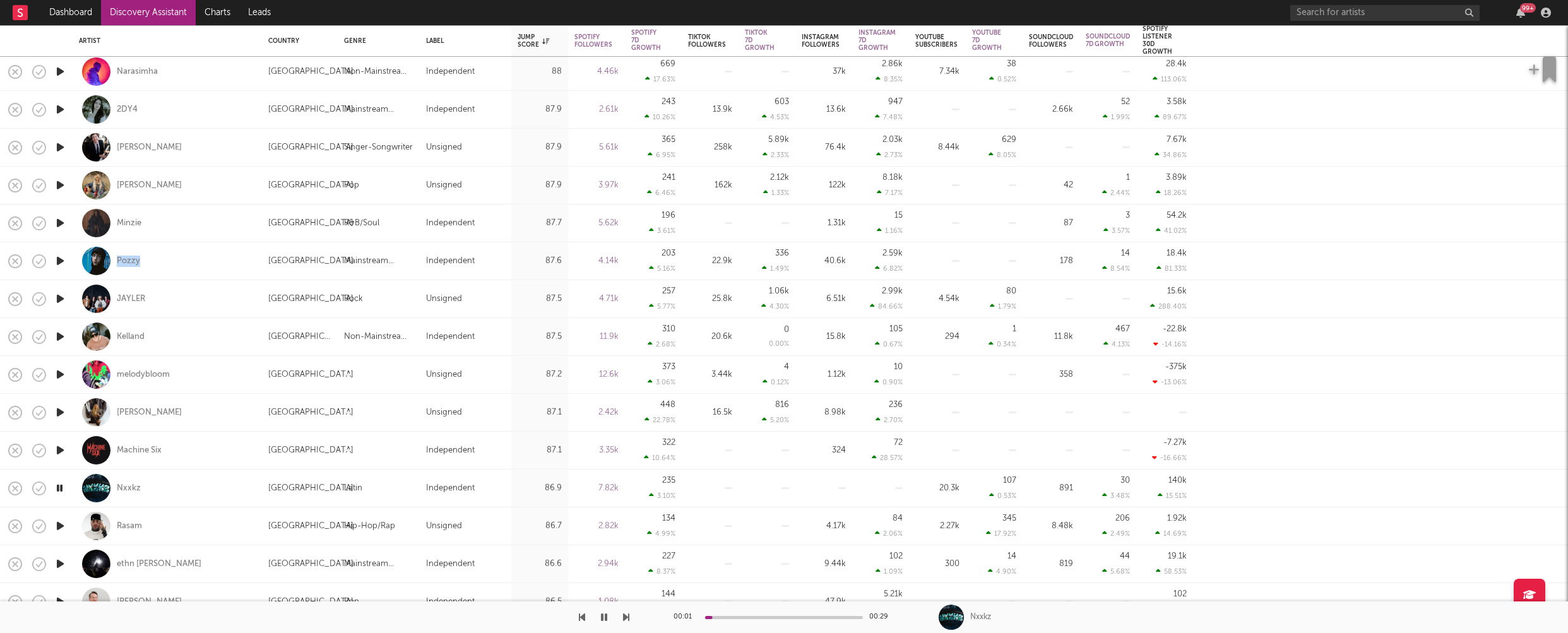
click at [59, 524] on icon "button" at bounding box center [60, 526] width 13 height 16
click at [62, 566] on icon "button" at bounding box center [60, 564] width 13 height 16
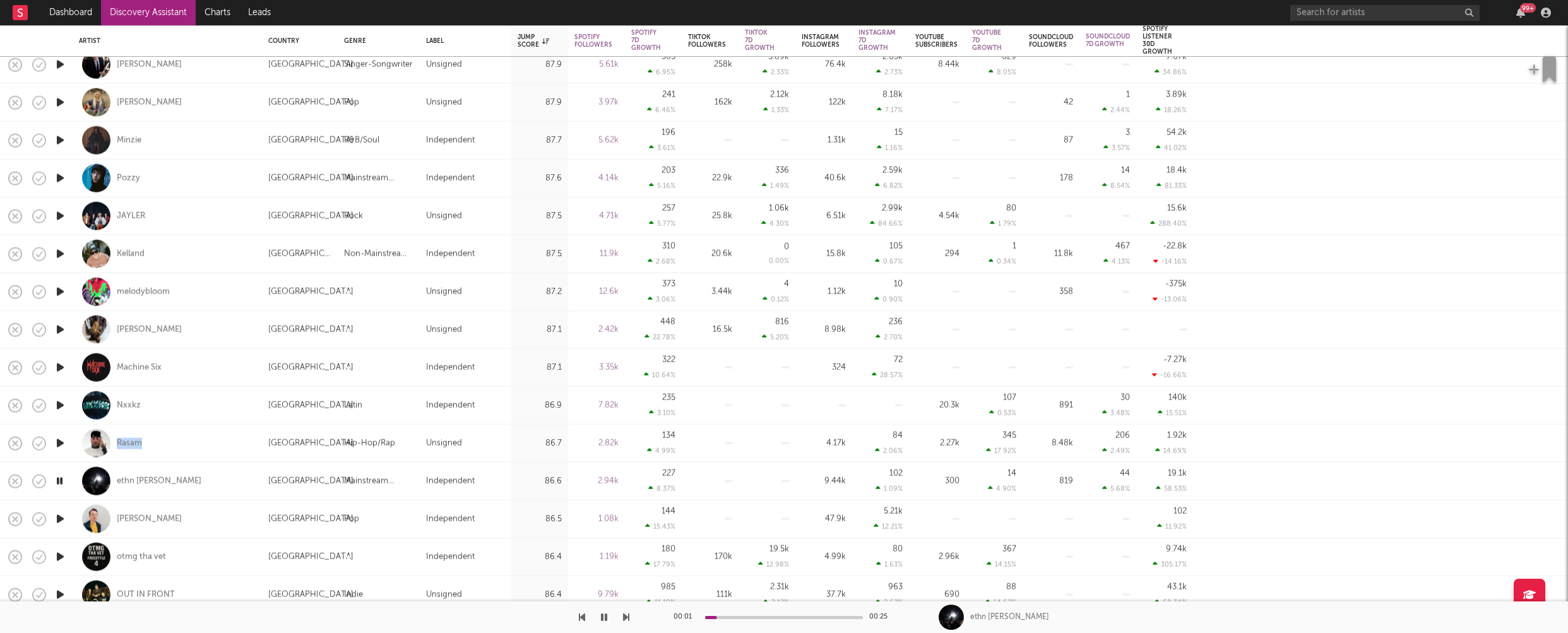
click at [62, 517] on icon "button" at bounding box center [60, 519] width 13 height 16
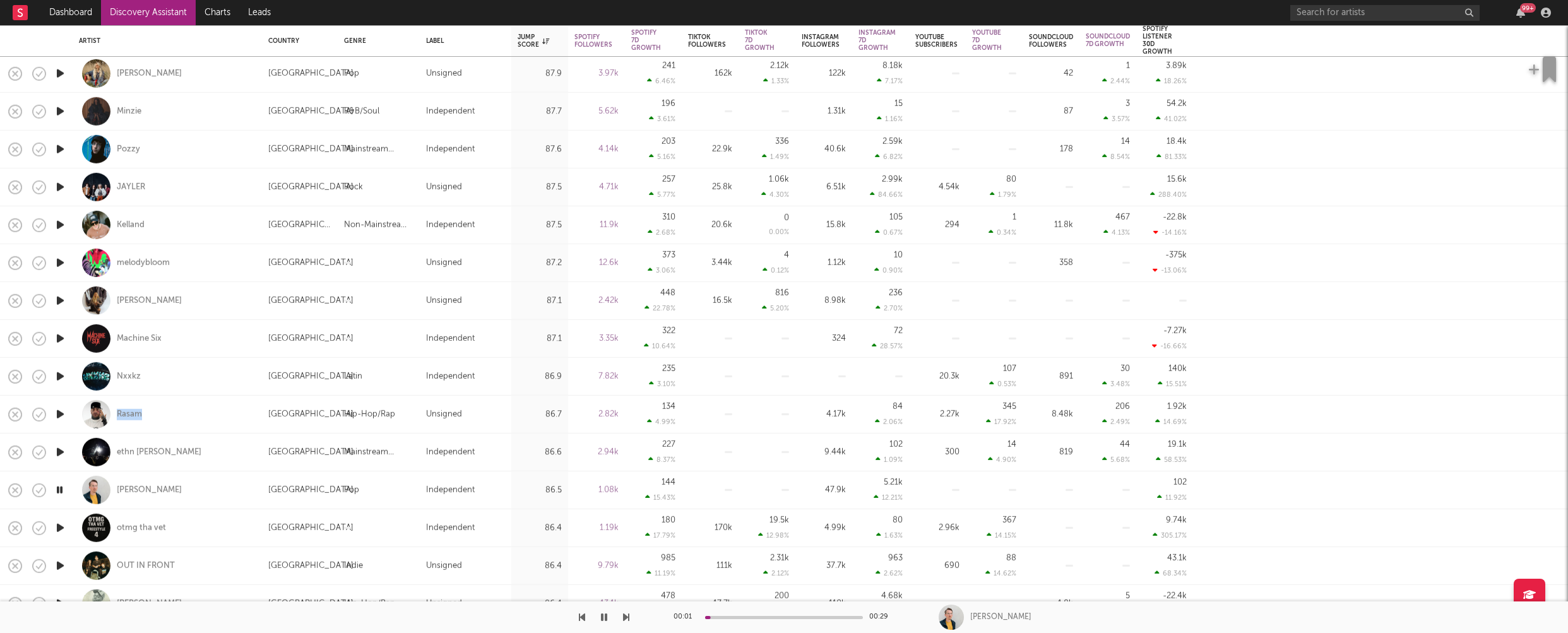
click at [60, 530] on icon "button" at bounding box center [60, 528] width 13 height 16
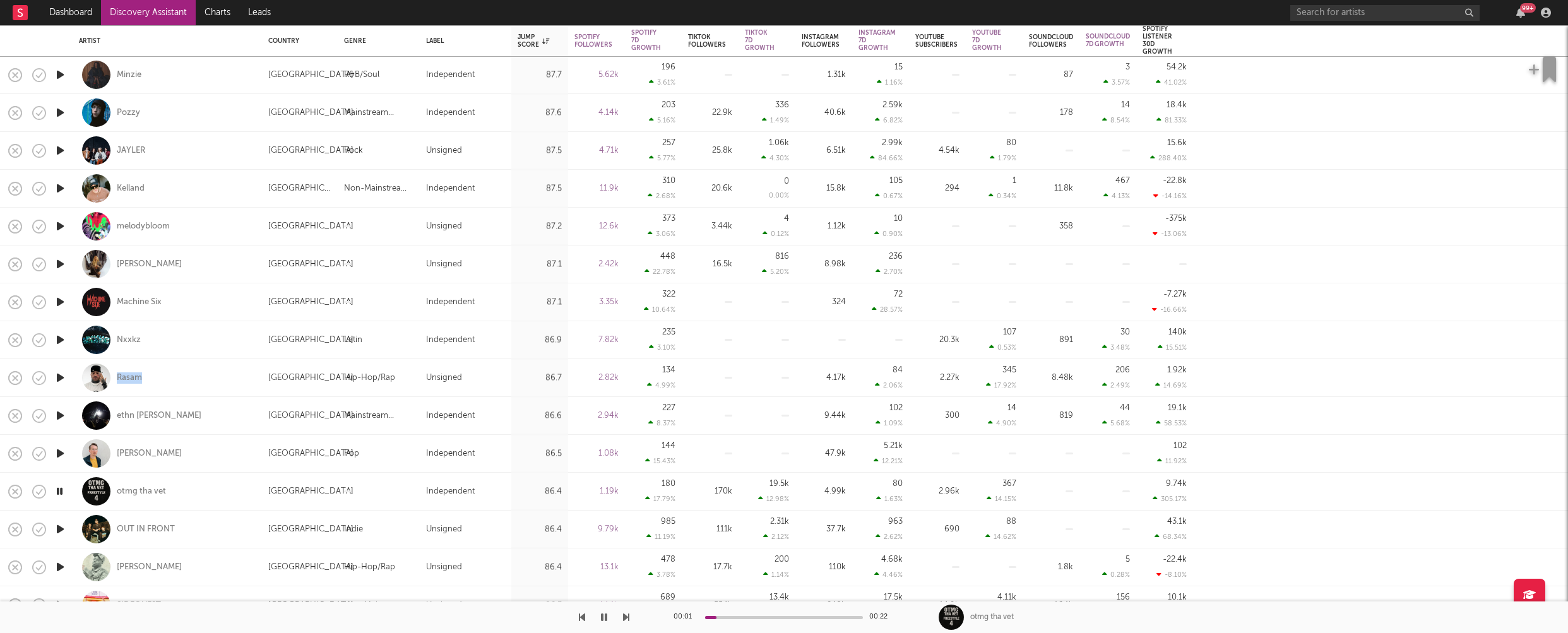
click at [62, 528] on icon "button" at bounding box center [60, 530] width 13 height 16
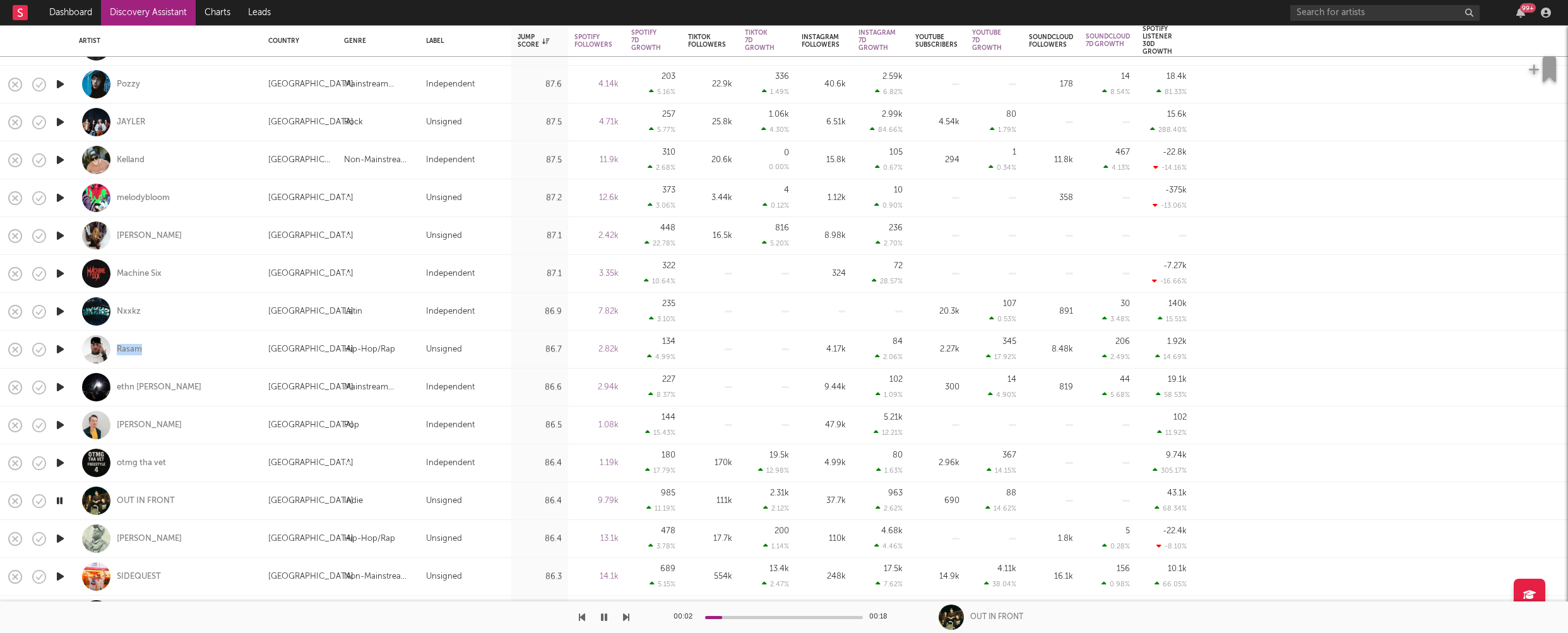
click at [60, 536] on icon "button" at bounding box center [60, 539] width 13 height 16
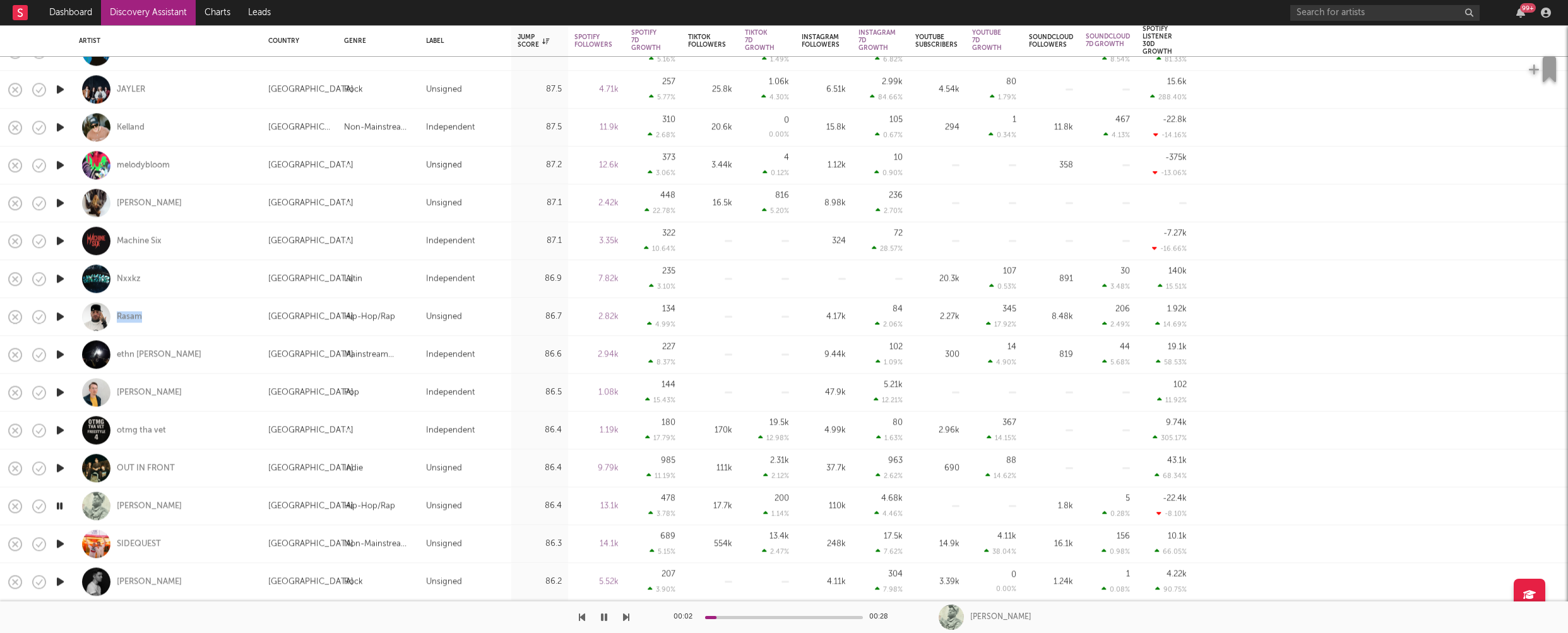
click at [60, 543] on icon "button" at bounding box center [60, 544] width 13 height 16
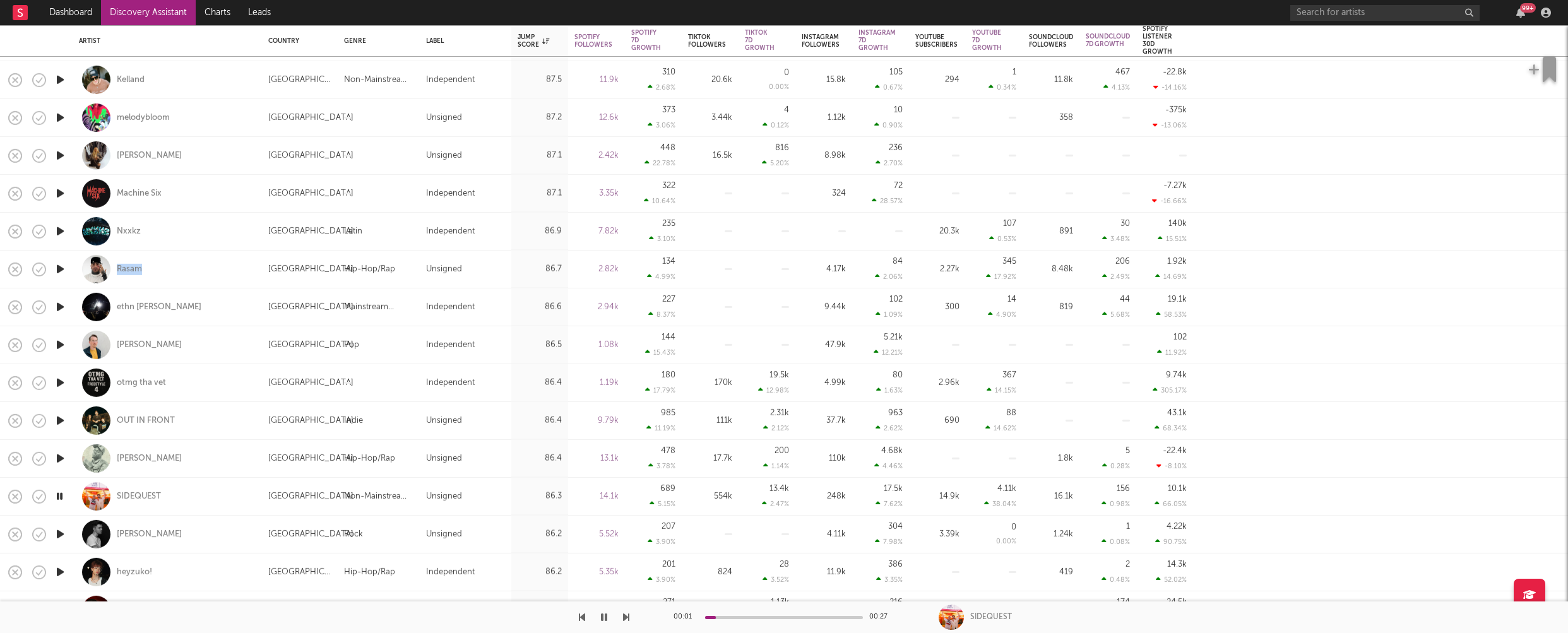
click at [62, 532] on icon "button" at bounding box center [60, 534] width 13 height 16
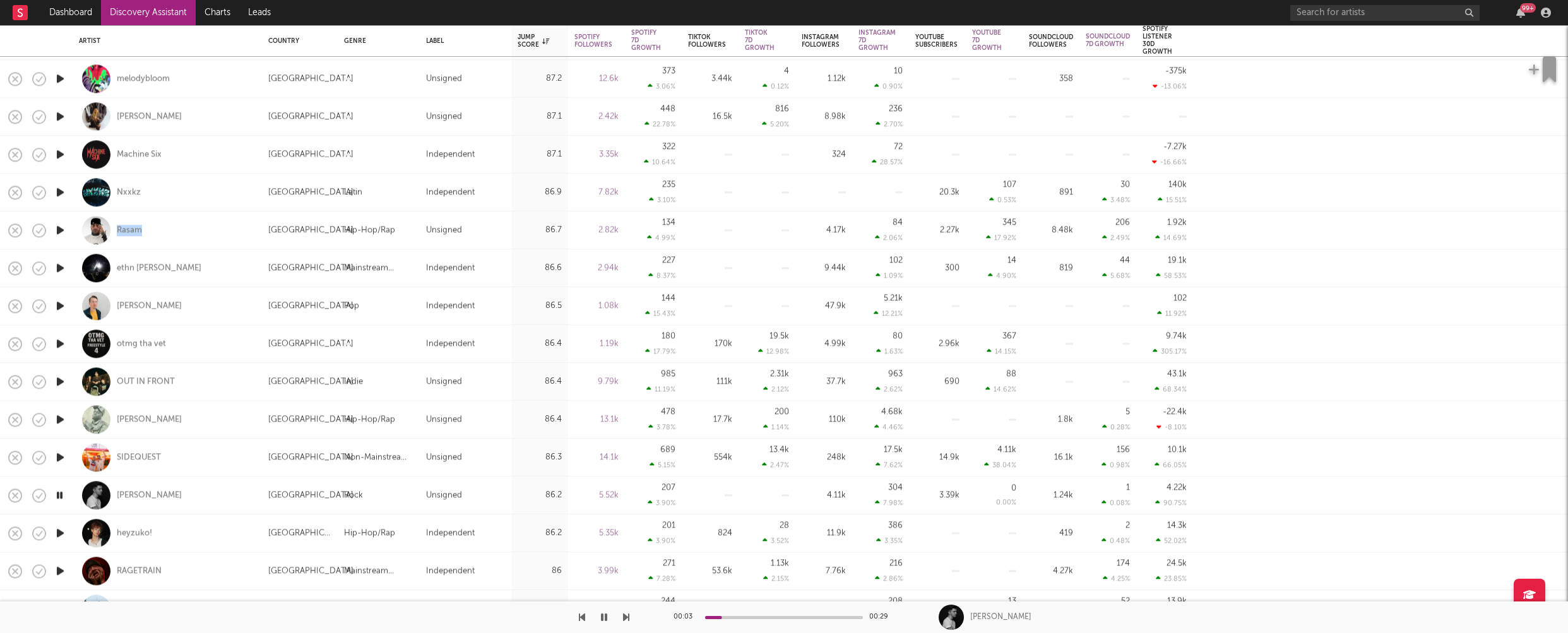
click at [62, 531] on icon "button" at bounding box center [60, 533] width 13 height 16
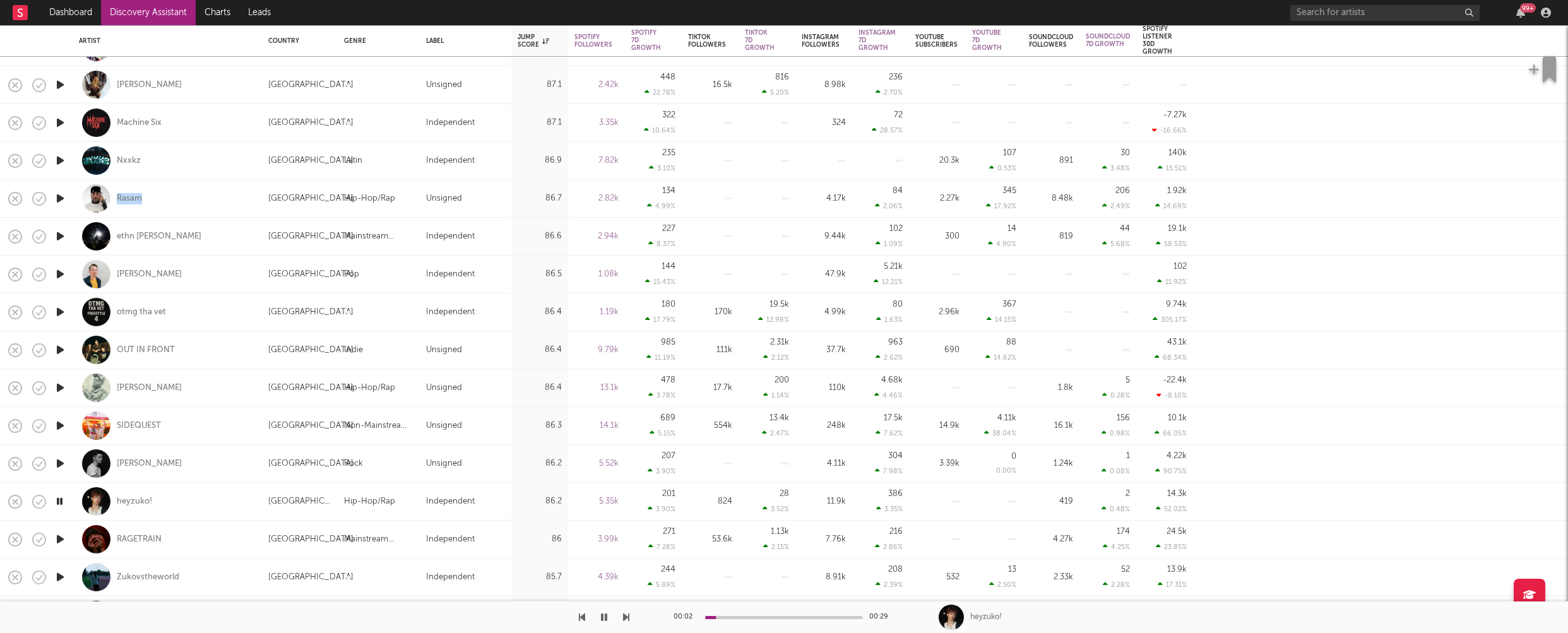
click at [62, 537] on icon "button" at bounding box center [60, 539] width 13 height 16
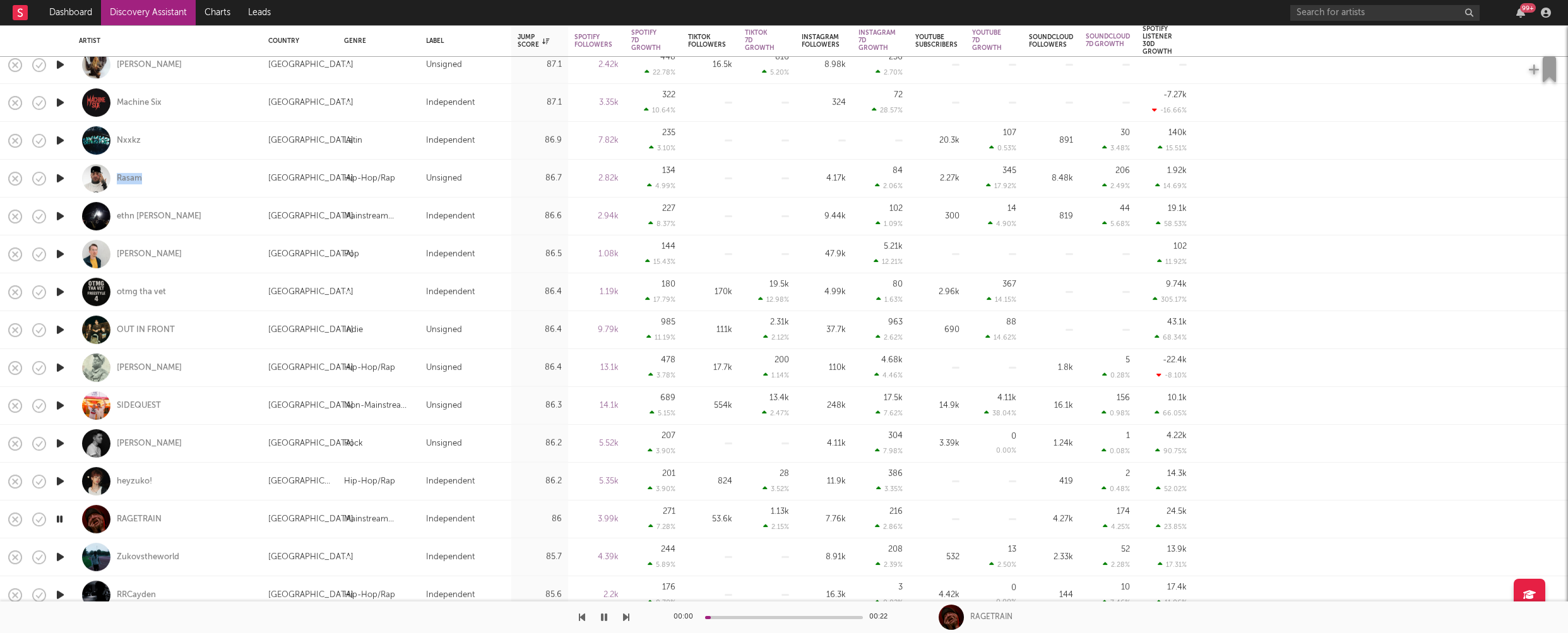
click at [59, 555] on icon "button" at bounding box center [60, 557] width 13 height 16
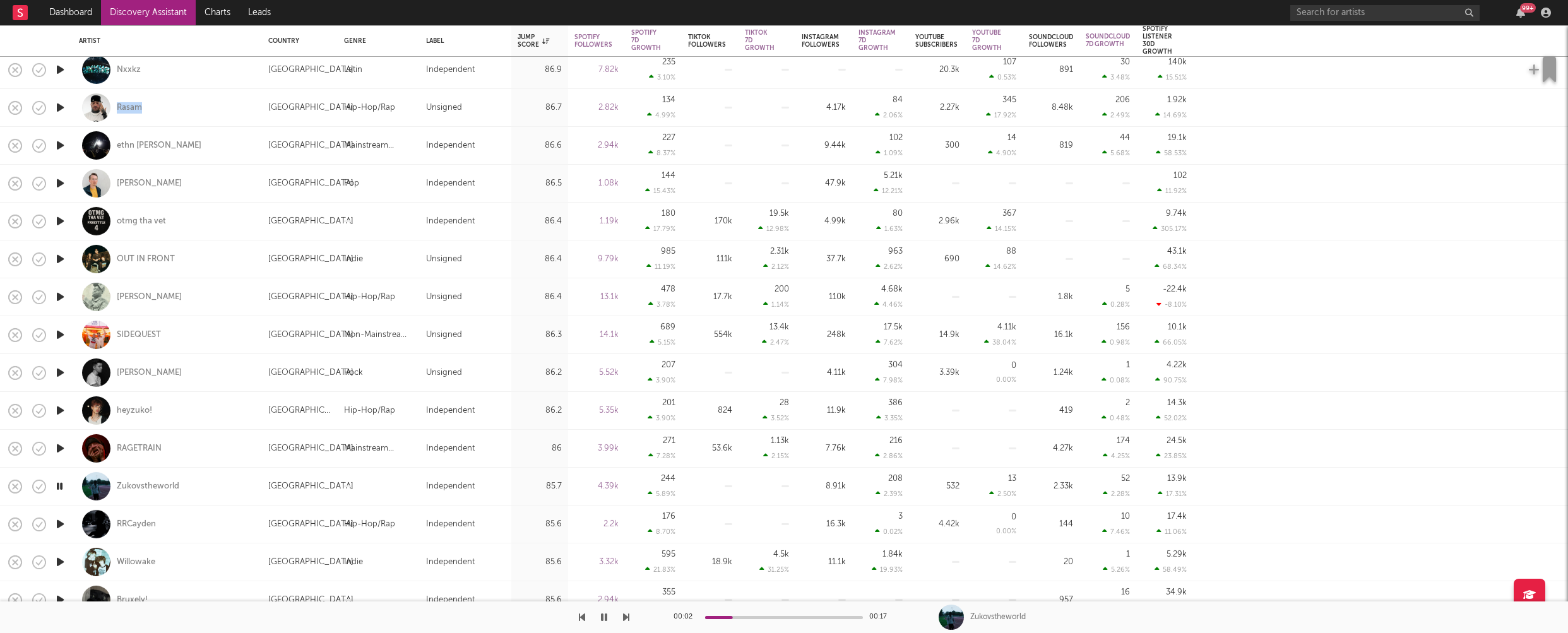
click at [61, 524] on icon "button" at bounding box center [60, 524] width 13 height 16
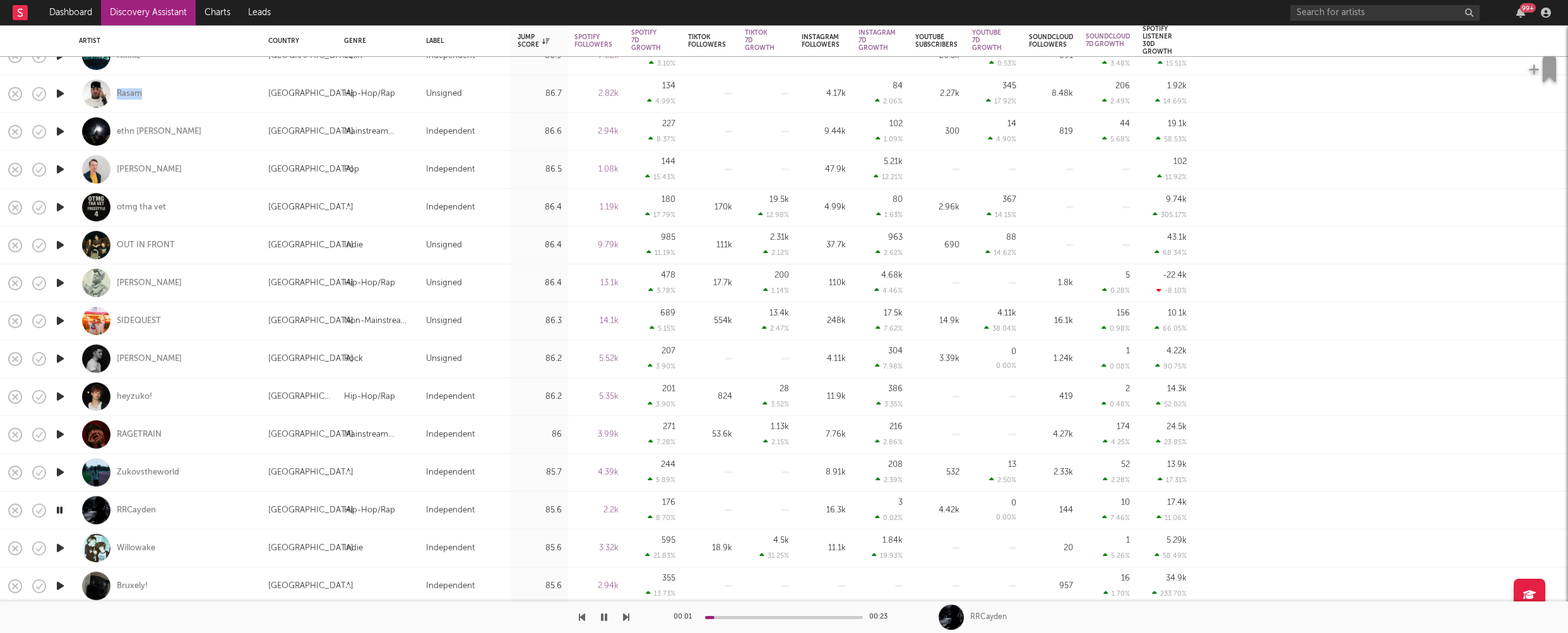
click at [62, 547] on icon "button" at bounding box center [60, 549] width 13 height 16
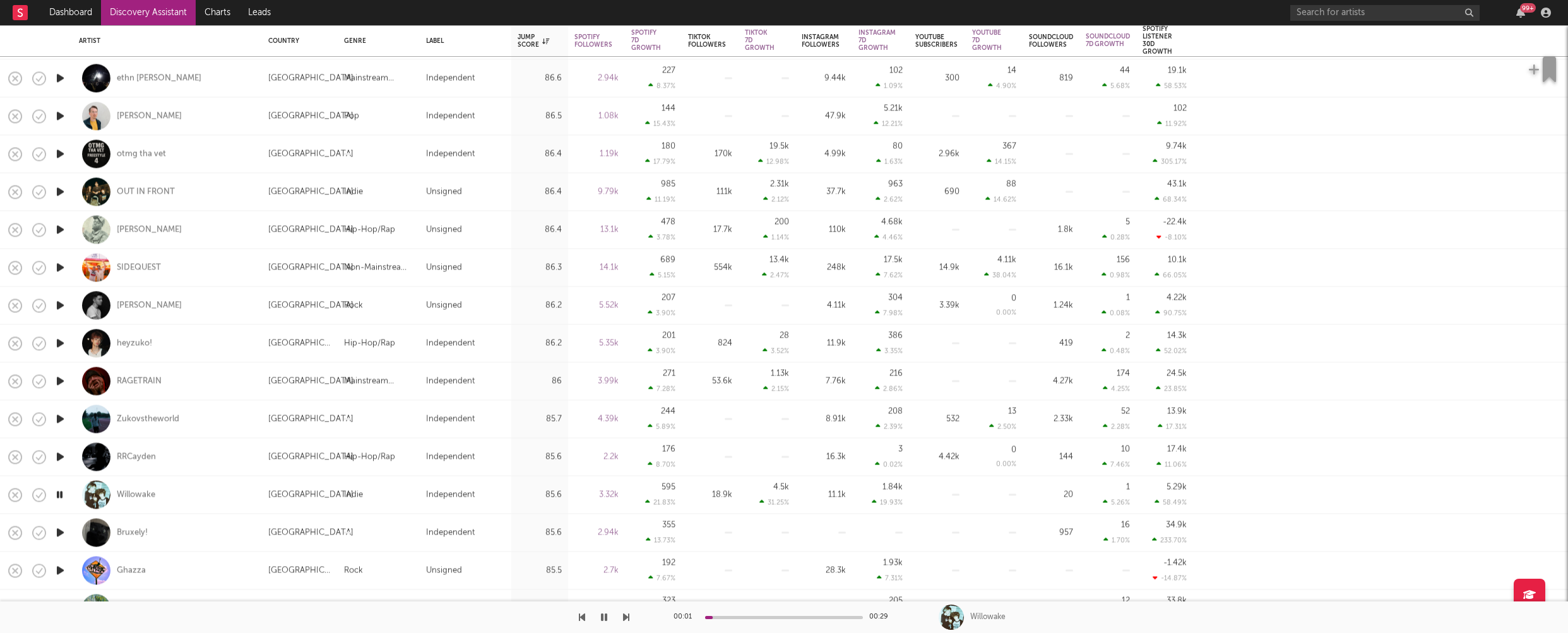
click at [58, 531] on icon "button" at bounding box center [60, 533] width 13 height 16
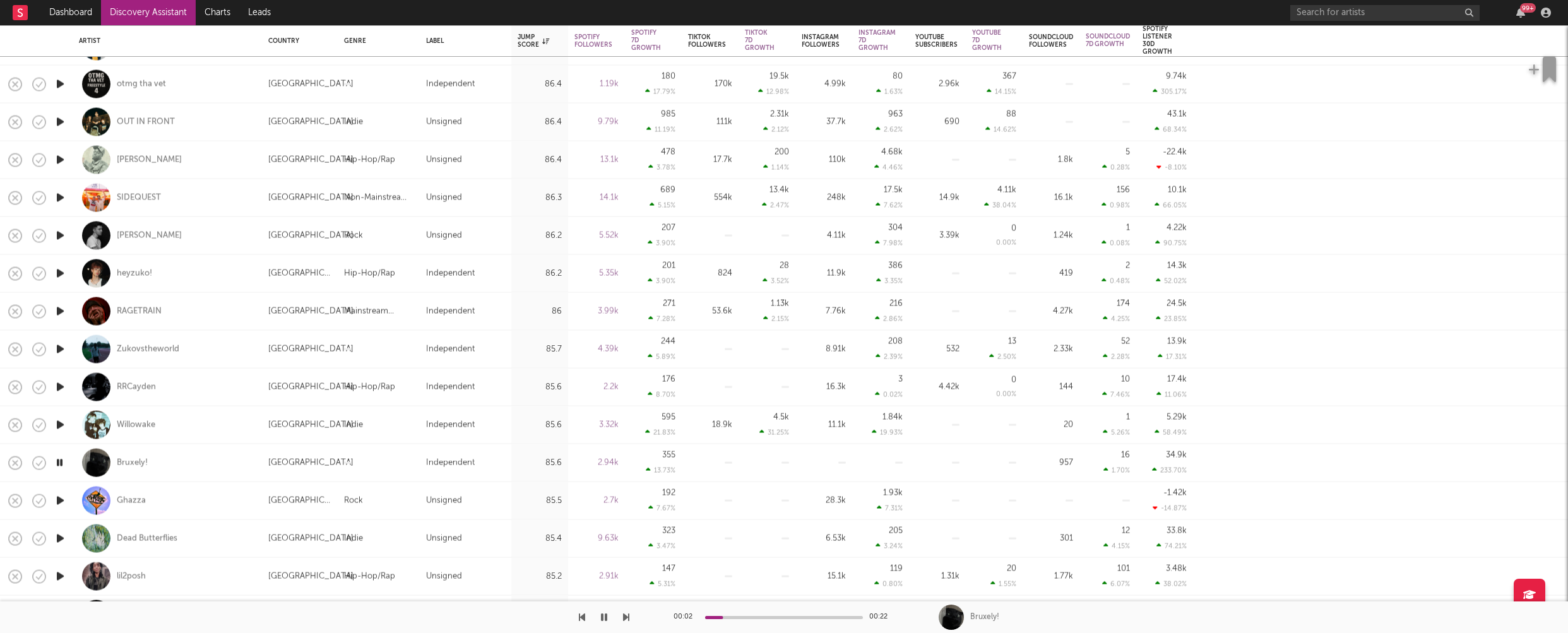
click at [57, 537] on icon "button" at bounding box center [60, 539] width 13 height 16
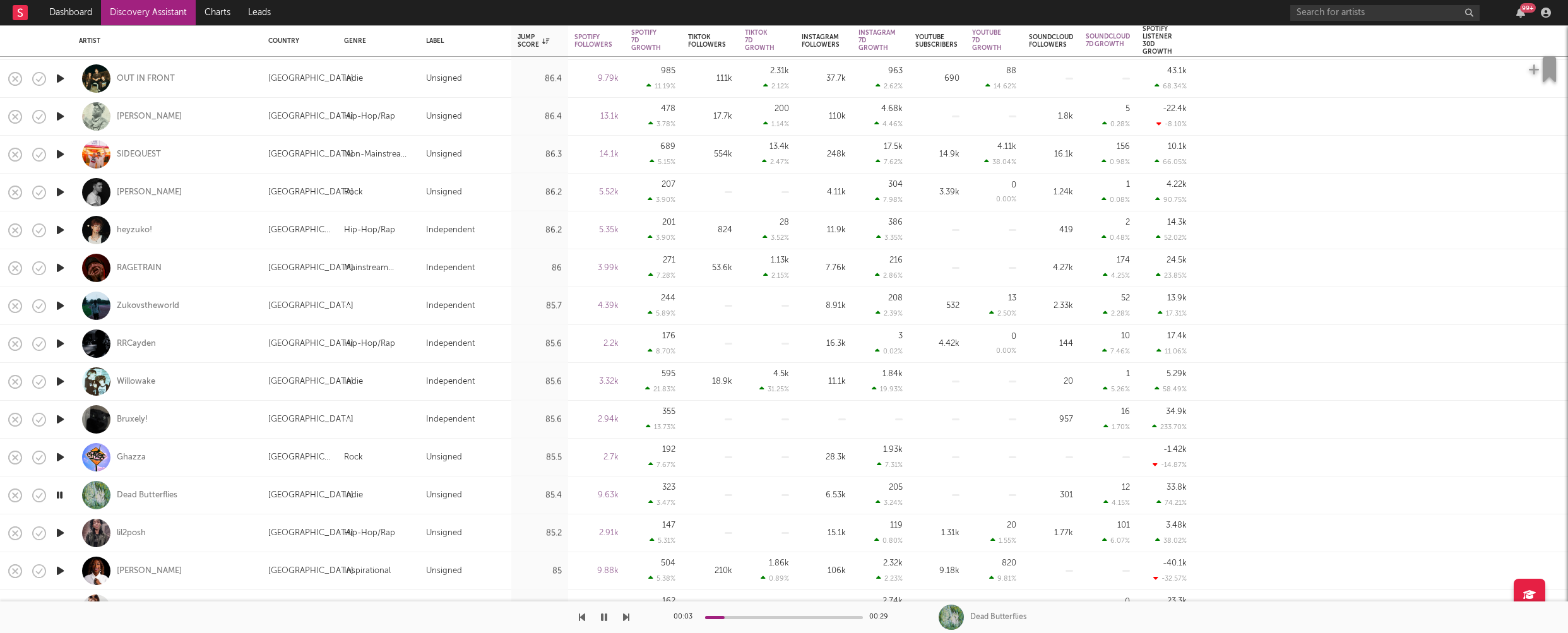
click at [58, 569] on icon "button" at bounding box center [60, 571] width 13 height 16
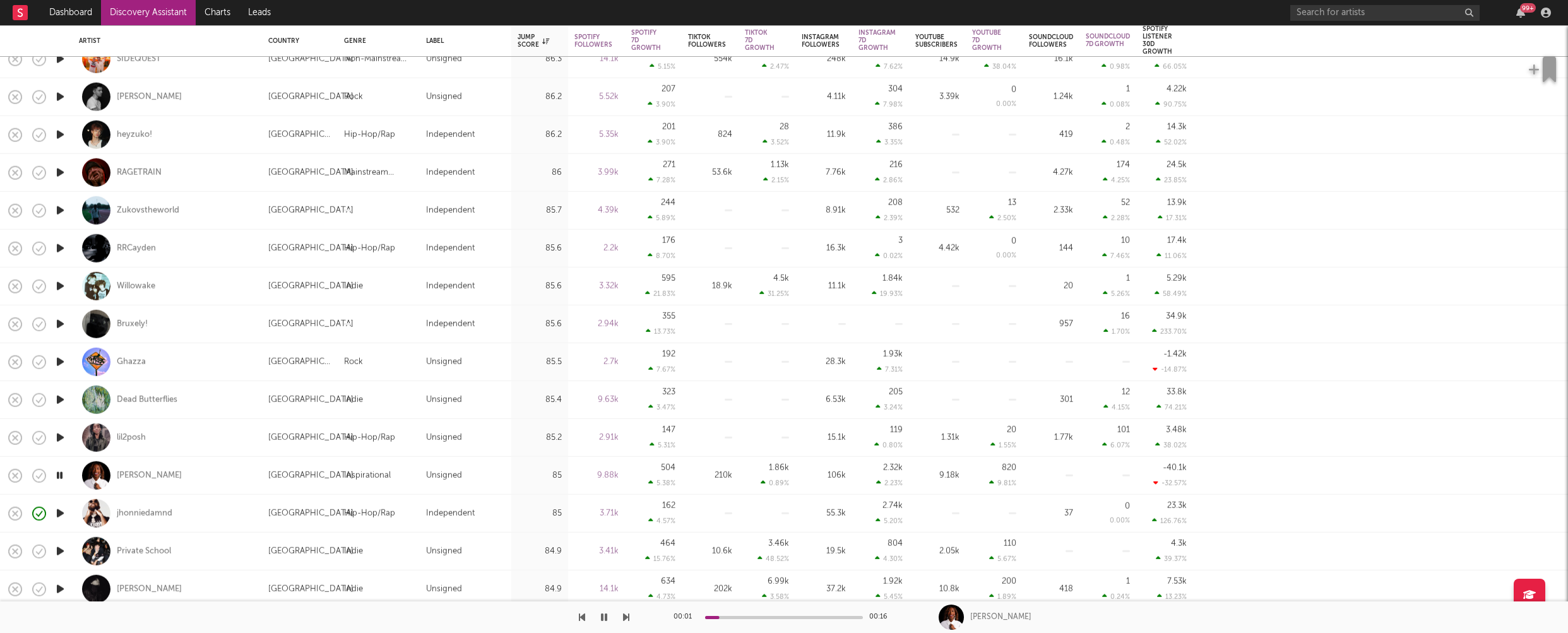
click at [58, 550] on icon "button" at bounding box center [60, 552] width 13 height 16
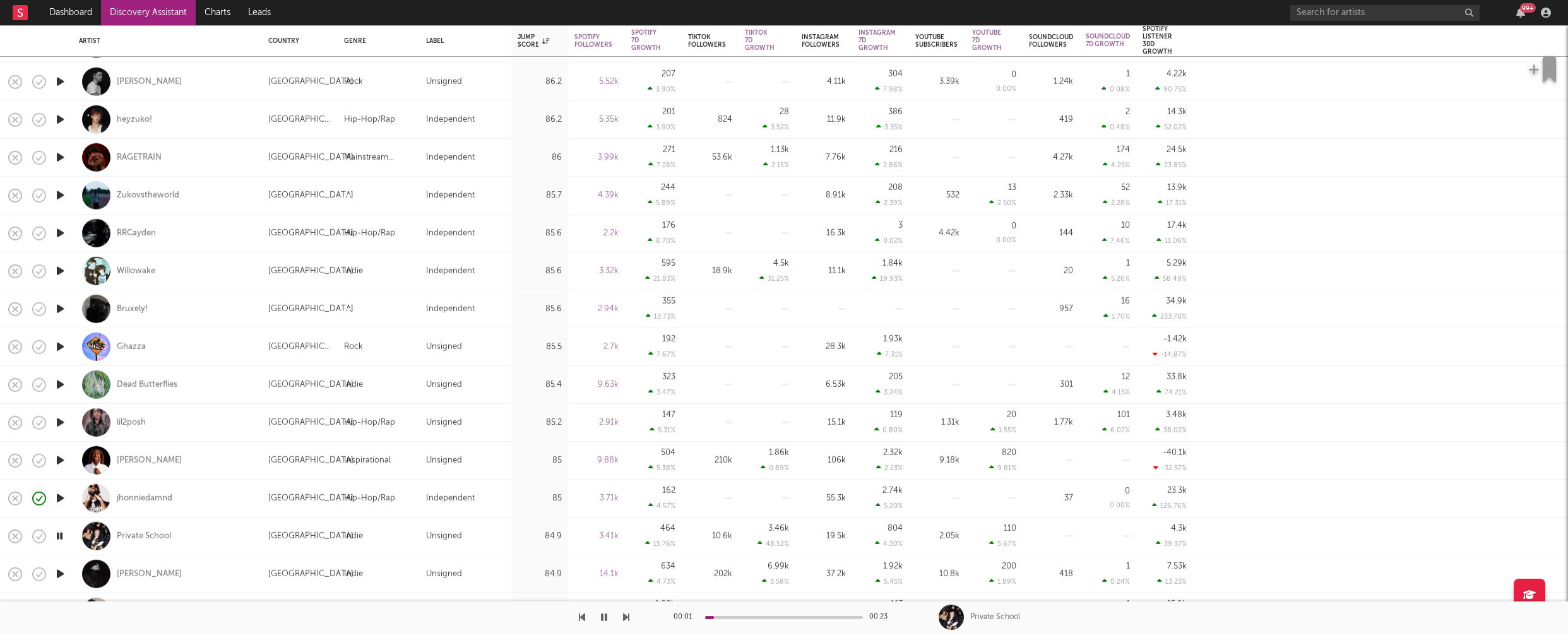
click at [62, 570] on icon "button" at bounding box center [60, 574] width 13 height 16
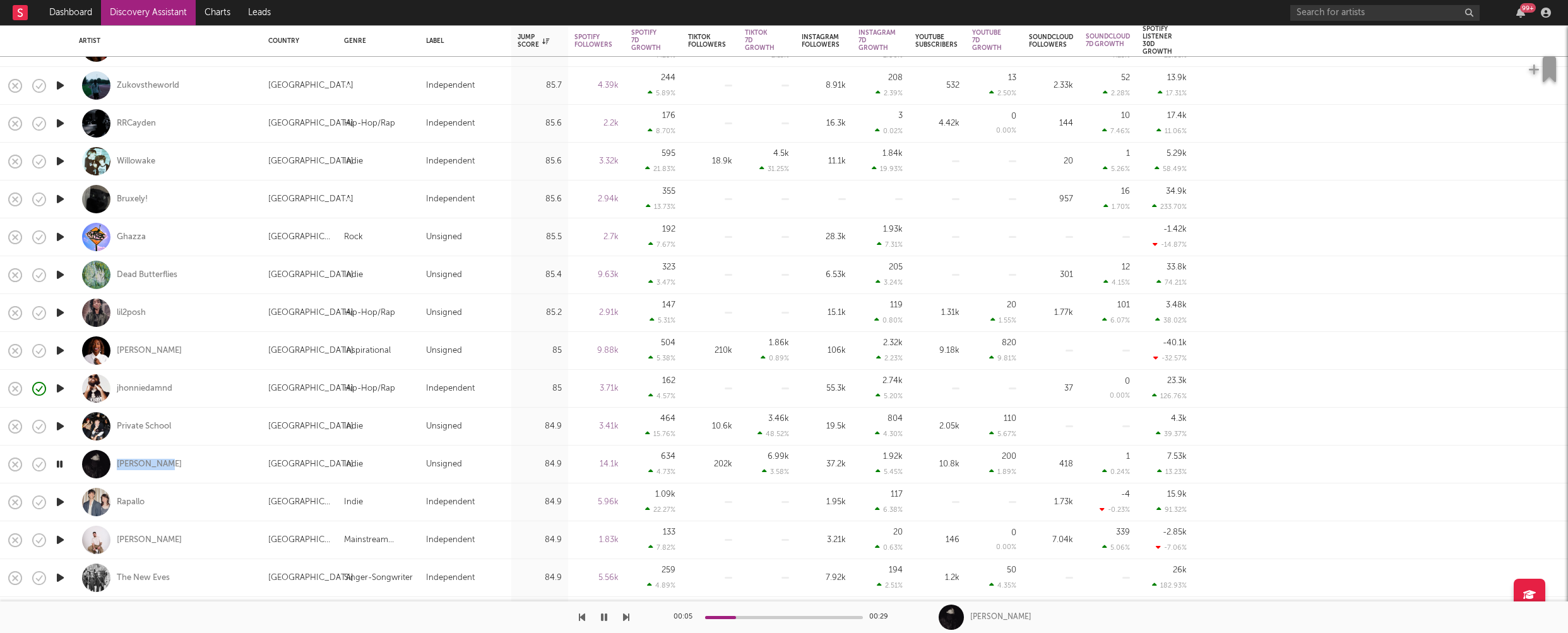
click at [61, 502] on icon "button" at bounding box center [60, 502] width 13 height 16
click at [61, 539] on icon "button" at bounding box center [60, 540] width 13 height 16
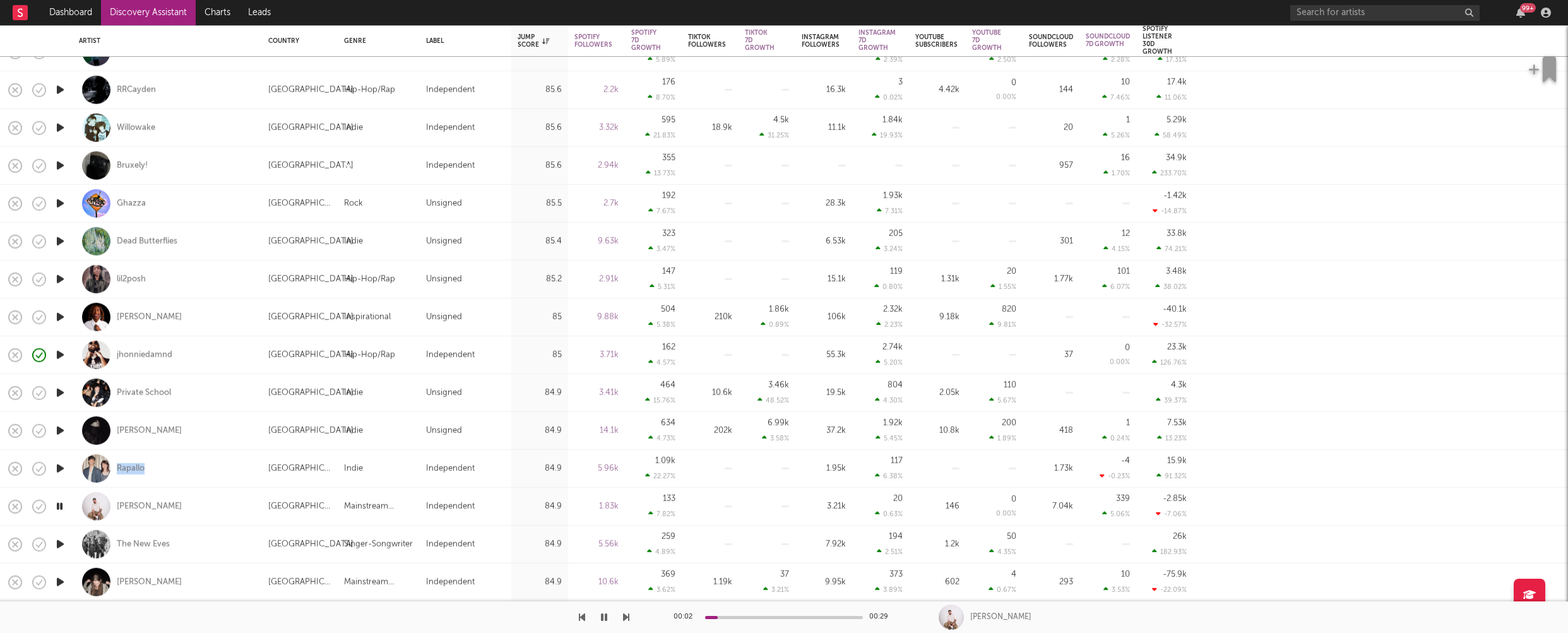
click at [60, 541] on icon "button" at bounding box center [60, 545] width 13 height 16
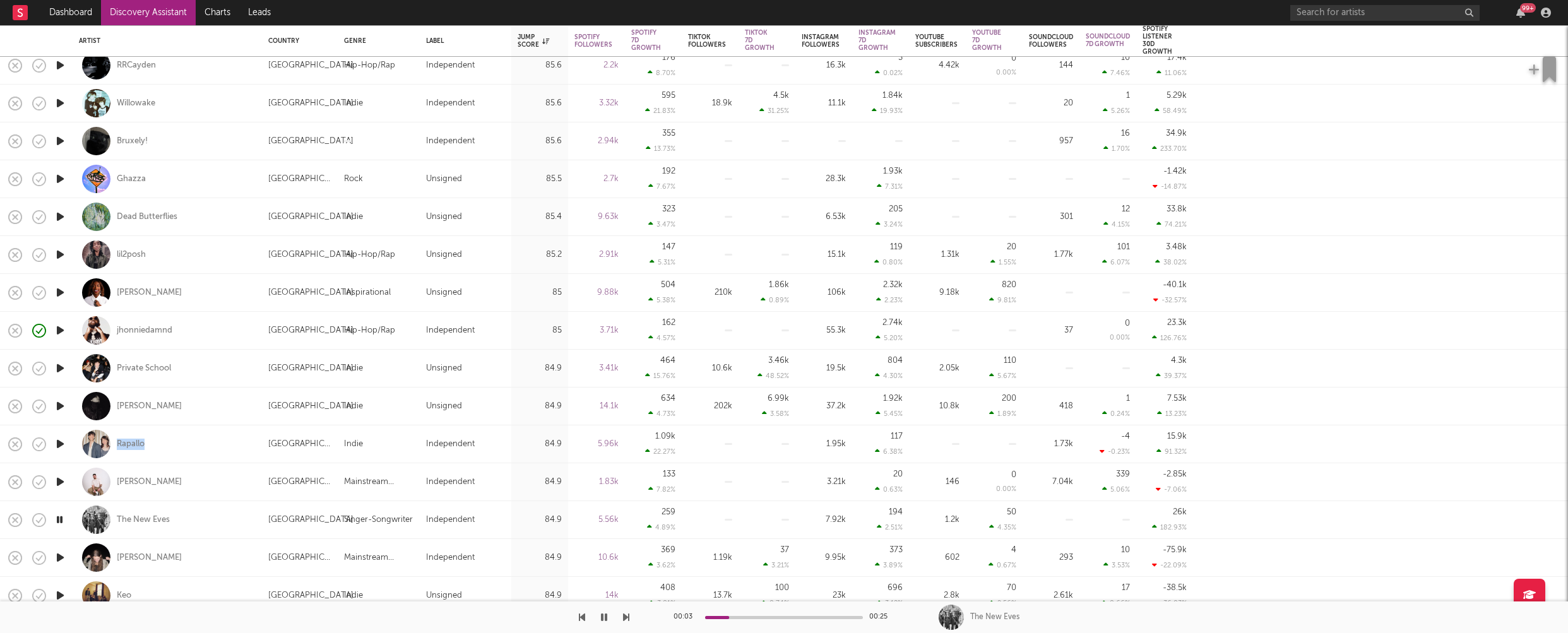
click at [58, 557] on icon "button" at bounding box center [60, 558] width 13 height 16
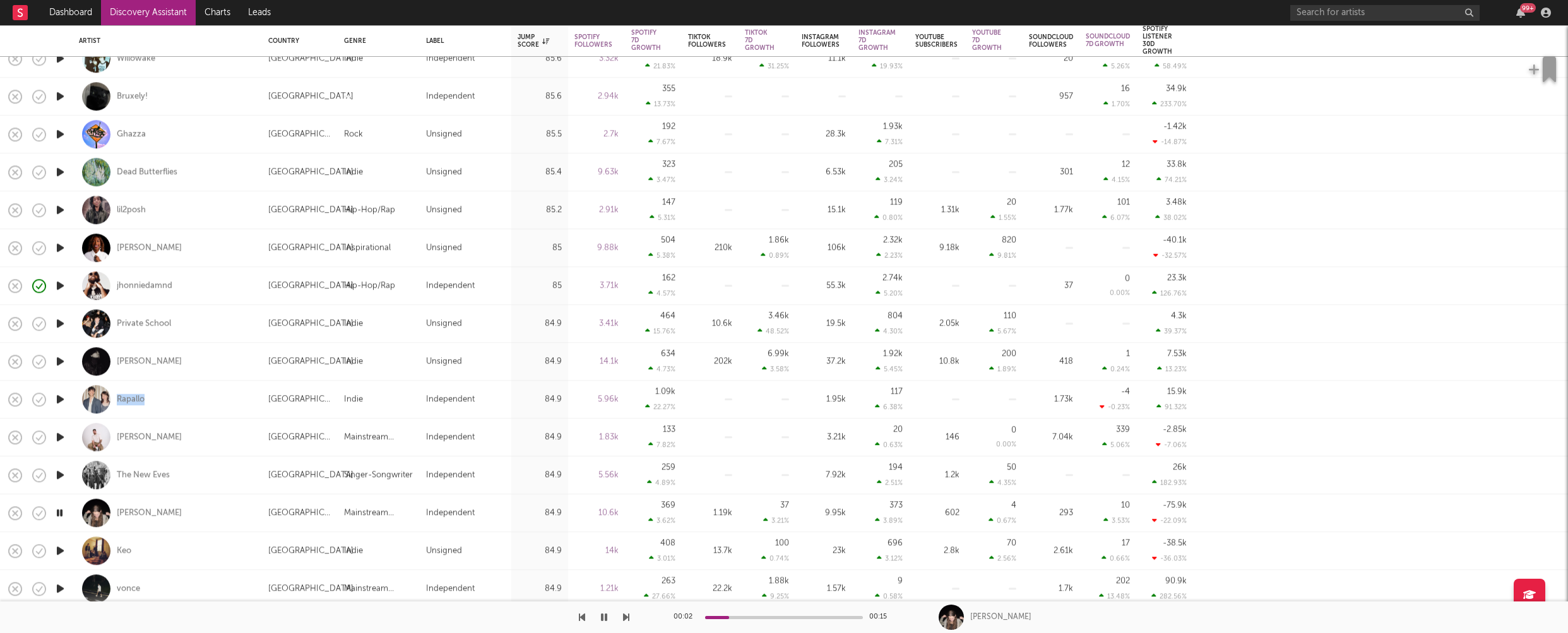
click at [59, 549] on icon "button" at bounding box center [60, 551] width 13 height 16
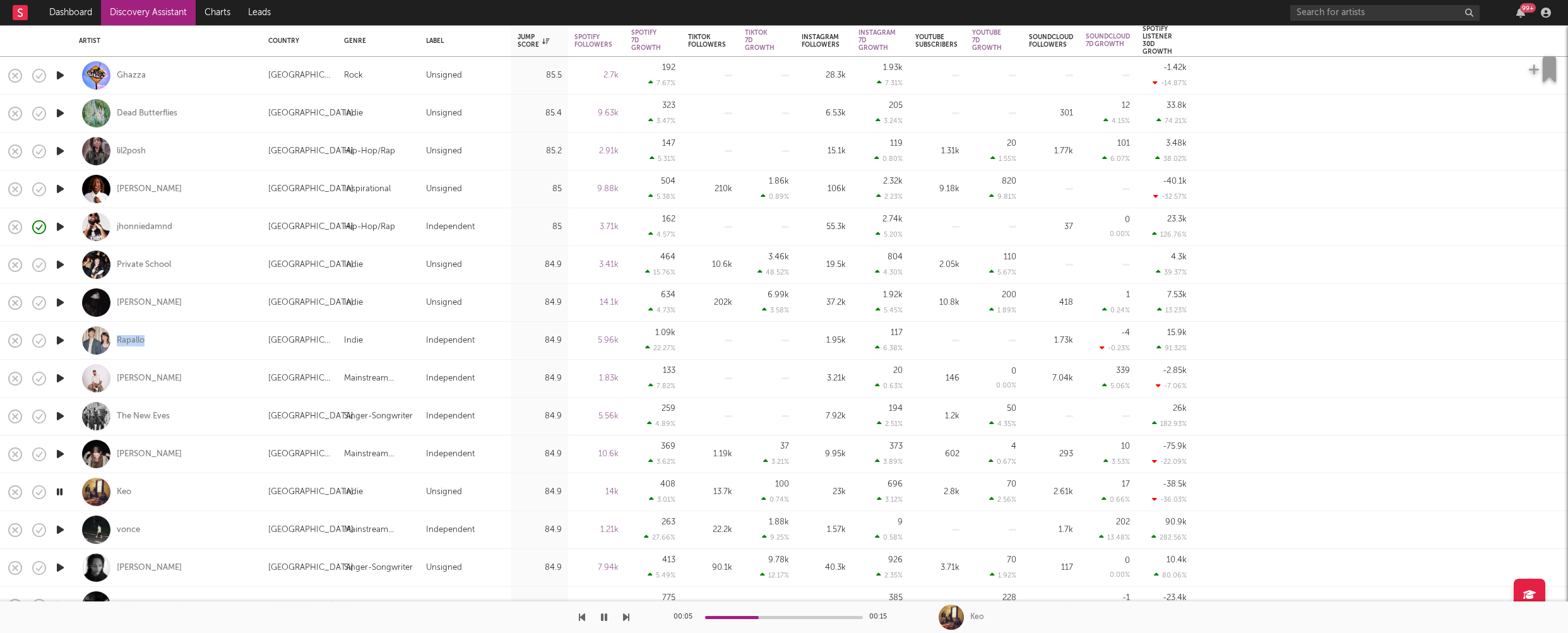
click at [60, 528] on icon "button" at bounding box center [60, 530] width 13 height 16
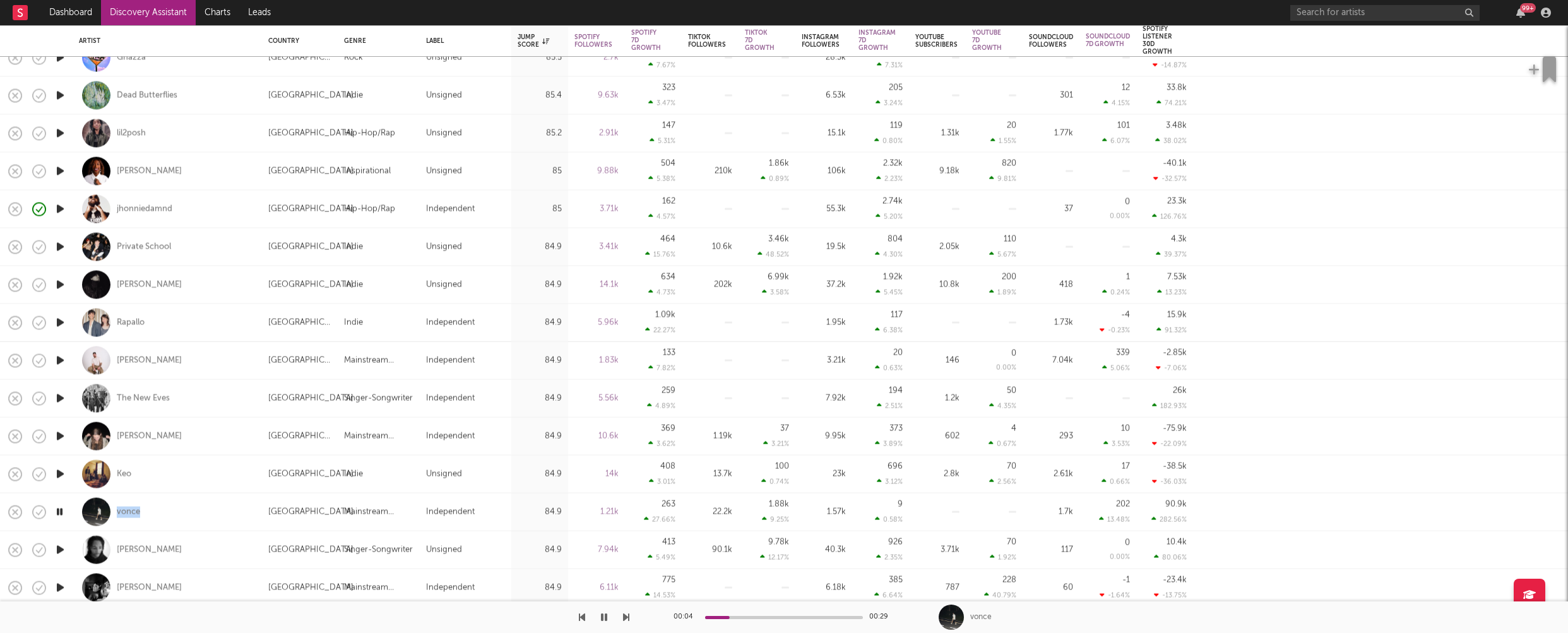
click at [61, 547] on icon "button" at bounding box center [60, 550] width 13 height 16
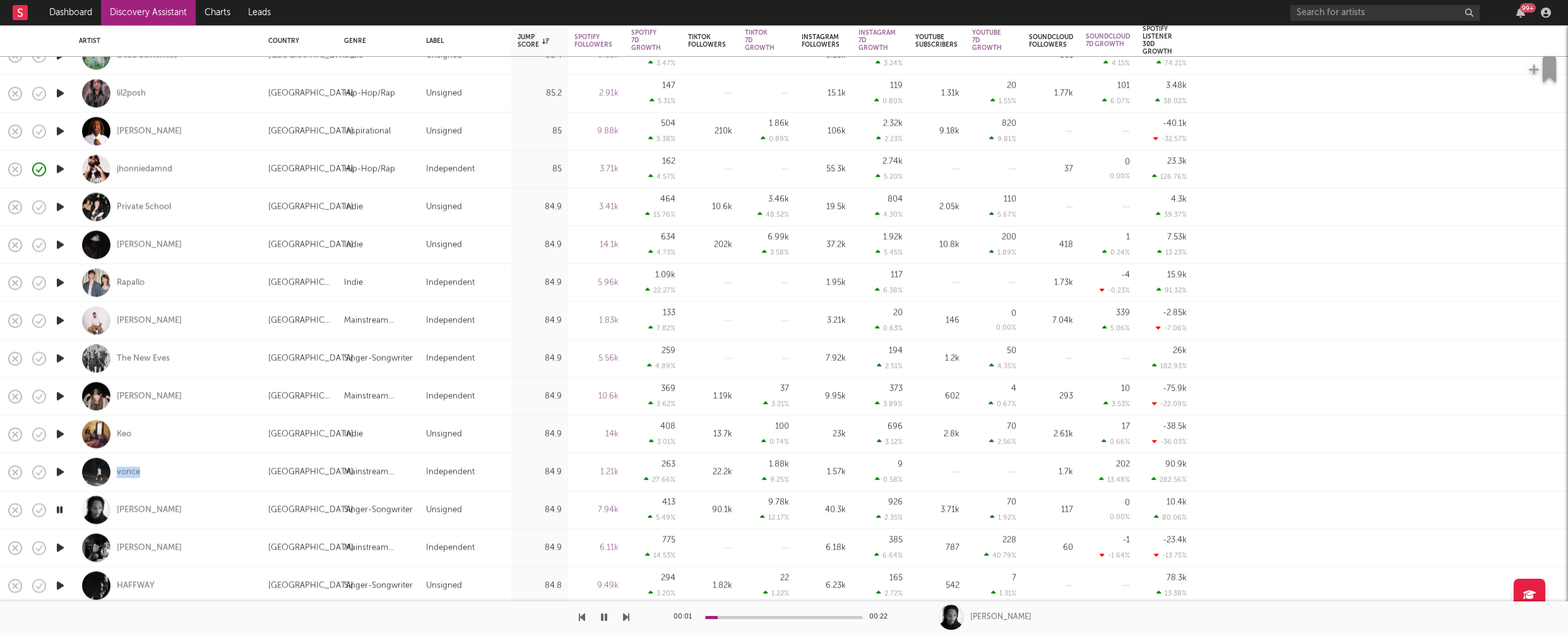
click at [62, 545] on icon "button" at bounding box center [60, 548] width 13 height 16
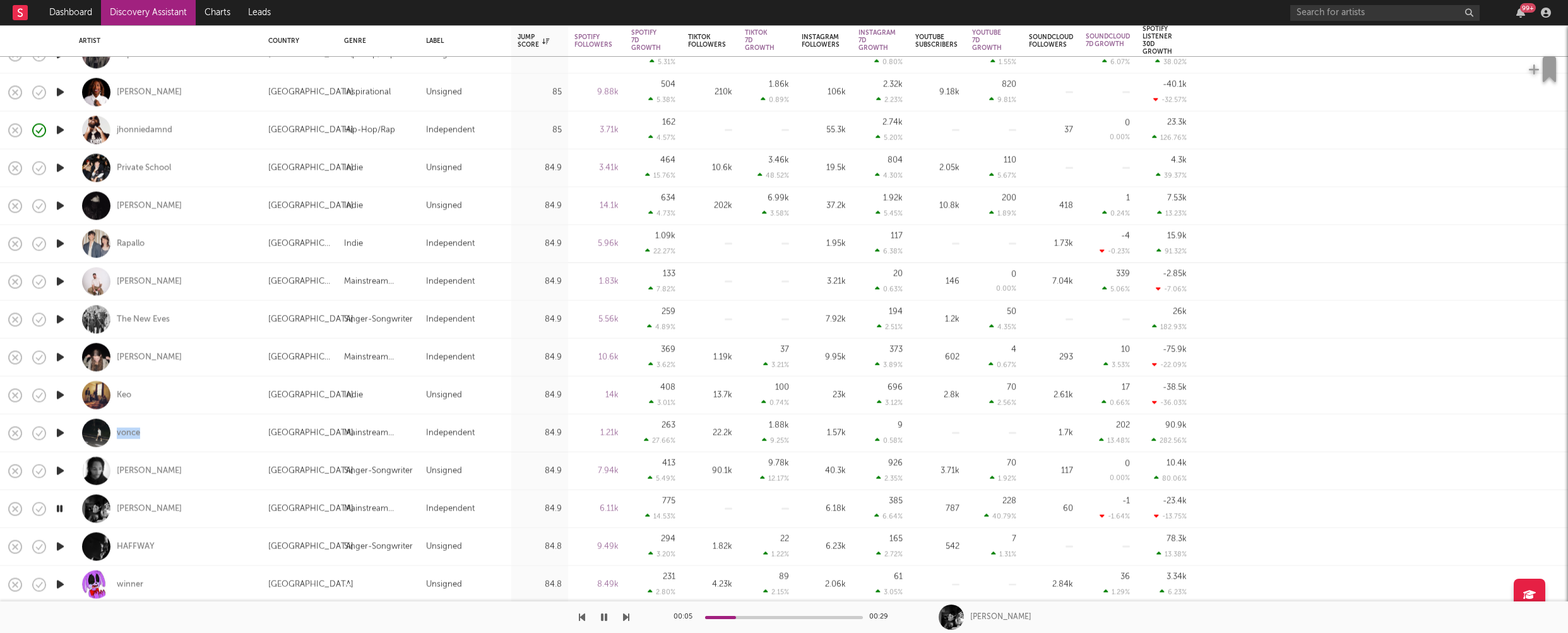
click at [60, 545] on icon "button" at bounding box center [60, 547] width 13 height 16
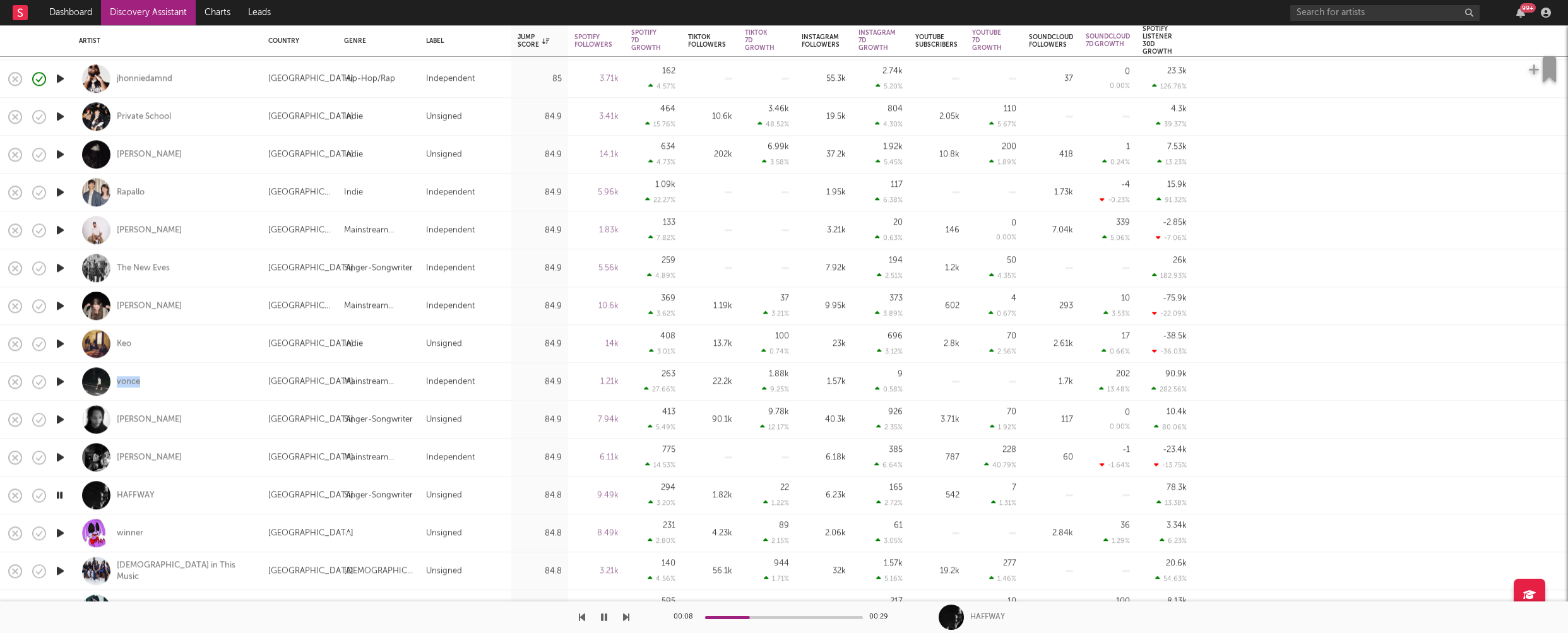
click at [62, 571] on icon "button" at bounding box center [60, 571] width 13 height 16
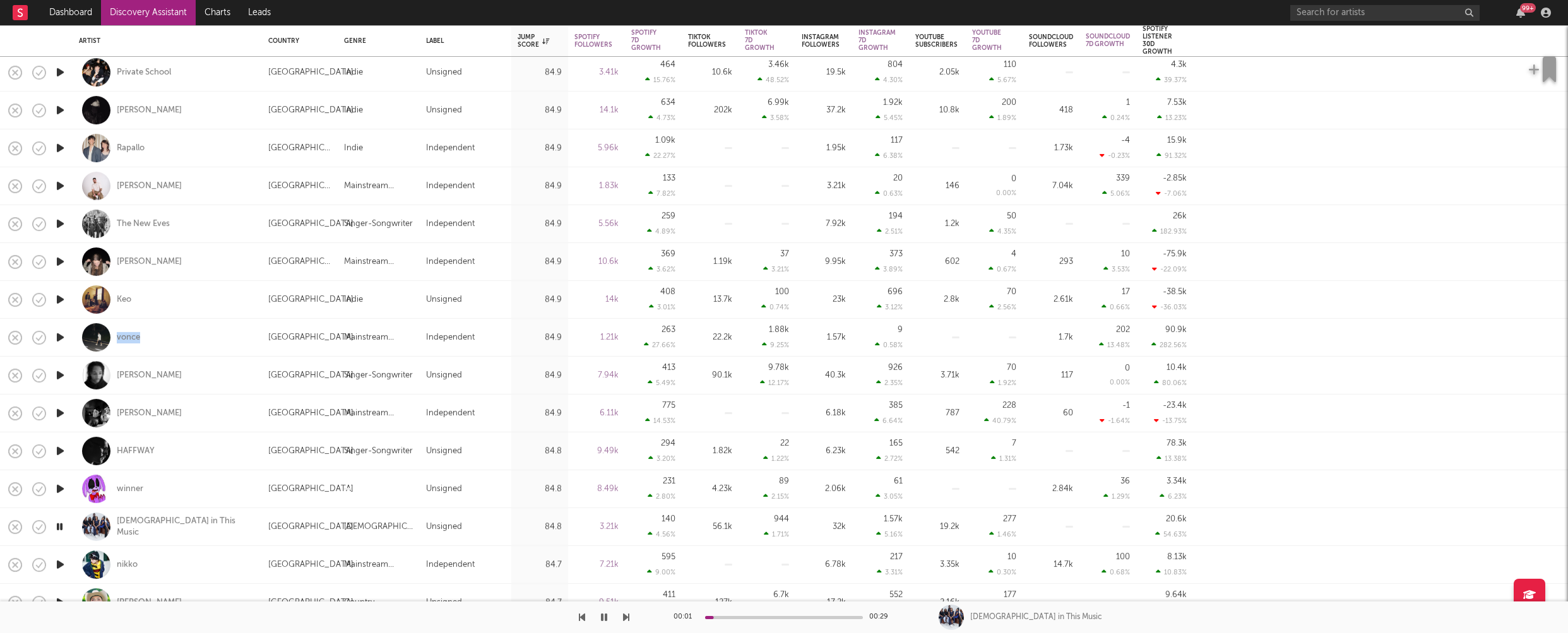
click at [62, 566] on icon "button" at bounding box center [60, 564] width 13 height 16
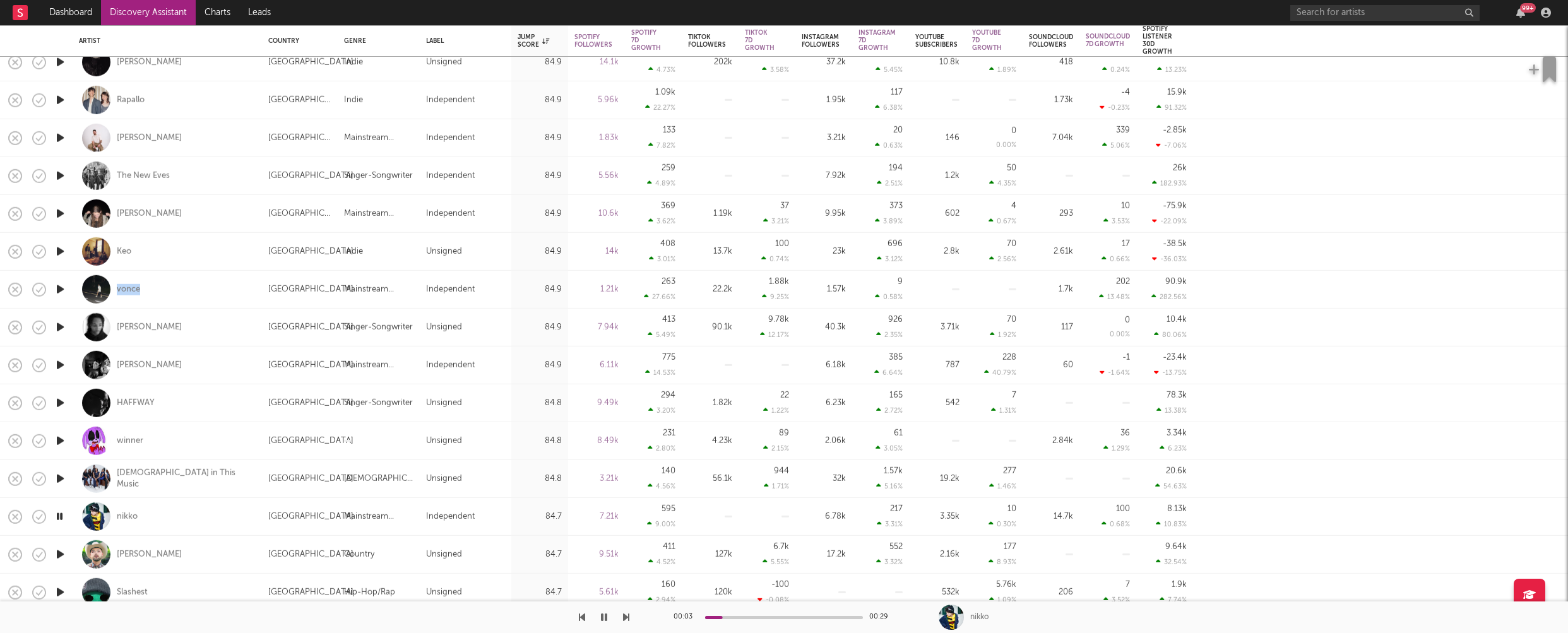
click at [60, 550] on icon "button" at bounding box center [60, 555] width 13 height 16
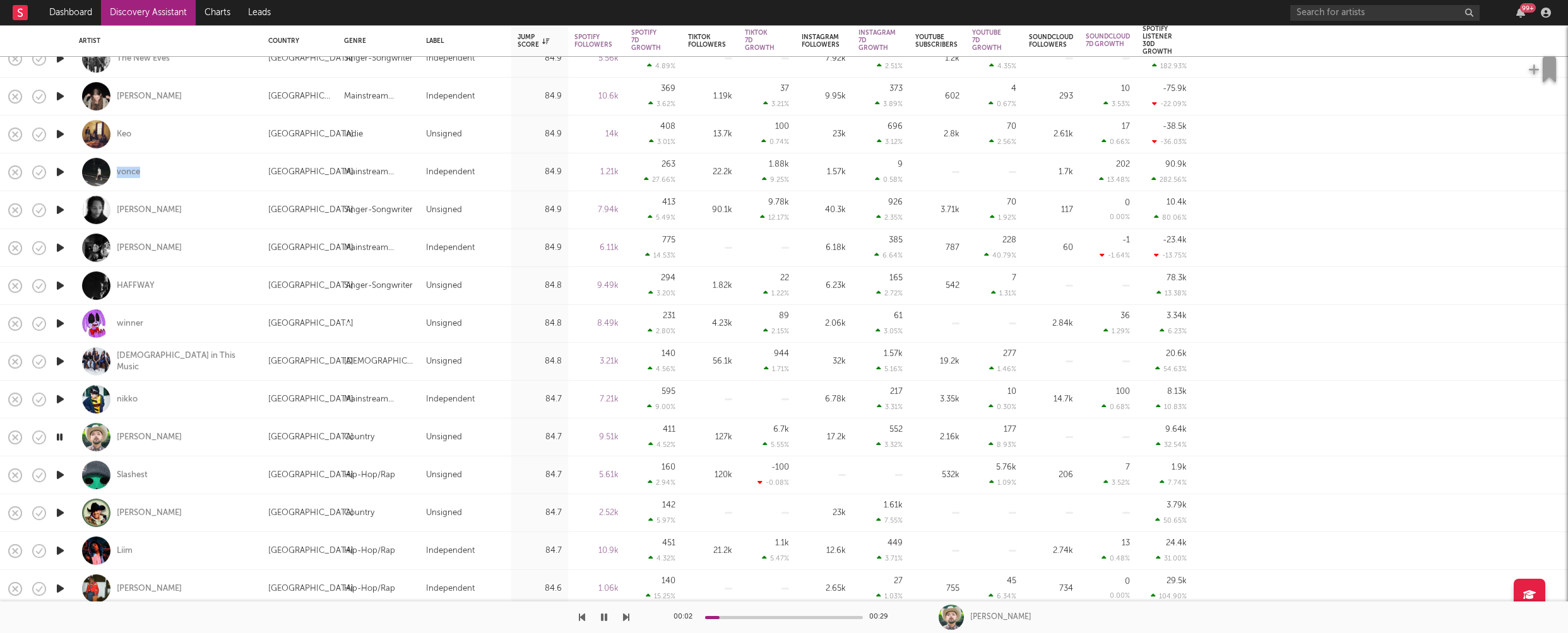
click at [61, 474] on icon "button" at bounding box center [60, 475] width 13 height 16
click at [62, 511] on icon "button" at bounding box center [60, 513] width 13 height 16
click at [58, 548] on icon "button" at bounding box center [60, 551] width 13 height 16
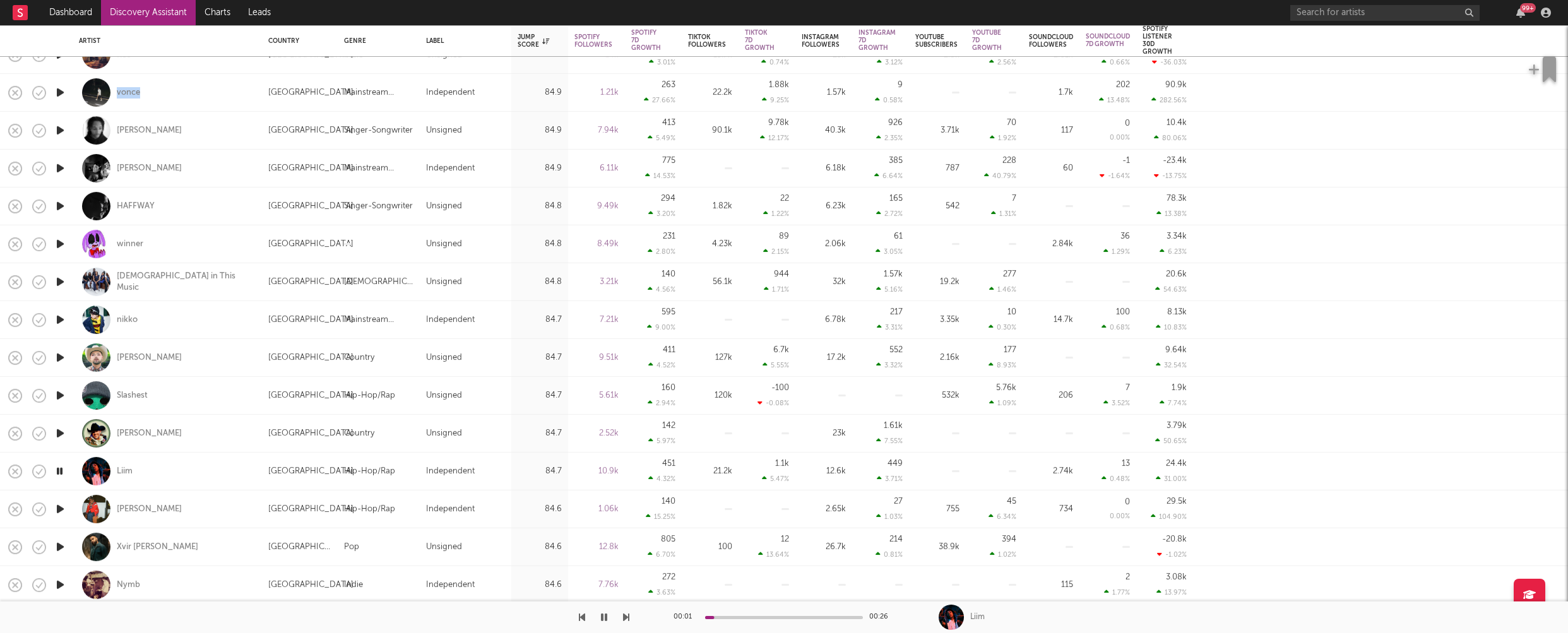
click at [60, 508] on icon "button" at bounding box center [60, 509] width 13 height 16
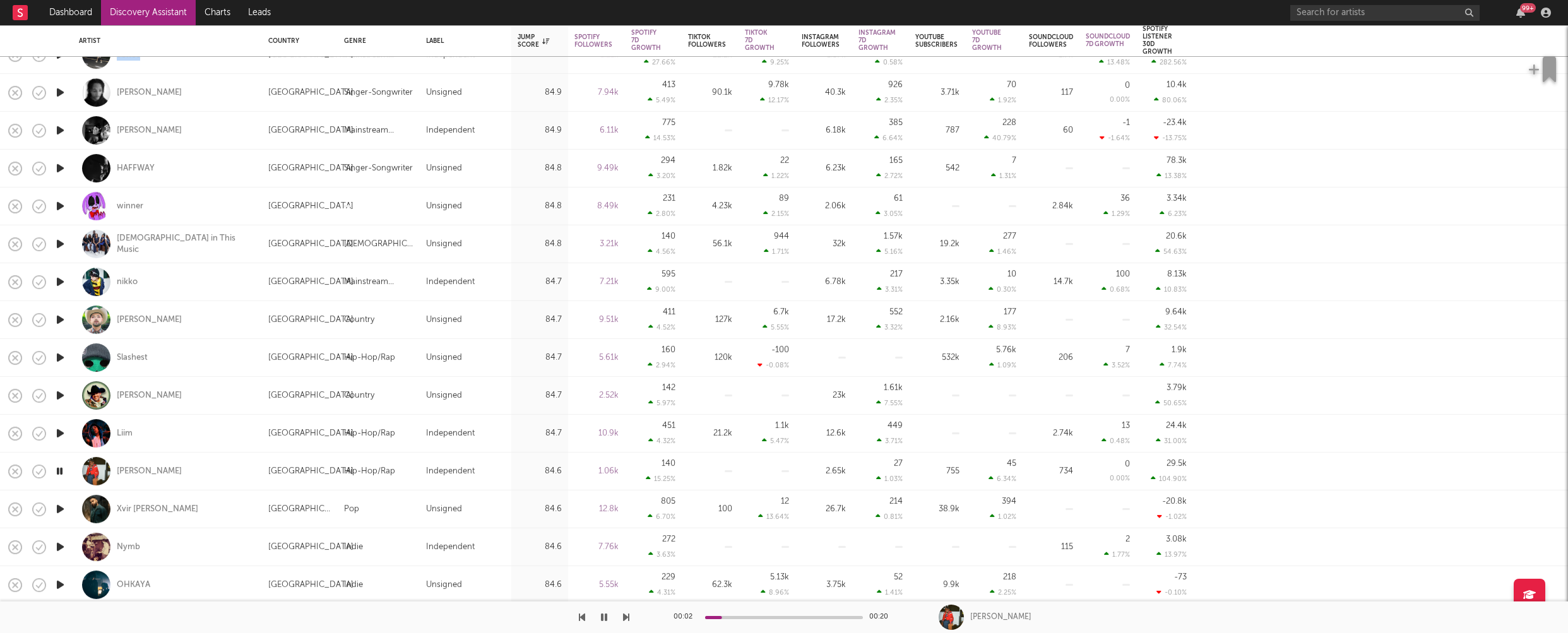
click at [60, 508] on icon "button" at bounding box center [60, 509] width 13 height 16
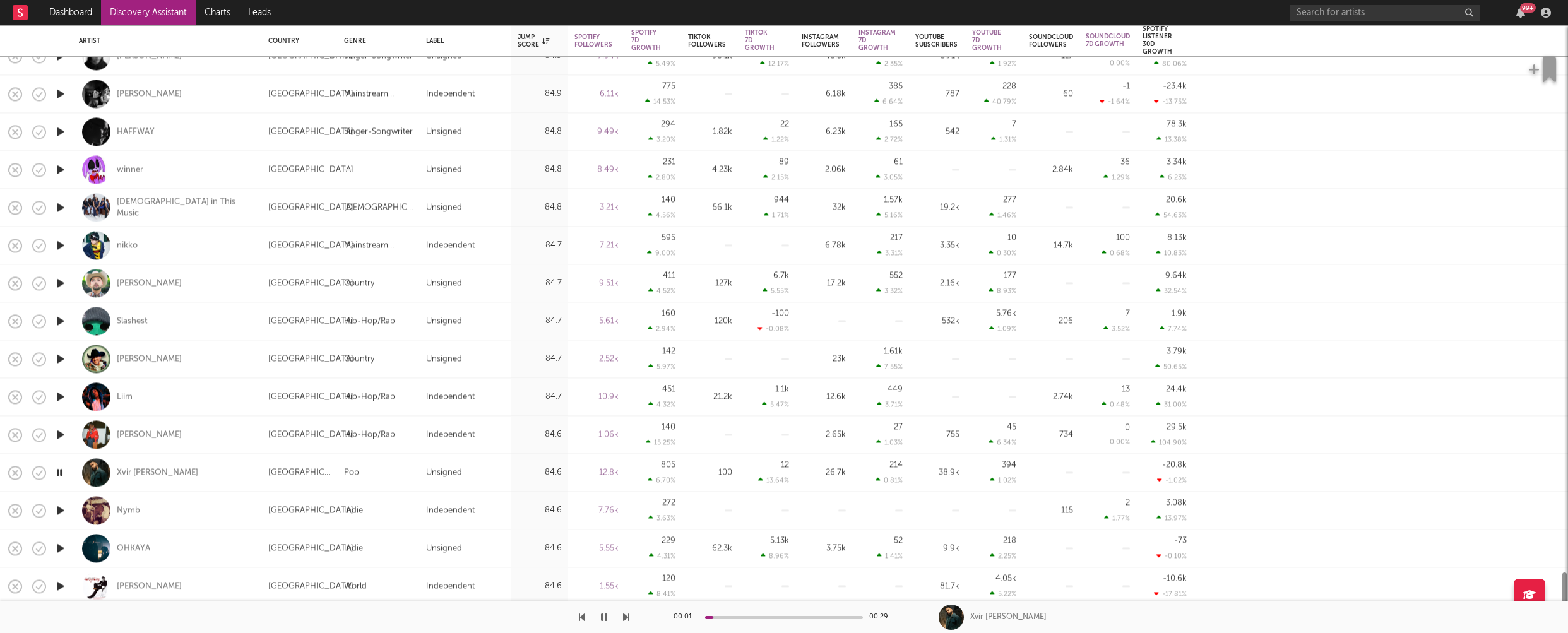
click at [60, 508] on icon "button" at bounding box center [60, 511] width 13 height 16
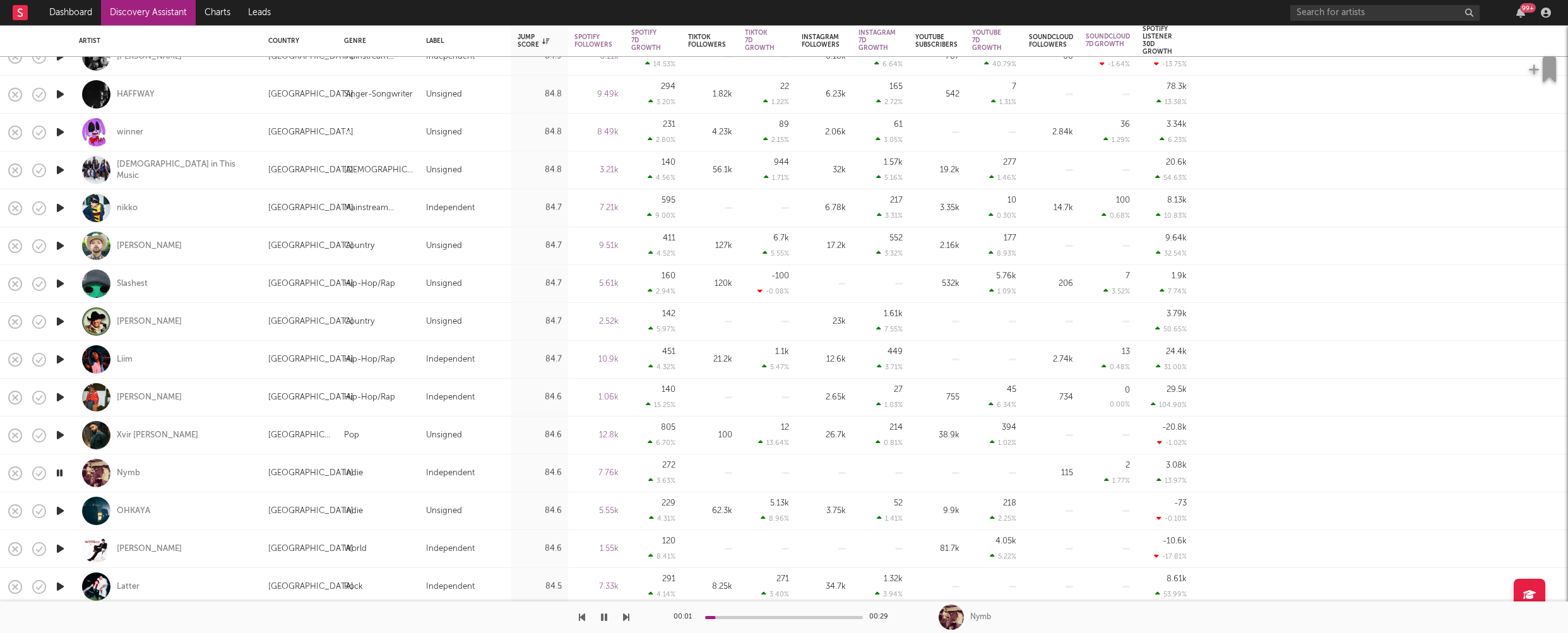
click at [60, 508] on icon "button" at bounding box center [60, 511] width 13 height 16
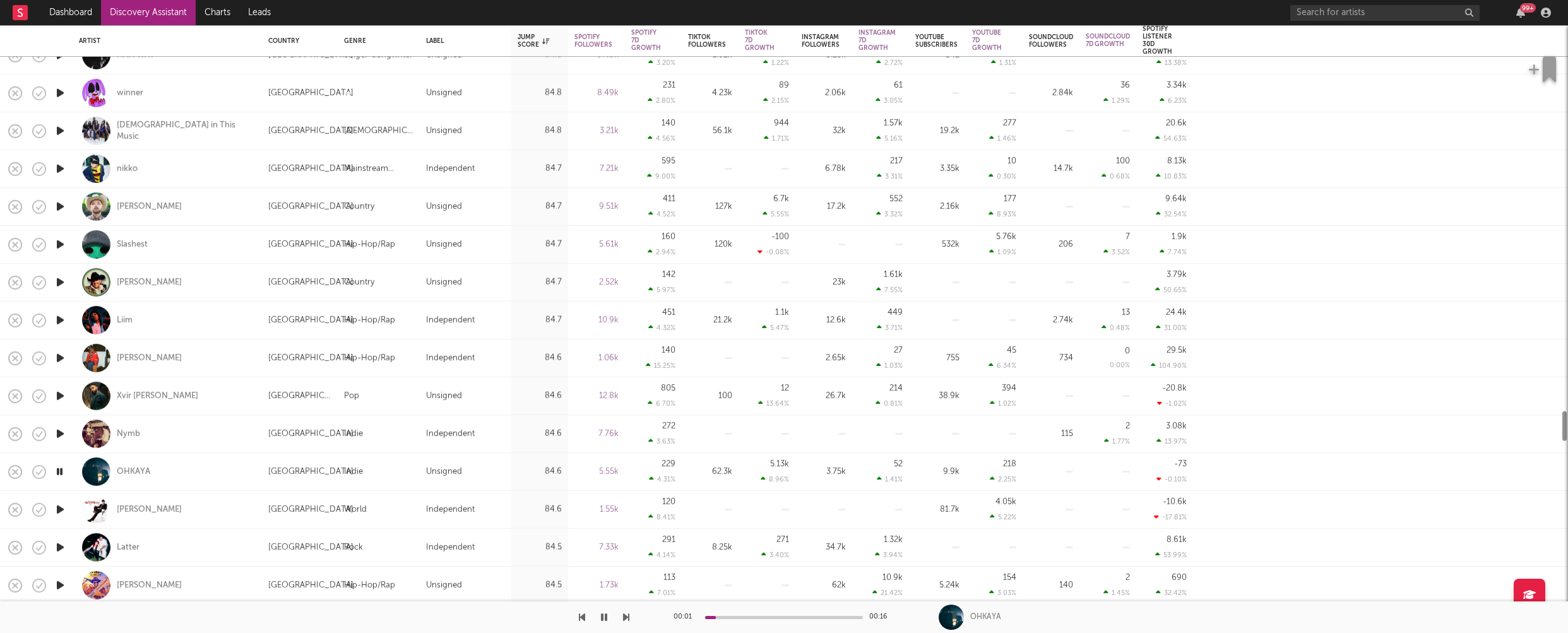
click at [60, 508] on icon "button" at bounding box center [60, 510] width 13 height 16
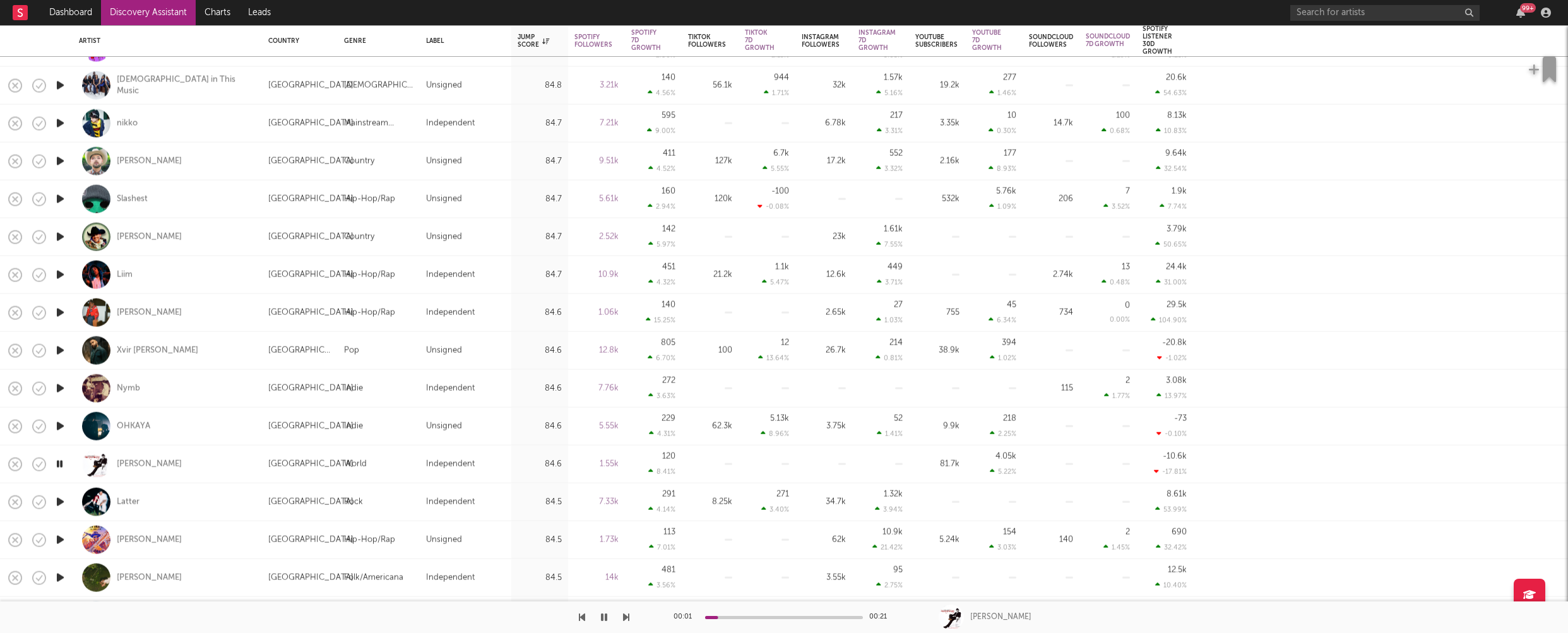
click at [58, 499] on icon "button" at bounding box center [60, 502] width 13 height 16
click at [62, 579] on icon "button" at bounding box center [60, 578] width 13 height 16
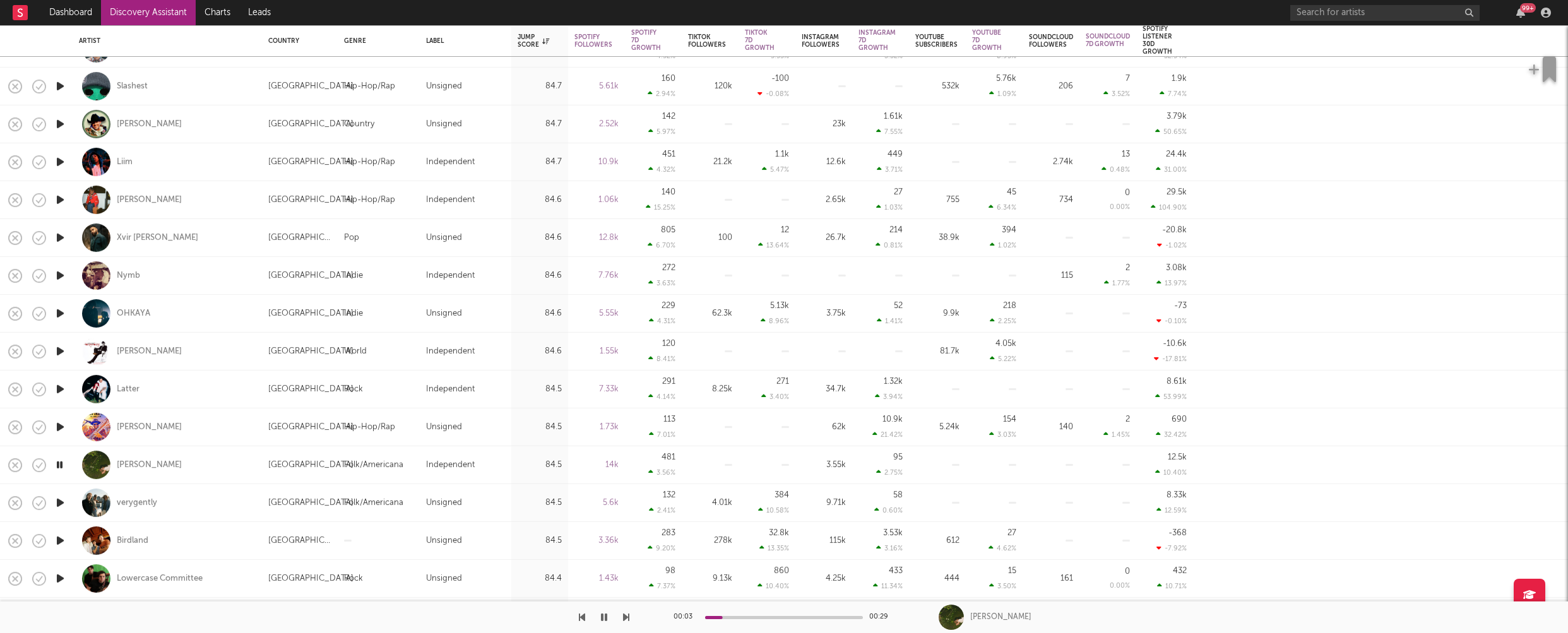
click at [59, 500] on icon "button" at bounding box center [60, 503] width 13 height 16
click at [61, 538] on icon "button" at bounding box center [60, 541] width 13 height 16
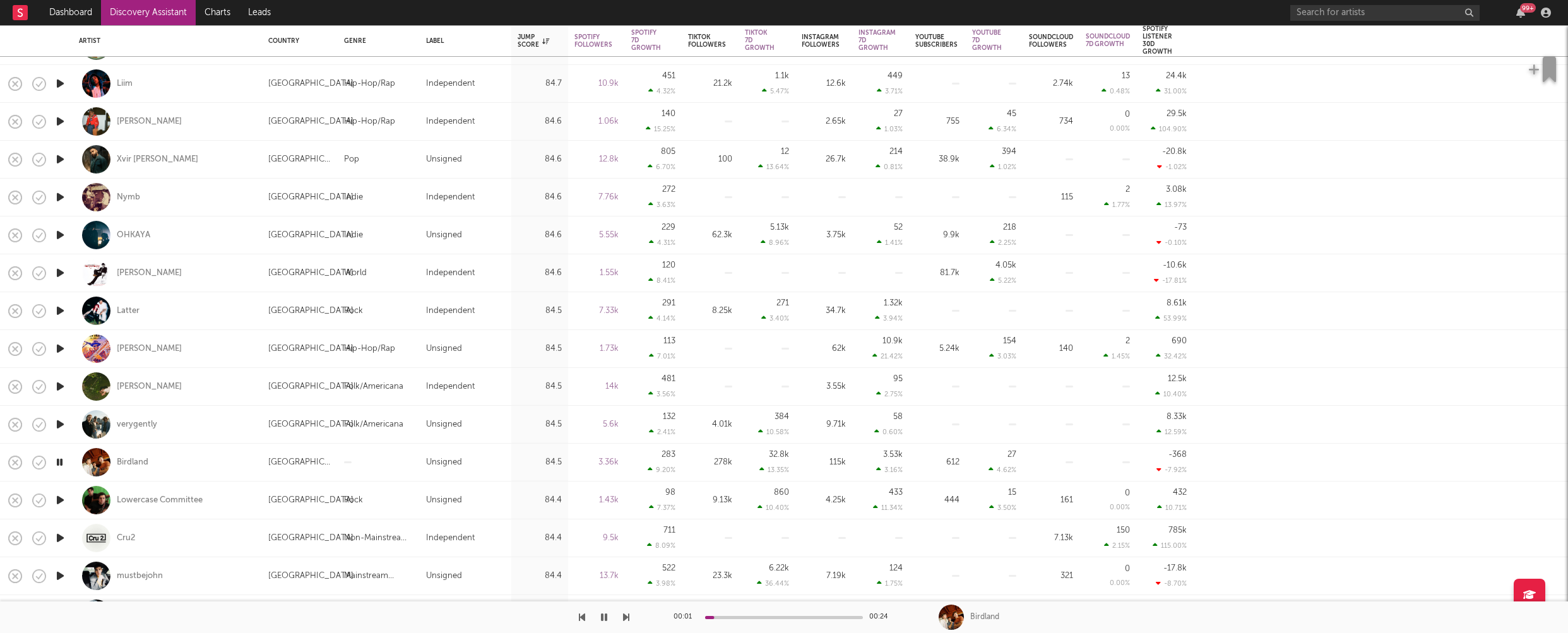
click at [61, 537] on icon "button" at bounding box center [60, 538] width 13 height 16
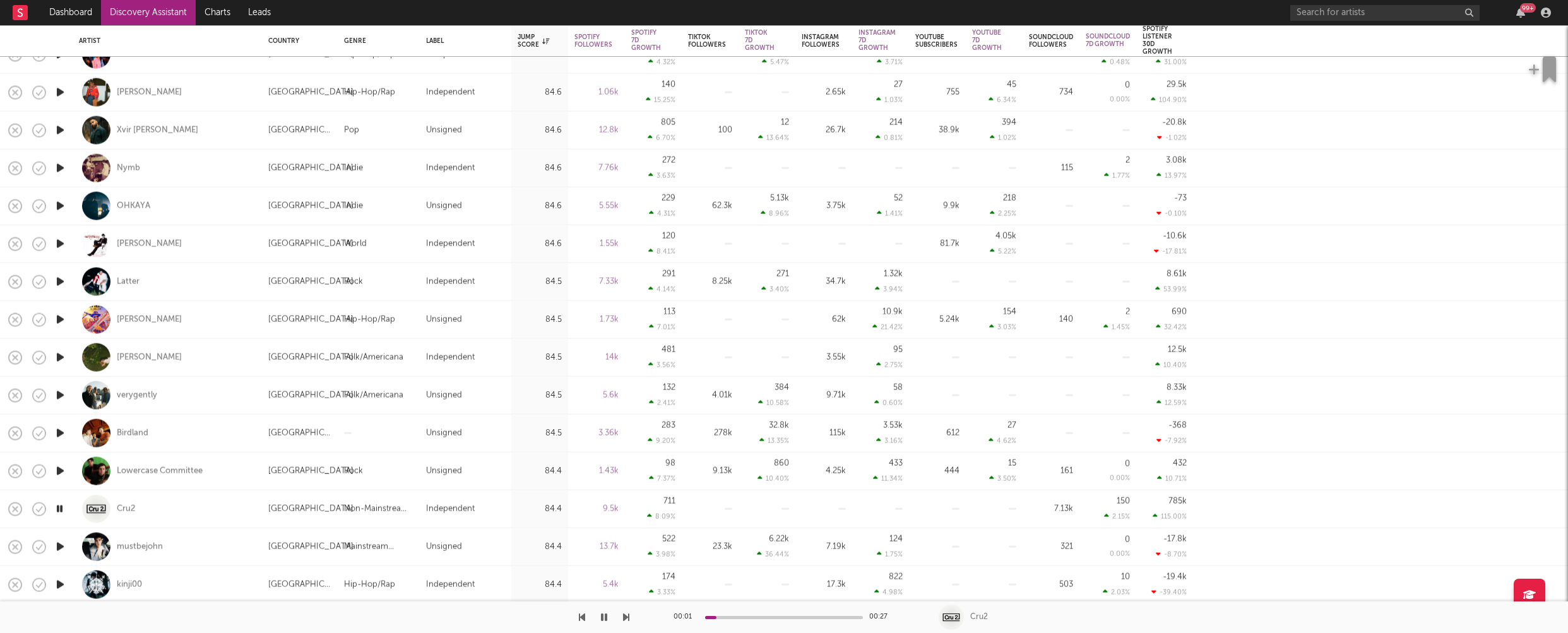
click at [62, 547] on icon "button" at bounding box center [60, 547] width 13 height 16
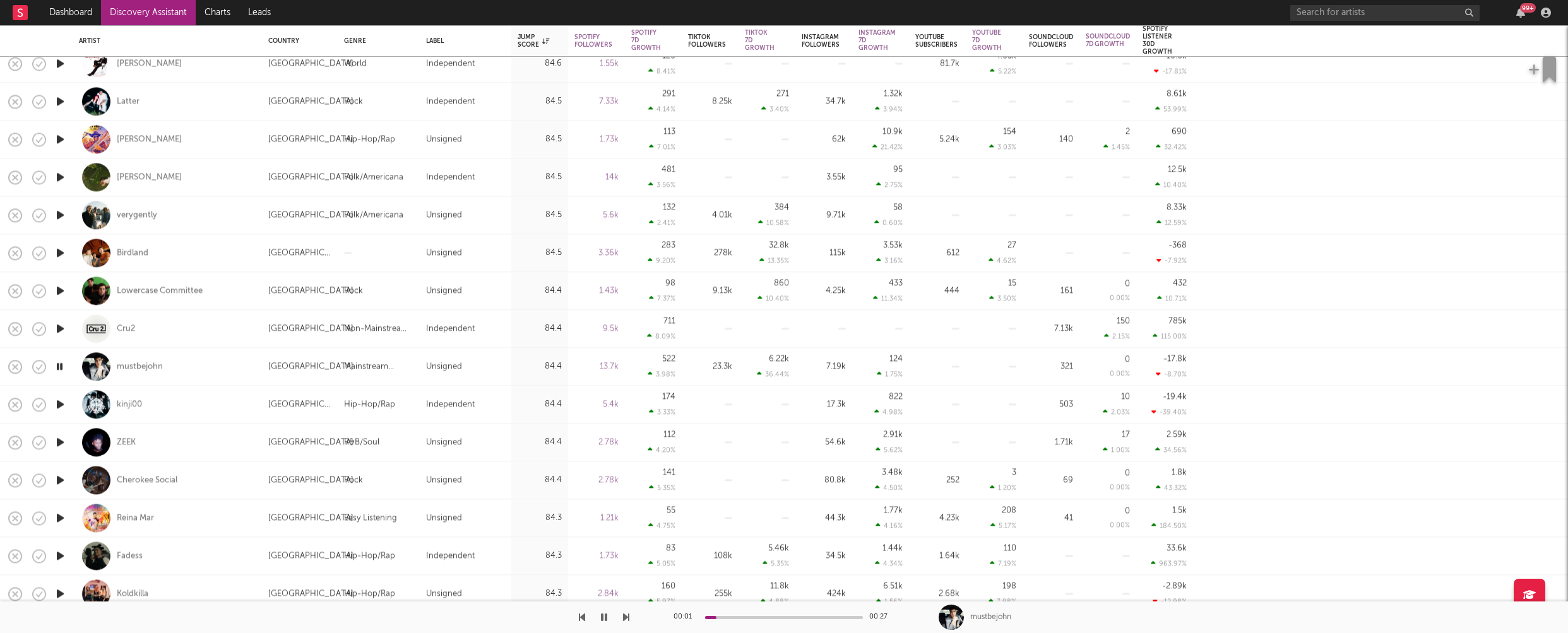
click at [59, 519] on icon "button" at bounding box center [60, 518] width 13 height 16
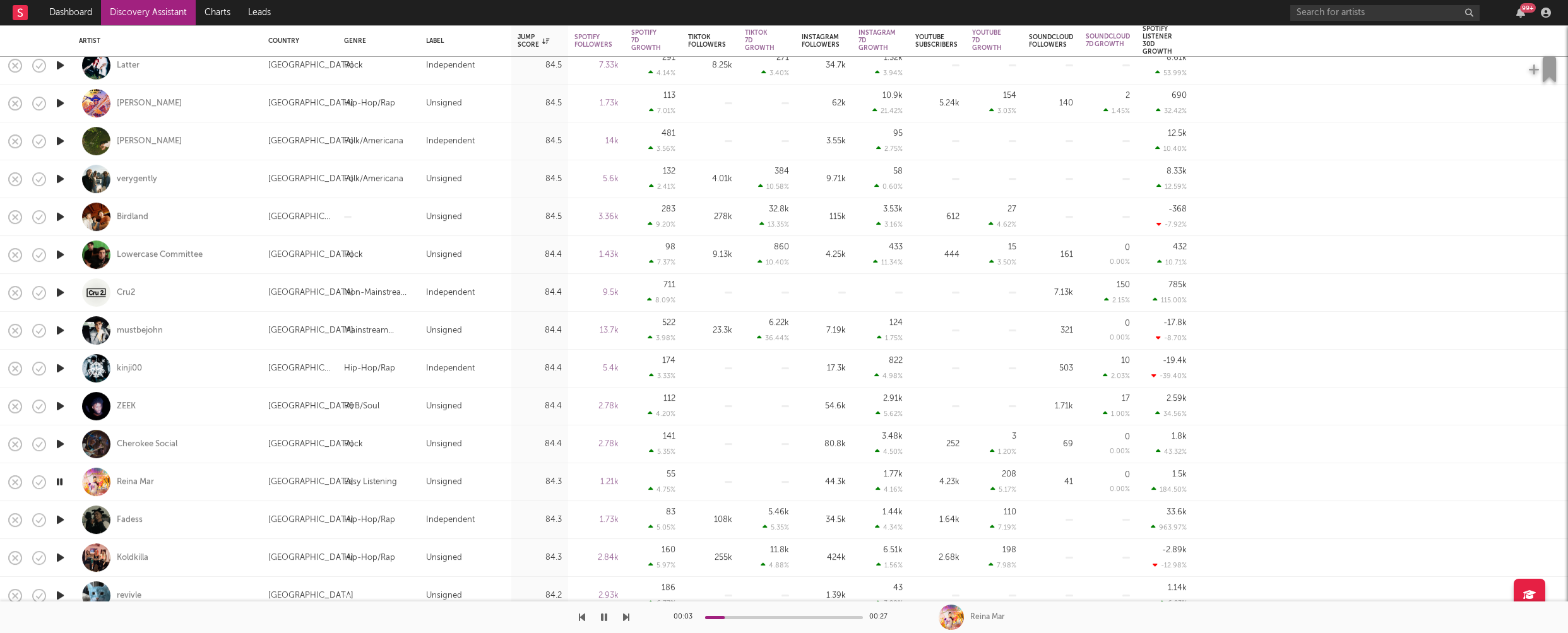
click at [62, 553] on icon "button" at bounding box center [60, 558] width 13 height 16
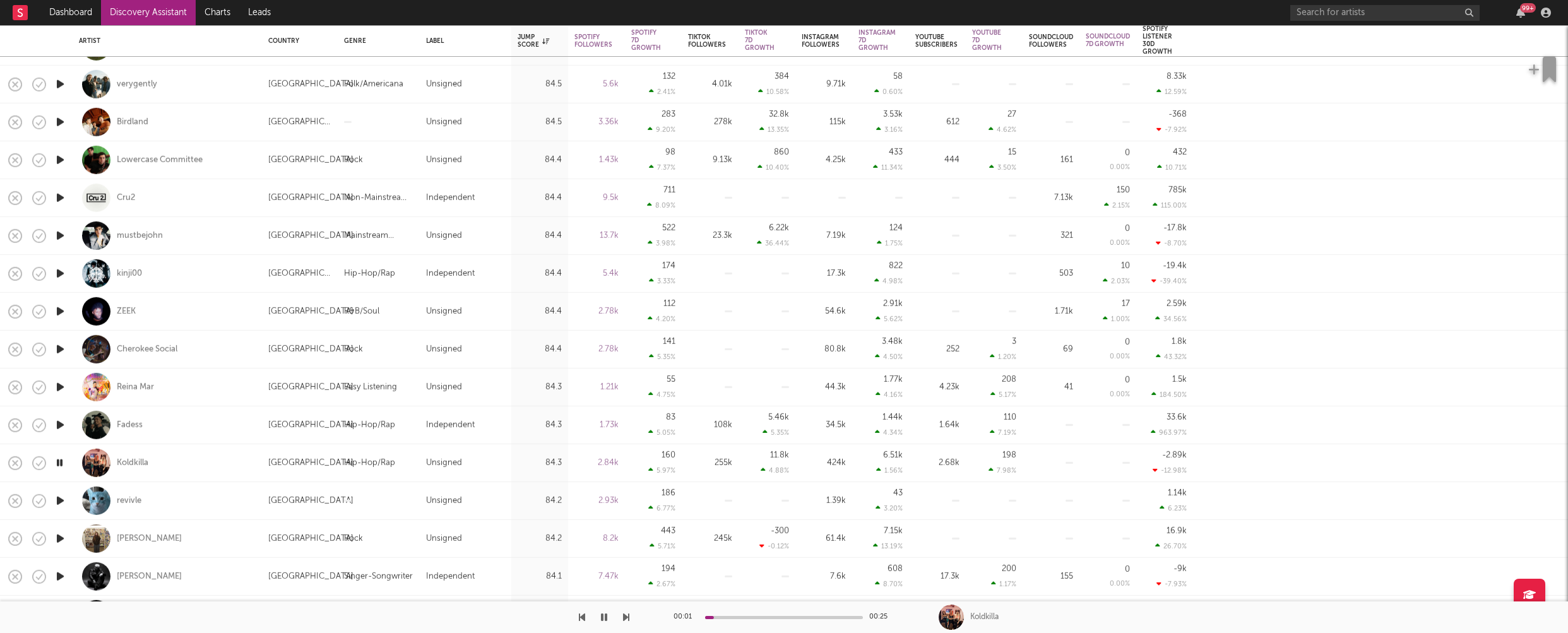
click at [58, 537] on icon "button" at bounding box center [60, 539] width 13 height 16
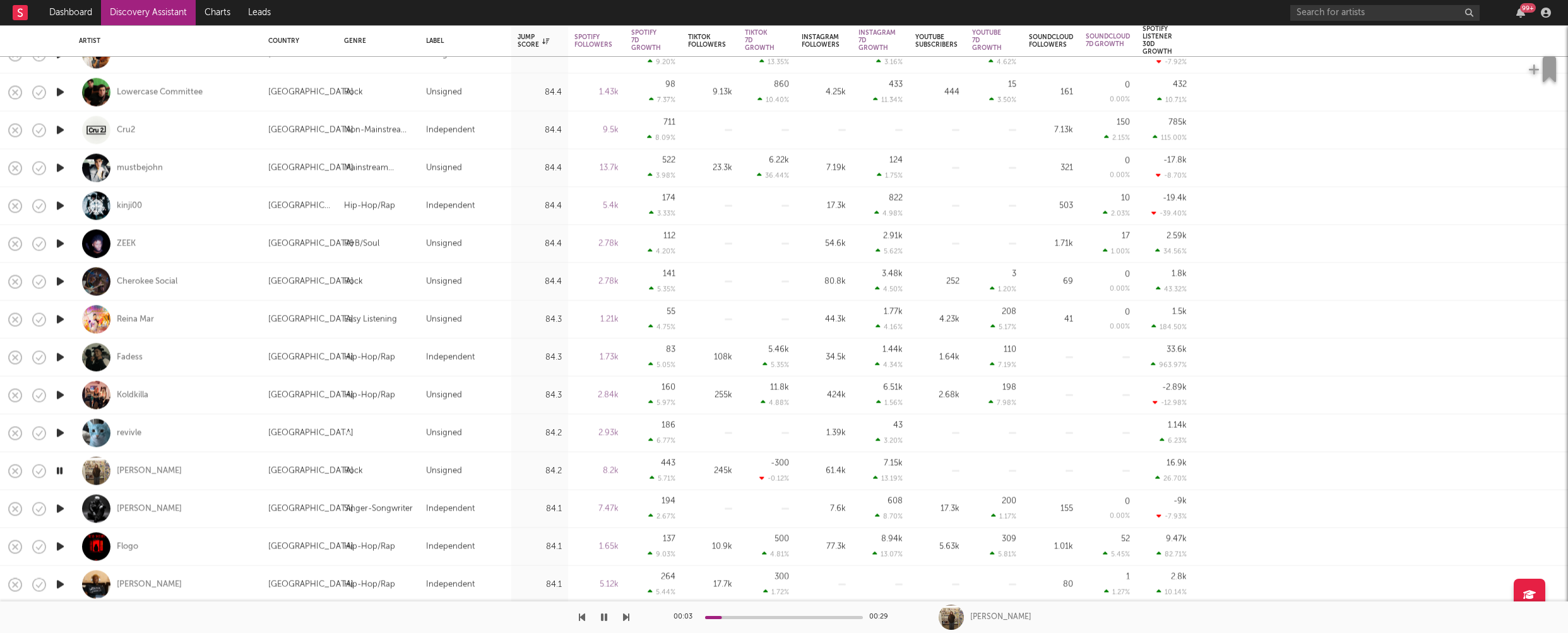
click at [62, 507] on icon "button" at bounding box center [60, 509] width 13 height 16
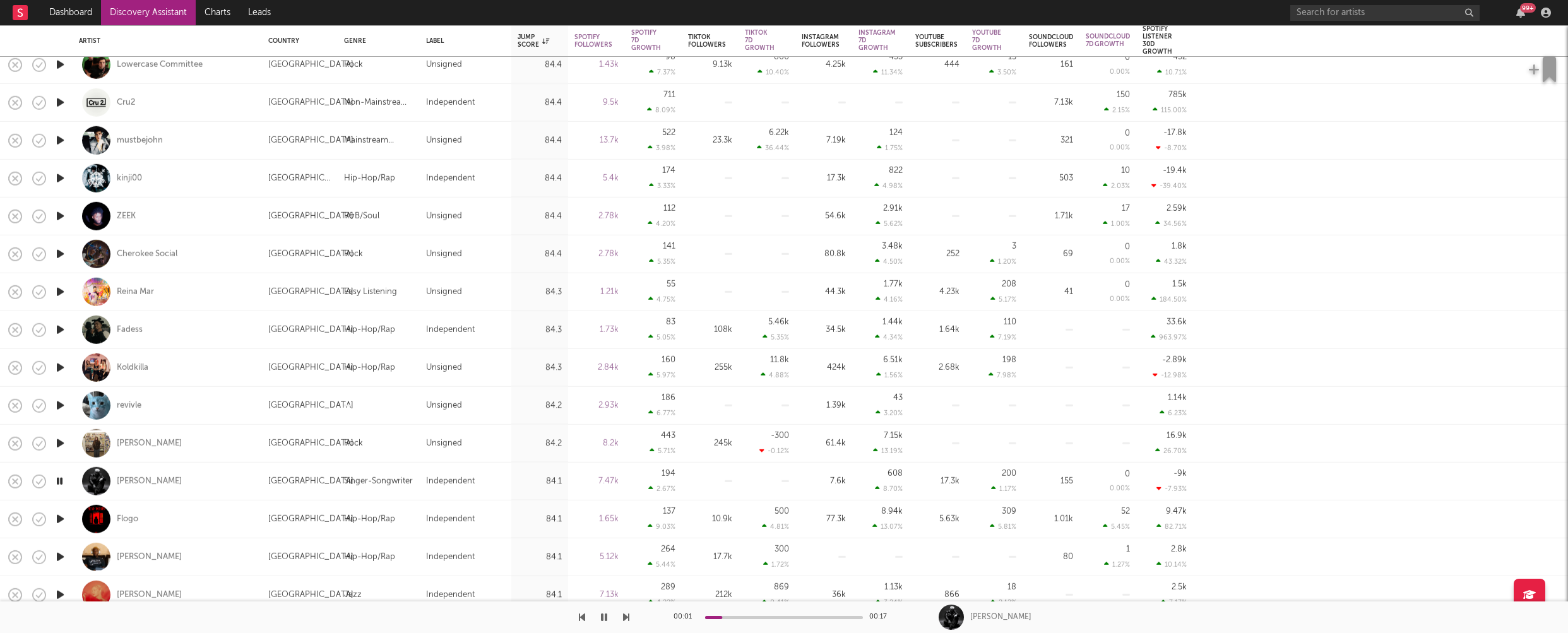
click at [59, 554] on icon "button" at bounding box center [60, 557] width 13 height 16
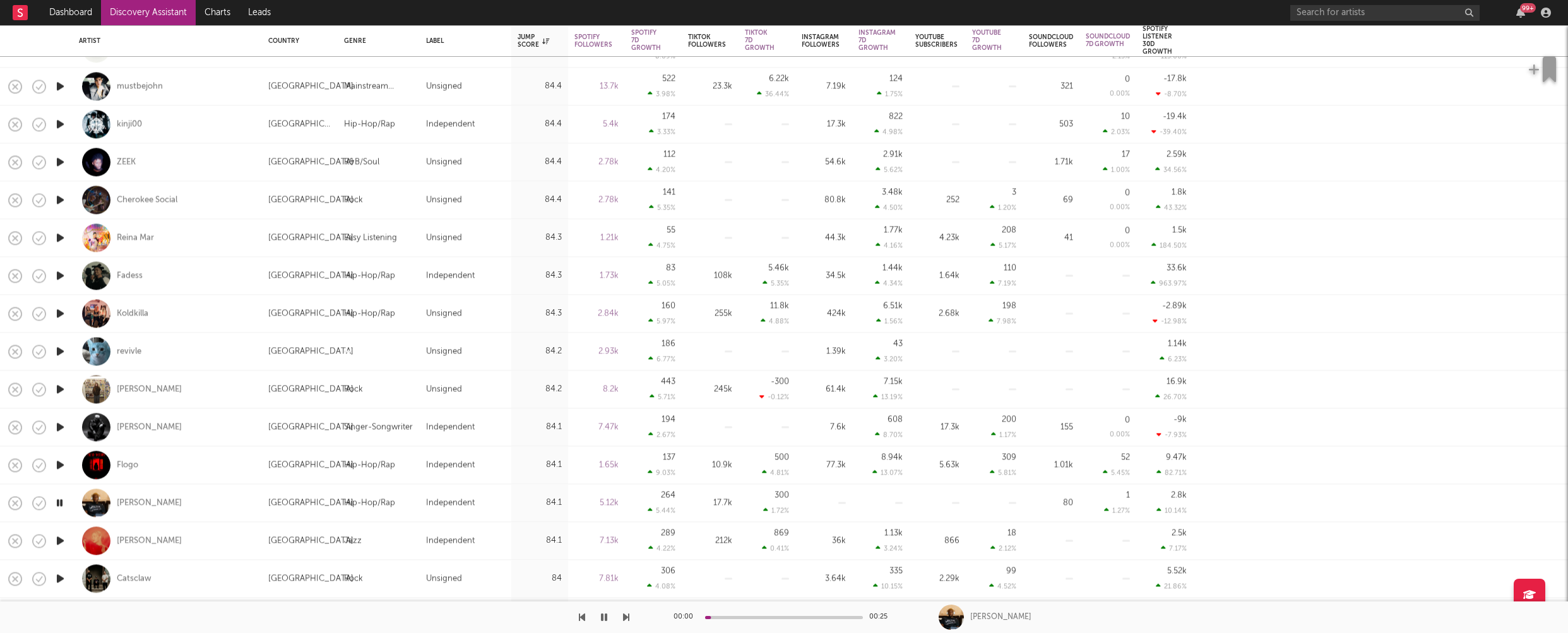
click at [60, 541] on icon "button" at bounding box center [60, 541] width 13 height 16
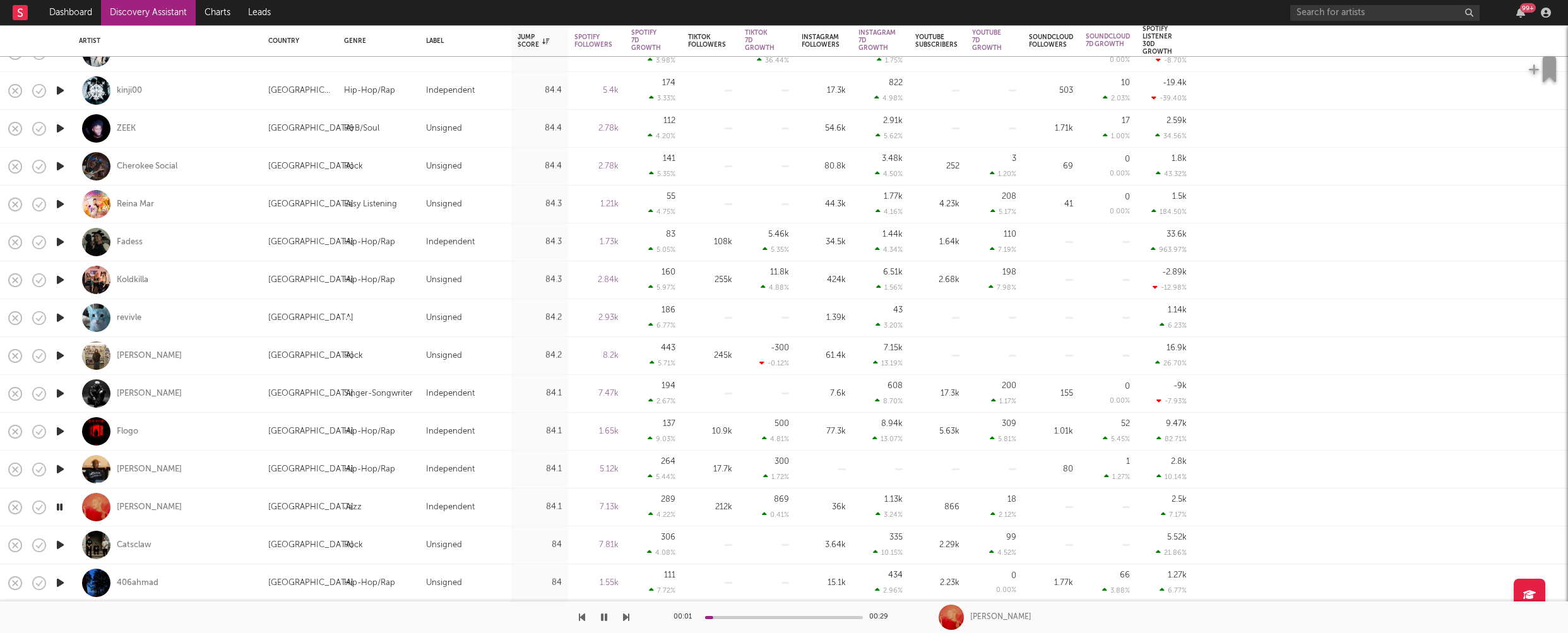
click at [62, 547] on icon "button" at bounding box center [60, 545] width 13 height 16
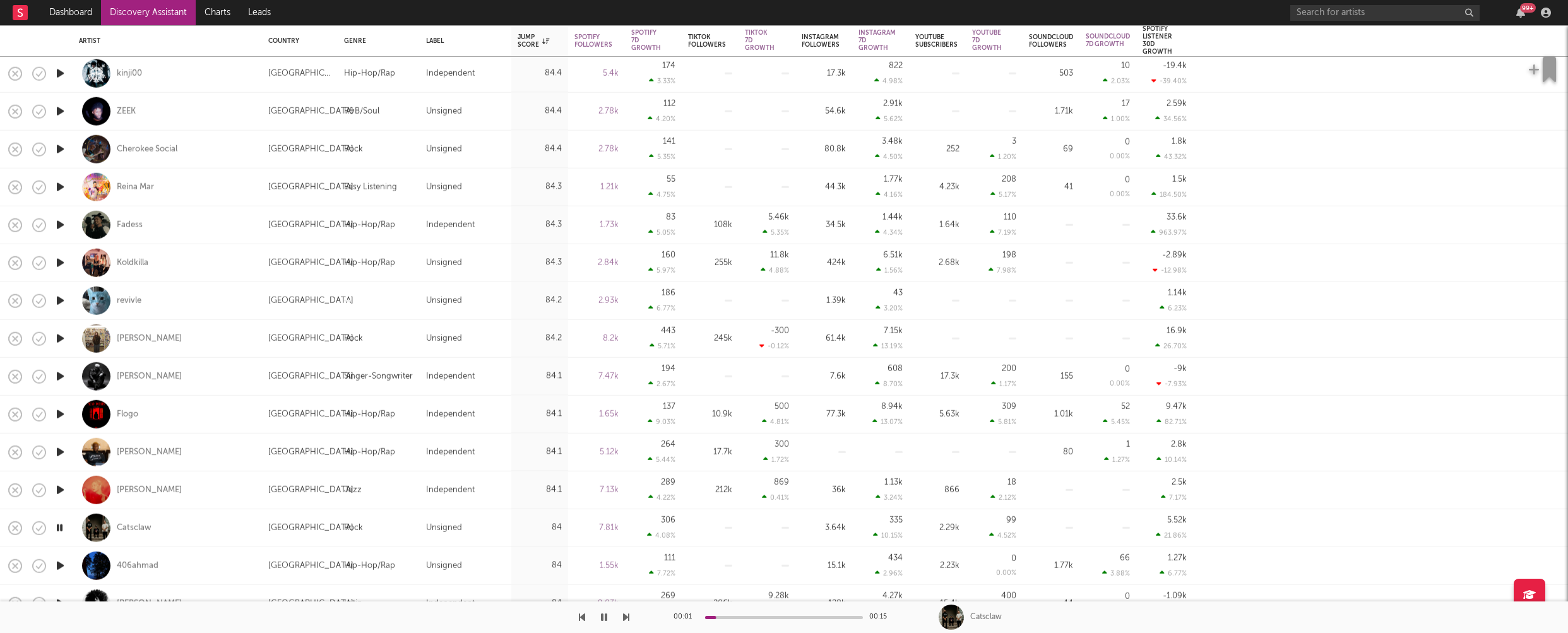
click at [55, 567] on icon "button" at bounding box center [60, 566] width 13 height 16
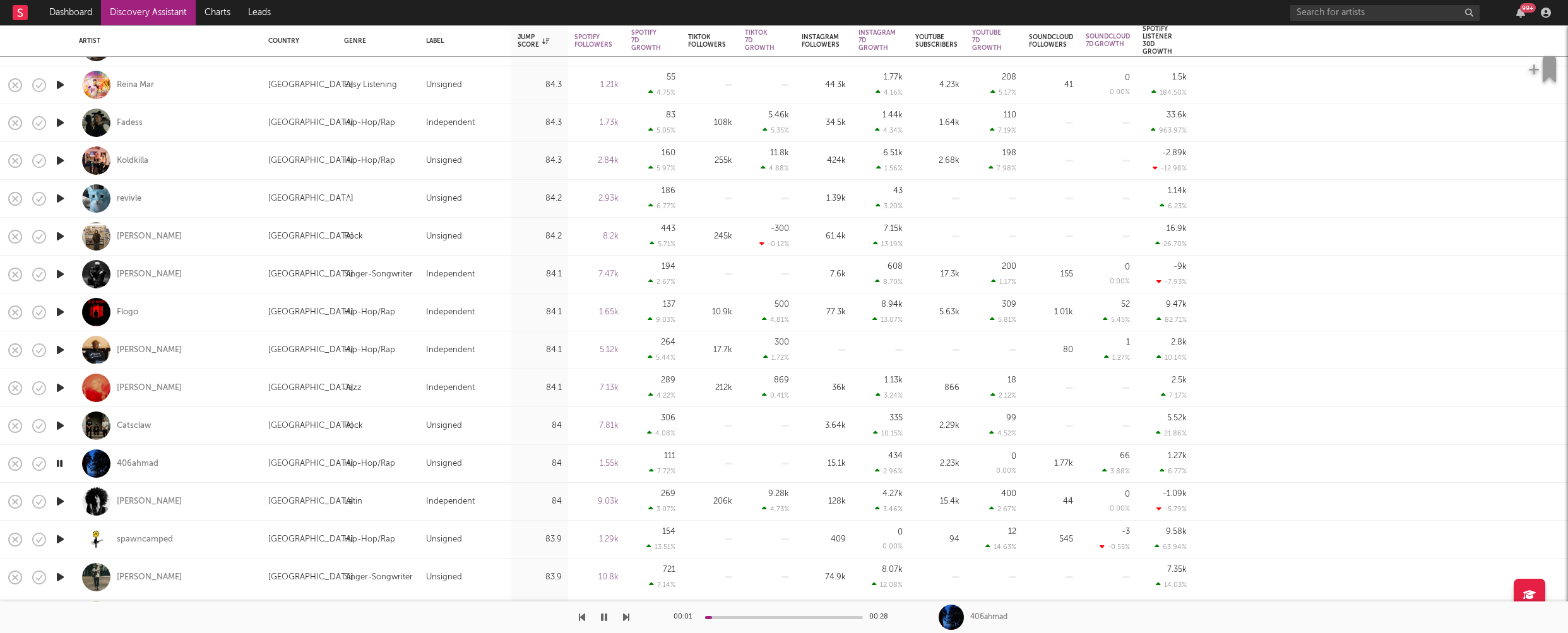
click at [60, 496] on icon "button" at bounding box center [60, 501] width 13 height 16
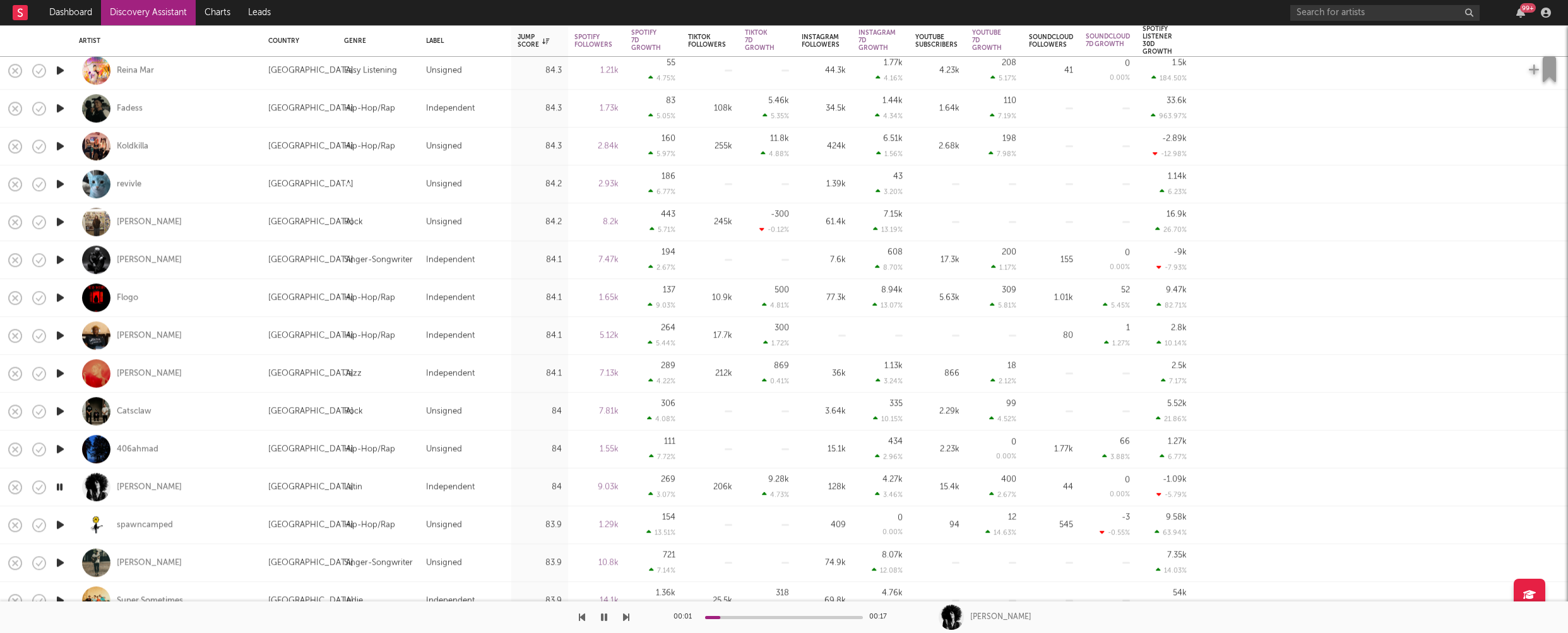
click at [62, 522] on icon "button" at bounding box center [60, 525] width 13 height 16
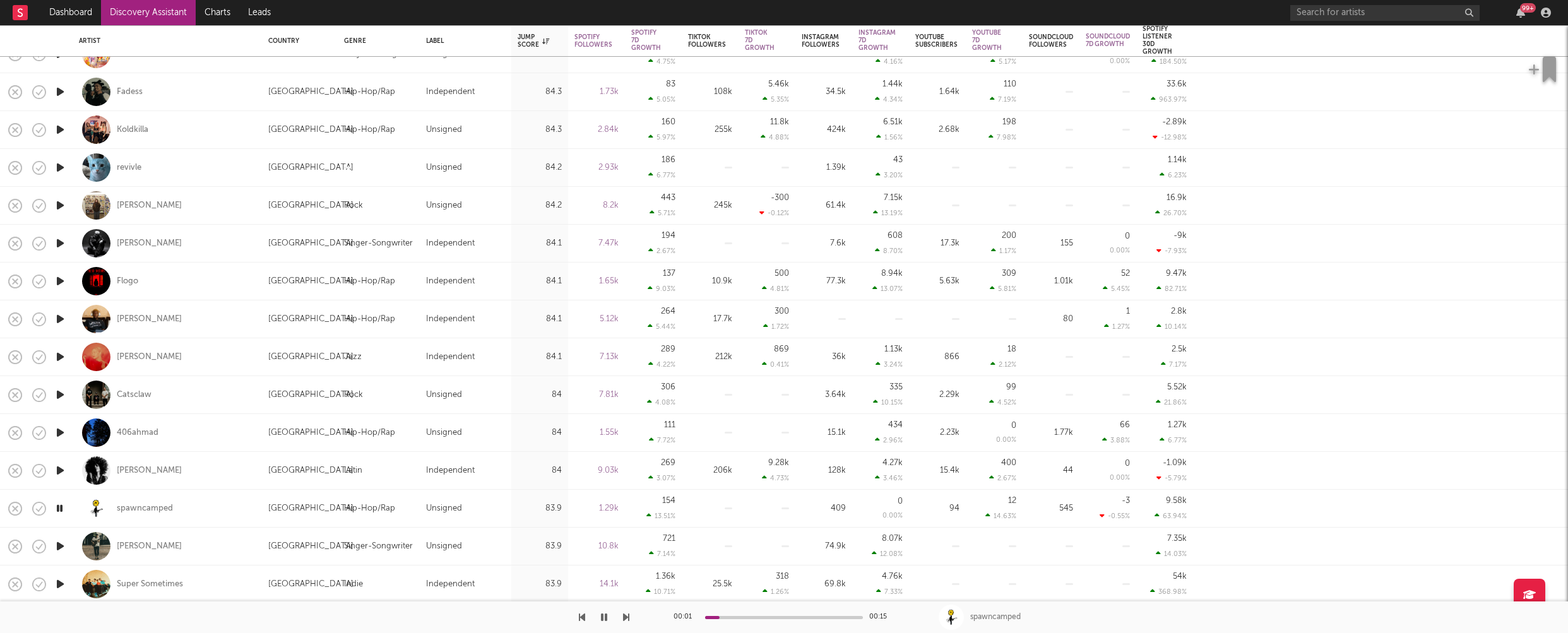
click at [58, 542] on icon "button" at bounding box center [60, 546] width 13 height 16
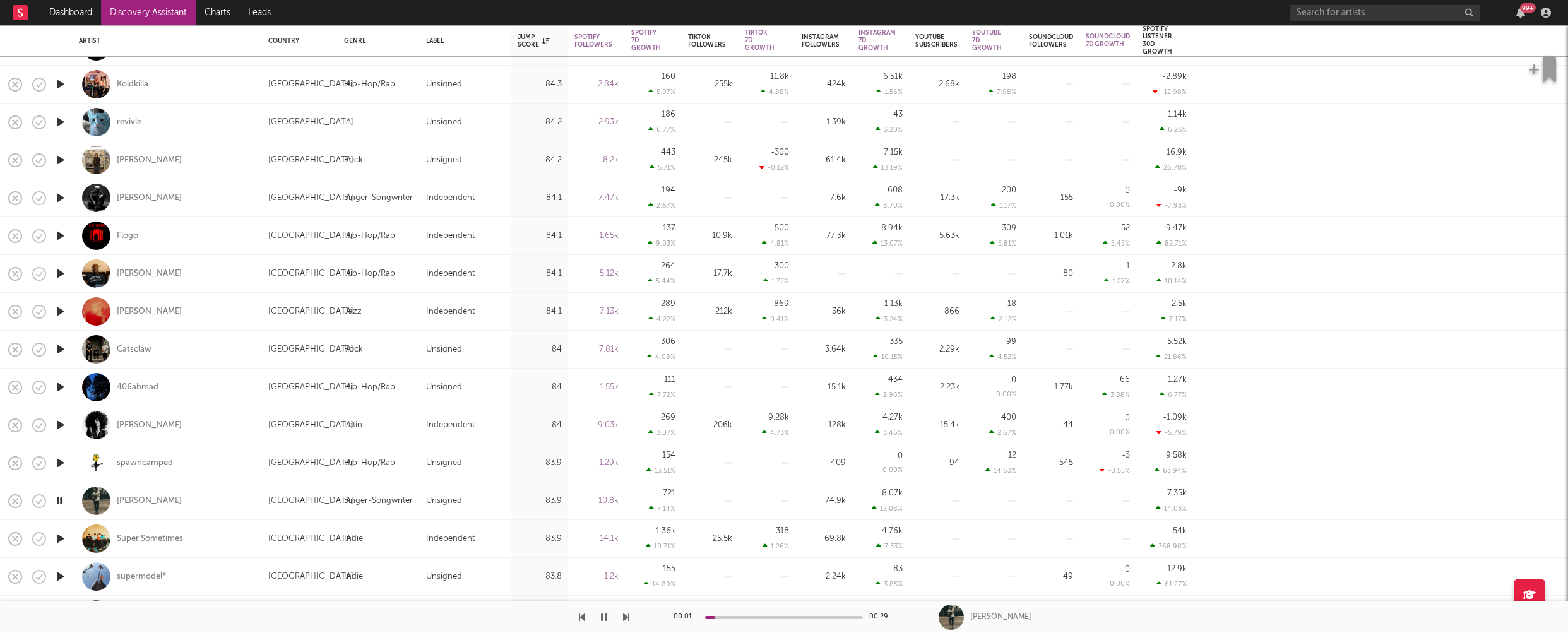
click at [65, 537] on icon "button" at bounding box center [60, 539] width 13 height 16
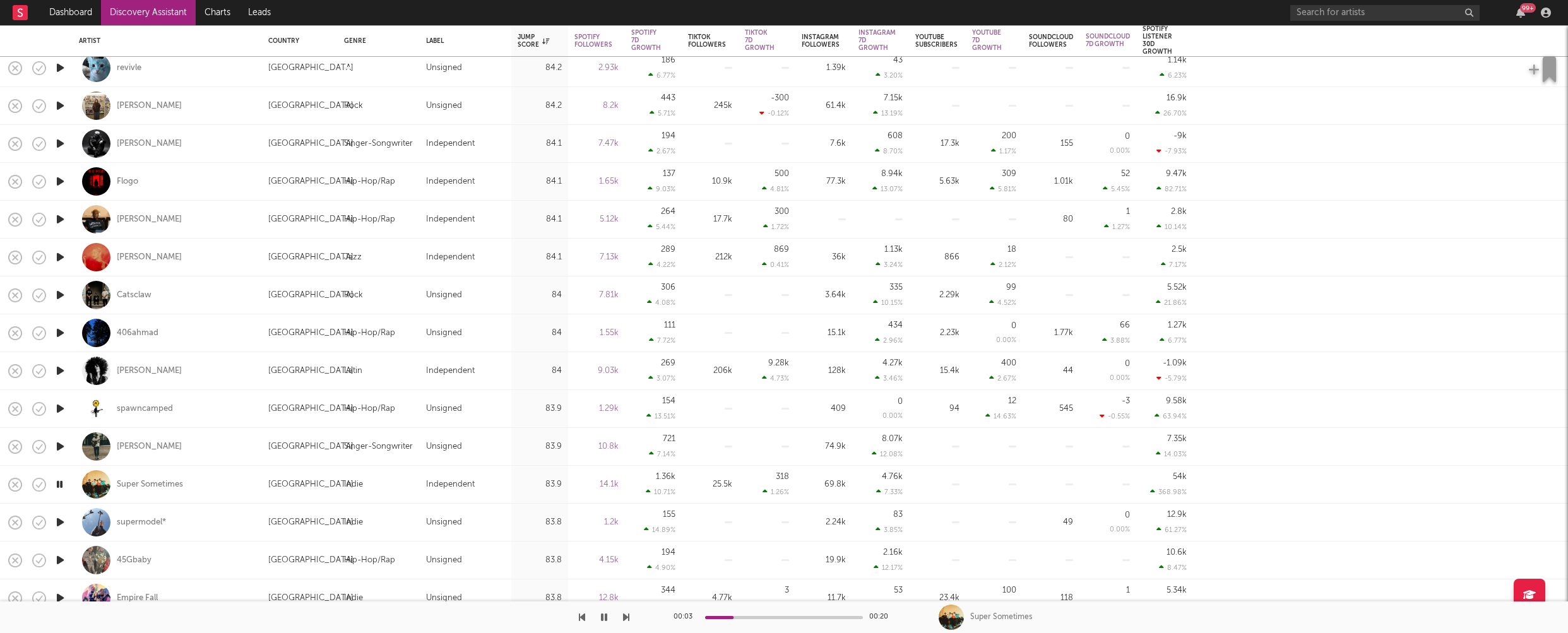
click at [62, 523] on icon "button" at bounding box center [60, 523] width 13 height 16
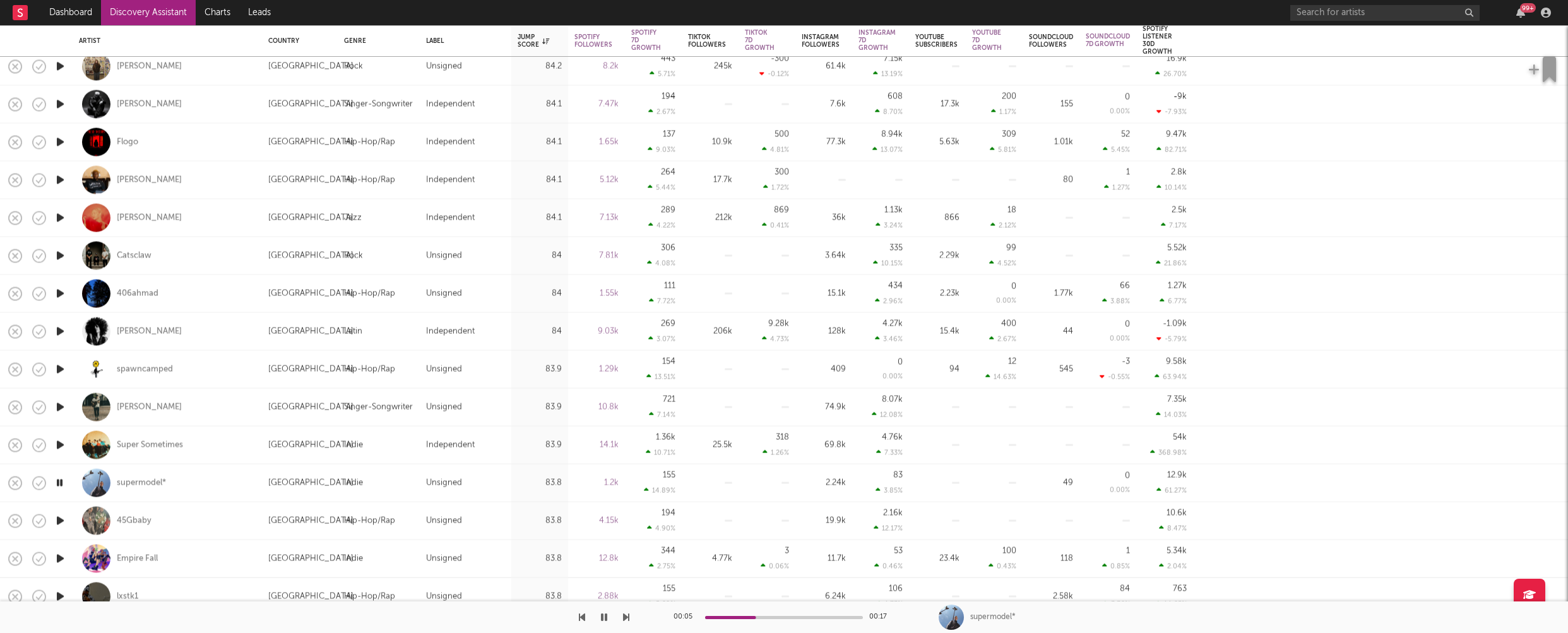
click at [62, 556] on icon "button" at bounding box center [60, 559] width 13 height 16
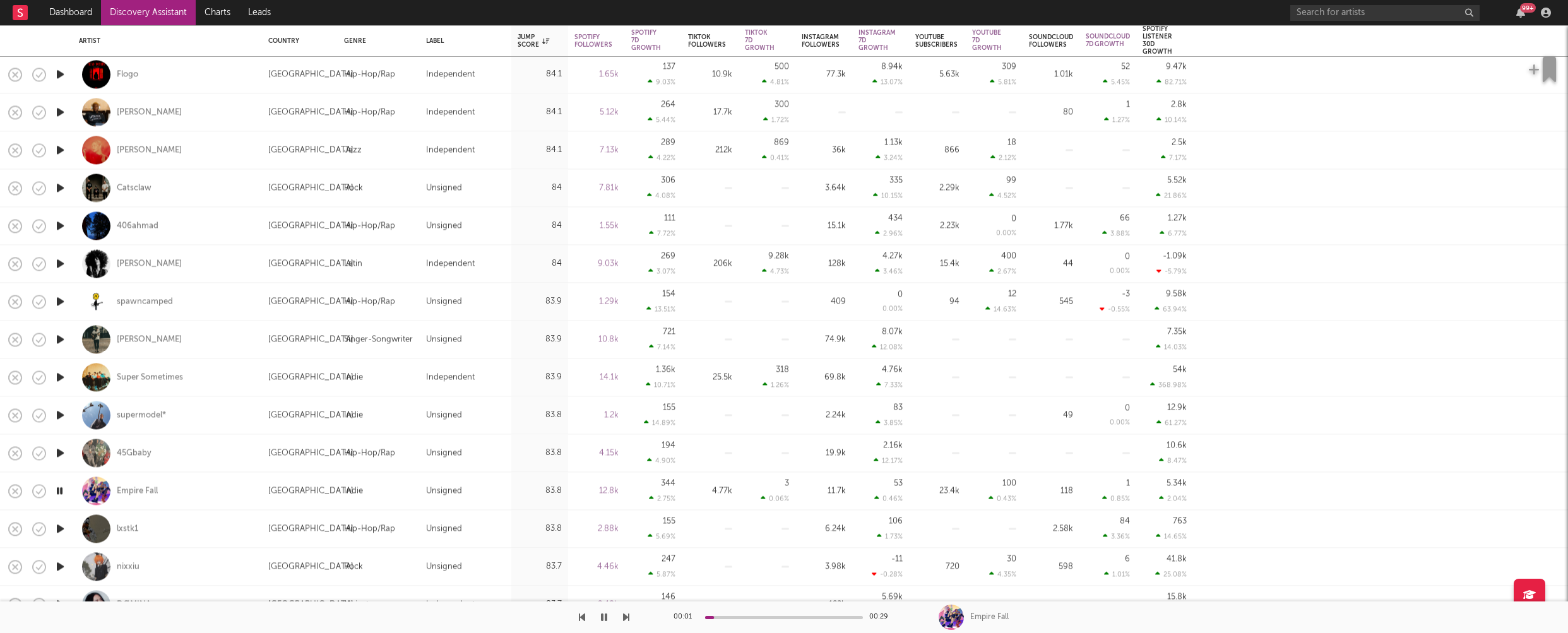
click at [58, 526] on icon "button" at bounding box center [60, 529] width 13 height 16
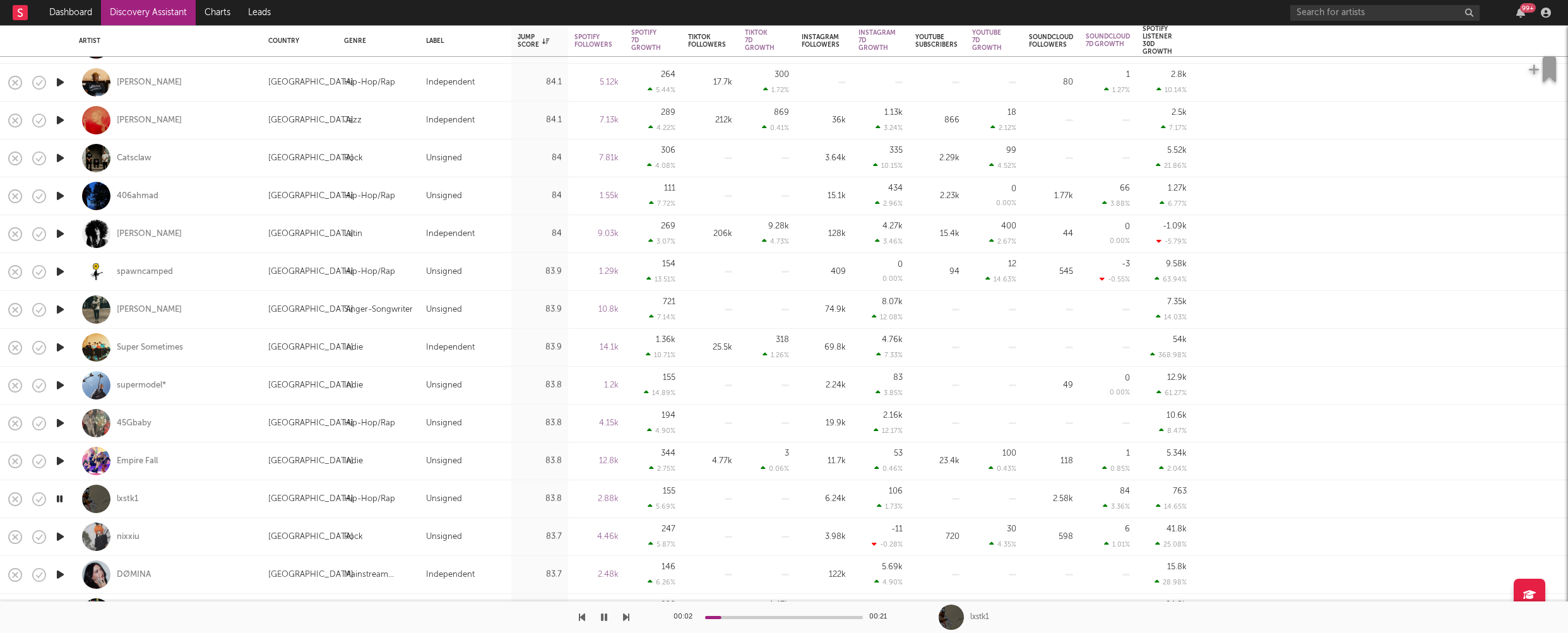
click at [59, 534] on icon "button" at bounding box center [60, 537] width 13 height 16
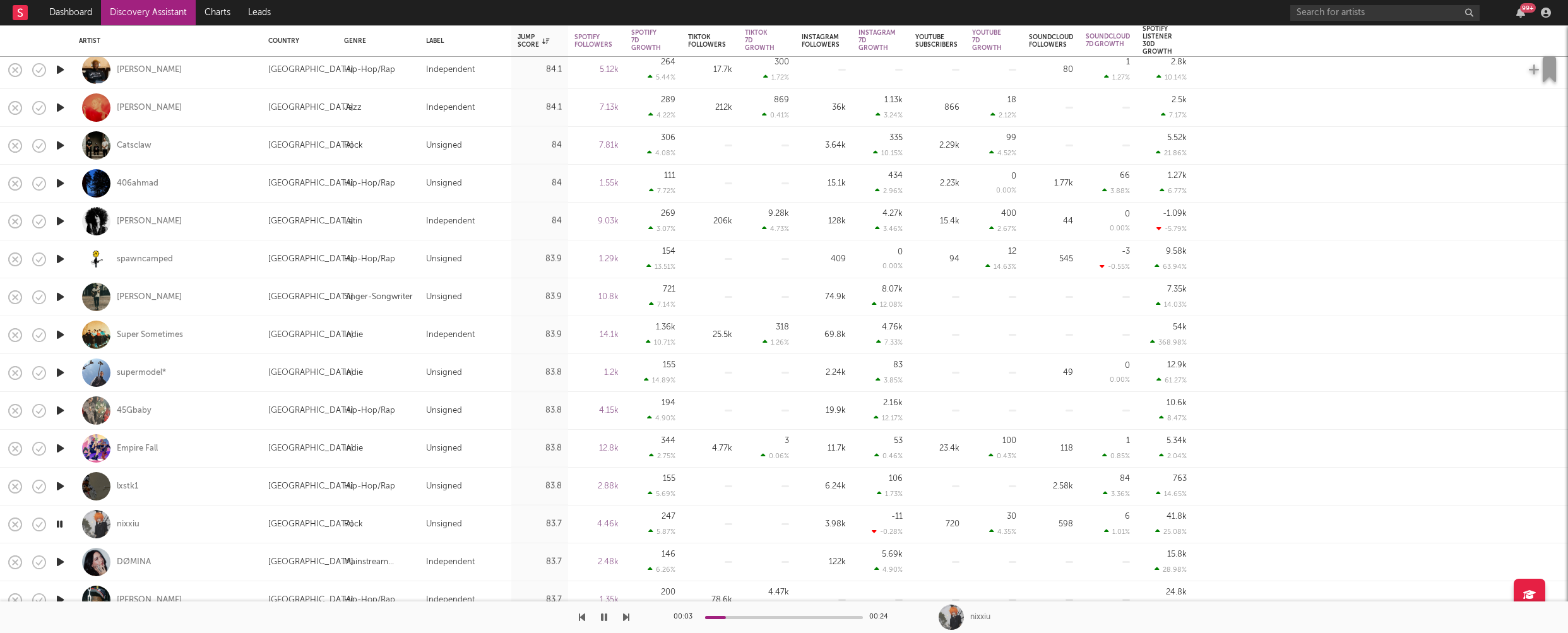
click at [63, 557] on icon "button" at bounding box center [60, 562] width 13 height 16
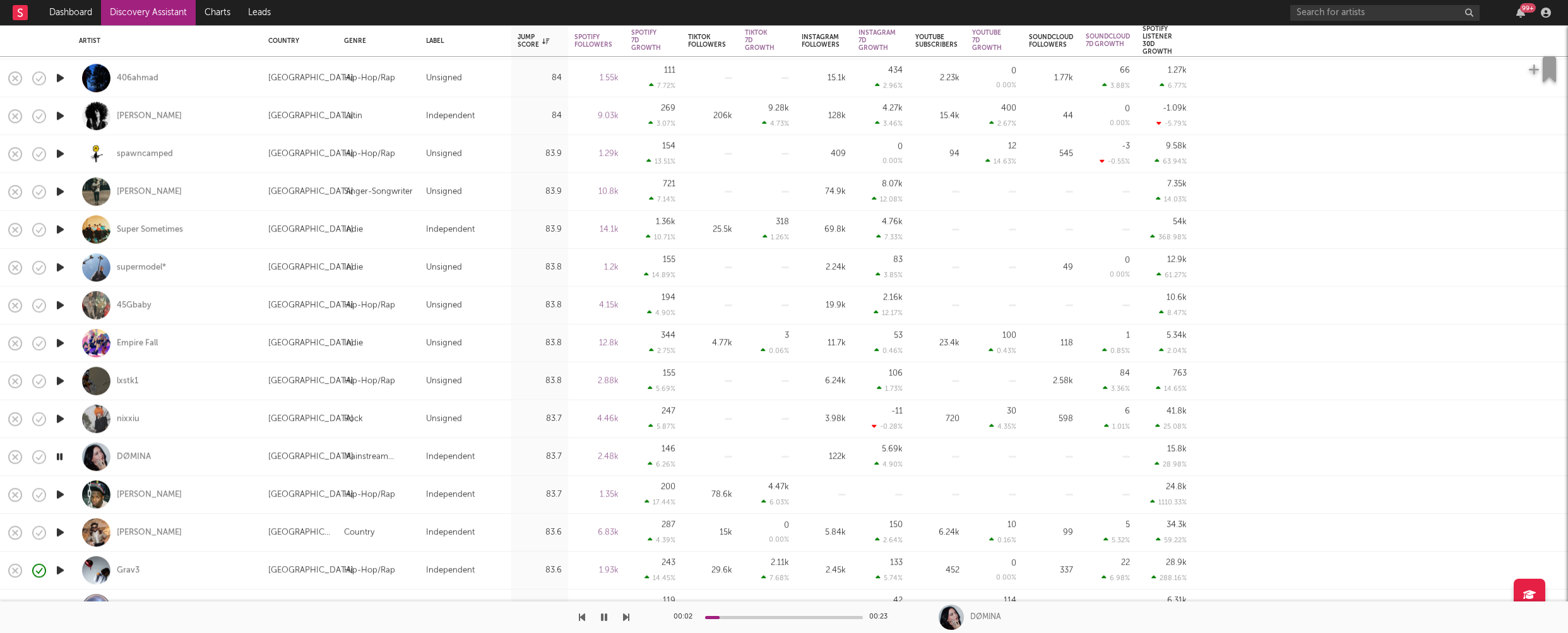
click at [60, 493] on icon "button" at bounding box center [60, 495] width 13 height 16
click at [56, 531] on icon "button" at bounding box center [60, 533] width 13 height 16
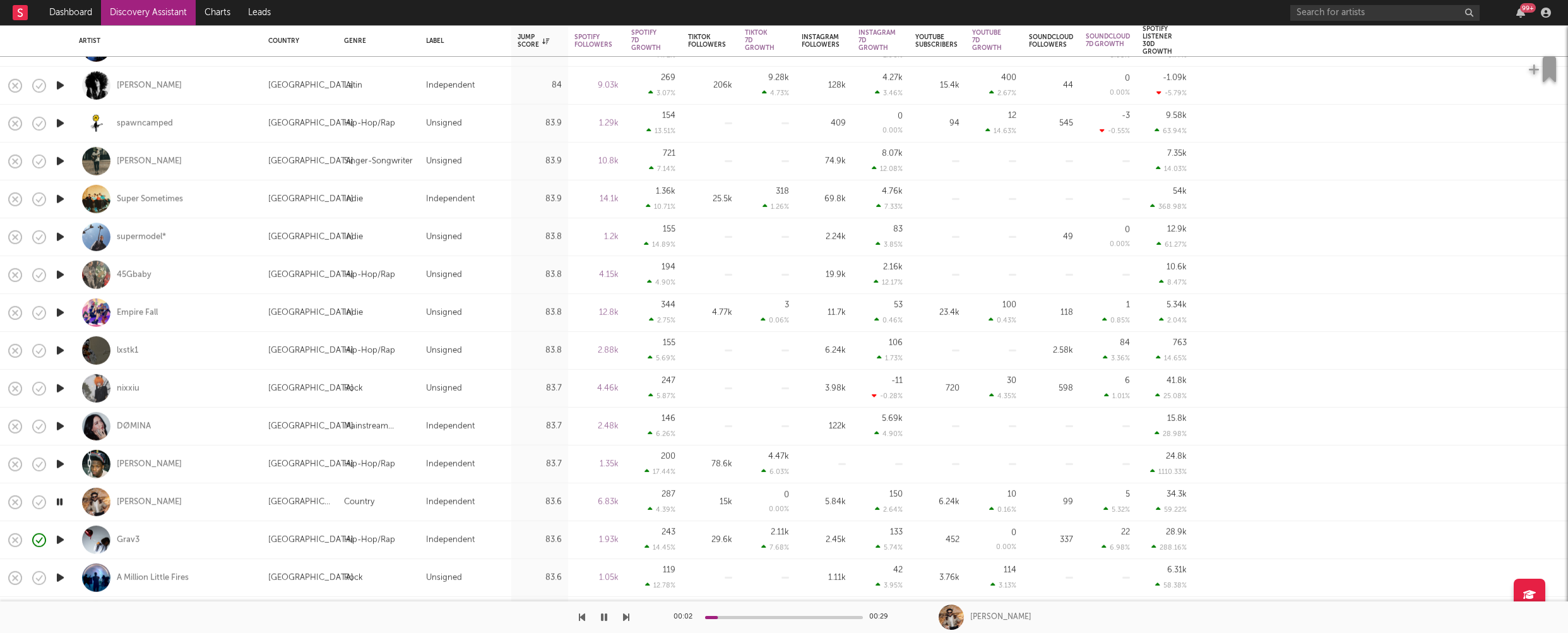
click at [60, 541] on icon "button" at bounding box center [60, 540] width 13 height 16
click at [62, 575] on icon "button" at bounding box center [60, 578] width 13 height 16
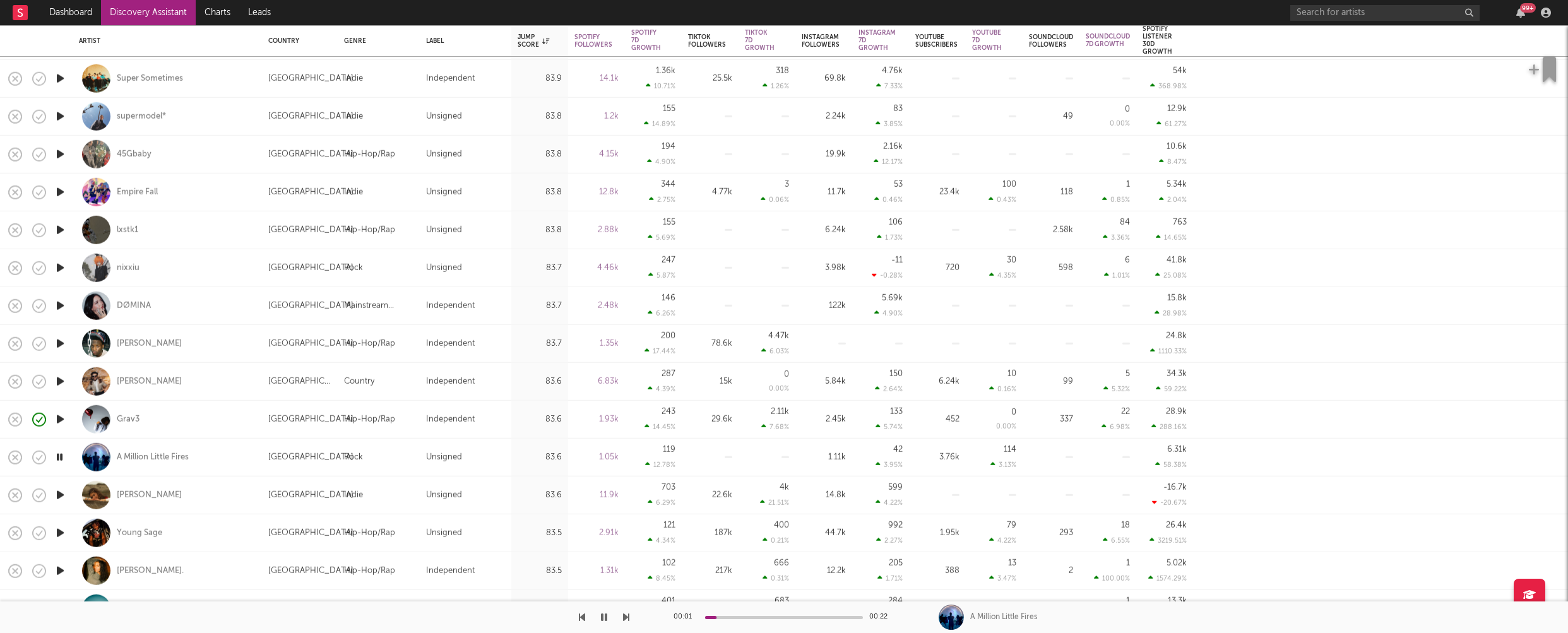
click at [62, 493] on icon "button" at bounding box center [60, 495] width 13 height 16
click at [61, 531] on icon "button" at bounding box center [60, 533] width 13 height 16
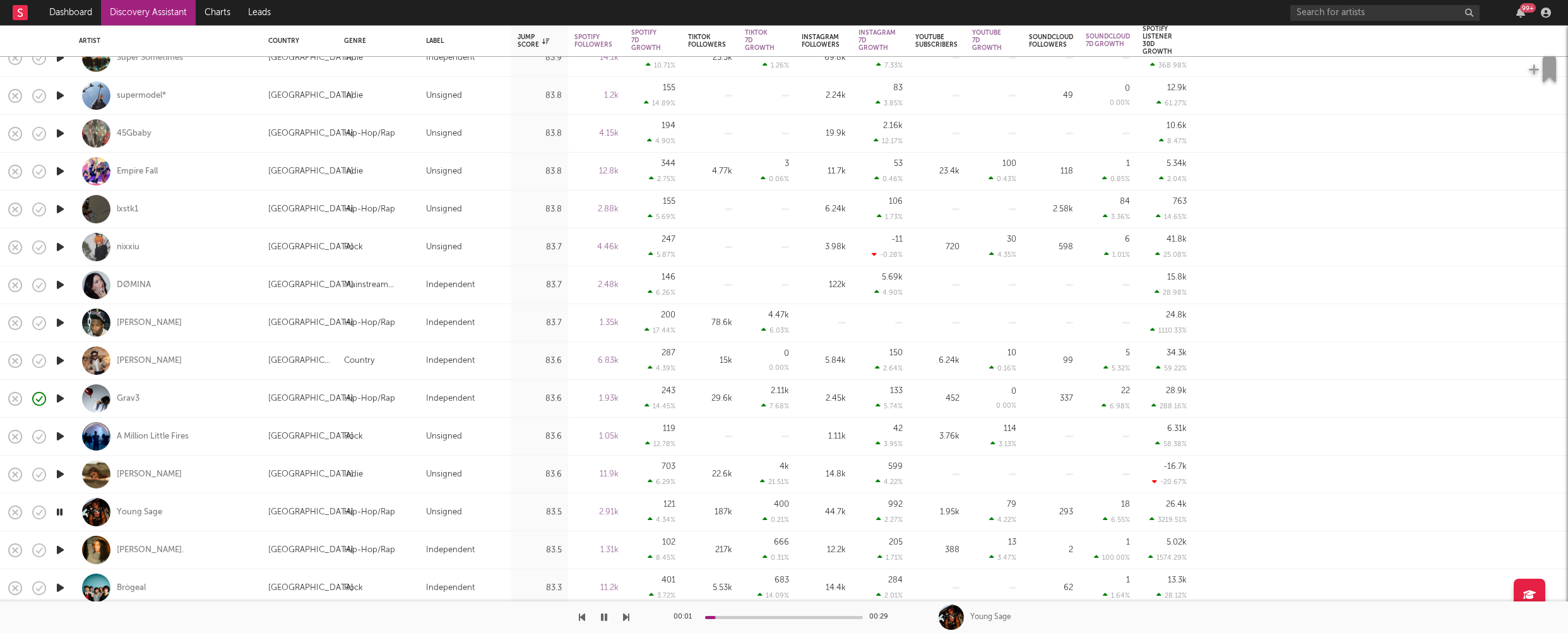
click at [59, 545] on icon "button" at bounding box center [60, 550] width 13 height 16
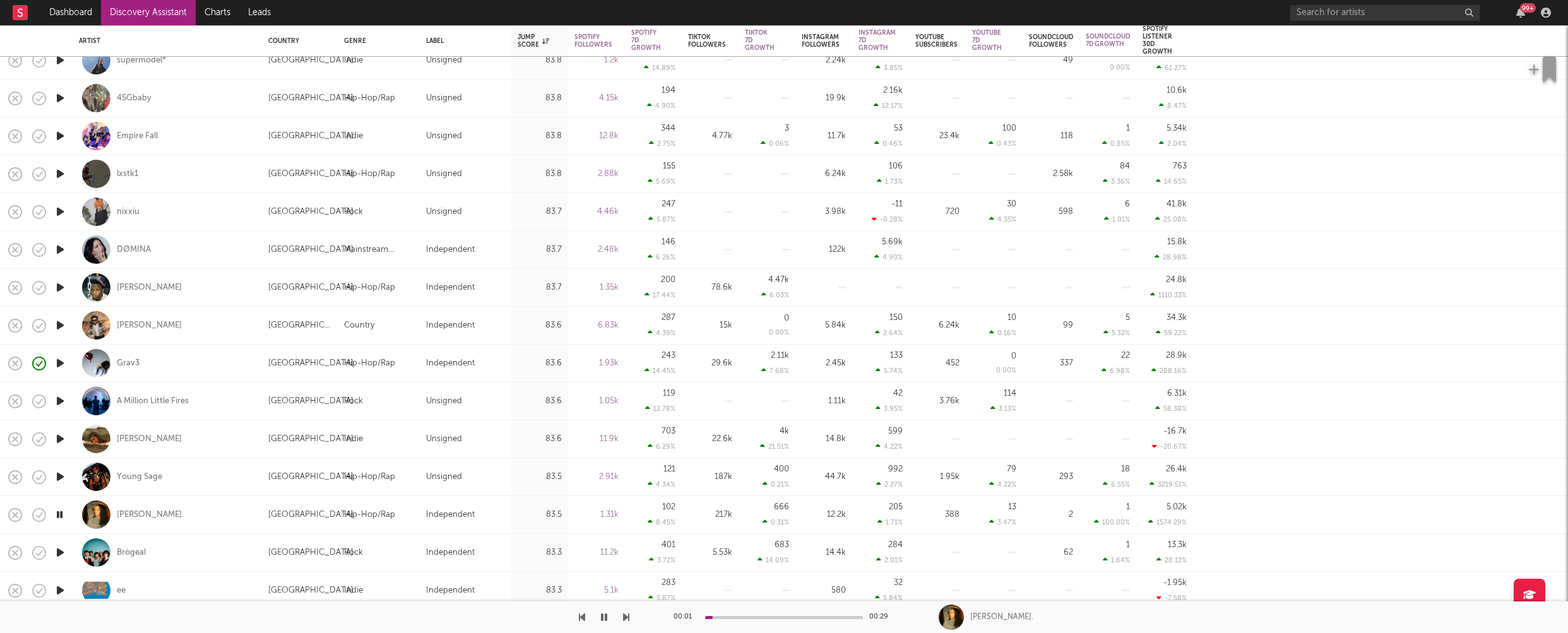
click at [62, 550] on icon "button" at bounding box center [60, 552] width 13 height 16
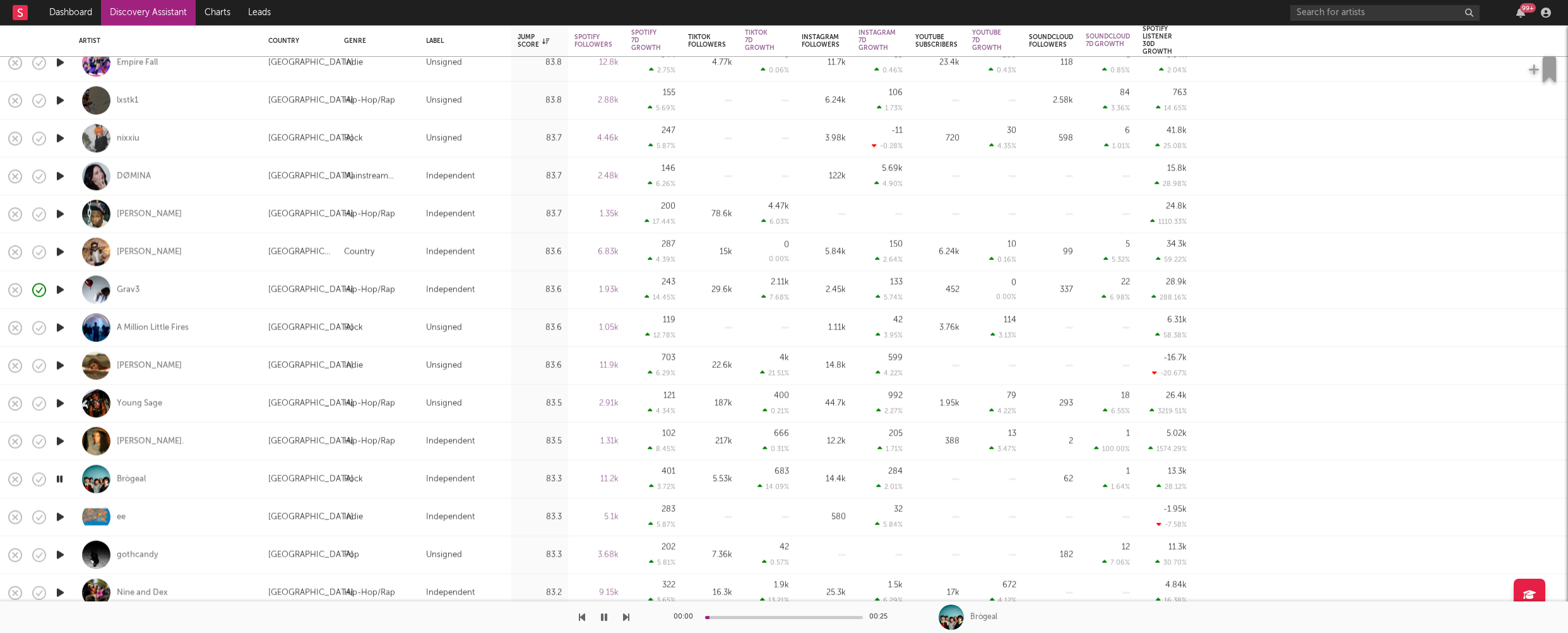
click at [63, 518] on icon "button" at bounding box center [60, 517] width 13 height 16
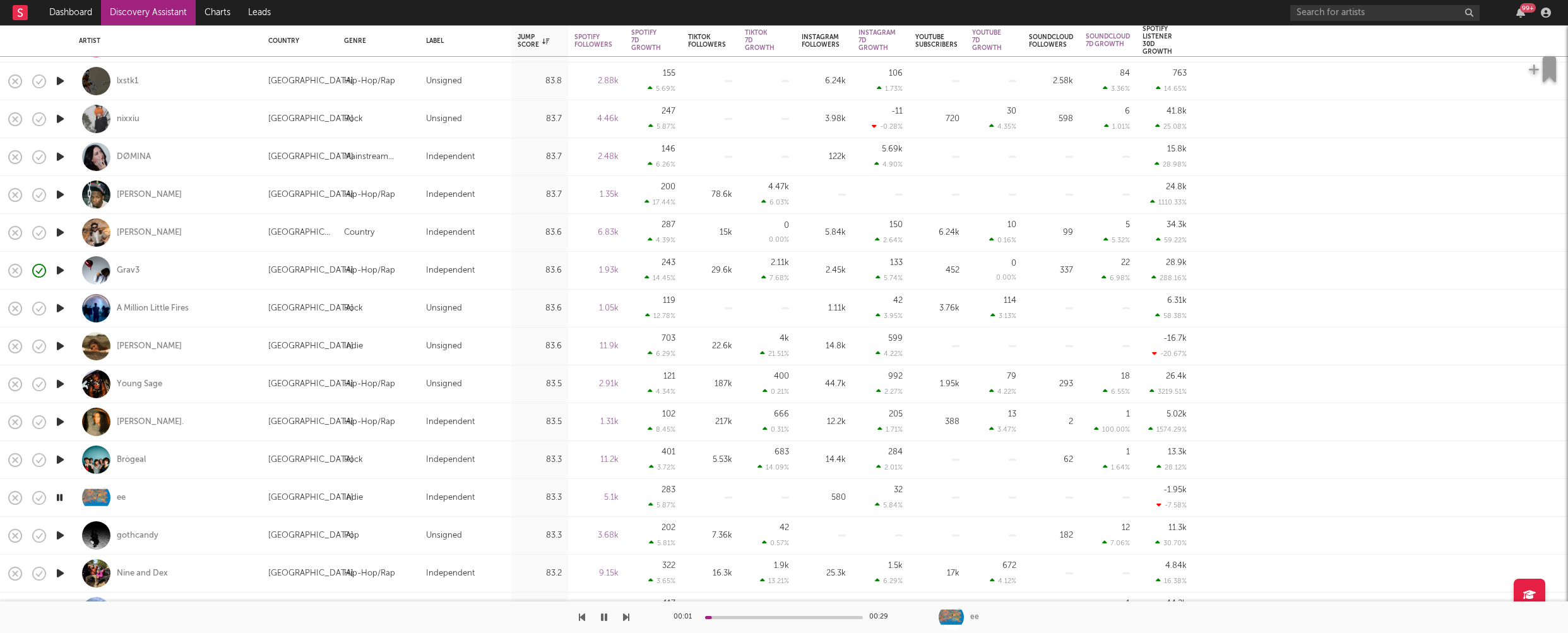
click at [62, 534] on icon "button" at bounding box center [60, 536] width 13 height 16
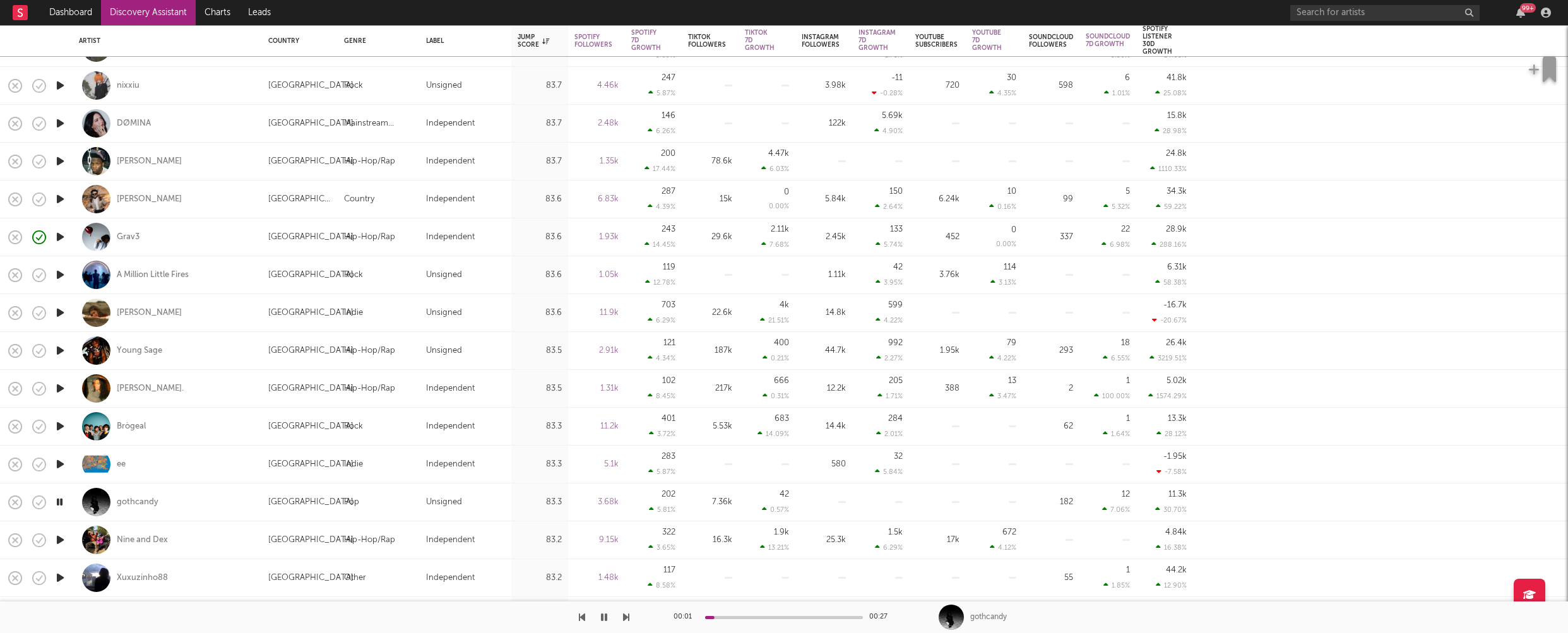
click at [60, 537] on icon "button" at bounding box center [60, 540] width 13 height 16
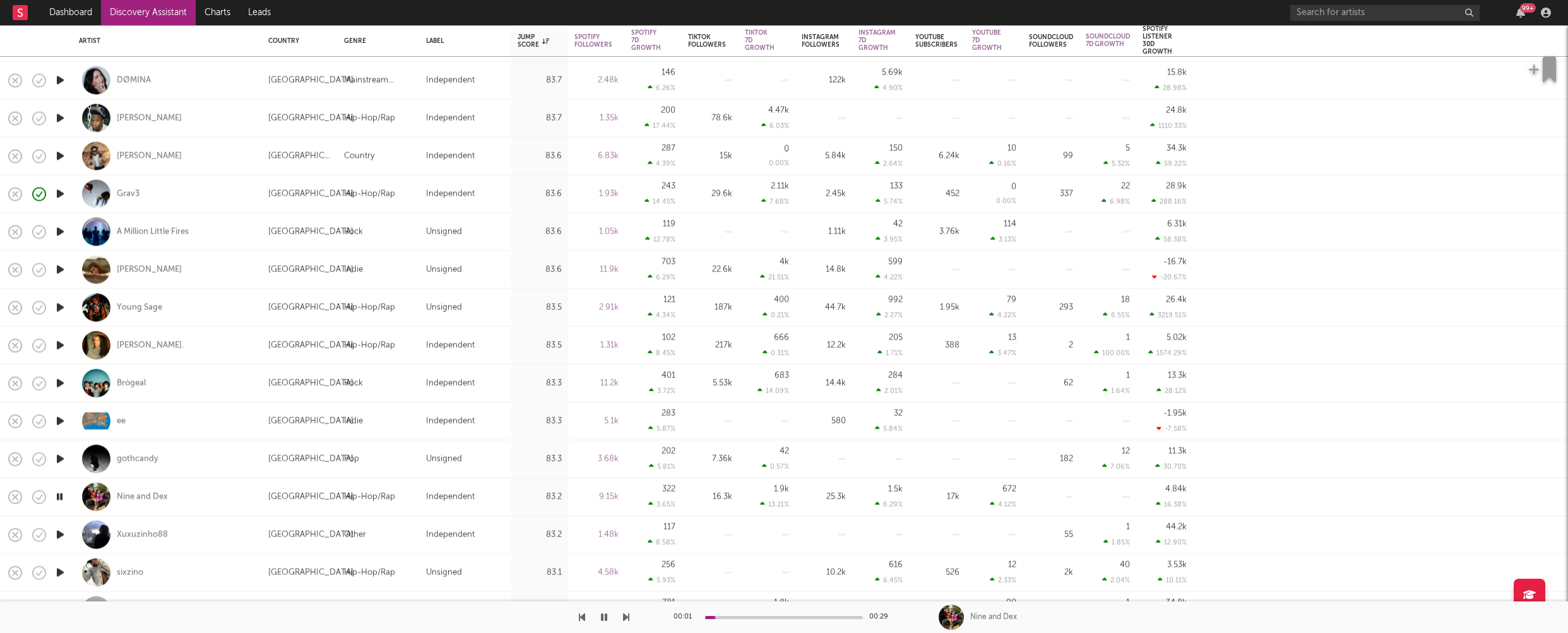
click at [62, 534] on icon "button" at bounding box center [60, 535] width 13 height 16
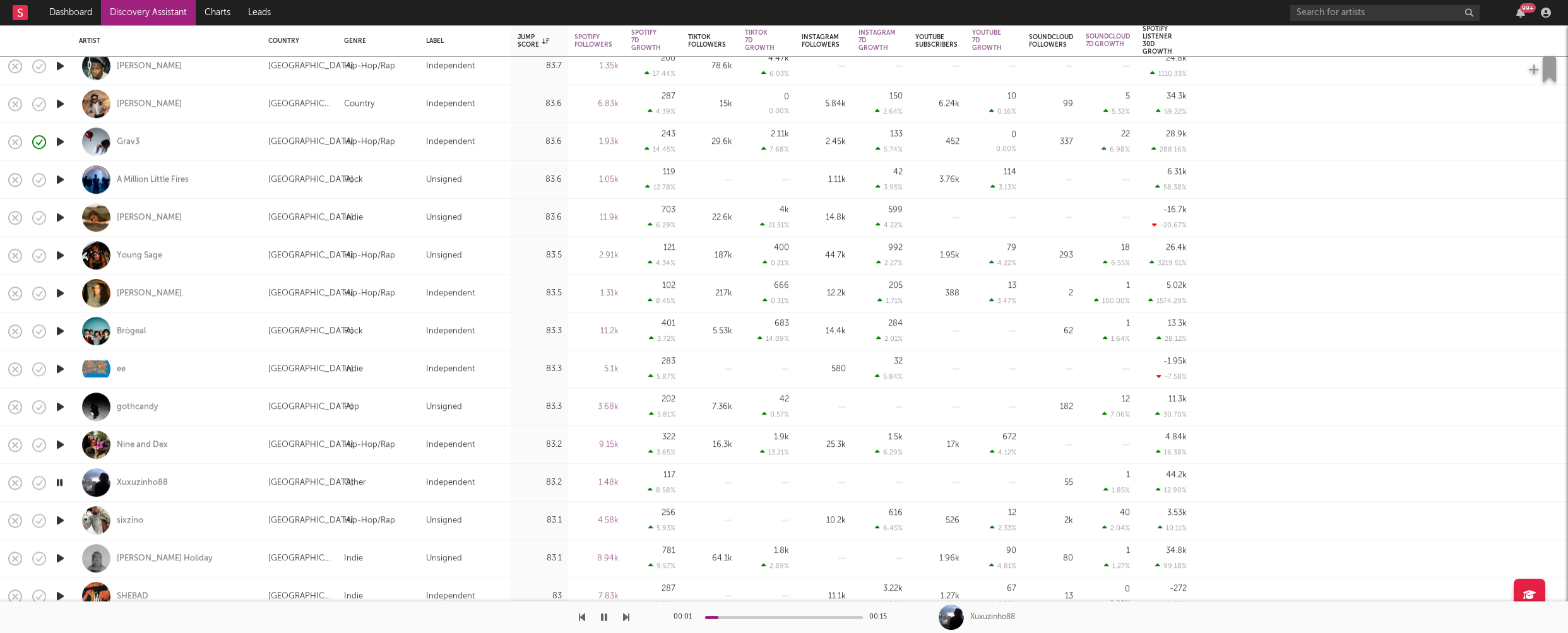
click at [61, 522] on icon "button" at bounding box center [60, 520] width 13 height 16
click at [62, 556] on icon "button" at bounding box center [60, 558] width 13 height 16
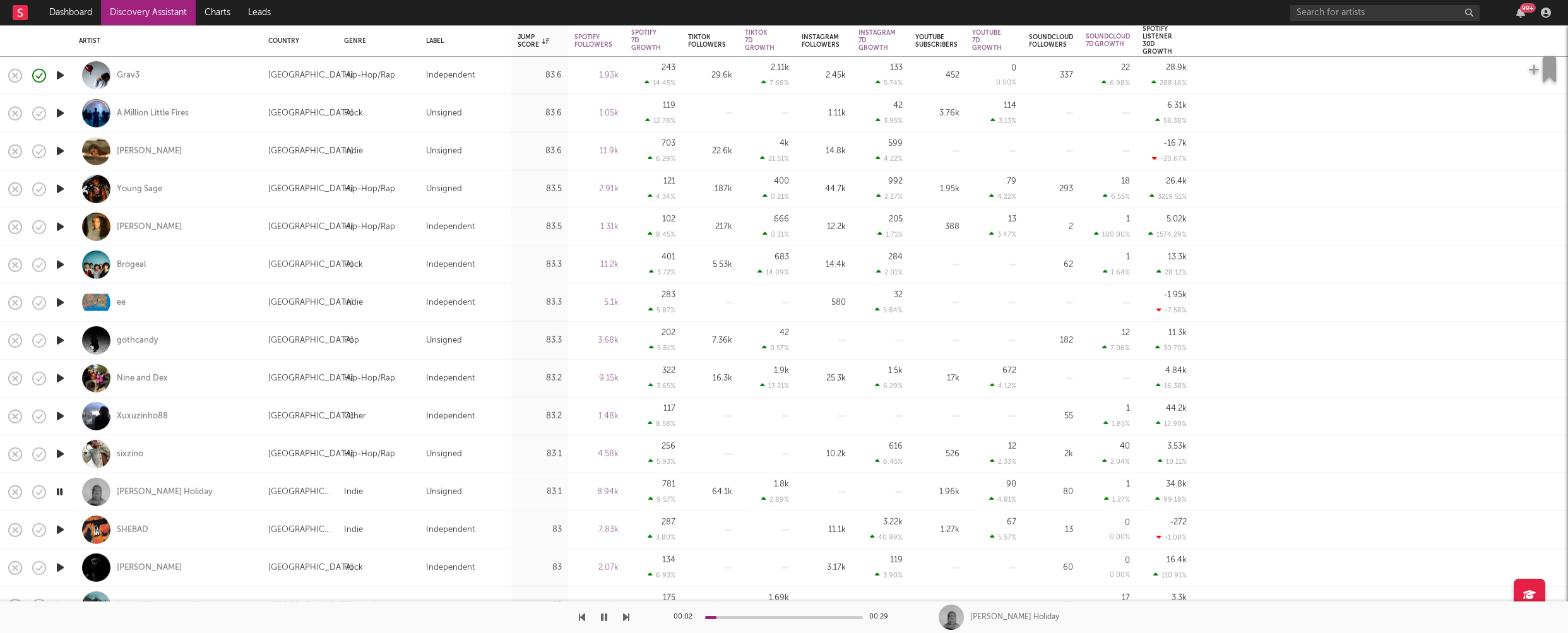
click at [62, 530] on icon "button" at bounding box center [60, 530] width 13 height 16
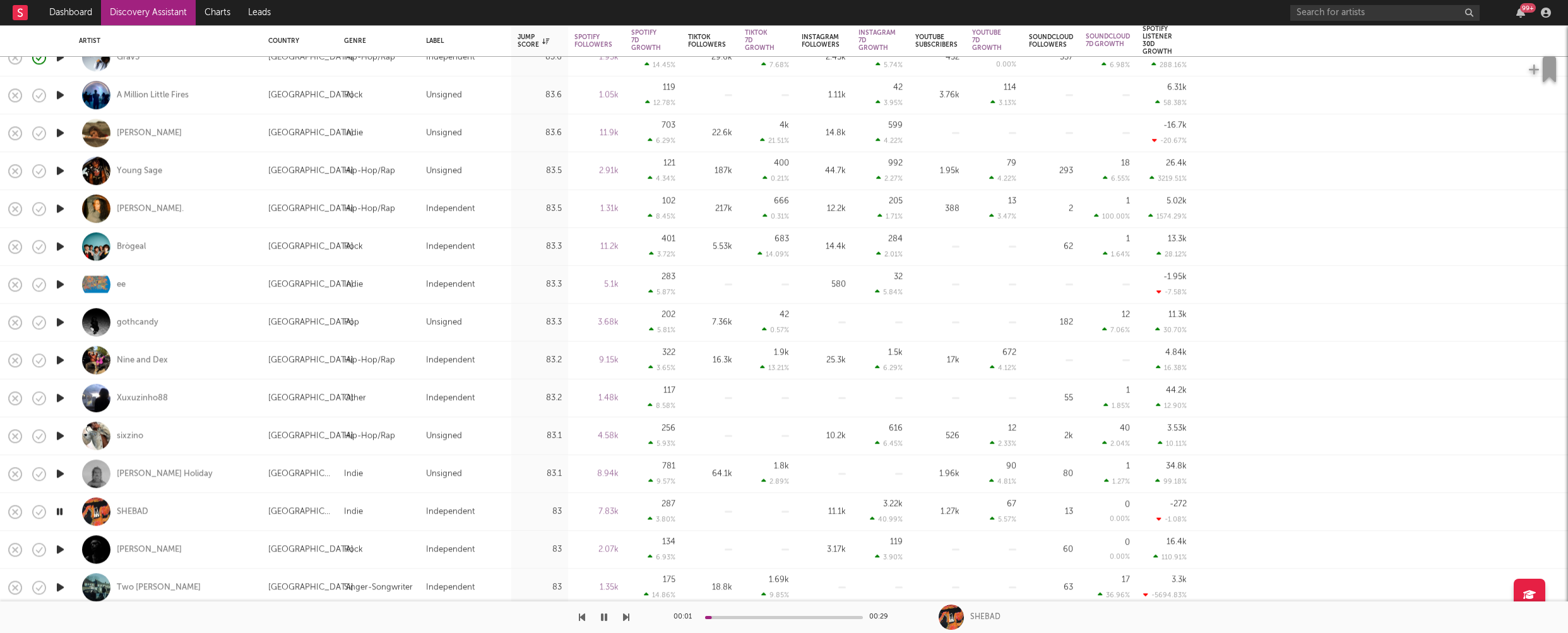
click at [61, 549] on icon "button" at bounding box center [60, 549] width 13 height 16
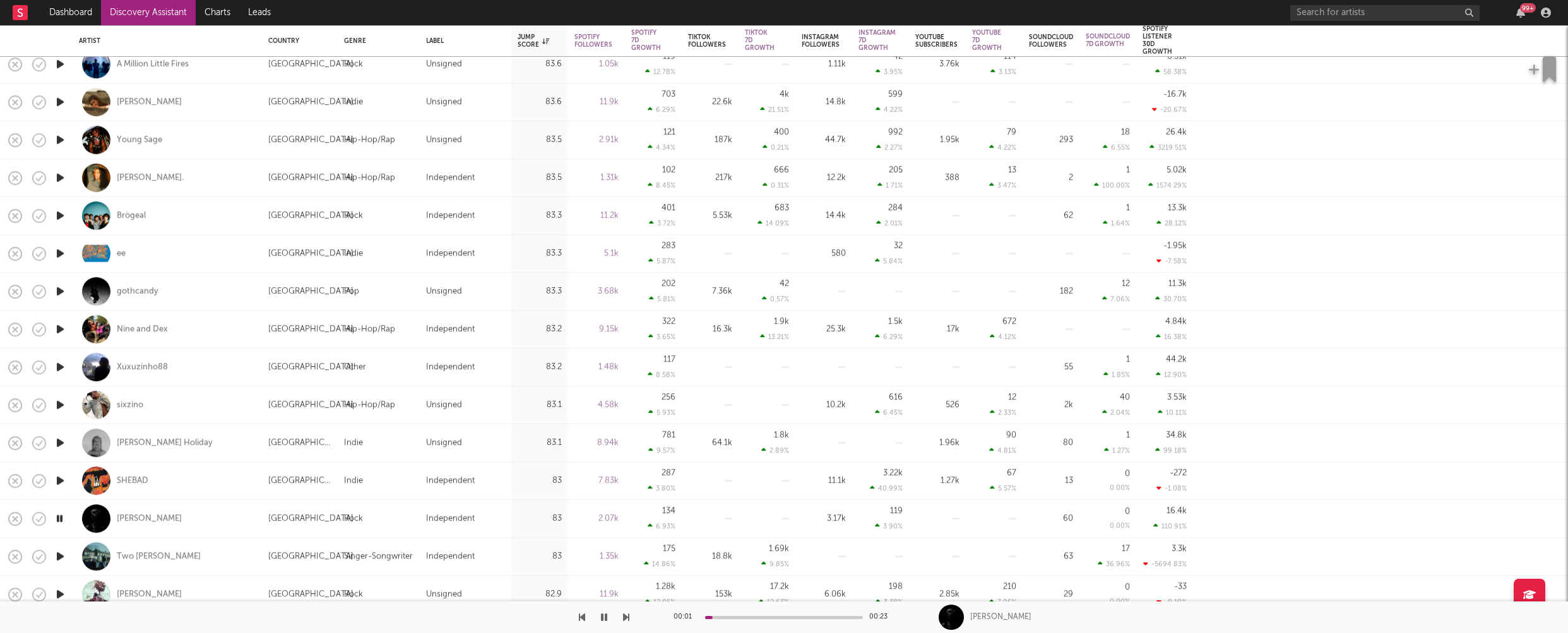
click at [58, 555] on icon "button" at bounding box center [60, 556] width 13 height 16
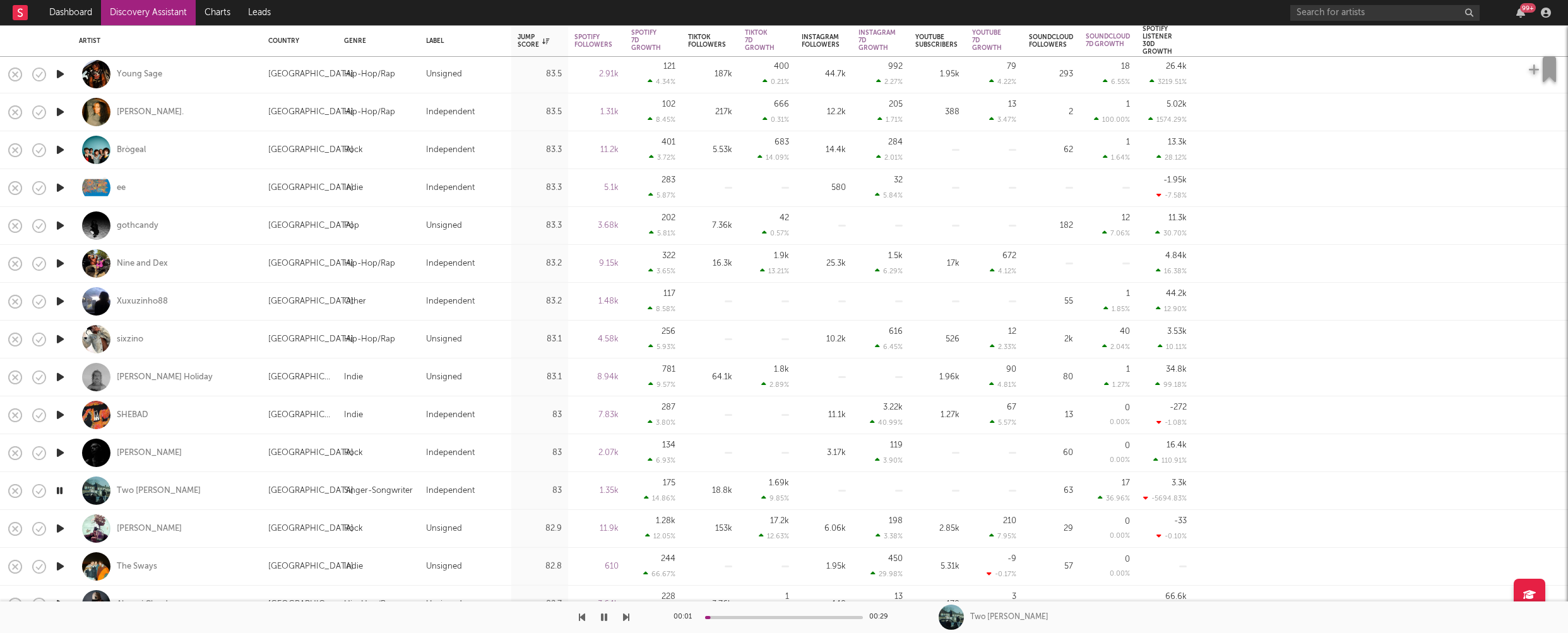
click at [59, 530] on icon "button" at bounding box center [60, 529] width 13 height 16
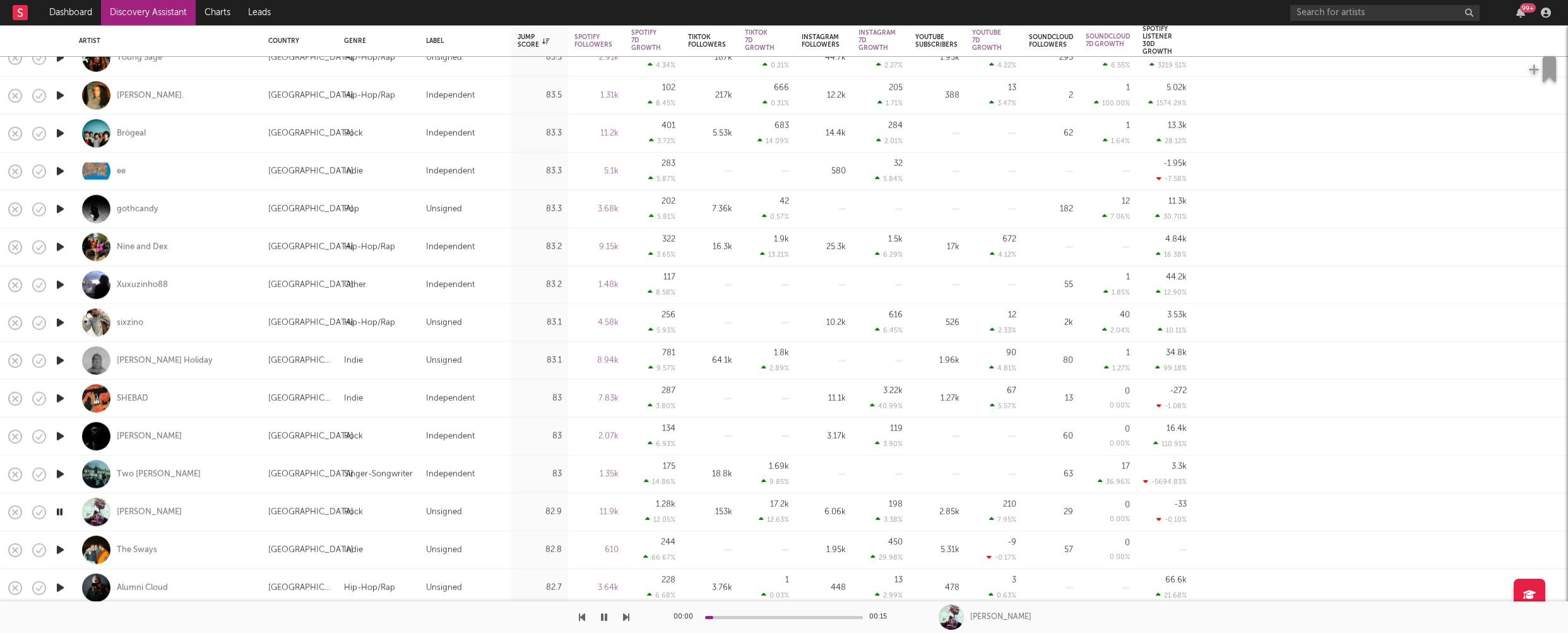
click at [58, 549] on icon "button" at bounding box center [60, 550] width 13 height 16
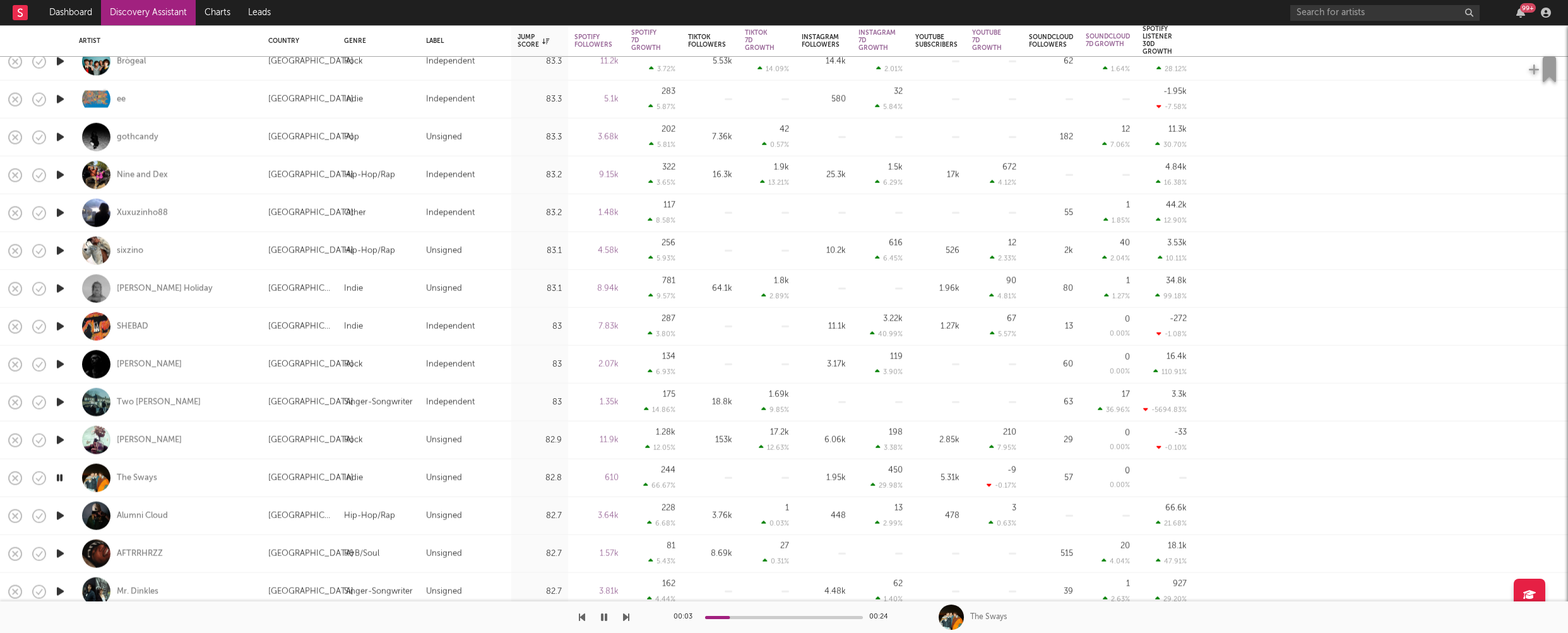
click at [60, 516] on icon "button" at bounding box center [60, 516] width 13 height 16
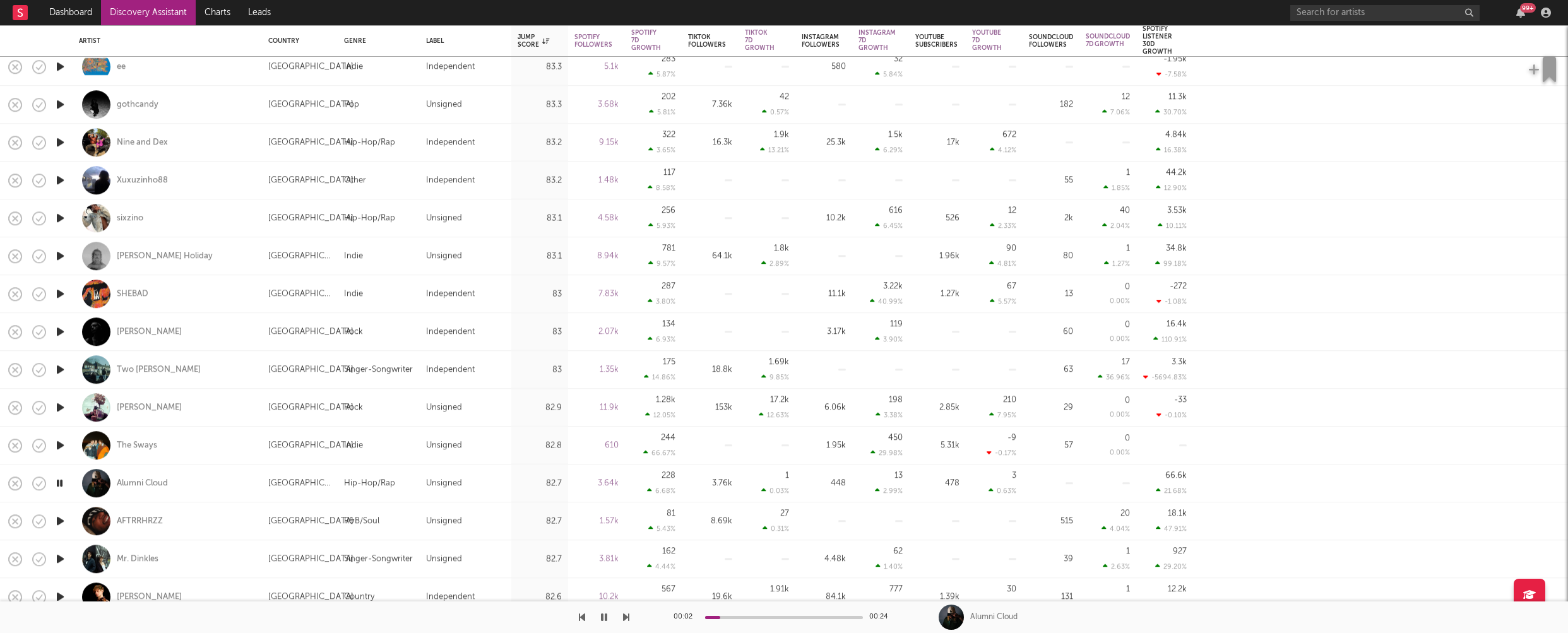
click at [61, 556] on icon "button" at bounding box center [60, 559] width 13 height 16
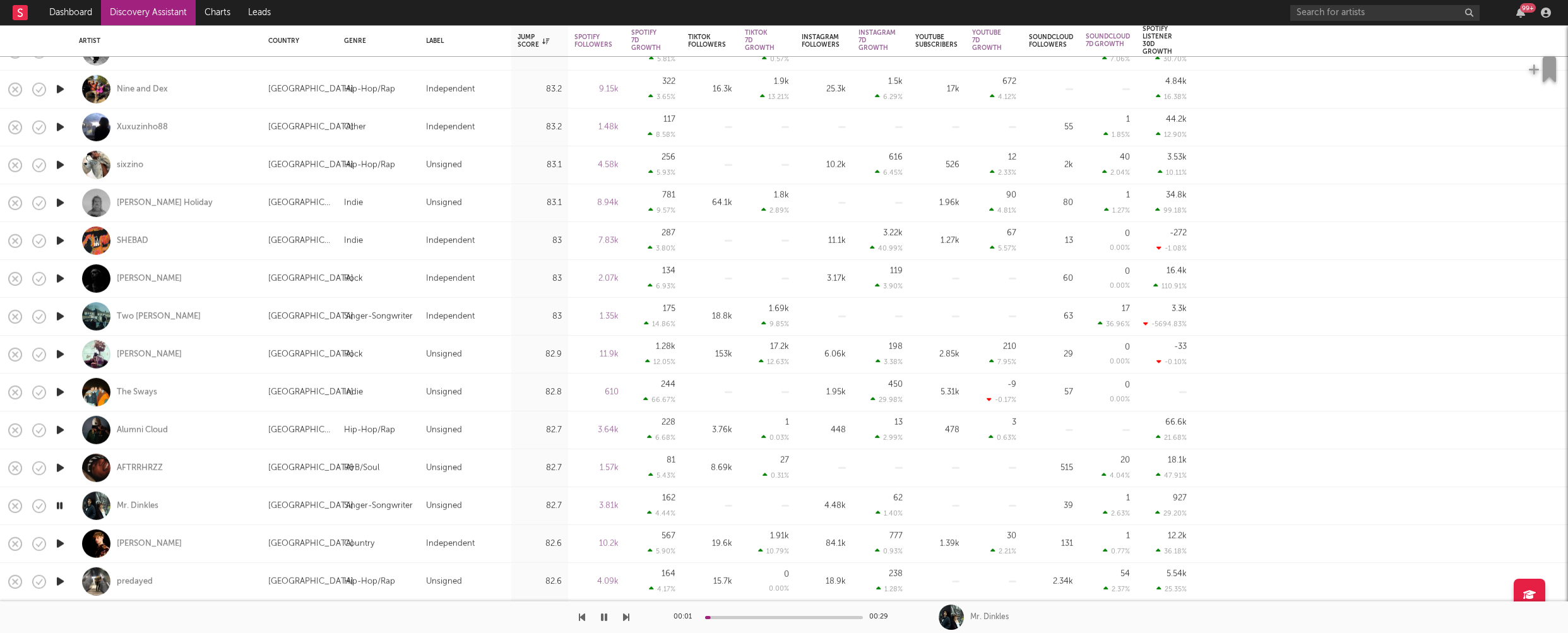
click at [61, 544] on icon "button" at bounding box center [60, 544] width 13 height 16
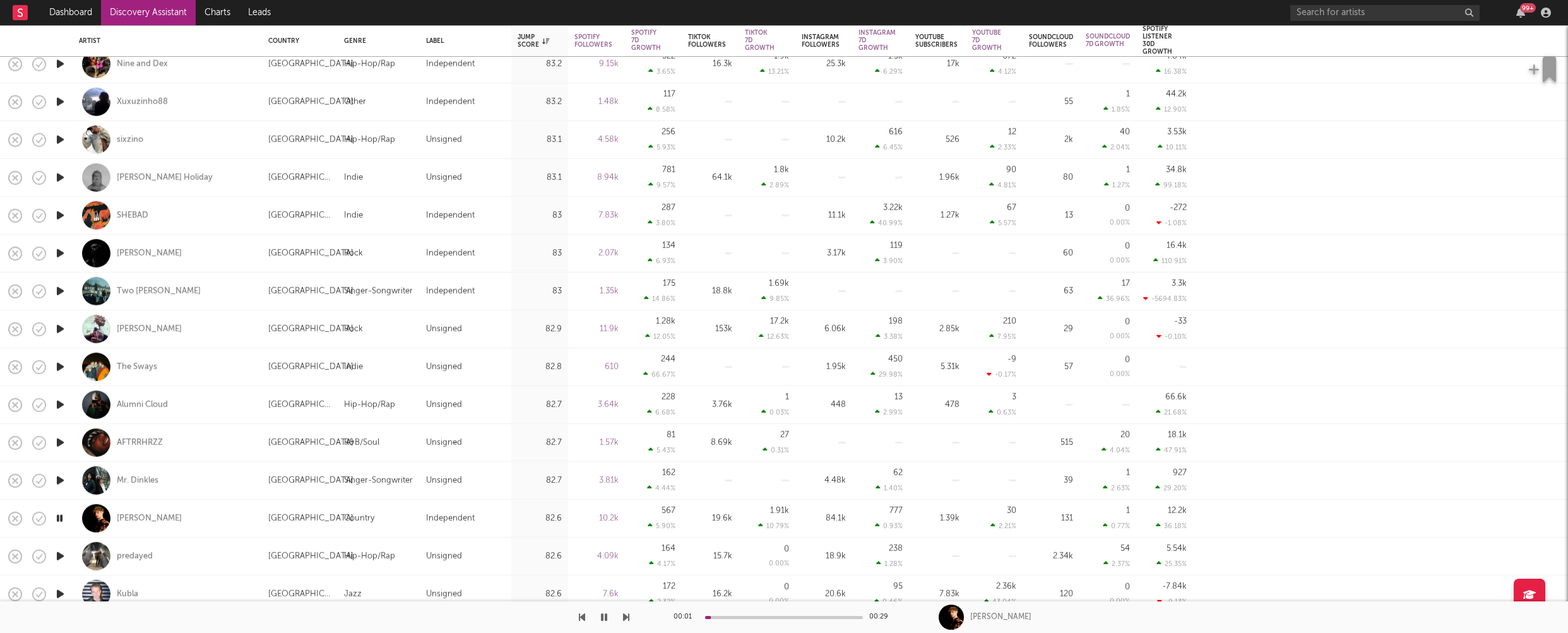
click at [62, 555] on icon "button" at bounding box center [60, 556] width 13 height 16
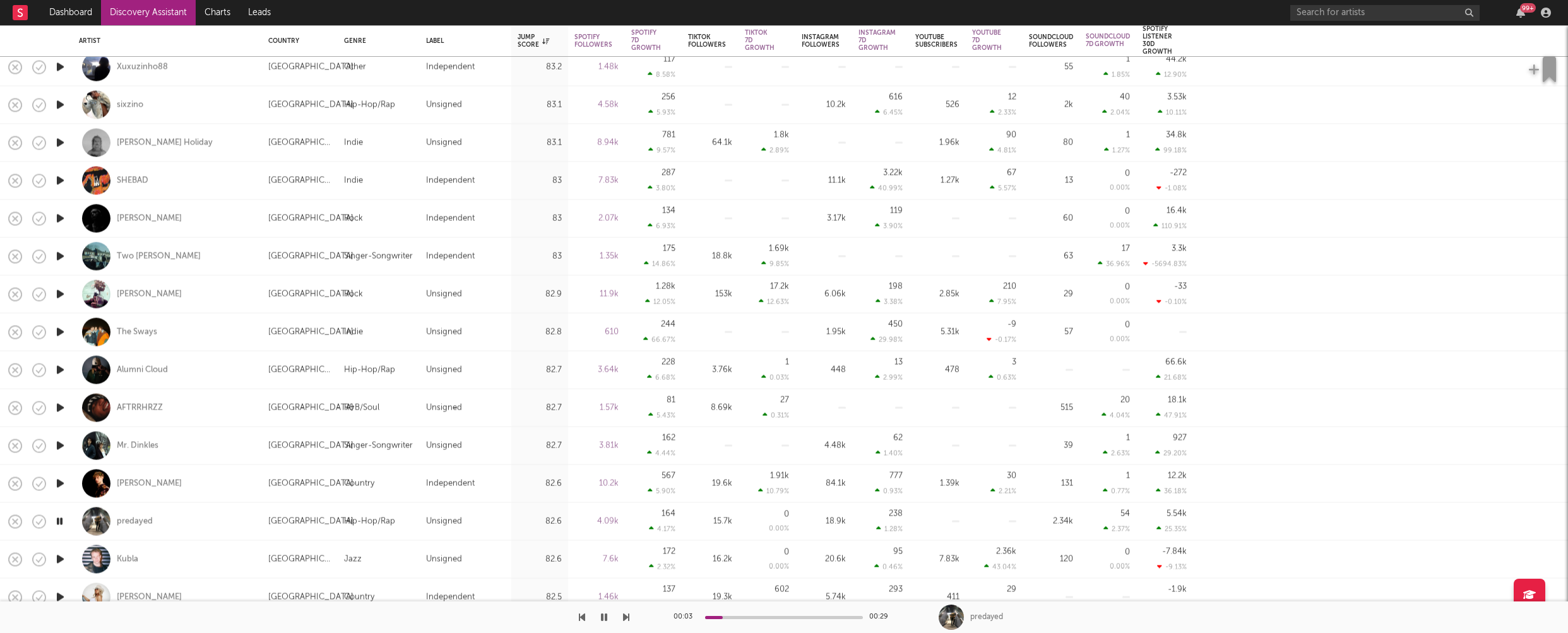
click at [60, 556] on icon "button" at bounding box center [60, 560] width 13 height 16
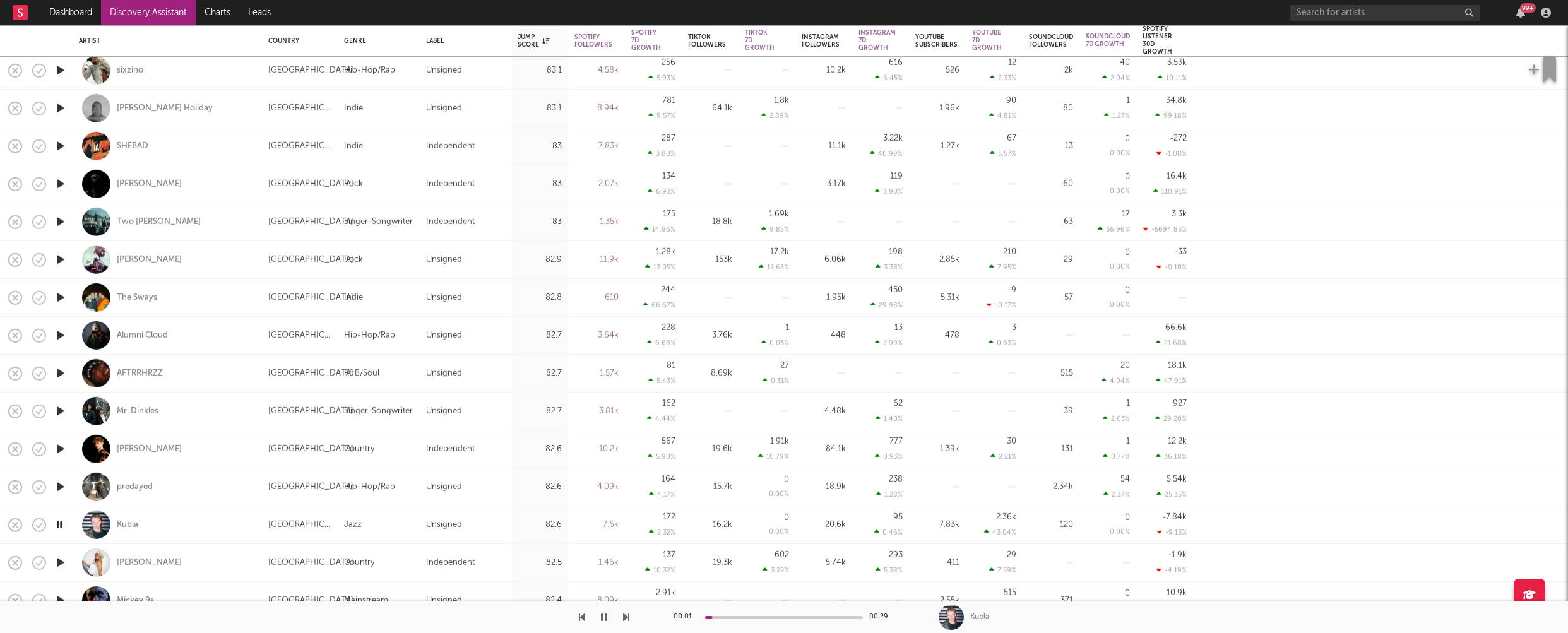
click at [58, 560] on icon "button" at bounding box center [60, 563] width 13 height 16
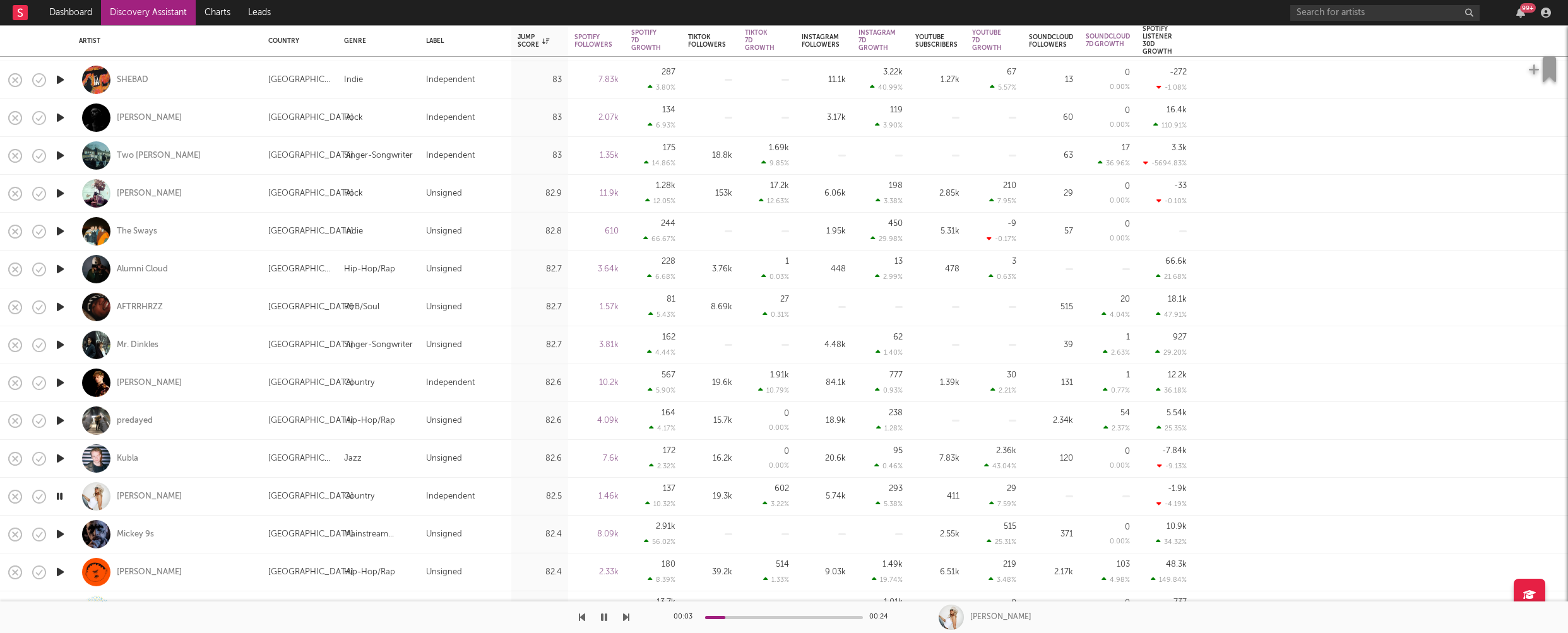
click at [61, 534] on icon "button" at bounding box center [60, 534] width 13 height 16
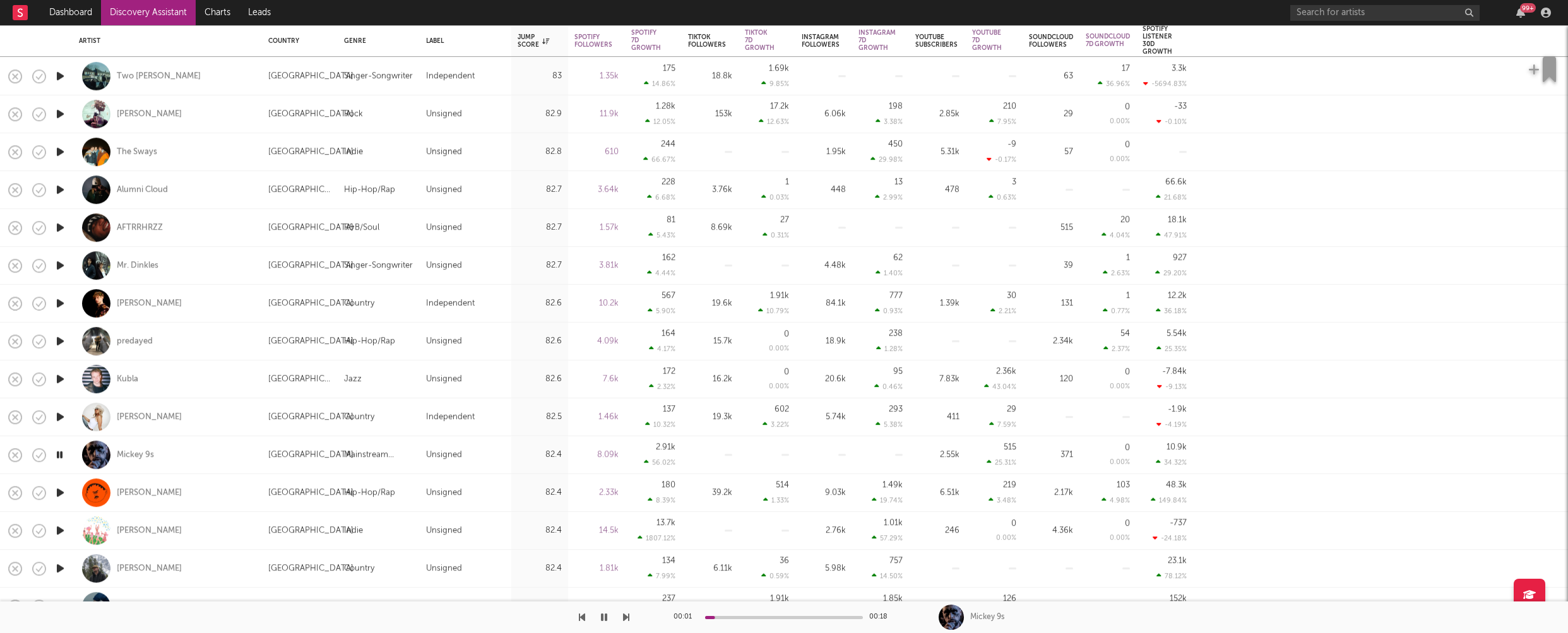
click at [61, 534] on icon "button" at bounding box center [60, 530] width 13 height 16
click at [58, 567] on icon "button" at bounding box center [60, 568] width 13 height 16
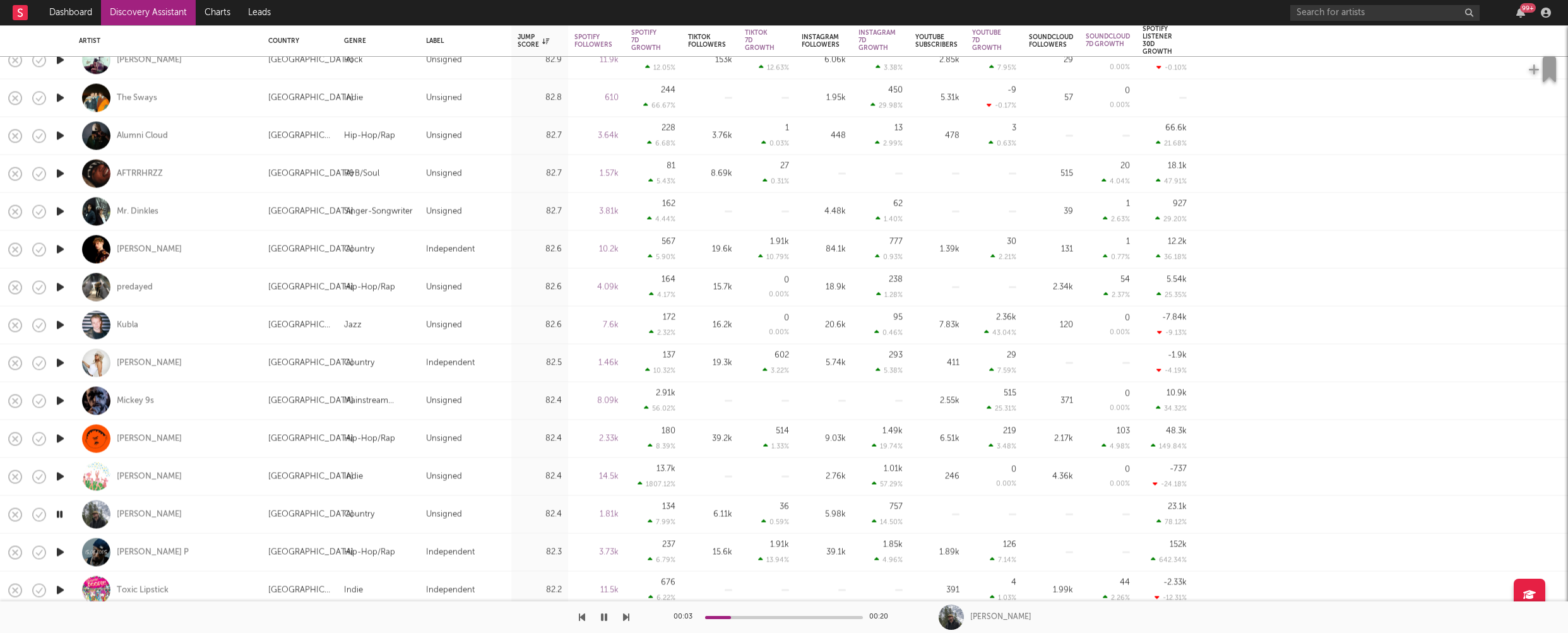
click at [62, 552] on icon "button" at bounding box center [60, 552] width 13 height 16
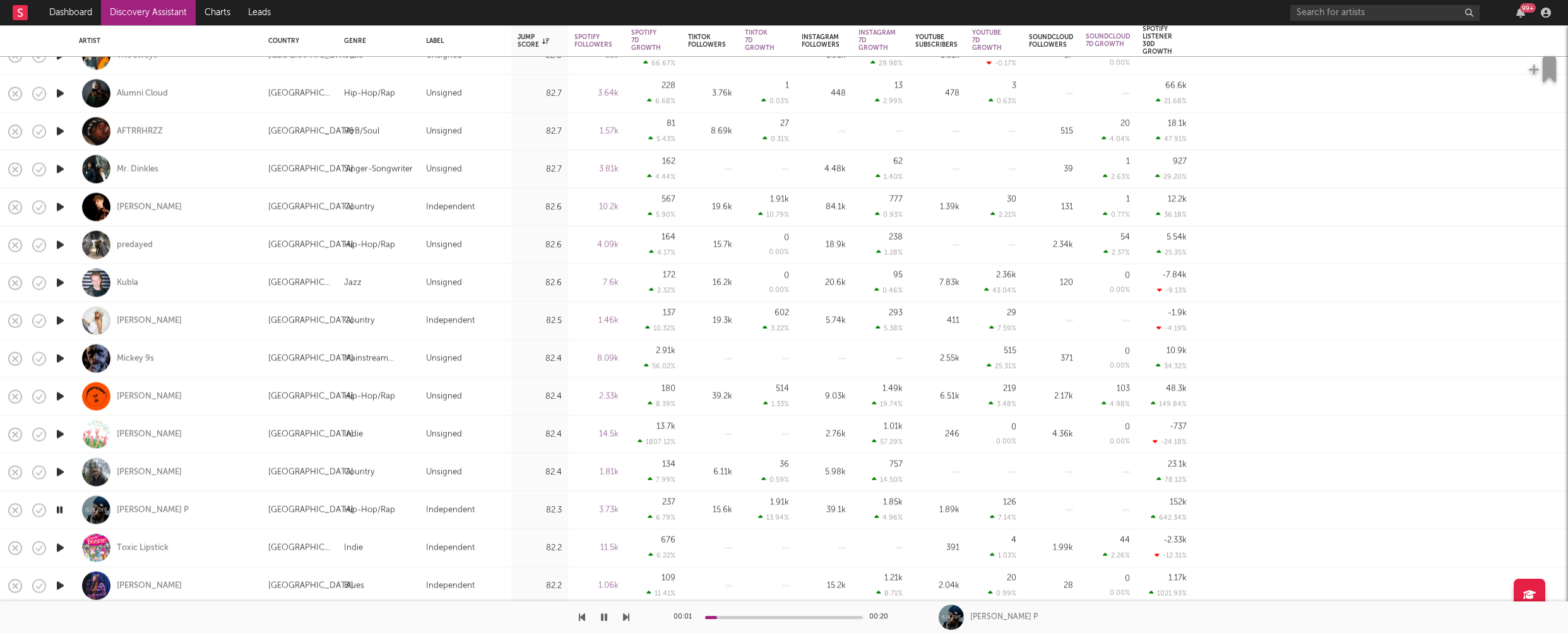
click at [62, 547] on icon "button" at bounding box center [60, 549] width 13 height 16
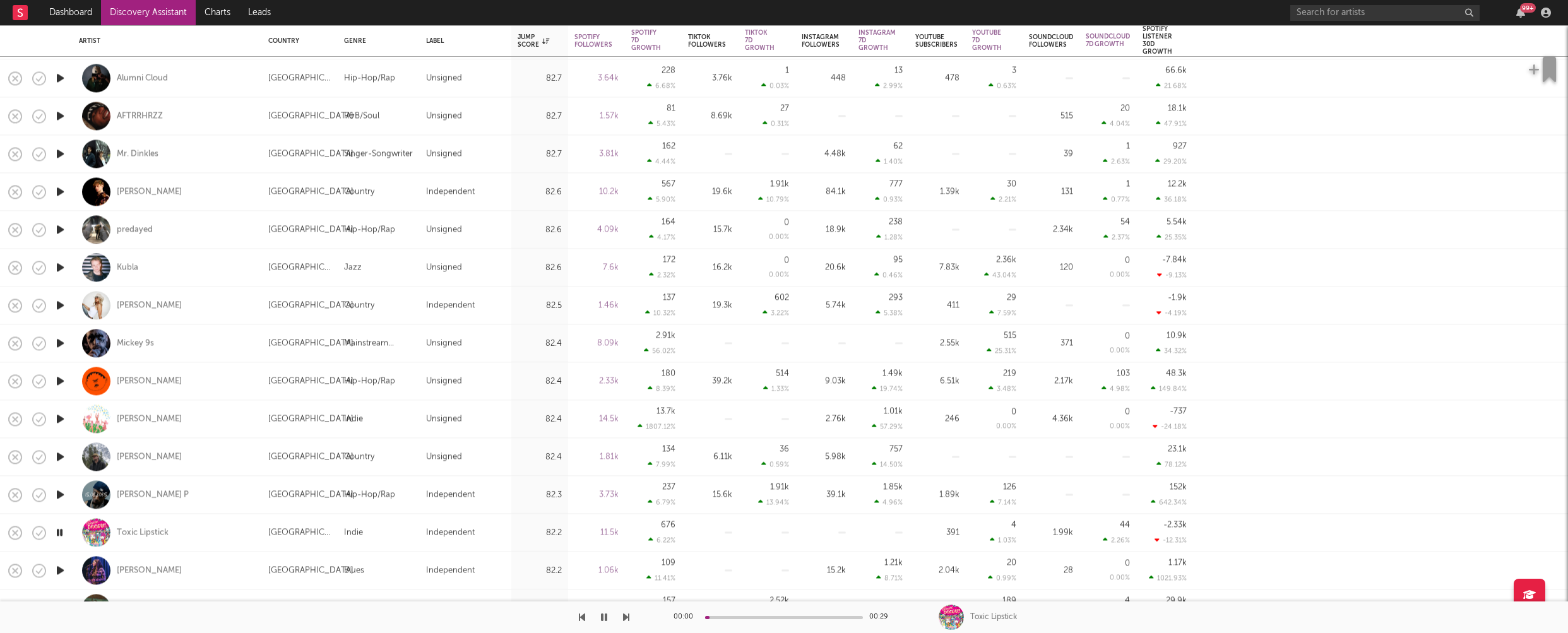
click at [62, 568] on icon "button" at bounding box center [60, 571] width 13 height 16
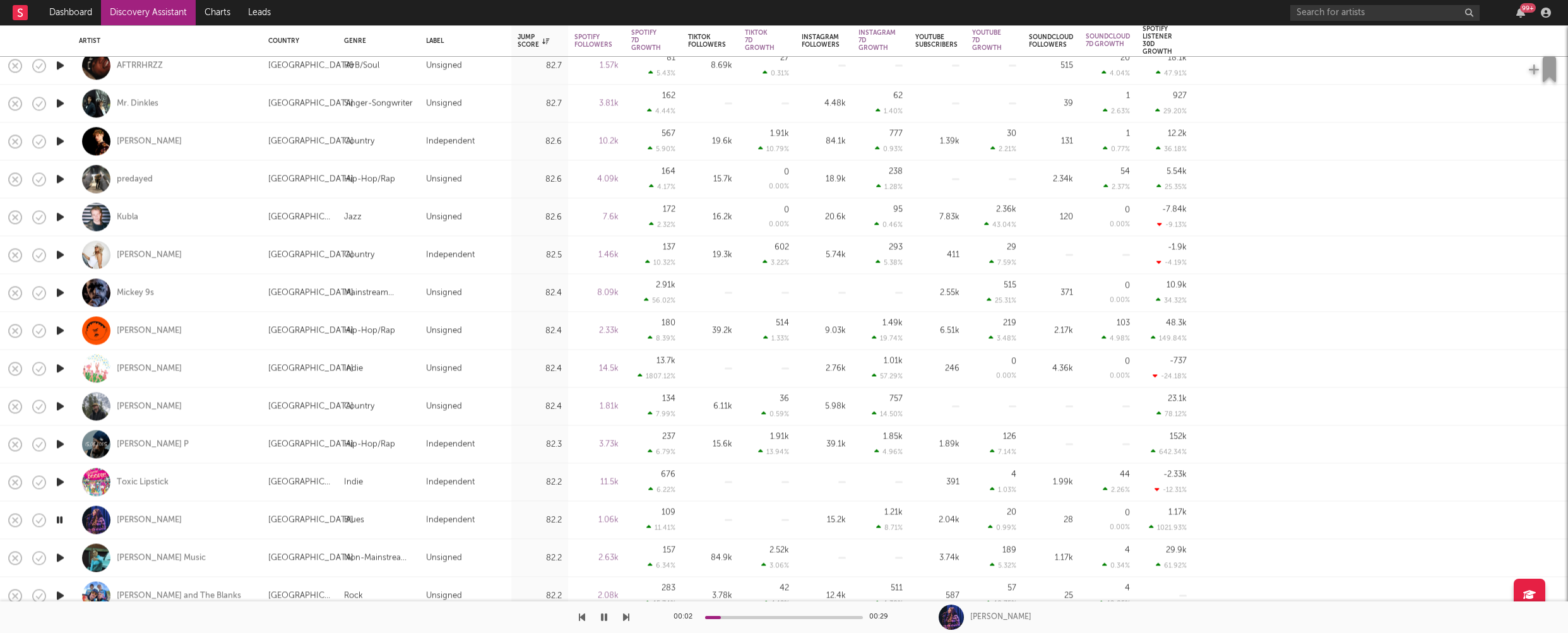
click at [62, 556] on icon "button" at bounding box center [60, 558] width 13 height 16
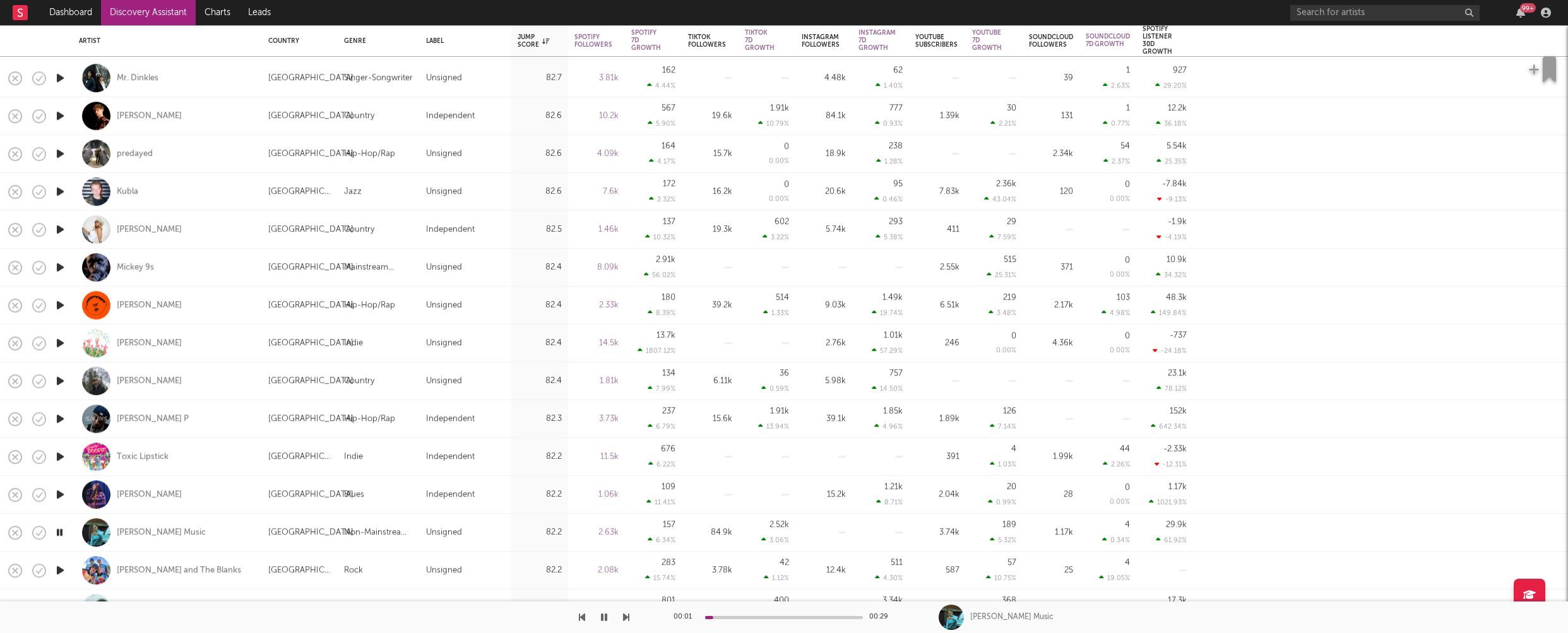
click at [61, 566] on icon "button" at bounding box center [60, 571] width 13 height 16
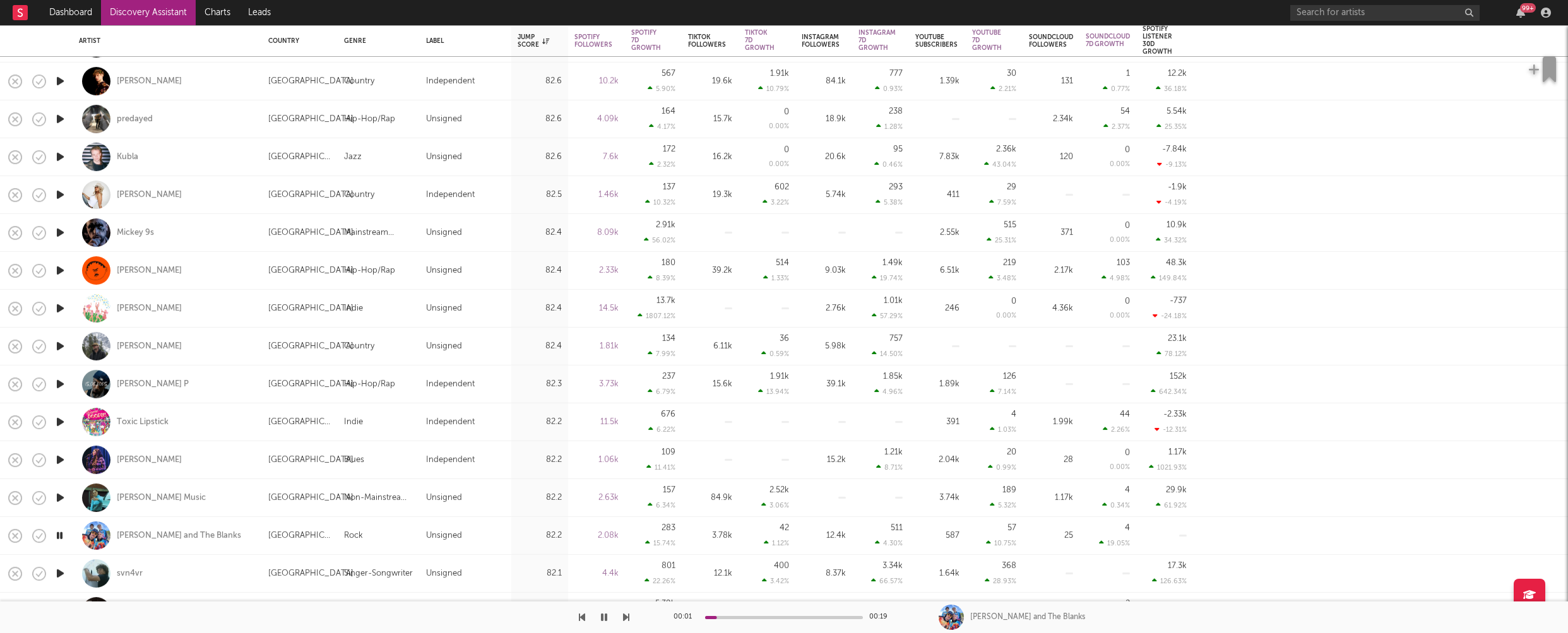
click at [60, 572] on icon "button" at bounding box center [60, 574] width 13 height 16
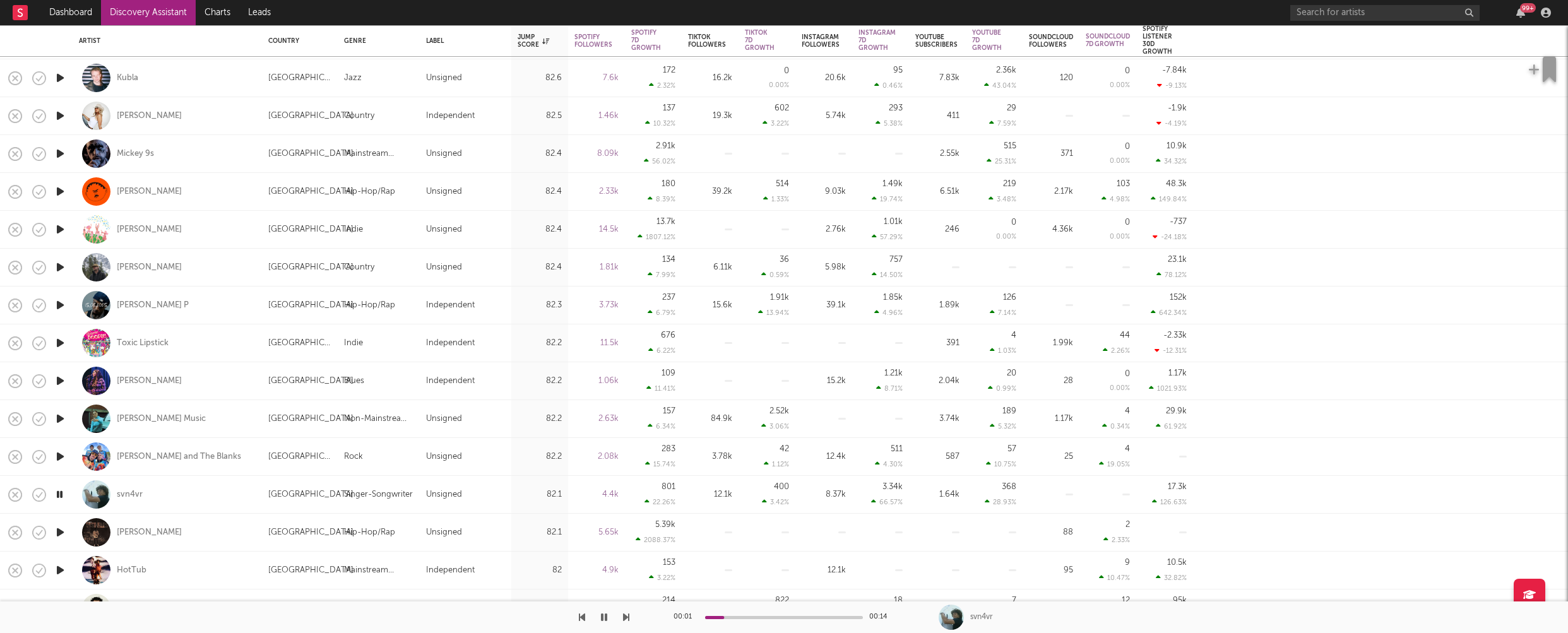
click at [61, 530] on icon "button" at bounding box center [60, 533] width 13 height 16
click at [58, 533] on icon "button" at bounding box center [59, 533] width 12 height 16
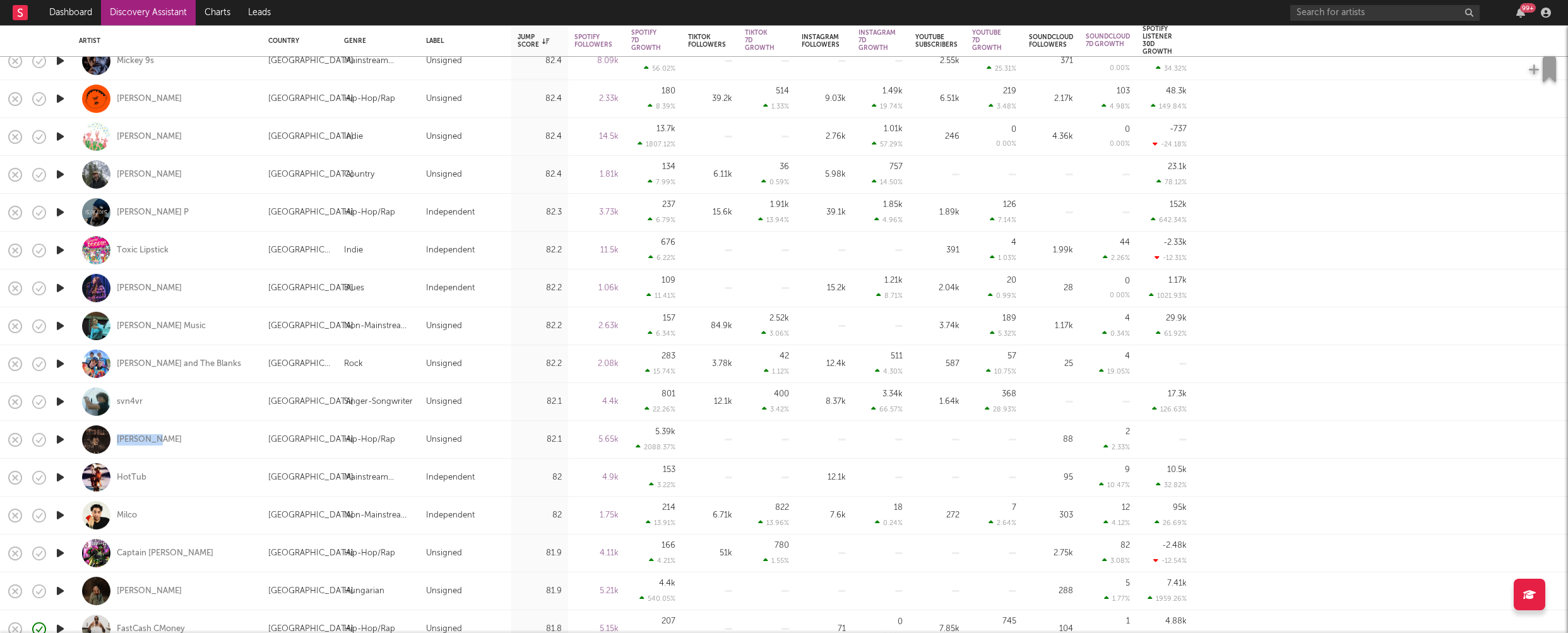
click at [59, 475] on icon "button" at bounding box center [60, 478] width 13 height 16
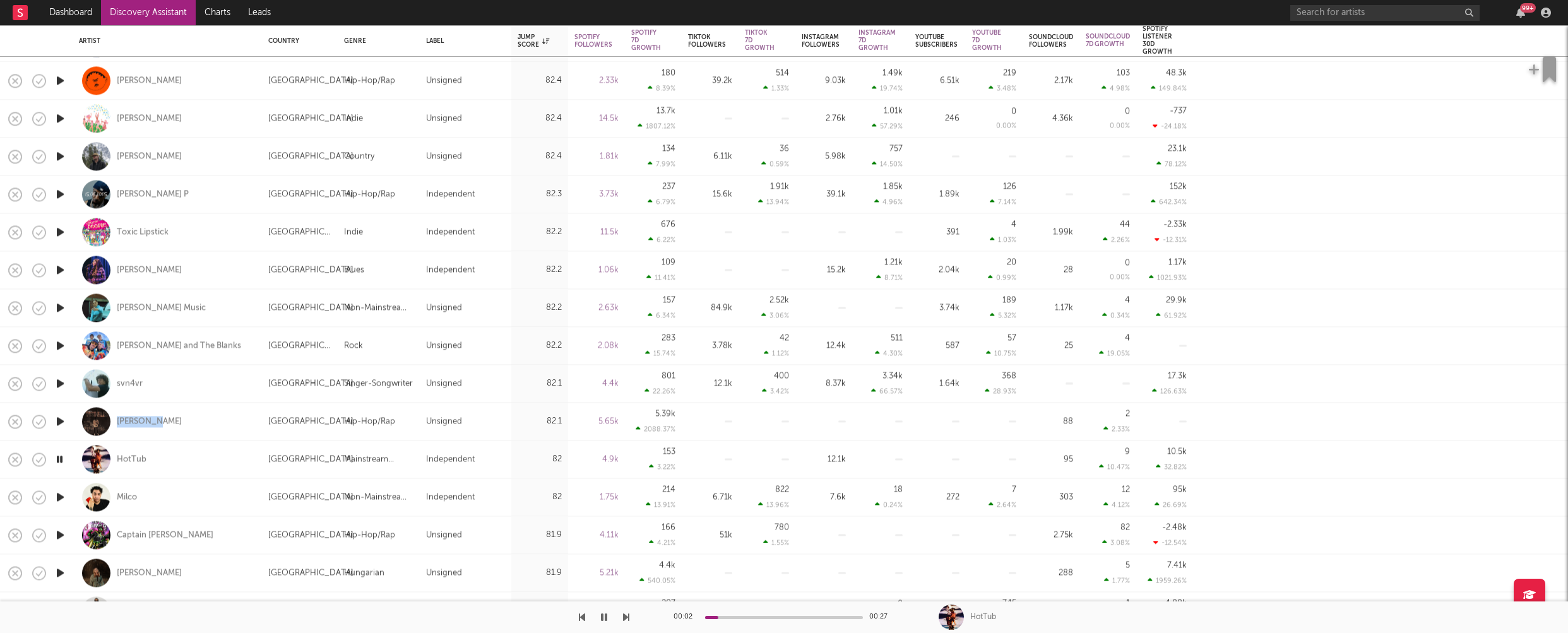
click at [58, 497] on icon "button" at bounding box center [60, 497] width 13 height 16
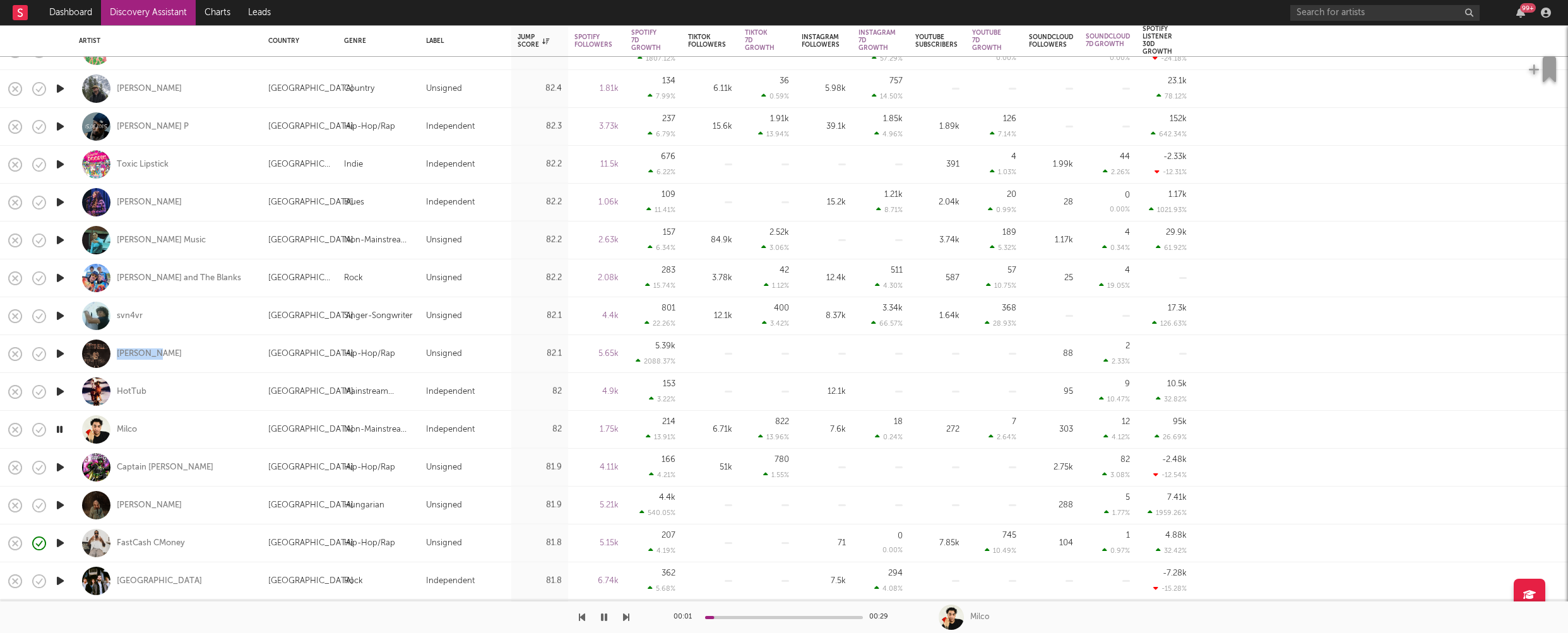
click at [60, 503] on icon "button" at bounding box center [60, 505] width 13 height 16
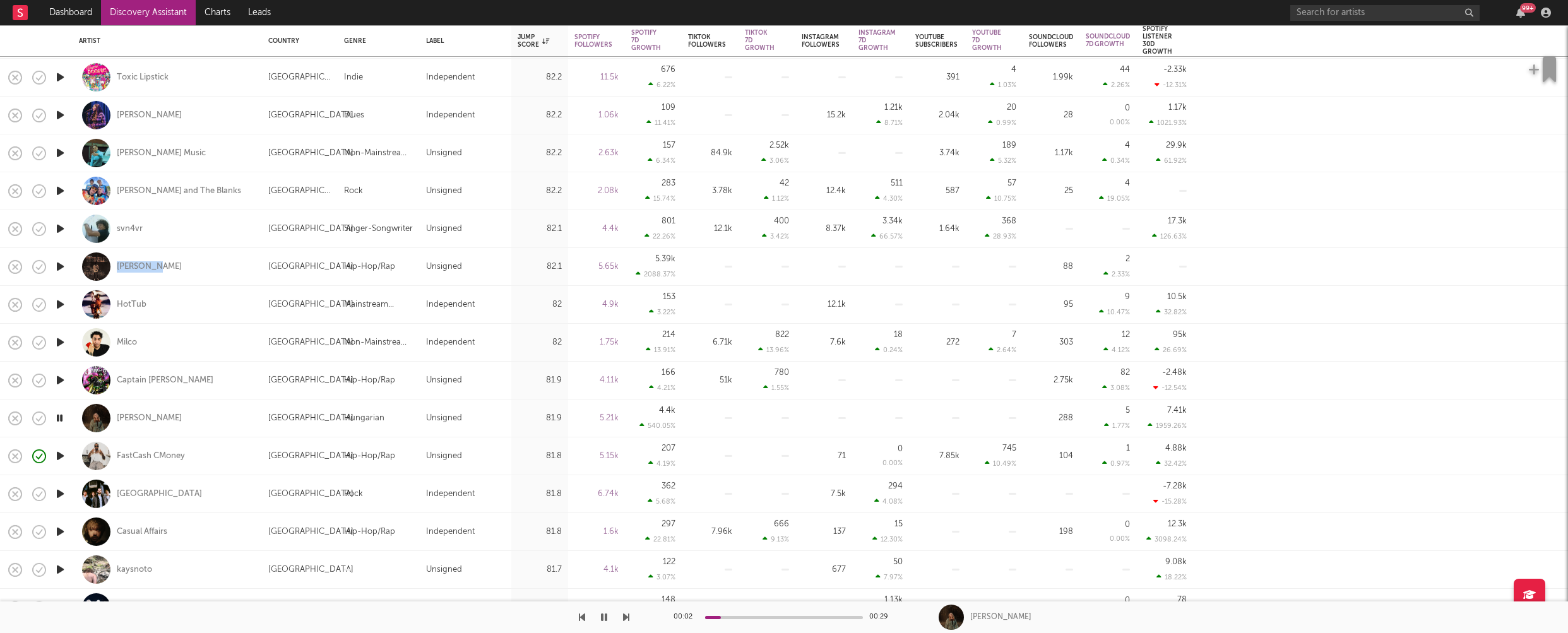
click at [62, 493] on icon "button" at bounding box center [60, 494] width 13 height 16
click at [60, 530] on icon "button" at bounding box center [60, 532] width 13 height 16
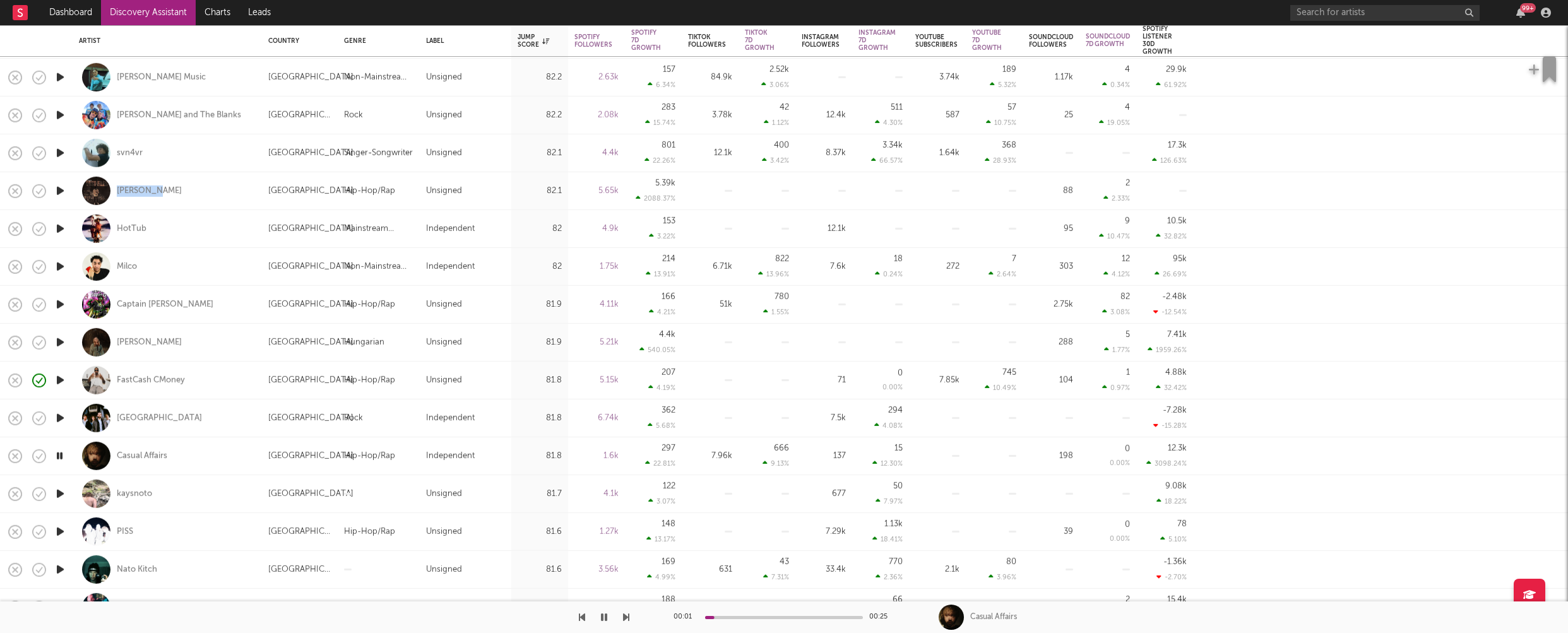
click at [61, 493] on icon "button" at bounding box center [60, 494] width 13 height 16
click at [60, 527] on icon "button" at bounding box center [60, 532] width 13 height 16
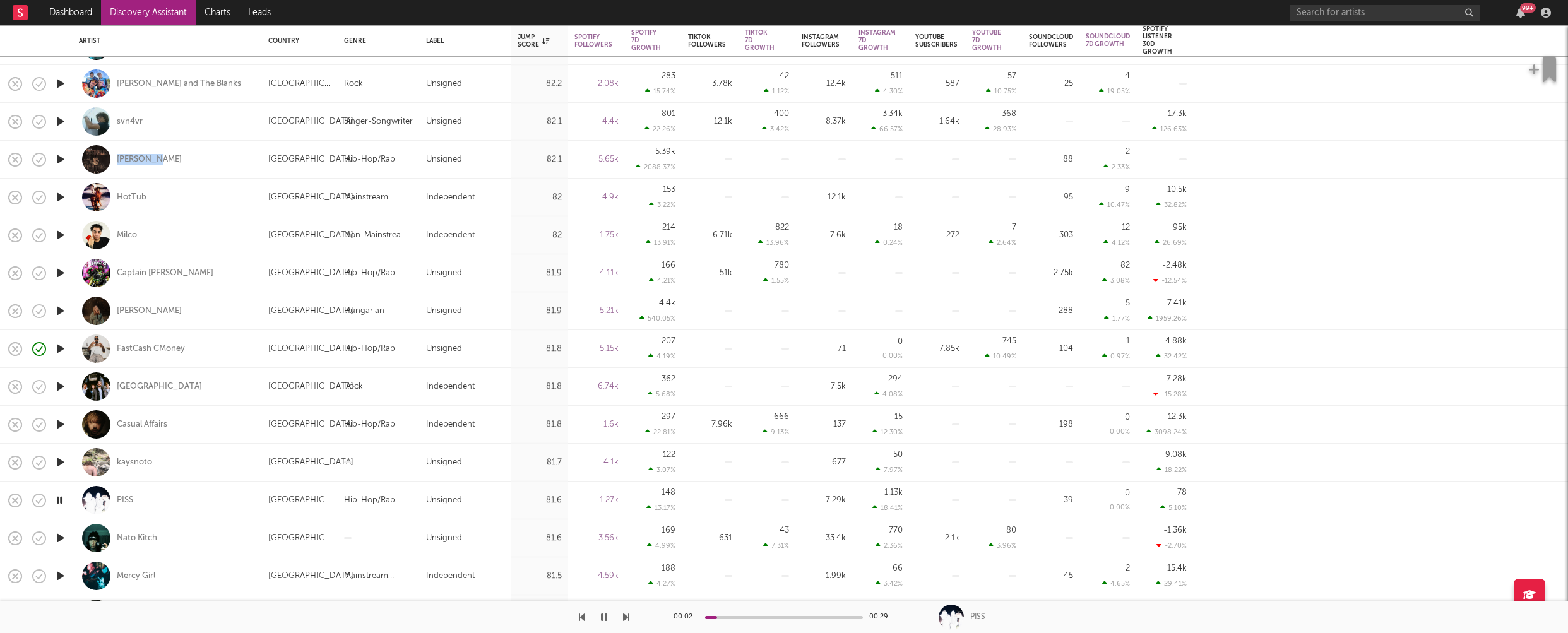
click at [58, 534] on icon "button" at bounding box center [60, 538] width 13 height 16
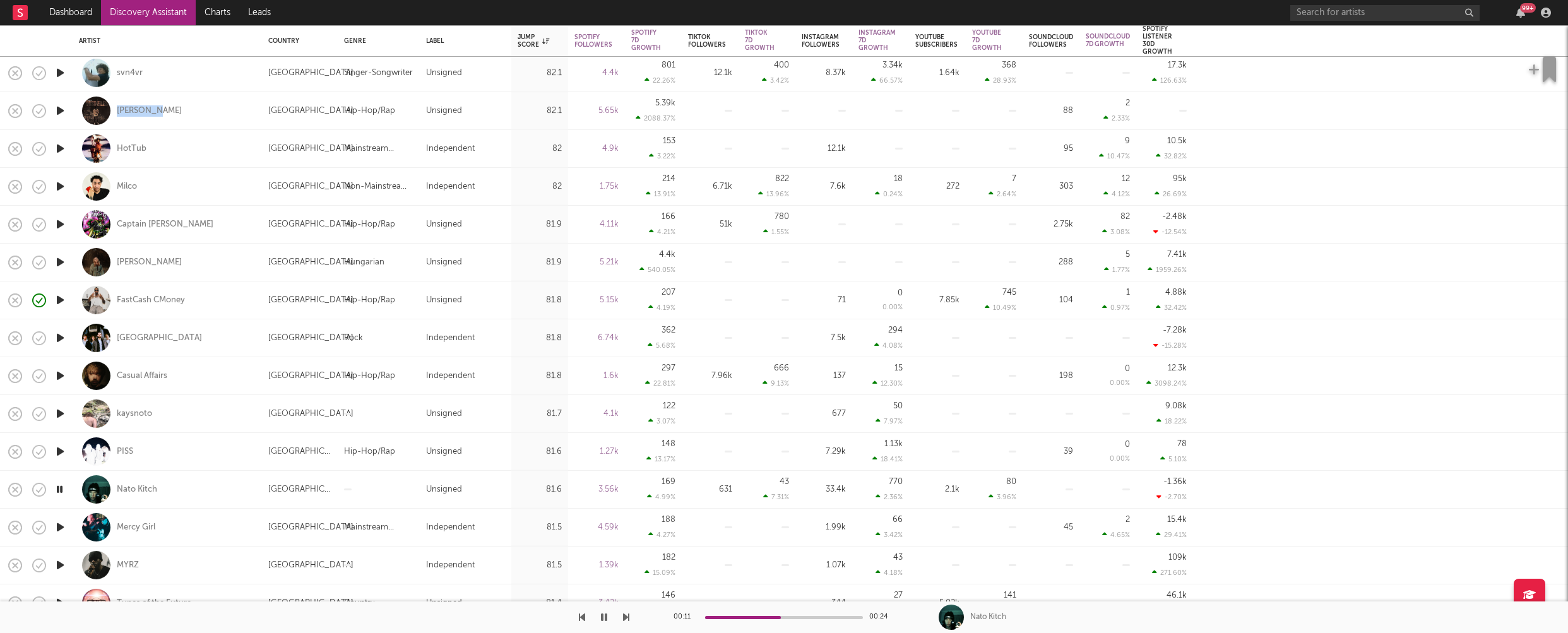
click at [60, 527] on icon "button" at bounding box center [60, 527] width 13 height 16
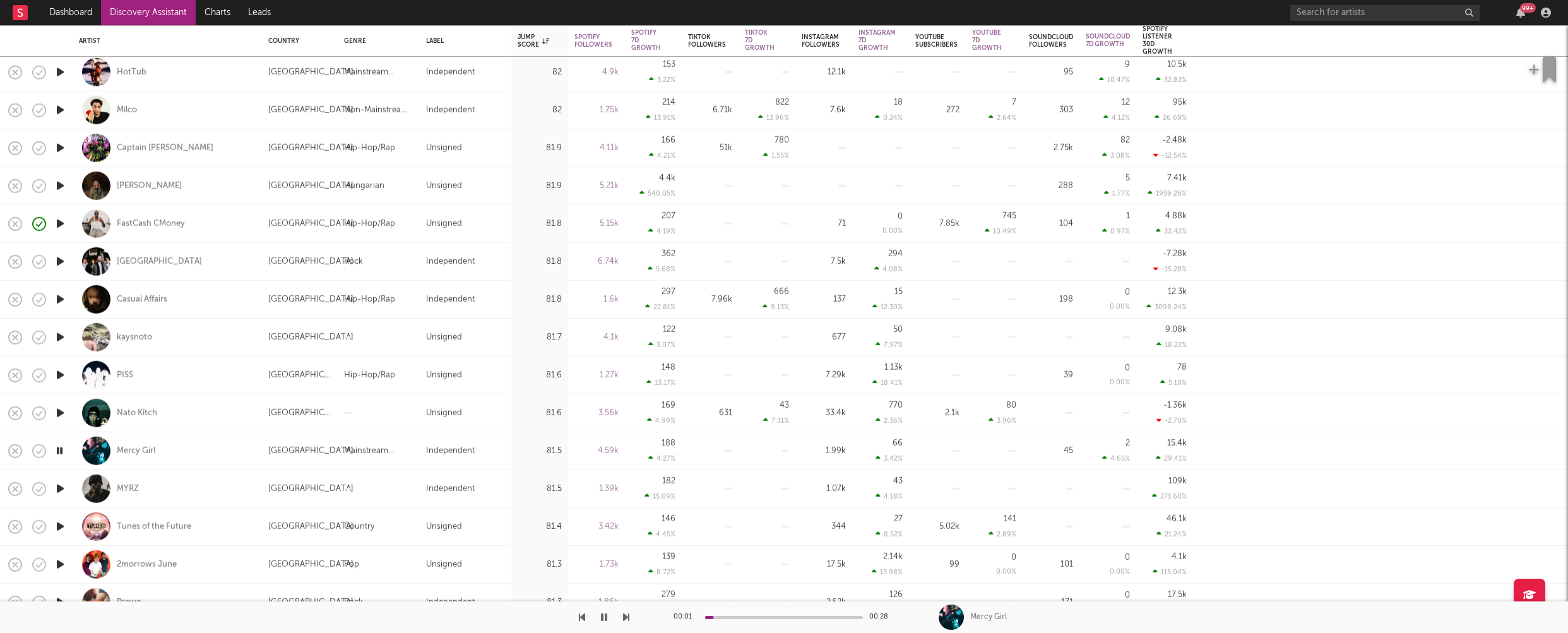
click at [62, 485] on icon "button" at bounding box center [60, 489] width 13 height 16
click at [60, 525] on icon "button" at bounding box center [60, 526] width 13 height 16
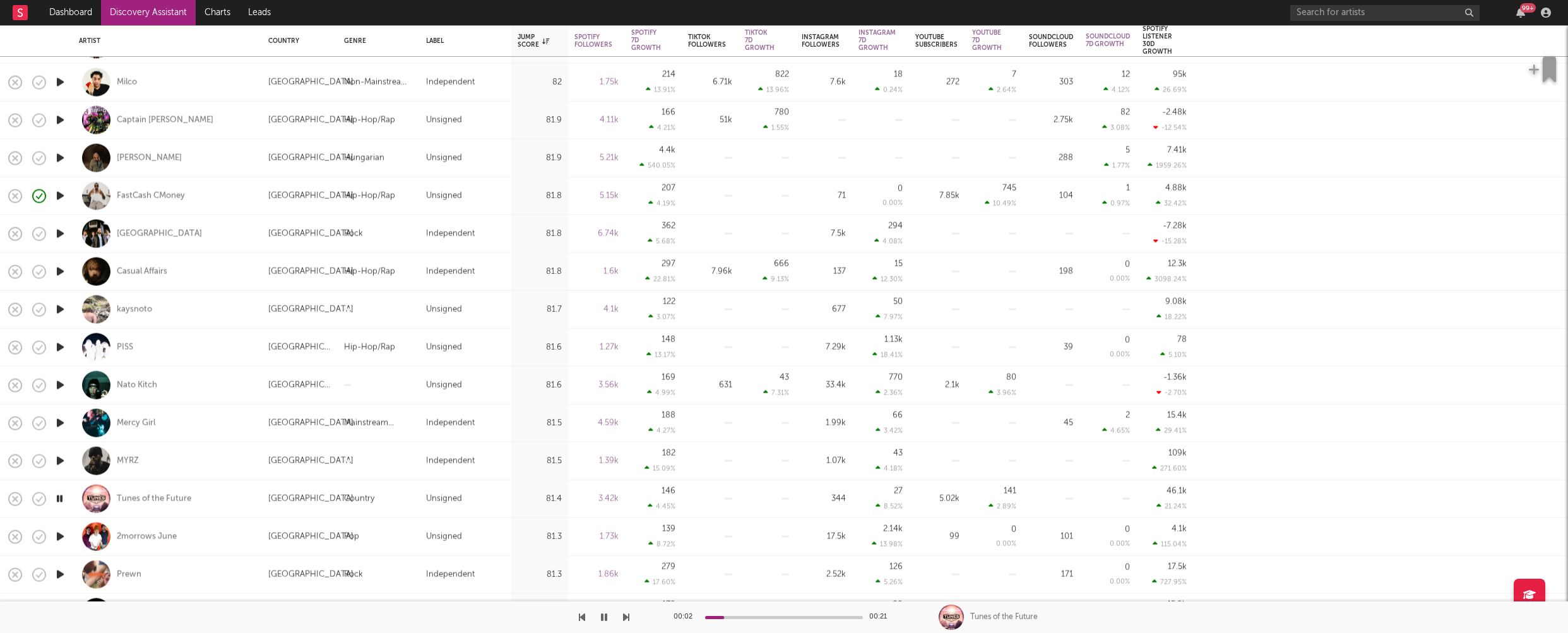
click at [62, 534] on icon "button" at bounding box center [60, 537] width 13 height 16
click at [61, 572] on icon "button" at bounding box center [60, 575] width 13 height 16
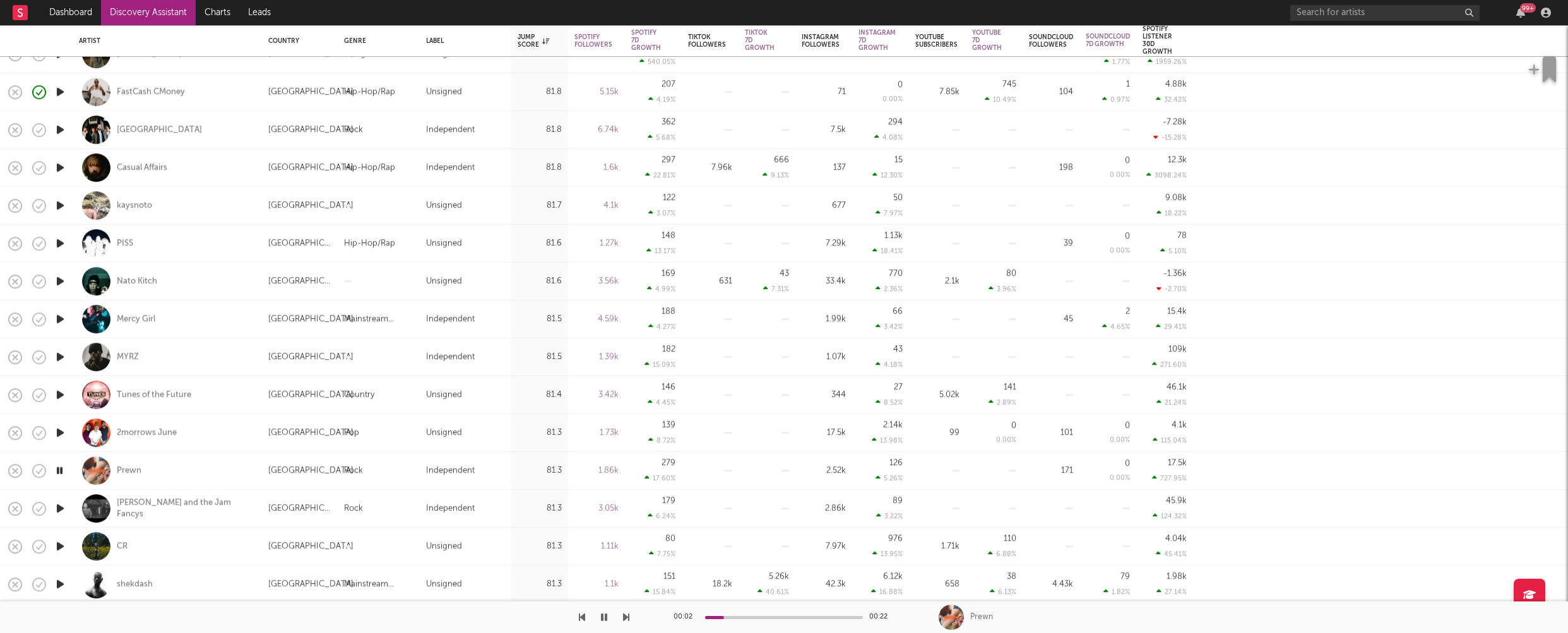
click at [59, 509] on icon "button" at bounding box center [60, 508] width 13 height 16
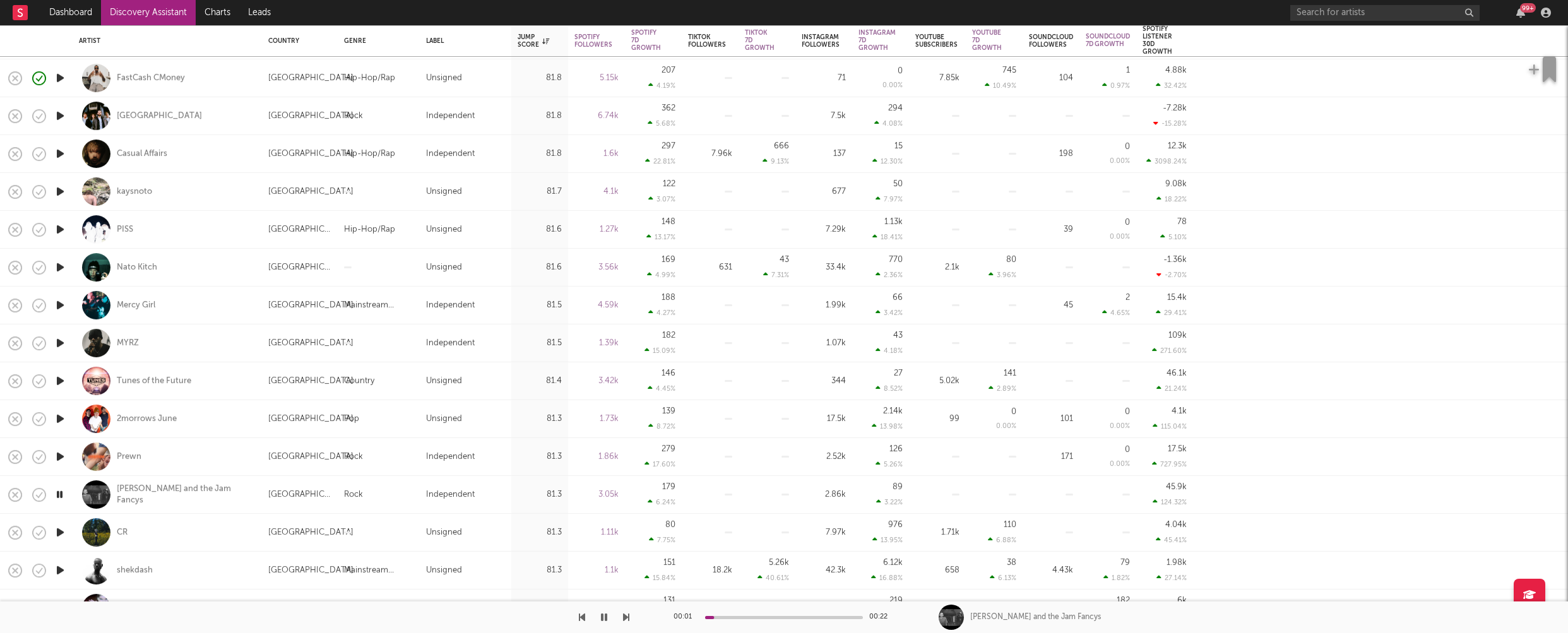
click at [58, 571] on icon "button" at bounding box center [60, 571] width 13 height 16
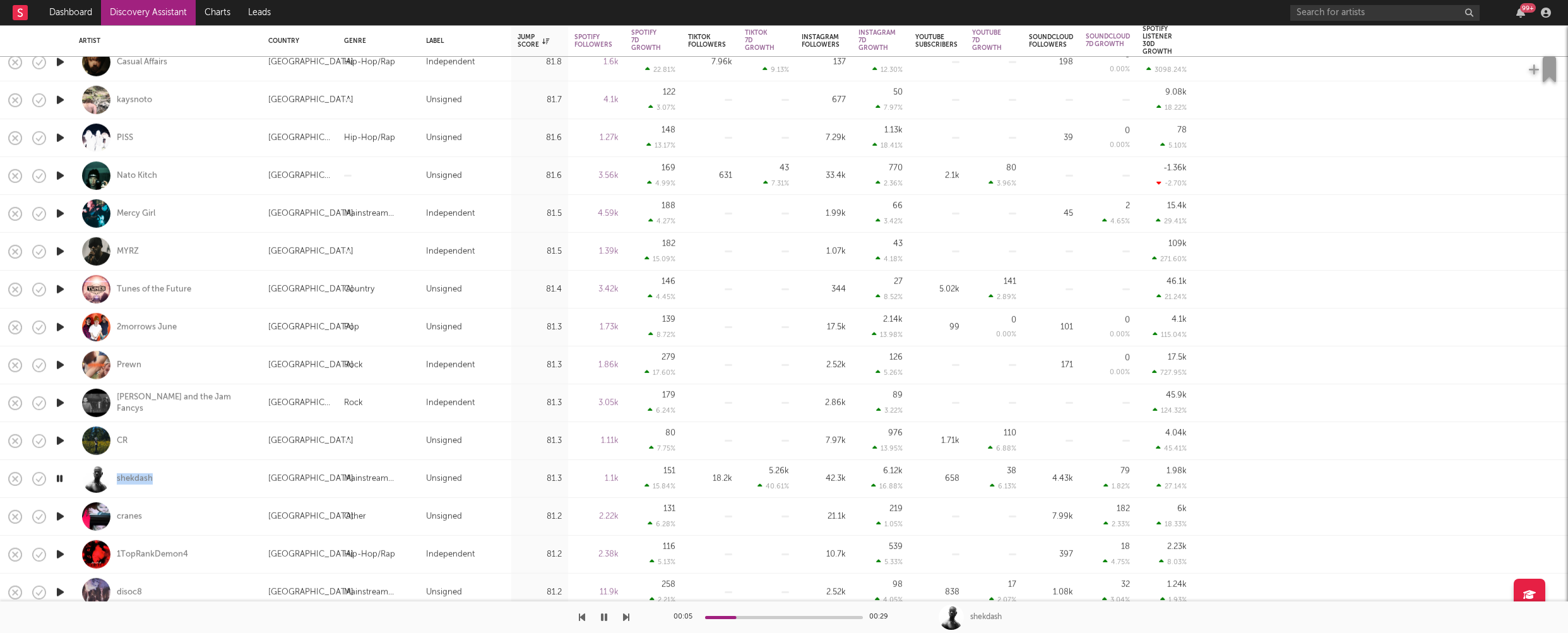
click at [62, 515] on icon "button" at bounding box center [60, 517] width 13 height 16
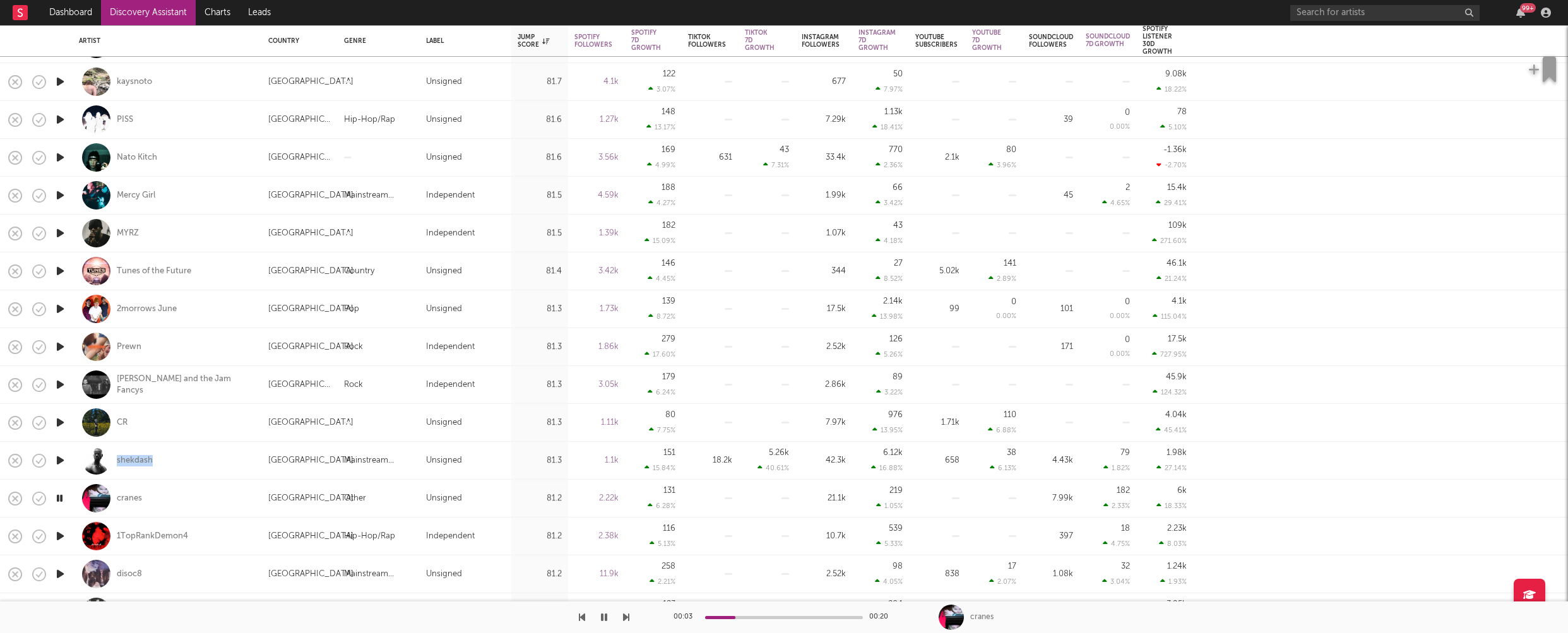
click at [60, 571] on icon "button" at bounding box center [60, 574] width 13 height 16
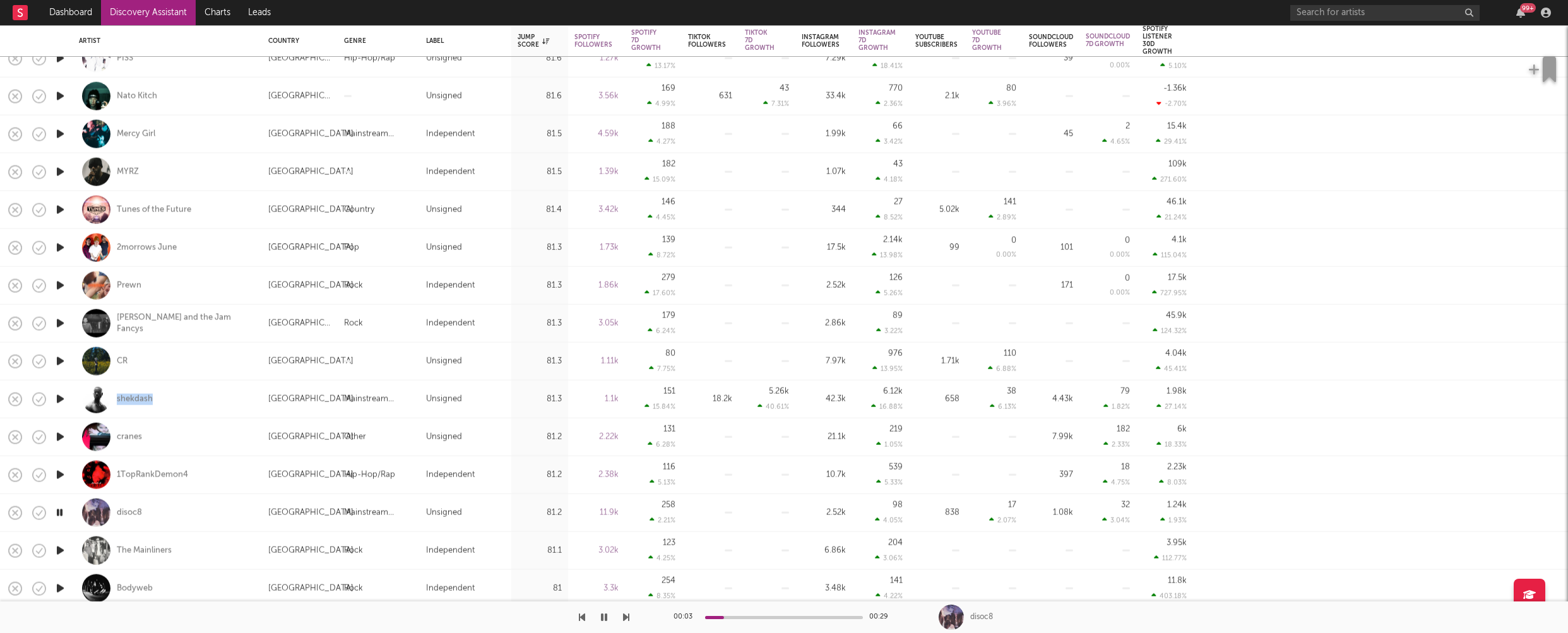
click at [61, 550] on icon "button" at bounding box center [60, 551] width 13 height 16
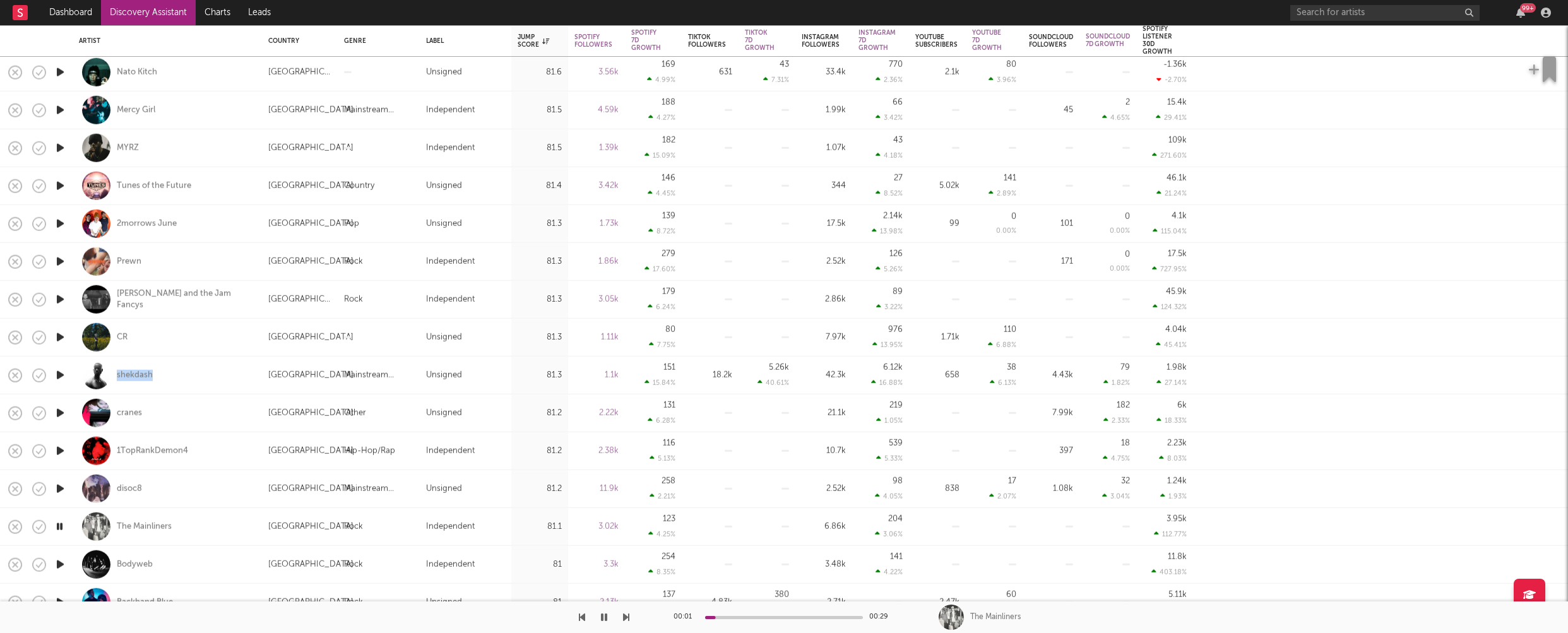
click at [60, 564] on icon "button" at bounding box center [60, 564] width 13 height 16
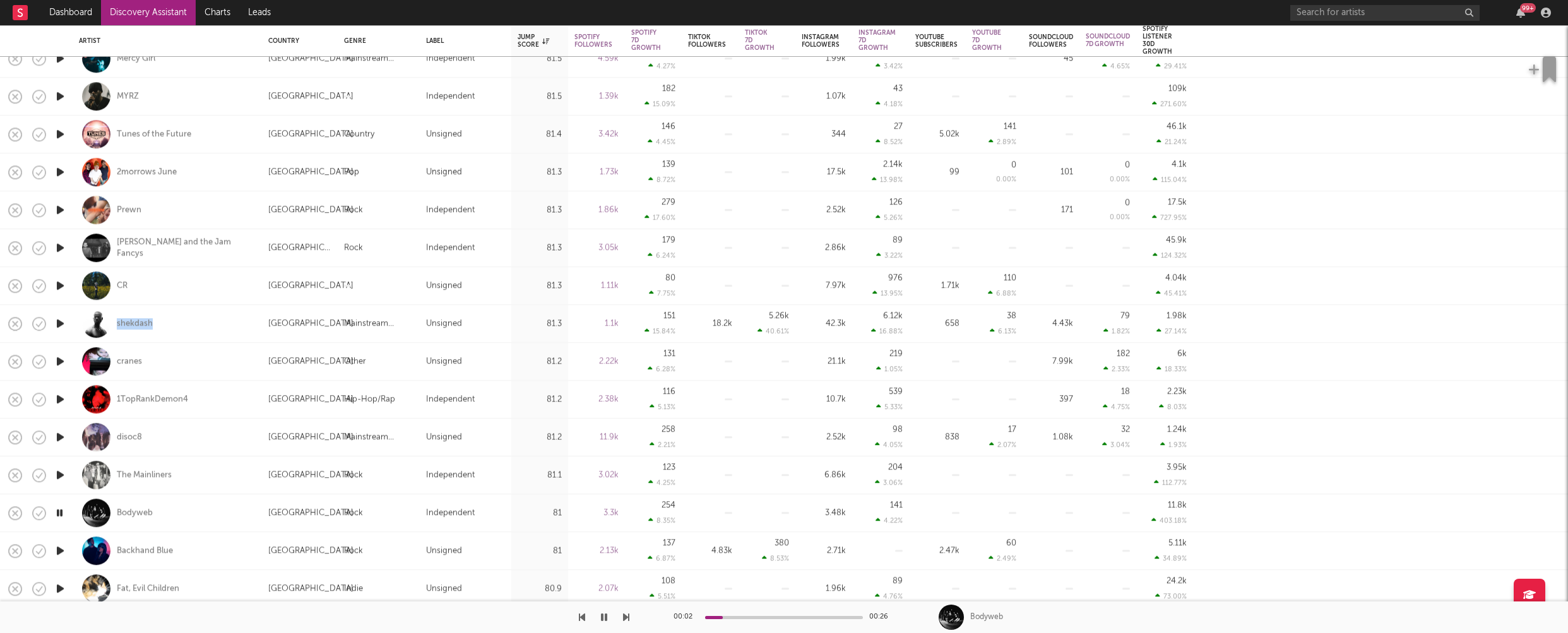
click at [62, 551] on icon "button" at bounding box center [60, 551] width 13 height 16
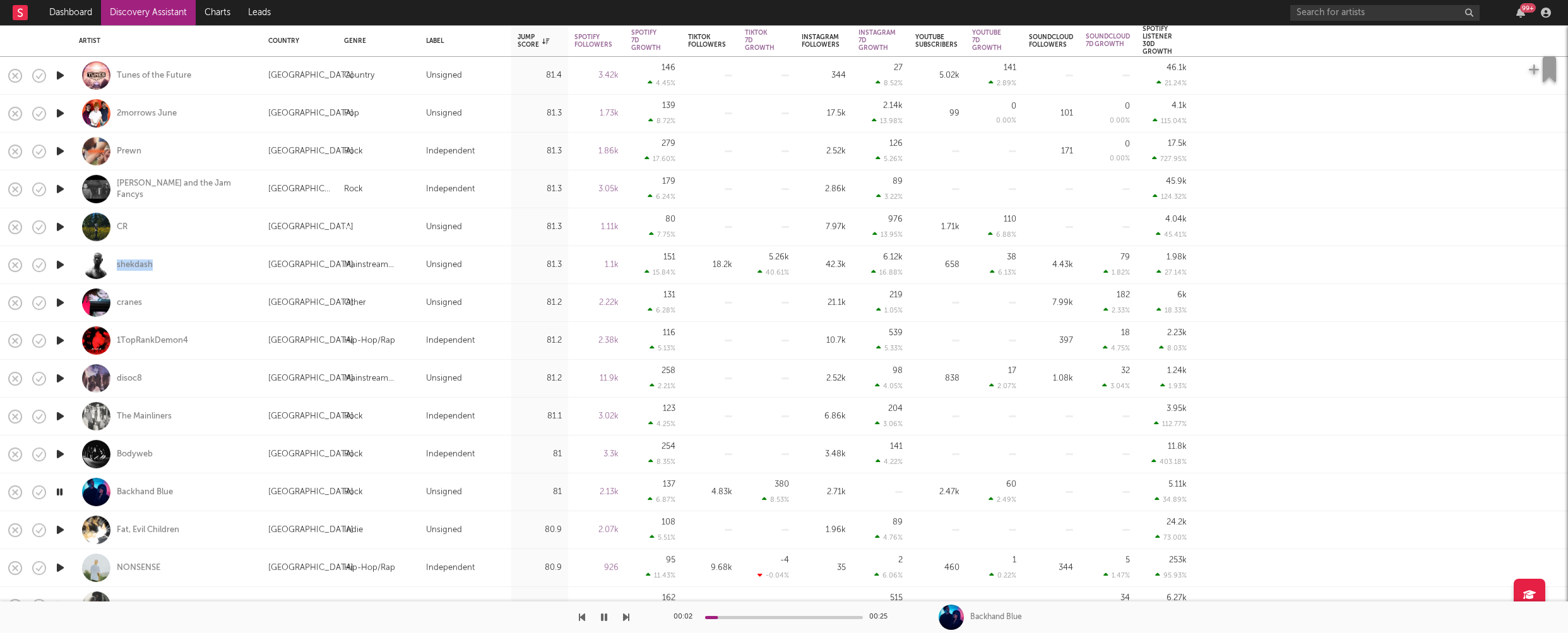
click at [60, 564] on icon "button" at bounding box center [60, 567] width 13 height 16
click at [61, 528] on icon "button" at bounding box center [60, 530] width 13 height 16
click at [61, 528] on icon "button" at bounding box center [59, 530] width 12 height 16
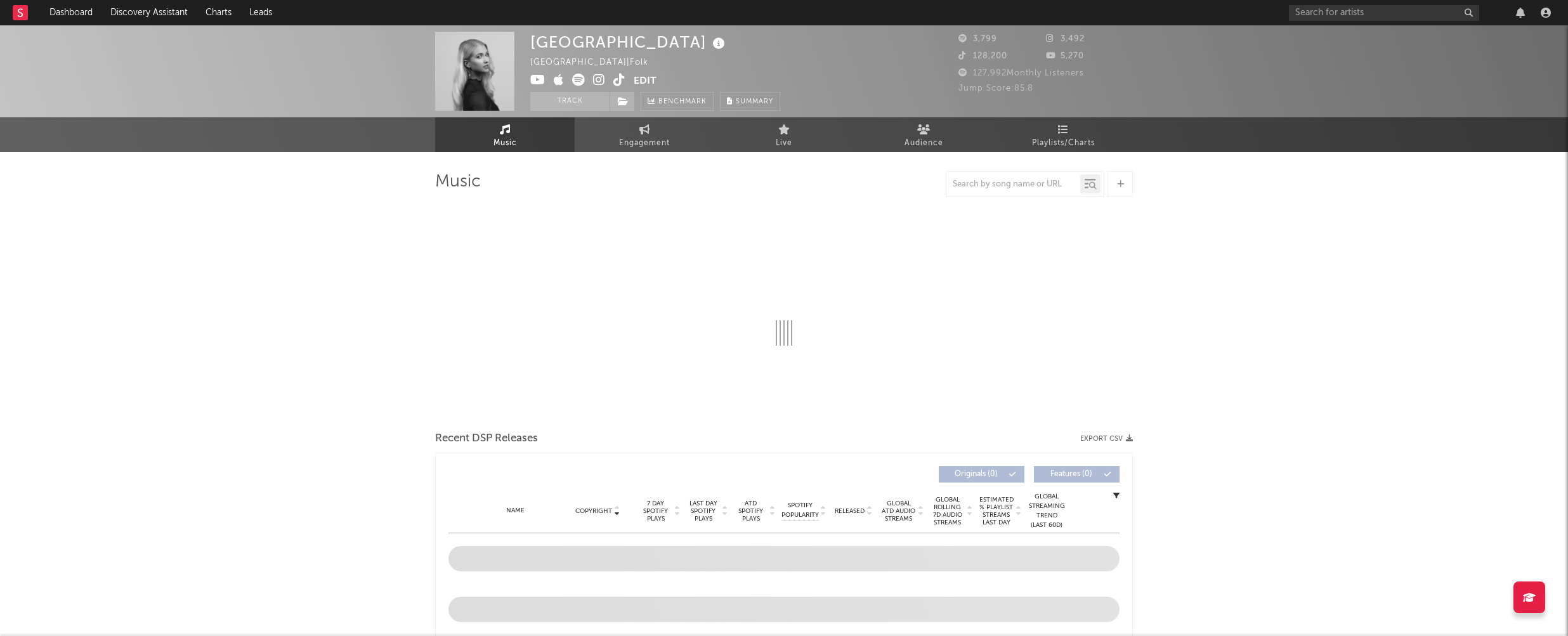
select select "1w"
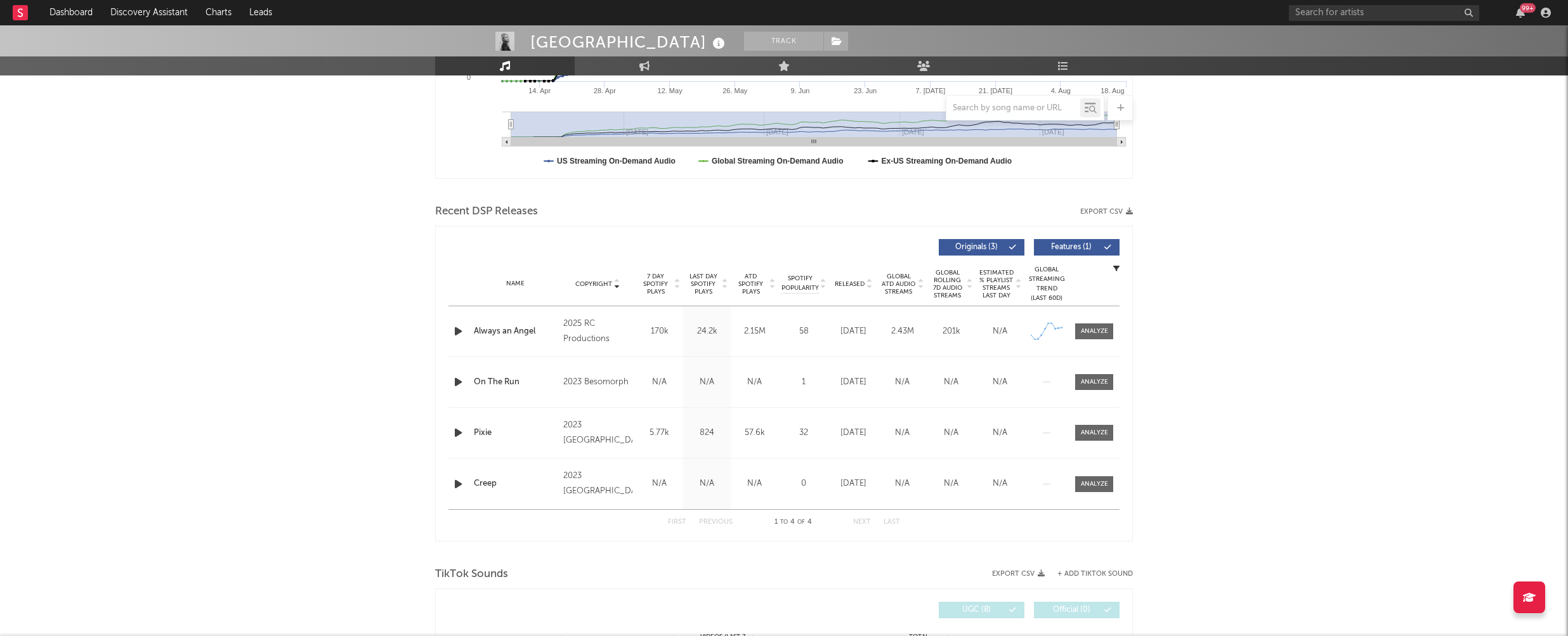
scroll to position [331, 0]
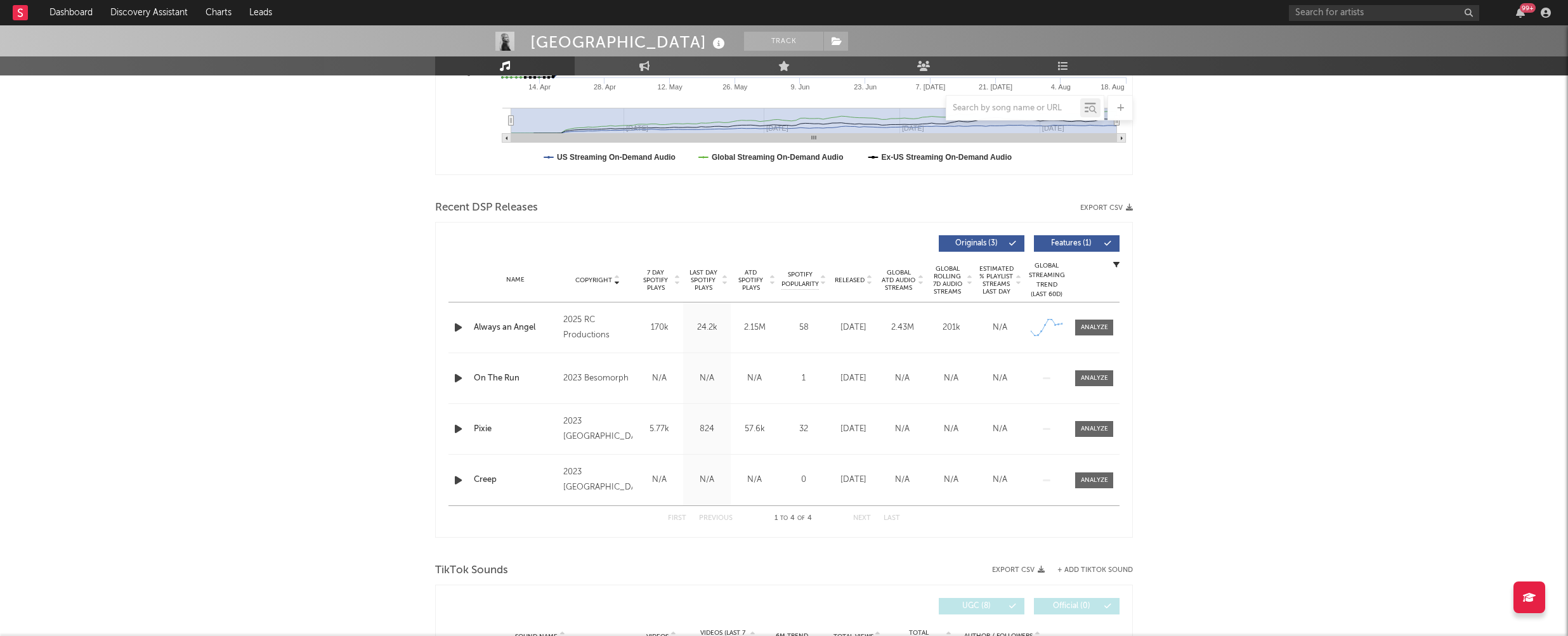
click at [458, 324] on icon "button" at bounding box center [458, 328] width 13 height 16
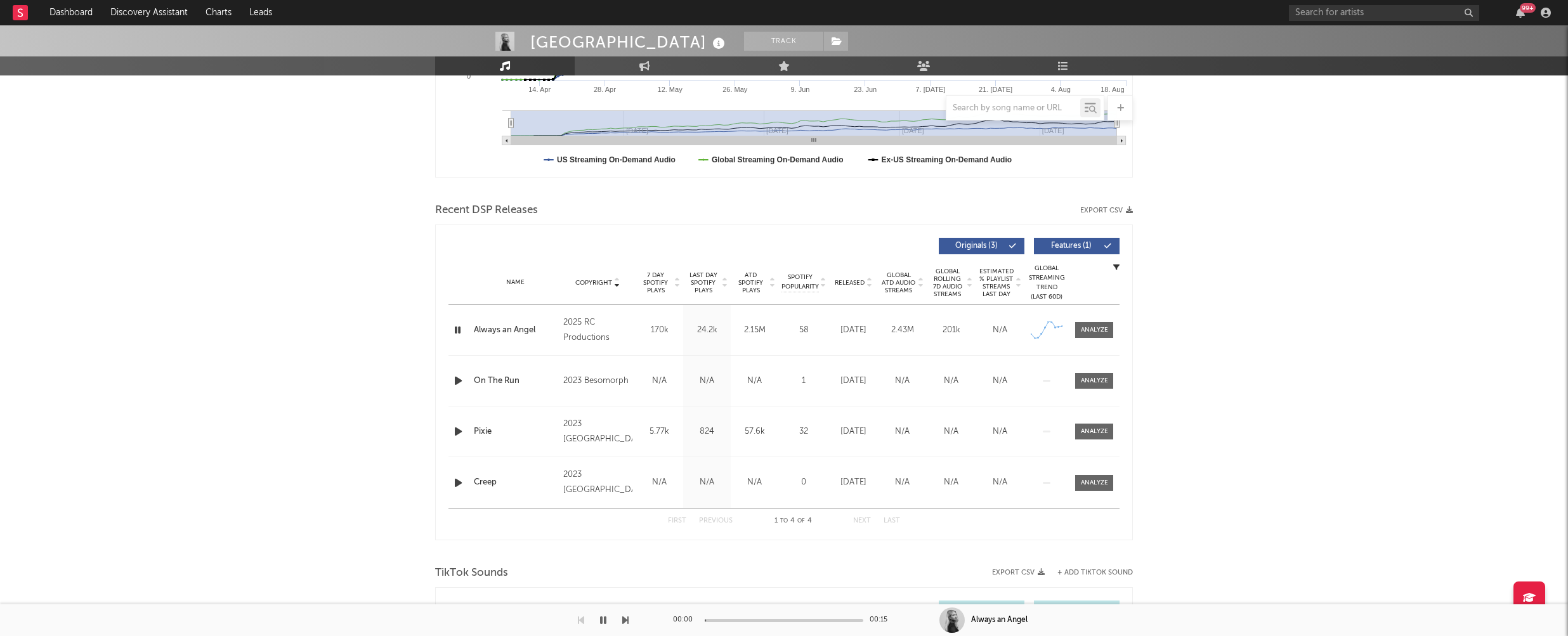
scroll to position [0, 0]
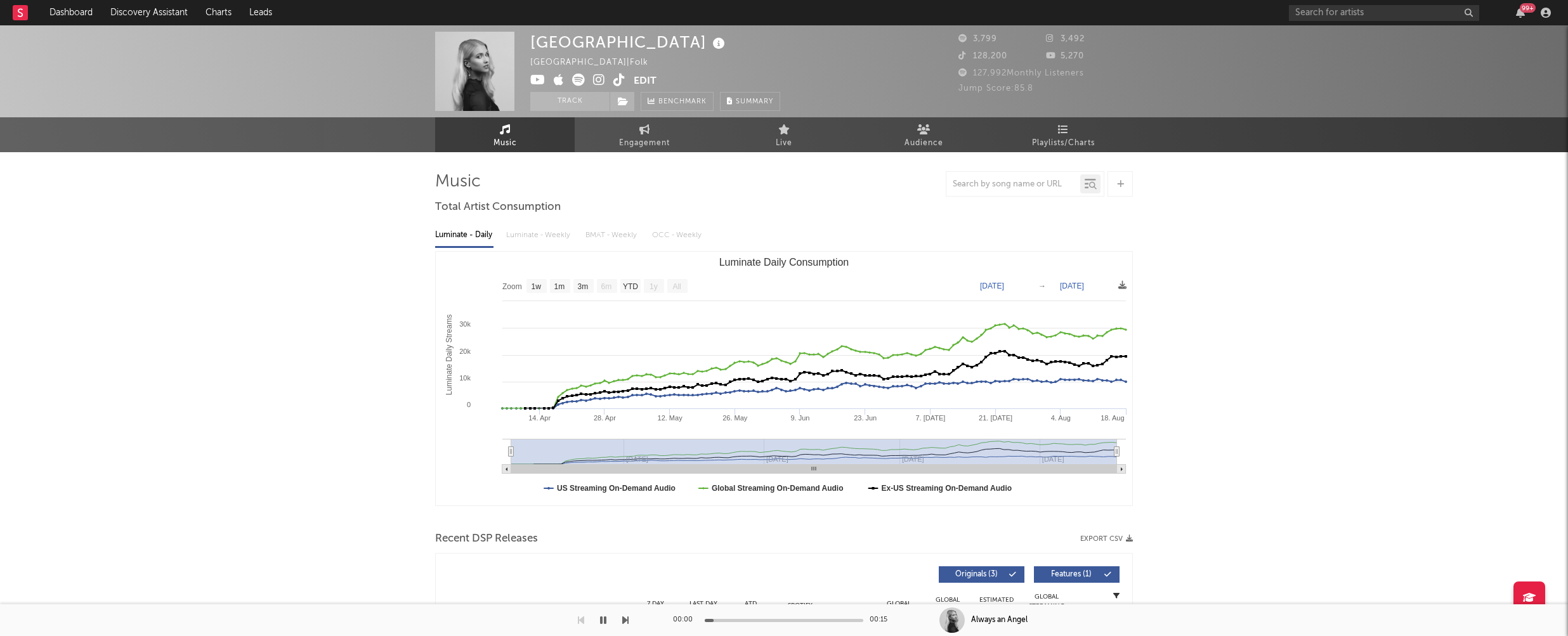
click at [539, 236] on div "Luminate - Daily Luminate - Weekly BMAT - Weekly OCC - Weekly" at bounding box center [784, 235] width 698 height 21
click at [634, 148] on span "Engagement" at bounding box center [644, 143] width 51 height 15
select select "1w"
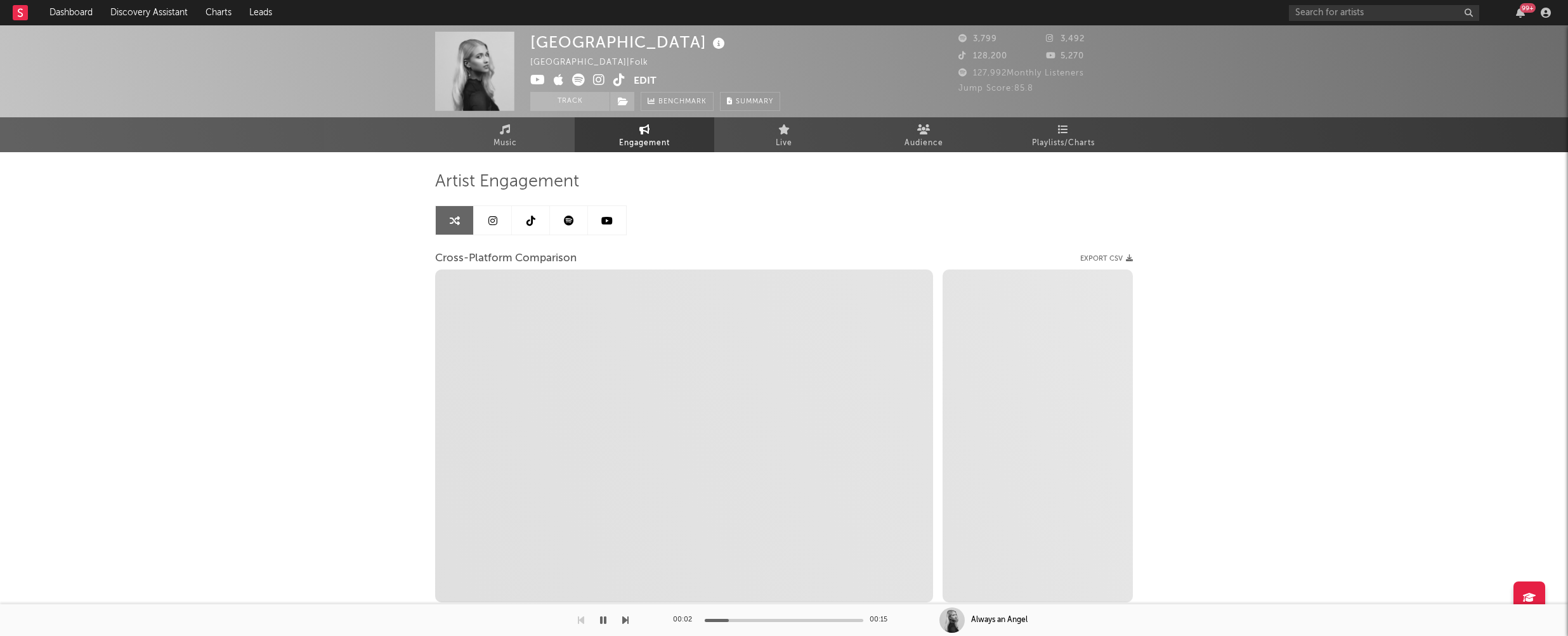
click at [599, 79] on icon at bounding box center [599, 80] width 12 height 13
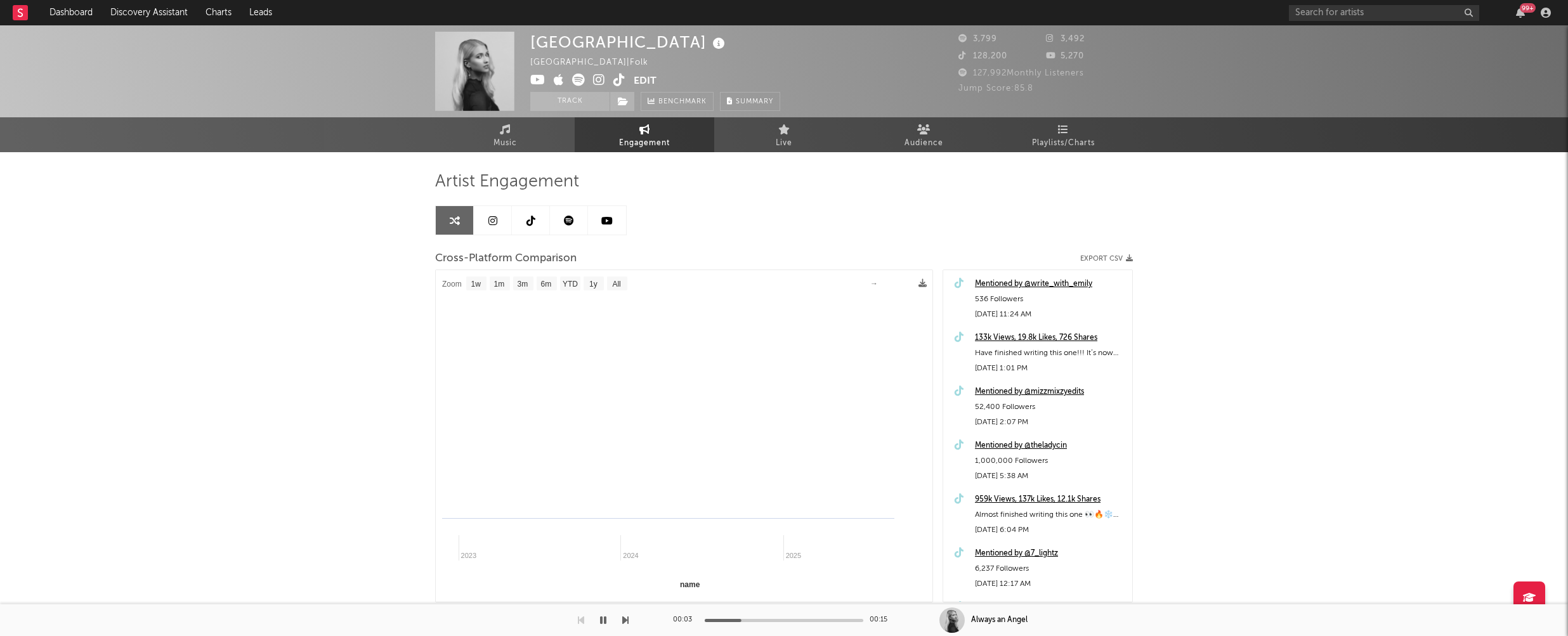
select select "1m"
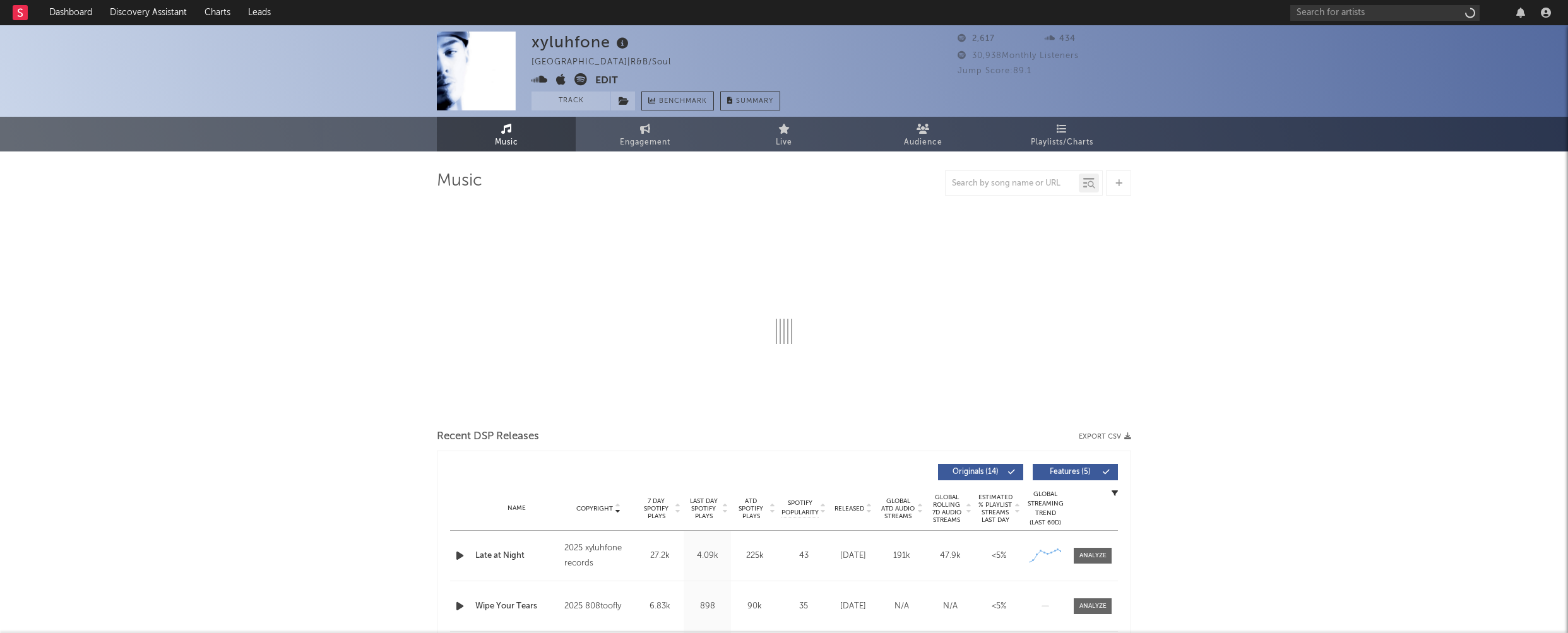
select select "6m"
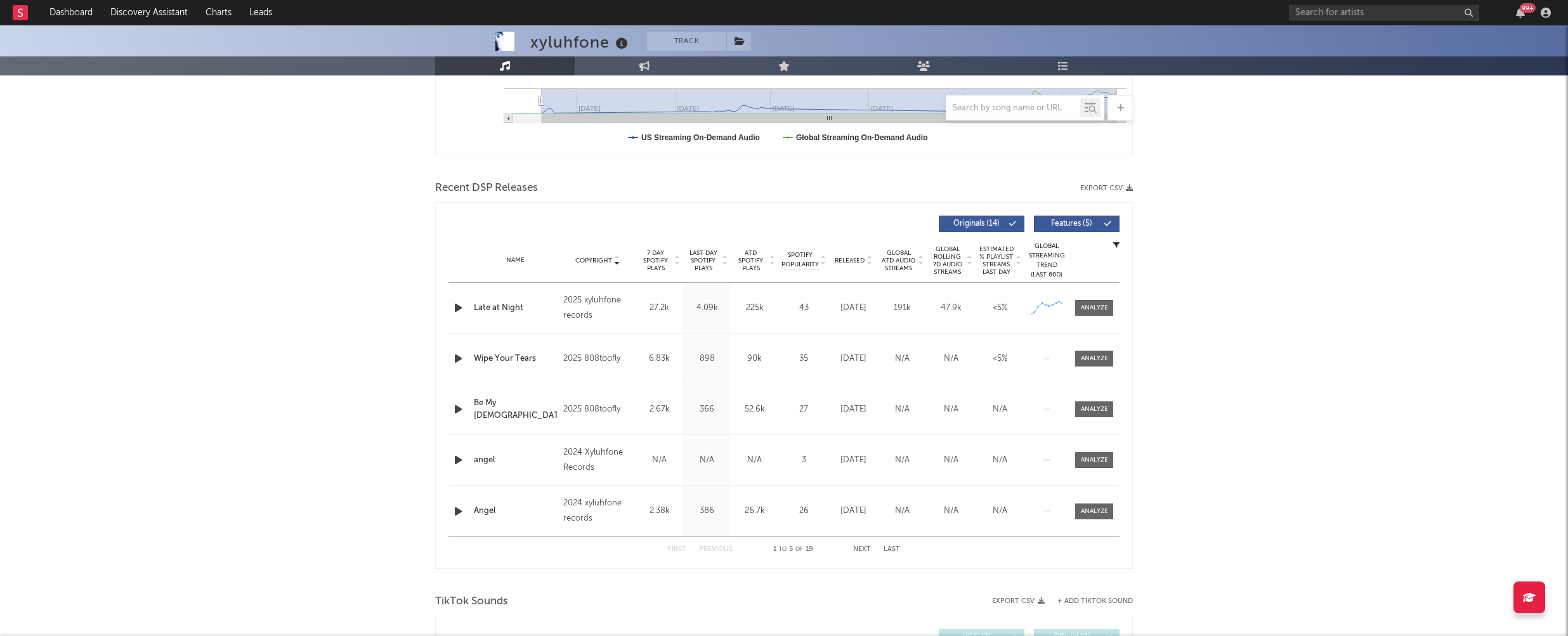
scroll to position [353, 0]
click at [459, 303] on icon "button" at bounding box center [458, 305] width 13 height 16
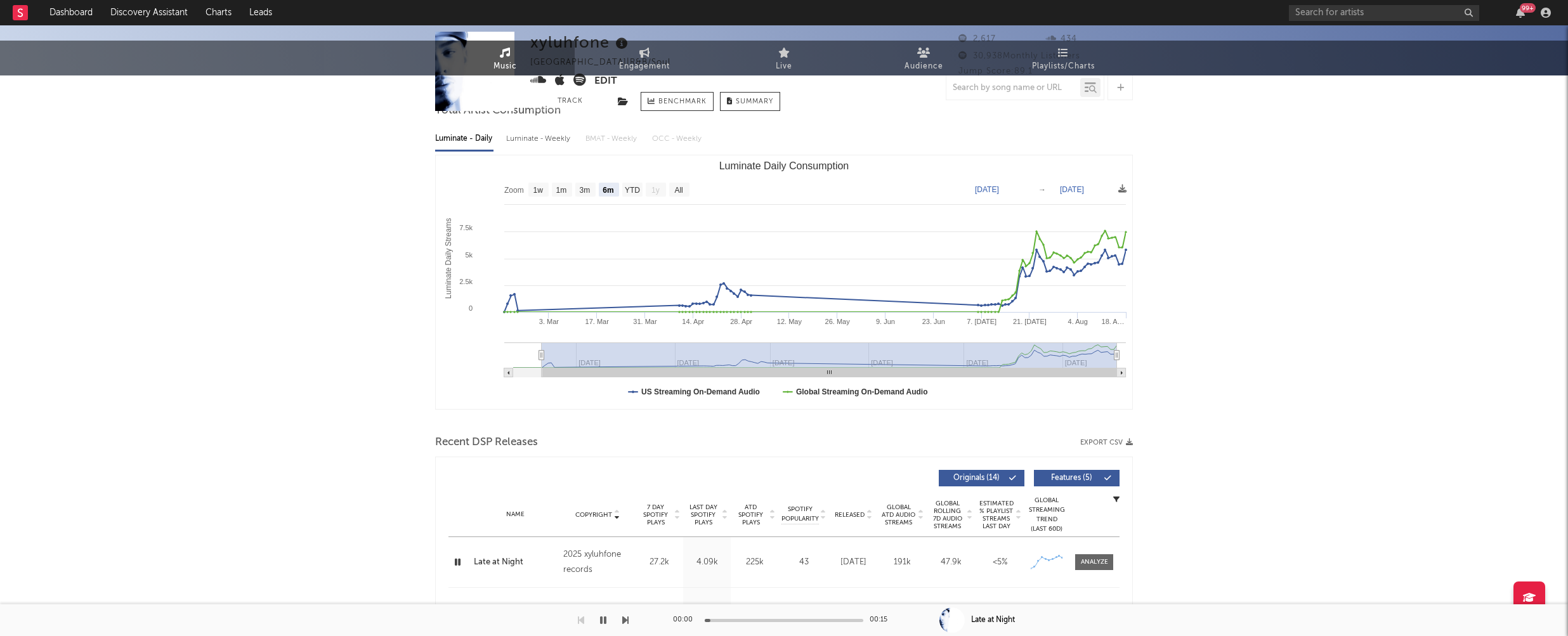
scroll to position [0, 0]
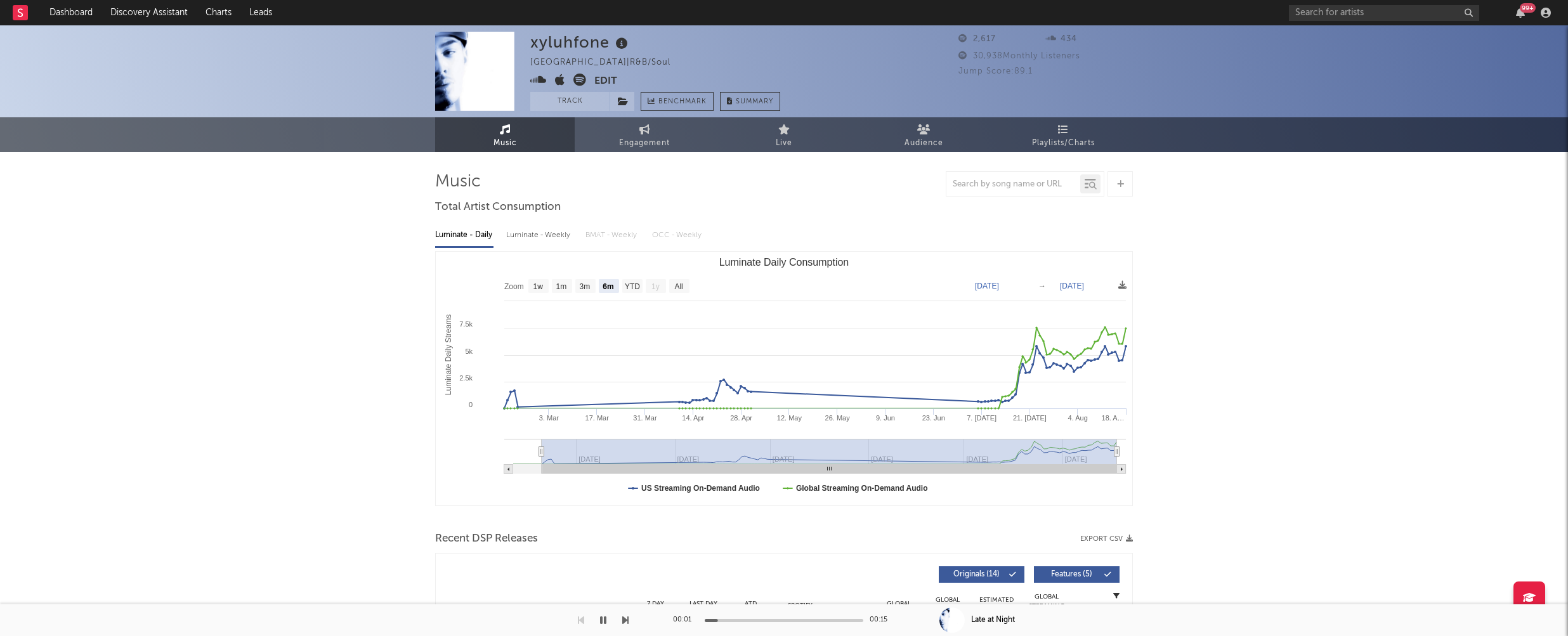
click at [543, 236] on div "Luminate - Weekly" at bounding box center [539, 235] width 67 height 21
select select "1w"
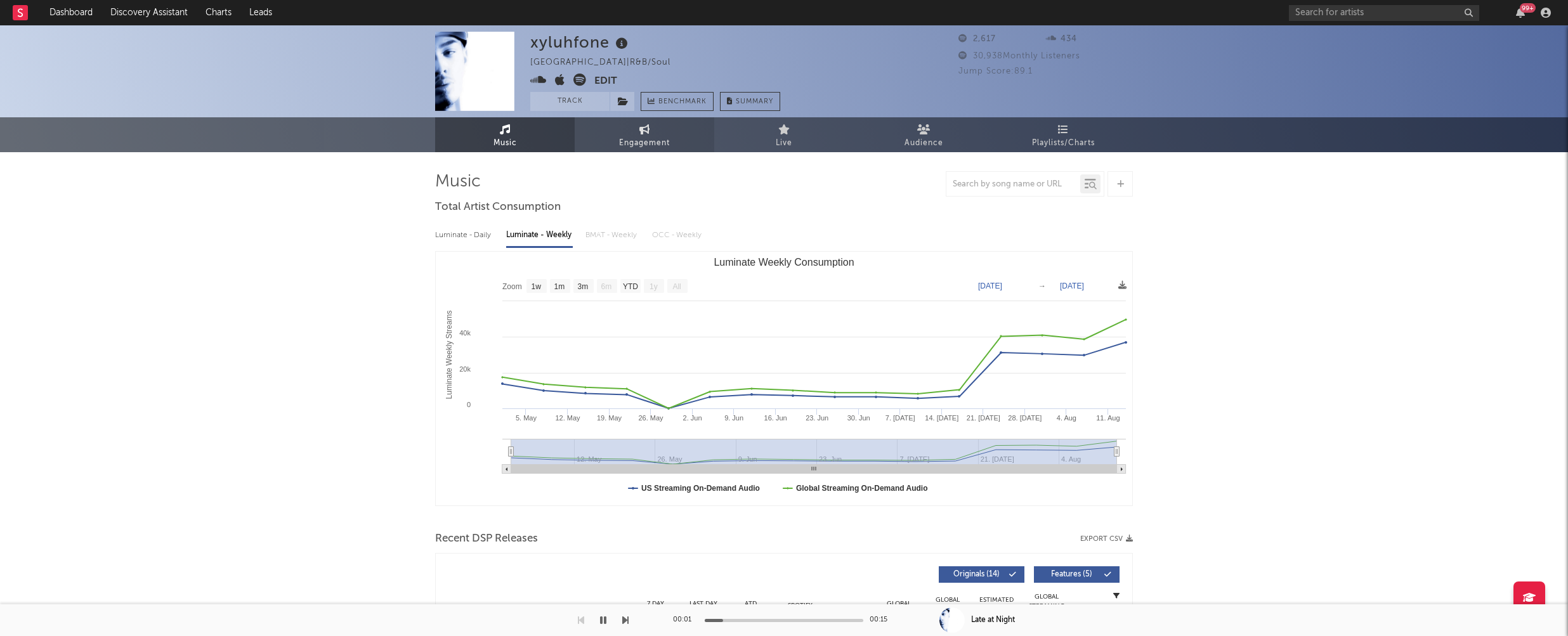
click at [641, 136] on span "Engagement" at bounding box center [644, 143] width 51 height 15
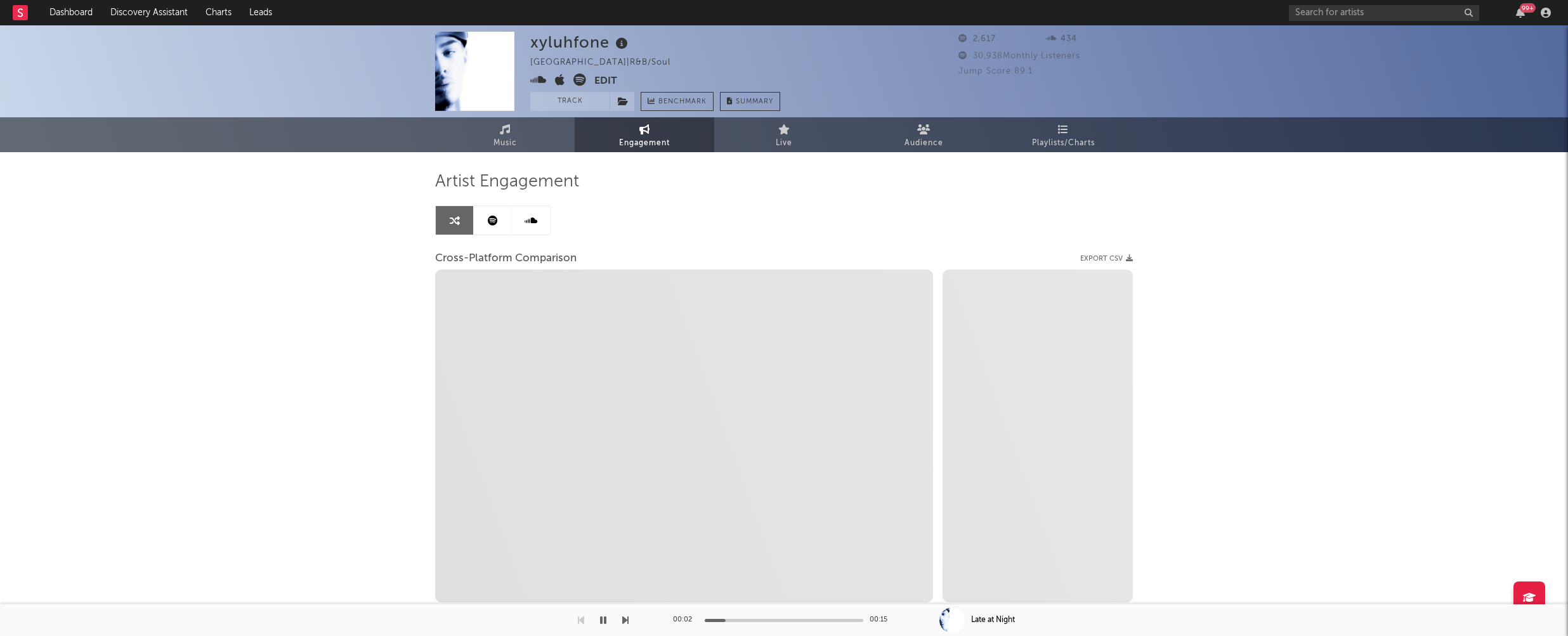
select select "1w"
click at [538, 77] on icon at bounding box center [539, 80] width 17 height 13
select select "1m"
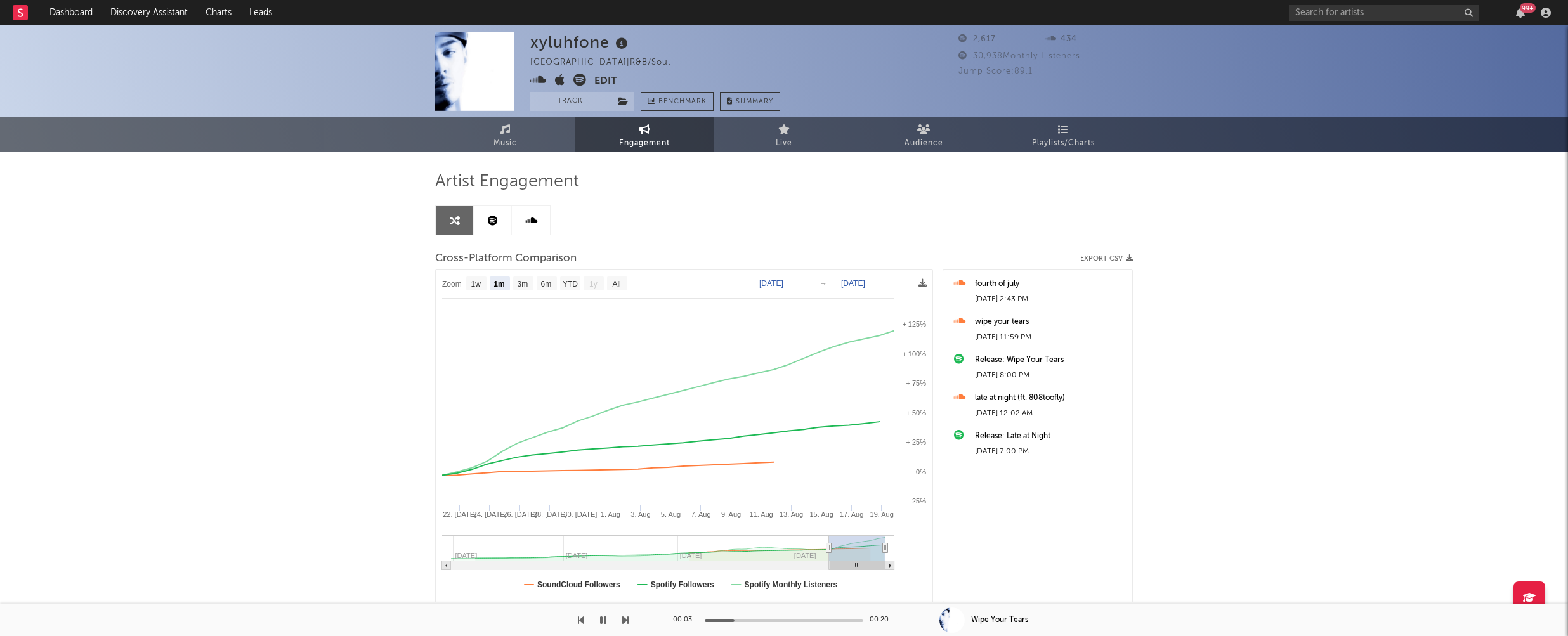
click at [602, 619] on icon "button" at bounding box center [603, 620] width 6 height 10
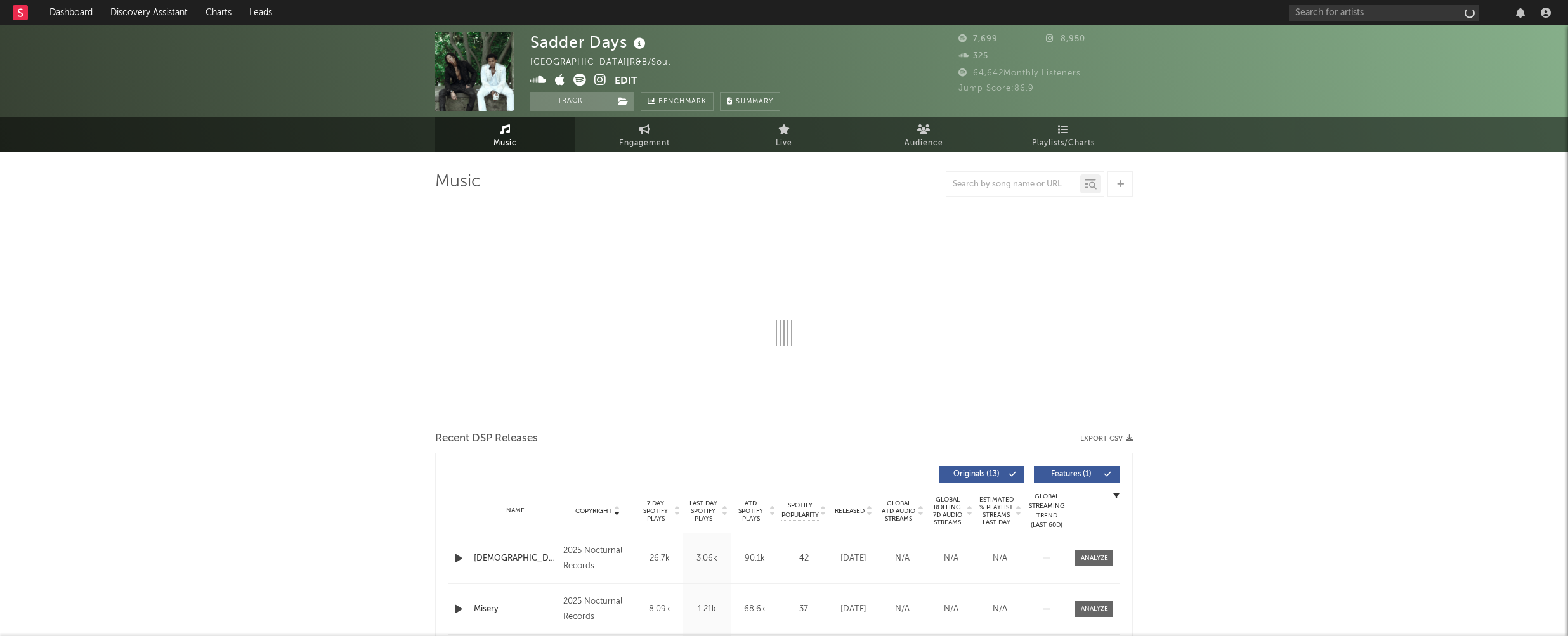
select select "6m"
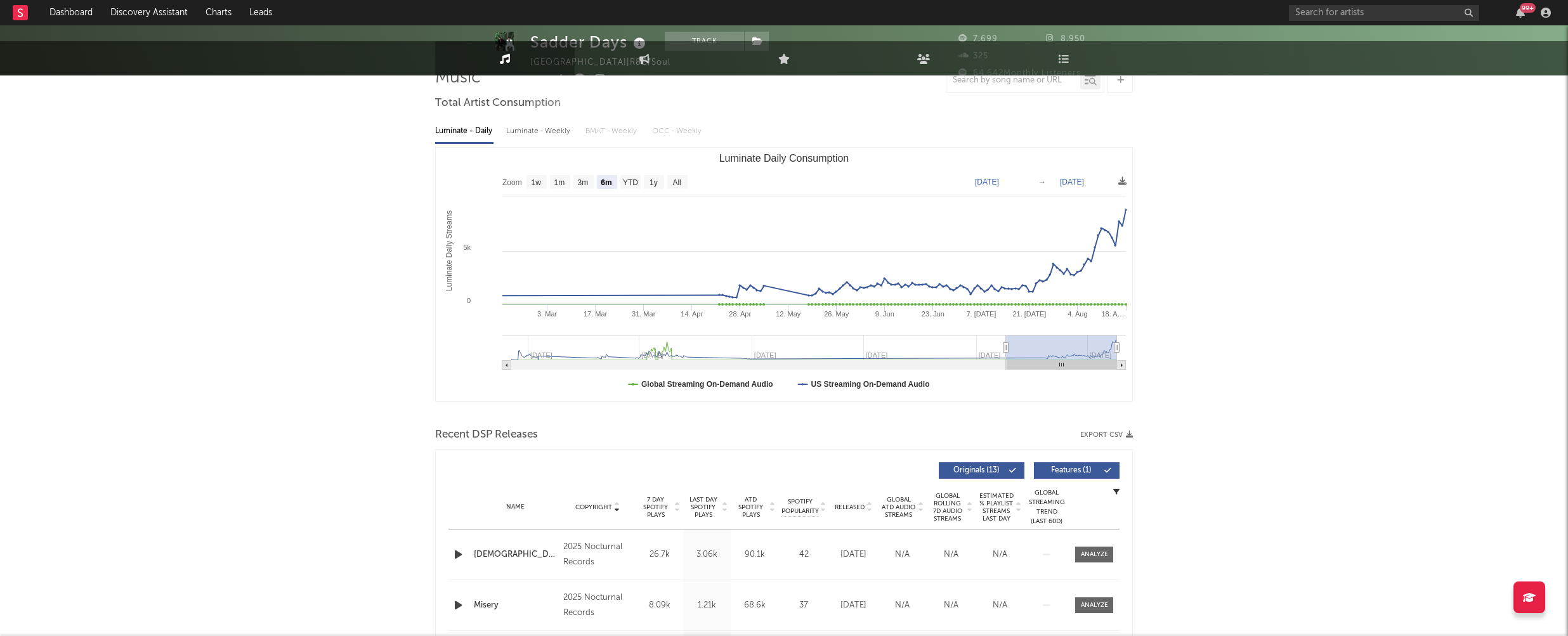
scroll to position [160, 0]
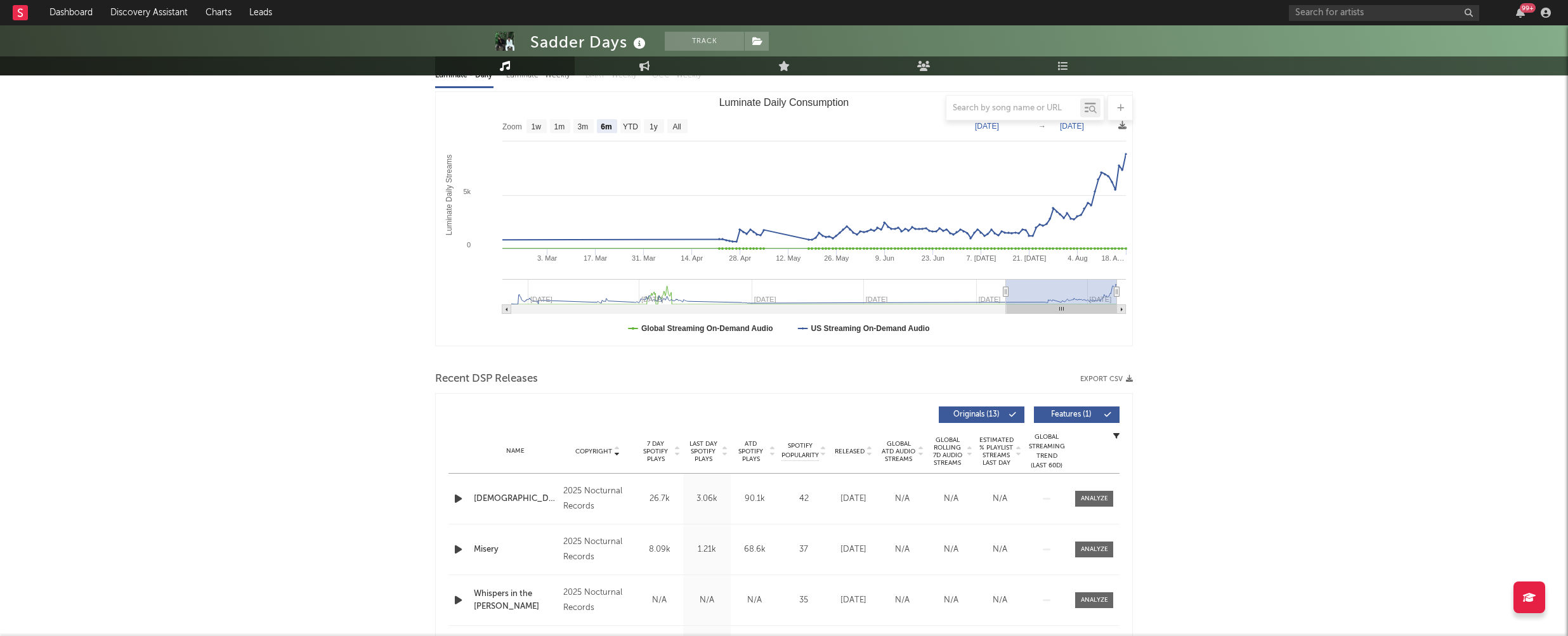
click at [458, 495] on icon "button" at bounding box center [458, 499] width 13 height 16
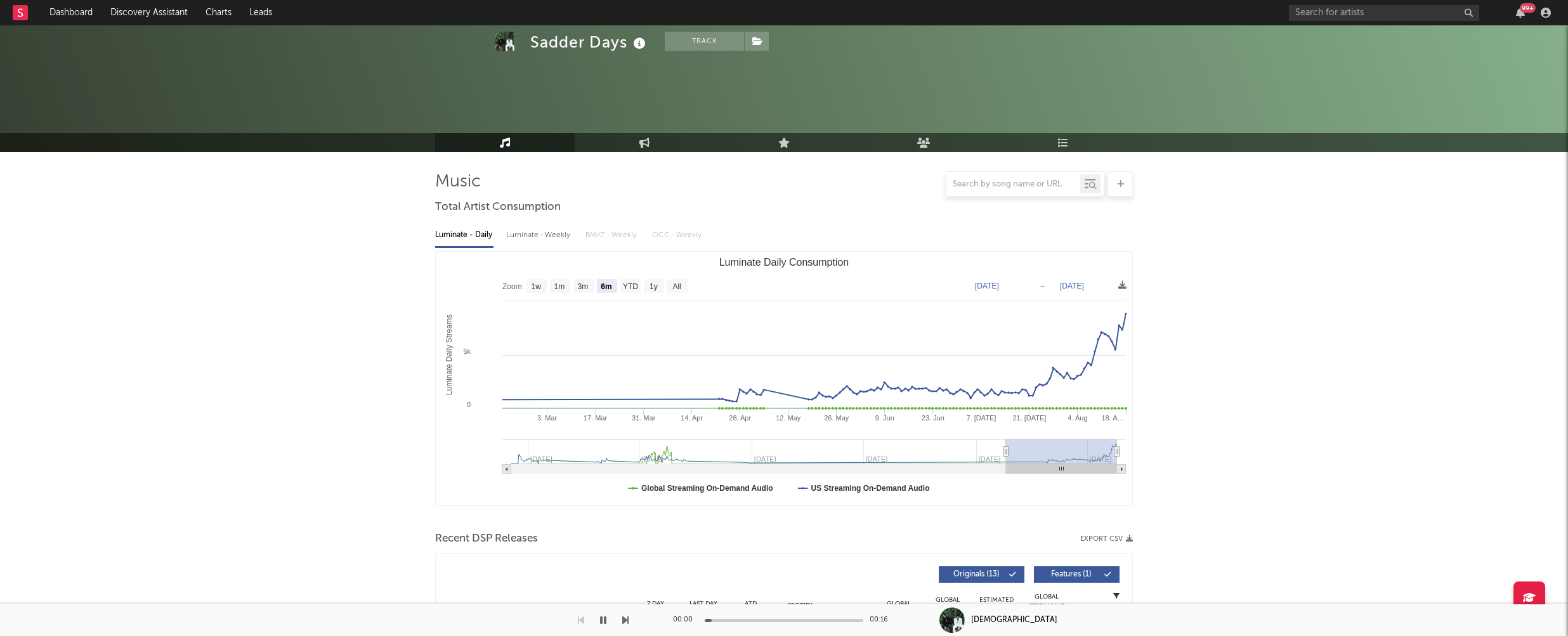
scroll to position [0, 0]
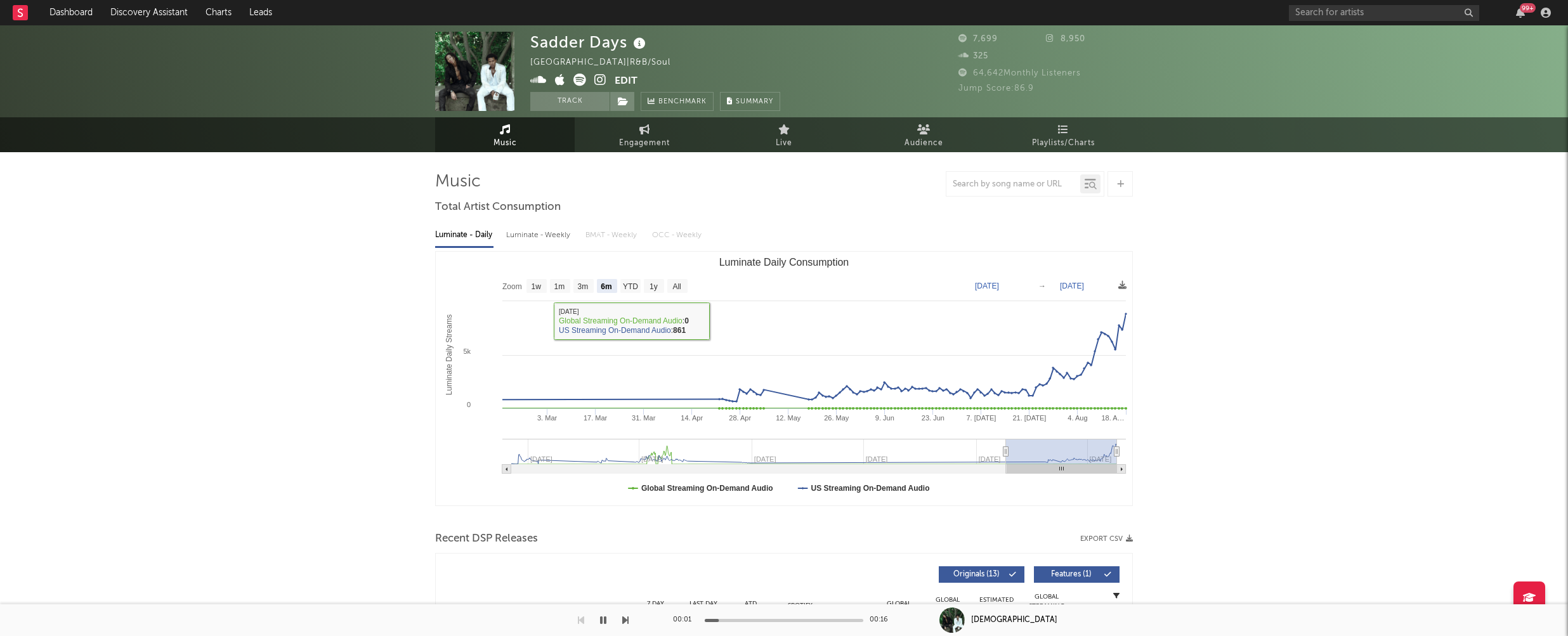
click at [541, 233] on div "Luminate - Weekly" at bounding box center [539, 235] width 67 height 21
select select "6m"
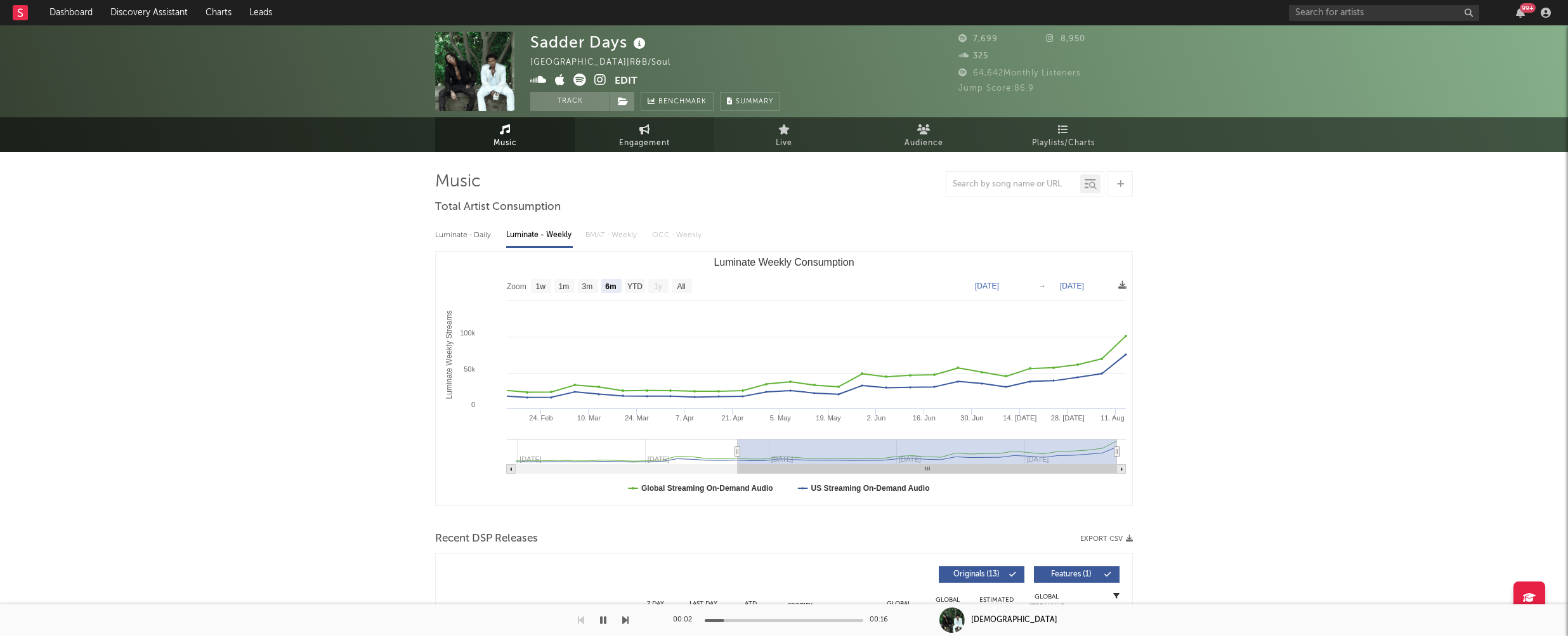
click at [646, 143] on span "Engagement" at bounding box center [644, 143] width 51 height 15
select select "1w"
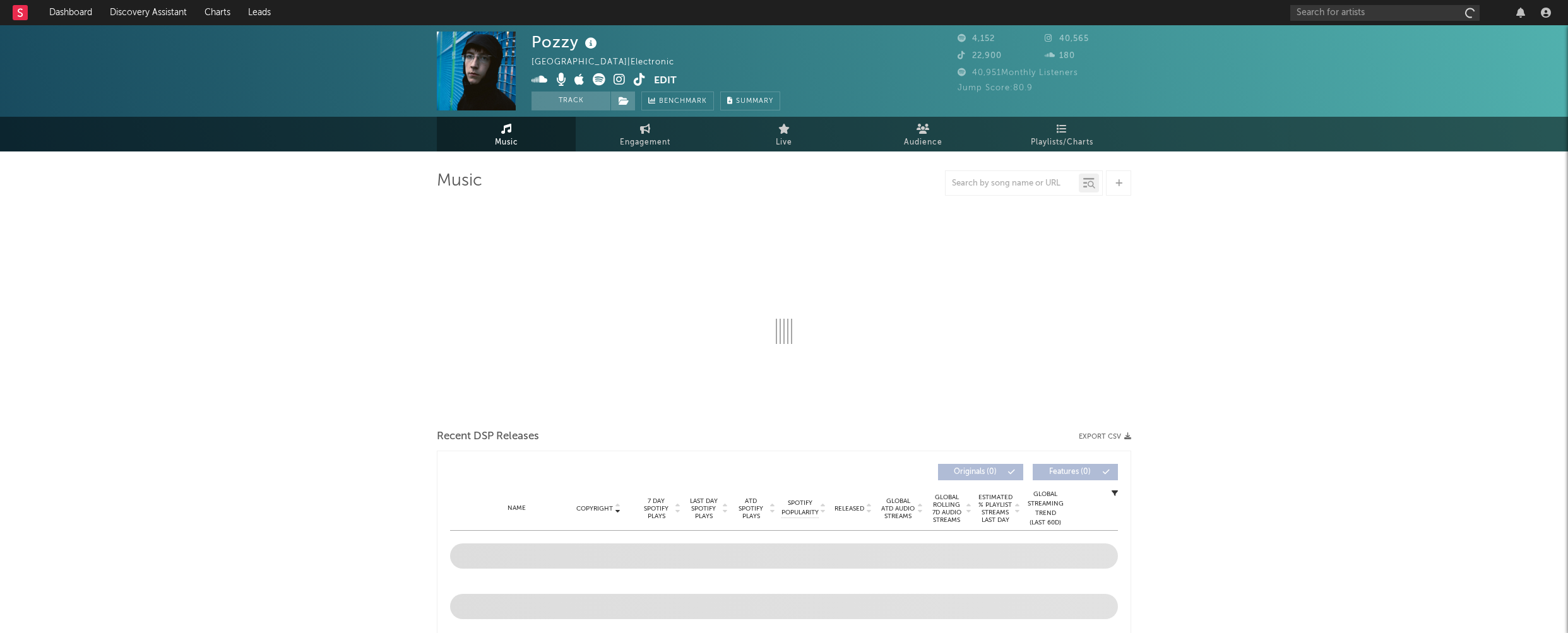
select select "6m"
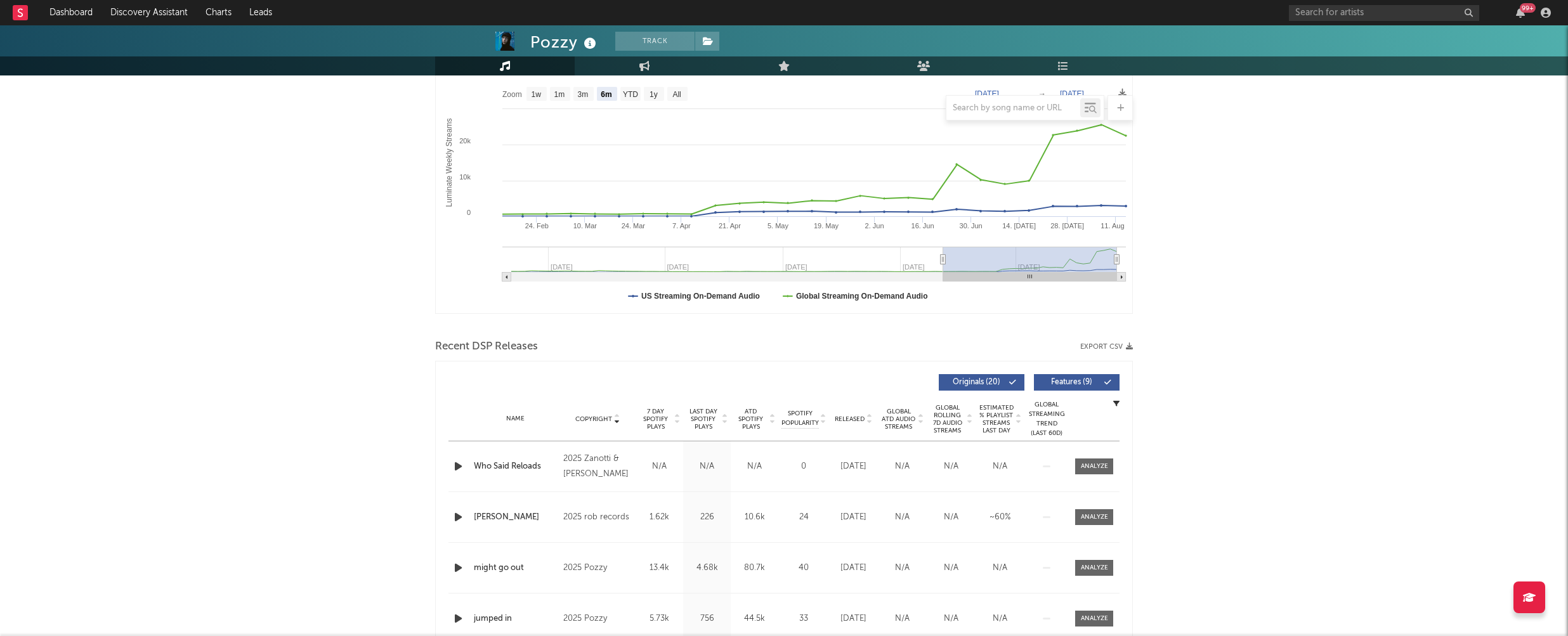
scroll to position [201, 0]
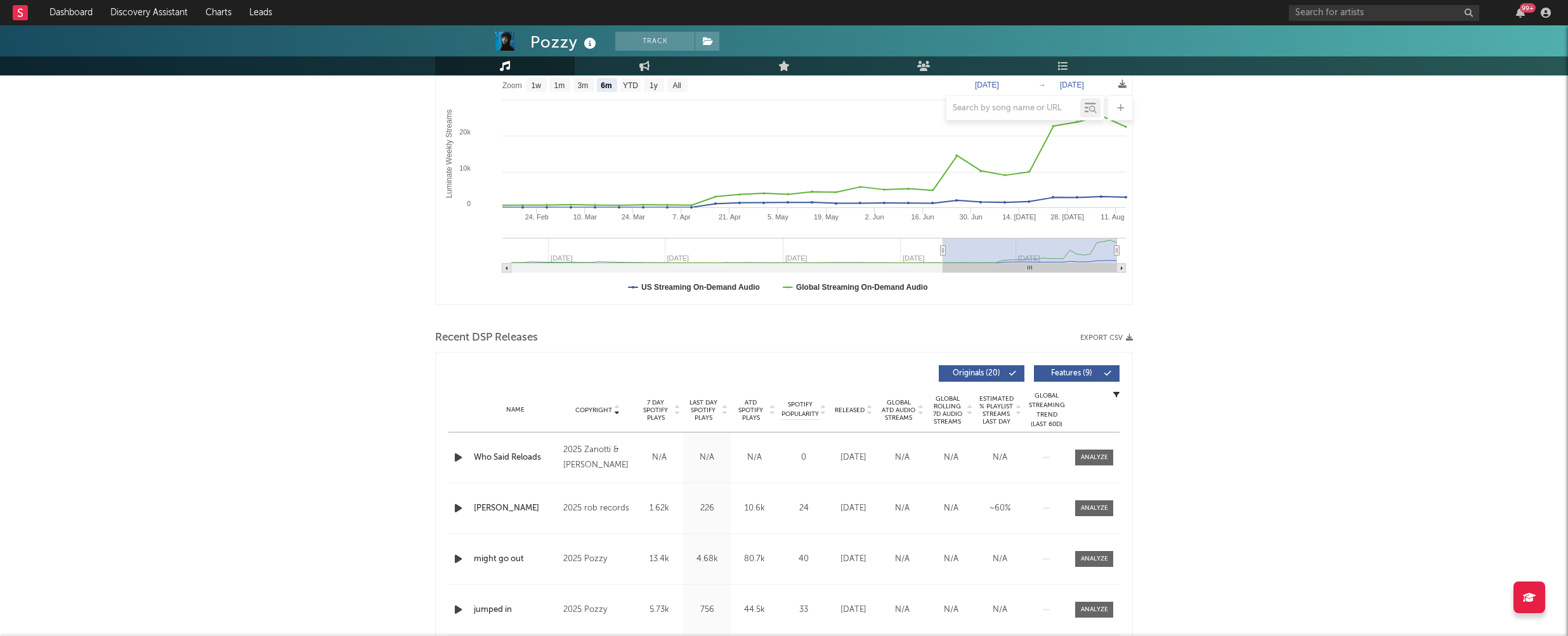
click at [455, 455] on icon "button" at bounding box center [458, 458] width 13 height 16
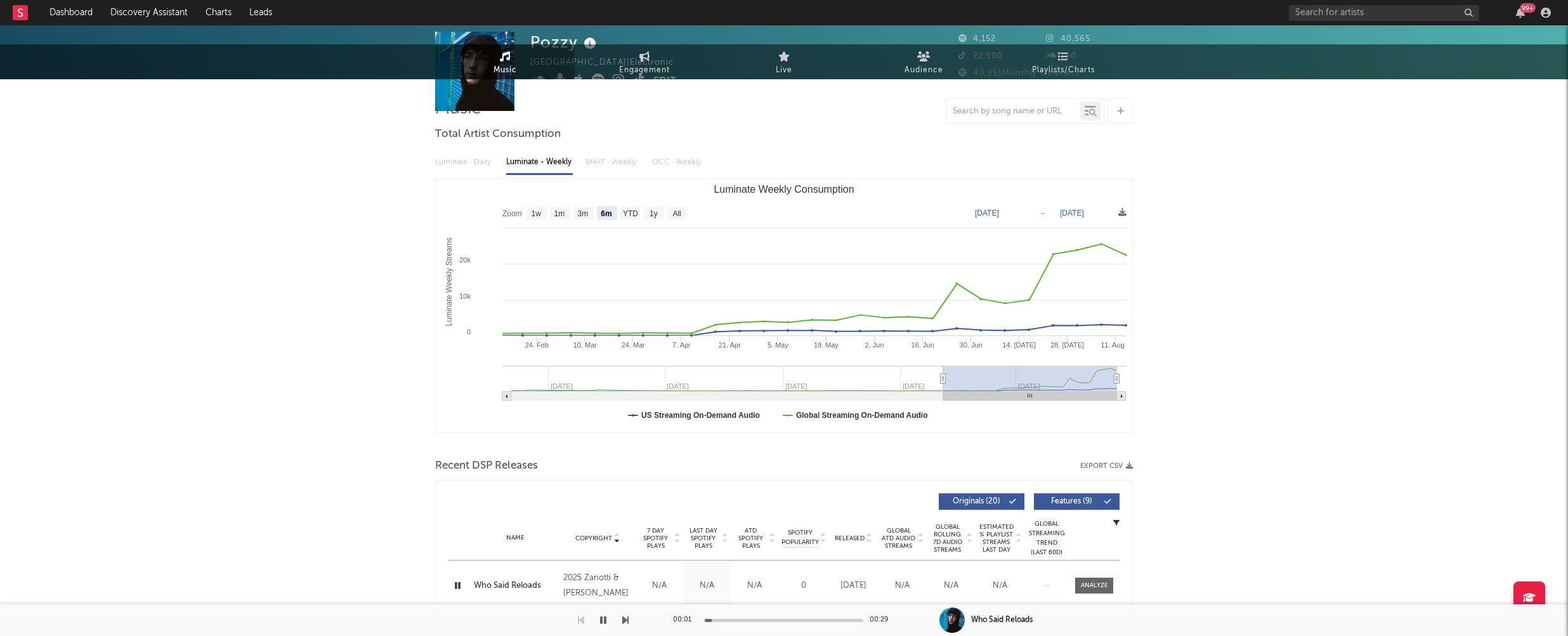
scroll to position [0, 0]
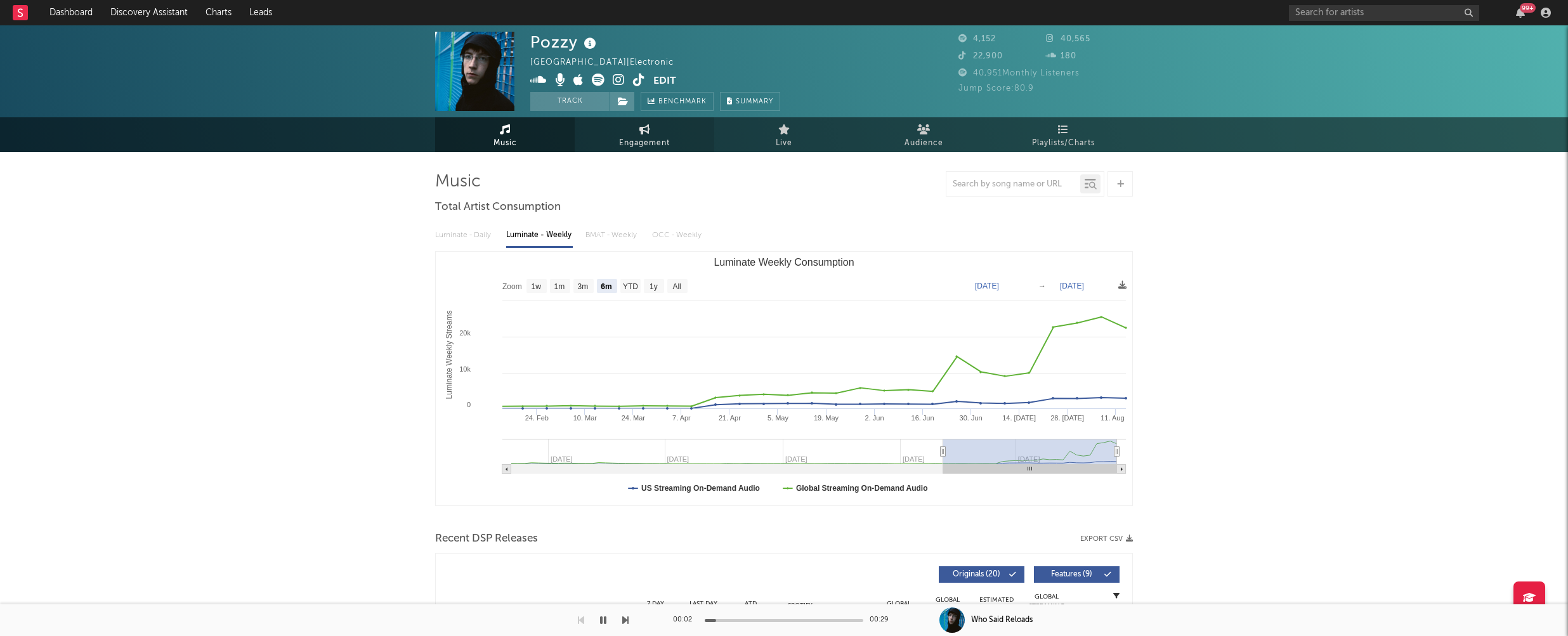
click at [641, 150] on span "Engagement" at bounding box center [644, 143] width 51 height 15
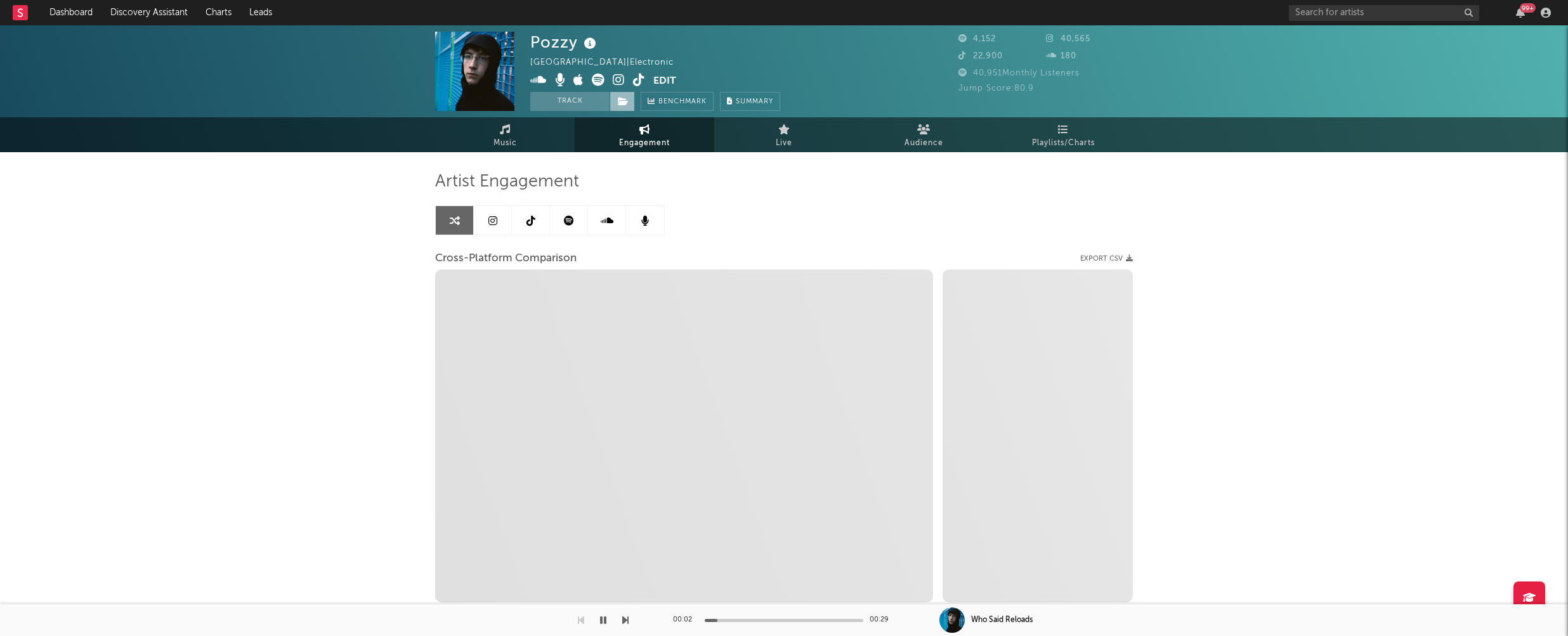
select select "1w"
click at [619, 79] on icon at bounding box center [618, 80] width 12 height 13
select select "1m"
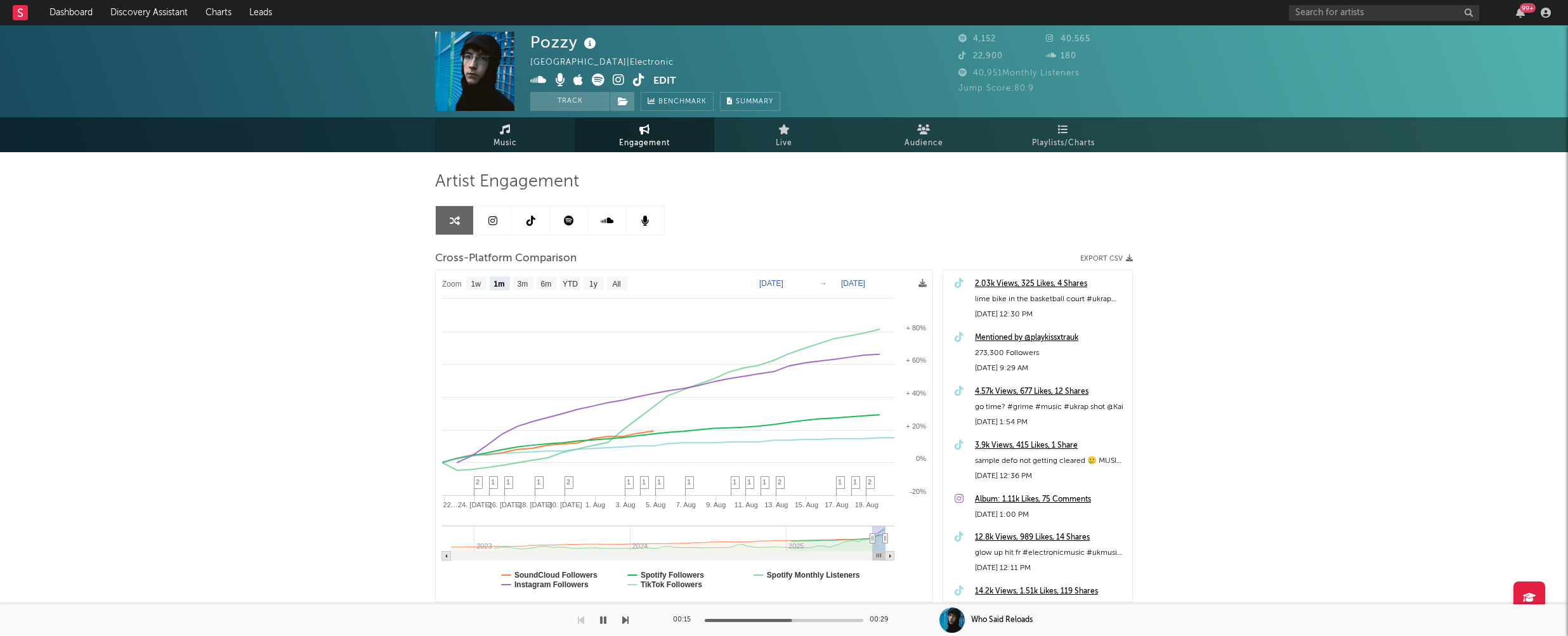
click at [499, 136] on span "Music" at bounding box center [505, 143] width 24 height 15
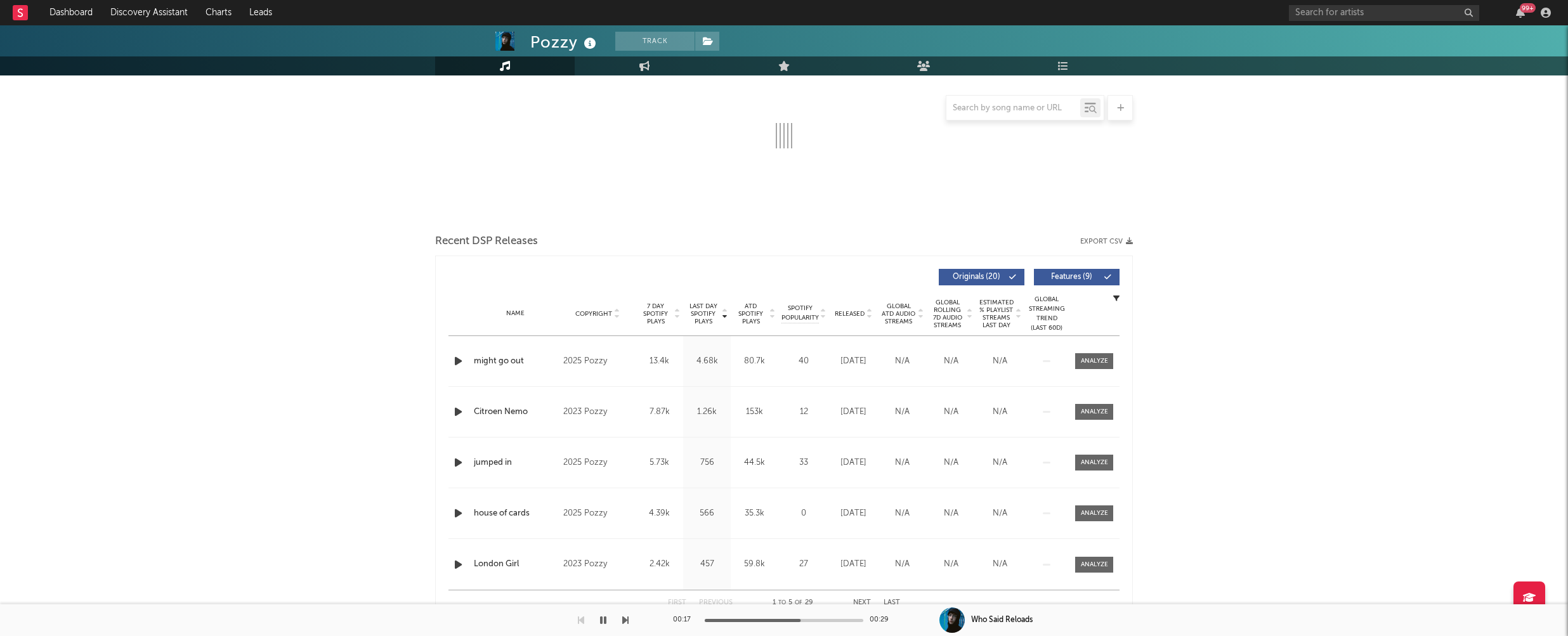
scroll to position [381, 0]
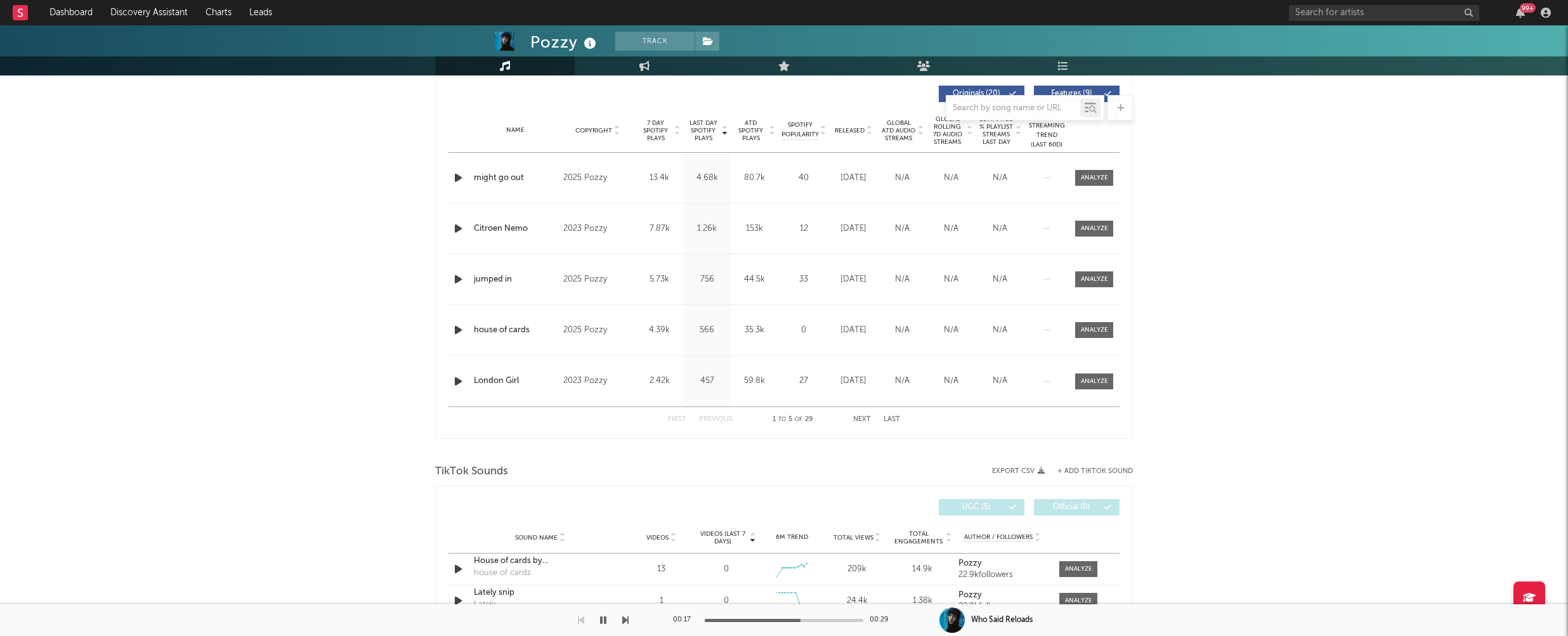
select select "6m"
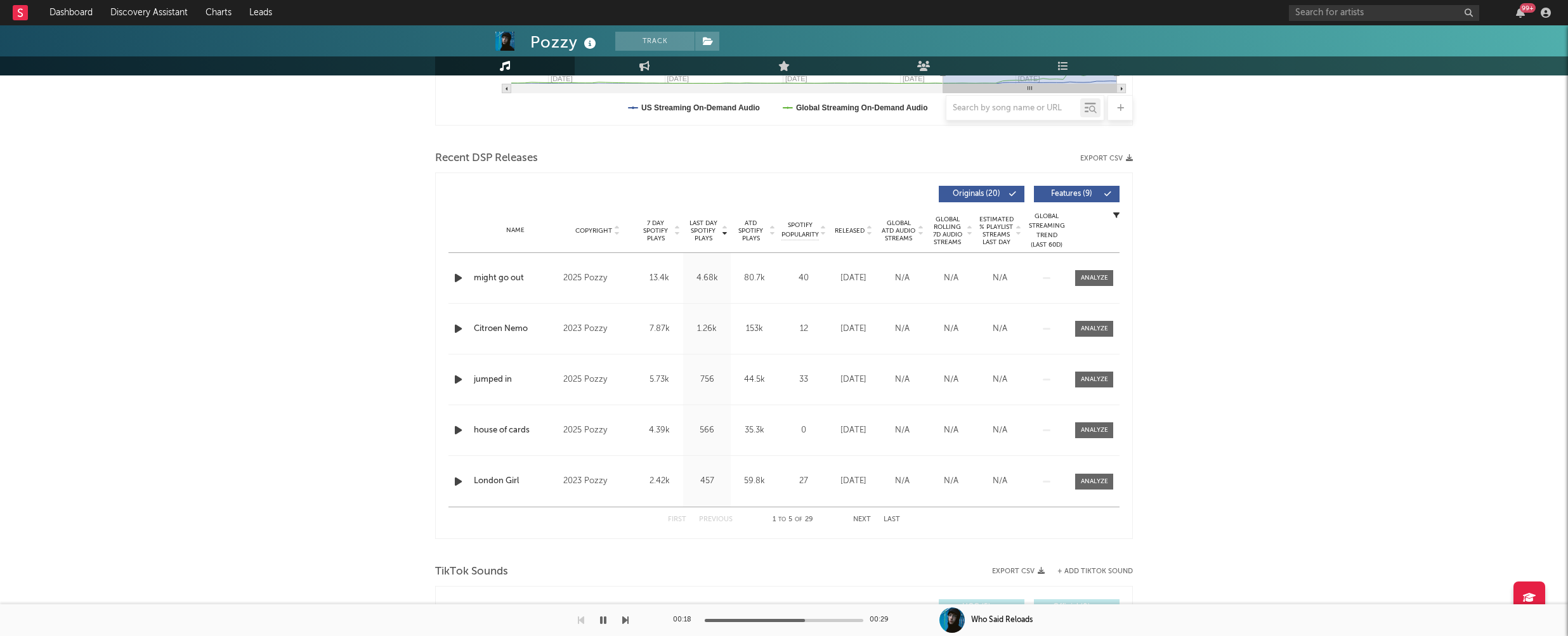
scroll to position [0, 0]
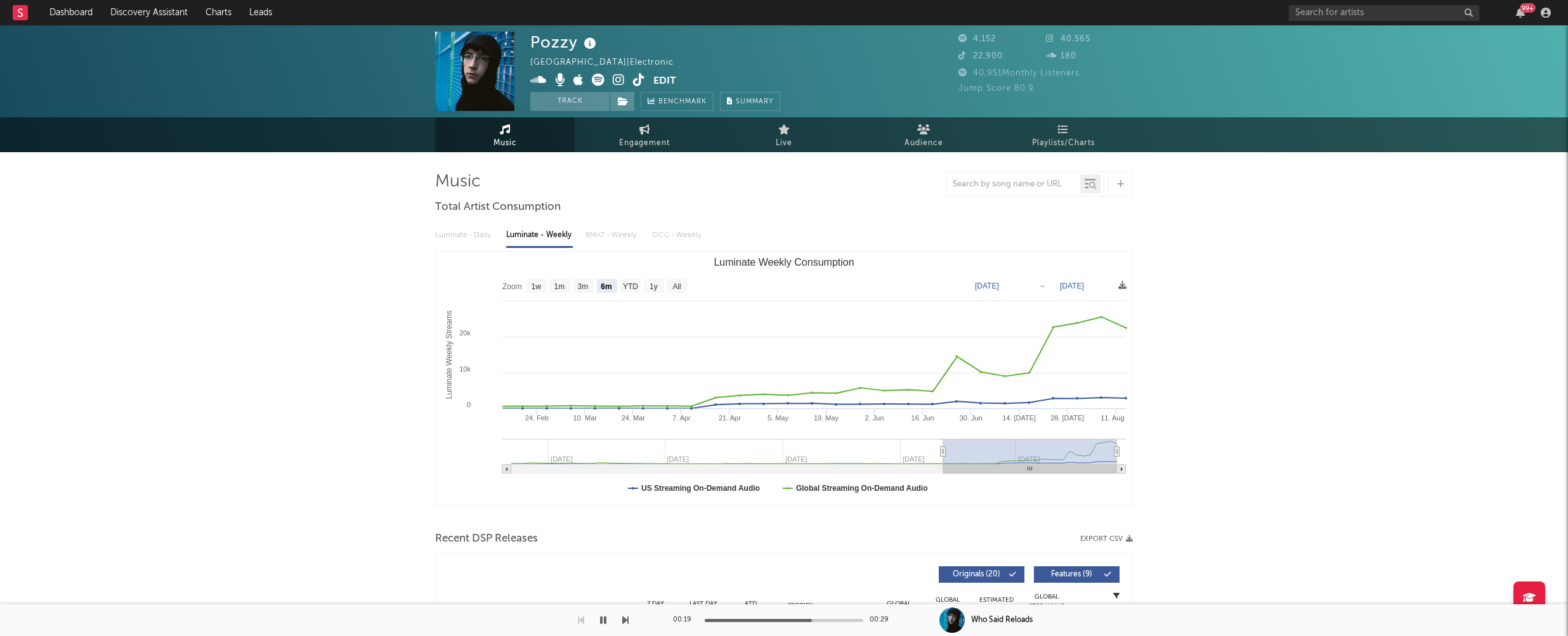
click at [600, 619] on icon "button" at bounding box center [603, 620] width 6 height 10
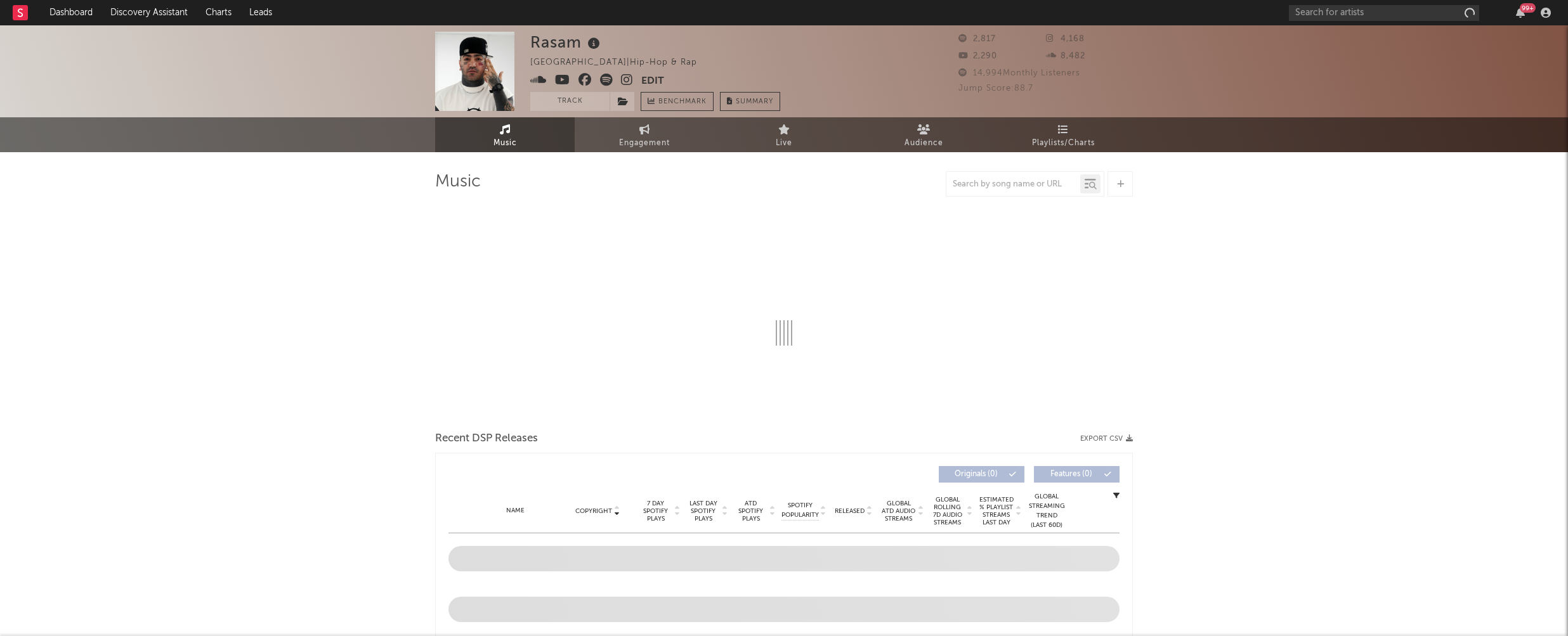
select select "1w"
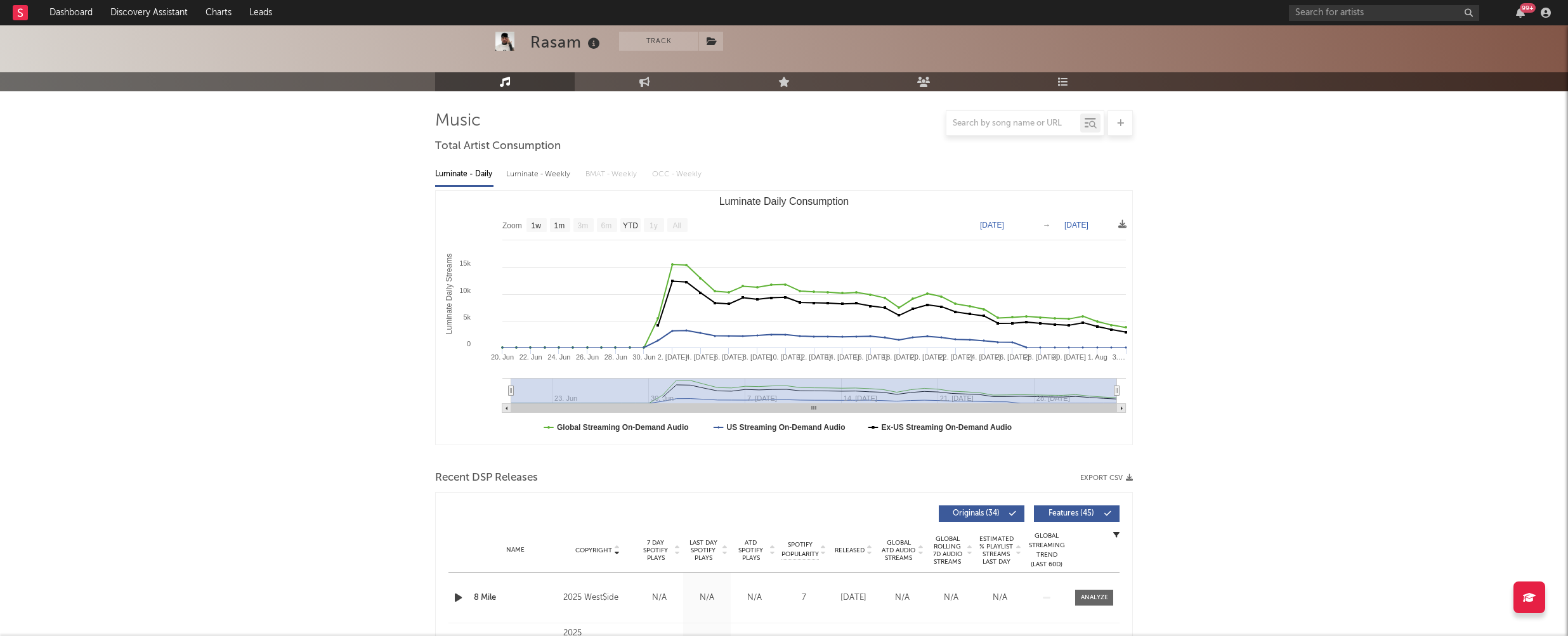
scroll to position [312, 0]
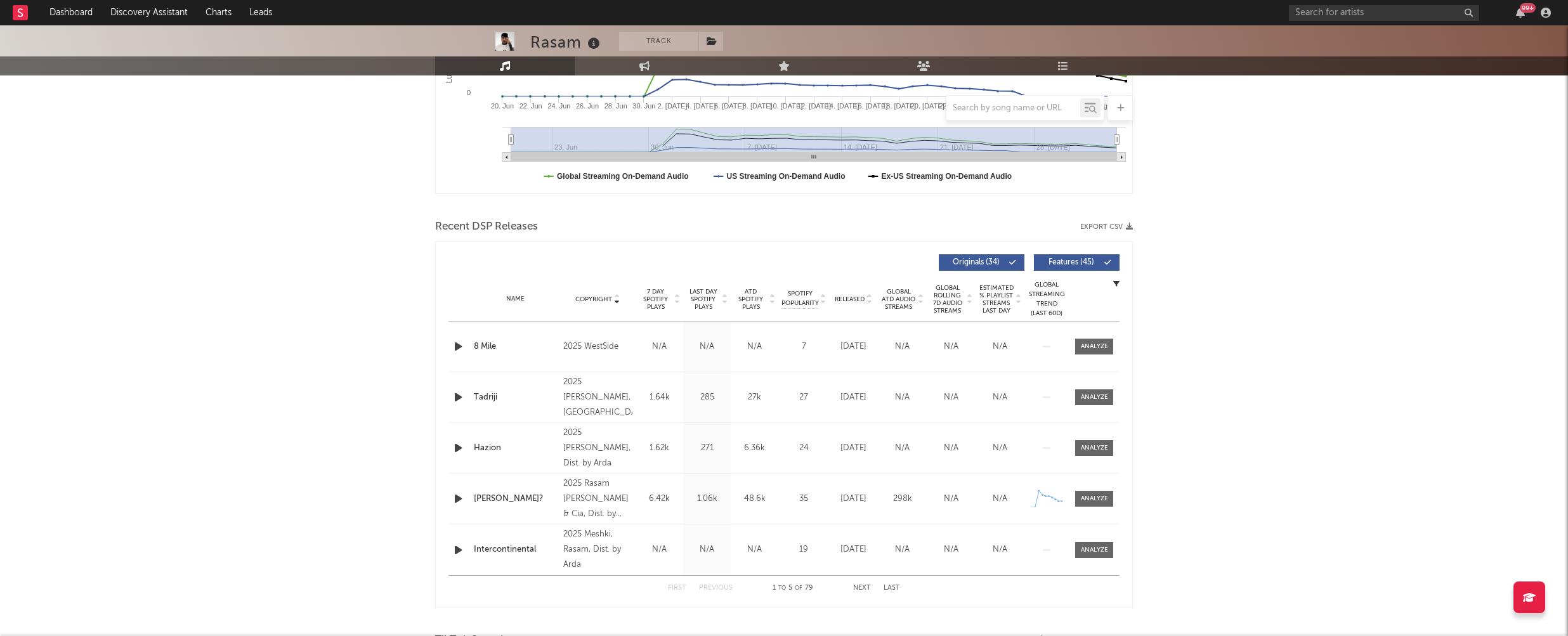
click at [456, 347] on icon "button" at bounding box center [458, 347] width 13 height 16
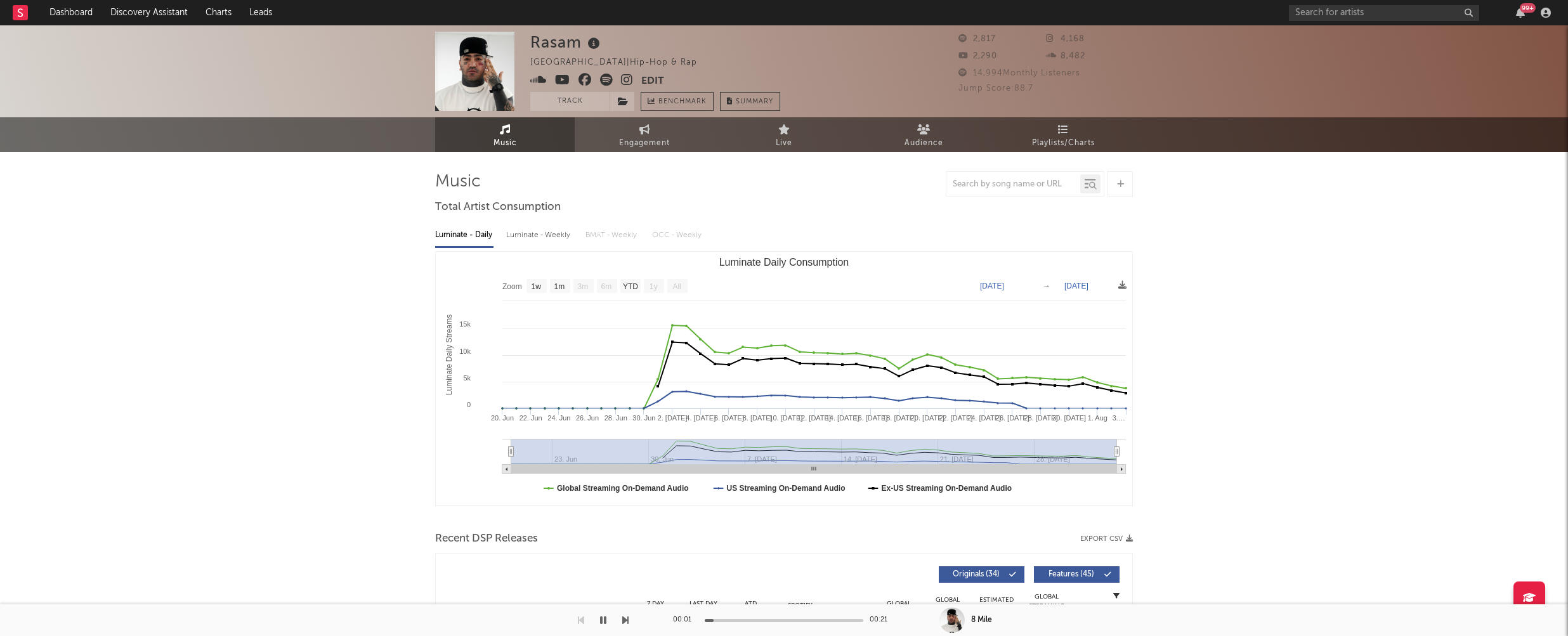
click at [553, 242] on div "Luminate - Weekly" at bounding box center [539, 235] width 67 height 21
select select "1w"
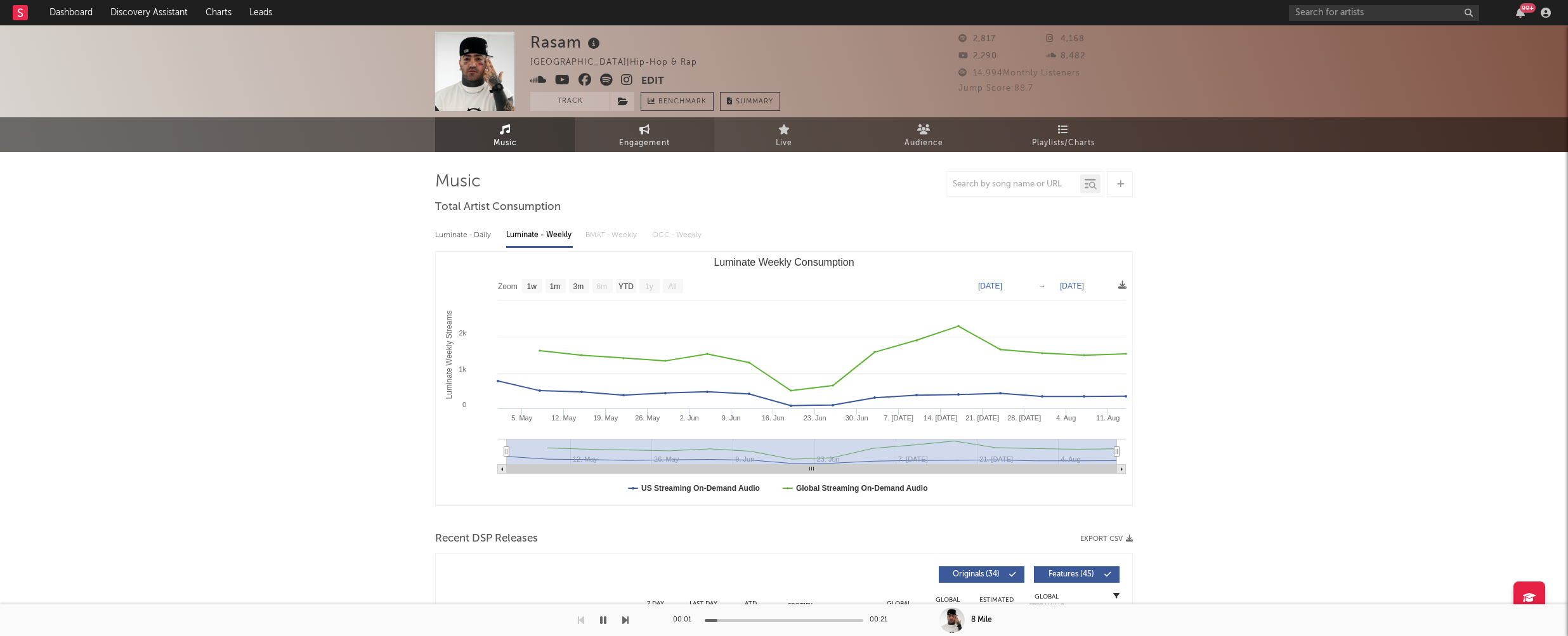
click at [639, 138] on span "Engagement" at bounding box center [644, 143] width 51 height 15
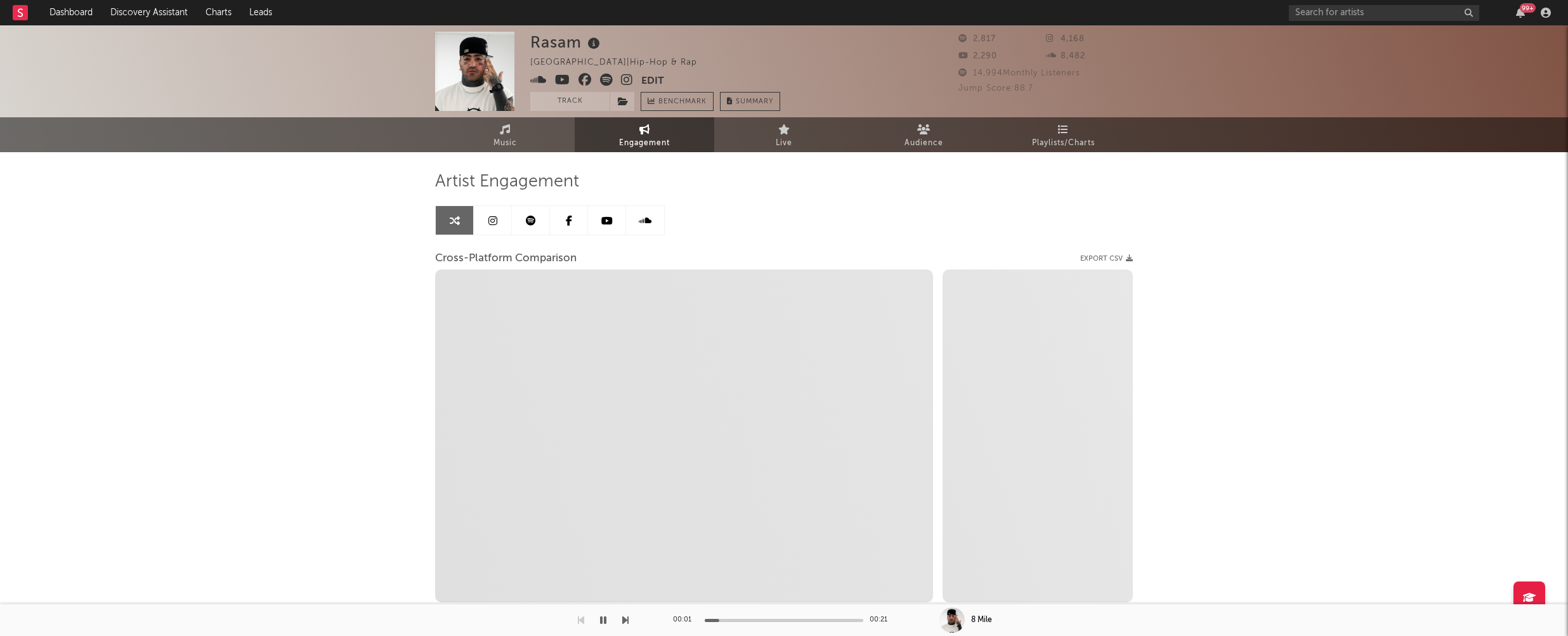
select select "1w"
click at [625, 80] on icon at bounding box center [627, 80] width 12 height 13
select select "1m"
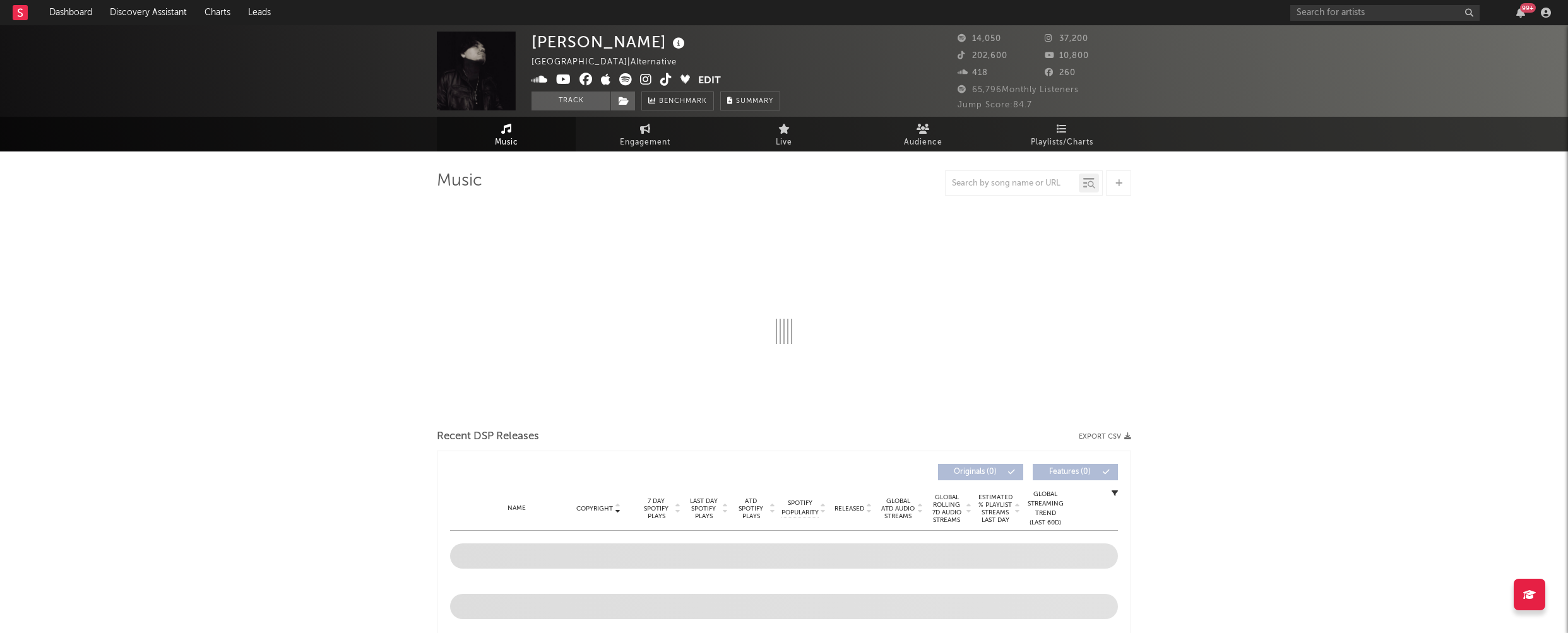
select select "6m"
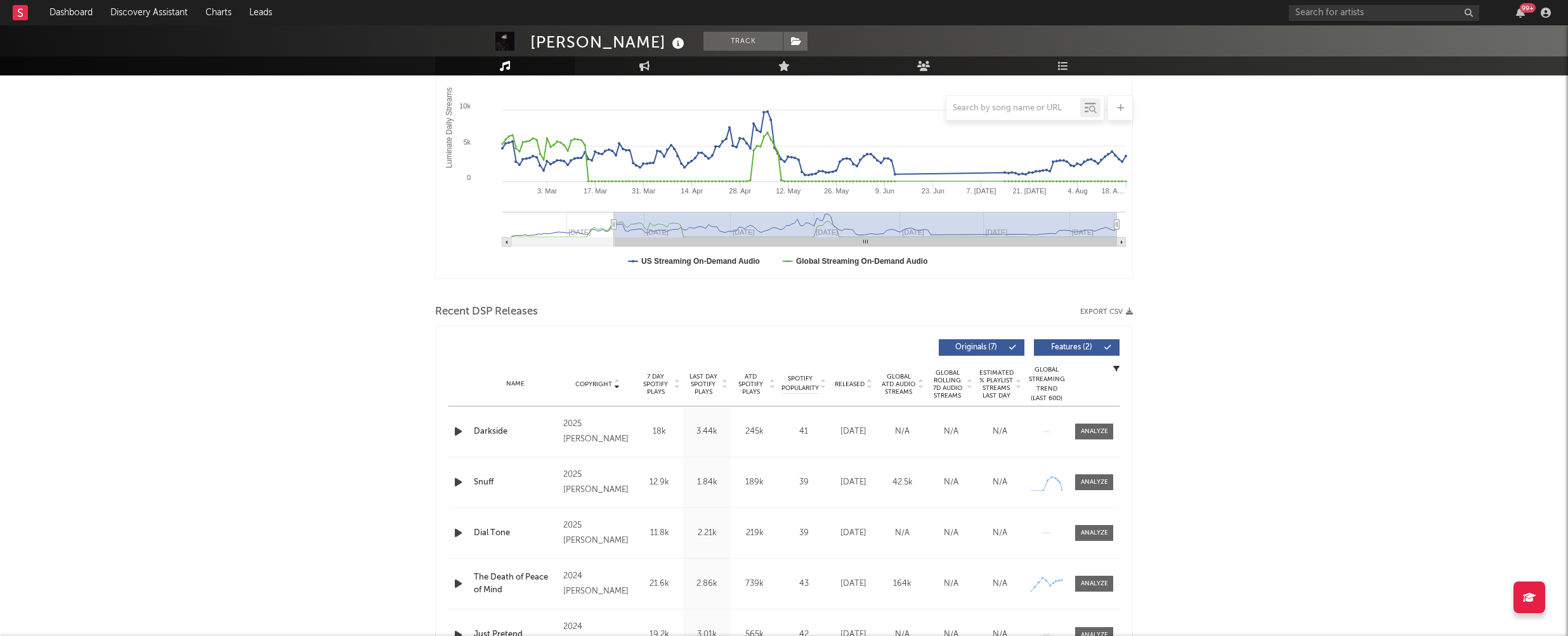
scroll to position [270, 0]
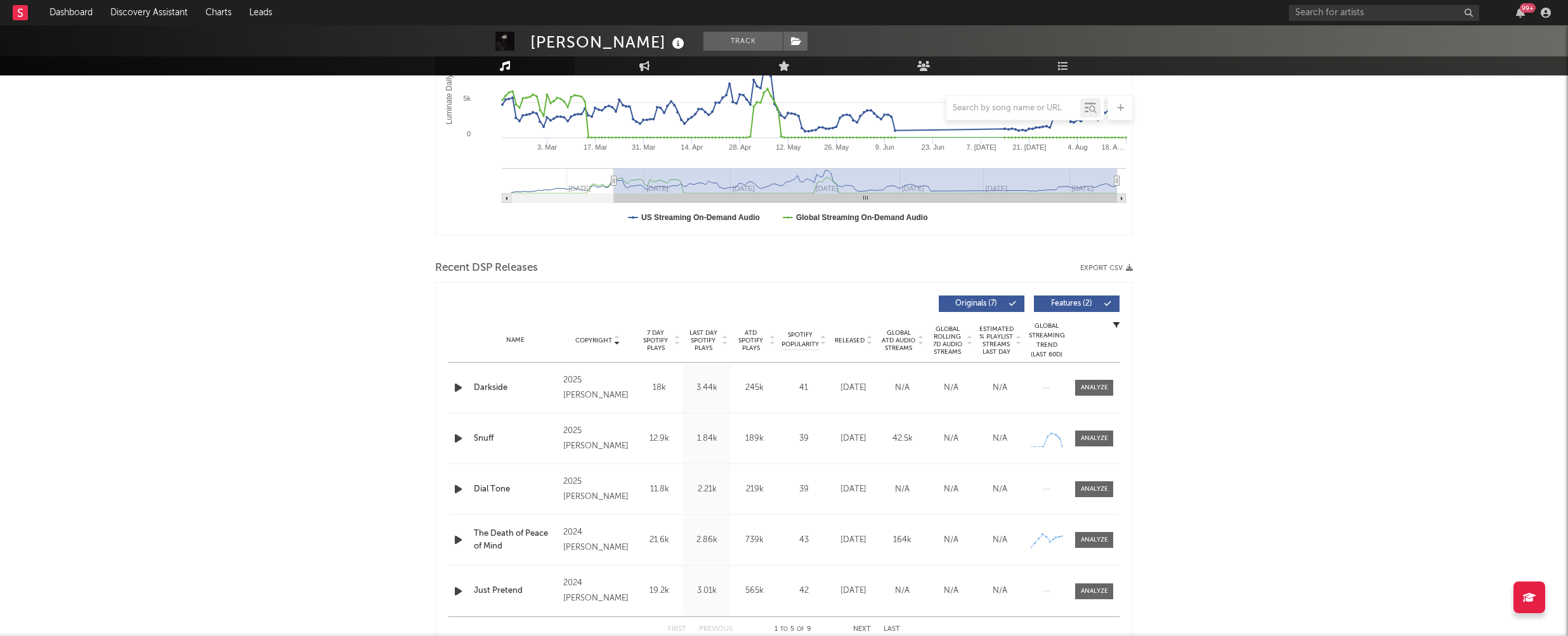
click at [459, 388] on icon "button" at bounding box center [458, 388] width 13 height 16
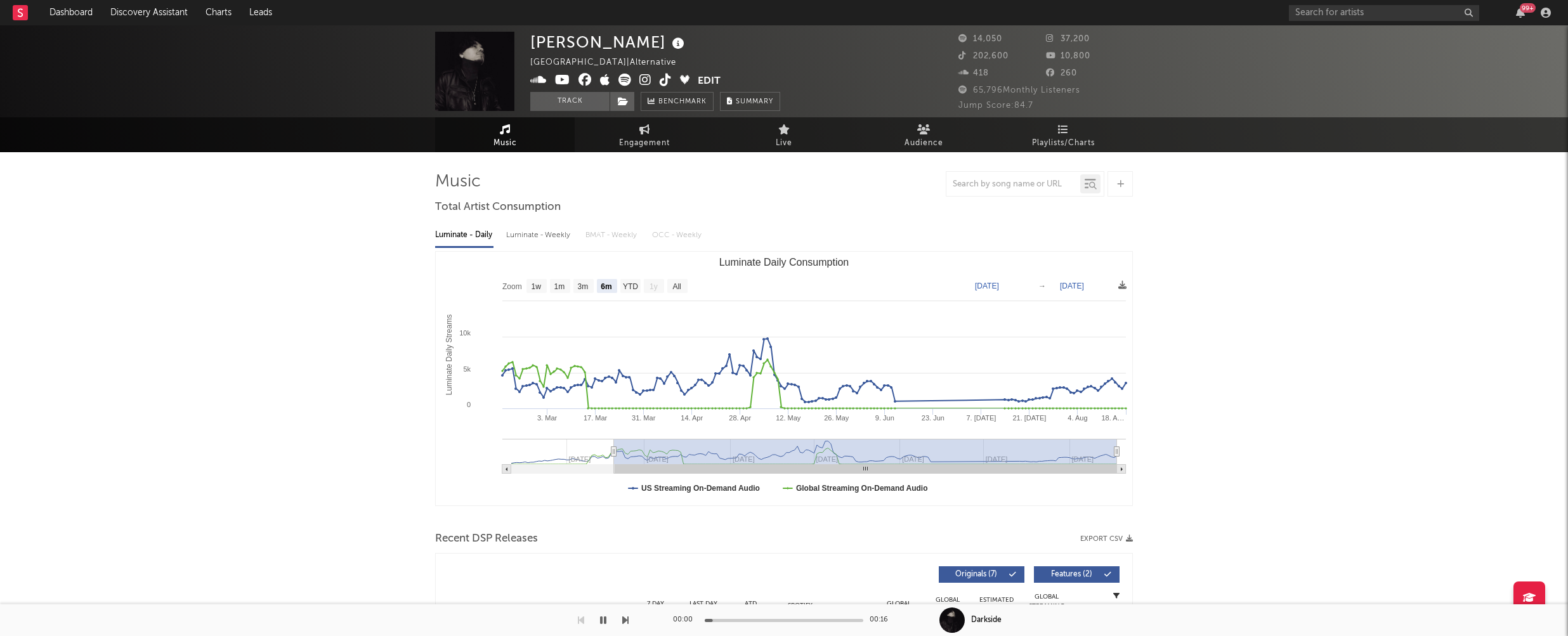
click at [533, 234] on div "Luminate - Weekly" at bounding box center [539, 235] width 67 height 21
select select "6m"
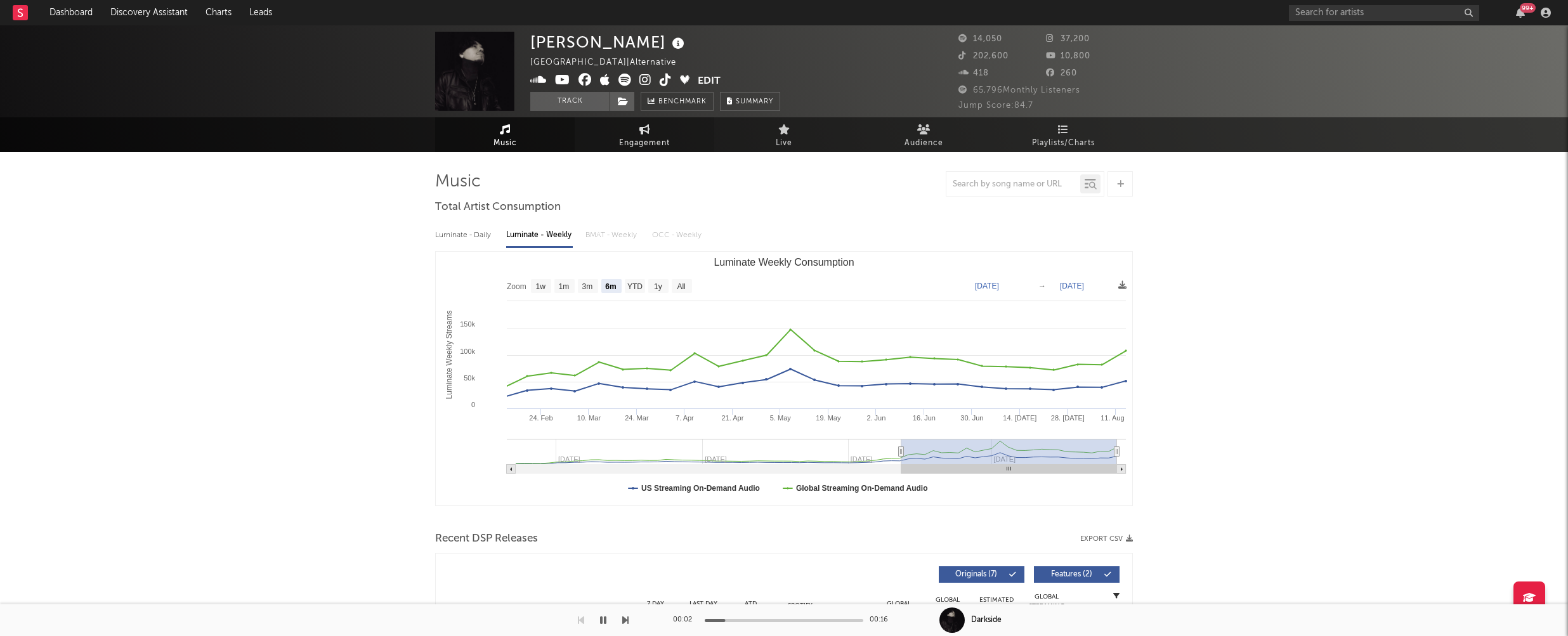
click at [654, 143] on span "Engagement" at bounding box center [644, 143] width 51 height 15
select select "1w"
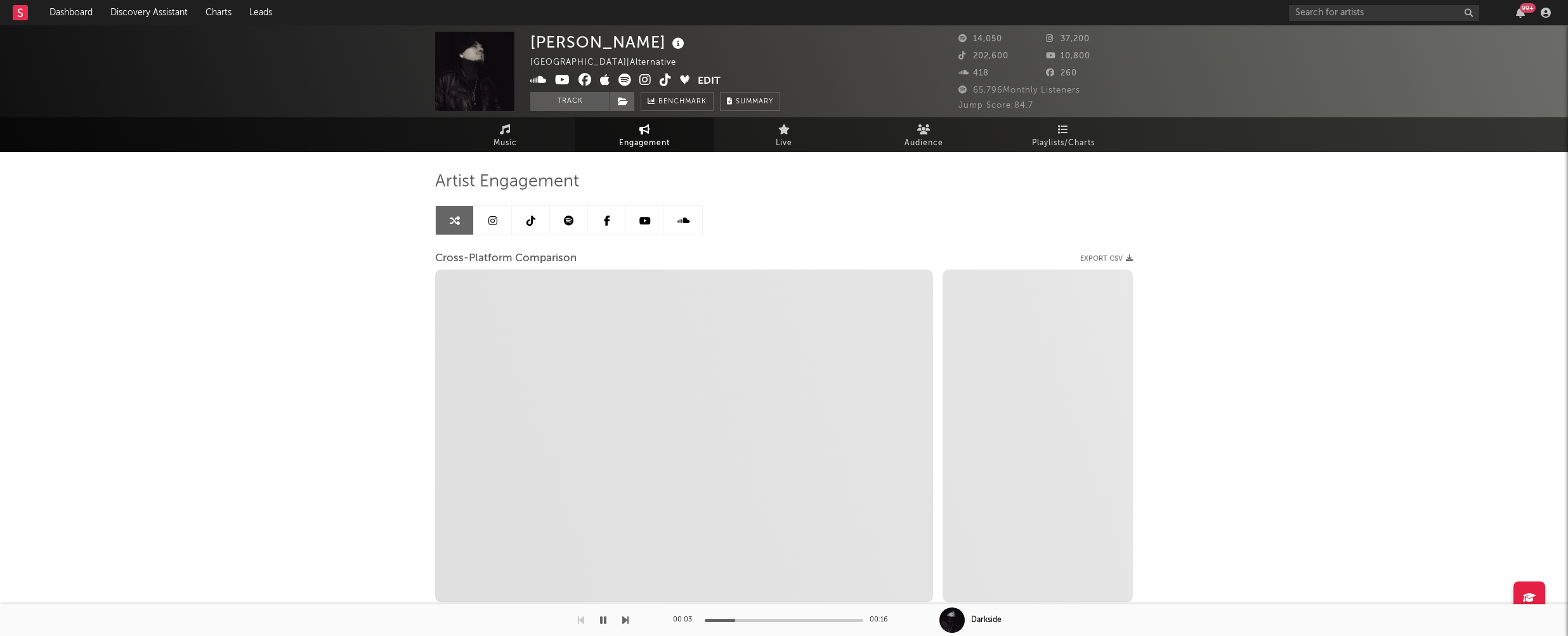
click at [647, 82] on icon at bounding box center [645, 80] width 12 height 13
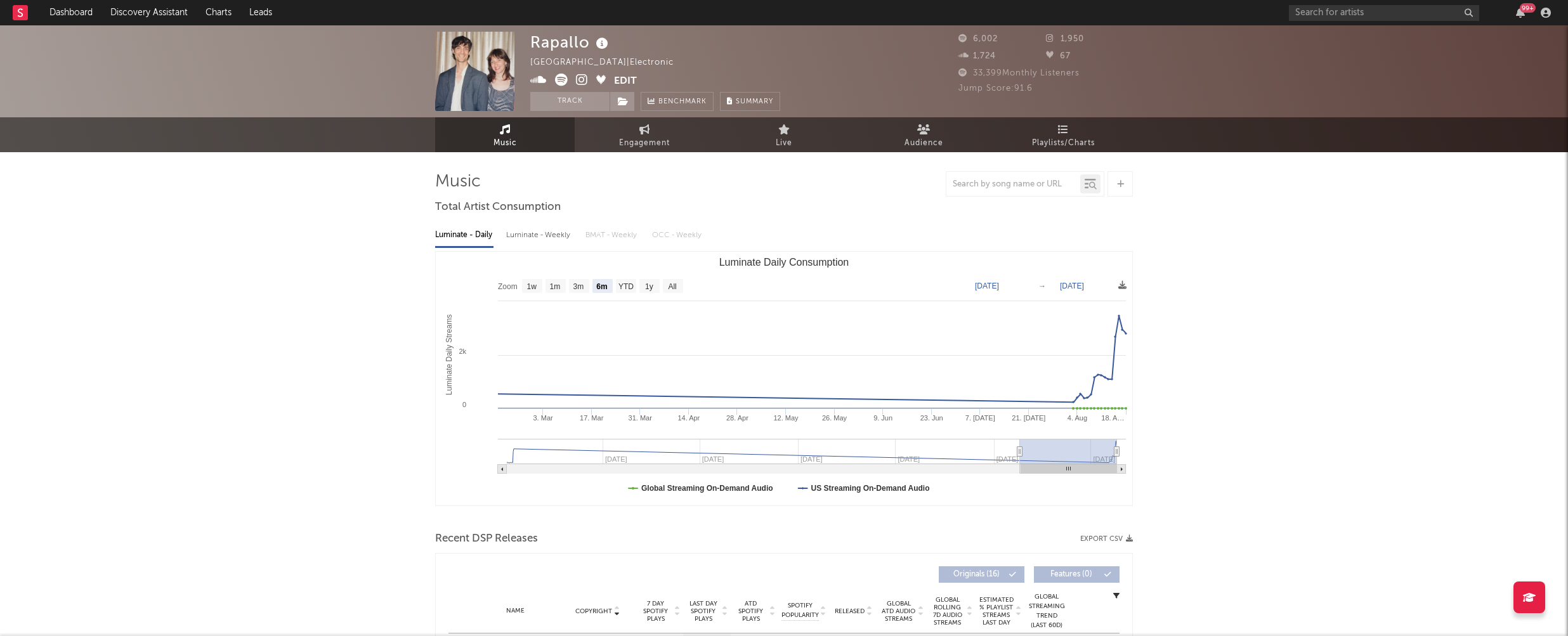
select select "6m"
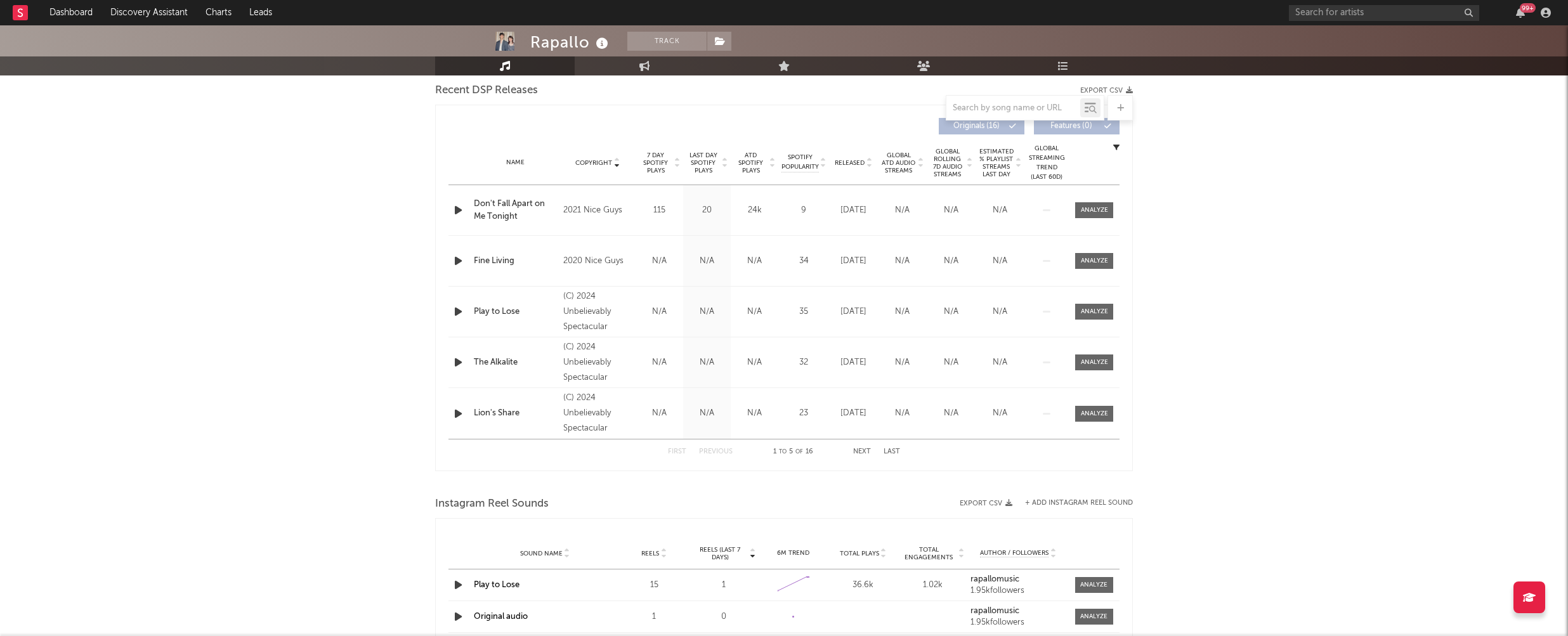
scroll to position [457, 0]
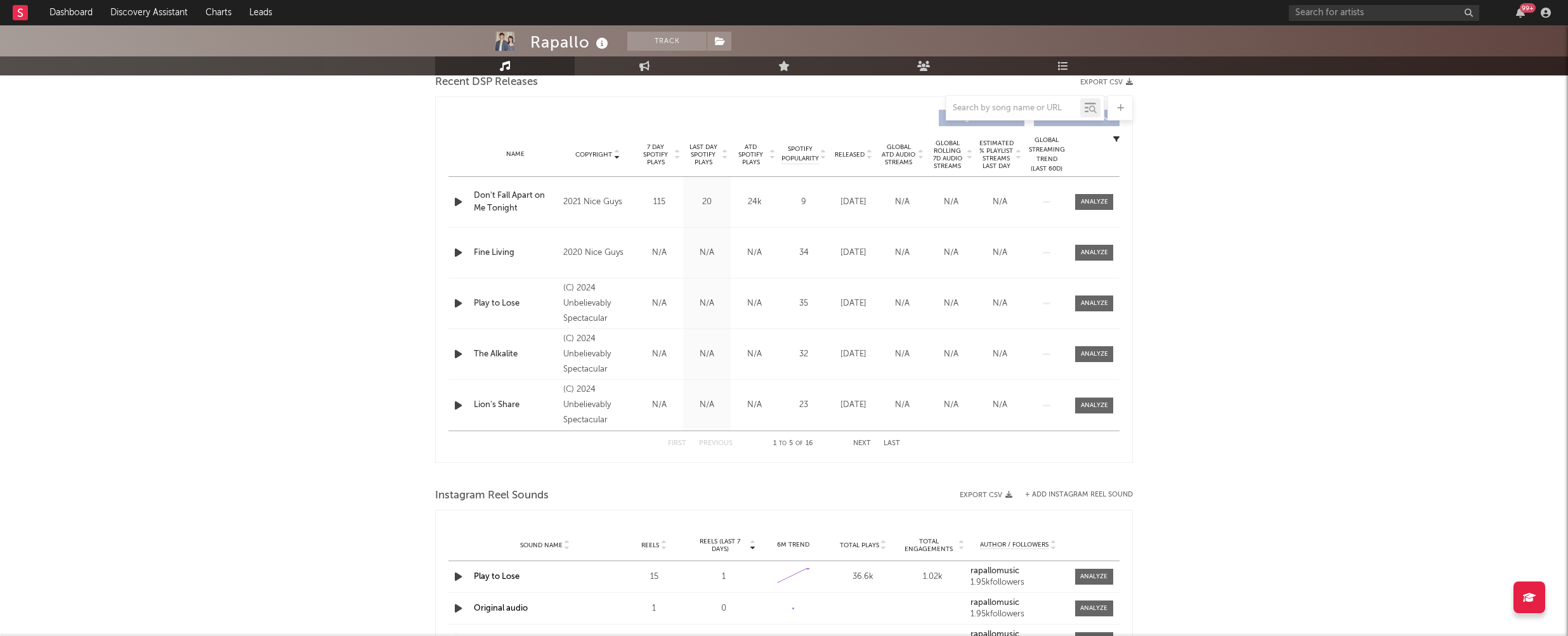
click at [457, 201] on icon "button" at bounding box center [458, 202] width 13 height 16
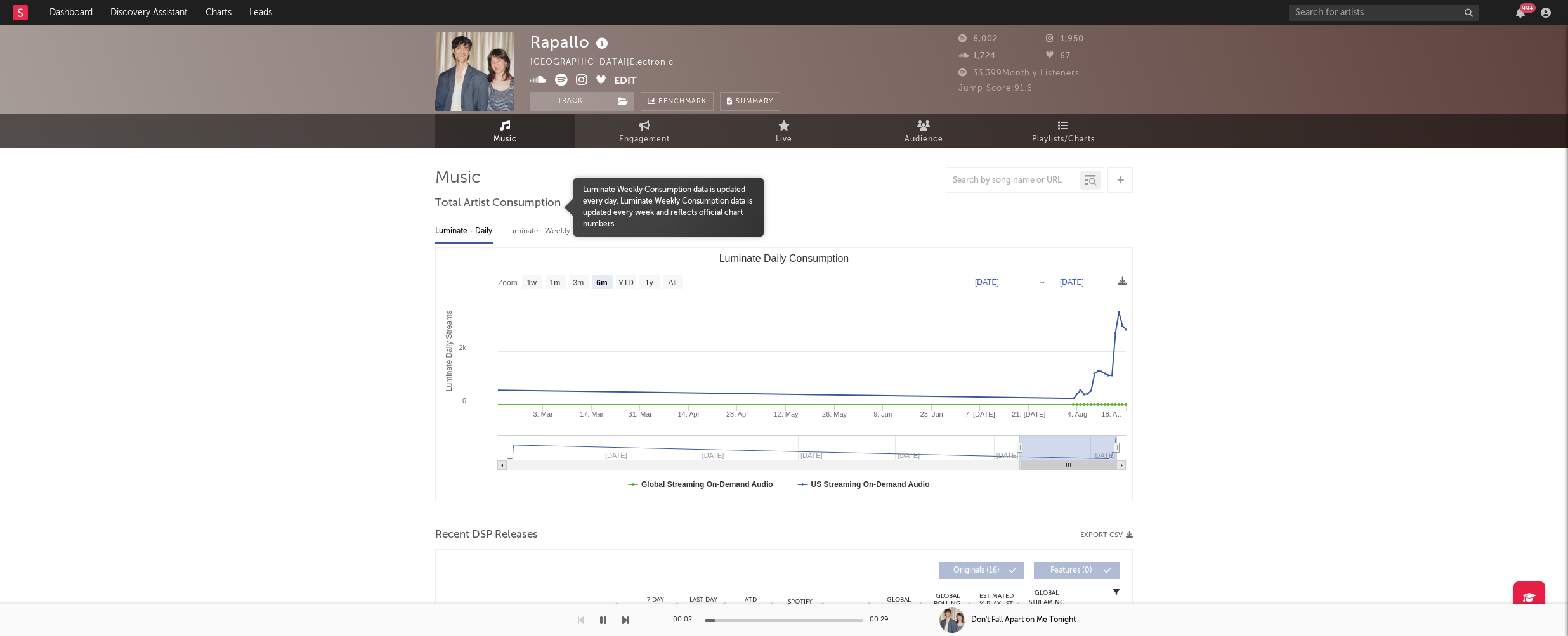
scroll to position [0, 0]
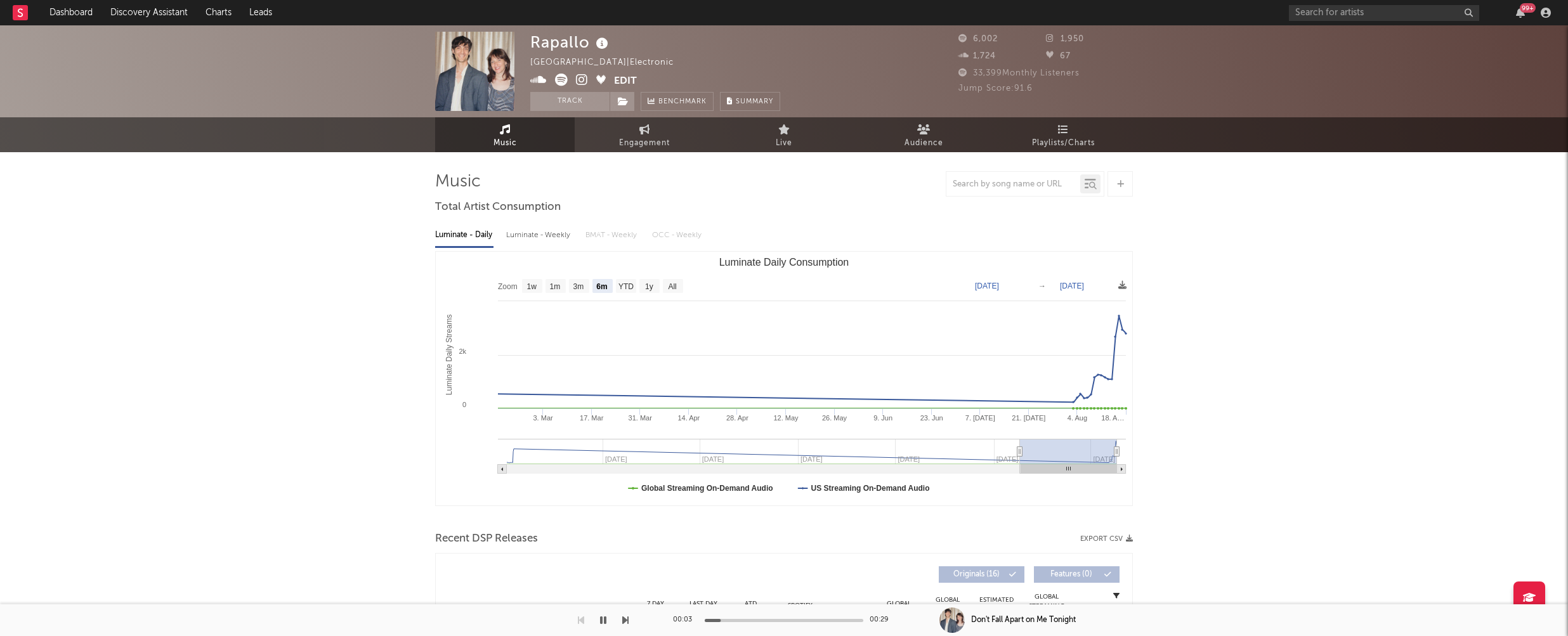
click at [537, 236] on div "Luminate - Weekly" at bounding box center [539, 235] width 67 height 21
select select "6m"
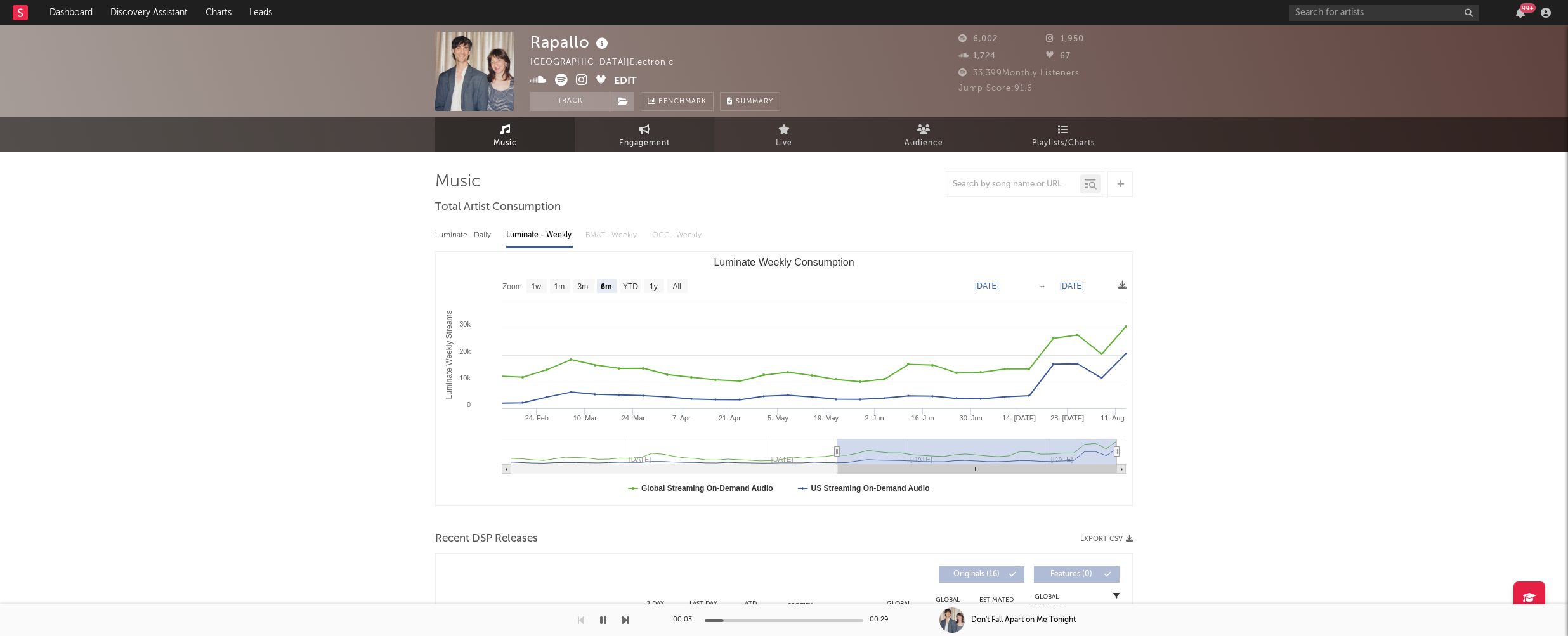
click at [647, 135] on link "Engagement" at bounding box center [645, 135] width 140 height 35
select select "1w"
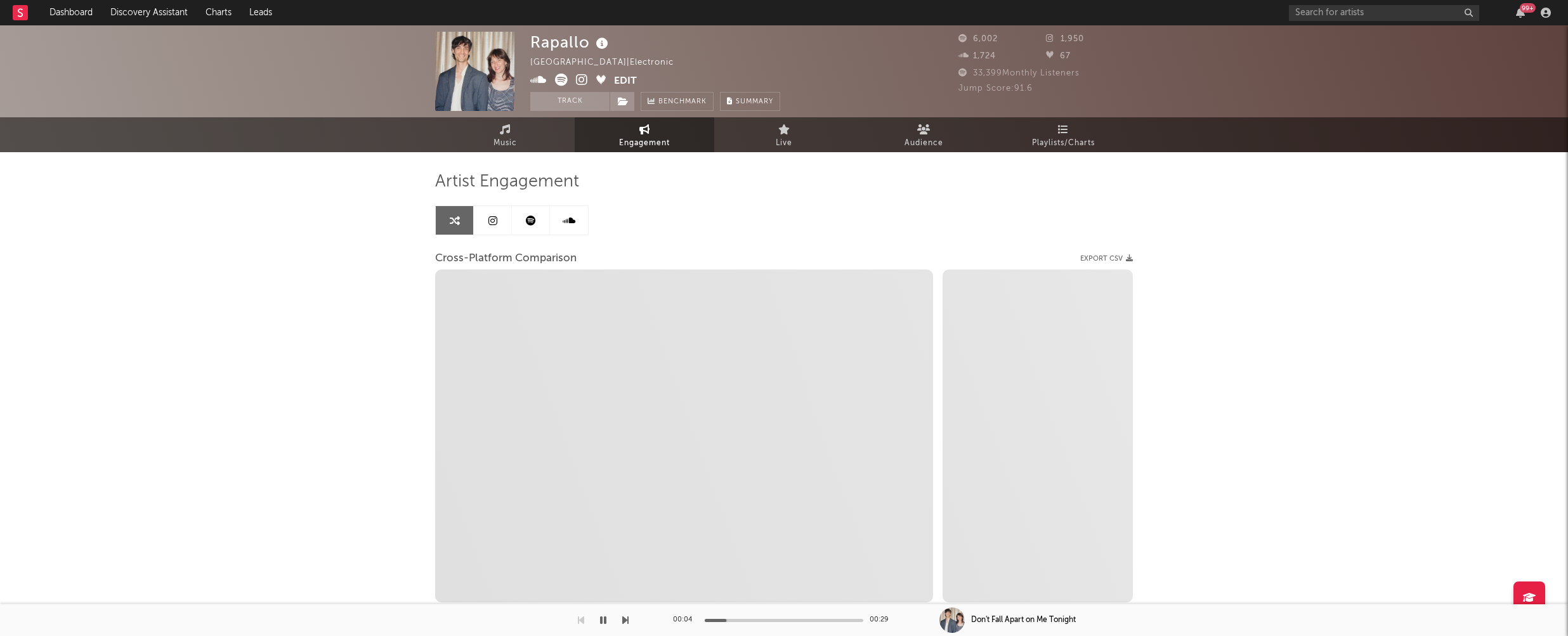
click at [583, 78] on icon at bounding box center [581, 80] width 12 height 13
select select "1m"
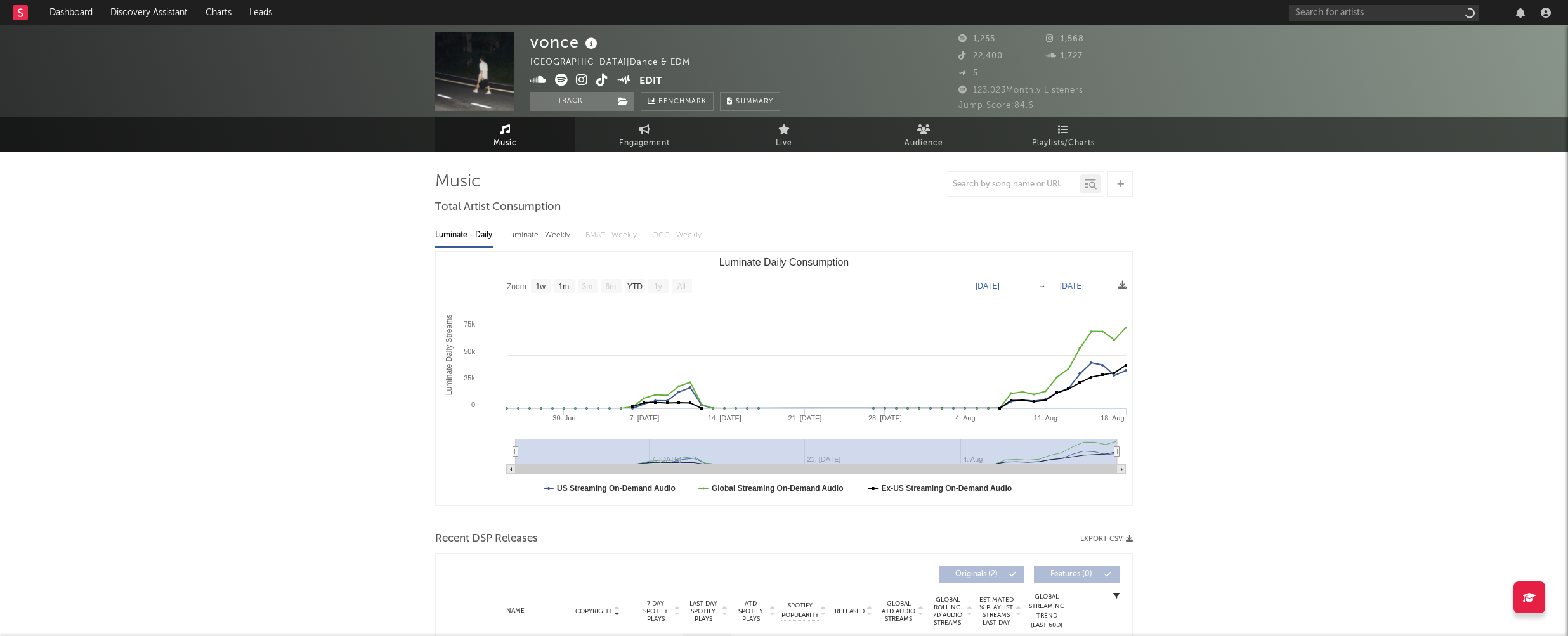
select select "1w"
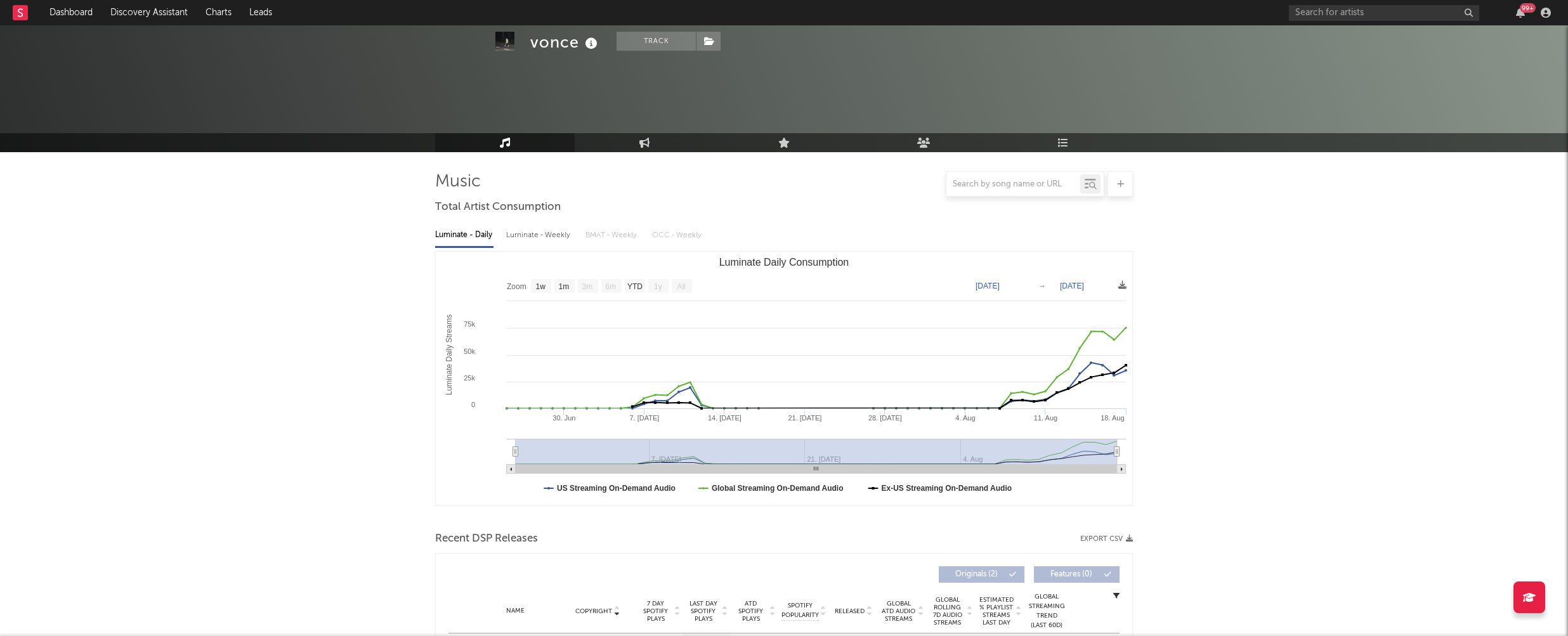
scroll to position [287, 0]
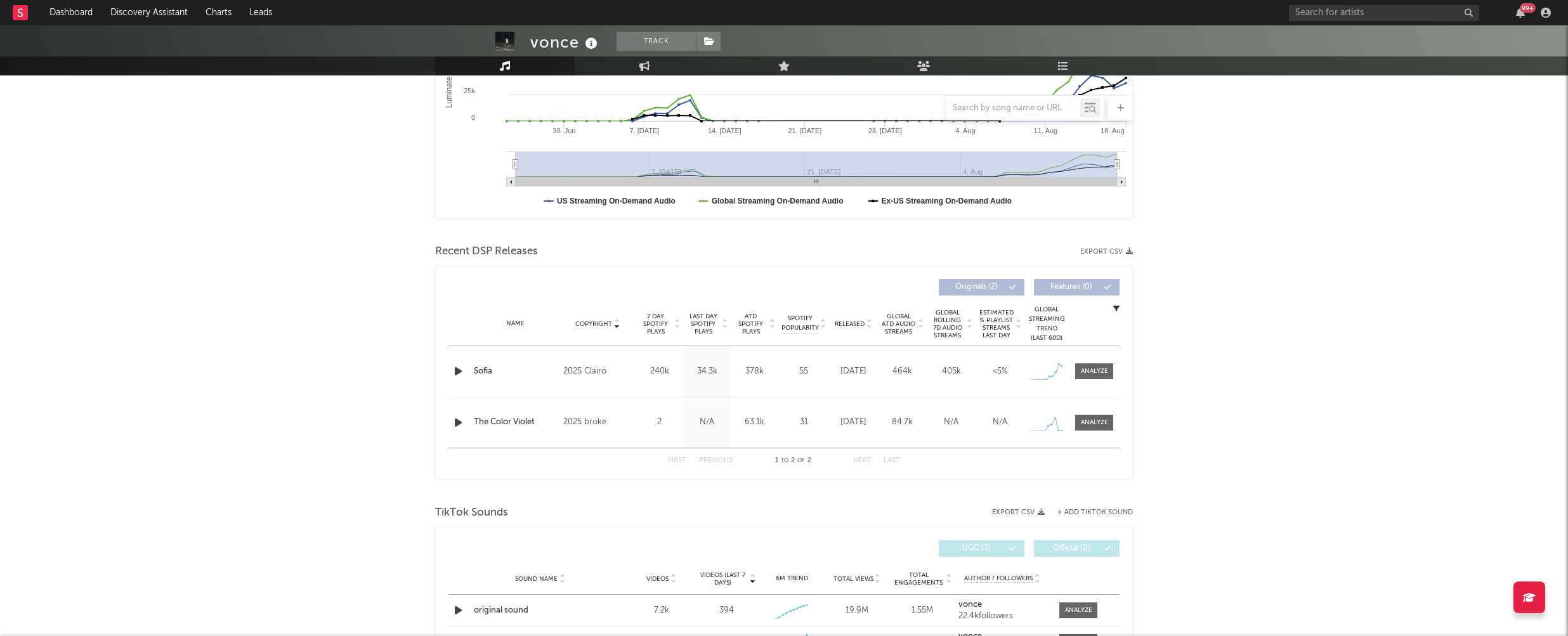
click at [459, 368] on icon "button" at bounding box center [458, 371] width 13 height 16
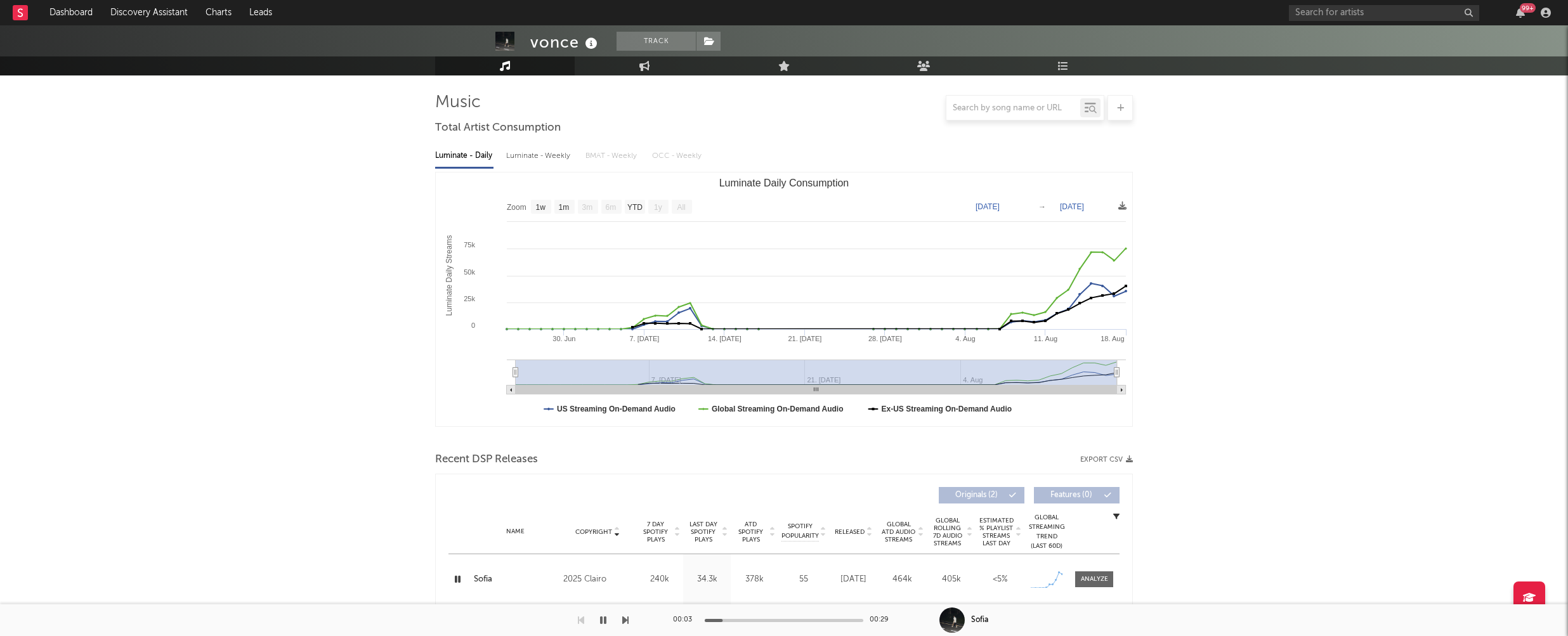
scroll to position [0, 0]
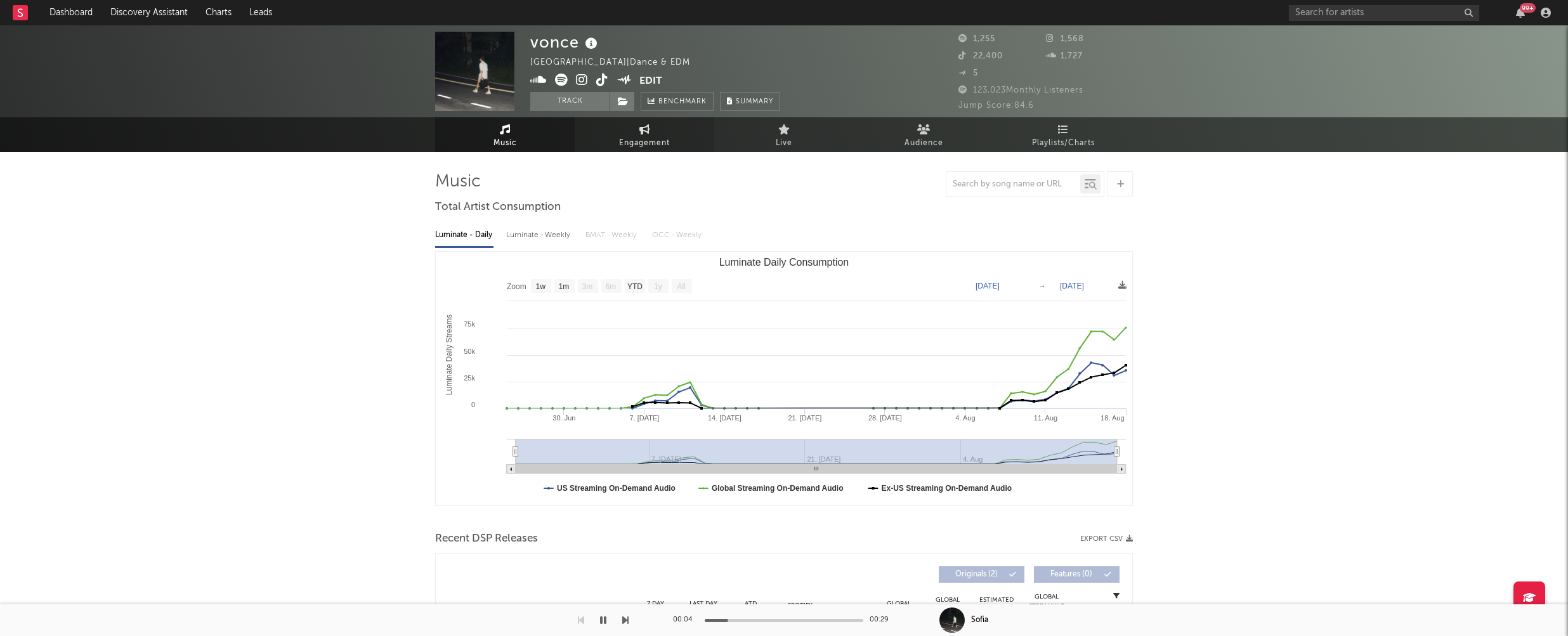
click at [635, 144] on span "Engagement" at bounding box center [644, 143] width 51 height 15
select select "1w"
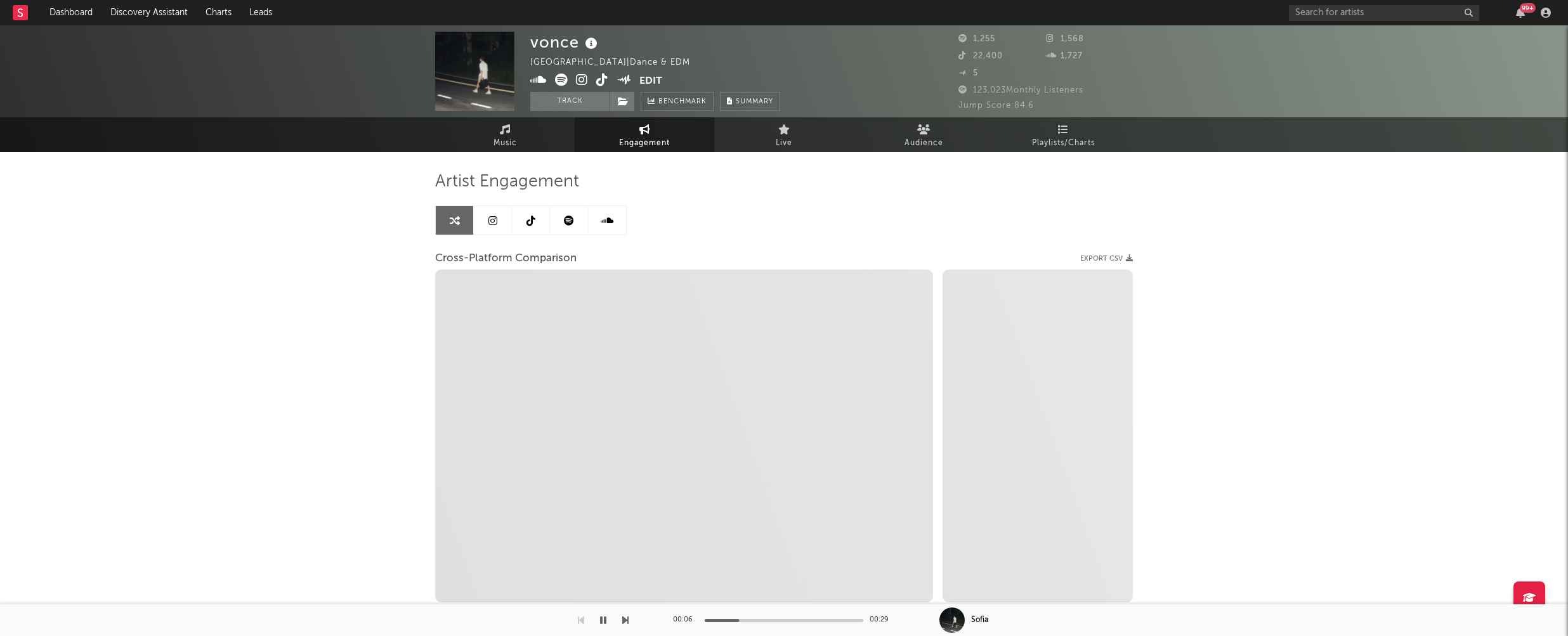
select select "1m"
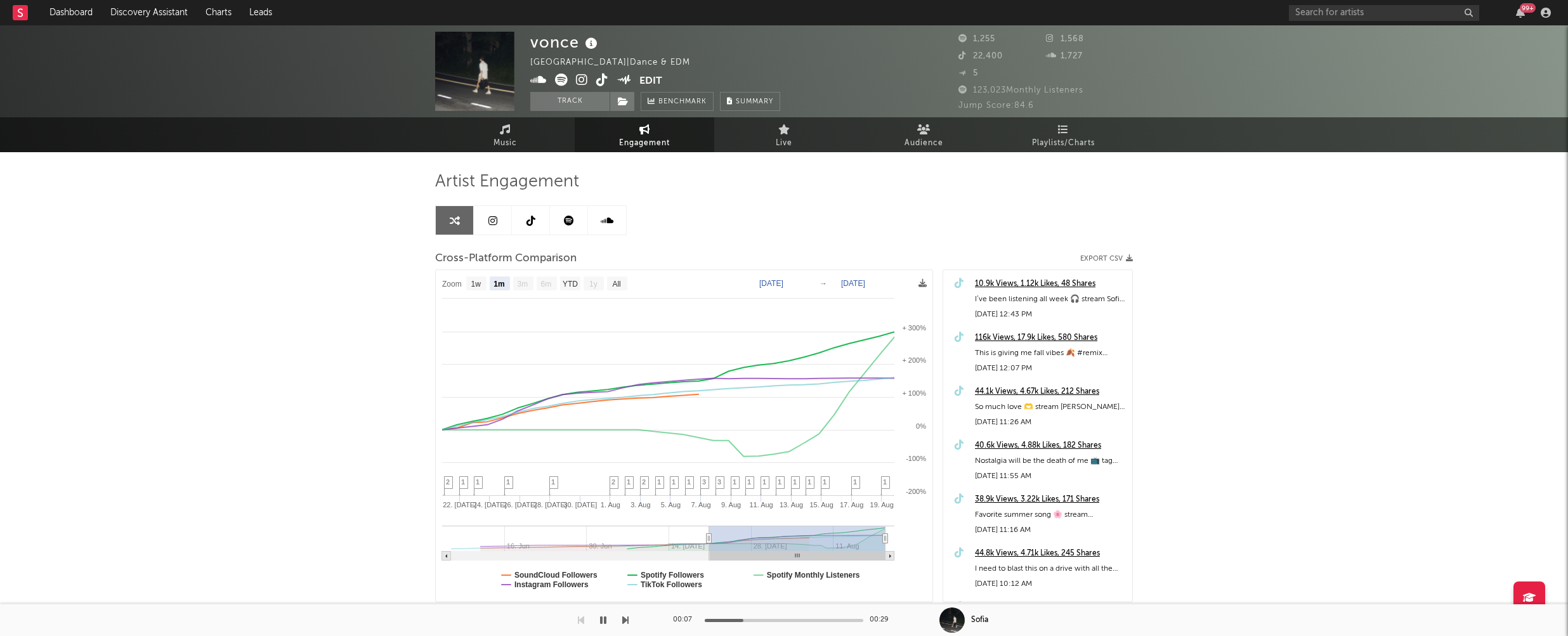
click at [577, 79] on icon at bounding box center [581, 80] width 12 height 13
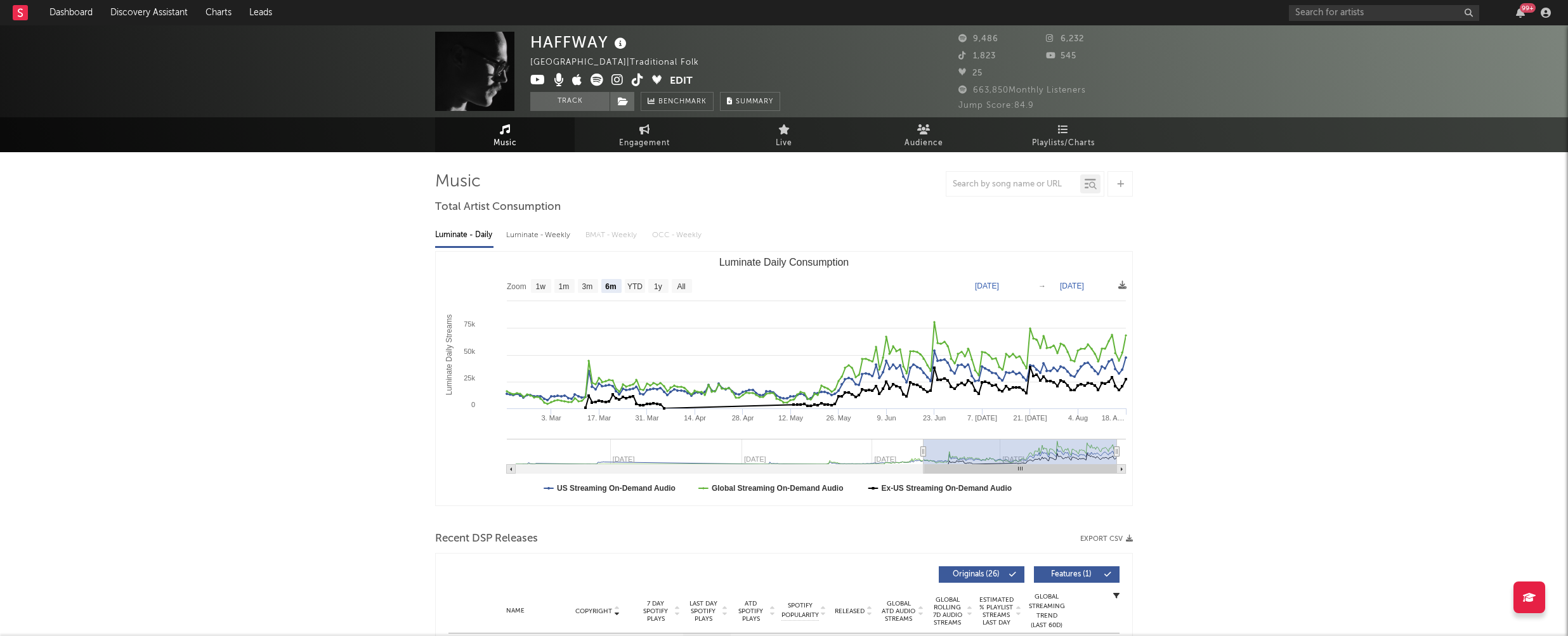
select select "6m"
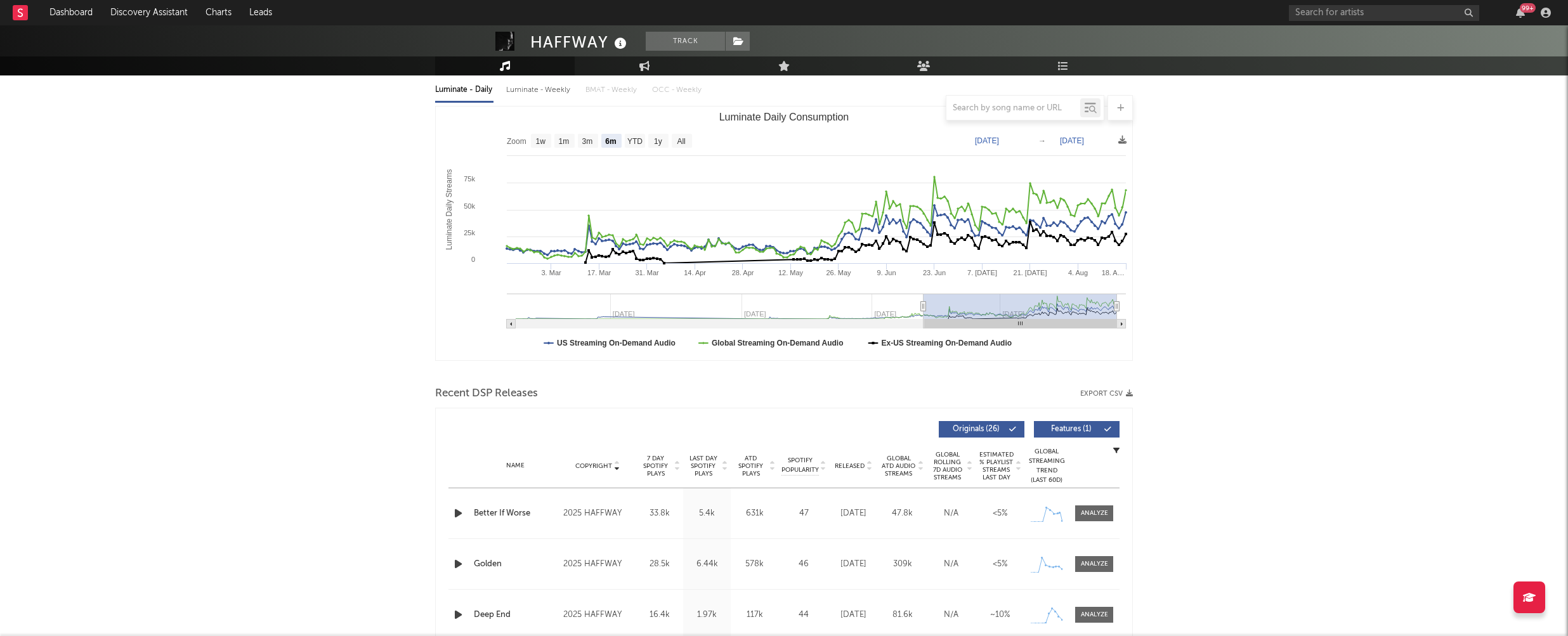
scroll to position [146, 0]
click at [457, 513] on icon "button" at bounding box center [458, 513] width 13 height 16
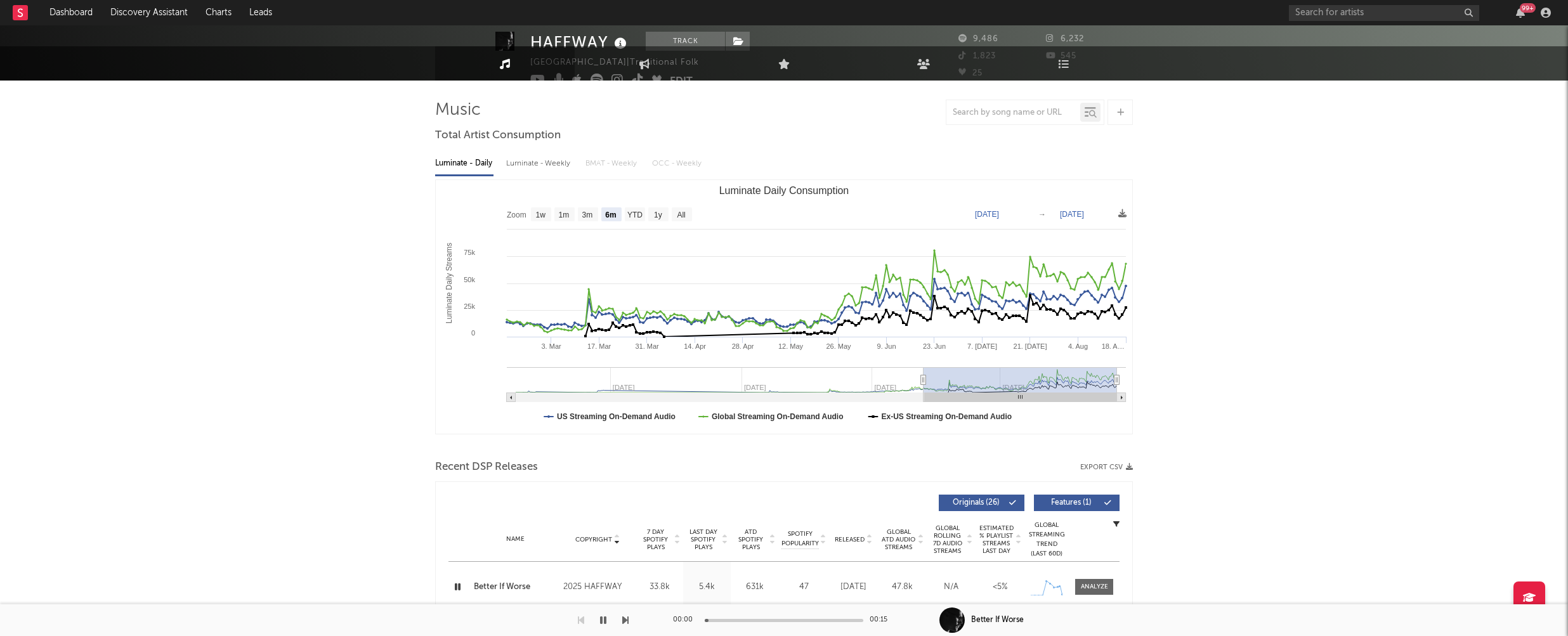
scroll to position [0, 0]
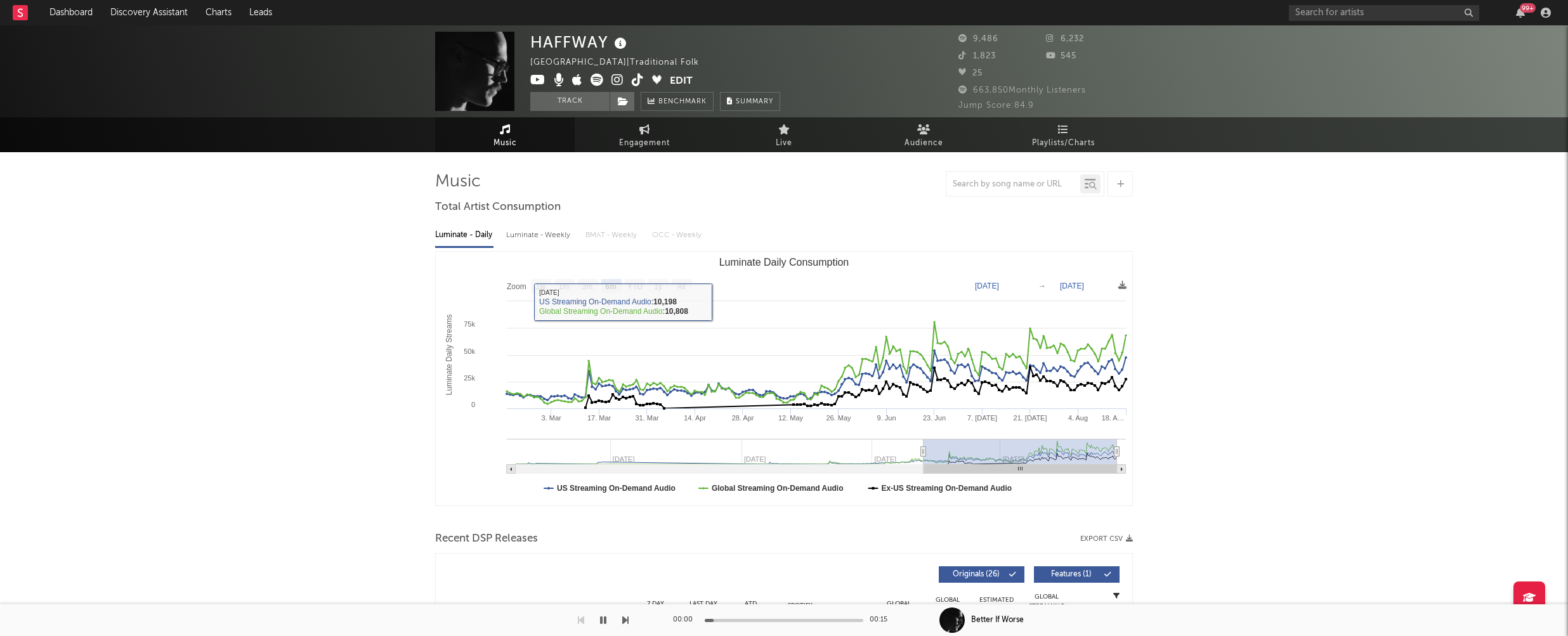
click at [533, 239] on div "Luminate - Weekly" at bounding box center [539, 235] width 67 height 21
select select "6m"
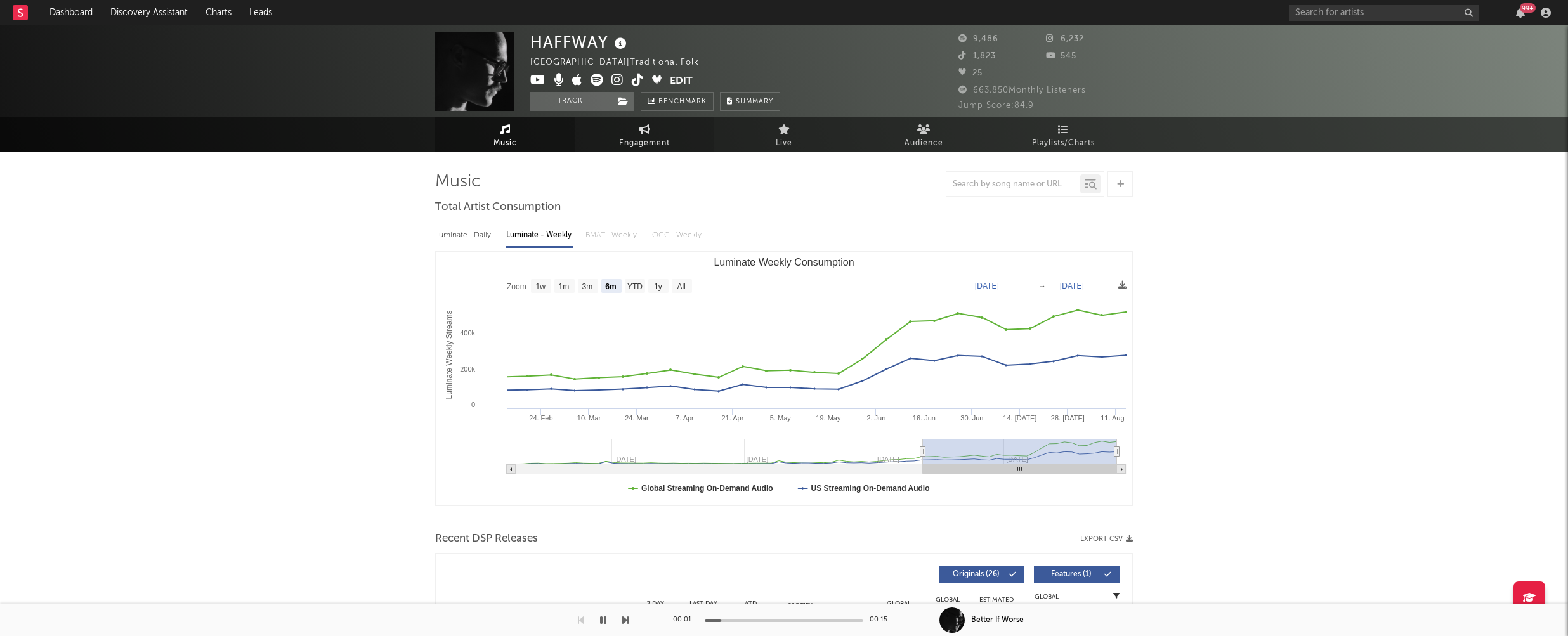
click at [631, 143] on span "Engagement" at bounding box center [644, 143] width 51 height 15
select select "1w"
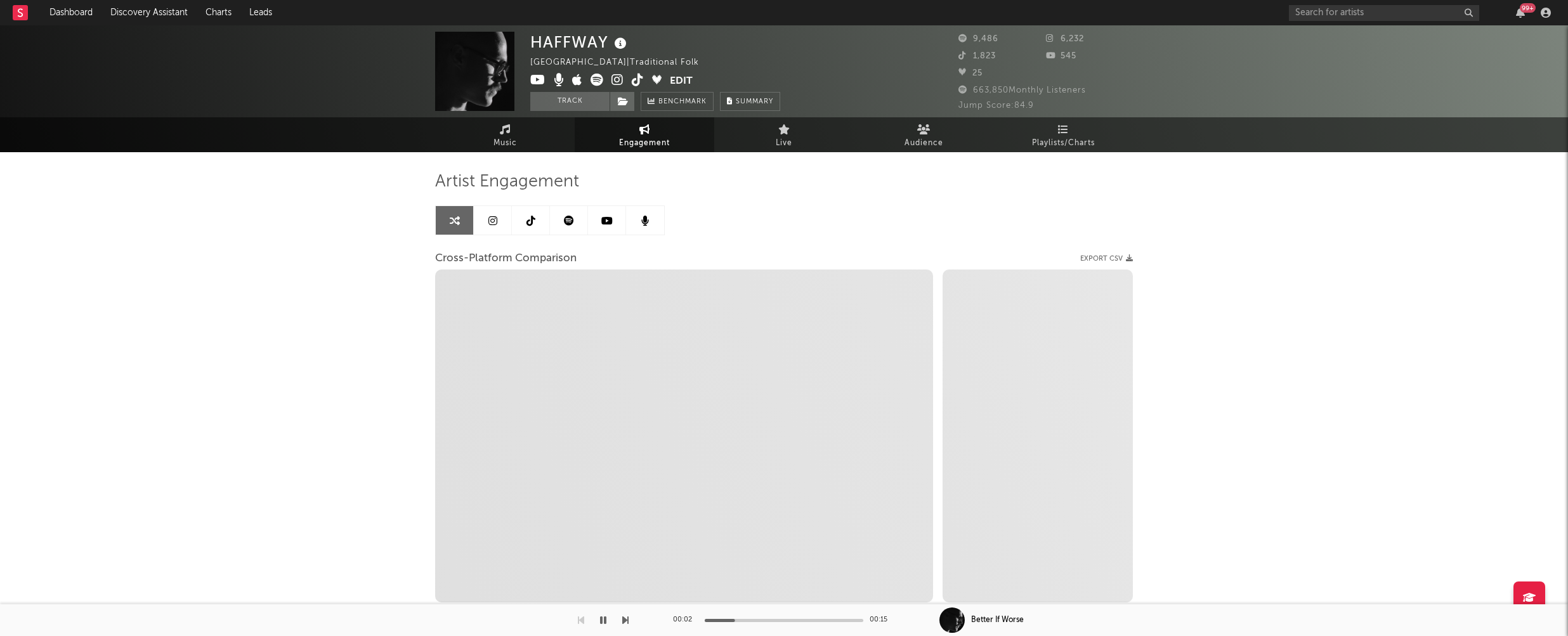
click at [618, 79] on icon at bounding box center [617, 80] width 12 height 13
select select "1m"
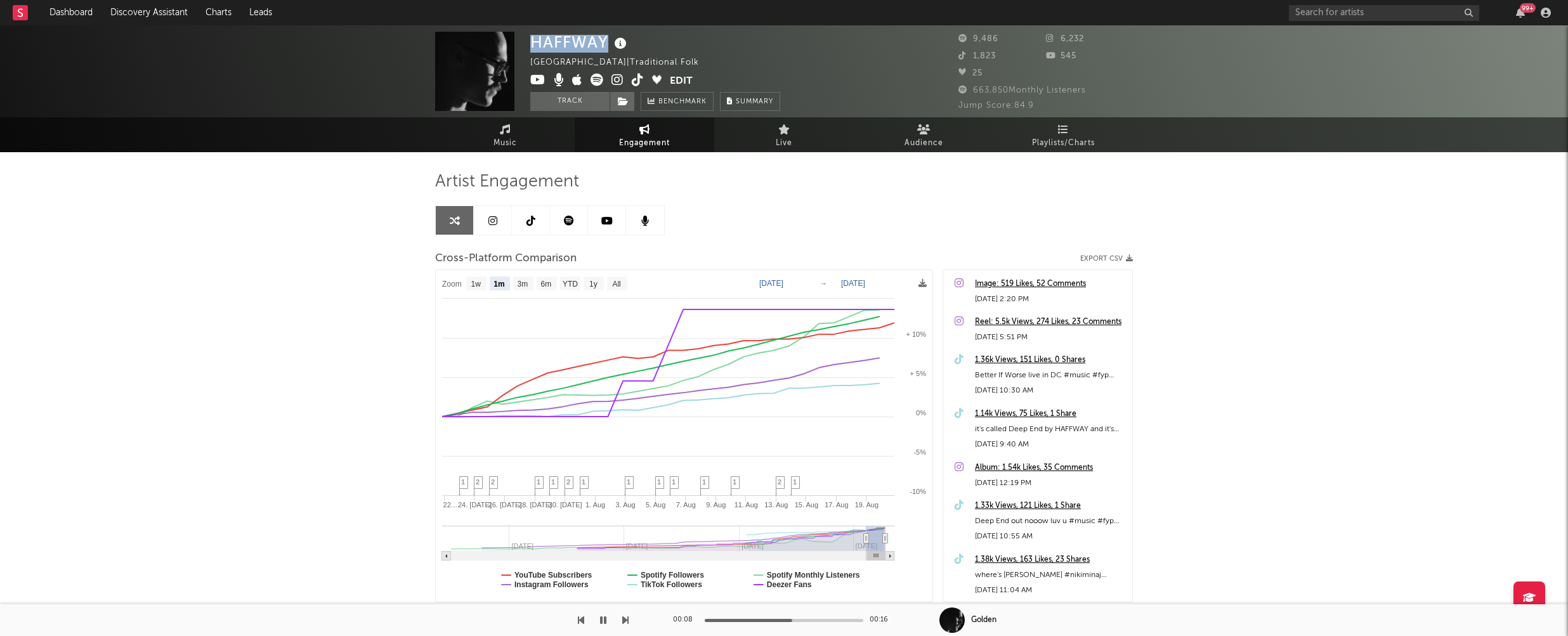
drag, startPoint x: 531, startPoint y: 39, endPoint x: 606, endPoint y: 39, distance: 75.0
click at [606, 39] on div "HAFFWAY" at bounding box center [581, 42] width 100 height 21
copy div "HAFFWAY"
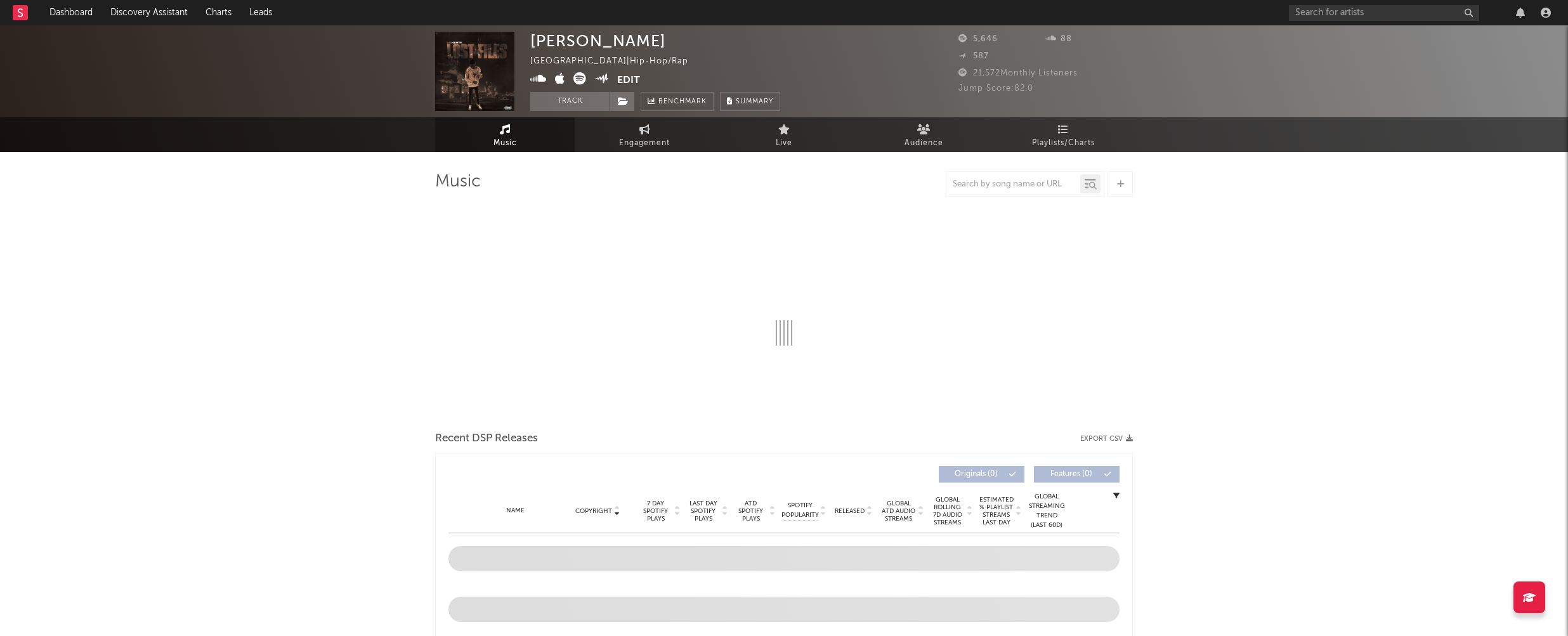
select select "6m"
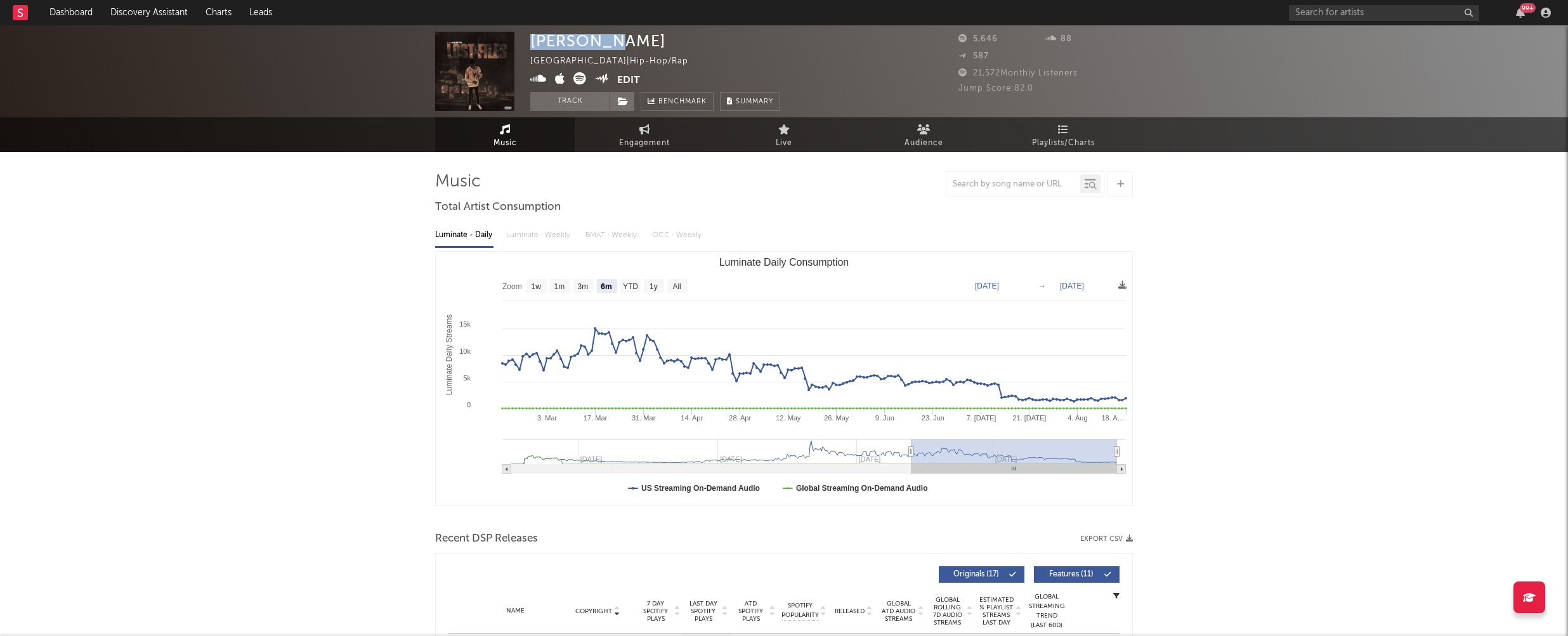
drag, startPoint x: 532, startPoint y: 43, endPoint x: 598, endPoint y: 40, distance: 66.1
click at [598, 40] on div "[PERSON_NAME]" at bounding box center [598, 40] width 136 height 18
copy div "[PERSON_NAME]"
click at [650, 144] on span "Engagement" at bounding box center [644, 143] width 51 height 15
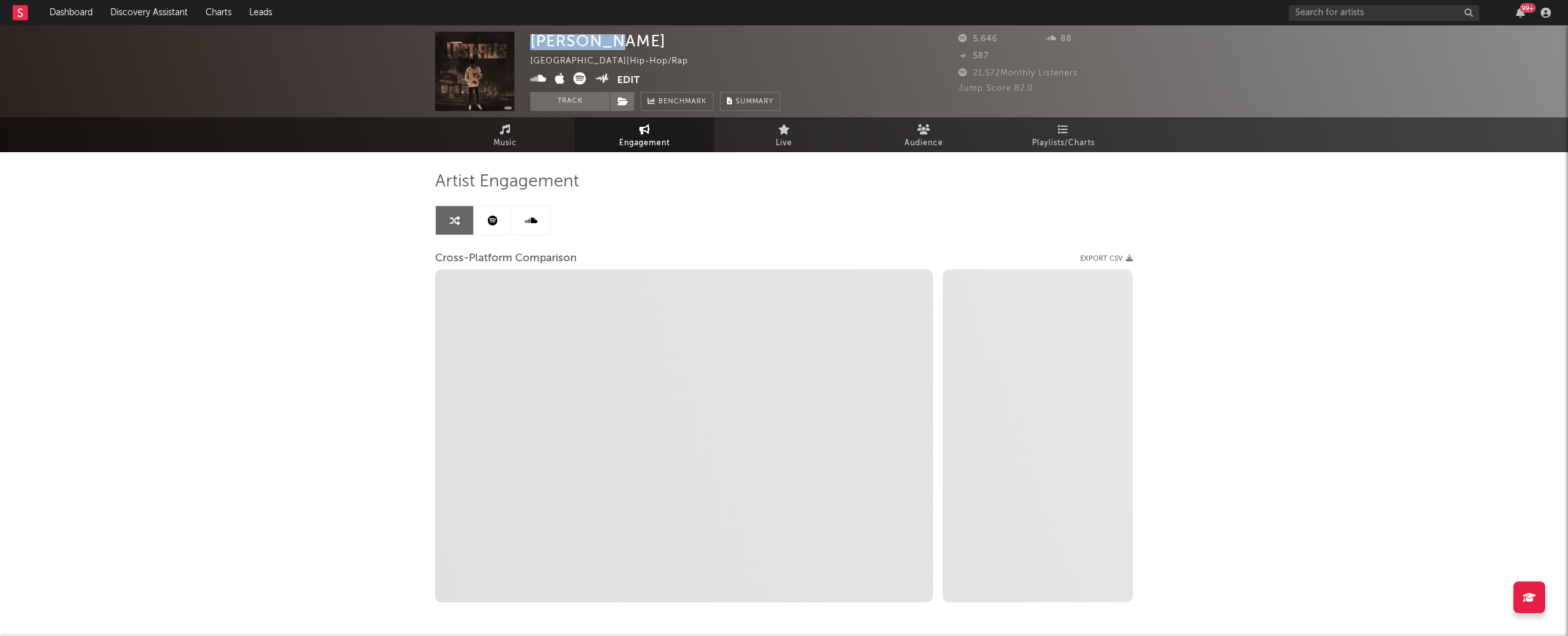
select select "1w"
select select "1m"
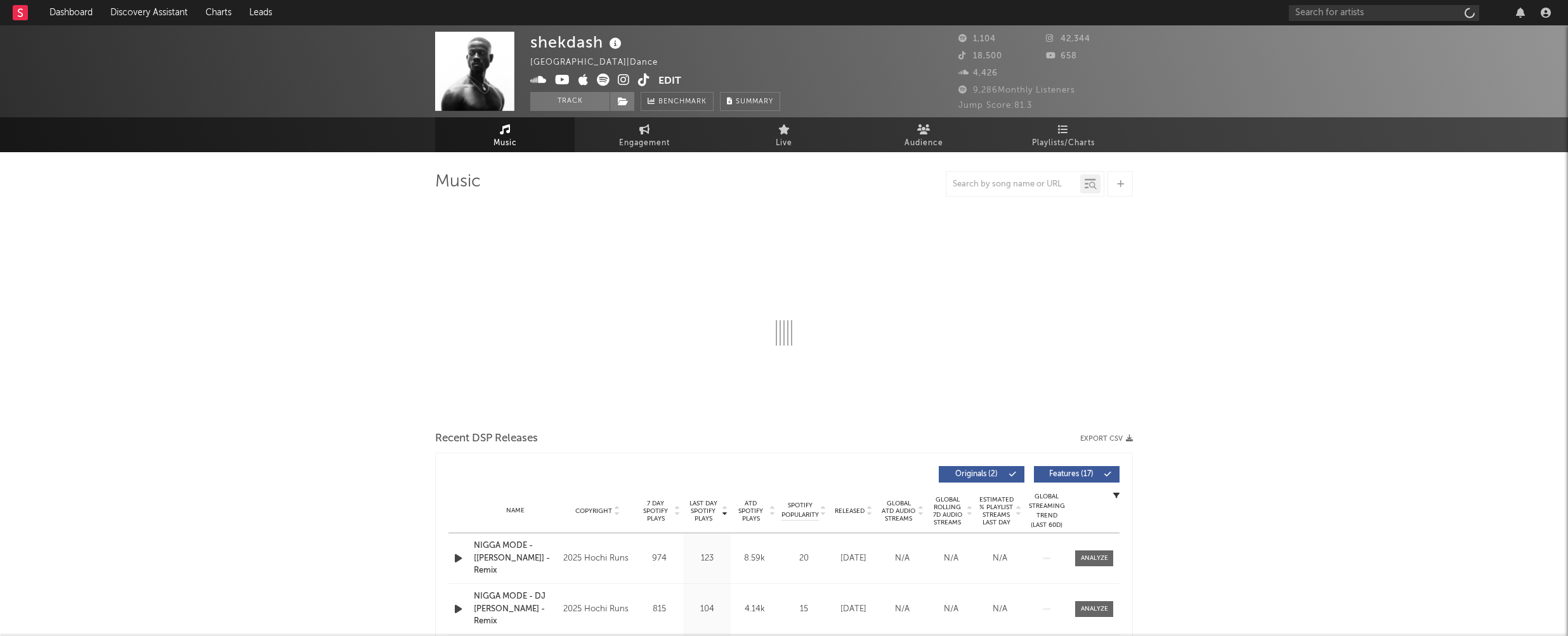
select select "1w"
